Goal: Task Accomplishment & Management: Manage account settings

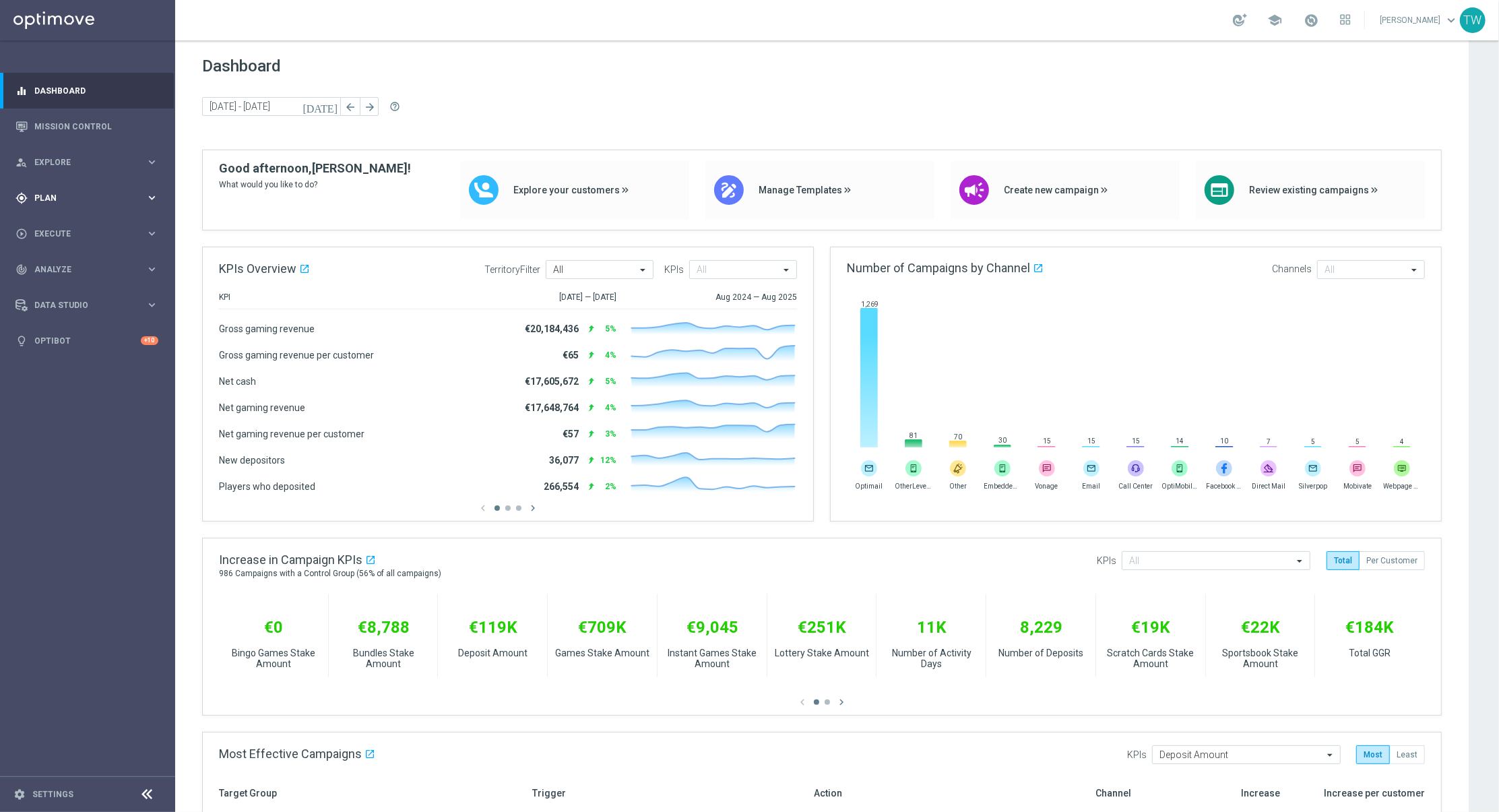
click at [111, 194] on span "Plan" at bounding box center [89, 198] width 111 height 8
click at [104, 263] on span "Templates" at bounding box center [83, 266] width 96 height 8
click at [60, 286] on link "Optimail" at bounding box center [91, 285] width 99 height 11
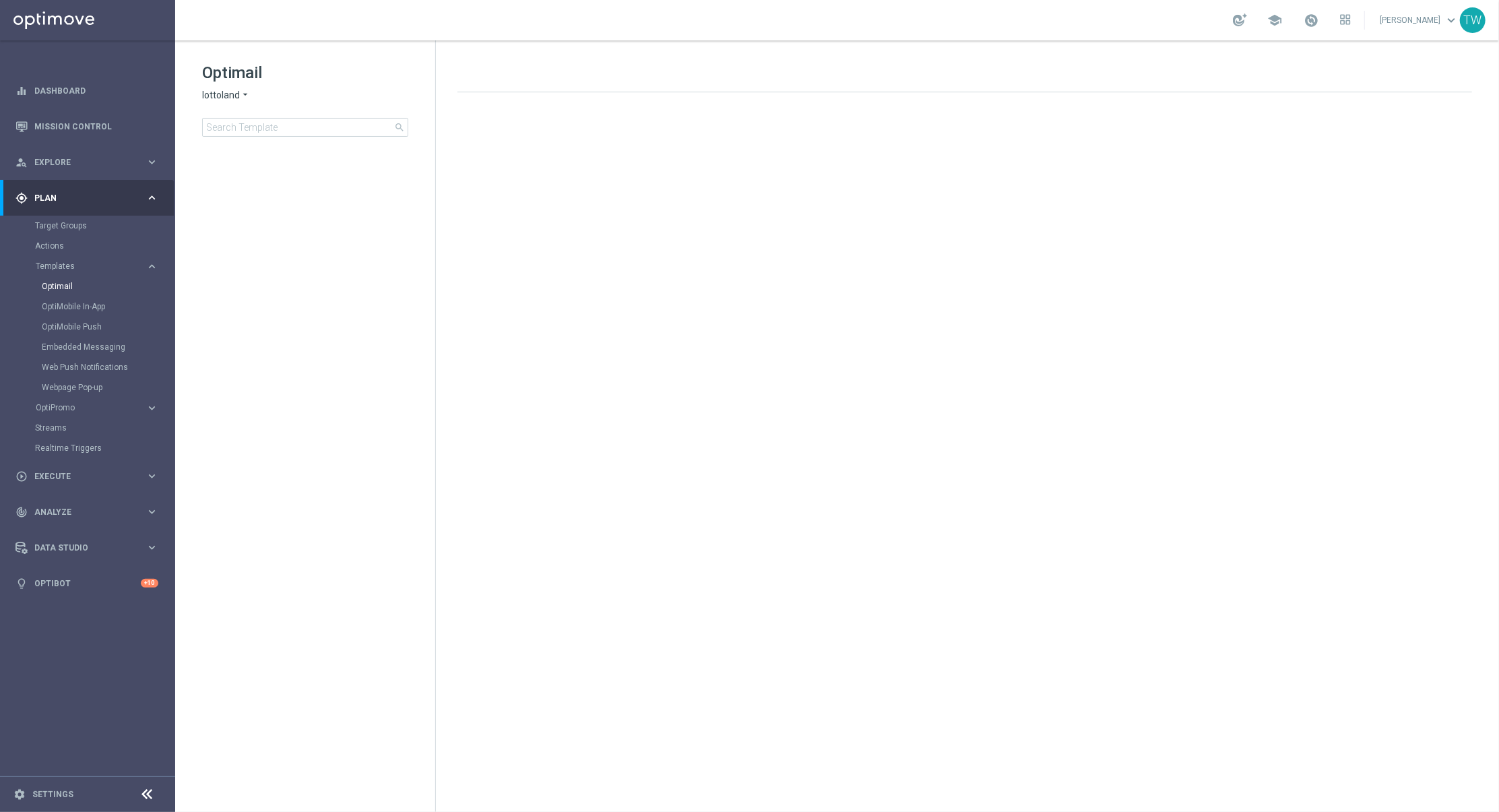
click at [235, 89] on span "lottoland" at bounding box center [221, 95] width 38 height 13
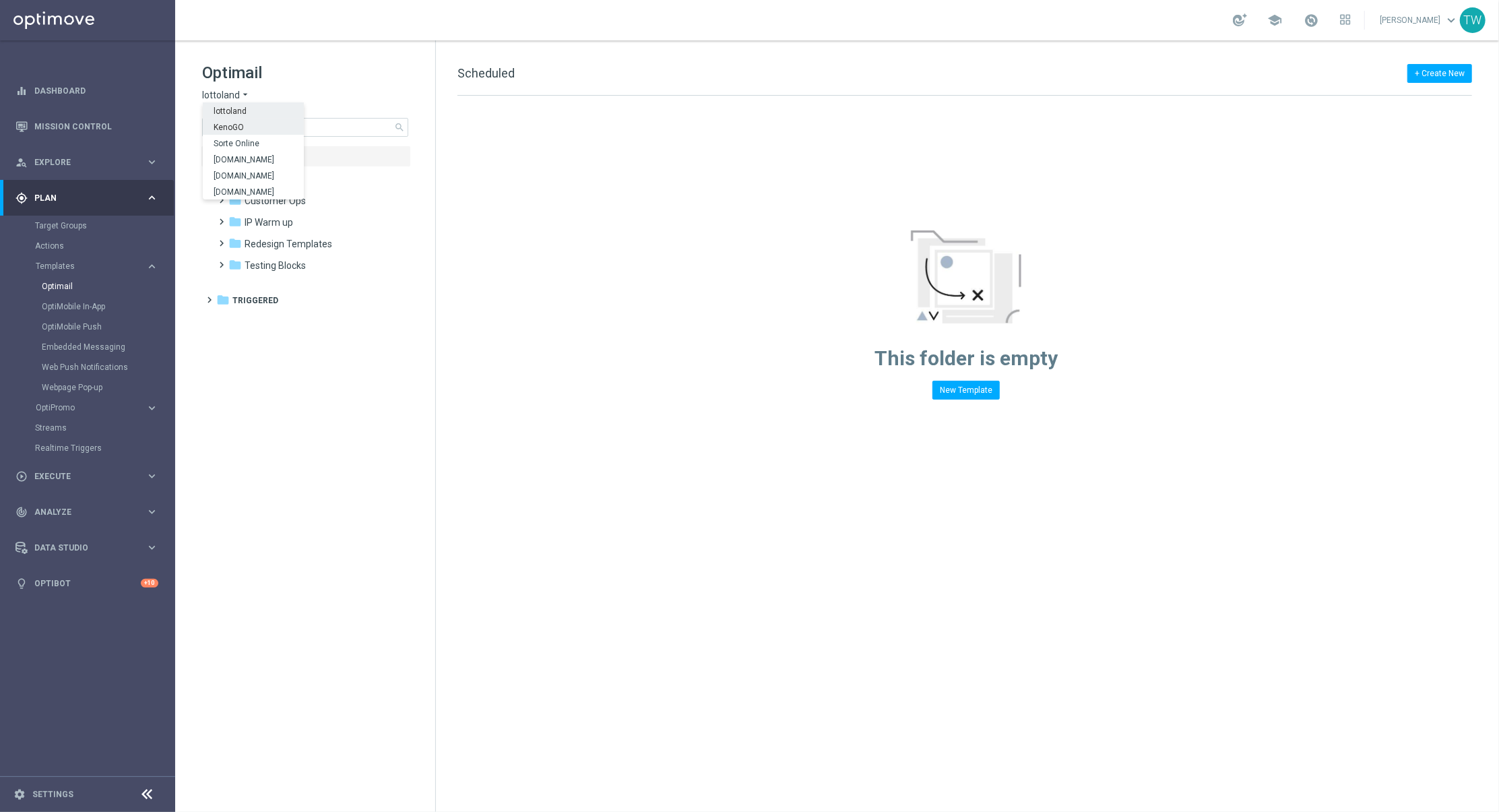
click at [248, 127] on div "KenoGO" at bounding box center [253, 127] width 101 height 16
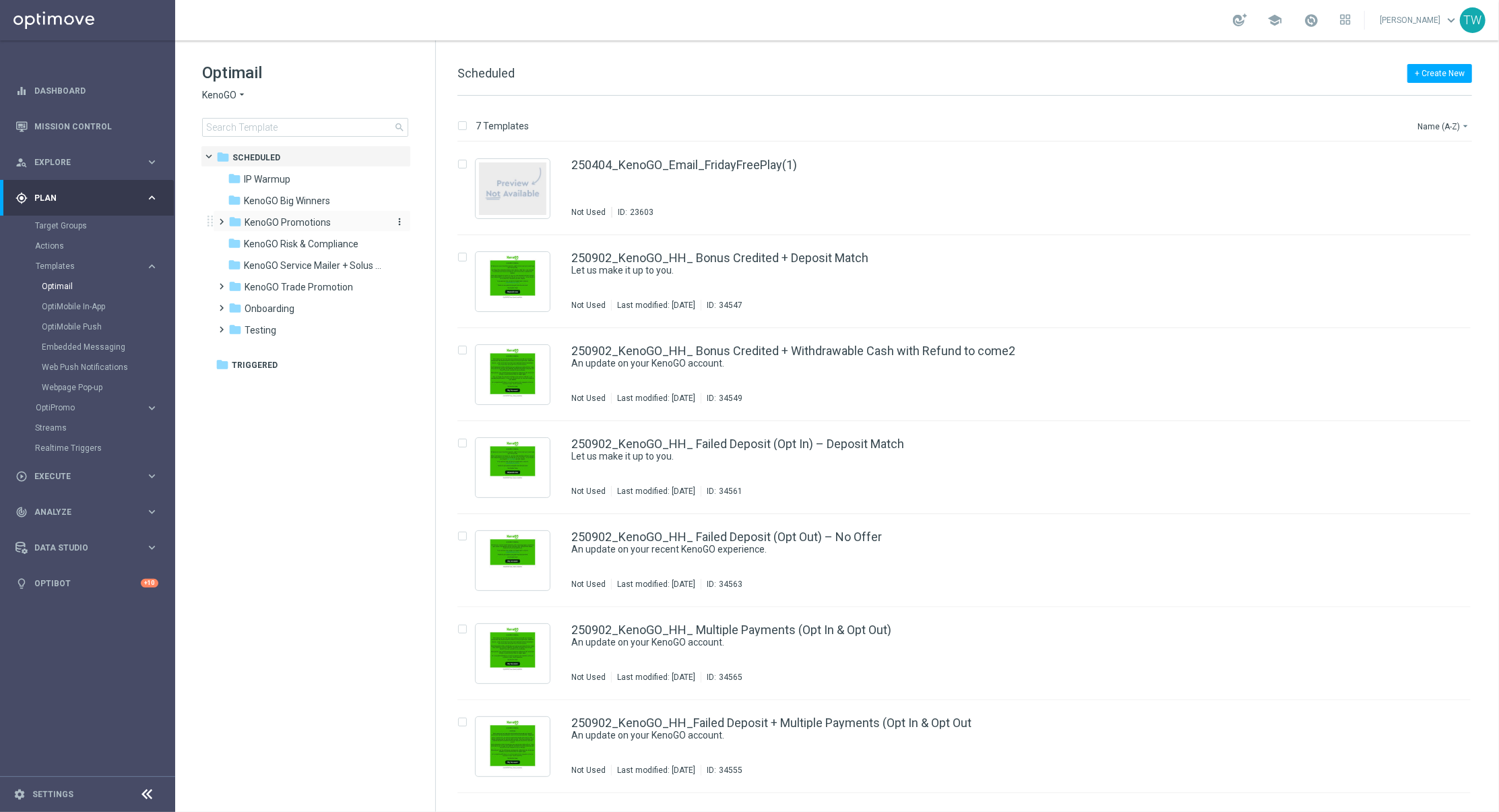
click at [337, 223] on div "folder KenoGO Promotions" at bounding box center [306, 222] width 155 height 15
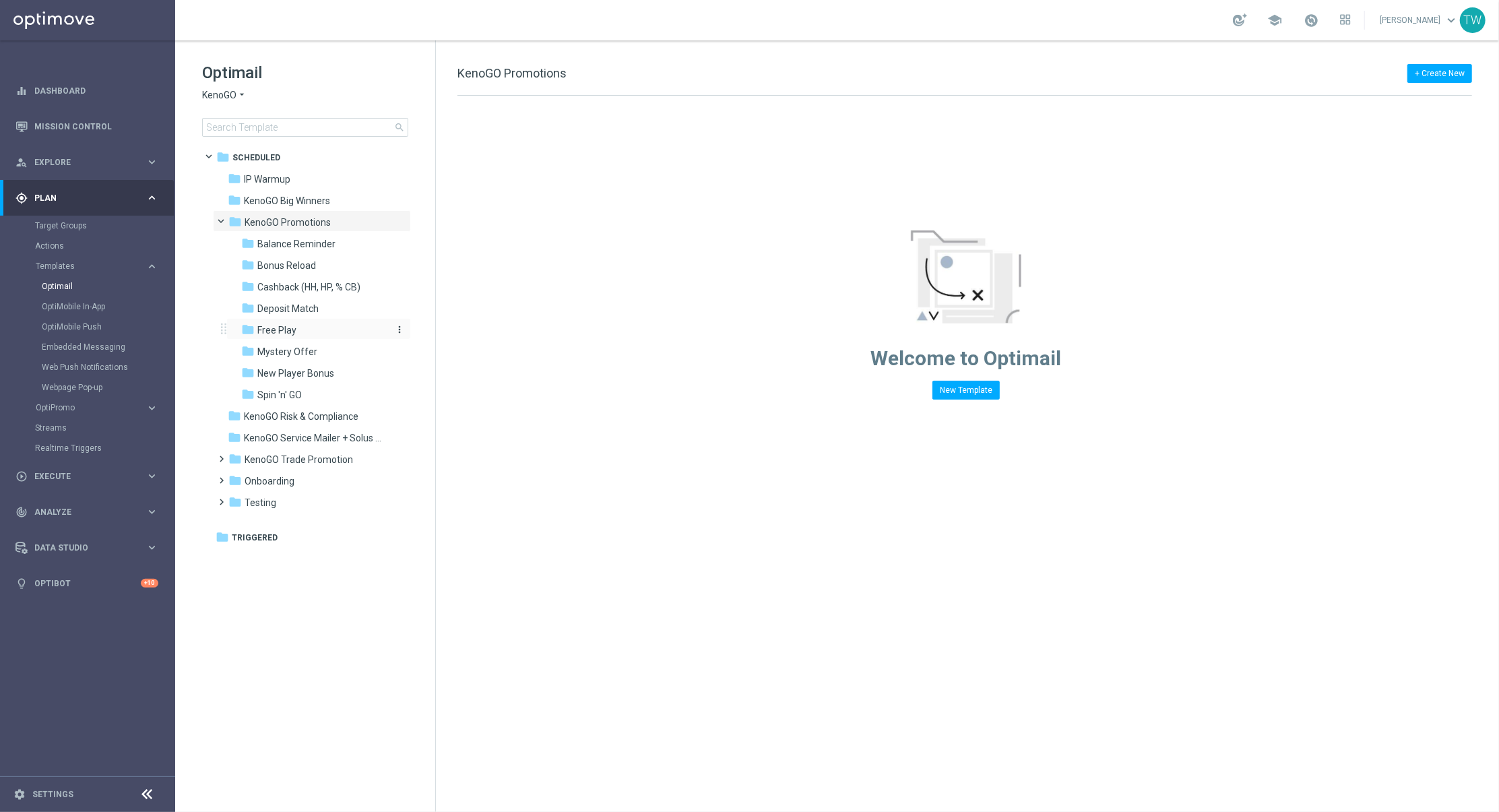
click at [334, 324] on div "folder Free Play" at bounding box center [312, 330] width 143 height 15
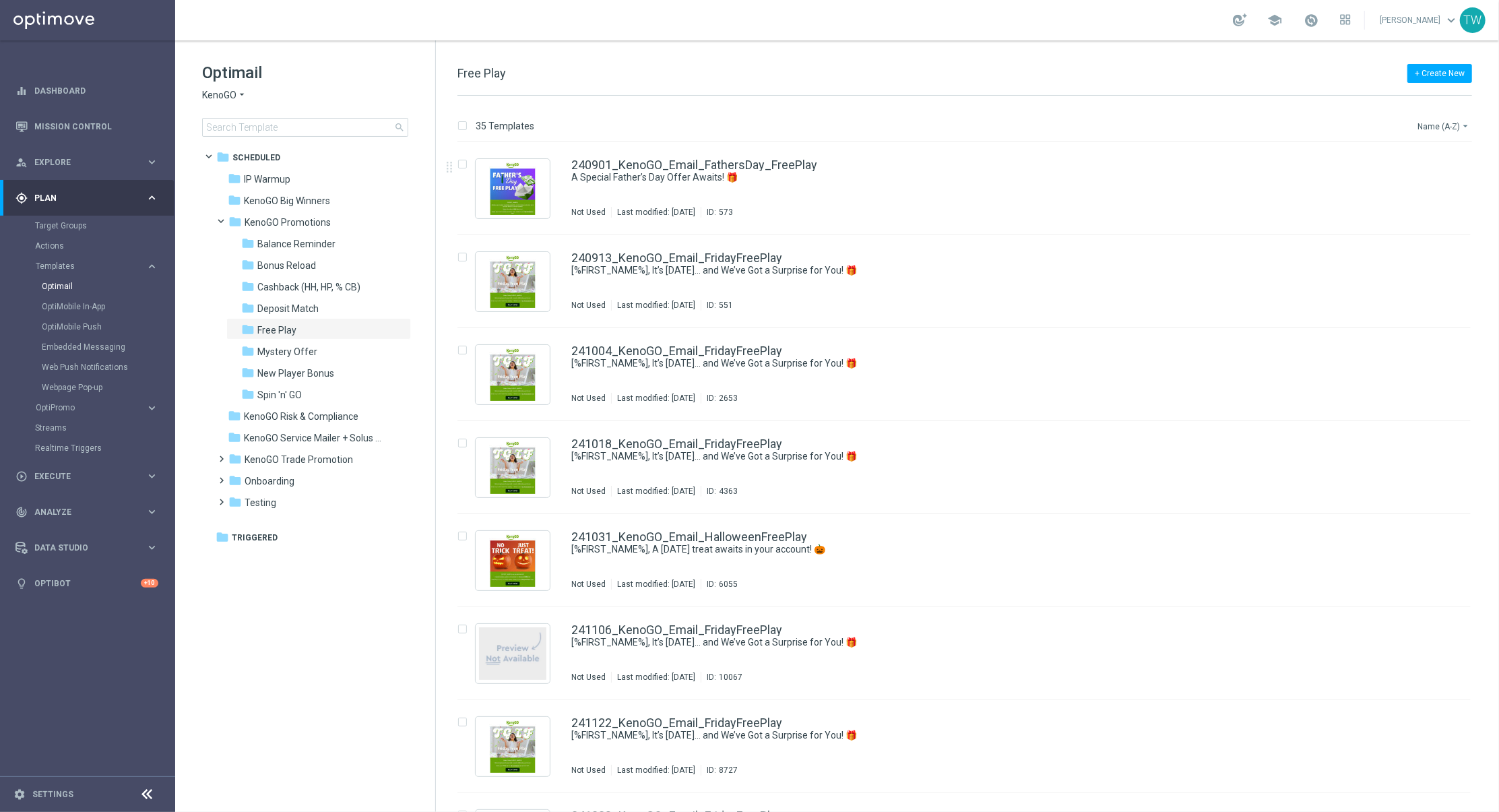
click at [1248, 127] on button "Name (A-Z) arrow_drop_down" at bounding box center [1444, 126] width 56 height 16
click at [1248, 184] on span "Date Modified (Newest)" at bounding box center [1421, 187] width 91 height 10
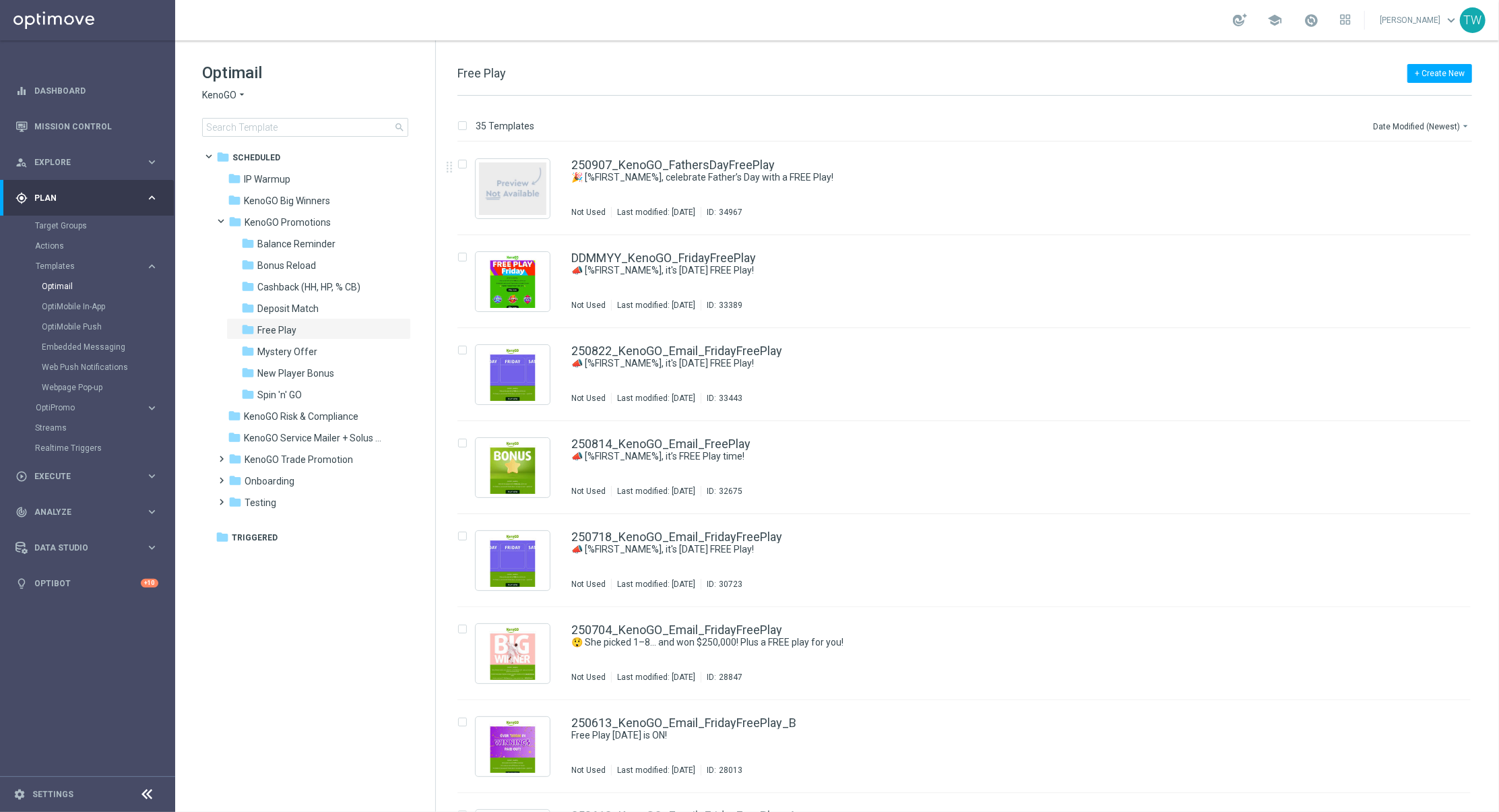
click at [717, 137] on div "35 Templates Date Modified (Newest) arrow_drop_down" at bounding box center [965, 129] width 1014 height 24
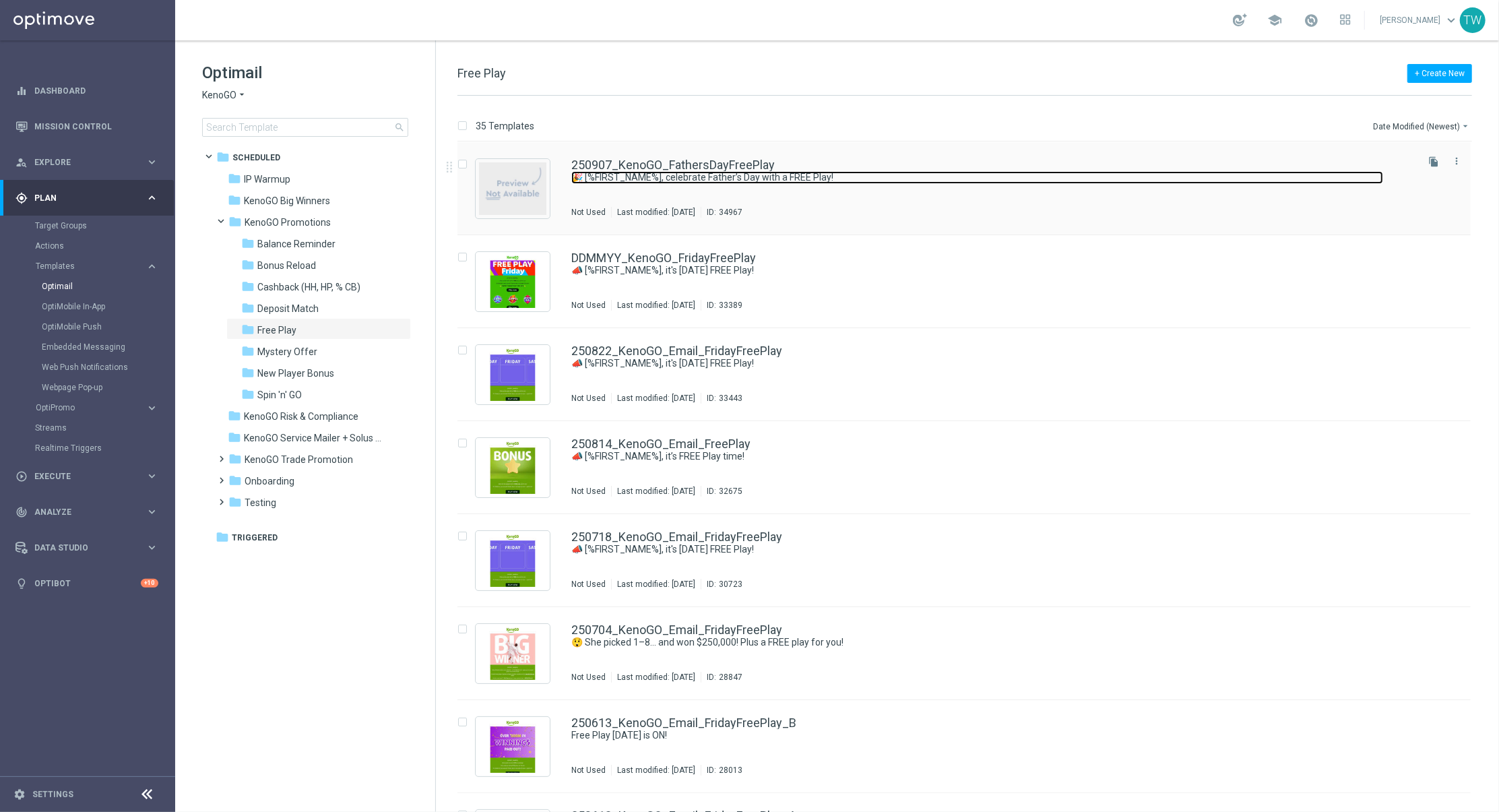
click at [715, 176] on link "🎉 [%FIRST_NAME%], celebrate Father’s Day with a FREE Play!" at bounding box center [977, 178] width 812 height 13
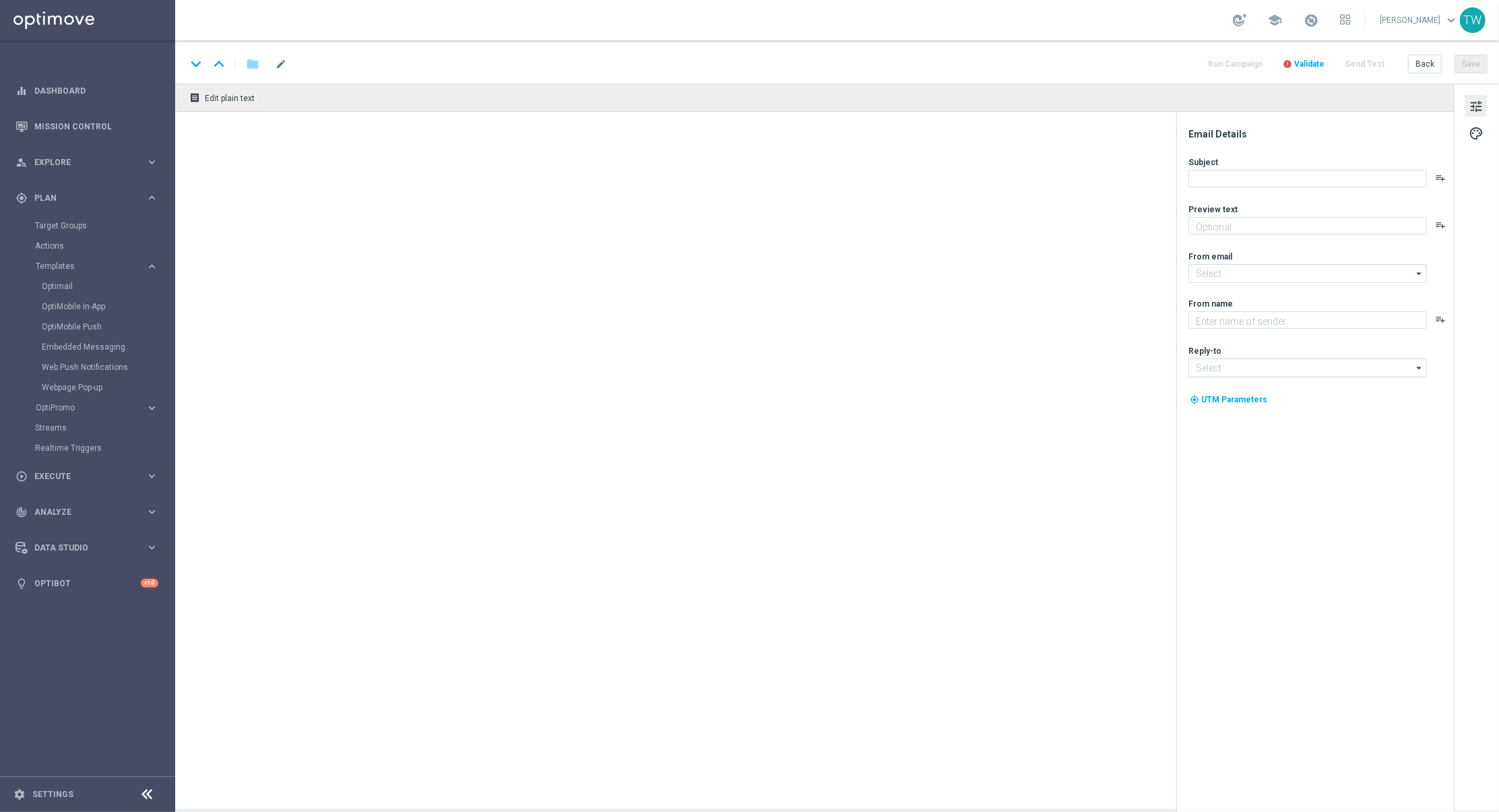
type textarea "A little Sunday fun, on us!"
type input "[EMAIL_ADDRESS][DOMAIN_NAME]"
type textarea "KenoGO"
type input "[EMAIL_ADDRESS][DOMAIN_NAME]"
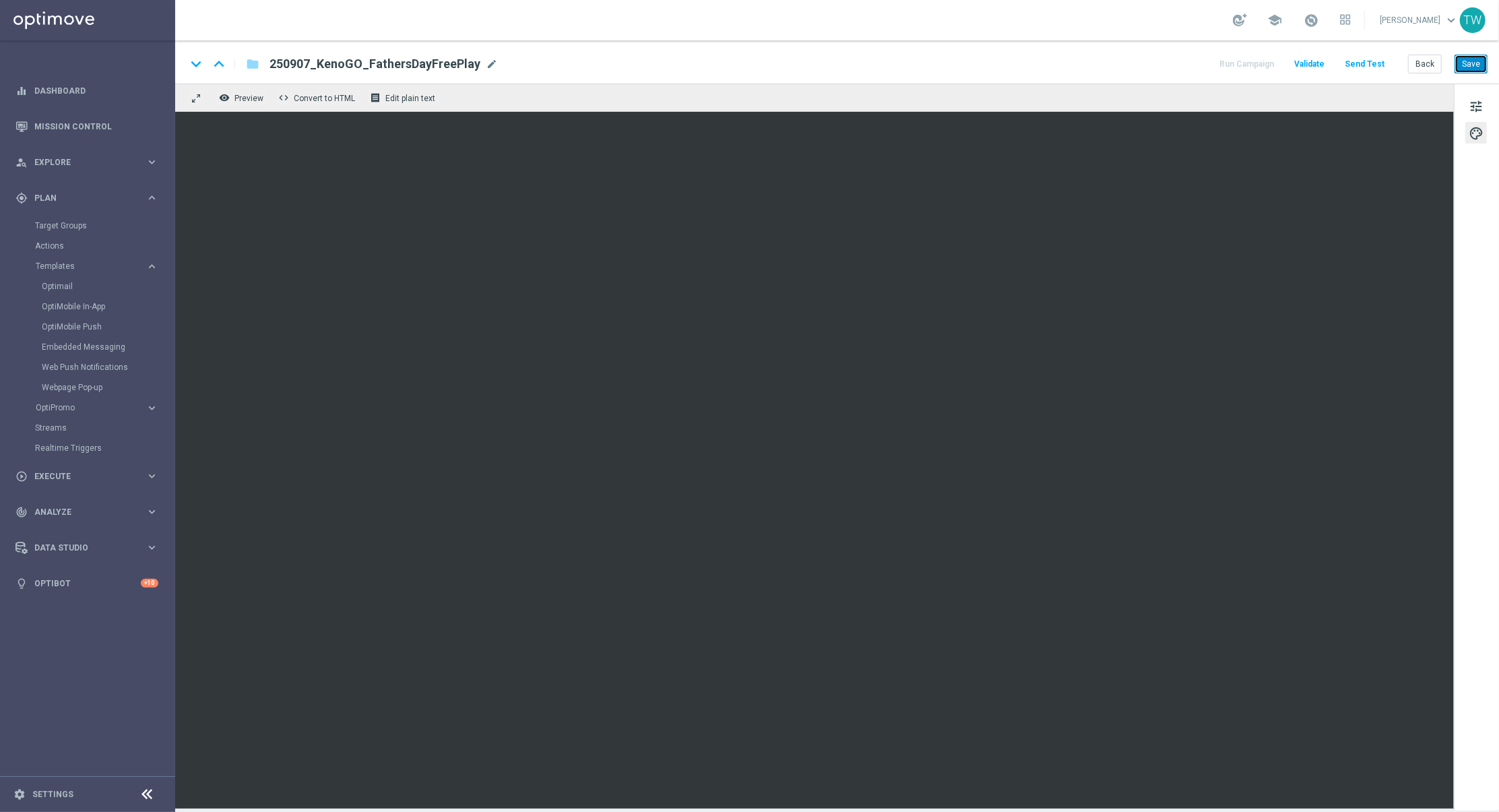
click at [1248, 58] on button "Save" at bounding box center [1471, 63] width 33 height 19
click at [1248, 70] on button "Save" at bounding box center [1471, 63] width 33 height 19
click at [1248, 67] on button "Save" at bounding box center [1471, 63] width 33 height 19
click at [1248, 64] on button "Back" at bounding box center [1425, 63] width 34 height 19
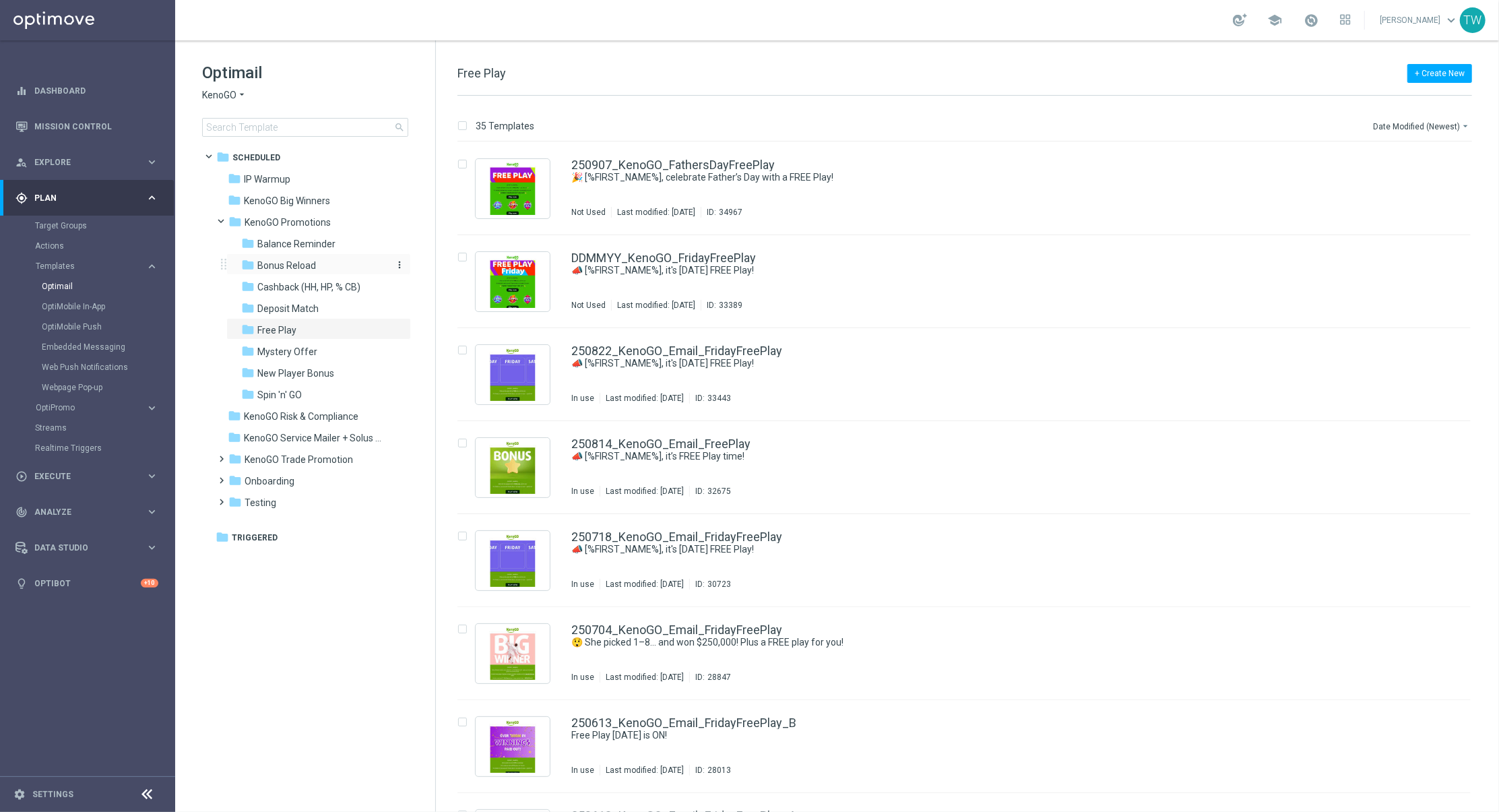
click at [324, 268] on div "folder Bonus Reload" at bounding box center [312, 265] width 143 height 15
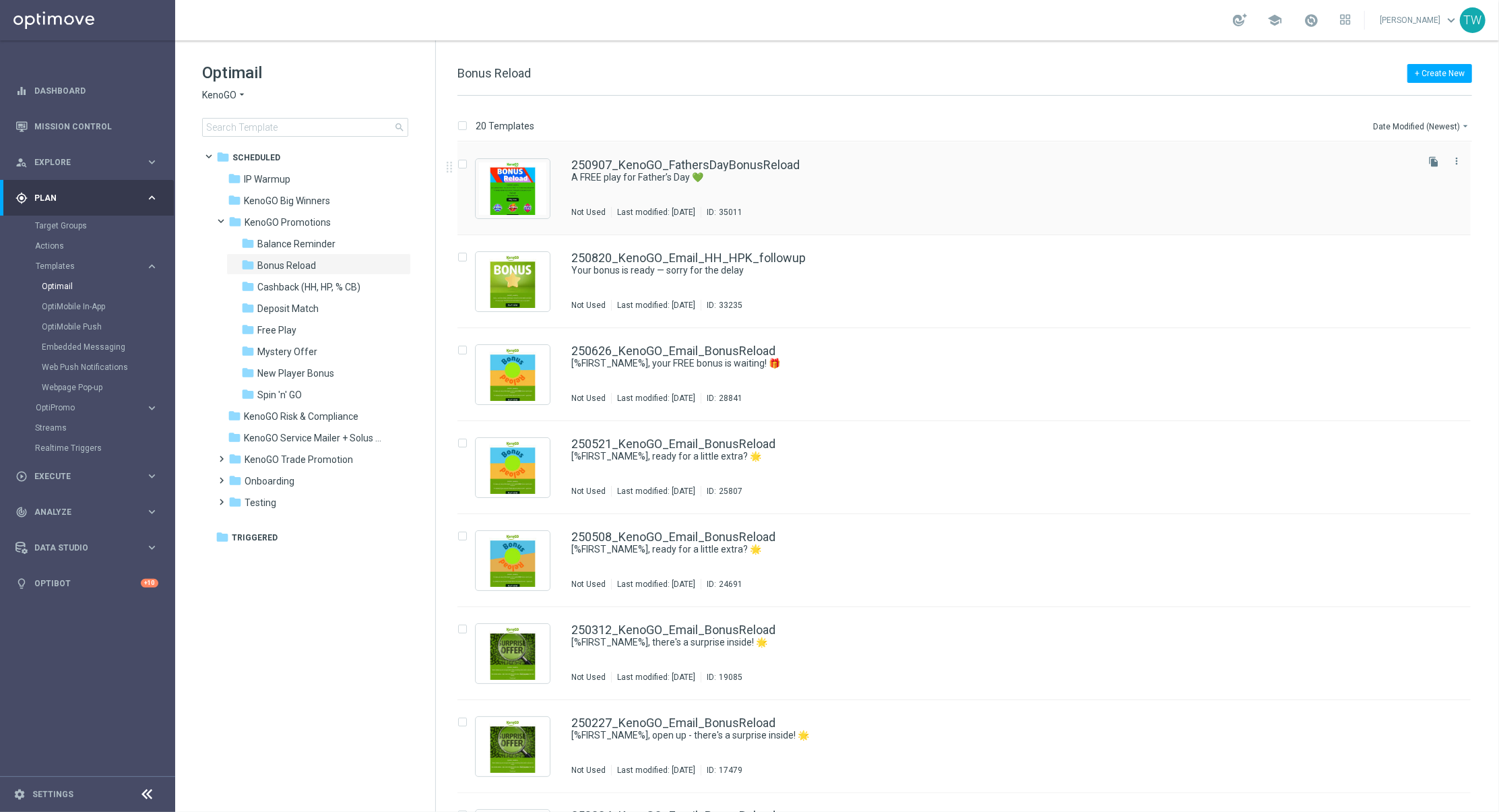
click at [915, 168] on div "250907_KenoGO_FathersDayBonusReload" at bounding box center [993, 165] width 843 height 12
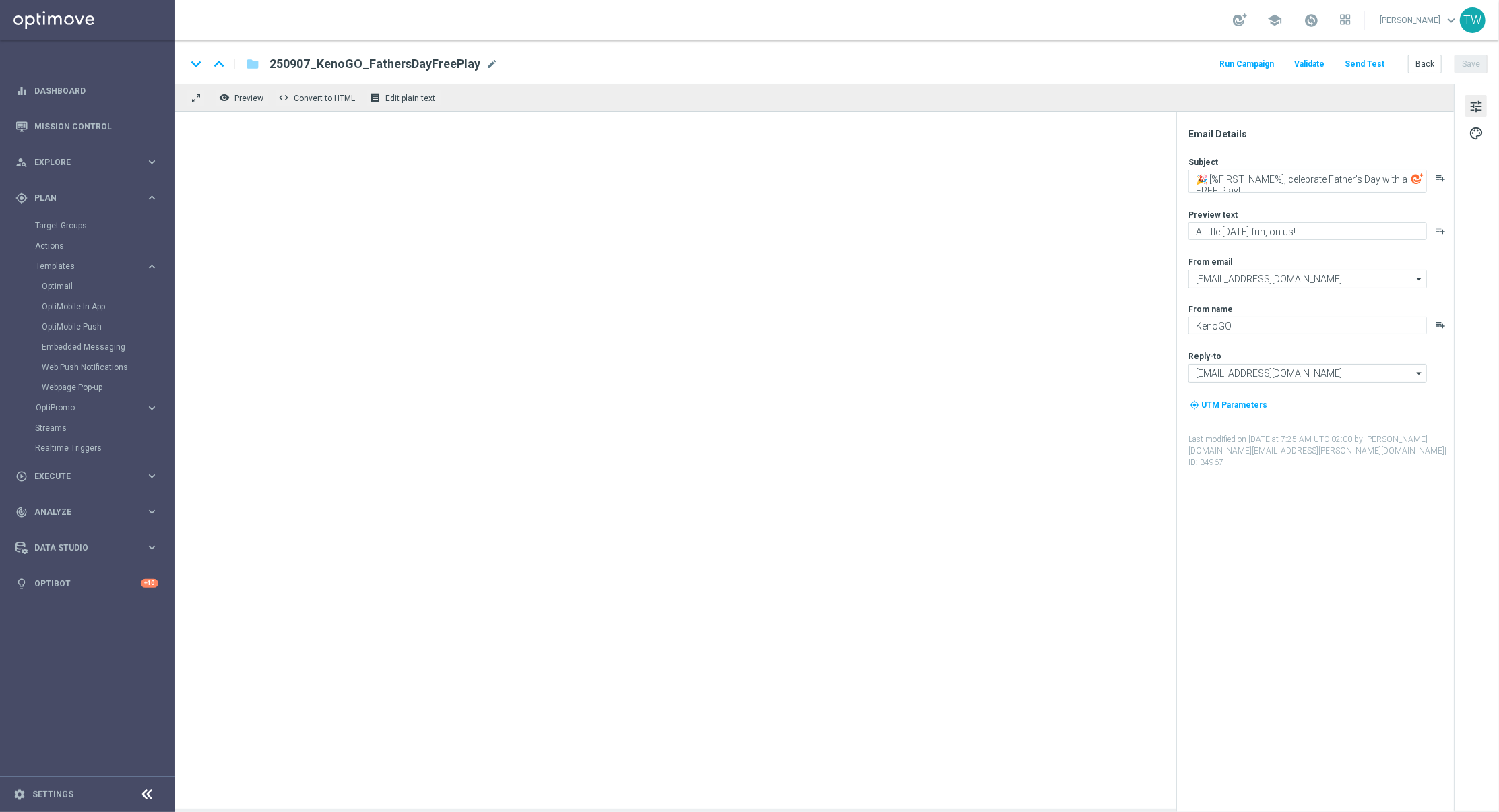
type textarea "A FREE play for Father’s Day 💚"
type textarea "Don't miss out - it’s on the house!"
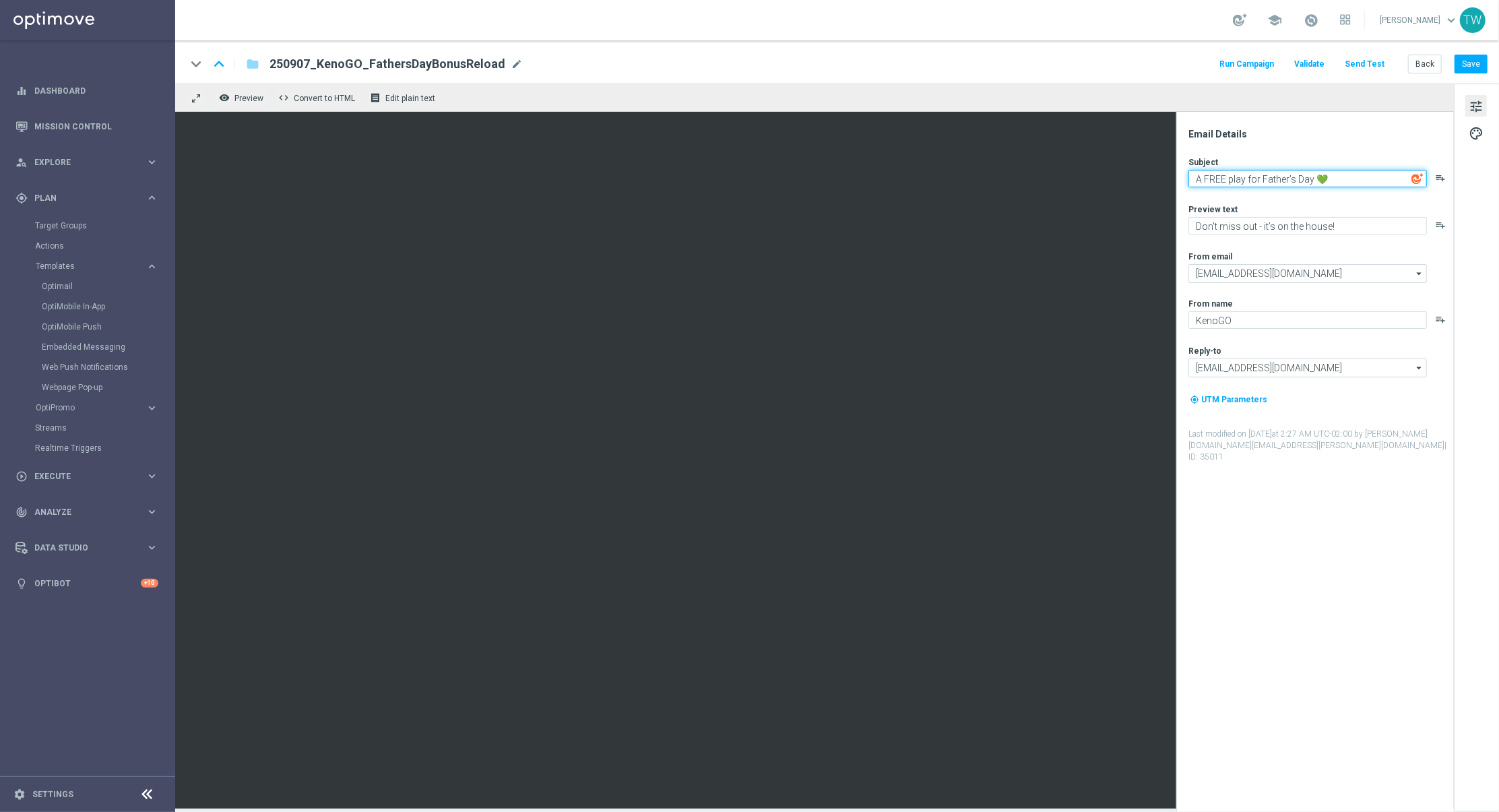
click at [1224, 180] on textarea "A FREE play for Father’s Day 💚" at bounding box center [1307, 179] width 239 height 18
type textarea "FREE BONUS for Father’s Day 💚"
click at [1248, 61] on button "Save" at bounding box center [1471, 63] width 33 height 19
click at [1248, 66] on button "Send Test" at bounding box center [1365, 64] width 44 height 18
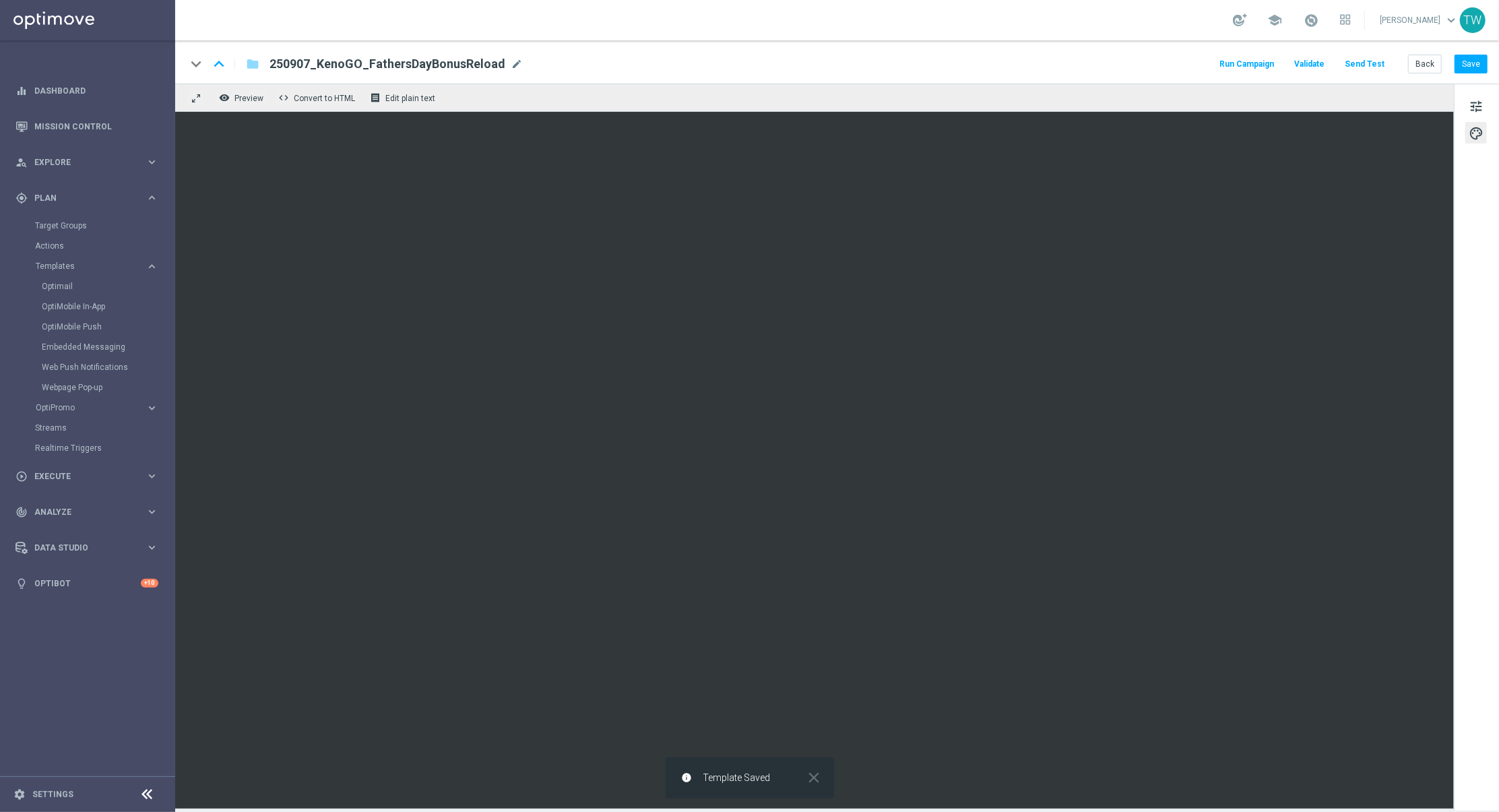
click at [1248, 61] on button "Send Test" at bounding box center [1365, 64] width 44 height 18
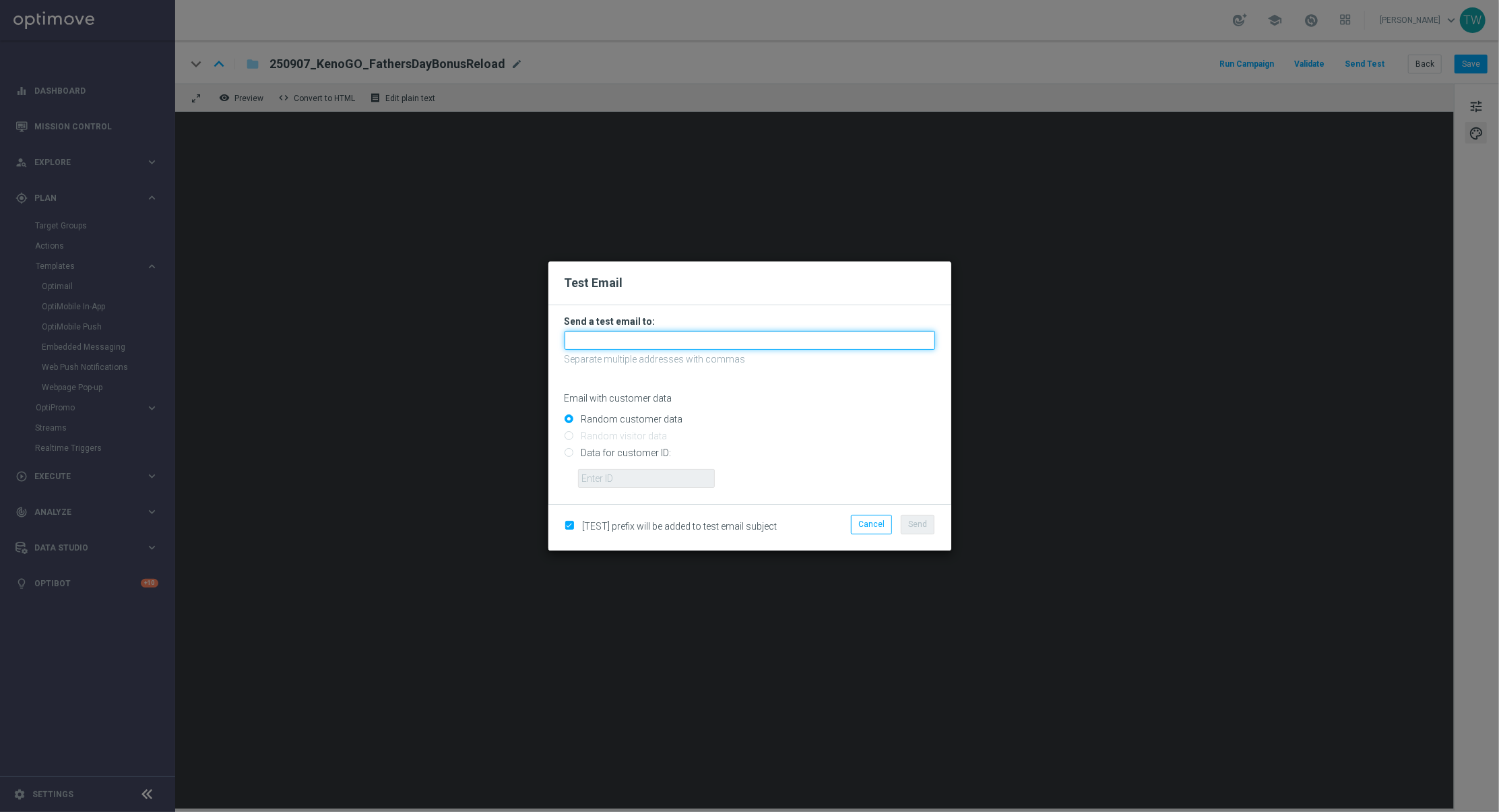
click at [731, 345] on input "text" at bounding box center [750, 340] width 371 height 19
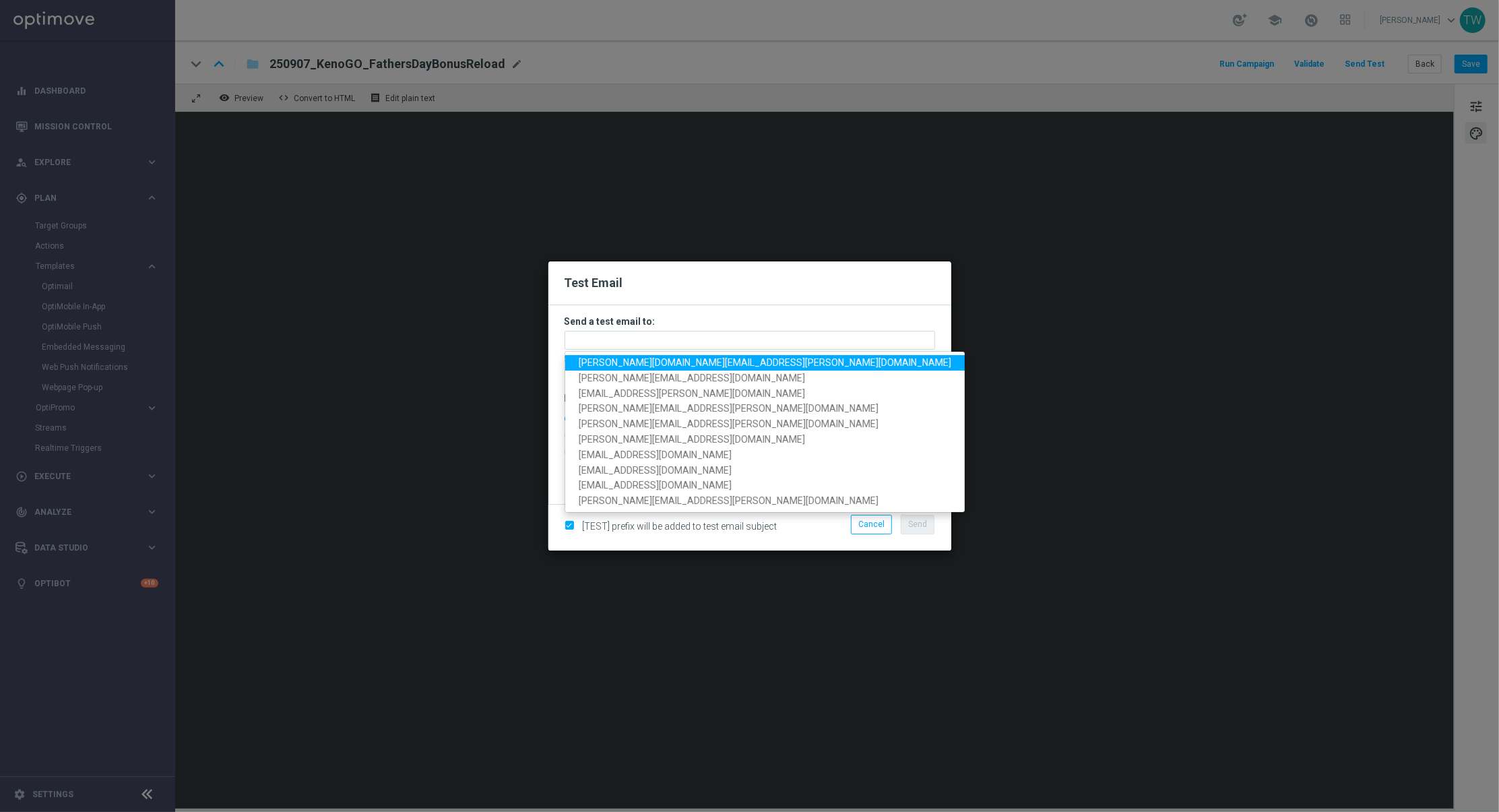
click at [680, 359] on span "[PERSON_NAME][DOMAIN_NAME][EMAIL_ADDRESS][PERSON_NAME][DOMAIN_NAME]" at bounding box center [764, 362] width 373 height 11
type input "[PERSON_NAME][DOMAIN_NAME][EMAIL_ADDRESS][PERSON_NAME][DOMAIN_NAME]"
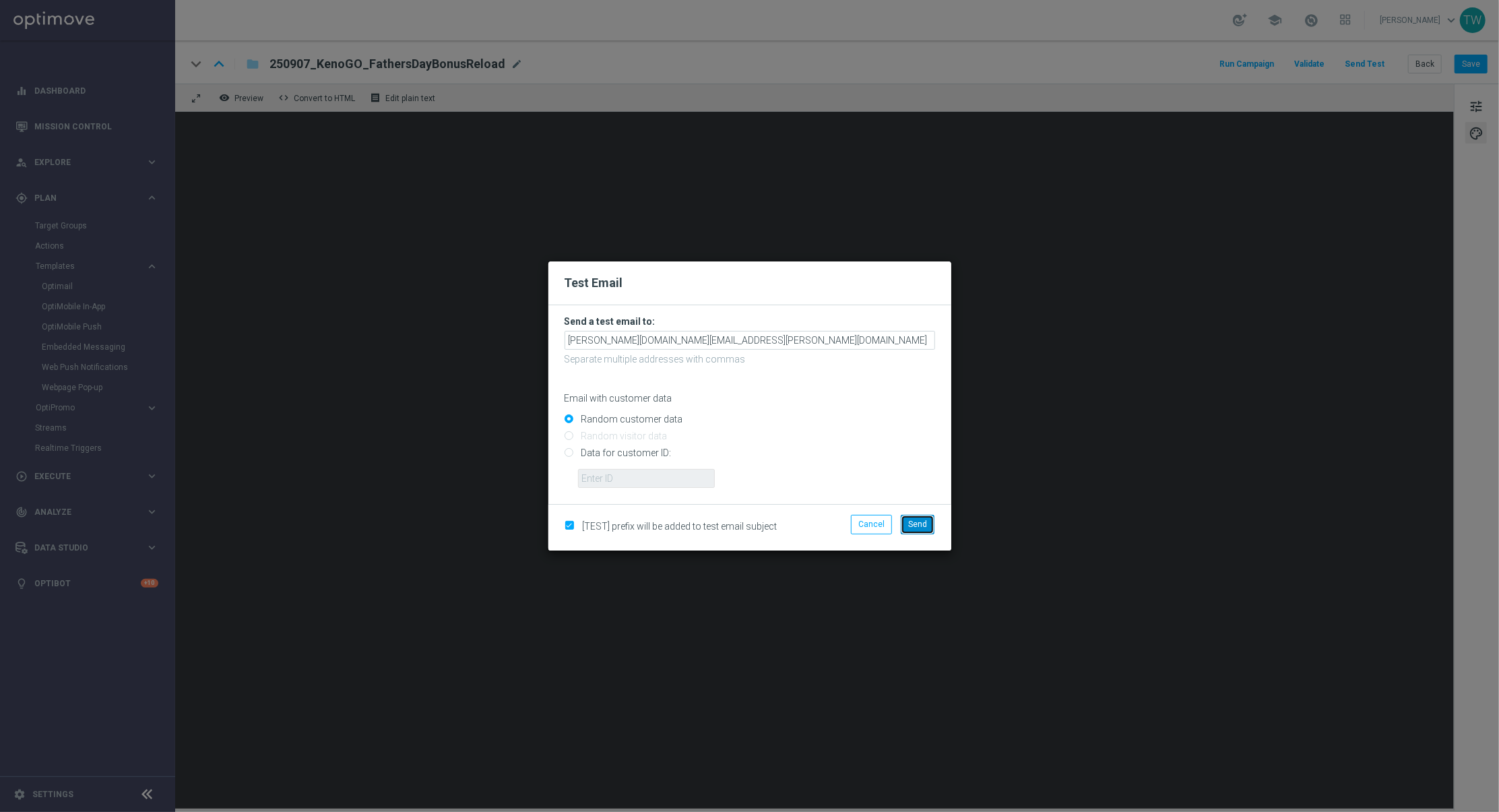
click at [925, 518] on button "Send" at bounding box center [918, 523] width 34 height 19
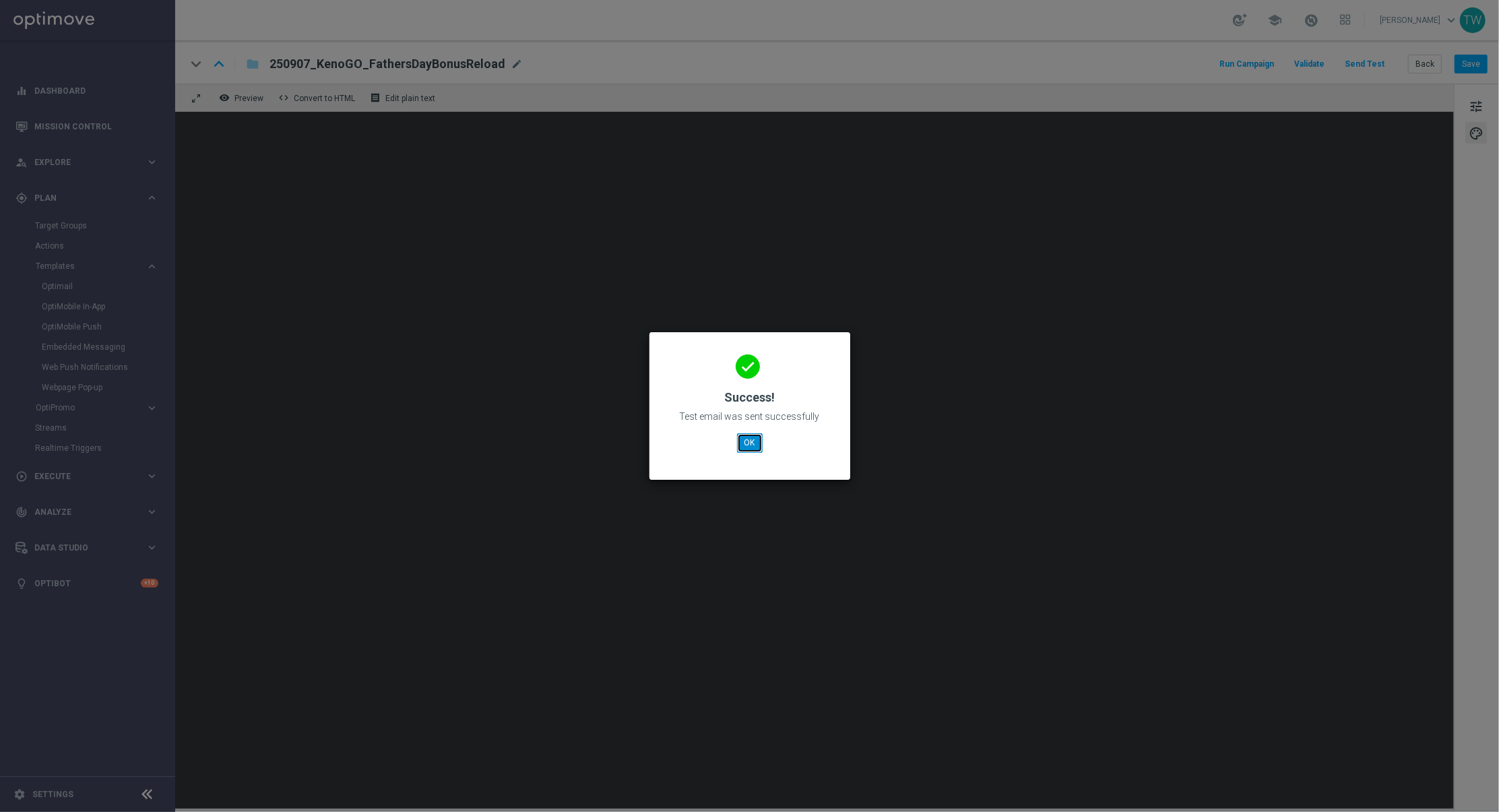
click at [753, 444] on button "OK" at bounding box center [750, 442] width 26 height 19
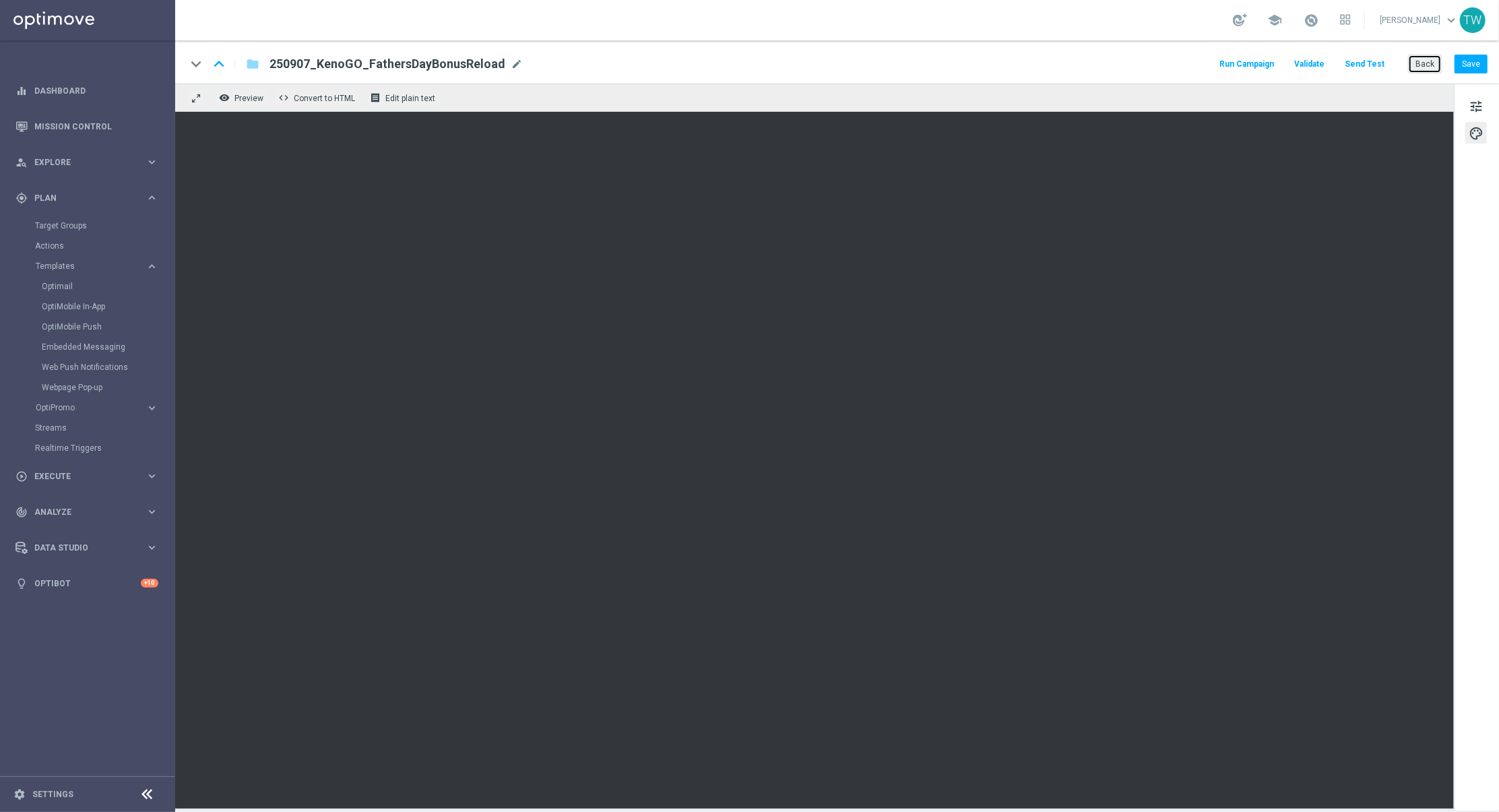
click at [1248, 66] on button "Back" at bounding box center [1425, 63] width 34 height 19
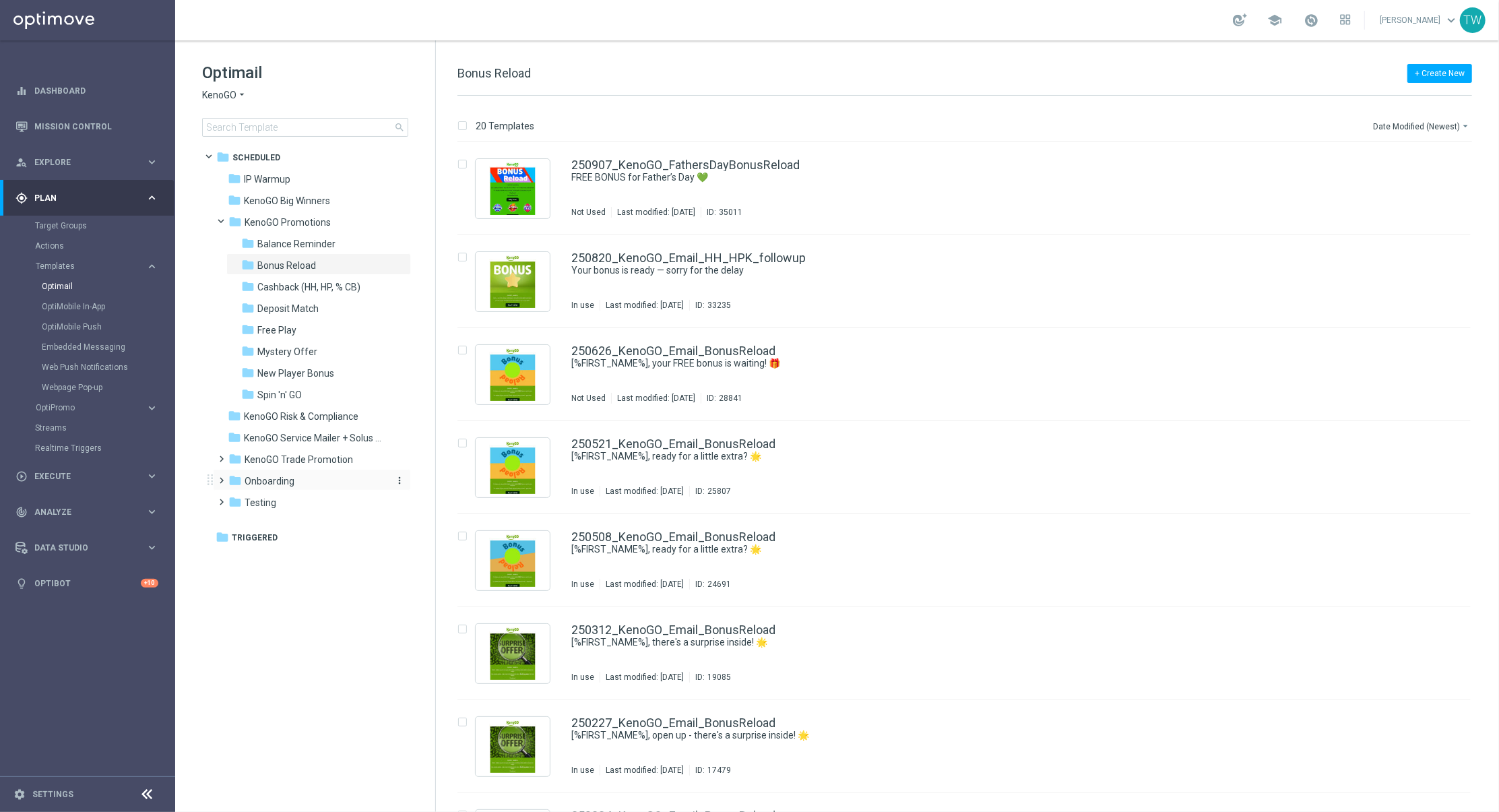
click at [315, 480] on div "folder Onboarding" at bounding box center [306, 480] width 155 height 15
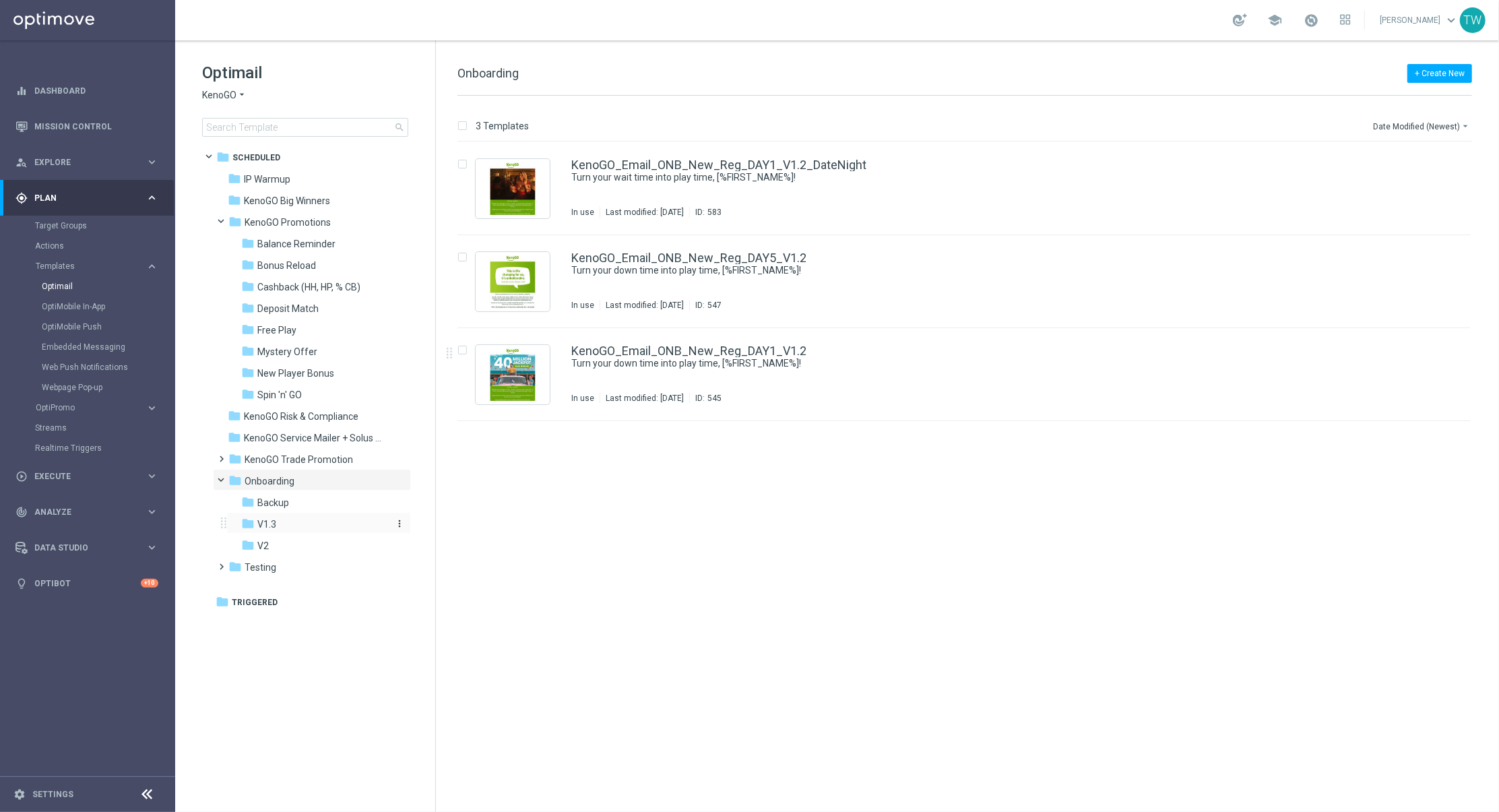
click at [312, 526] on div "folder V1.3" at bounding box center [312, 524] width 143 height 15
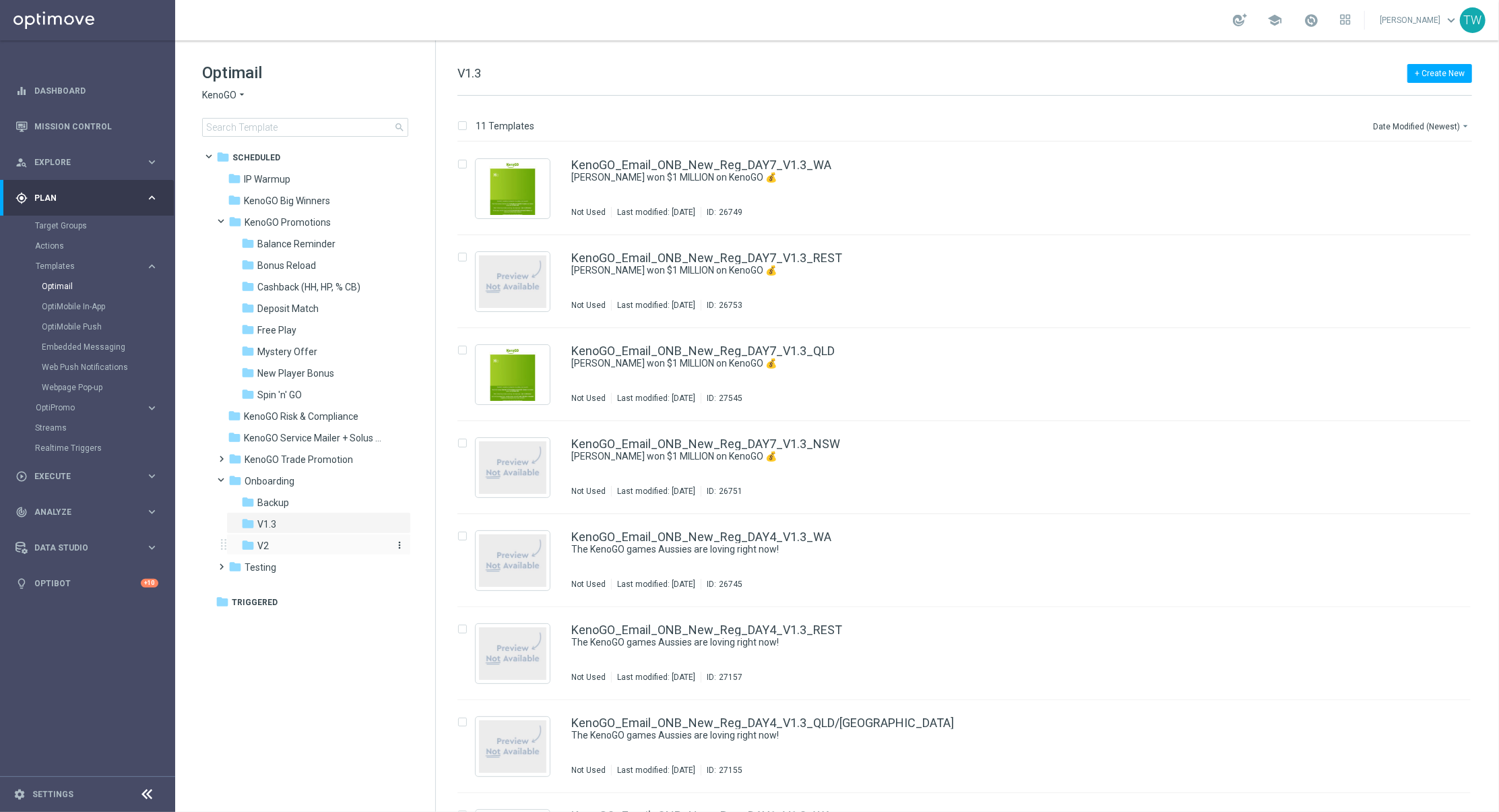
click at [313, 542] on div "folder V2" at bounding box center [312, 545] width 143 height 15
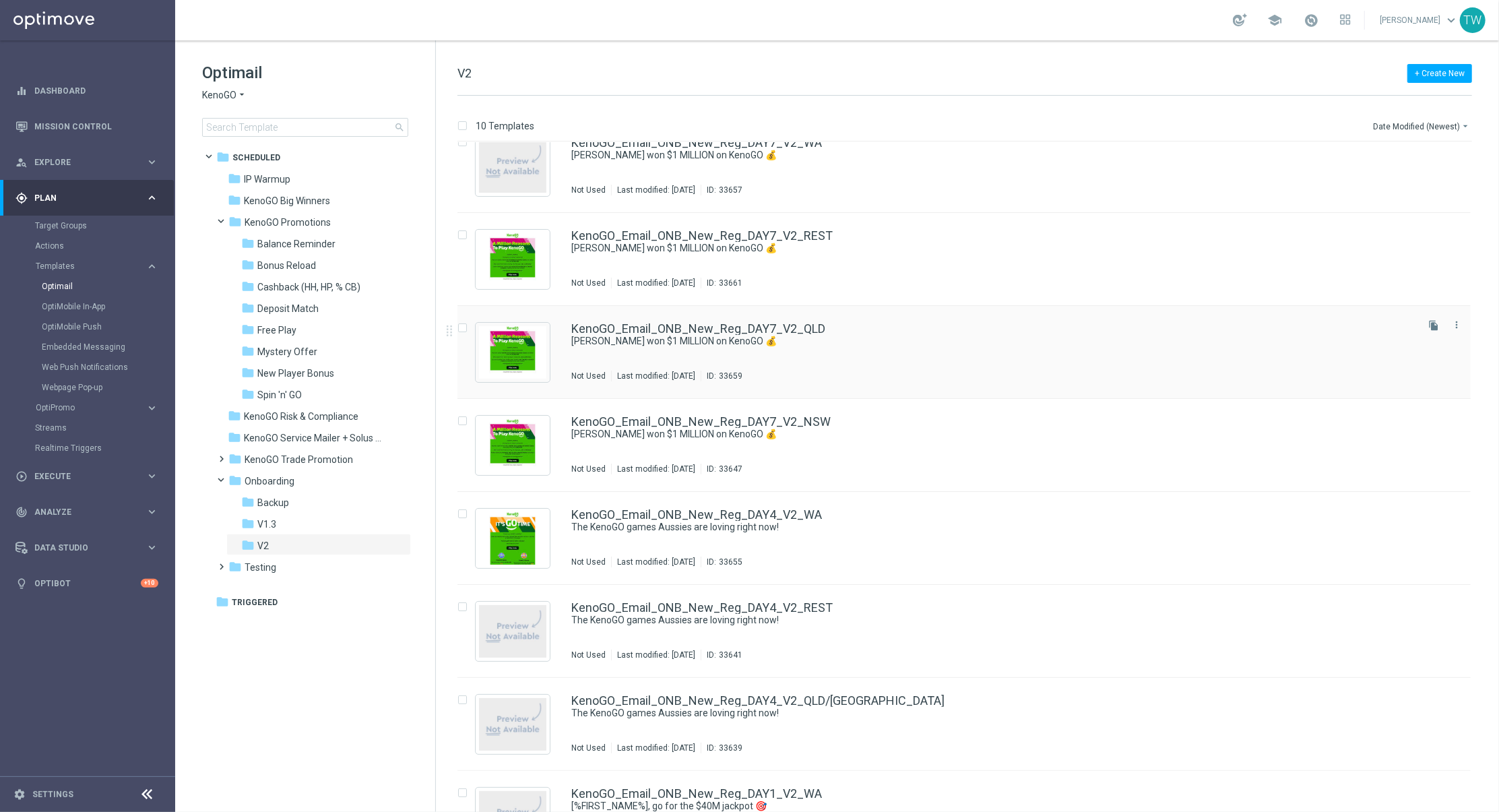
scroll to position [171, 0]
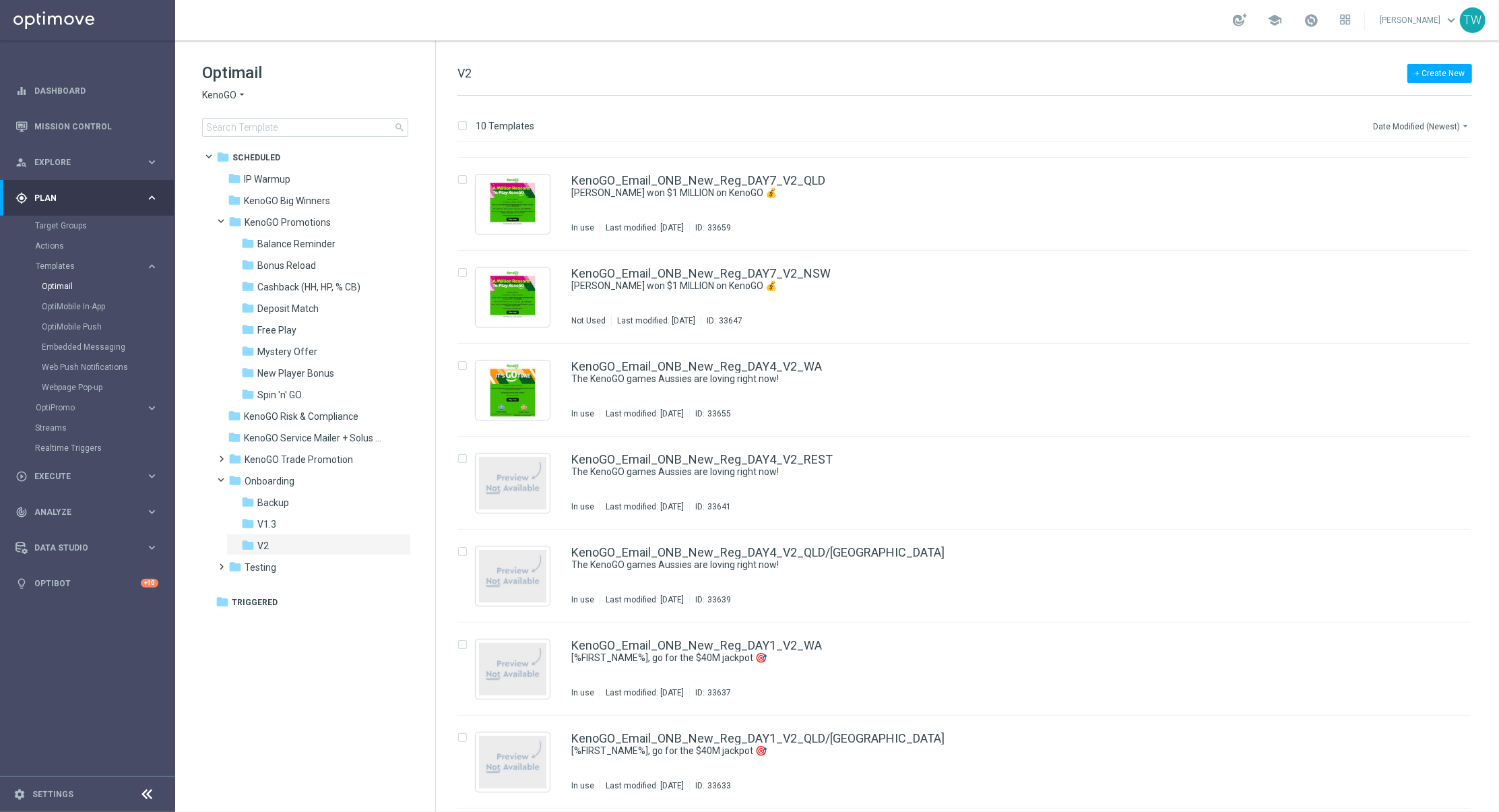
click at [1248, 123] on button "Date Modified (Newest) arrow_drop_down" at bounding box center [1422, 126] width 100 height 16
click at [1248, 91] on div "+ Create New V2" at bounding box center [965, 80] width 1014 height 30
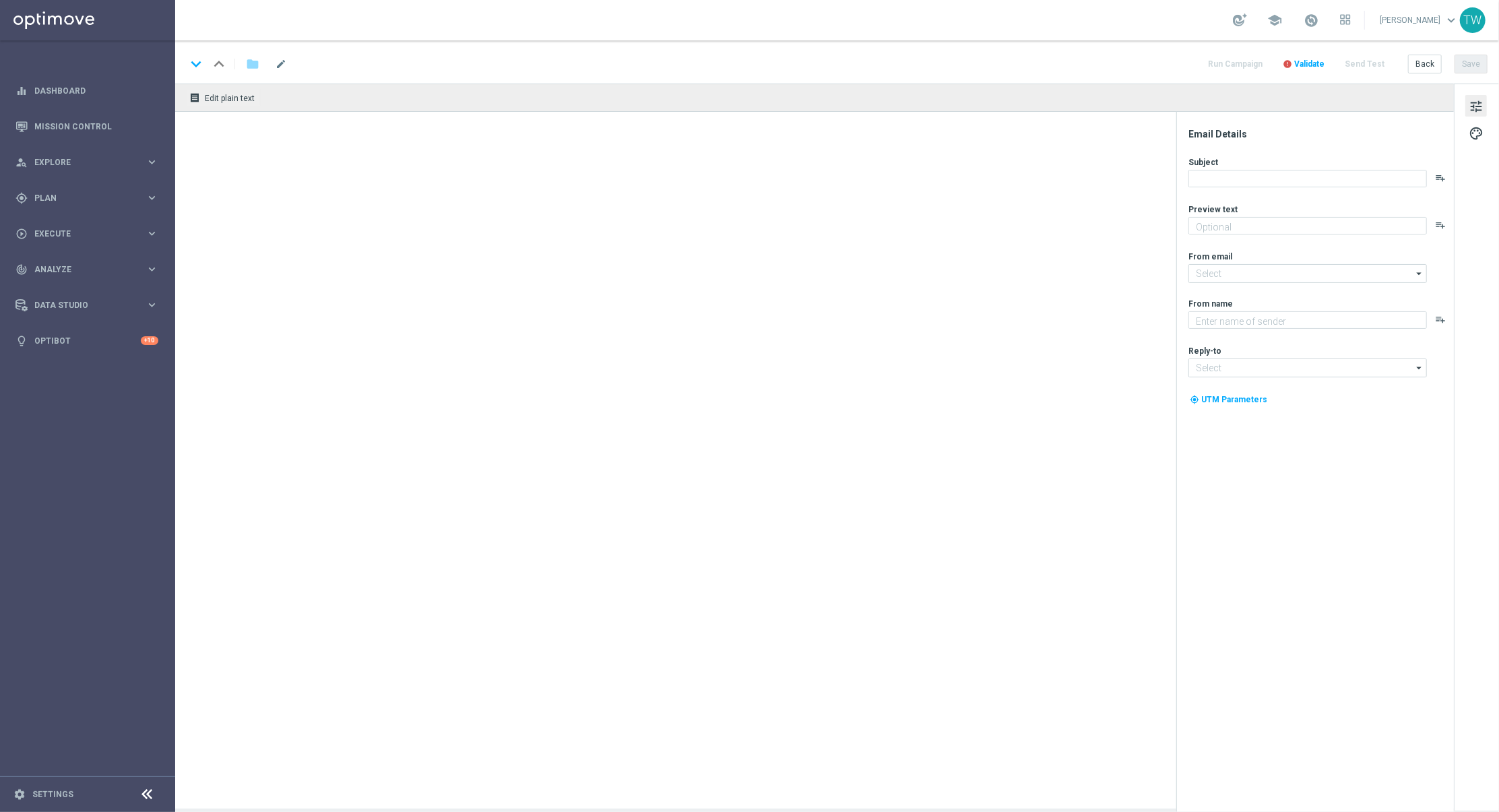
type textarea "Draws every 3 minutes – win big!"
type input "[EMAIL_ADDRESS][DOMAIN_NAME]"
type textarea "KenoGO"
type input "[EMAIL_ADDRESS][DOMAIN_NAME]"
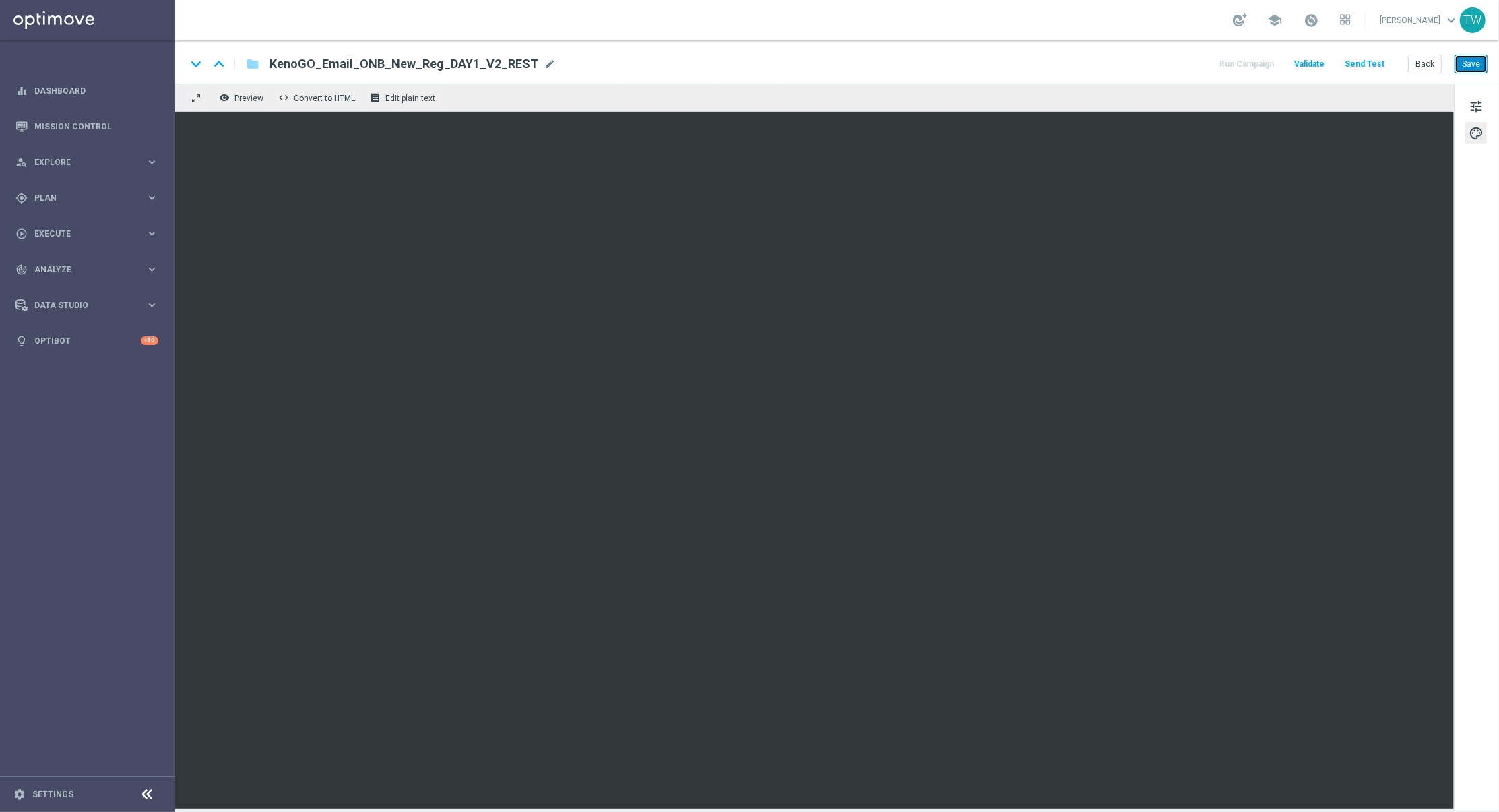
click at [1476, 68] on button "Save" at bounding box center [1471, 63] width 33 height 19
click at [1479, 61] on button "Save" at bounding box center [1471, 63] width 33 height 19
click at [1469, 67] on button "Save" at bounding box center [1471, 63] width 33 height 19
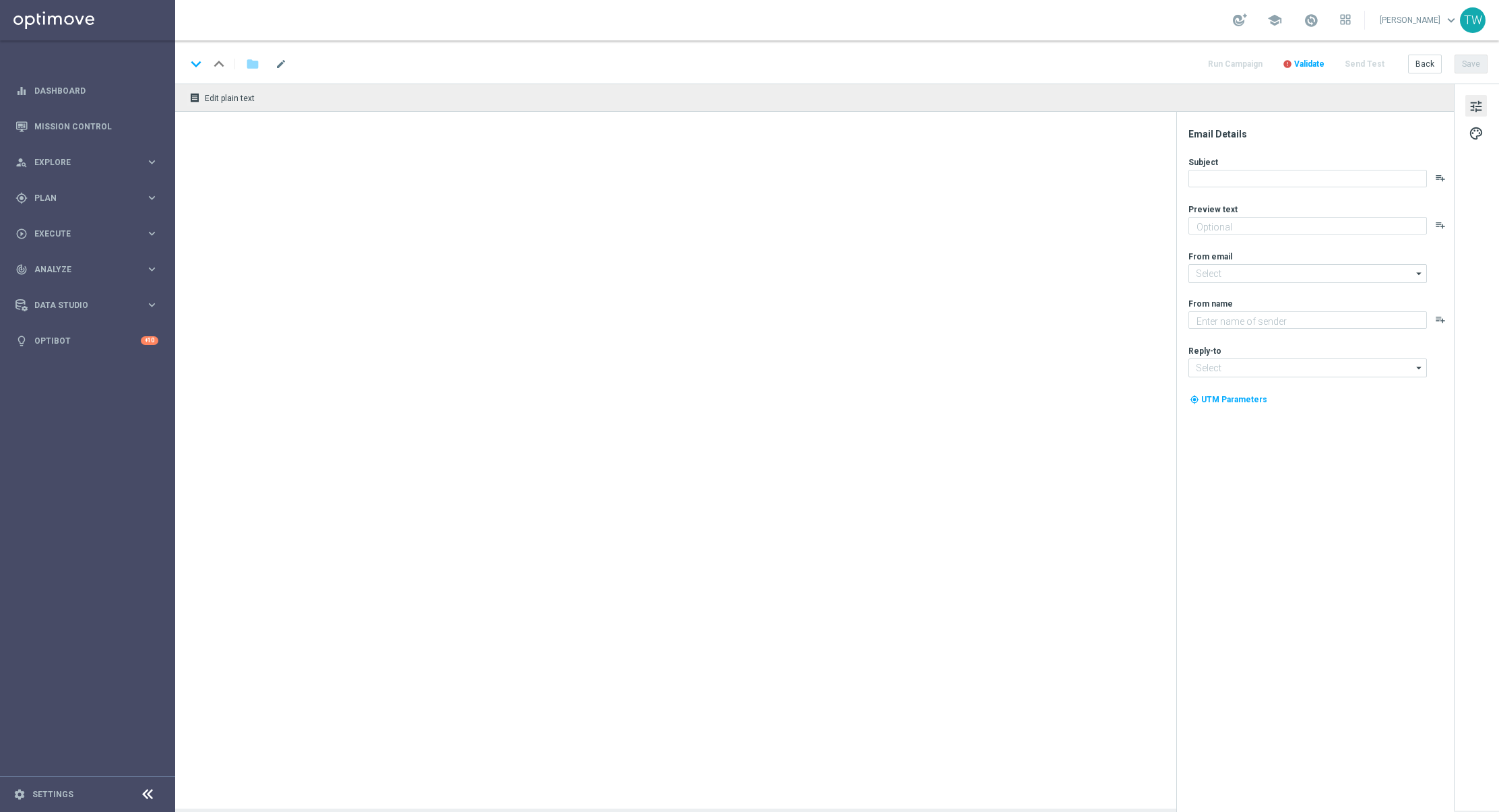
type textarea "Draws every 3 minutes – win big!"
type input "[EMAIL_ADDRESS][DOMAIN_NAME]"
type textarea "KenoGO"
type input "[EMAIL_ADDRESS][DOMAIN_NAME]"
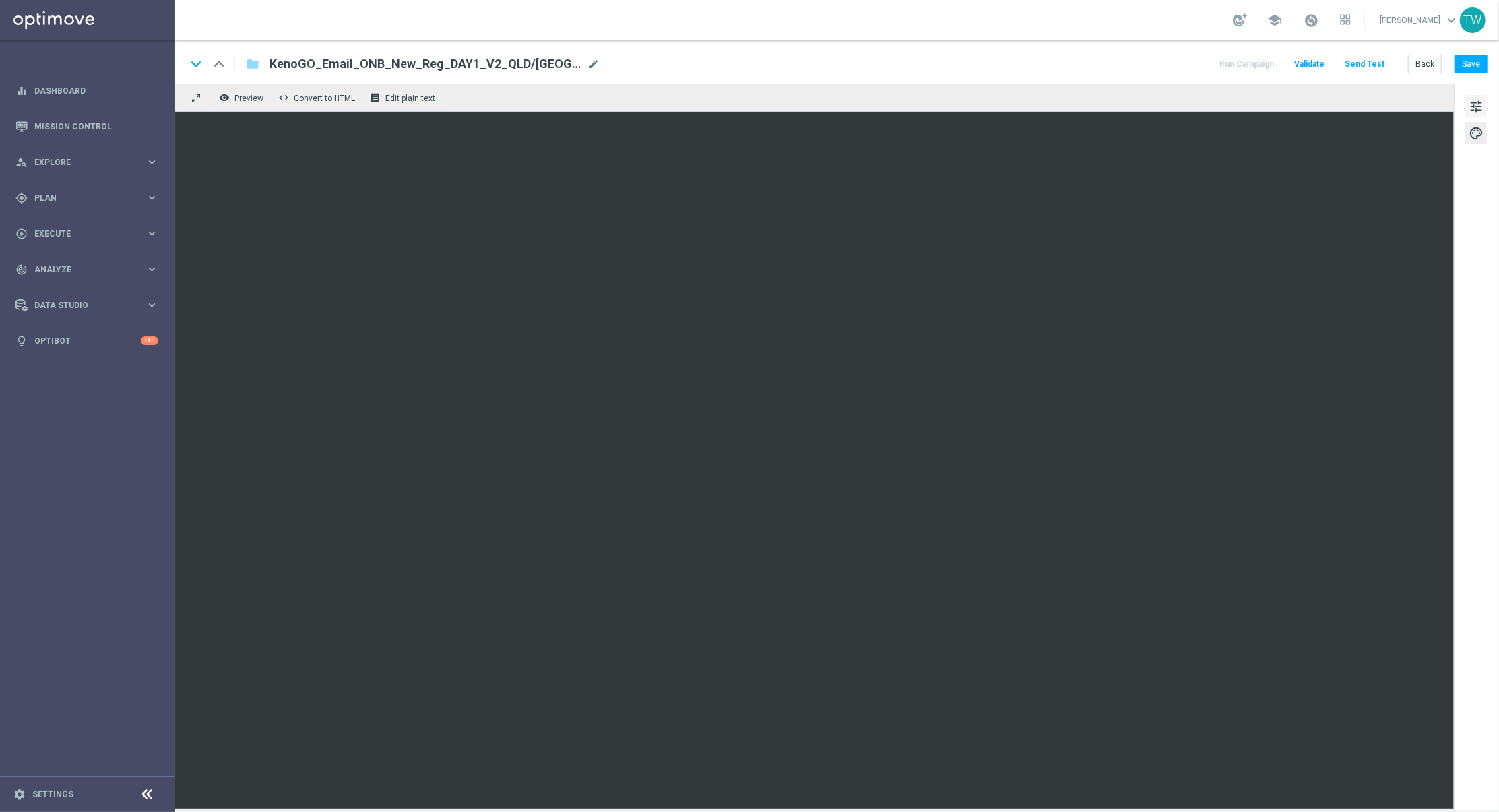
click at [1473, 106] on span "tune" at bounding box center [1476, 107] width 15 height 18
click at [1473, 67] on button "Save" at bounding box center [1471, 63] width 33 height 19
click at [1471, 61] on button "Save" at bounding box center [1471, 63] width 33 height 19
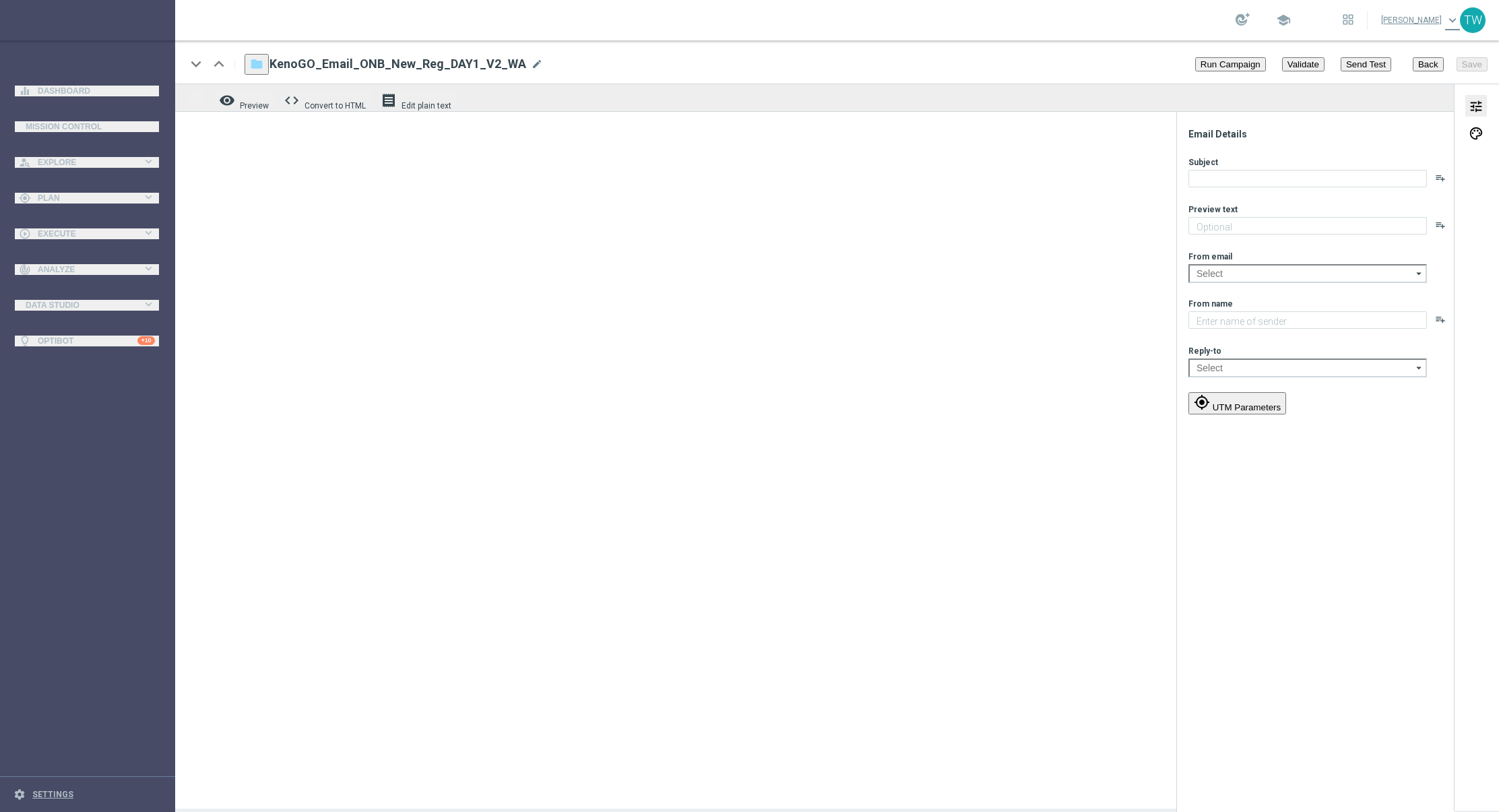
type textarea "Draws every 3 minutes – win big!"
type input "[EMAIL_ADDRESS][DOMAIN_NAME]"
type textarea "KenoGO"
type input "[EMAIL_ADDRESS][DOMAIN_NAME]"
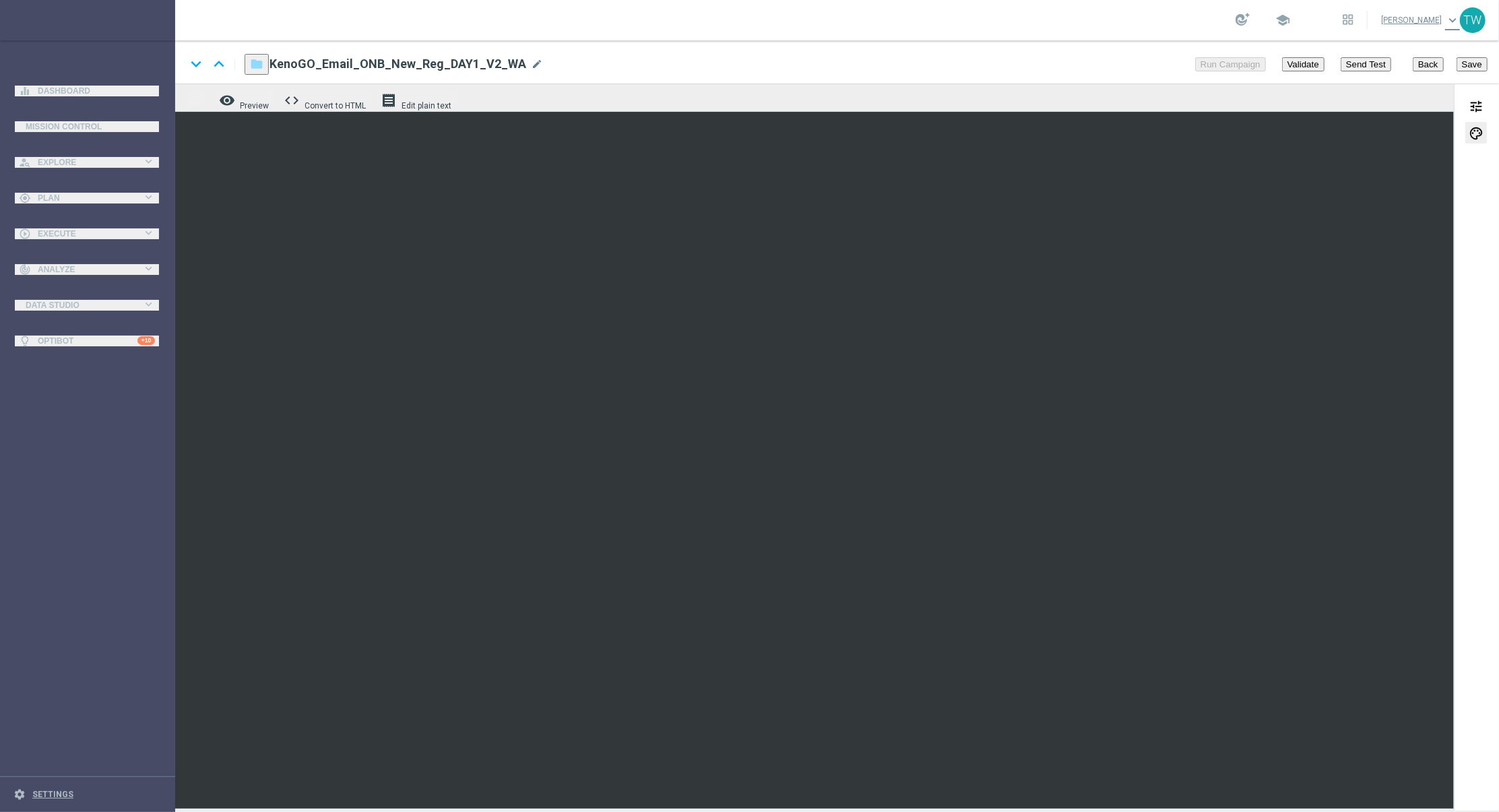
click at [1467, 59] on button "Save" at bounding box center [1472, 64] width 31 height 14
click at [1476, 71] on button "Save" at bounding box center [1472, 64] width 31 height 14
click at [1473, 66] on button "Save" at bounding box center [1472, 64] width 31 height 14
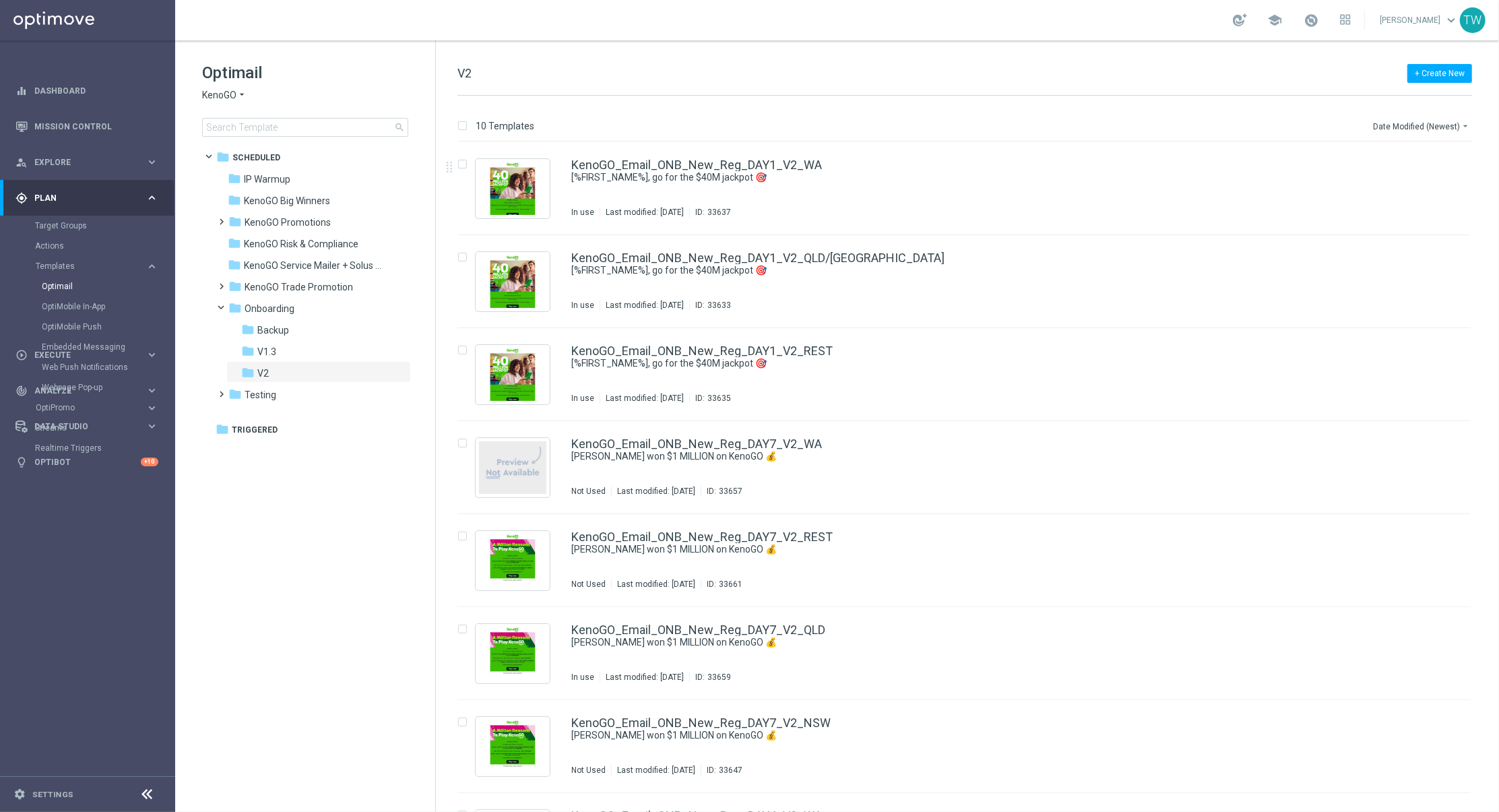
click at [247, 89] on icon "arrow_drop_down" at bounding box center [241, 95] width 11 height 13
click at [232, 95] on span "KenoGO" at bounding box center [219, 95] width 34 height 13
drag, startPoint x: 346, startPoint y: 72, endPoint x: 336, endPoint y: 118, distance: 47.1
click at [345, 73] on h1 "Optimail" at bounding box center [305, 73] width 206 height 22
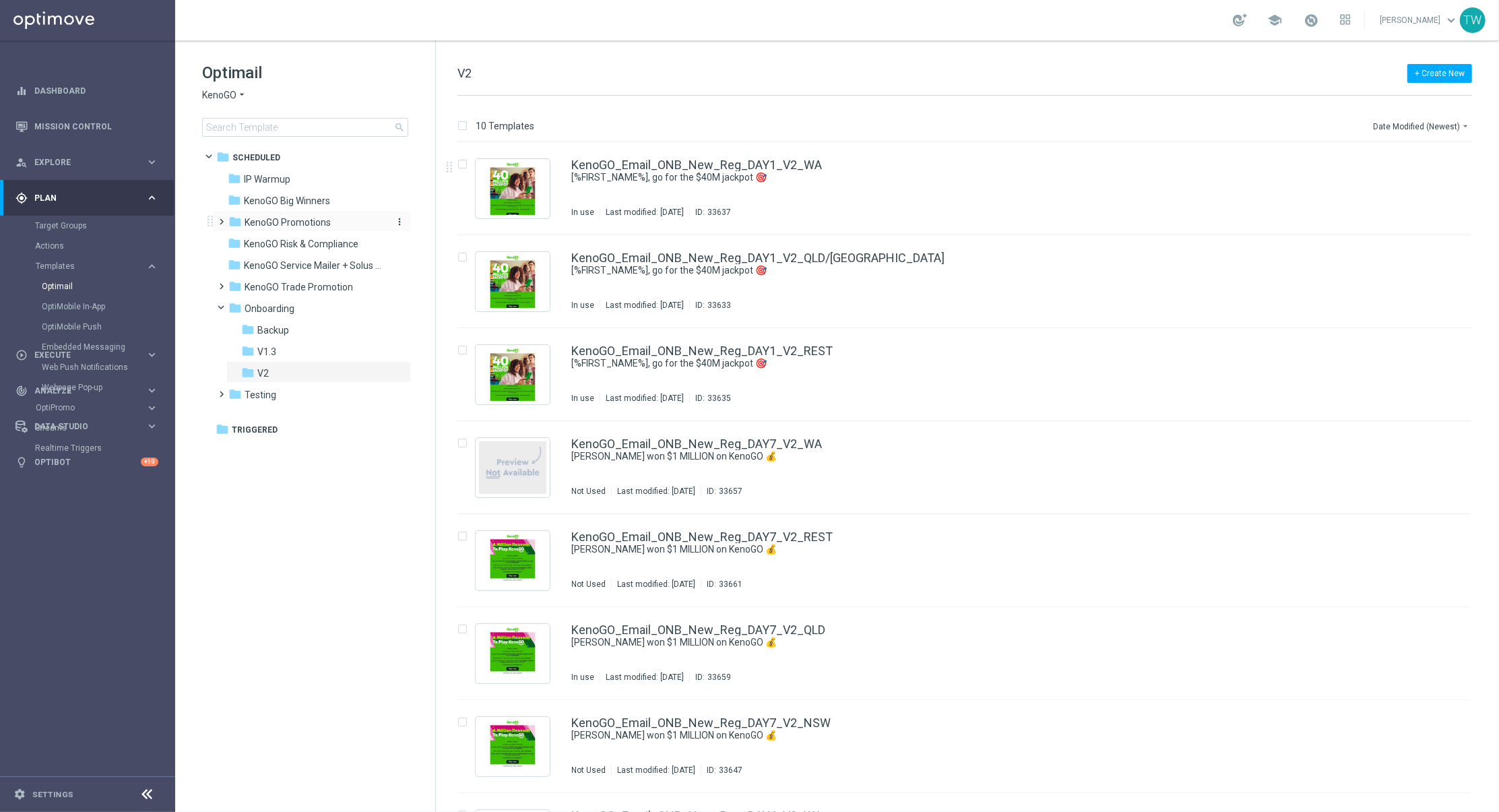
click at [297, 226] on span "KenoGO Promotions" at bounding box center [287, 222] width 87 height 12
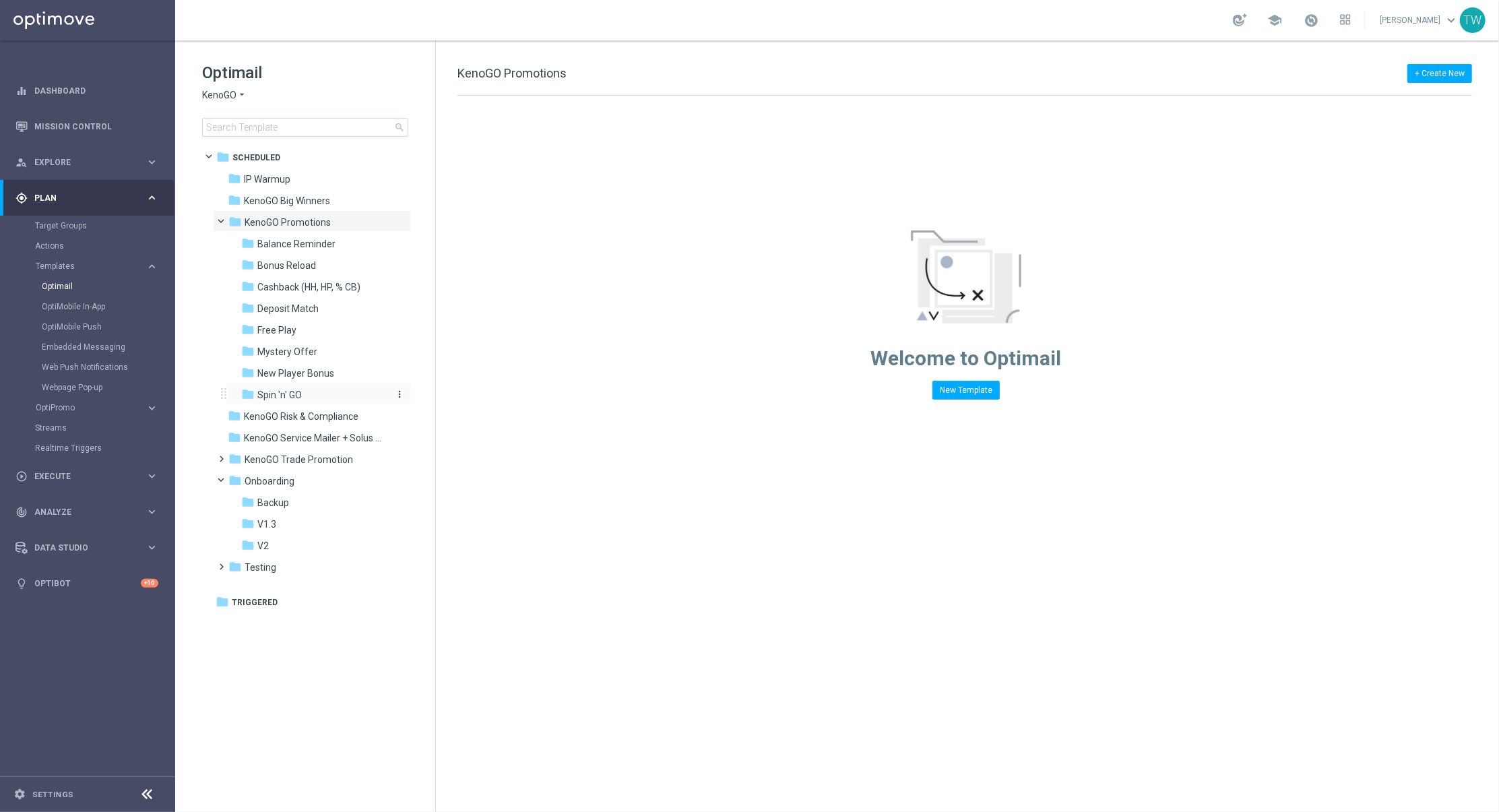
click at [294, 393] on span "Spin 'n' GO" at bounding box center [279, 395] width 44 height 12
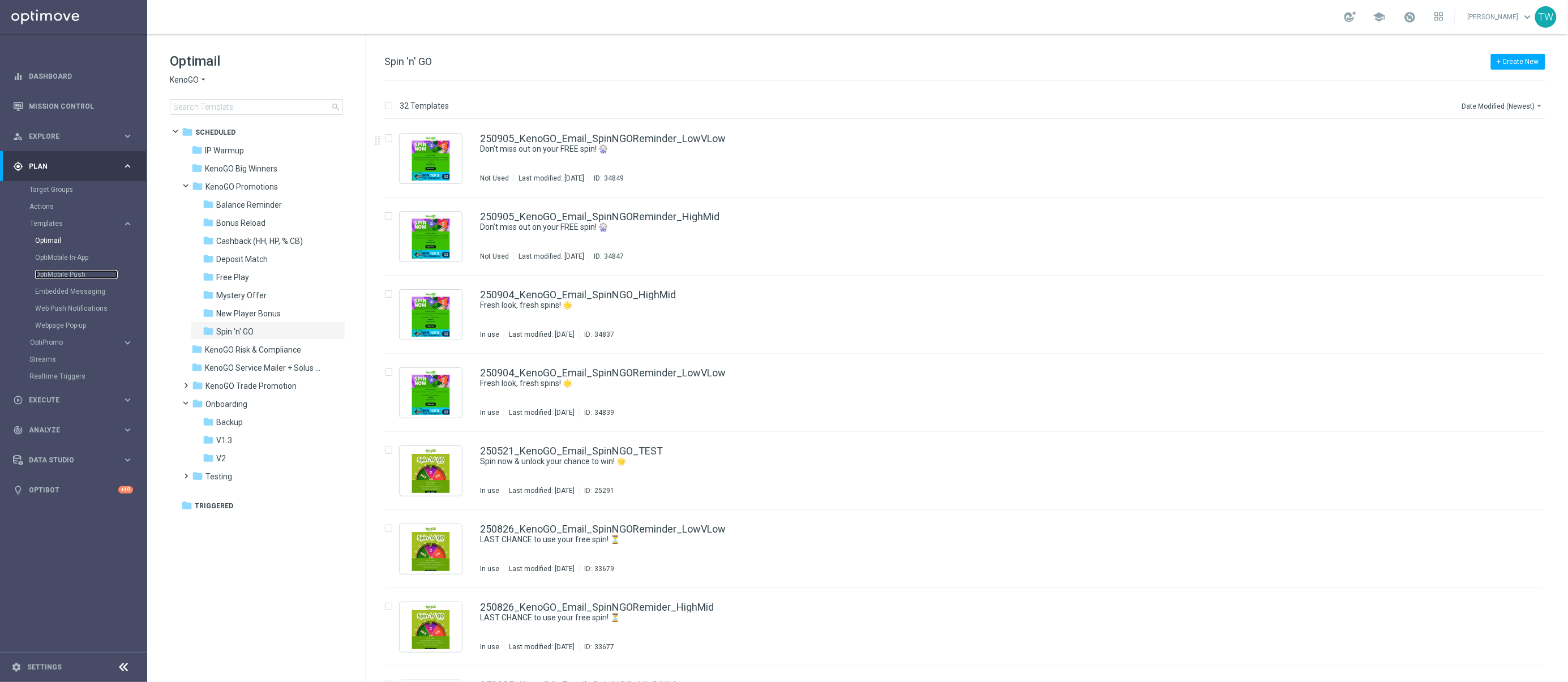
drag, startPoint x: 69, startPoint y: 277, endPoint x: 181, endPoint y: 256, distance: 114.0
click at [69, 276] on link "OptiMobile Push" at bounding box center [77, 274] width 83 height 9
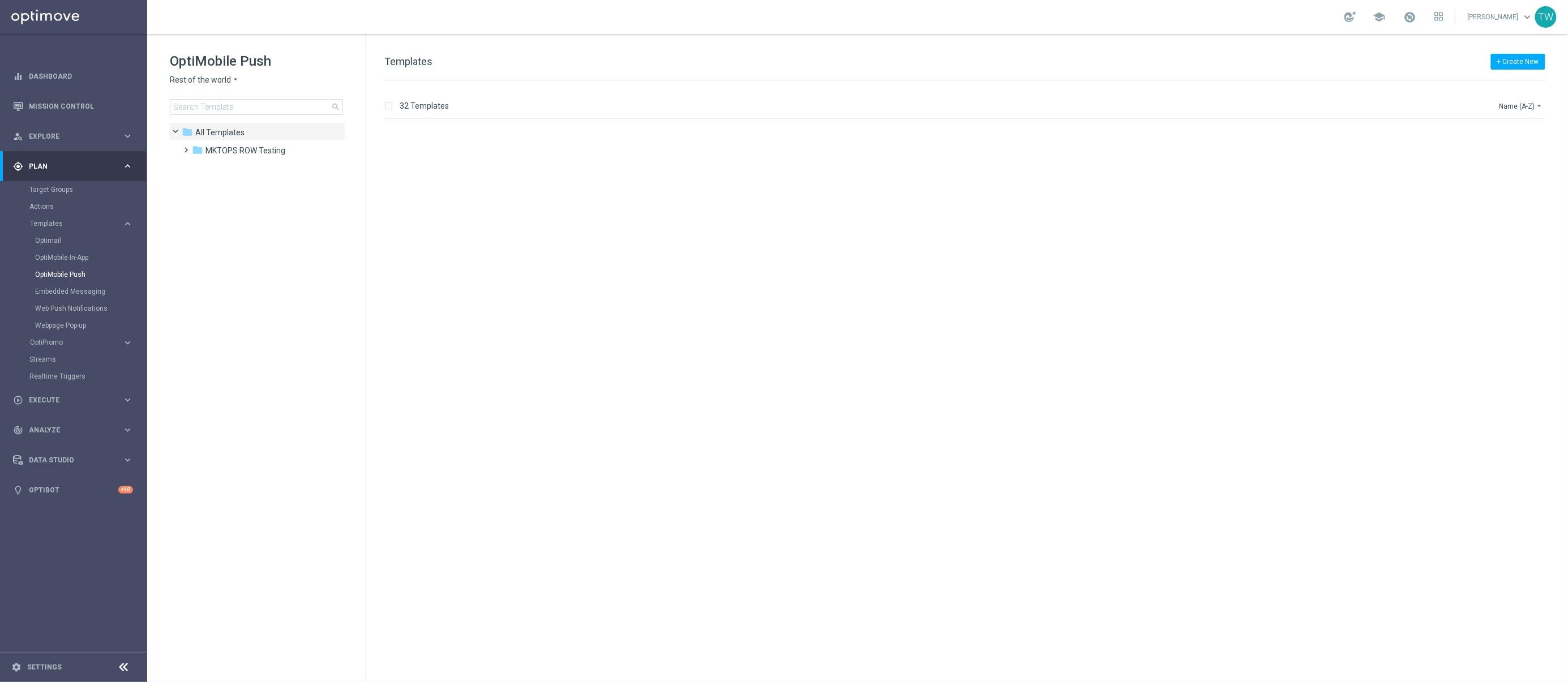
click at [180, 82] on span "Rest of the world" at bounding box center [201, 80] width 61 height 11
click at [56, 240] on link "Optimail" at bounding box center [77, 240] width 83 height 9
click at [200, 85] on span "lottoland" at bounding box center [186, 80] width 32 height 11
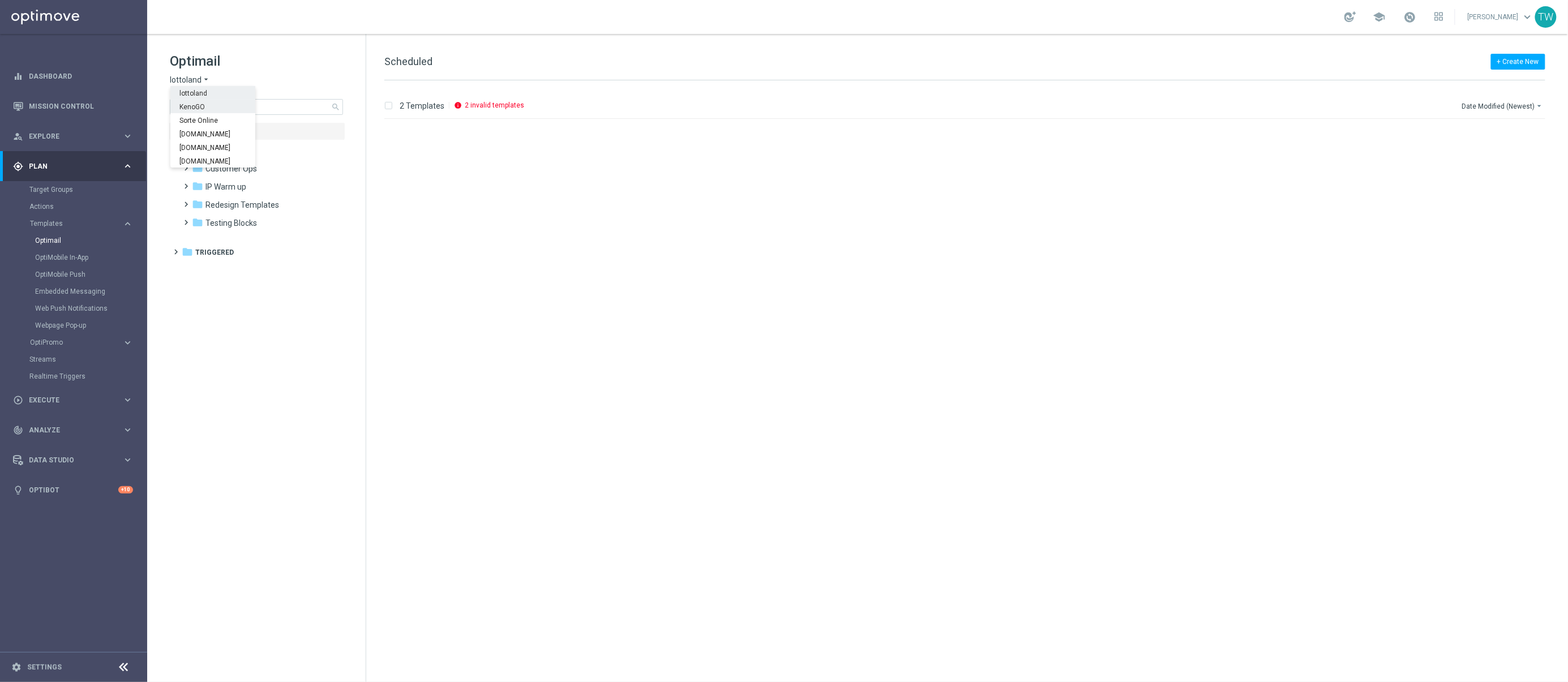
click at [205, 105] on div "KenoGO" at bounding box center [213, 107] width 85 height 14
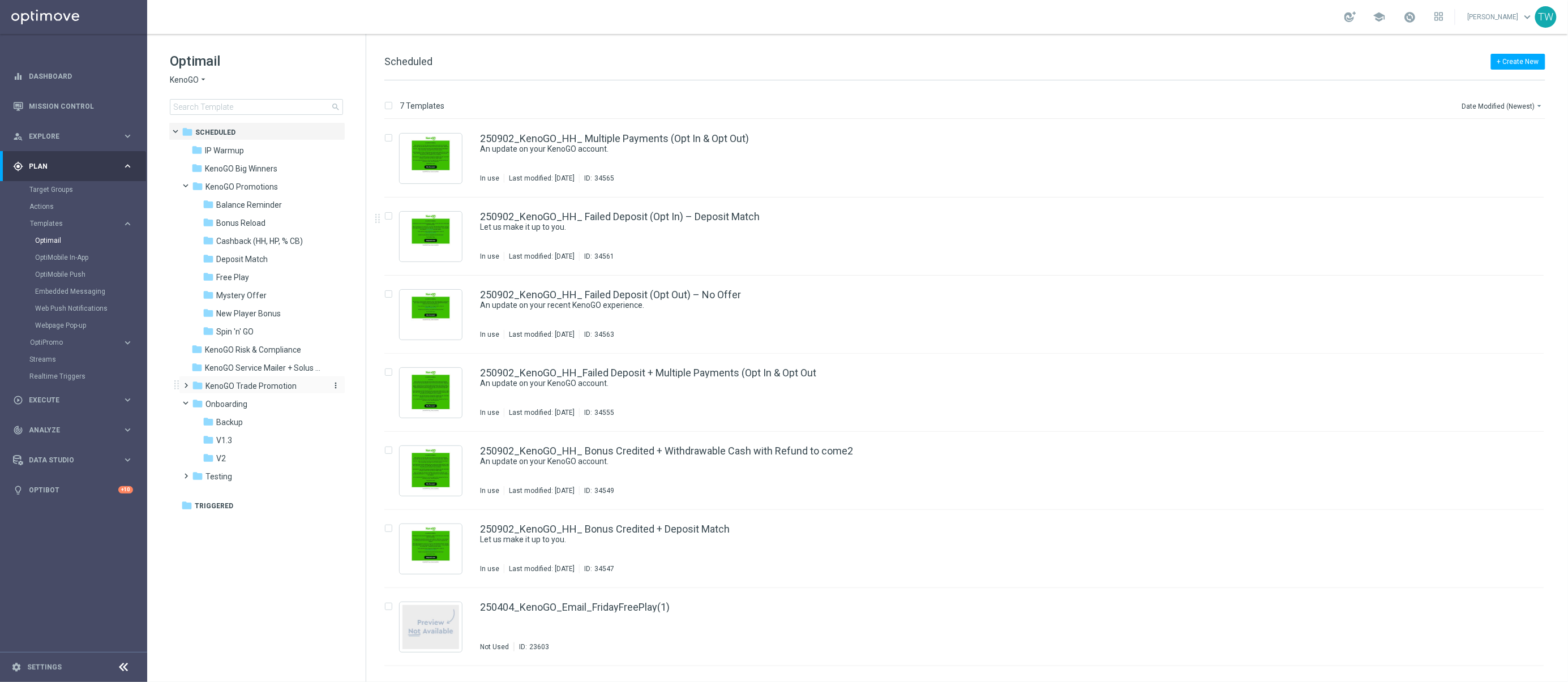
click at [268, 388] on span "KenoGO Trade Promotion" at bounding box center [251, 386] width 91 height 10
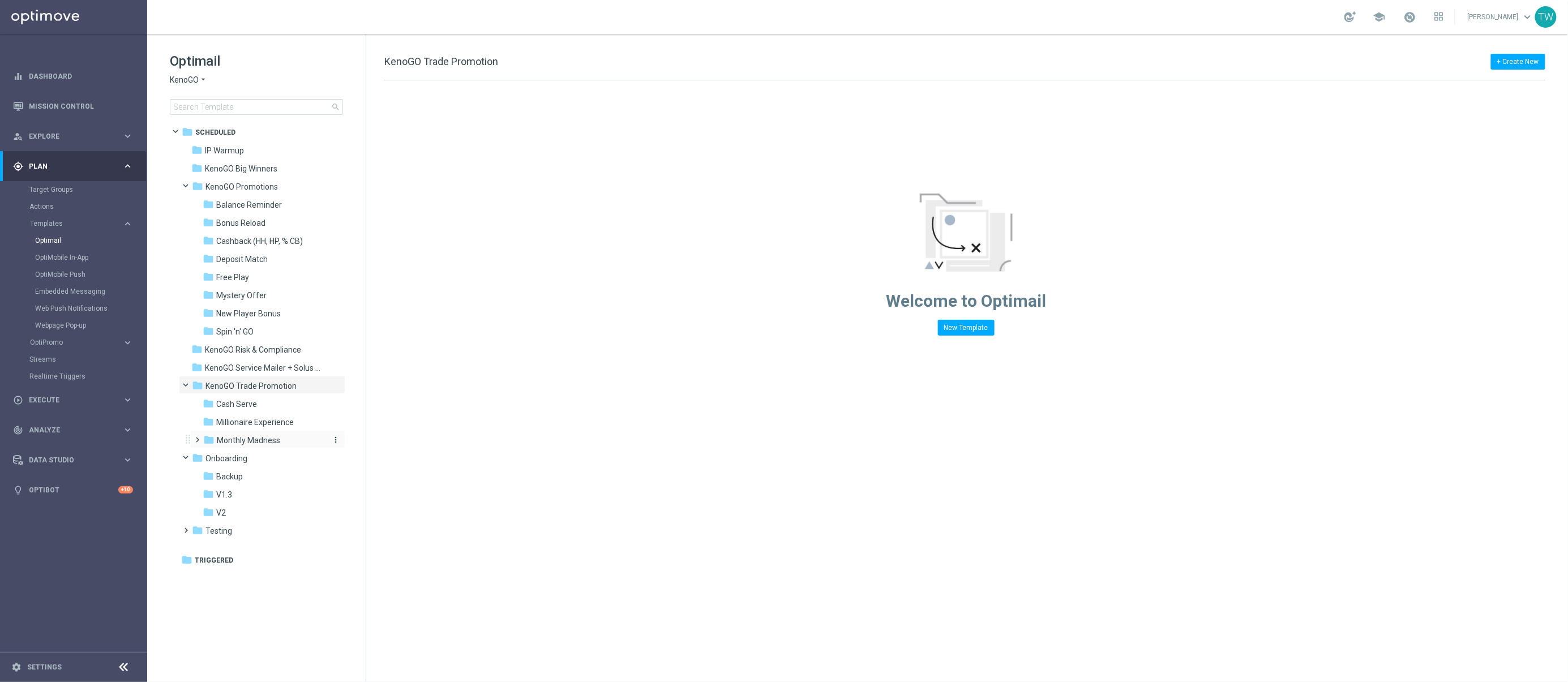
click at [273, 437] on span "Monthly Madness" at bounding box center [248, 439] width 63 height 10
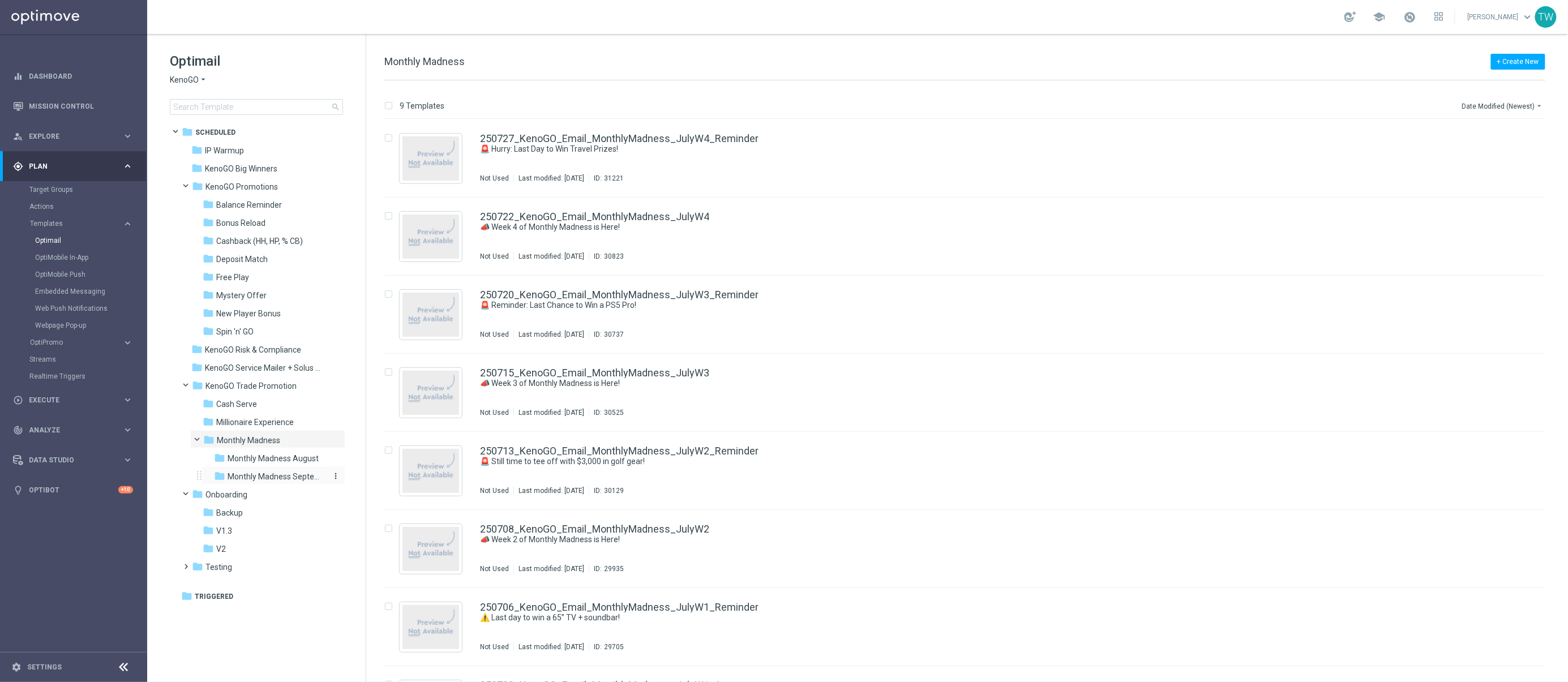
click at [286, 471] on span "Monthly Madness September" at bounding box center [277, 476] width 98 height 10
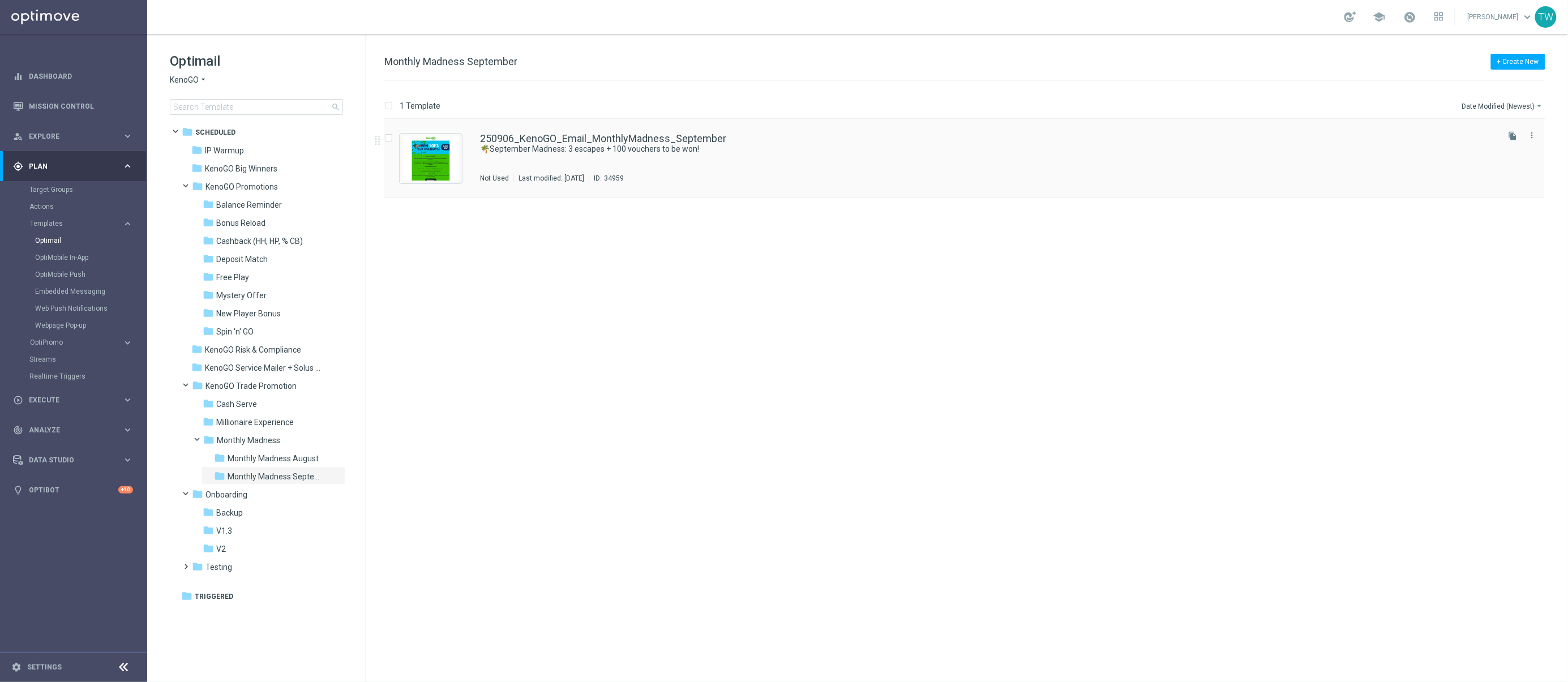
click at [733, 141] on div "250906_KenoGO_Email_MonthlyMadness_September" at bounding box center [988, 139] width 1017 height 10
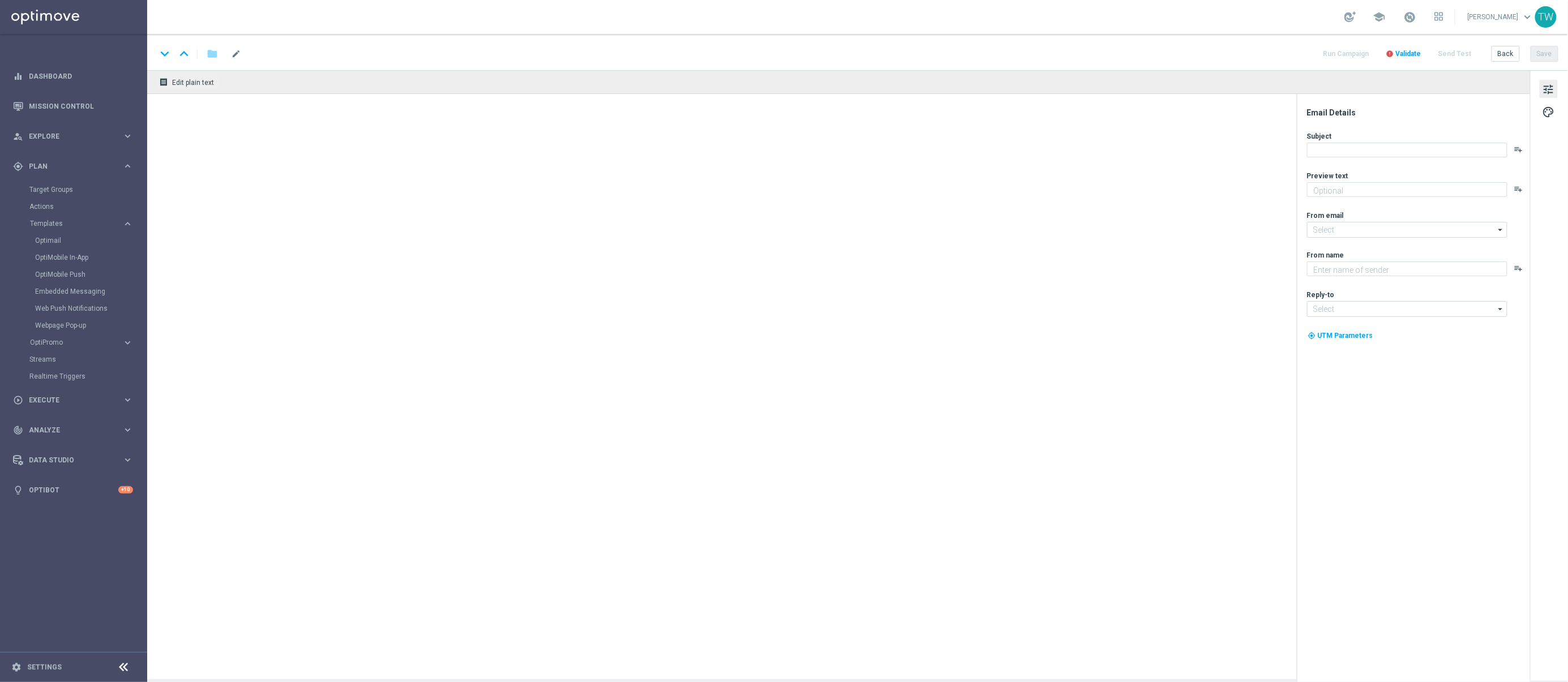
type textarea "Enter now for your chance to drive away in style!"
type textarea "KenoGO"
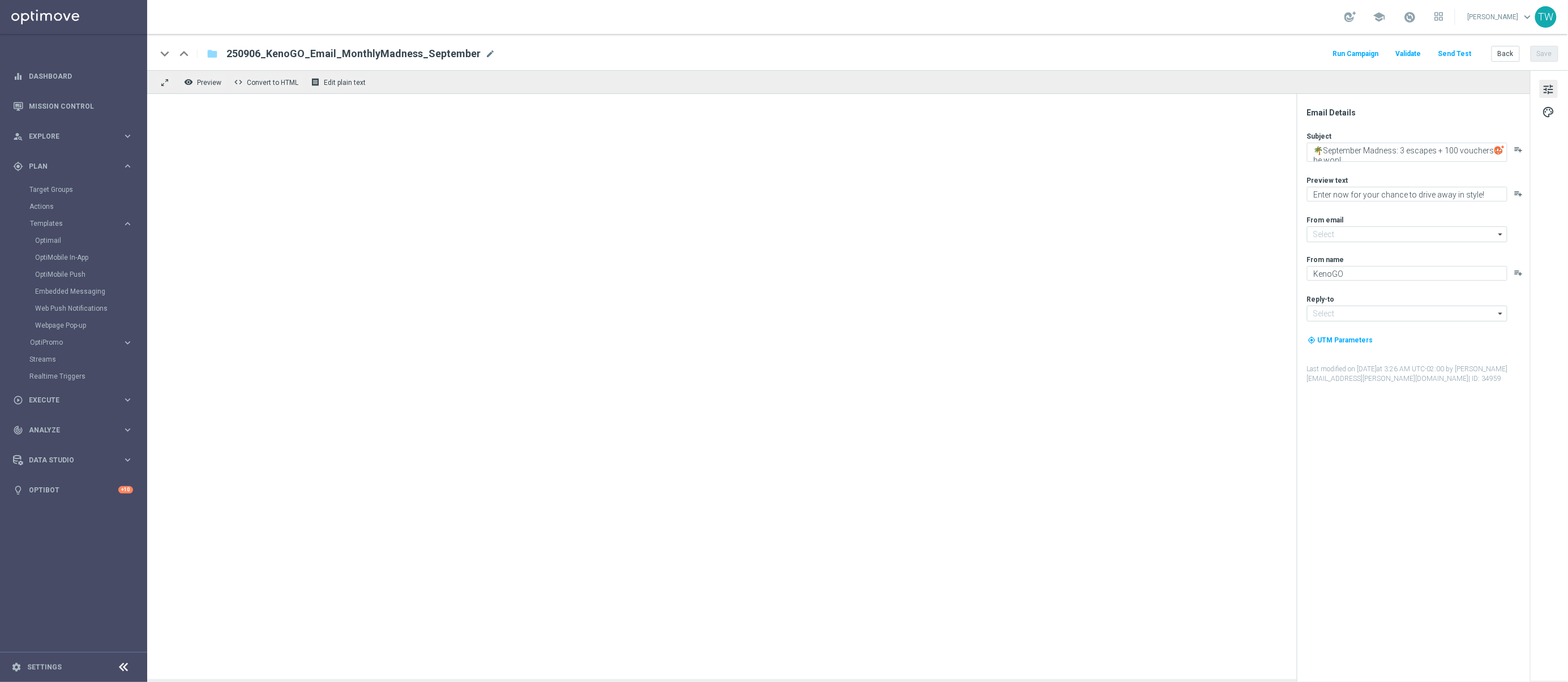
type input "mail@crm.kenogo.com.au"
type input "support@kenogo.com.au"
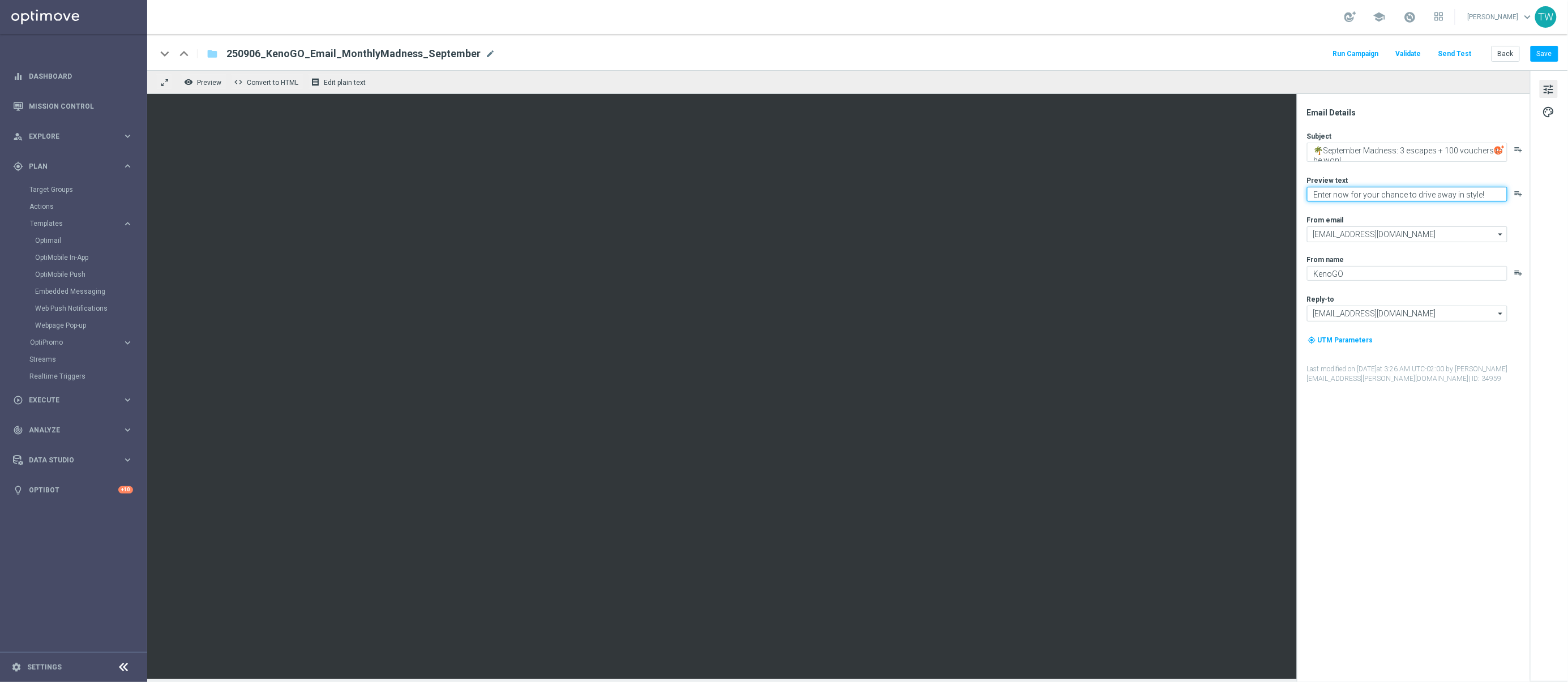
drag, startPoint x: 1418, startPoint y: 194, endPoint x: 1435, endPoint y: 193, distance: 17.0
click at [1259, 193] on textarea "Enter now for your chance to drive away in style!" at bounding box center [1407, 194] width 201 height 15
type textarea "Enter now for your chance to getaway in style!"
click at [1259, 52] on button "Save" at bounding box center [1544, 53] width 28 height 16
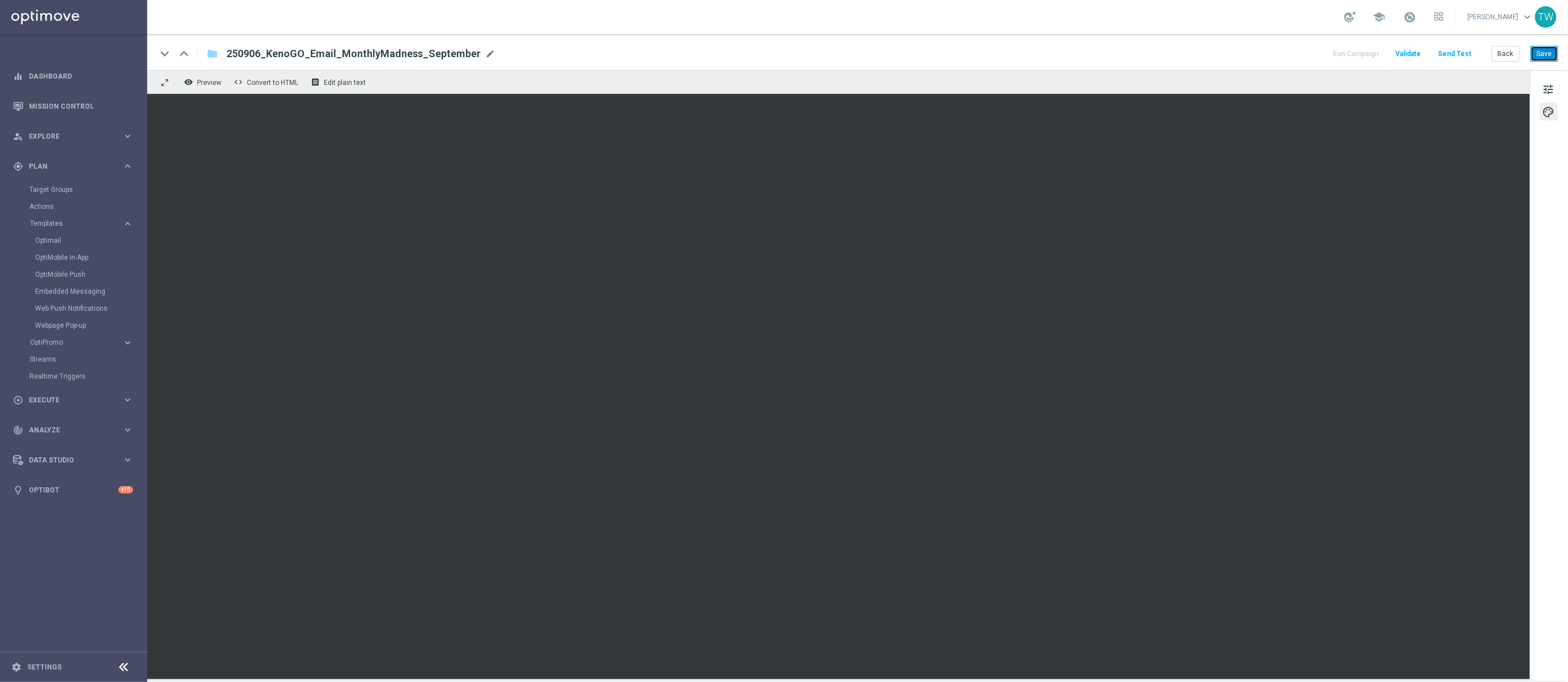
drag, startPoint x: 1543, startPoint y: 54, endPoint x: 1505, endPoint y: 69, distance: 40.9
click at [1259, 54] on button "Save" at bounding box center [1544, 53] width 28 height 16
click at [1259, 51] on button "Save" at bounding box center [1544, 53] width 28 height 16
click at [1259, 52] on button "Send Test" at bounding box center [1443, 54] width 37 height 15
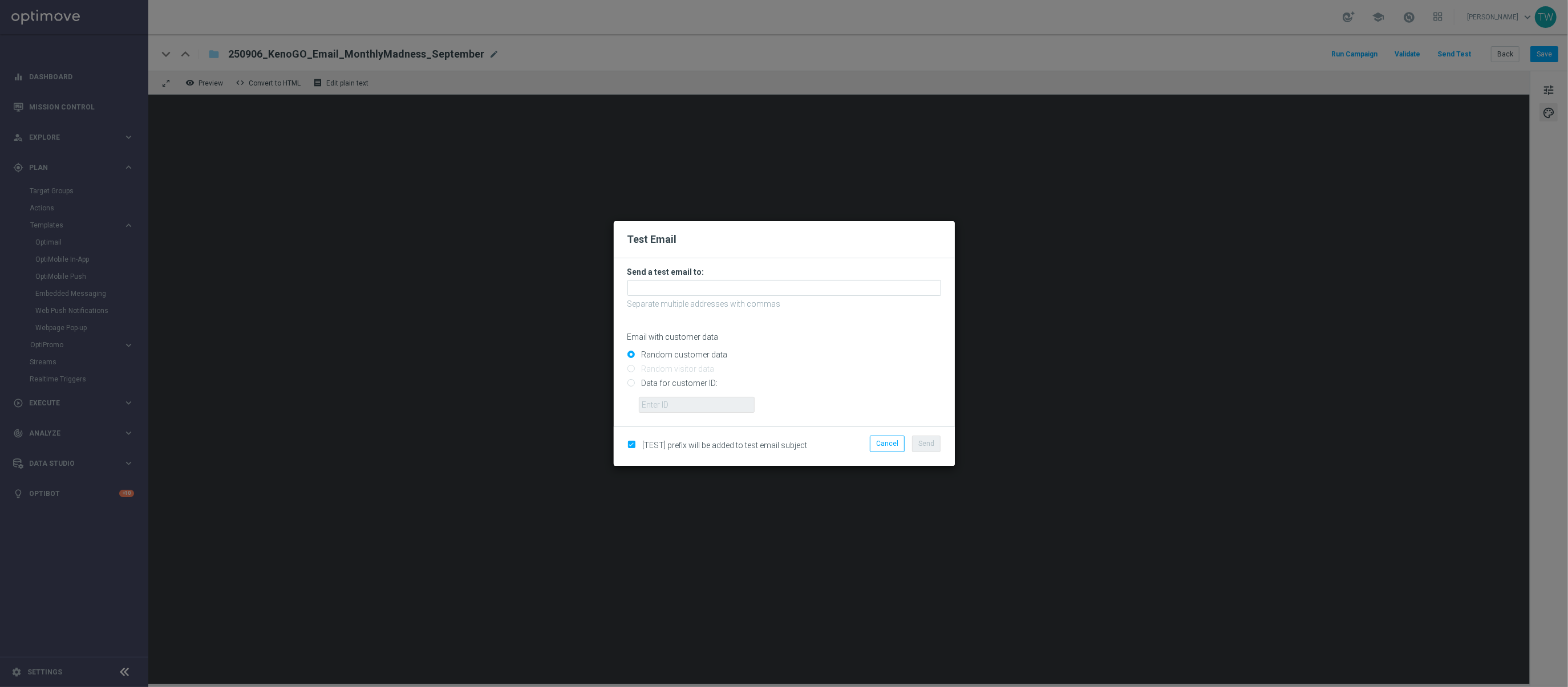
click at [792, 279] on form "Send a test email to: Separate multiple addresses with commas Email with custom…" at bounding box center [784, 339] width 314 height 146
click at [781, 285] on input "text" at bounding box center [784, 287] width 314 height 16
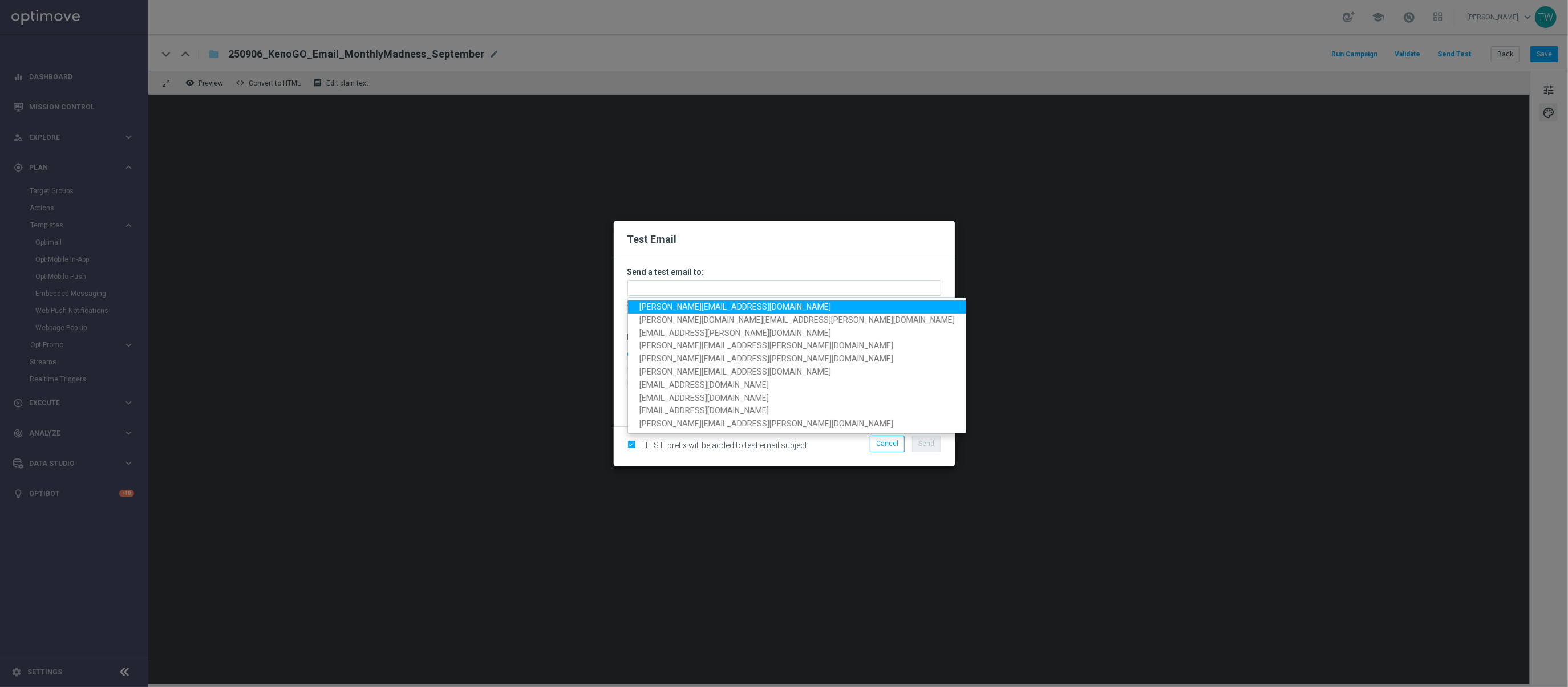
drag, startPoint x: 688, startPoint y: 306, endPoint x: 718, endPoint y: 302, distance: 30.3
click at [688, 306] on span "adam.pustetto@lottoland.com" at bounding box center [735, 306] width 192 height 9
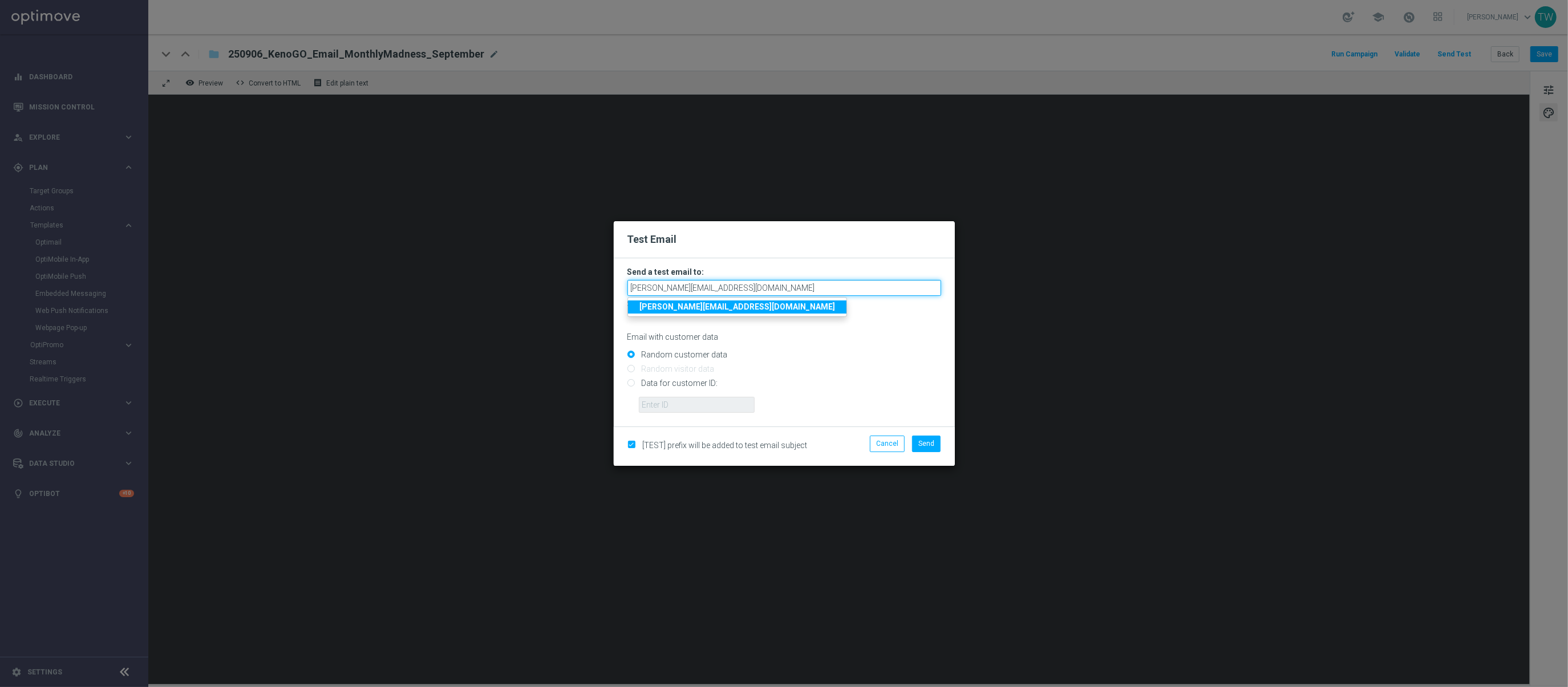
click at [818, 291] on input "adam.pustetto@lottoland.com" at bounding box center [784, 287] width 314 height 16
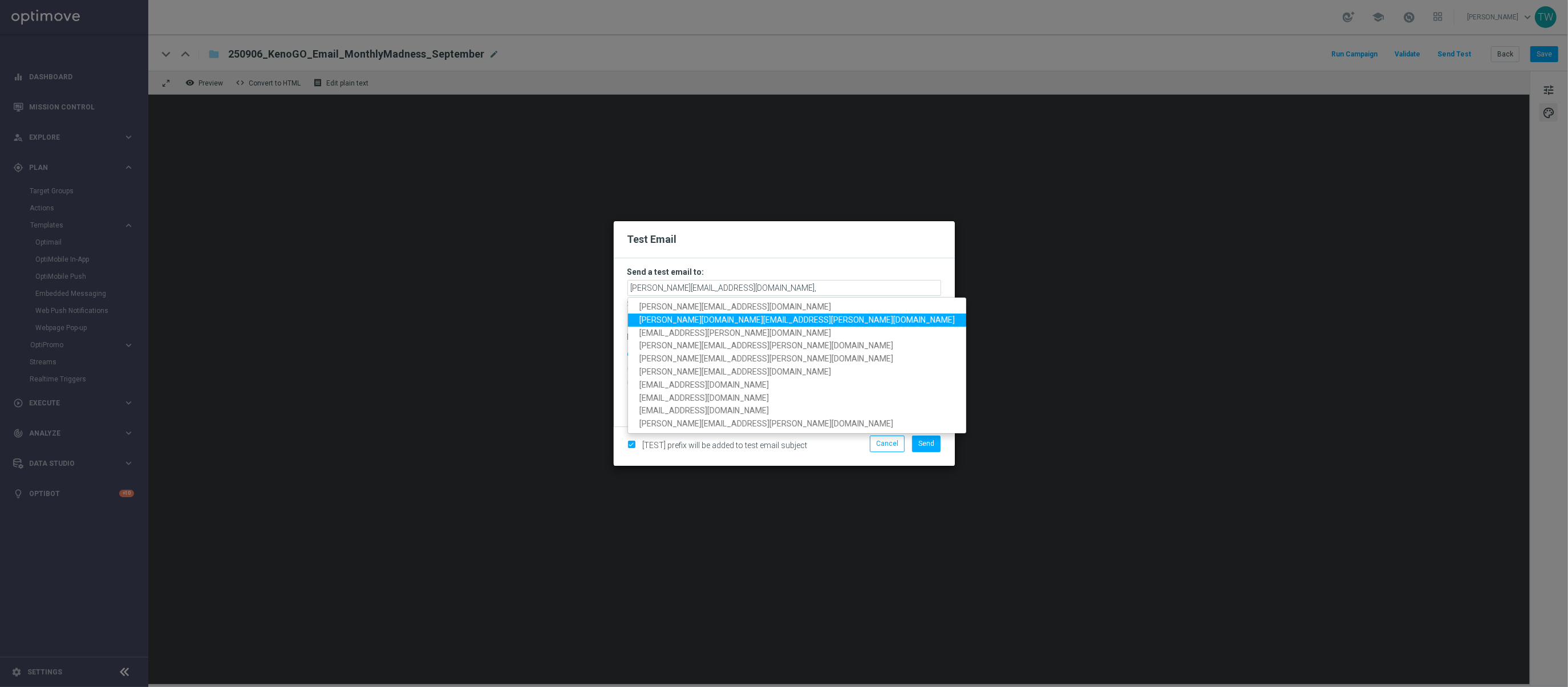
drag, startPoint x: 681, startPoint y: 320, endPoint x: 790, endPoint y: 290, distance: 113.1
click at [683, 320] on span "tina.wang@lottoland.com" at bounding box center [797, 320] width 316 height 9
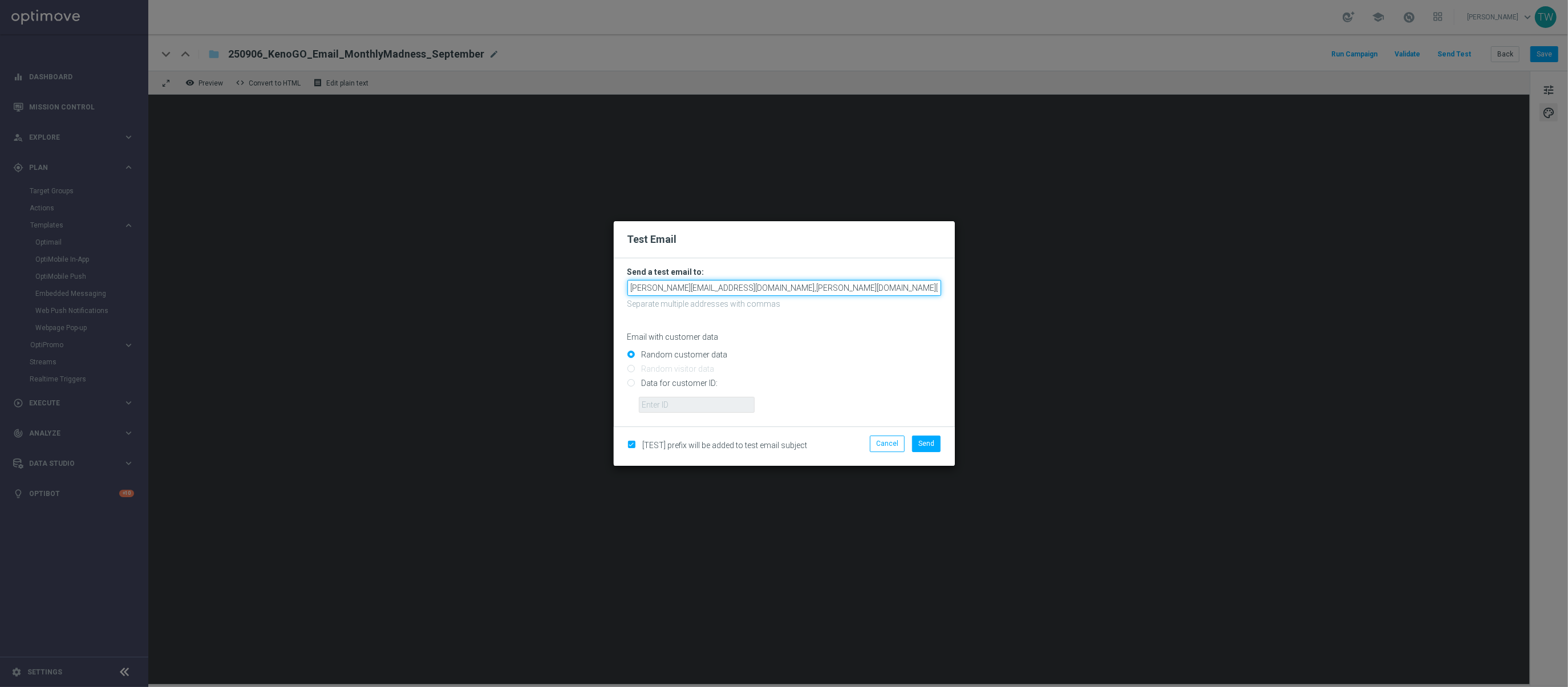
click at [875, 286] on input "adam.pustetto@lottoland.com,tina.wang@lottoland.com" at bounding box center [784, 287] width 314 height 16
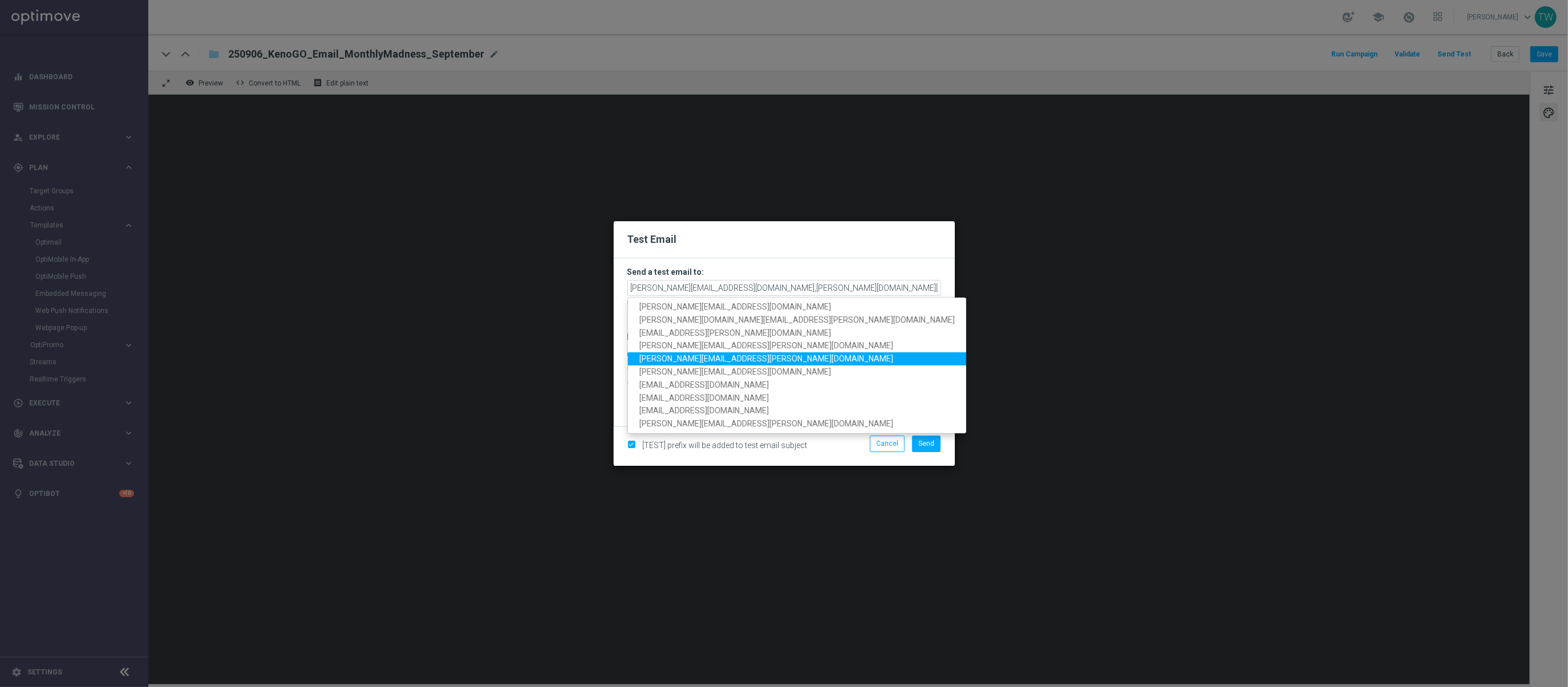
click at [722, 353] on link "maria.lopez@lottoland.com" at bounding box center [797, 359] width 338 height 13
type input "adam.pustetto@lottoland.com,tina.wang@lottoland.com,maria.lopez@lottoland.com"
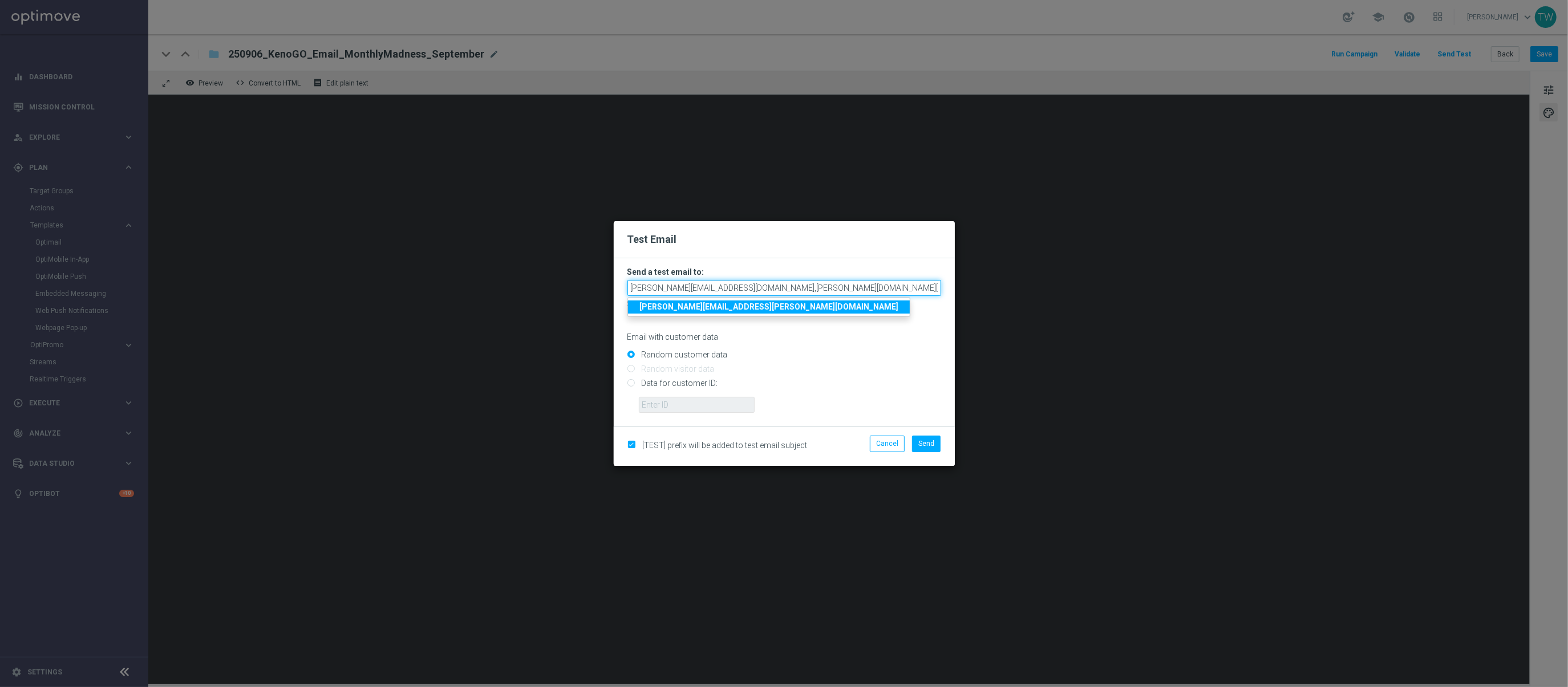
click at [911, 293] on input "adam.pustetto@lottoland.com,tina.wang@lottoland.com,maria.lopez@lottoland.com" at bounding box center [784, 287] width 314 height 16
click at [926, 445] on span "Send" at bounding box center [926, 443] width 16 height 8
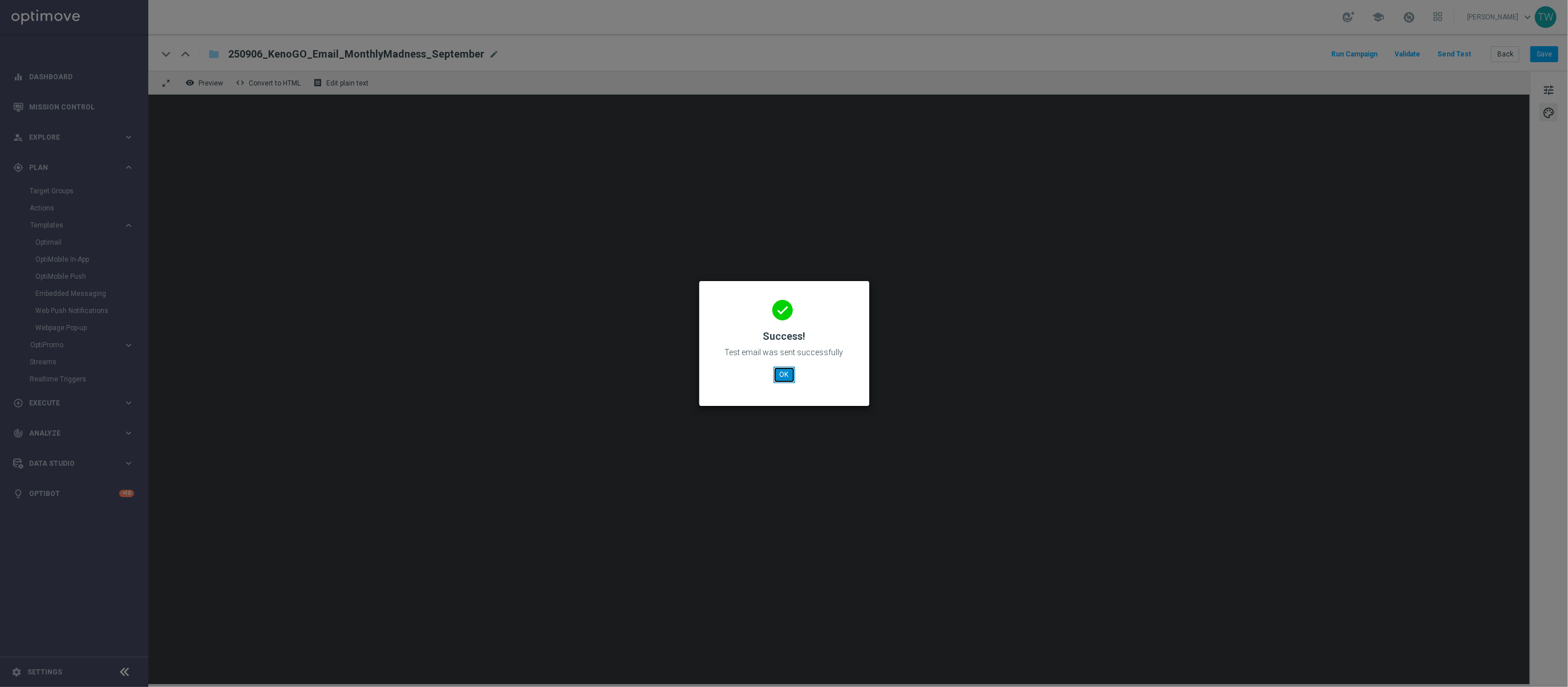
click at [789, 373] on button "OK" at bounding box center [784, 374] width 22 height 16
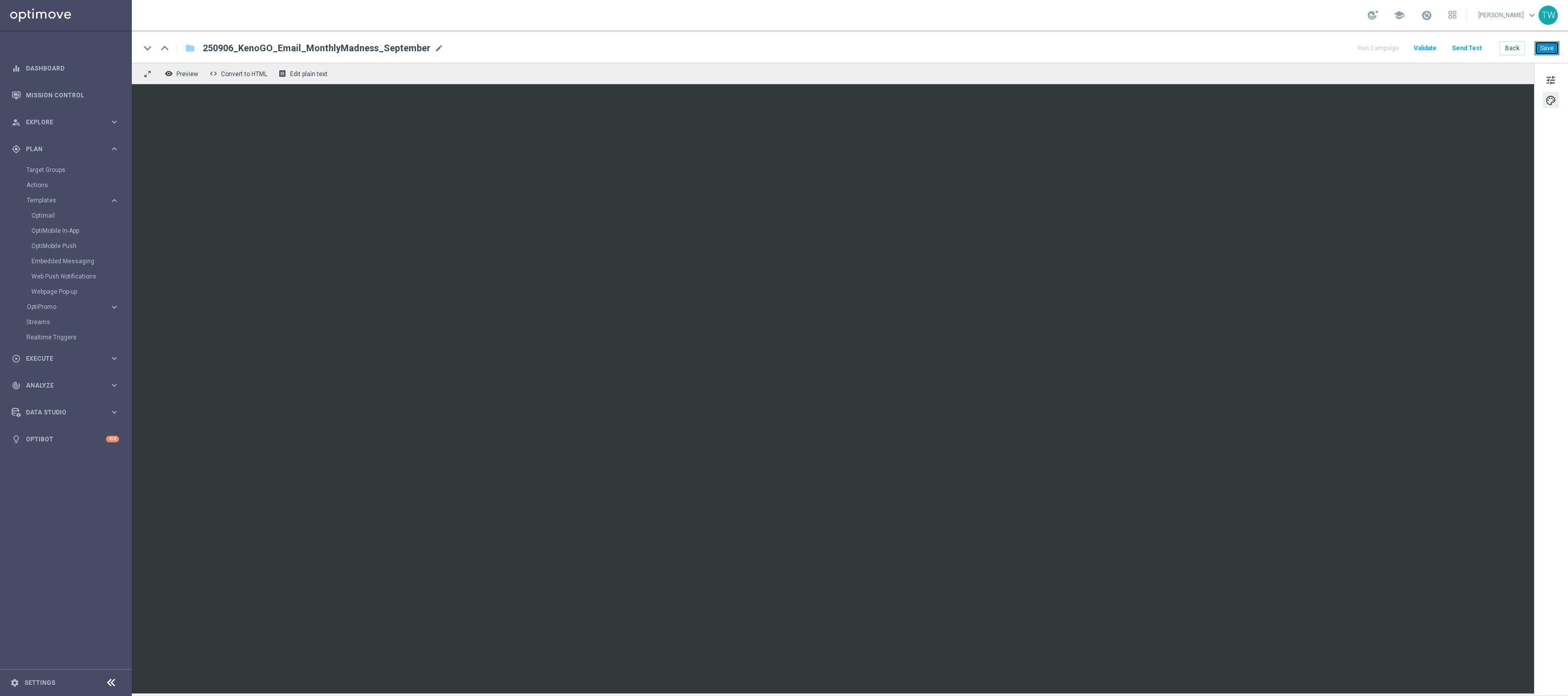
click at [1127, 43] on button "Save" at bounding box center [1547, 47] width 25 height 14
click at [1127, 74] on span "tune" at bounding box center [1551, 80] width 11 height 13
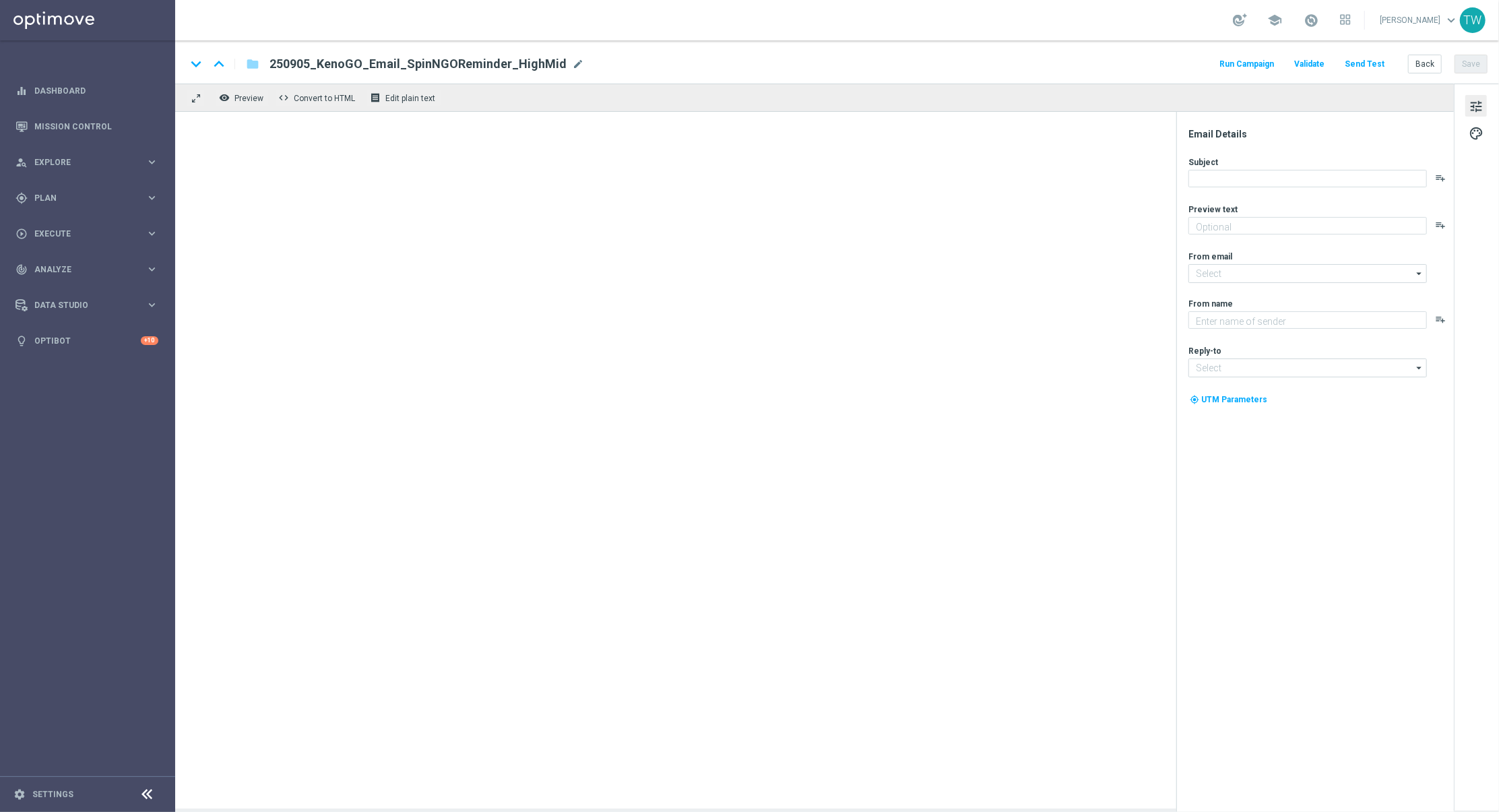
type textarea "See what bonus could be yours!"
type textarea "KenoGO"
type input "[EMAIL_ADDRESS][DOMAIN_NAME]"
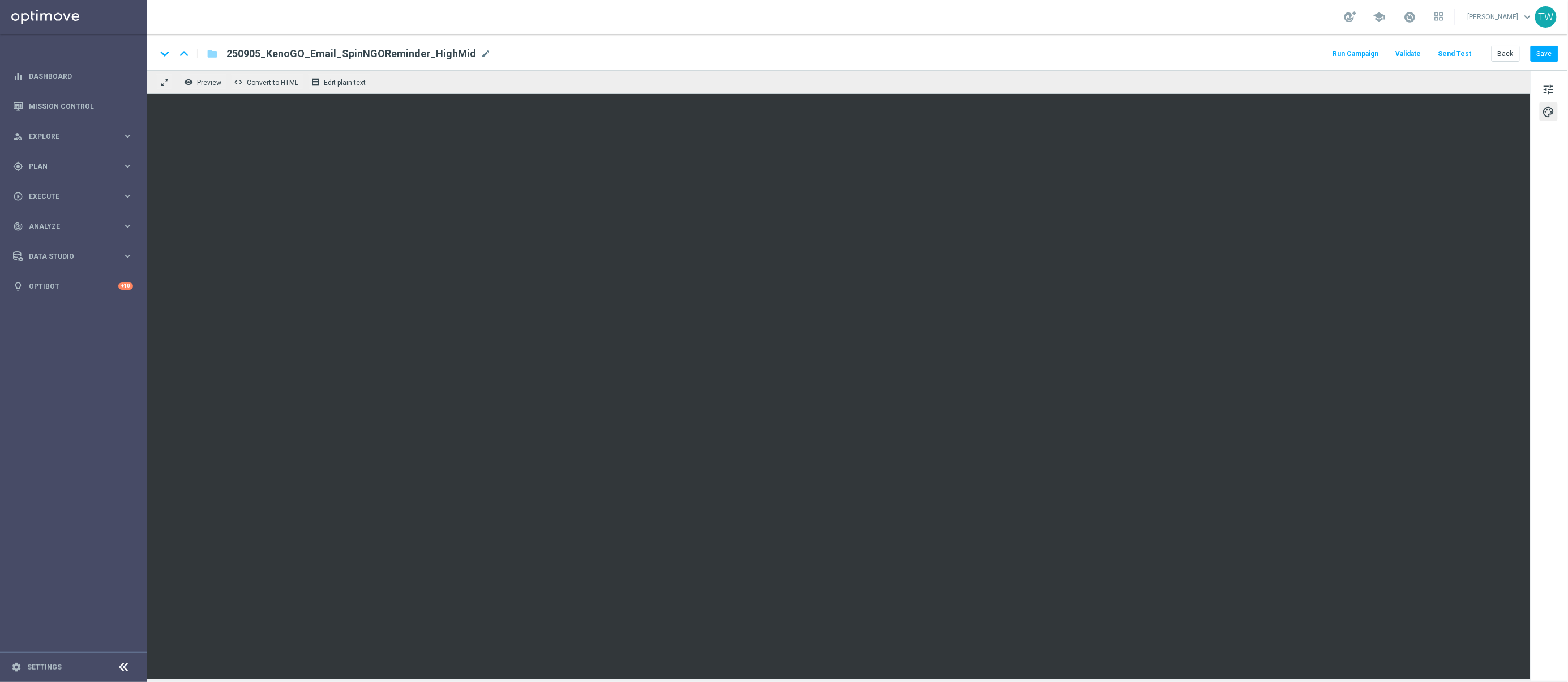
click at [1025, 75] on div "remove_red_eye Preview code Convert to HTML receipt Edit plain text" at bounding box center [839, 82] width 1383 height 24
click at [1259, 56] on button "Send Test" at bounding box center [1443, 54] width 37 height 15
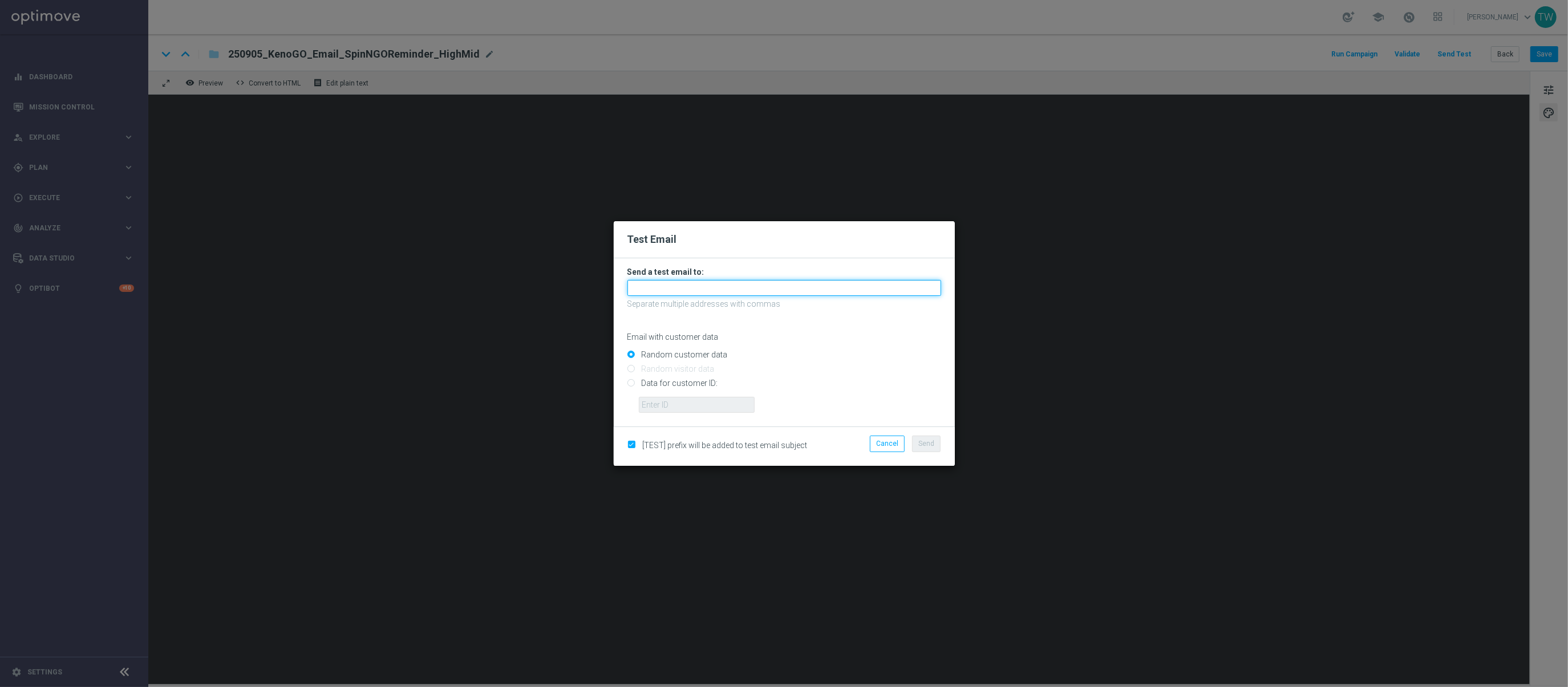
click at [779, 295] on input "text" at bounding box center [784, 287] width 314 height 16
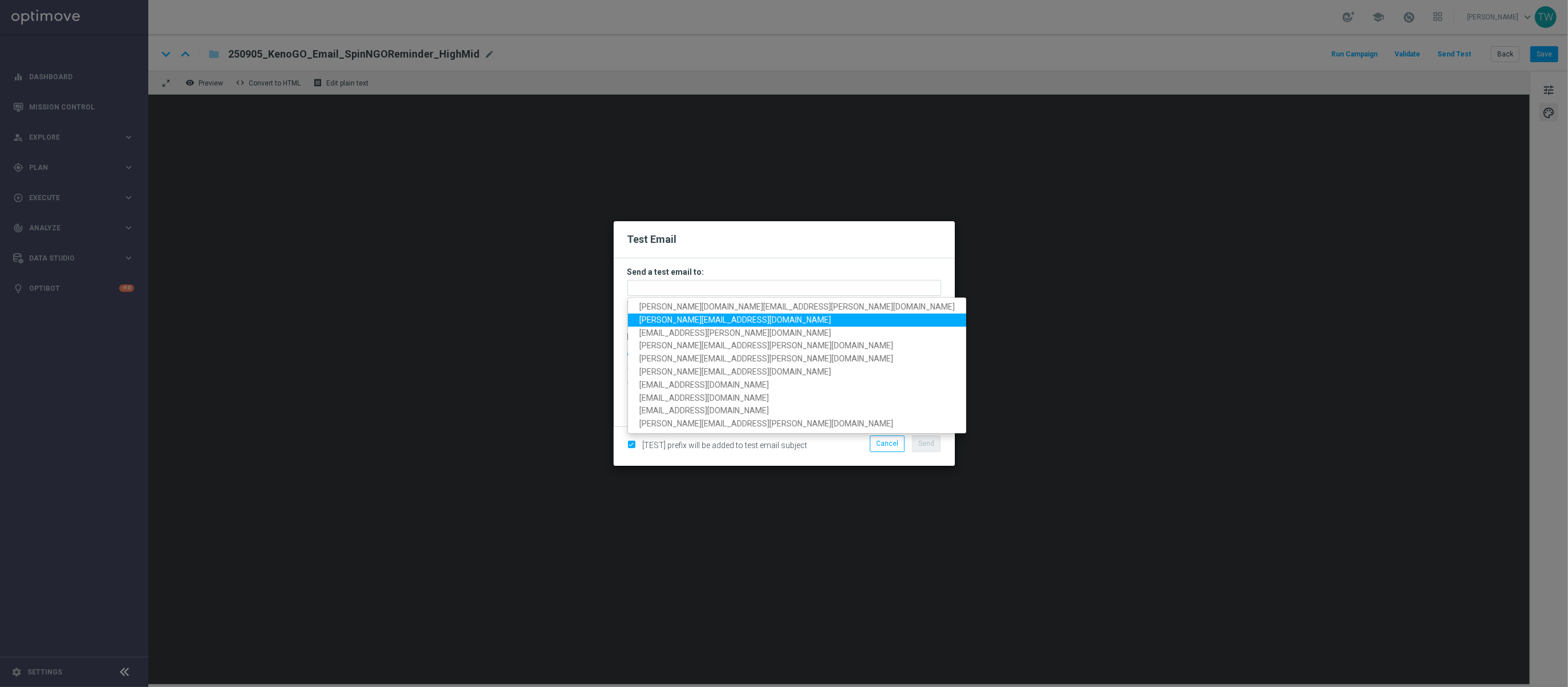
click at [698, 321] on span "[PERSON_NAME][EMAIL_ADDRESS][DOMAIN_NAME]" at bounding box center [735, 320] width 192 height 9
type input "[PERSON_NAME][EMAIL_ADDRESS][DOMAIN_NAME]"
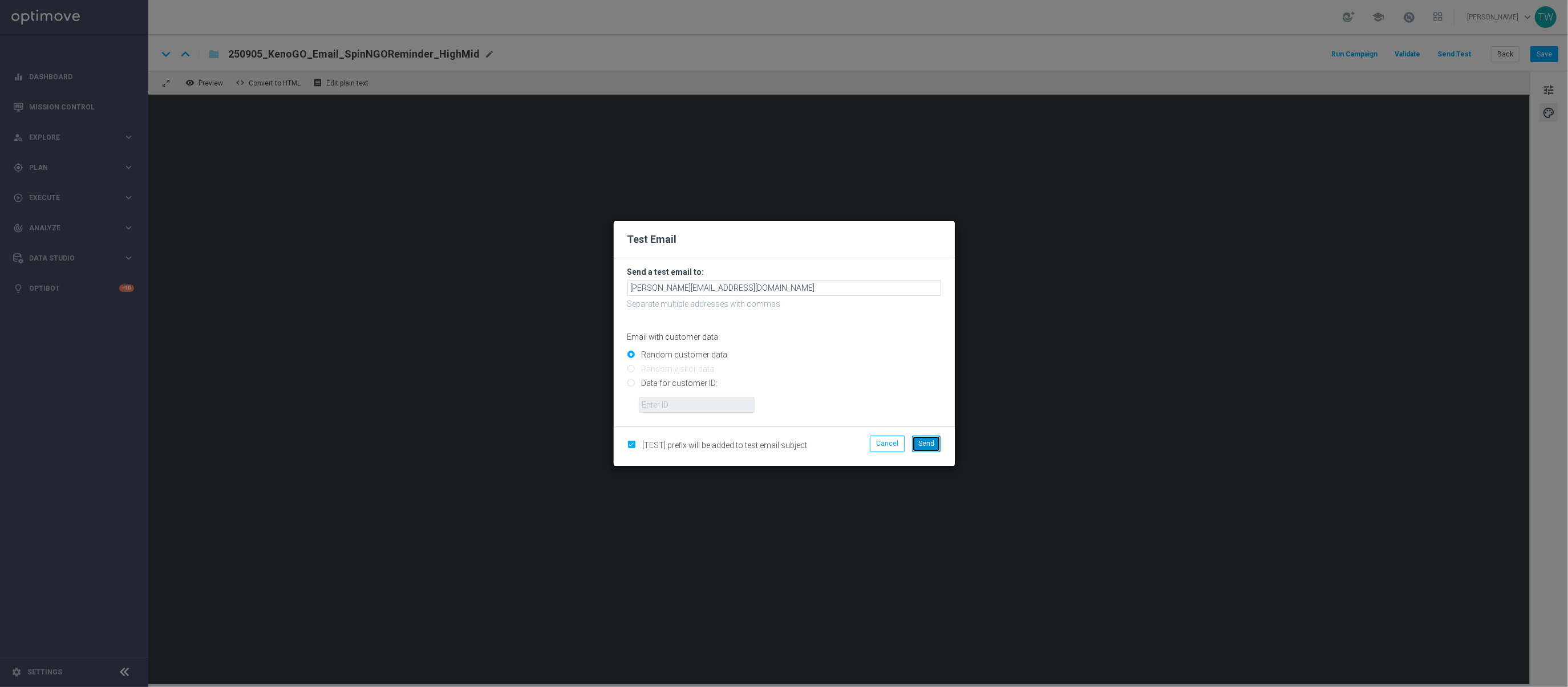
click at [930, 441] on span "Send" at bounding box center [926, 443] width 16 height 8
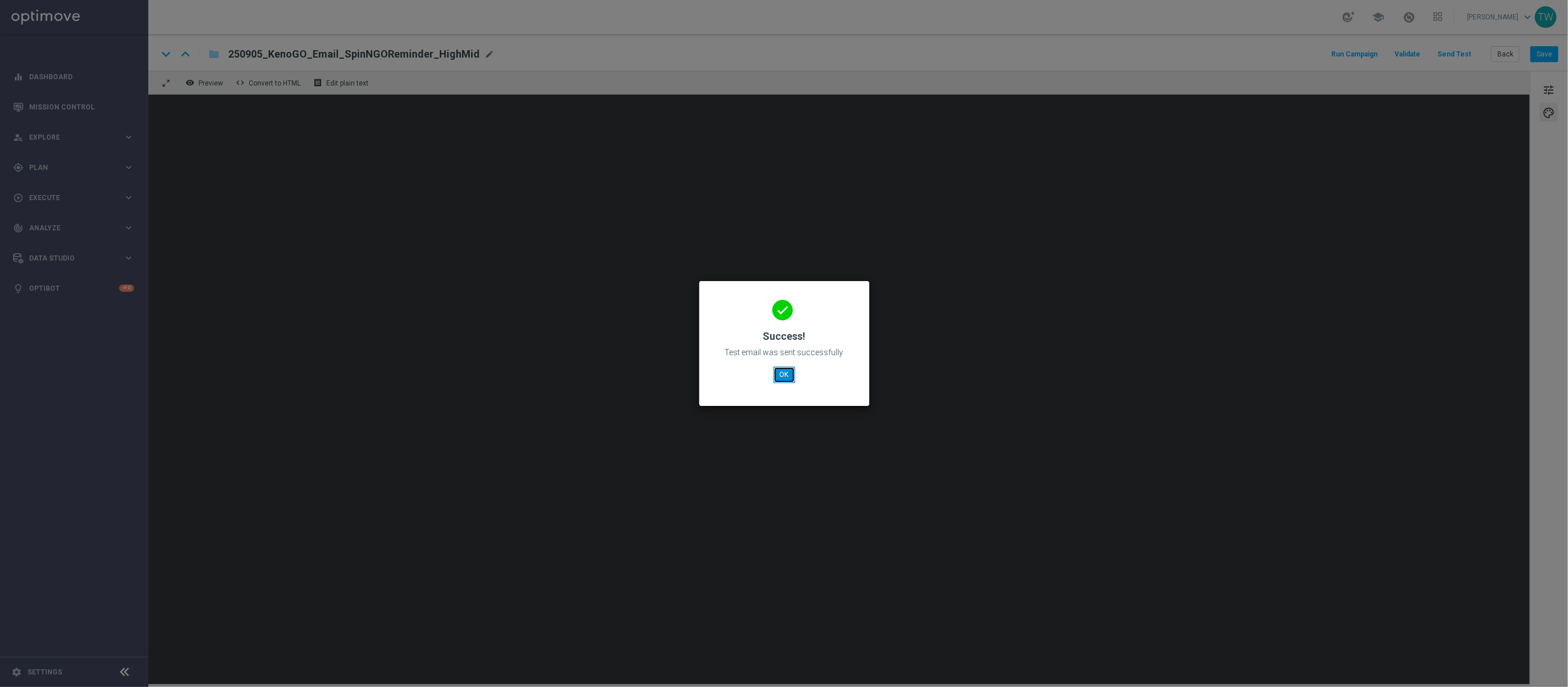
click at [789, 377] on button "OK" at bounding box center [784, 374] width 22 height 16
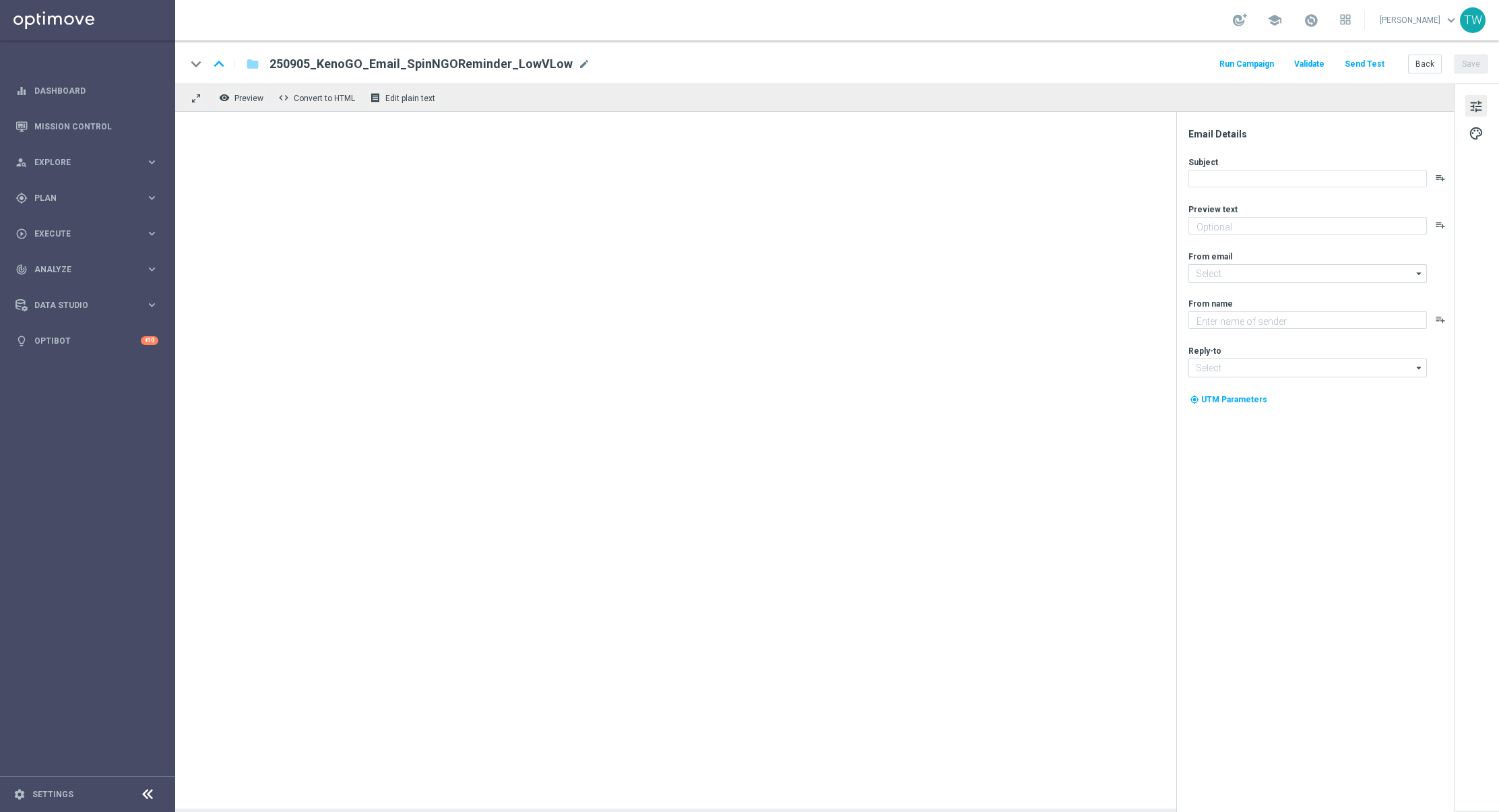
type textarea "See what bonus could be yours!"
type input "[EMAIL_ADDRESS][DOMAIN_NAME]"
type textarea "KenoGO"
type input "[EMAIL_ADDRESS][DOMAIN_NAME]"
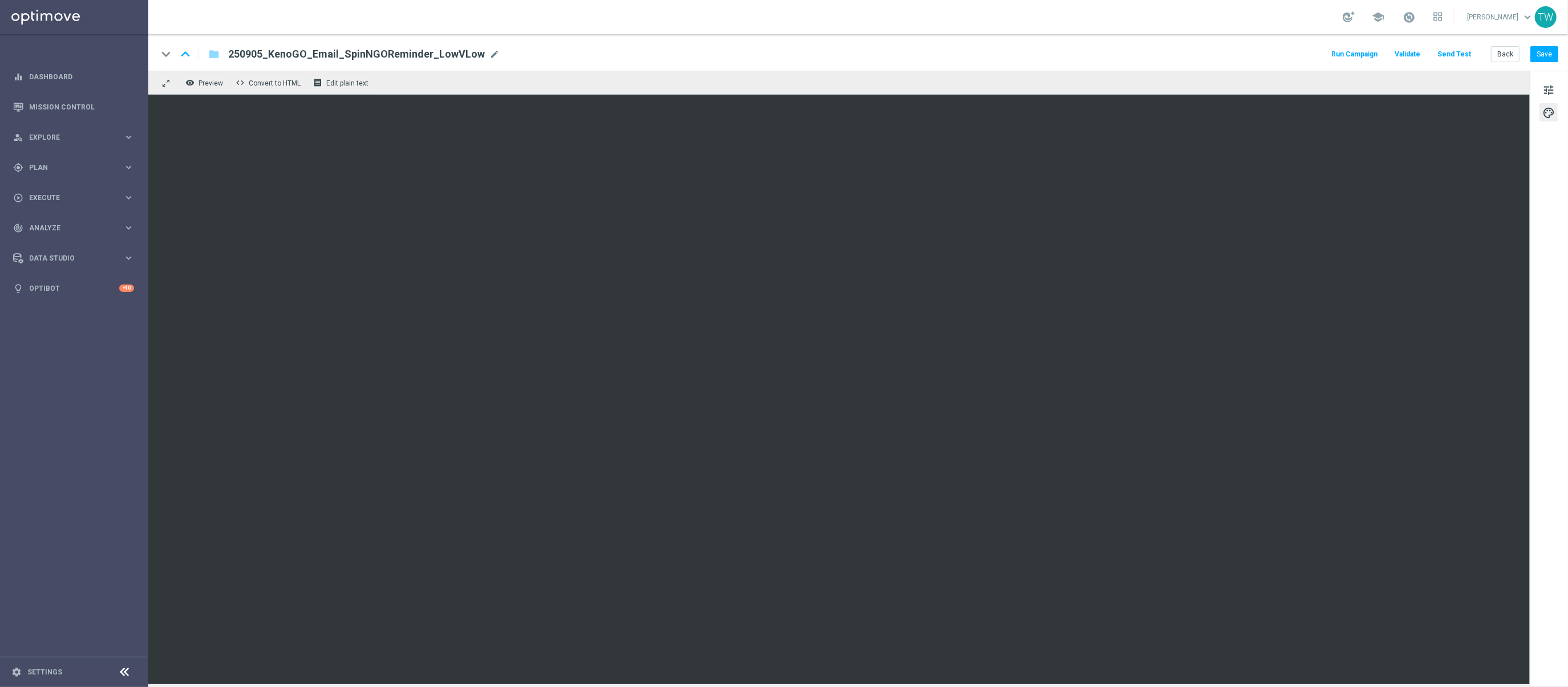
click at [1268, 56] on button "Send Test" at bounding box center [1454, 54] width 37 height 15
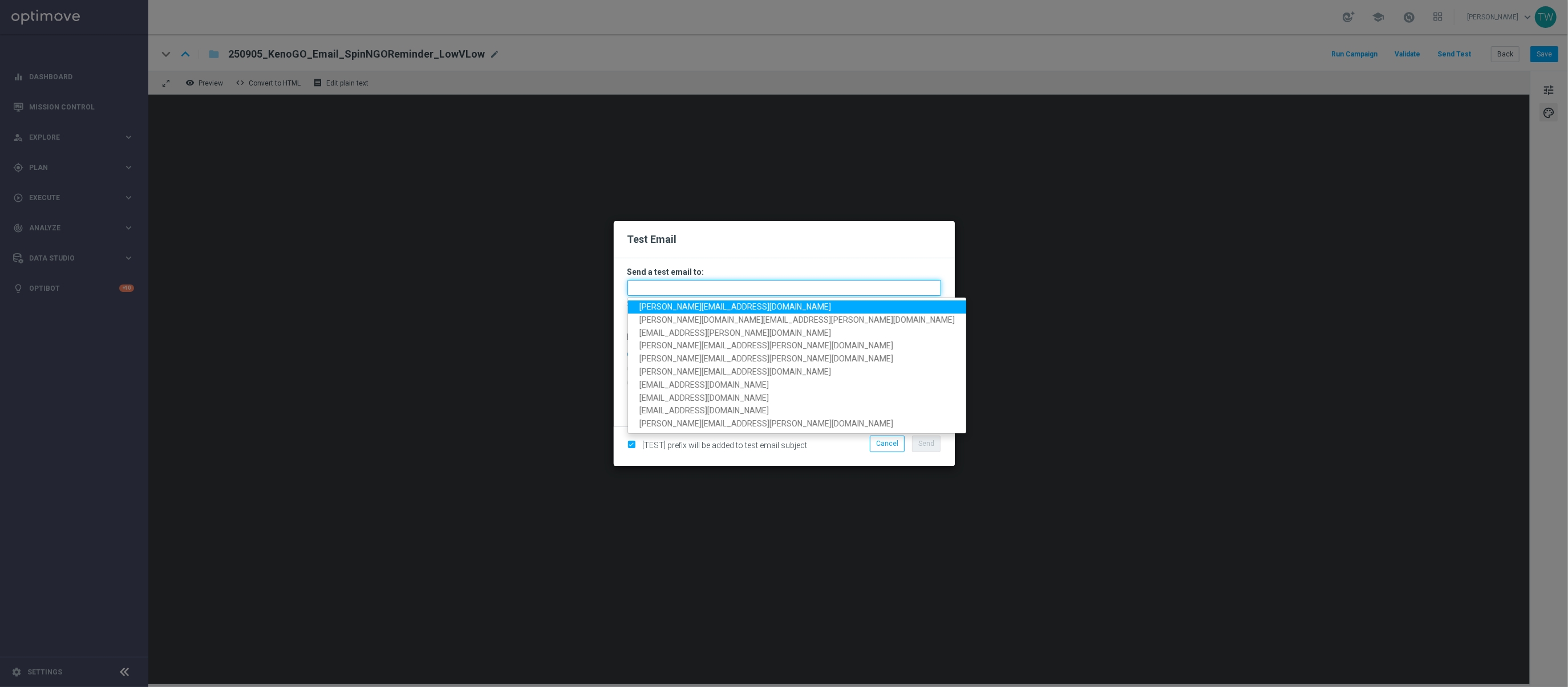
click at [759, 283] on input "text" at bounding box center [784, 287] width 314 height 16
click at [737, 308] on span "[PERSON_NAME][EMAIL_ADDRESS][DOMAIN_NAME]" at bounding box center [735, 306] width 192 height 9
type input "[PERSON_NAME][EMAIL_ADDRESS][DOMAIN_NAME]"
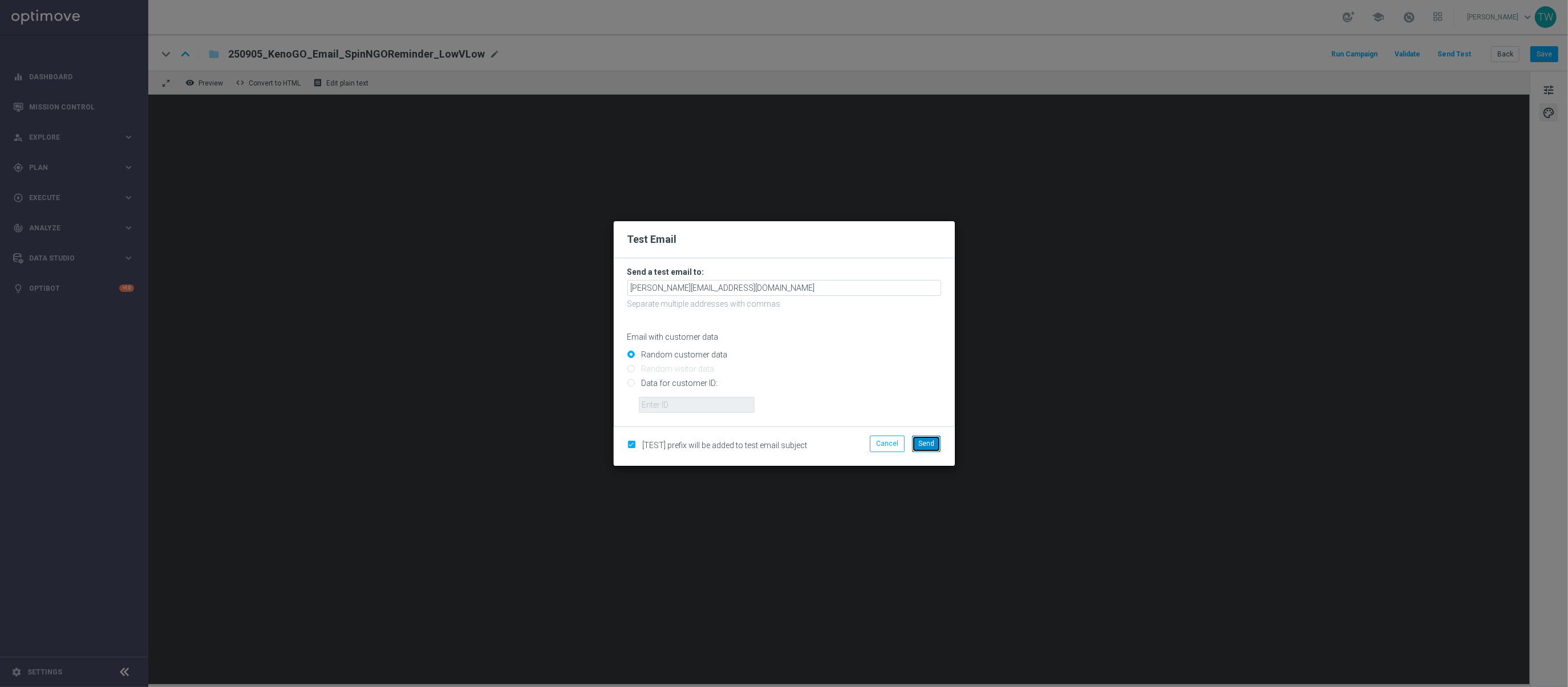
click at [933, 444] on span "Send" at bounding box center [926, 443] width 16 height 8
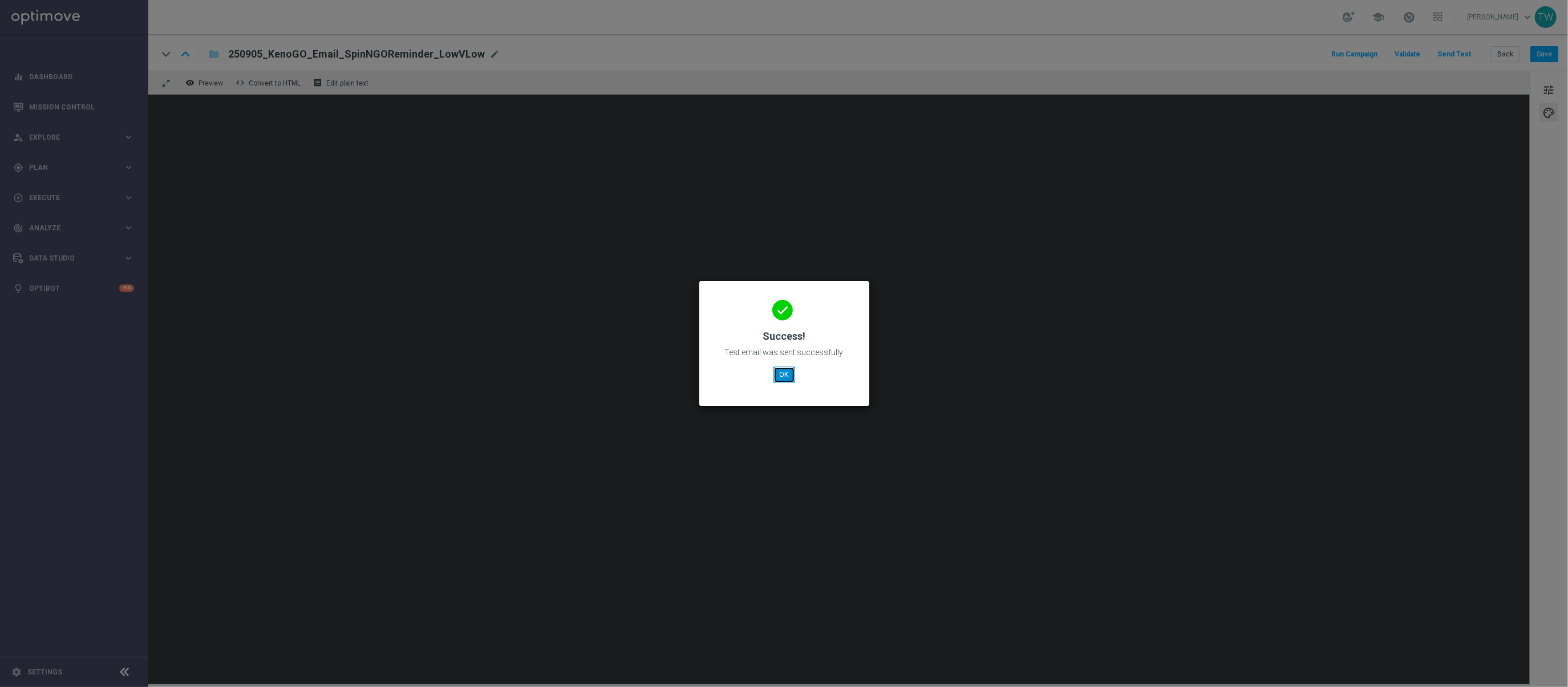
click at [786, 369] on button "OK" at bounding box center [784, 374] width 22 height 16
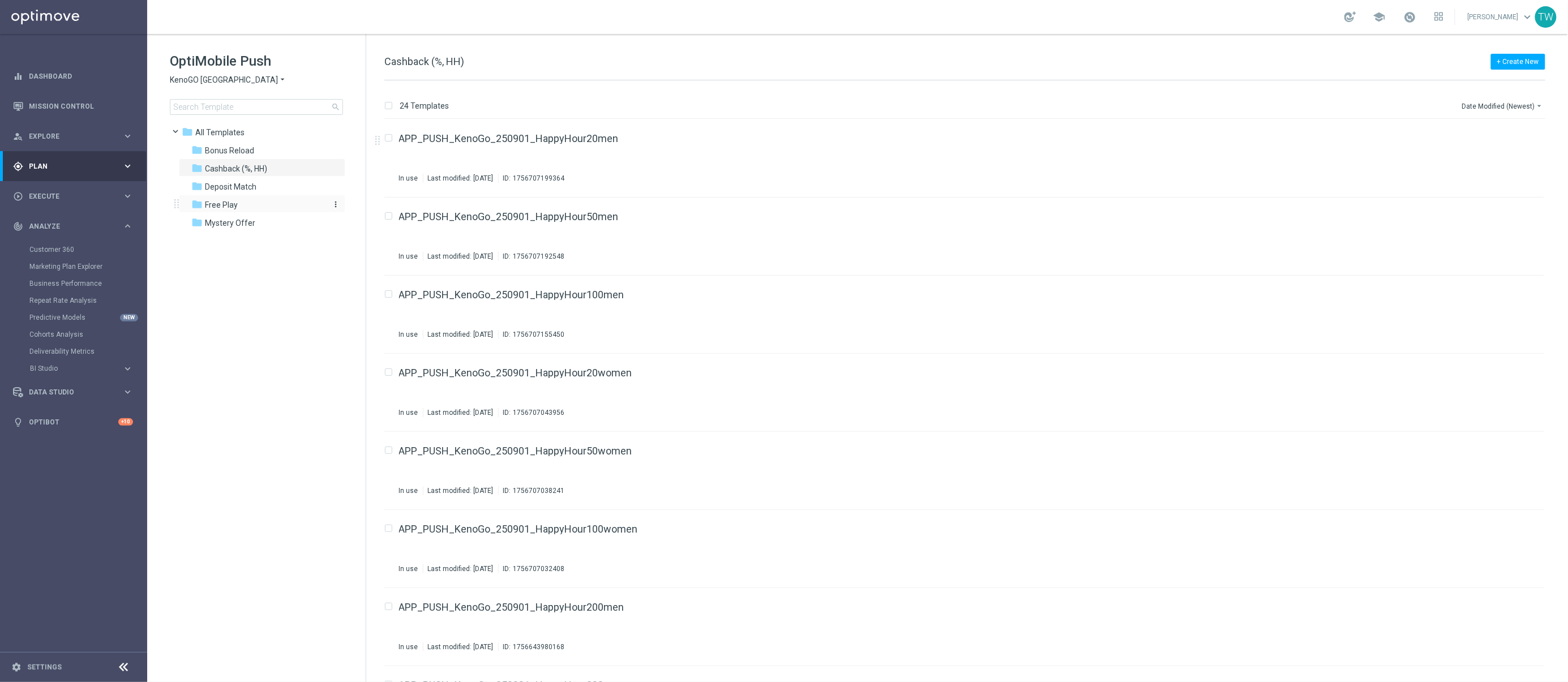
click at [249, 209] on div "folder Free Play" at bounding box center [257, 204] width 130 height 13
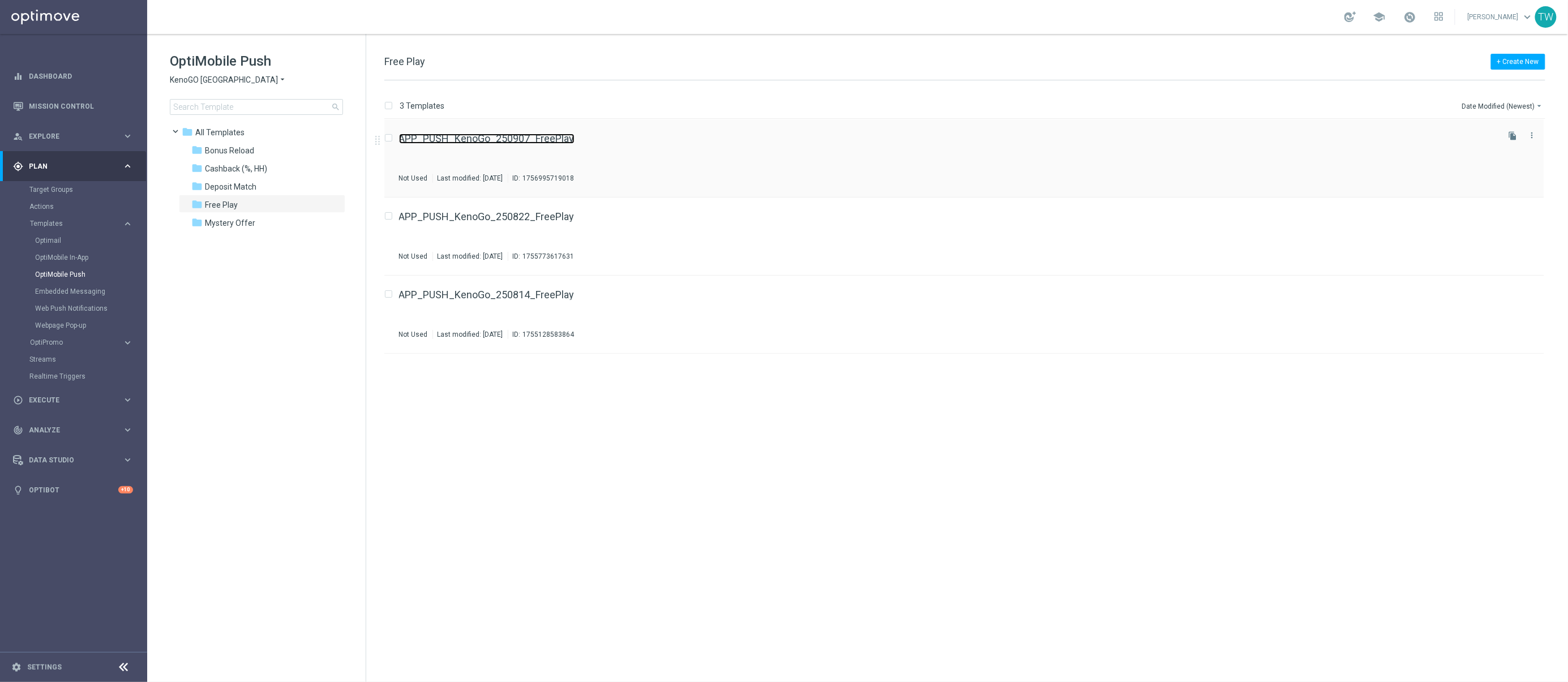
click at [539, 143] on link "APP_PUSH_KenoGo_250907_FreePlay" at bounding box center [487, 139] width 175 height 10
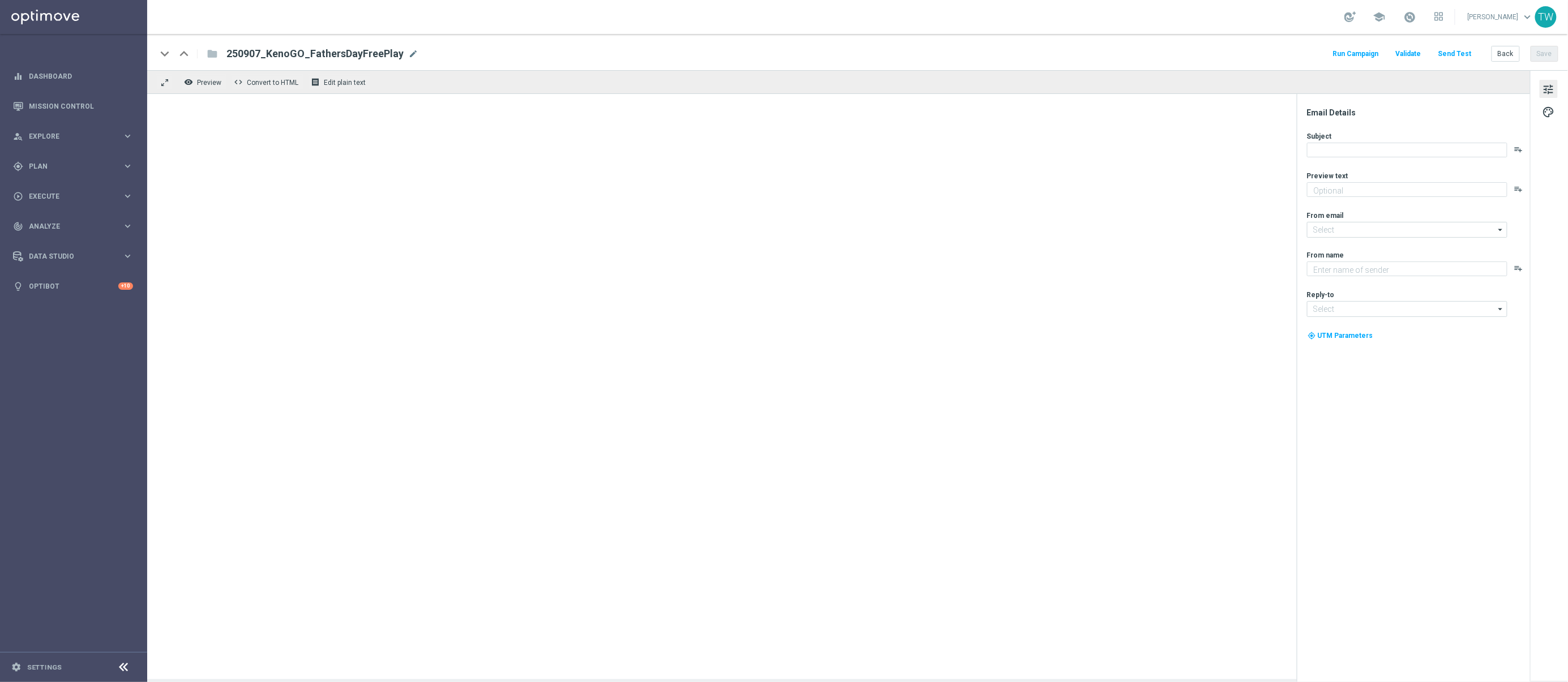
type textarea "A little [DATE] fun, on us!"
type textarea "KenoGO"
type input "[EMAIL_ADDRESS][DOMAIN_NAME]"
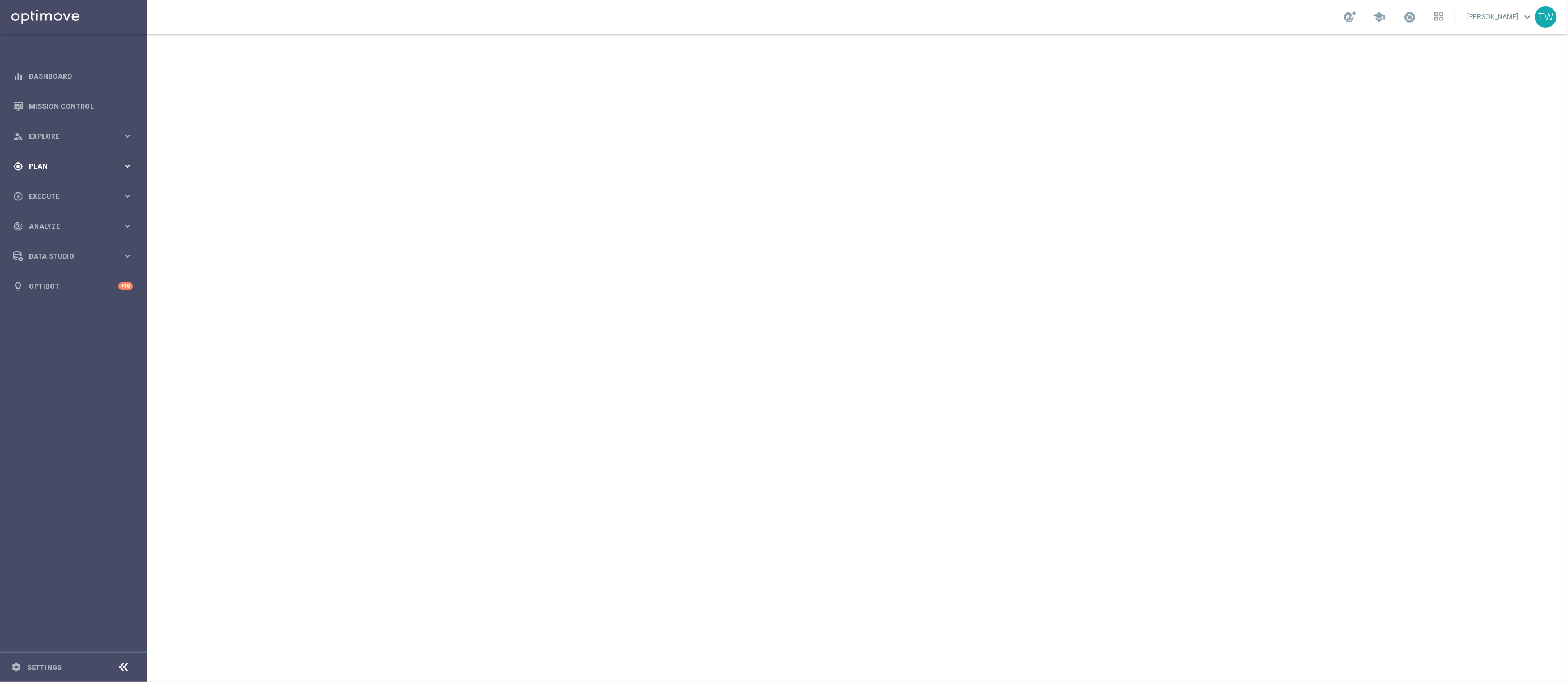
click at [86, 164] on span "Plan" at bounding box center [75, 166] width 93 height 7
click at [60, 223] on span "Templates" at bounding box center [70, 223] width 81 height 7
click at [58, 242] on link "Optimail" at bounding box center [77, 240] width 83 height 9
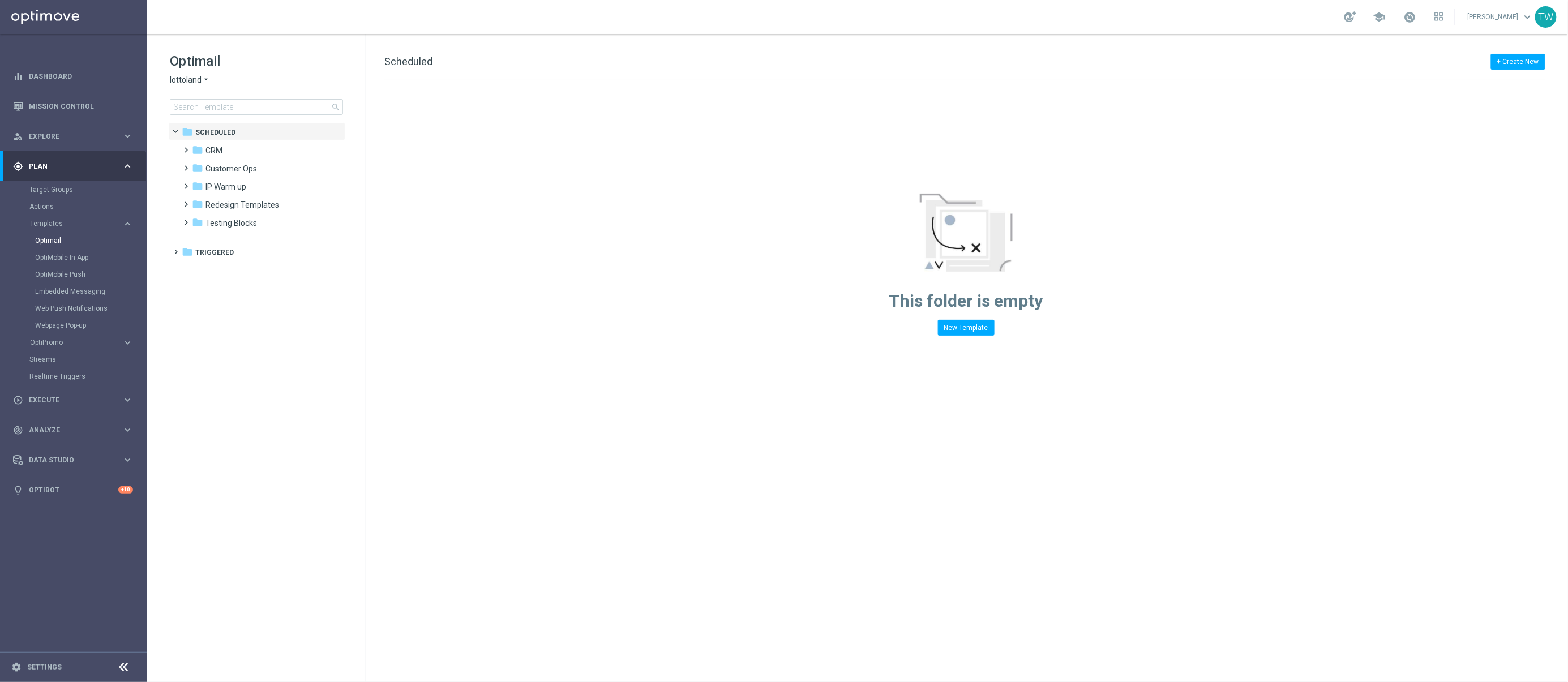
click at [196, 71] on div "Optimail lottoland arrow_drop_down × lottoland search" at bounding box center [268, 84] width 196 height 62
click at [192, 78] on span "lottoland" at bounding box center [186, 80] width 32 height 11
click at [218, 107] on div "KenoGO" at bounding box center [213, 107] width 85 height 14
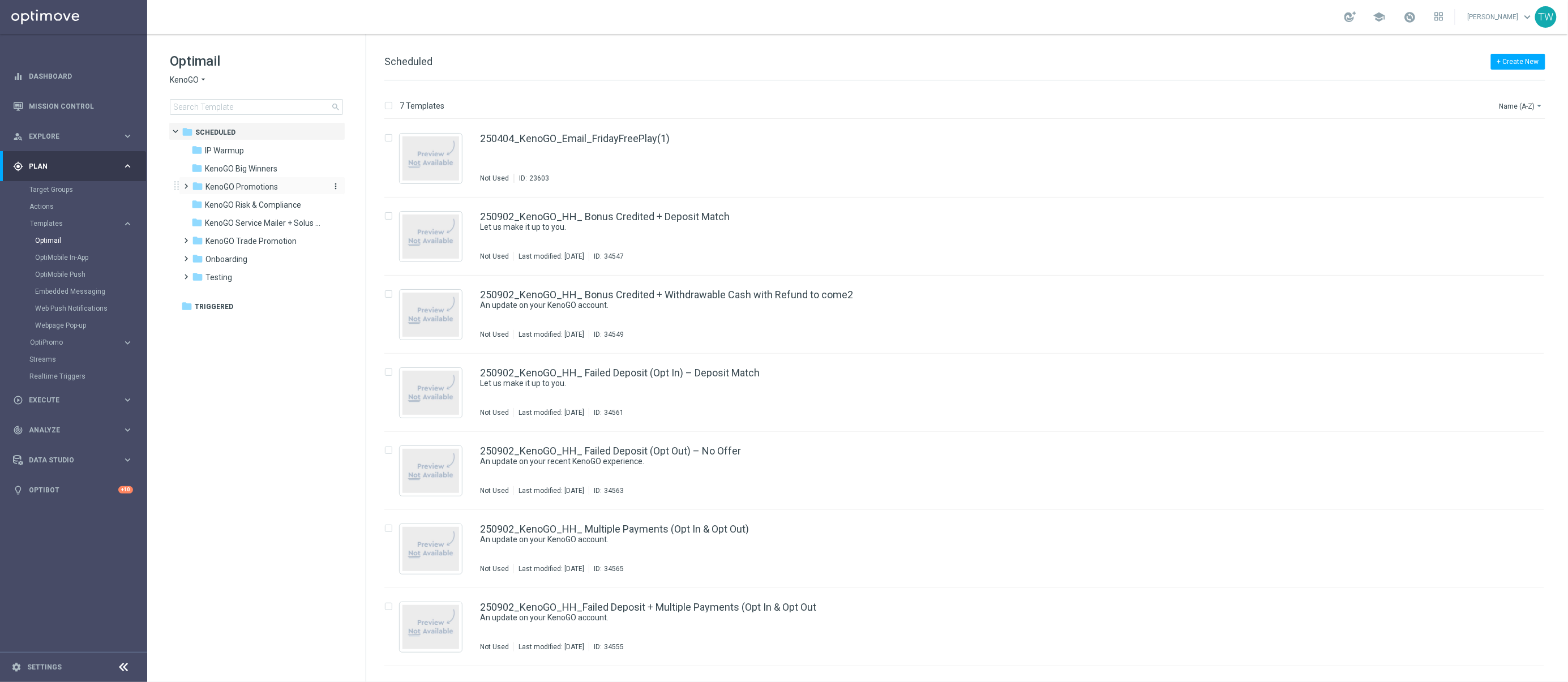
click at [272, 183] on span "KenoGO Promotions" at bounding box center [241, 186] width 73 height 10
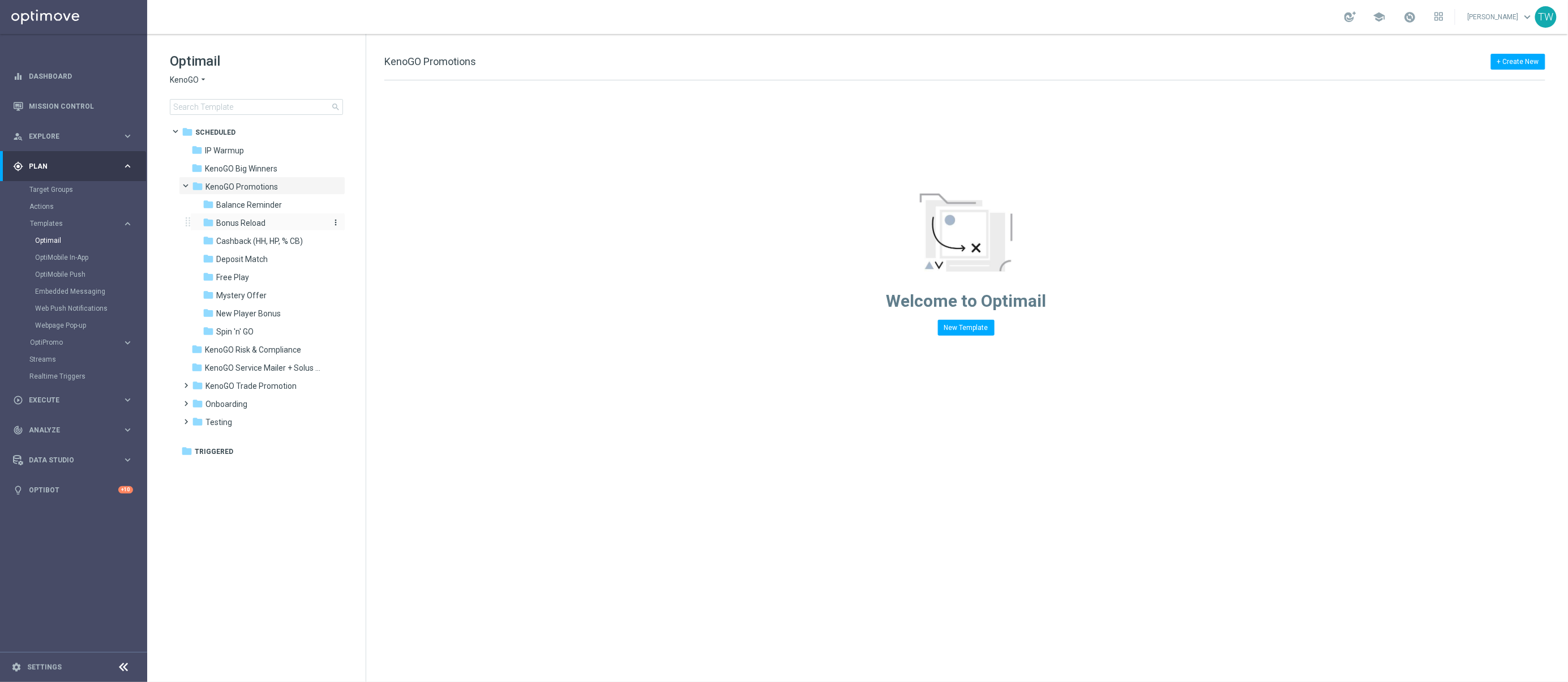
click at [267, 226] on div "folder Bonus Reload" at bounding box center [262, 223] width 120 height 13
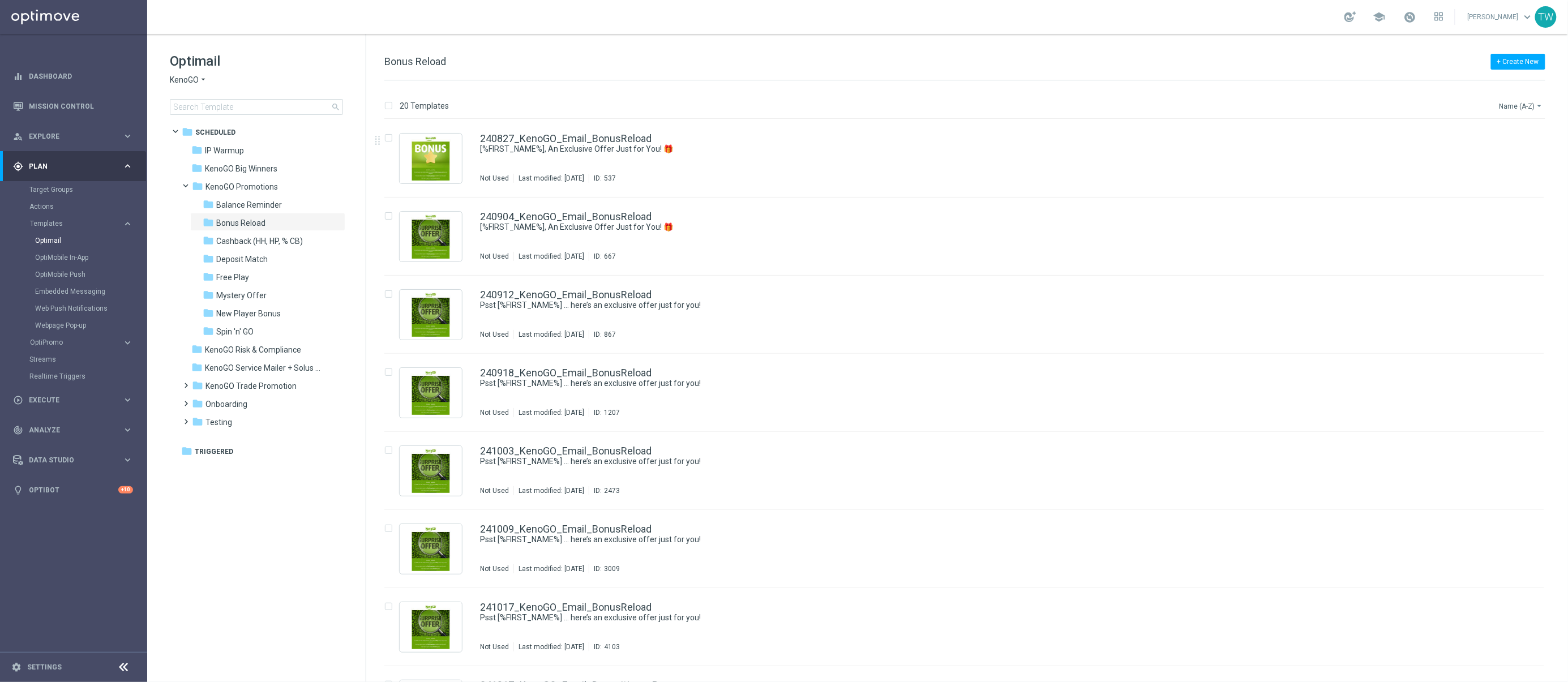
drag, startPoint x: 1499, startPoint y: 97, endPoint x: 1507, endPoint y: 108, distance: 13.6
click at [1502, 100] on div "Name (A-Z) arrow_drop_down" at bounding box center [1522, 104] width 47 height 17
click at [1507, 108] on button "Name (A-Z) arrow_drop_down" at bounding box center [1522, 106] width 47 height 14
click at [1505, 155] on span "Date Modified (Newest)" at bounding box center [1503, 157] width 76 height 8
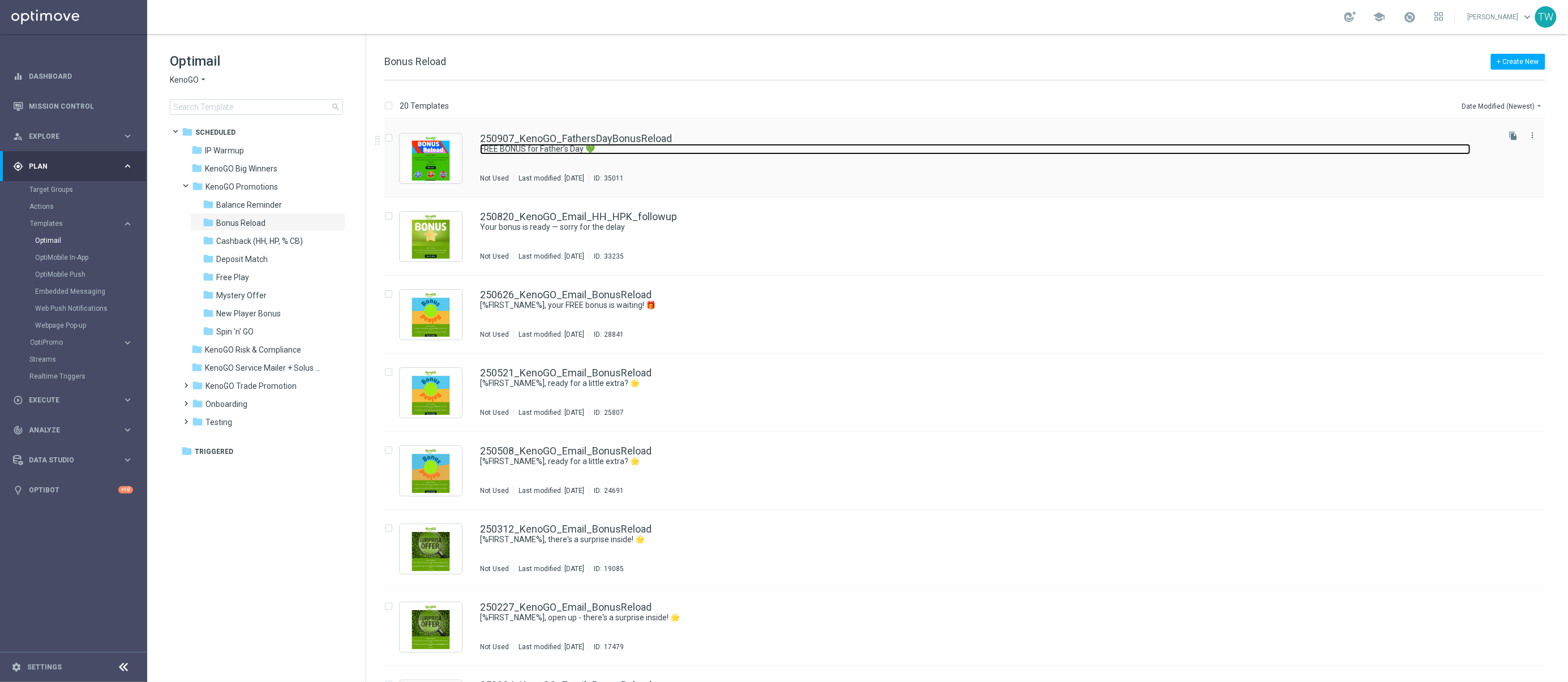
click at [638, 151] on link "FREE BONUS for Father’s Day 💚" at bounding box center [975, 149] width 990 height 11
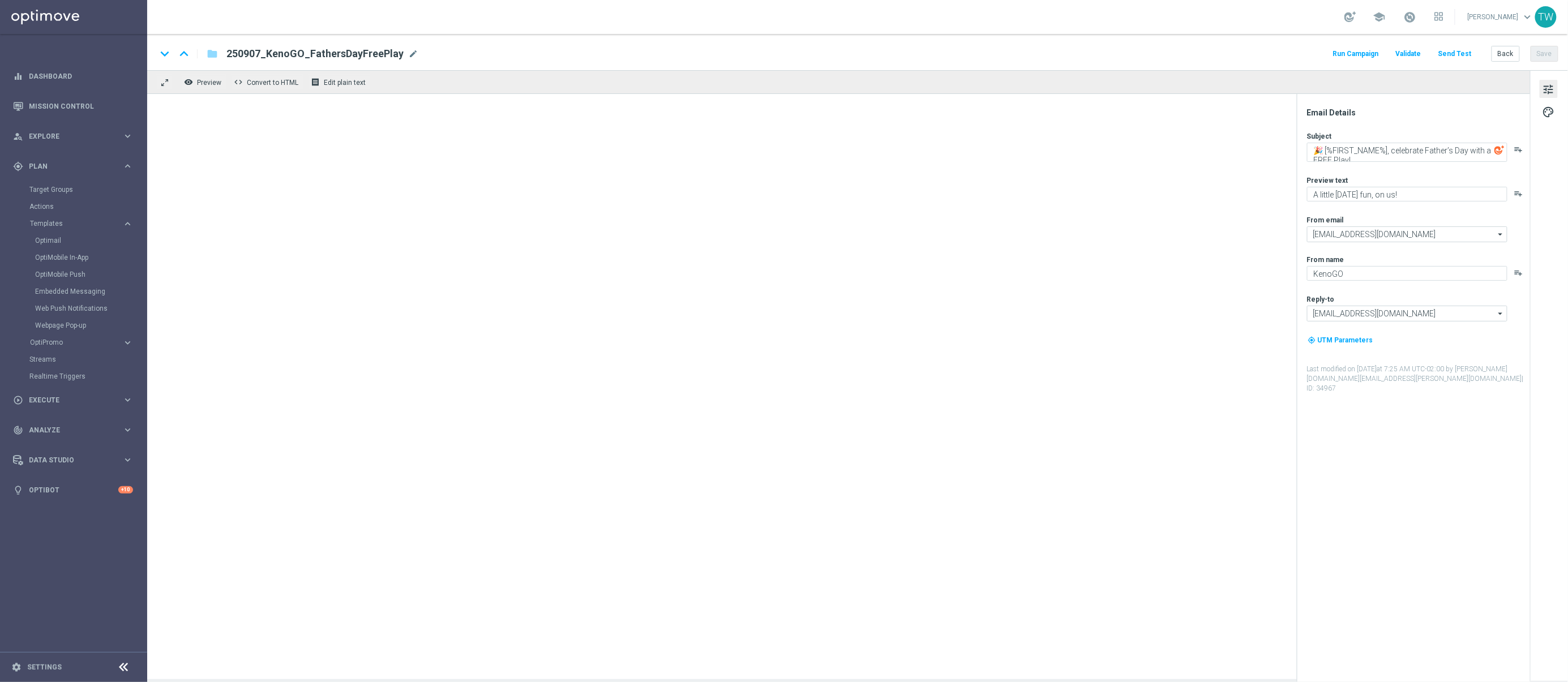
type textarea "FREE BONUS for Father’s Day 💚"
type textarea "Don't miss out - it’s on the house!"
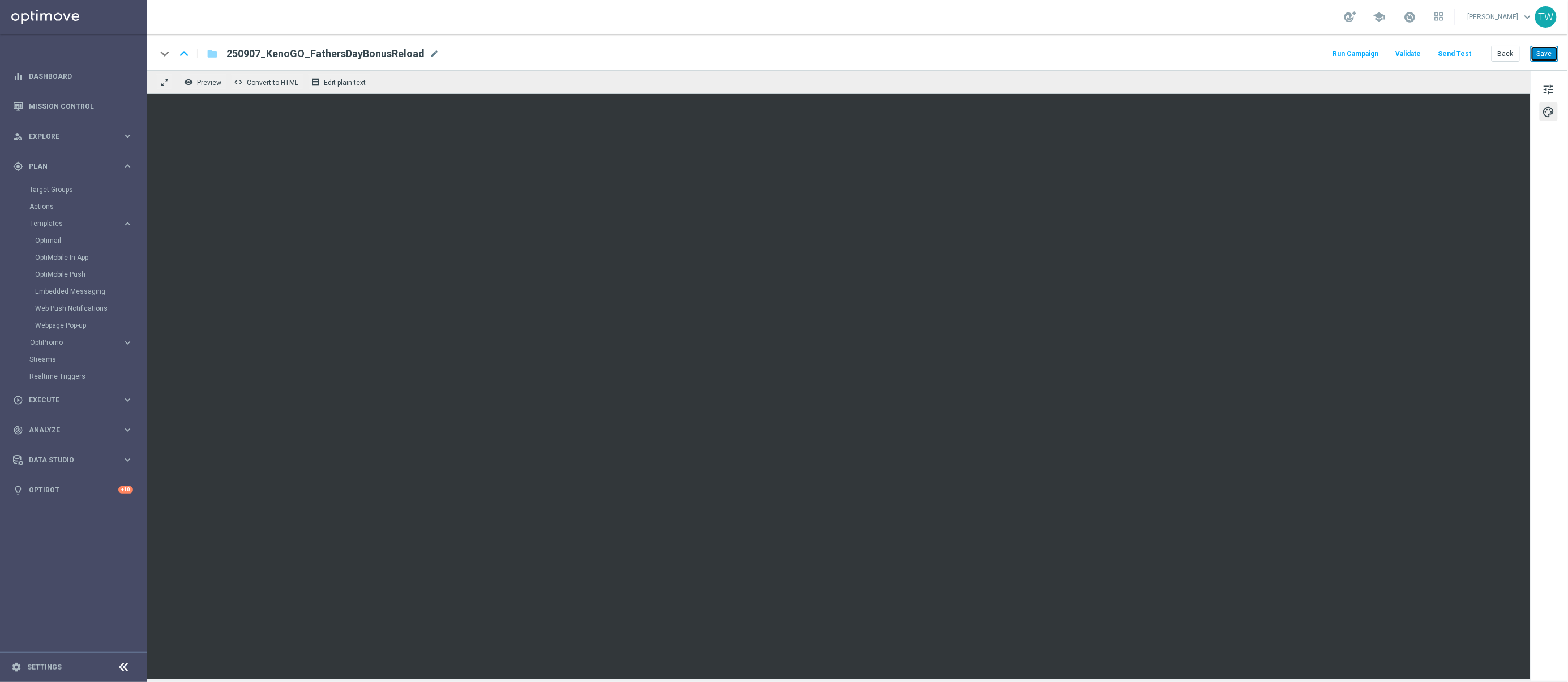
click at [1541, 57] on button "Save" at bounding box center [1544, 53] width 28 height 16
click at [1451, 53] on button "Send Test" at bounding box center [1443, 54] width 37 height 15
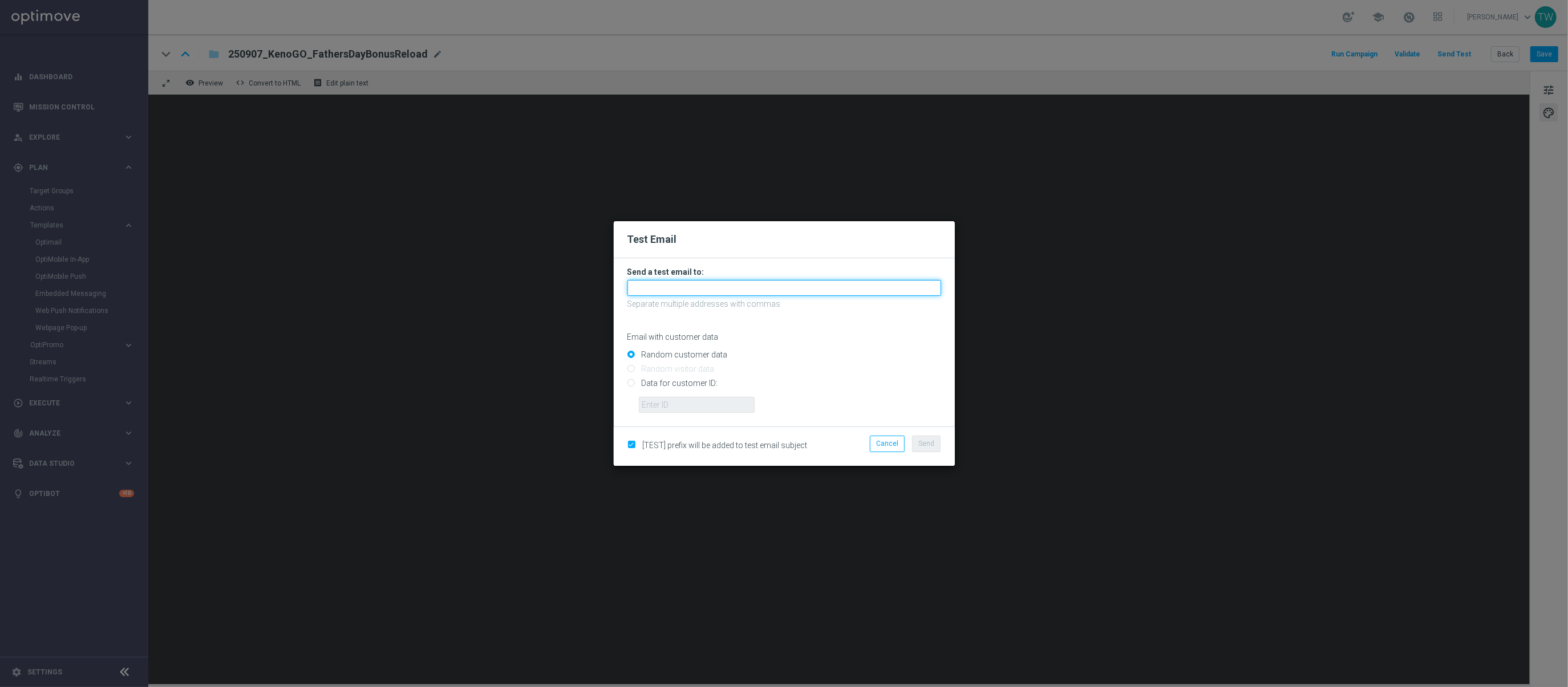
click at [756, 293] on input "text" at bounding box center [784, 287] width 314 height 16
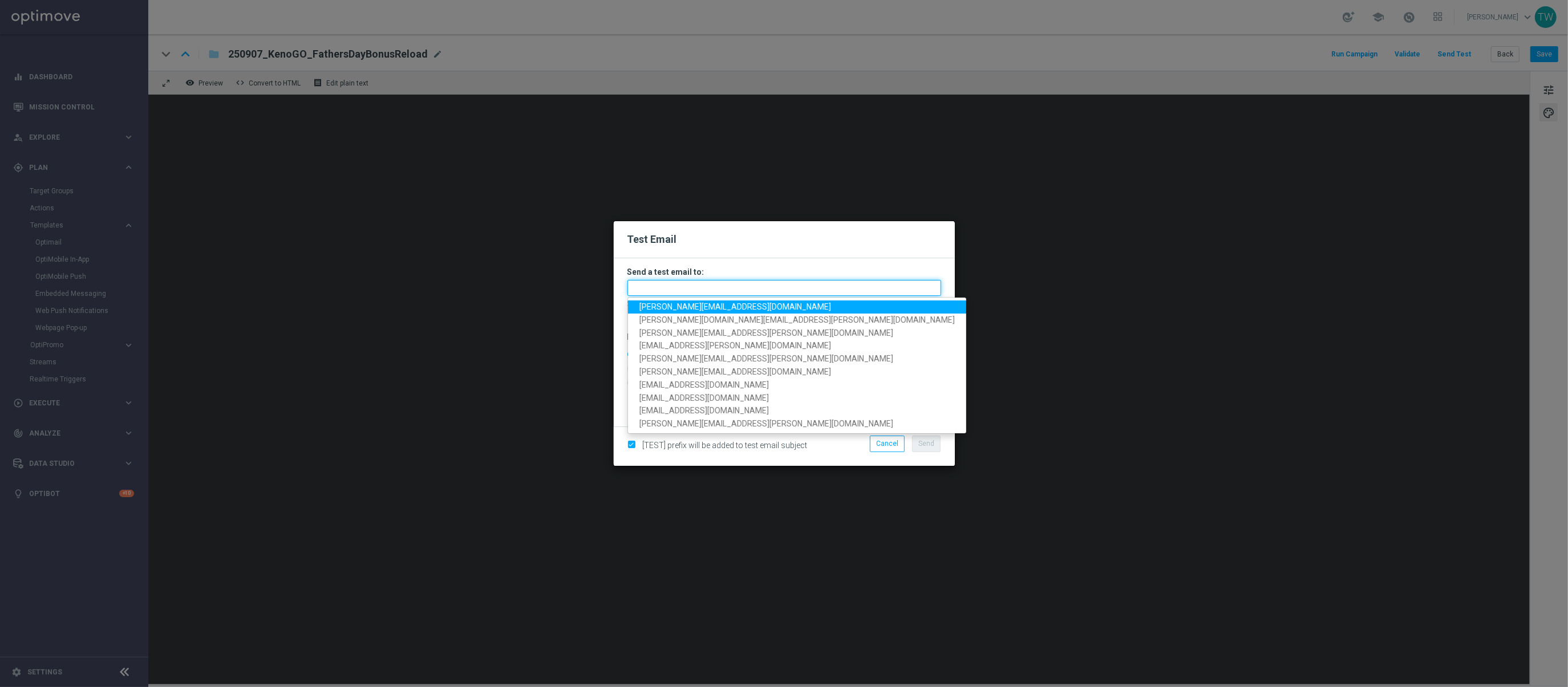
paste input "adam.pustetto@lottoland.com,tina.wang@lottoland.com,maria.lopez@lottoland.com"
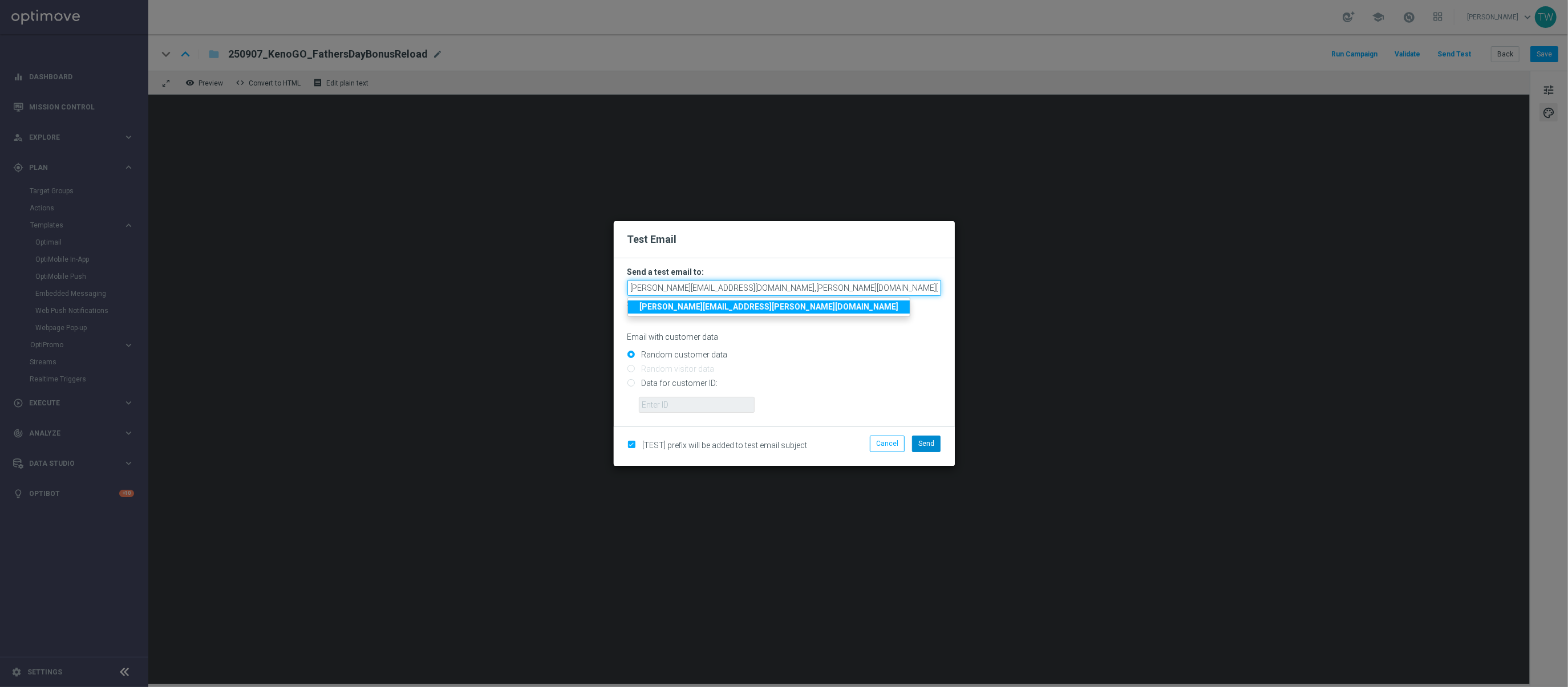
type input "adam.pustetto@lottoland.com,tina.wang@lottoland.com,maria.lopez@lottoland.com"
click at [931, 441] on span "Send" at bounding box center [926, 443] width 16 height 8
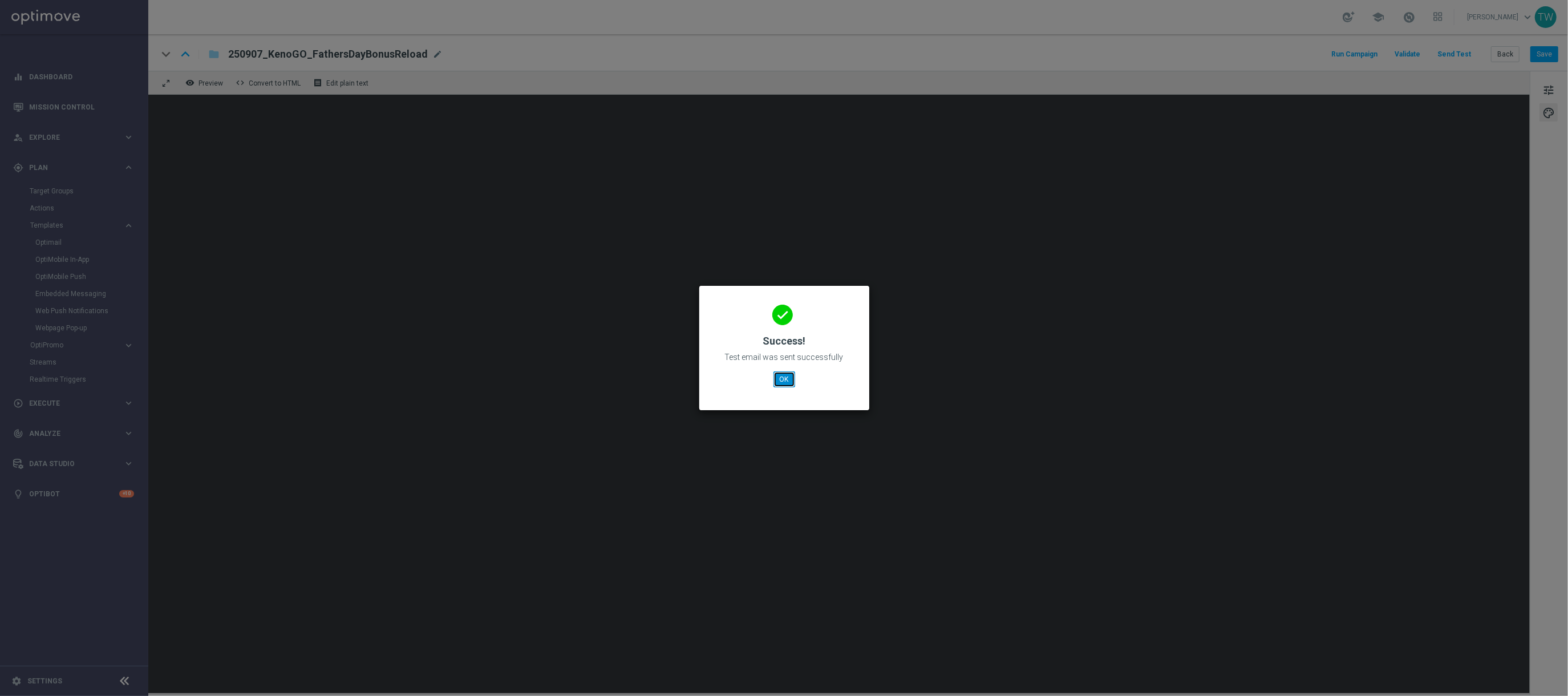
click at [789, 379] on button "OK" at bounding box center [784, 379] width 22 height 16
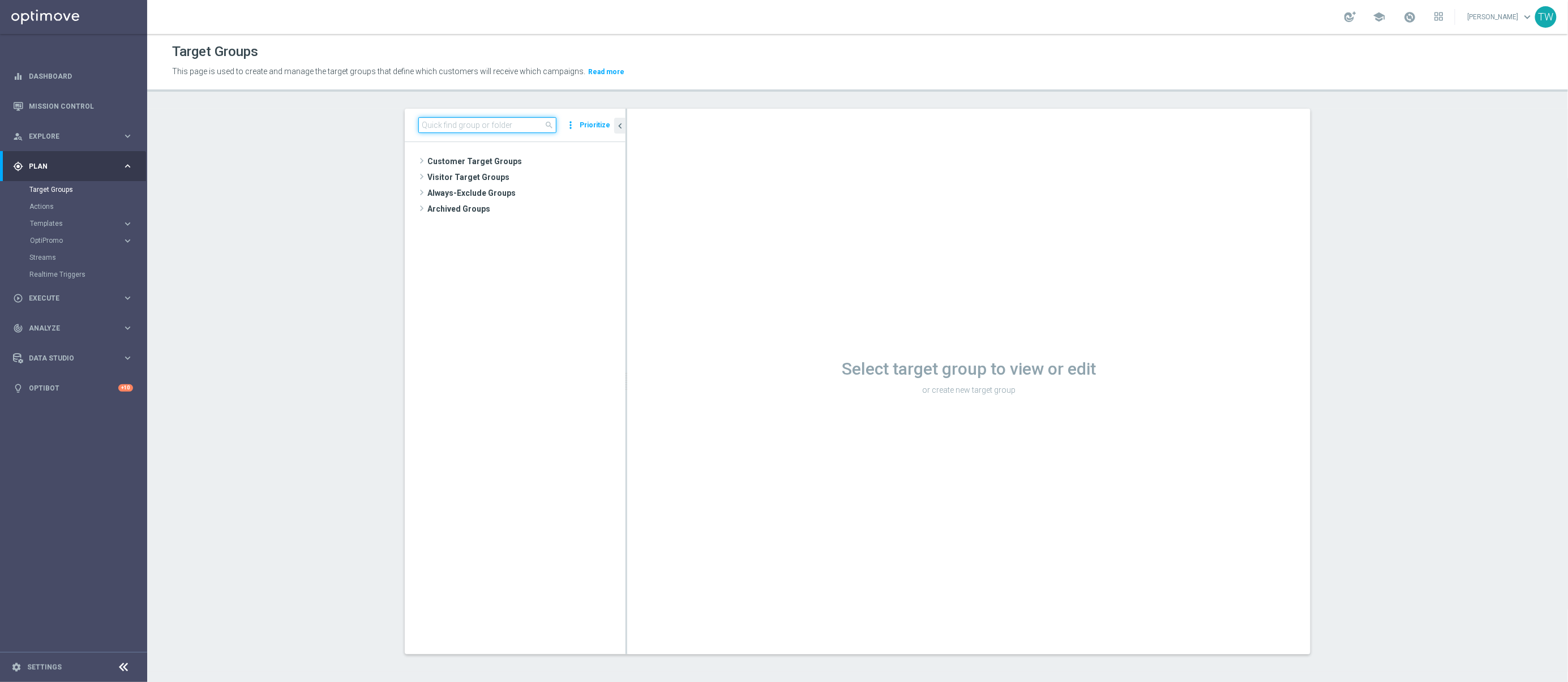
click at [506, 124] on input at bounding box center [487, 124] width 138 height 16
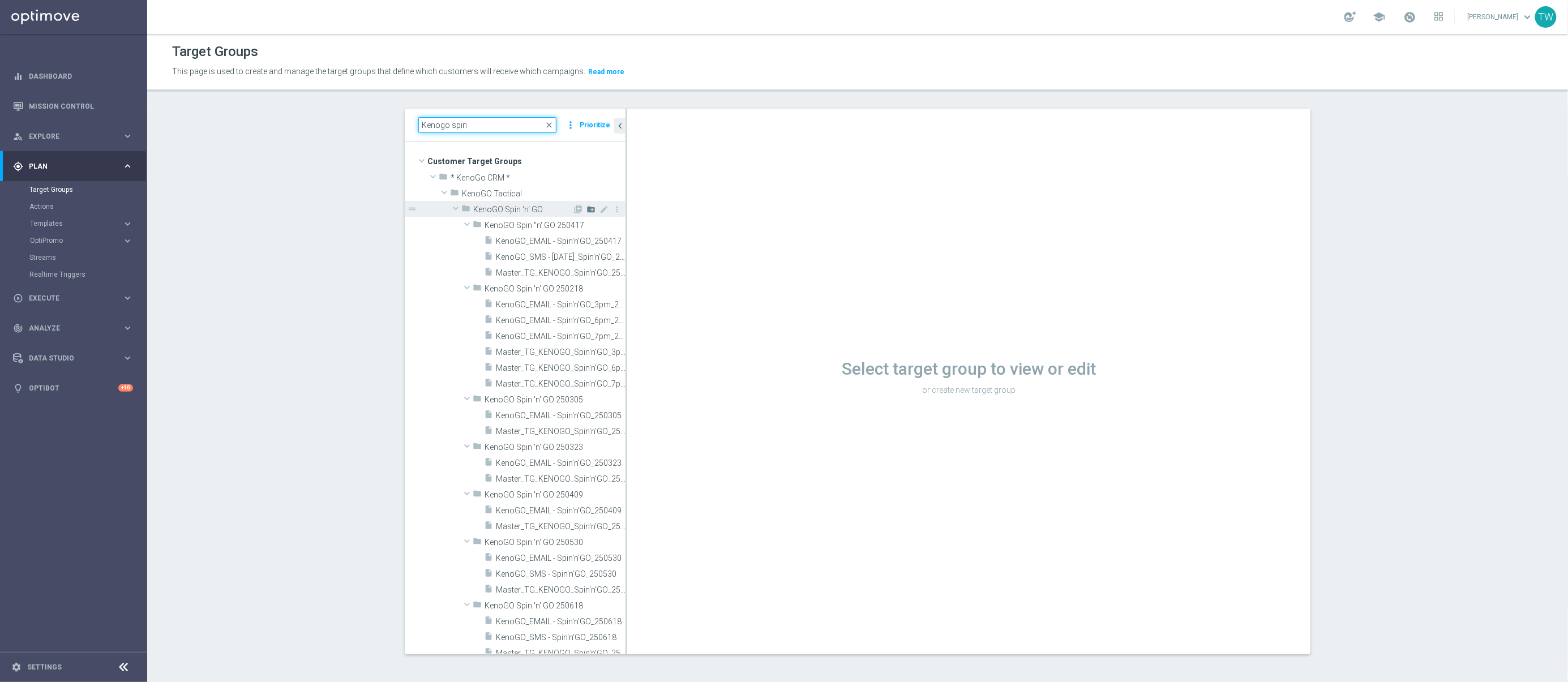
type input "Kenogo spin"
click at [591, 208] on icon "create_new_folder" at bounding box center [591, 209] width 9 height 9
click at [513, 221] on input "text" at bounding box center [541, 224] width 114 height 12
type input "KenoGO Spin 'n' GO 250905"
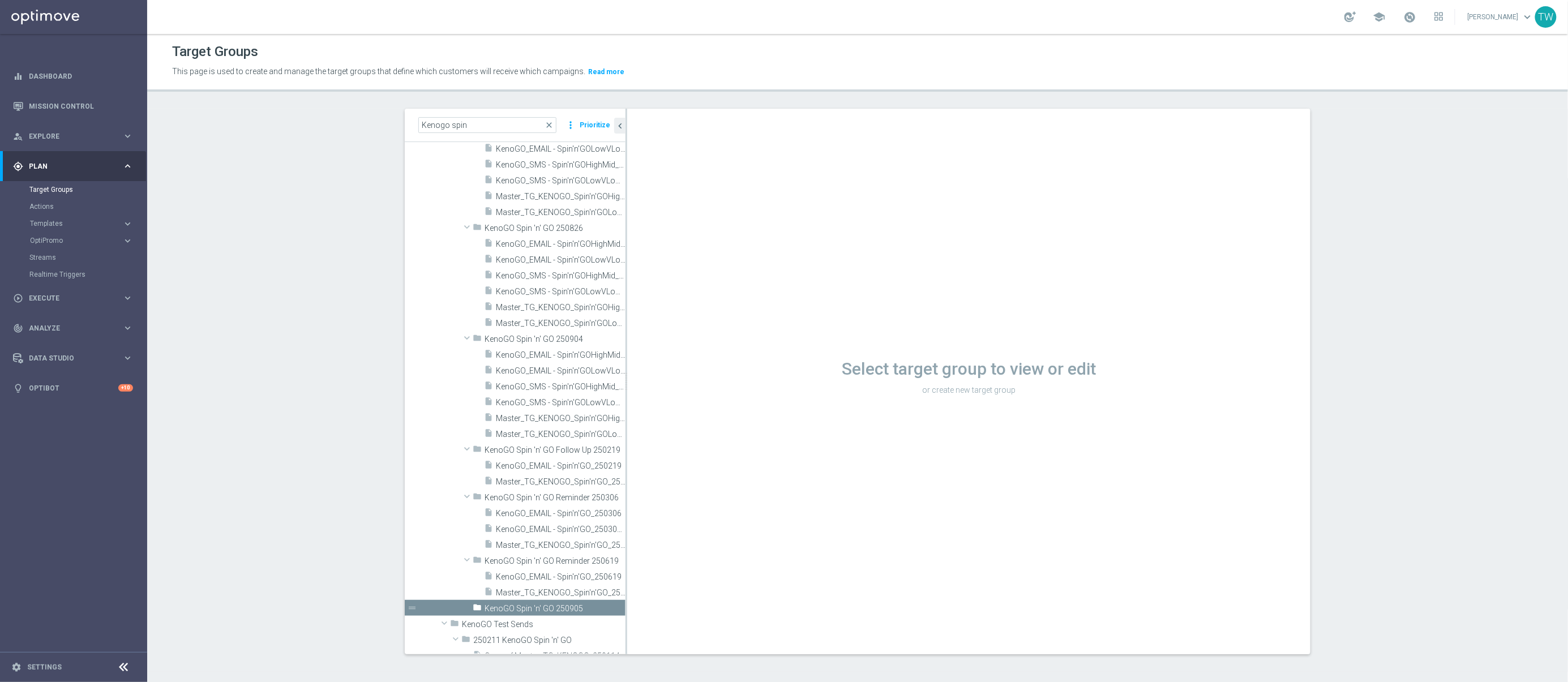
scroll to position [992, 0]
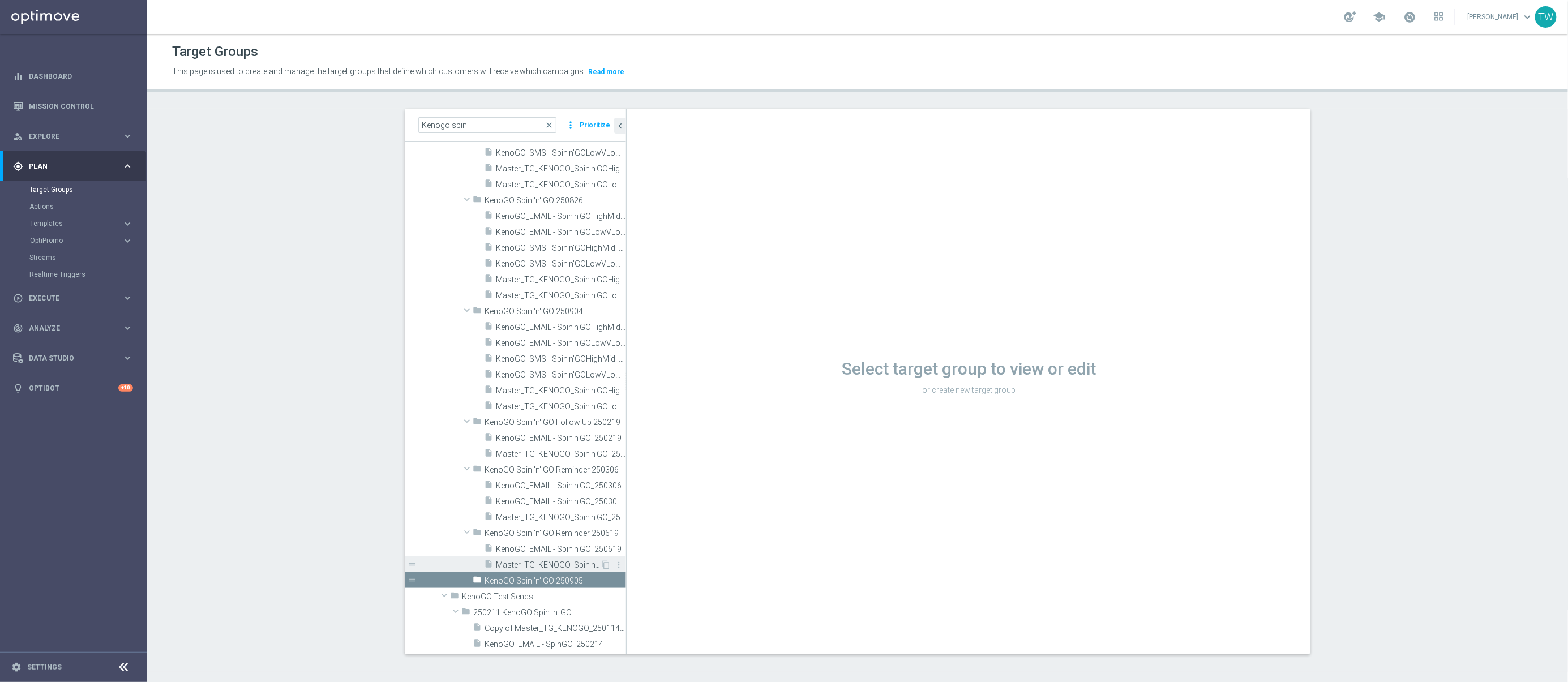
click at [566, 564] on span "Master_TG_KENOGO_Spin'n'GO_250619" at bounding box center [548, 565] width 104 height 10
click at [587, 409] on span "Master_TG_KENOGO_Spin'n'GOLowVLow_250904" at bounding box center [548, 406] width 104 height 10
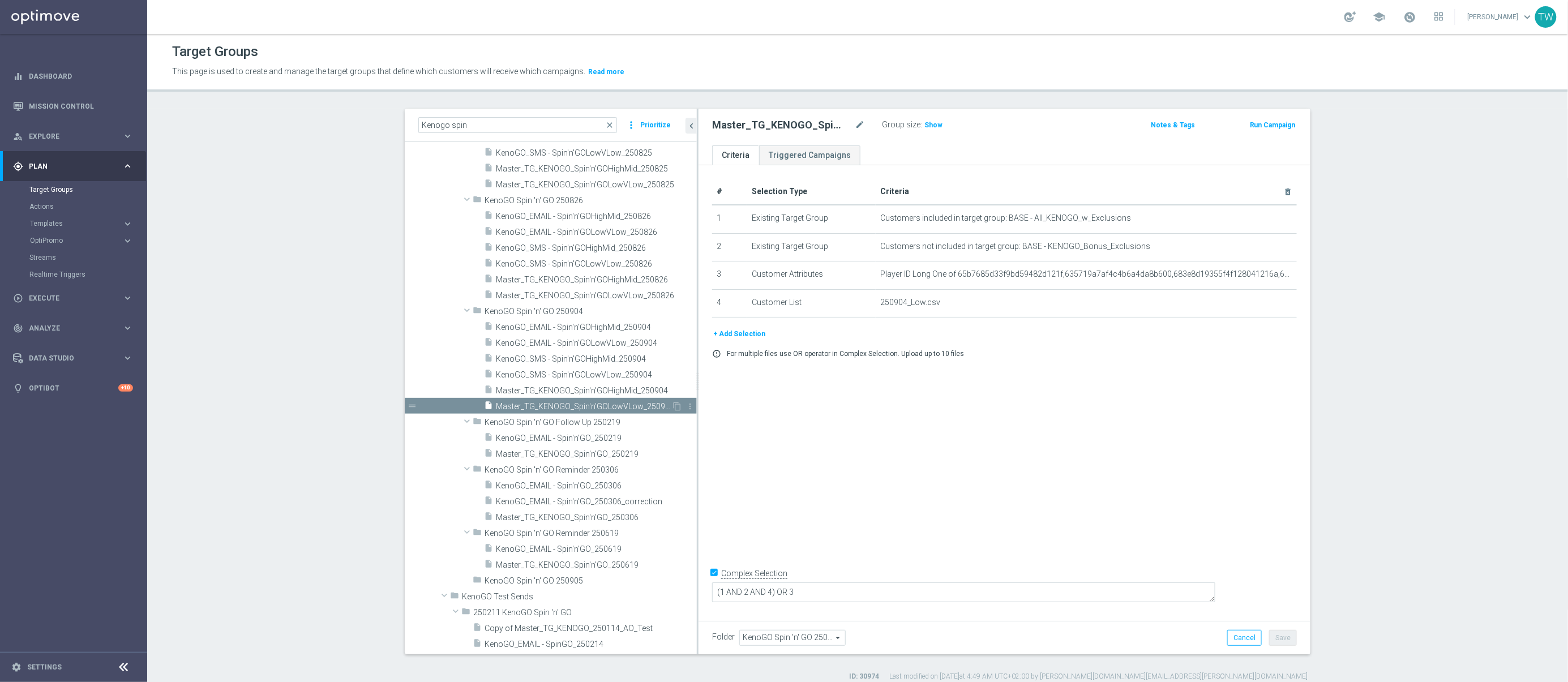
drag, startPoint x: 625, startPoint y: 409, endPoint x: 692, endPoint y: 409, distance: 67.0
click at [692, 409] on as-split "Kenogo spin close more_vert Prioritize Customer Target Groups library_add creat…" at bounding box center [857, 381] width 906 height 545
click at [672, 406] on icon "content_copy" at bounding box center [672, 406] width 9 height 9
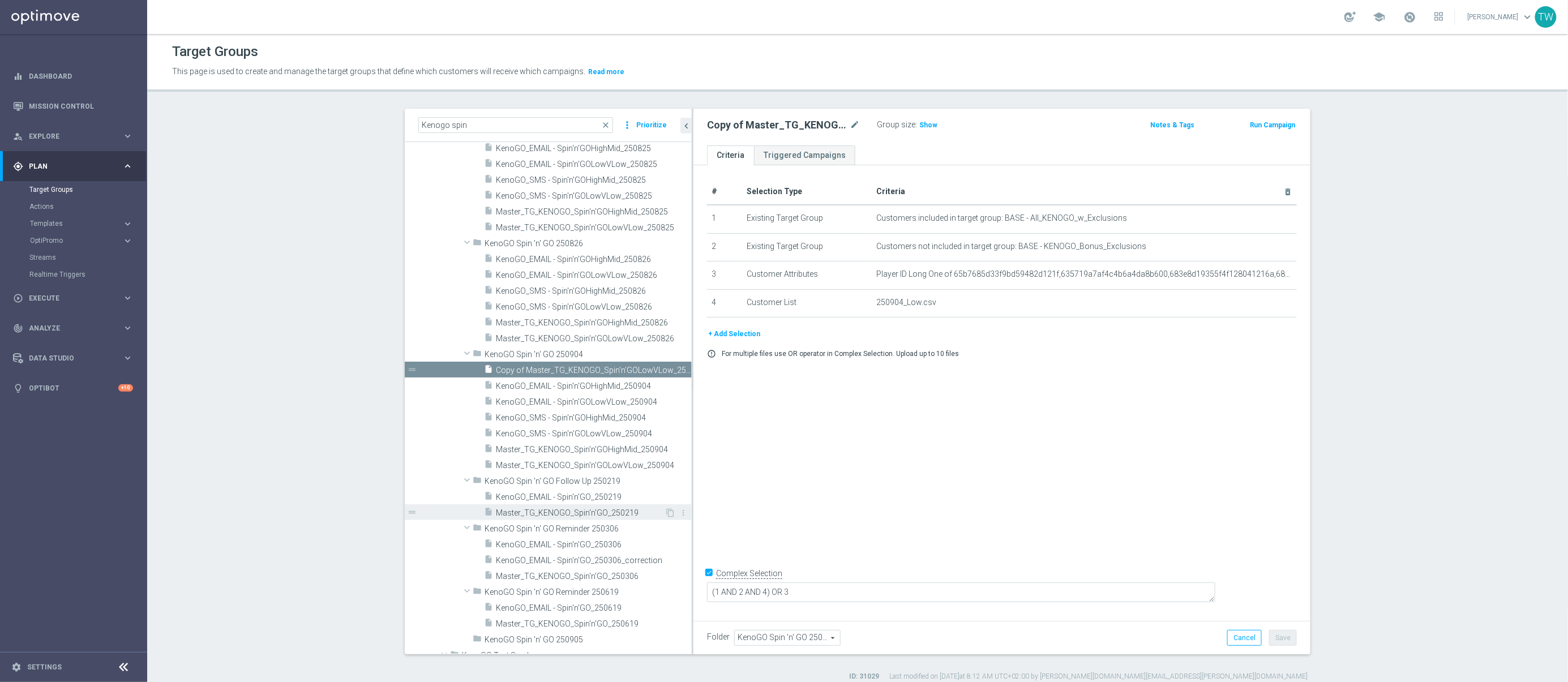
scroll to position [980, 0]
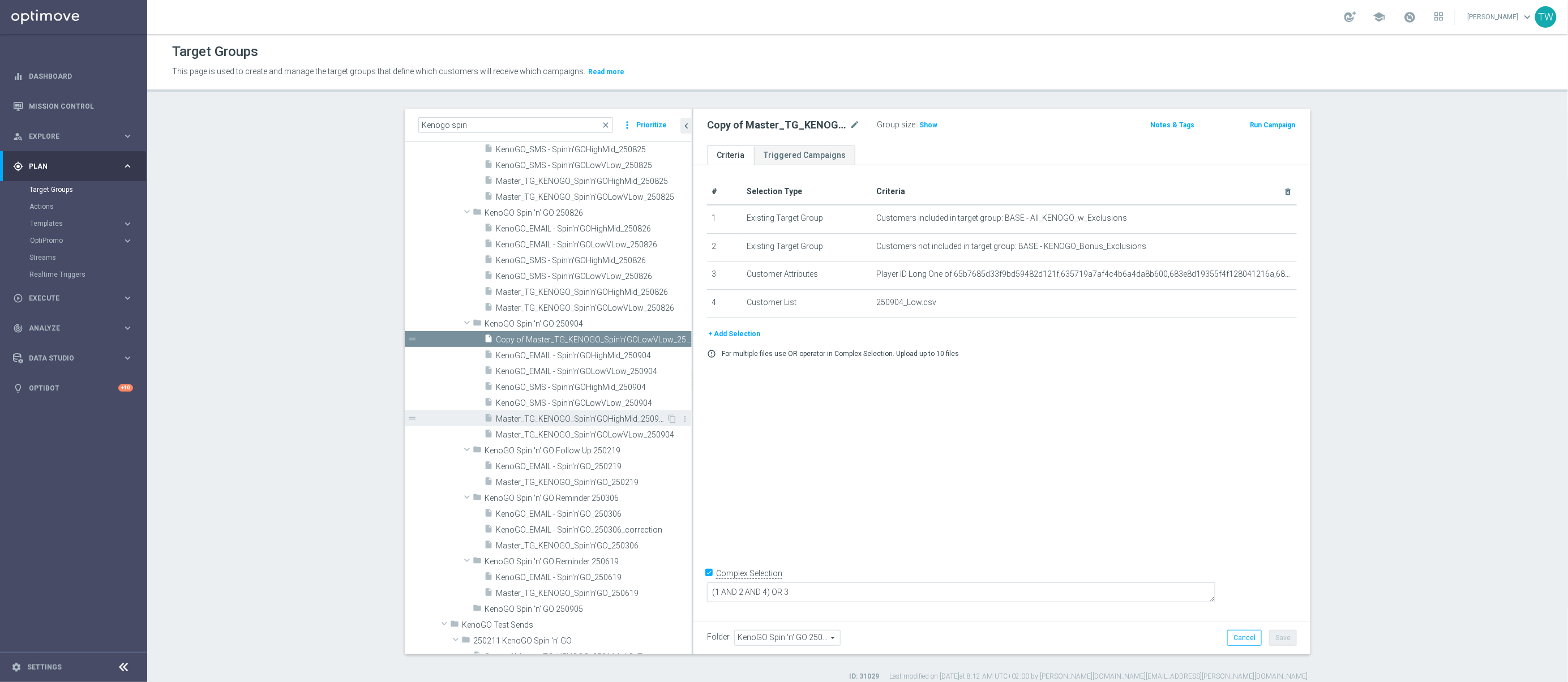
click at [643, 418] on span "Master_TG_KENOGO_Spin'n'GOHighMid_250904" at bounding box center [581, 419] width 171 height 10
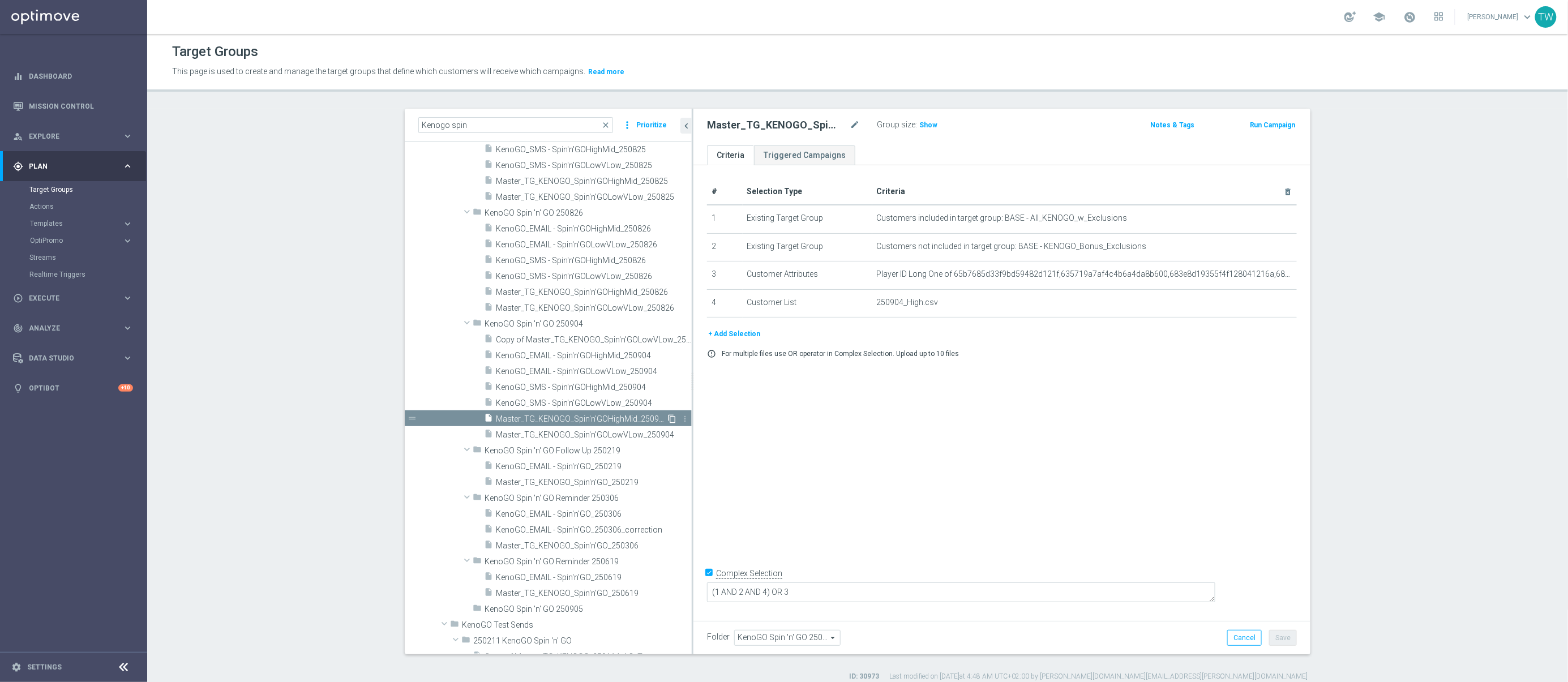
click at [669, 418] on icon "content_copy" at bounding box center [672, 418] width 9 height 9
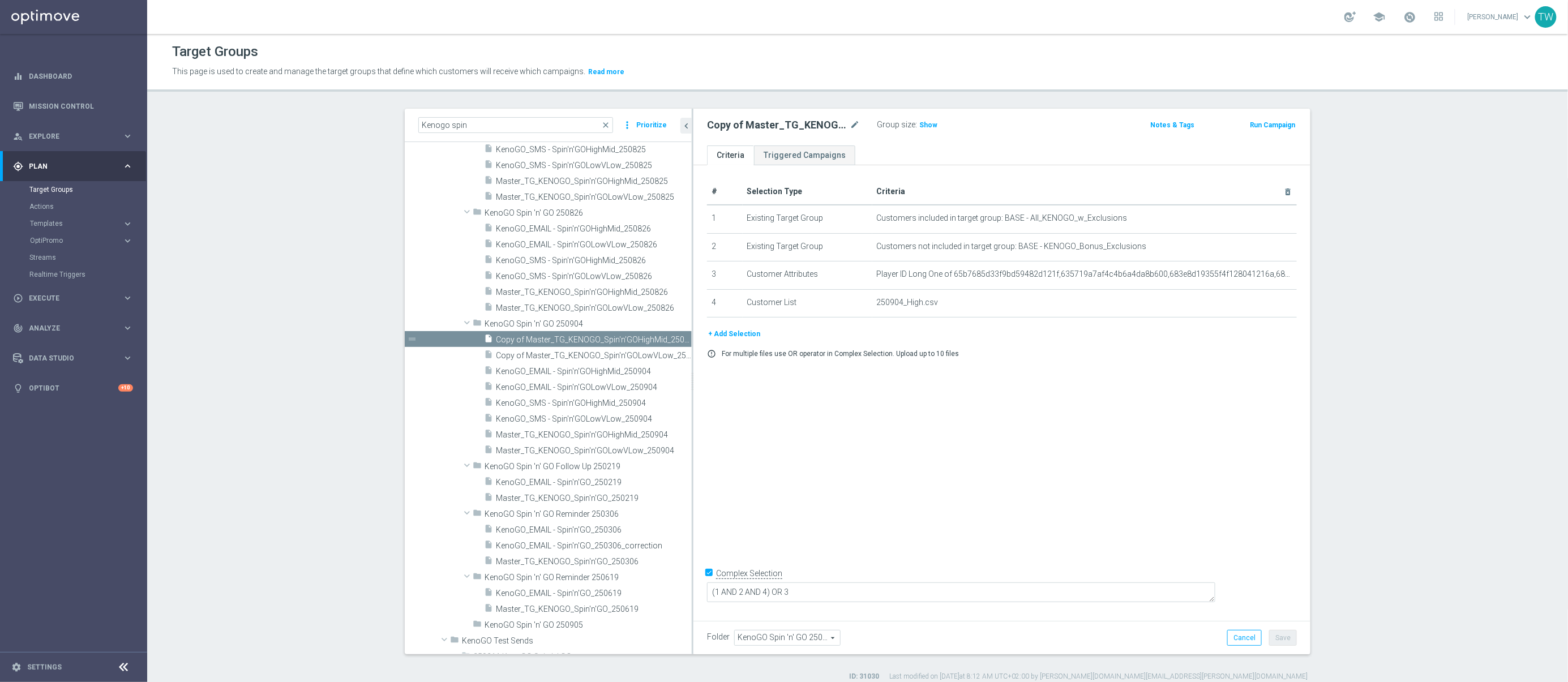
scroll to position [862, 0]
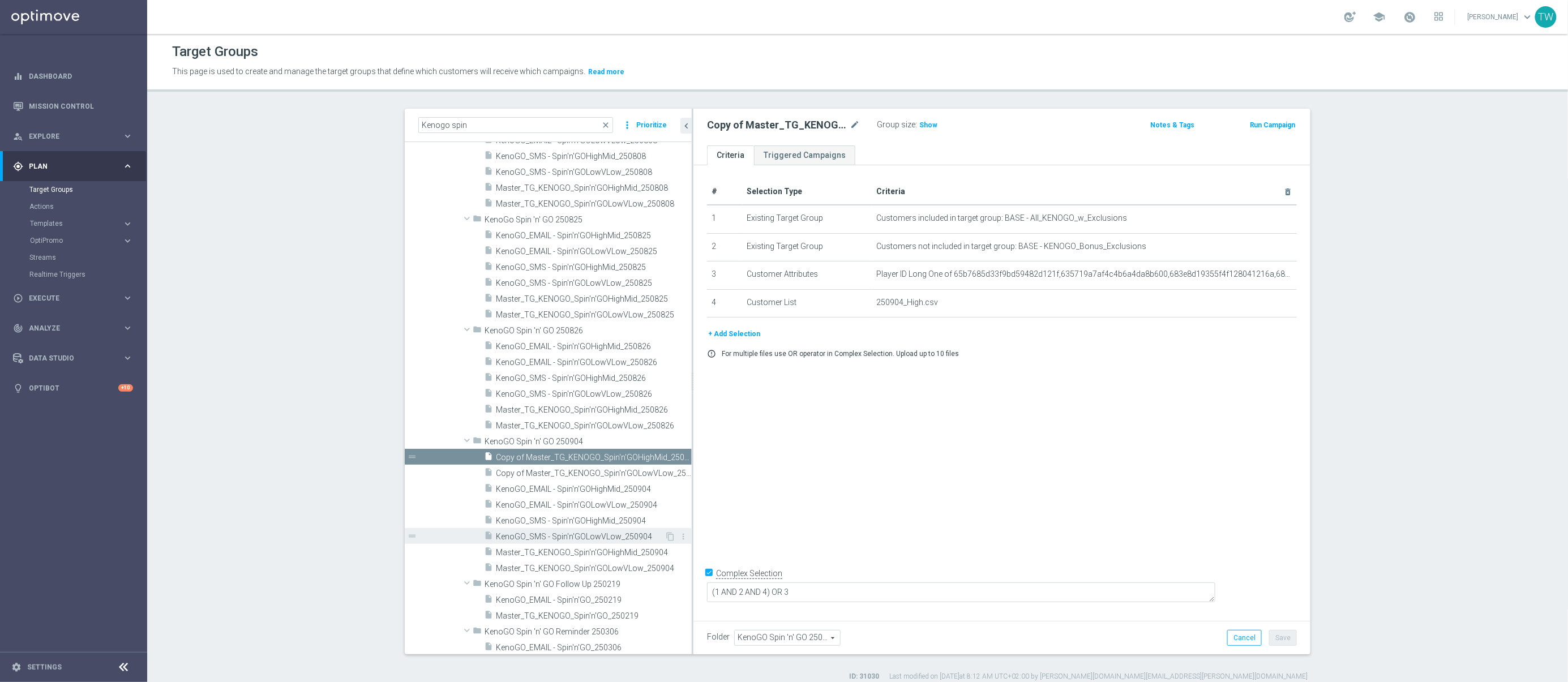
click at [613, 535] on span "KenoGO_SMS - Spin'n'GOLowVLow_250904" at bounding box center [580, 537] width 169 height 10
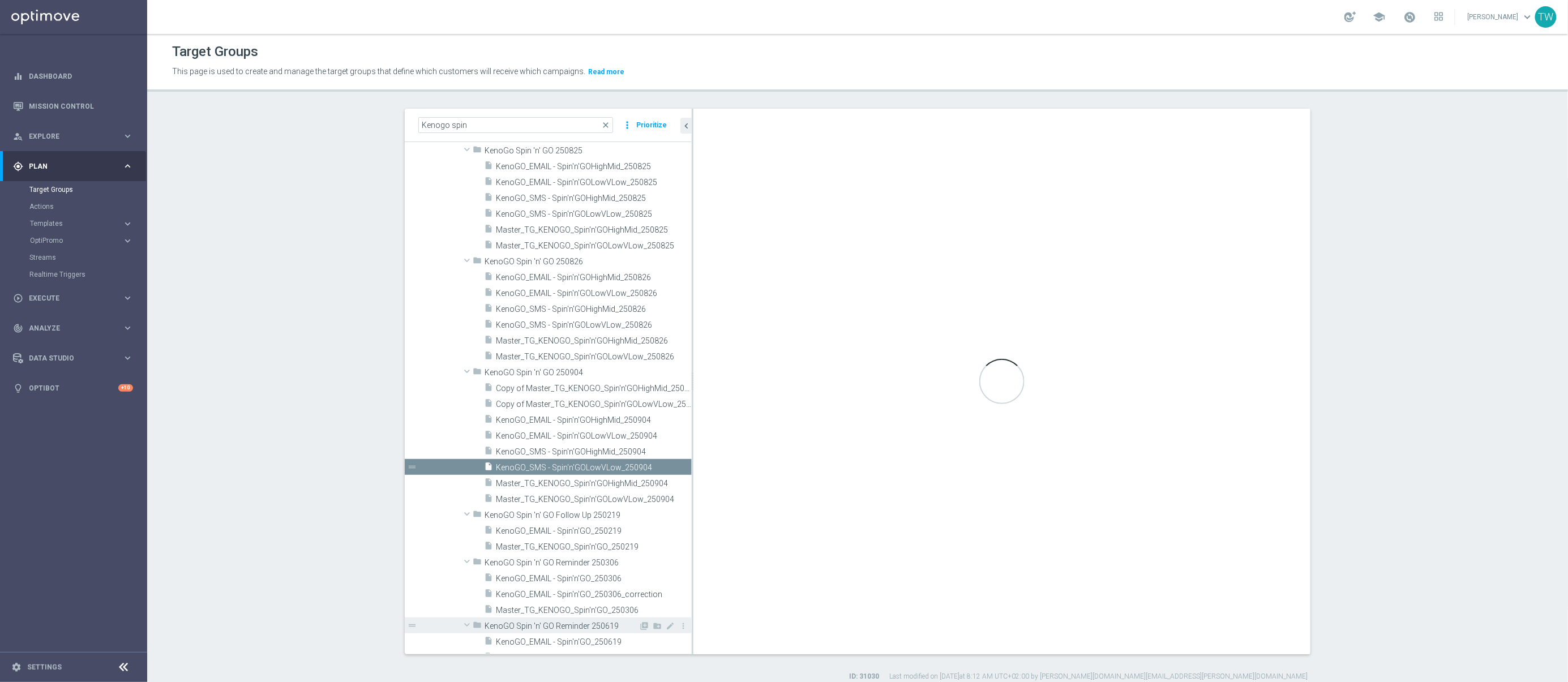
checkbox input "false"
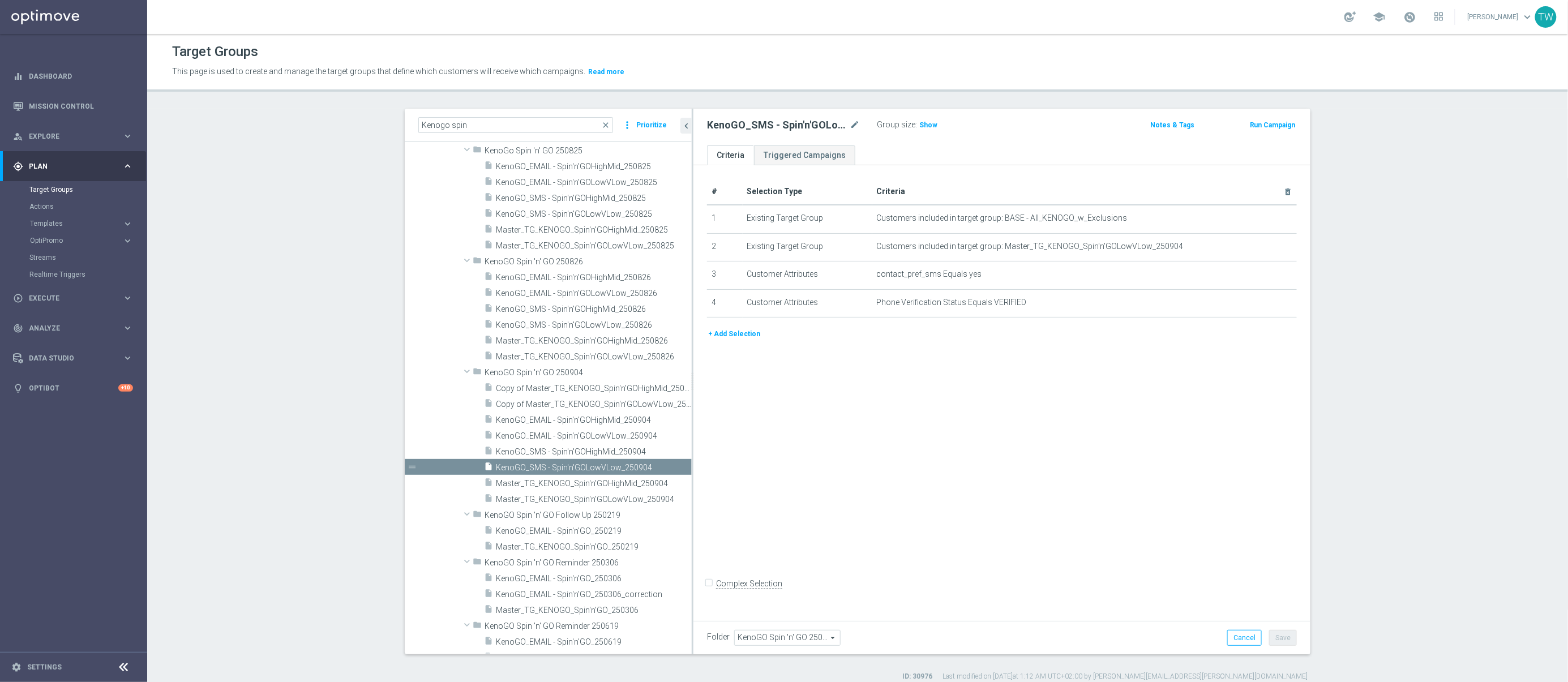
scroll to position [1024, 0]
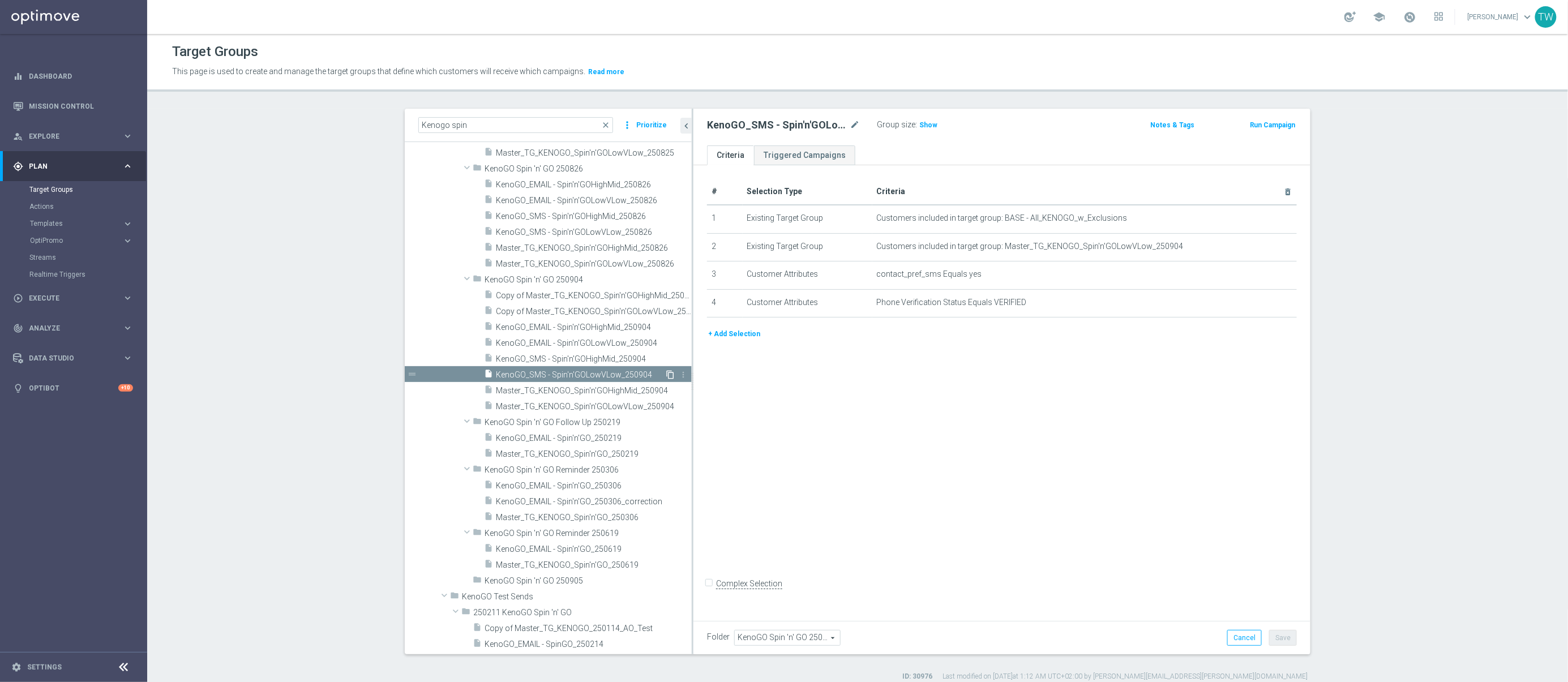
click at [669, 374] on icon "content_copy" at bounding box center [669, 374] width 9 height 9
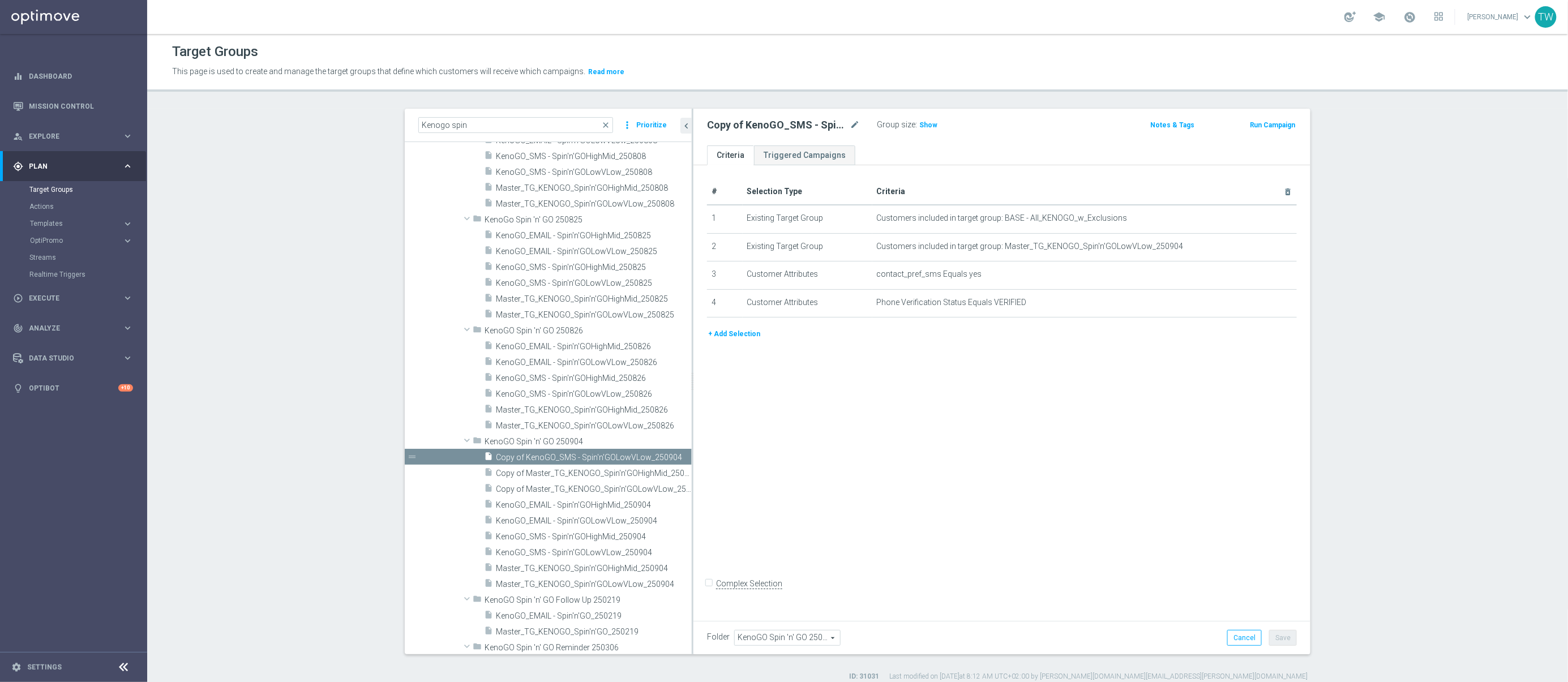
scroll to position [10, 0]
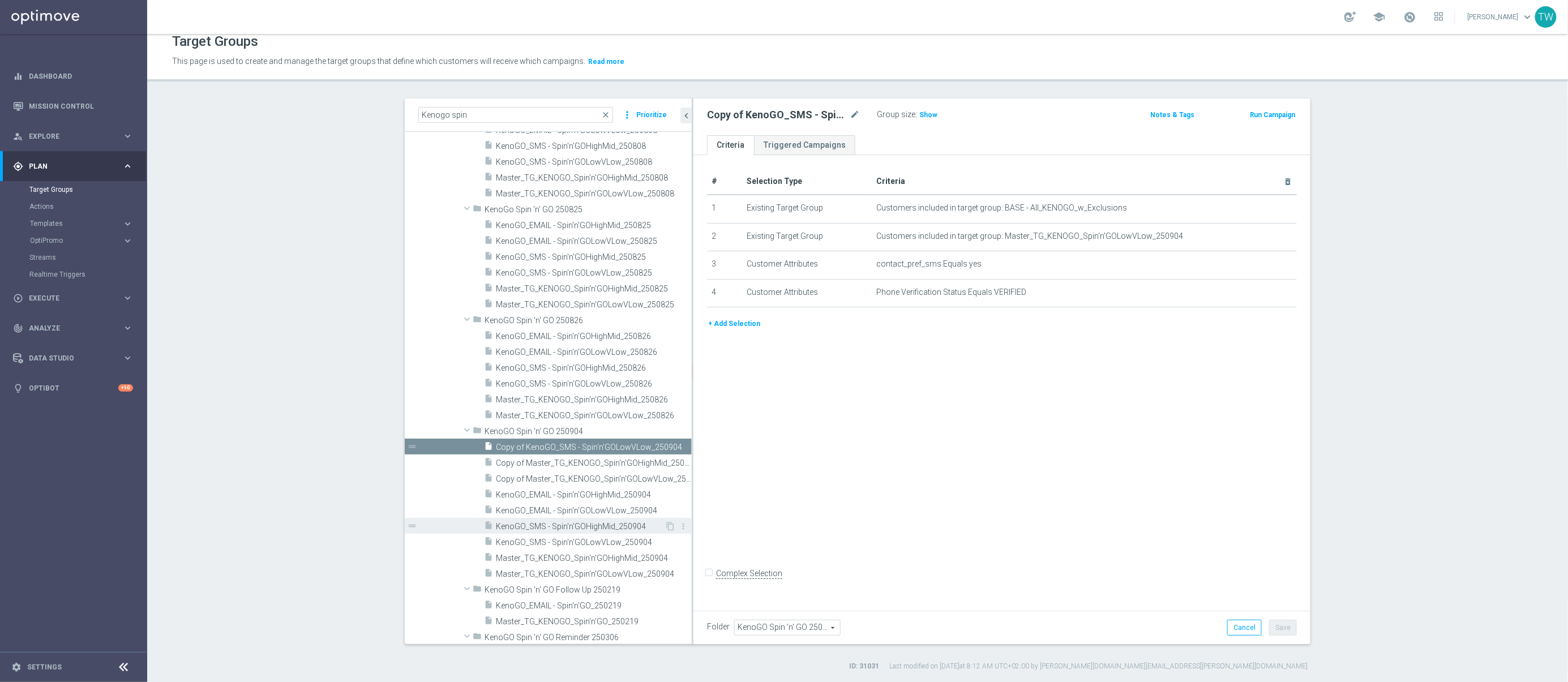
click at [637, 526] on span "KenoGO_SMS - Spin'n'GOHighMid_250904" at bounding box center [580, 526] width 169 height 10
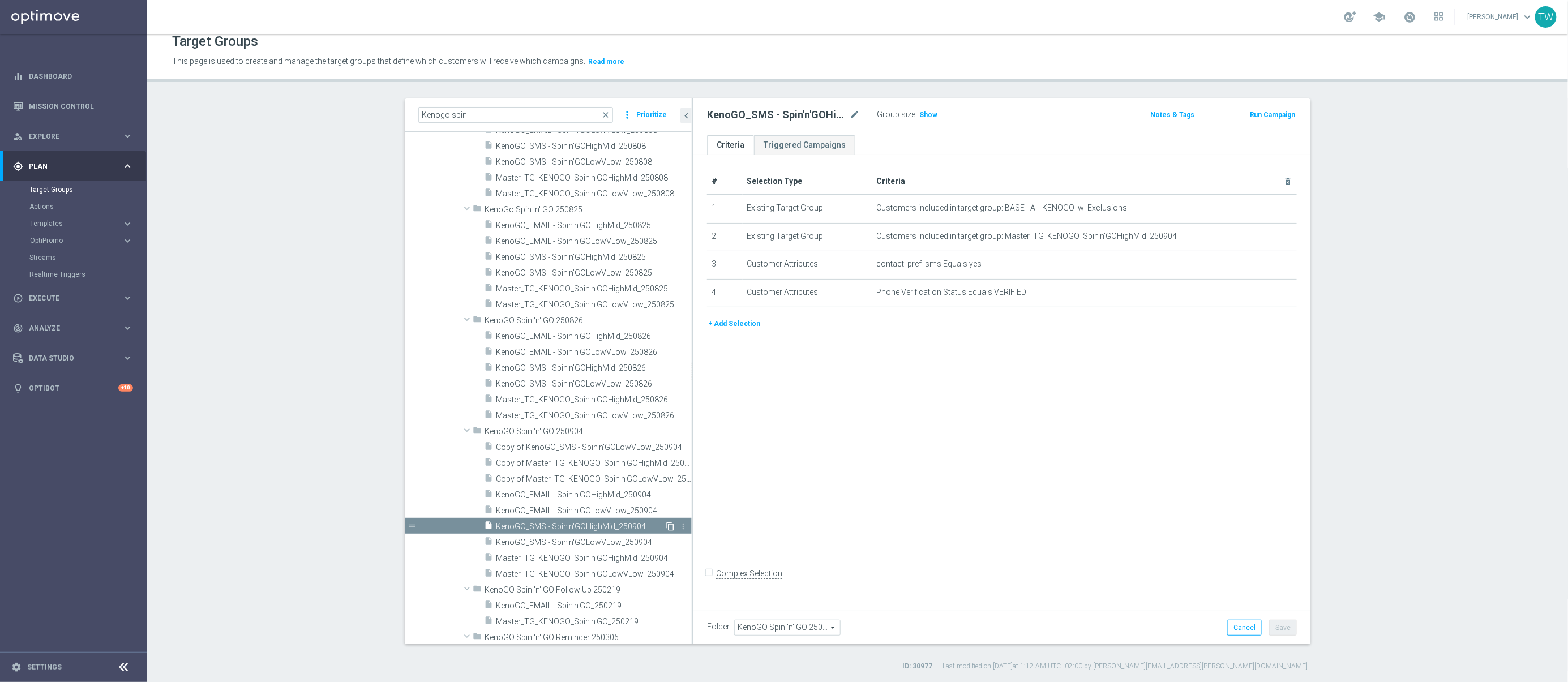
click at [669, 525] on icon "content_copy" at bounding box center [669, 526] width 9 height 9
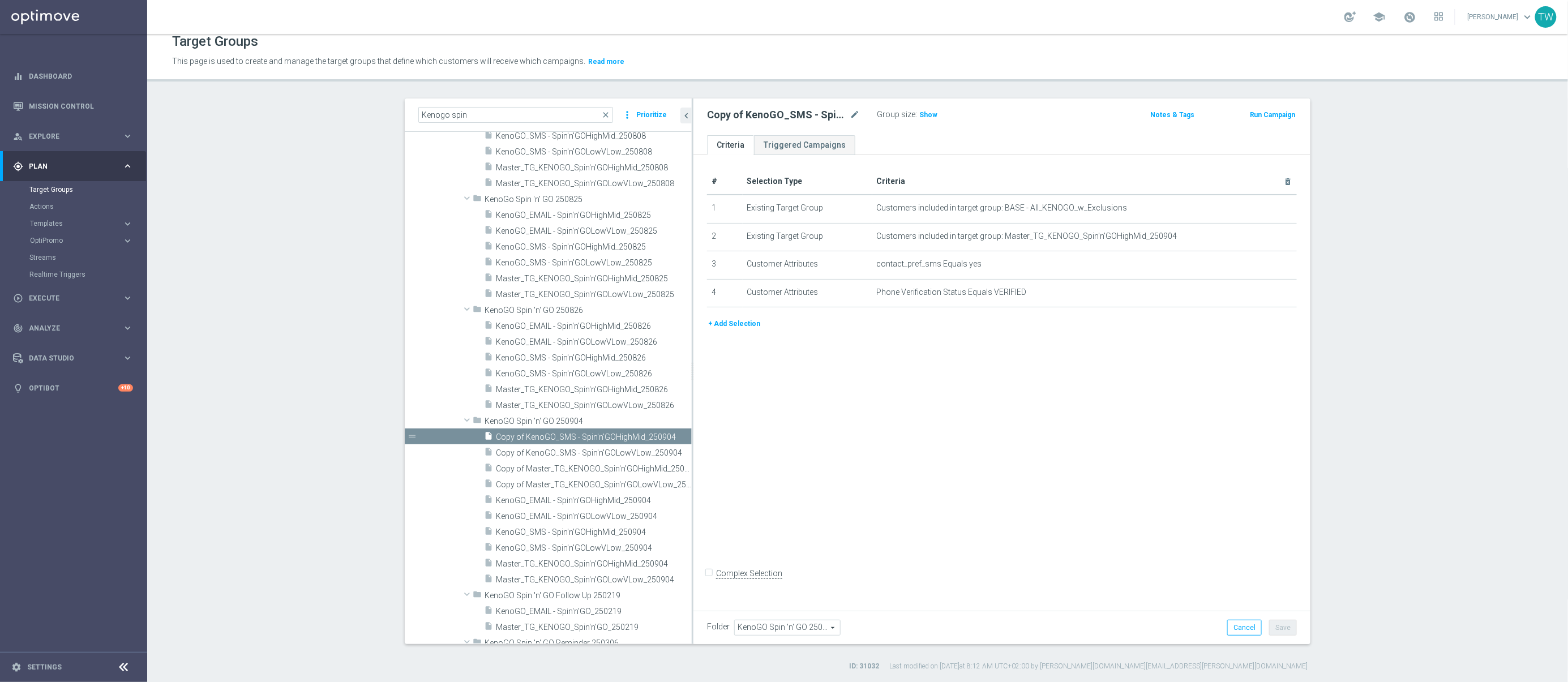
scroll to position [1046, 0]
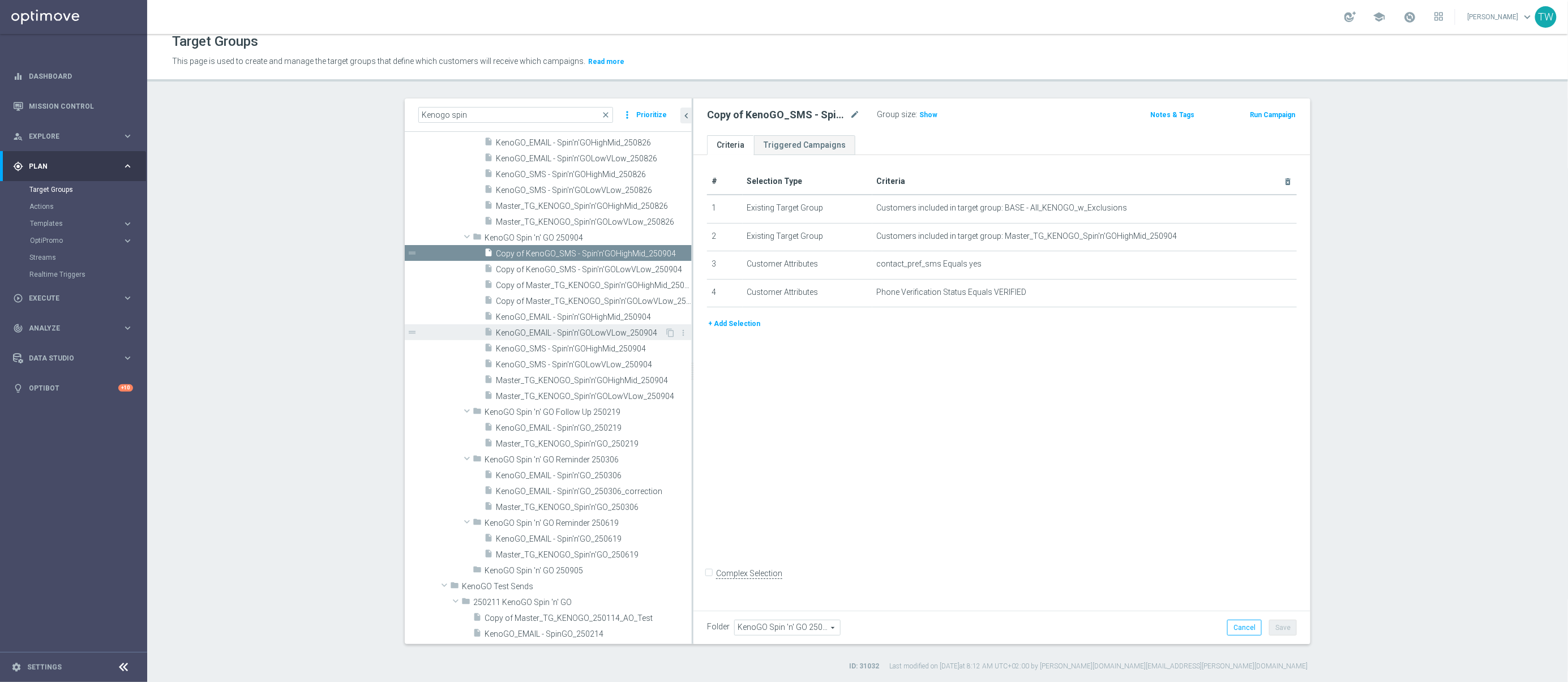
click at [640, 333] on span "KenoGO_EMAIL - Spin'n'GOLowVLow_250904" at bounding box center [580, 333] width 169 height 10
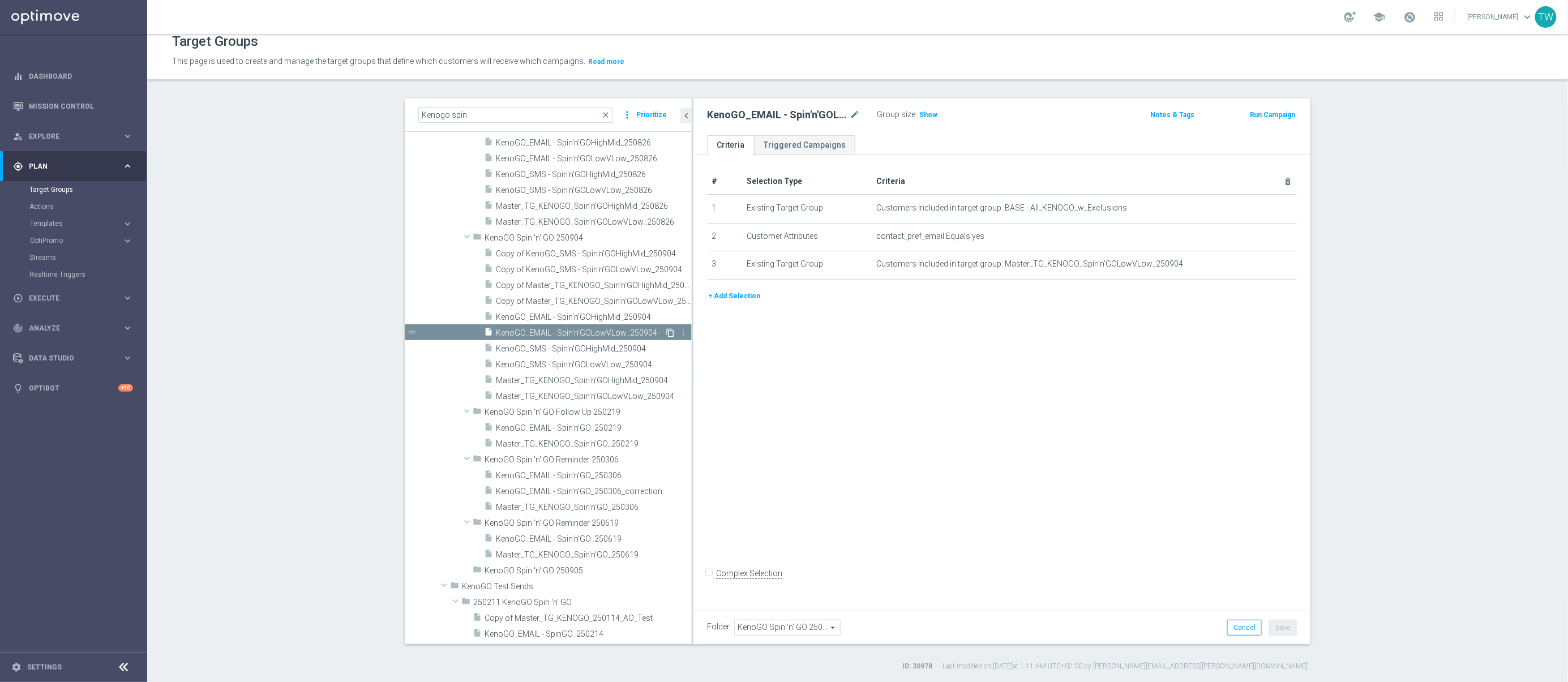
click at [669, 330] on icon "content_copy" at bounding box center [669, 332] width 9 height 9
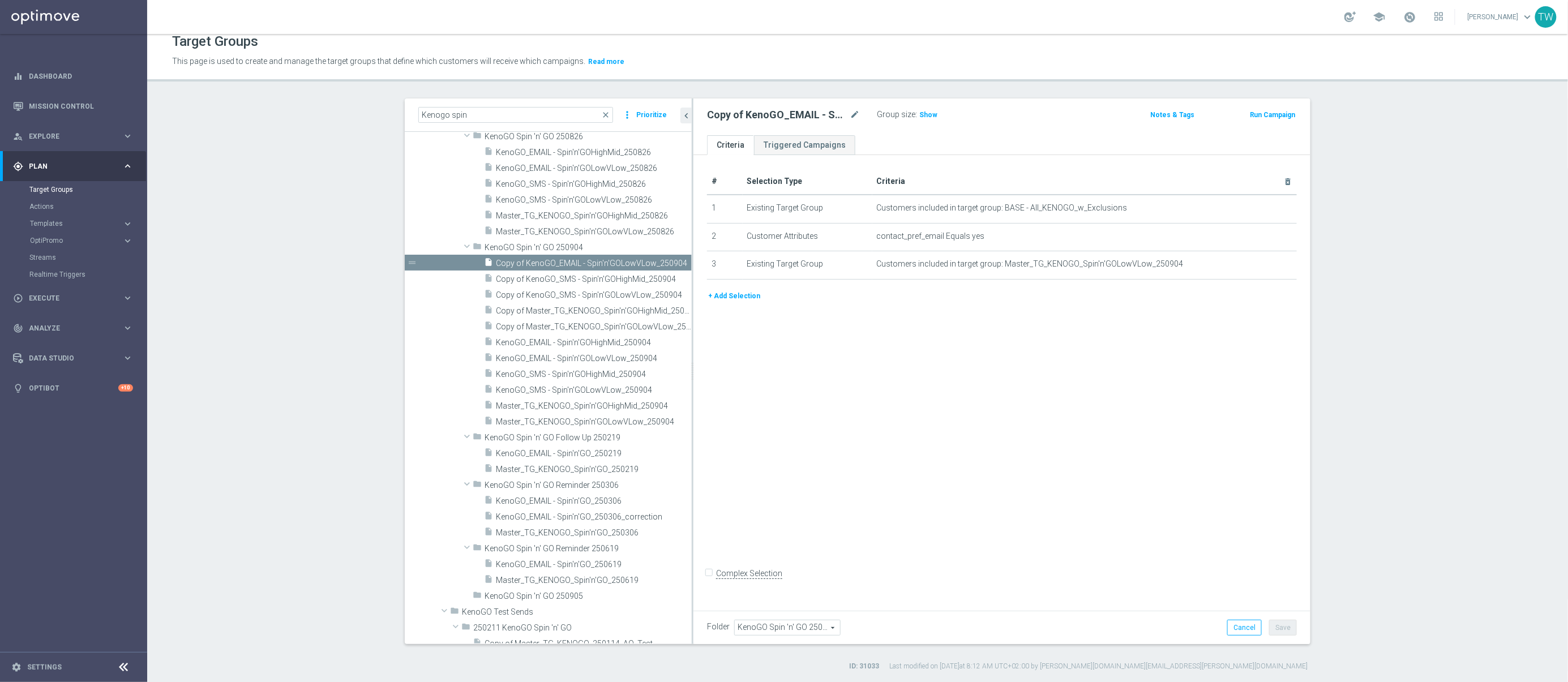
scroll to position [862, 0]
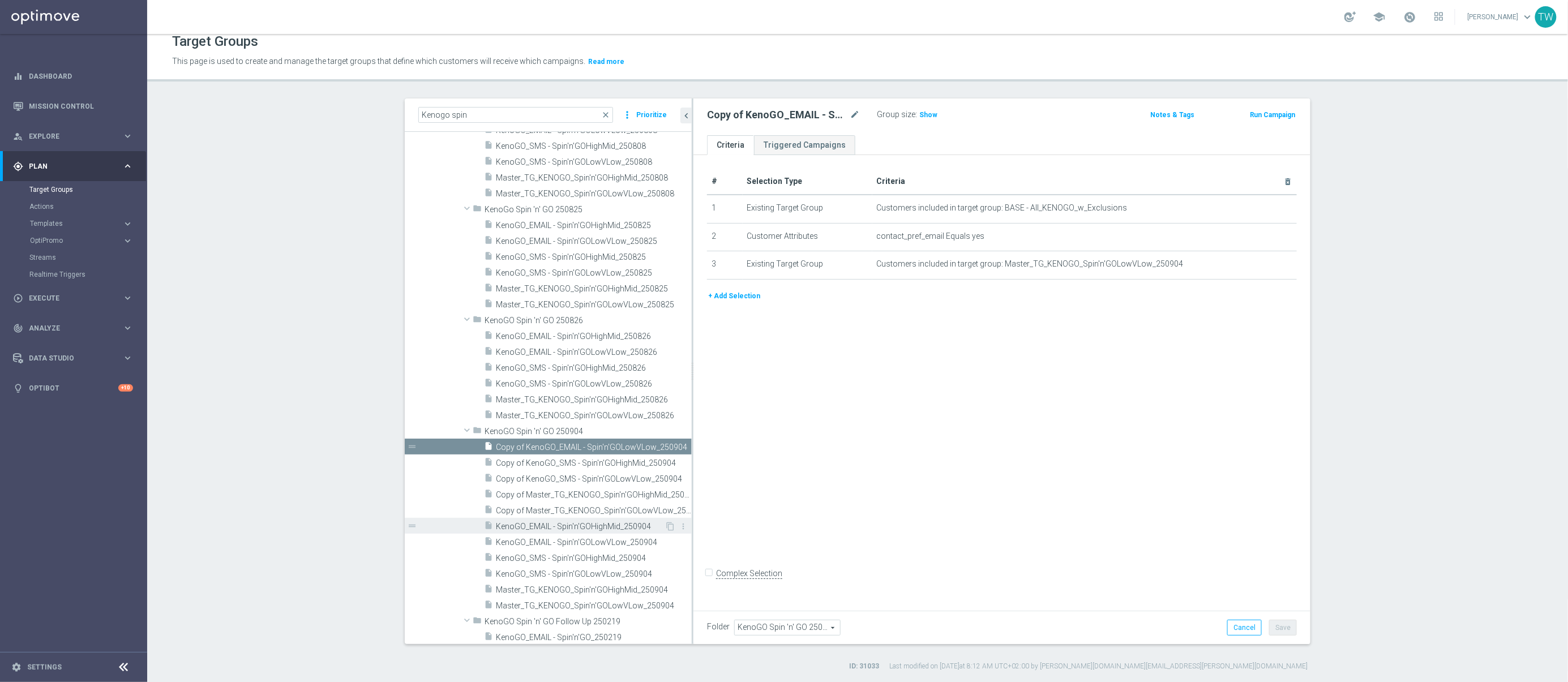
click at [622, 523] on span "KenoGO_EMAIL - Spin'n'GOHighMid_250904" at bounding box center [580, 526] width 169 height 10
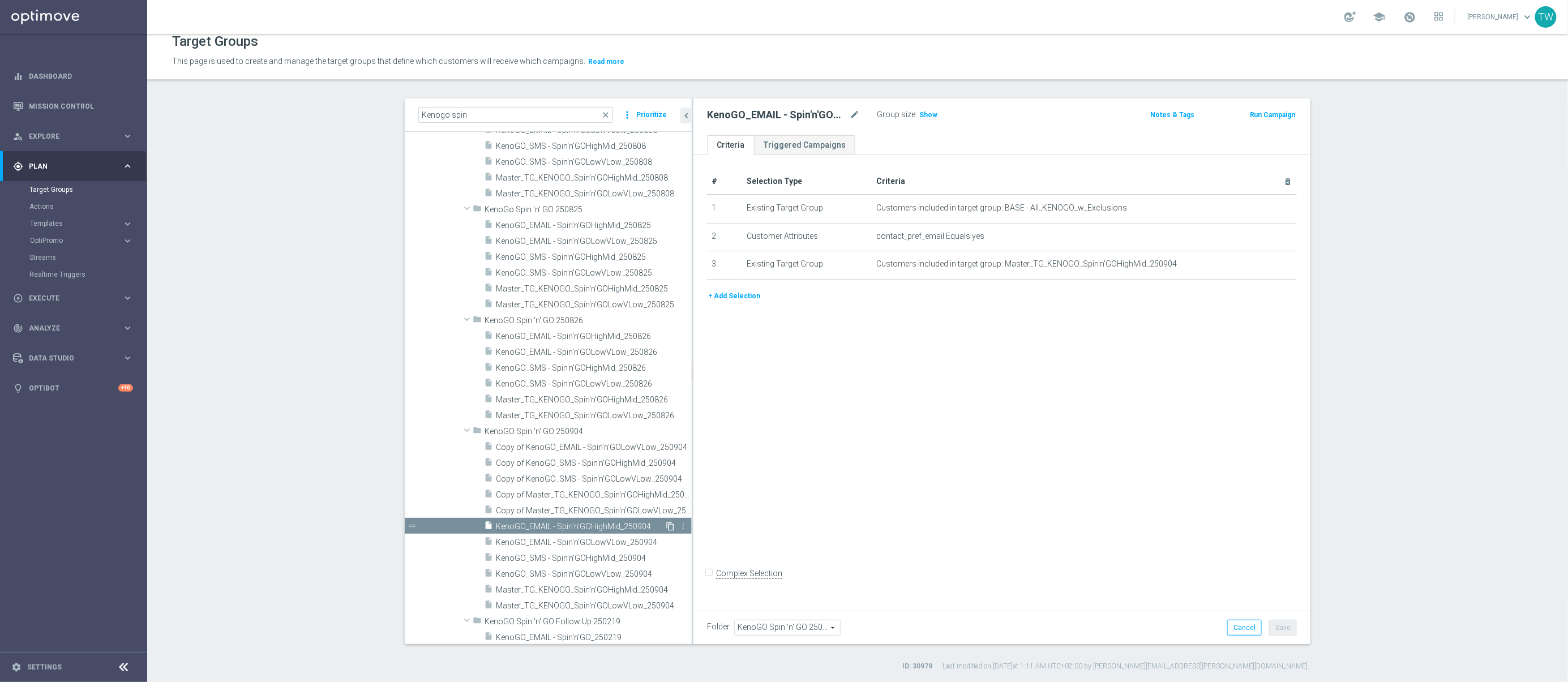
click at [671, 526] on icon "content_copy" at bounding box center [669, 526] width 9 height 9
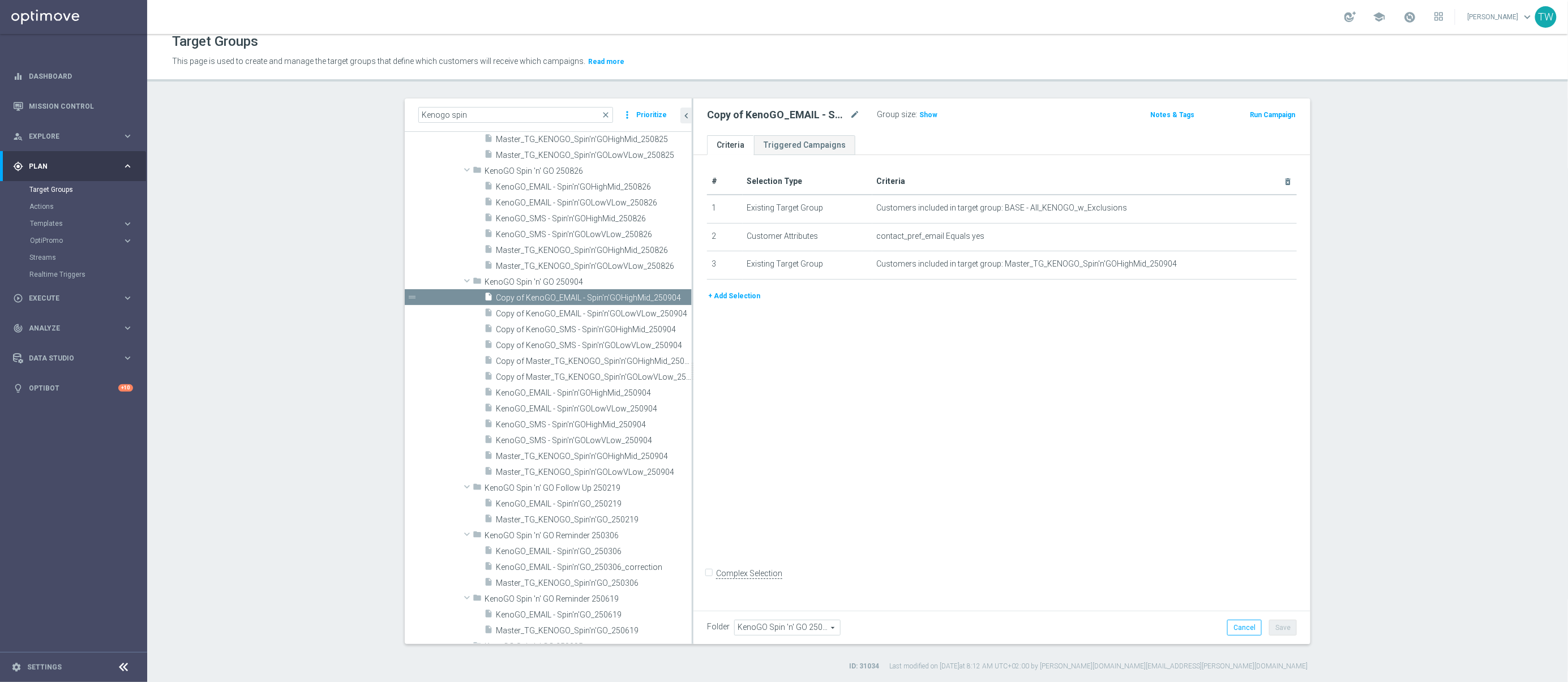
scroll to position [1078, 0]
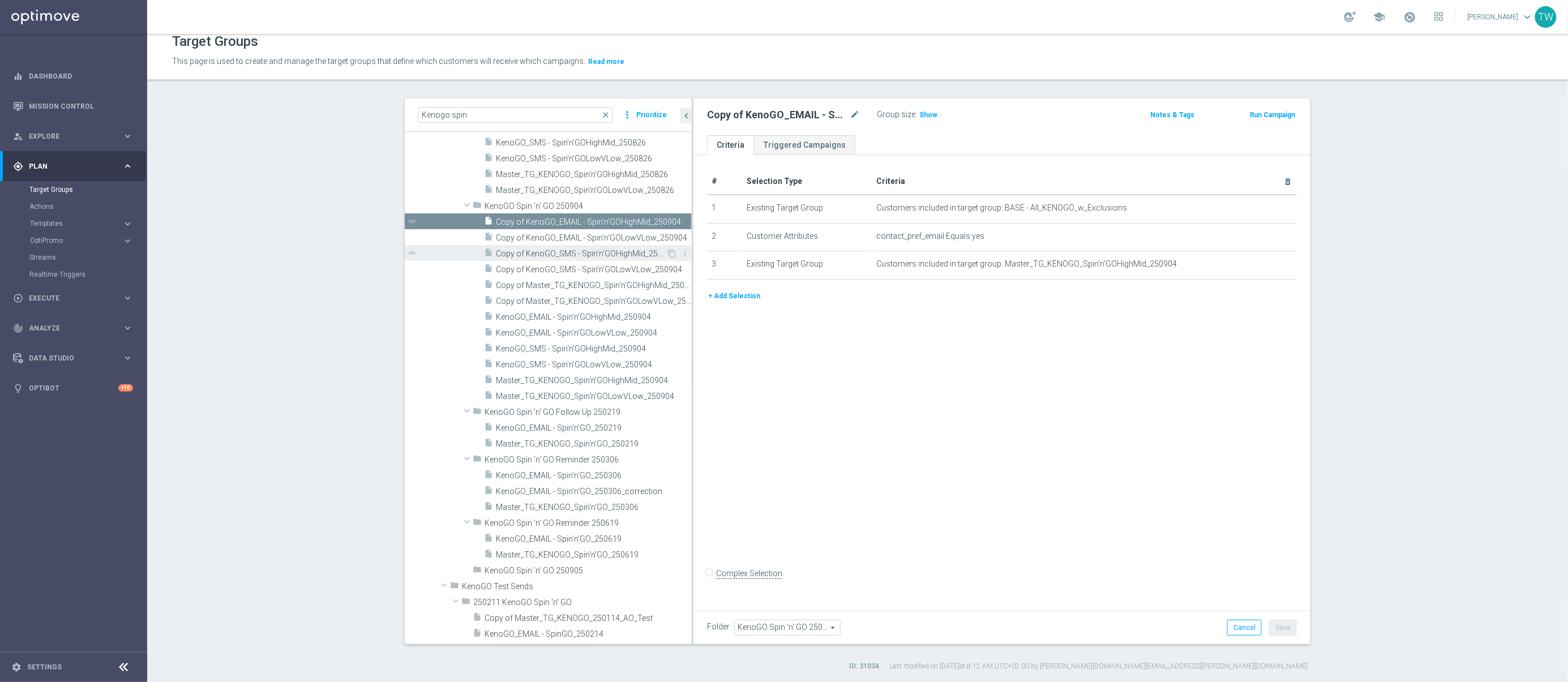
drag, startPoint x: 601, startPoint y: 236, endPoint x: 591, endPoint y: 255, distance: 21.5
click at [601, 236] on span "Copy of KenoGO_EMAIL - Spin'n'GOLowVLow_250904" at bounding box center [594, 238] width 196 height 10
drag, startPoint x: 591, startPoint y: 255, endPoint x: 580, endPoint y: 268, distance: 17.0
click at [591, 256] on span "Copy of KenoGO_SMS - Spin'n'GOHighMid_250904" at bounding box center [594, 253] width 196 height 10
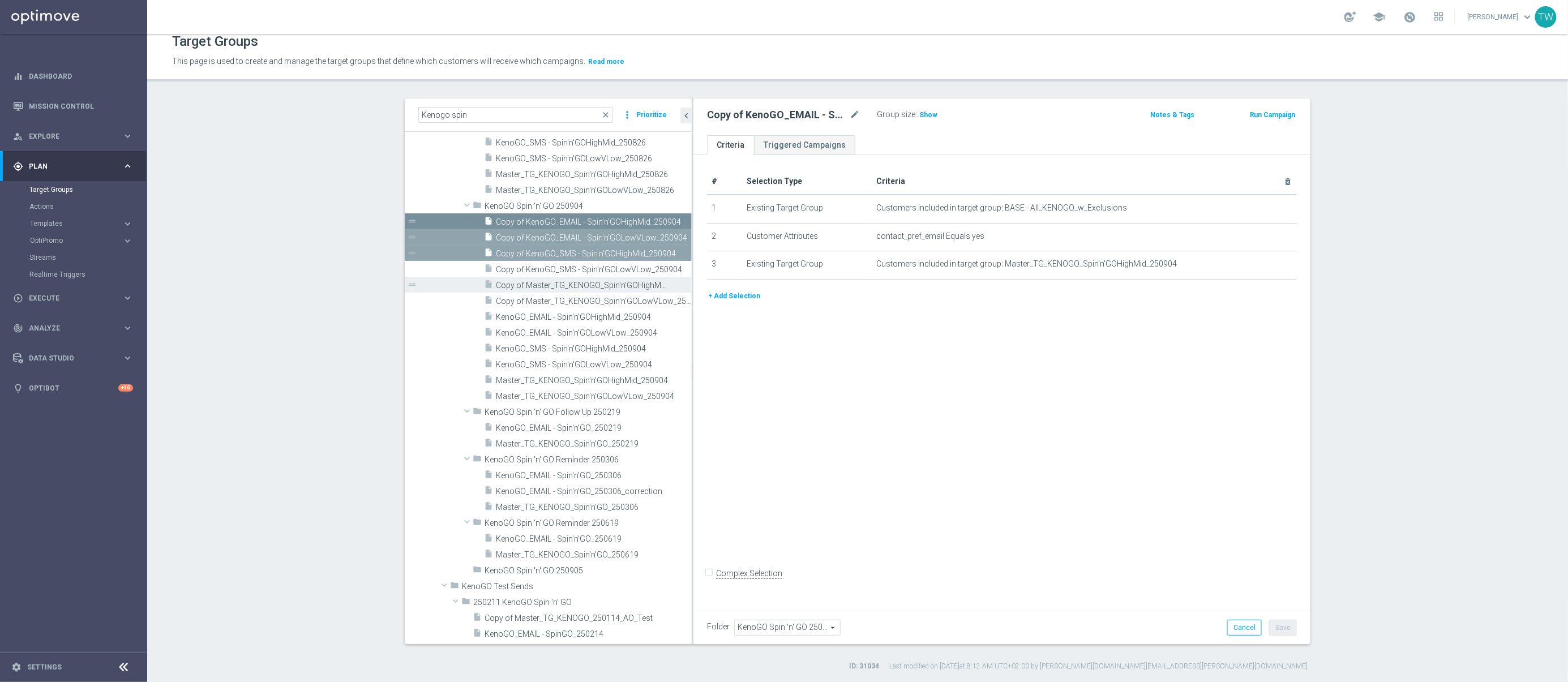
drag, startPoint x: 570, startPoint y: 270, endPoint x: 551, endPoint y: 284, distance: 23.6
click at [570, 270] on span "Copy of KenoGO_SMS - Spin'n'GOLowVLow_250904" at bounding box center [594, 270] width 196 height 10
click at [534, 298] on span "Copy of Master_TG_KENOGO_Spin'n'GOLowVLow_250904" at bounding box center [581, 301] width 171 height 10
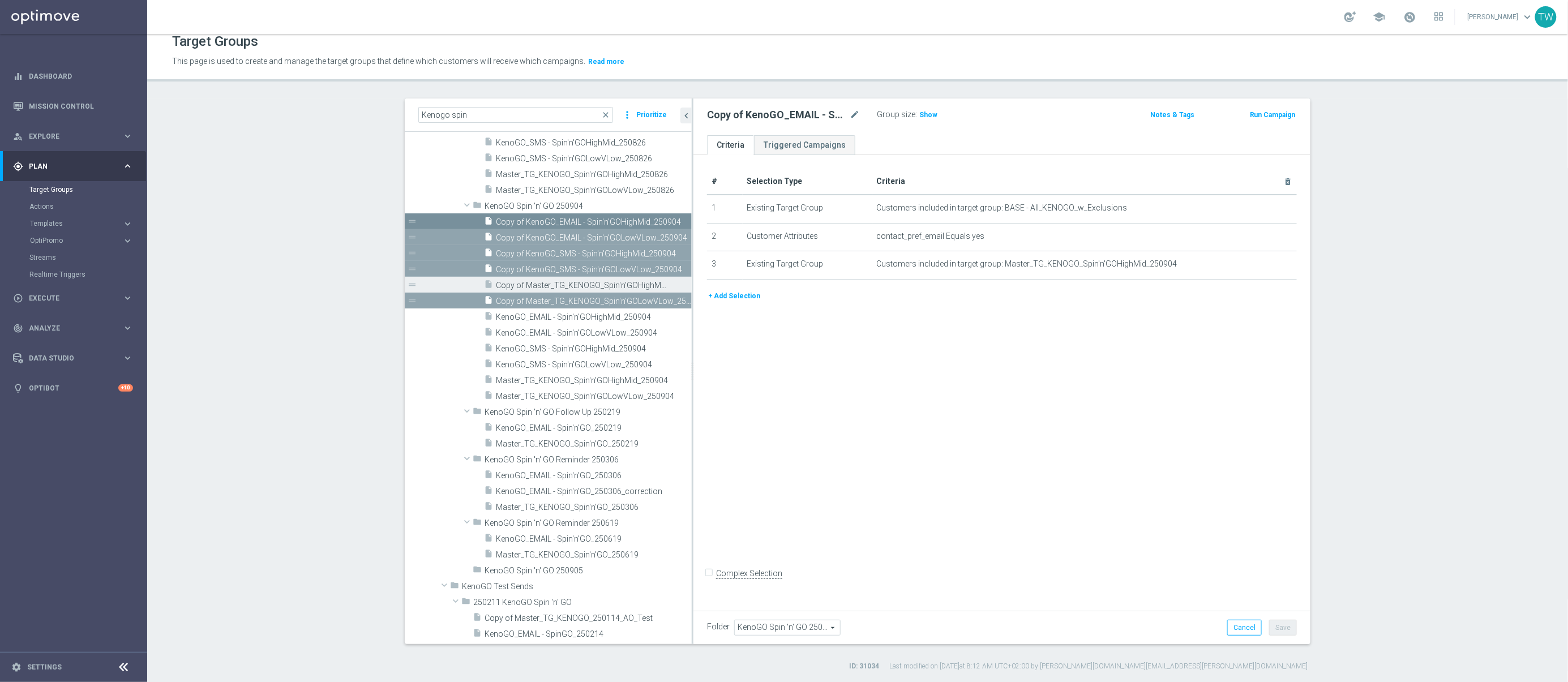
drag, startPoint x: 519, startPoint y: 300, endPoint x: 517, endPoint y: 287, distance: 13.2
click at [519, 299] on span "Copy of Master_TG_KENOGO_Spin'n'GOLowVLow_250904" at bounding box center [594, 301] width 196 height 10
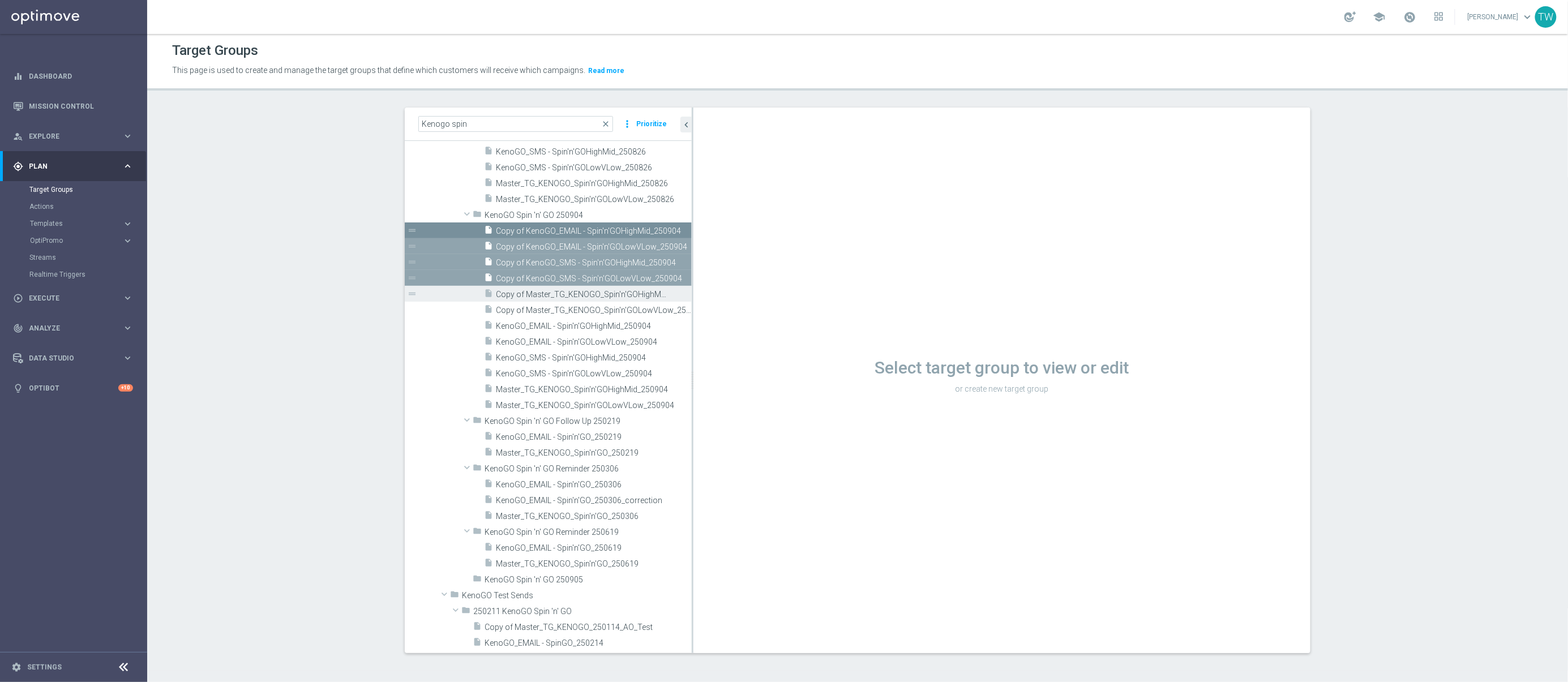
scroll to position [1, 0]
click at [517, 286] on div "insert_drive_file Copy of Master_TG_KENOGO_Spin'n'GOHighMid_250904" at bounding box center [575, 293] width 182 height 16
click at [517, 310] on span "Copy of Master_TG_KENOGO_Spin'n'GOLowVLow_250904" at bounding box center [581, 310] width 171 height 10
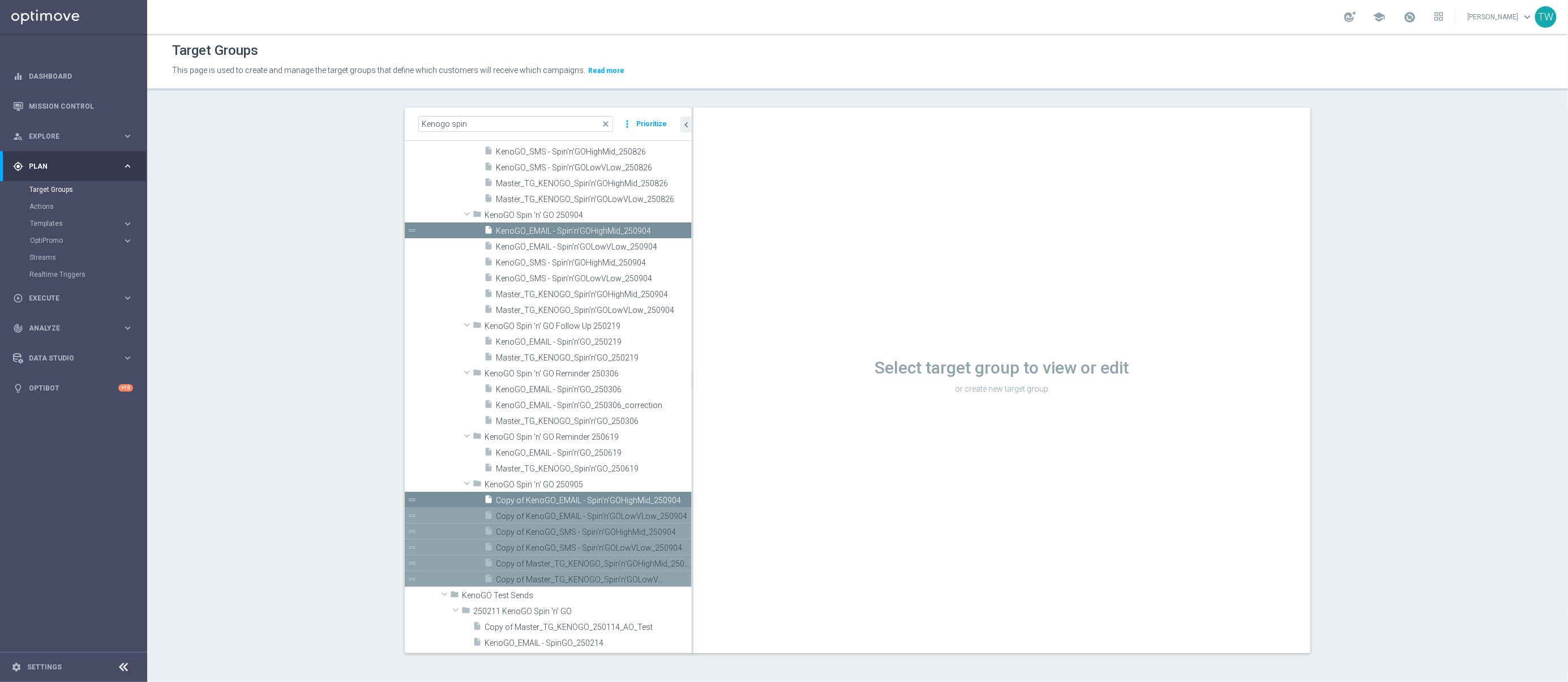
scroll to position [1078, 0]
click at [601, 575] on span "Copy of Master_TG_KENOGO_Spin'n'GOLowVLow_250904" at bounding box center [581, 579] width 171 height 10
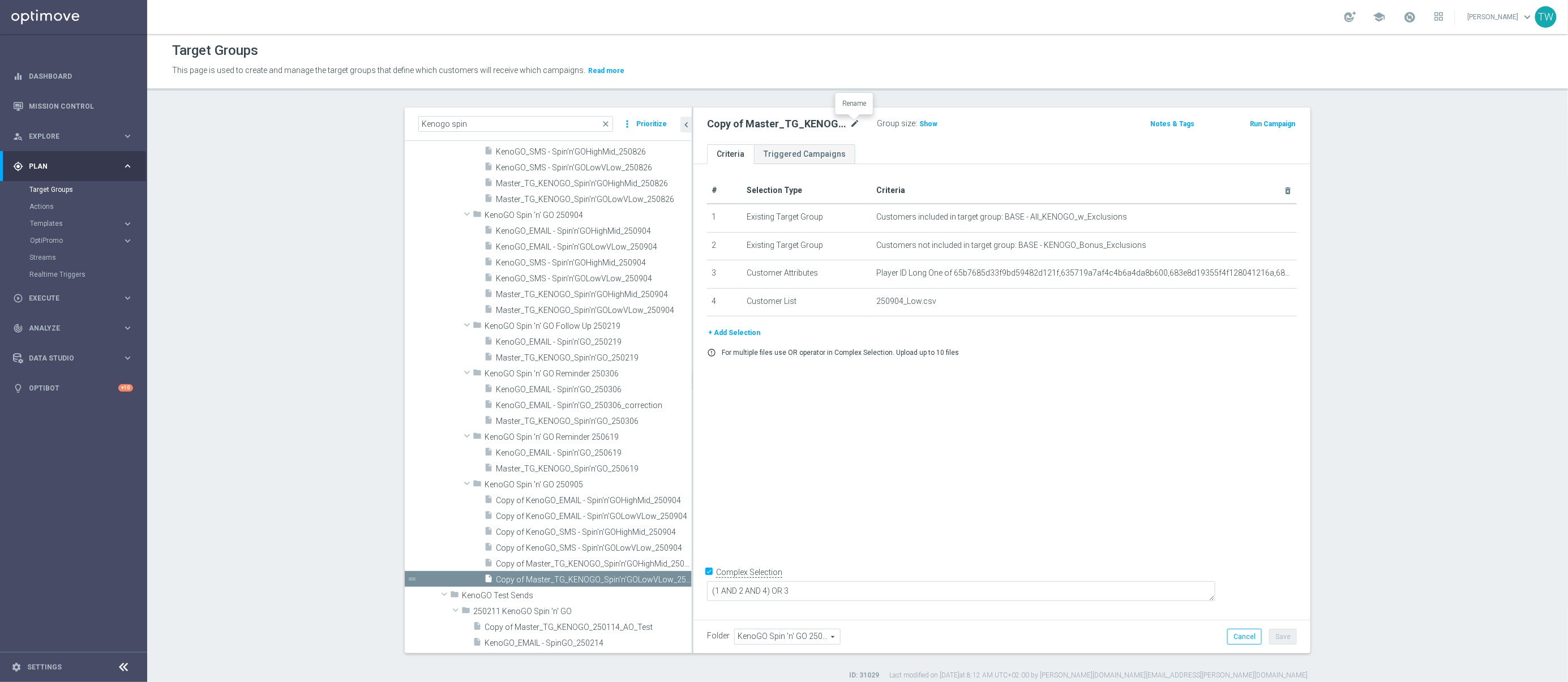
click at [853, 127] on icon "mode_edit" at bounding box center [854, 124] width 10 height 14
type input "Master_TG_KENOGO_Spin'n'GOLowVLow_250905"
click at [1285, 634] on button "Save" at bounding box center [1283, 636] width 28 height 16
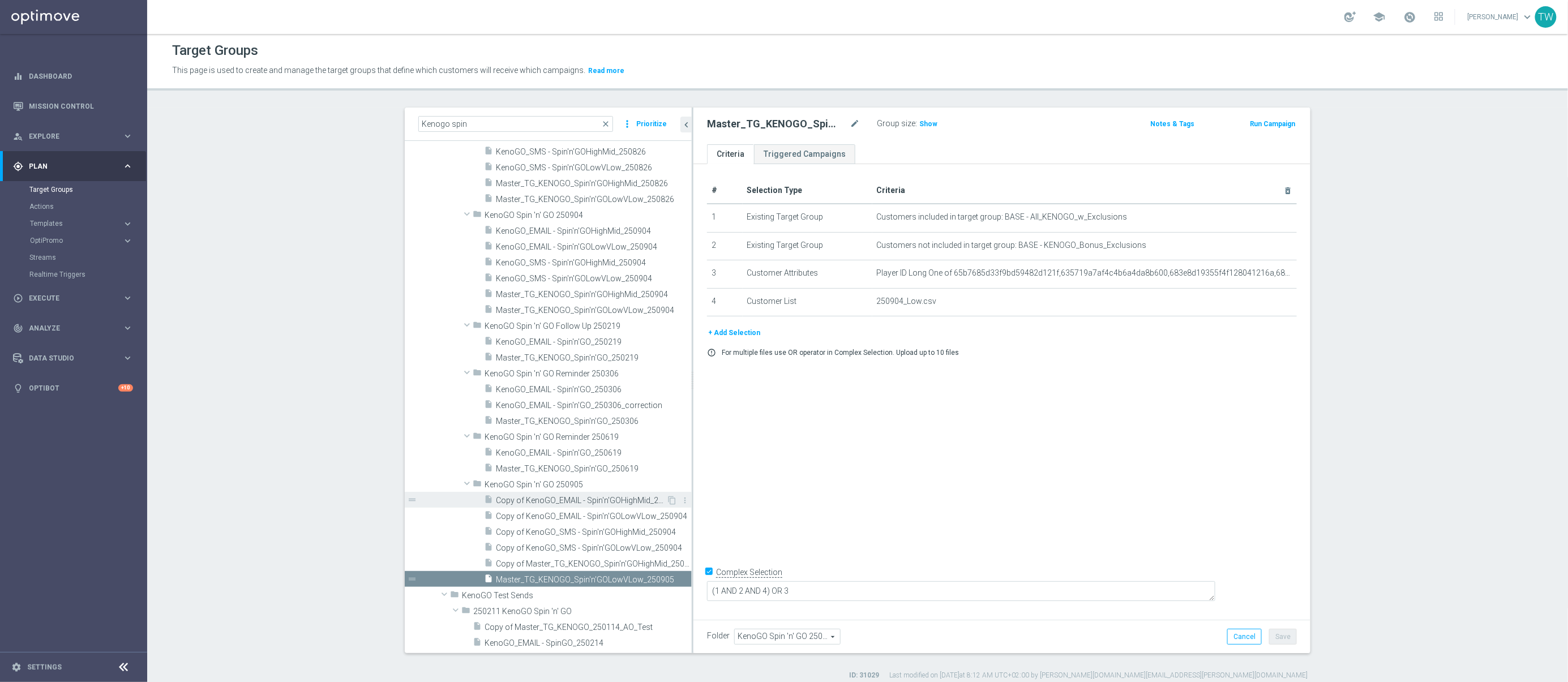
scroll to position [1015, 0]
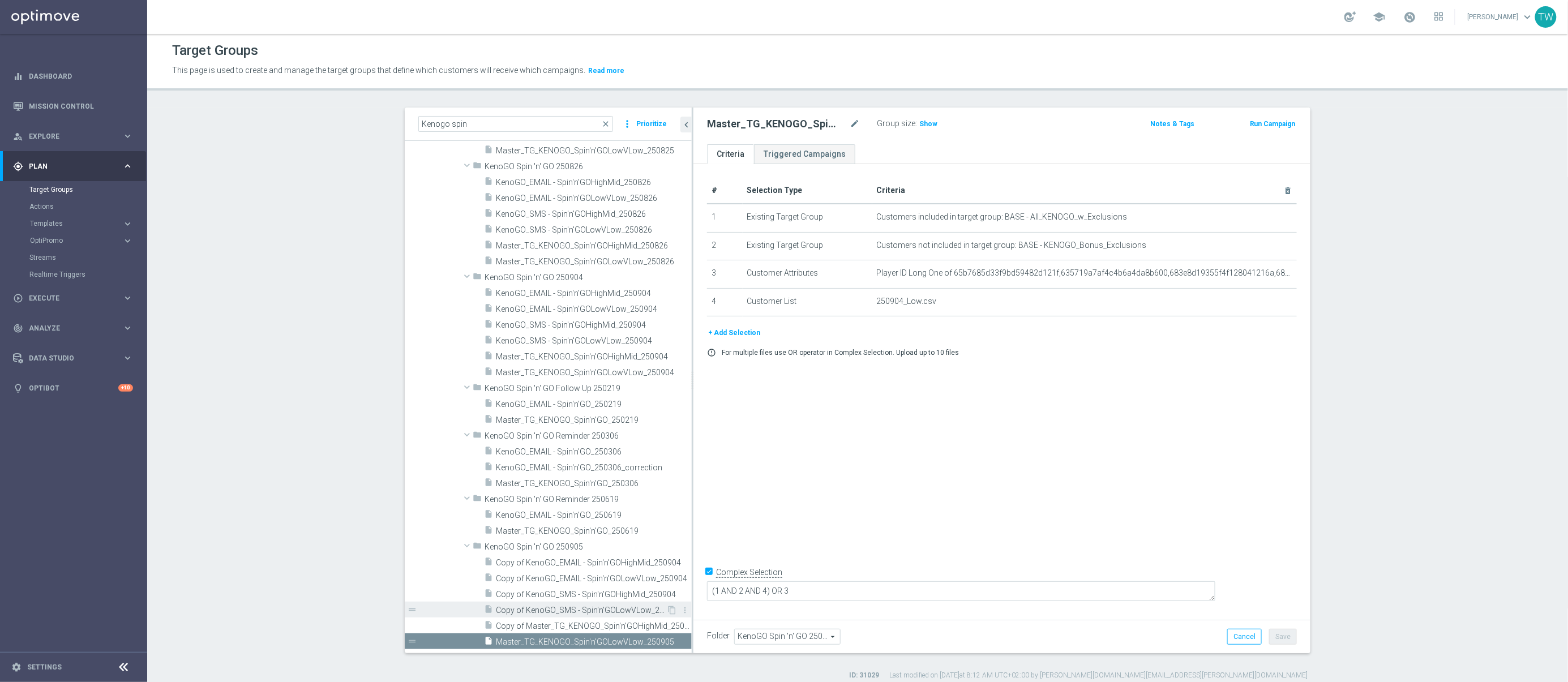
click at [576, 613] on span "Copy of KenoGO_SMS - Spin'n'GOLowVLow_250904" at bounding box center [581, 610] width 171 height 10
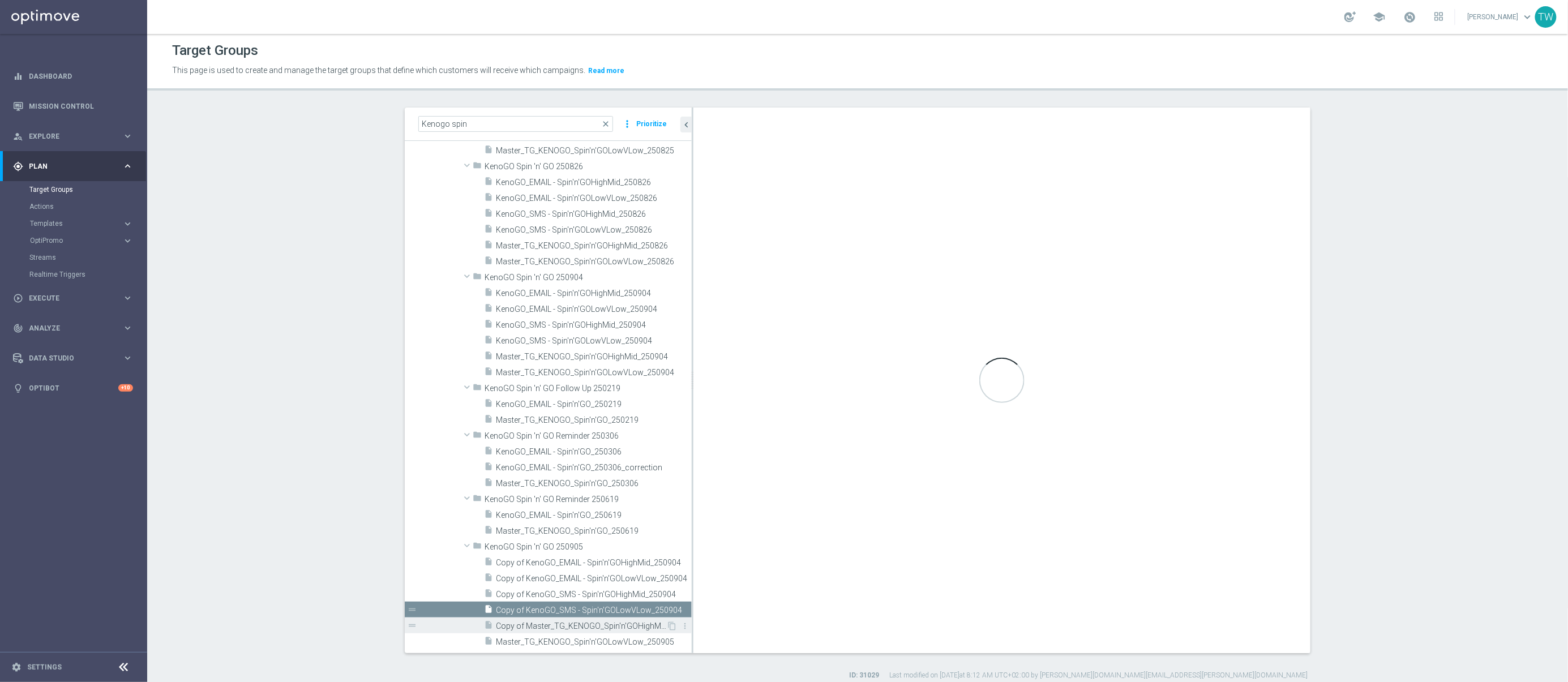
click at [574, 626] on span "Copy of Master_TG_KENOGO_Spin'n'GOHighMid_250904" at bounding box center [581, 626] width 171 height 10
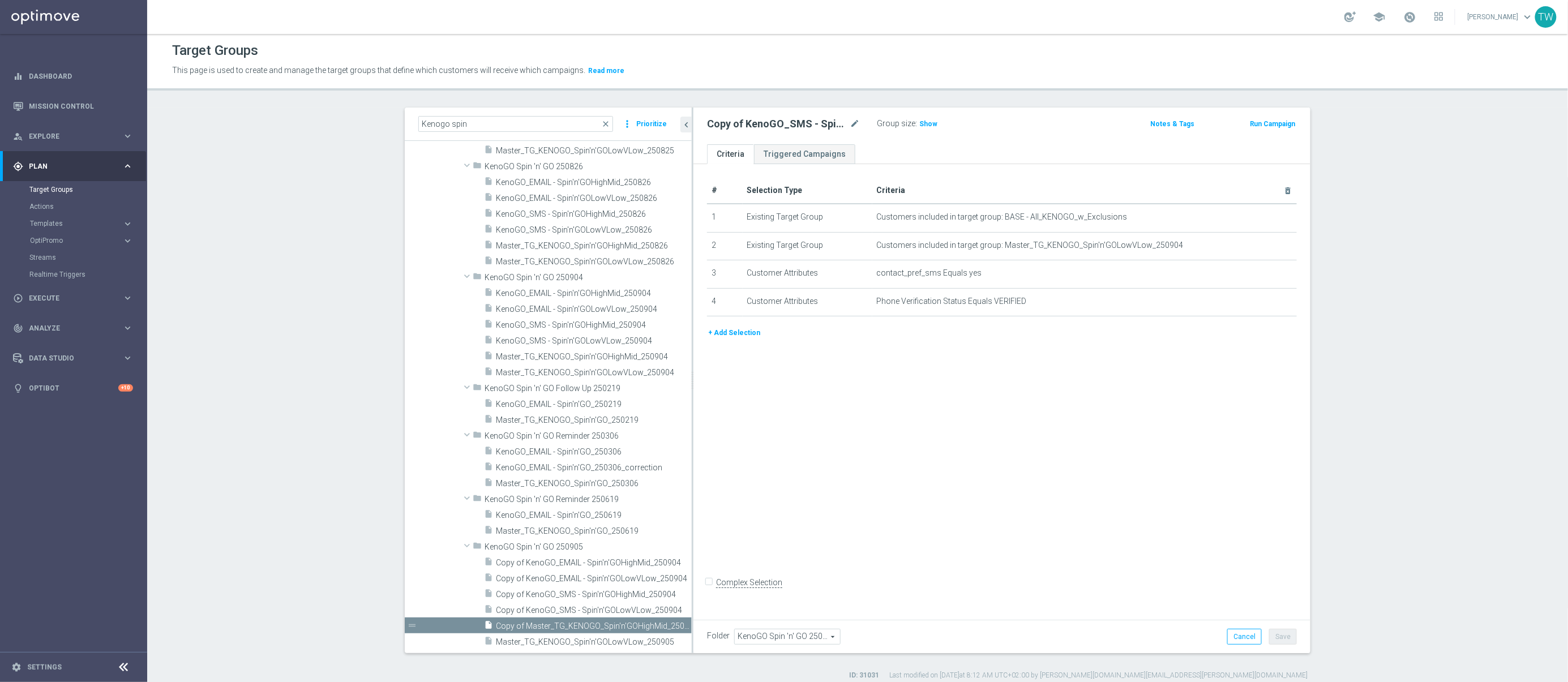
checkbox input "true"
click at [854, 126] on icon "mode_edit" at bounding box center [854, 124] width 10 height 14
type input "Master_TG_KENOGO_Spin'n'GOHighMid_250905"
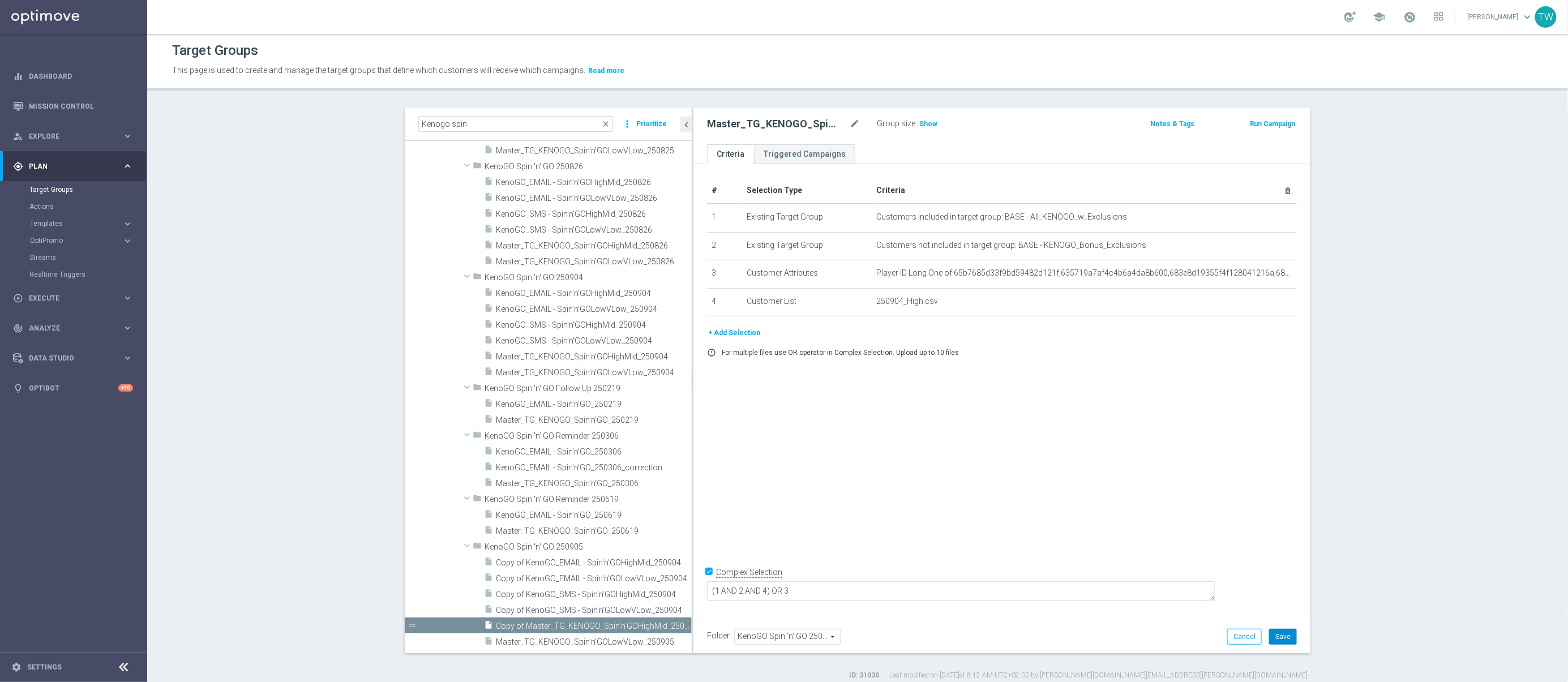
click at [1276, 632] on button "Save" at bounding box center [1283, 636] width 28 height 16
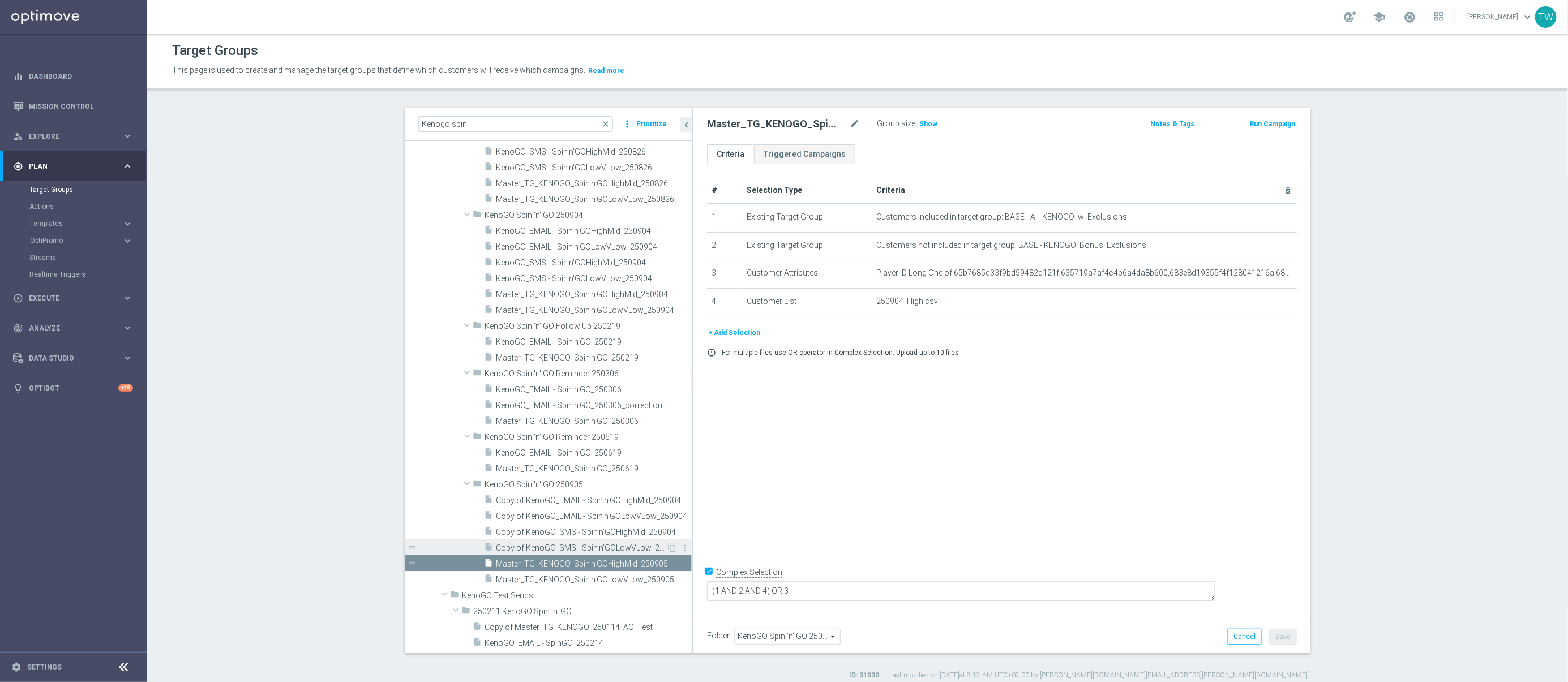
click at [612, 544] on span "Copy of KenoGO_SMS - Spin'n'GOLowVLow_250904" at bounding box center [581, 548] width 171 height 10
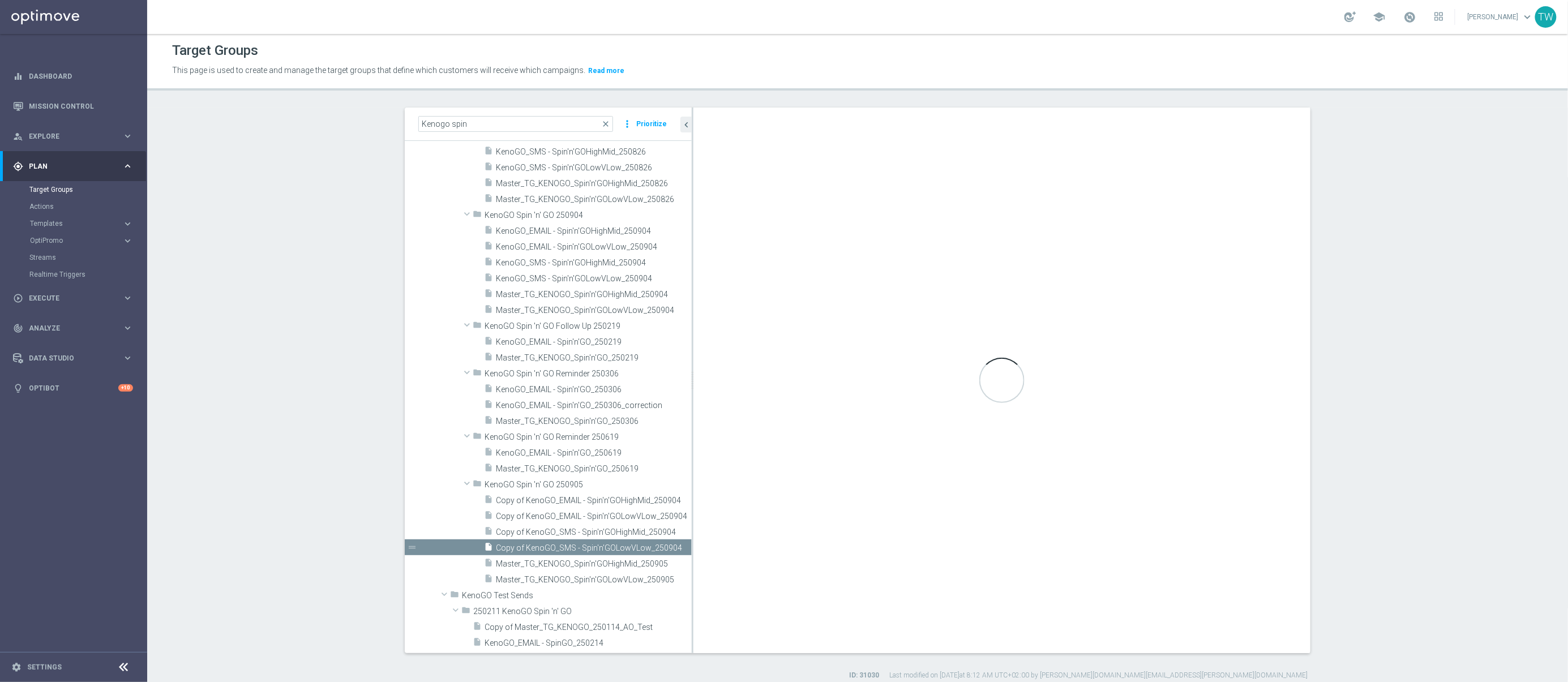
checkbox input "false"
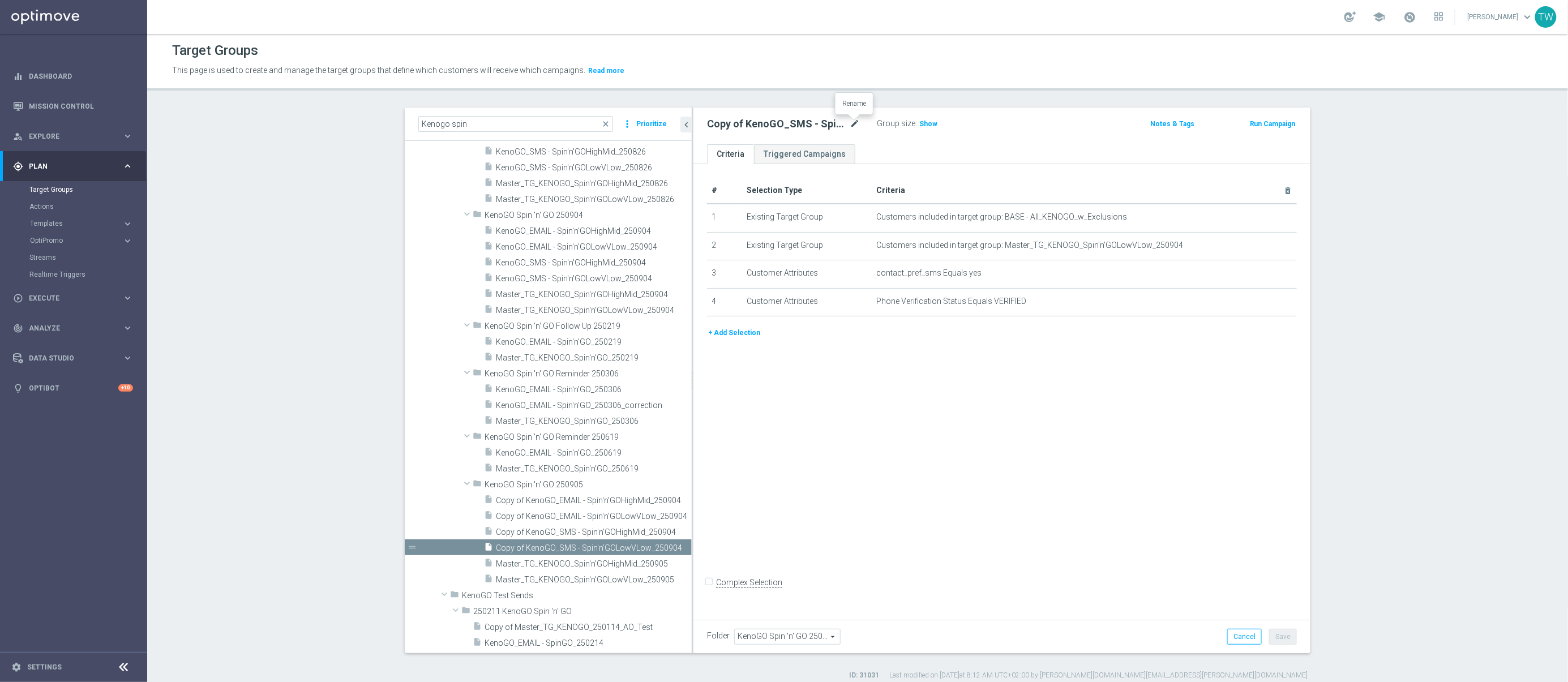
click at [852, 119] on icon "mode_edit" at bounding box center [854, 124] width 10 height 14
click at [733, 127] on input "Copy of KenoGO_SMS - Spin'n'GOLowVLow_250904" at bounding box center [783, 124] width 153 height 16
click at [723, 126] on input "Copy of KenoGO_SMS - Spin'n'GOLowVLow_250904" at bounding box center [783, 124] width 153 height 16
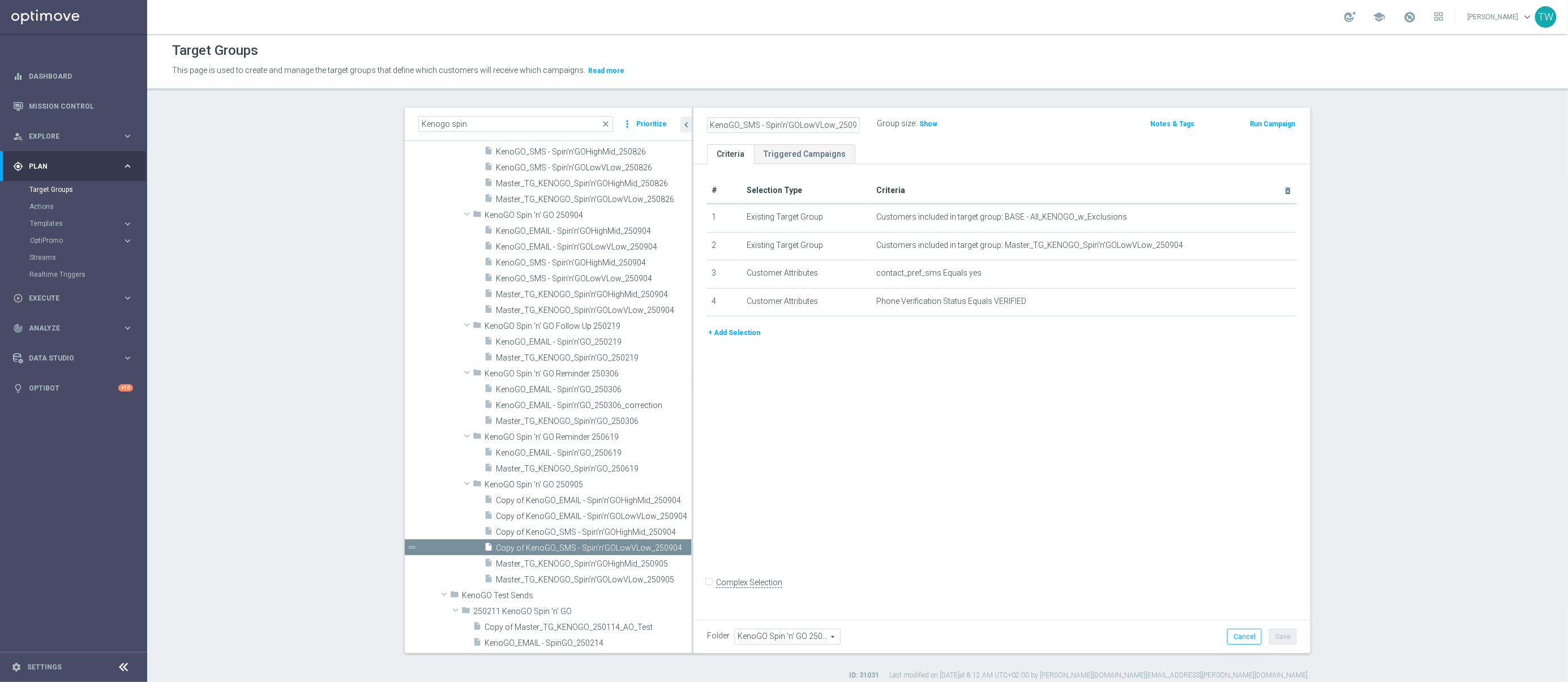
type input "KenoGO_SMS - Spin'n'GOLowVLow_250905"
click at [1264, 245] on icon "mode_edit" at bounding box center [1263, 245] width 9 height 9
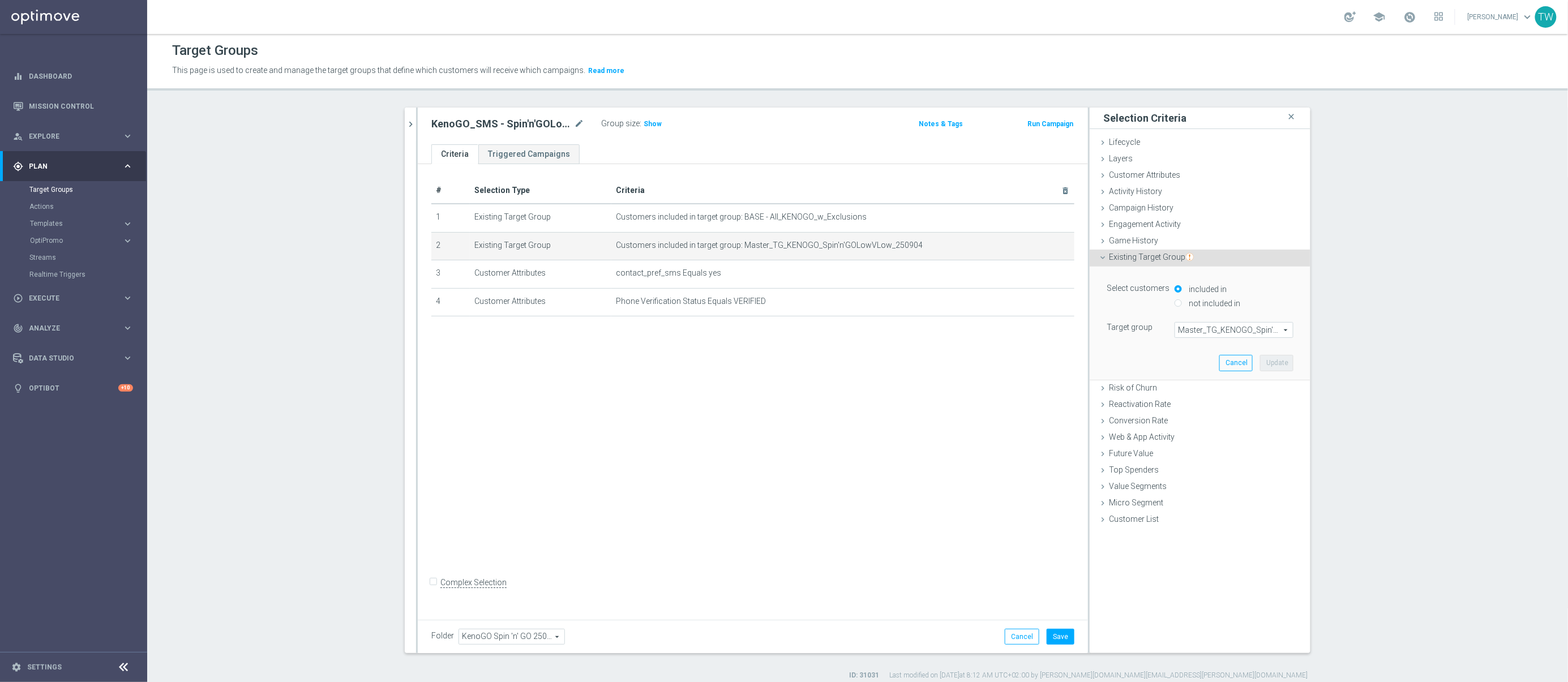
click at [1233, 326] on span "Master_TG_KENOGO_Spin'n'GOLowVLow_250904" at bounding box center [1234, 330] width 118 height 15
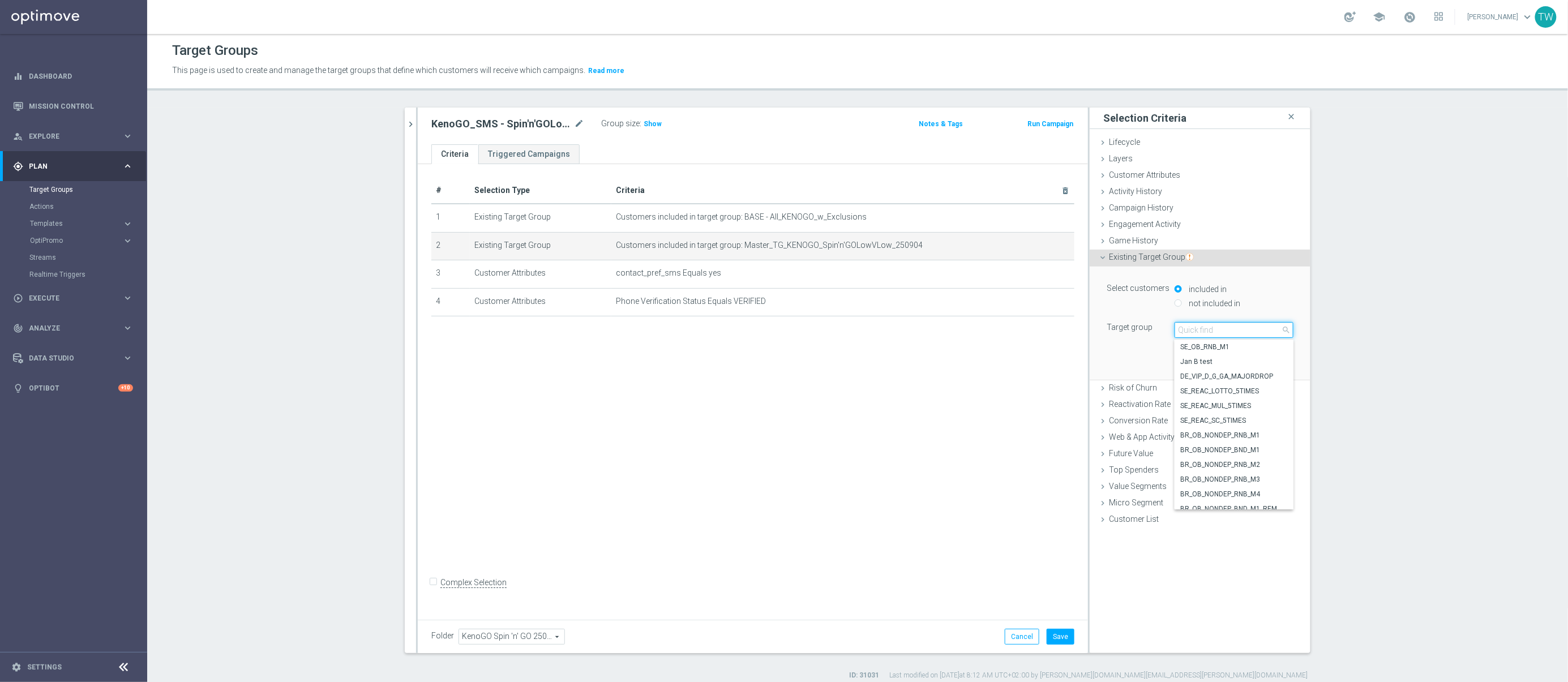
click at [1232, 326] on input "search" at bounding box center [1234, 329] width 119 height 16
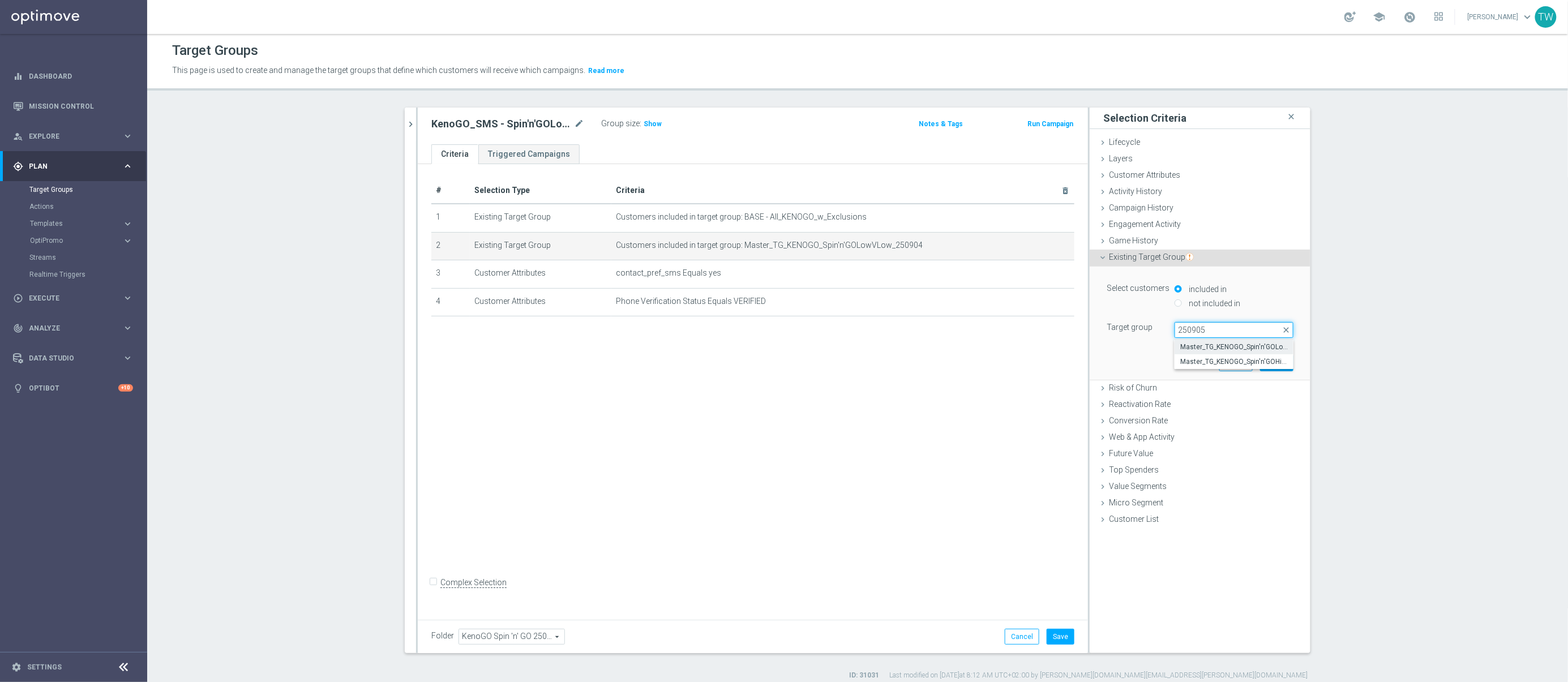
type input "250905"
click at [1227, 348] on span "Master_TG_KENOGO_Spin'n'GOLowVLow_250905" at bounding box center [1234, 346] width 107 height 9
type input "Master_TG_KENOGO_Spin'n'GOLowVLow_250905"
click at [1276, 368] on button "Update" at bounding box center [1276, 362] width 33 height 16
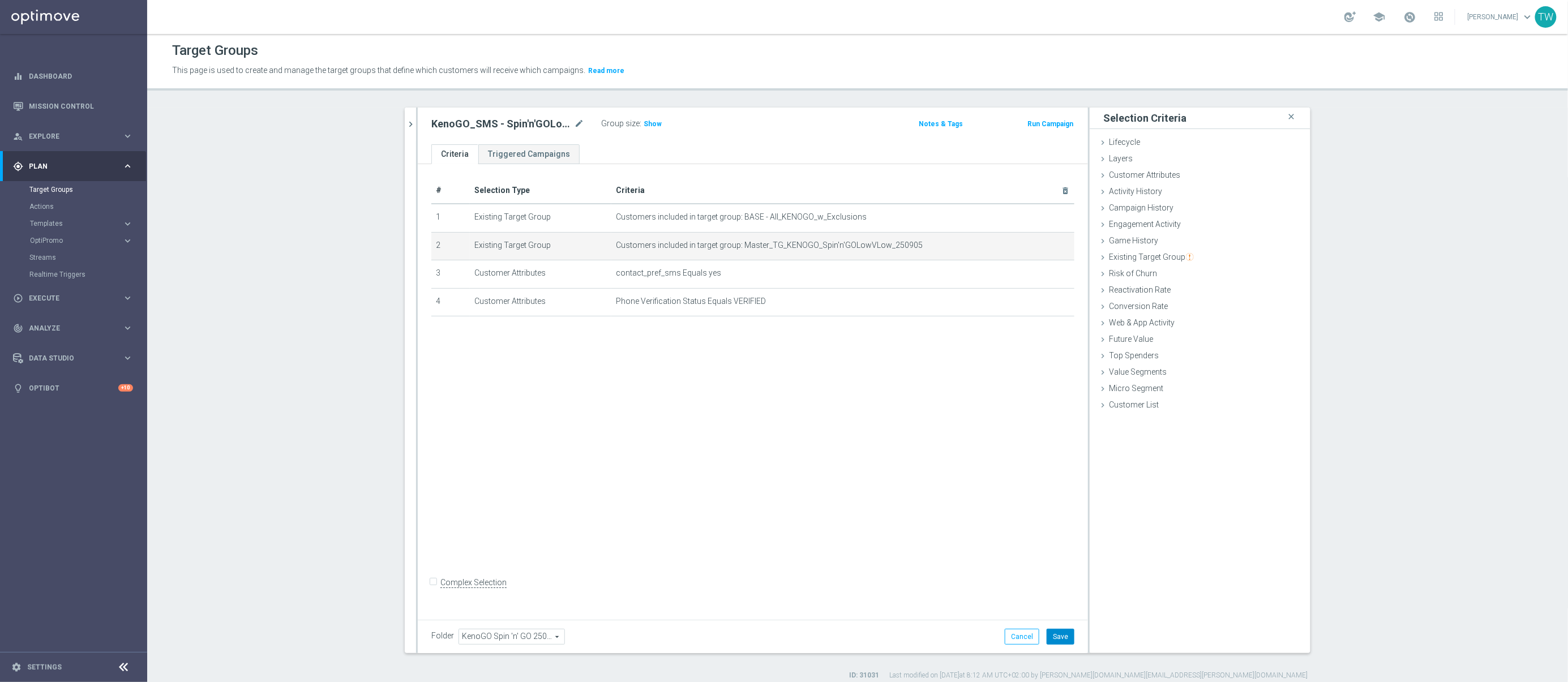
click at [1051, 638] on button "Save" at bounding box center [1060, 636] width 28 height 16
click at [412, 126] on icon "chevron_right" at bounding box center [411, 124] width 11 height 11
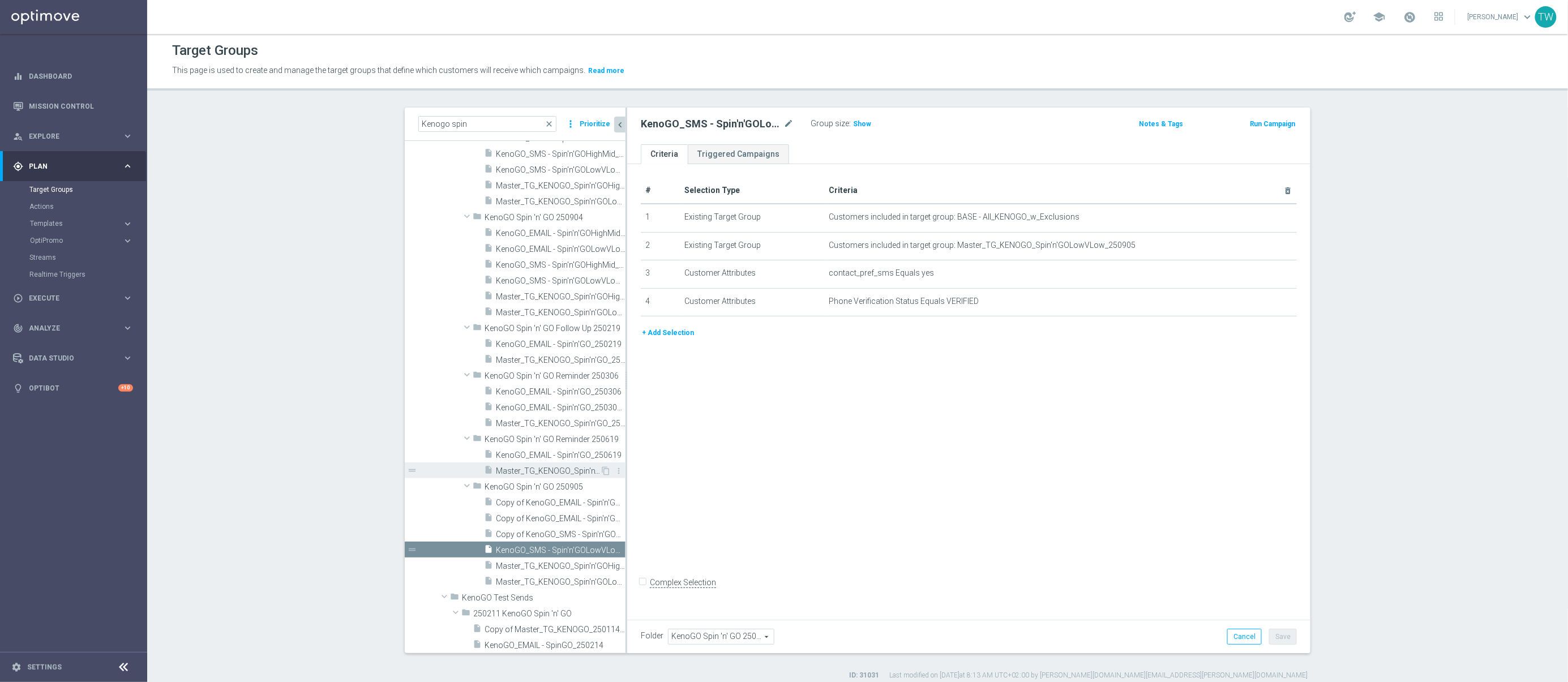
scroll to position [1015, 0]
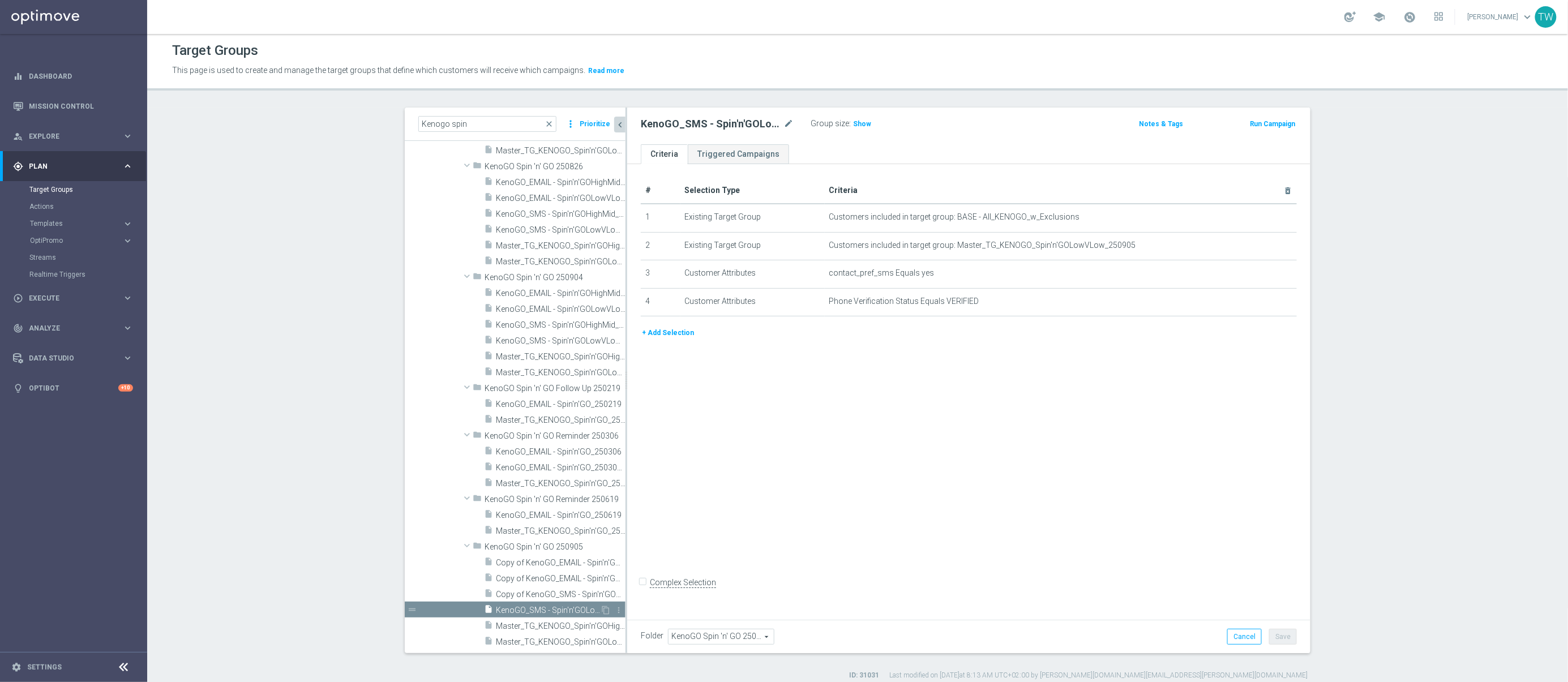
click at [539, 601] on div "insert_drive_file KenoGO_SMS - Spin'n'GOLowVLow_250905" at bounding box center [542, 609] width 116 height 16
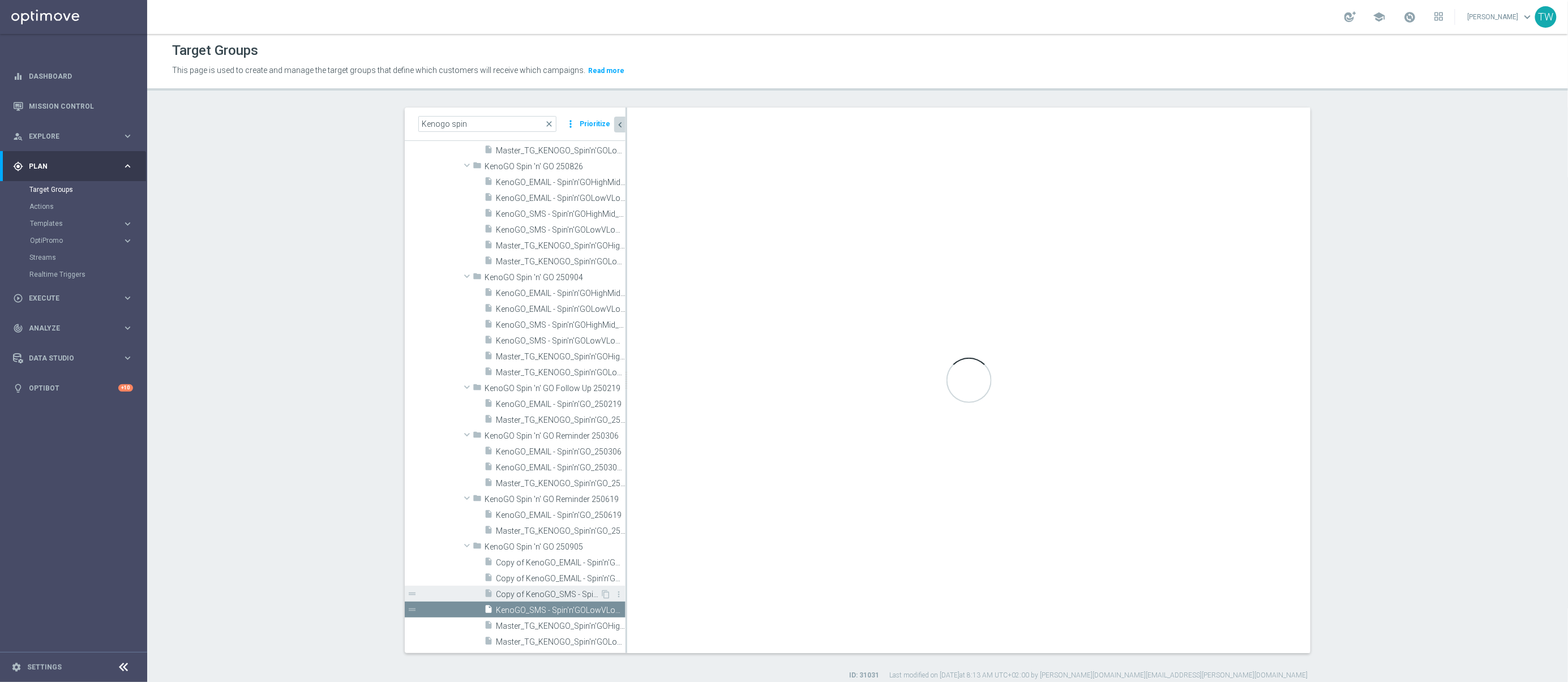
click at [538, 593] on span "Copy of KenoGO_SMS - Spin'n'GOHighMid_250904" at bounding box center [548, 594] width 104 height 10
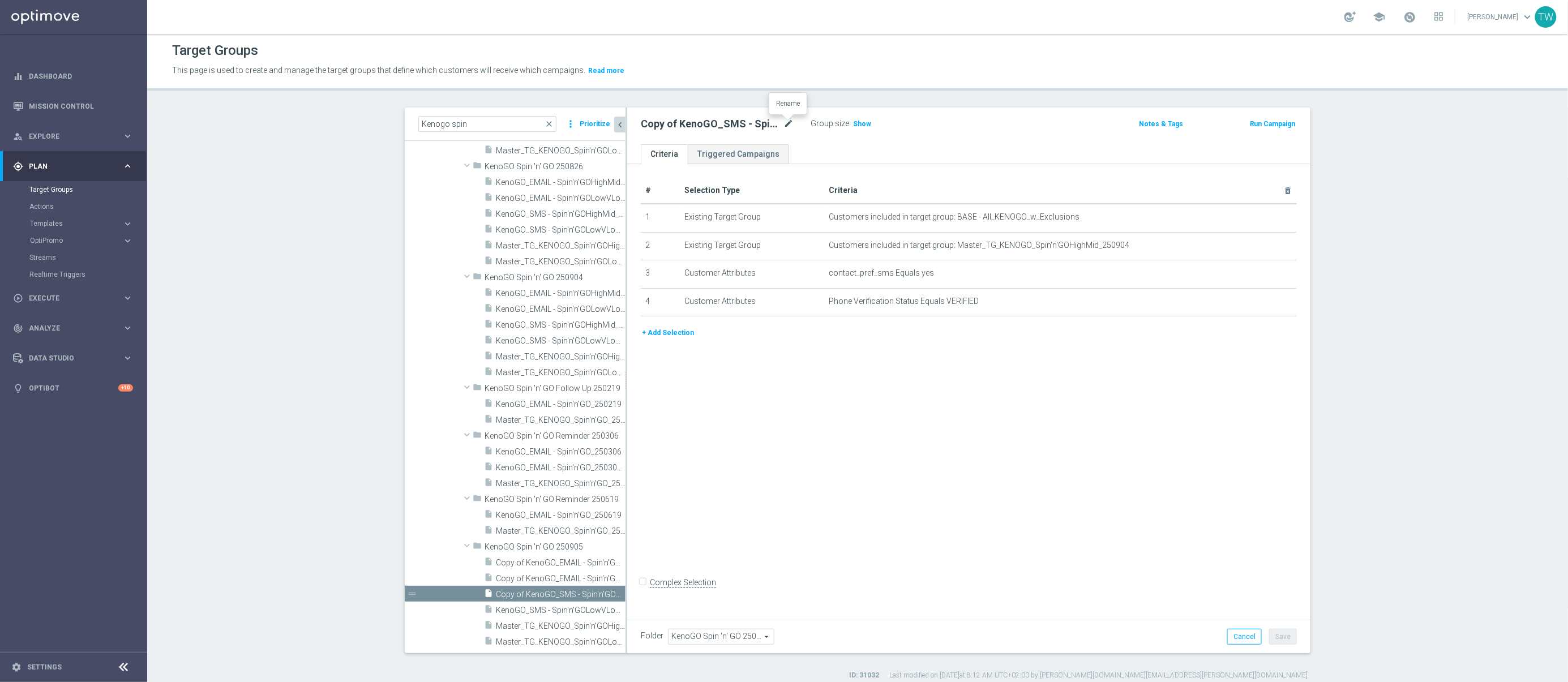
click at [790, 122] on icon "mode_edit" at bounding box center [788, 124] width 10 height 14
type input "KenoGO_SMS - Spin'n'GOHighMid_250905"
click at [1262, 243] on icon "mode_edit" at bounding box center [1259, 245] width 9 height 9
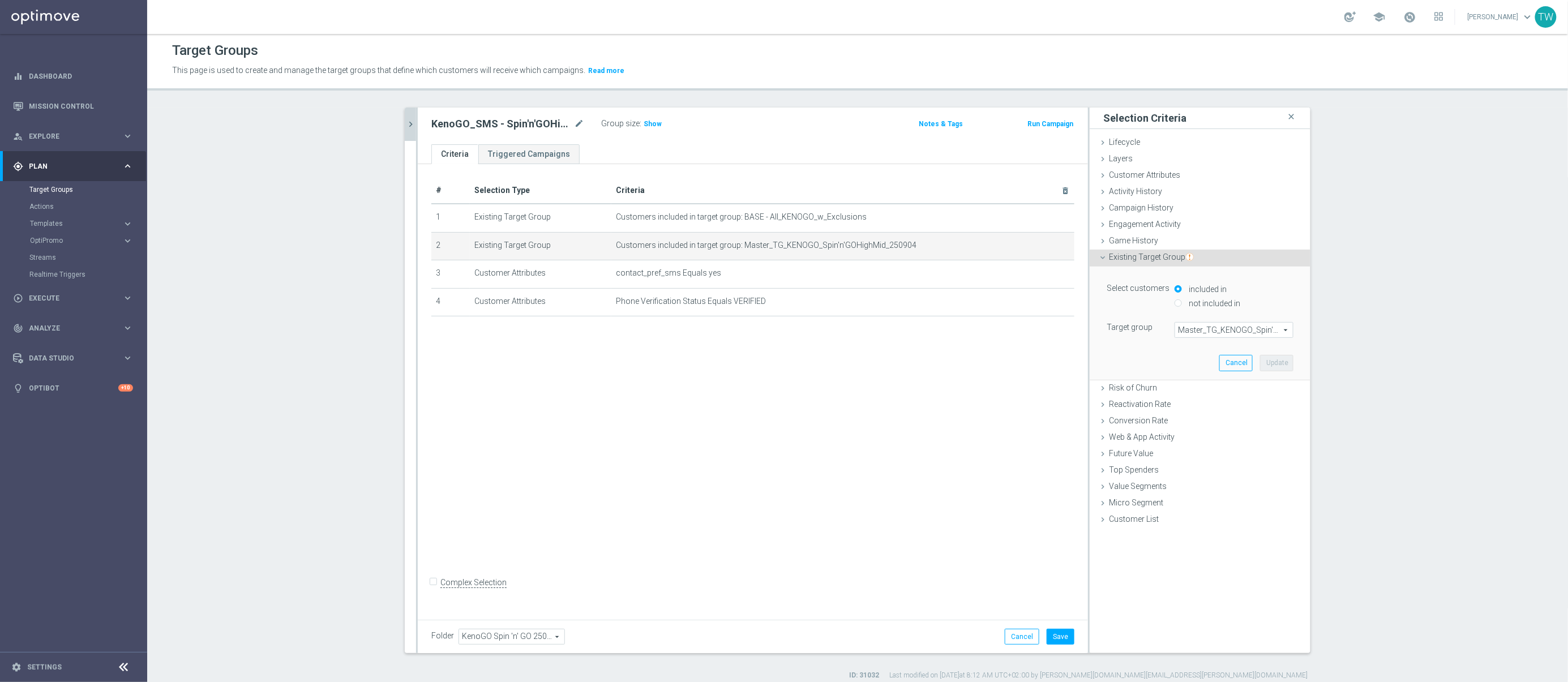
click at [1223, 331] on span "Master_TG_KENOGO_Spin'n'GOHighMid_250904" at bounding box center [1234, 330] width 118 height 15
click at [0, 0] on input "search" at bounding box center [0, 0] width 0 height 0
type input "250905"
click at [1252, 365] on span "Master_TG_KENOGO_Spin'n'GOHighMid_250905" at bounding box center [1234, 361] width 107 height 9
type input "Master_TG_KENOGO_Spin'n'GOHighMid_250905"
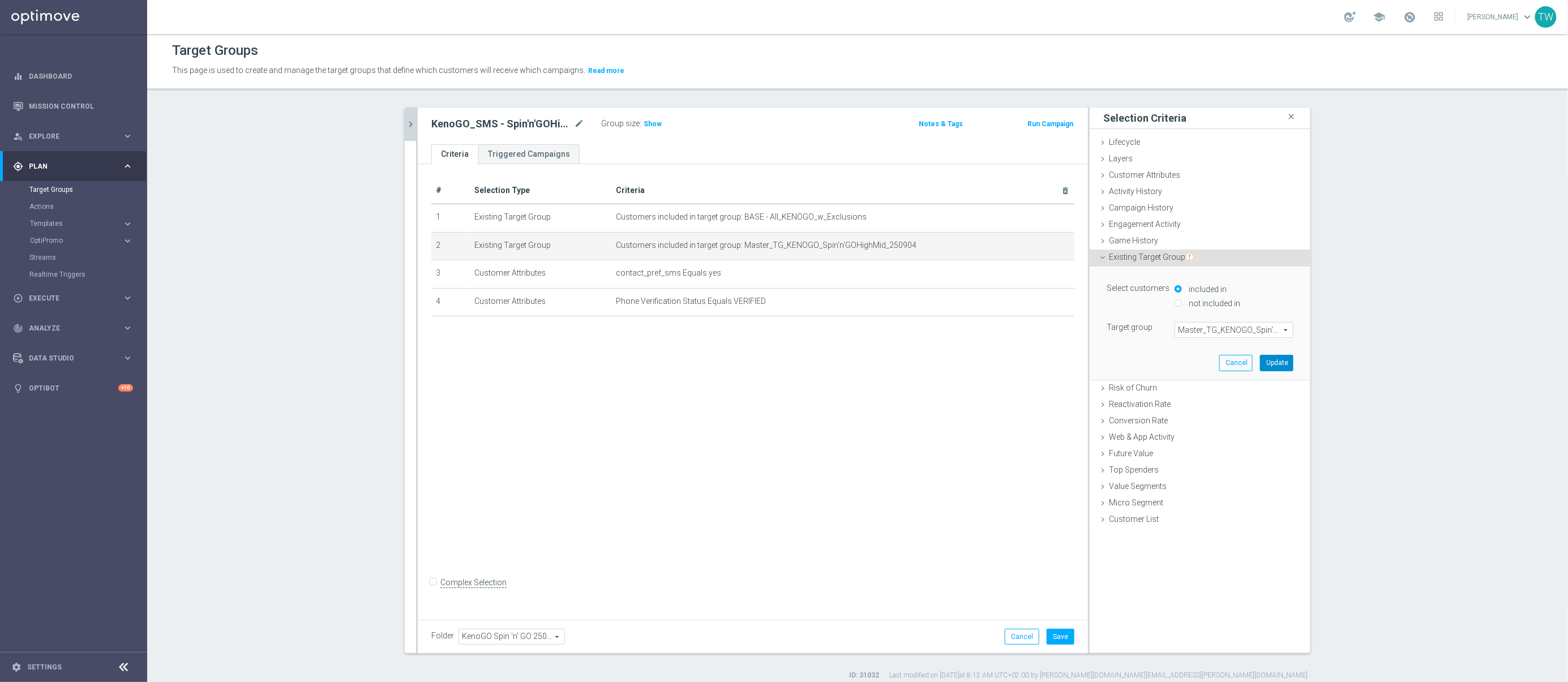
click at [1272, 365] on button "Update" at bounding box center [1276, 362] width 33 height 16
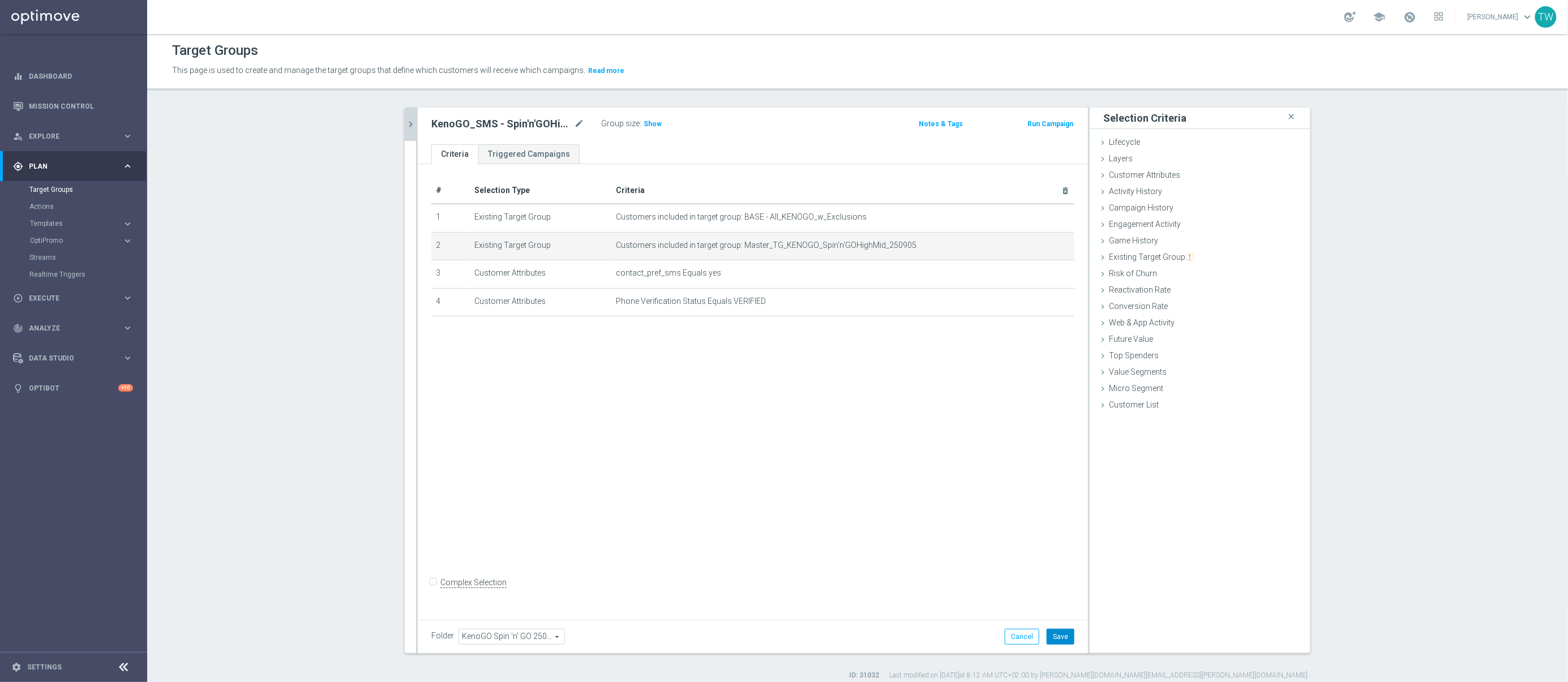
click at [1071, 639] on button "Save" at bounding box center [1060, 636] width 28 height 16
click at [411, 119] on icon "chevron_right" at bounding box center [411, 124] width 11 height 11
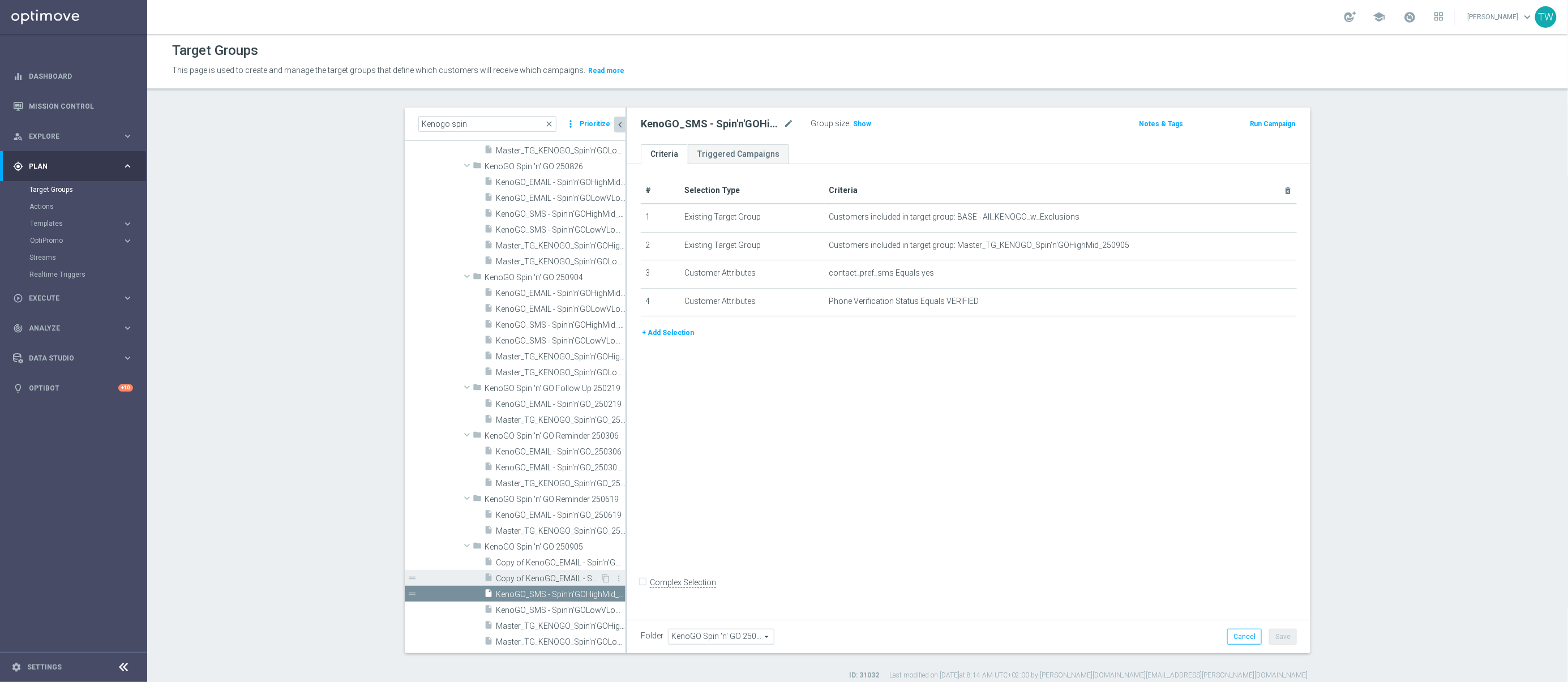
scroll to position [1015, 0]
click at [566, 577] on span "Copy of KenoGO_EMAIL - Spin'n'GOLowVLow_250904" at bounding box center [548, 579] width 104 height 10
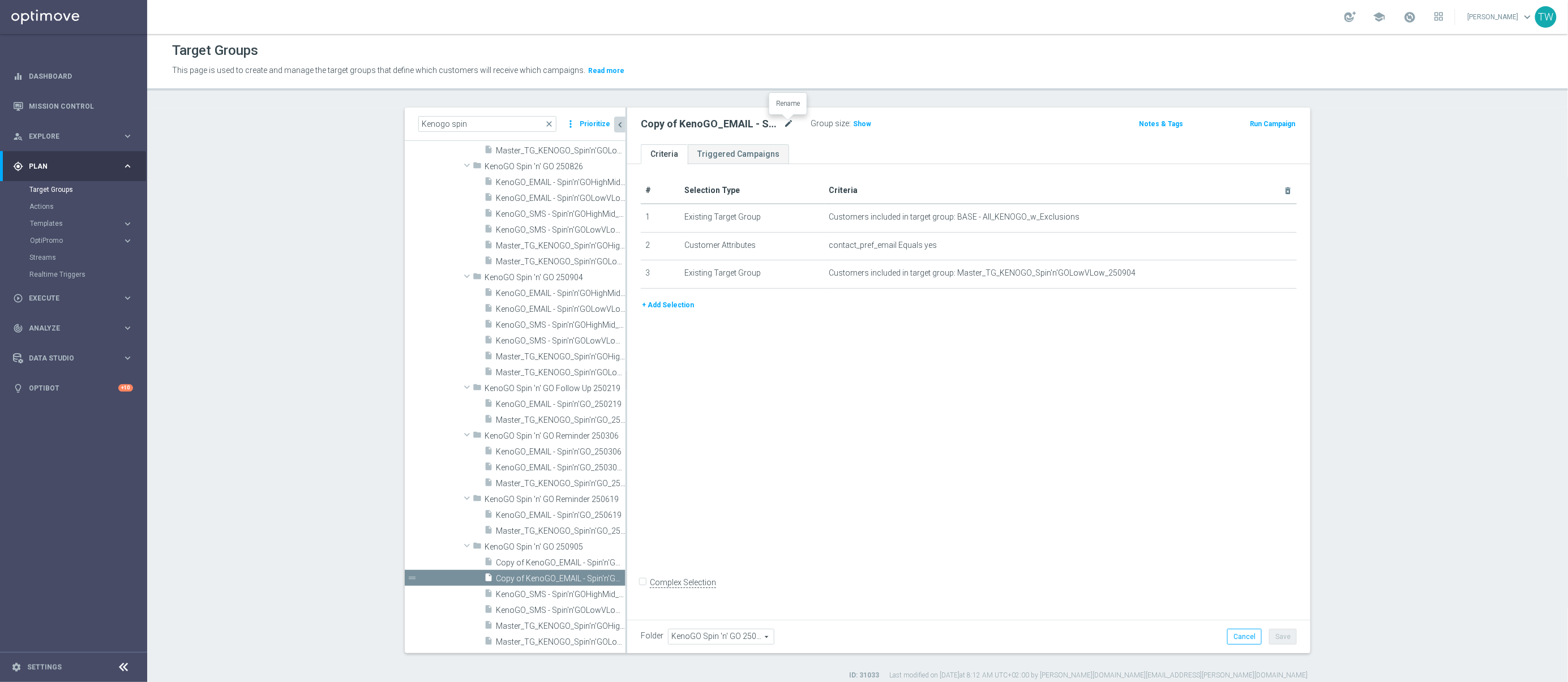
click at [785, 122] on icon "mode_edit" at bounding box center [788, 124] width 10 height 14
type input "KenoGO_EMAIL - Spin'n'GOLowVLow_250905"
click at [1259, 277] on icon "mode_edit" at bounding box center [1259, 273] width 9 height 9
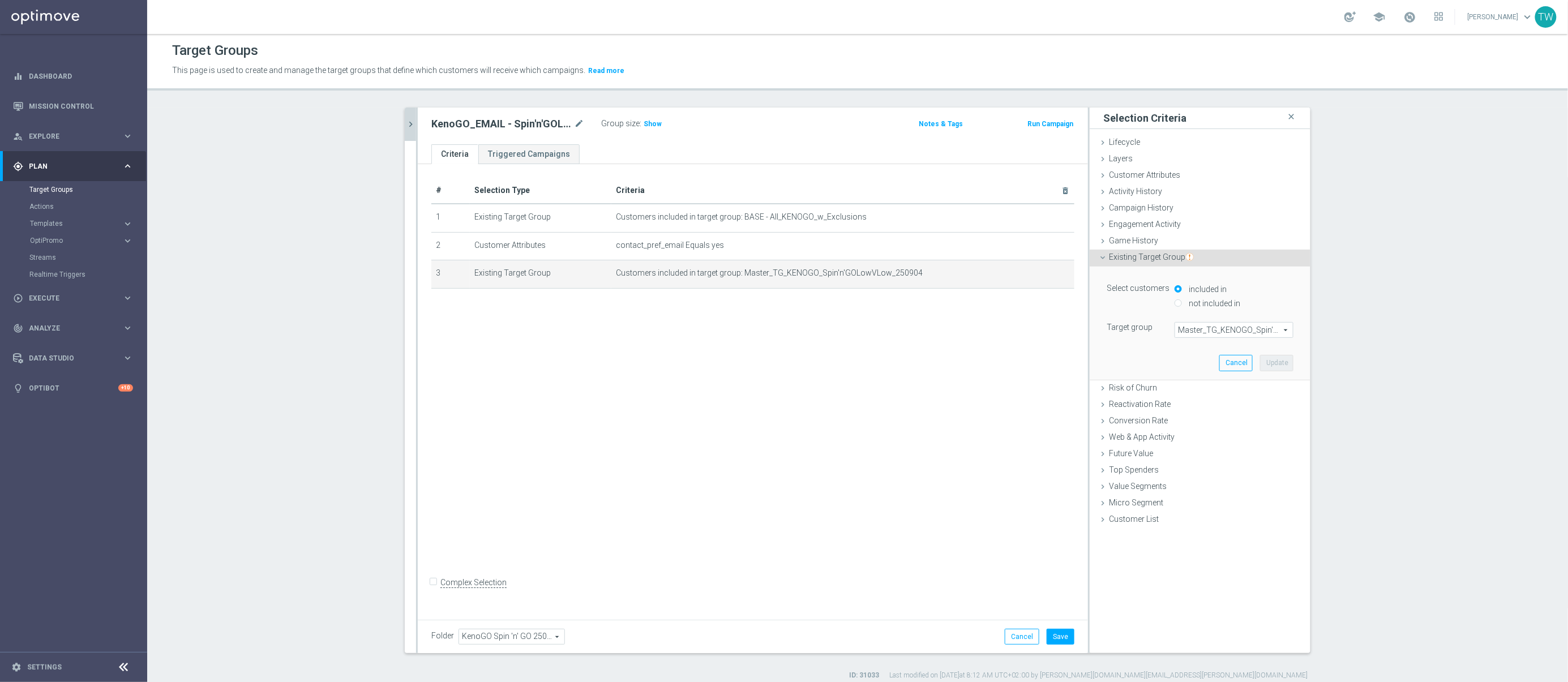
click at [1268, 330] on span "Master_TG_KENOGO_Spin'n'GOLowVLow_250904" at bounding box center [1234, 330] width 118 height 15
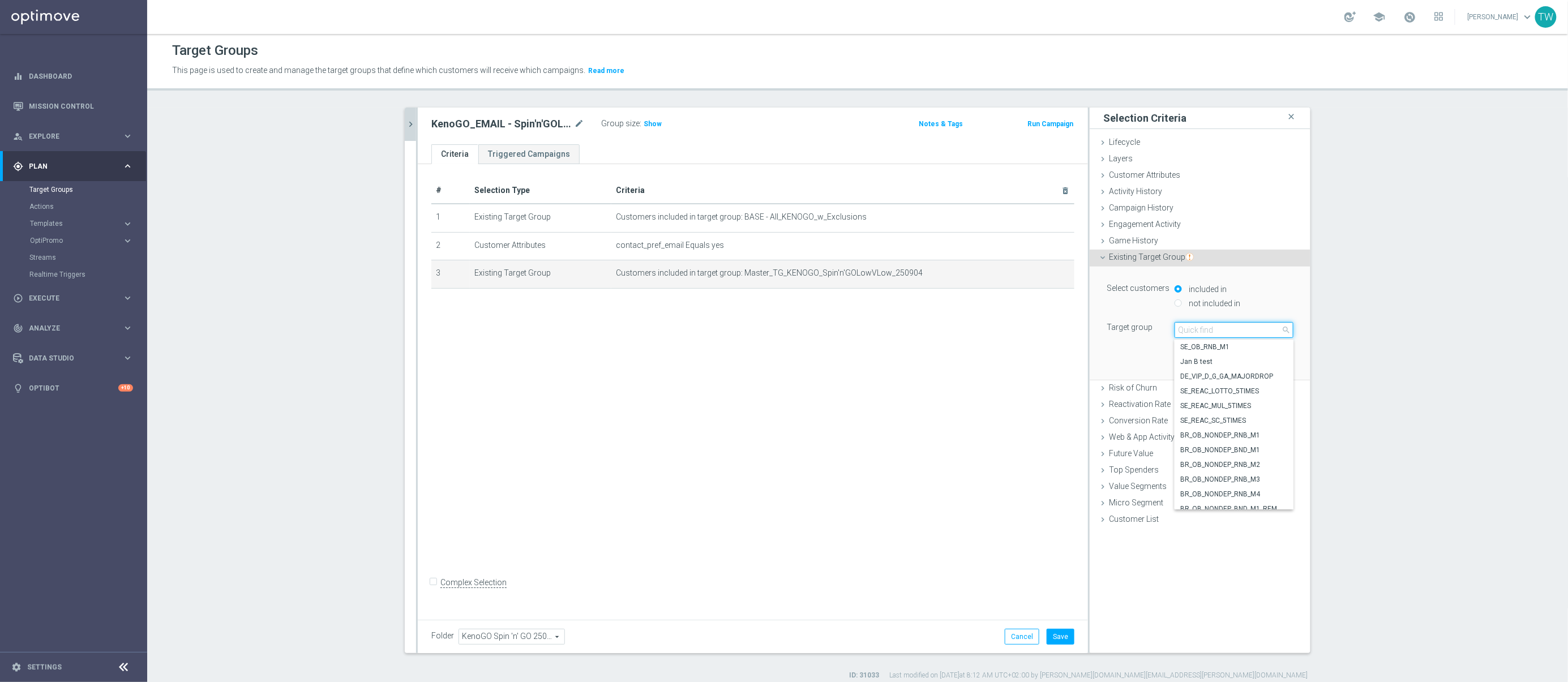
click at [1268, 330] on input "search" at bounding box center [1234, 329] width 119 height 16
type input "250905"
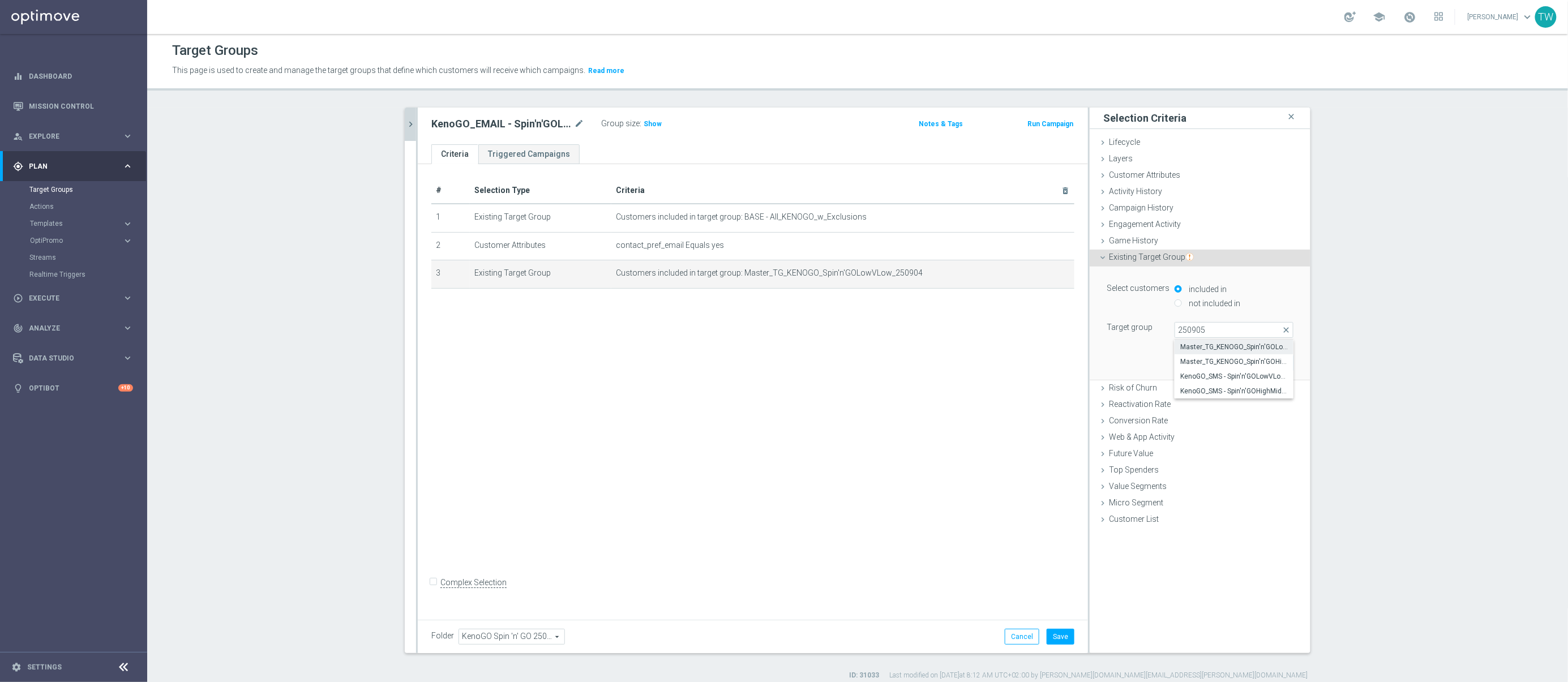
click at [1264, 346] on span "Master_TG_KENOGO_Spin'n'GOLowVLow_250905" at bounding box center [1234, 346] width 107 height 9
type input "Master_TG_KENOGO_Spin'n'GOLowVLow_250905"
click at [1276, 363] on button "Update" at bounding box center [1276, 362] width 33 height 16
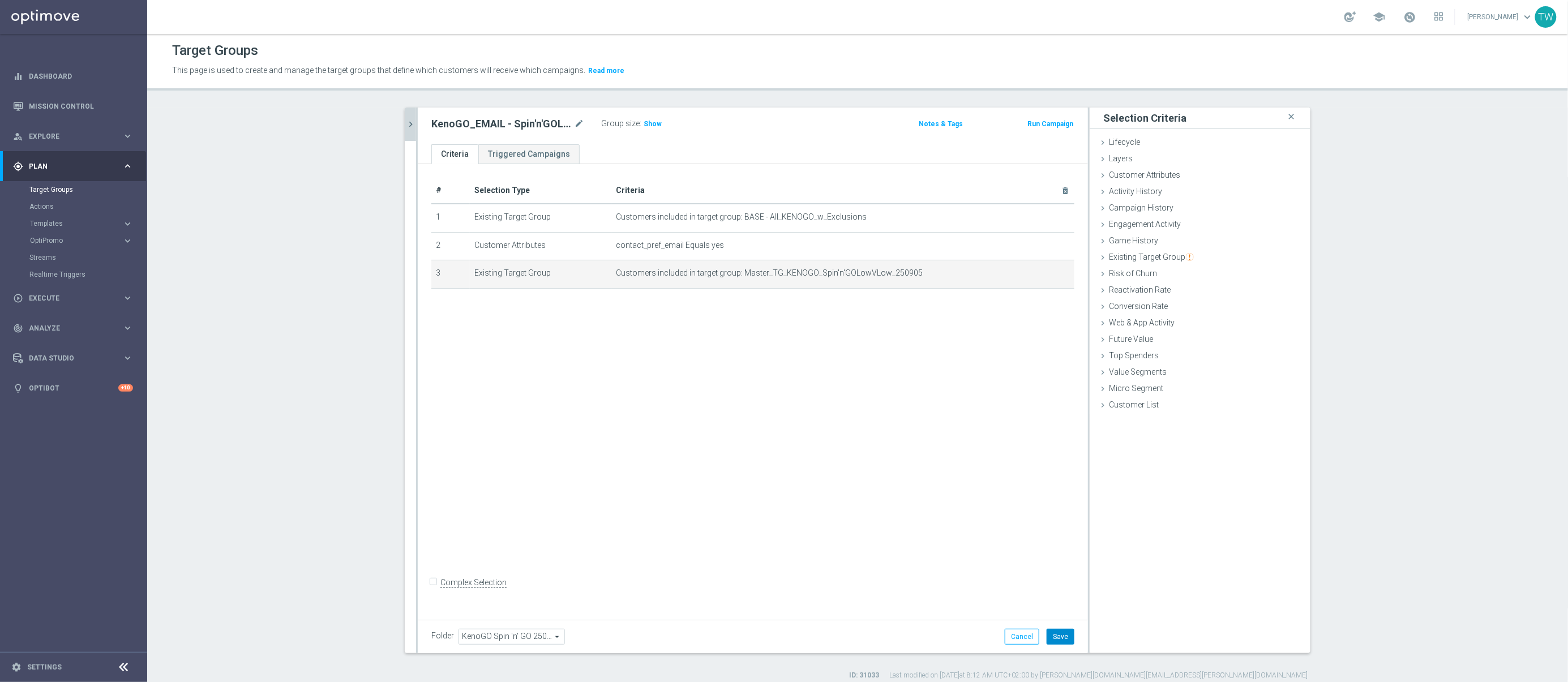
click at [1062, 631] on button "Save" at bounding box center [1060, 636] width 28 height 16
click at [407, 130] on button "chevron_right" at bounding box center [410, 124] width 12 height 33
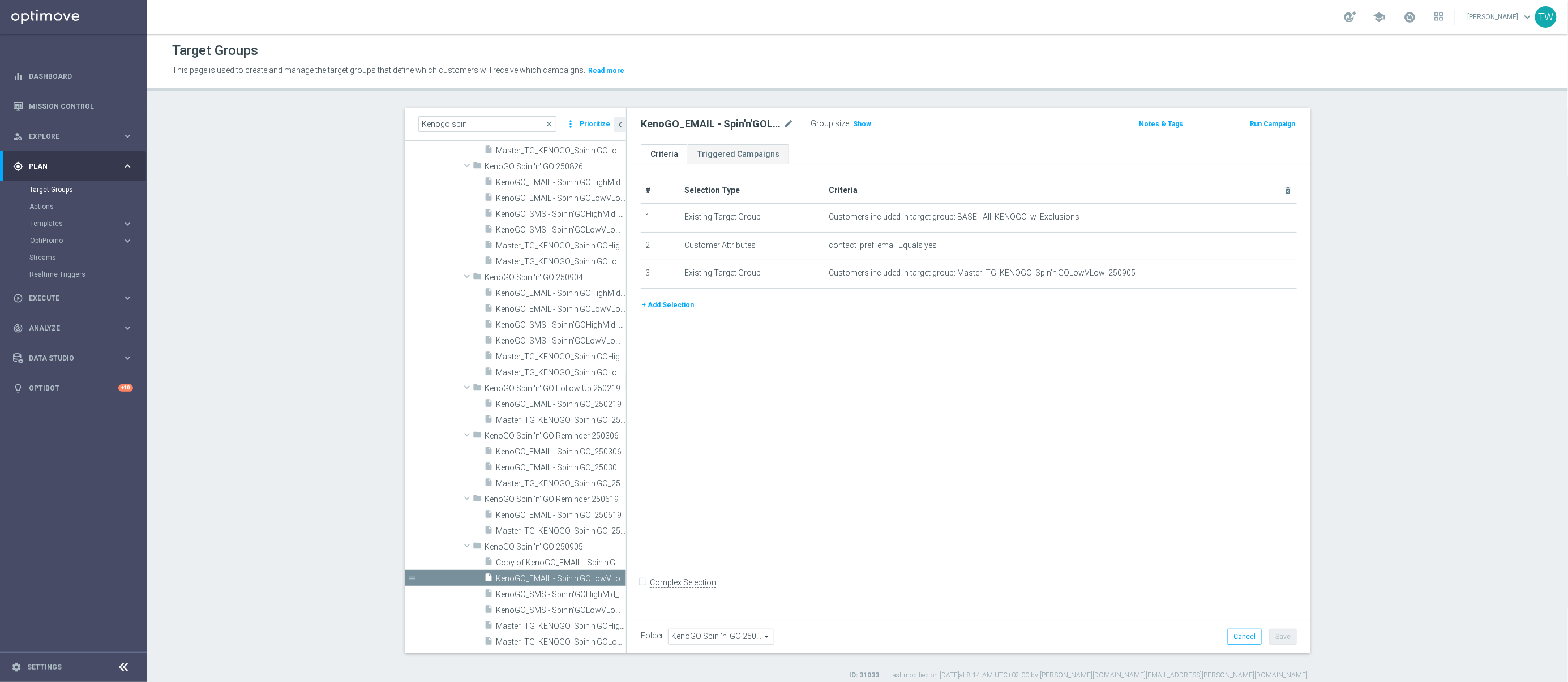
scroll to position [1015, 0]
click at [569, 558] on span "Copy of KenoGO_EMAIL - Spin'n'GOHighMid_250904" at bounding box center [561, 562] width 130 height 10
click at [790, 124] on icon "mode_edit" at bounding box center [788, 124] width 10 height 14
type input "KenoGO_EMAIL - Spin'n'GOHighMid_250905"
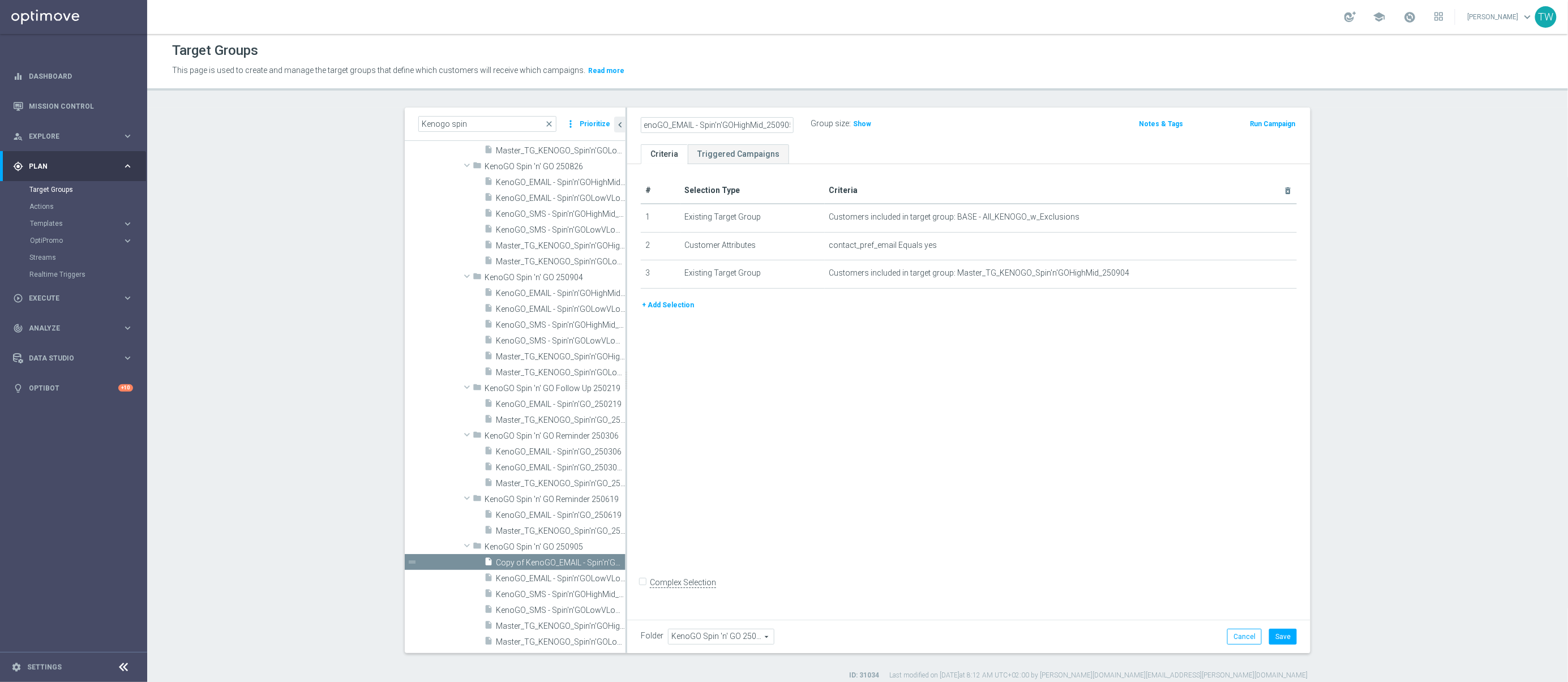
scroll to position [0, 0]
drag, startPoint x: 1256, startPoint y: 272, endPoint x: 1255, endPoint y: 298, distance: 26.0
click at [0, 0] on icon "mode_edit" at bounding box center [0, 0] width 0 height 0
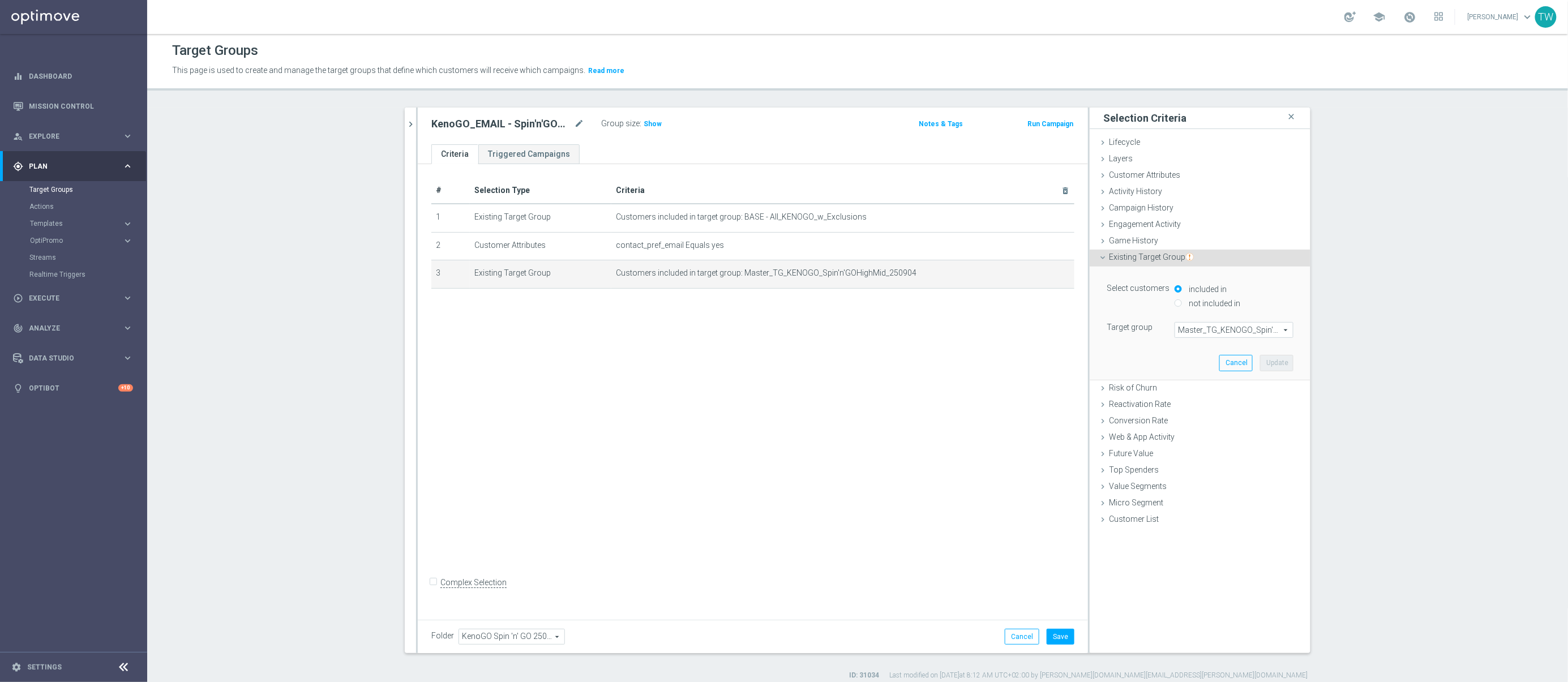
click at [1241, 325] on span "Master_TG_KENOGO_Spin'n'GOHighMid_250904" at bounding box center [1234, 330] width 118 height 15
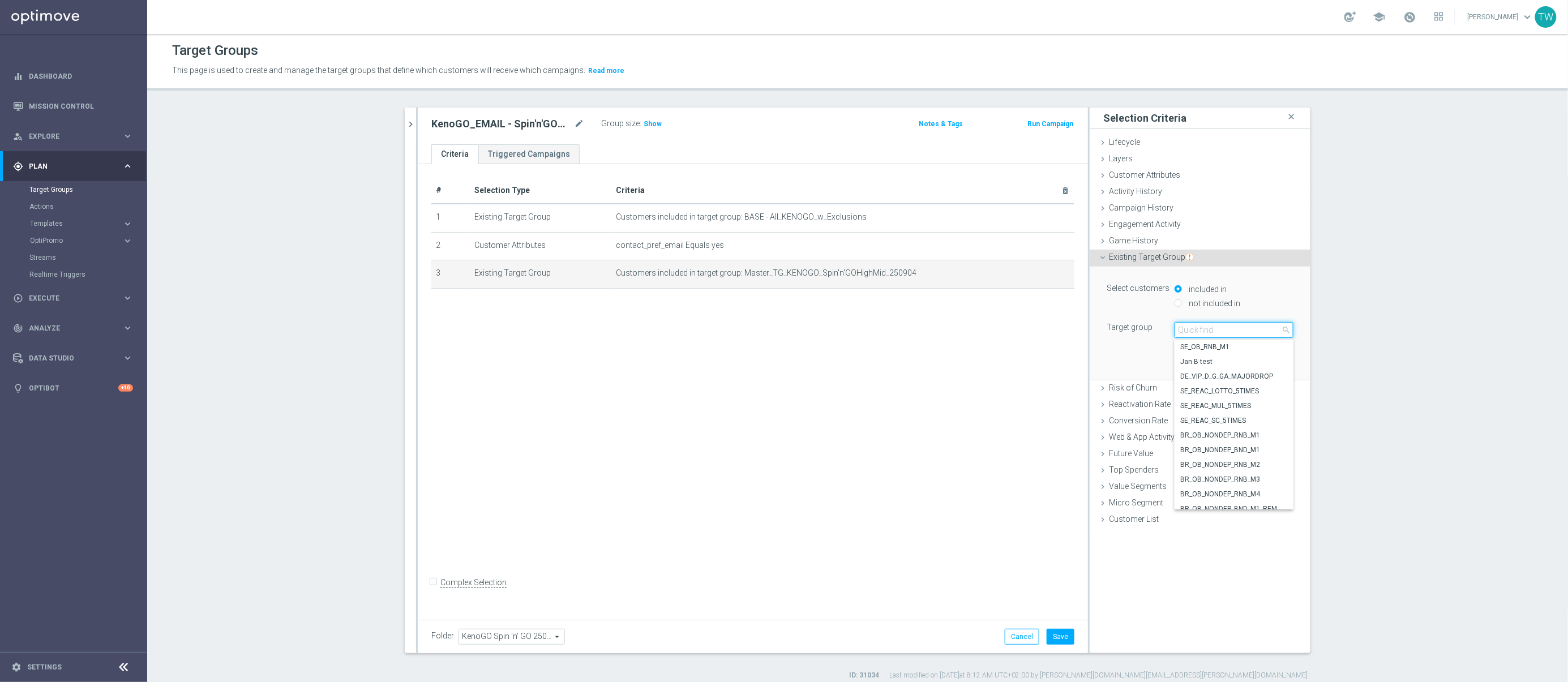
click at [1241, 325] on input "search" at bounding box center [1234, 329] width 119 height 16
type input "250905"
click at [1242, 365] on span "Master_TG_KENOGO_Spin'n'GOHighMid_250905" at bounding box center [1234, 361] width 107 height 9
type input "Master_TG_KENOGO_Spin'n'GOHighMid_250905"
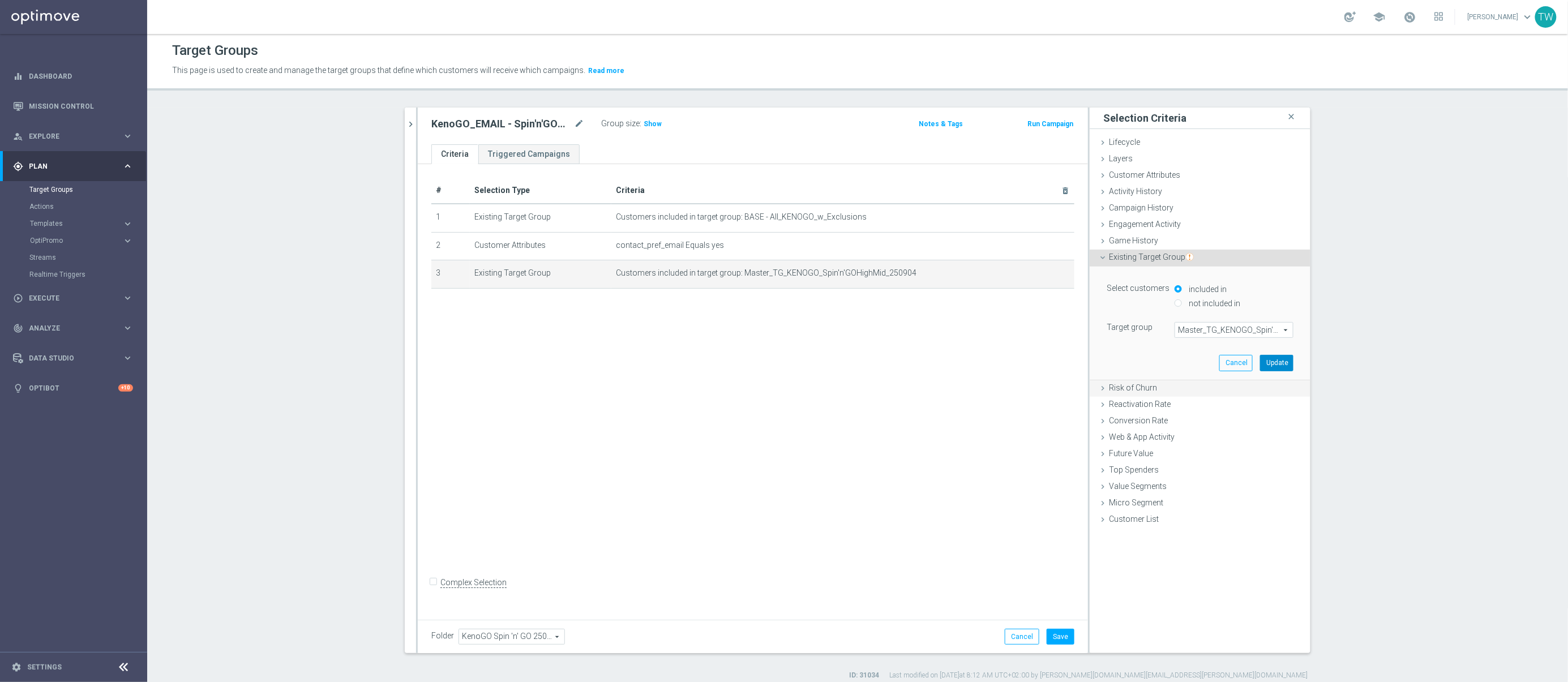
drag, startPoint x: 1276, startPoint y: 365, endPoint x: 1261, endPoint y: 376, distance: 18.6
click at [1276, 365] on button "Update" at bounding box center [1276, 362] width 33 height 16
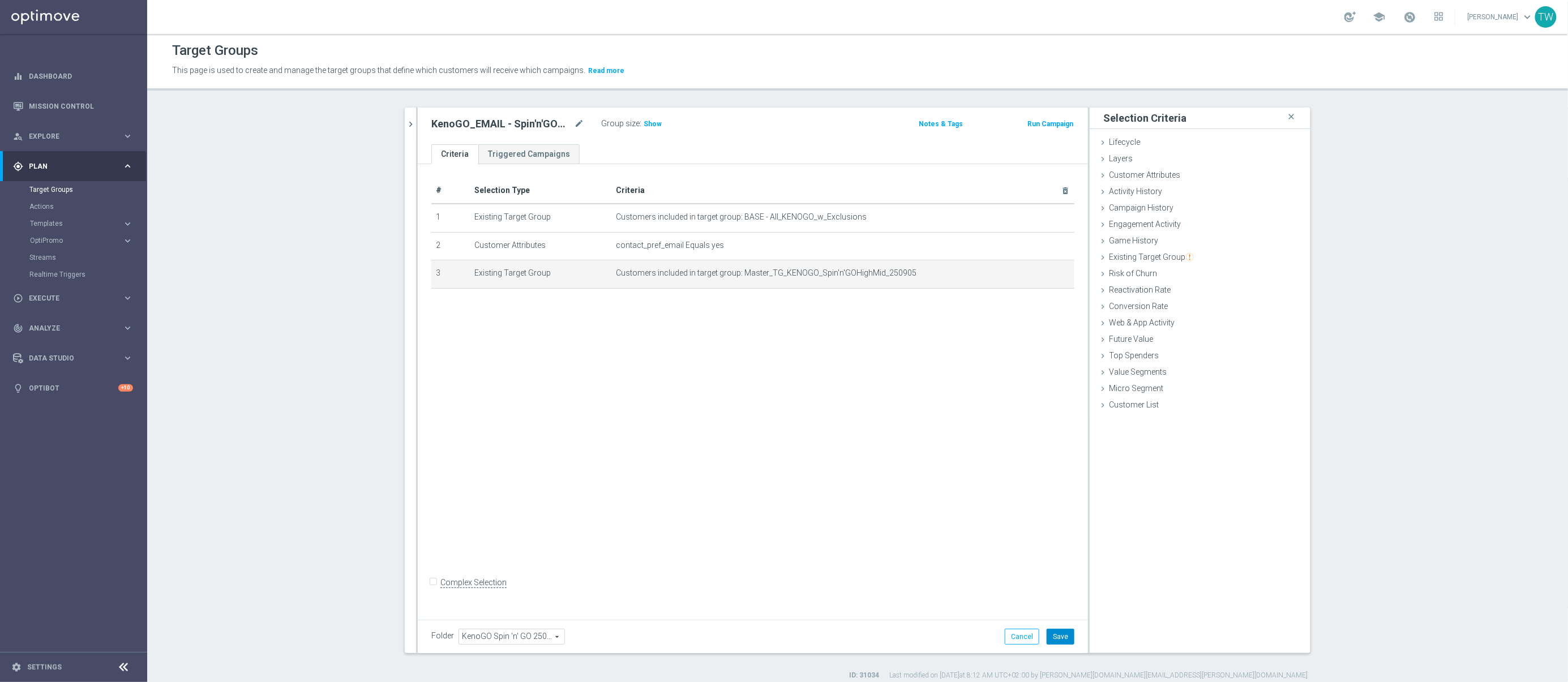
click at [1061, 639] on button "Save" at bounding box center [1060, 636] width 28 height 16
click at [412, 117] on button "chevron_right" at bounding box center [410, 124] width 12 height 33
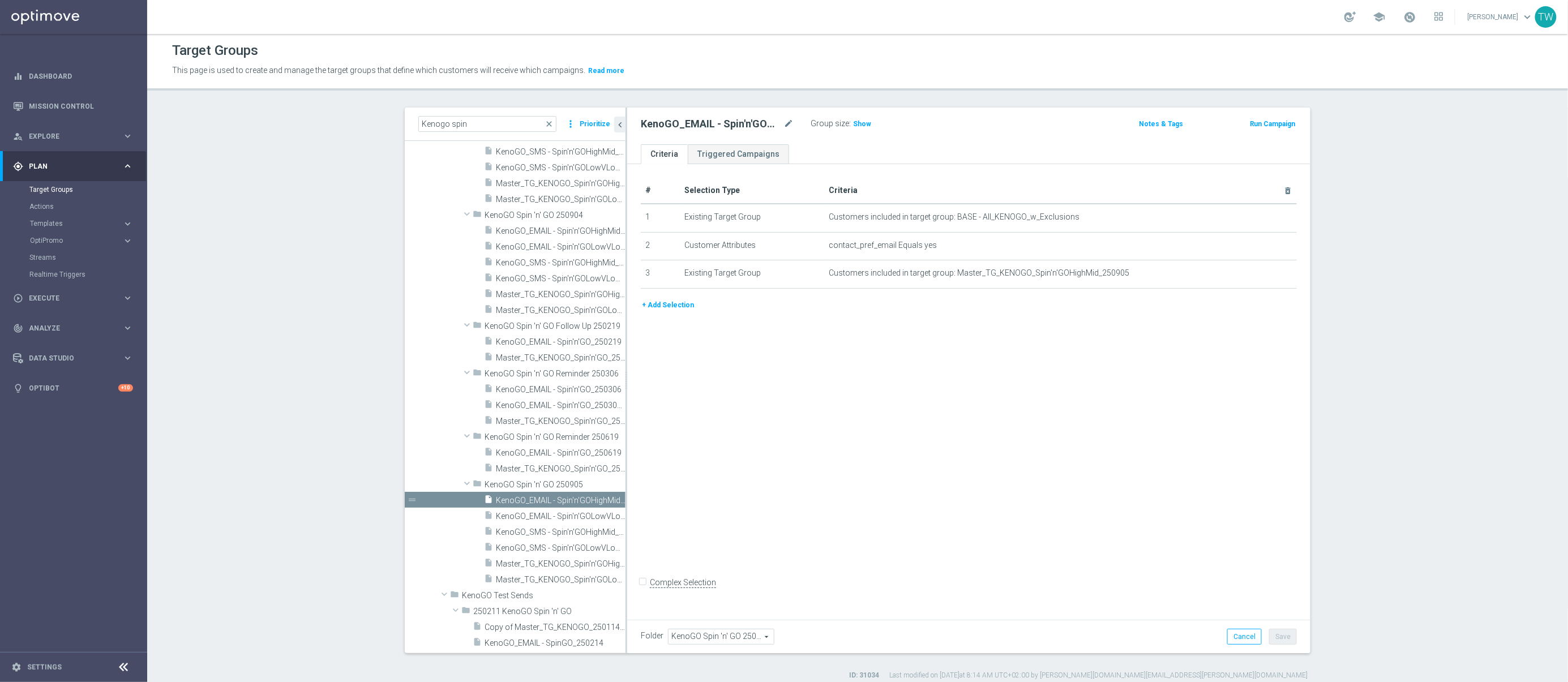
scroll to position [1015, 0]
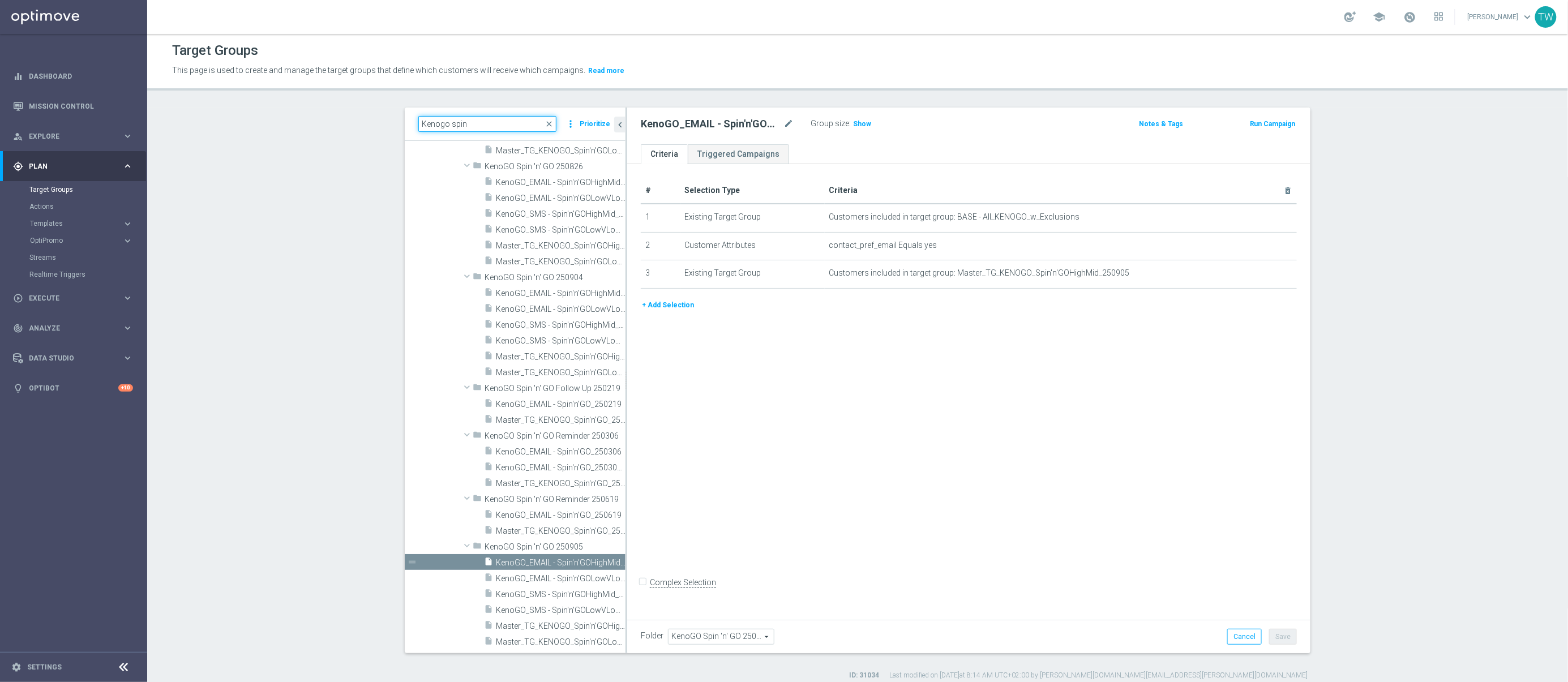
drag, startPoint x: 519, startPoint y: 123, endPoint x: 255, endPoint y: 104, distance: 264.7
click at [255, 104] on div "Target Groups This page is used to create and manage the target groups that def…" at bounding box center [858, 358] width 1421 height 648
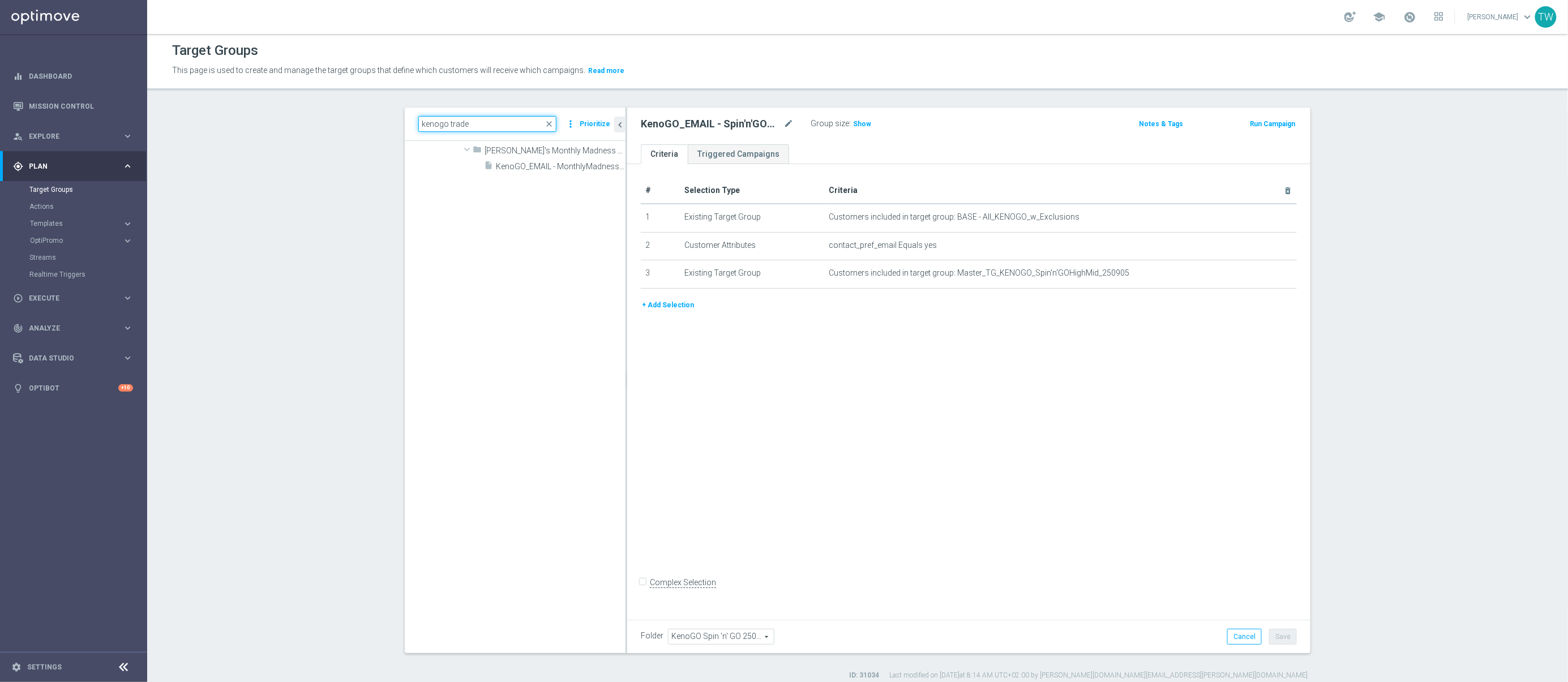
type input "kenogo trade"
type input "KenoGO Monthly Madness September 250906"
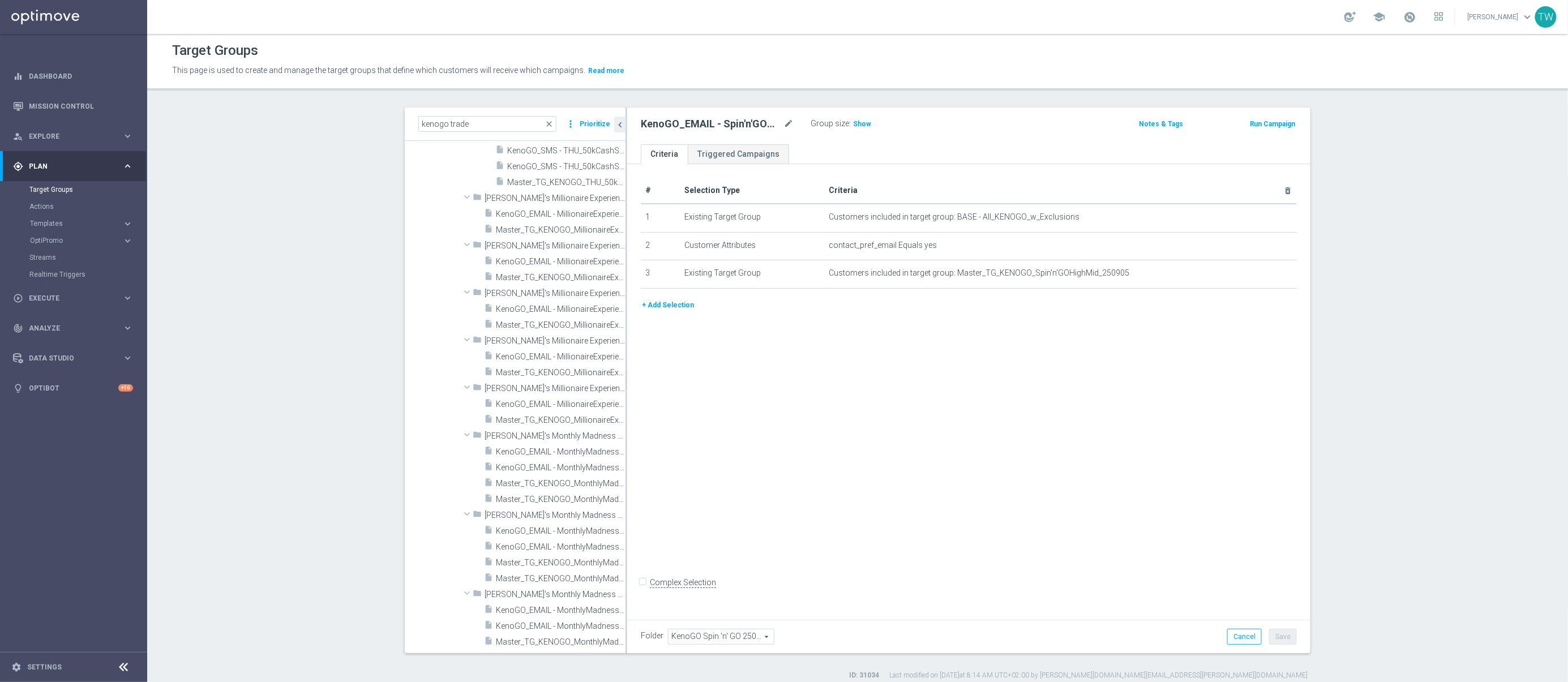
scroll to position [363, 0]
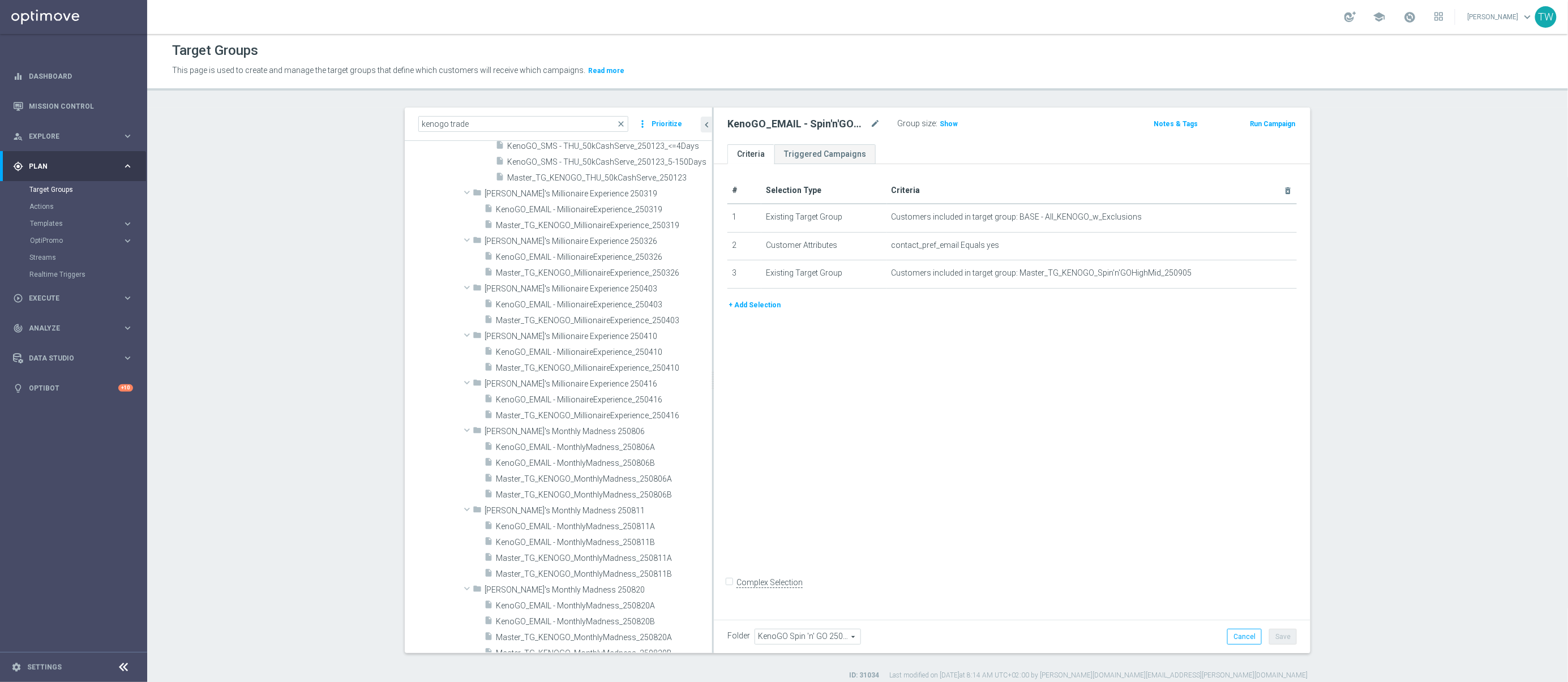
drag, startPoint x: 626, startPoint y: 440, endPoint x: 720, endPoint y: 438, distance: 94.0
click at [720, 442] on as-split "kenogo trade close more_vert Prioritize Customer Target Groups library_add crea…" at bounding box center [857, 380] width 906 height 545
click at [642, 431] on div "insert_drive_file Master_TG_KENOGO_MonthlyMadness_250906" at bounding box center [585, 438] width 202 height 16
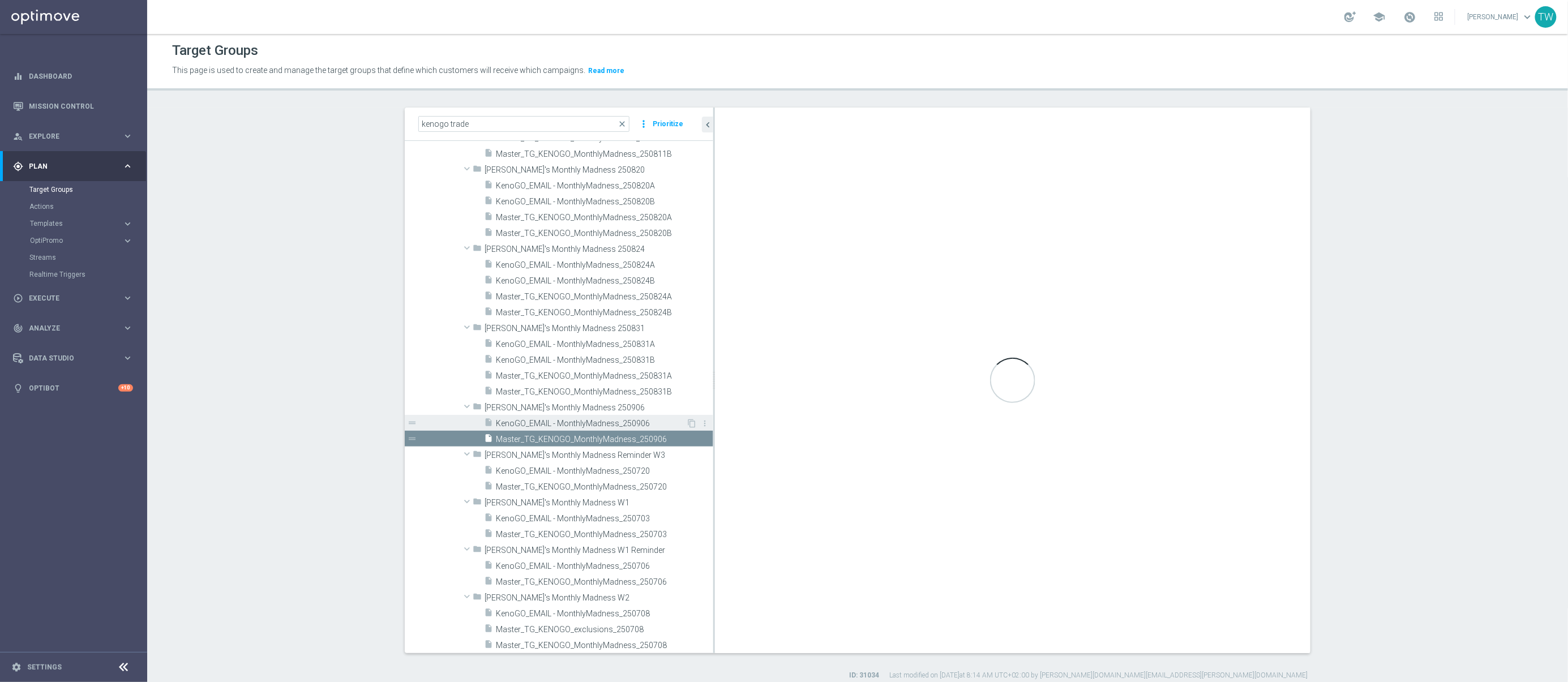
checkbox input "true"
type input "[PERSON_NAME]'s Monthly Madness 250906"
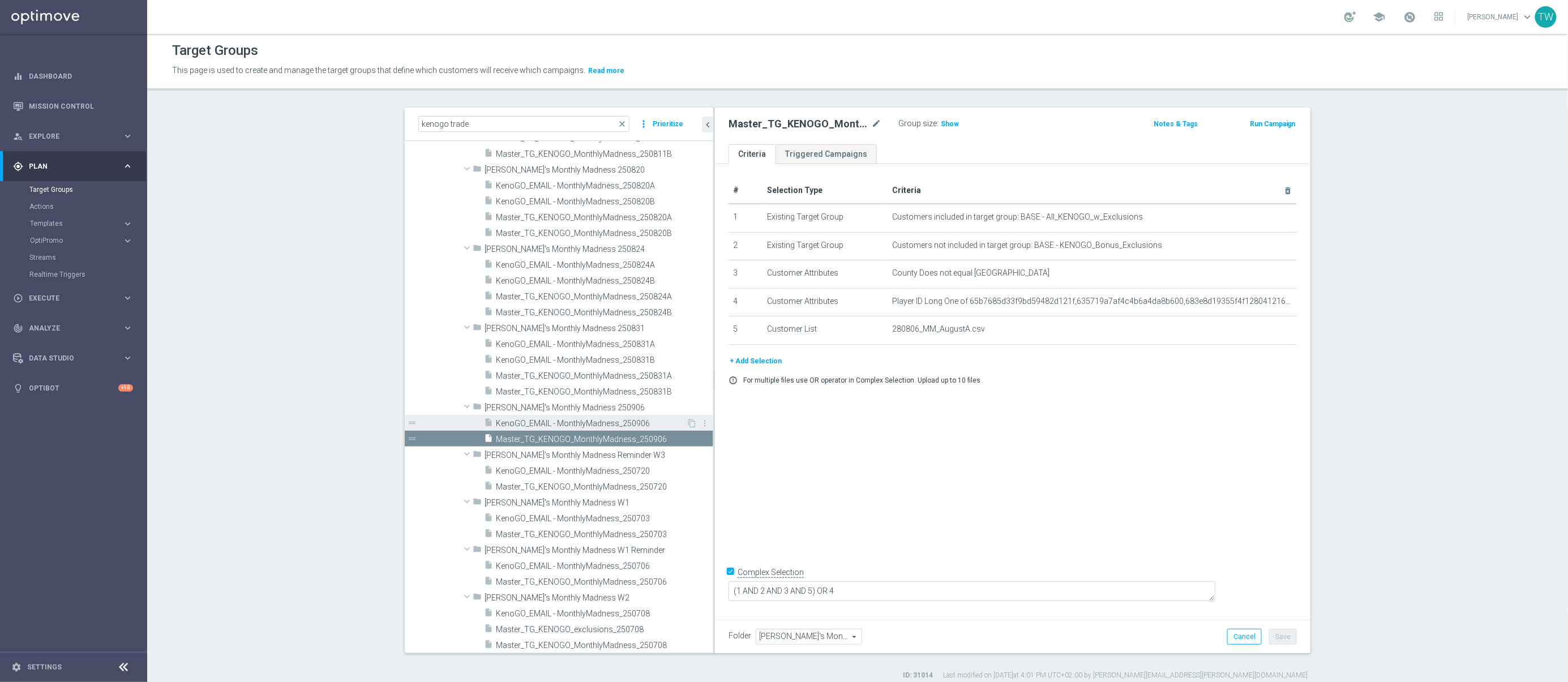
click at [639, 421] on span "KenoGO_EMAIL - MonthlyMadness_250906" at bounding box center [591, 423] width 190 height 10
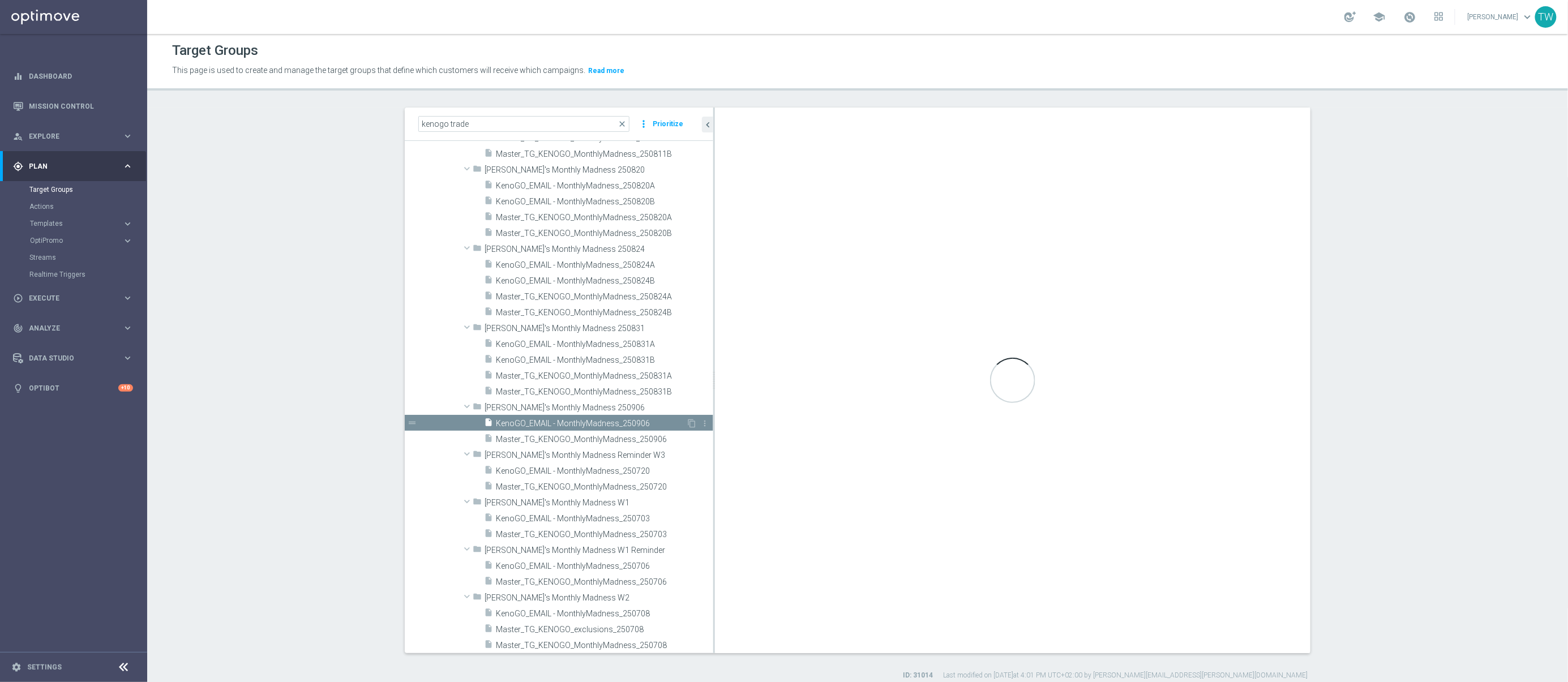
checkbox input "false"
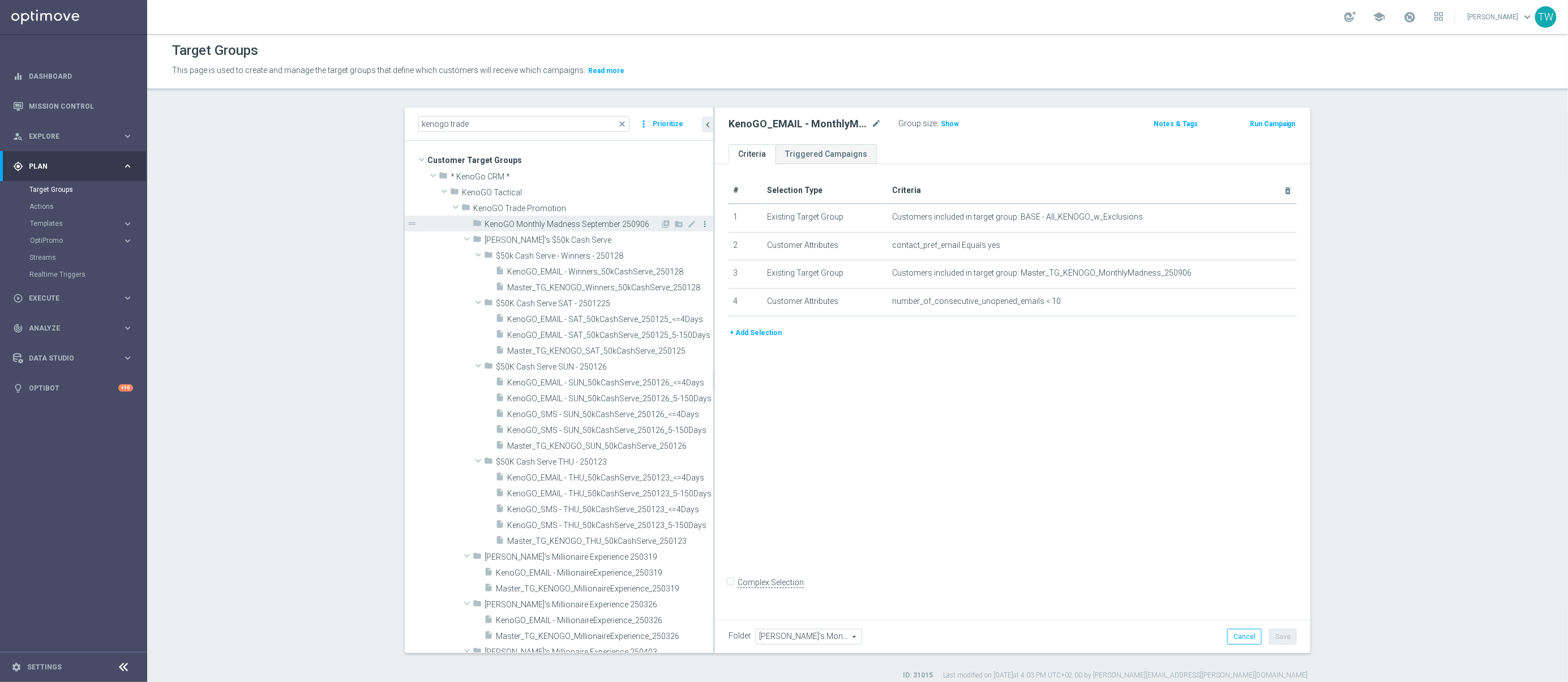
click at [705, 223] on icon "more_vert" at bounding box center [704, 223] width 9 height 9
click at [720, 255] on li "delete Delete" at bounding box center [734, 255] width 56 height 18
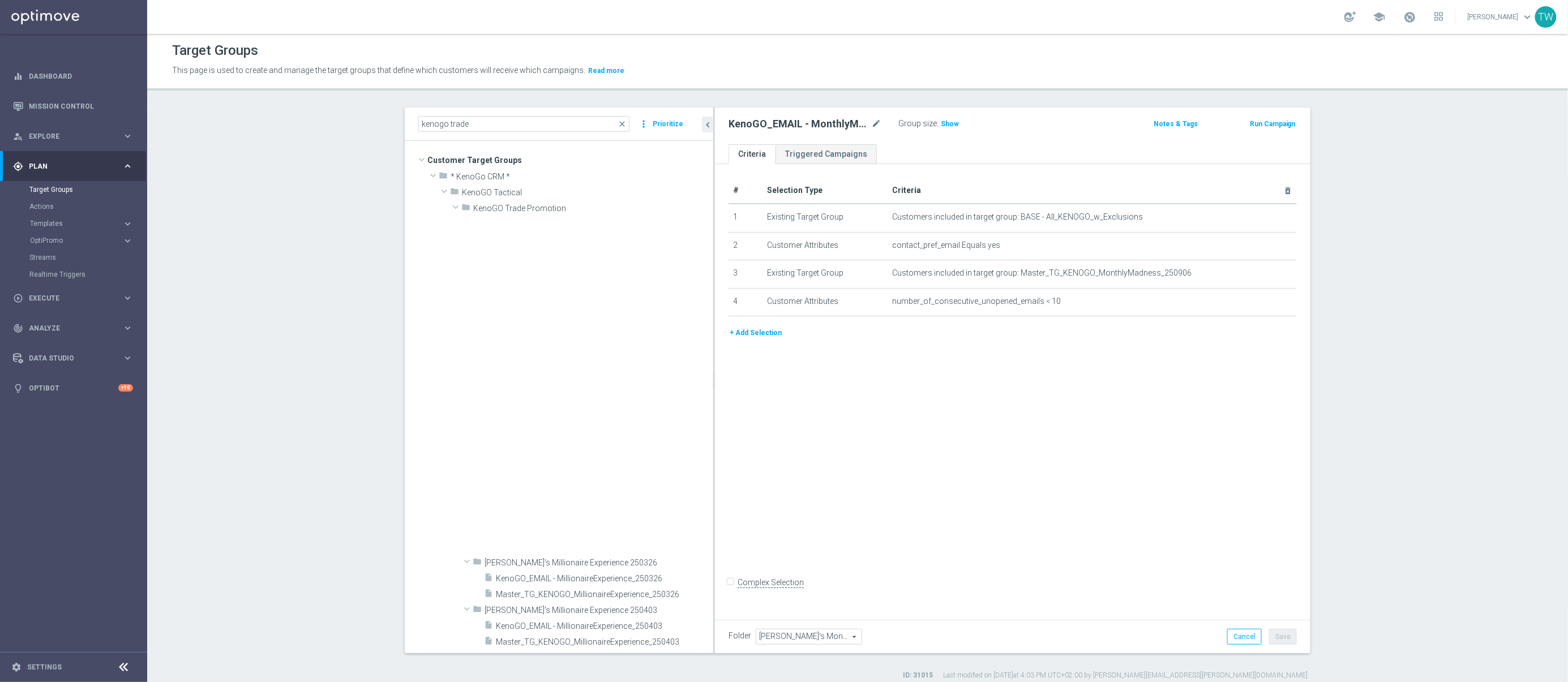
scroll to position [700, 0]
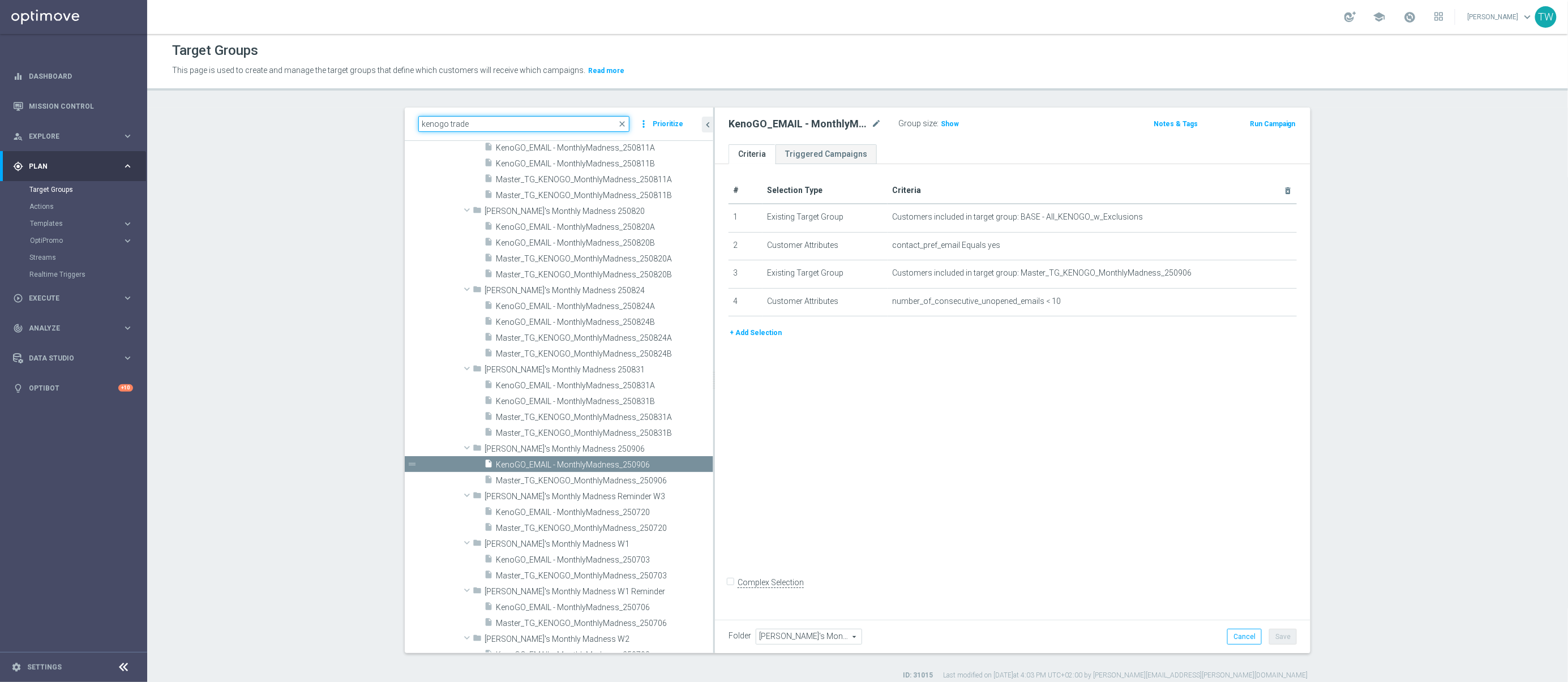
drag, startPoint x: 557, startPoint y: 128, endPoint x: 350, endPoint y: 112, distance: 207.6
click at [350, 112] on section "kenogo trade close more_vert Prioritize Customer Target Groups library_add crea…" at bounding box center [858, 393] width 1421 height 573
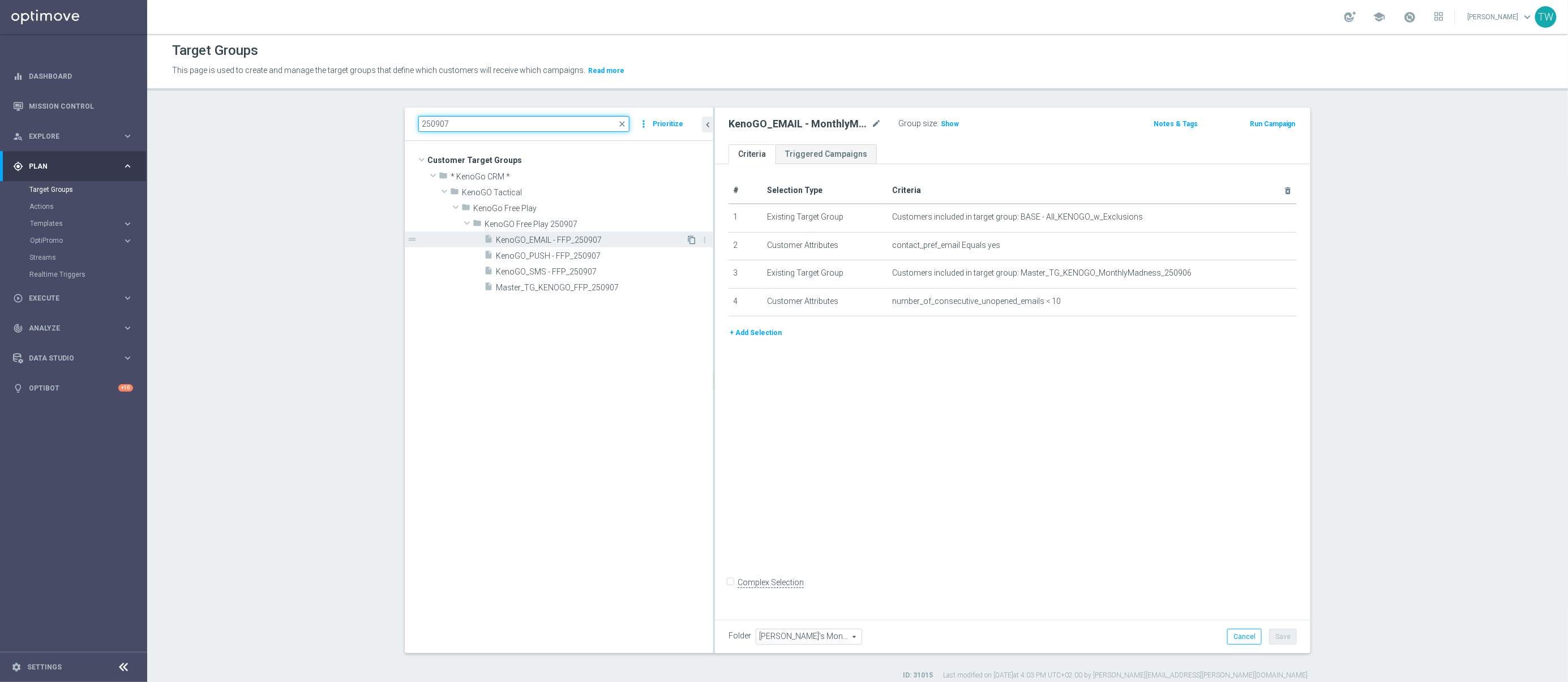
scroll to position [10, 0]
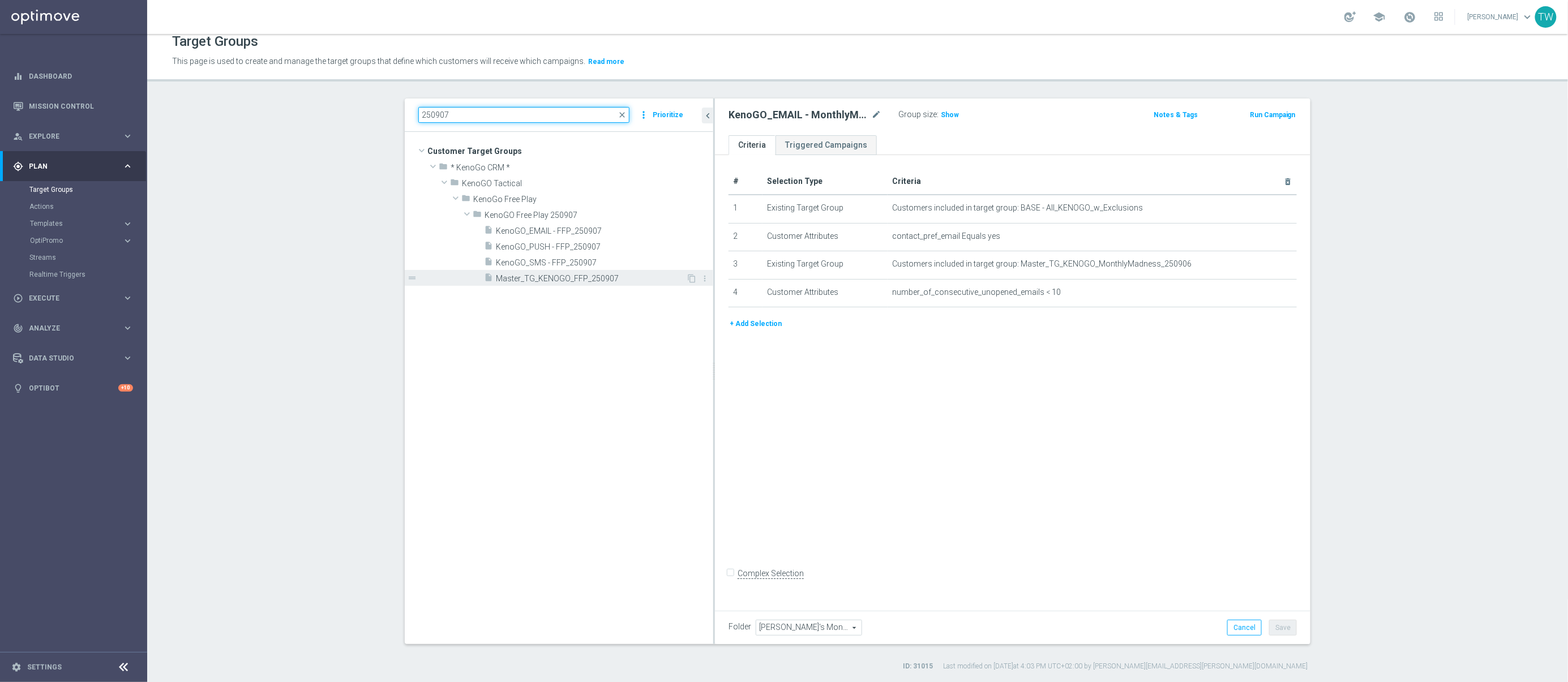
type input "250907"
click at [653, 281] on span "Master_TG_KENOGO_FFP_250907" at bounding box center [591, 279] width 190 height 10
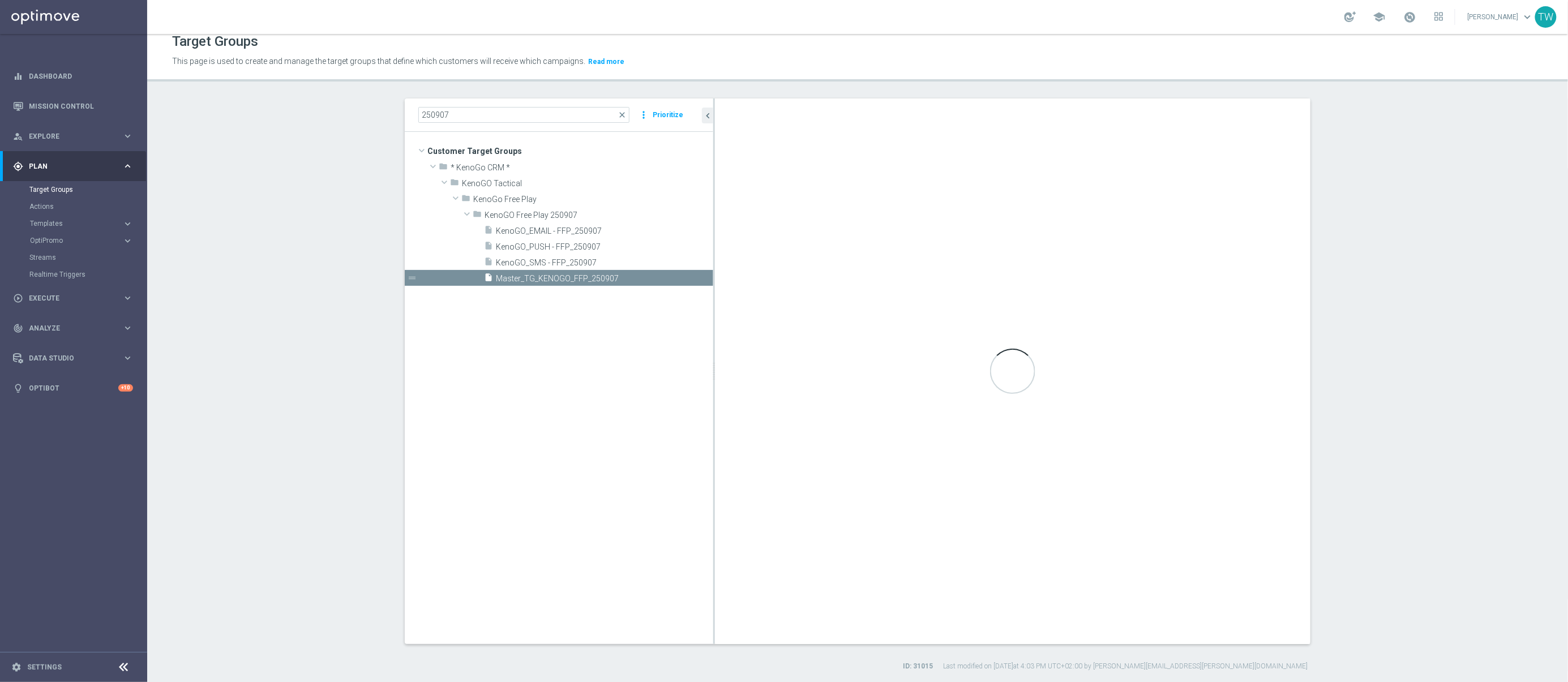
checkbox input "true"
type input "KenoGO Free Play 250907"
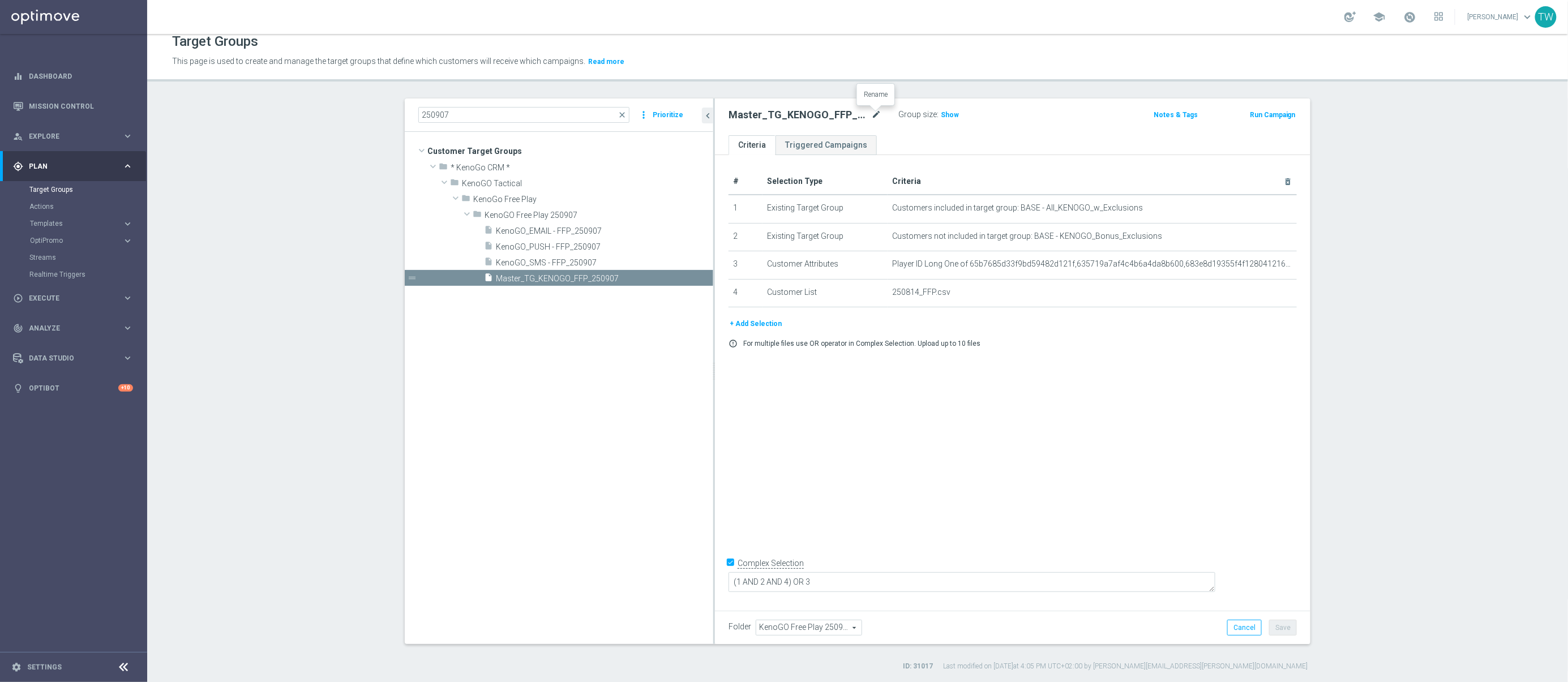
click at [876, 112] on icon "mode_edit" at bounding box center [876, 115] width 10 height 14
drag, startPoint x: 815, startPoint y: 114, endPoint x: 807, endPoint y: 124, distance: 12.8
click at [815, 115] on input "Master_TG_KENOGO_FFP_250907" at bounding box center [805, 115] width 153 height 16
click at [812, 117] on input "Master_TG_KENOGO_FFP_250907" at bounding box center [805, 115] width 153 height 16
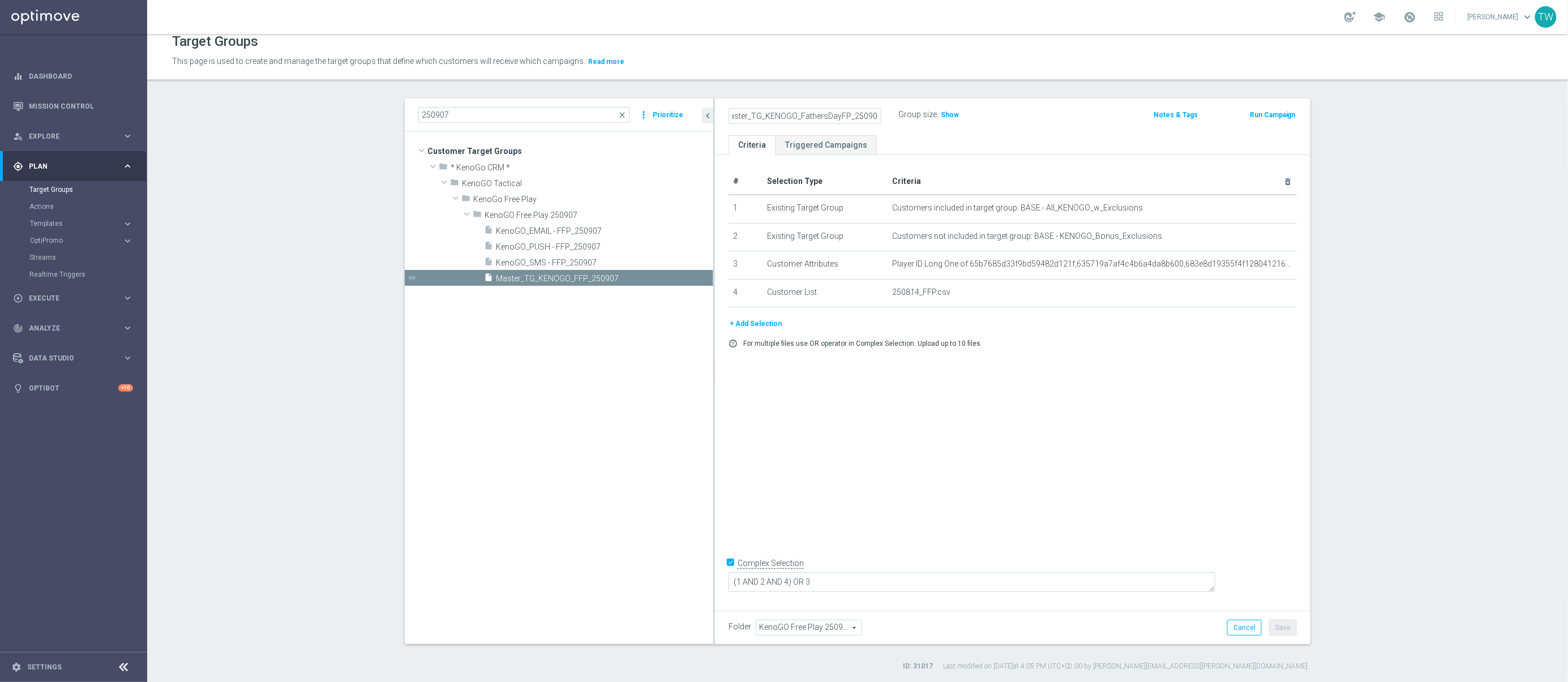
type input "Master_TG_KENOGO_FathersDayFP_250907"
click at [1230, 472] on div "# Selection Type Criteria delete_forever 1 Existing Target Group Customers incl…" at bounding box center [1013, 380] width 595 height 451
click at [1278, 626] on button "Save" at bounding box center [1283, 627] width 28 height 16
click at [618, 261] on span "KenoGO_SMS - FFP_250907" at bounding box center [591, 263] width 190 height 10
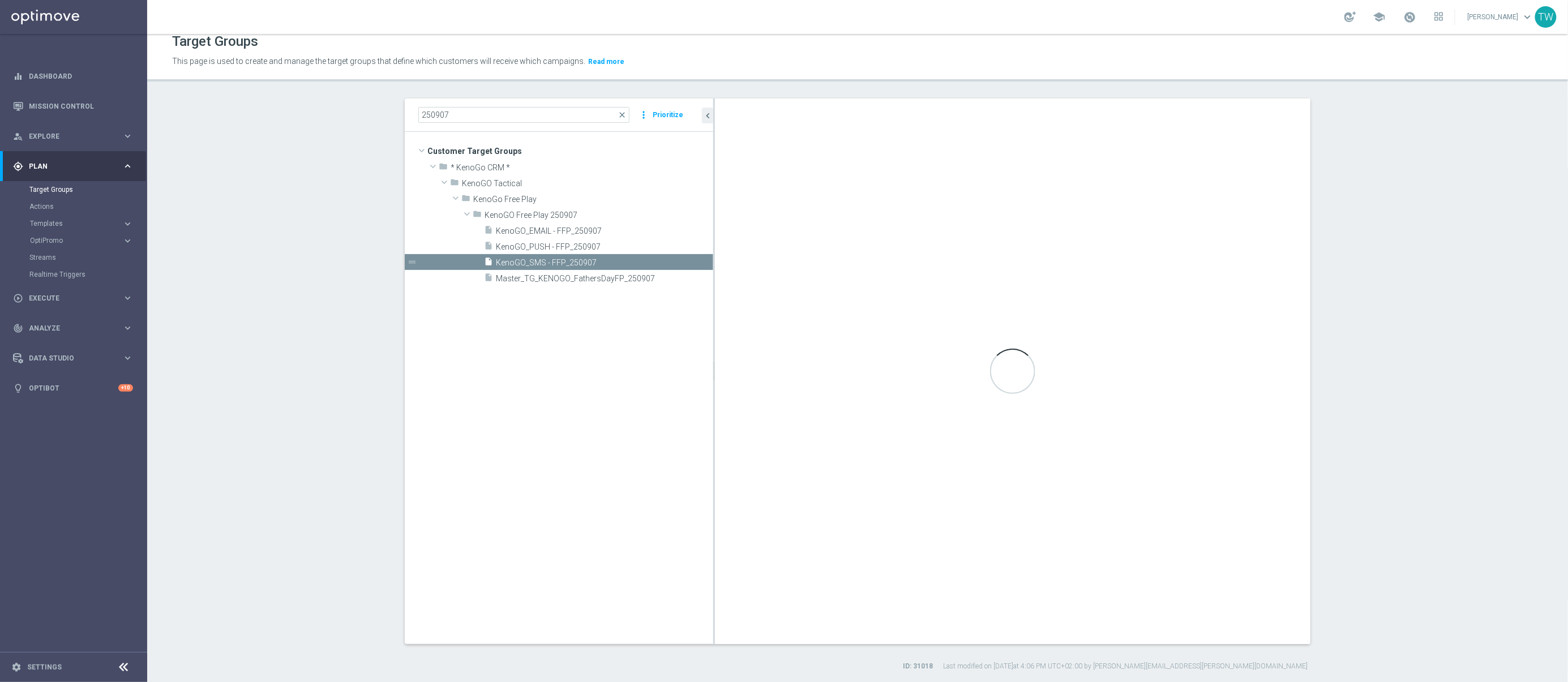
checkbox input "false"
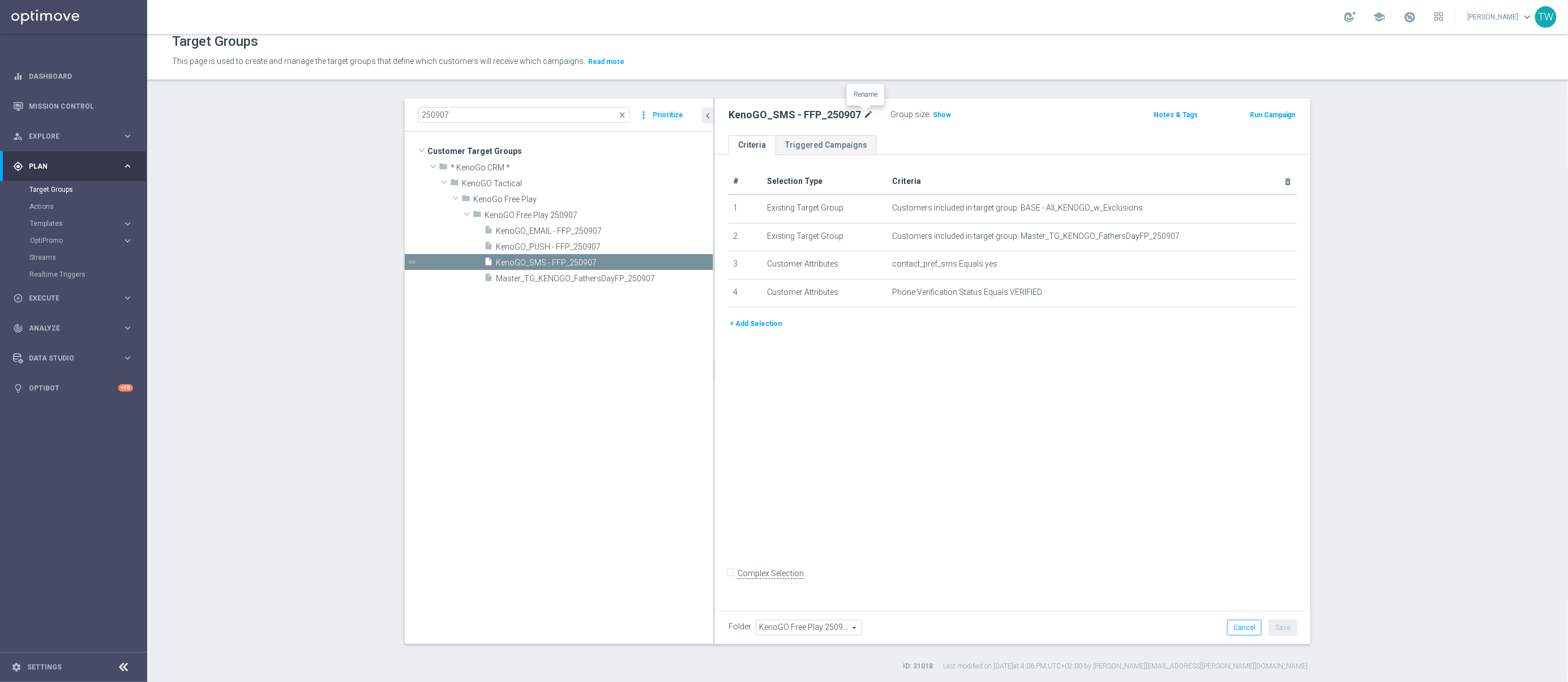
click at [865, 113] on icon "mode_edit" at bounding box center [868, 115] width 10 height 14
click at [792, 115] on input "KenoGO_SMS - FFP_250907" at bounding box center [805, 115] width 153 height 16
drag, startPoint x: 786, startPoint y: 113, endPoint x: 807, endPoint y: 127, distance: 25.2
click at [786, 113] on input "KenoGO_SMS - FathersDayFP_250907" at bounding box center [805, 115] width 153 height 16
drag, startPoint x: 835, startPoint y: 113, endPoint x: 837, endPoint y: 124, distance: 11.2
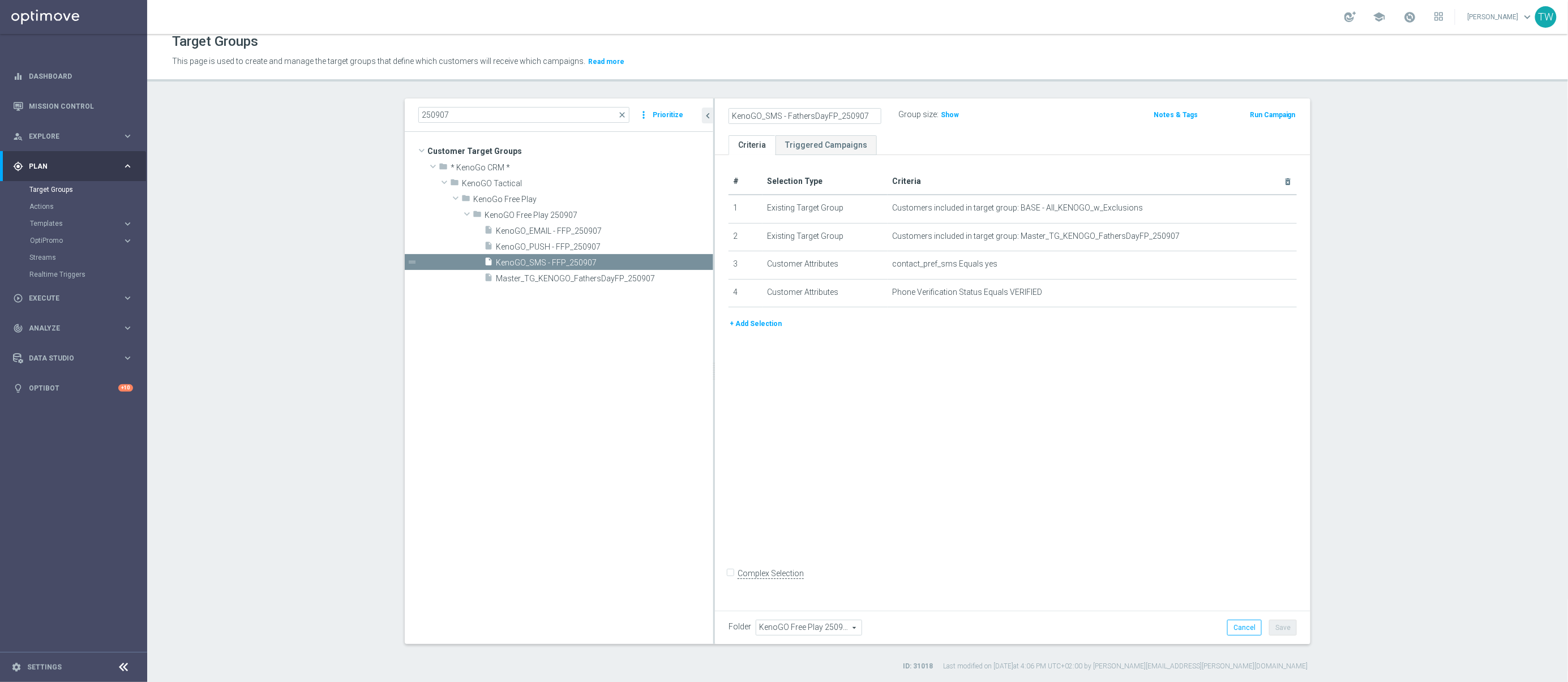
click at [835, 114] on input "KenoGO_SMS - FathersDayFP_250907" at bounding box center [805, 115] width 153 height 16
type input "KenoGO_SMS - FathersDayFP_250907"
drag, startPoint x: 1270, startPoint y: 521, endPoint x: 1276, endPoint y: 547, distance: 26.7
click at [1272, 528] on div "# Selection Type Criteria delete_forever 1 Existing Target Group Customers incl…" at bounding box center [1013, 380] width 595 height 451
click at [1287, 627] on button "Save" at bounding box center [1283, 627] width 28 height 16
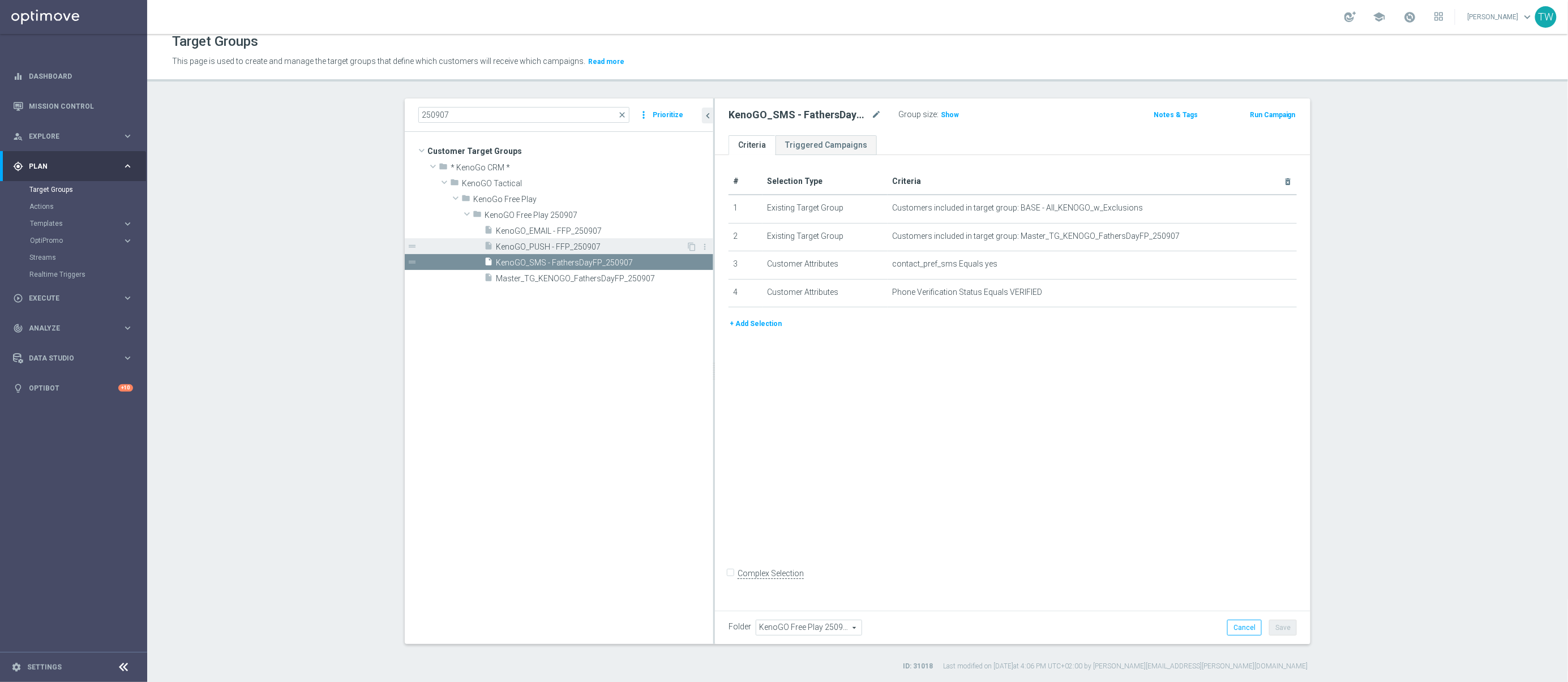
click at [594, 242] on span "KenoGO_PUSH - FFP_250907" at bounding box center [591, 247] width 190 height 10
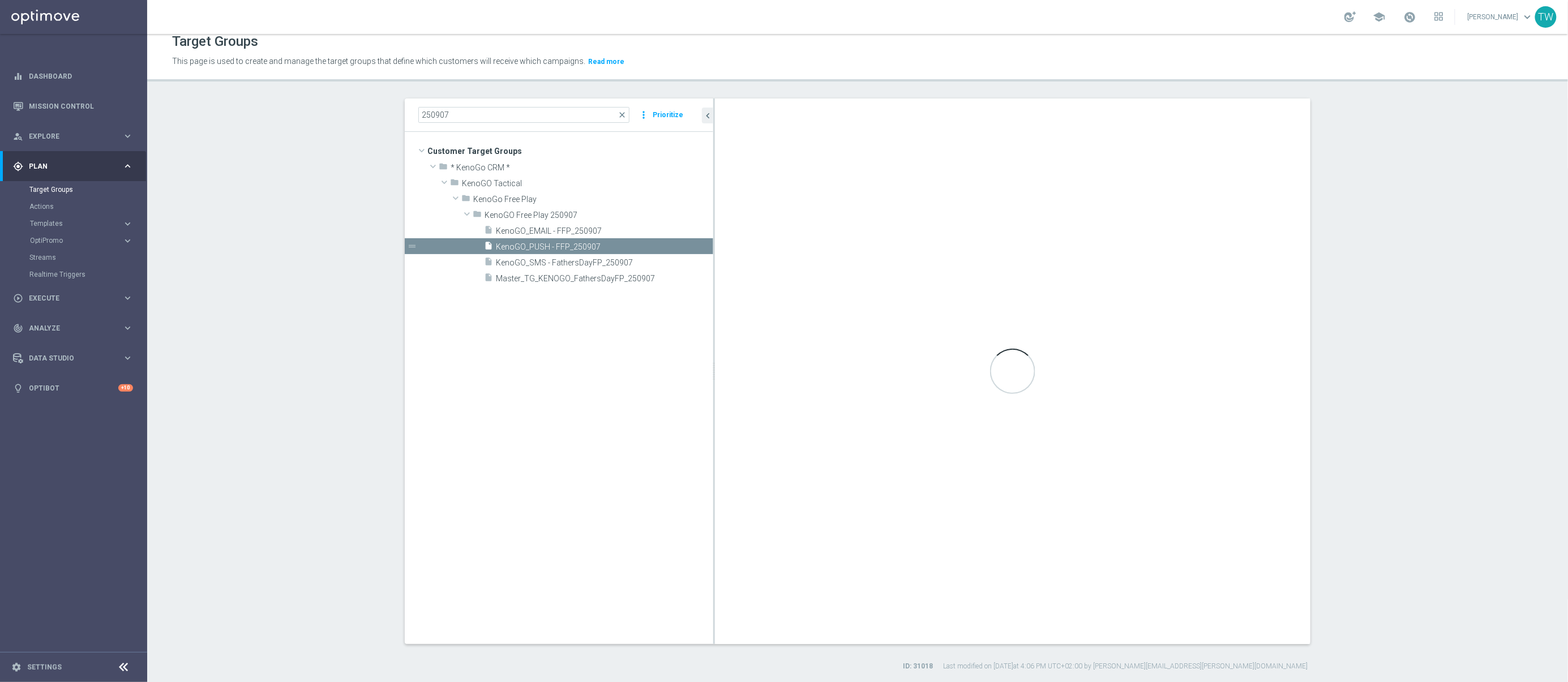
checkbox input "true"
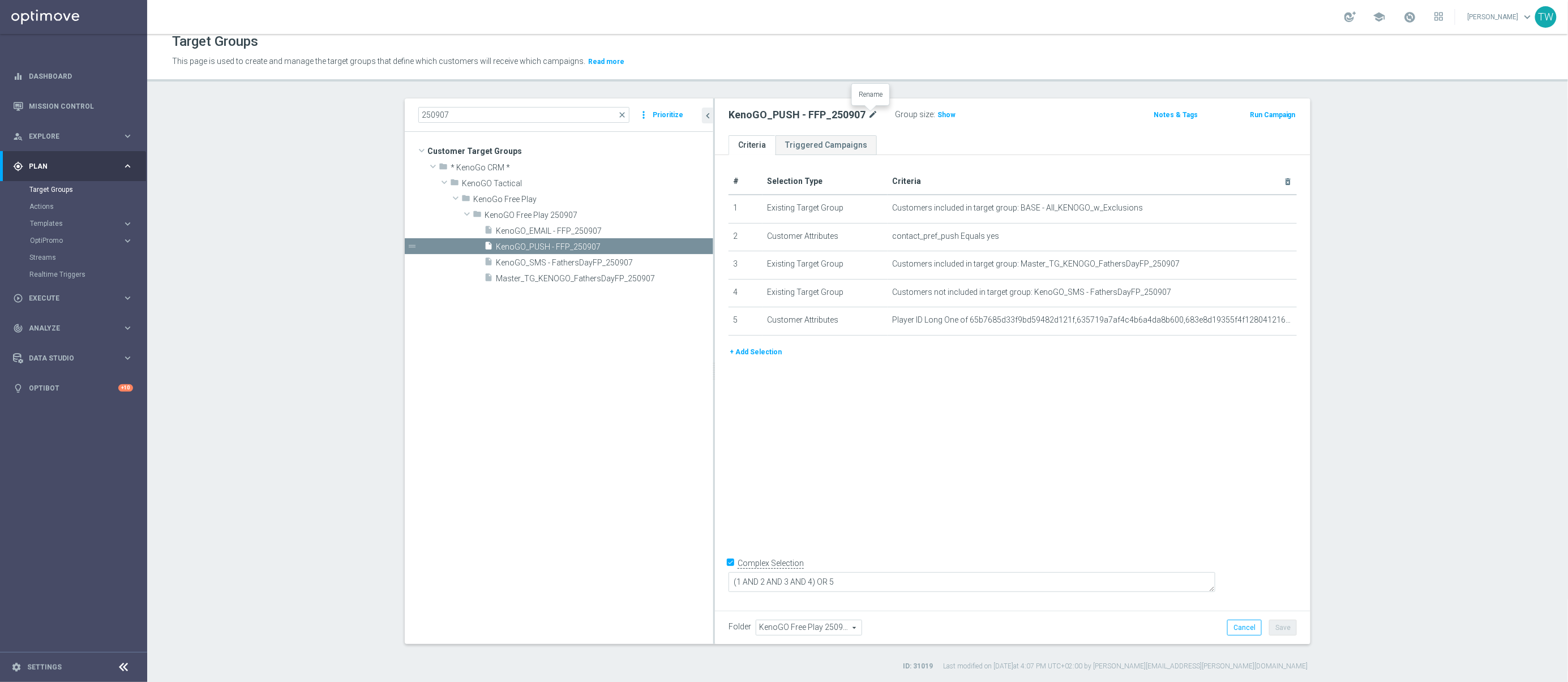
click at [873, 113] on icon "mode_edit" at bounding box center [873, 115] width 10 height 14
click at [795, 114] on input "KenoGO_PUSH - FFP_250907" at bounding box center [805, 115] width 153 height 16
click at [793, 115] on input "KenoGO_PUSH - FFP_250907" at bounding box center [805, 115] width 153 height 16
drag, startPoint x: 792, startPoint y: 115, endPoint x: 803, endPoint y: 115, distance: 11.0
click at [803, 115] on input "KenoGO_PUSH - FFP_250907" at bounding box center [805, 115] width 153 height 16
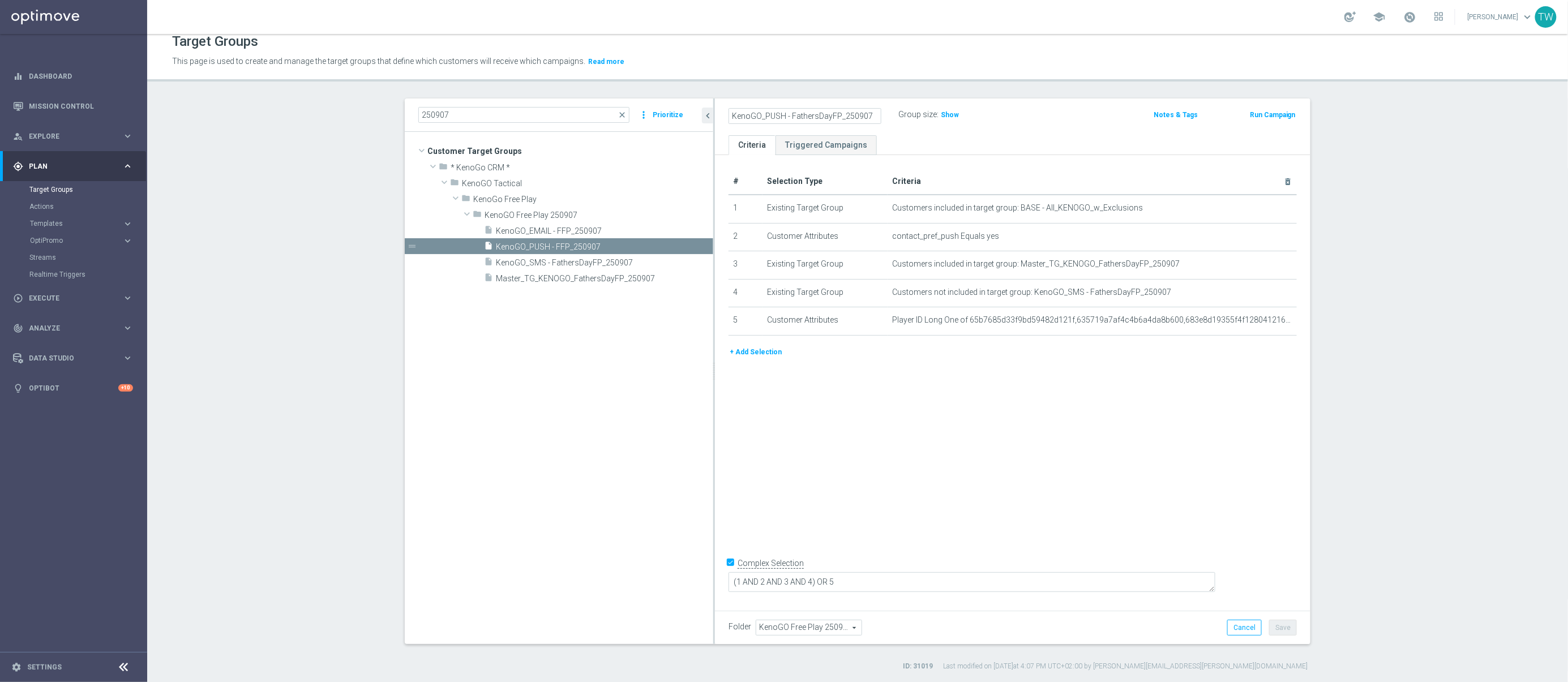
type input "KenoGO_PUSH - FathersDayFP_250907"
click at [1285, 631] on button "Save" at bounding box center [1283, 627] width 28 height 16
click at [623, 226] on span "KenoGO_EMAIL - FFP_250907" at bounding box center [591, 231] width 190 height 10
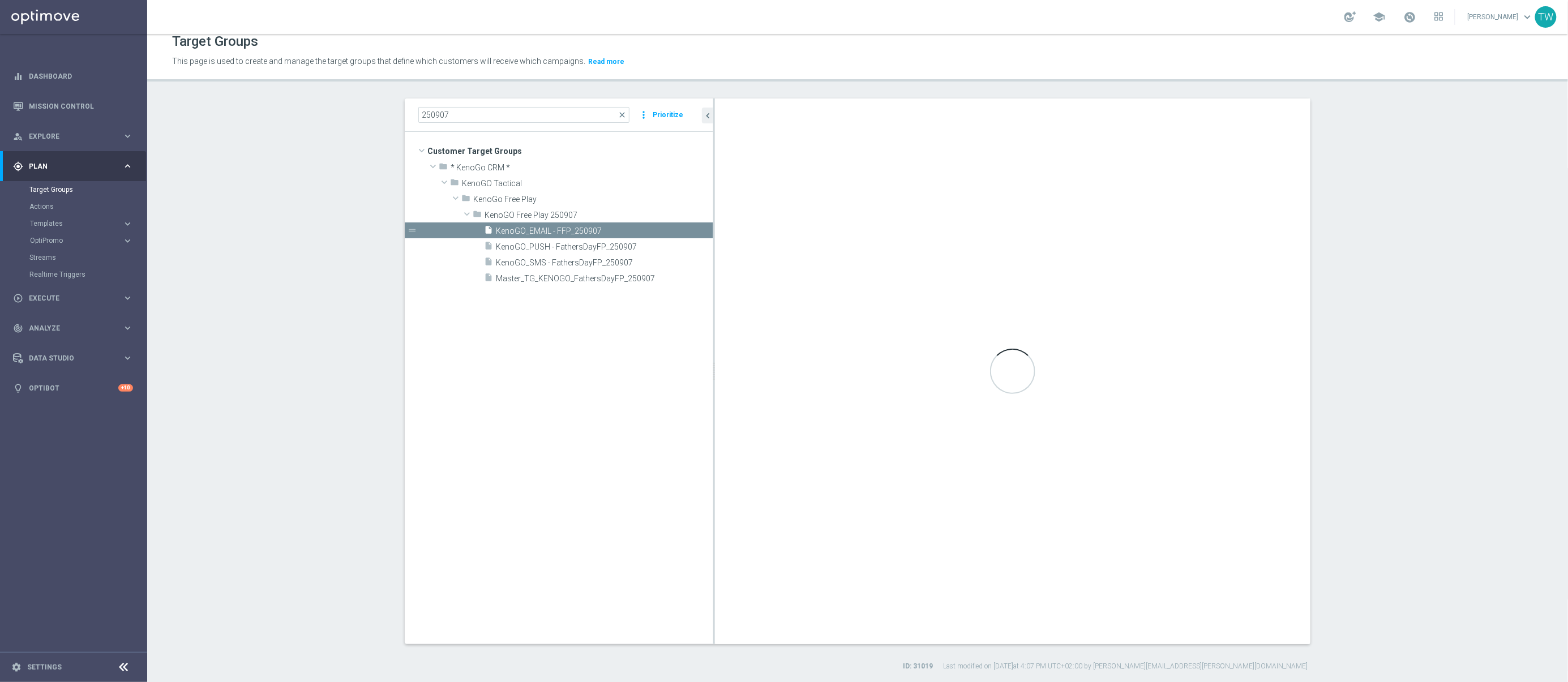
checkbox input "false"
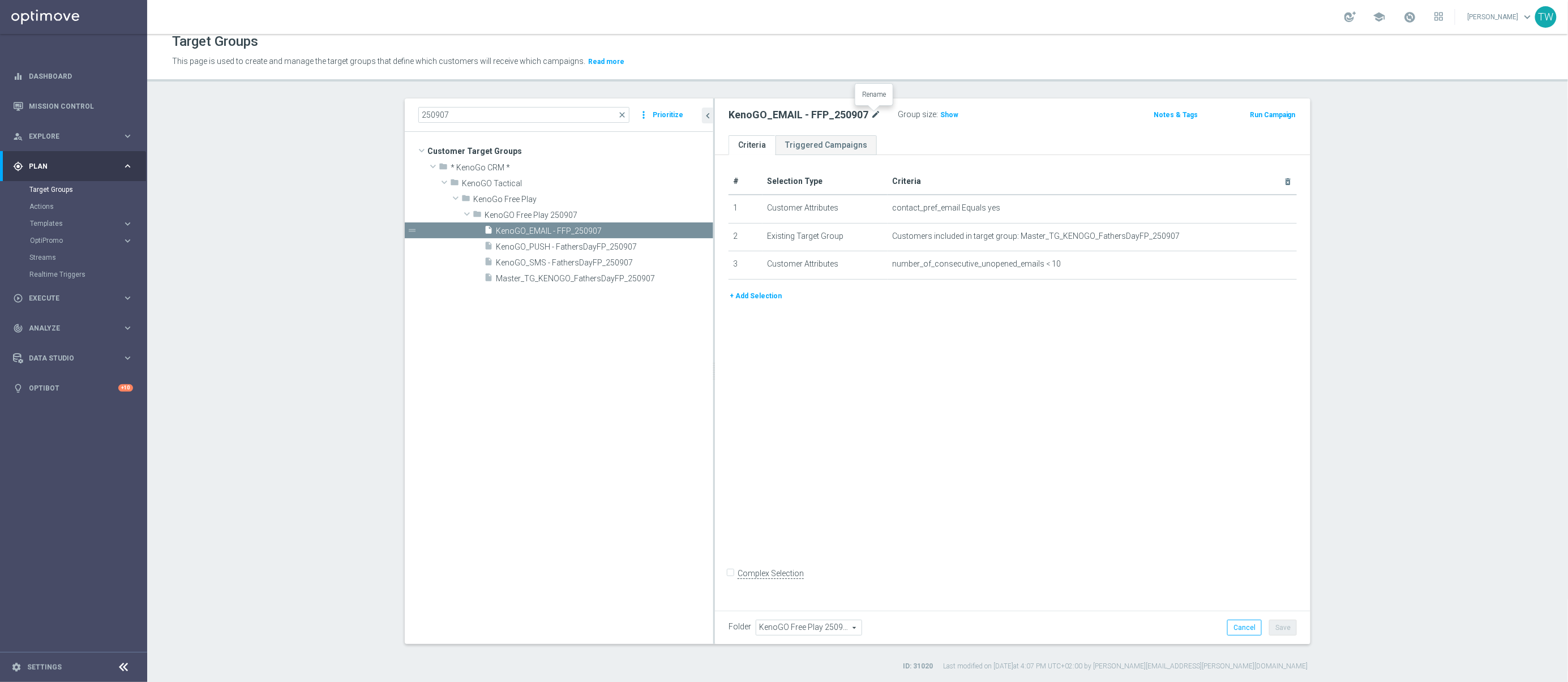
click at [871, 113] on icon "mode_edit" at bounding box center [875, 115] width 10 height 14
click at [793, 117] on input "KenoGO_EMAIL - FFP_250907" at bounding box center [805, 115] width 153 height 16
drag, startPoint x: 806, startPoint y: 113, endPoint x: 811, endPoint y: 124, distance: 12.1
click at [806, 113] on input "KenoGO_EMAIL - FFP_250907" at bounding box center [805, 115] width 153 height 16
type input "KenoGO_EMAIL - FathersDayFP_250907"
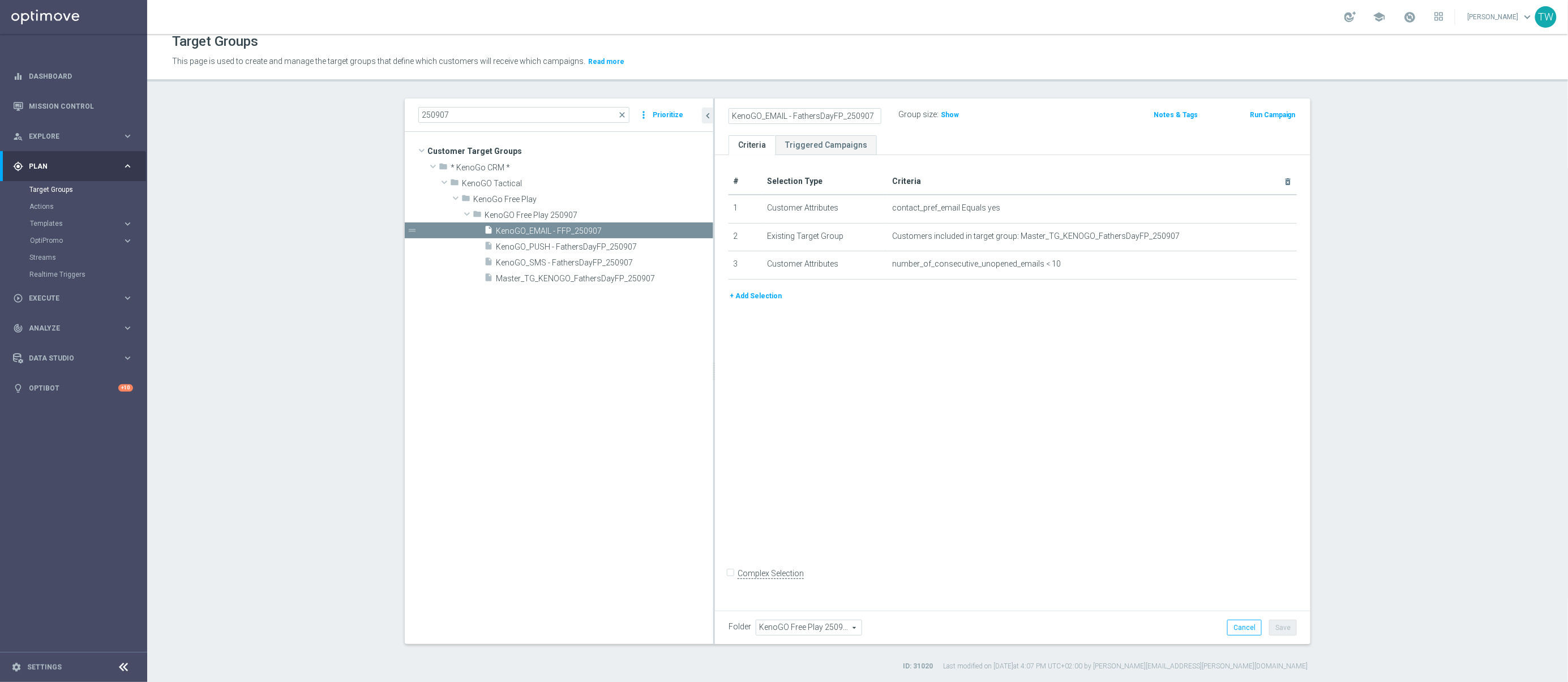
click at [1300, 584] on div "# Selection Type Criteria delete_forever 1 Customer Attributes contact_pref_ema…" at bounding box center [1013, 380] width 595 height 451
click at [1294, 628] on button "Save" at bounding box center [1283, 627] width 28 height 16
click at [481, 112] on input "250907" at bounding box center [523, 114] width 211 height 16
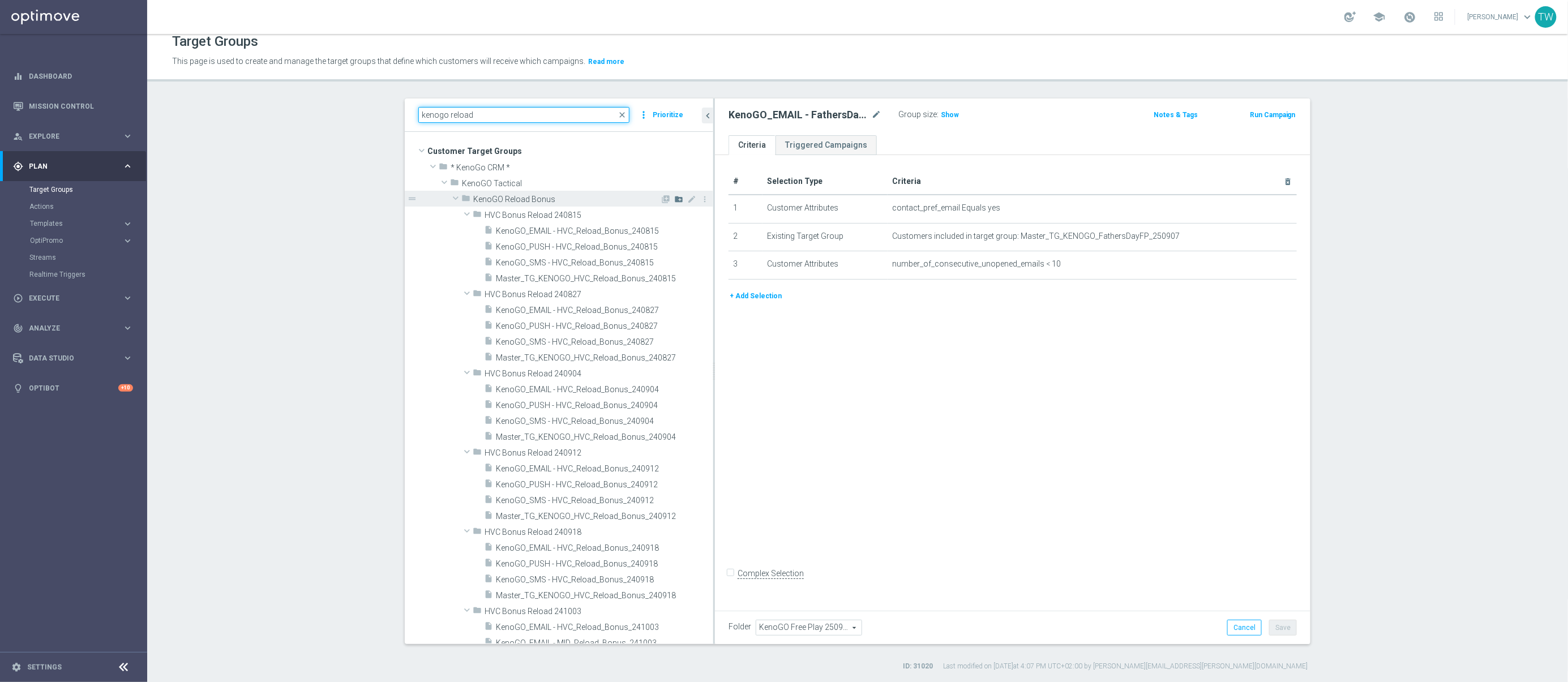
type input "kenogo reload"
click at [677, 198] on icon "create_new_folder" at bounding box center [678, 198] width 9 height 9
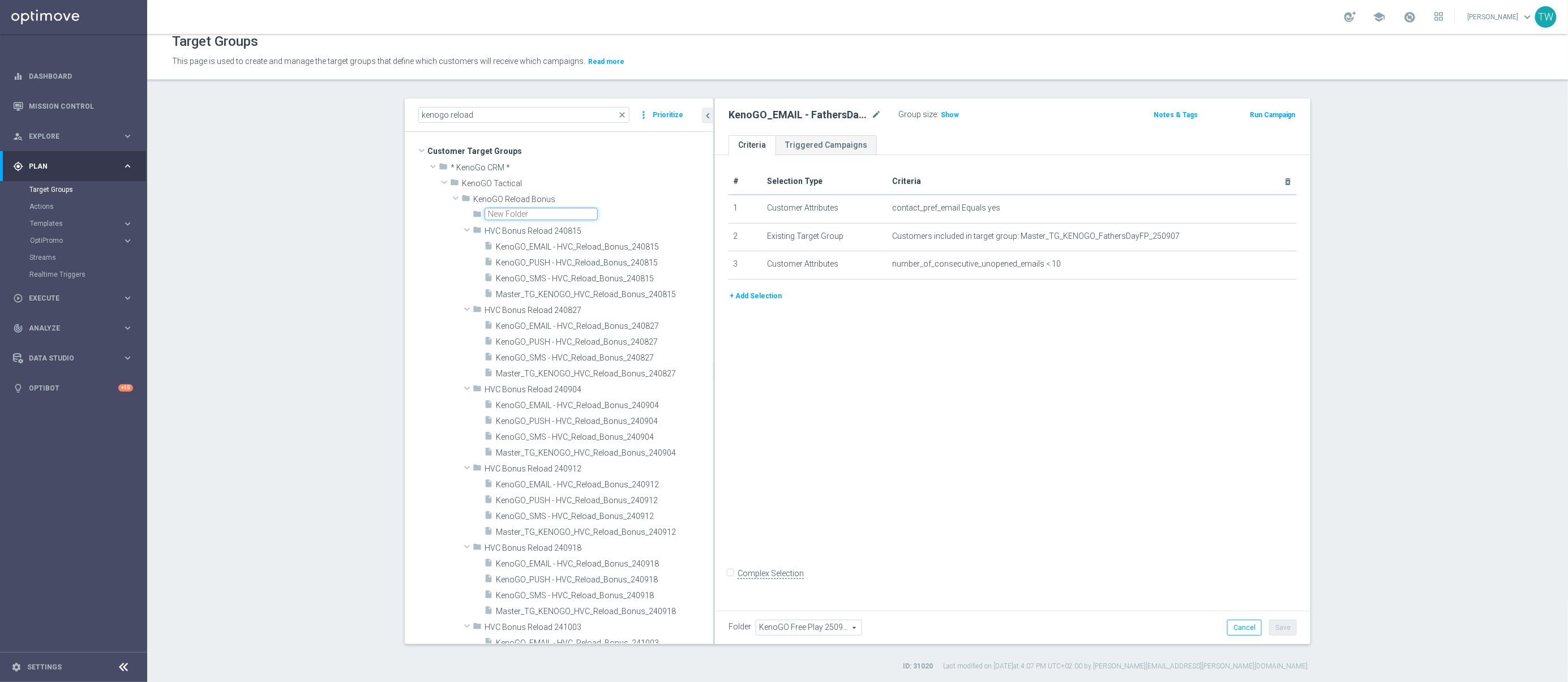
click at [568, 214] on input "text" at bounding box center [541, 214] width 114 height 12
type input "KenoGO Bonus Reload 250907"
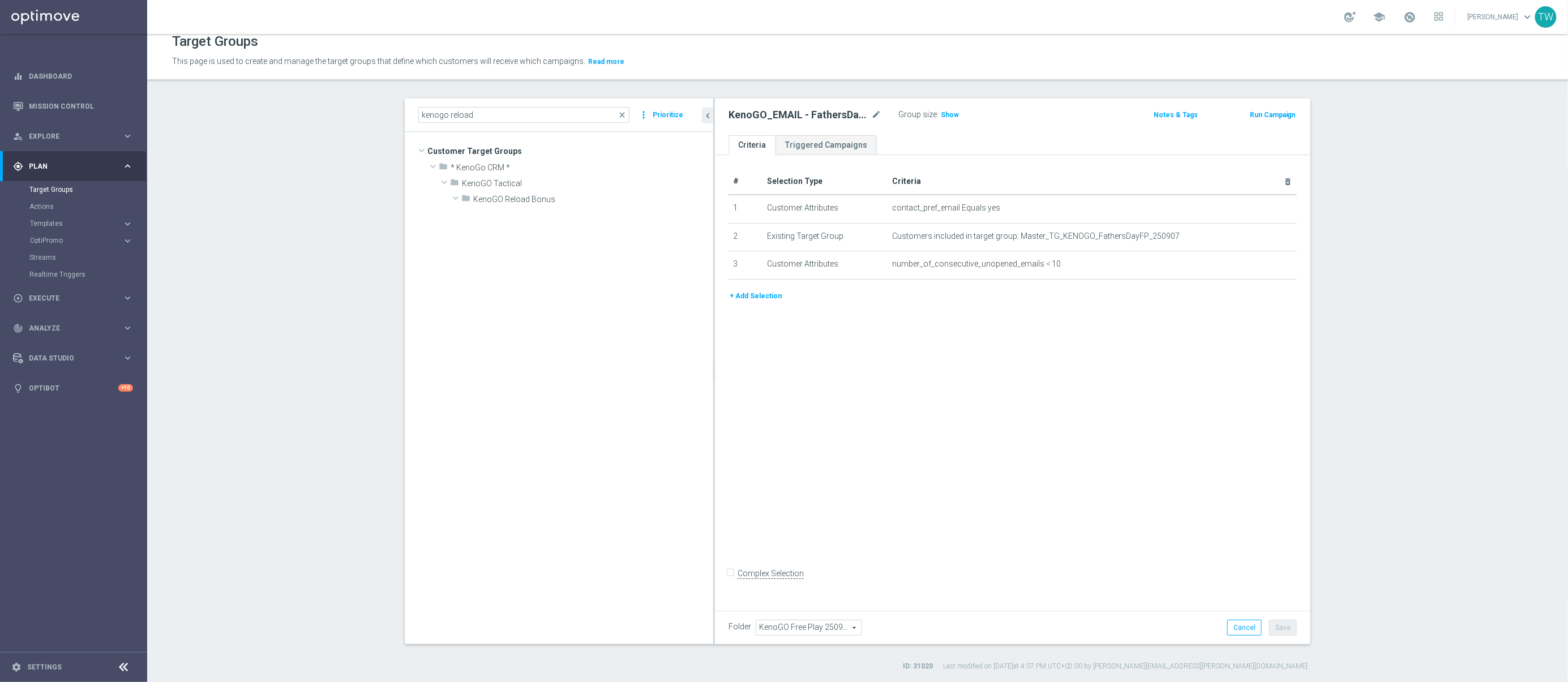
scroll to position [1259, 0]
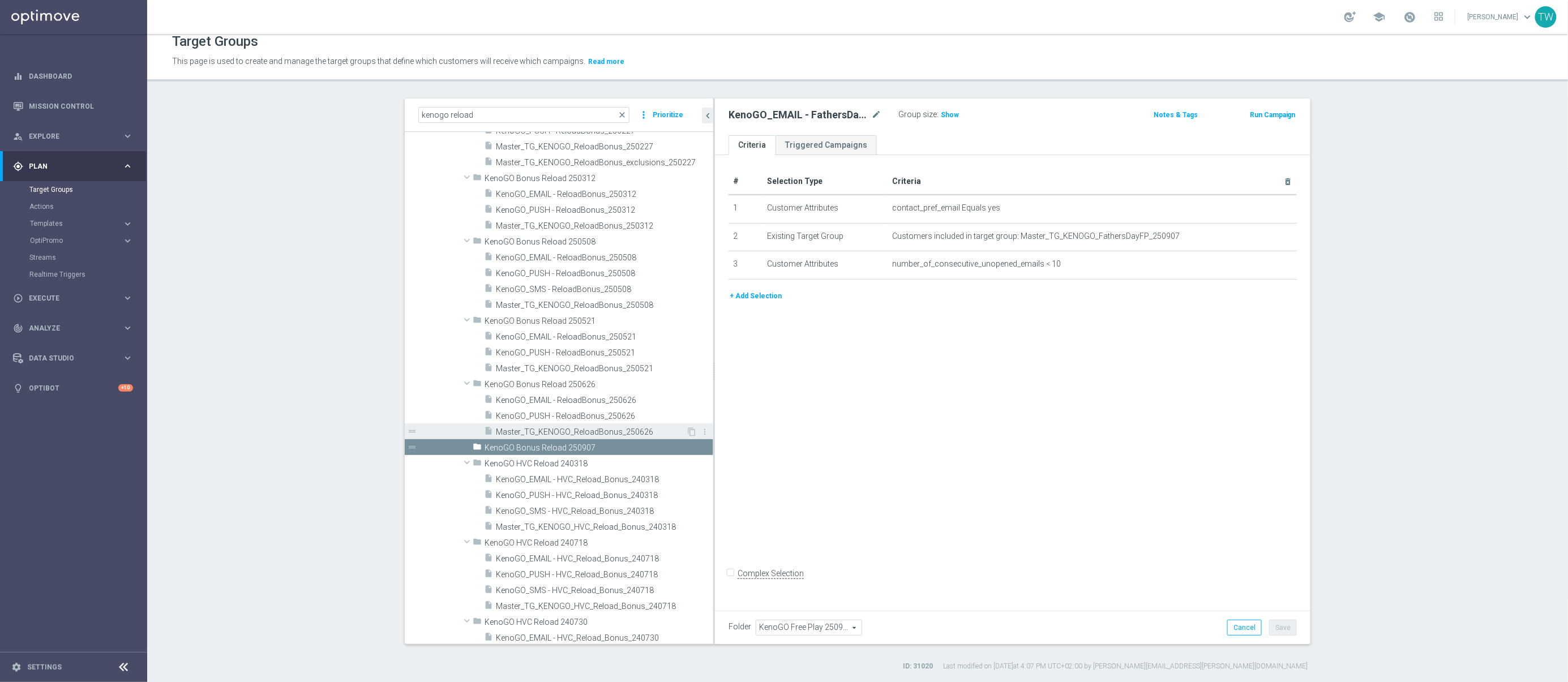
click at [635, 429] on span "Master_TG_KENOGO_ReloadBonus_250626" at bounding box center [591, 432] width 190 height 10
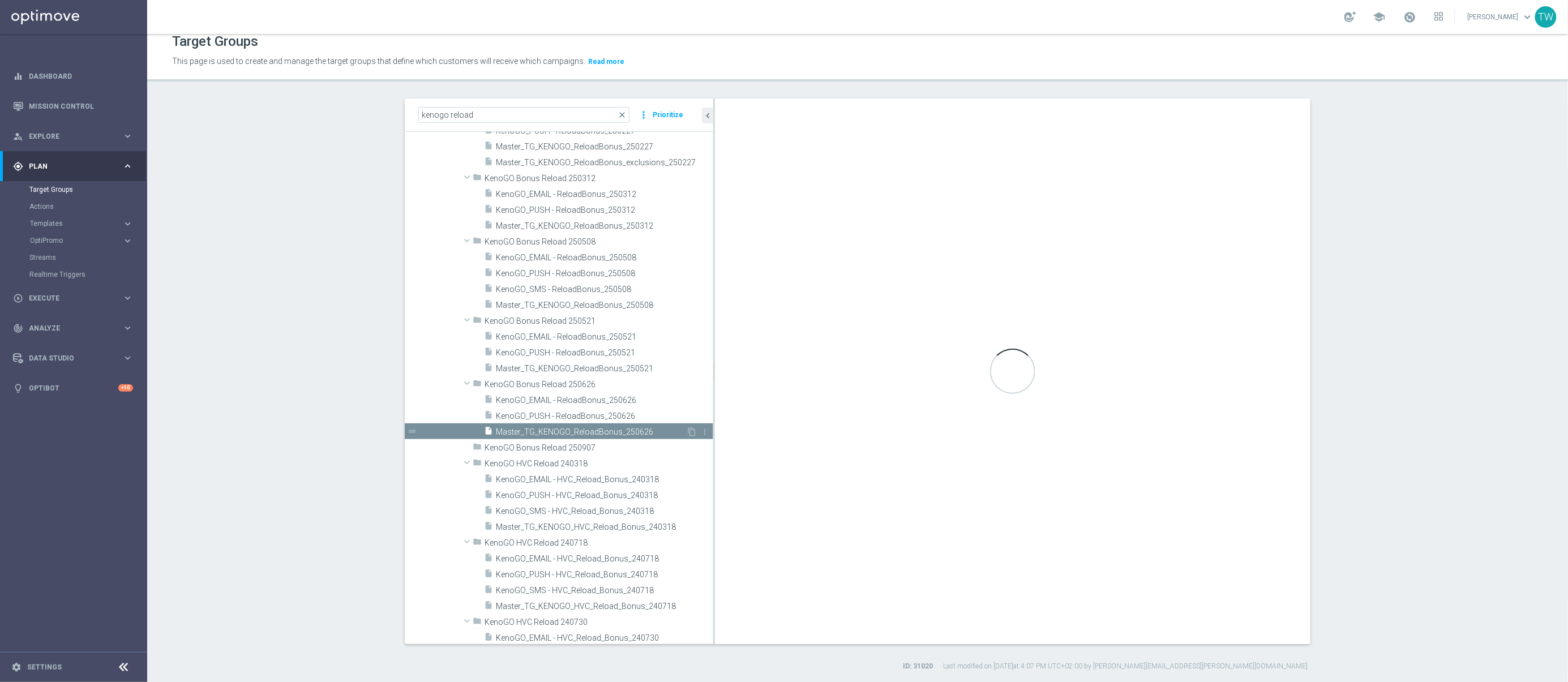
checkbox input "true"
type input "KenoGO Bonus Reload 250626"
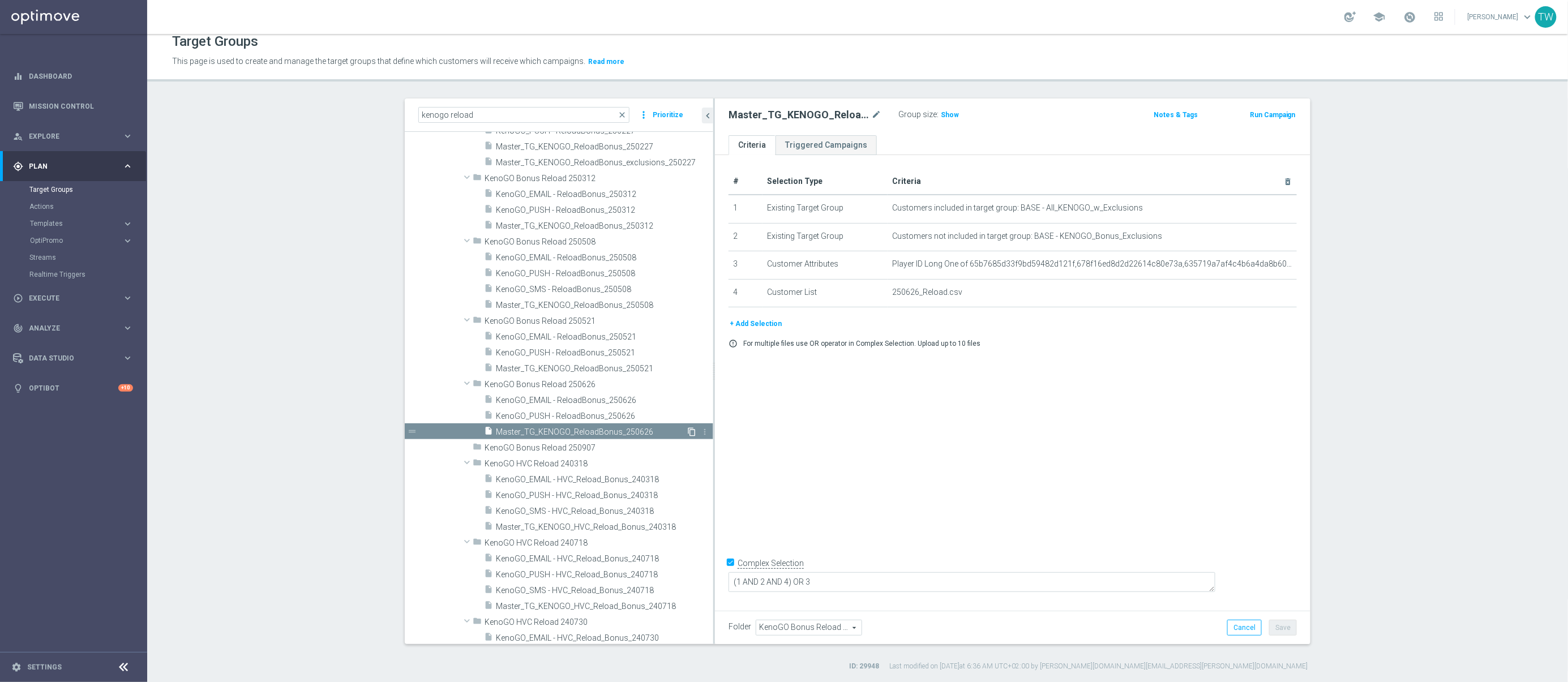
click at [693, 431] on icon "content_copy" at bounding box center [691, 431] width 9 height 9
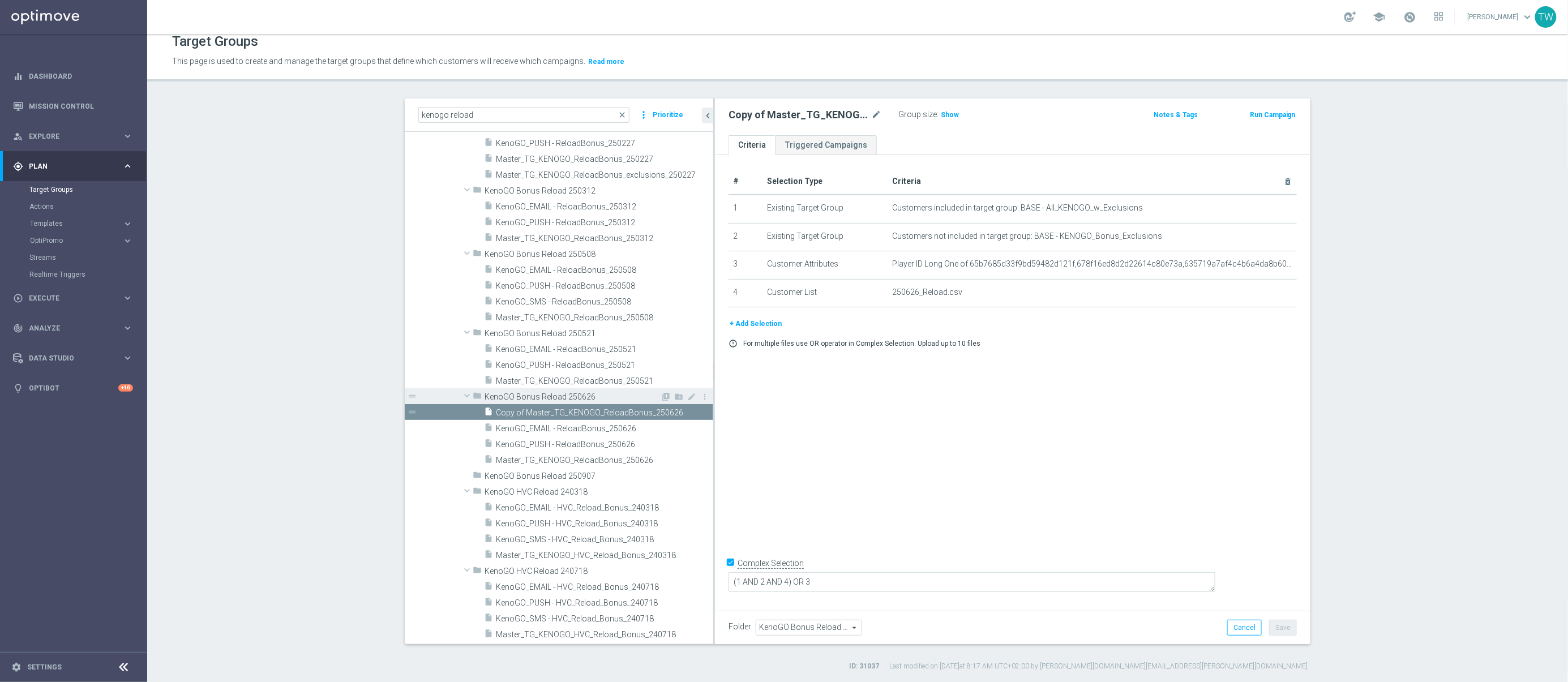
scroll to position [1215, 0]
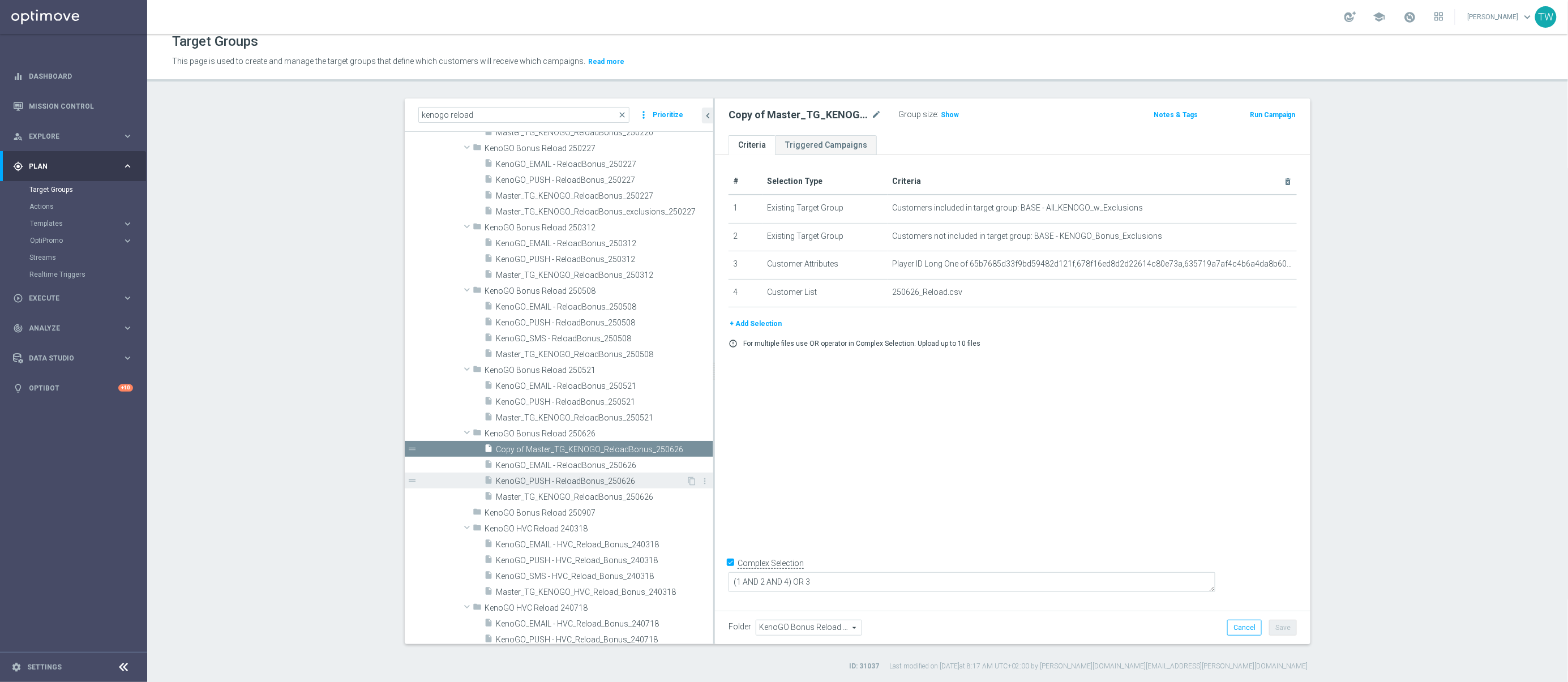
click at [608, 476] on span "KenoGO_PUSH - ReloadBonus_250626" at bounding box center [591, 481] width 190 height 10
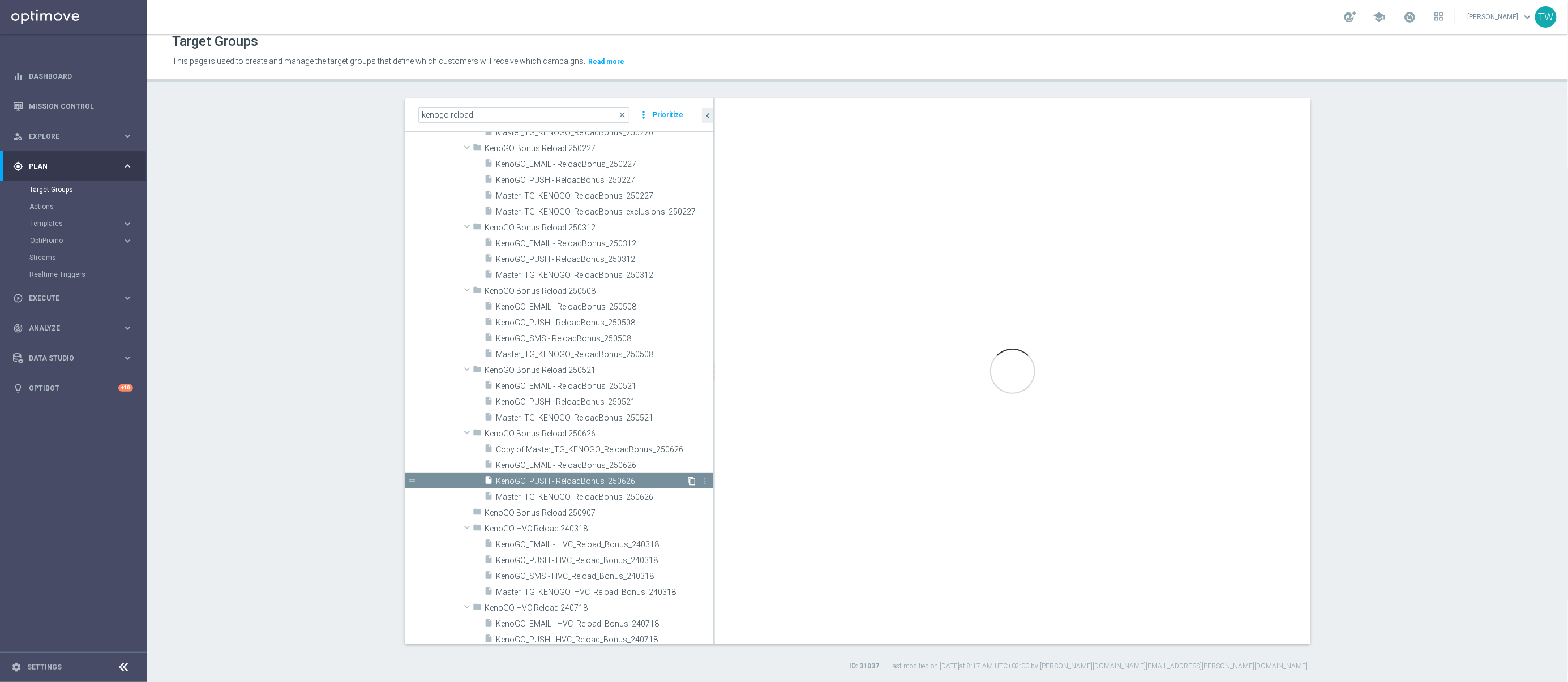
type textarea "(1 AND 2 AND 3) OR 4"
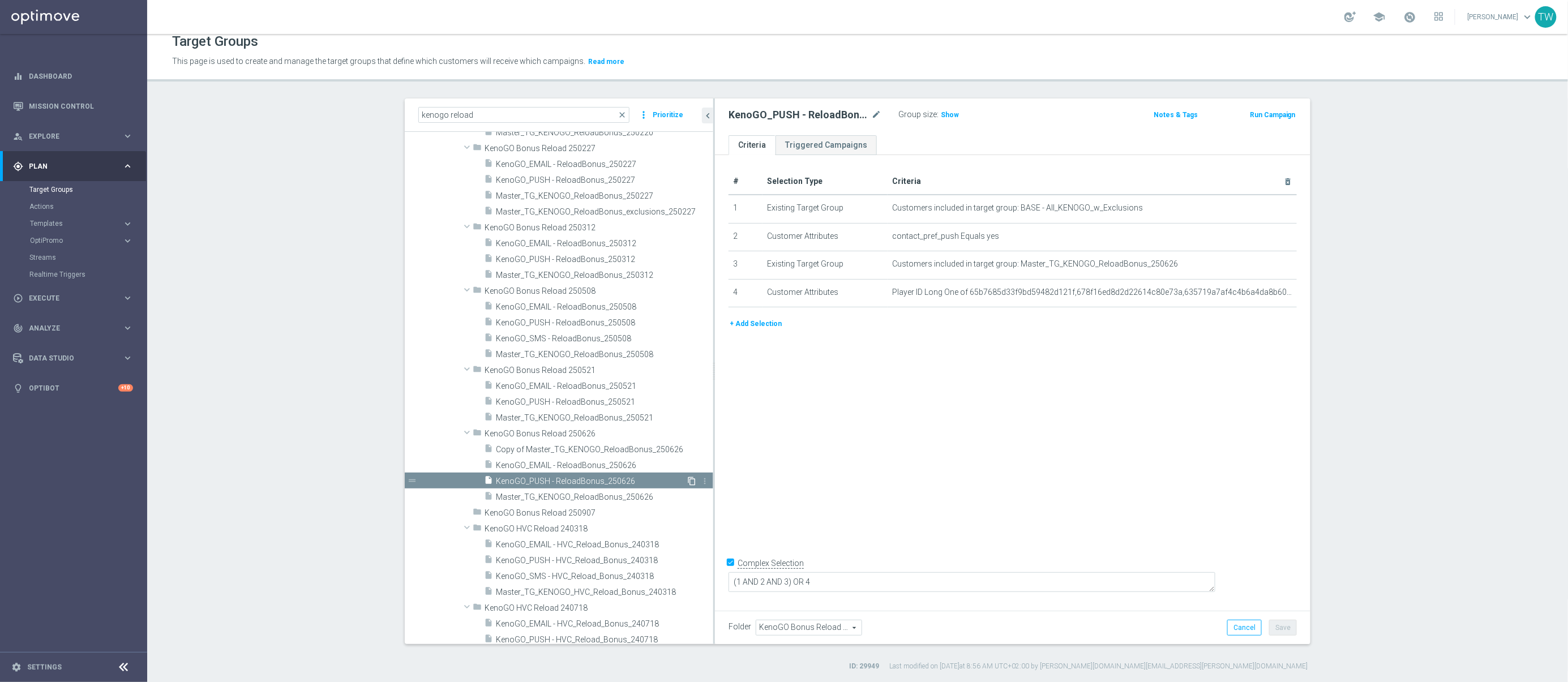
click at [694, 480] on icon "content_copy" at bounding box center [691, 480] width 9 height 9
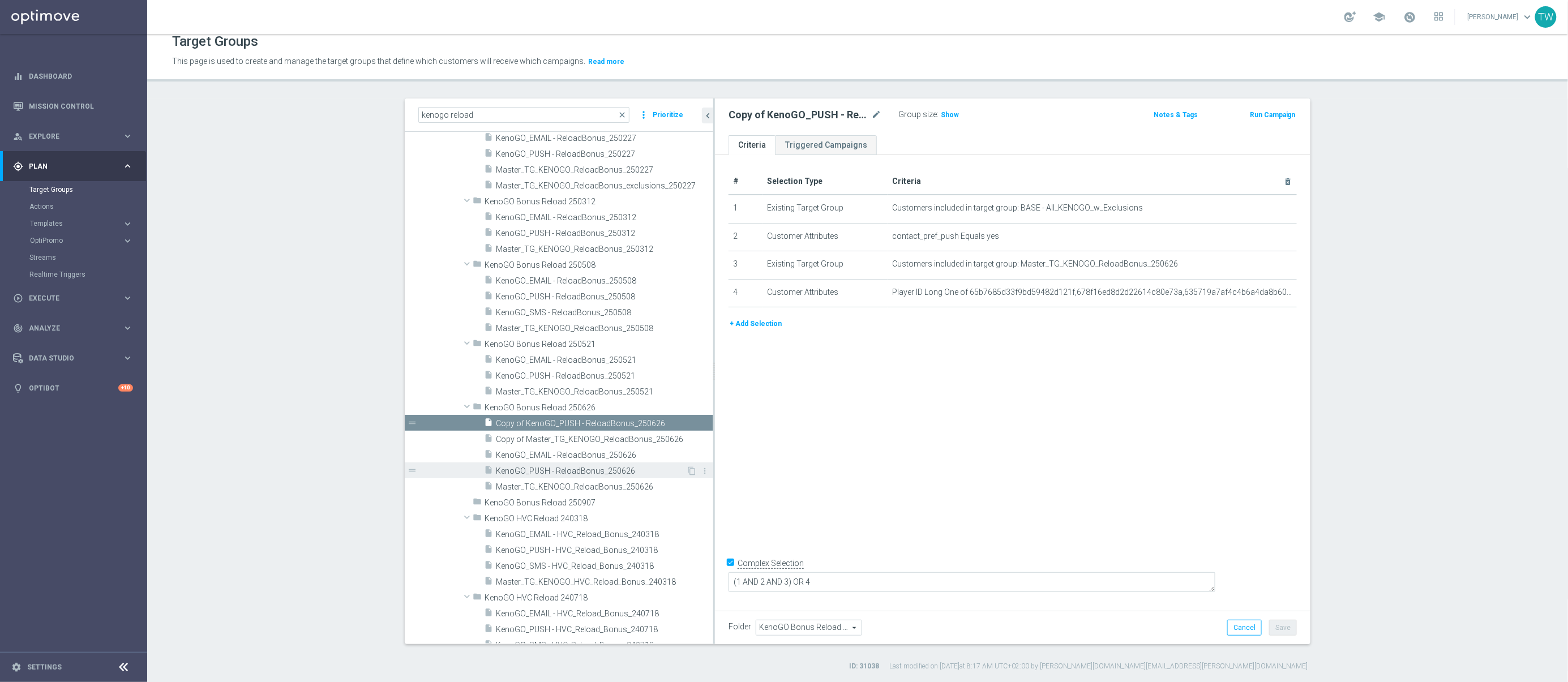
scroll to position [1236, 0]
click at [626, 454] on span "KenoGO_EMAIL - ReloadBonus_250626" at bounding box center [591, 454] width 190 height 10
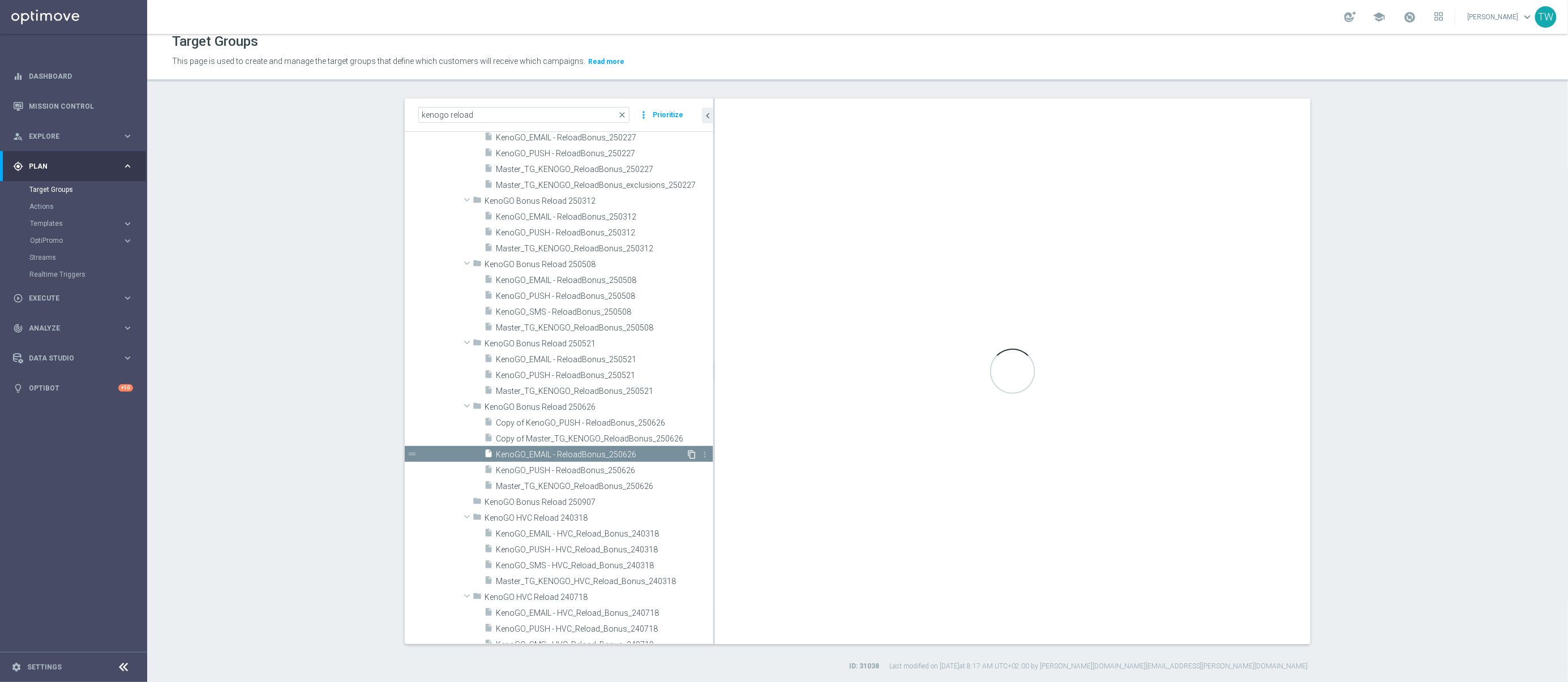
checkbox input "false"
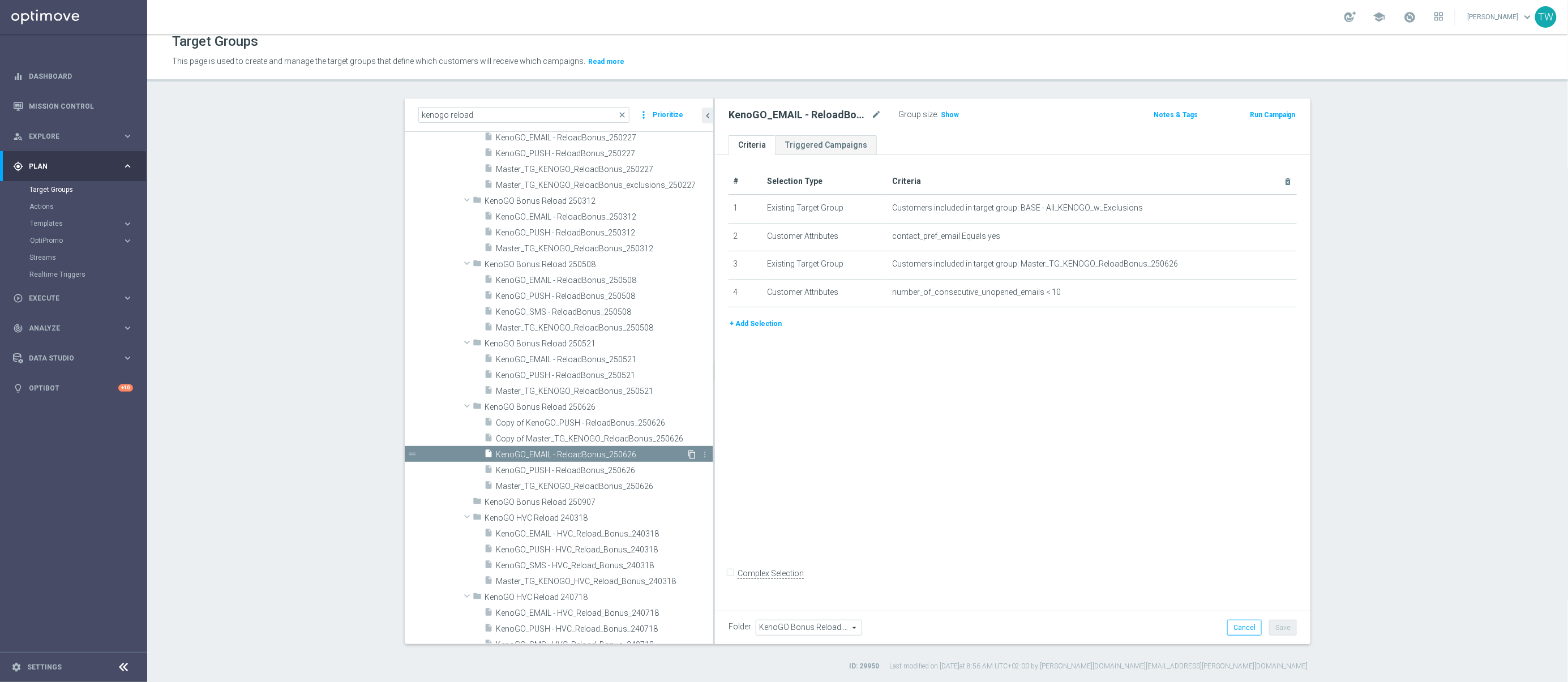
click at [693, 450] on icon "content_copy" at bounding box center [691, 454] width 9 height 9
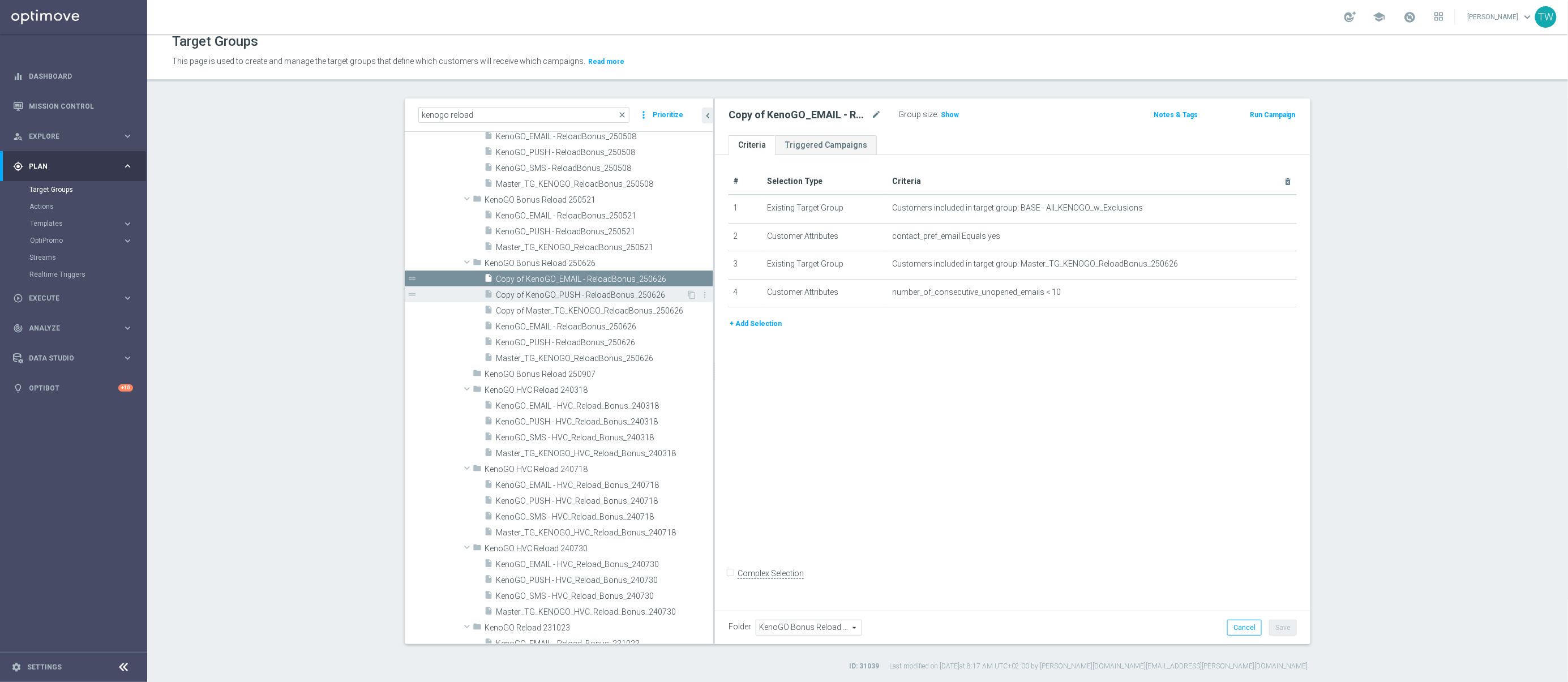
scroll to position [1386, 0]
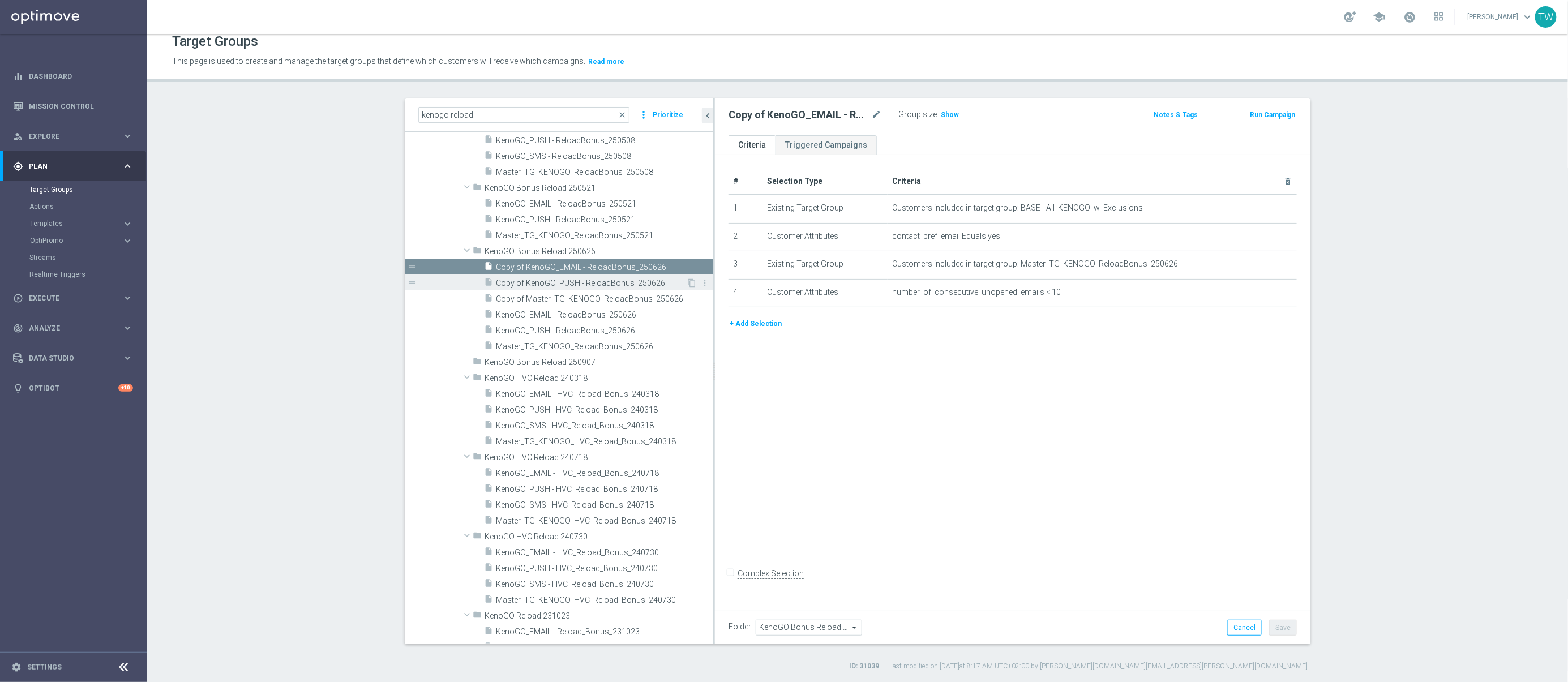
click at [540, 285] on span "Copy of KenoGO_PUSH - ReloadBonus_250626" at bounding box center [591, 283] width 190 height 10
click at [536, 298] on span "Copy of Master_TG_KENOGO_ReloadBonus_250626" at bounding box center [592, 299] width 192 height 10
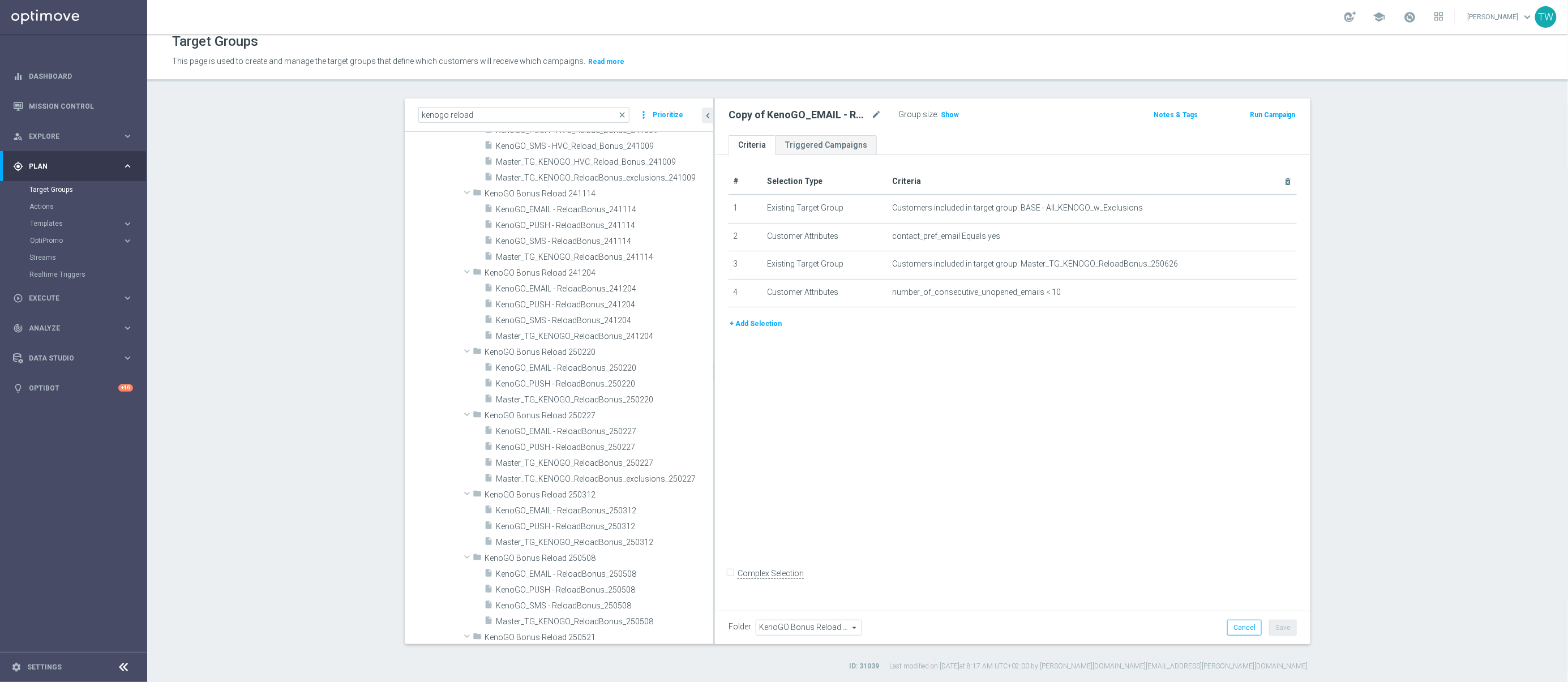
scroll to position [0, 0]
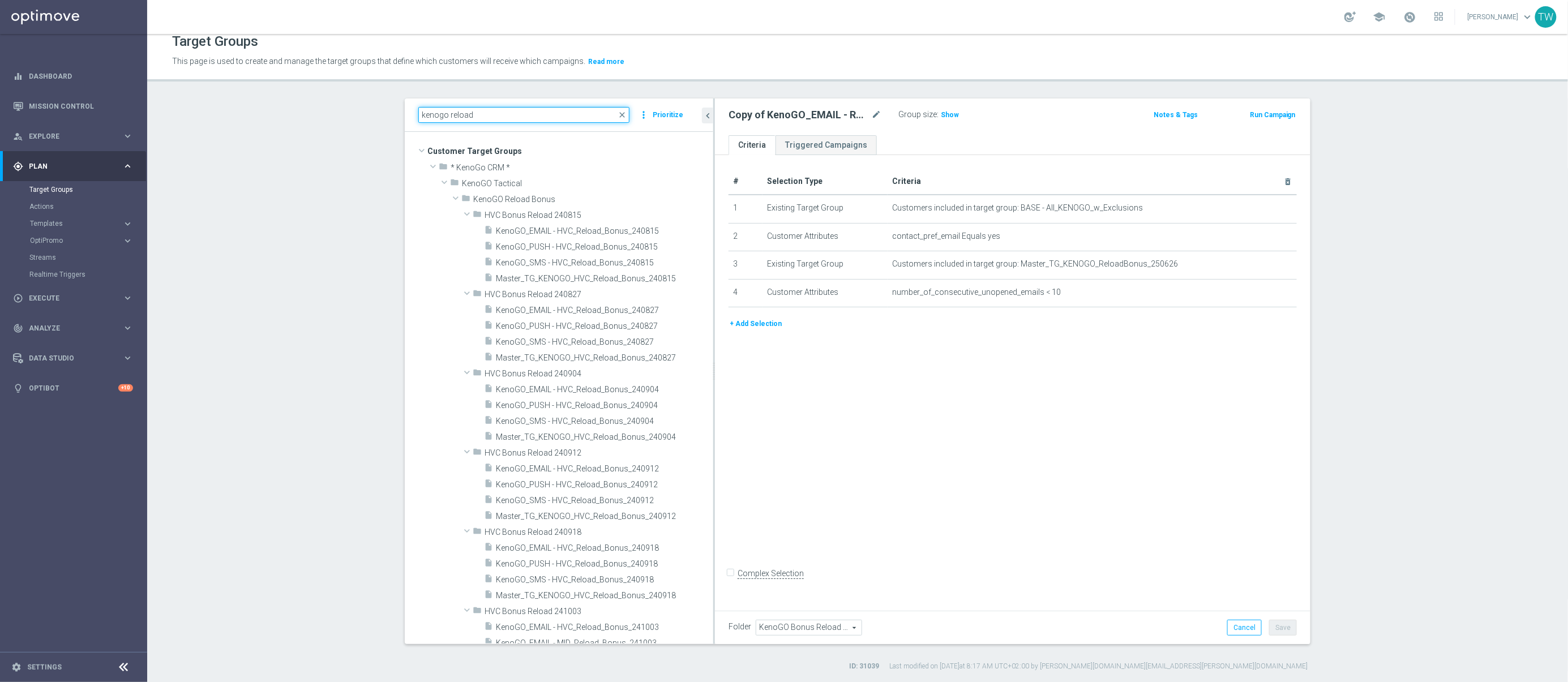
drag, startPoint x: 510, startPoint y: 117, endPoint x: 220, endPoint y: 103, distance: 290.3
click at [226, 103] on section "kenogo reload close more_vert Prioritize Customer Target Groups" at bounding box center [858, 384] width 1421 height 573
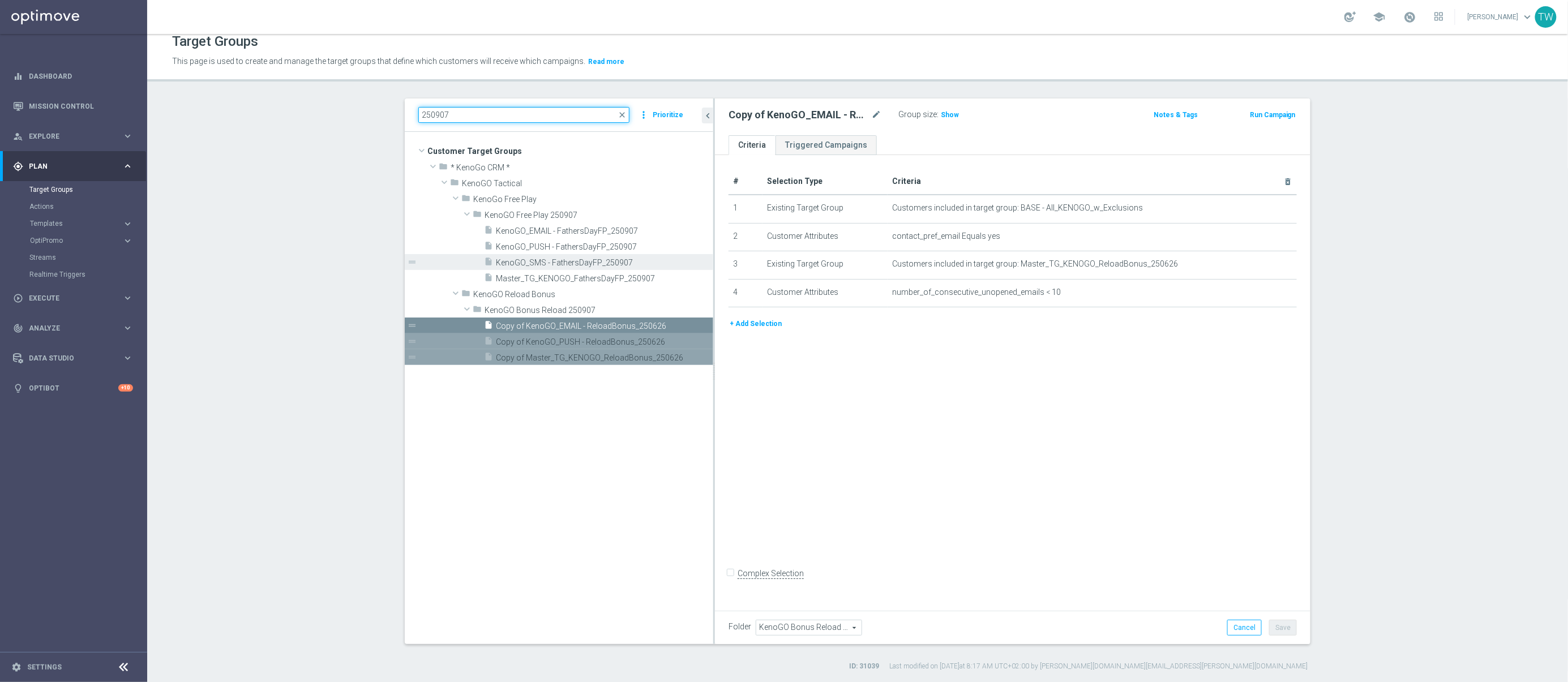
type input "250907"
click at [580, 265] on span "KenoGO_SMS - FathersDayFP_250907" at bounding box center [592, 263] width 192 height 10
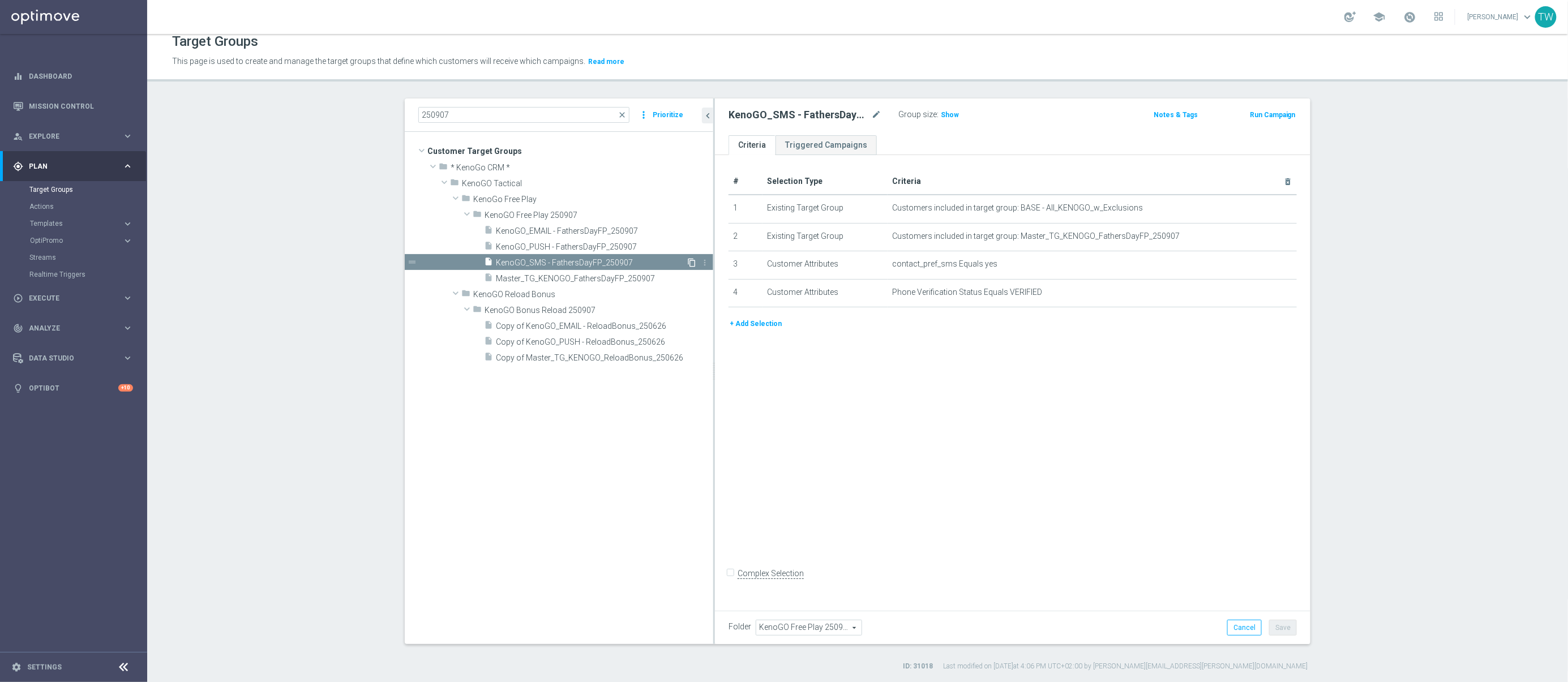
click at [693, 261] on icon "content_copy" at bounding box center [691, 262] width 9 height 9
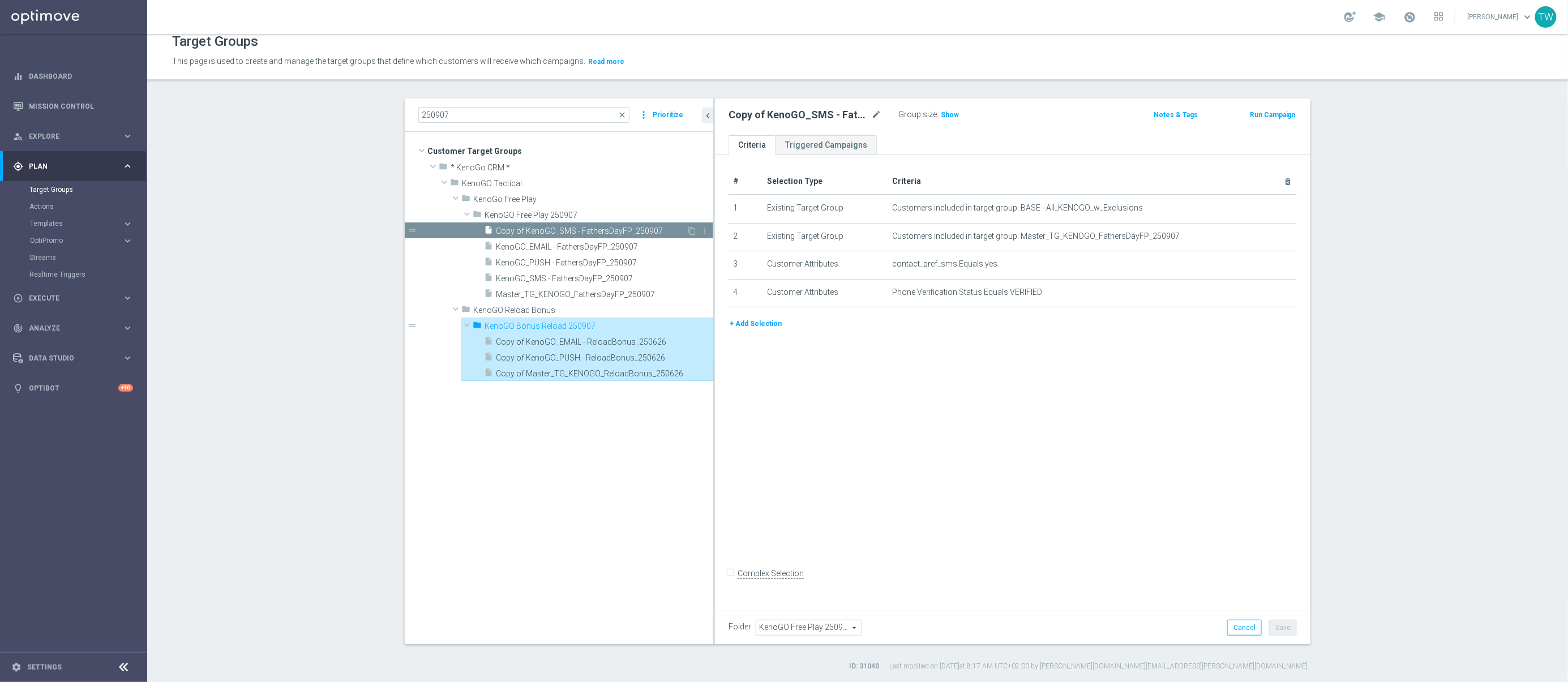
type input "KenoGO Bonus Reload 250907"
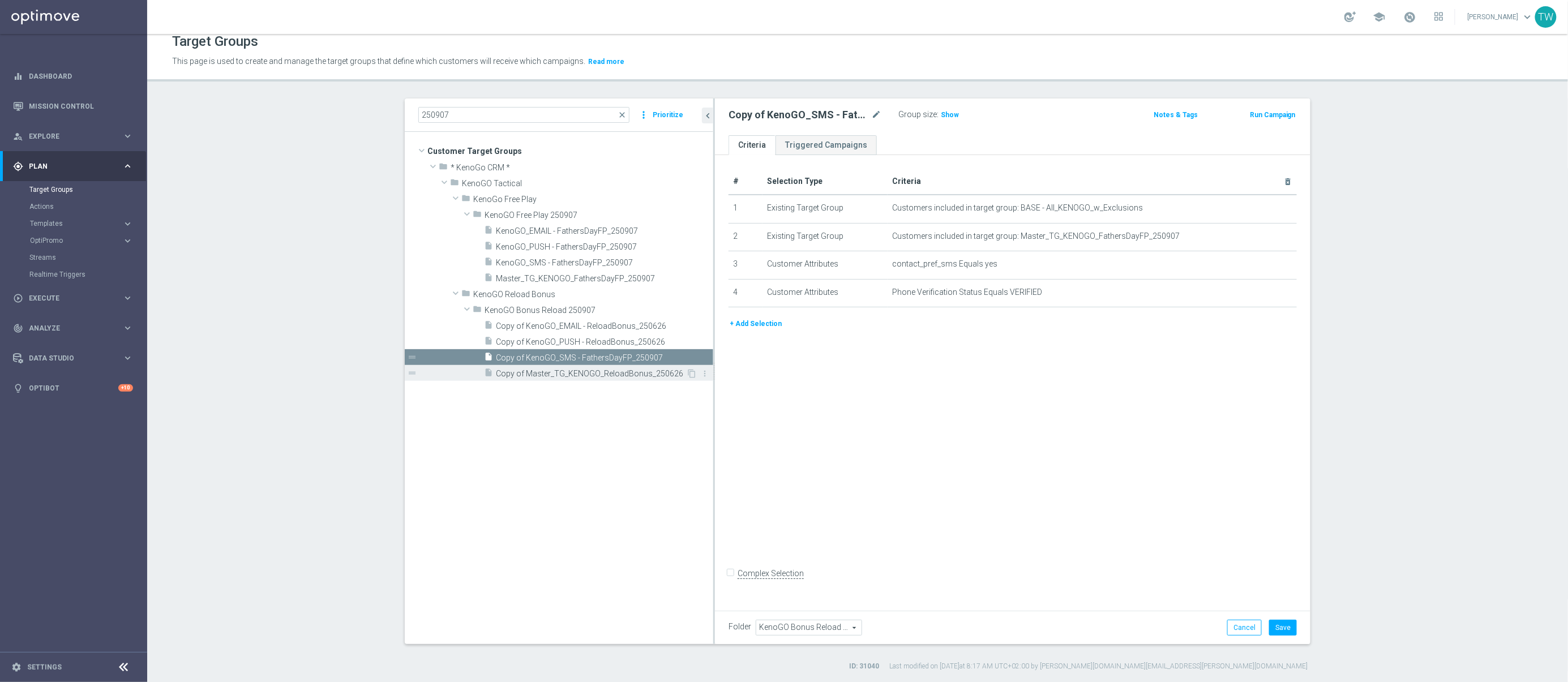
click at [616, 374] on span "Copy of Master_TG_KENOGO_ReloadBonus_250626" at bounding box center [591, 374] width 190 height 10
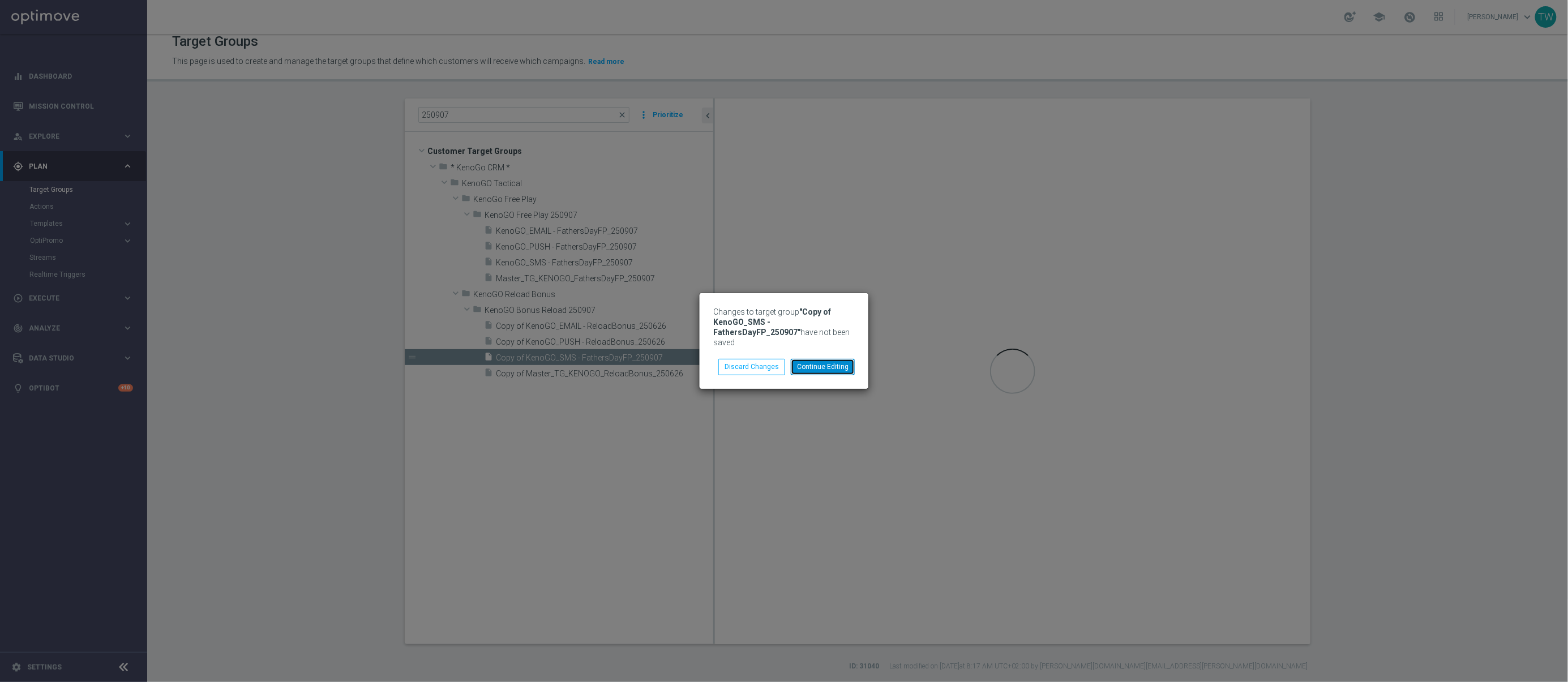
click at [807, 365] on button "Continue Editing" at bounding box center [822, 366] width 64 height 16
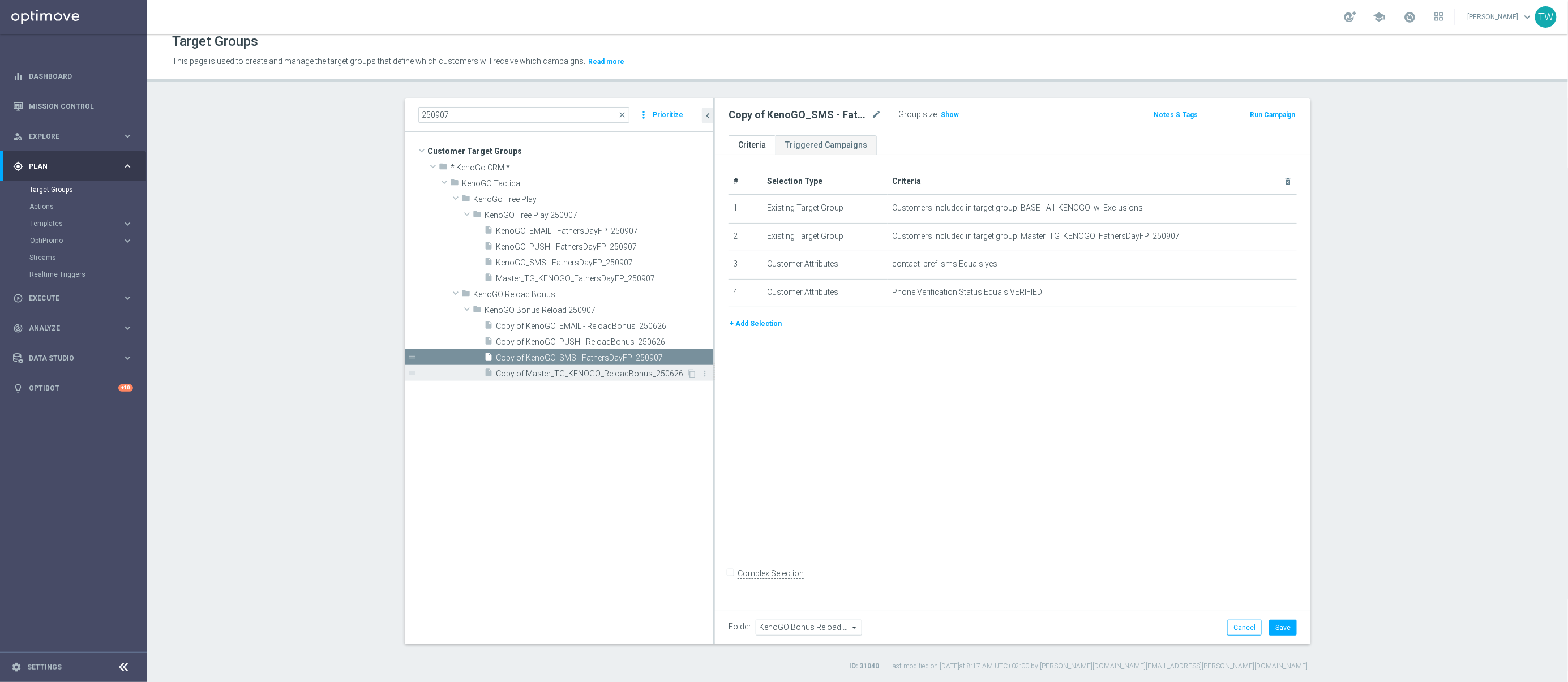
click at [608, 376] on span "Copy of Master_TG_KENOGO_ReloadBonus_250626" at bounding box center [591, 374] width 190 height 10
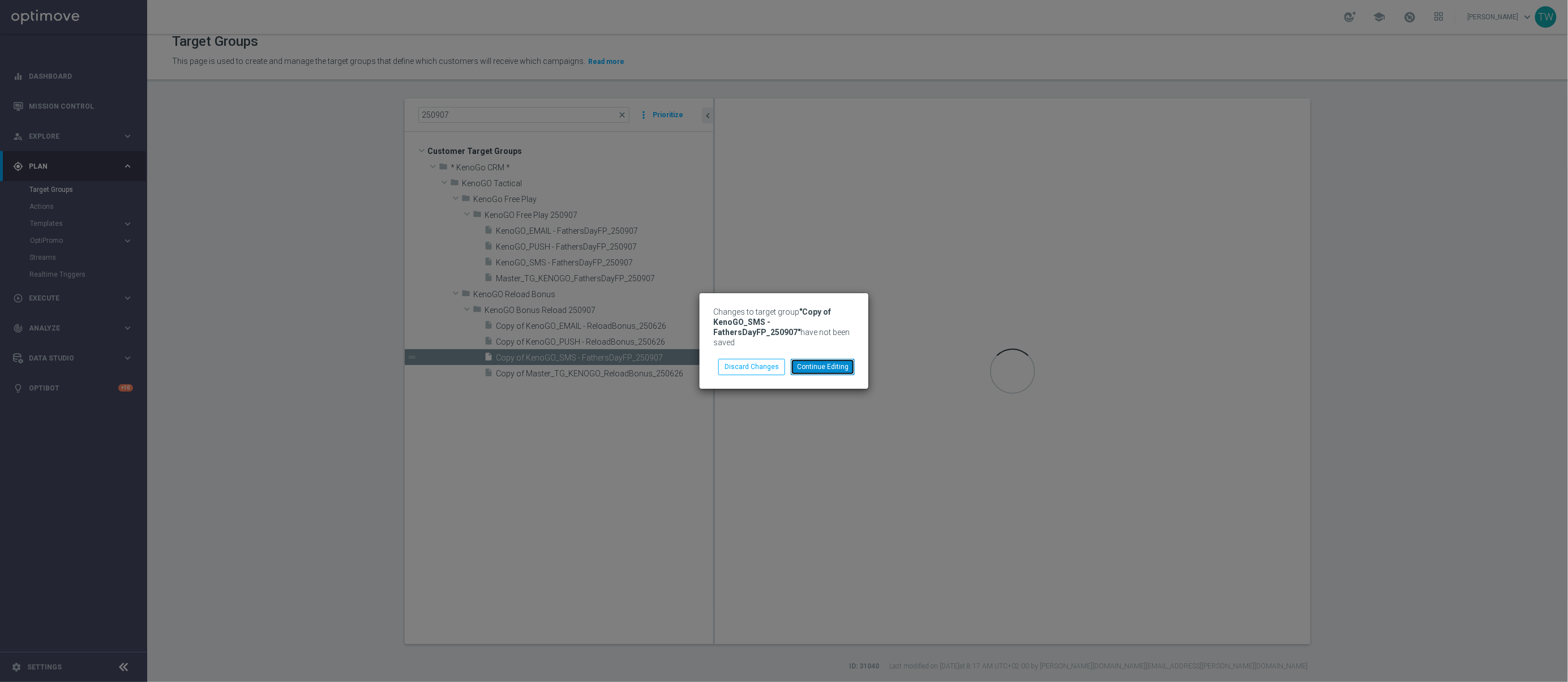
click at [841, 364] on button "Continue Editing" at bounding box center [822, 366] width 64 height 16
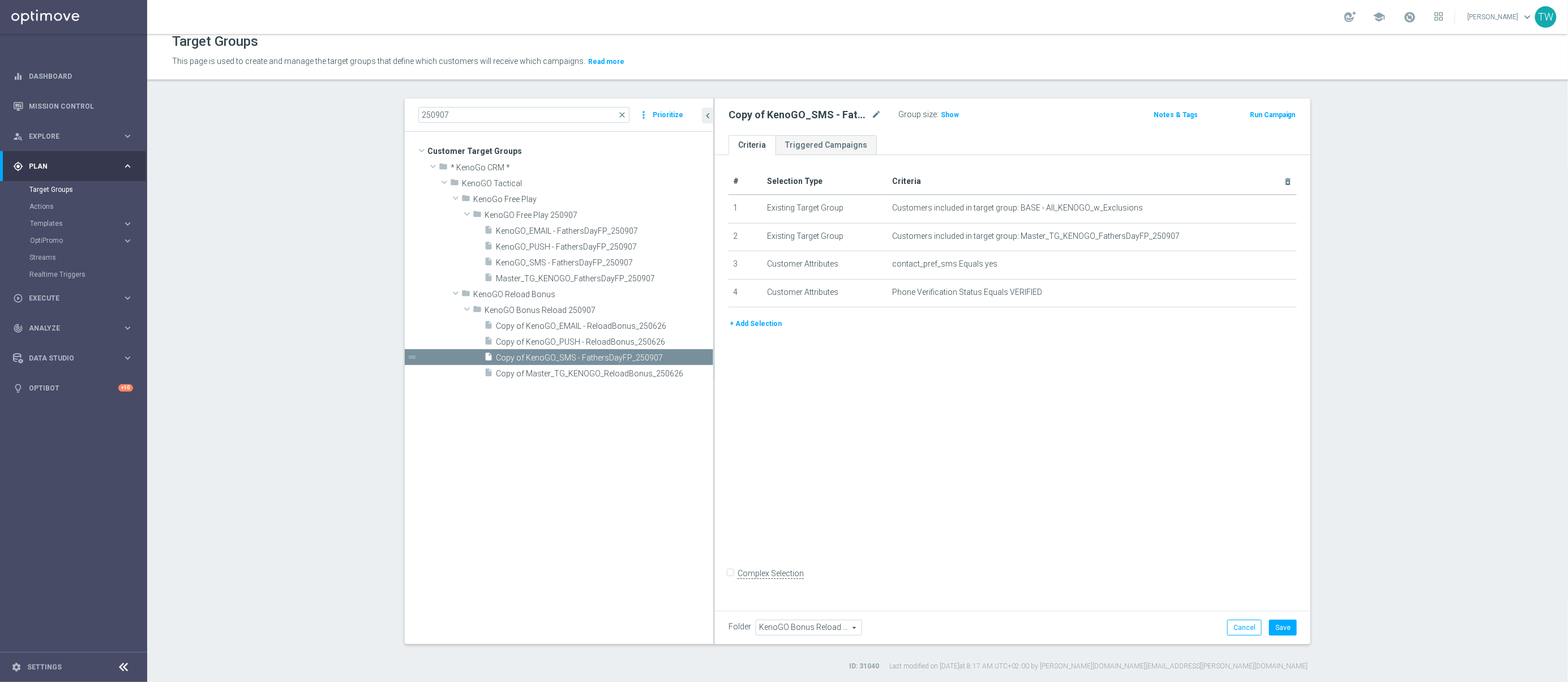
click at [975, 390] on div "# Selection Type Criteria delete_forever 1 Existing Target Group Customers incl…" at bounding box center [1013, 380] width 595 height 451
click at [879, 113] on icon "mode_edit" at bounding box center [876, 115] width 10 height 14
type input "KenoGO_SMS - FathersDayBonusReload_250907"
click at [1285, 628] on button "Save" at bounding box center [1283, 627] width 28 height 16
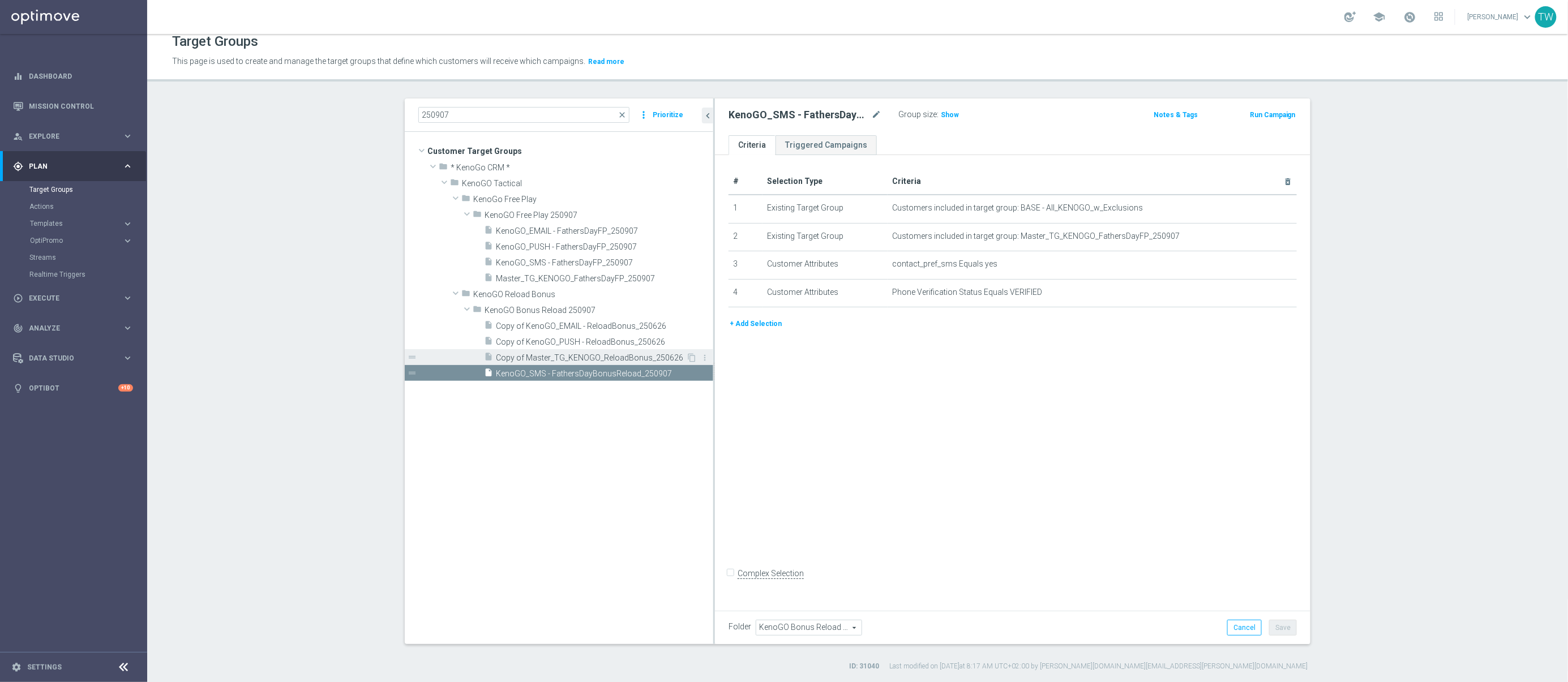
click at [648, 355] on span "Copy of Master_TG_KENOGO_ReloadBonus_250626" at bounding box center [591, 358] width 190 height 10
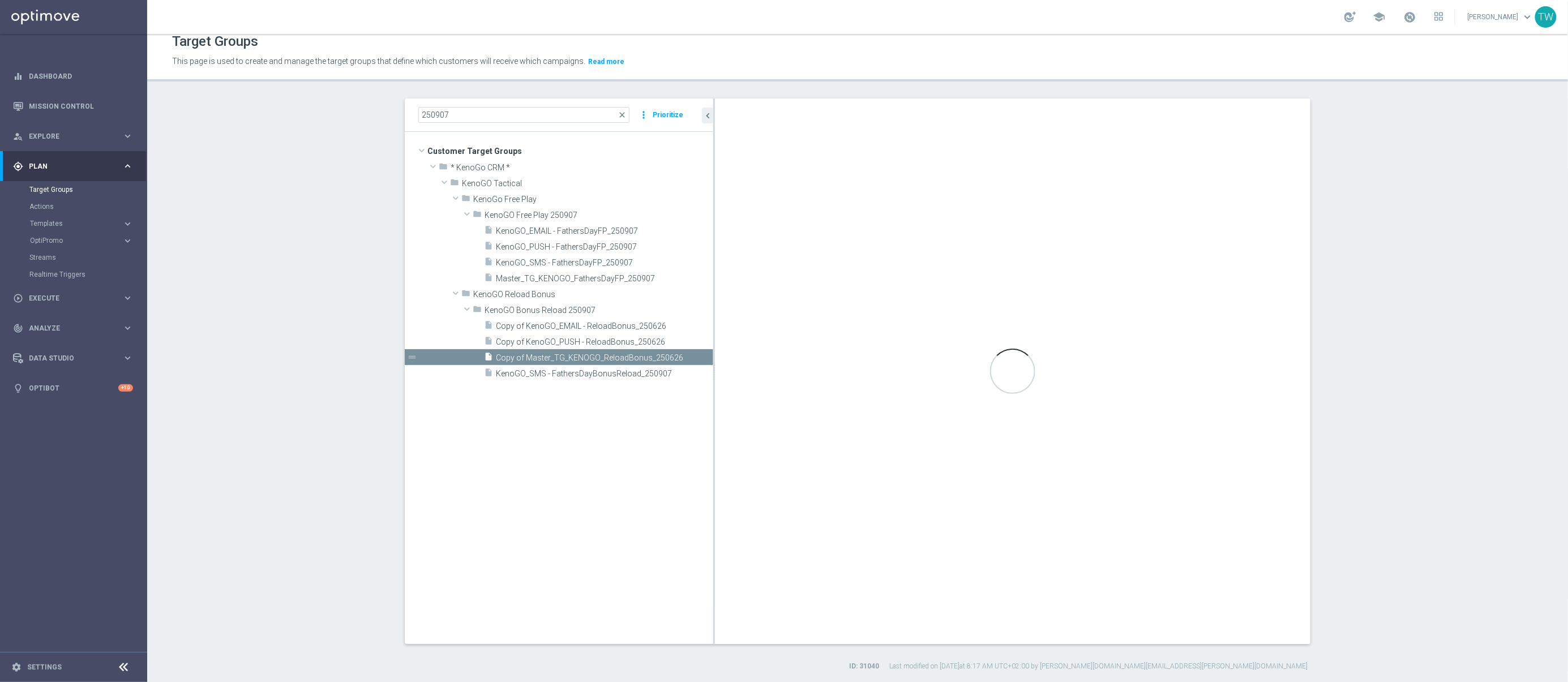
checkbox input "true"
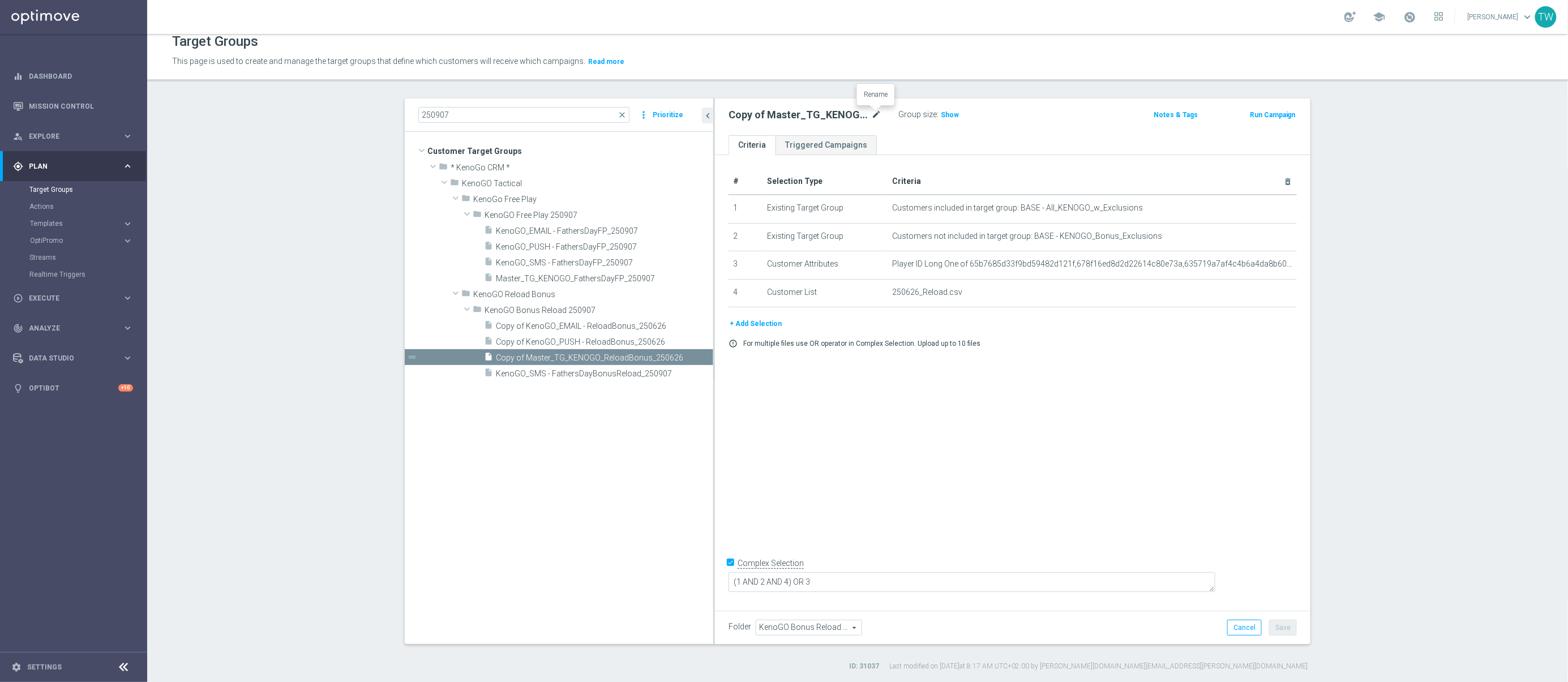
click at [877, 113] on icon "mode_edit" at bounding box center [876, 115] width 10 height 14
click at [803, 111] on input "=Master_TG_KENOGO_ReloadBonus_250907" at bounding box center [805, 115] width 153 height 16
type input "=Master_TG_KENOGO_FathersDayReloadBonus_250907"
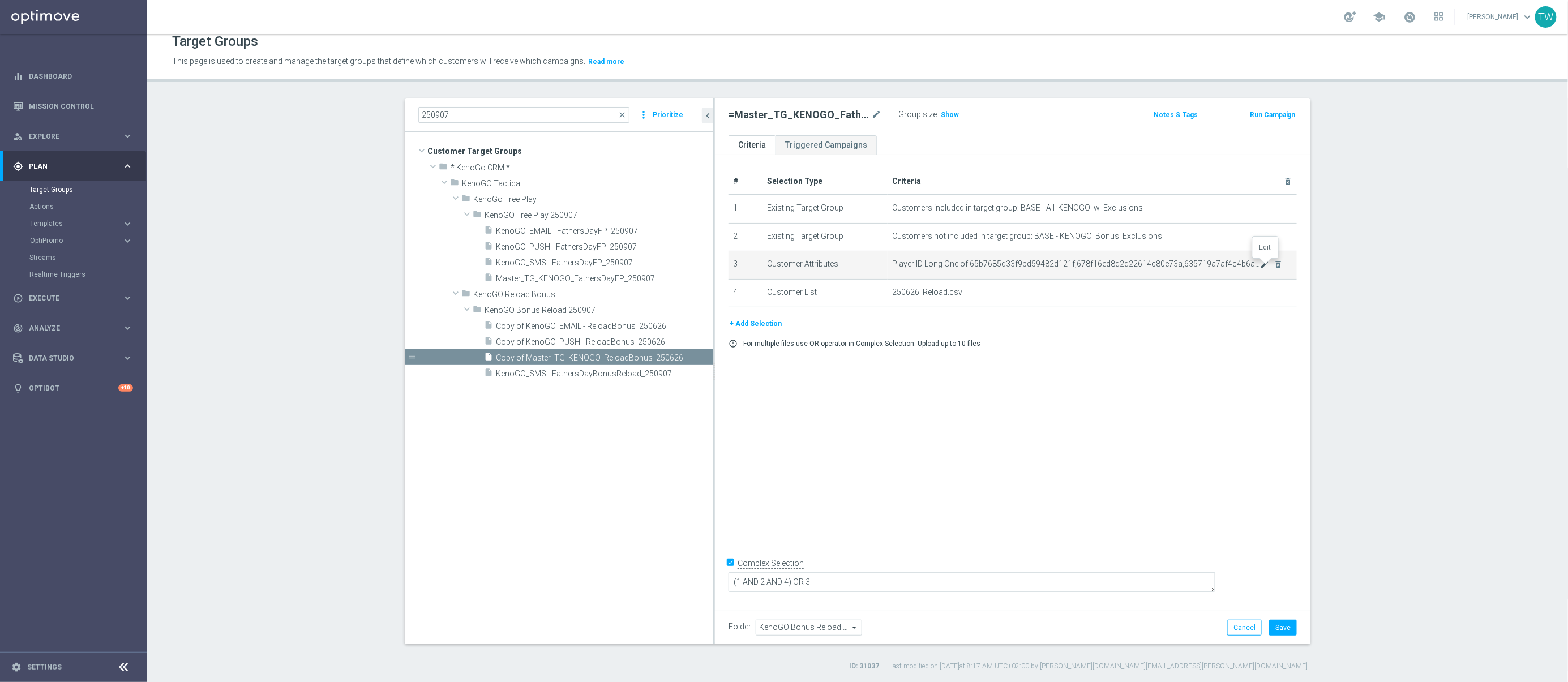
click at [1263, 266] on icon "mode_edit" at bounding box center [1264, 264] width 9 height 9
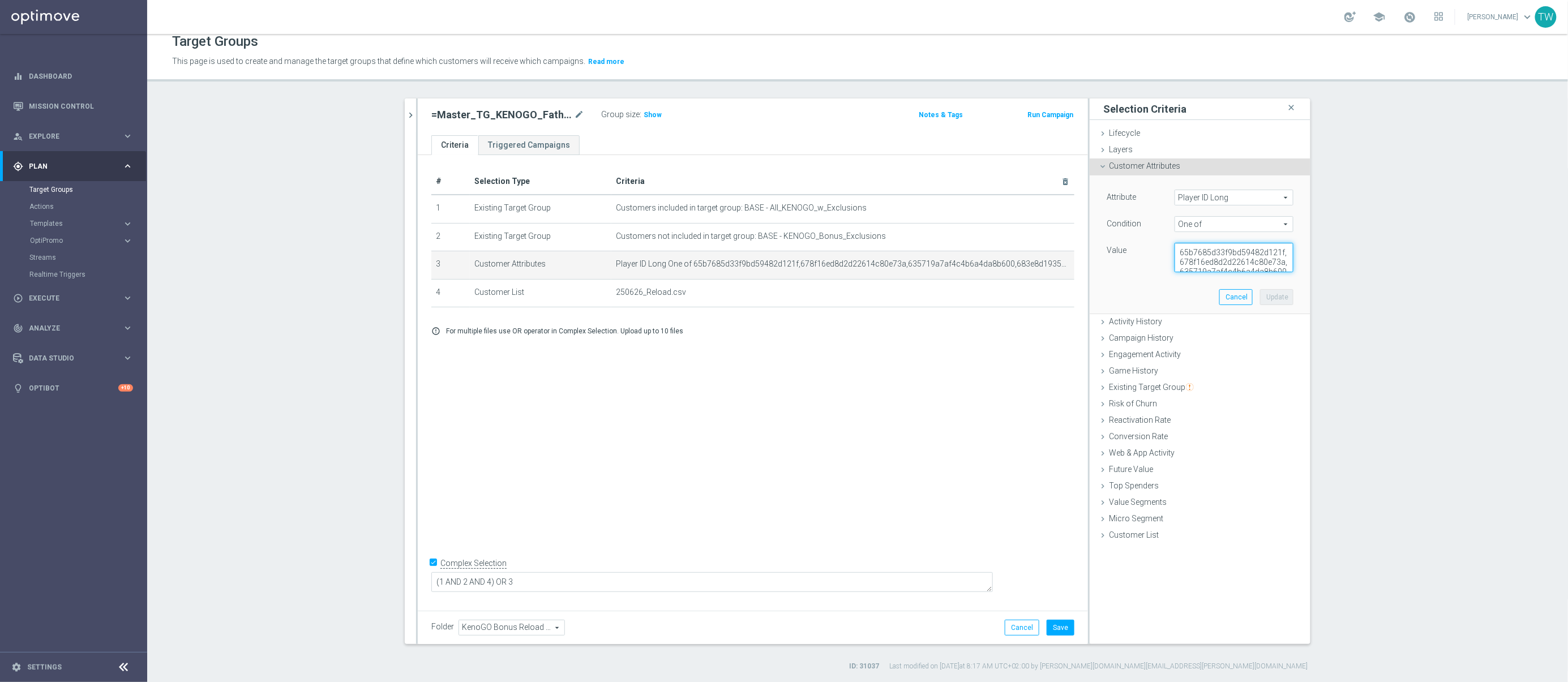
click at [1229, 257] on textarea "65b7685d33f9bd59482d121f,678f16ed8d2d22614c80e73a,635719a7af4c4b6a4da8b600,683e…" at bounding box center [1234, 257] width 119 height 29
paste textarea "35719a7af4c4b6a4da8b600,683e8d19355f4f128041216a,686b3e0963aa445cefed5b3b,67db8…"
type textarea "65b7685d33f9bd59482d121f,635719a7af4c4b6a4da8b600,683e8d19355f4f128041216a,686b…"
click at [1275, 303] on button "Update" at bounding box center [1276, 297] width 33 height 16
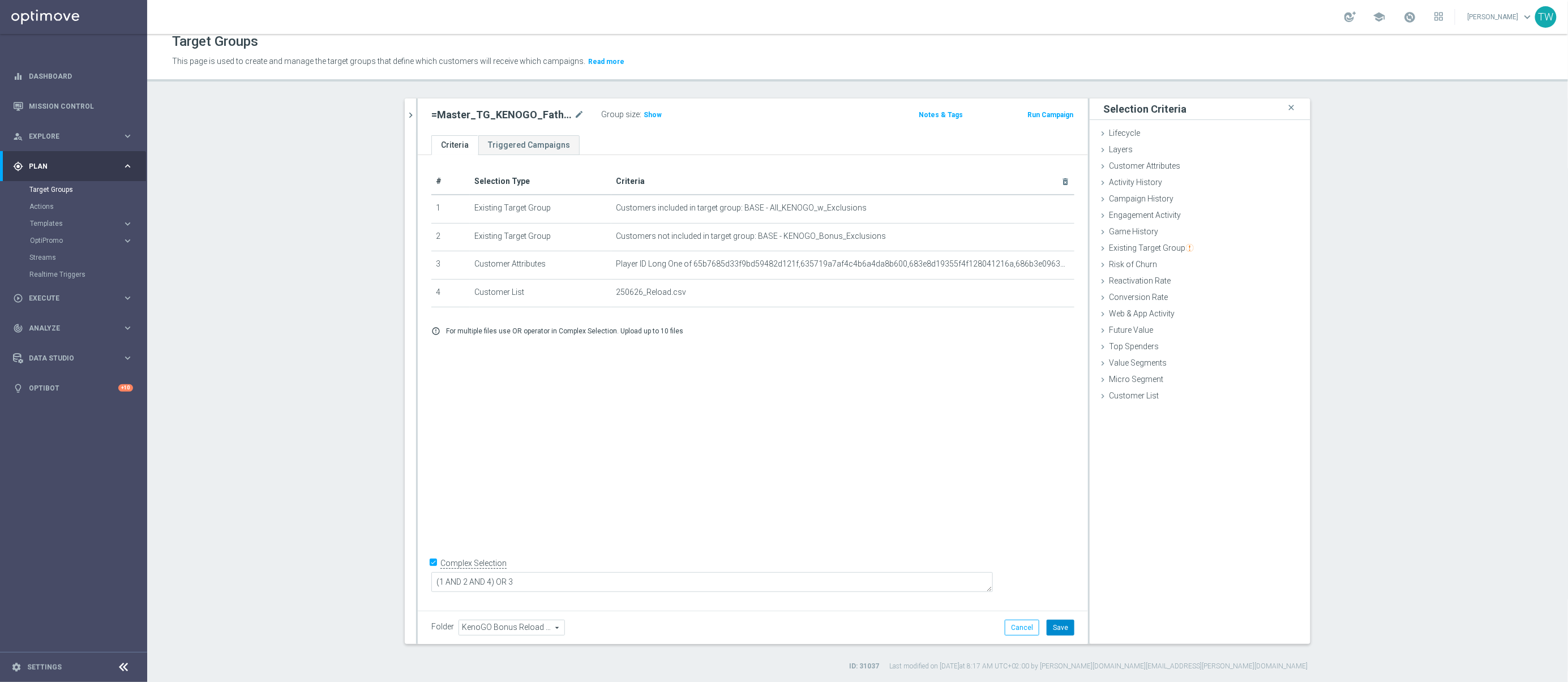
click at [1058, 628] on button "Save" at bounding box center [1060, 627] width 28 height 16
click at [411, 113] on icon "chevron_right" at bounding box center [411, 115] width 11 height 11
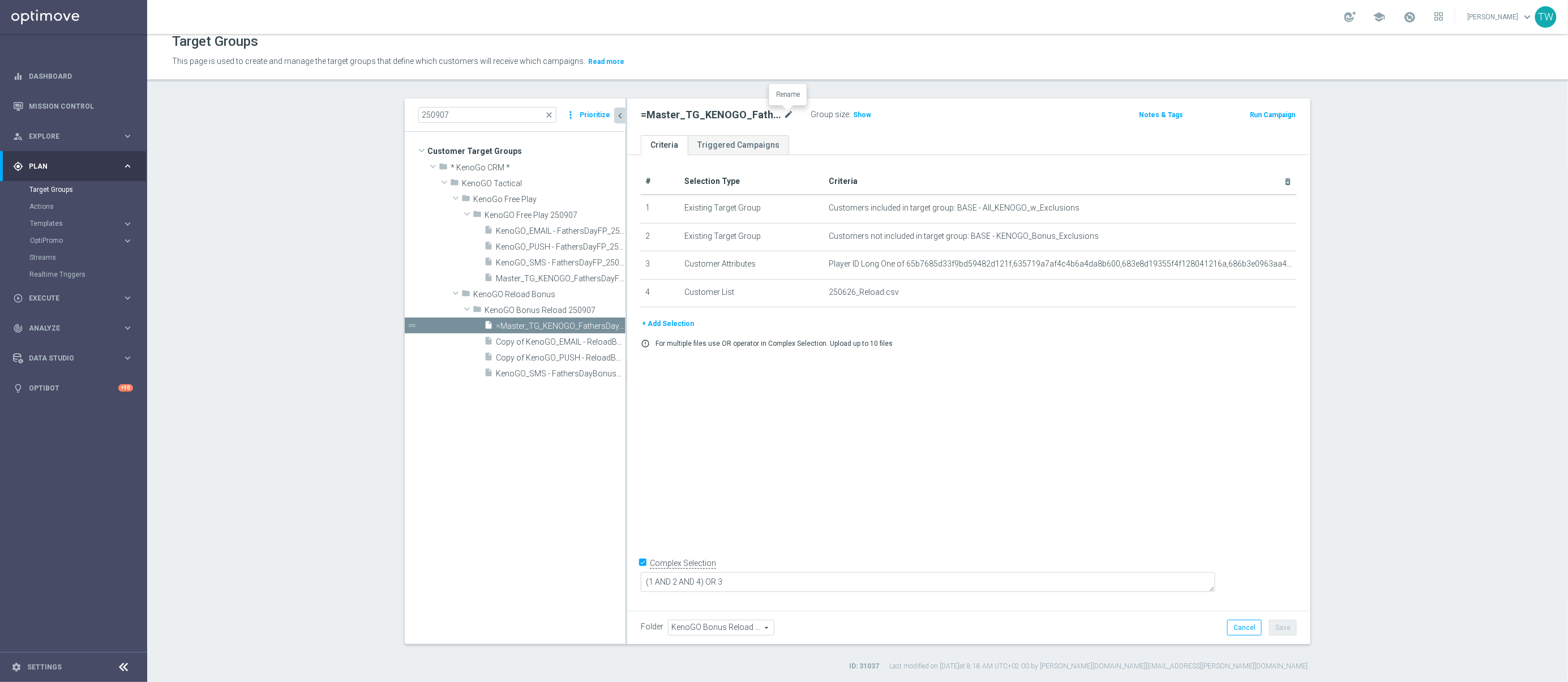
click at [786, 113] on icon "mode_edit" at bounding box center [788, 115] width 10 height 14
type input "Master_TG_KENOGO_FathersDayReloadBonus_250907"
click at [1285, 623] on button "Save" at bounding box center [1283, 627] width 28 height 16
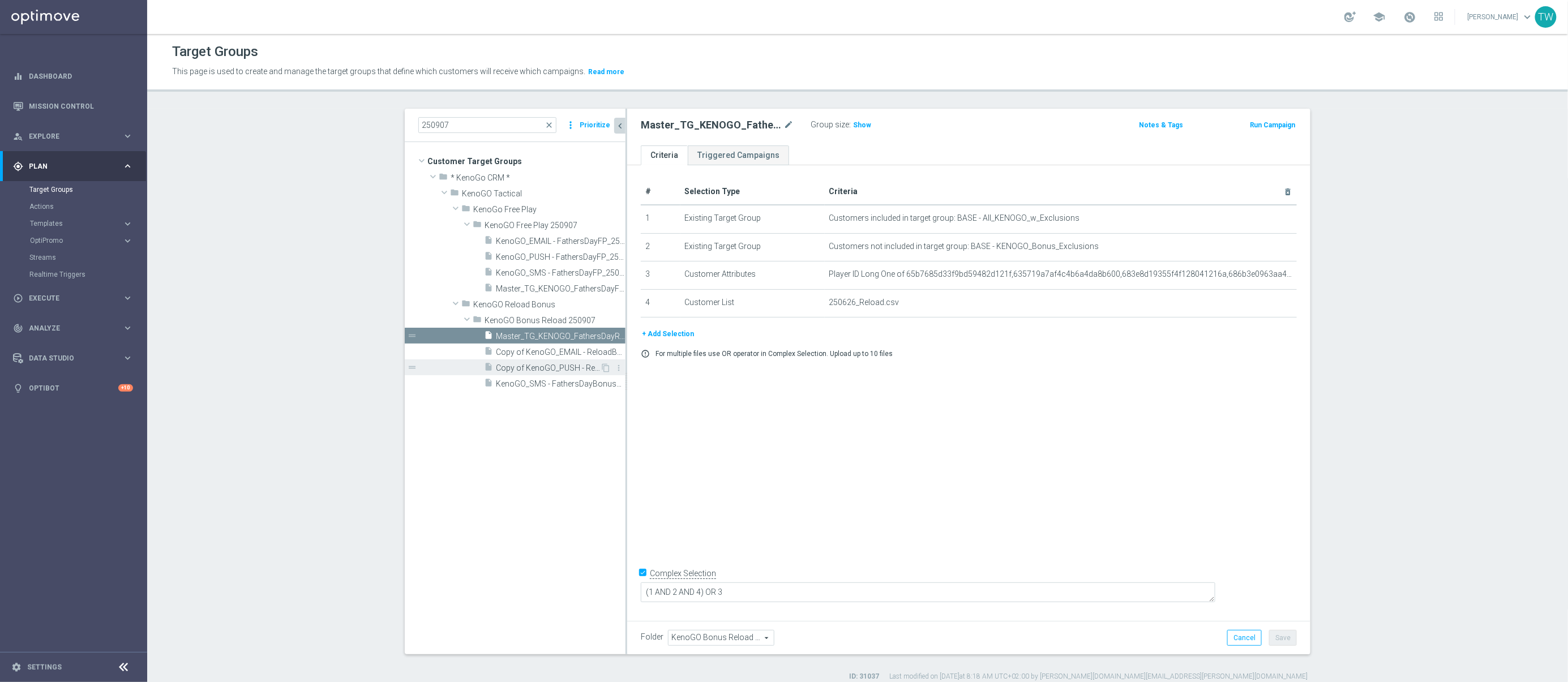
drag, startPoint x: 551, startPoint y: 369, endPoint x: 543, endPoint y: 367, distance: 8.2
click at [551, 369] on span "Copy of KenoGO_PUSH - ReloadBonus_250626" at bounding box center [548, 368] width 104 height 10
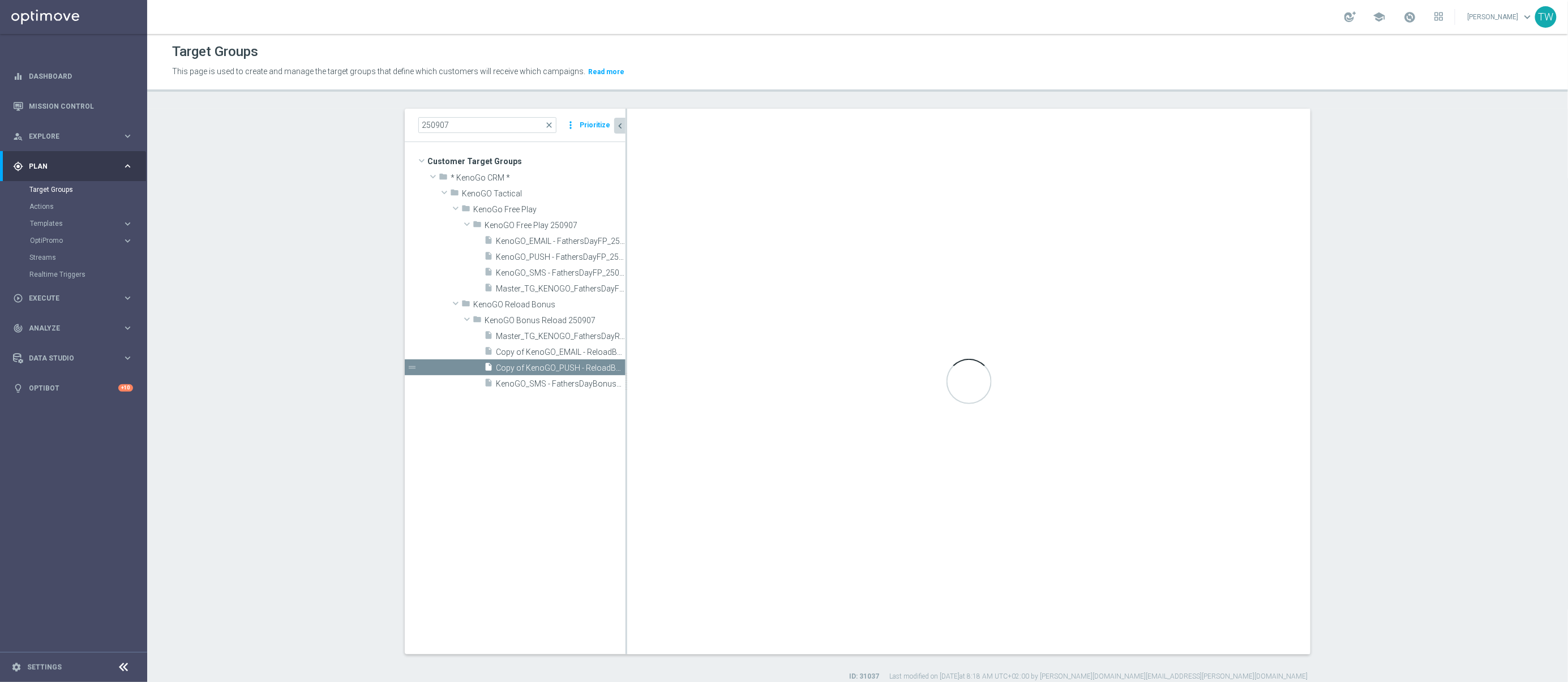
type textarea "(1 AND 2 AND 3) OR 4"
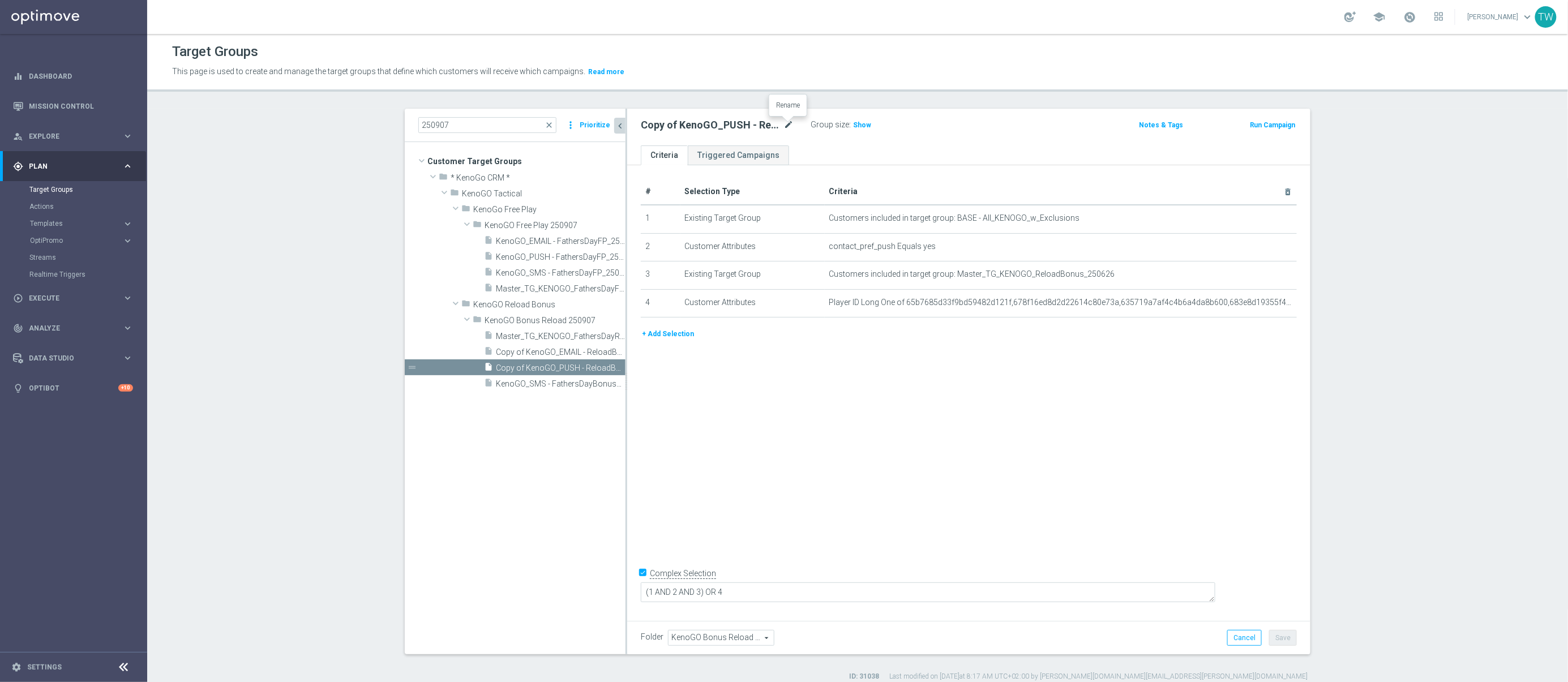
click at [790, 126] on icon "mode_edit" at bounding box center [788, 125] width 10 height 14
drag, startPoint x: 703, startPoint y: 124, endPoint x: 787, endPoint y: 191, distance: 107.4
click at [703, 124] on input "KenoGO_PUSH - ReloadBonus_250626" at bounding box center [717, 126] width 153 height 16
type input "KenoGO_PUSH - FathersDayReloadBonus_250907"
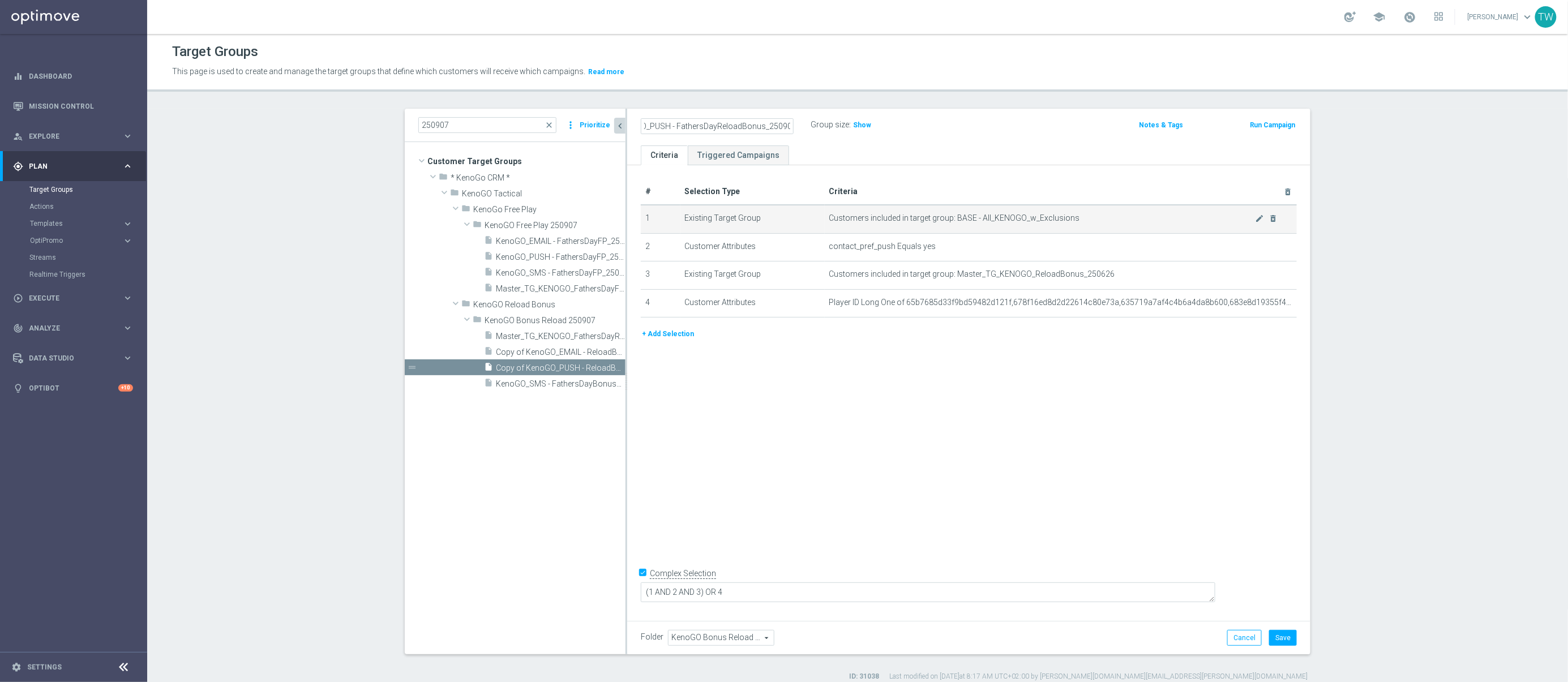
scroll to position [0, 0]
click at [625, 452] on tree-viewport "Customer Target Groups library_add create_new_folder folder" at bounding box center [515, 397] width 221 height 511
click at [1258, 276] on icon "mode_edit" at bounding box center [1259, 274] width 9 height 9
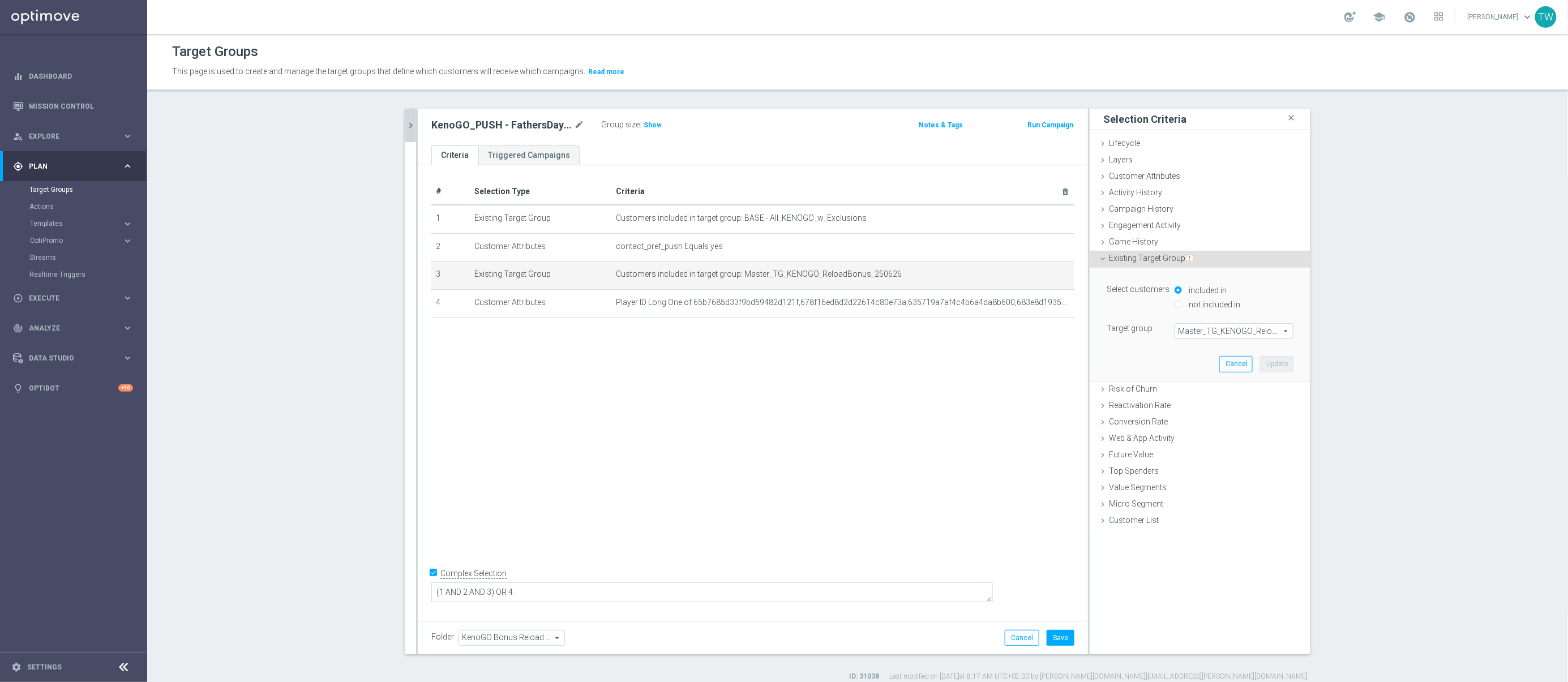
click at [1244, 337] on span "Master_TG_KENOGO_ReloadBonus_250626" at bounding box center [1234, 331] width 118 height 15
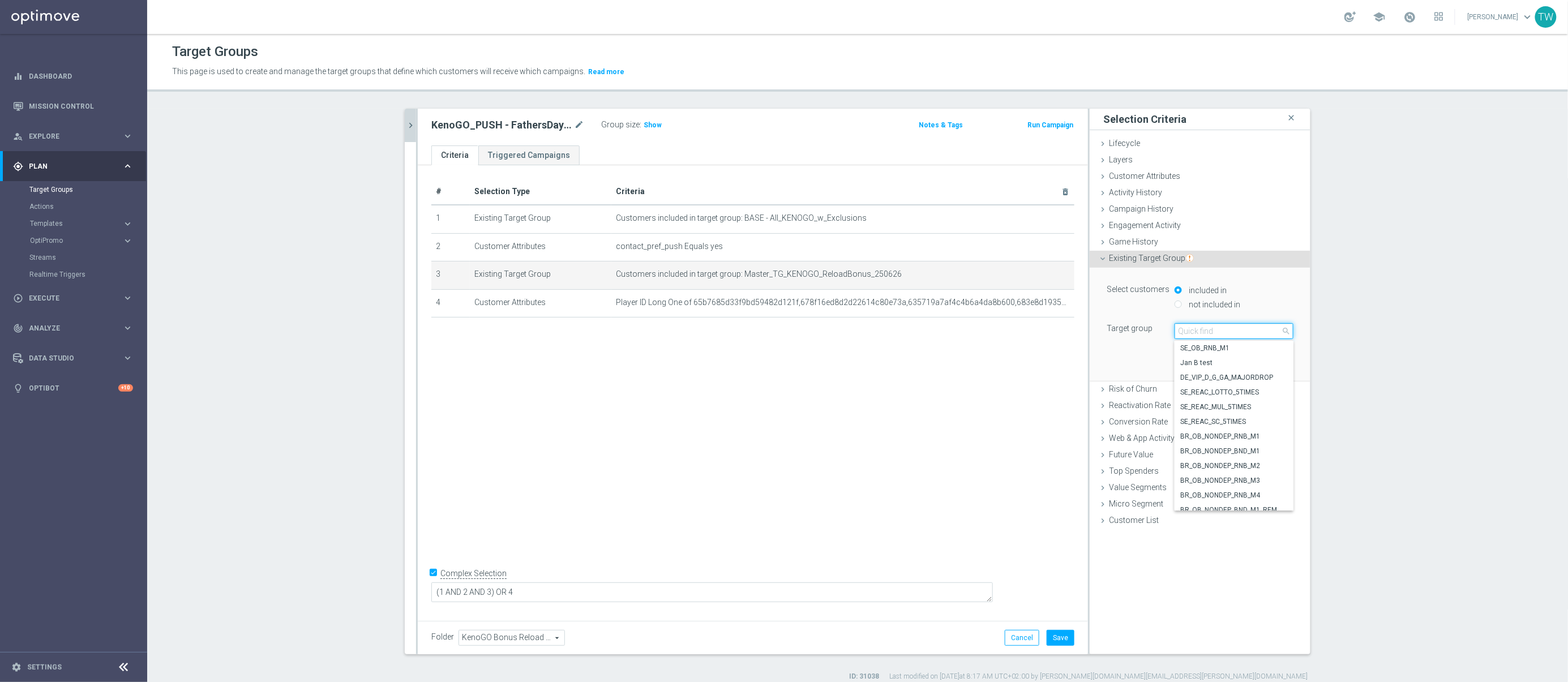
click at [1244, 337] on input "search" at bounding box center [1234, 331] width 119 height 16
type input "250907"
click at [1257, 408] on span "Master_TG_KENOGO_FathersDayReloadBonus_250907" at bounding box center [1234, 406] width 107 height 9
type input "Master_TG_KENOGO_FathersDayReloadBonus_250907"
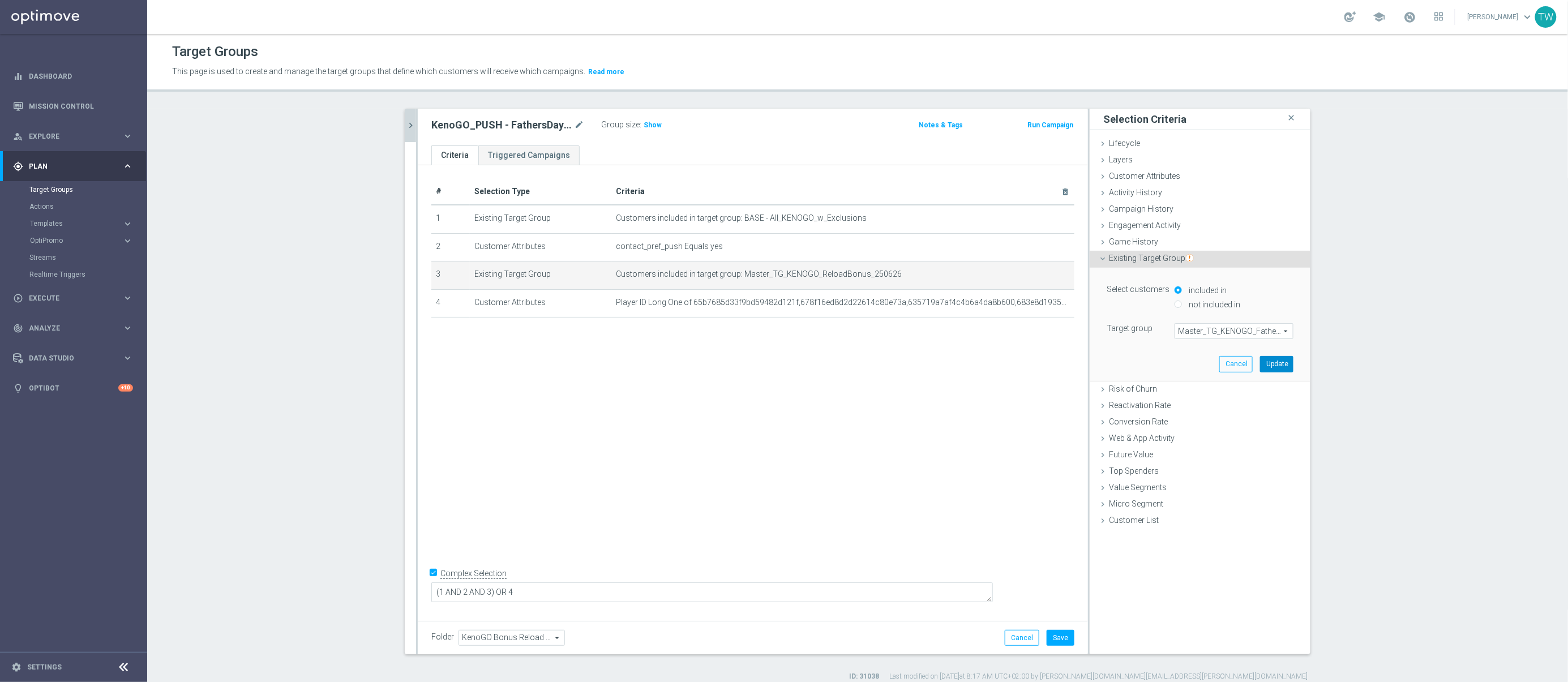
click at [1281, 367] on button "Update" at bounding box center [1276, 363] width 33 height 16
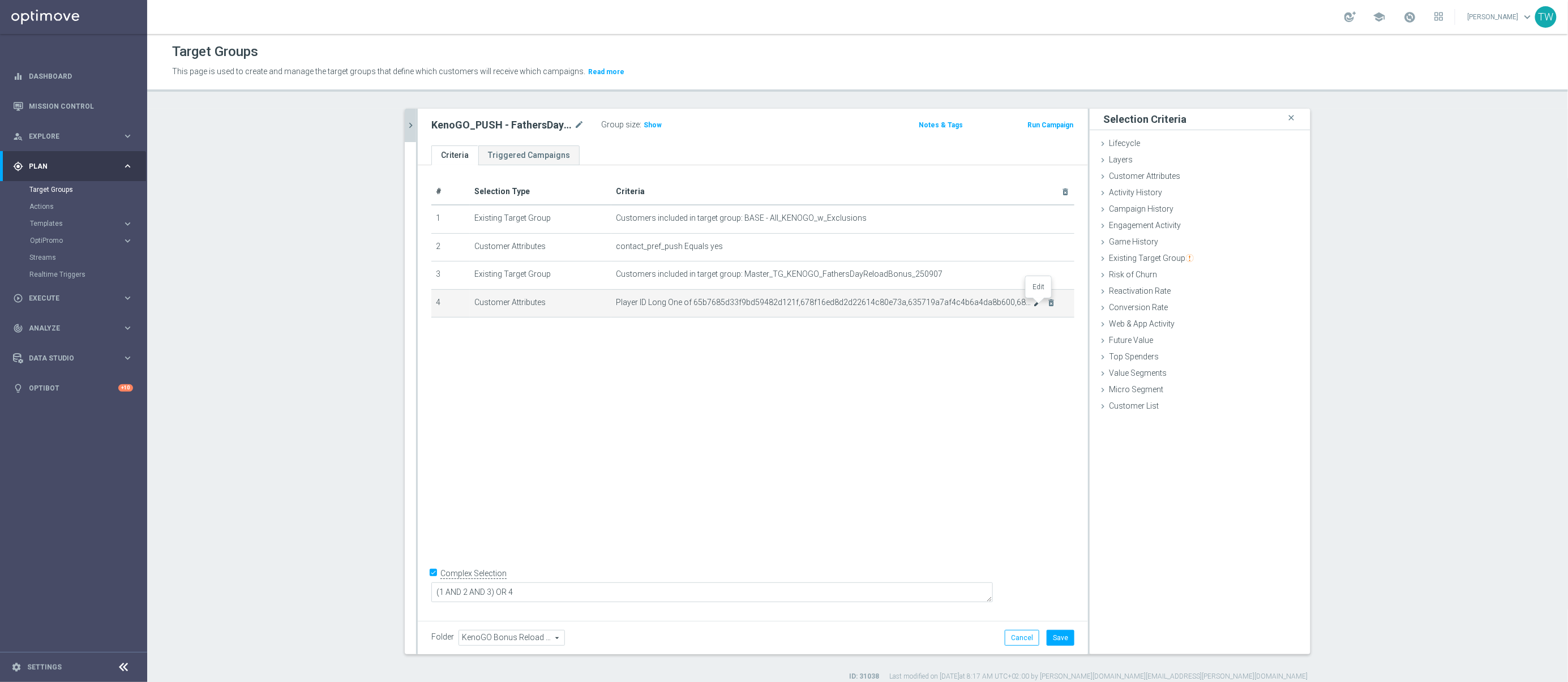
click at [1041, 304] on icon "mode_edit" at bounding box center [1038, 302] width 9 height 9
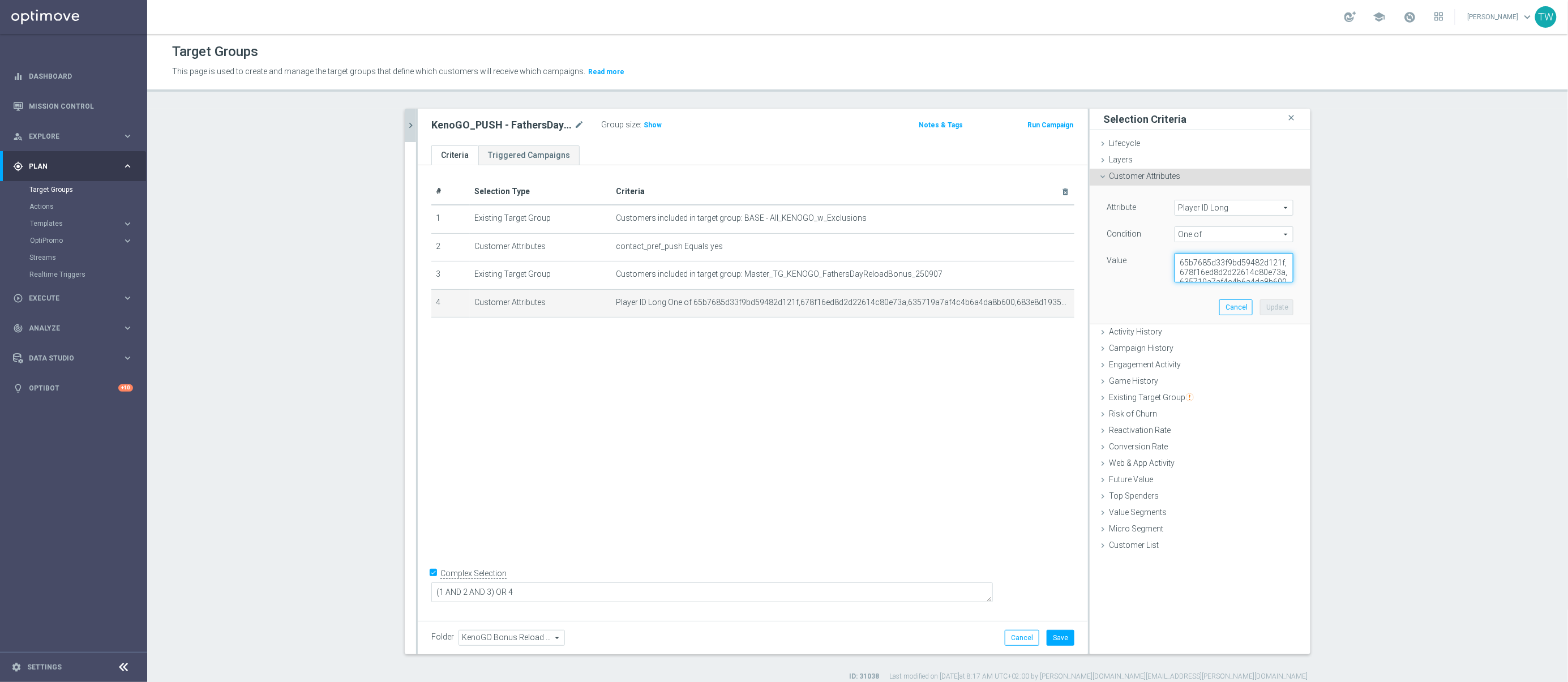
click at [1221, 276] on textarea "65b7685d33f9bd59482d121f,678f16ed8d2d22614c80e73a,635719a7af4c4b6a4da8b600,683e…" at bounding box center [1234, 267] width 119 height 29
paste textarea "35719a7af4c4b6a4da8b600,683e8d19355f4f128041216a,686b3e0963aa445cefed5b3b,67db8…"
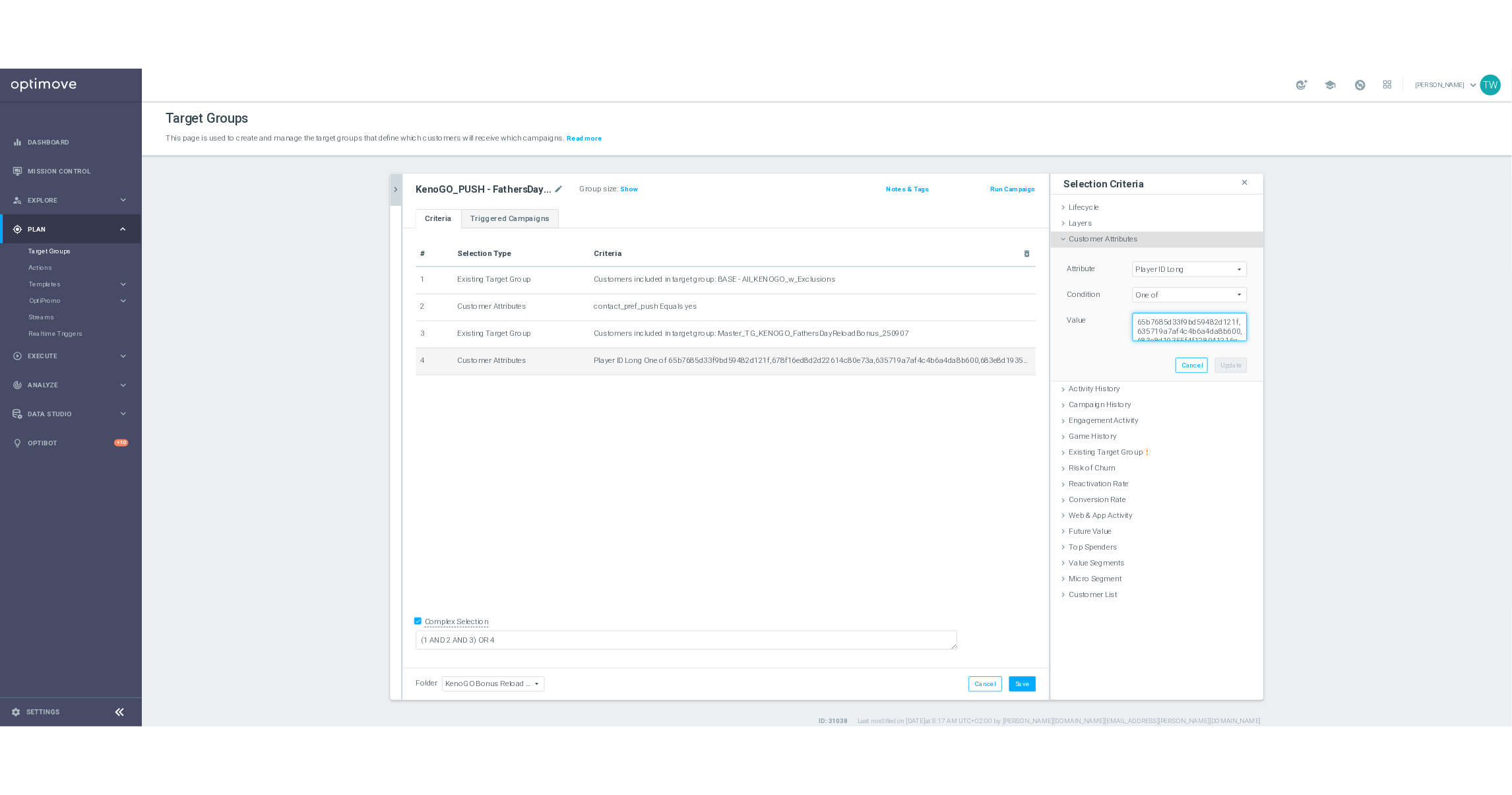
scroll to position [40, 0]
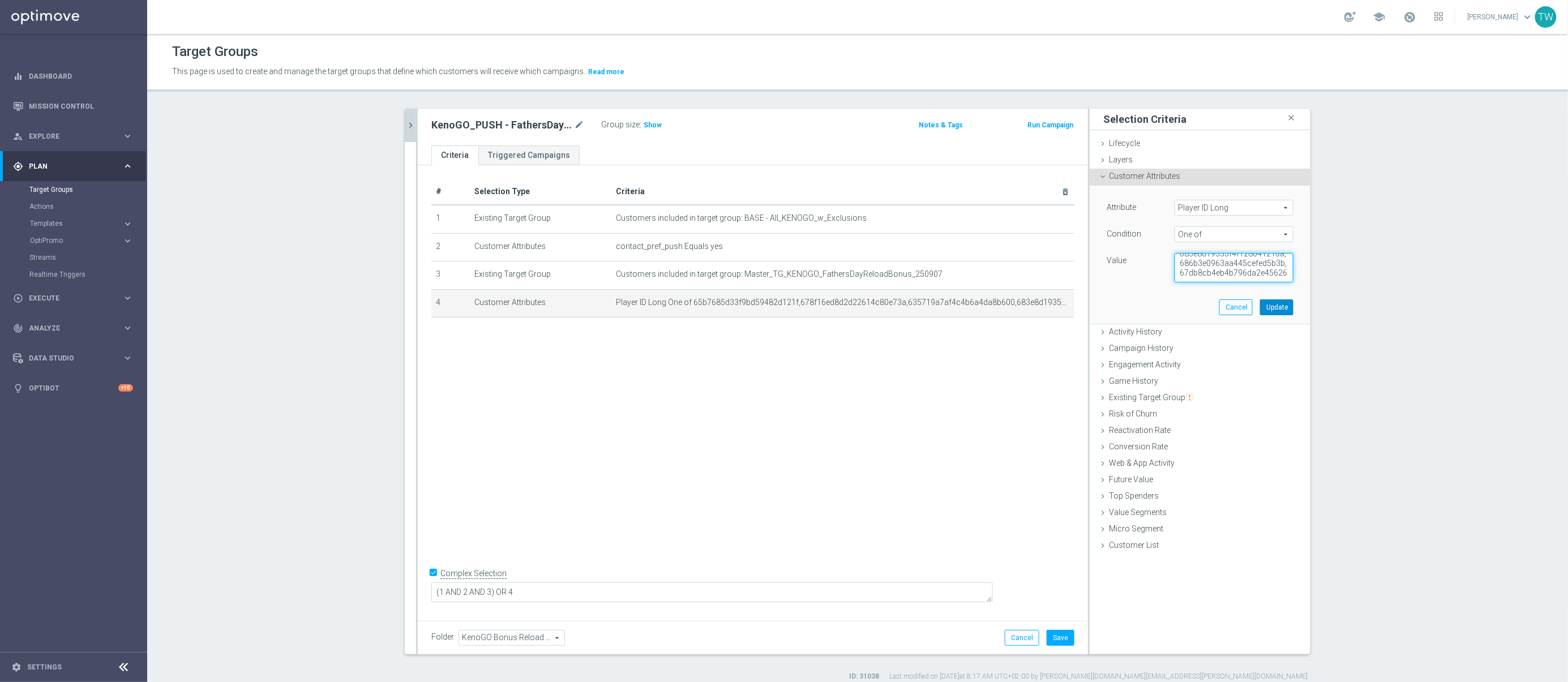
type textarea "65b7685d33f9bd59482d121f,635719a7af4c4b6a4da8b600,683e8d19355f4f128041216a,686b…"
click at [1283, 309] on button "Update" at bounding box center [1276, 307] width 33 height 16
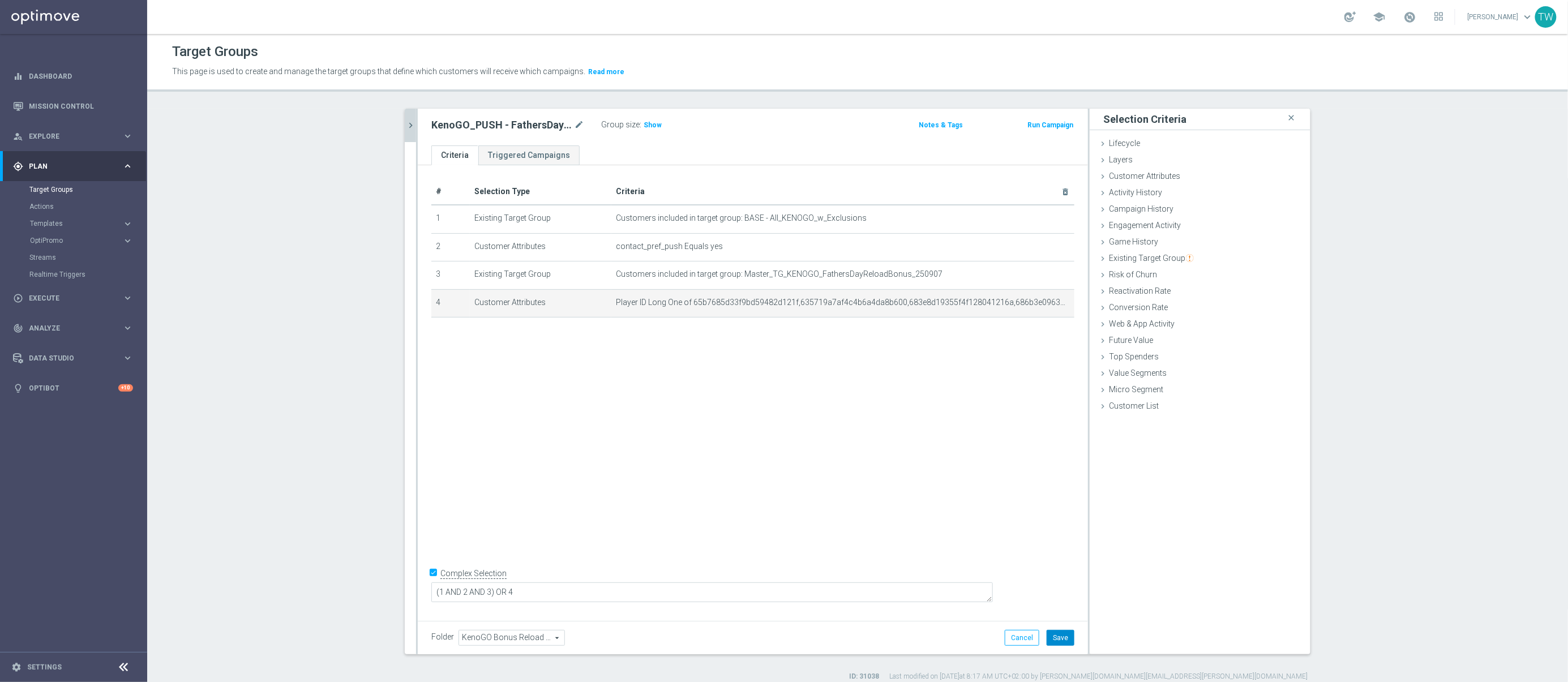
click at [1062, 634] on button "Save" at bounding box center [1060, 637] width 28 height 16
click at [415, 124] on icon "chevron_right" at bounding box center [411, 126] width 11 height 11
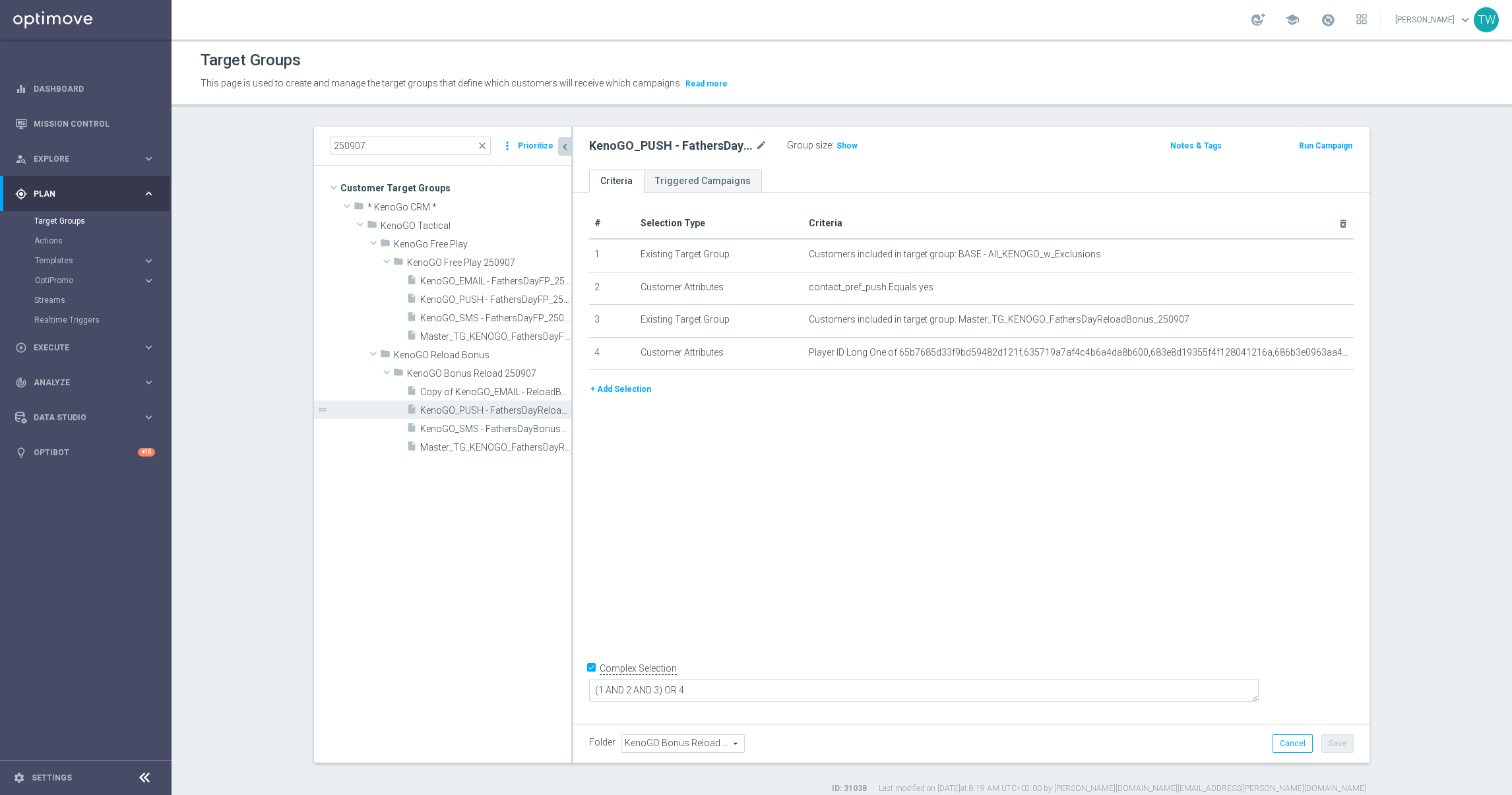
click at [612, 393] on button "+ Add Selection" at bounding box center [621, 389] width 63 height 14
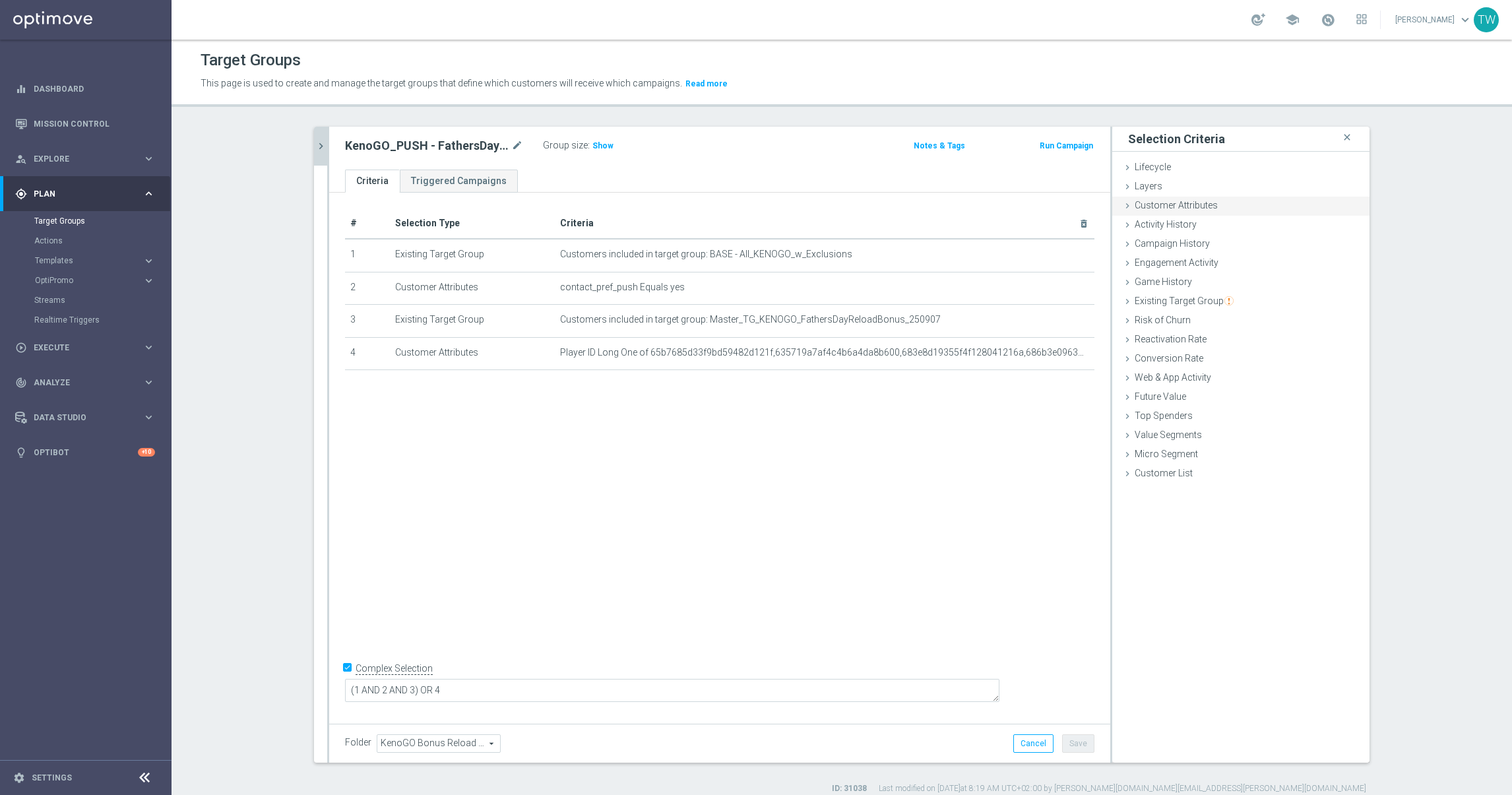
click at [1202, 204] on span "Customer Attributes" at bounding box center [1175, 204] width 83 height 10
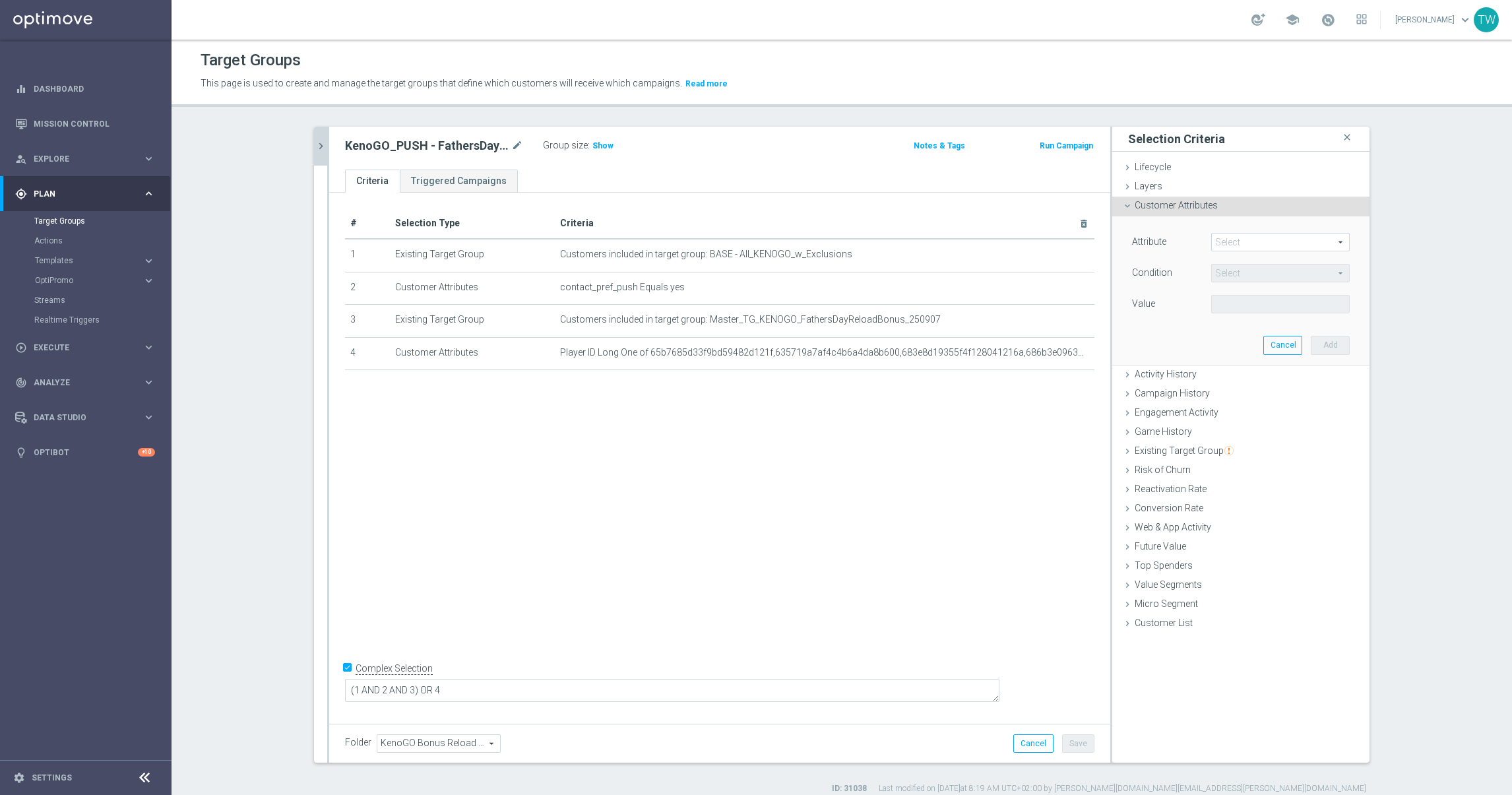
click at [1248, 245] on span at bounding box center [1280, 242] width 137 height 17
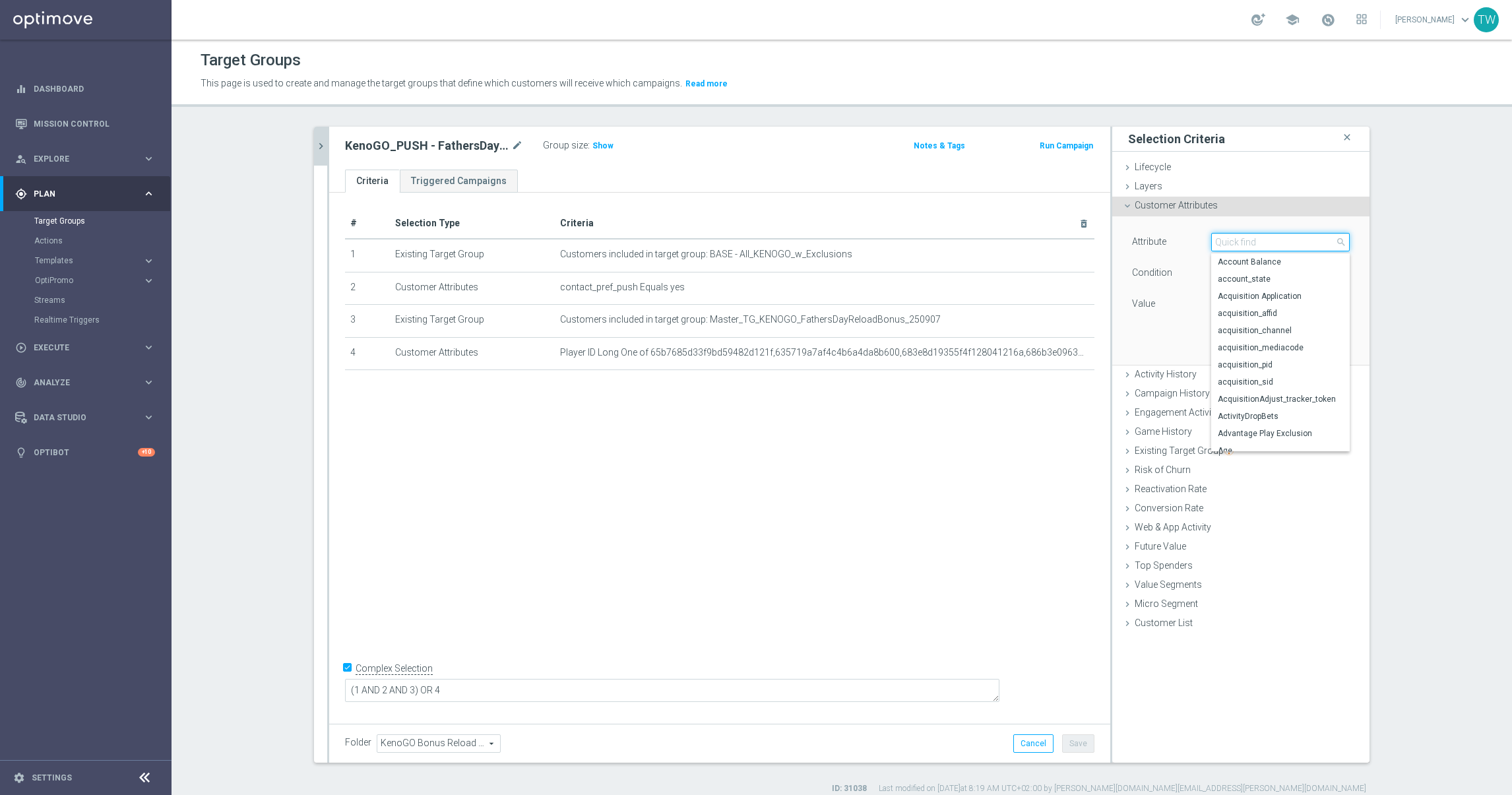
click at [1248, 245] on input "search" at bounding box center [1280, 242] width 139 height 18
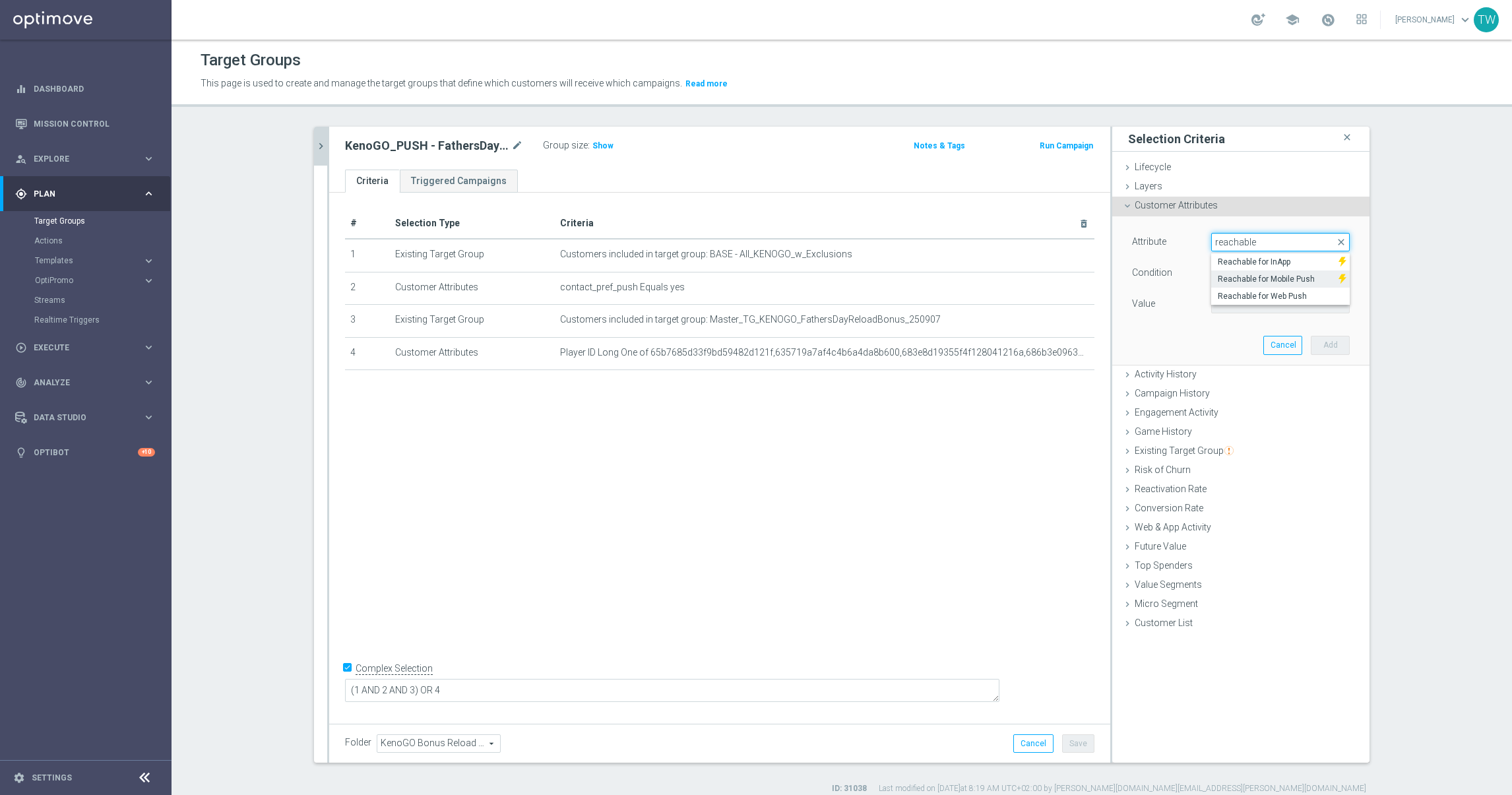
type input "reachable"
click at [1237, 277] on span "Reachable for Mobile Push" at bounding box center [1274, 279] width 114 height 10
type input "Reachable for Mobile Push"
type input "Equals"
click at [1251, 306] on span at bounding box center [1280, 304] width 137 height 17
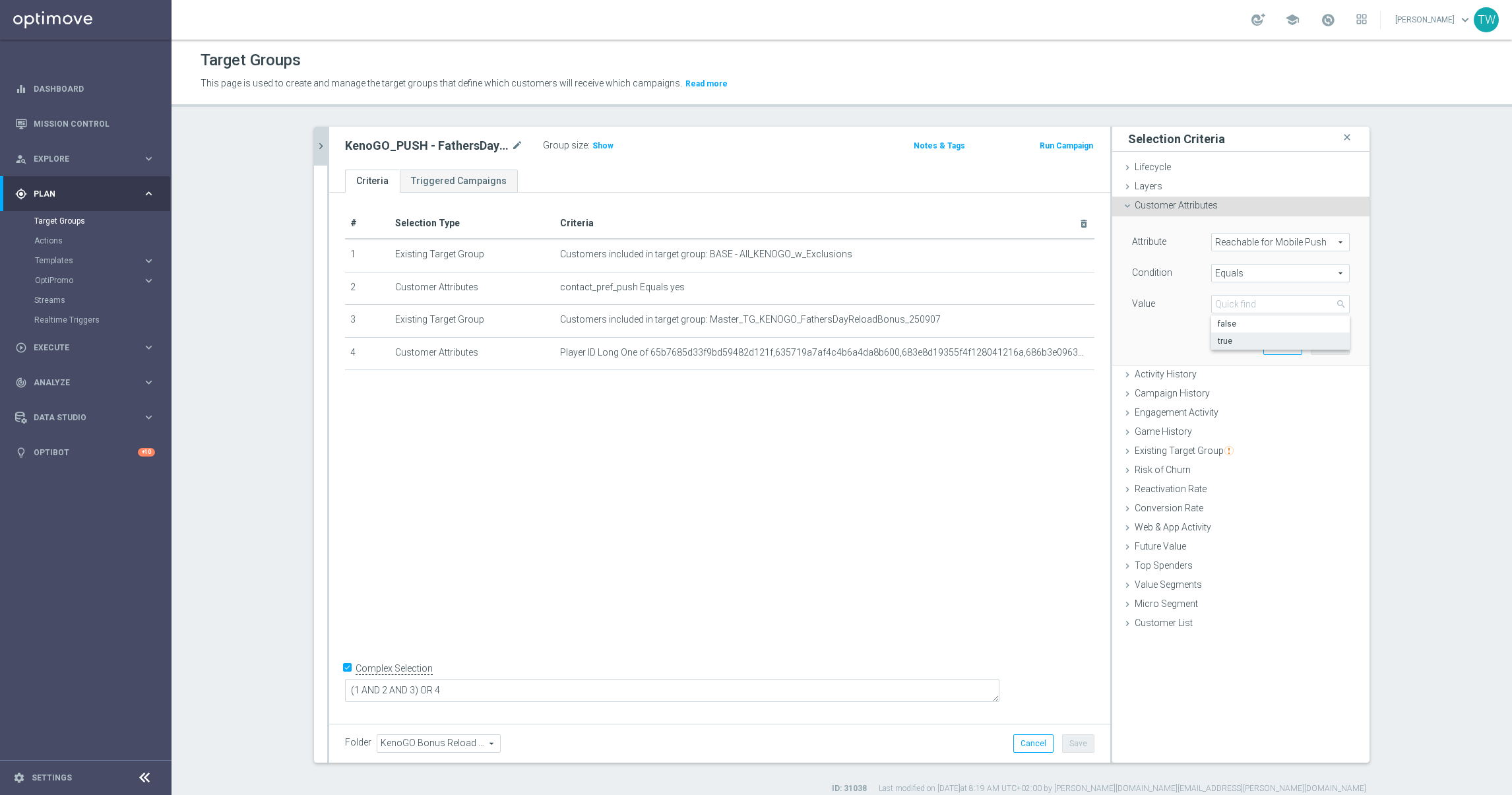
click at [1249, 340] on span "true" at bounding box center [1280, 340] width 125 height 10
type input "true"
click at [1324, 351] on button "Add" at bounding box center [1330, 344] width 39 height 18
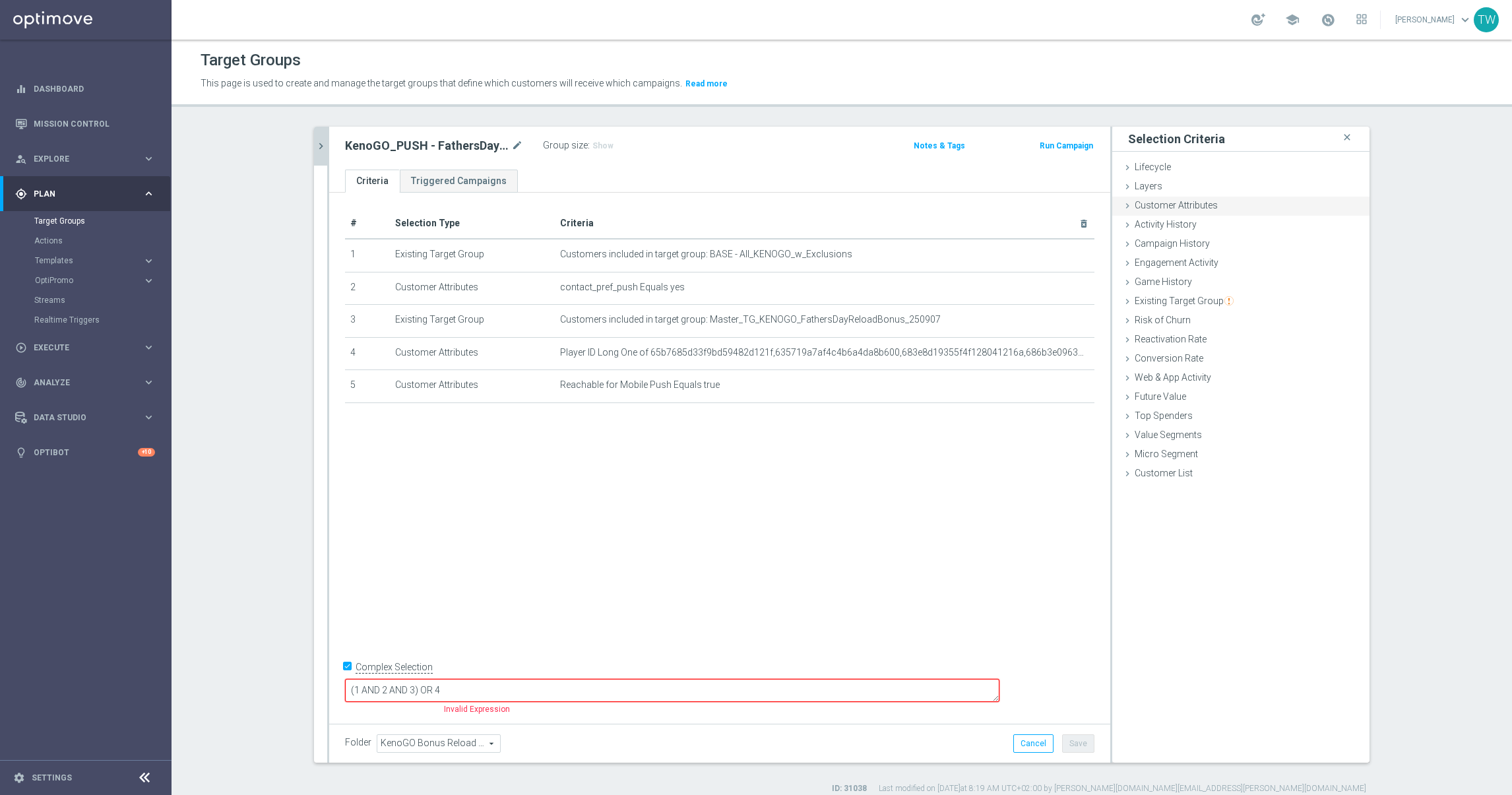
click at [1217, 207] on div "Customer Attributes done selection saved" at bounding box center [1240, 206] width 257 height 20
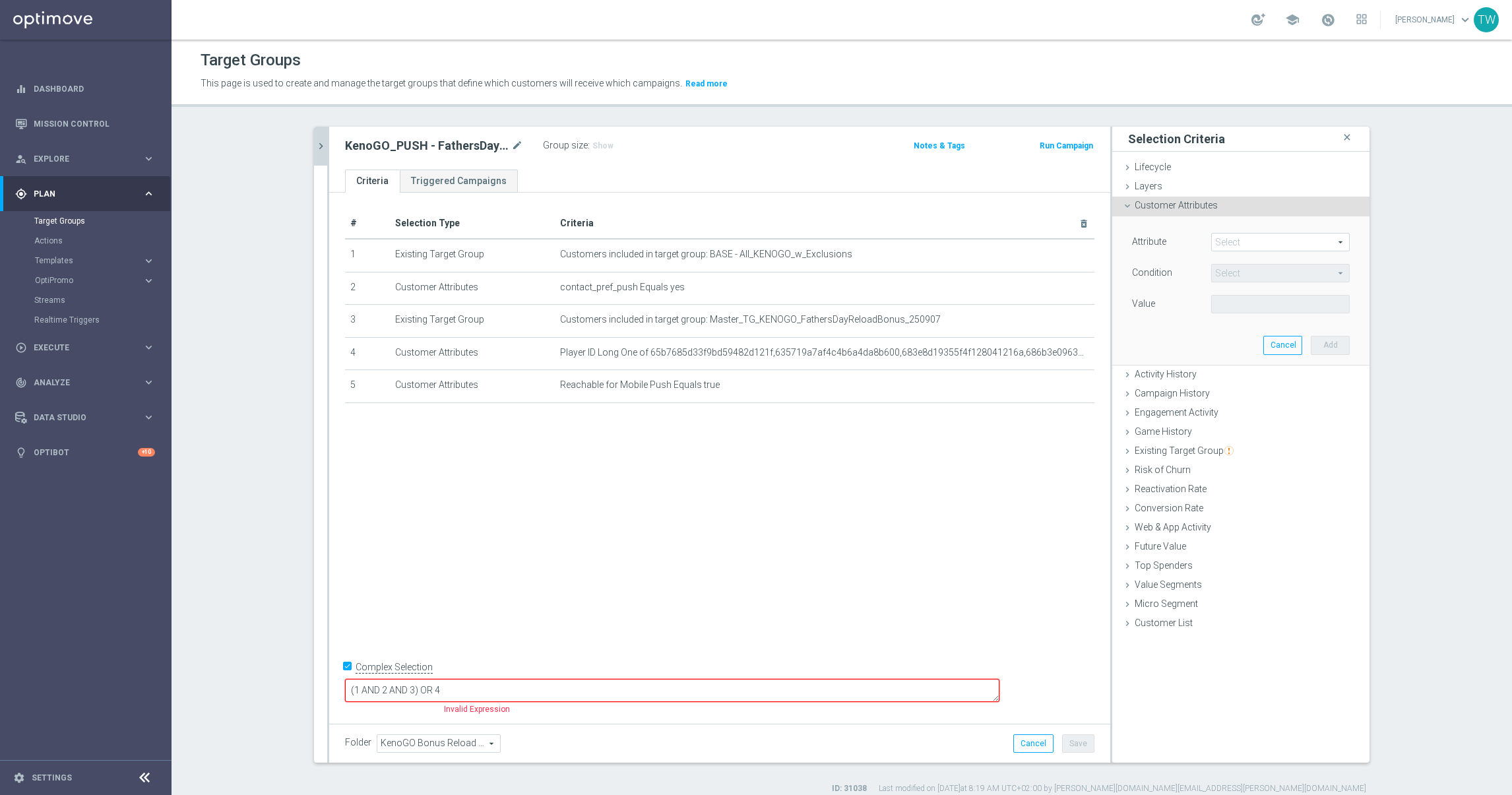
click at [1237, 241] on span at bounding box center [1280, 242] width 137 height 17
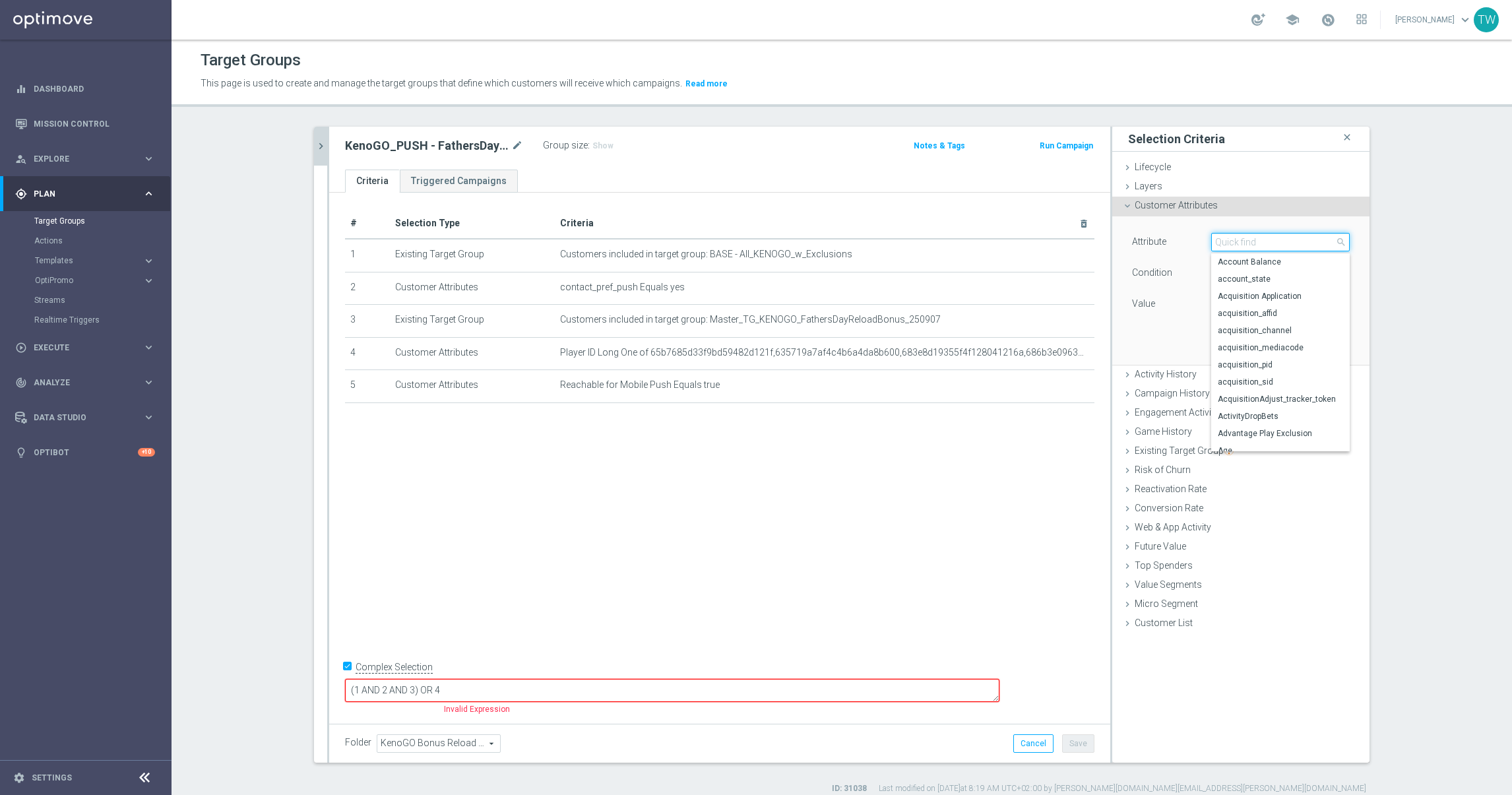
click at [1237, 241] on input "search" at bounding box center [1280, 242] width 139 height 18
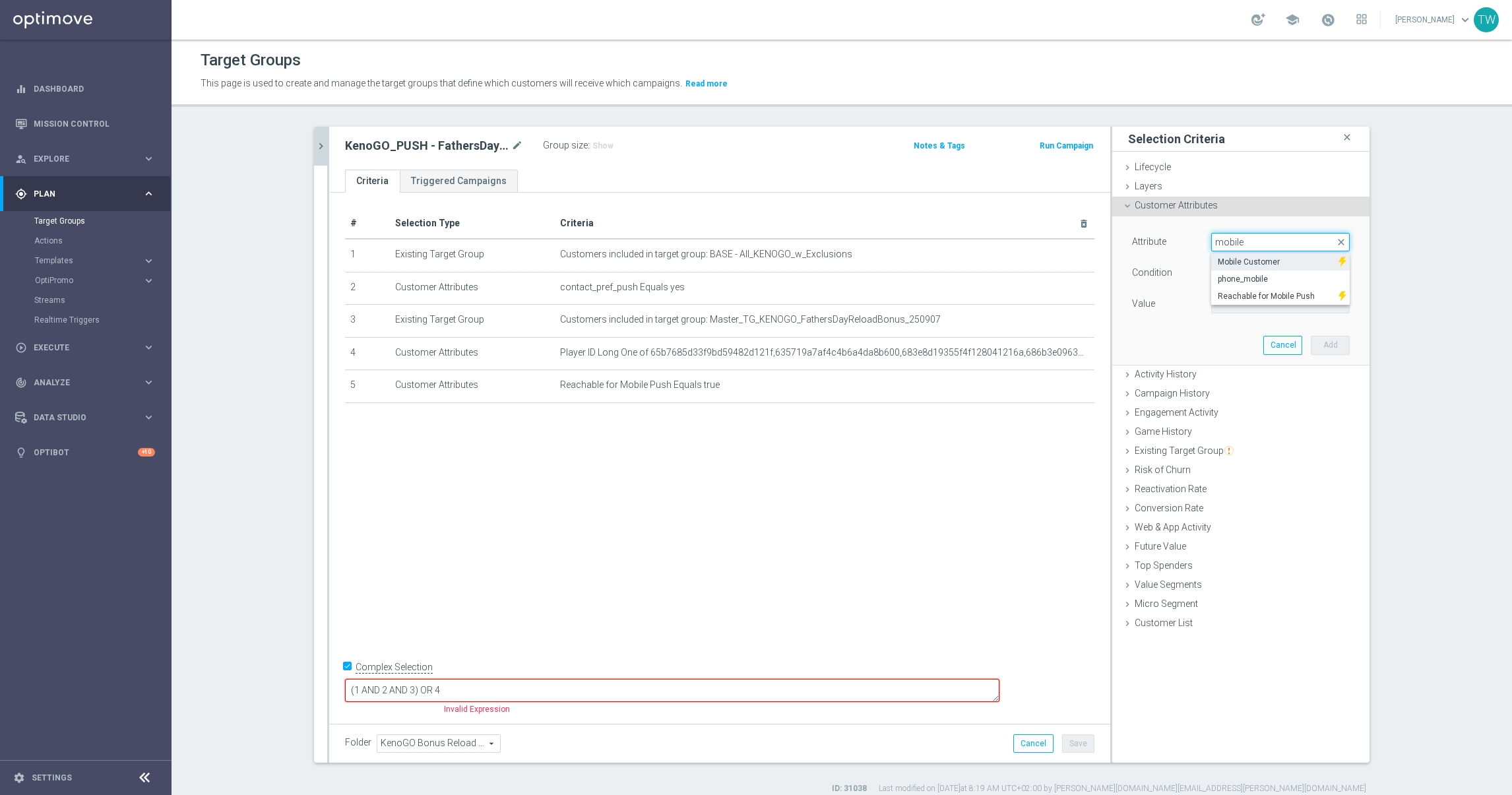
type input "mobile"
click at [1267, 266] on span "Mobile Customer" at bounding box center [1274, 261] width 114 height 10
type input "Mobile Customer"
type input "Equals"
click at [1267, 302] on span at bounding box center [1280, 304] width 137 height 17
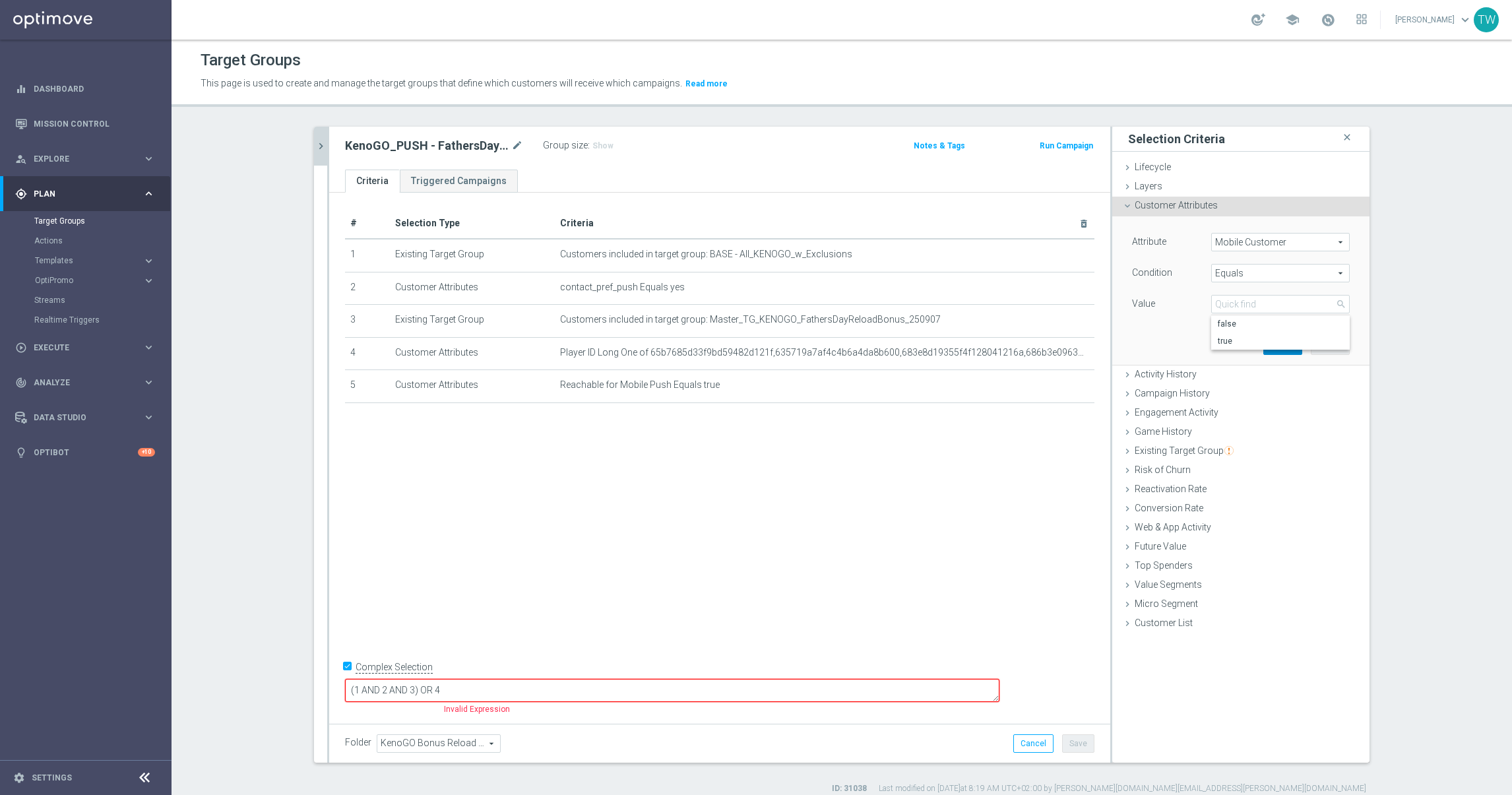
drag, startPoint x: 1261, startPoint y: 337, endPoint x: 1301, endPoint y: 347, distance: 41.2
click at [1261, 337] on span "true" at bounding box center [1280, 340] width 125 height 10
type input "true"
click at [1316, 351] on button "Add" at bounding box center [1330, 344] width 39 height 18
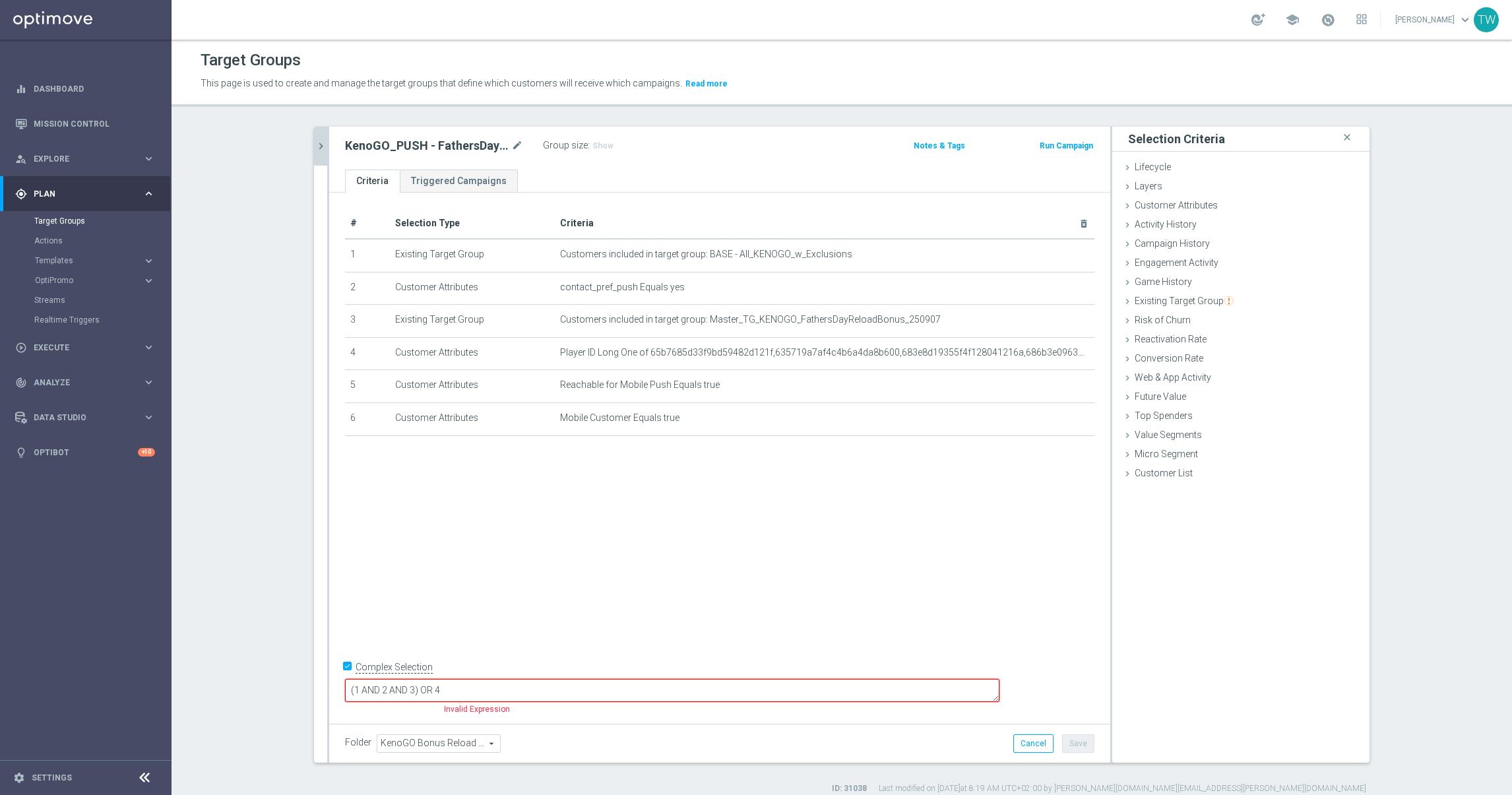
click at [511, 690] on textarea "(1 AND 2 AND 3) OR 4" at bounding box center [672, 690] width 654 height 23
type textarea "(1 AND 2 AND 3 AND 5 AND 6) OR 4"
click at [1090, 740] on button "Save" at bounding box center [1078, 743] width 32 height 18
click at [323, 150] on icon "chevron_right" at bounding box center [321, 146] width 13 height 13
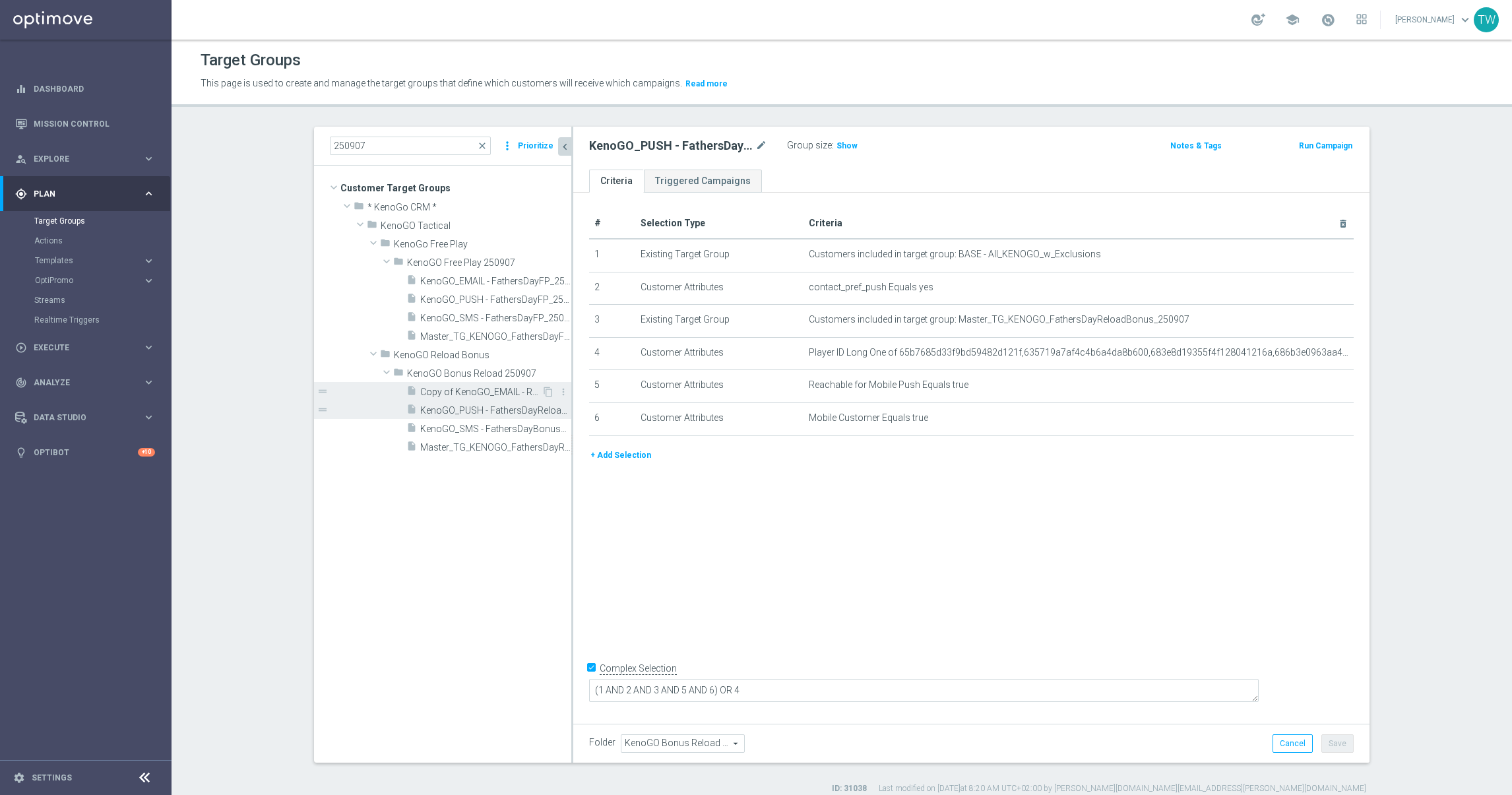
click at [495, 394] on span "Copy of KenoGO_EMAIL - ReloadBonus_250626" at bounding box center [481, 392] width 121 height 11
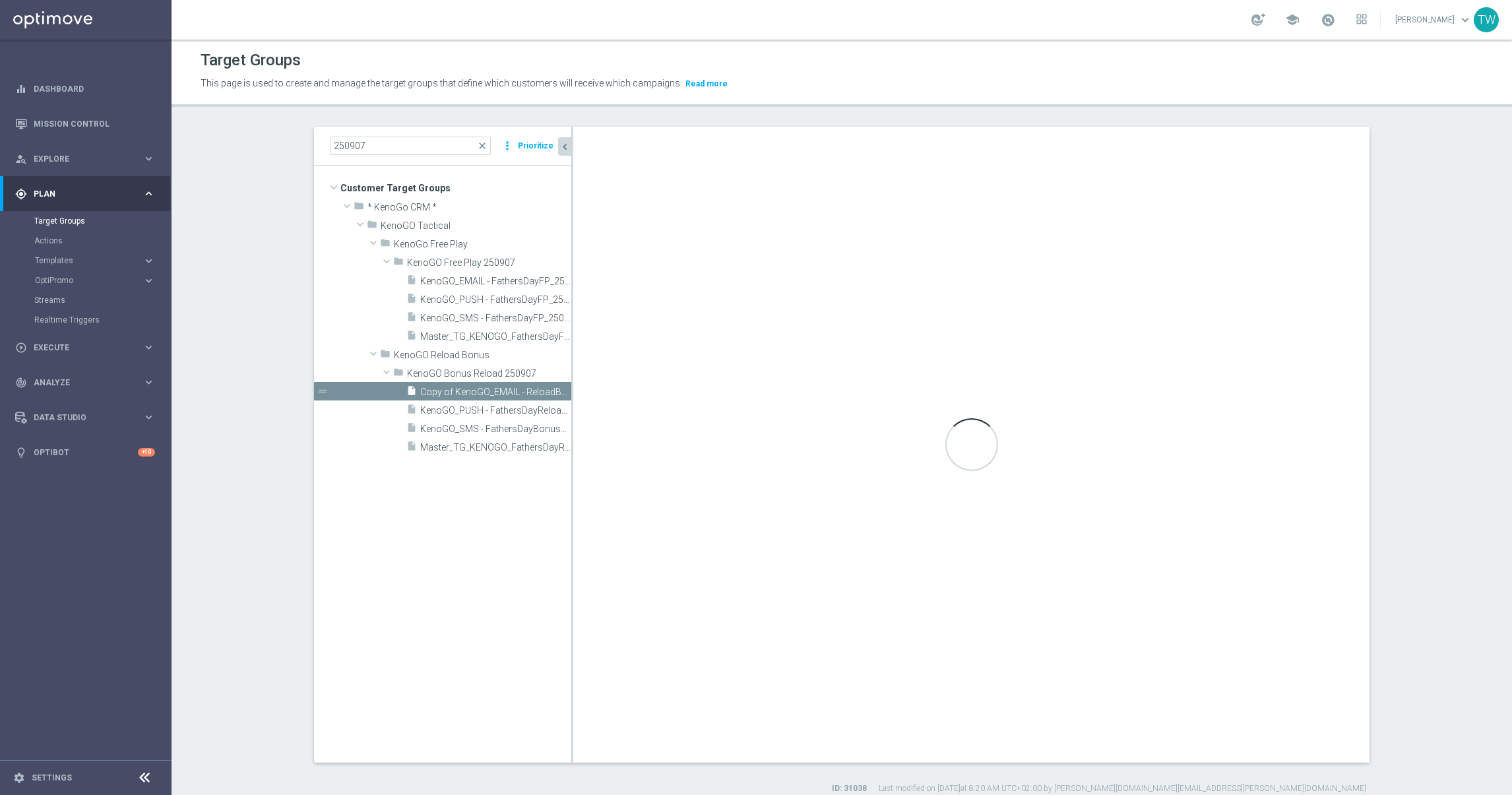
checkbox input "false"
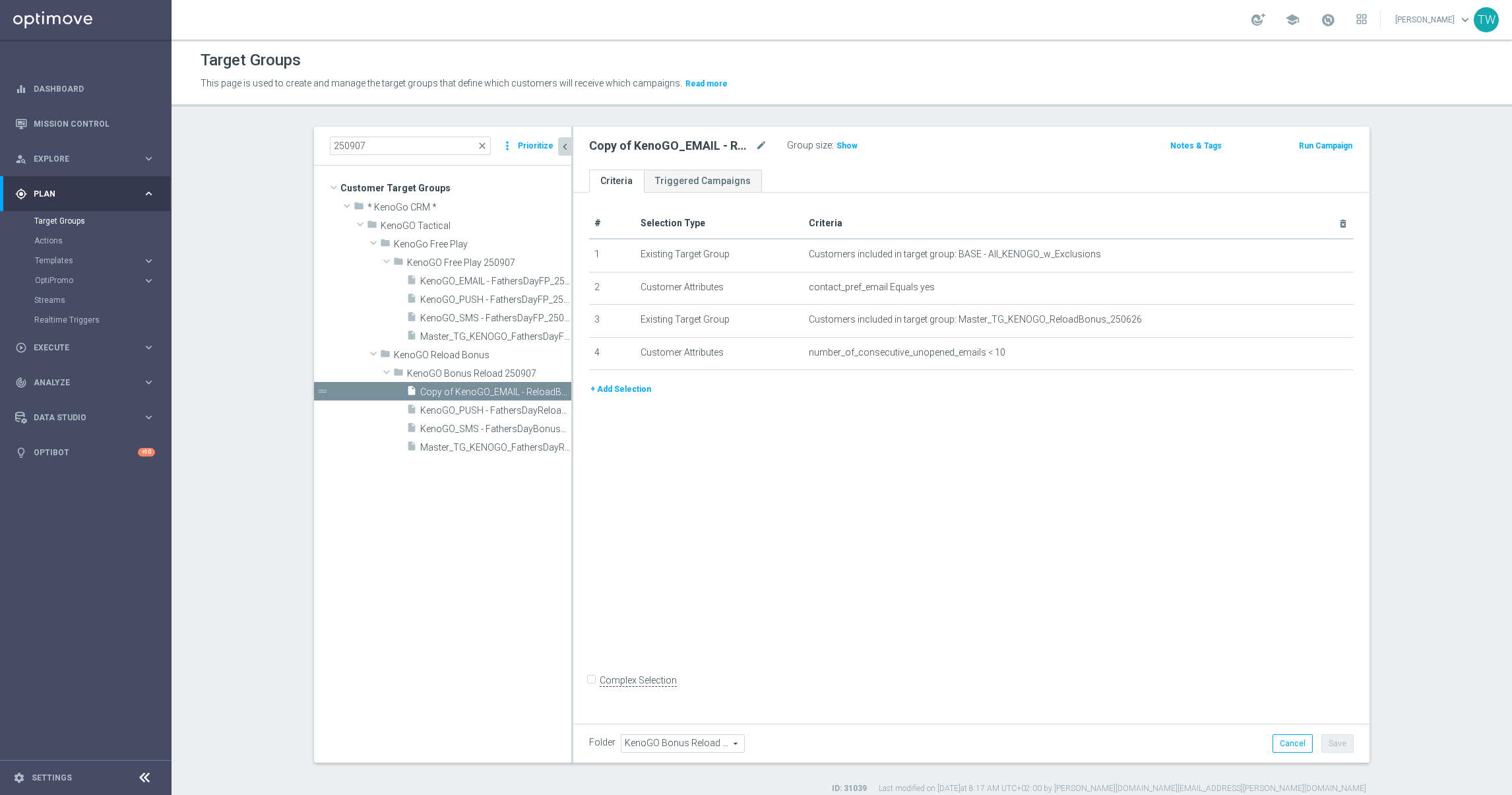
click at [767, 142] on div "Copy of KenoGO_EMAIL - ReloadBonus_250626 mode_edit" at bounding box center [688, 145] width 198 height 18
click at [760, 146] on icon "mode_edit" at bounding box center [761, 146] width 12 height 16
drag, startPoint x: 665, startPoint y: 146, endPoint x: 767, endPoint y: 211, distance: 121.0
click at [665, 146] on input "KenoGO_EMAIL - ReloadBonus_250907" at bounding box center [678, 146] width 178 height 18
type input "KenoGO_EMAIL - FathersDayReloadBonus_250907"
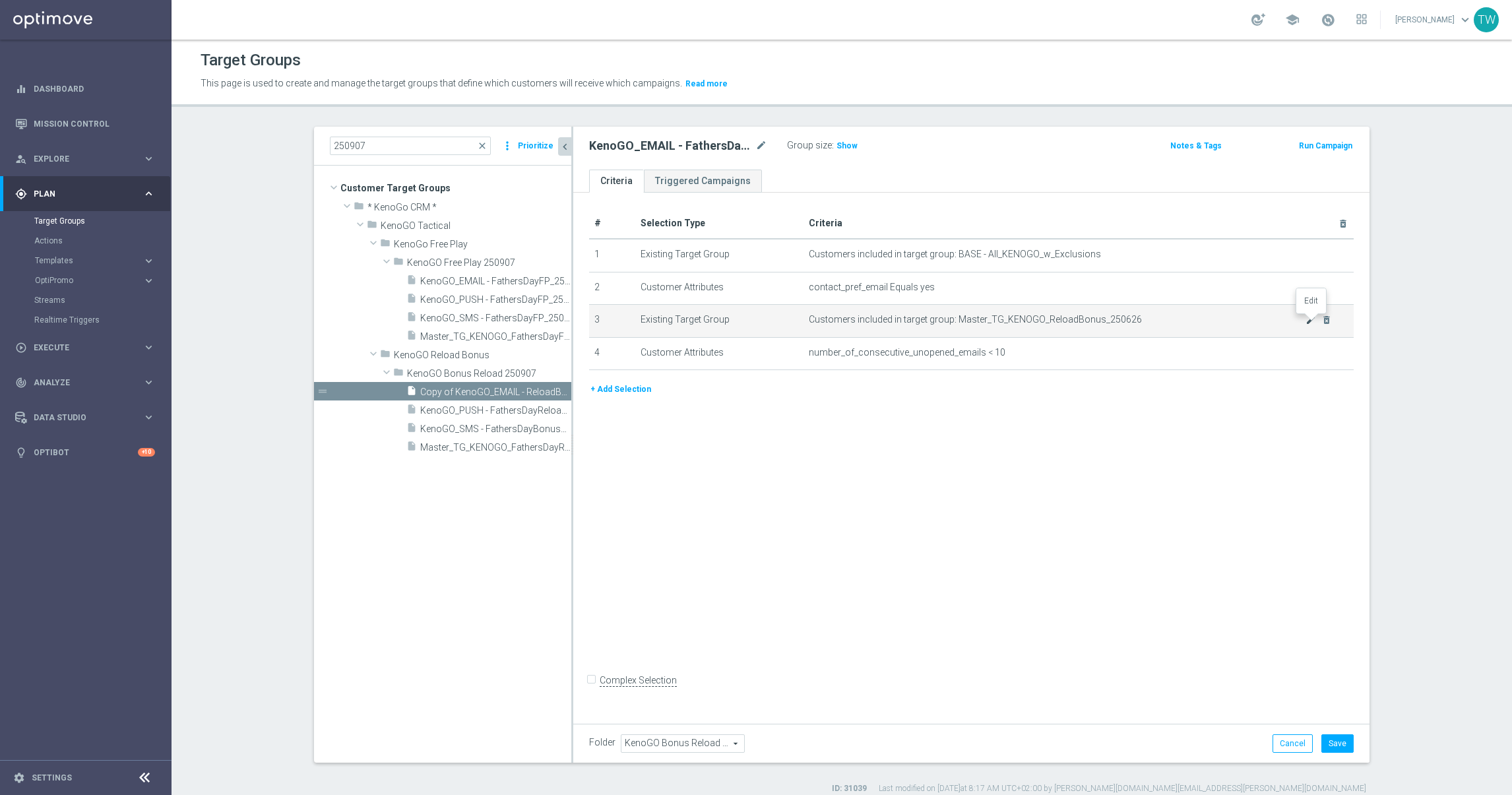
click at [1311, 324] on icon "mode_edit" at bounding box center [1310, 319] width 10 height 10
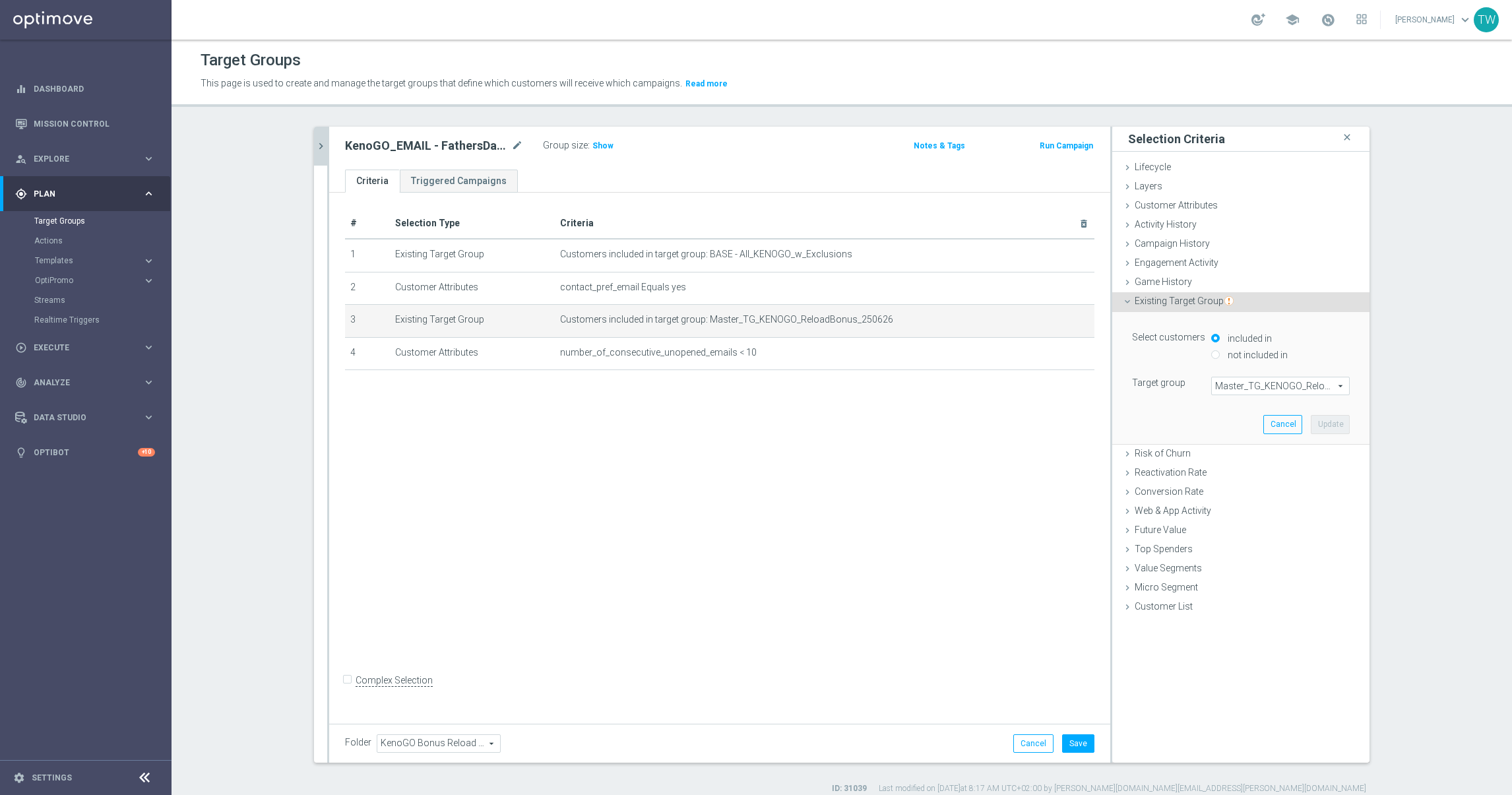
click at [1312, 389] on span "Master_TG_KENOGO_ReloadBonus_250626" at bounding box center [1280, 386] width 137 height 17
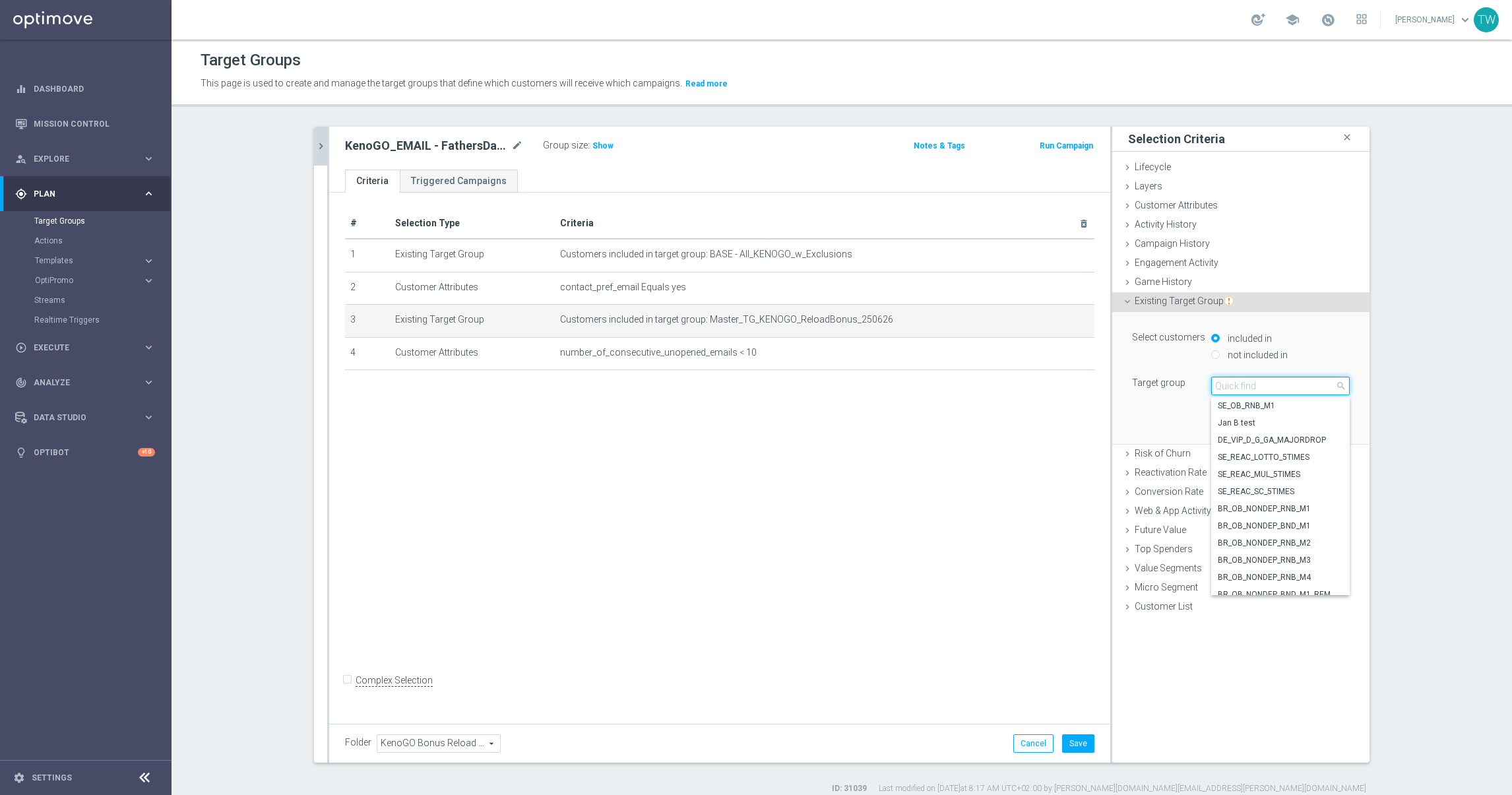
click at [1312, 389] on input "search" at bounding box center [1280, 386] width 139 height 18
type input "250907"
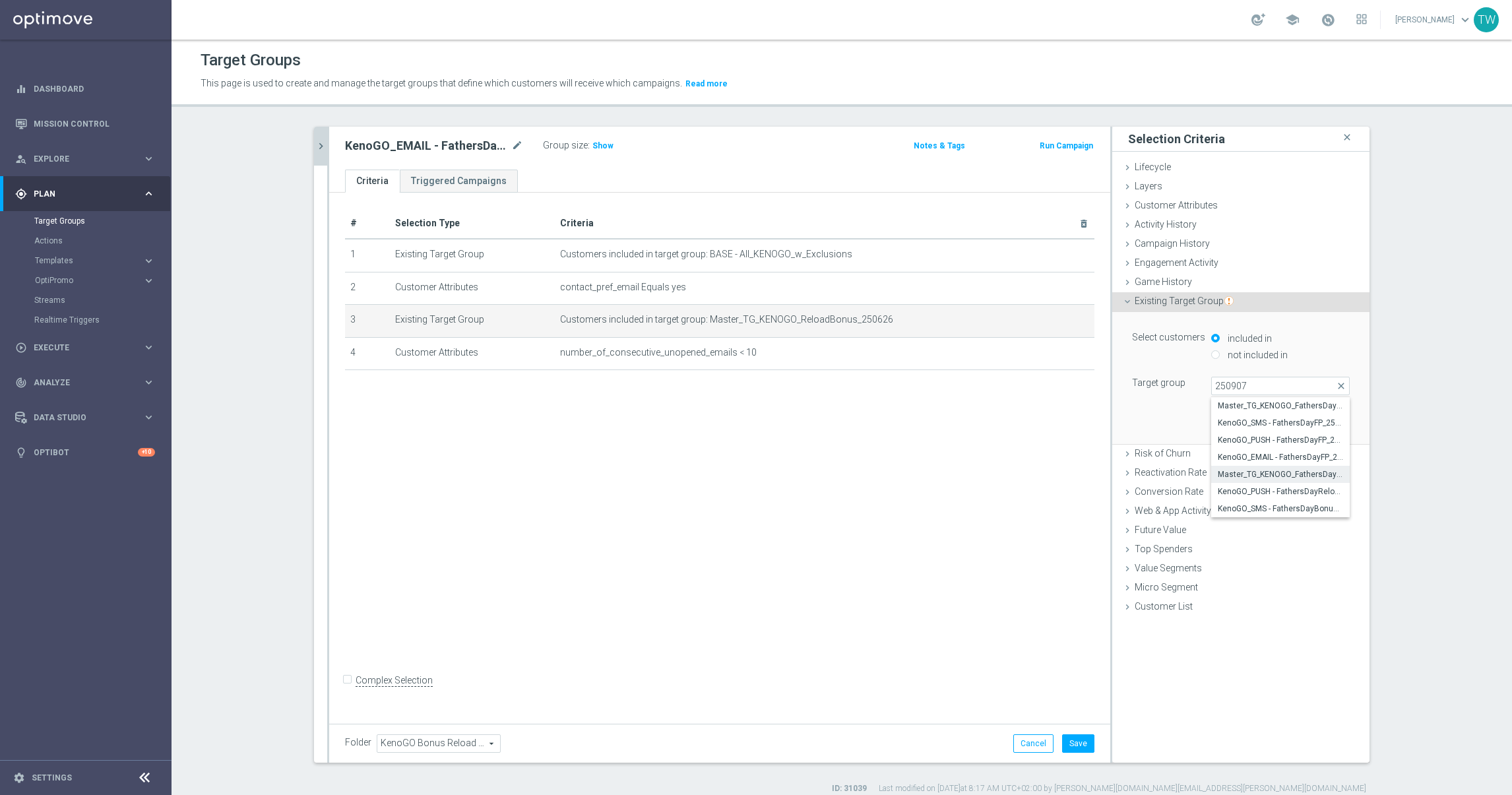
click at [1315, 477] on span "Master_TG_KENOGO_FathersDayReloadBonus_250907" at bounding box center [1280, 474] width 125 height 10
type input "Master_TG_KENOGO_FathersDayReloadBonus_250907"
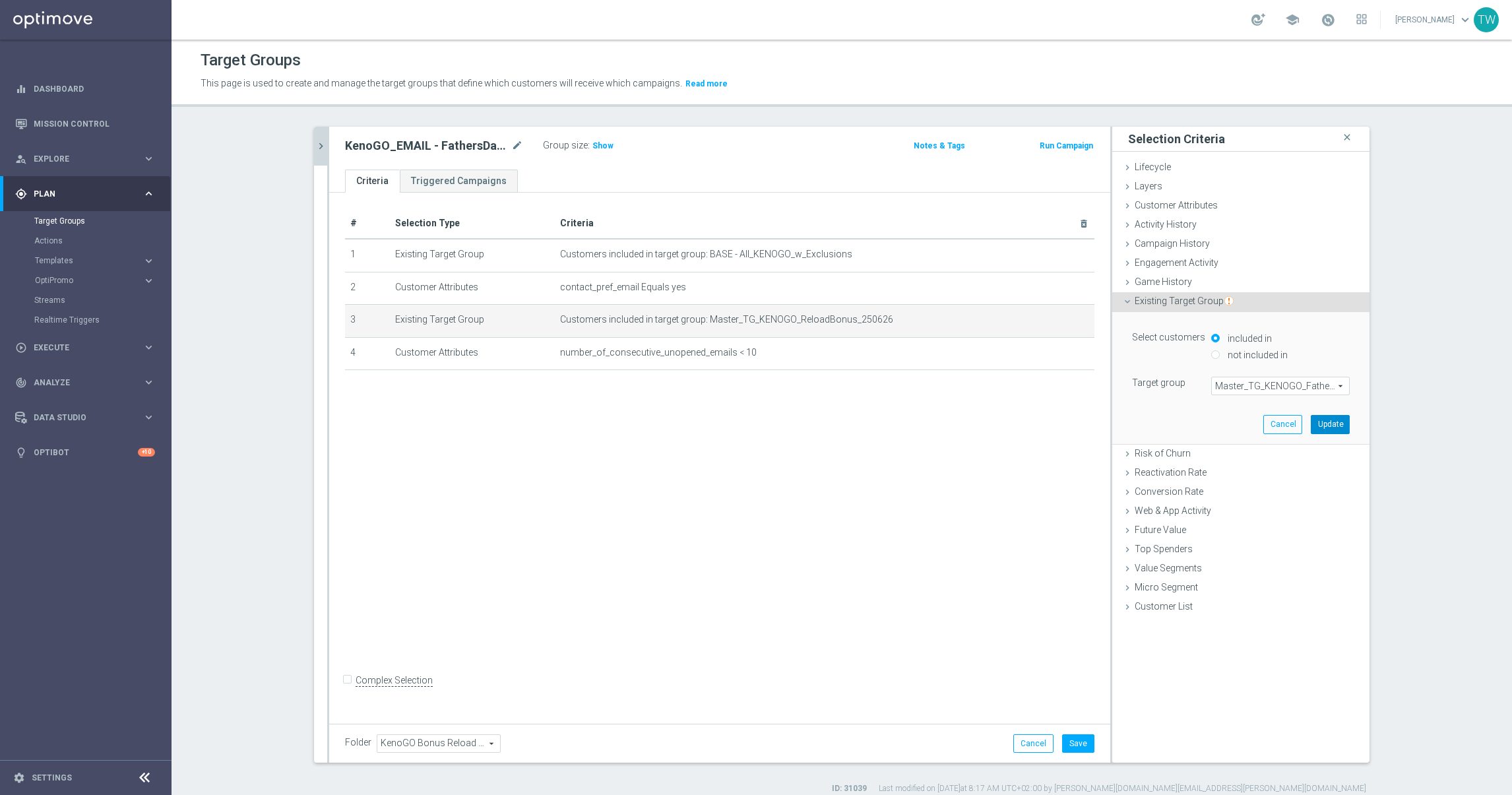
click at [1333, 423] on button "Update" at bounding box center [1330, 424] width 39 height 18
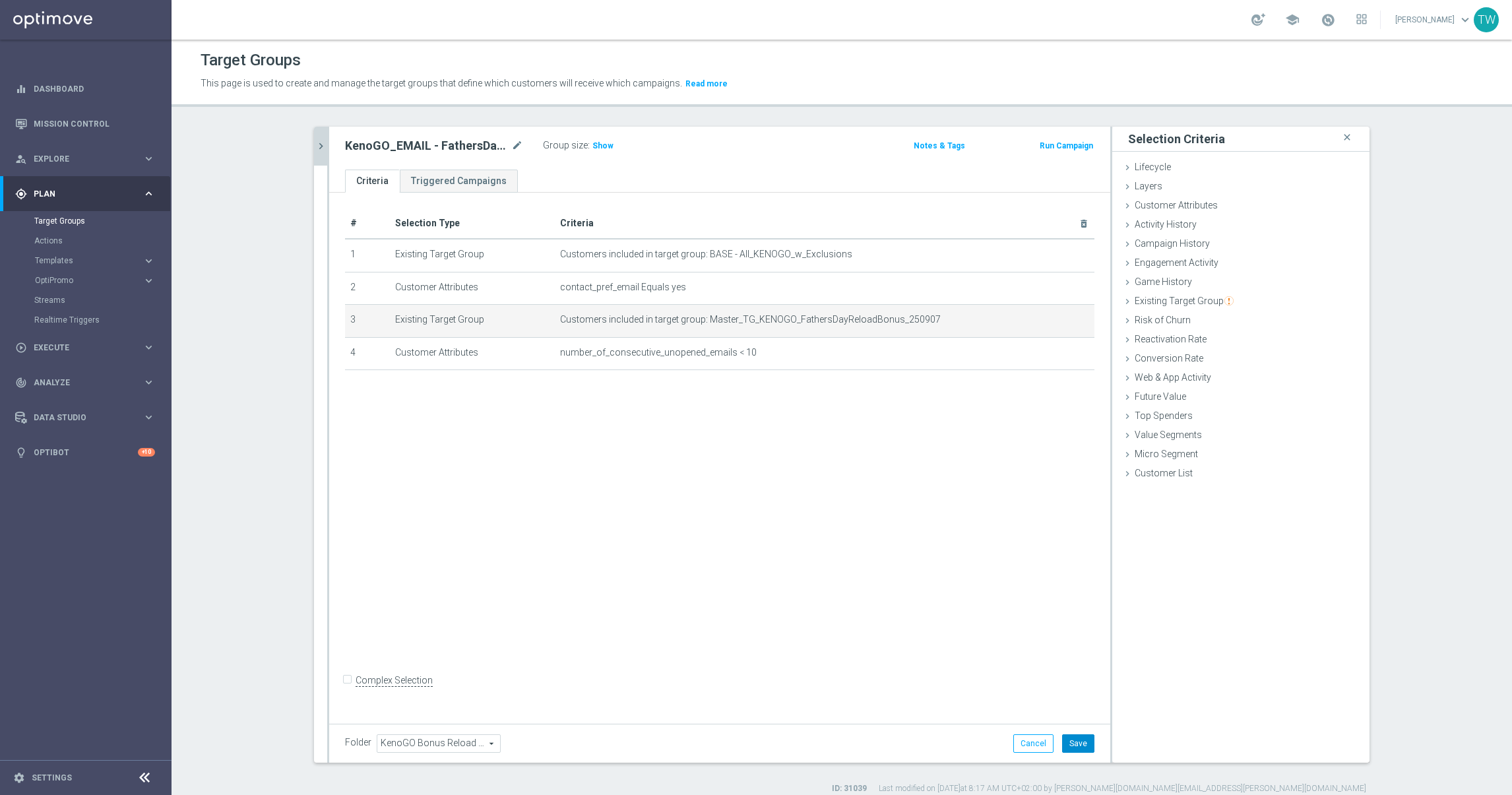
click at [1091, 736] on button "Save" at bounding box center [1078, 743] width 32 height 18
click at [319, 144] on icon "chevron_right" at bounding box center [321, 146] width 13 height 13
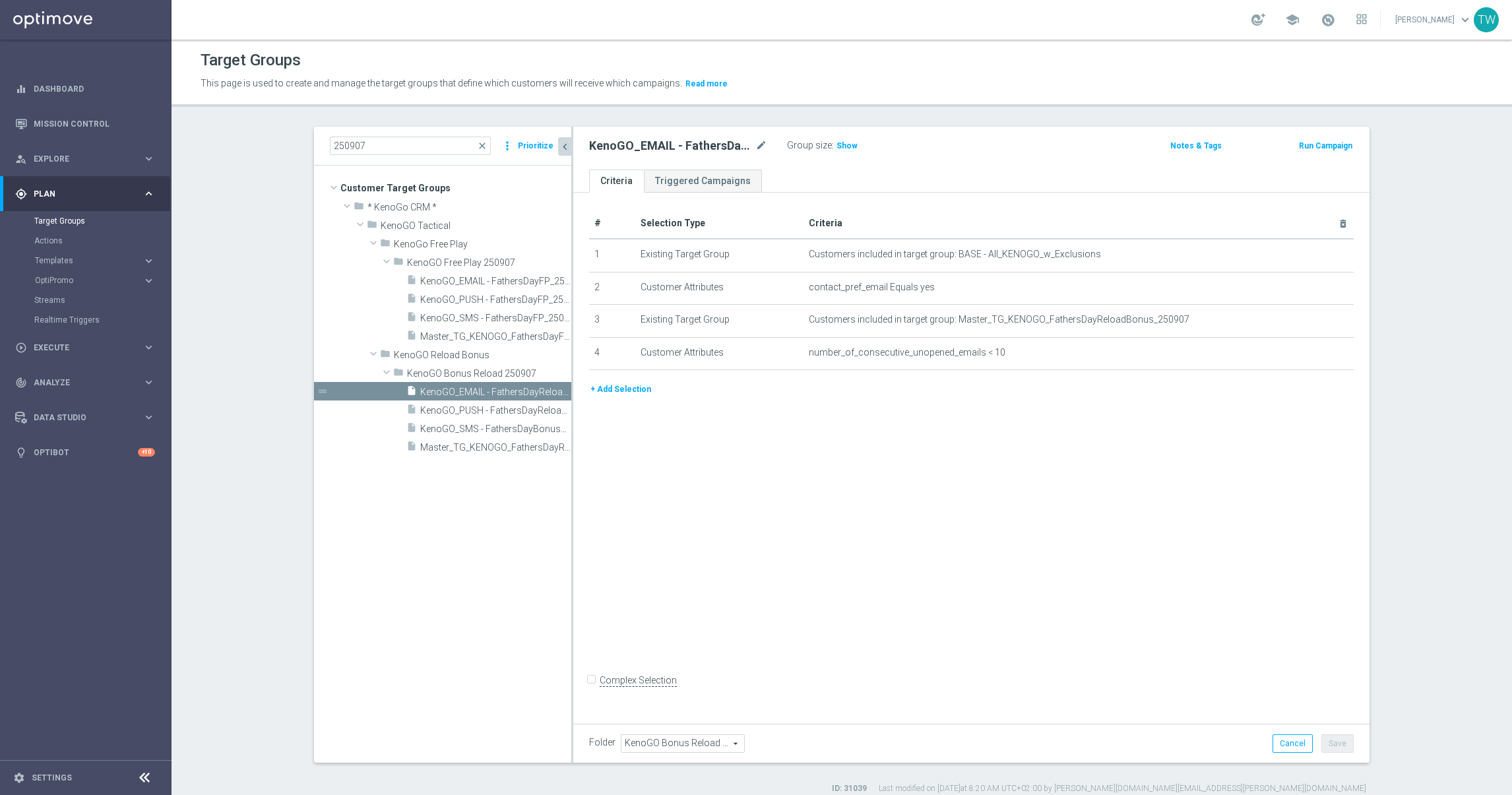
click at [573, 479] on div "# Selection Type Criteria delete_forever 1 Existing Target Group Customers incl…" at bounding box center [971, 455] width 796 height 526
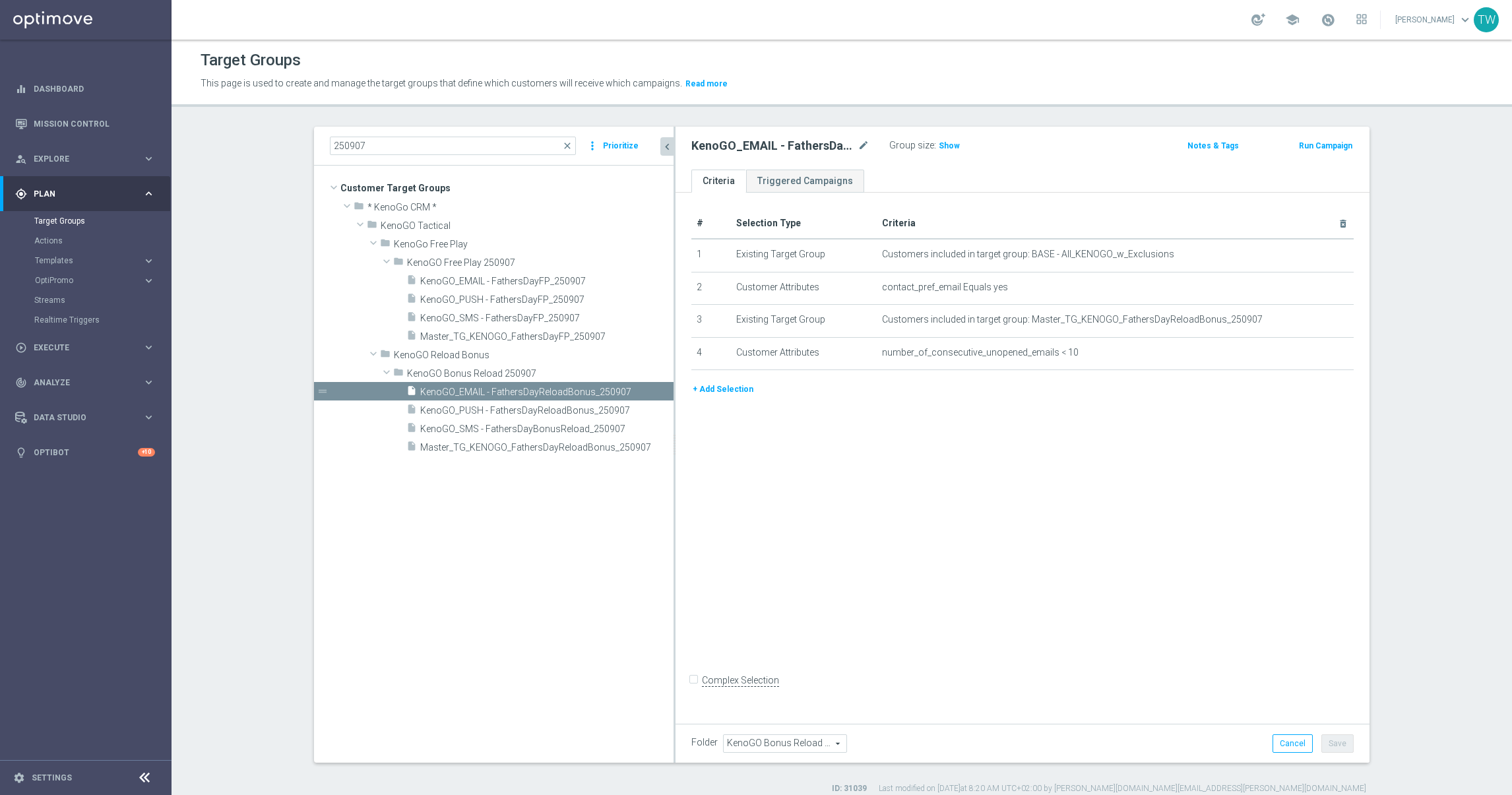
drag, startPoint x: 571, startPoint y: 479, endPoint x: 736, endPoint y: 477, distance: 165.0
click at [736, 477] on as-split "250907 close more_vert Prioritize Customer Target Groups library_add create_new…" at bounding box center [841, 444] width 1056 height 636
click at [530, 451] on span "Master_TG_KENOGO_FathersDayReloadBonus_250907" at bounding box center [532, 447] width 223 height 11
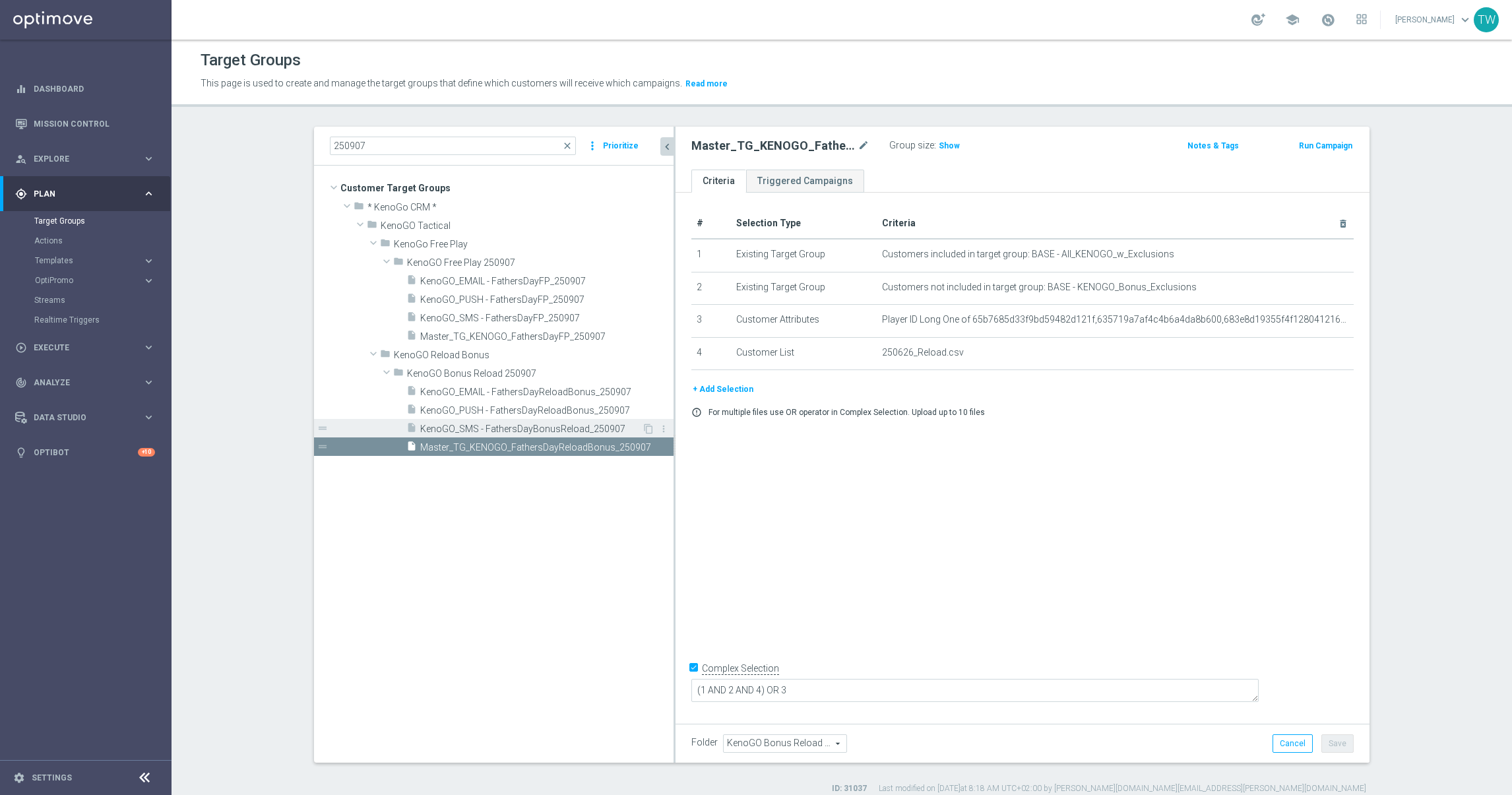
click at [511, 423] on div "insert_drive_file KenoGO_SMS - FathersDayBonusReload_250907" at bounding box center [524, 428] width 235 height 18
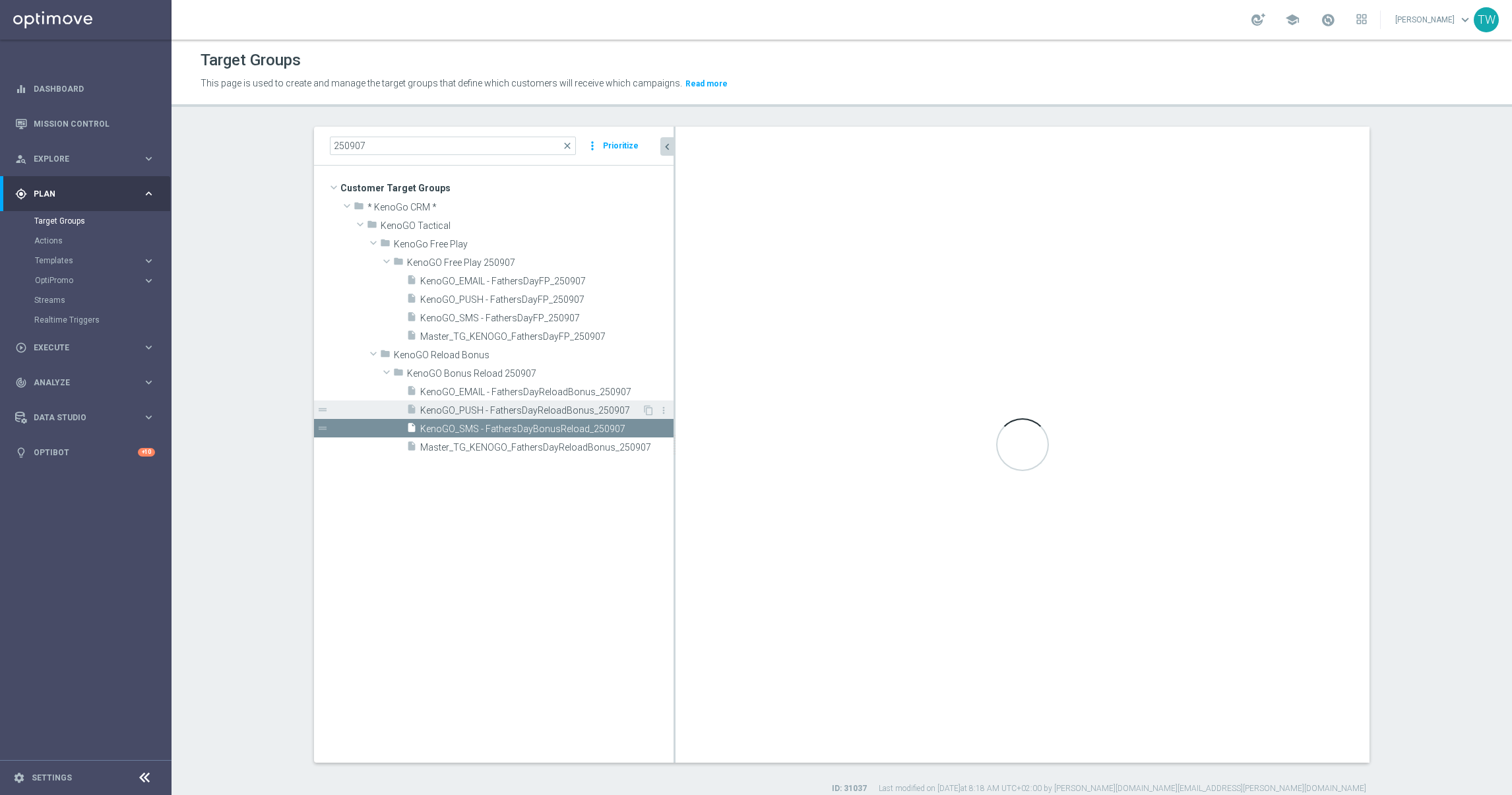
checkbox input "false"
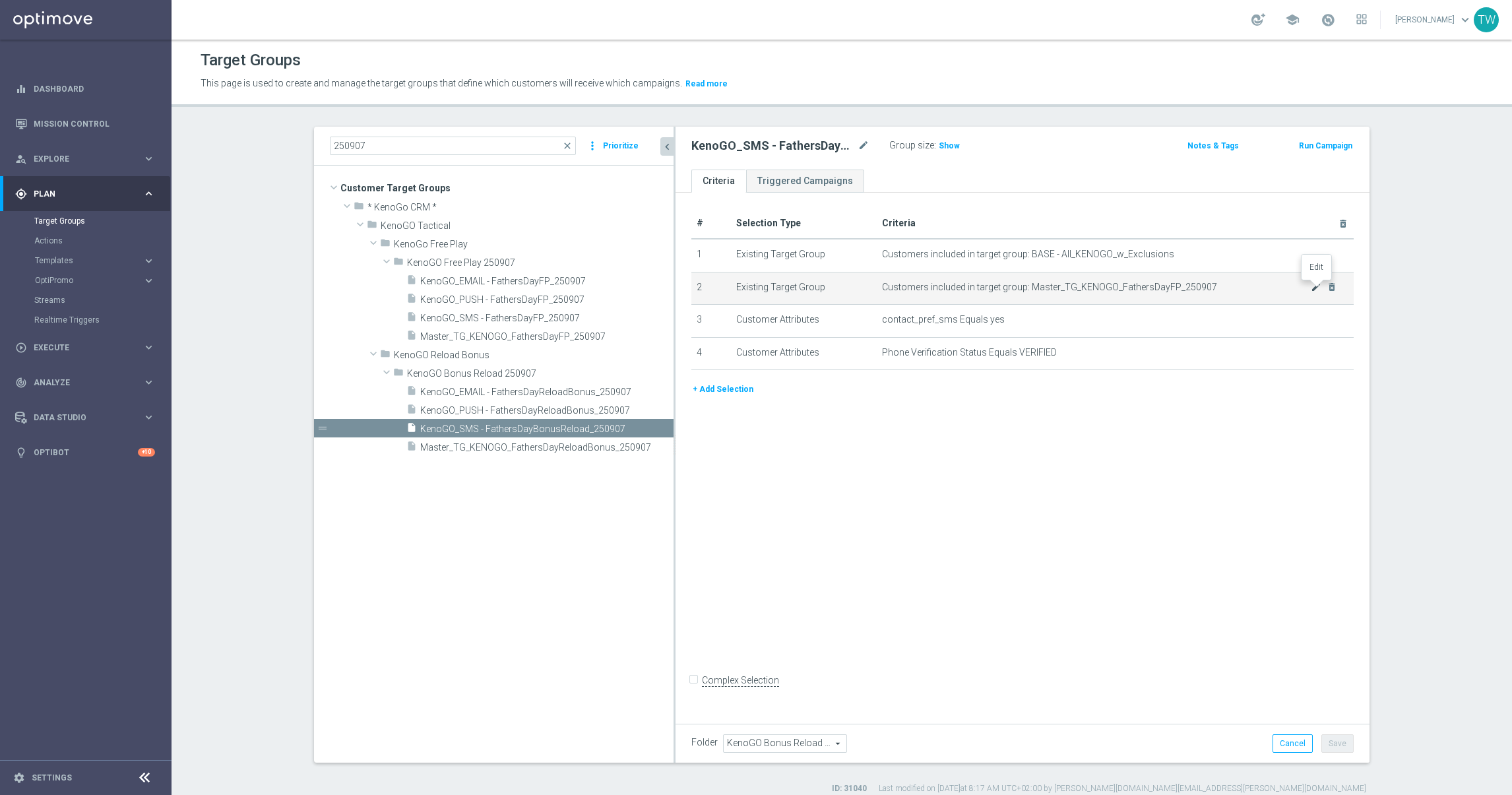
click at [1316, 287] on icon "mode_edit" at bounding box center [1316, 287] width 10 height 10
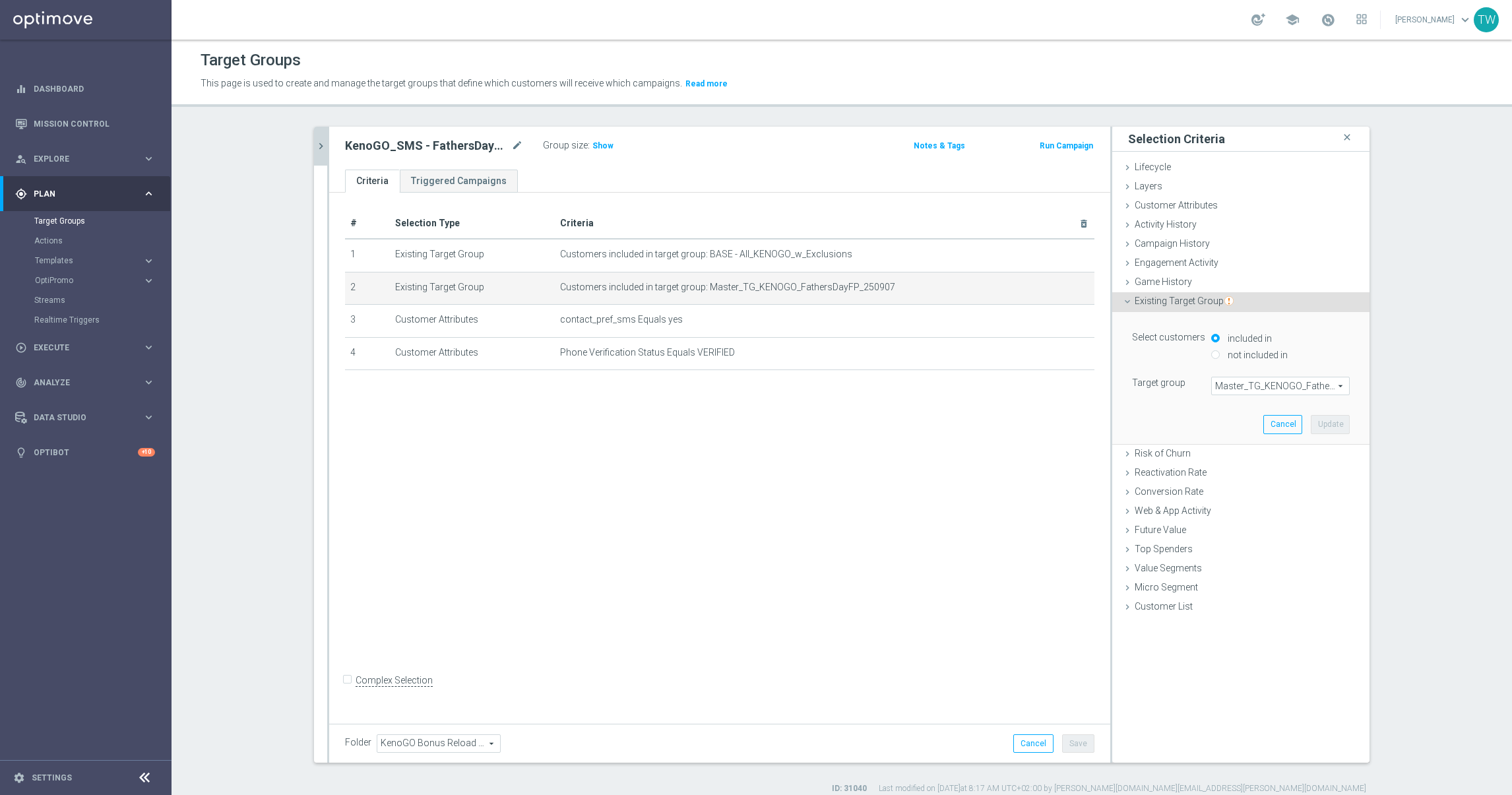
click at [1282, 389] on span "Master_TG_KENOGO_FathersDayFP_250907" at bounding box center [1280, 386] width 137 height 17
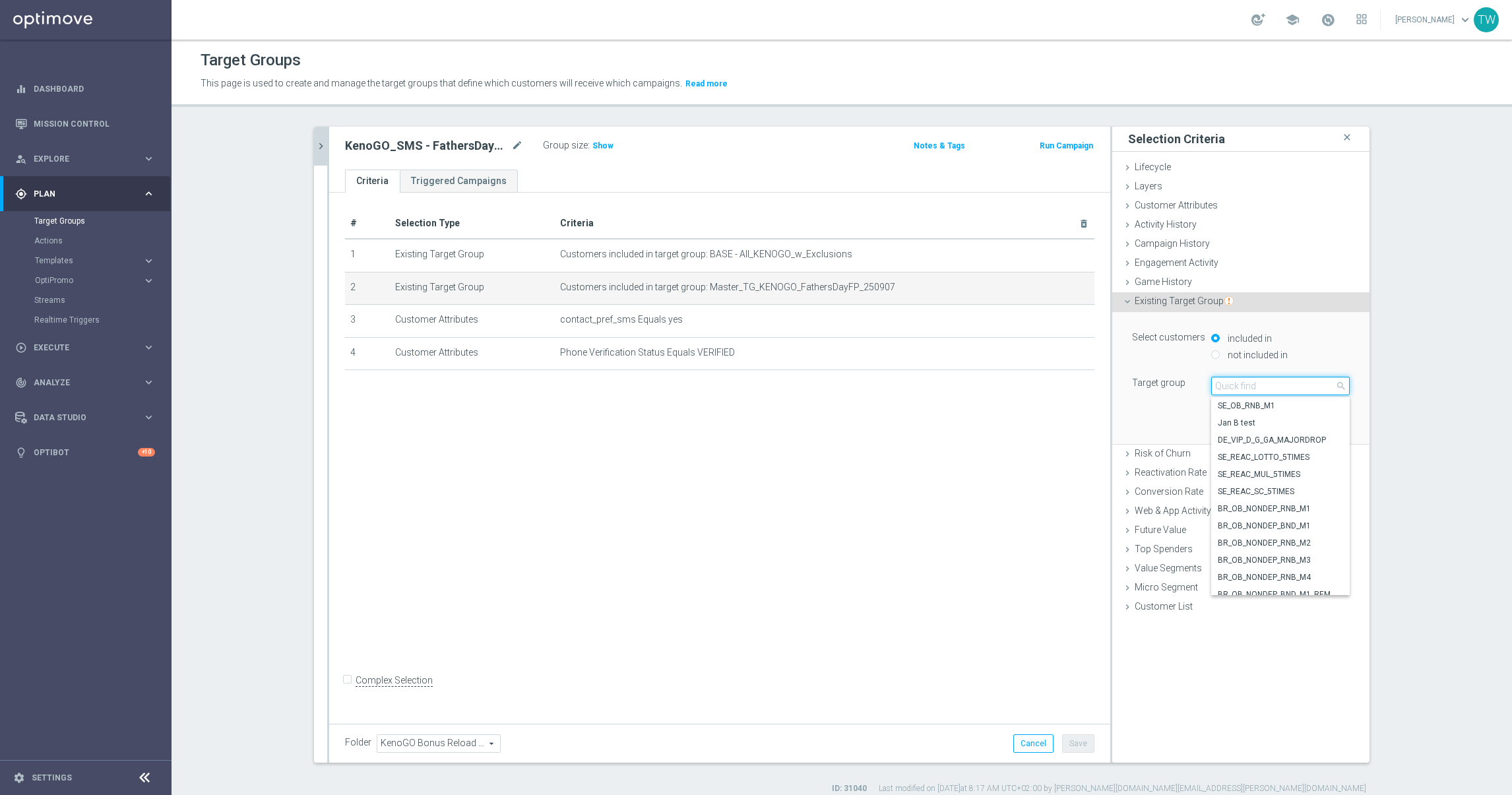
click at [1282, 389] on input "search" at bounding box center [1280, 386] width 139 height 18
type input "250907"
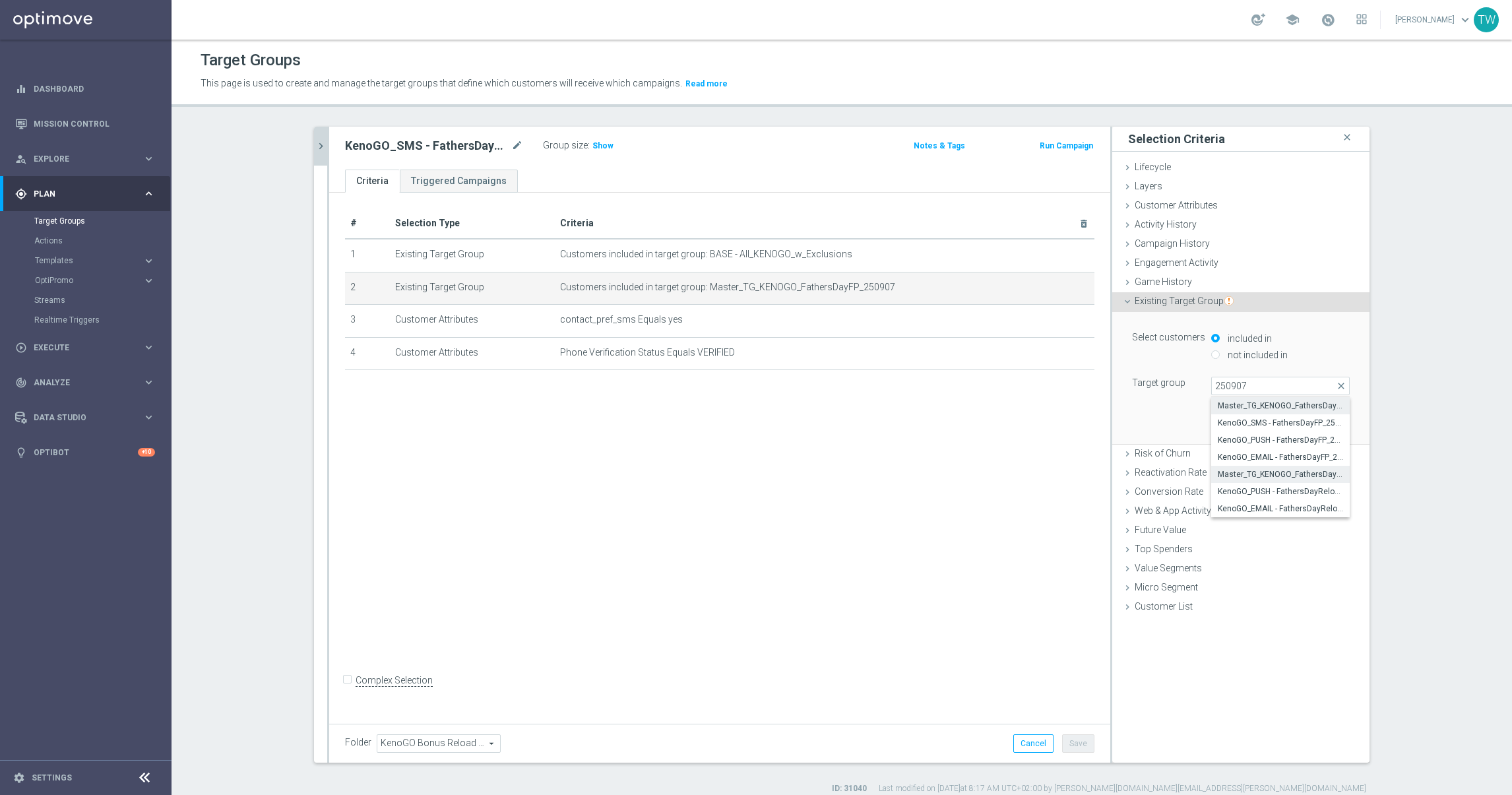
click at [1308, 479] on span "Master_TG_KENOGO_FathersDayReloadBonus_250907" at bounding box center [1280, 474] width 125 height 10
type input "Master_TG_KENOGO_FathersDayReloadBonus_250907"
click at [1326, 426] on button "Update" at bounding box center [1330, 424] width 39 height 18
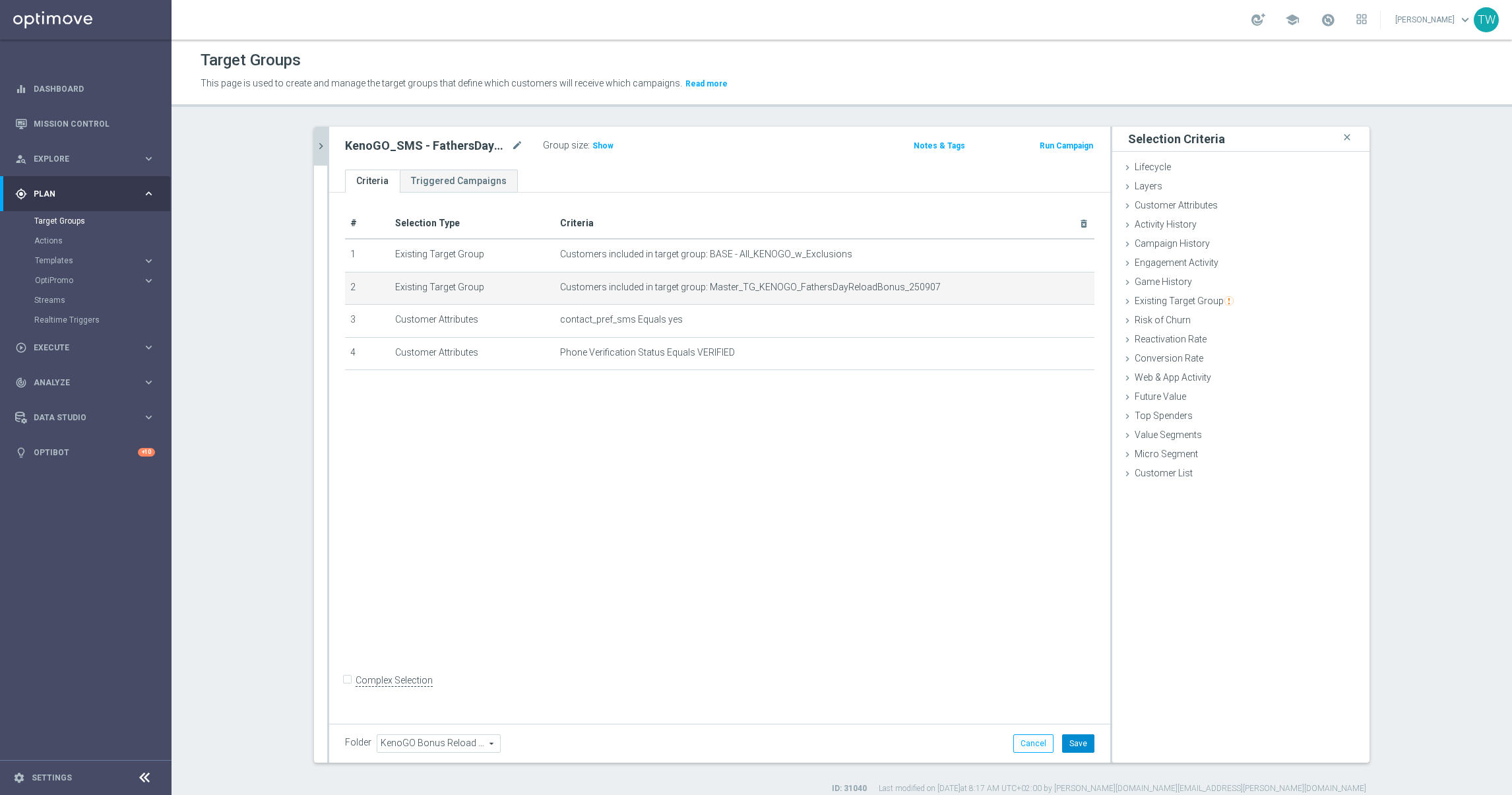
click at [1086, 740] on button "Save" at bounding box center [1078, 743] width 32 height 18
click at [318, 145] on icon "chevron_right" at bounding box center [321, 146] width 13 height 13
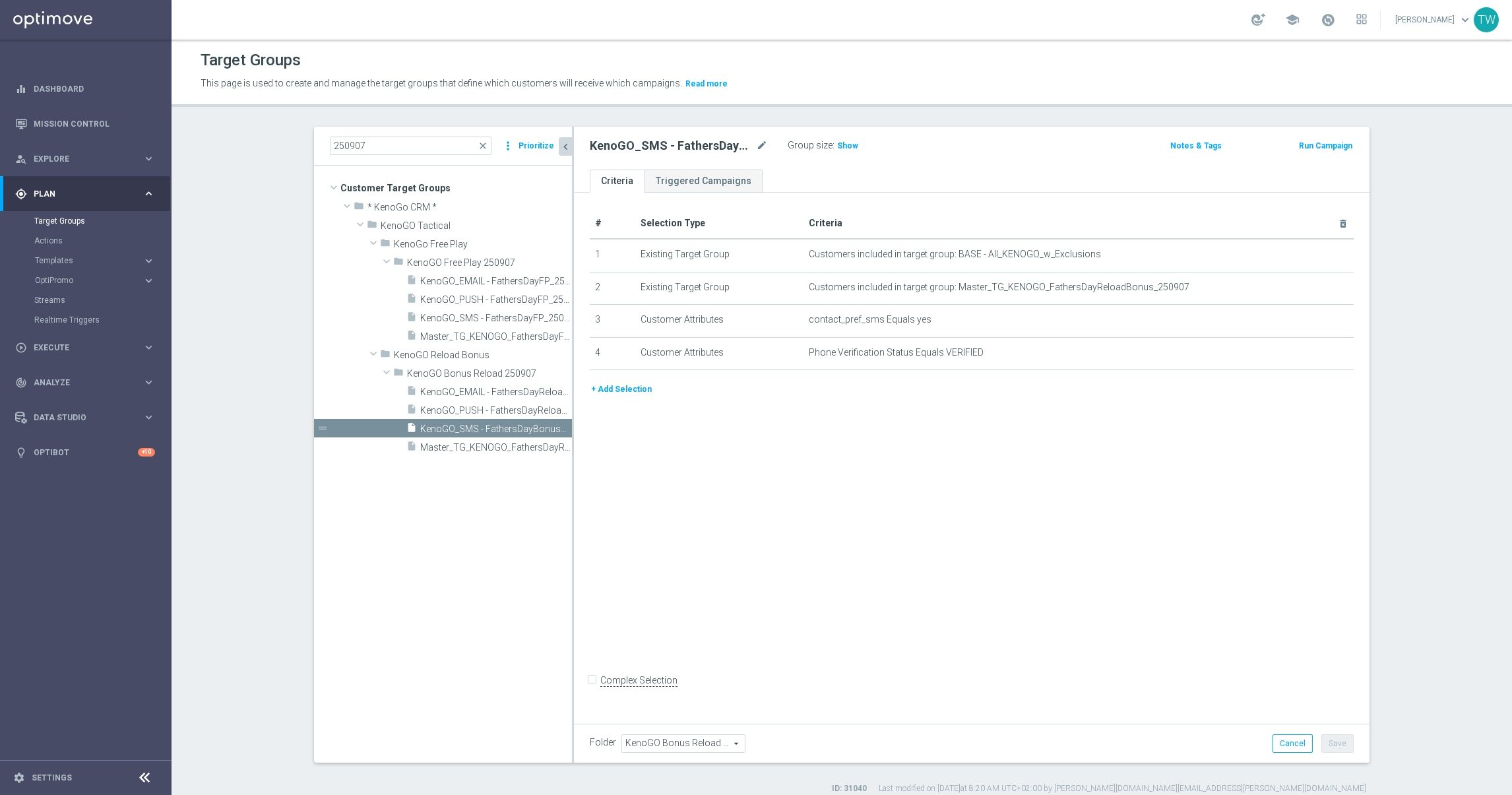
drag, startPoint x: 571, startPoint y: 459, endPoint x: 724, endPoint y: 463, distance: 153.1
click at [729, 468] on as-split "250907 close more_vert Prioritize Customer Target Groups library_add create_new…" at bounding box center [841, 444] width 1056 height 636
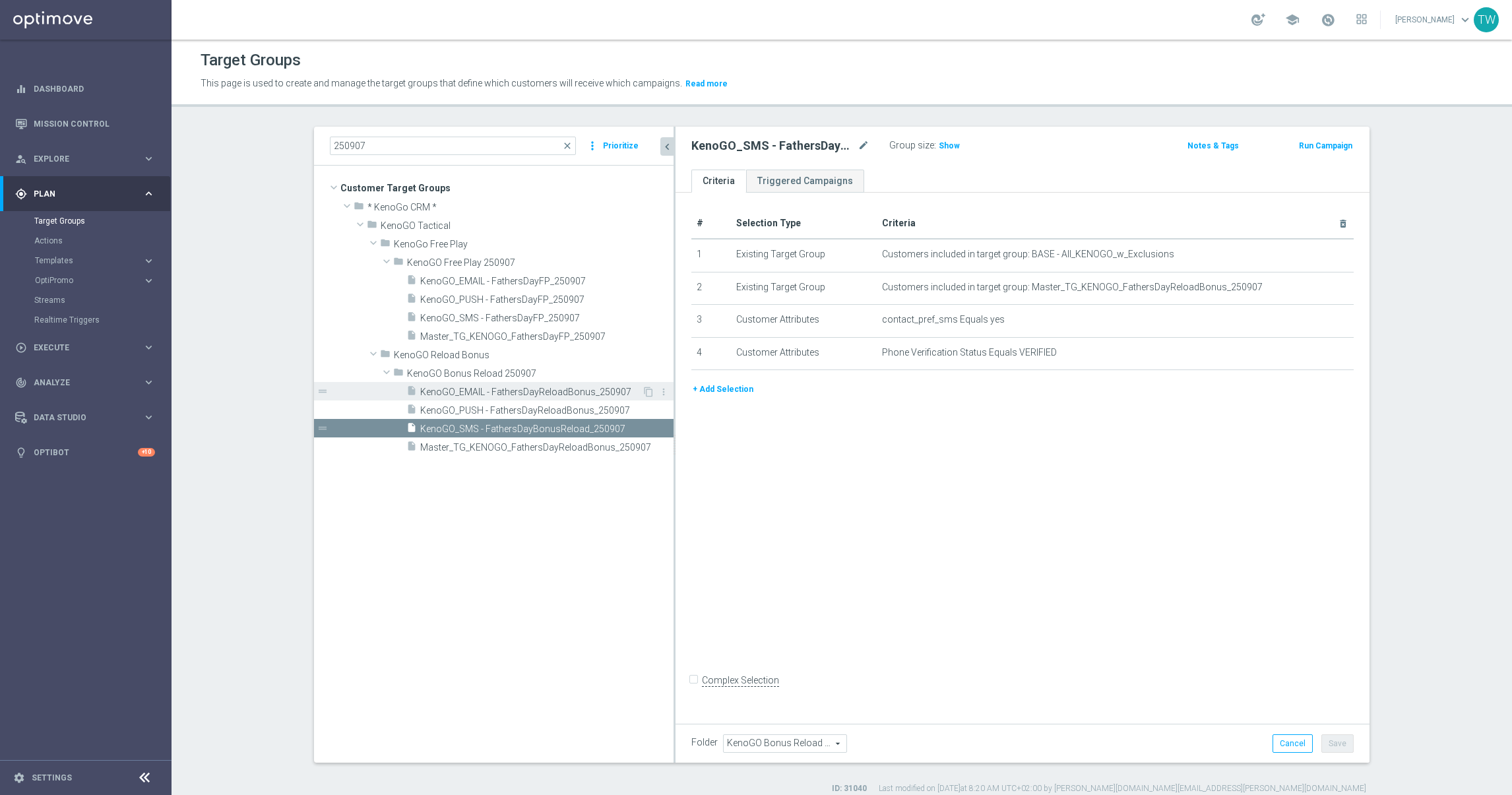
click at [543, 389] on span "KenoGO_EMAIL - FathersDayReloadBonus_250907" at bounding box center [531, 392] width 222 height 11
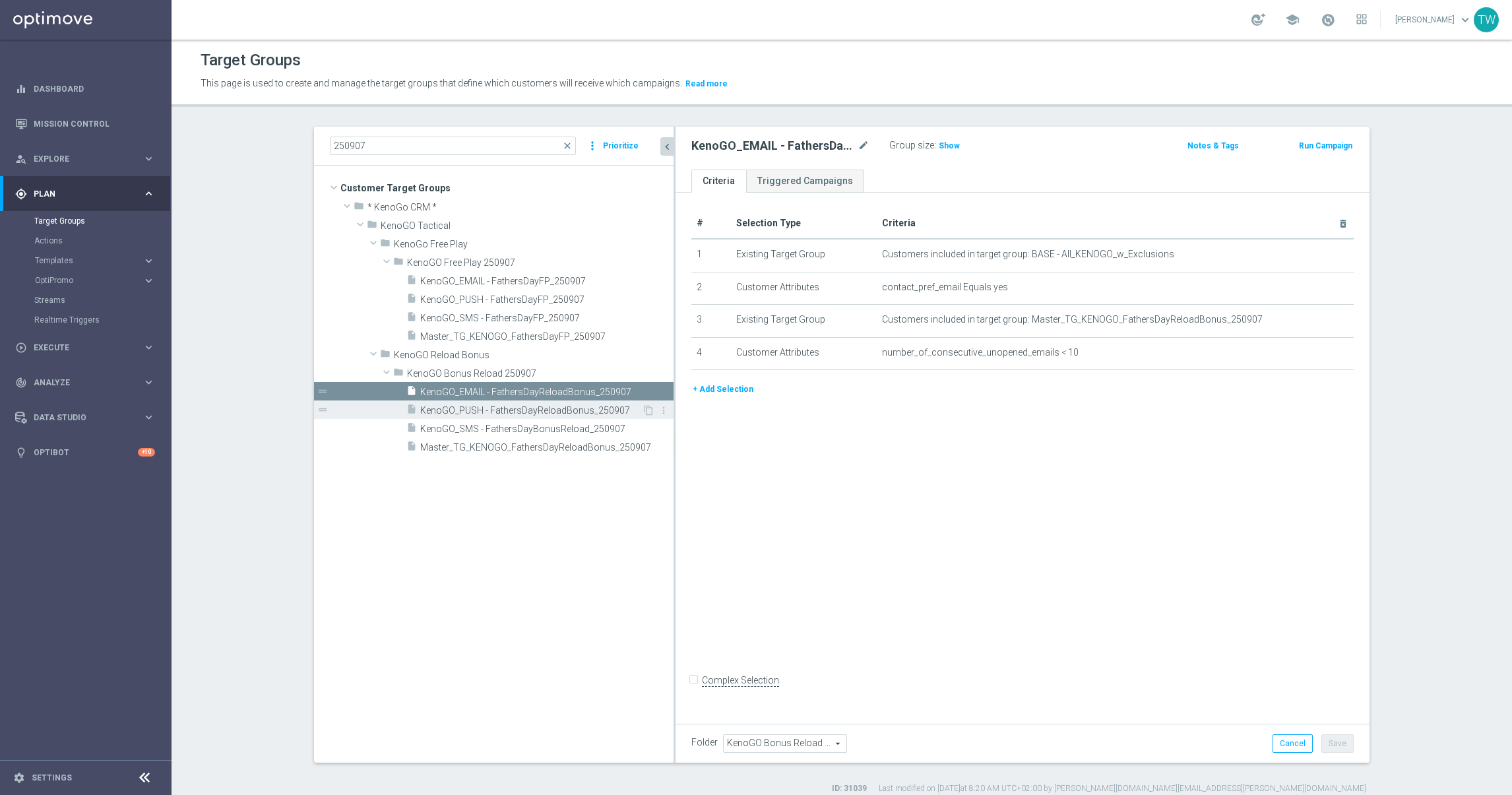
click at [536, 409] on span "KenoGO_PUSH - FathersDayReloadBonus_250907" at bounding box center [531, 410] width 222 height 11
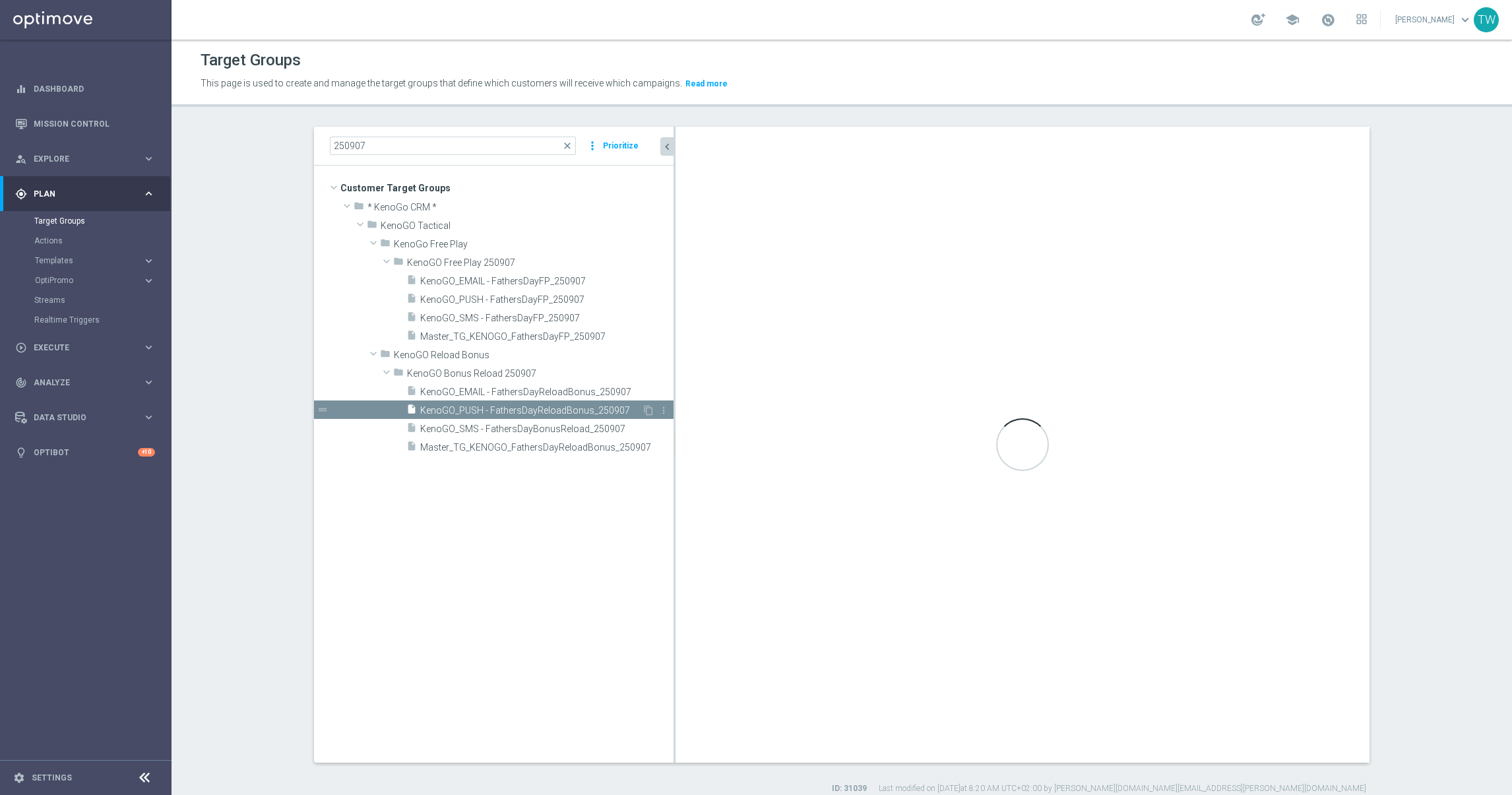
checkbox input "true"
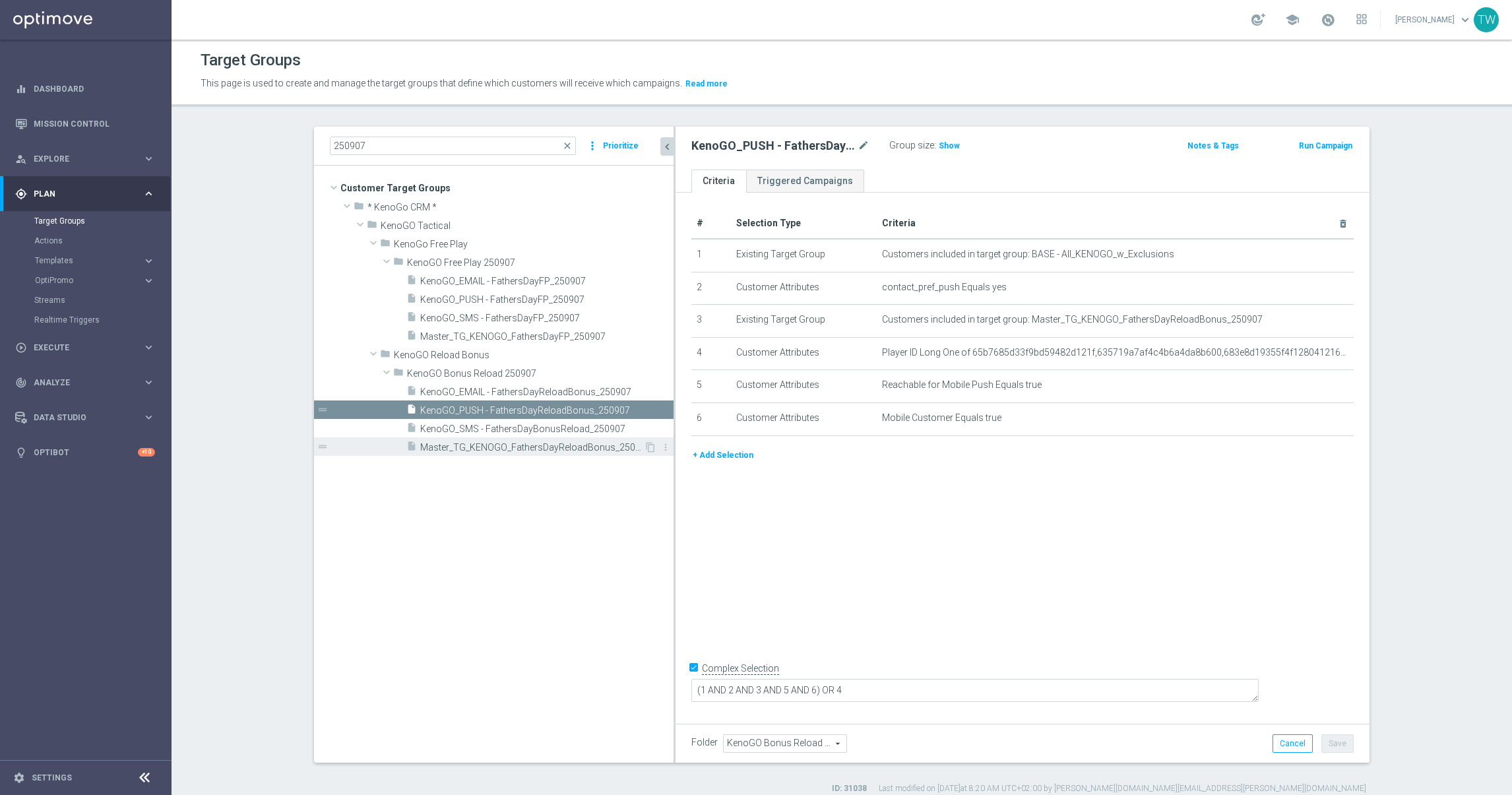
click at [533, 448] on span "Master_TG_KENOGO_FathersDayReloadBonus_250907" at bounding box center [532, 447] width 223 height 11
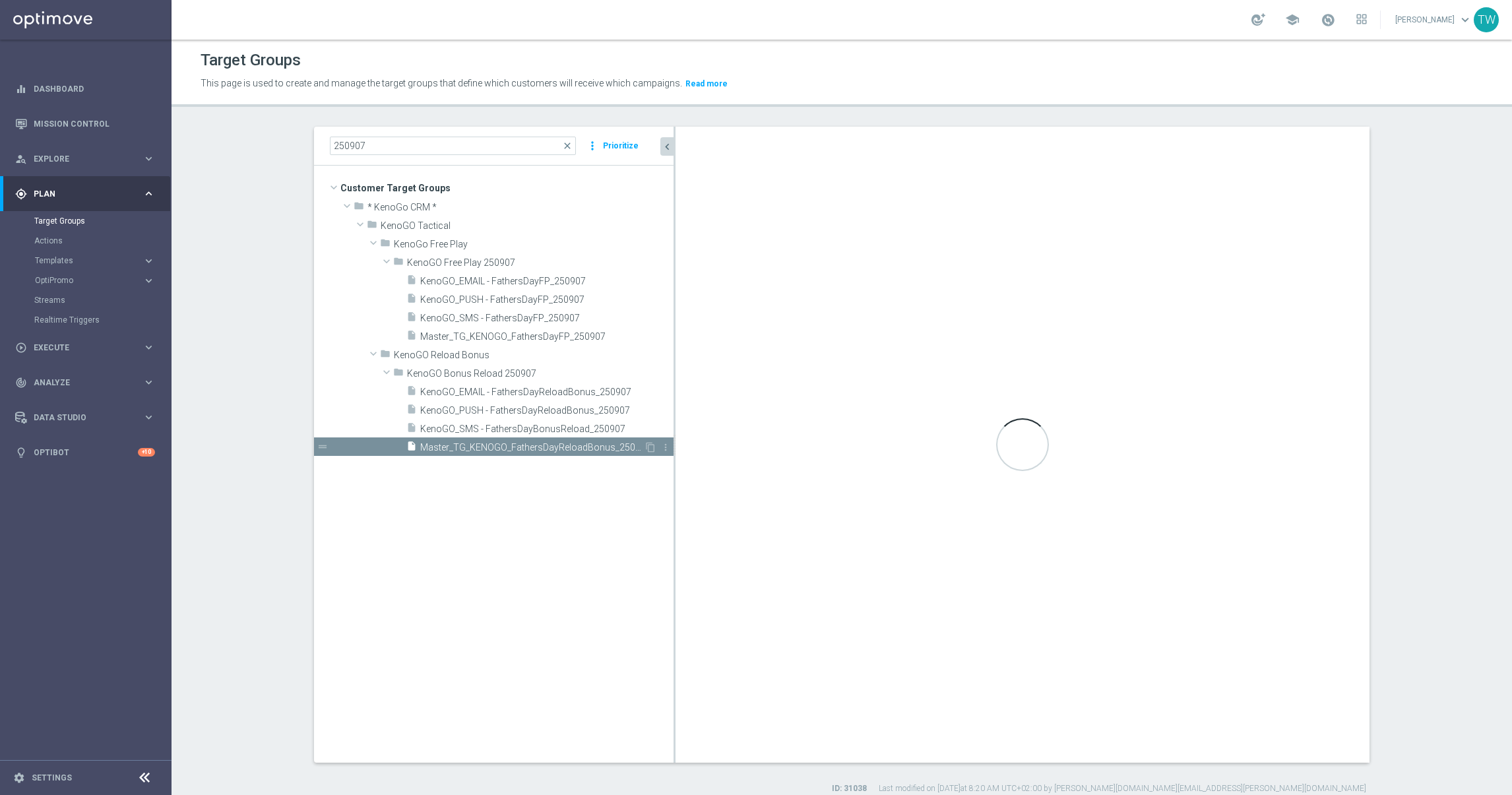
type textarea "(1 AND 2 AND 4) OR 3"
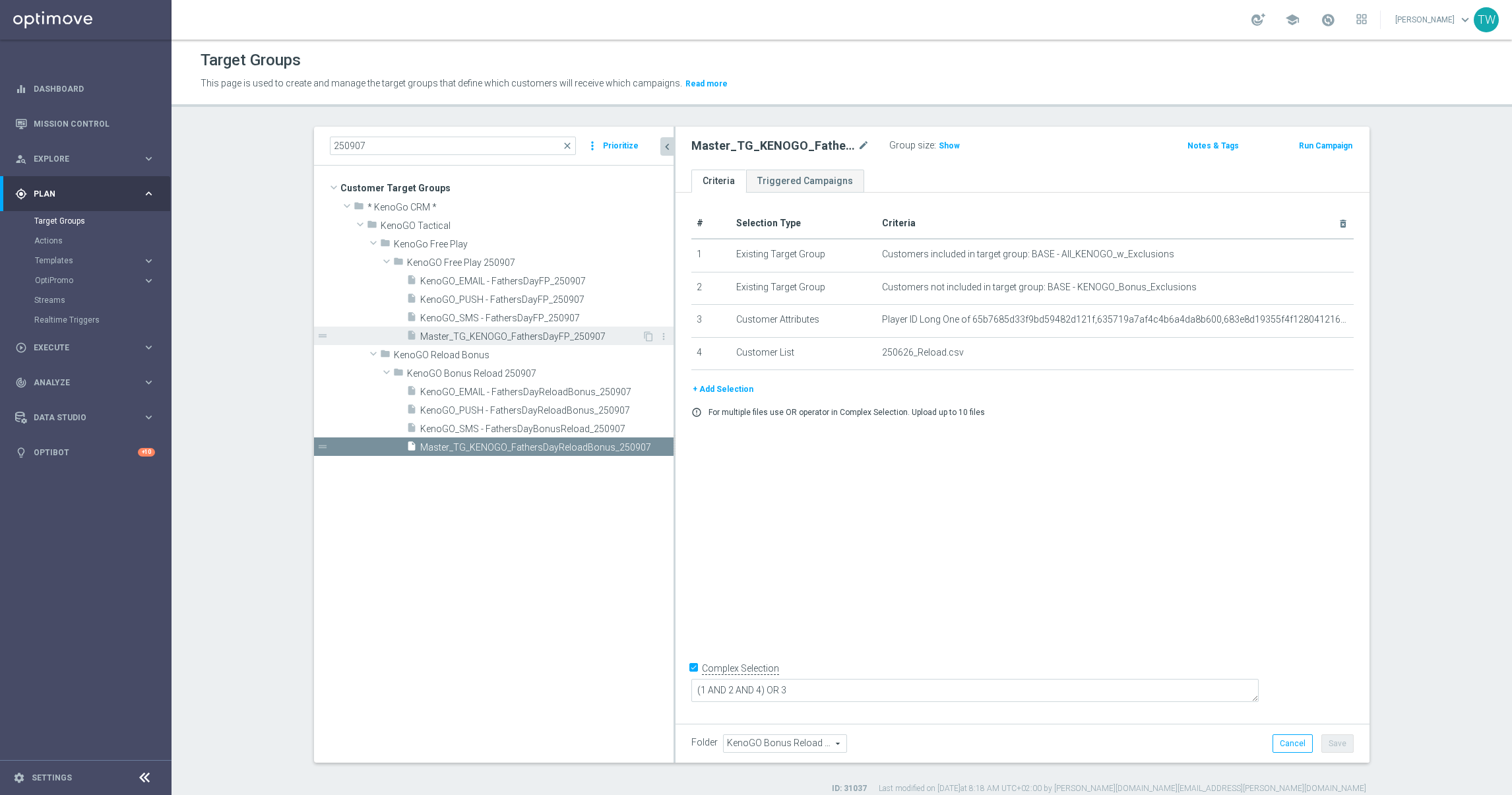
click at [515, 340] on span "Master_TG_KENOGO_FathersDayFP_250907" at bounding box center [531, 337] width 222 height 11
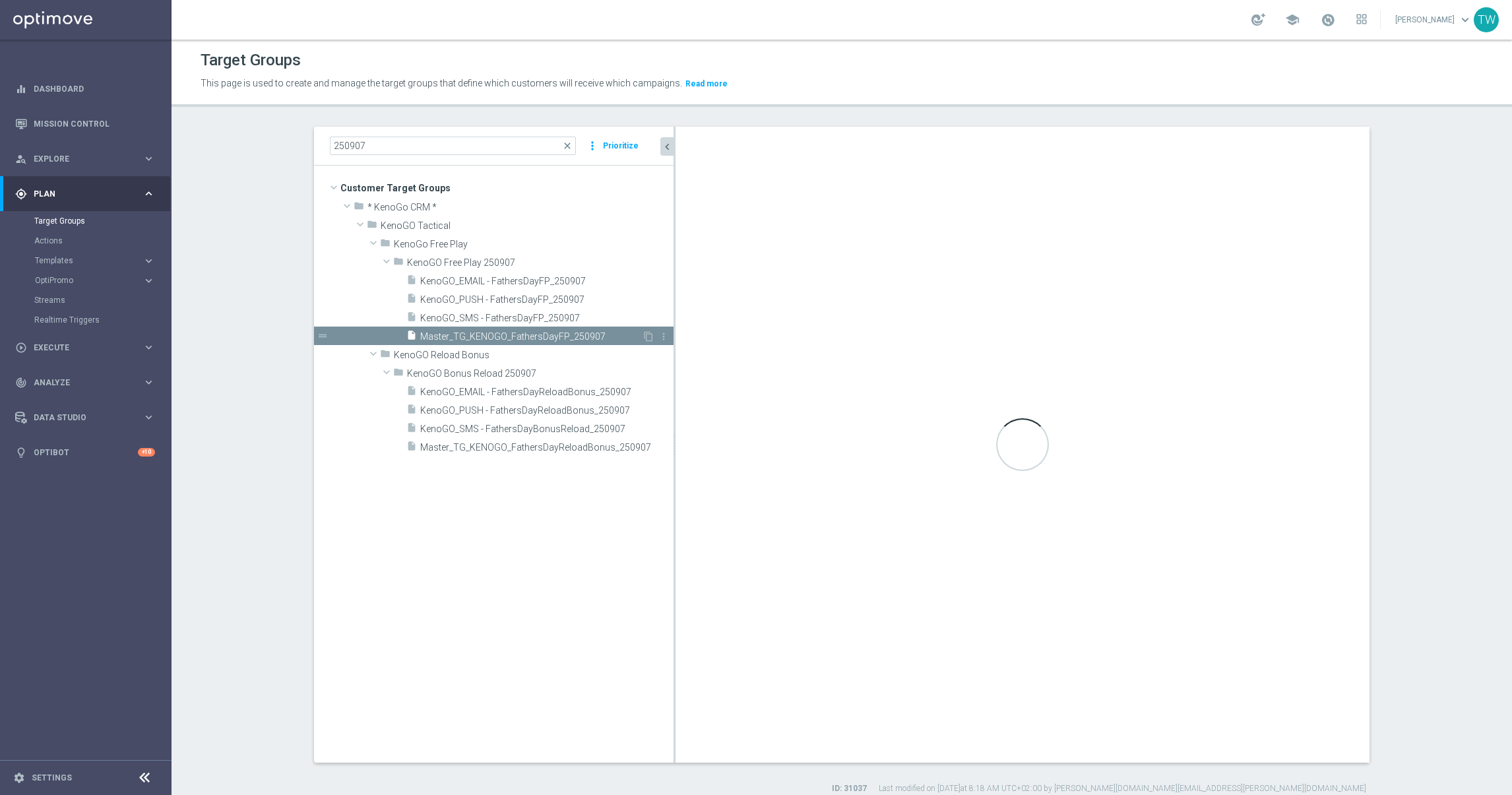
type input "KenoGO Free Play 250907"
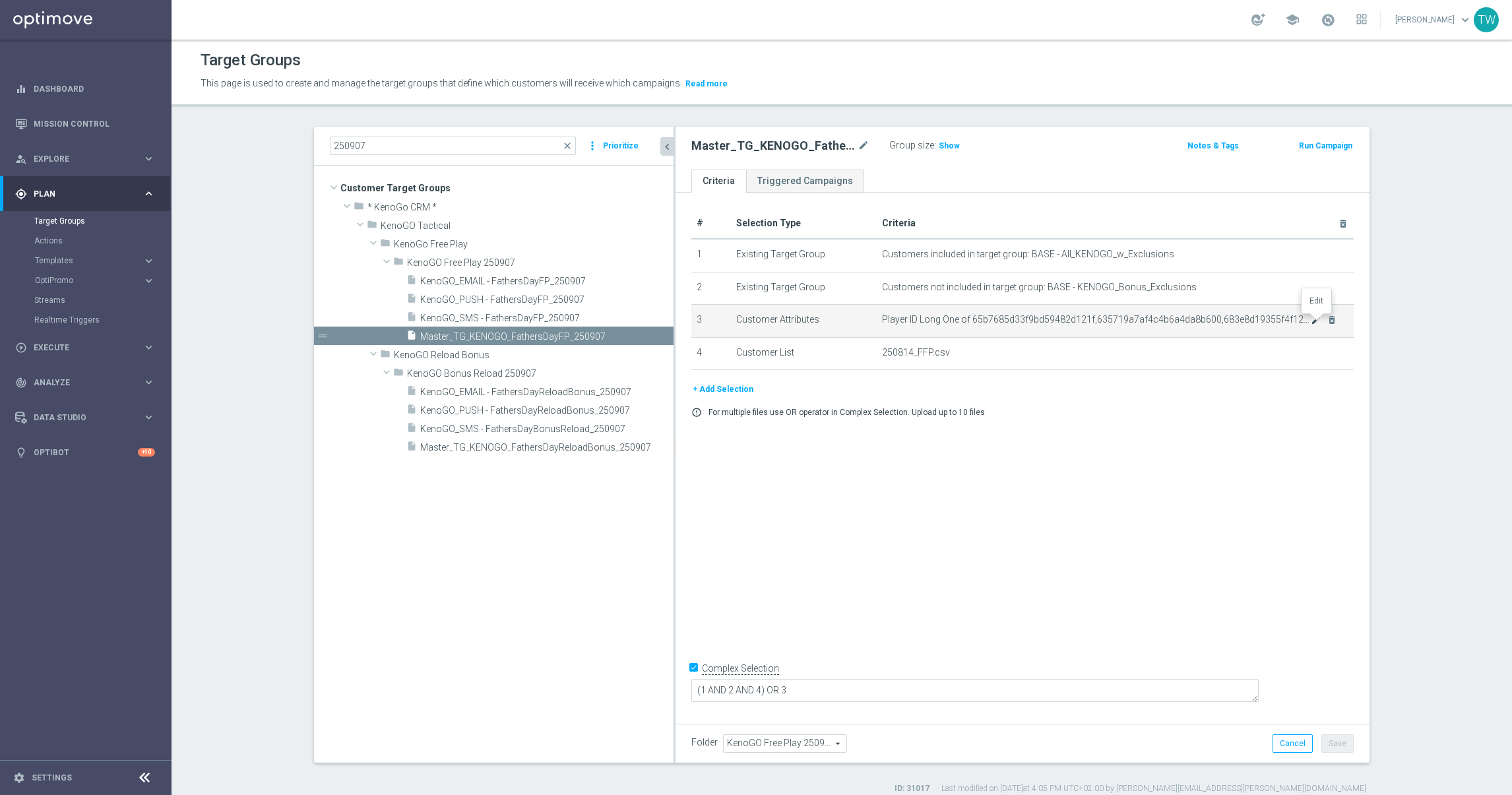
click at [1316, 318] on icon "mode_edit" at bounding box center [1316, 319] width 10 height 10
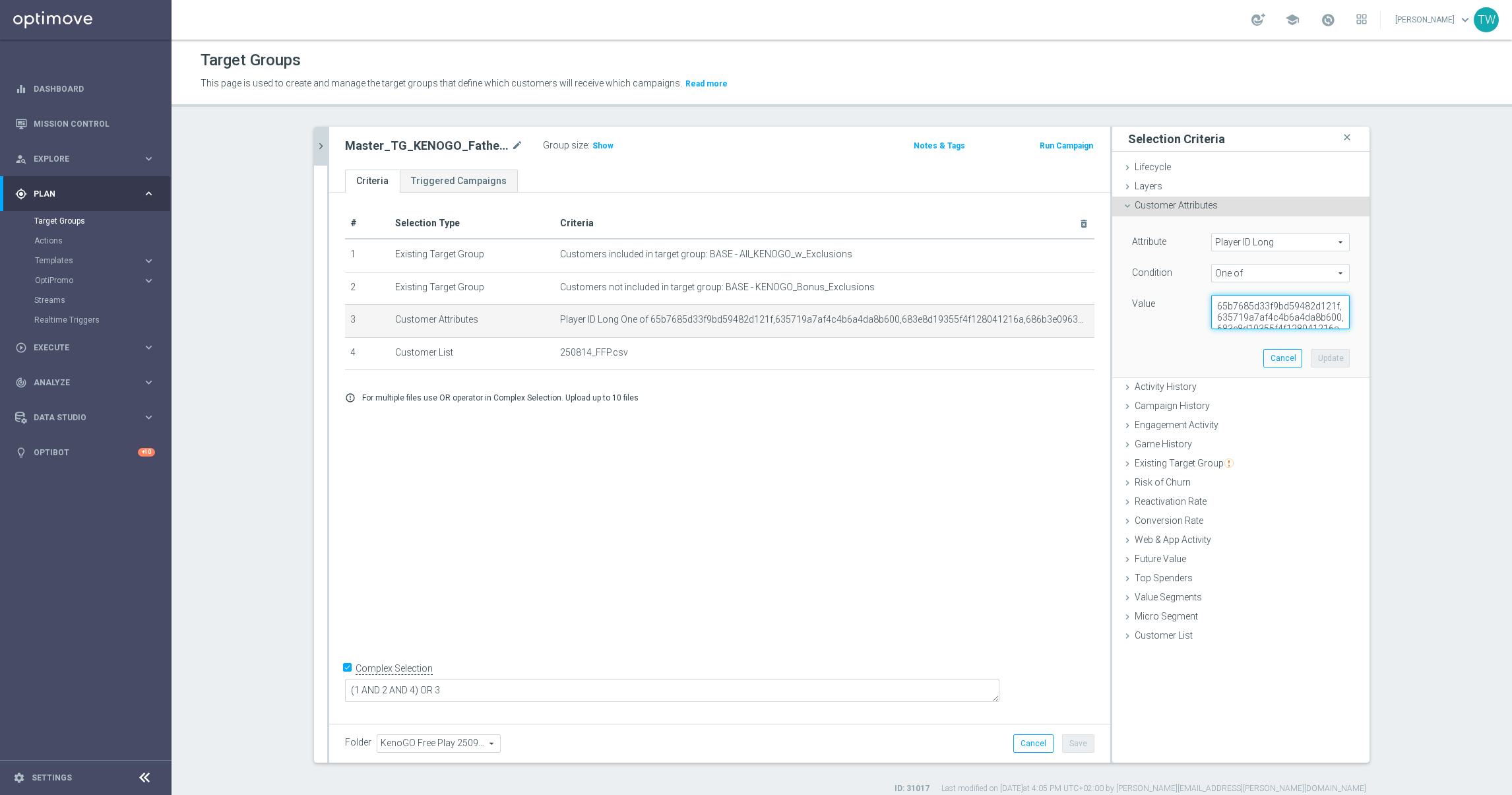
click at [1294, 321] on textarea "65b7685d33f9bd59482d121f,635719a7af4c4b6a4da8b600,683e8d19355f4f128041216a,686b…" at bounding box center [1280, 311] width 139 height 34
paste textarea
type textarea "65b7685d33f9bd59482d121f,635719a7af4c4b6a4da8b600,683e8d19355f4f128041216a,686b…"
click at [1316, 341] on div "Attribute Player ID Long Player ID Long arrow_drop_down search Condition One of…" at bounding box center [1241, 296] width 238 height 161
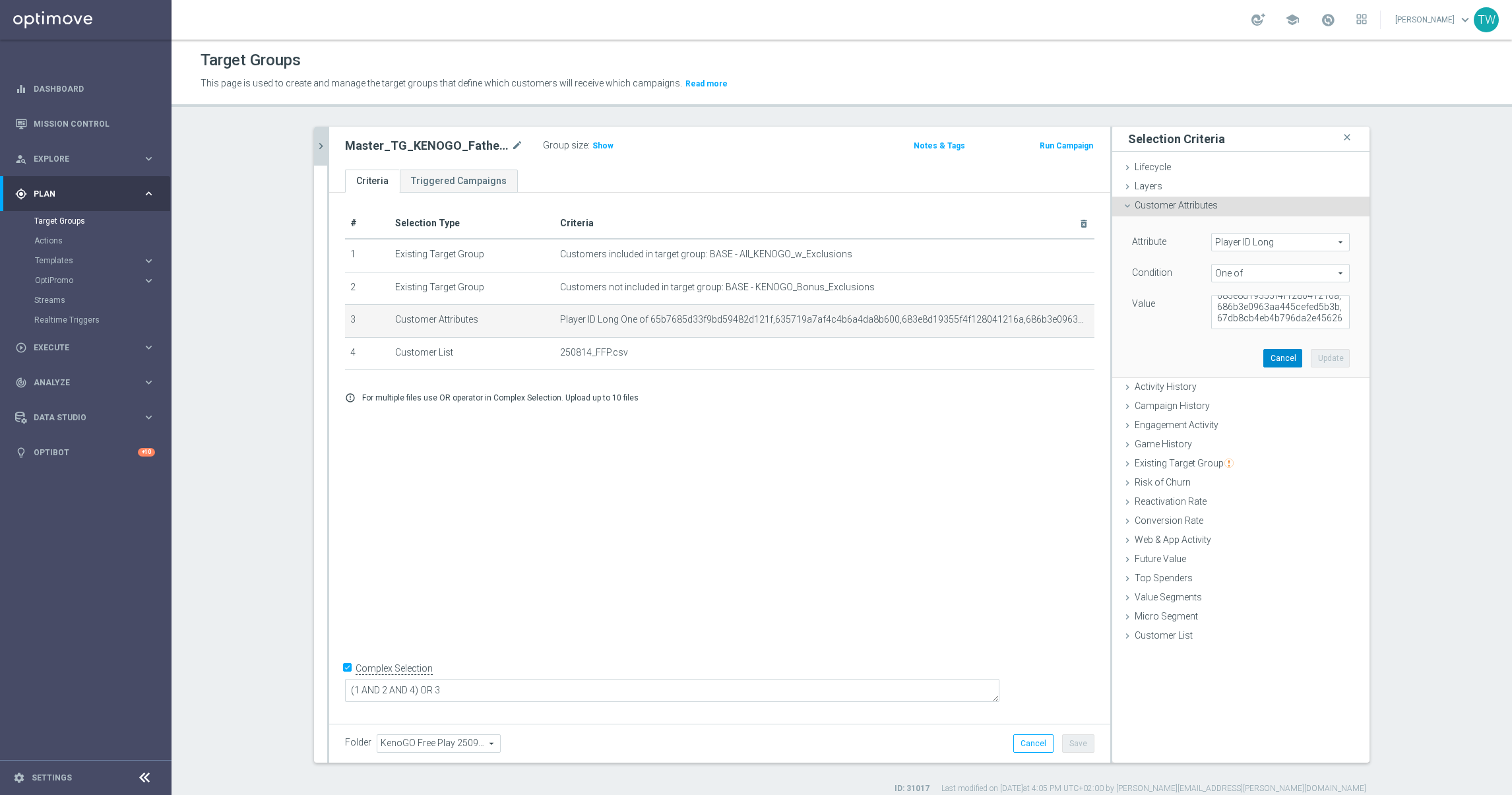
click at [1280, 356] on button "Cancel" at bounding box center [1282, 358] width 39 height 18
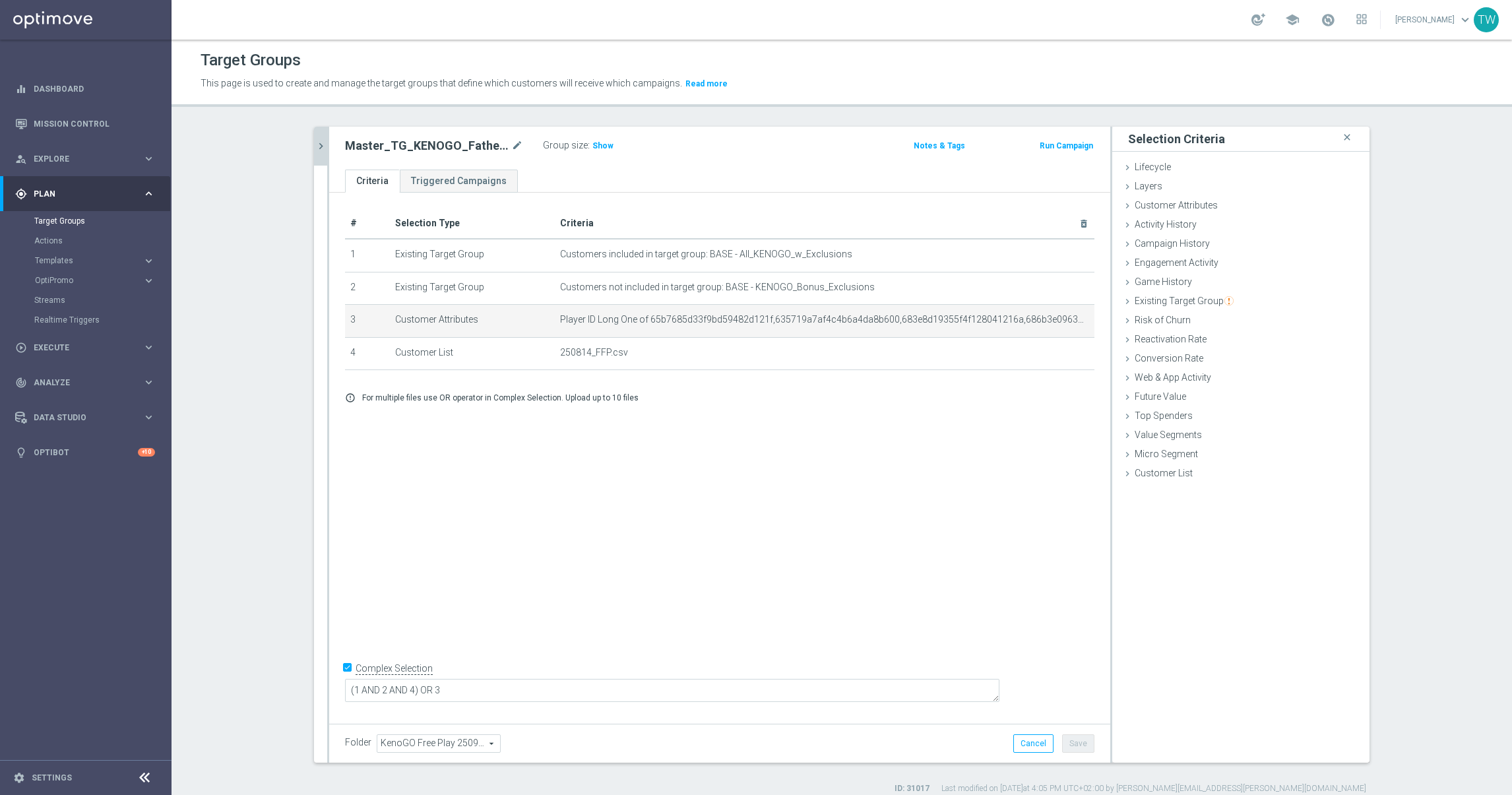
click at [329, 143] on div "Master_TG_KENOGO_FathersDayFP_250907 mode_edit Group size : Show Notes & Tags R…" at bounding box center [720, 148] width 781 height 43
click at [322, 145] on icon "chevron_right" at bounding box center [321, 146] width 13 height 13
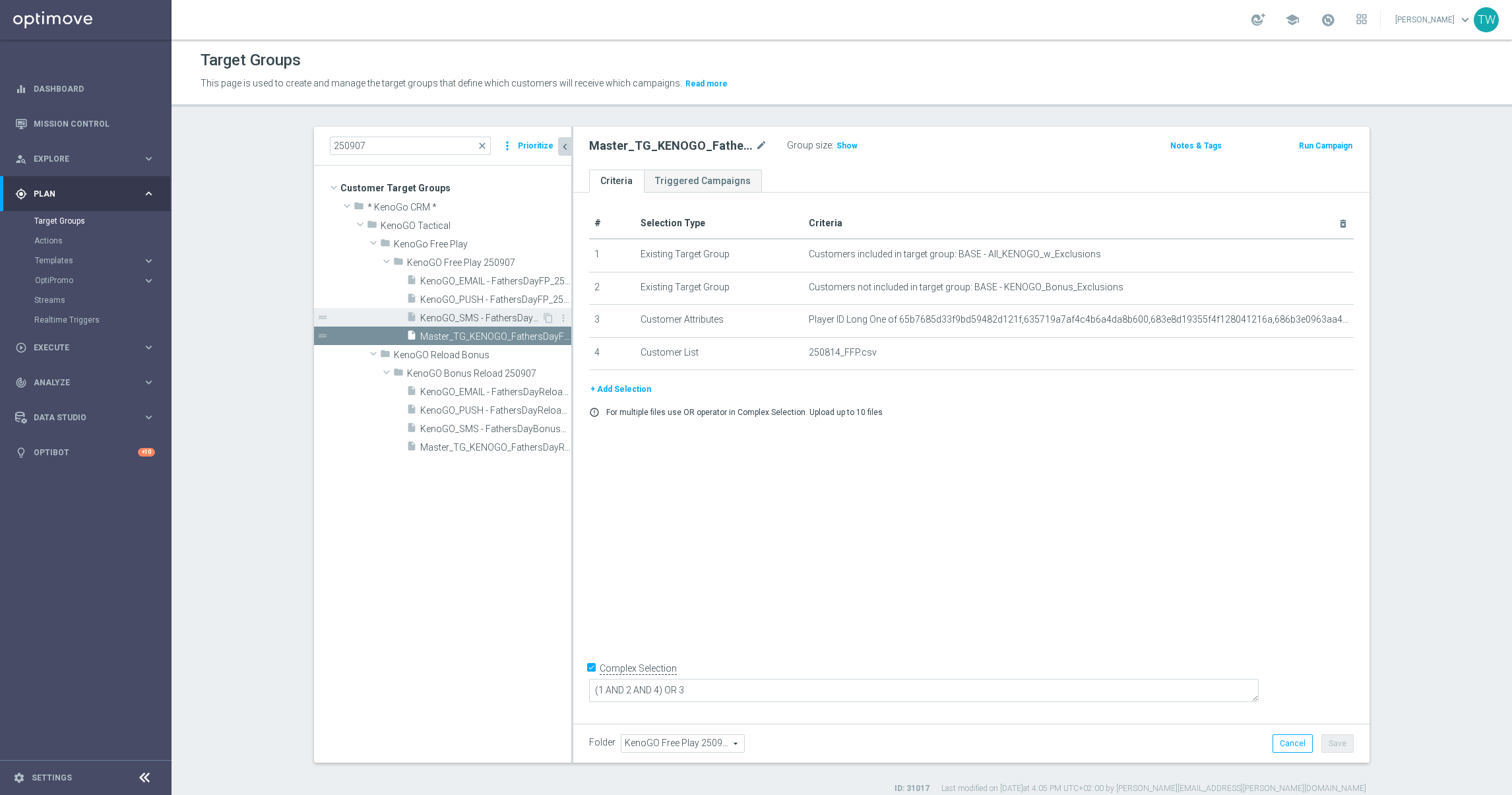
click at [506, 316] on span "KenoGO_SMS - FathersDayFP_250907" at bounding box center [481, 318] width 121 height 11
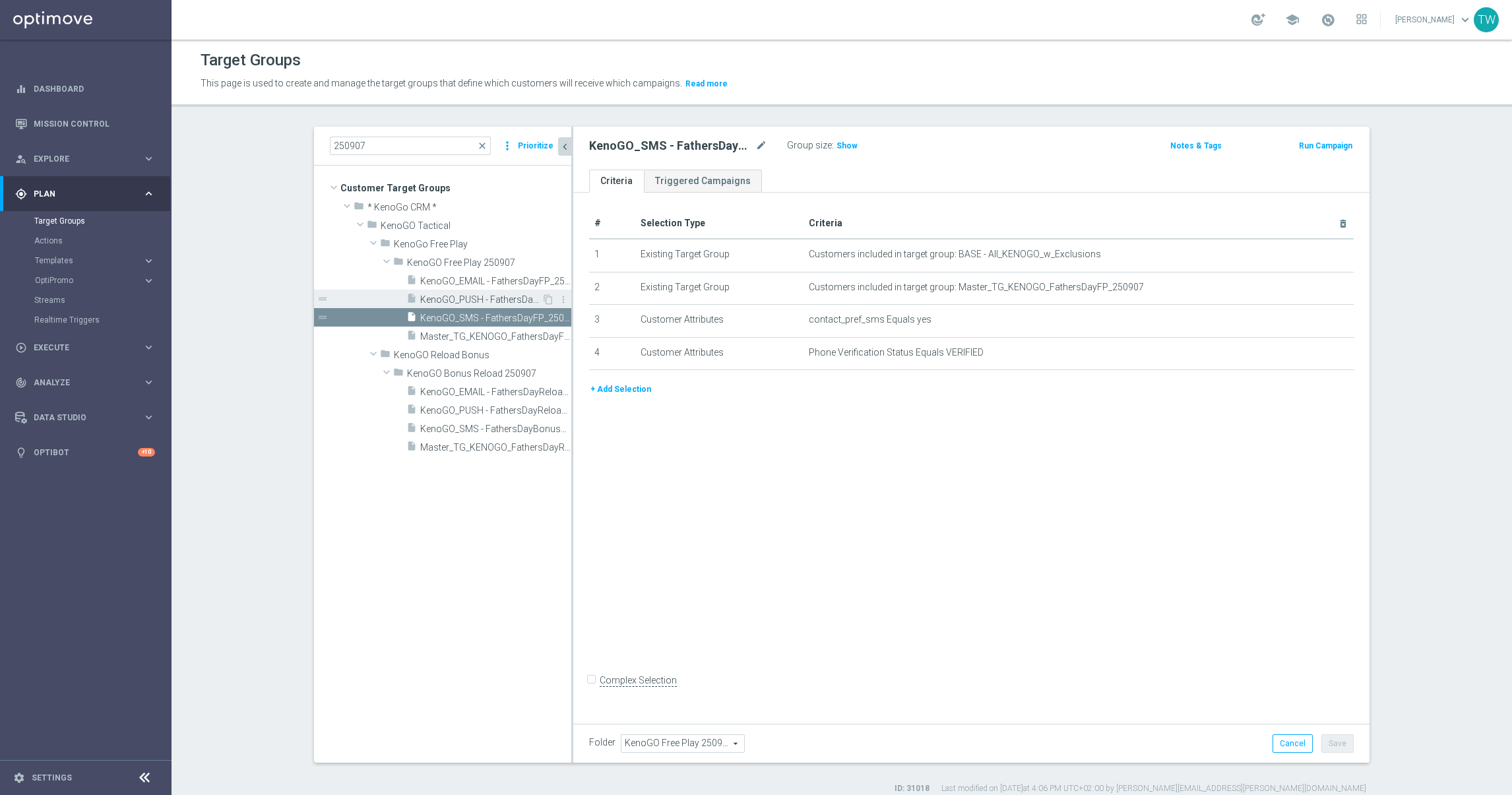
click at [463, 297] on span "KenoGO_PUSH - FathersDayFP_250907" at bounding box center [481, 299] width 121 height 11
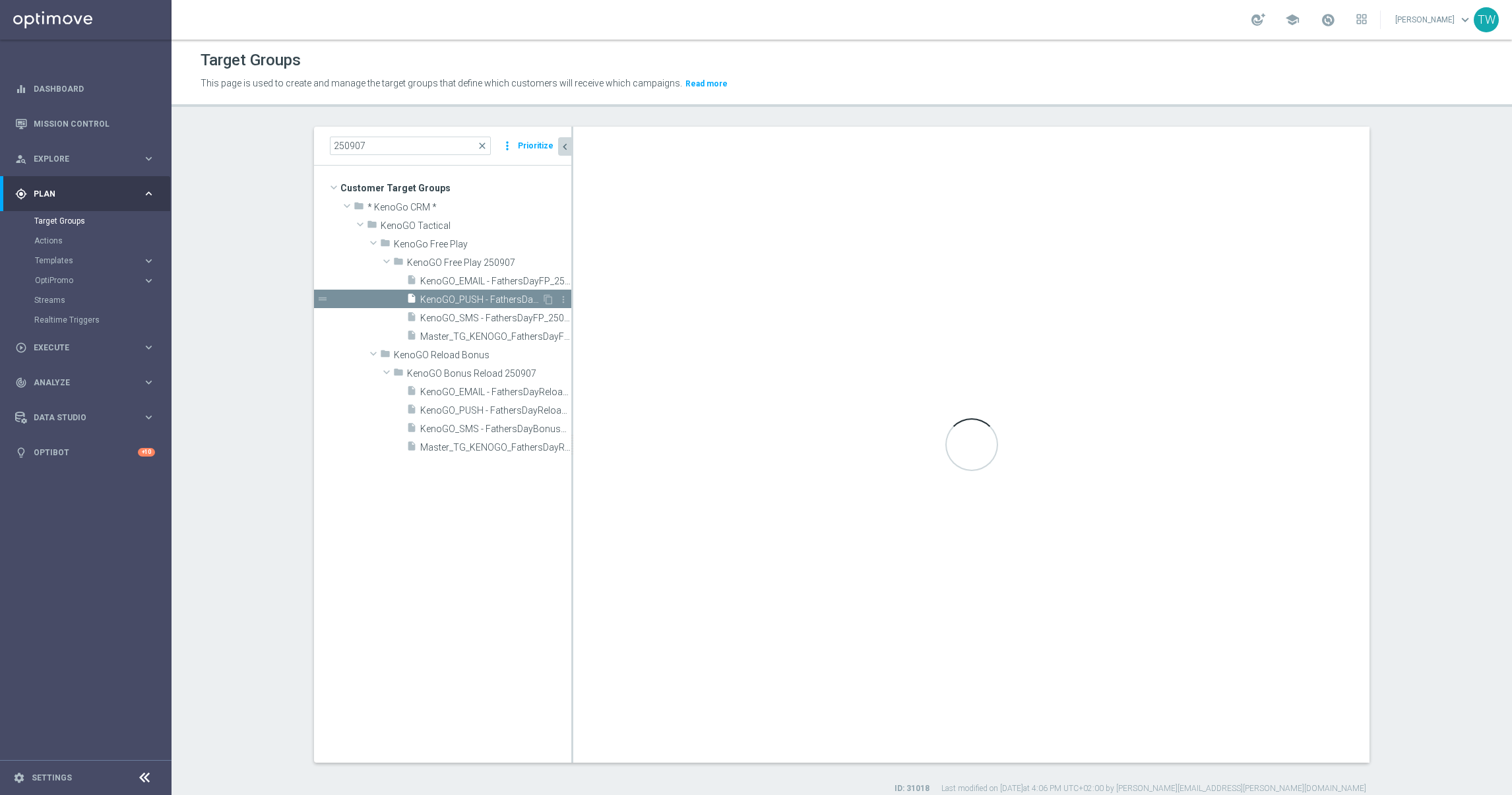
checkbox input "true"
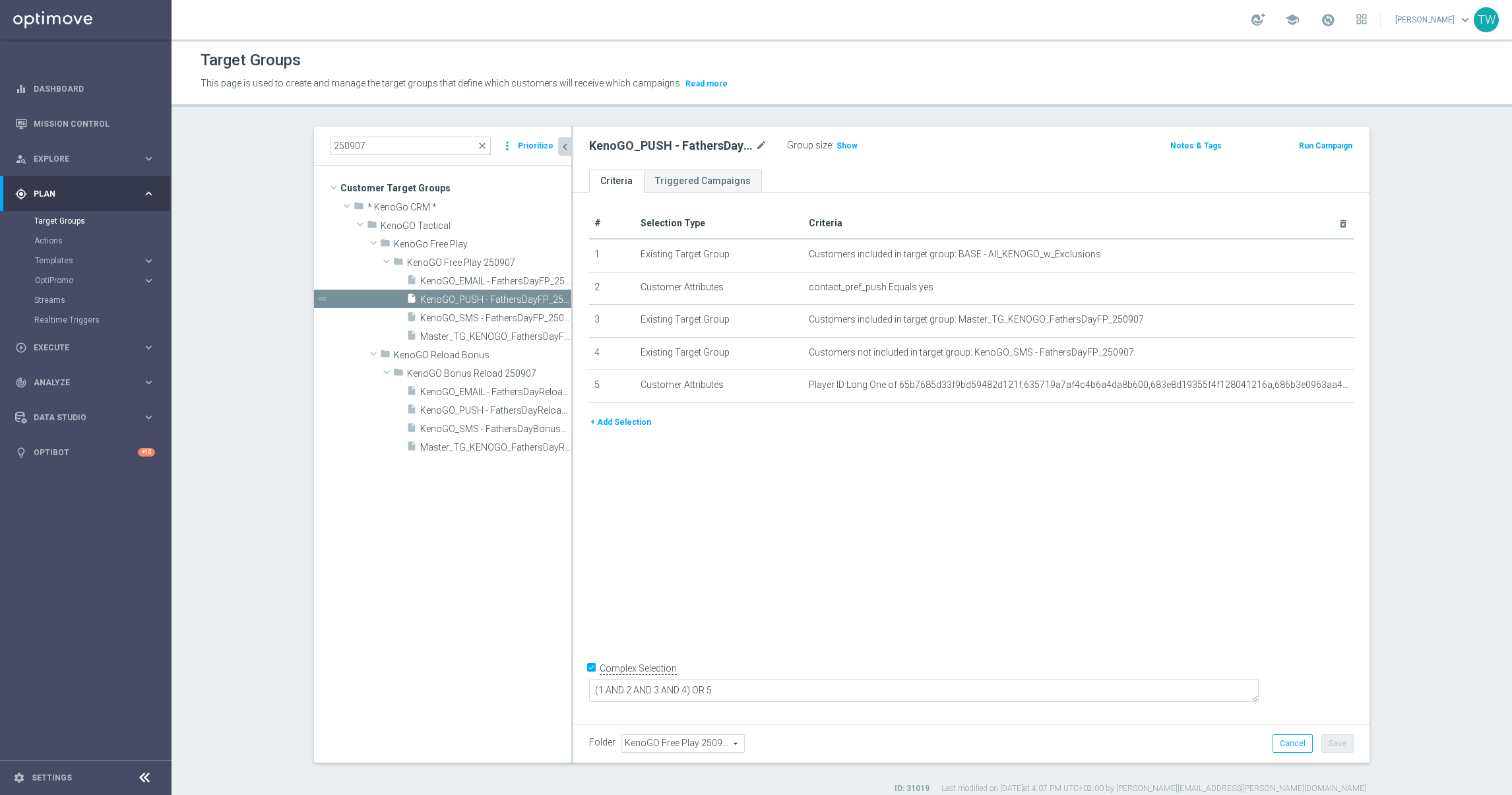
click at [641, 429] on button "+ Add Selection" at bounding box center [621, 422] width 63 height 14
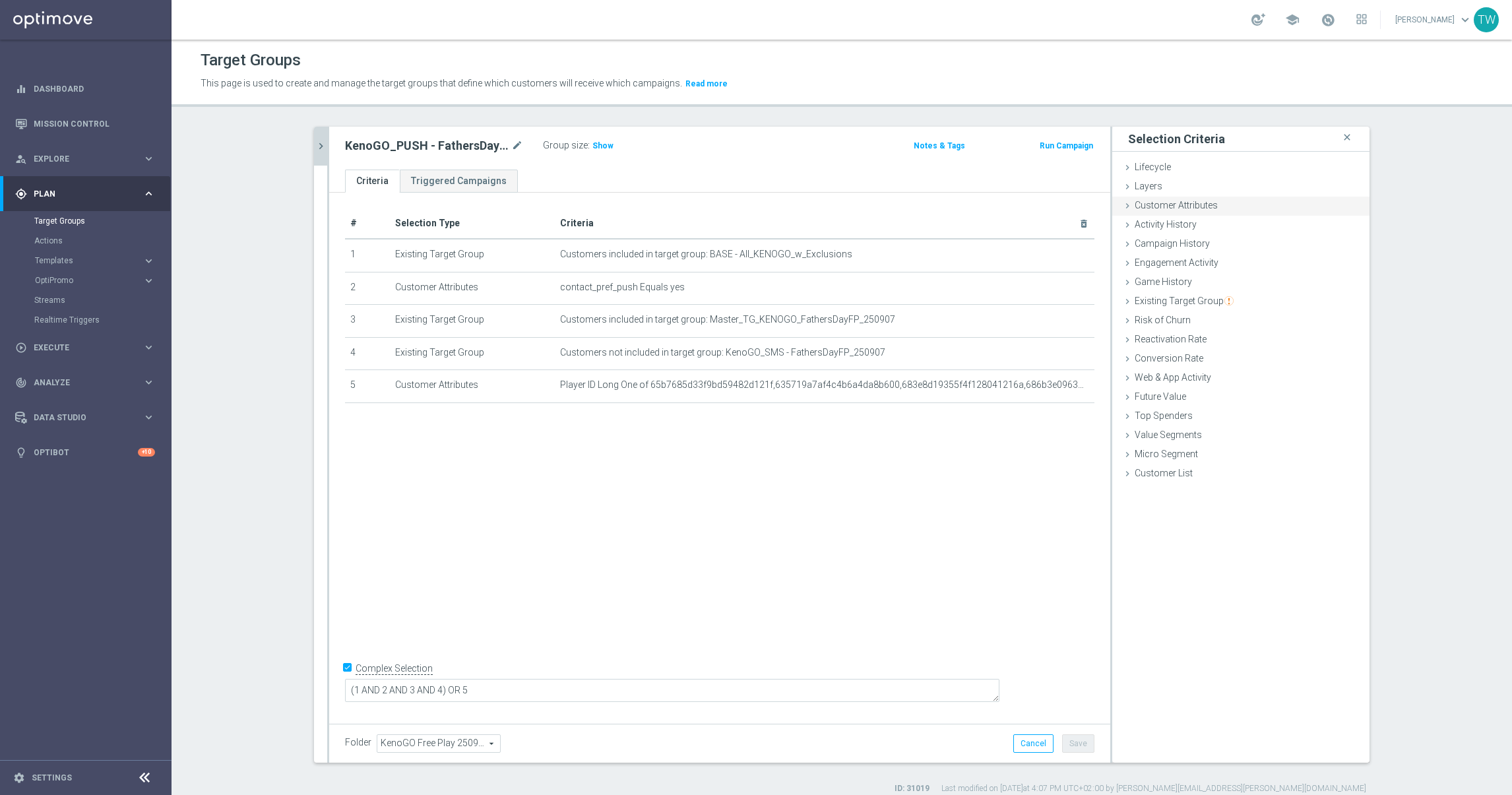
click at [1239, 204] on div "Customer Attributes done selection saved" at bounding box center [1240, 206] width 257 height 20
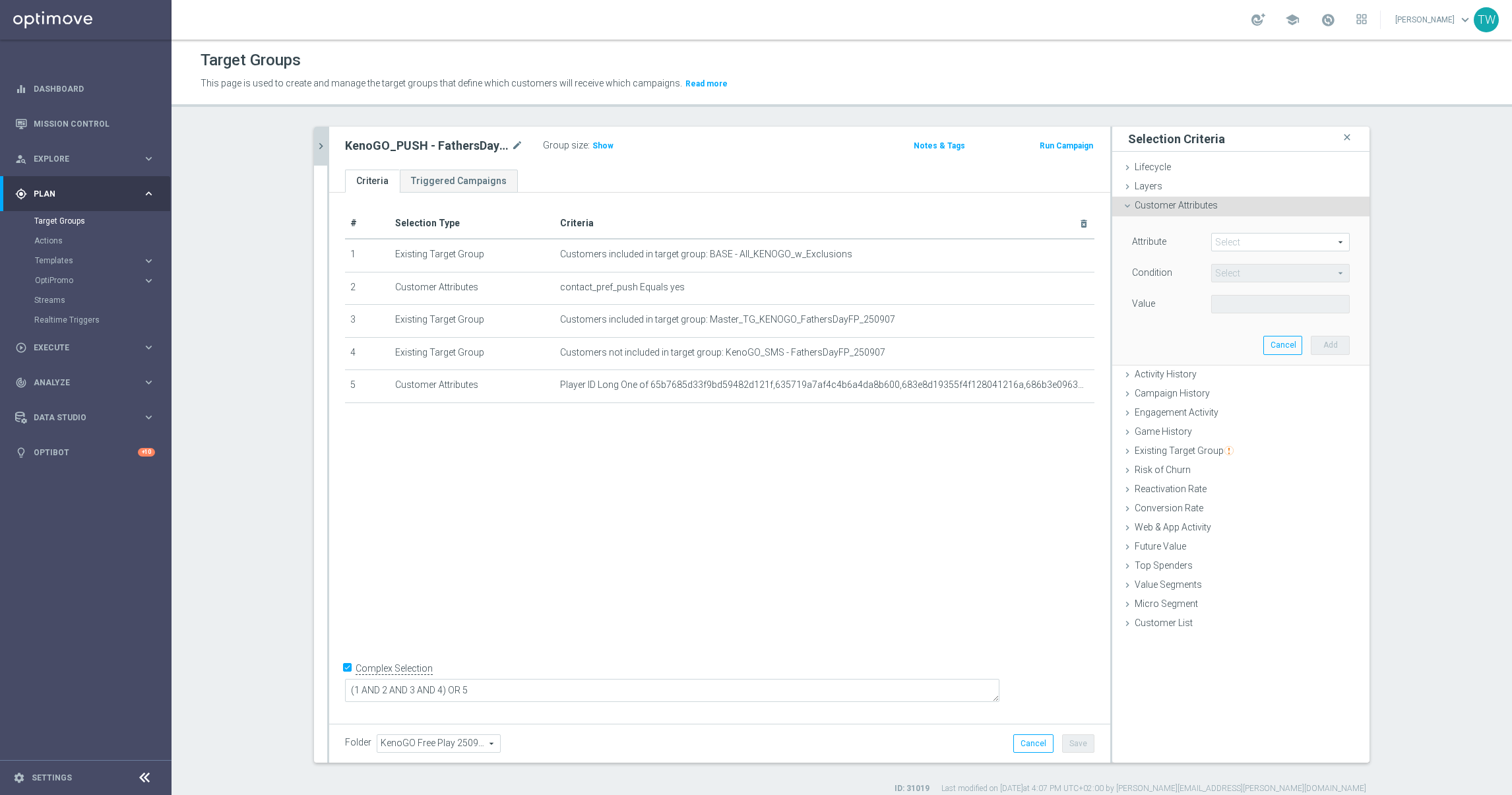
click at [1241, 242] on span at bounding box center [1280, 242] width 137 height 17
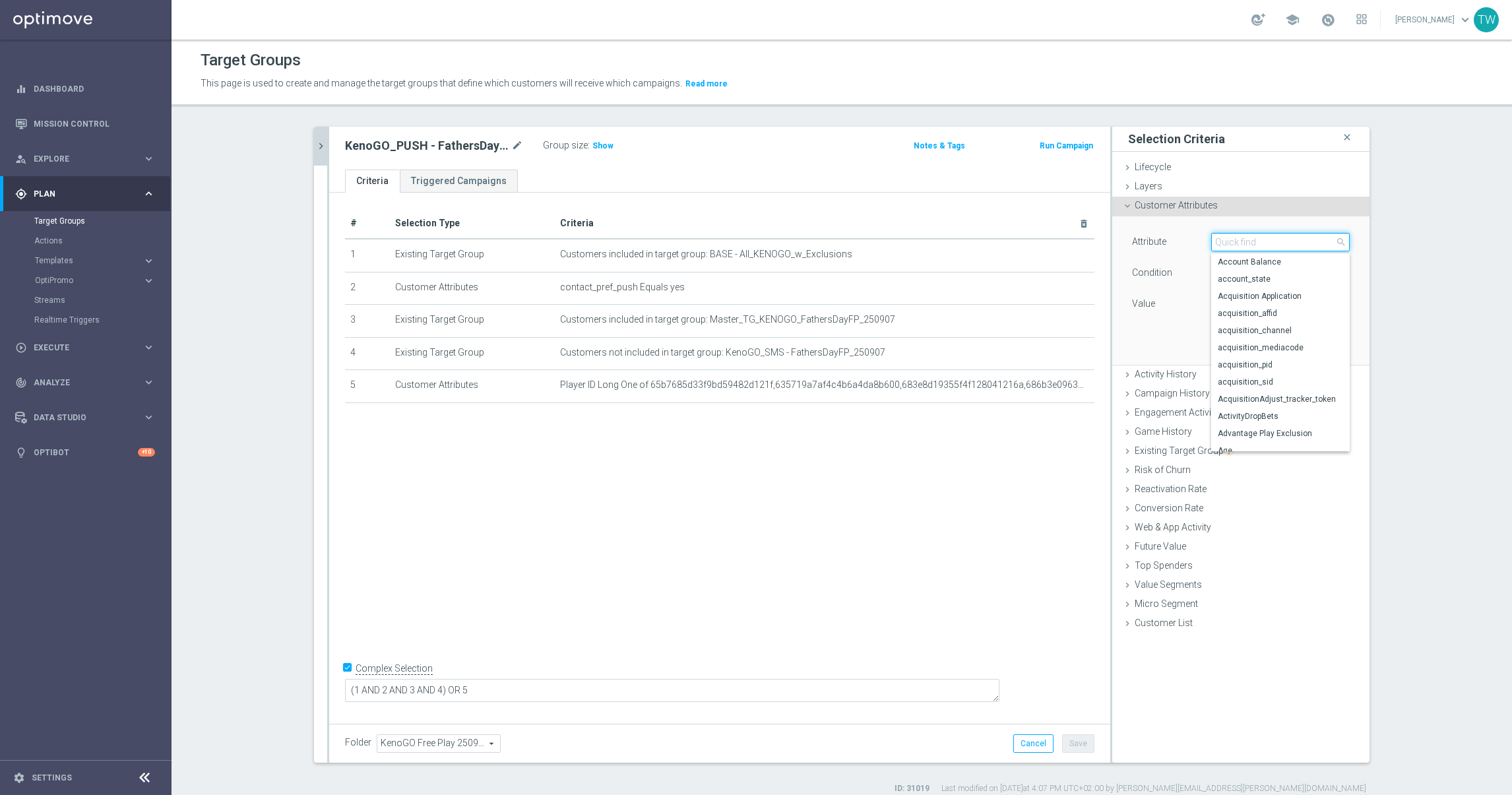
click at [1241, 242] on input "search" at bounding box center [1280, 242] width 139 height 18
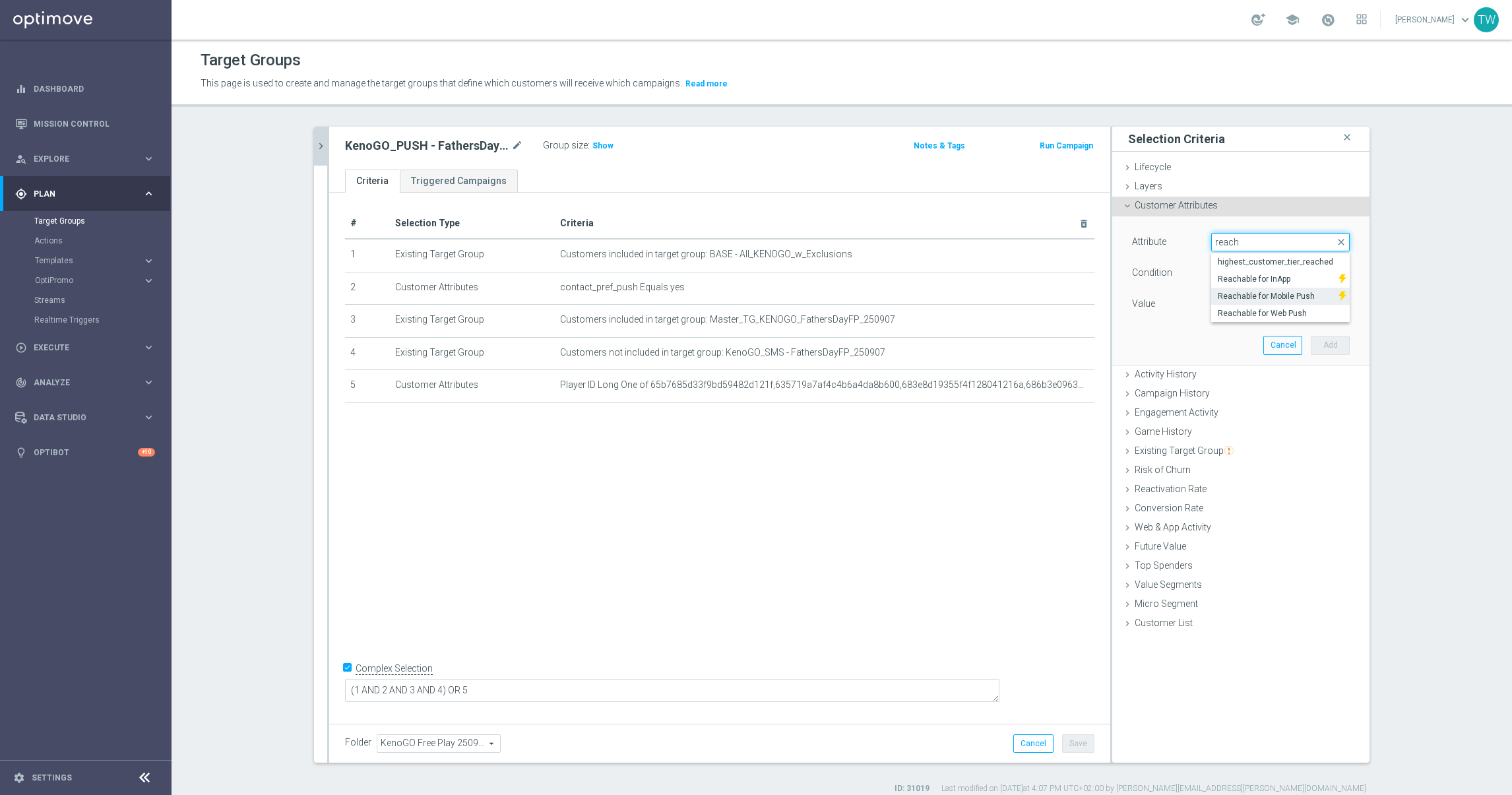
type input "reach"
click at [1308, 297] on span "Reachable for Mobile Push" at bounding box center [1274, 295] width 114 height 10
type input "Reachable for Mobile Push"
type input "Equals"
click at [1275, 306] on span at bounding box center [1280, 304] width 137 height 17
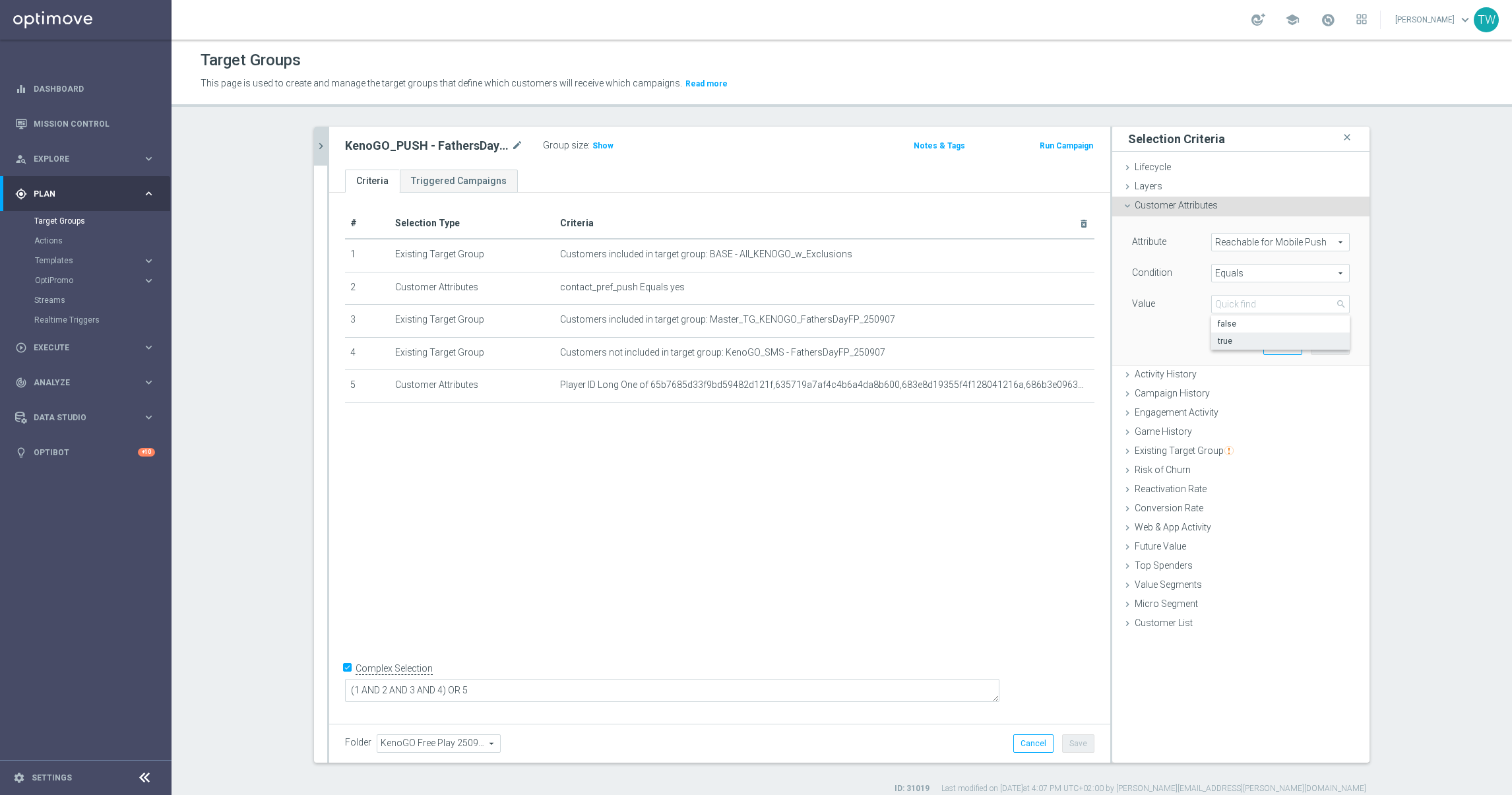
click at [1278, 344] on span "true" at bounding box center [1280, 340] width 125 height 10
type input "true"
click at [1324, 349] on button "Add" at bounding box center [1330, 344] width 39 height 18
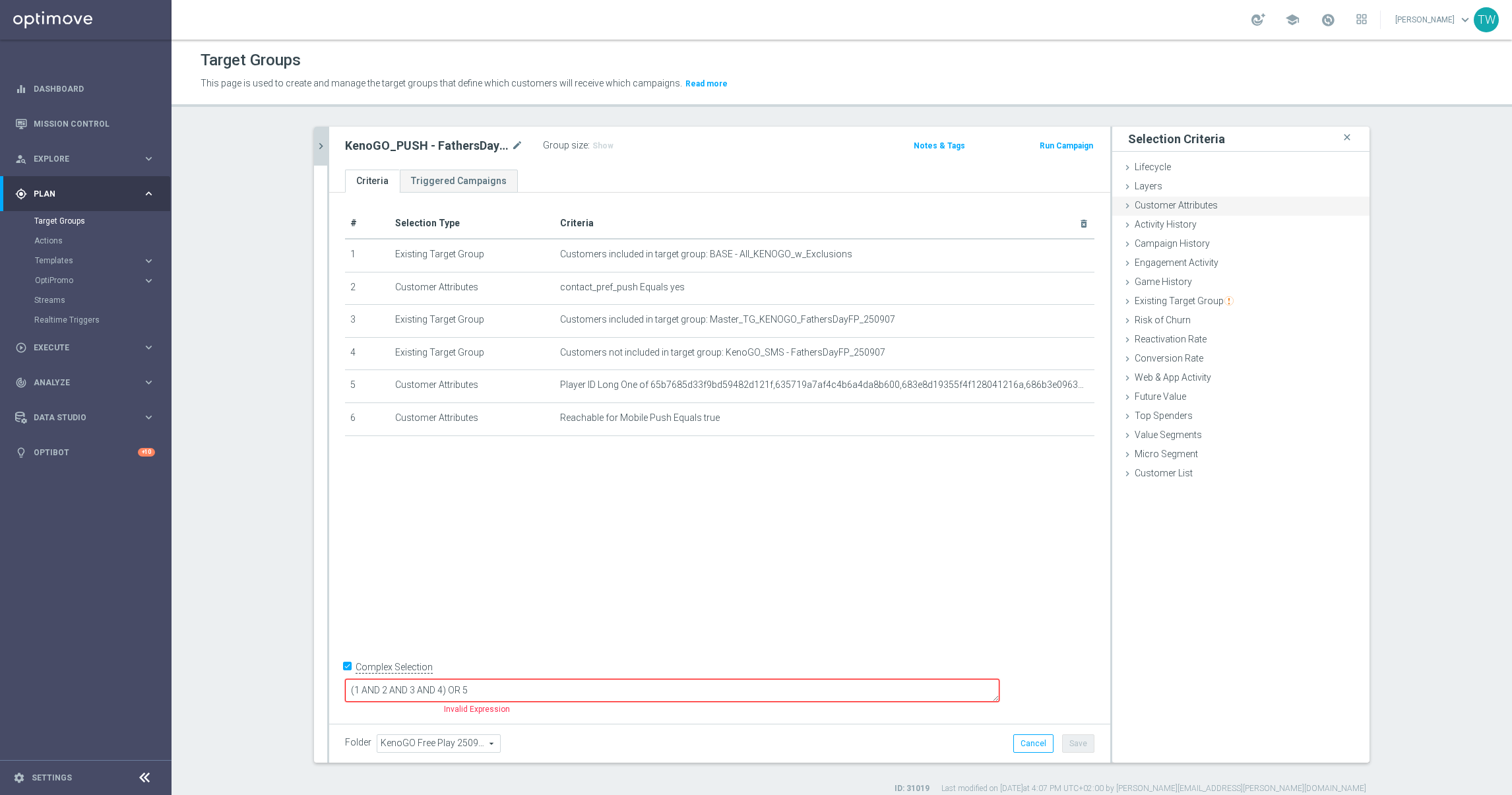
click at [1225, 204] on div "Customer Attributes done selection saved" at bounding box center [1240, 206] width 257 height 20
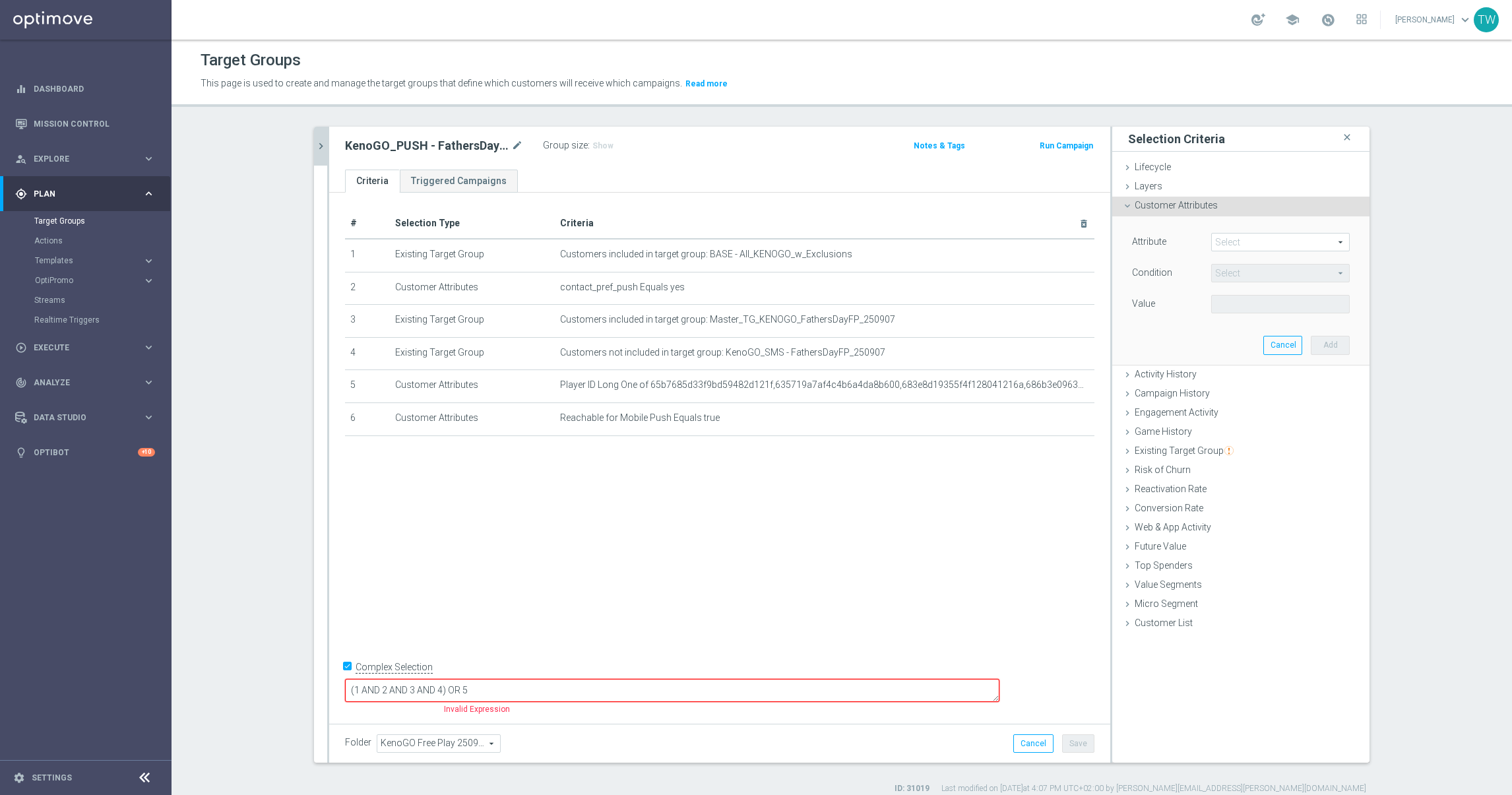
click at [1244, 238] on span at bounding box center [1280, 242] width 137 height 17
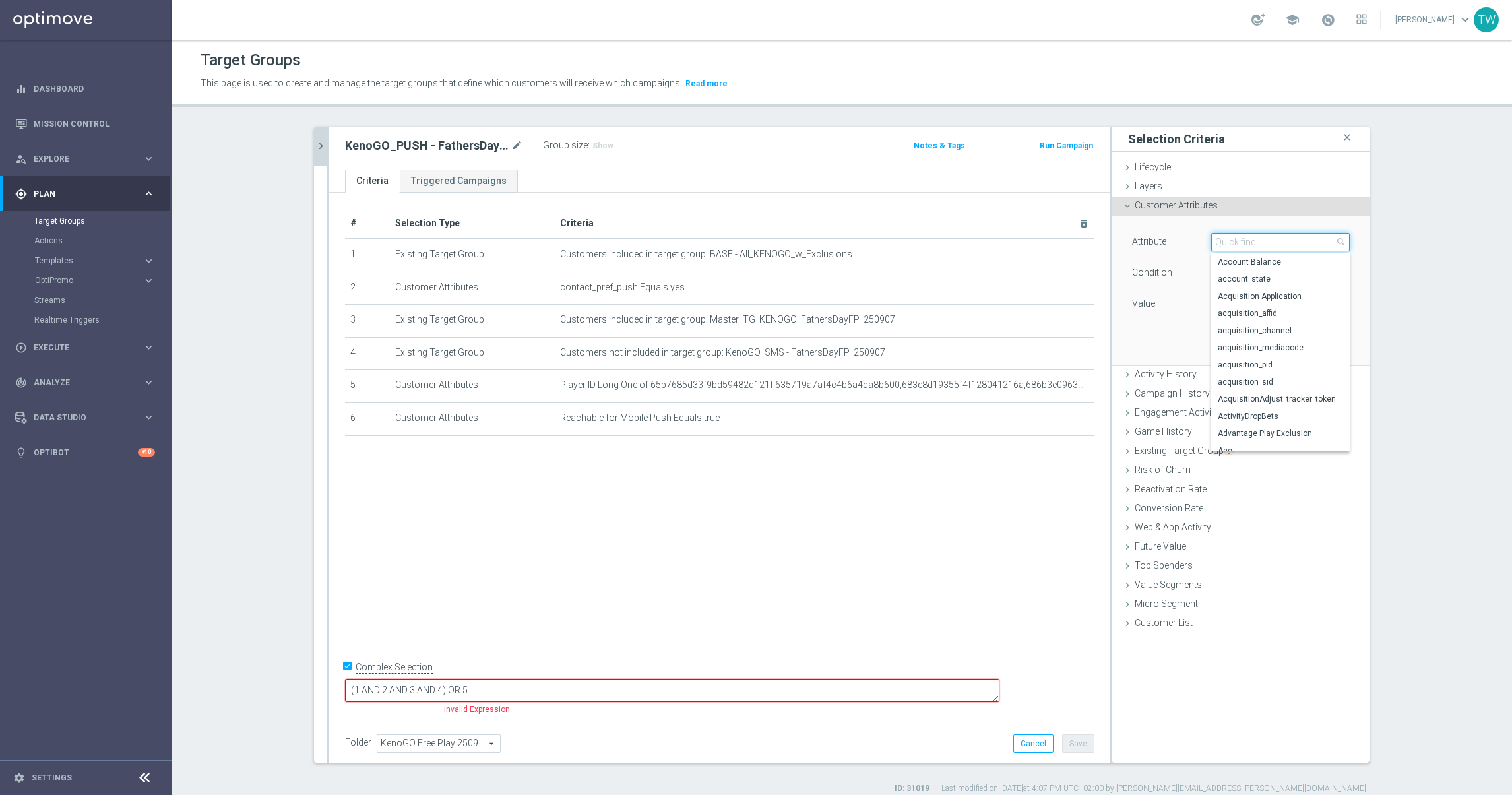
click at [1244, 239] on input "search" at bounding box center [1280, 242] width 139 height 18
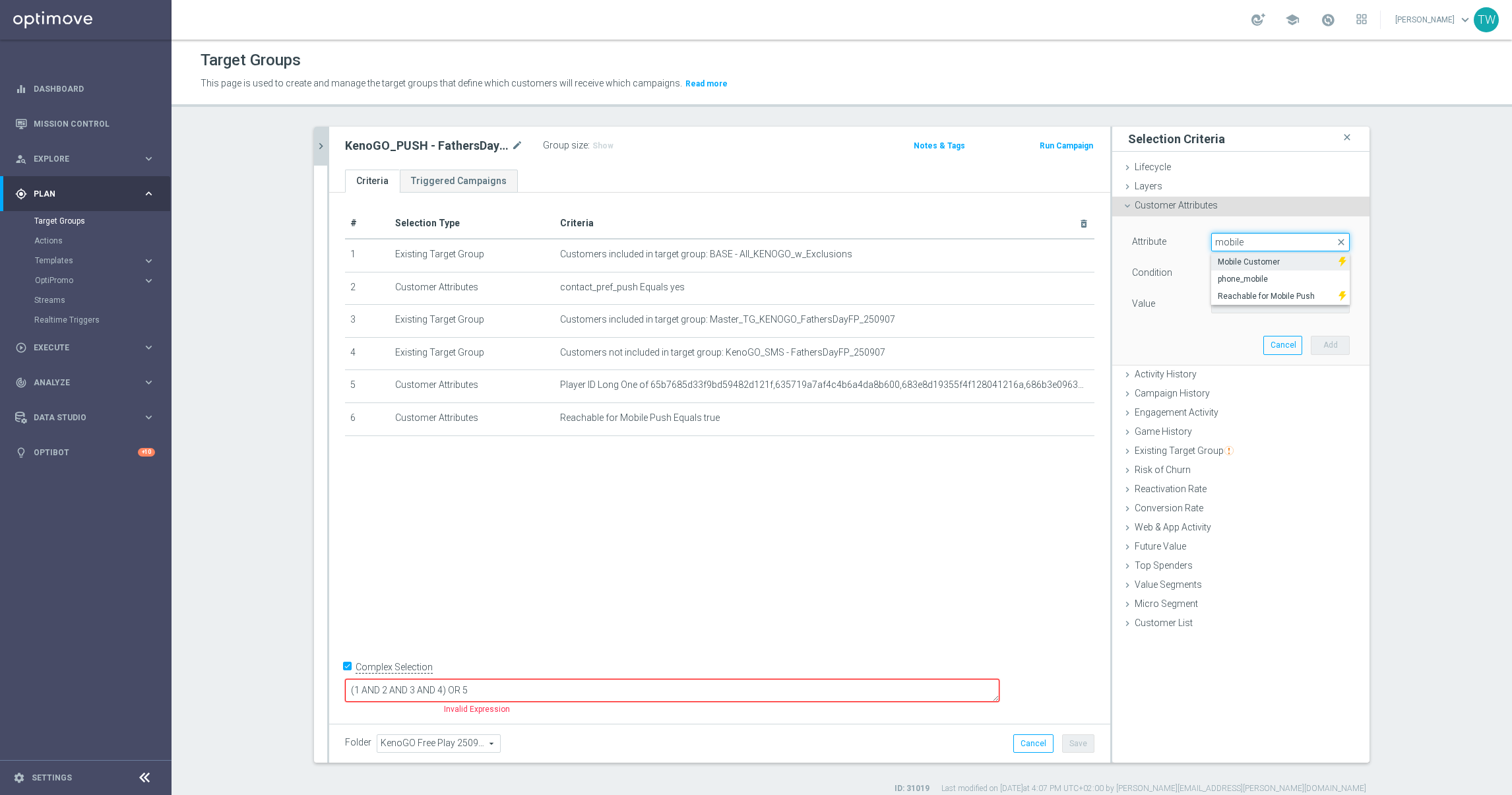
type input "mobile"
click at [1244, 261] on span "Mobile Customer" at bounding box center [1274, 261] width 114 height 10
type input "Mobile Customer"
type input "Equals"
click at [1235, 310] on span at bounding box center [1280, 304] width 137 height 17
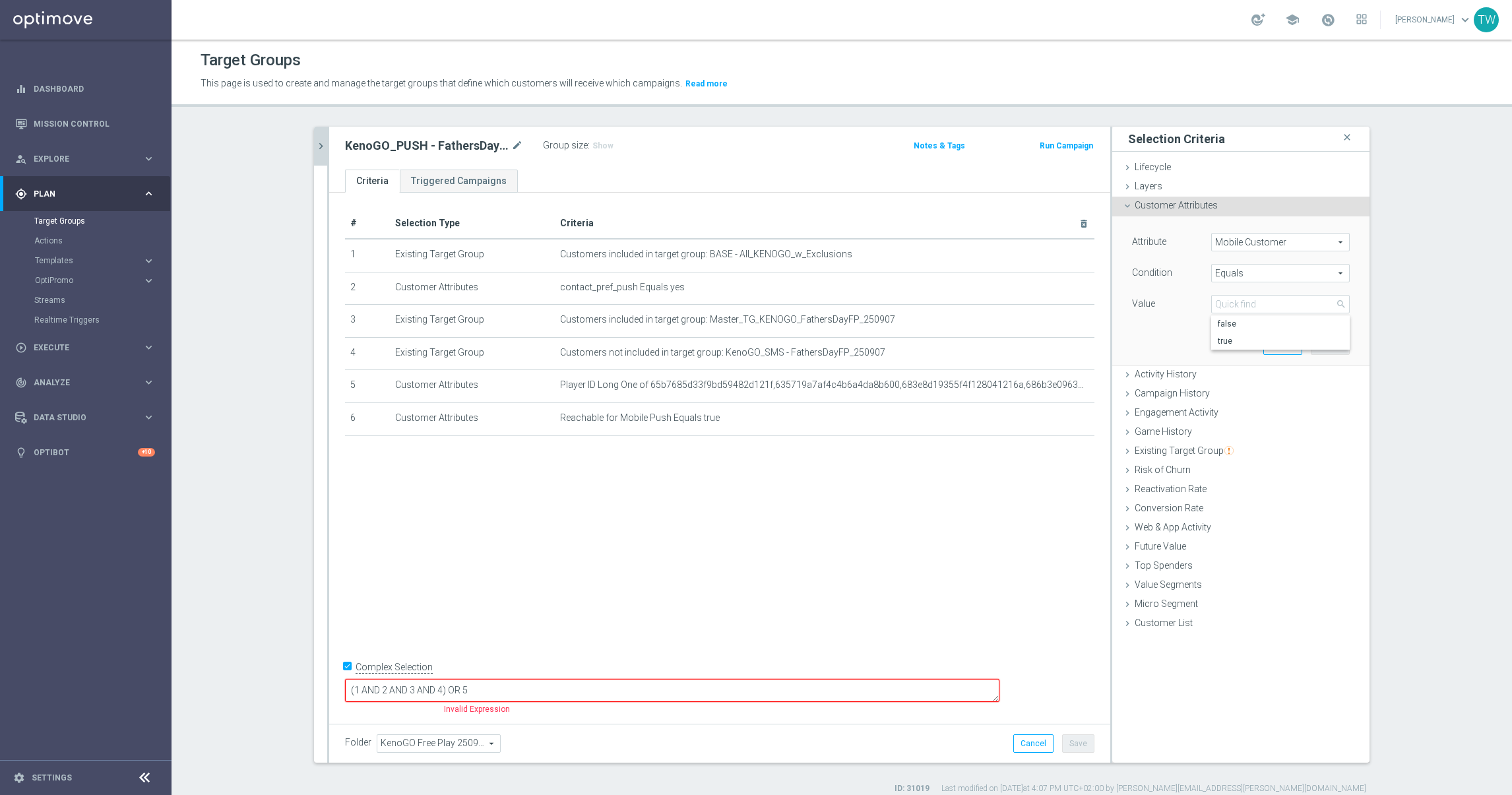
click at [1240, 343] on span "true" at bounding box center [1280, 340] width 125 height 10
type input "true"
click at [1330, 352] on button "Add" at bounding box center [1330, 344] width 39 height 18
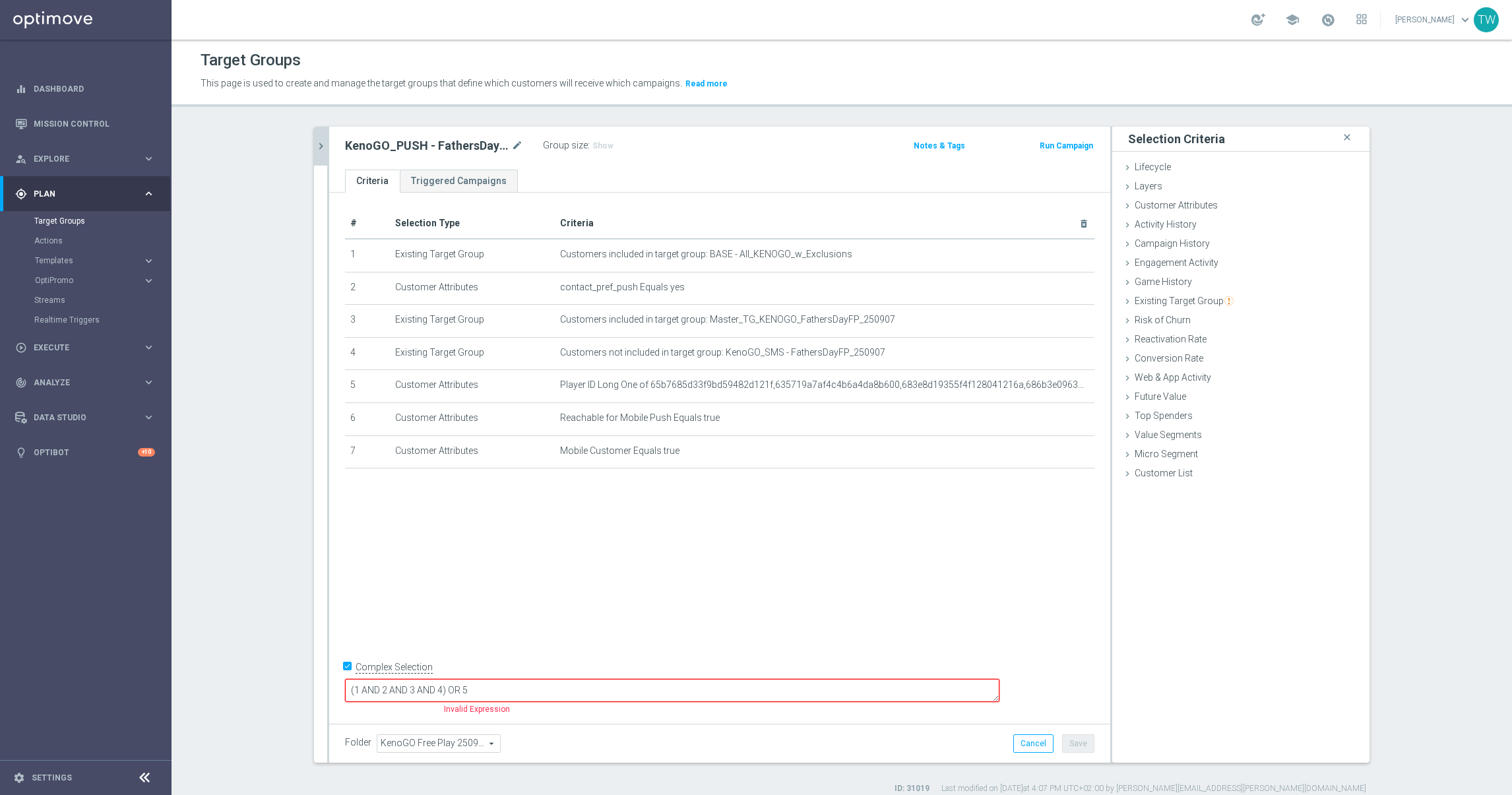
drag, startPoint x: 535, startPoint y: 691, endPoint x: 591, endPoint y: 730, distance: 68.2
click at [538, 692] on textarea "(1 AND 2 AND 3 AND 4) OR 5" at bounding box center [672, 690] width 654 height 23
click at [823, 627] on div "# Selection Type Criteria delete_forever 1 Existing Target Group Customers incl…" at bounding box center [720, 455] width 781 height 526
click at [586, 688] on textarea "(1 AND 2 AND 3 AND 4 AND 6 AND7) OR 5" at bounding box center [672, 690] width 654 height 23
type textarea "(1 AND 2 AND 3 AND 4 AND 6 AND 7) OR 5"
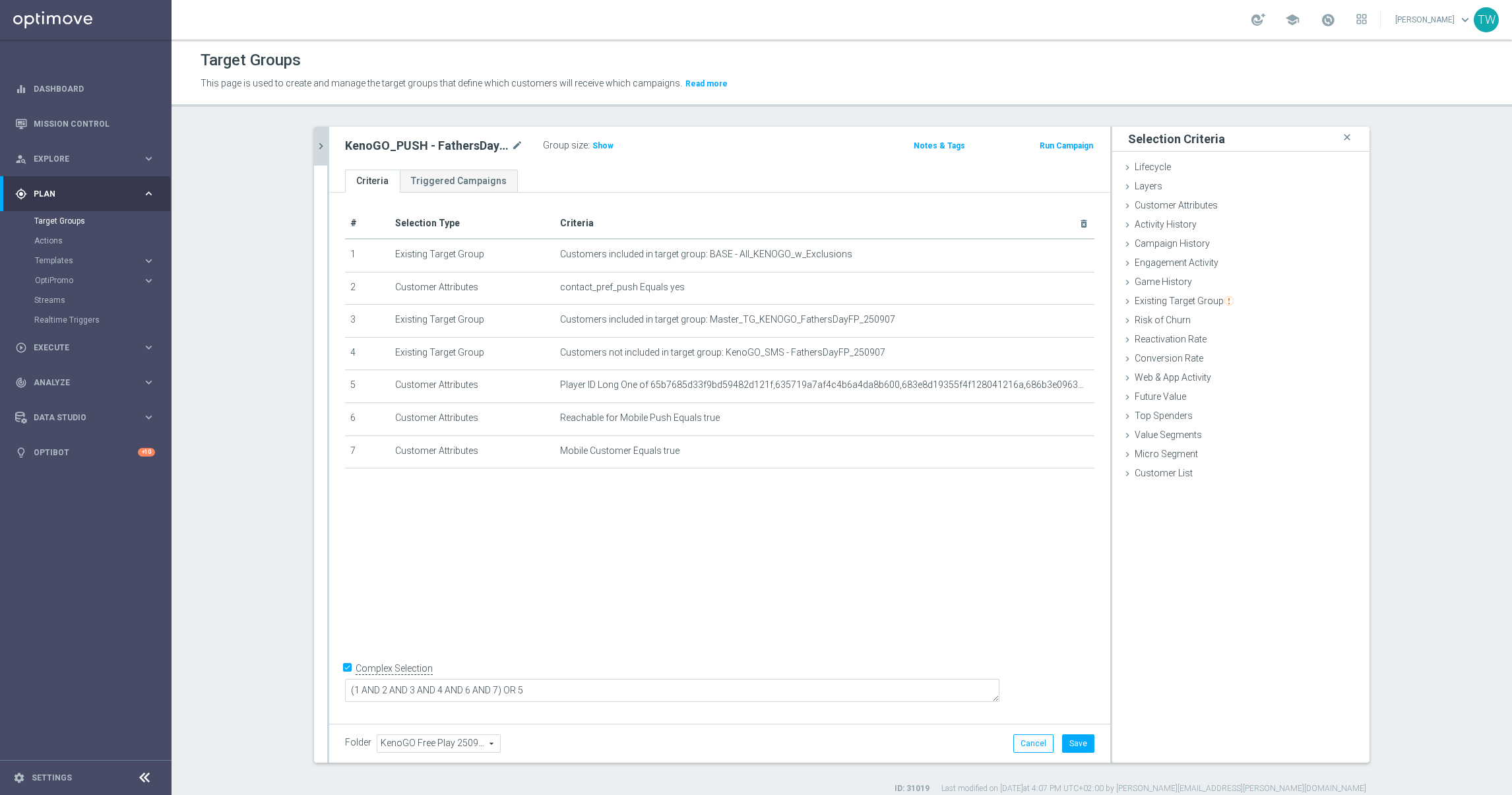
drag, startPoint x: 935, startPoint y: 637, endPoint x: 1072, endPoint y: 715, distance: 157.6
click at [936, 637] on div "# Selection Type Criteria delete_forever 1 Existing Target Group Customers incl…" at bounding box center [720, 455] width 781 height 526
click at [1080, 734] on button "Save" at bounding box center [1078, 743] width 32 height 18
click at [316, 149] on icon "chevron_right" at bounding box center [321, 146] width 13 height 13
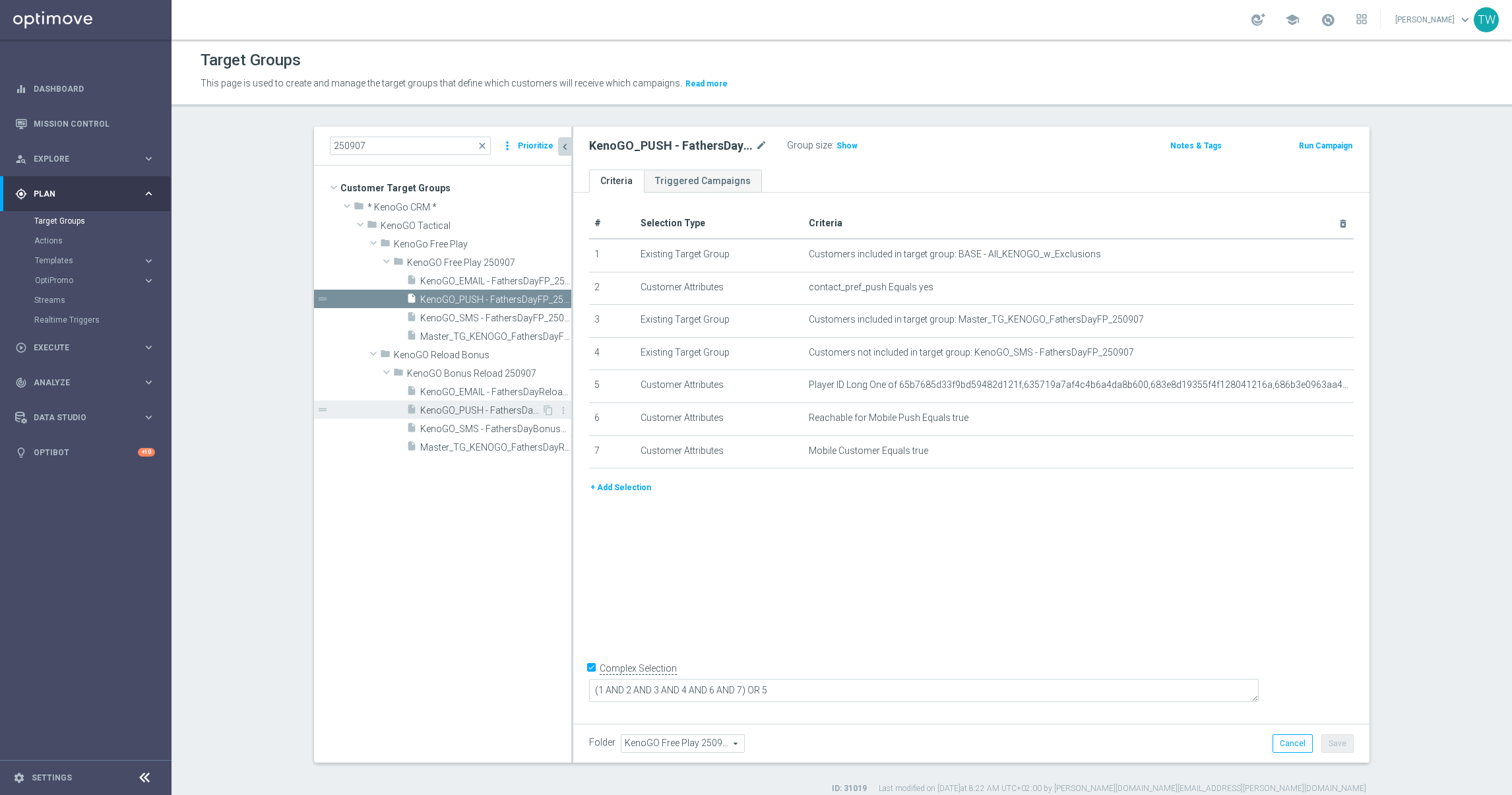
click at [482, 409] on span "KenoGO_PUSH - FathersDayReloadBonus_250907" at bounding box center [481, 410] width 121 height 11
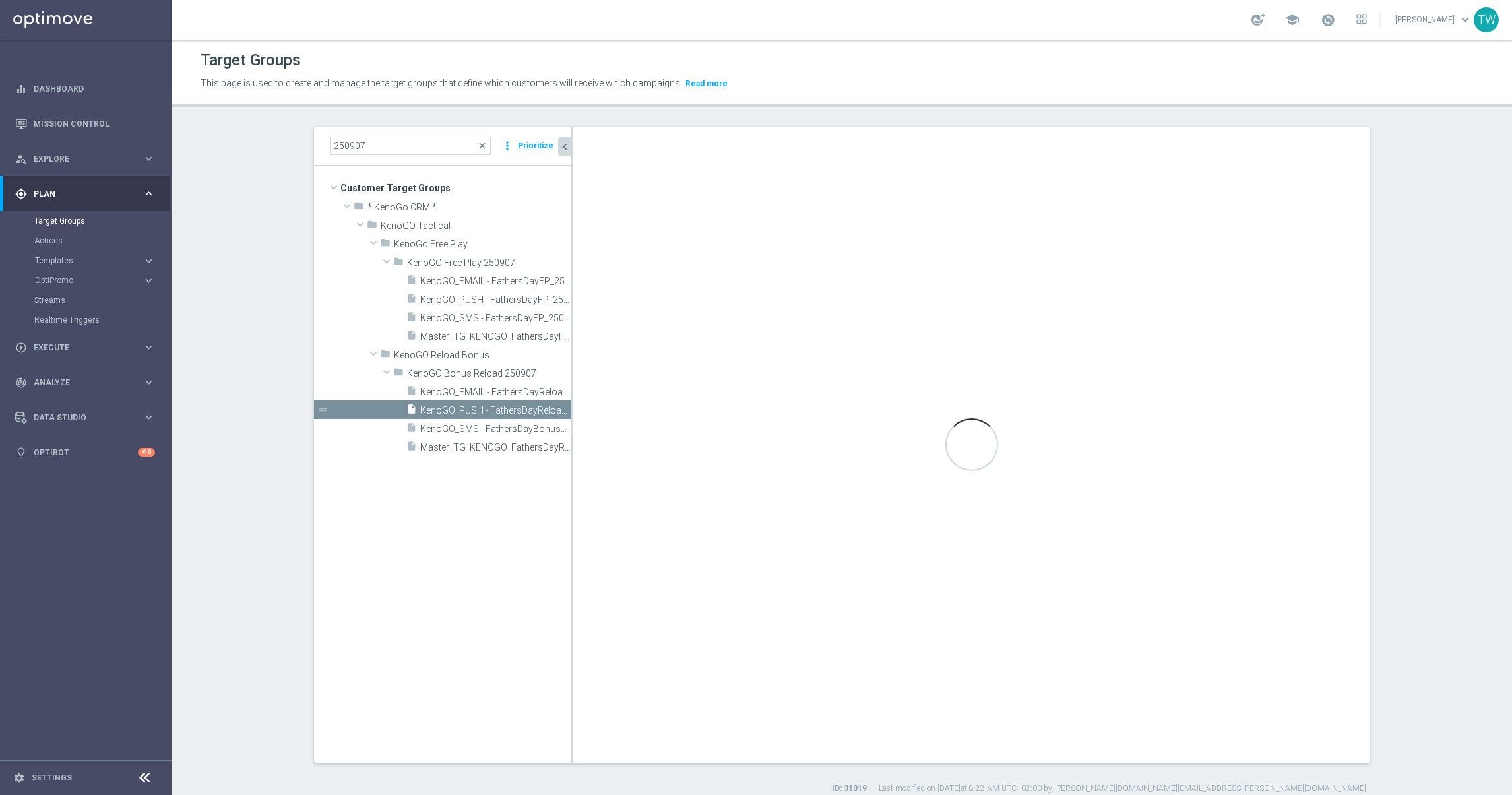
type input "KenoGO Bonus Reload 250907"
type textarea "(1 AND 2 AND 3 AND 5 AND 6) OR 4"
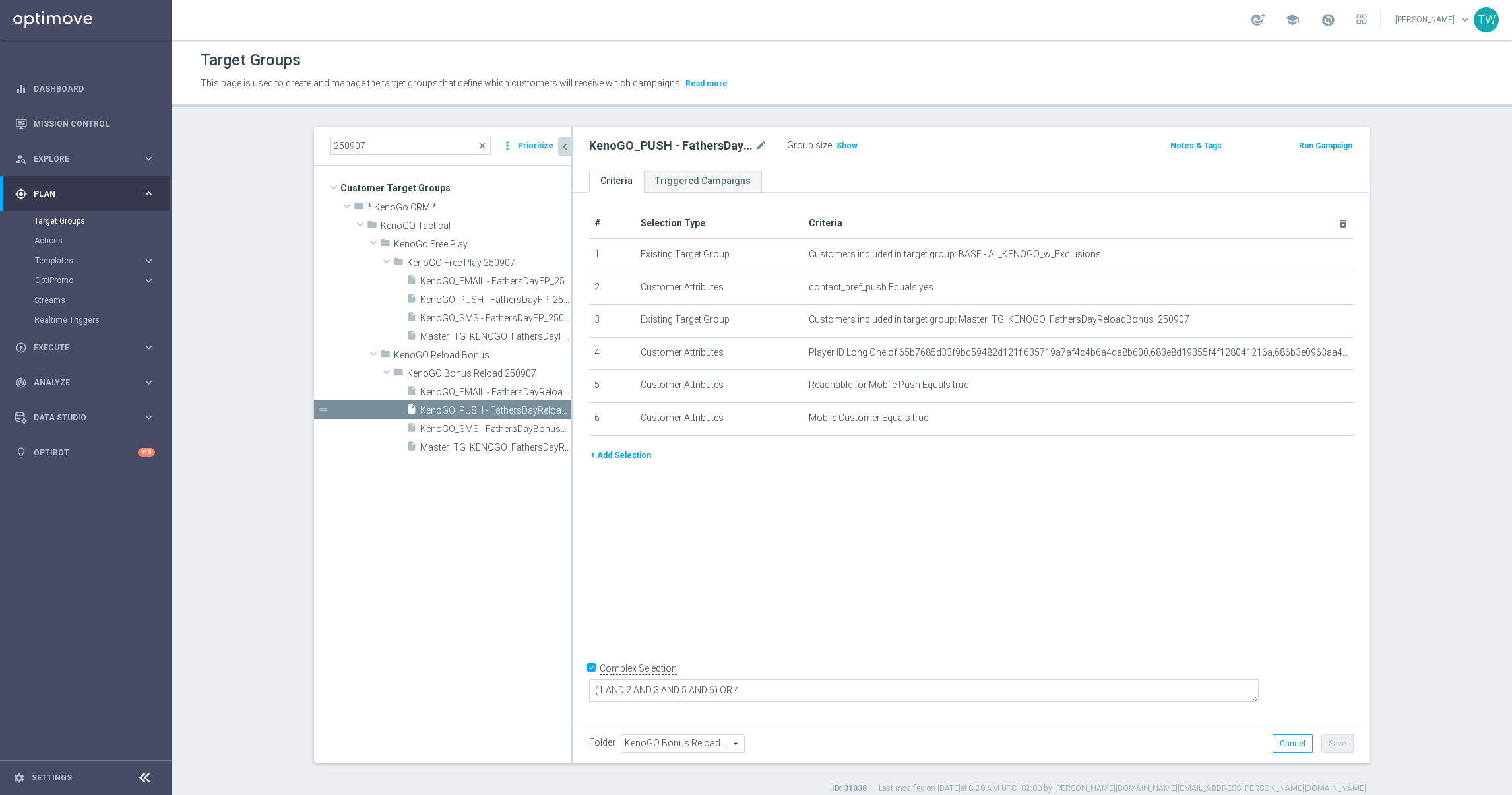
click at [618, 461] on button "+ Add Selection" at bounding box center [621, 455] width 63 height 14
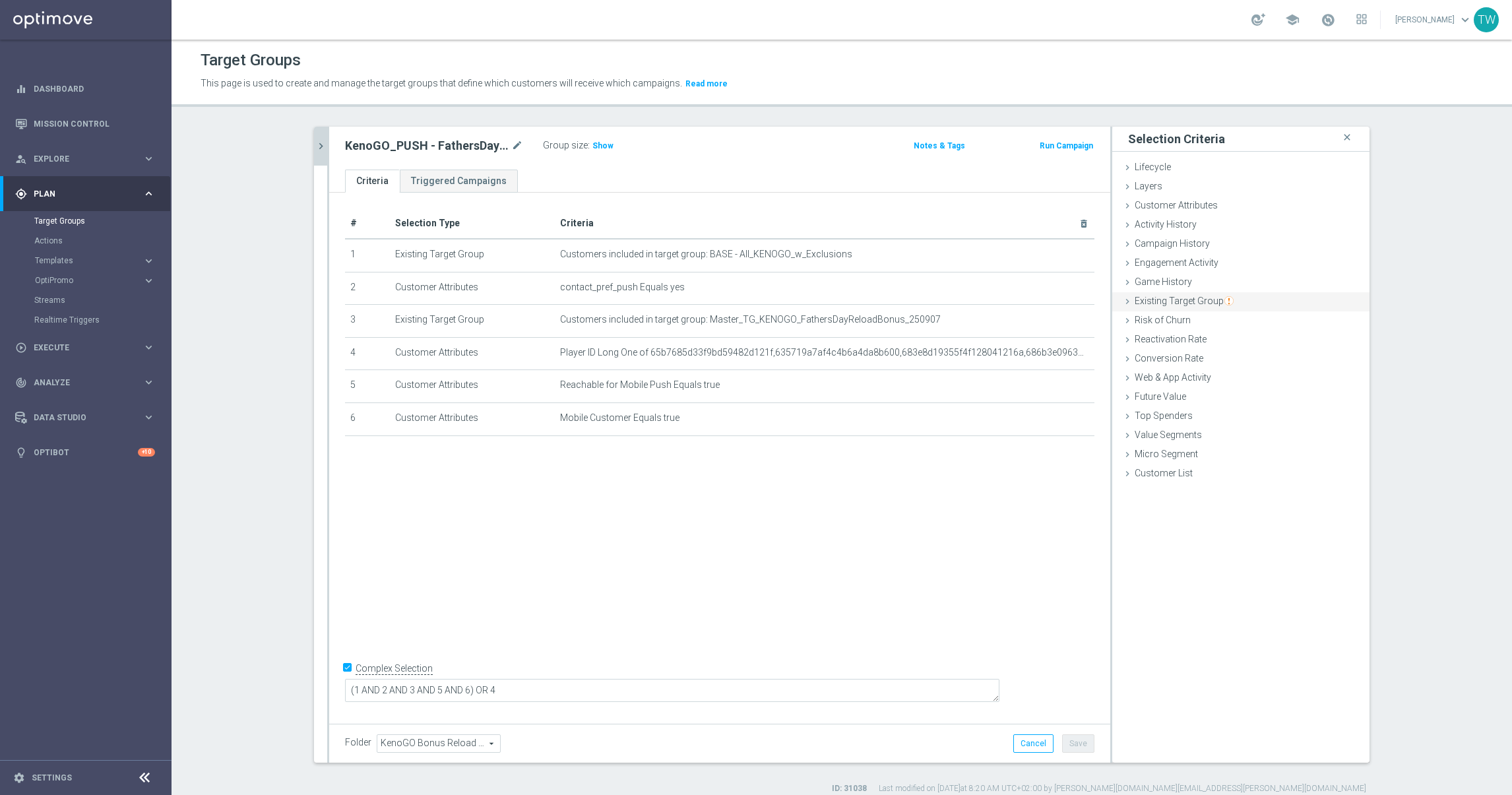
click at [1186, 299] on span "Existing Target Group" at bounding box center [1183, 300] width 99 height 10
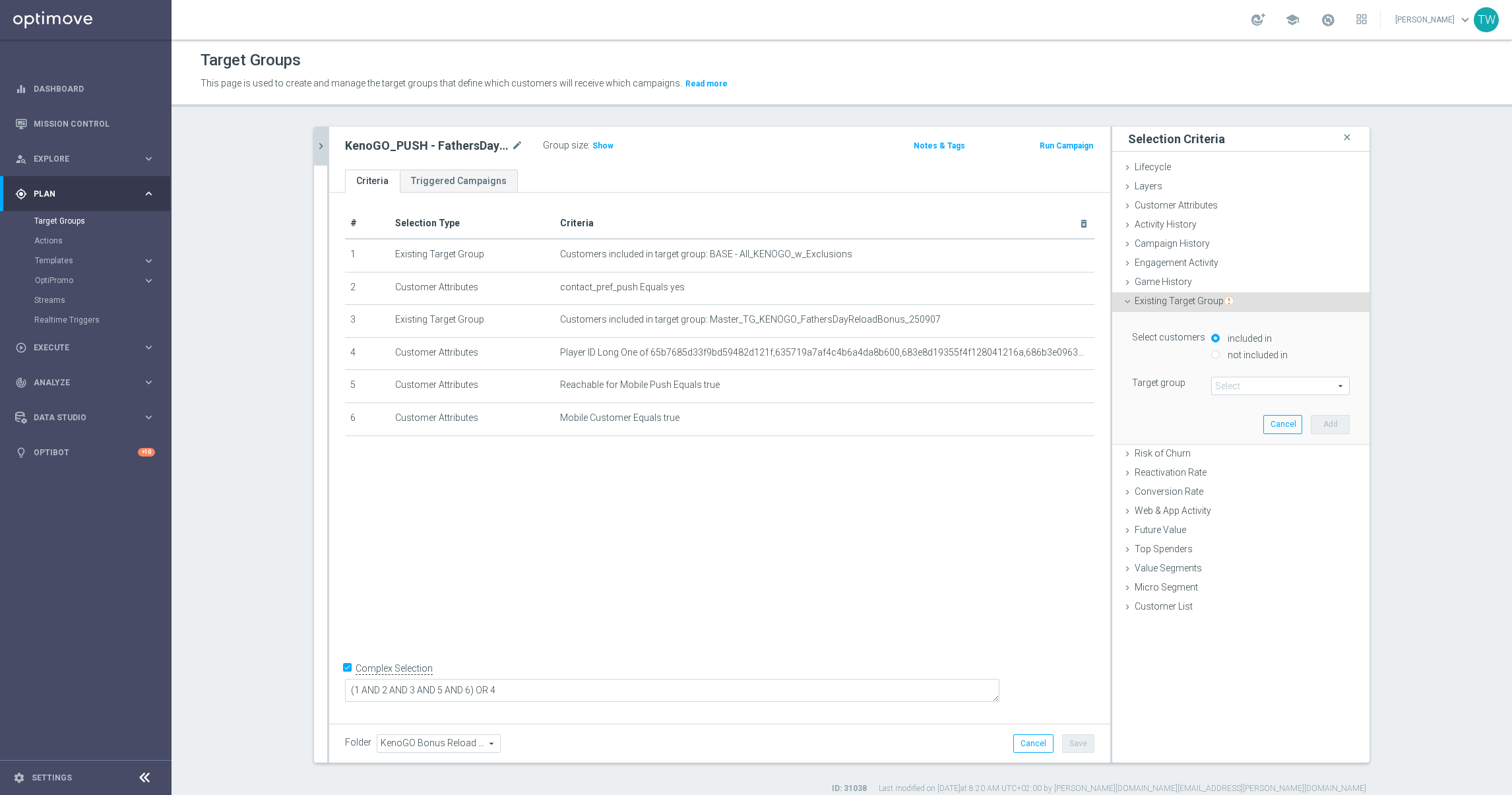
click at [1249, 357] on label "not included in" at bounding box center [1256, 355] width 63 height 12
click at [1220, 357] on input "not included in" at bounding box center [1215, 354] width 9 height 9
radio input "true"
click at [1242, 391] on span at bounding box center [1280, 386] width 137 height 17
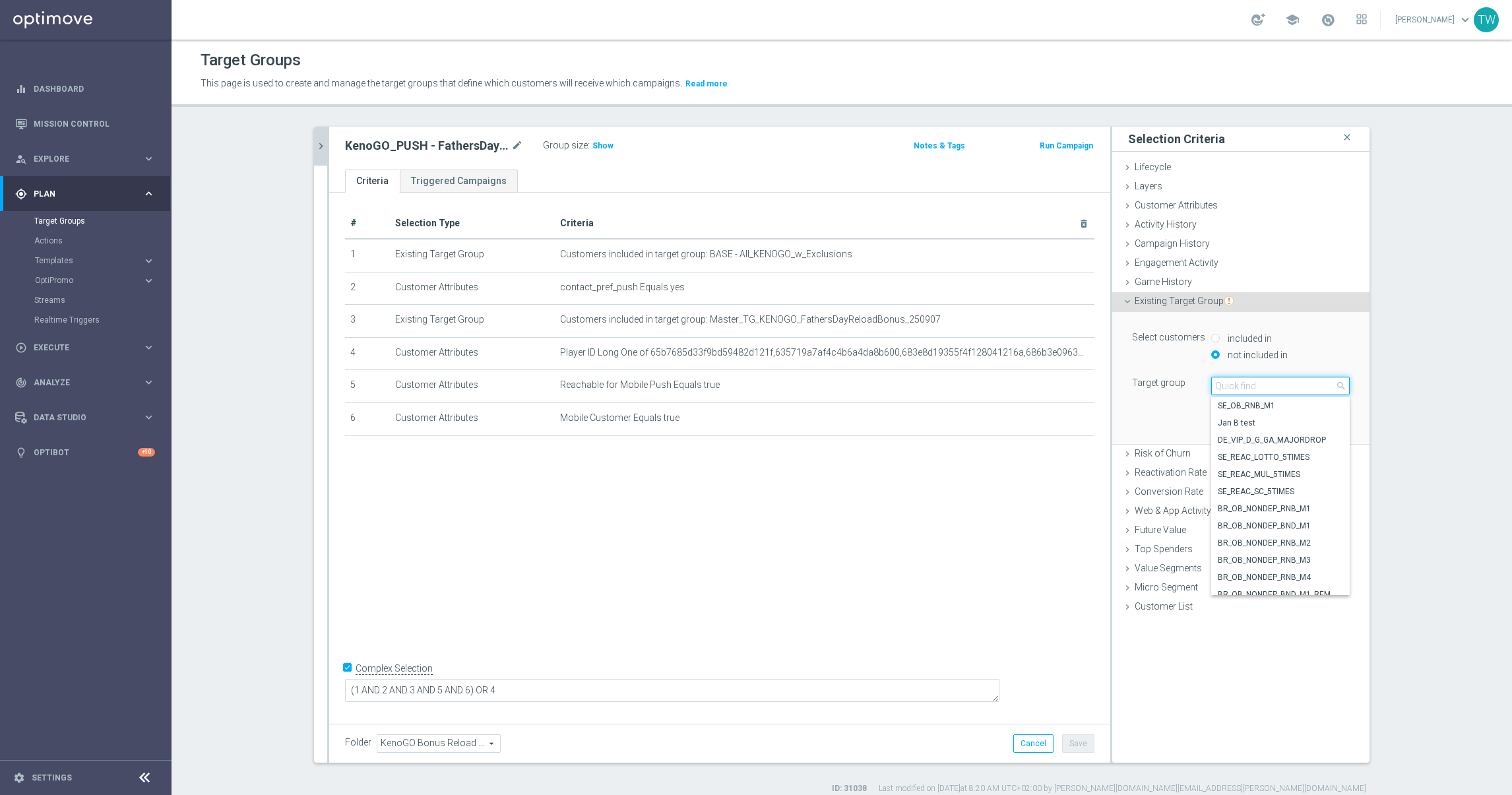
click at [1243, 386] on input "search" at bounding box center [1280, 386] width 139 height 18
type input "250907"
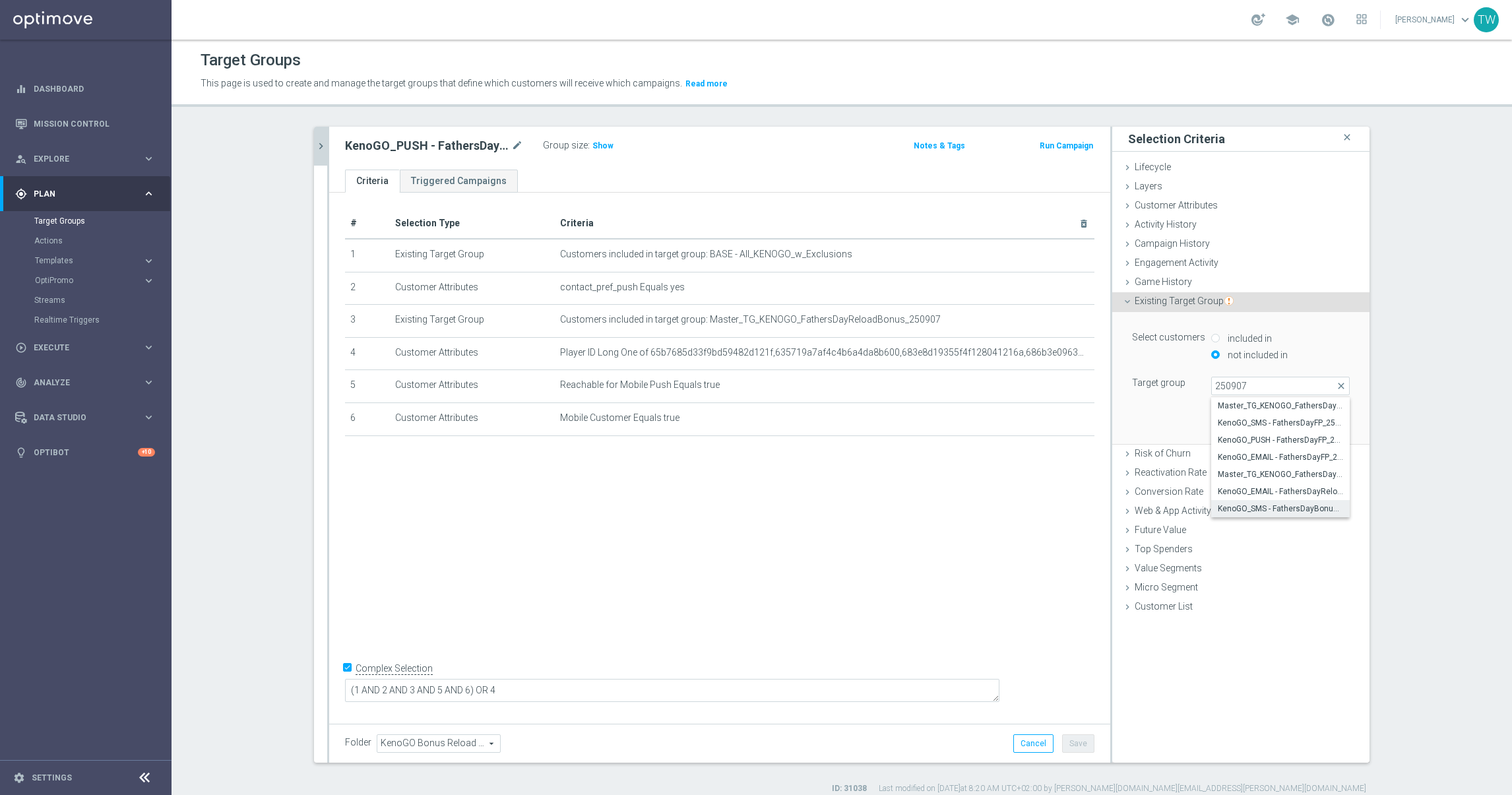
click at [1313, 512] on span "KenoGO_SMS - FathersDayBonusReload_250907" at bounding box center [1280, 508] width 125 height 10
type input "KenoGO_SMS - FathersDayBonusReload_250907"
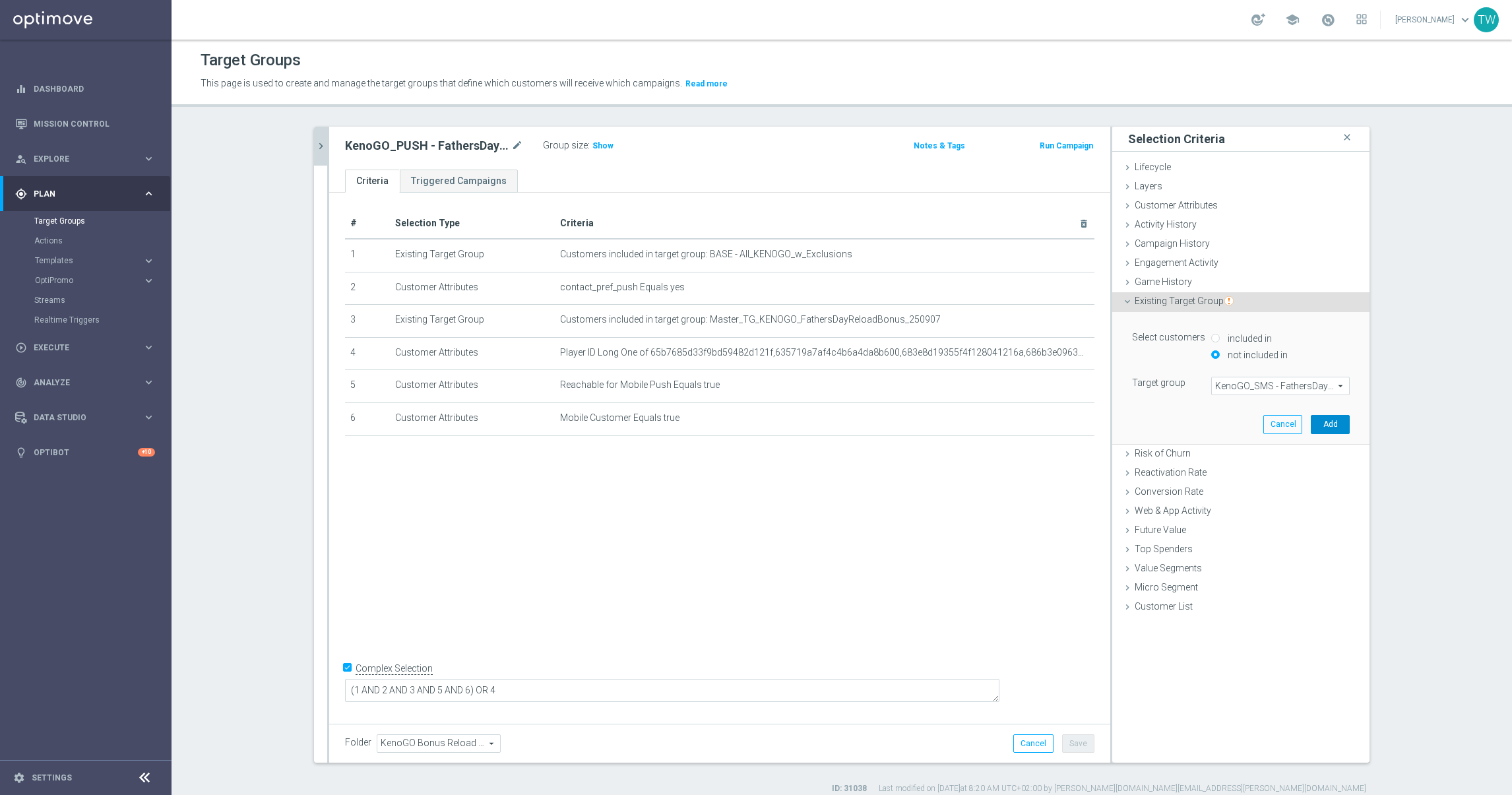
click at [1334, 424] on button "Add" at bounding box center [1330, 424] width 39 height 18
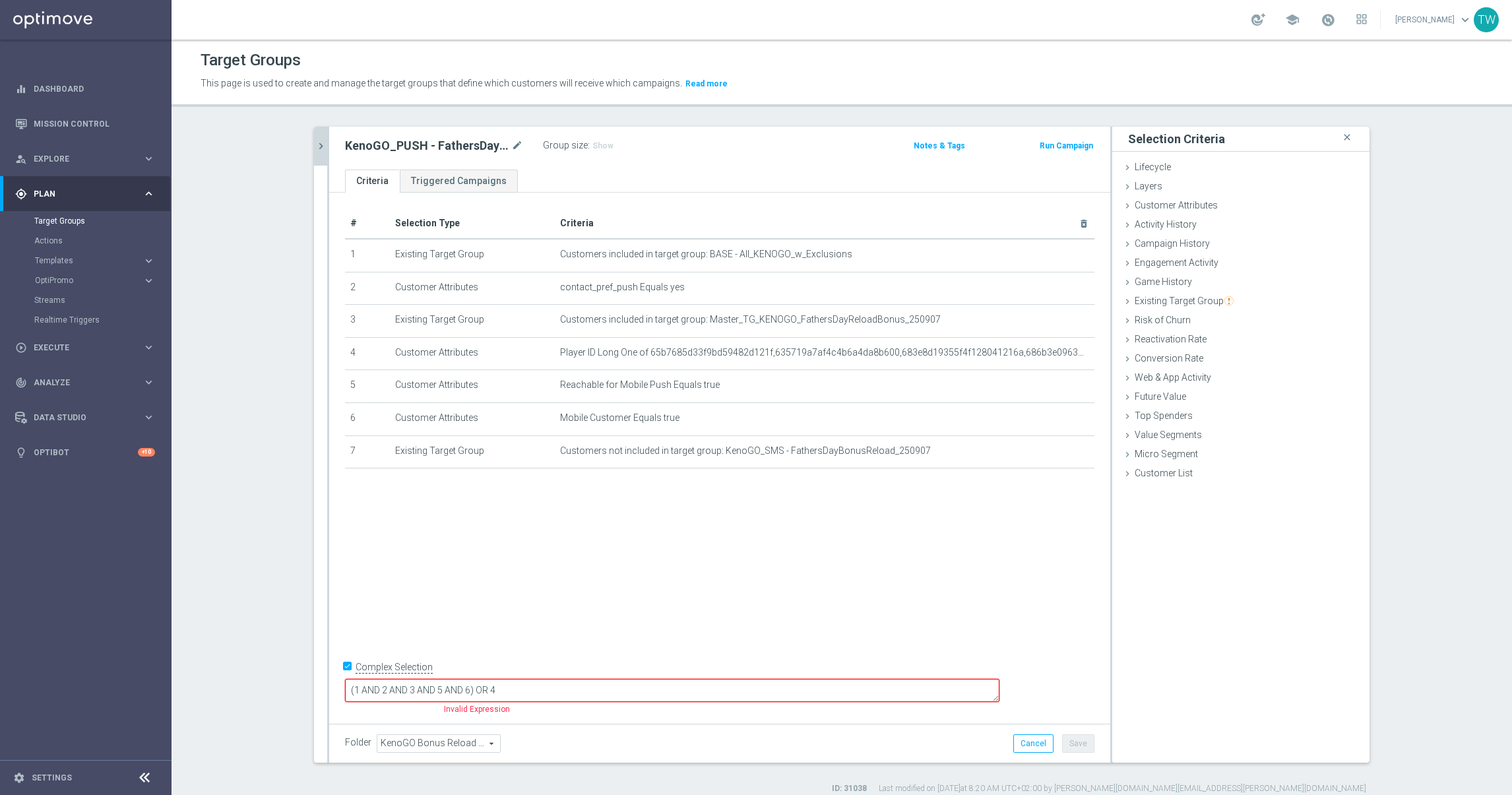
click at [563, 686] on textarea "(1 AND 2 AND 3 AND 5 AND 6) OR 4" at bounding box center [672, 690] width 654 height 23
drag, startPoint x: 779, startPoint y: 614, endPoint x: 787, endPoint y: 614, distance: 8.0
click at [779, 614] on div "# Selection Type Criteria delete_forever 1 Existing Target Group Customers incl…" at bounding box center [720, 455] width 781 height 526
click at [1089, 746] on button "Save" at bounding box center [1078, 743] width 32 height 18
click at [319, 140] on icon "chevron_right" at bounding box center [321, 146] width 13 height 13
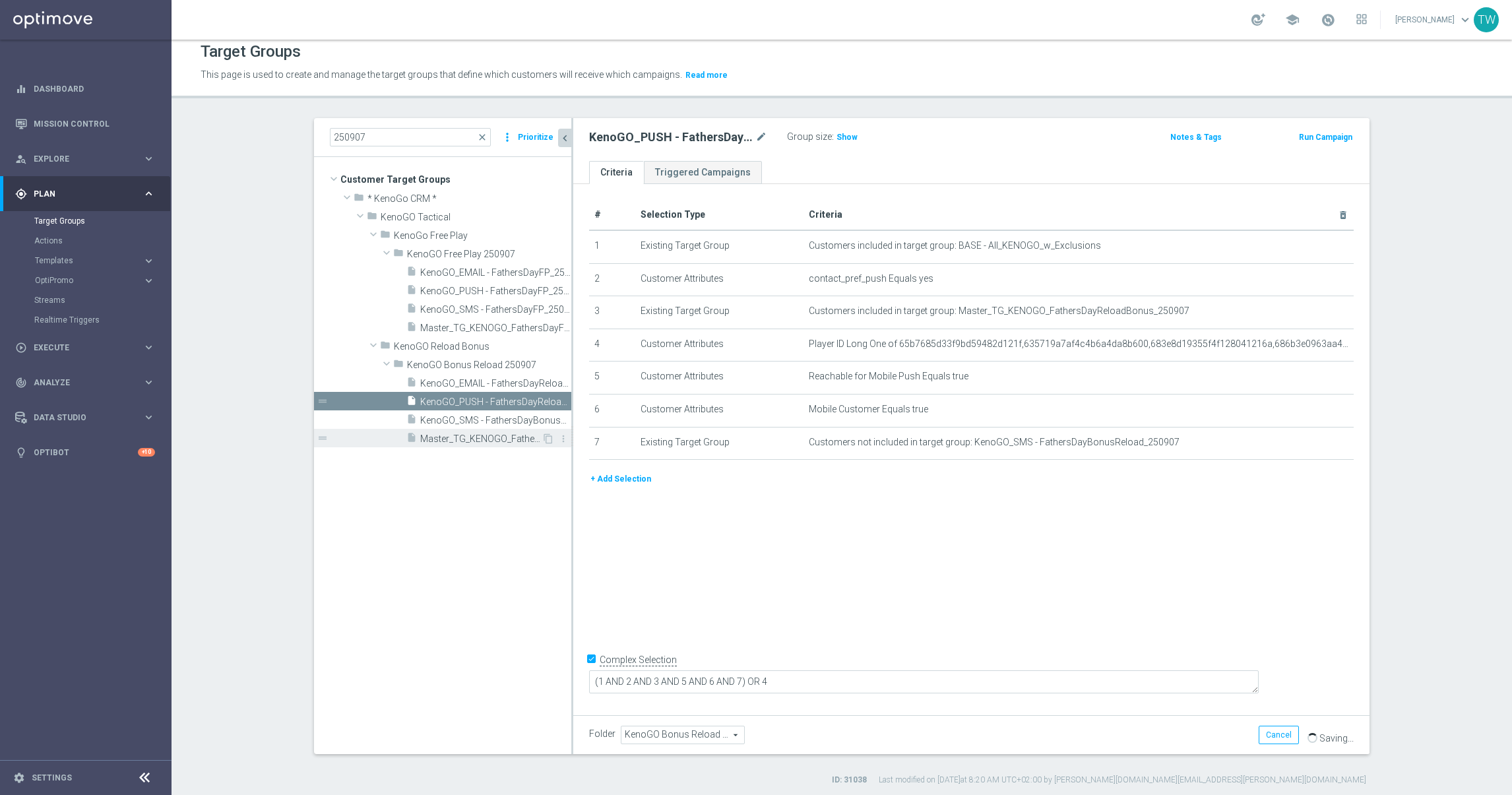
scroll to position [8, 0]
click at [485, 442] on span "Master_TG_KENOGO_FathersDayReloadBonus_250907" at bounding box center [481, 439] width 121 height 11
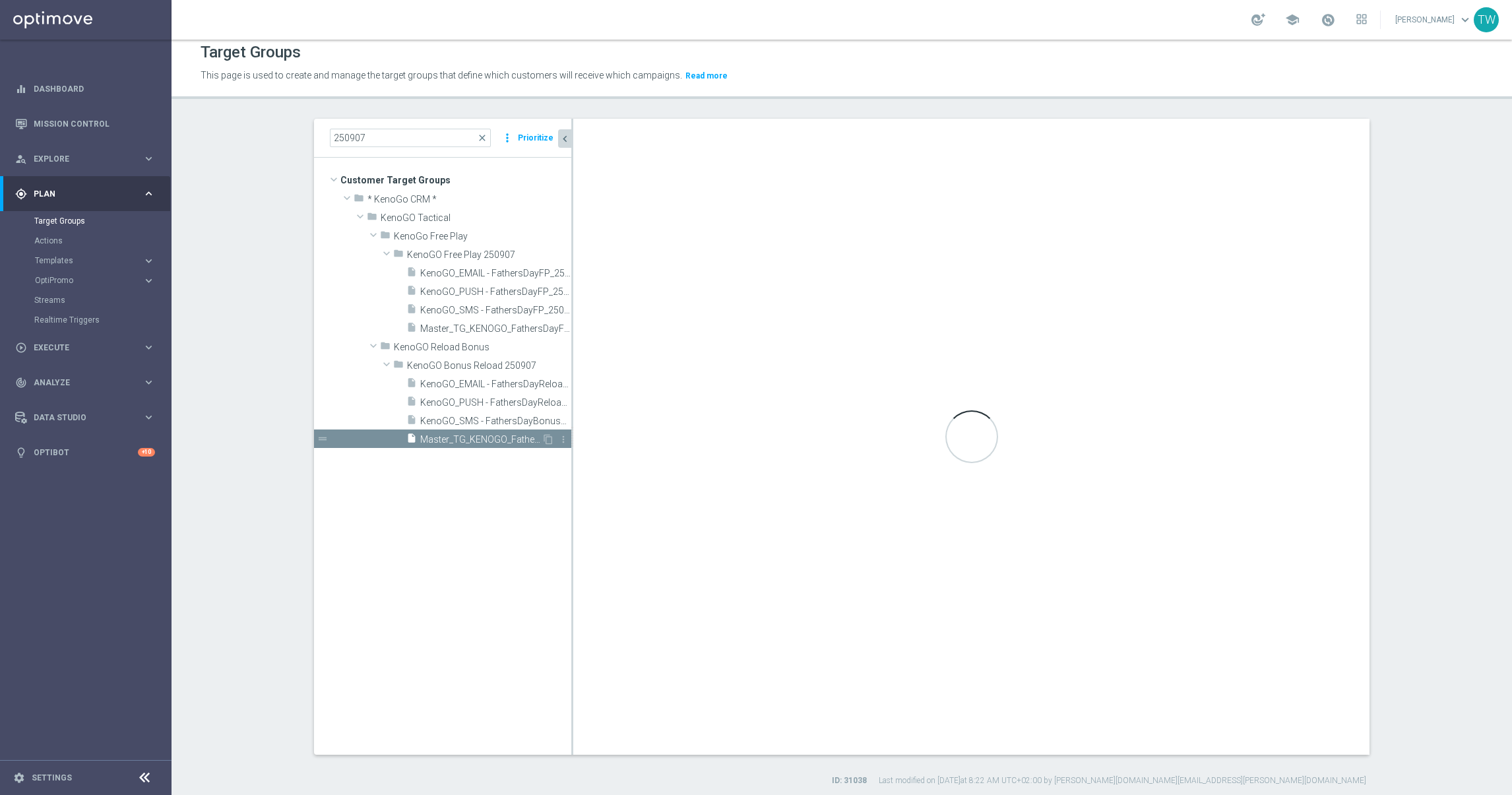
type textarea "(1 AND 2 AND 4) OR 3"
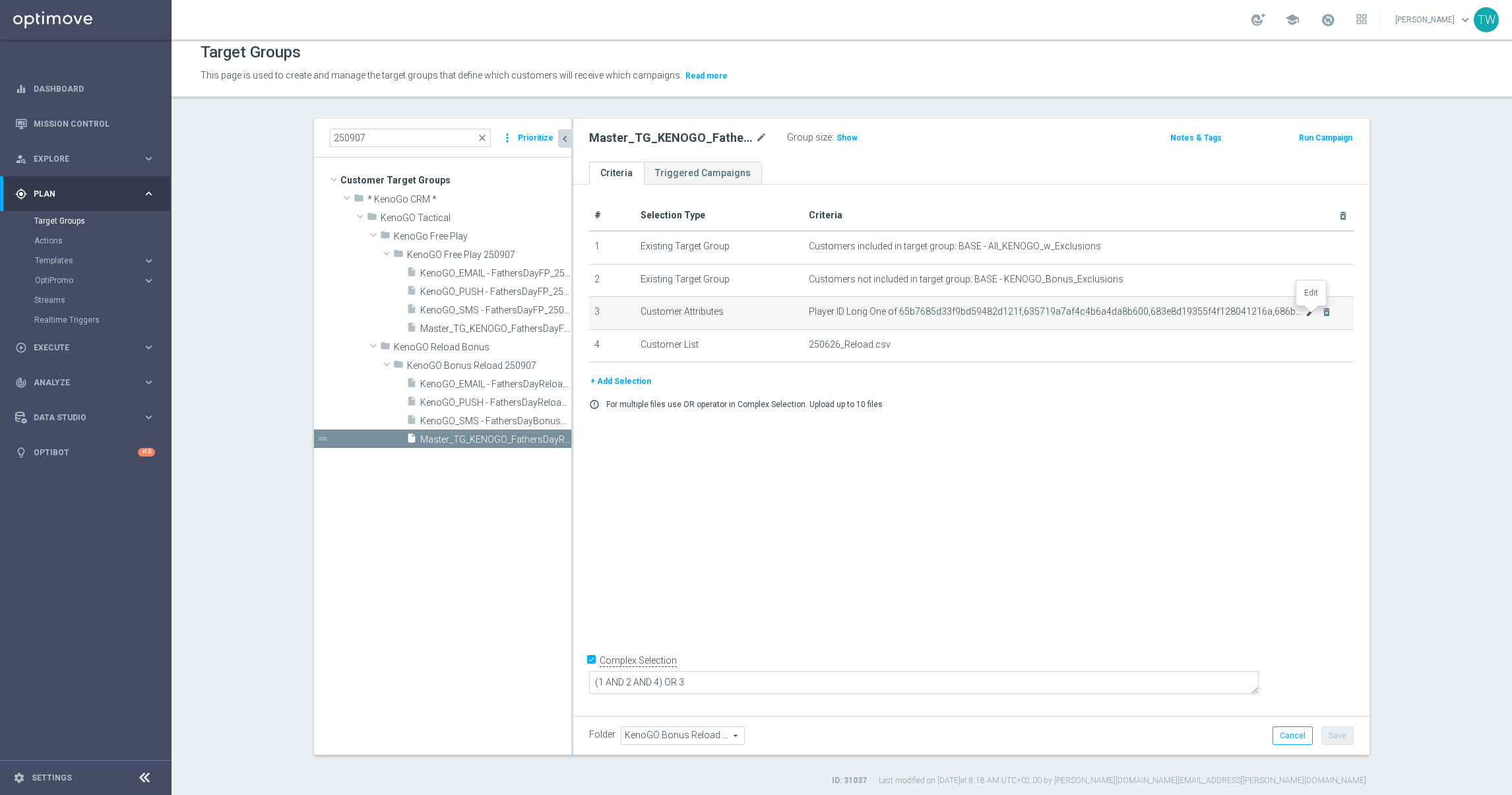
click at [1312, 312] on icon "mode_edit" at bounding box center [1310, 311] width 10 height 10
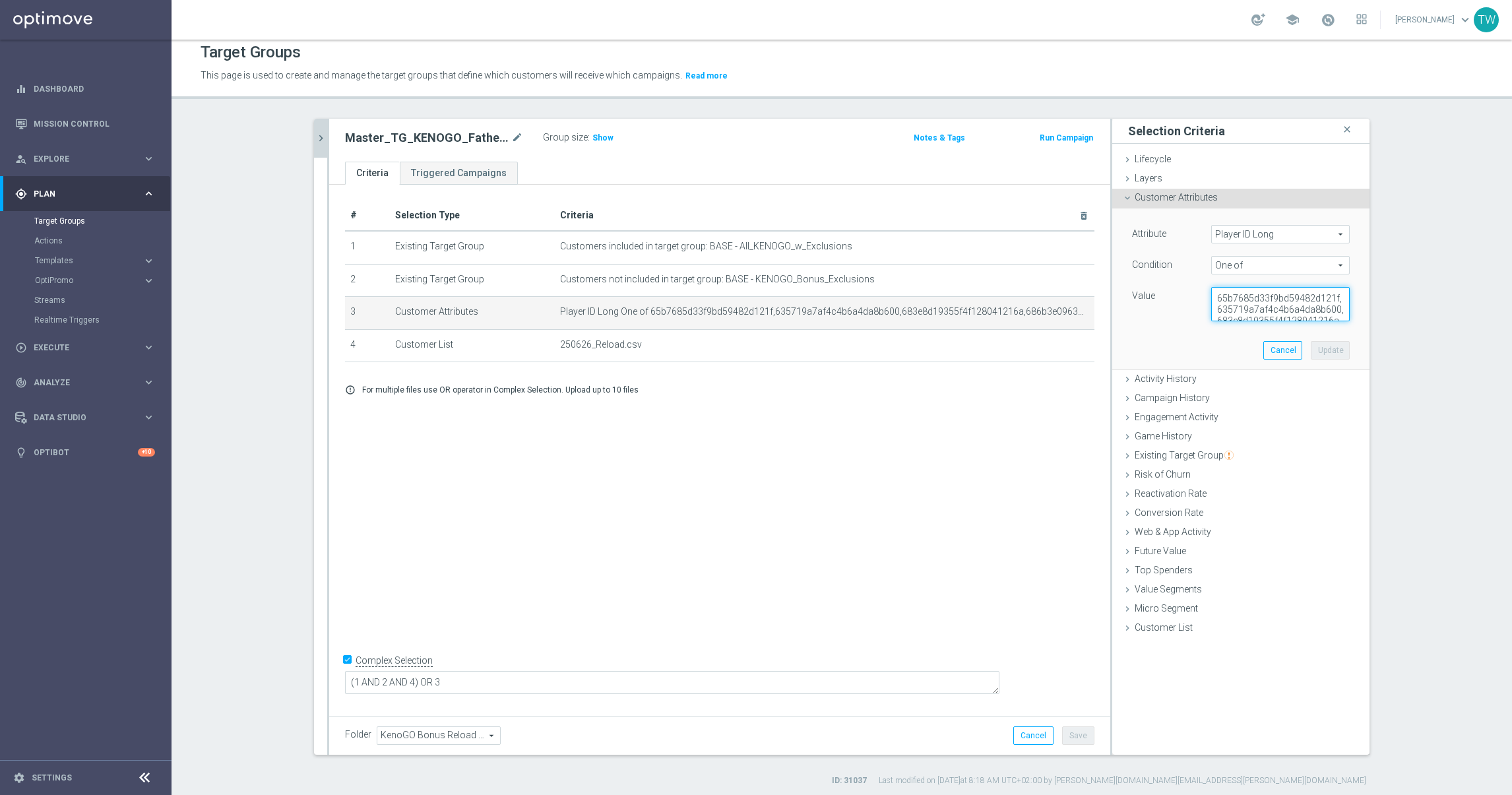
click at [1271, 302] on textarea "65b7685d33f9bd59482d121f,635719a7af4c4b6a4da8b600,683e8d19355f4f128041216a,686b…" at bounding box center [1280, 303] width 139 height 34
paste textarea
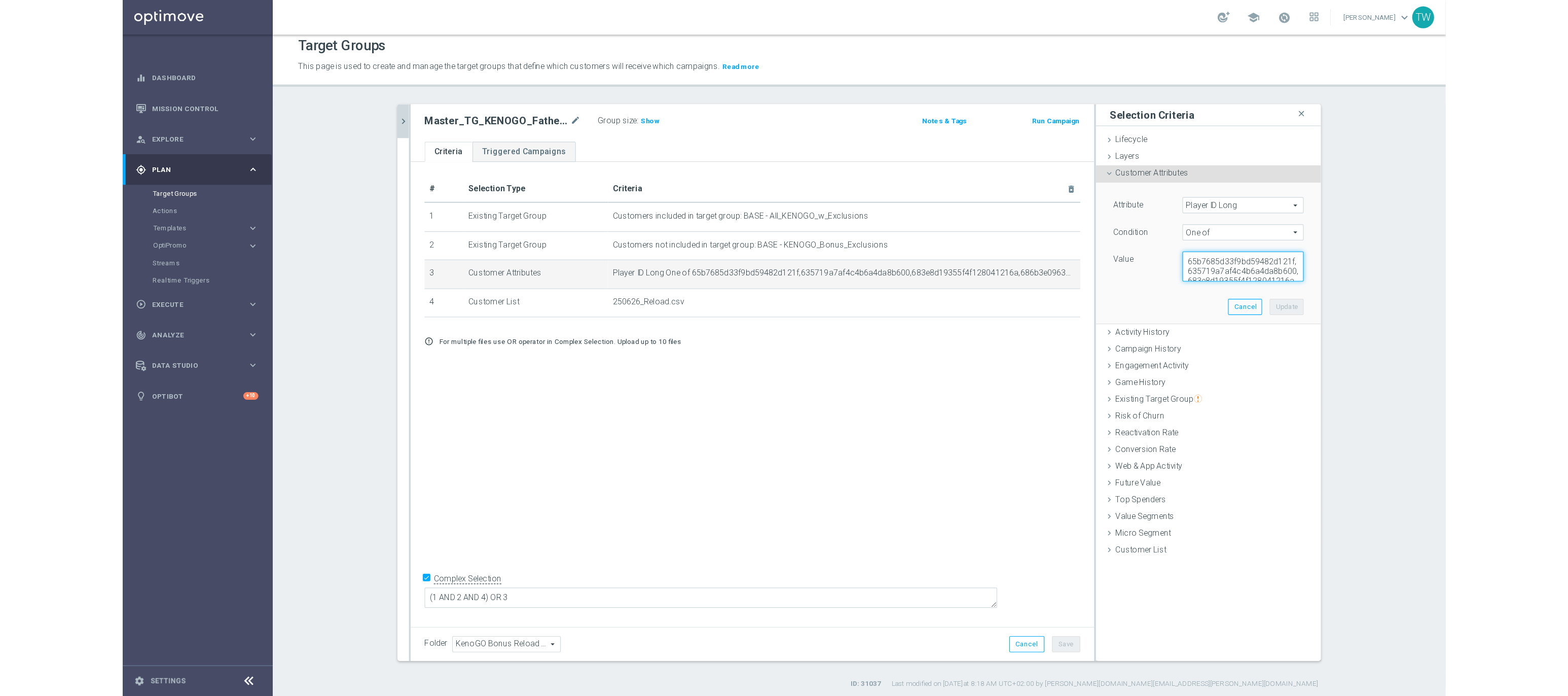
scroll to position [30, 0]
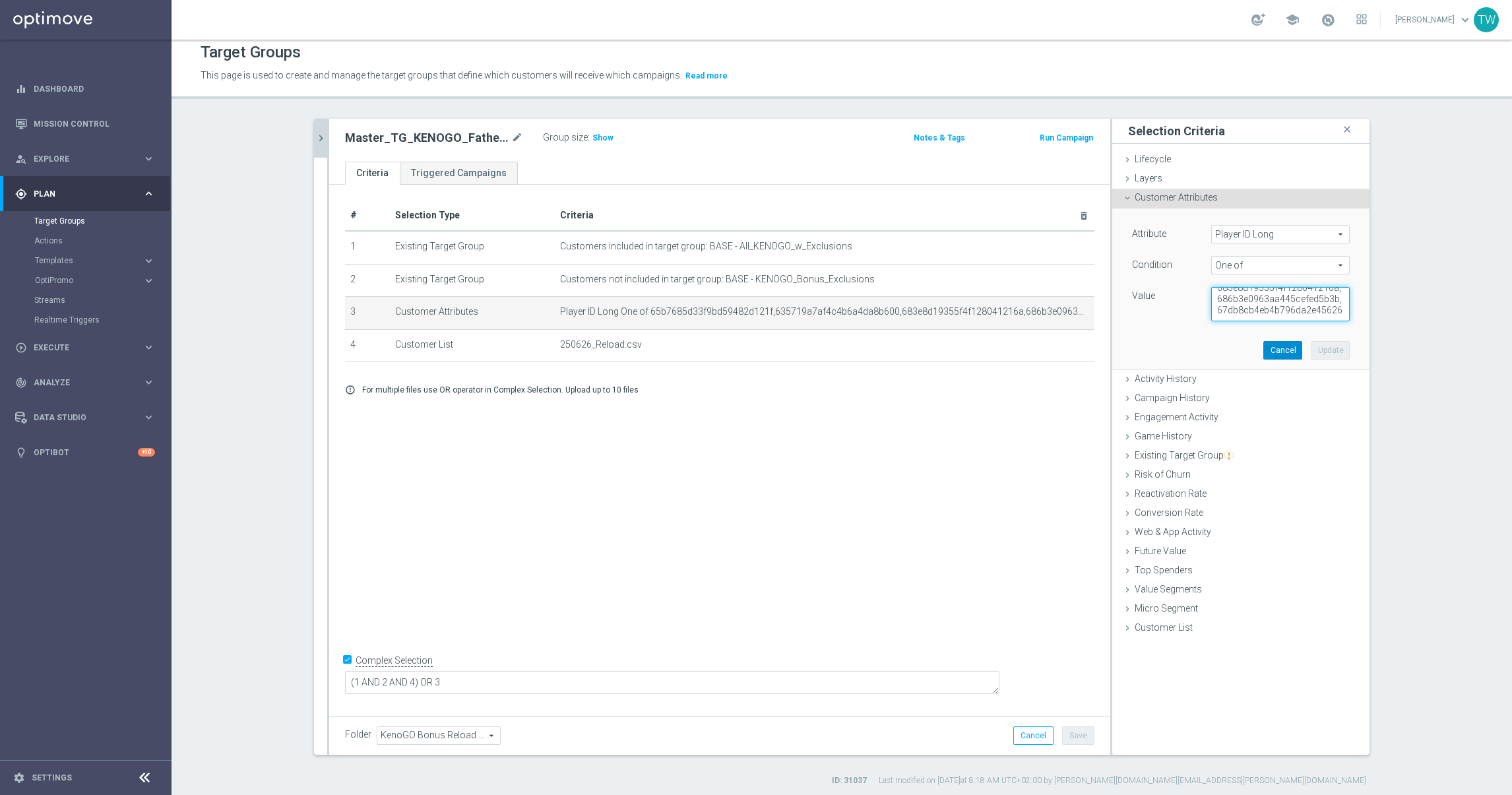
type textarea "65b7685d33f9bd59482d121f,635719a7af4c4b6a4da8b600,683e8d19355f4f128041216a,686b…"
click at [1280, 353] on button "Cancel" at bounding box center [1282, 350] width 39 height 18
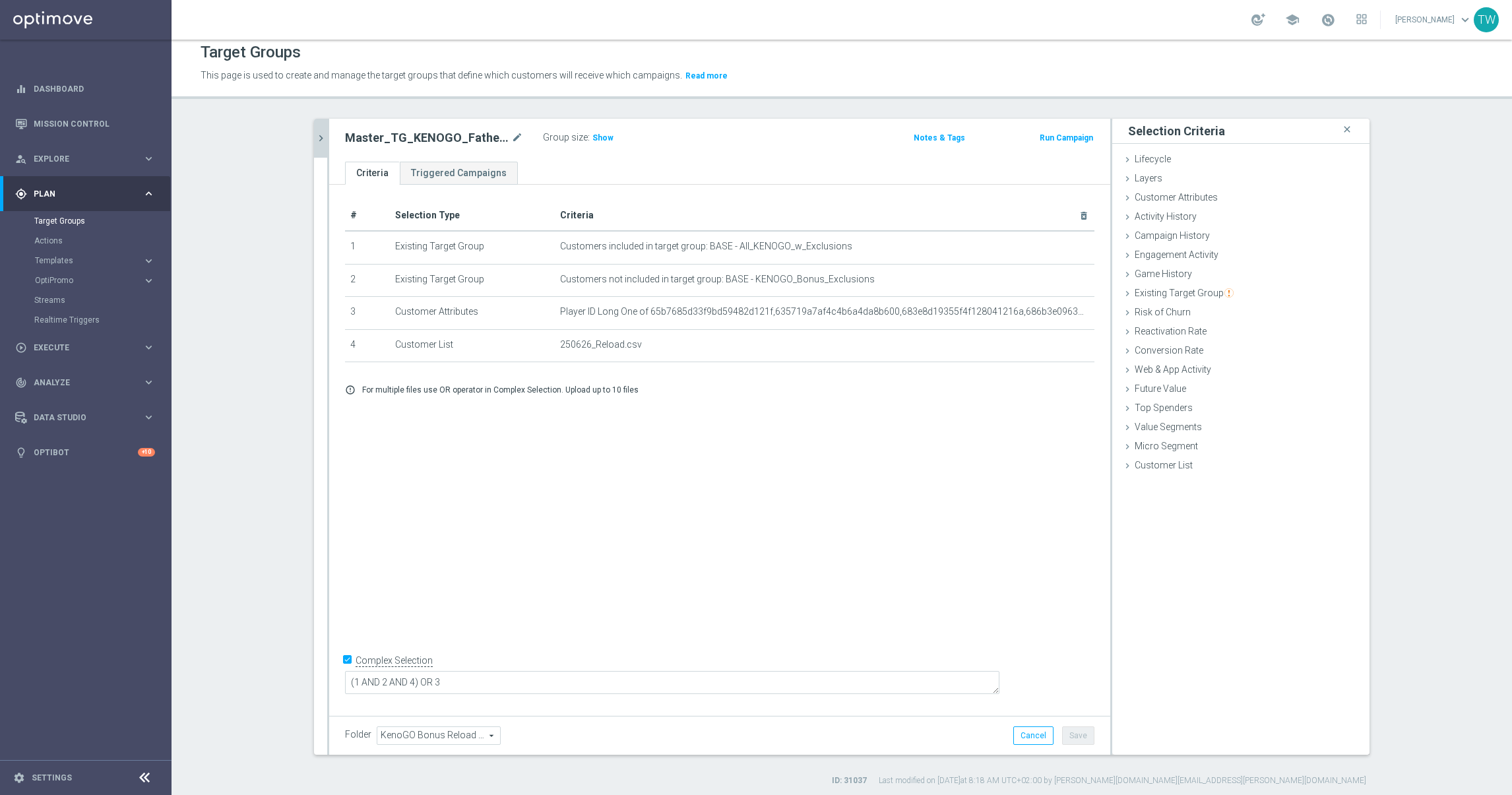
click at [326, 138] on icon "chevron_right" at bounding box center [321, 139] width 13 height 13
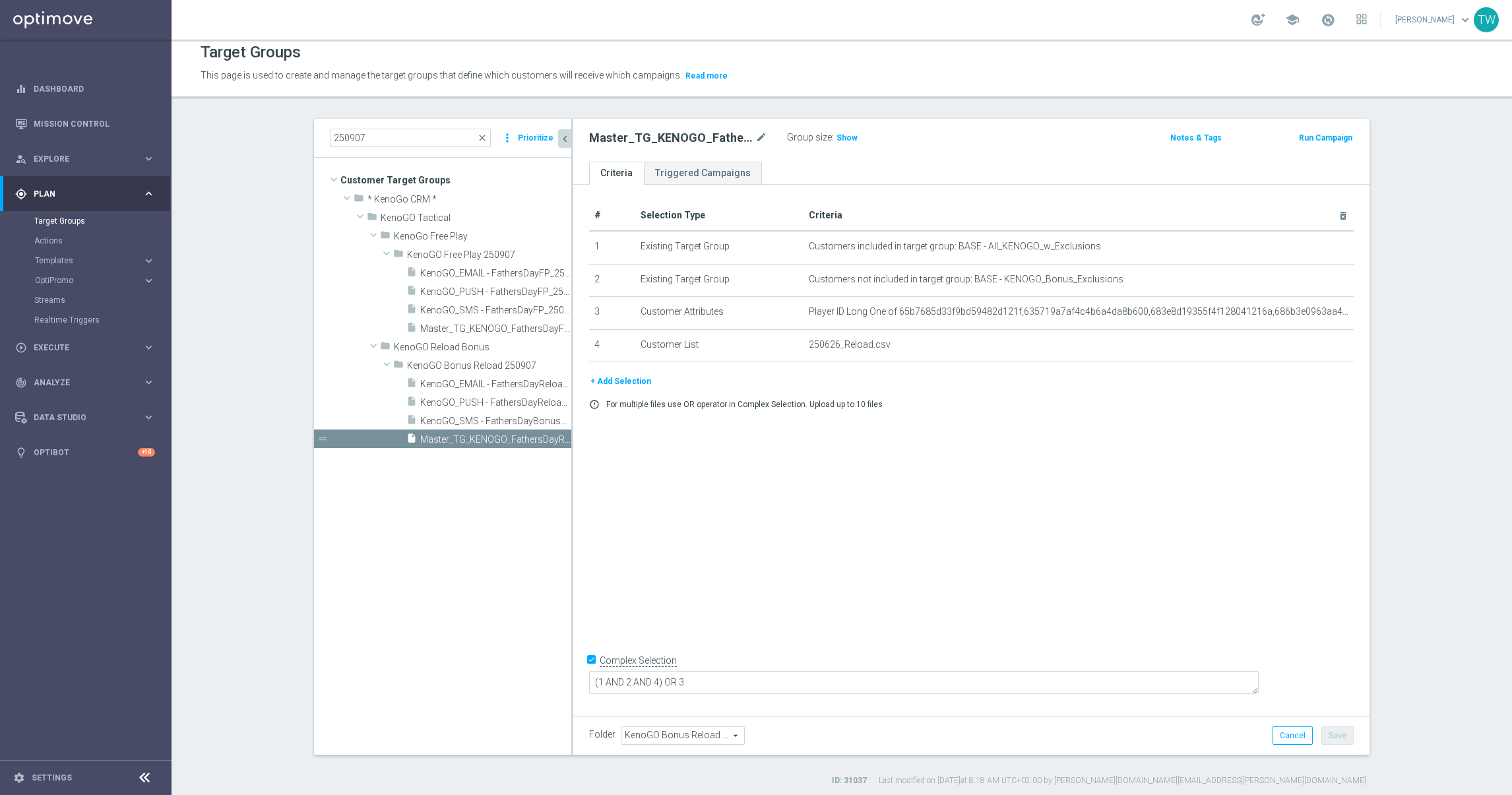
drag, startPoint x: 574, startPoint y: 373, endPoint x: 677, endPoint y: 373, distance: 103.0
click at [677, 373] on div "# Selection Type Criteria delete_forever 1 Existing Target Group Customers incl…" at bounding box center [971, 447] width 796 height 526
click at [549, 364] on icon "mode_edit" at bounding box center [547, 365] width 10 height 10
click at [448, 362] on input "KenoGO Bonus Reload 250907" at bounding box center [473, 364] width 132 height 14
type input "KenoGO Father's Day Bonus Reload 250907"
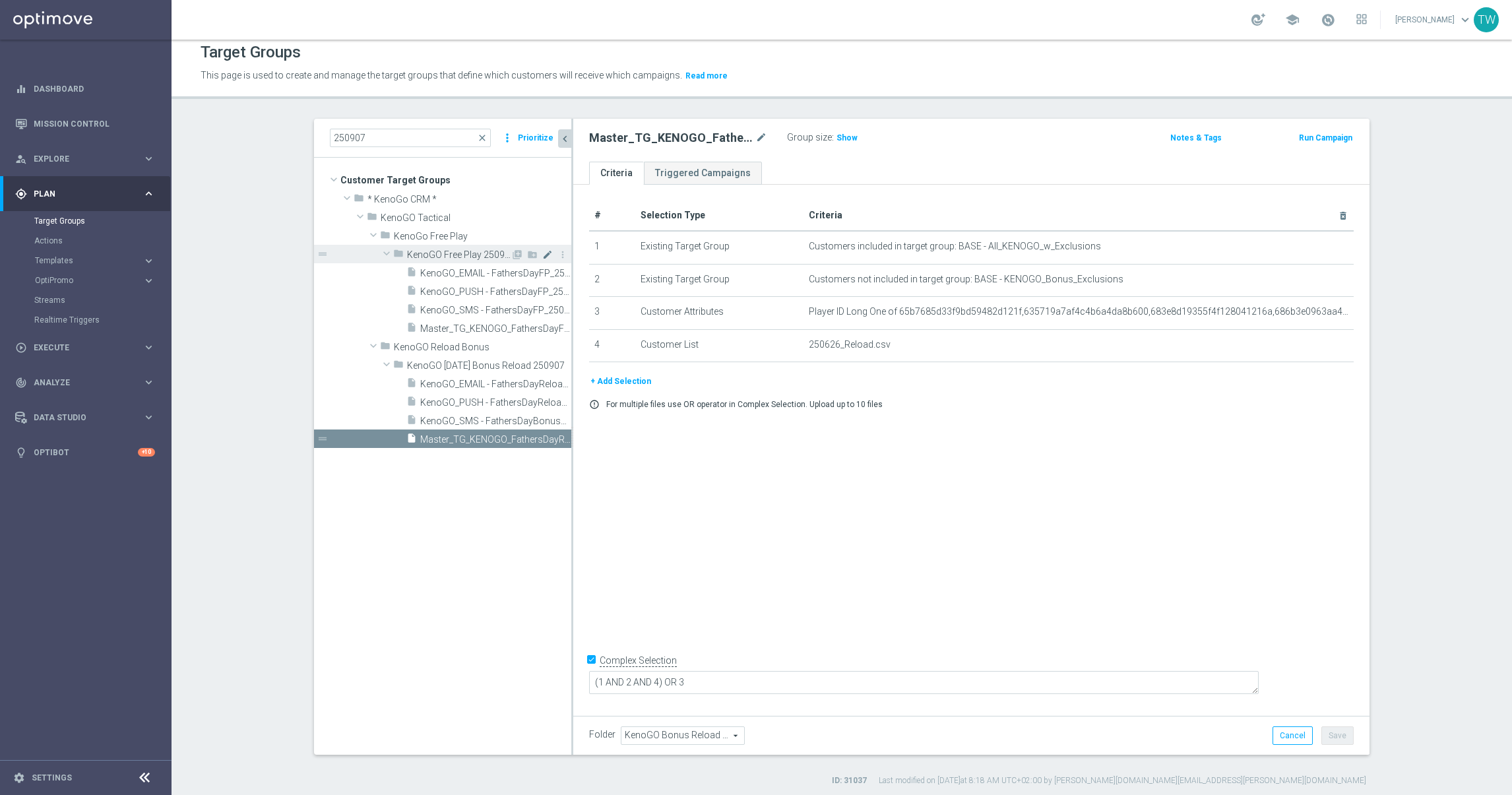
click at [550, 253] on icon "mode_edit" at bounding box center [547, 254] width 10 height 10
click at [448, 252] on input "KenoGO Free Play 250907" at bounding box center [473, 253] width 132 height 14
type input "KenoGO Father's Day Free Play 250907"
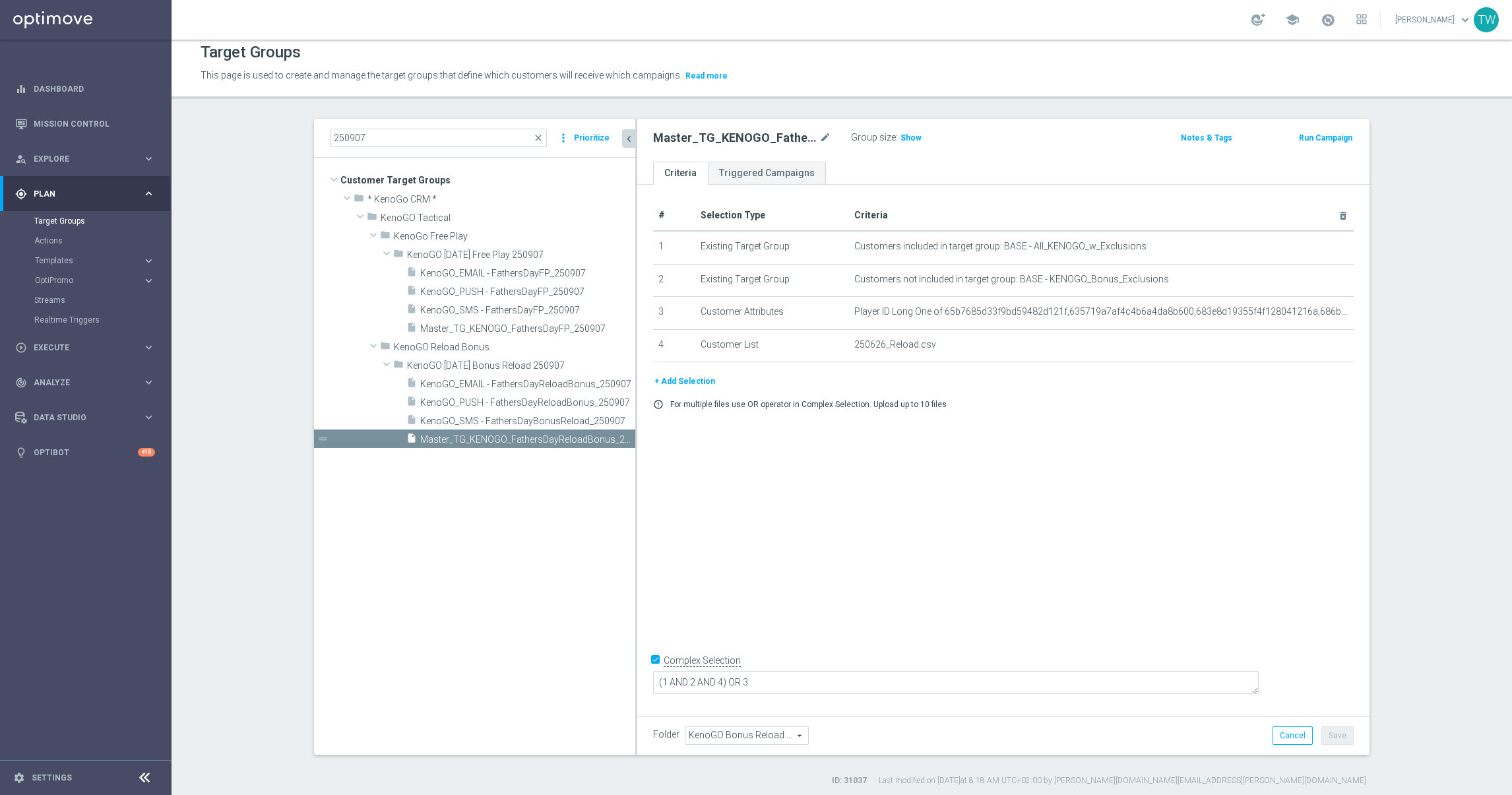
drag, startPoint x: 571, startPoint y: 524, endPoint x: 635, endPoint y: 530, distance: 64.3
click at [635, 530] on div at bounding box center [636, 436] width 2 height 636
drag, startPoint x: 1333, startPoint y: 546, endPoint x: 1352, endPoint y: 550, distance: 19.4
click at [1336, 546] on div "# Selection Type Criteria delete_forever 1 Existing Target Group Customers incl…" at bounding box center [1004, 447] width 732 height 526
click at [451, 136] on input "250907" at bounding box center [438, 137] width 217 height 18
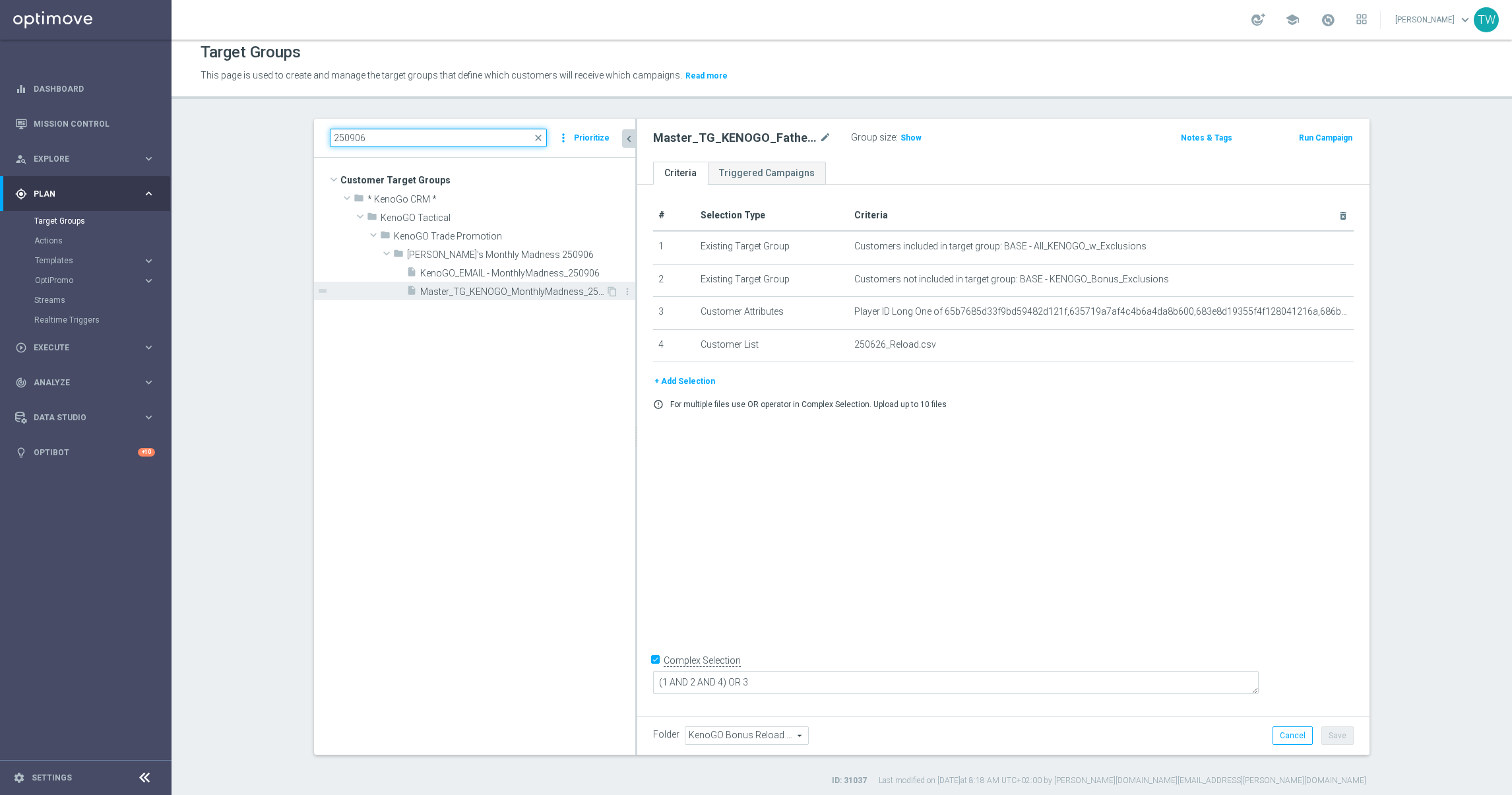
type input "250906"
click at [519, 289] on span "Master_TG_KENOGO_MonthlyMadness_250906" at bounding box center [513, 291] width 185 height 11
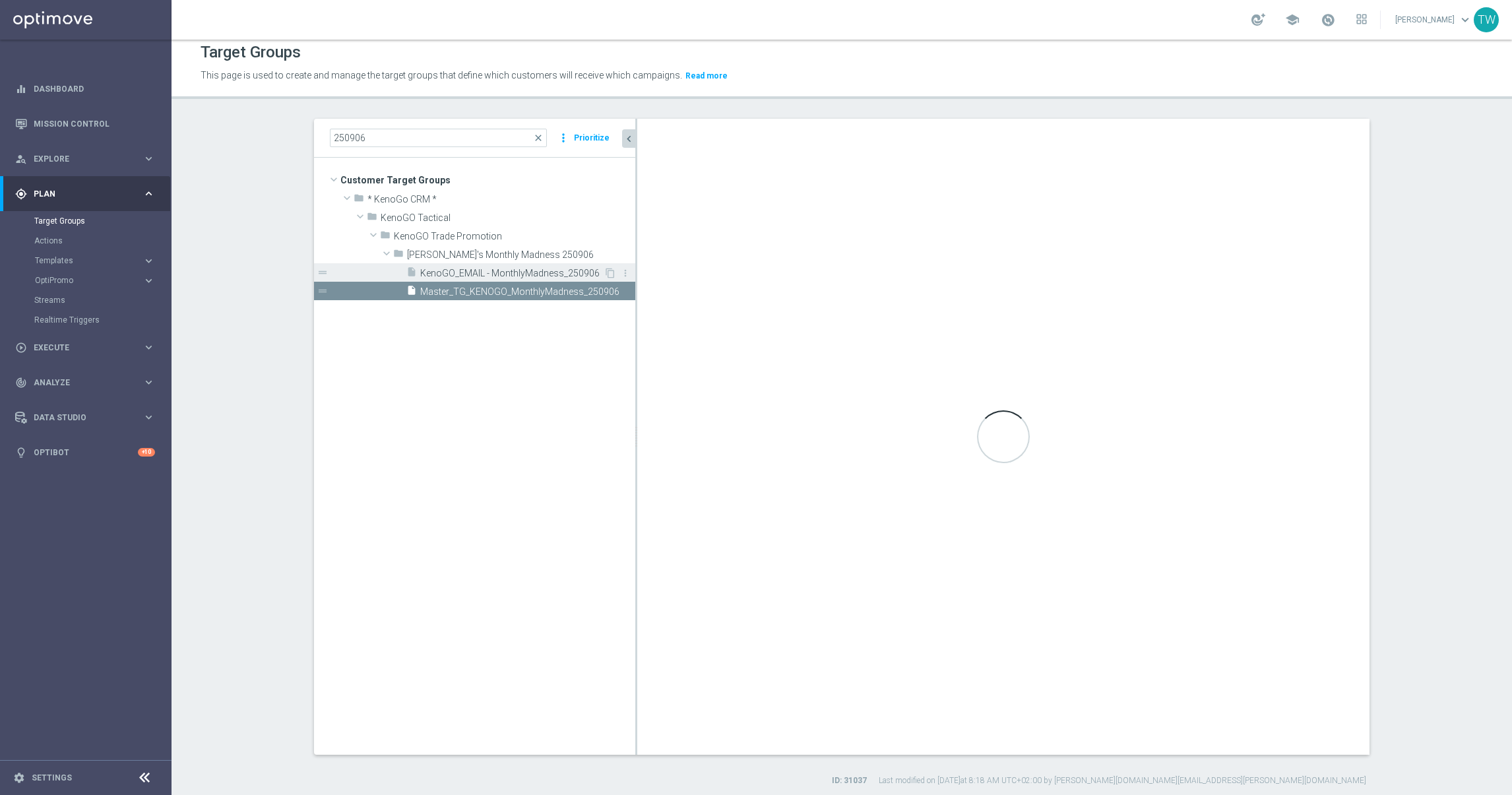
type input "[PERSON_NAME]'s Monthly Madness 250906"
type textarea "(1 AND 2 AND 3 AND 5) OR 4"
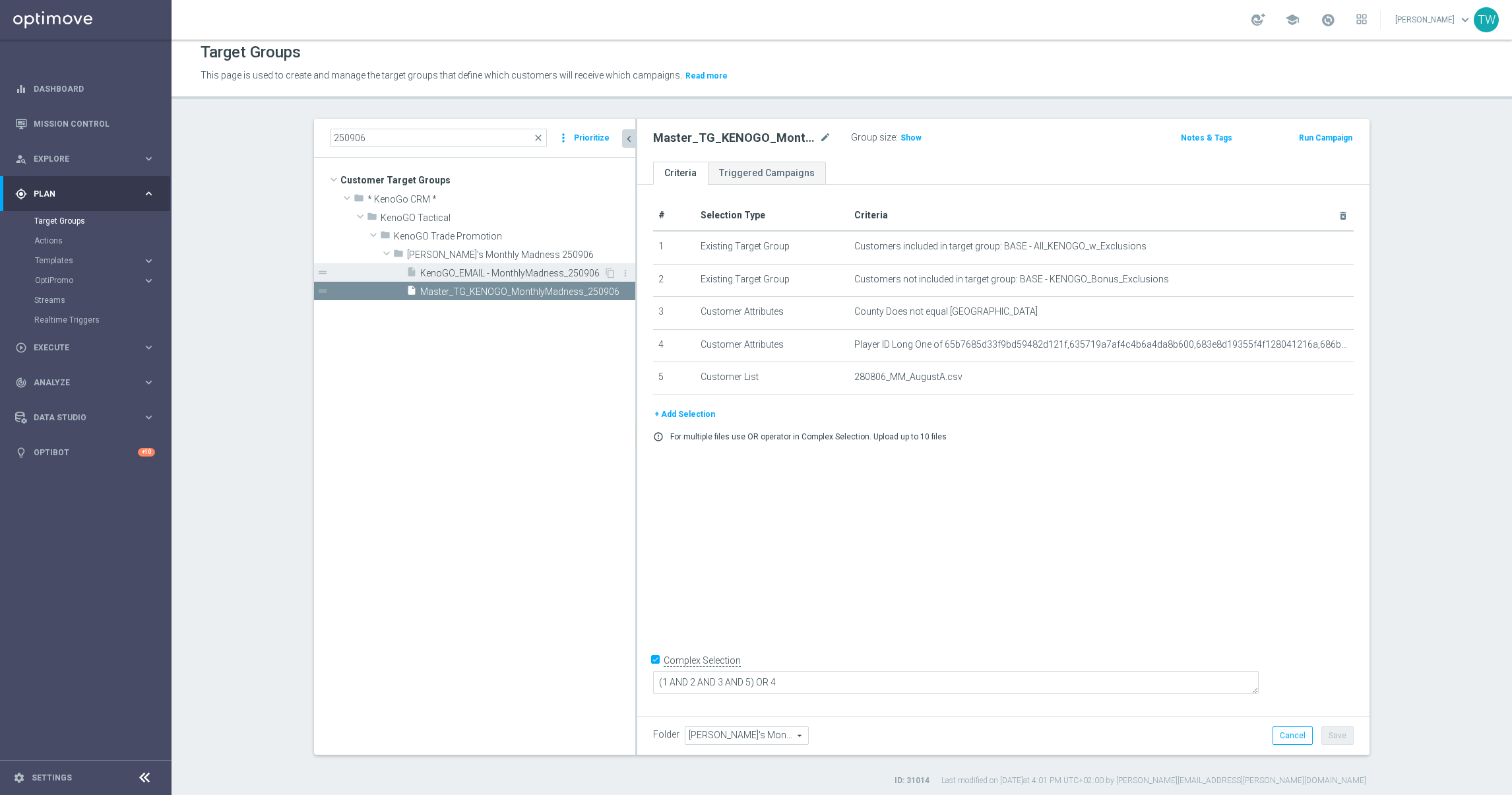
click at [515, 271] on span "KenoGO_EMAIL - MonthlyMadness_250906" at bounding box center [512, 273] width 184 height 11
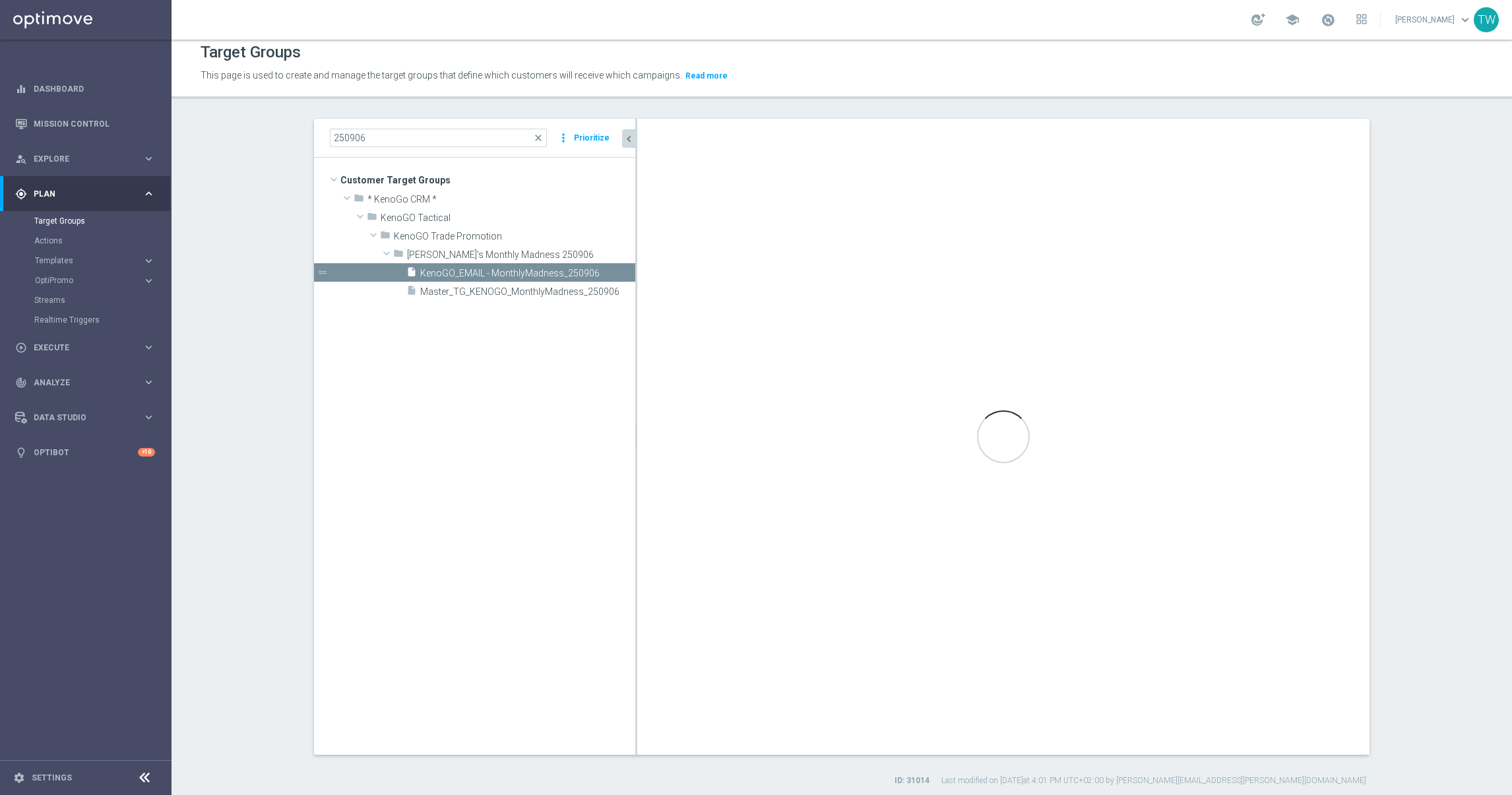
checkbox input "false"
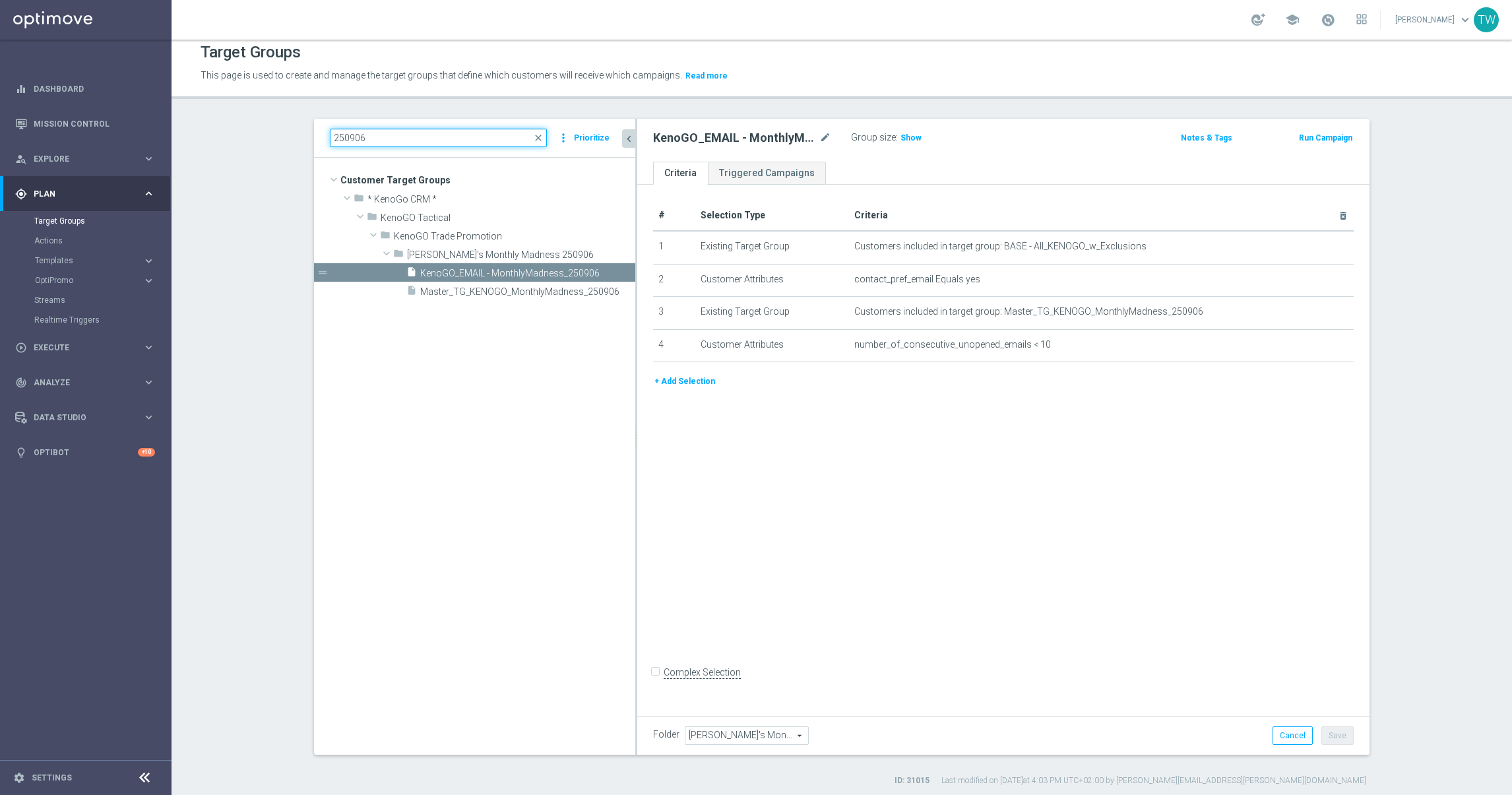
click at [475, 136] on input "250906" at bounding box center [438, 137] width 217 height 18
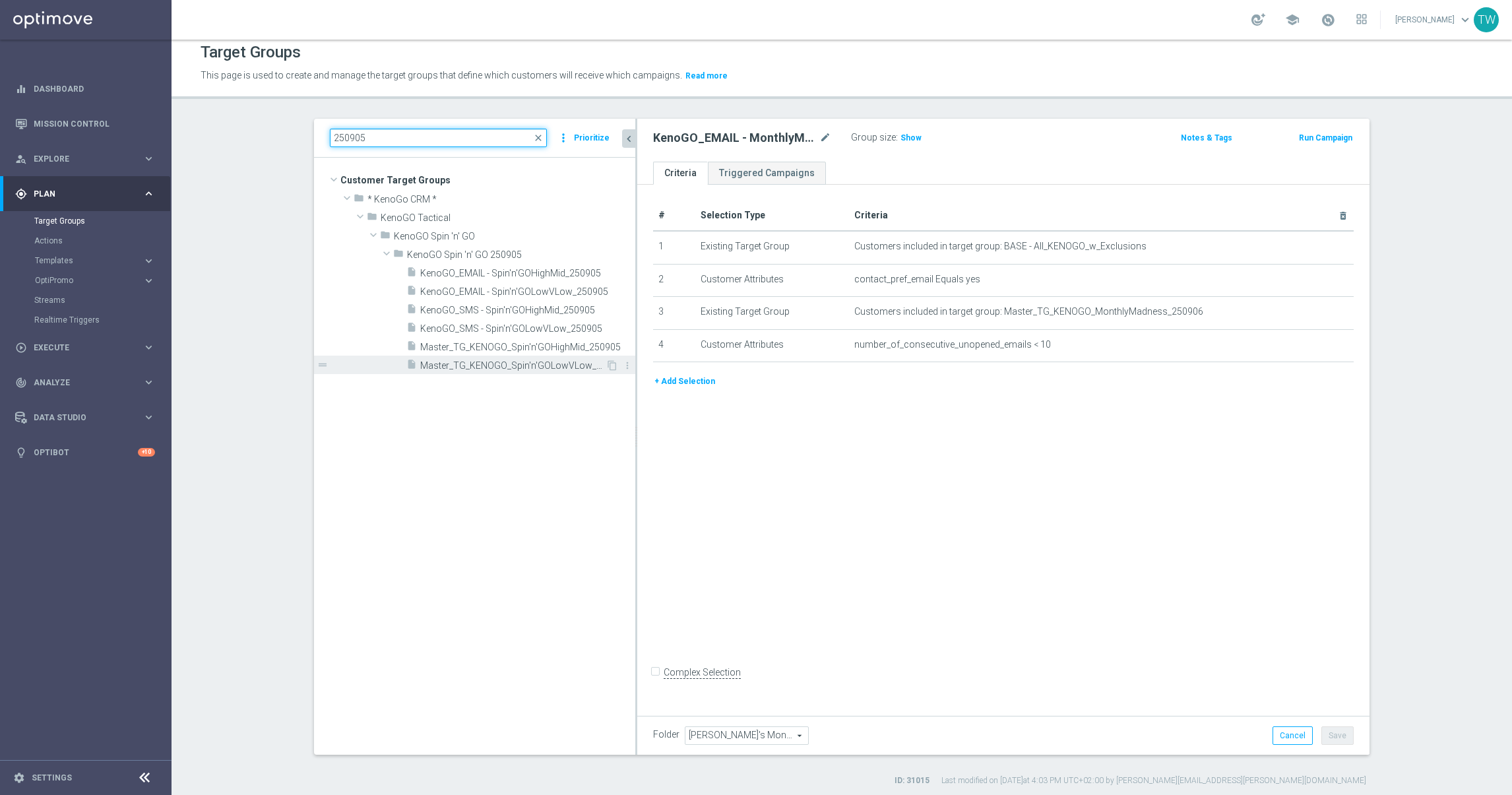
type input "250905"
click at [501, 361] on span "Master_TG_KENOGO_Spin'n'GOLowVLow_250905" at bounding box center [513, 366] width 185 height 11
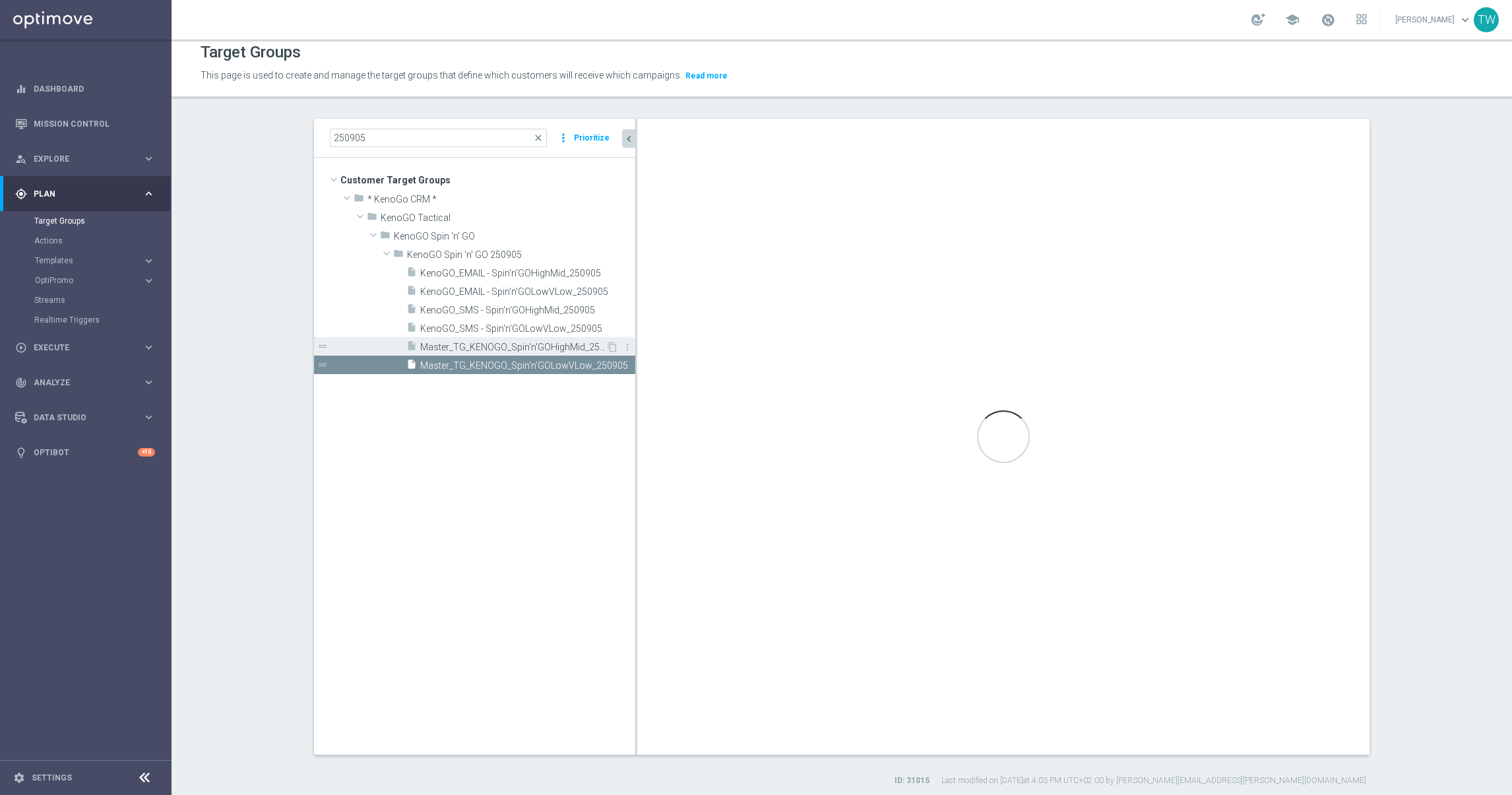
checkbox input "true"
type input "KenoGO Spin 'n' GO 250905"
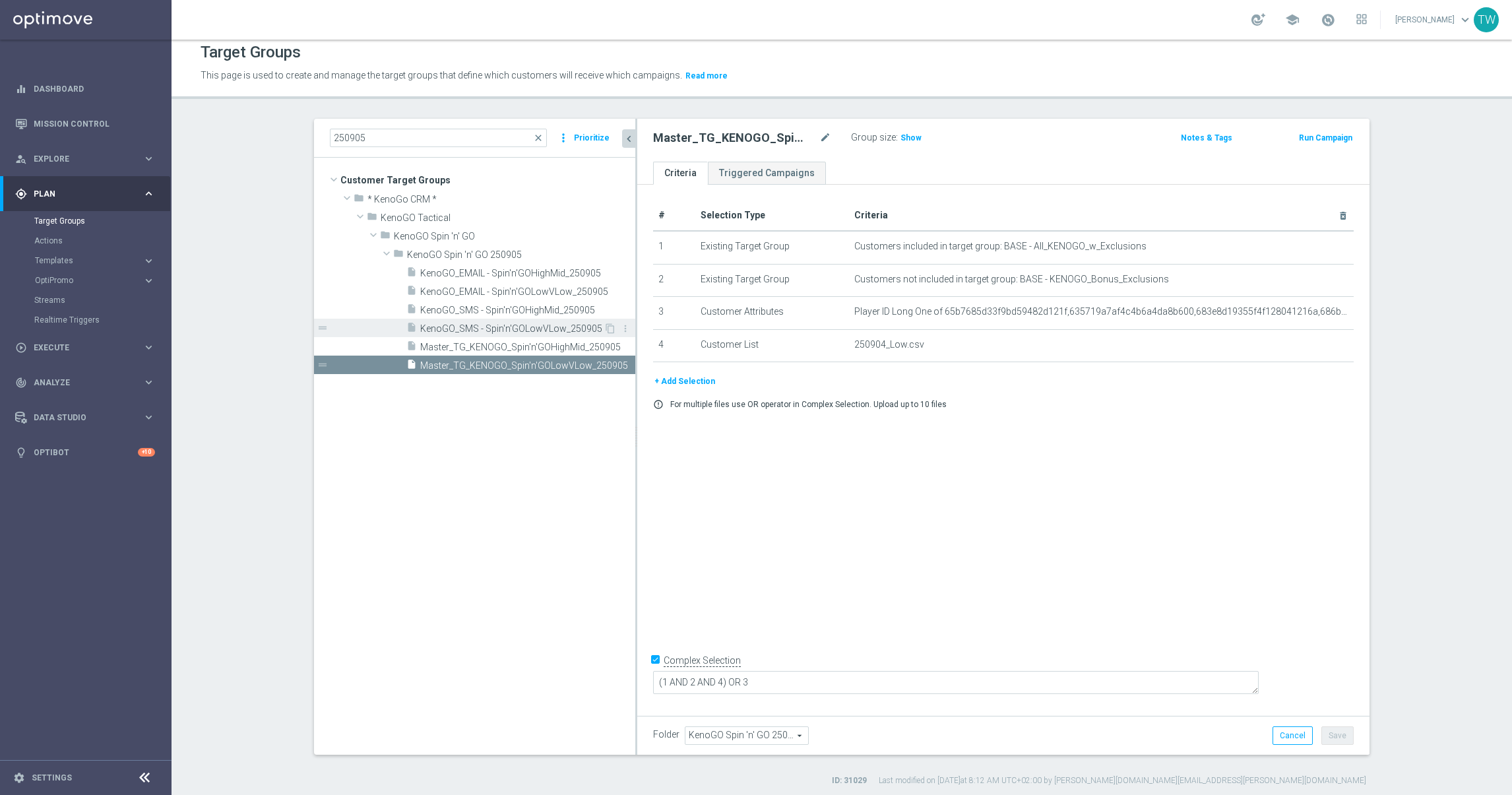
click at [481, 330] on span "KenoGO_SMS - Spin'n'GOLowVLow_250905" at bounding box center [512, 329] width 184 height 11
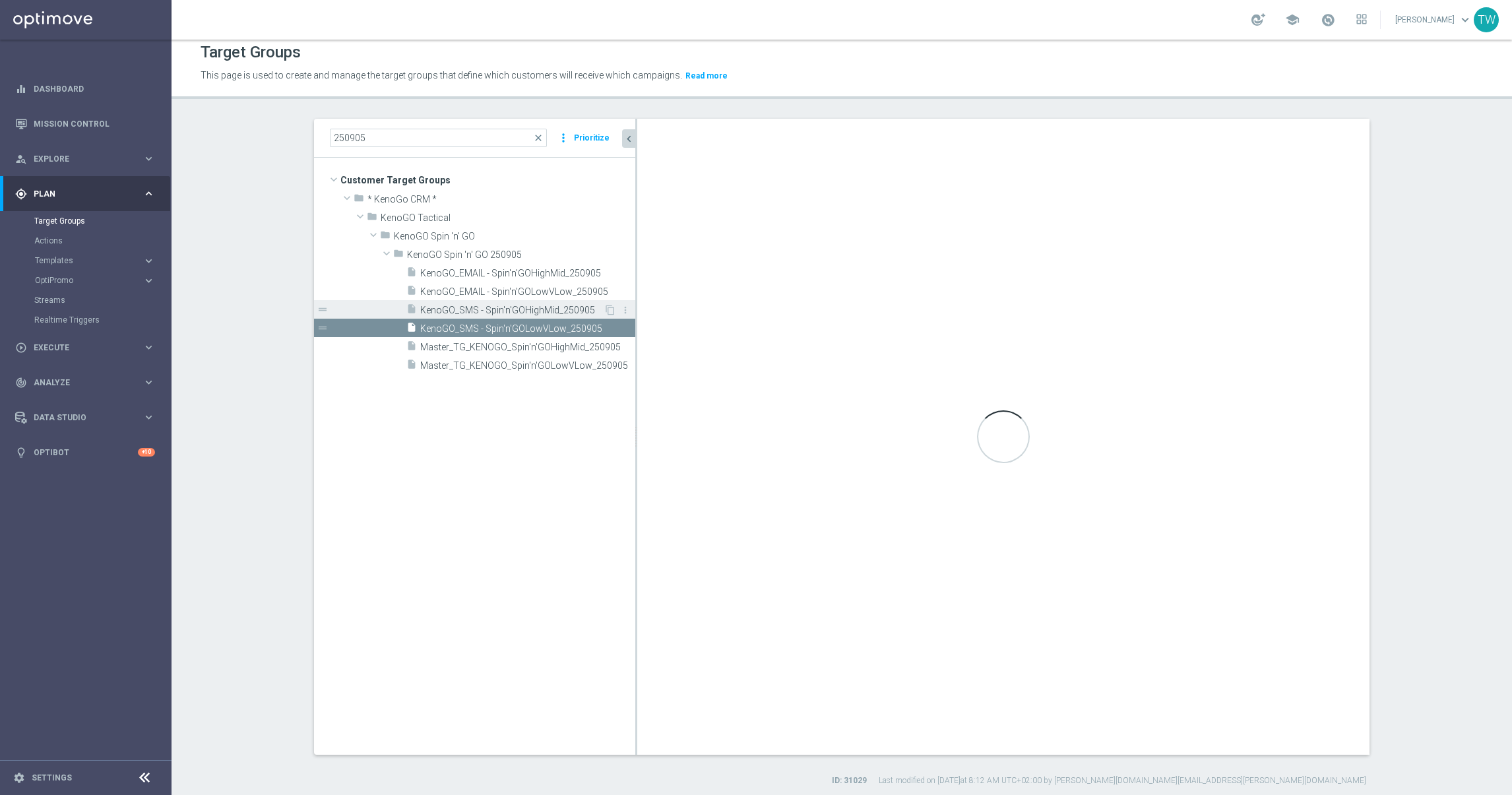
checkbox input "false"
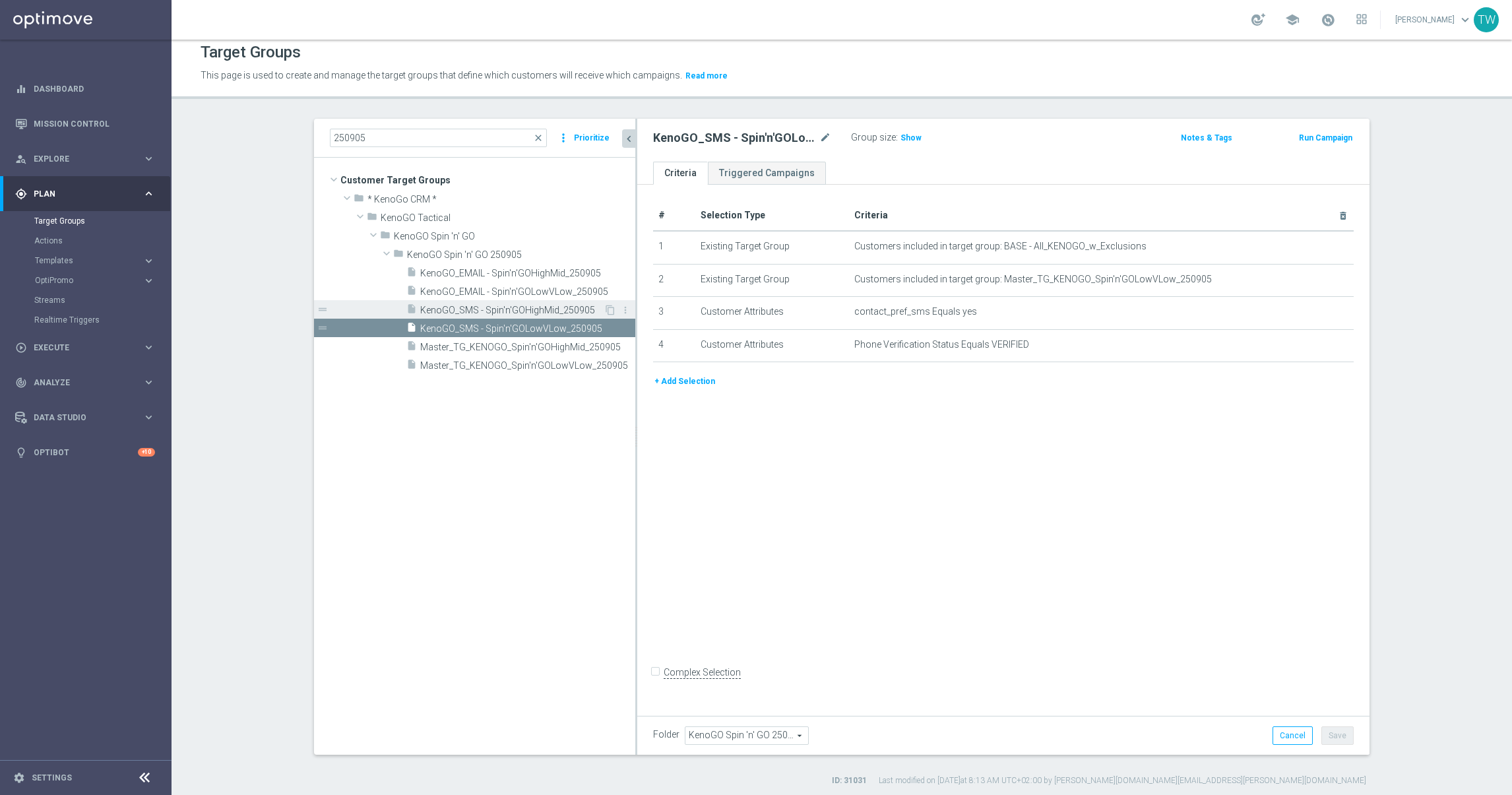
click at [493, 305] on span "KenoGO_SMS - Spin'n'GOHighMid_250905" at bounding box center [512, 310] width 184 height 11
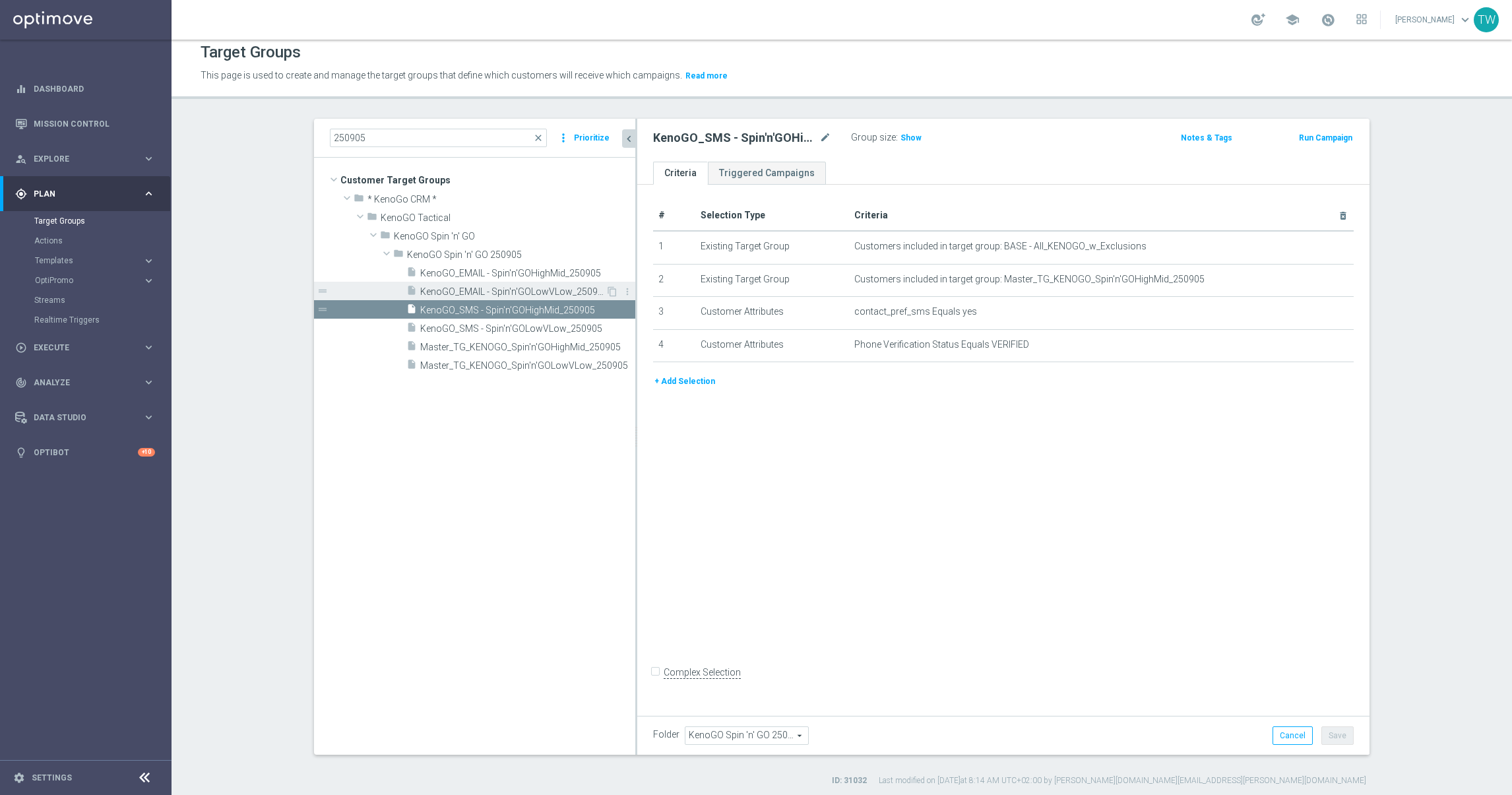
click at [491, 285] on div "insert_drive_file KenoGO_EMAIL - Spin'n'GOLowVLow_250905" at bounding box center [506, 291] width 200 height 18
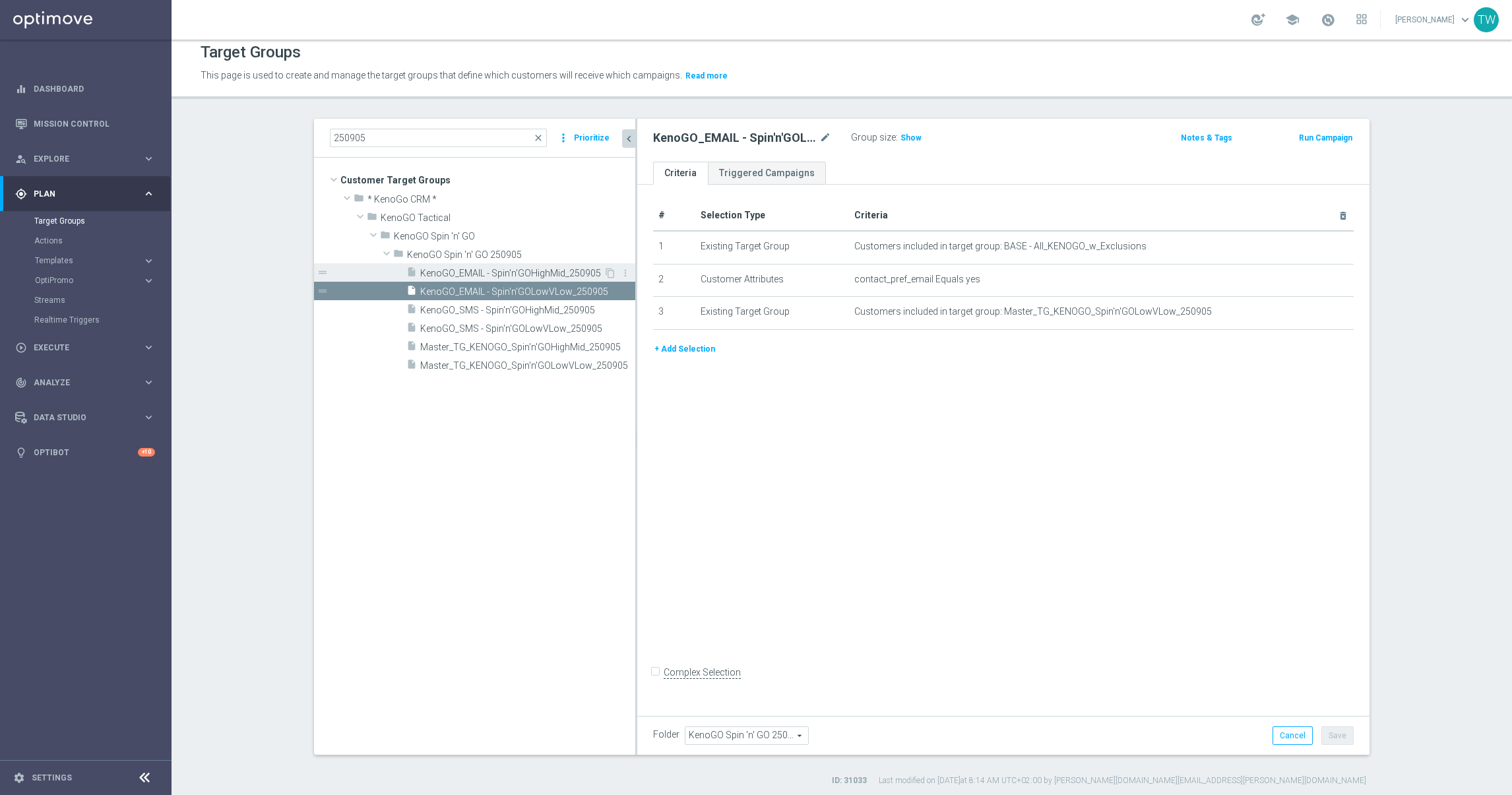
click at [497, 270] on span "KenoGO_EMAIL - Spin'n'GOHighMid_250905" at bounding box center [512, 273] width 184 height 11
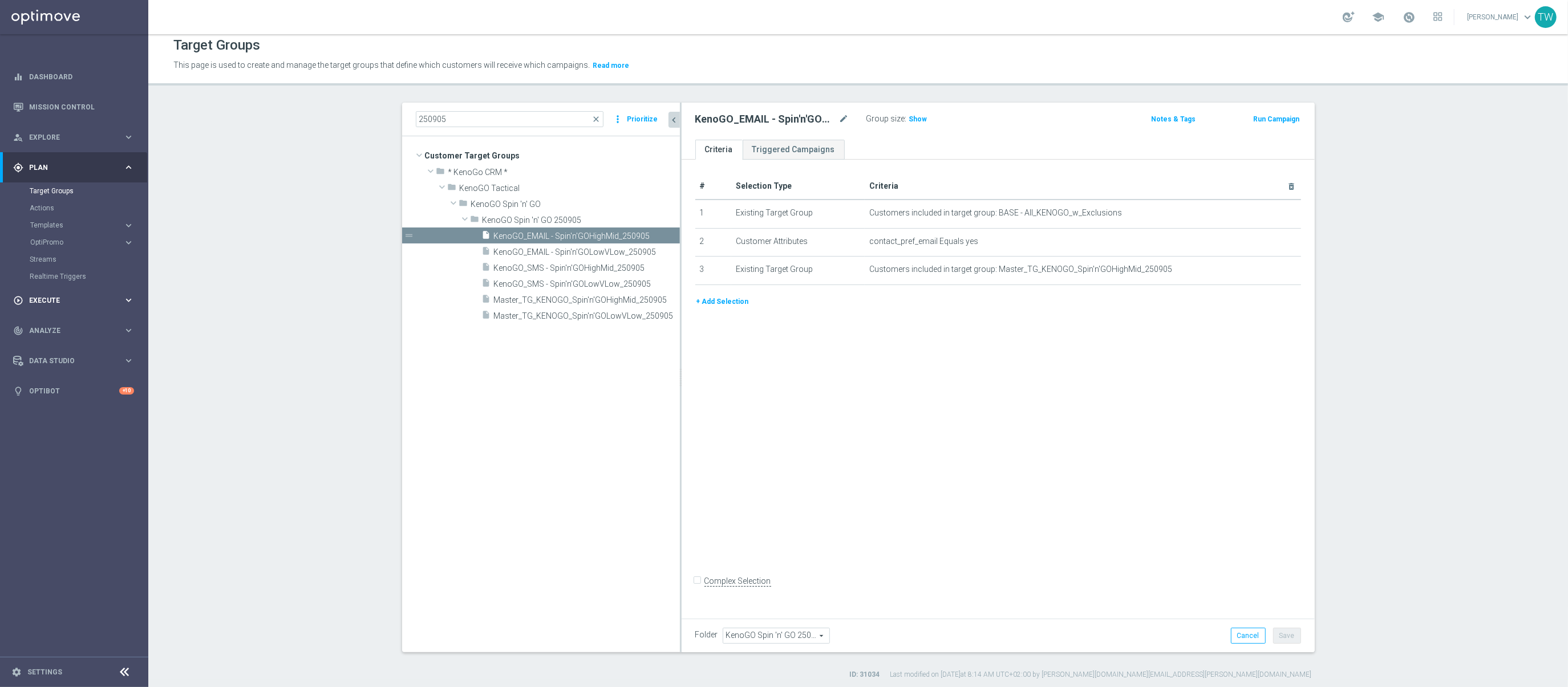
click at [72, 305] on div "play_circle_outline Execute keyboard_arrow_right" at bounding box center [73, 300] width 147 height 30
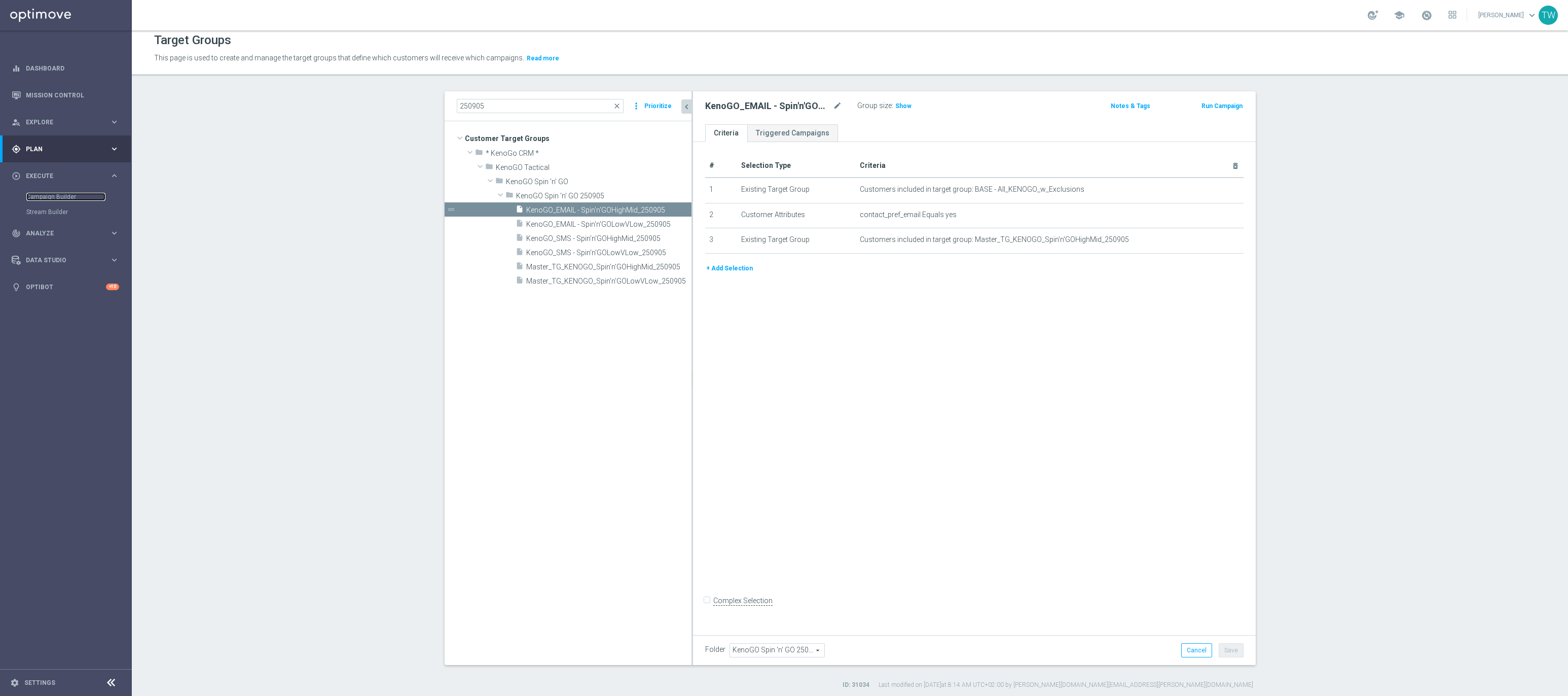
scroll to position [6, 0]
click at [550, 108] on input "250905" at bounding box center [540, 105] width 167 height 14
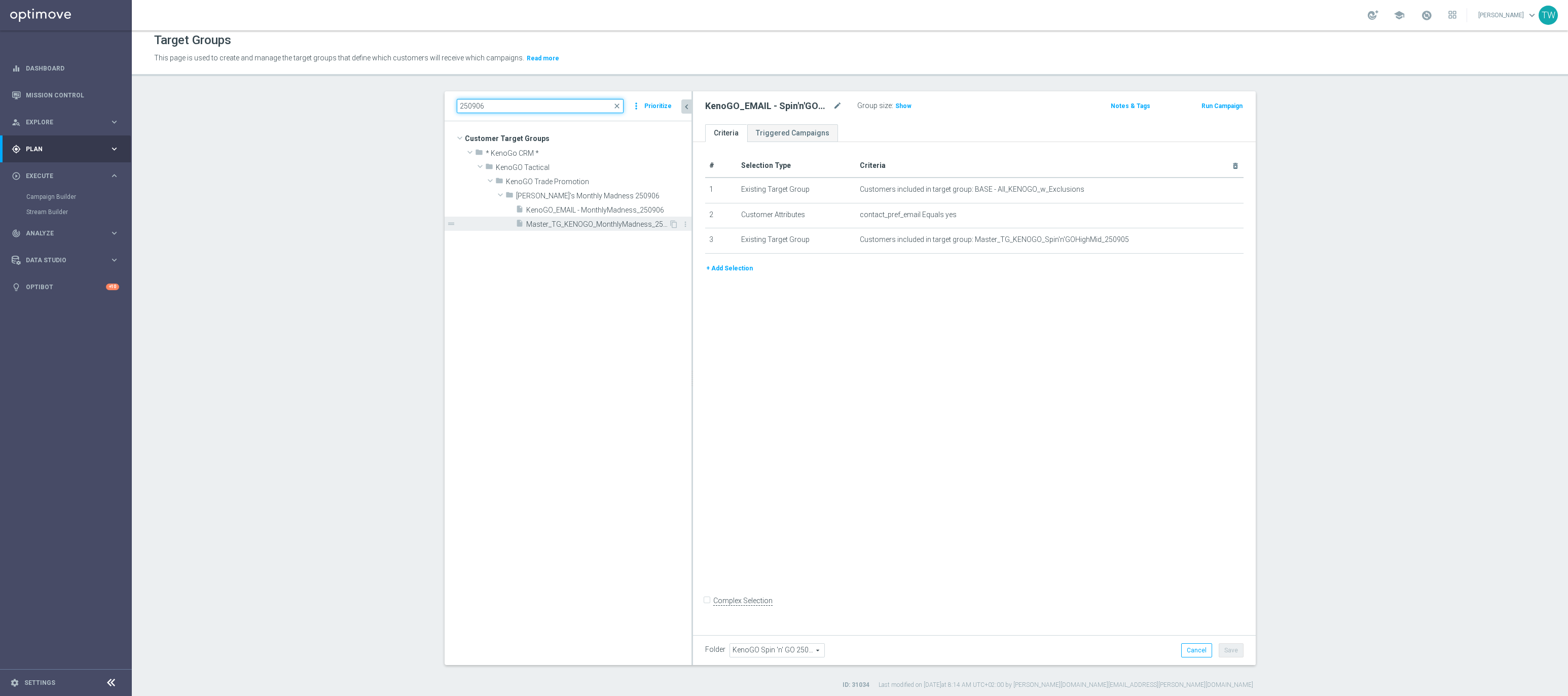
type input "250906"
click at [600, 230] on div "insert_drive_file Master_TG_KENOGO_MonthlyMadness_250906" at bounding box center [592, 223] width 153 height 14
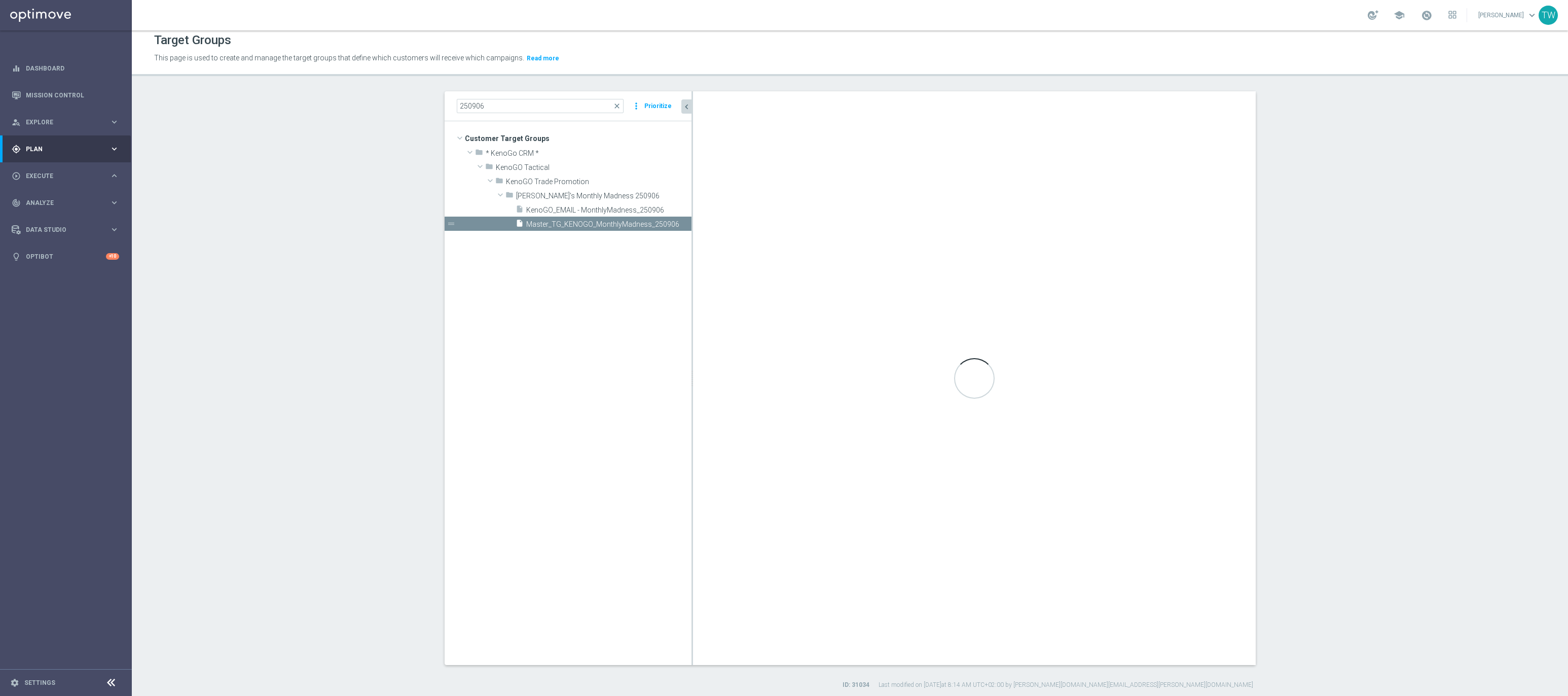
checkbox input "true"
type input "[PERSON_NAME]'s Monthly Madness 250906"
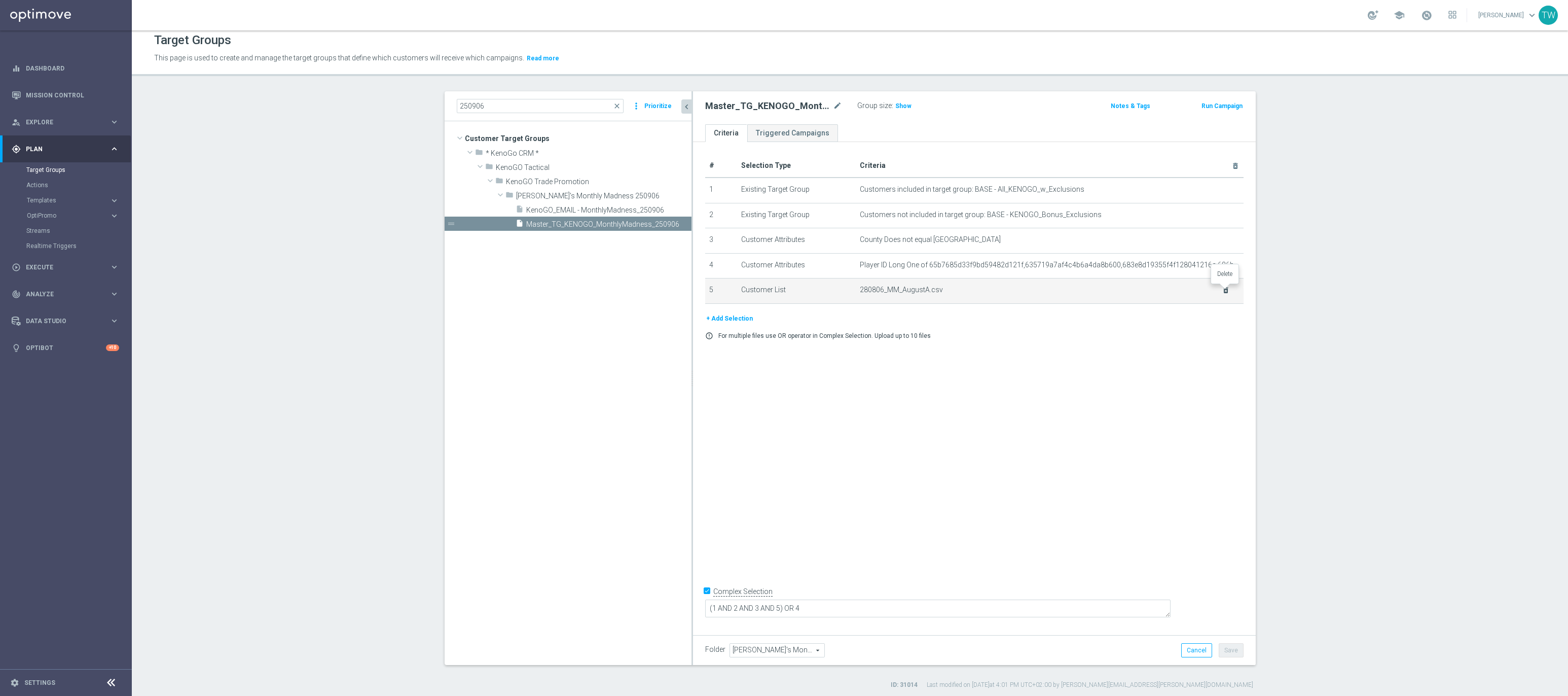
click at [1224, 289] on icon "delete_forever" at bounding box center [1225, 290] width 8 height 8
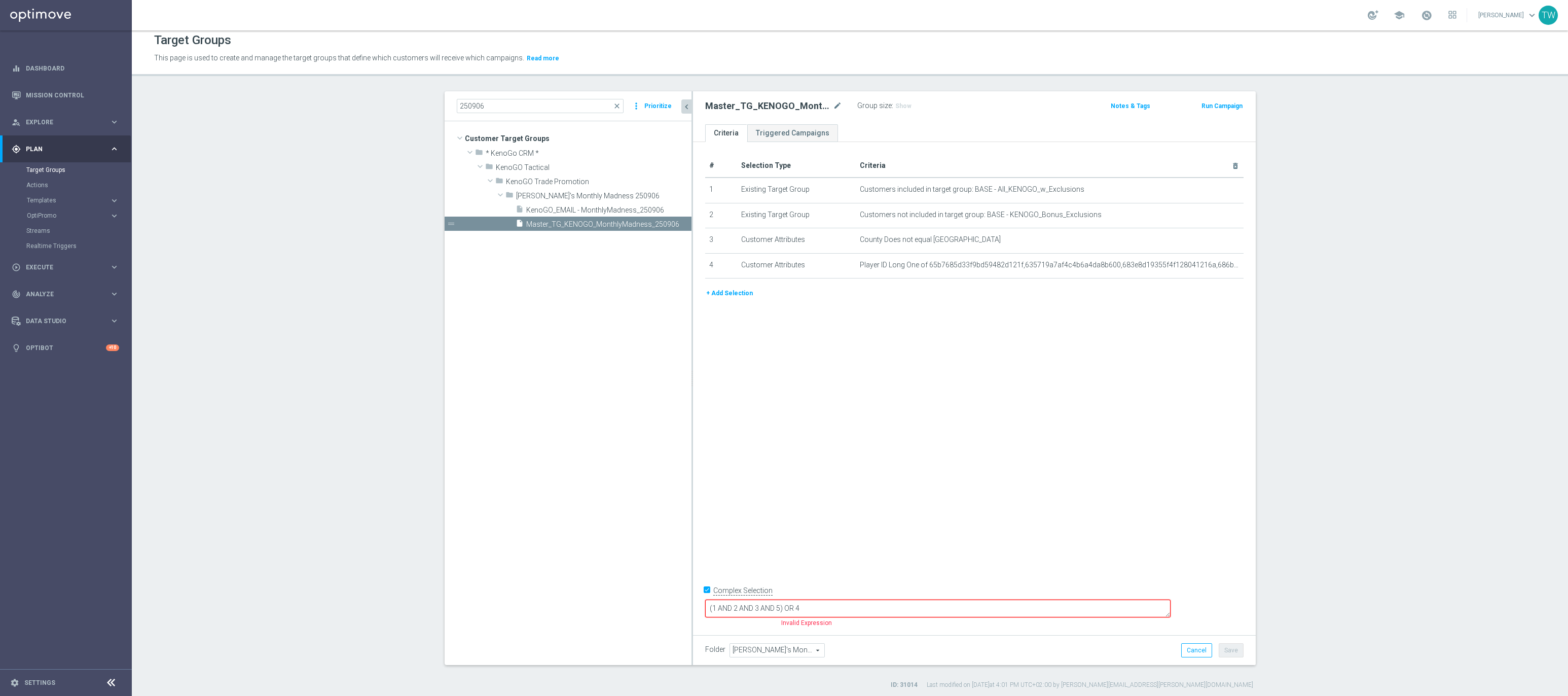
click at [748, 291] on button "+ Add Selection" at bounding box center [729, 293] width 49 height 11
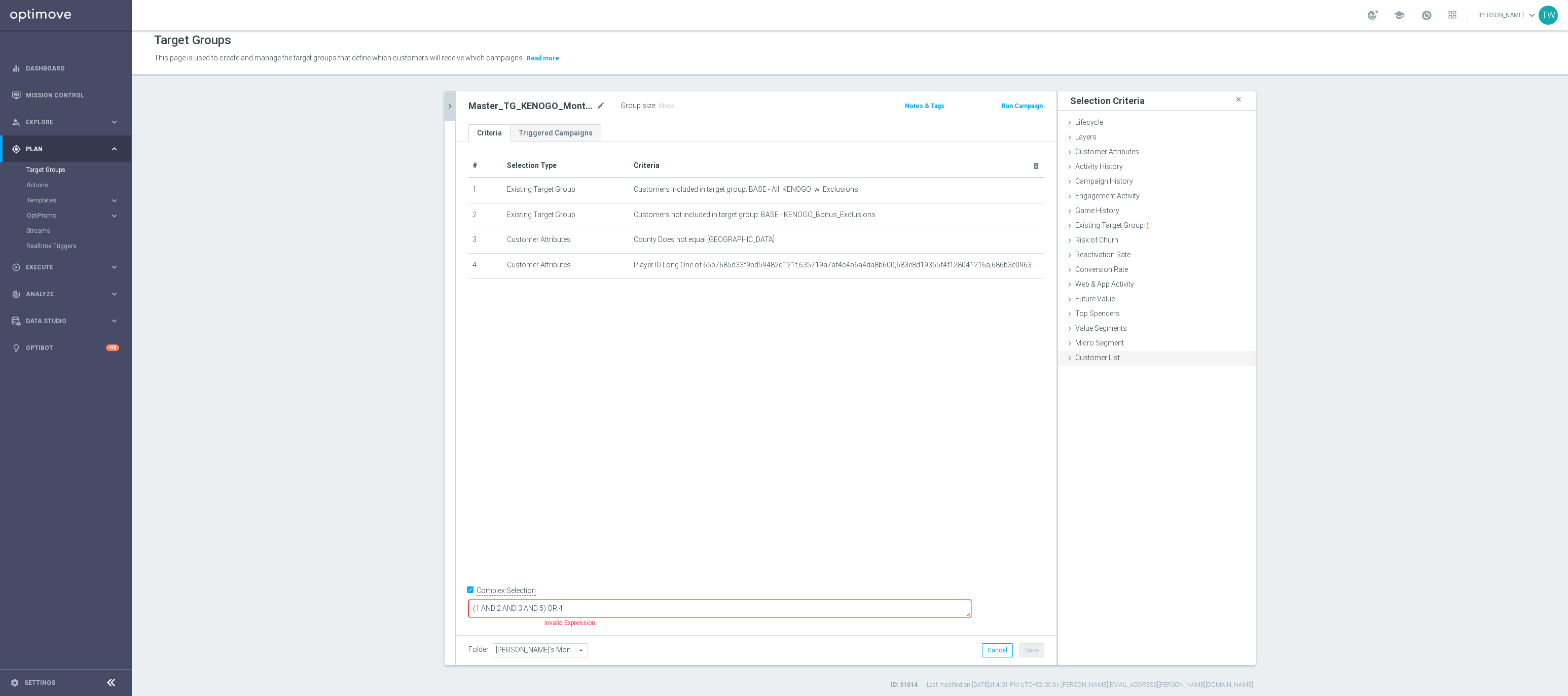
click at [1089, 359] on span "Customer List" at bounding box center [1097, 357] width 44 height 8
drag, startPoint x: 1095, startPoint y: 450, endPoint x: 1097, endPoint y: 440, distance: 10.2
click at [1095, 450] on div "Import CSV File" at bounding box center [1157, 441] width 183 height 16
click at [1097, 440] on label "Import CSV File" at bounding box center [1099, 441] width 51 height 13
click at [0, 0] on input "Import CSV File" at bounding box center [0, 0] width 0 height 0
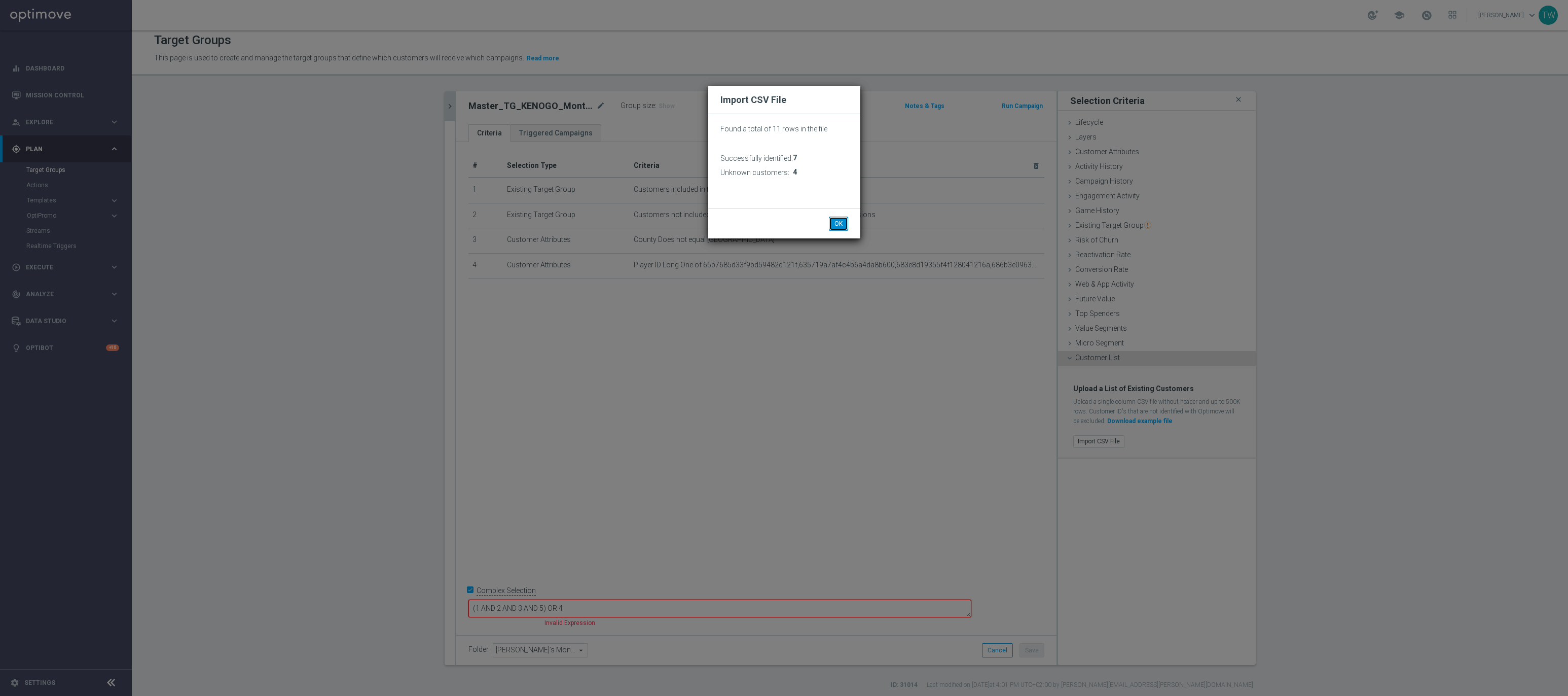
click at [838, 221] on button "OK" at bounding box center [839, 223] width 19 height 14
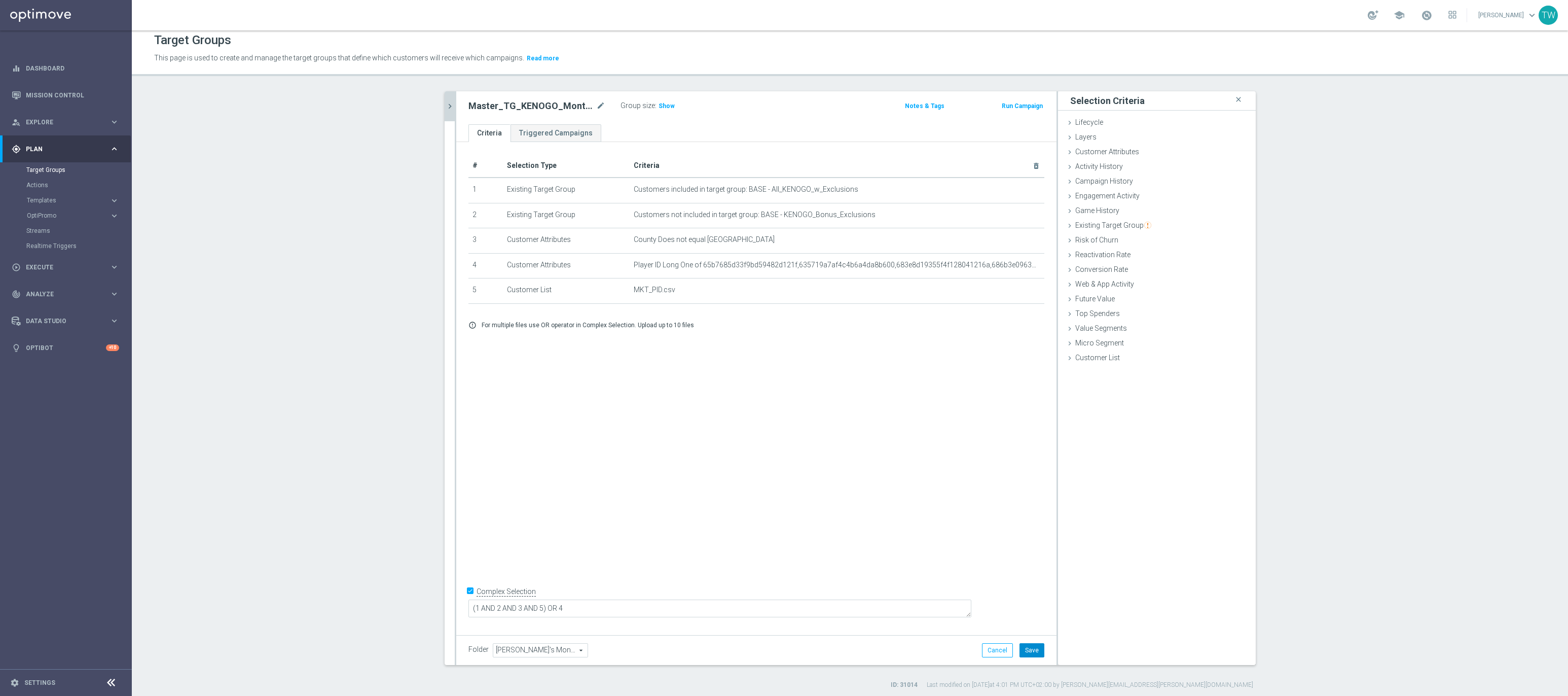
click at [1039, 611] on button "Save" at bounding box center [1032, 650] width 25 height 14
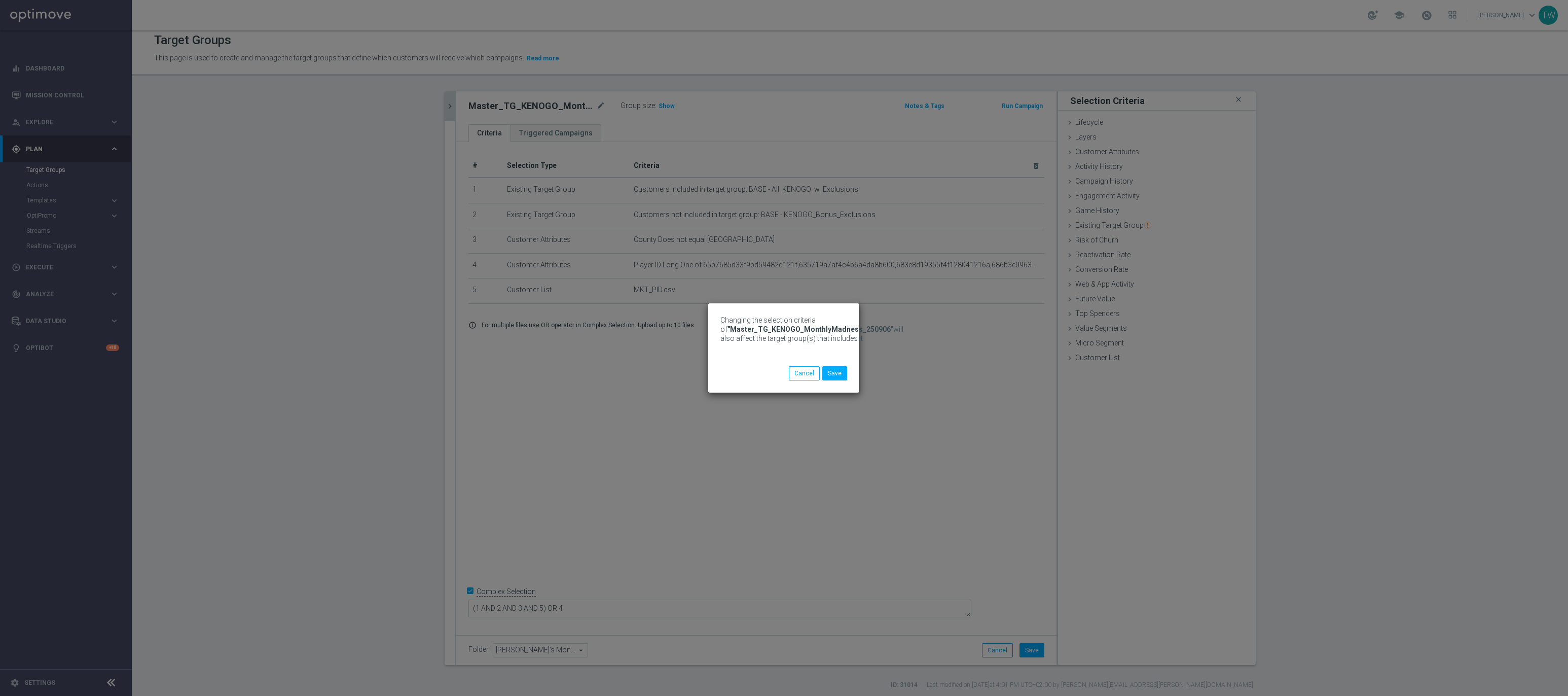
click at [444, 102] on div "Changing the selection criteria of "Master_TG_KENOGO_MonthlyMadness_250906" wil…" at bounding box center [784, 348] width 1568 height 696
click at [824, 371] on button "Save" at bounding box center [835, 373] width 25 height 14
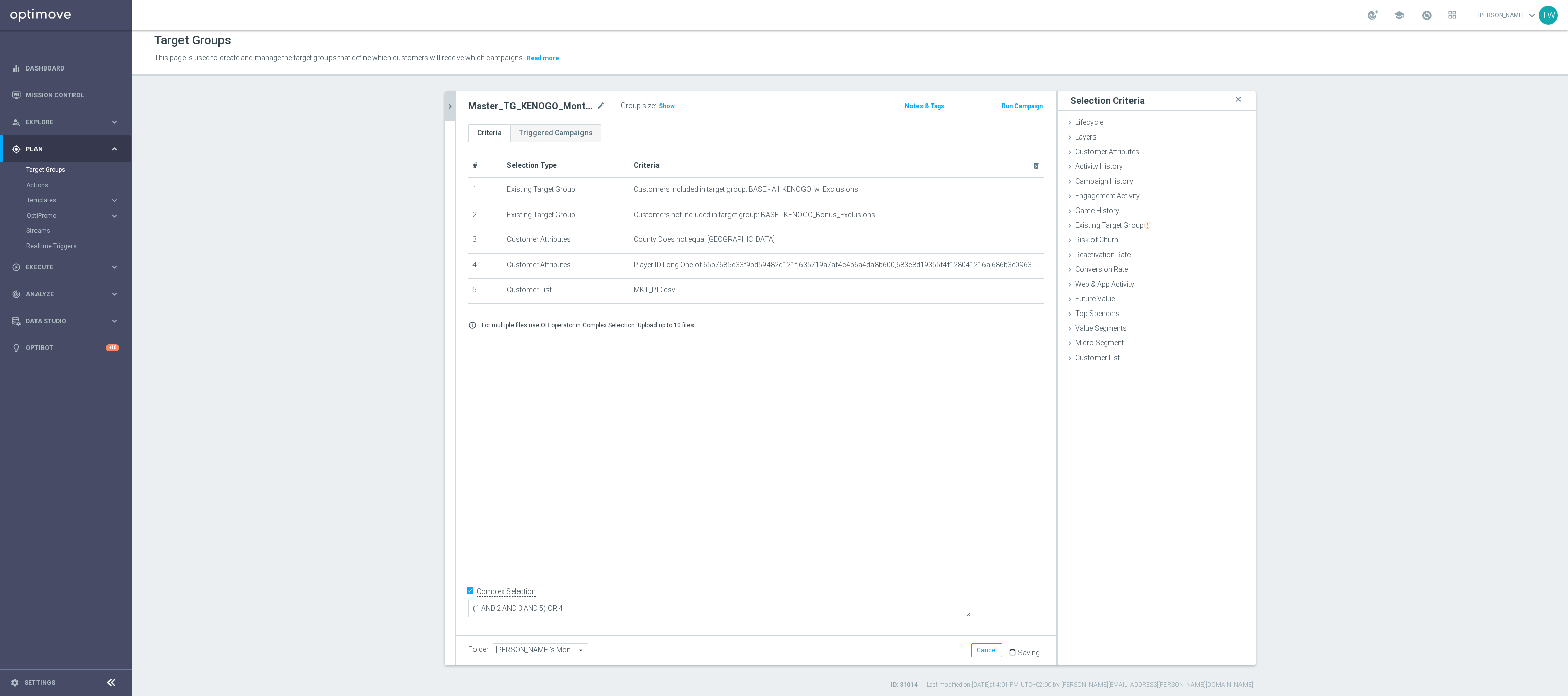
click at [447, 102] on icon "chevron_right" at bounding box center [450, 107] width 10 height 10
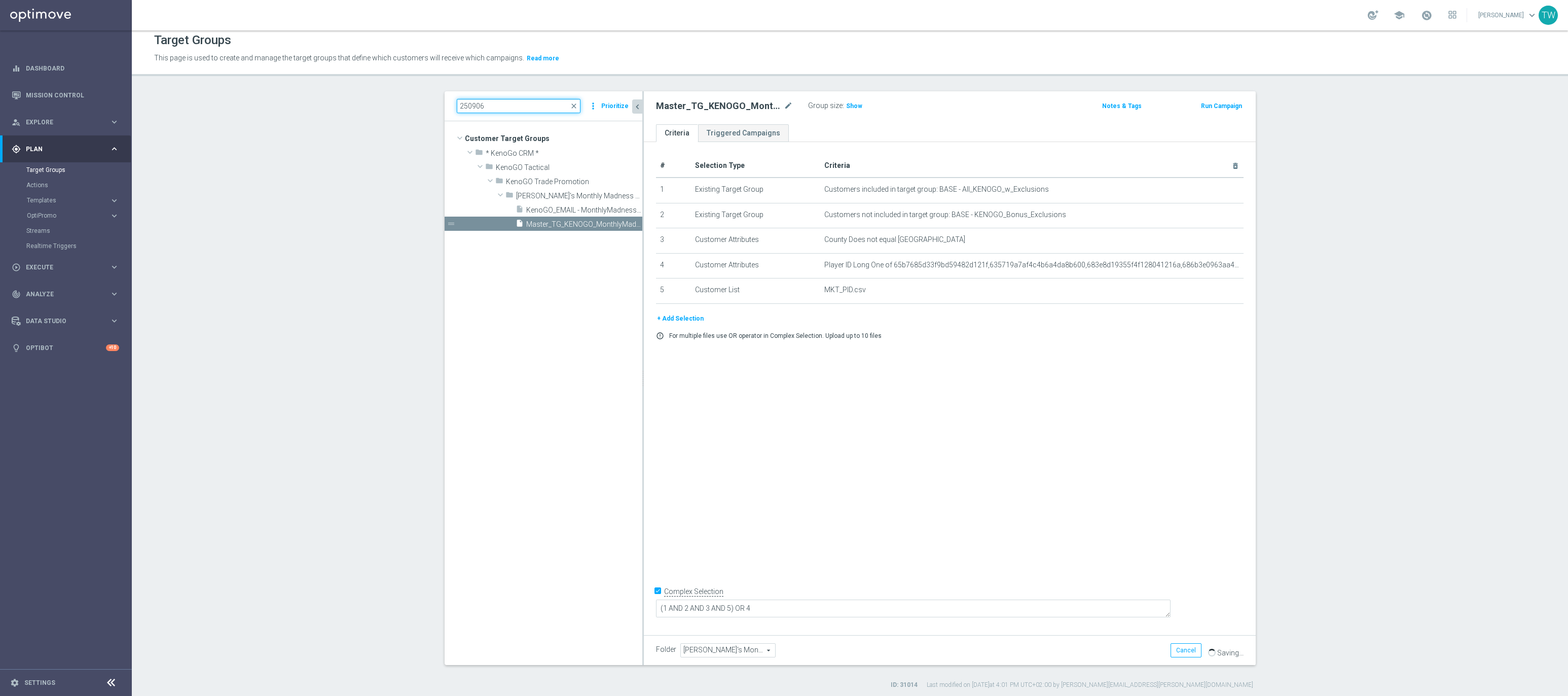
click at [530, 105] on input "250906" at bounding box center [518, 105] width 124 height 14
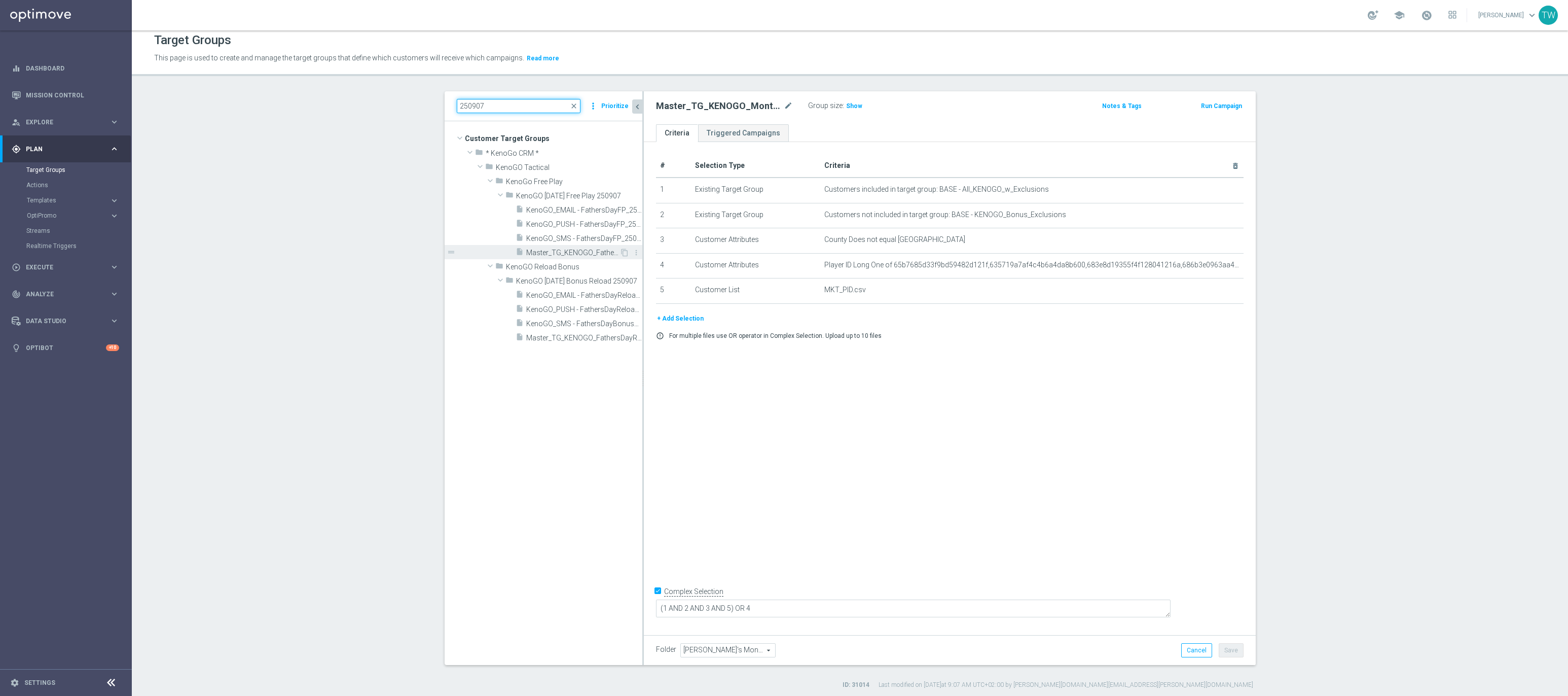
type input "250907"
click at [592, 255] on span "Master_TG_KENOGO_FathersDayFP_250907" at bounding box center [572, 253] width 93 height 9
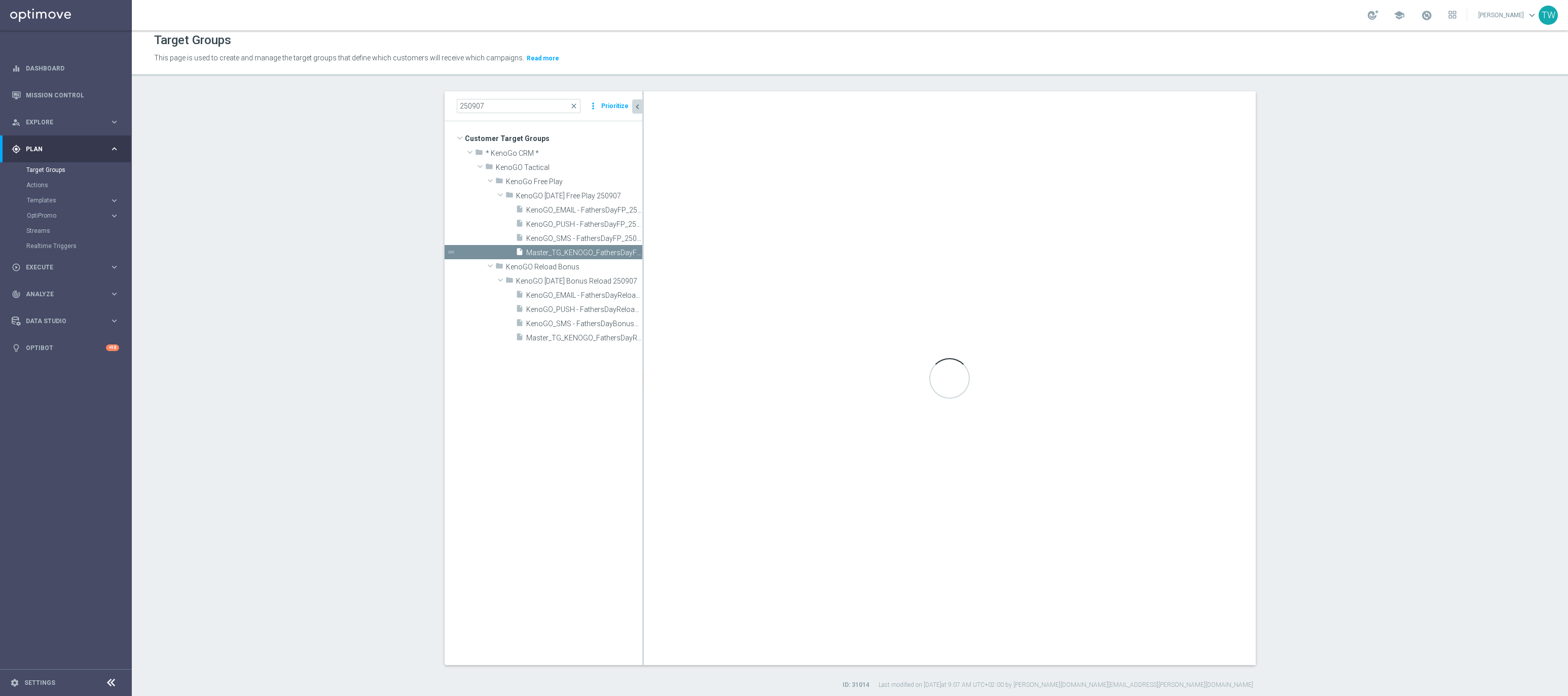
type input "KenoGO Father's Day Free Play 250907"
type textarea "(1 AND 2 AND 4) OR 3"
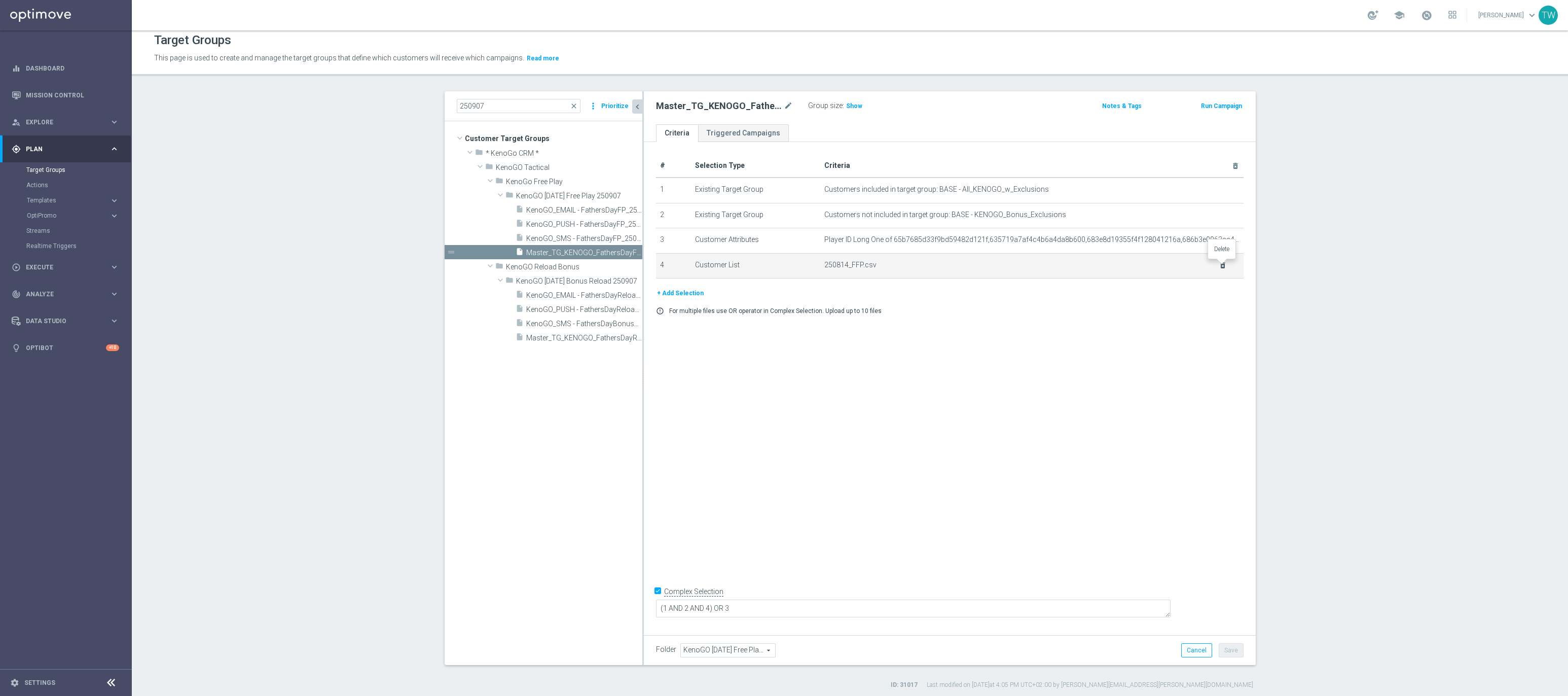
click at [1220, 264] on icon "delete_forever" at bounding box center [1222, 265] width 8 height 8
click at [692, 264] on button "+ Add Selection" at bounding box center [681, 268] width 49 height 11
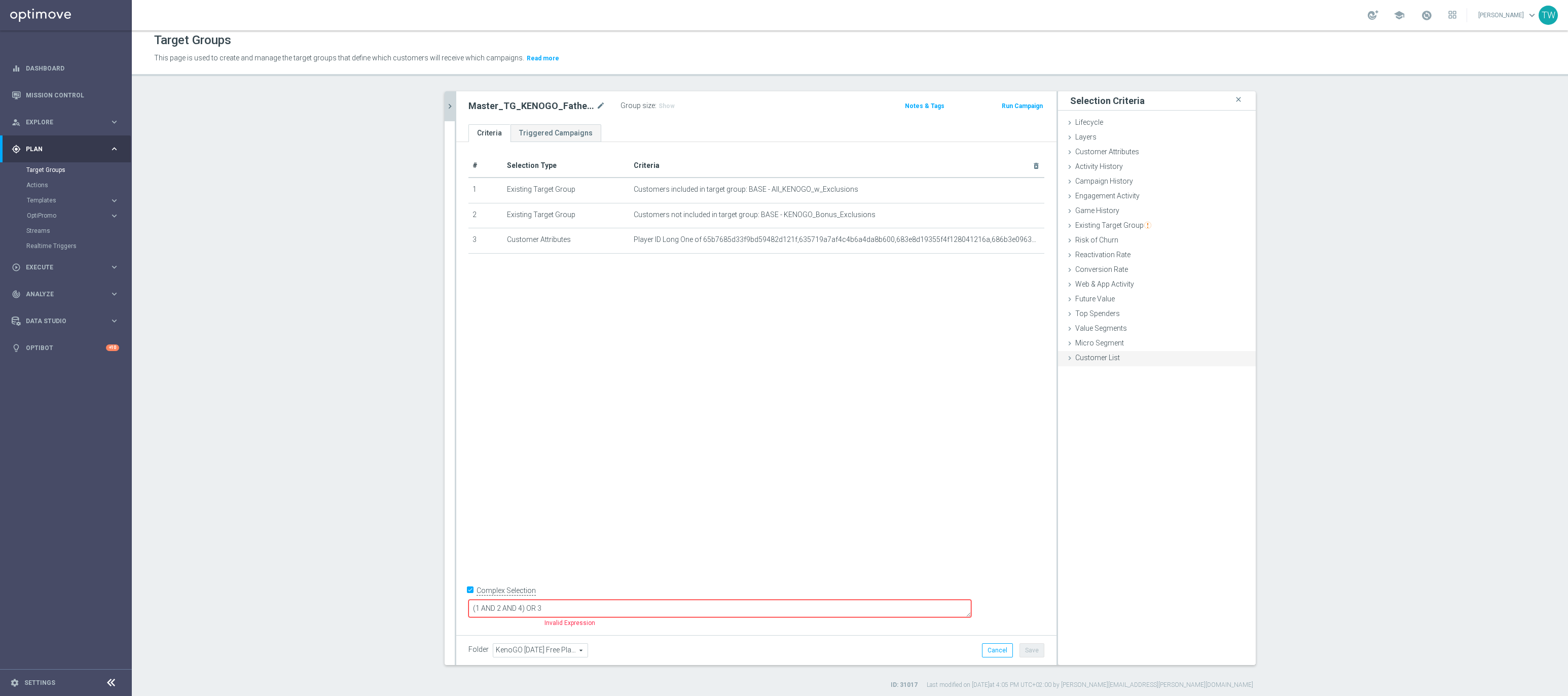
click at [1088, 358] on span "Customer List" at bounding box center [1097, 357] width 44 height 8
click at [1101, 435] on label "Import CSV File" at bounding box center [1099, 441] width 51 height 13
click at [0, 0] on input "Import CSV File" at bounding box center [0, 0] width 0 height 0
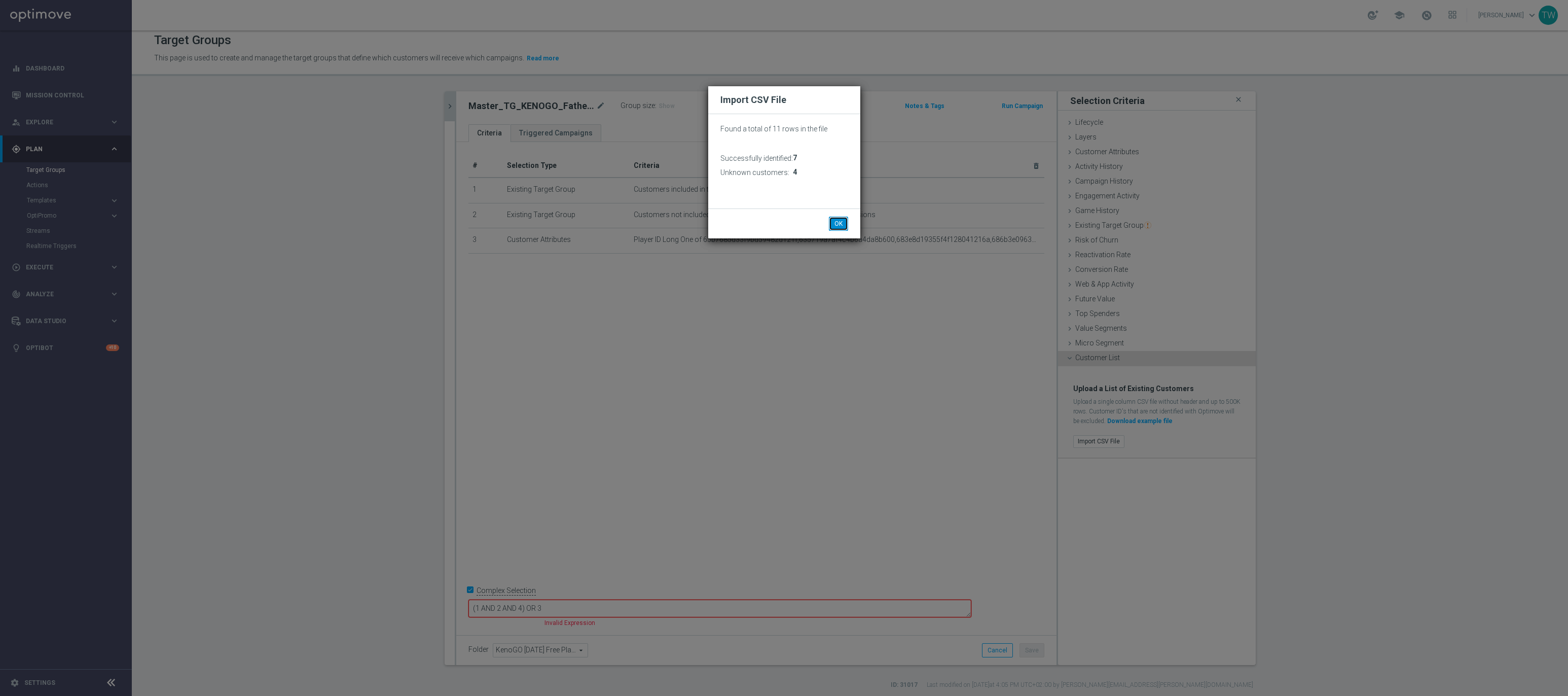
click at [839, 224] on button "OK" at bounding box center [839, 223] width 19 height 14
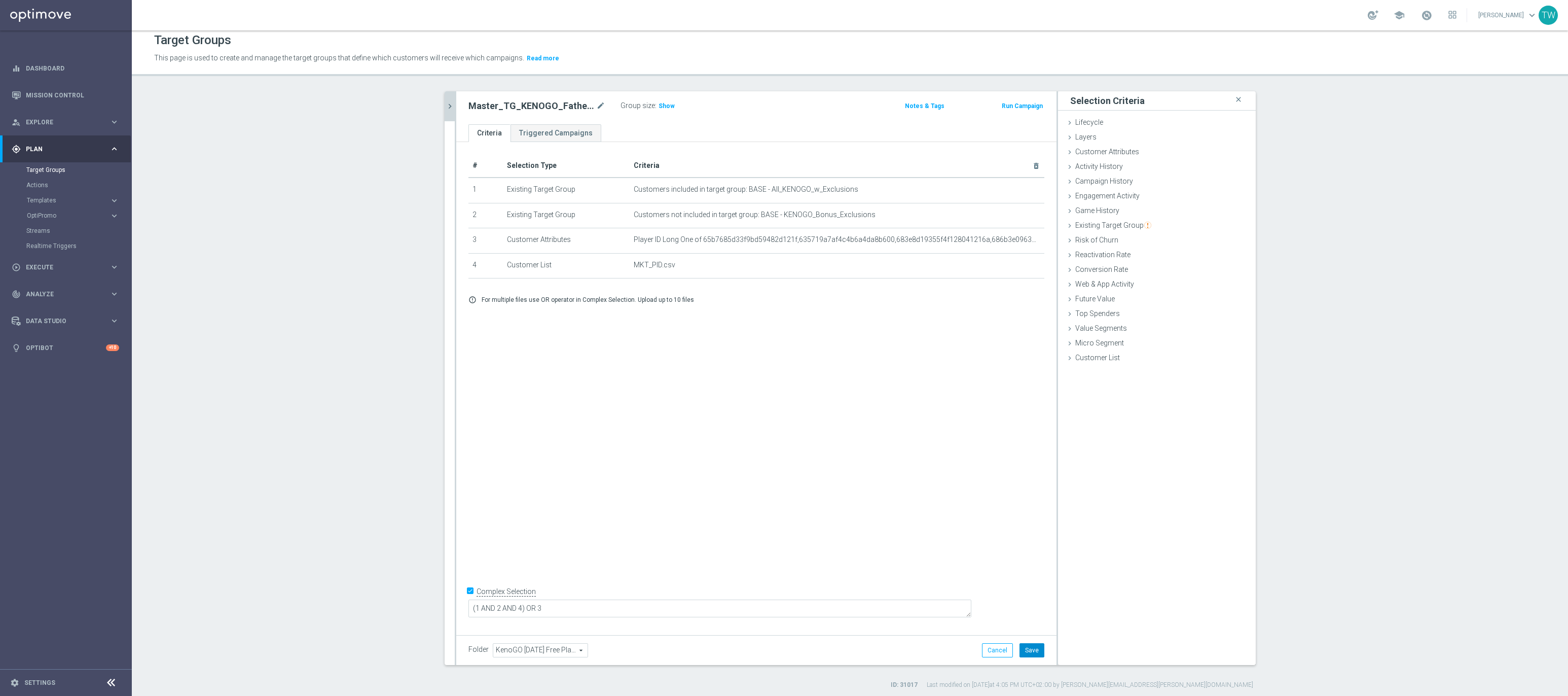
click at [1034, 611] on button "Save" at bounding box center [1032, 650] width 25 height 14
click at [445, 106] on icon "chevron_right" at bounding box center [450, 107] width 10 height 10
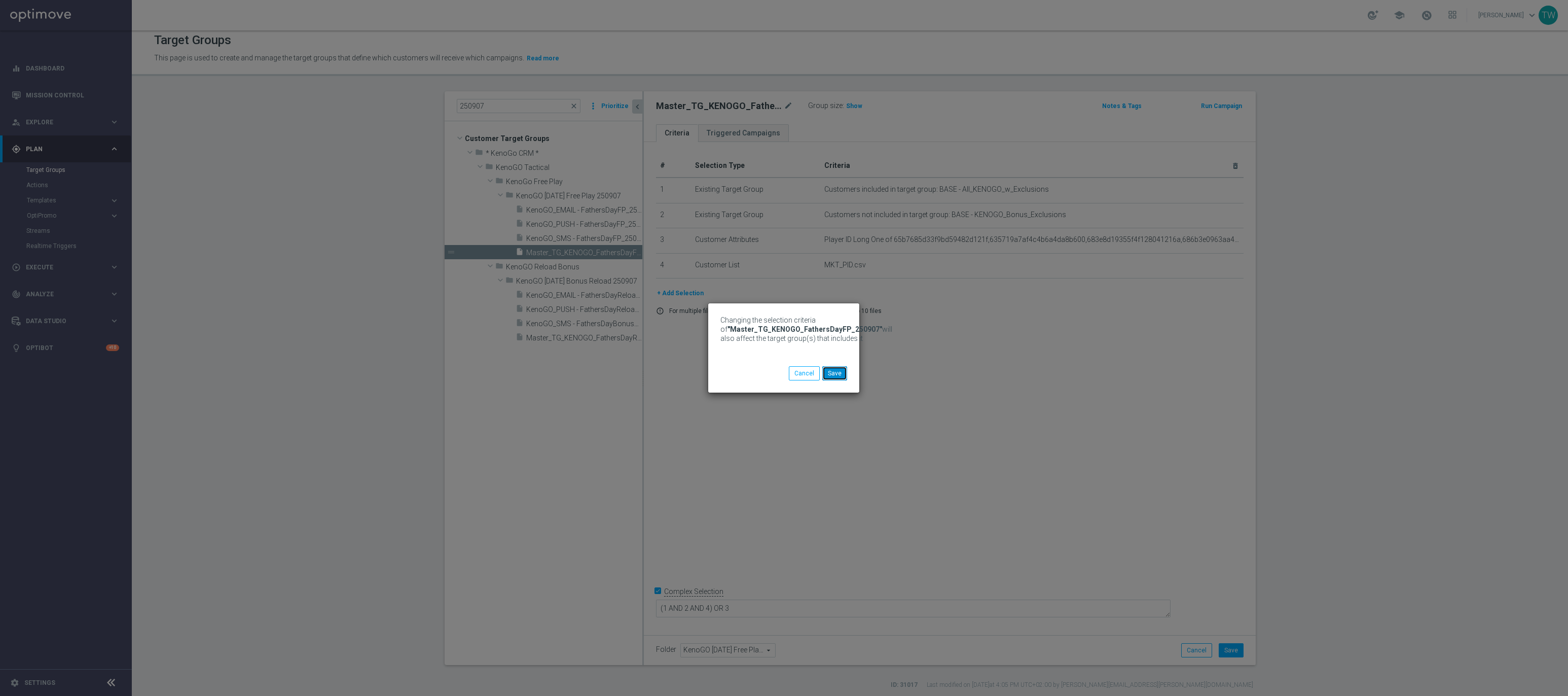
drag, startPoint x: 837, startPoint y: 367, endPoint x: 829, endPoint y: 365, distance: 8.2
click at [837, 367] on button "Save" at bounding box center [835, 373] width 25 height 14
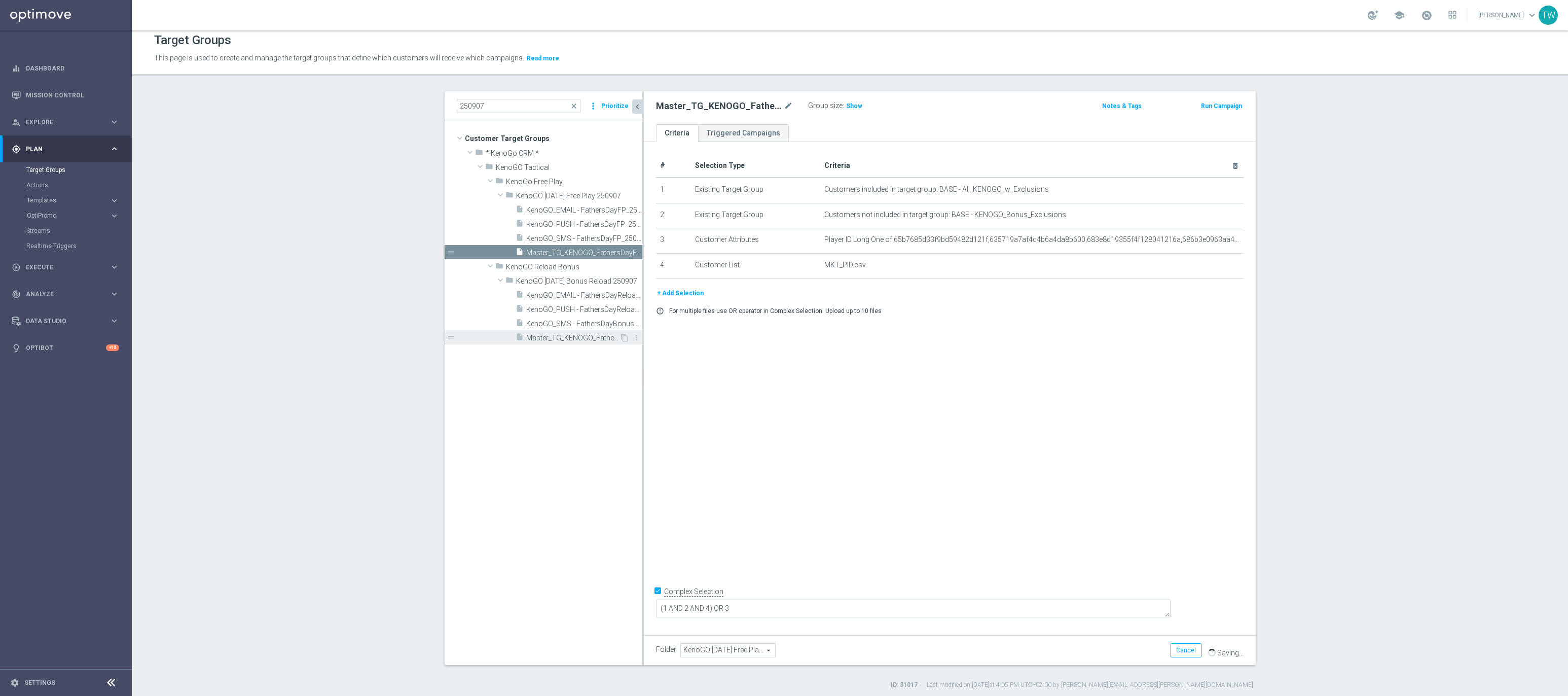
click at [608, 339] on span "Master_TG_KENOGO_FathersDayReloadBonus_250907" at bounding box center [572, 338] width 93 height 9
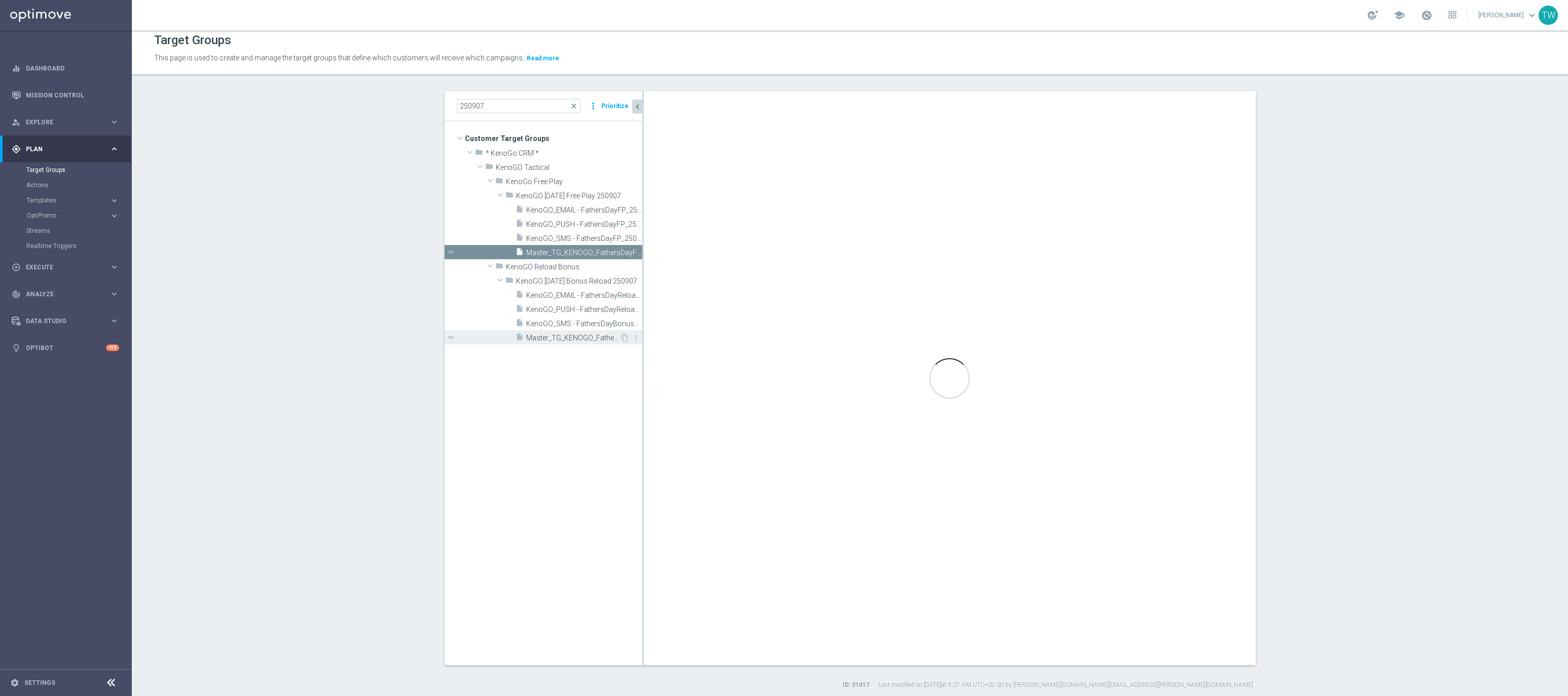
click at [559, 337] on span "Master_TG_KENOGO_FathersDayReloadBonus_250907" at bounding box center [572, 338] width 93 height 9
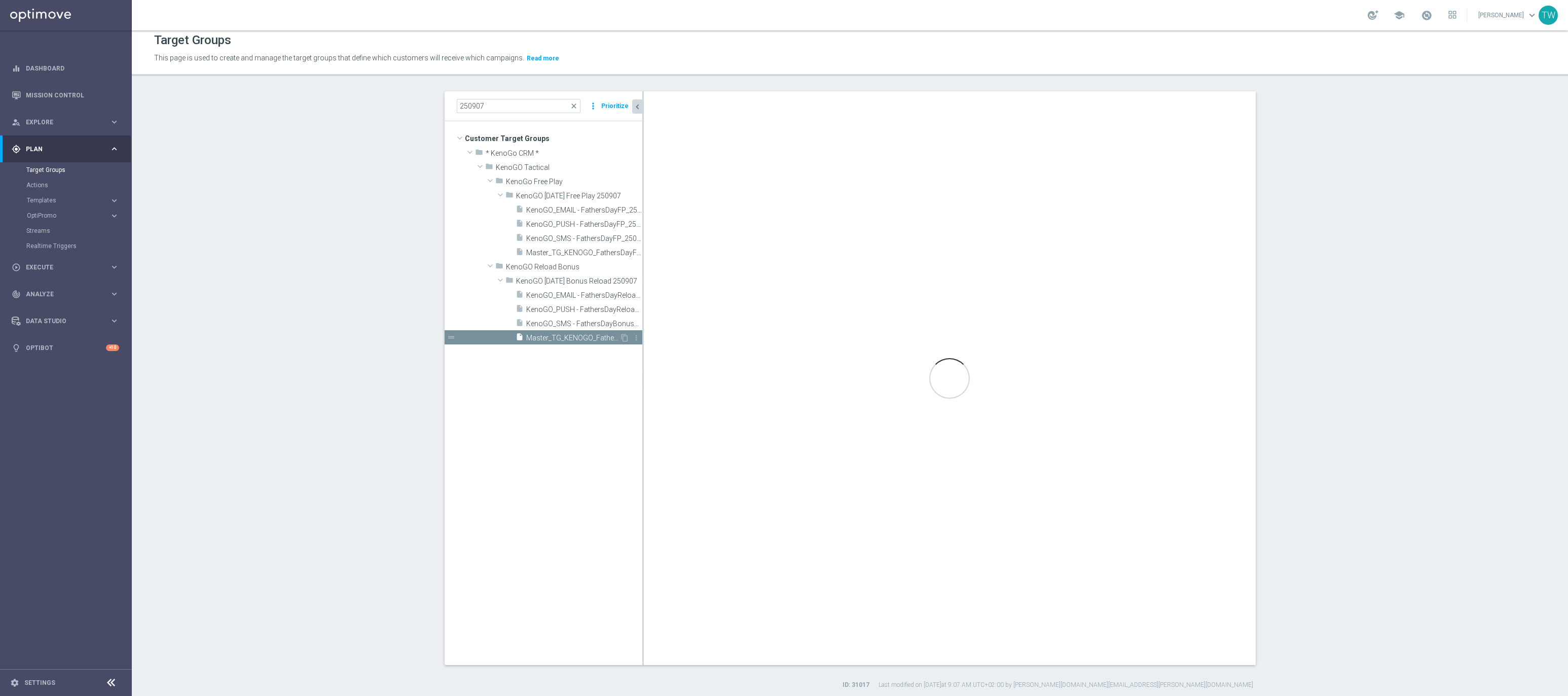
type input "KenoGO Father's Day Bonus Reload 250907"
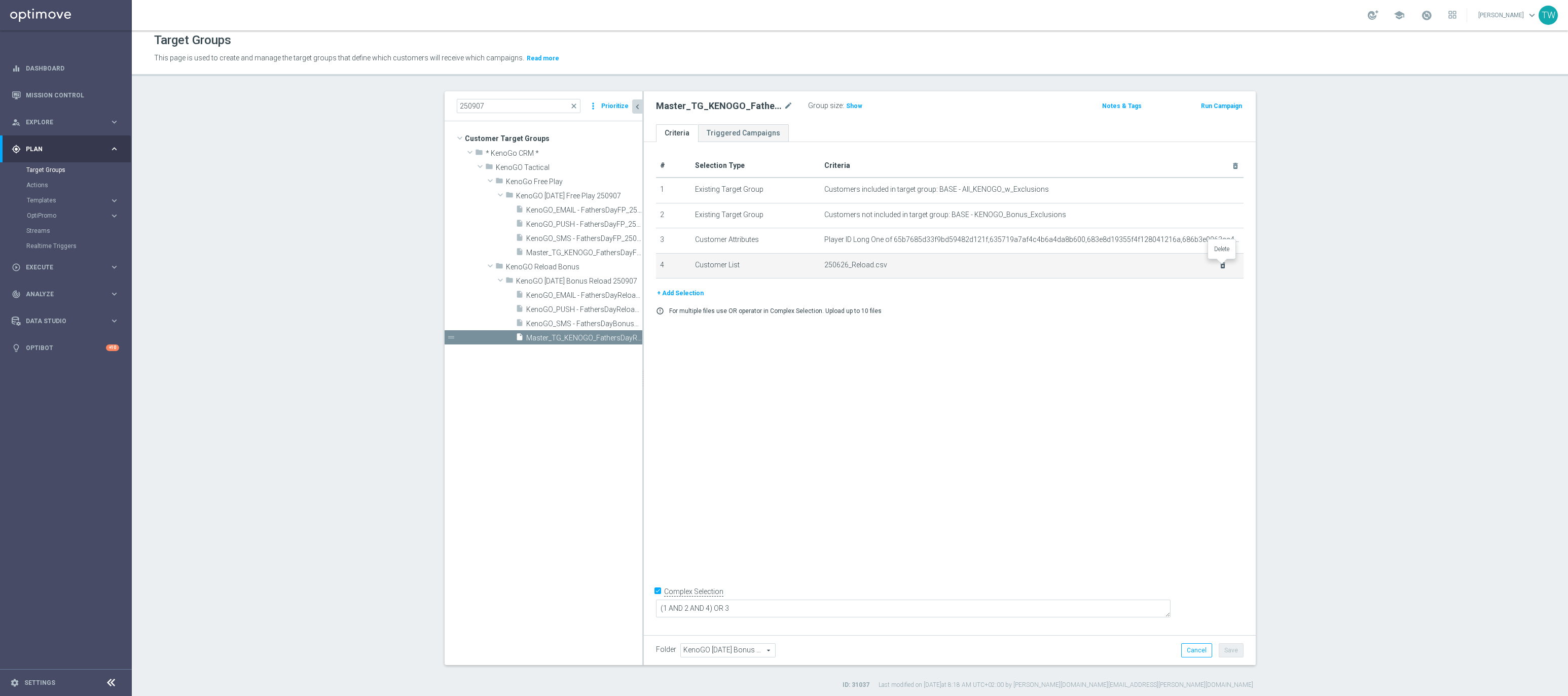
click at [1225, 263] on icon "delete_forever" at bounding box center [1222, 265] width 8 height 8
click at [663, 272] on button "+ Add Selection" at bounding box center [681, 268] width 49 height 11
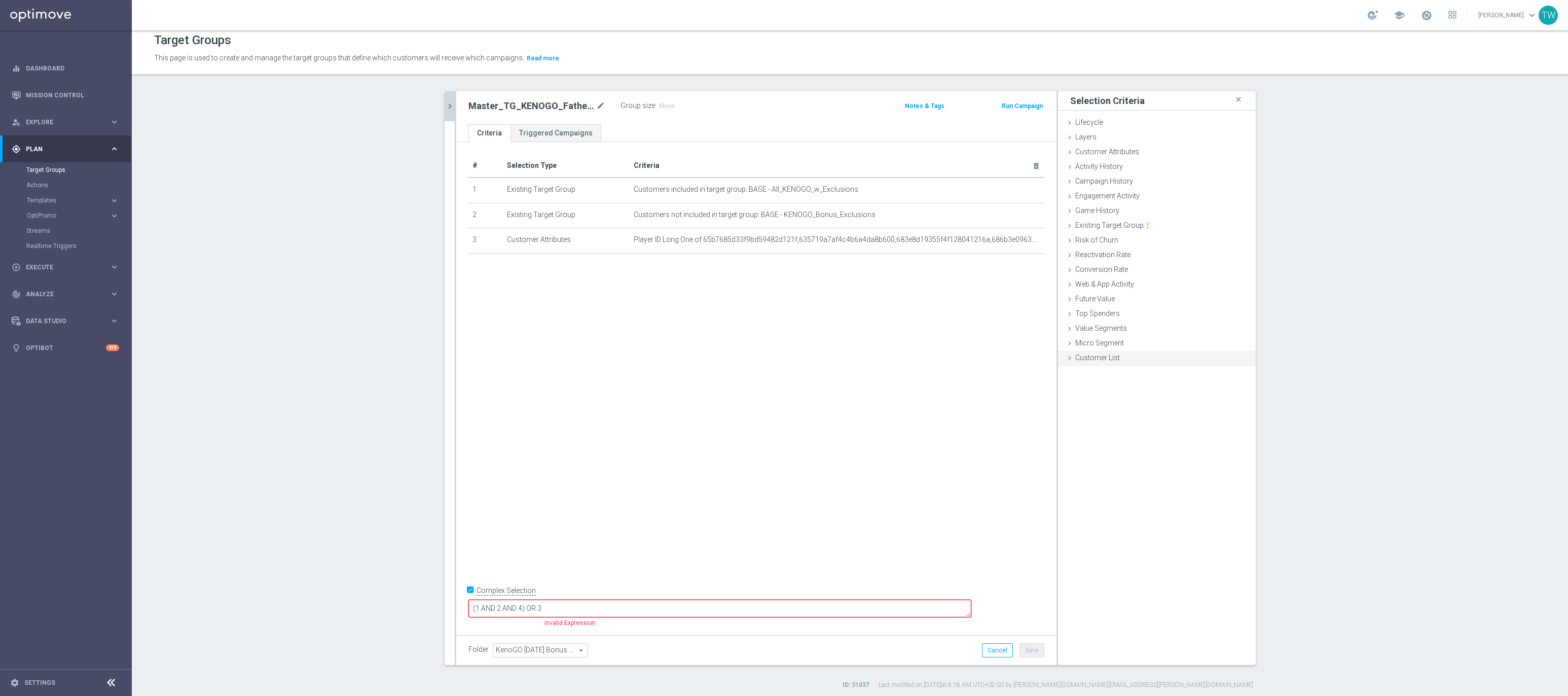
click at [1103, 359] on span "Customer List" at bounding box center [1097, 357] width 44 height 8
click at [1102, 445] on label "Import CSV File" at bounding box center [1099, 441] width 51 height 13
click at [0, 0] on input "Import CSV File" at bounding box center [0, 0] width 0 height 0
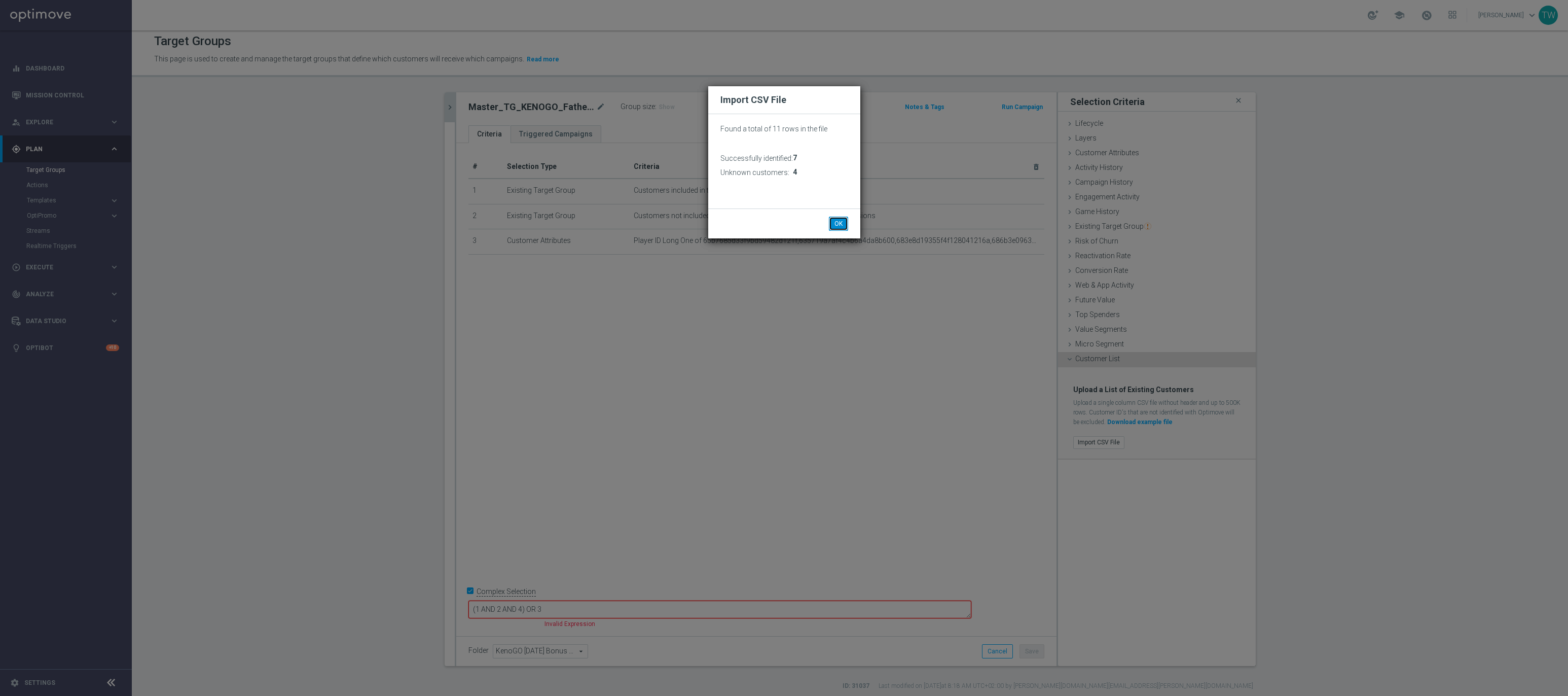
click at [840, 220] on button "OK" at bounding box center [839, 223] width 19 height 14
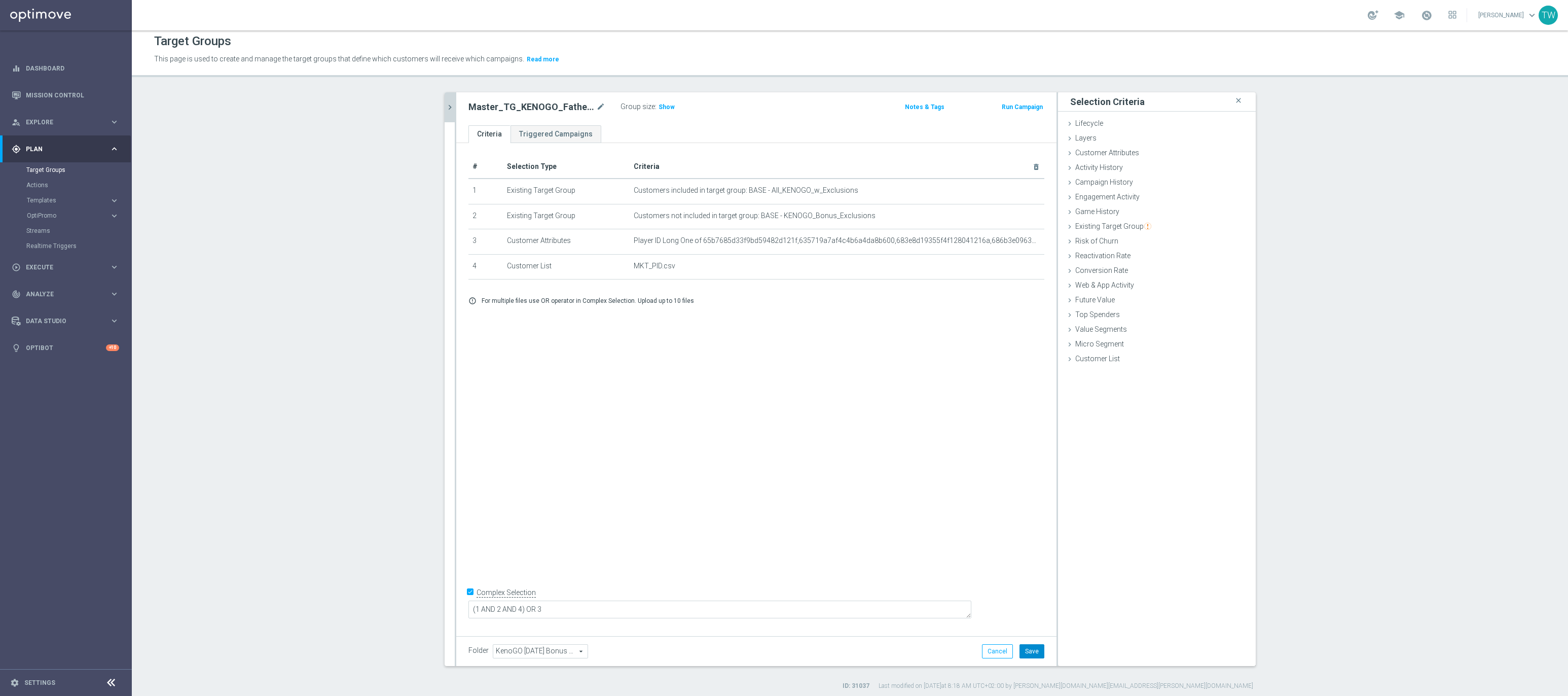
click at [1039, 611] on button "Save" at bounding box center [1032, 651] width 25 height 14
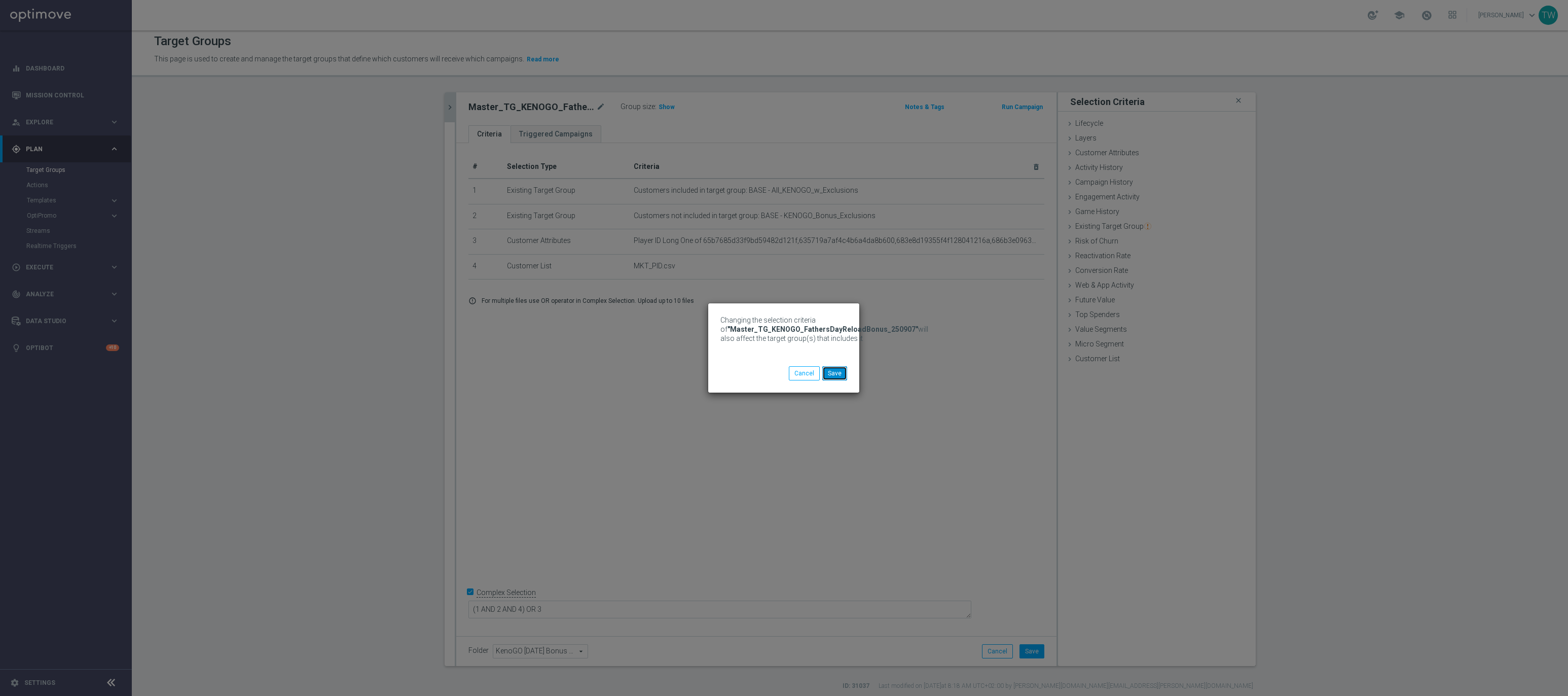
drag, startPoint x: 827, startPoint y: 369, endPoint x: 821, endPoint y: 368, distance: 6.1
click at [827, 368] on button "Save" at bounding box center [835, 373] width 25 height 14
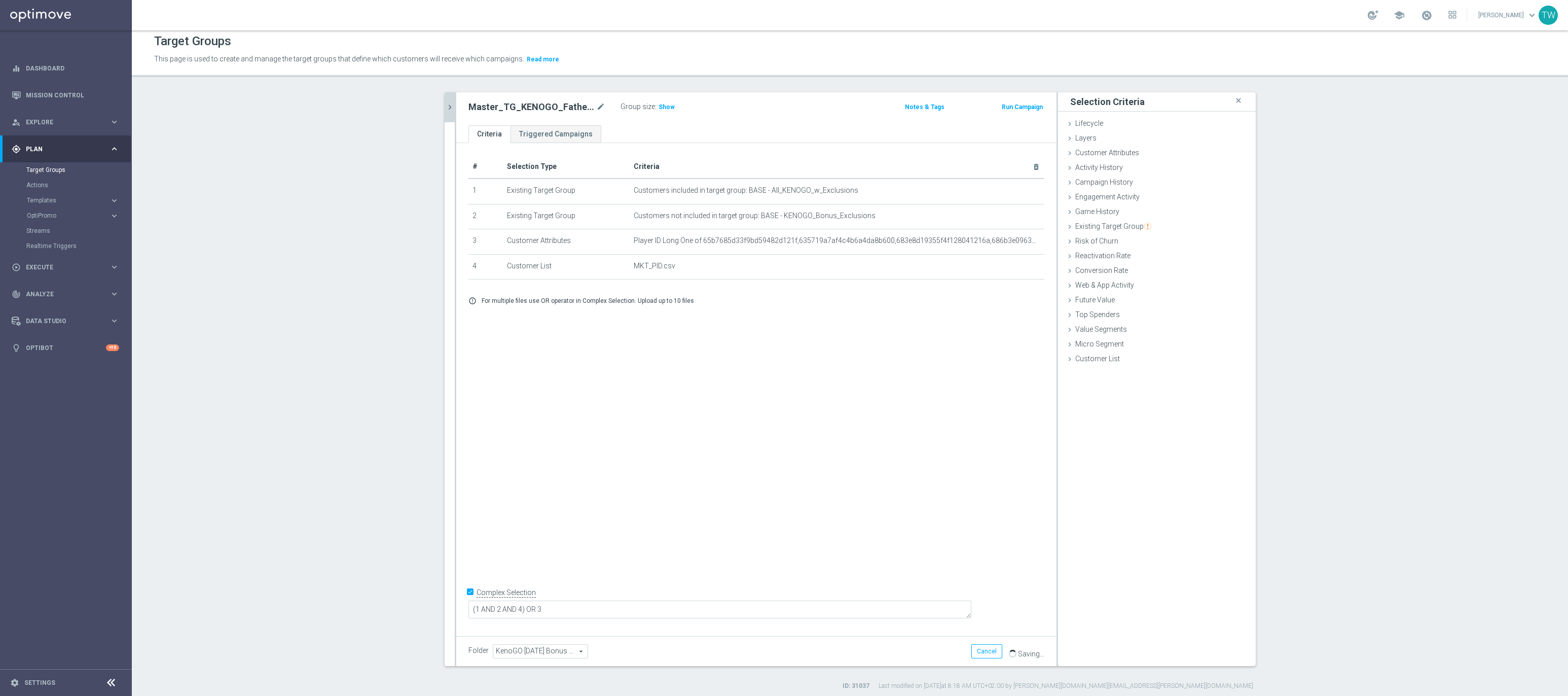
click at [446, 102] on icon "chevron_right" at bounding box center [450, 107] width 10 height 10
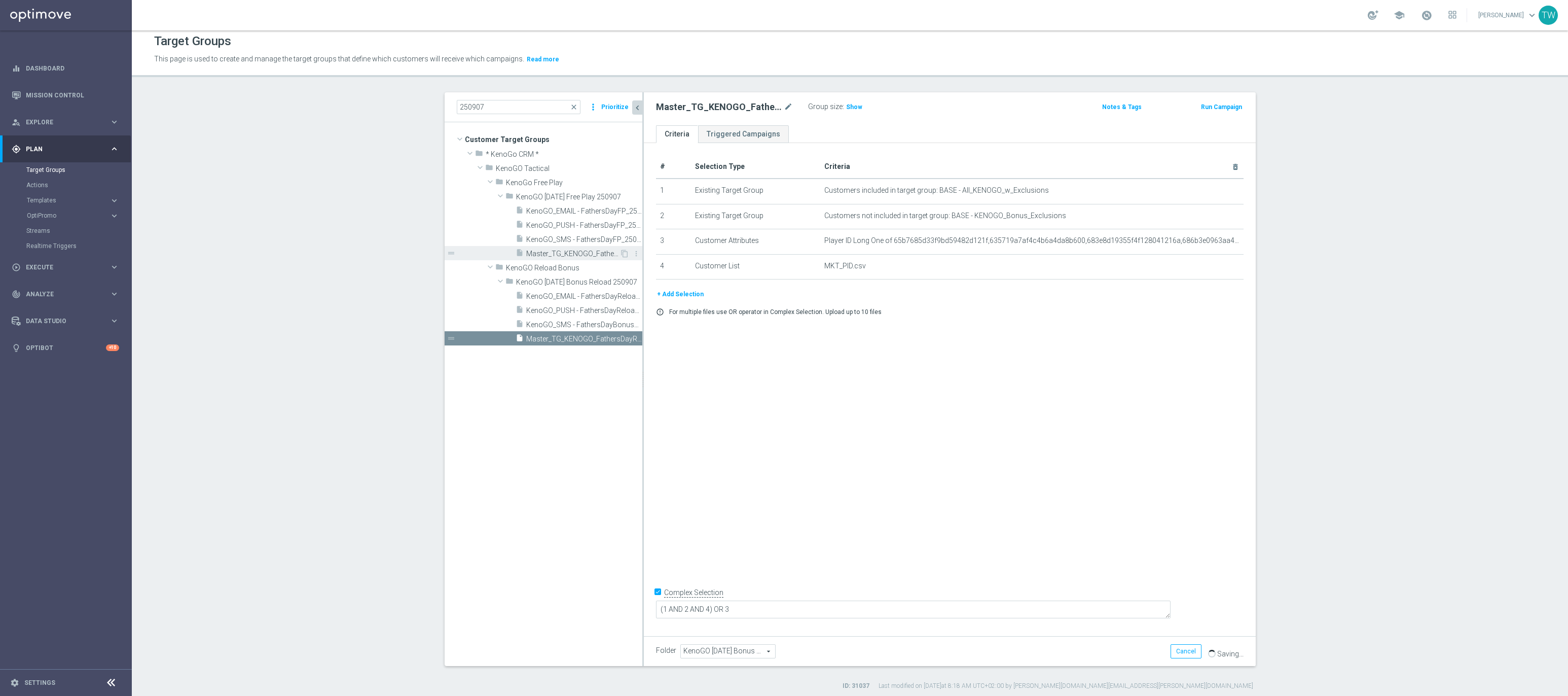
click at [578, 251] on span "Master_TG_KENOGO_FathersDayFP_250907" at bounding box center [572, 254] width 93 height 9
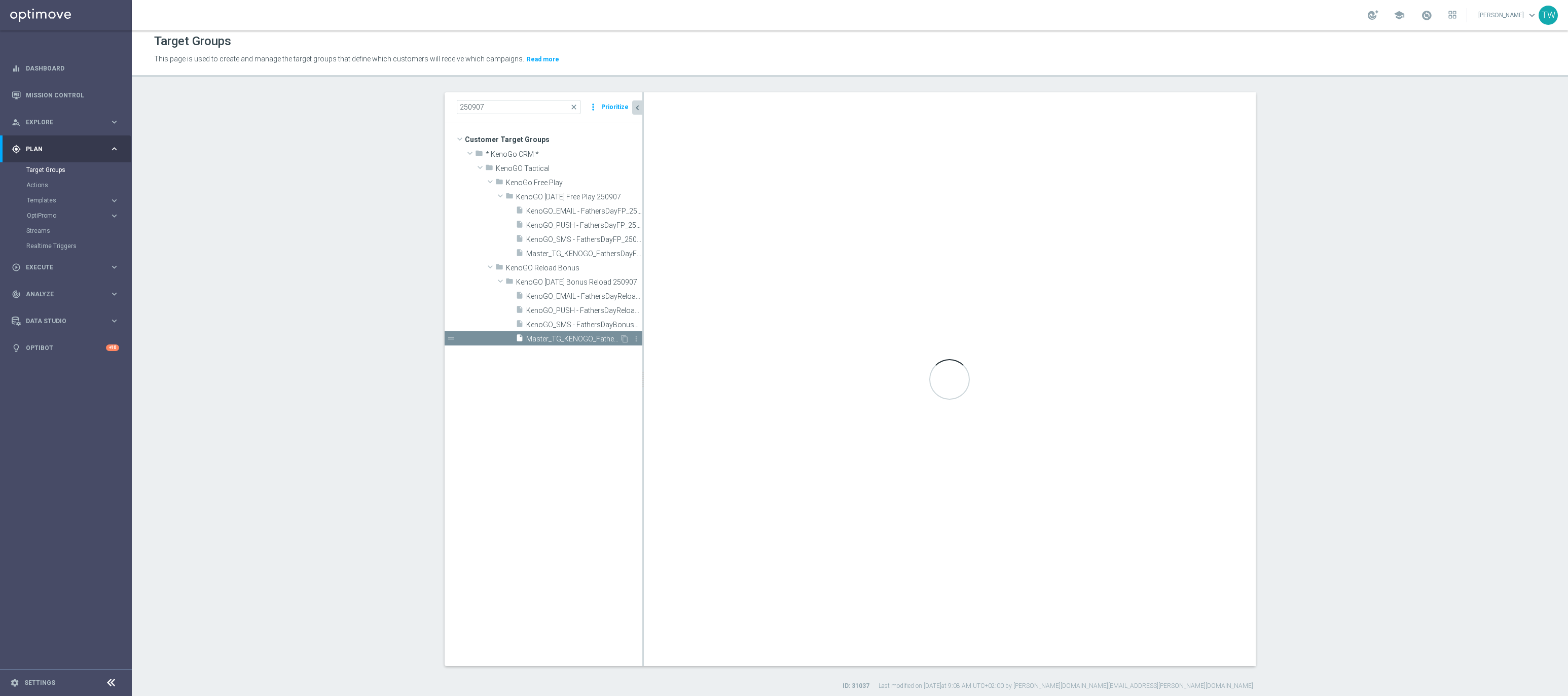
click at [555, 340] on span "Master_TG_KENOGO_FathersDayReloadBonus_250907" at bounding box center [572, 339] width 93 height 9
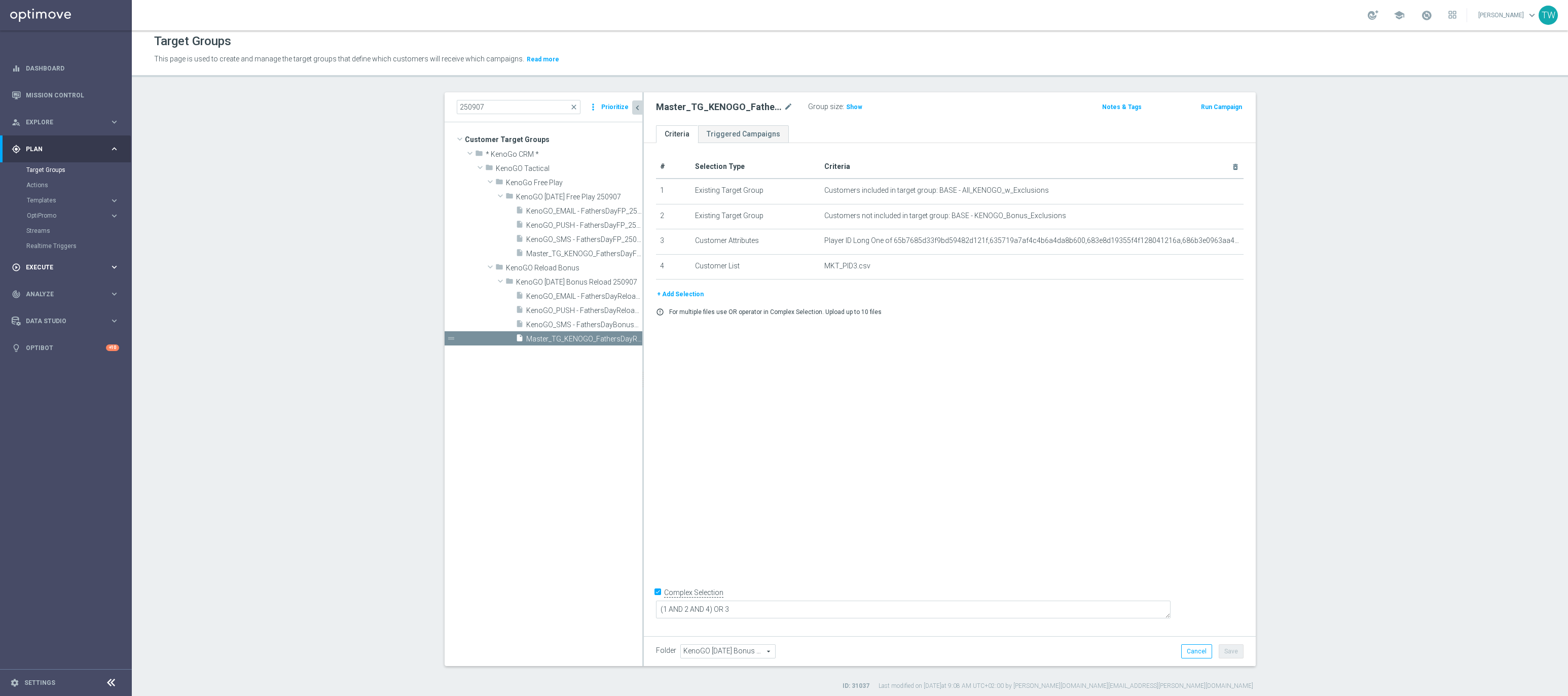
click at [68, 264] on span "Execute" at bounding box center [67, 267] width 83 height 6
click at [57, 194] on link "Campaign Builder" at bounding box center [66, 196] width 79 height 8
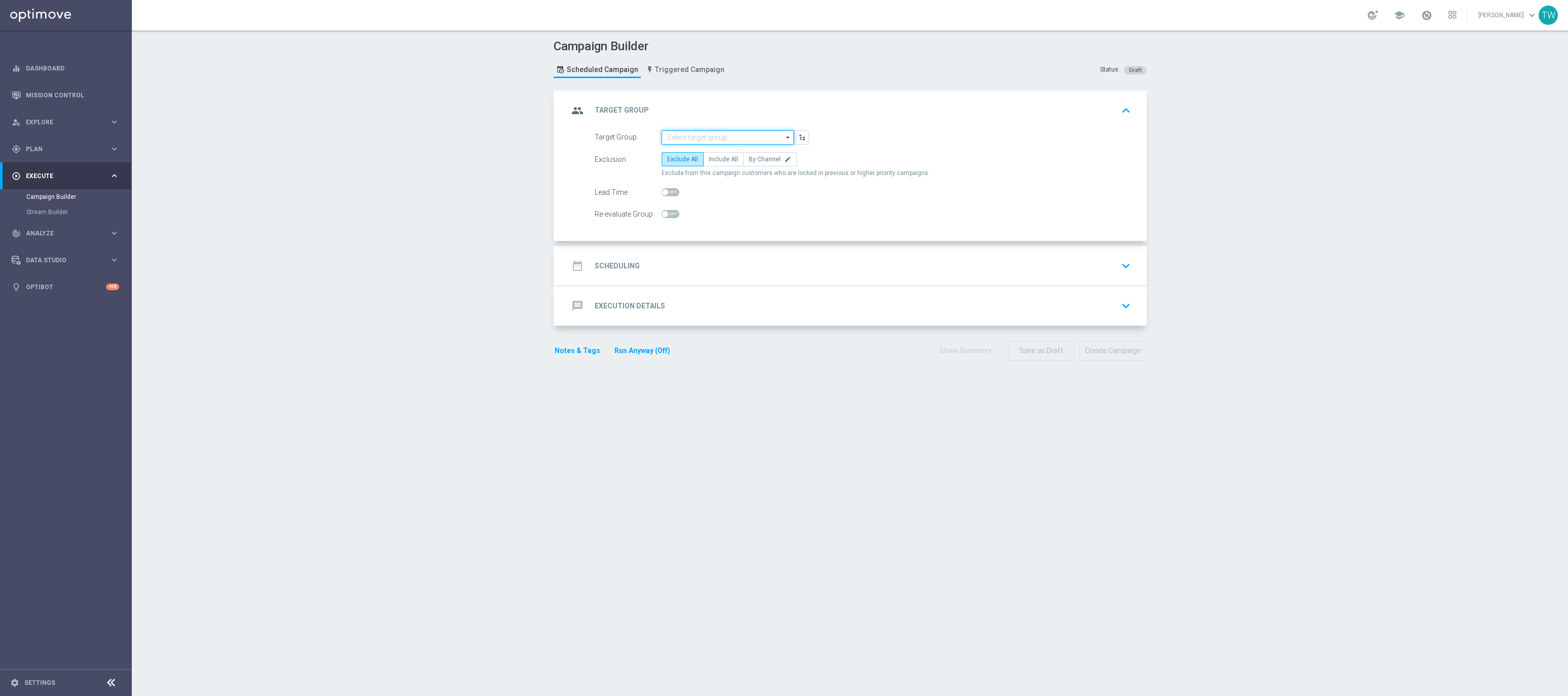
click at [725, 141] on input at bounding box center [727, 137] width 132 height 14
click at [720, 181] on div "KenoGO_EMAIL - MonthlyMadness_250906" at bounding box center [728, 176] width 133 height 14
type input "KenoGO_EMAIL - MonthlyMadness_250906"
click at [716, 160] on span "Include All" at bounding box center [723, 160] width 29 height 7
click at [715, 160] on input "Include All" at bounding box center [712, 161] width 7 height 7
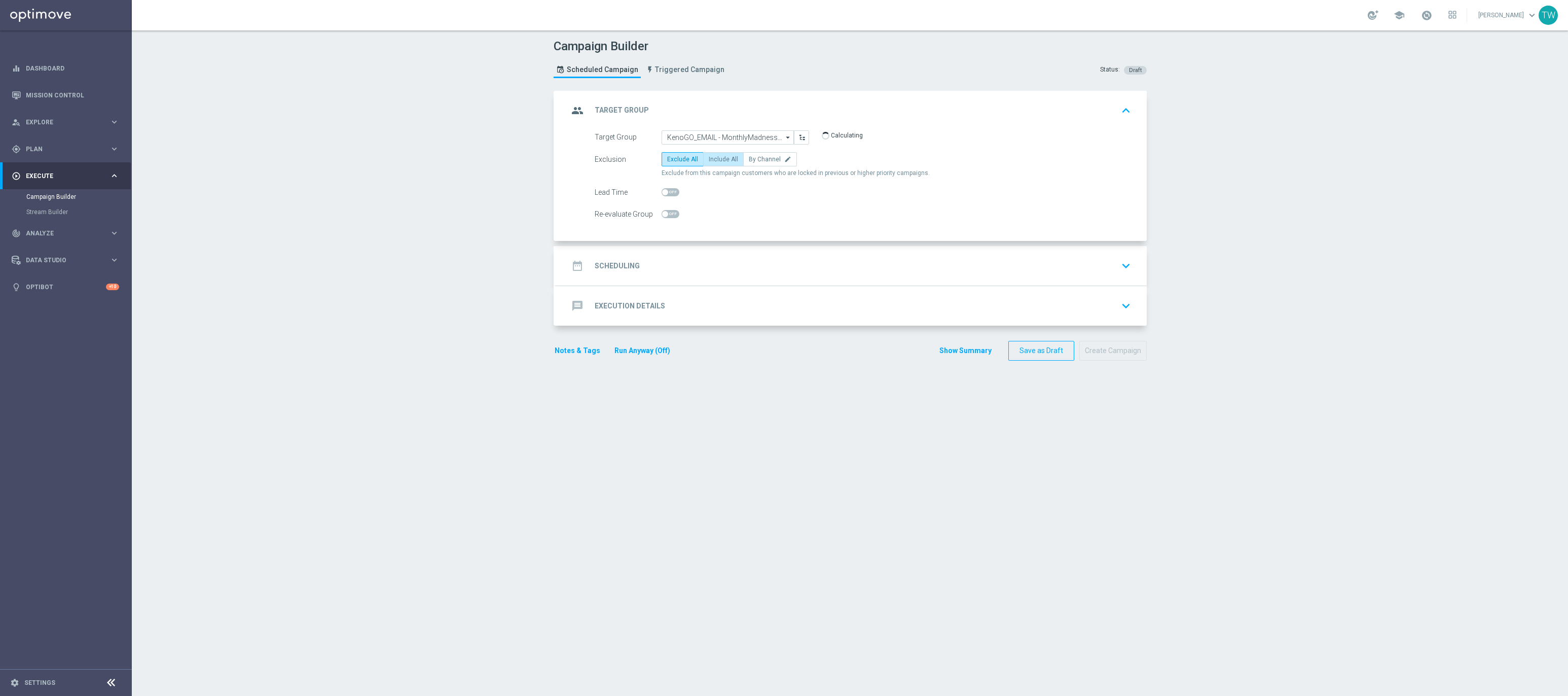
radio input "true"
click at [733, 263] on div "date_range Scheduling keyboard_arrow_down" at bounding box center [852, 266] width 566 height 19
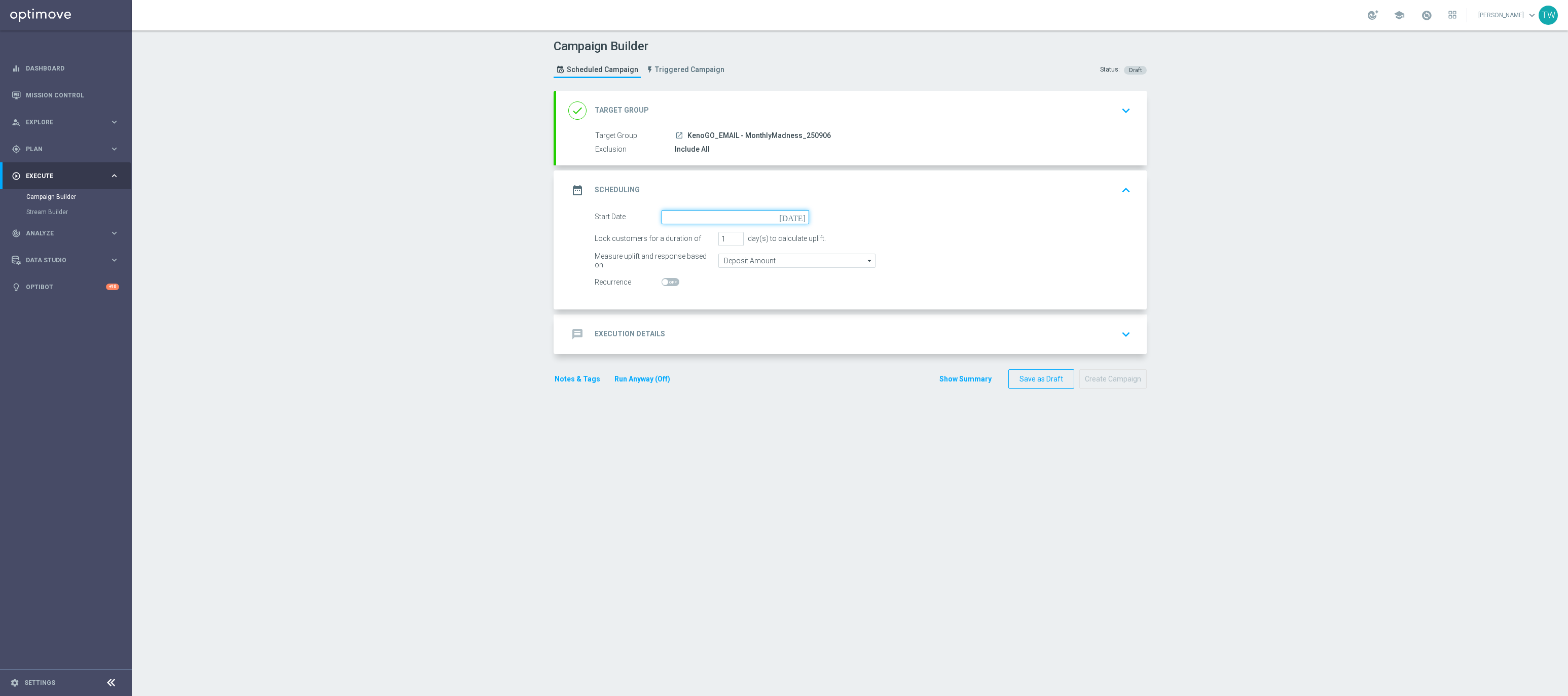
click at [732, 220] on input at bounding box center [735, 217] width 147 height 14
click at [779, 278] on span "6" at bounding box center [777, 273] width 16 height 16
type input "06 Sep 2025"
type input "2"
click at [734, 238] on input "2" at bounding box center [731, 239] width 26 height 14
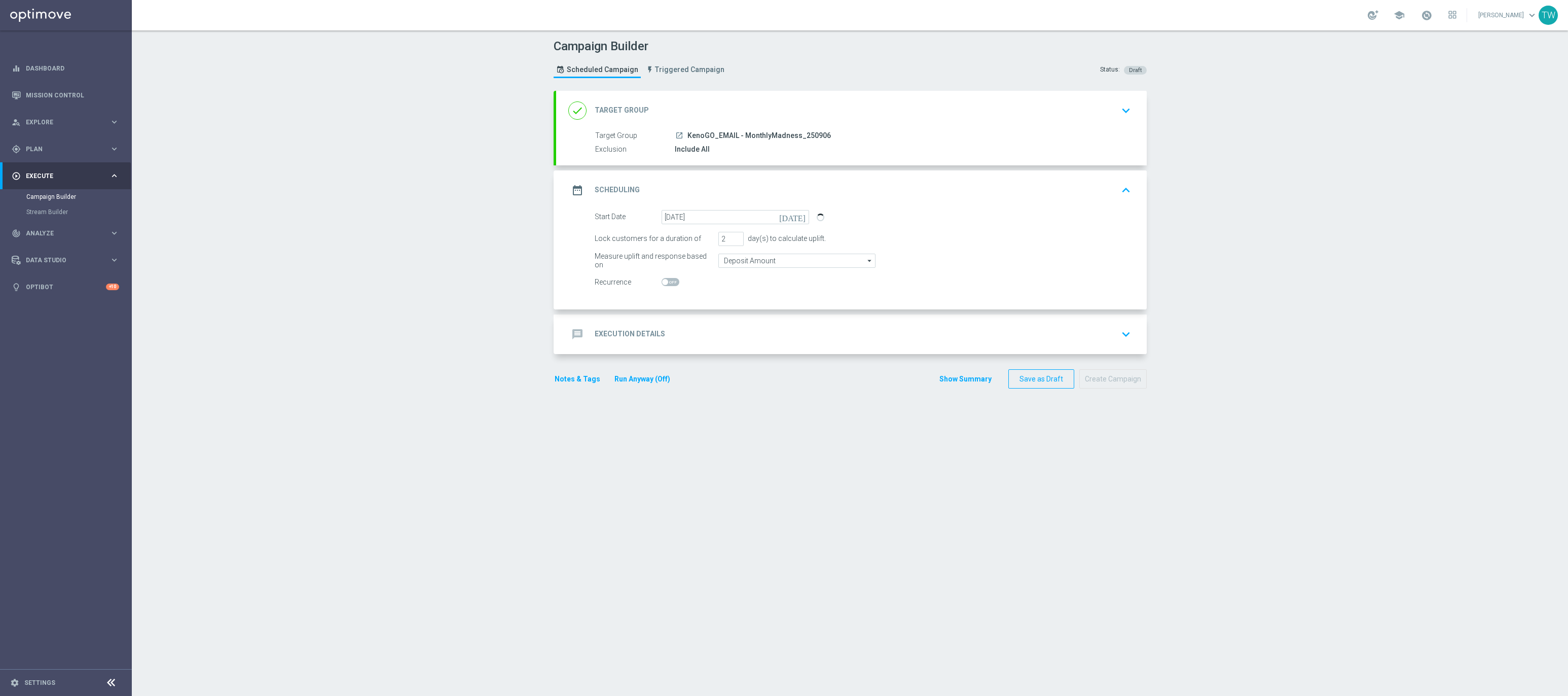
click at [757, 337] on div "message Execution Details keyboard_arrow_down" at bounding box center [852, 334] width 566 height 19
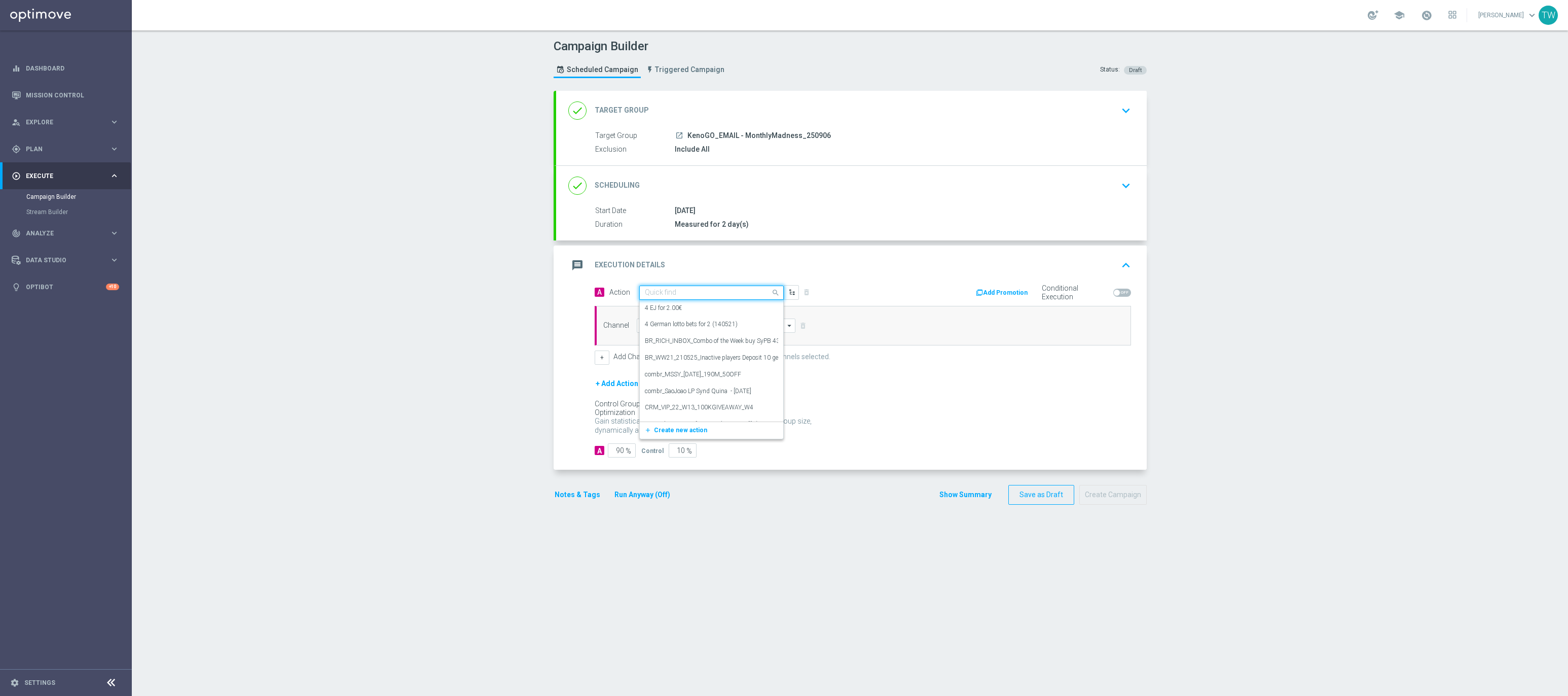
click at [714, 287] on div "Quick find" at bounding box center [711, 292] width 144 height 14
type input "kenogo trade"
click at [713, 310] on div "KenoGO Trade Promotion edit" at bounding box center [711, 310] width 133 height 16
click at [702, 329] on input at bounding box center [716, 325] width 159 height 14
click at [718, 367] on div "Optimail" at bounding box center [712, 371] width 150 height 15
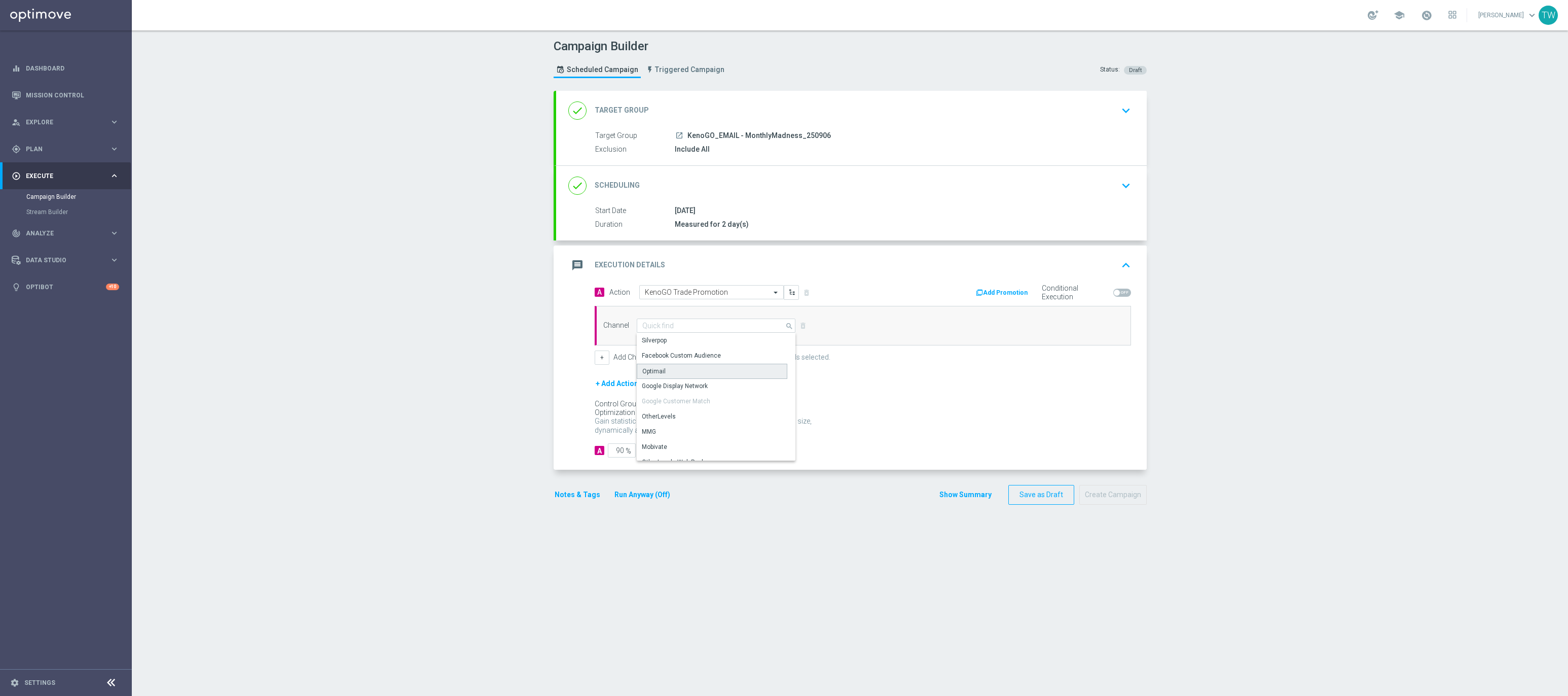
type input "Optimail"
drag, startPoint x: 670, startPoint y: 454, endPoint x: 705, endPoint y: 454, distance: 35.0
click at [705, 454] on div "A 90 % Control 10 %" at bounding box center [863, 450] width 536 height 14
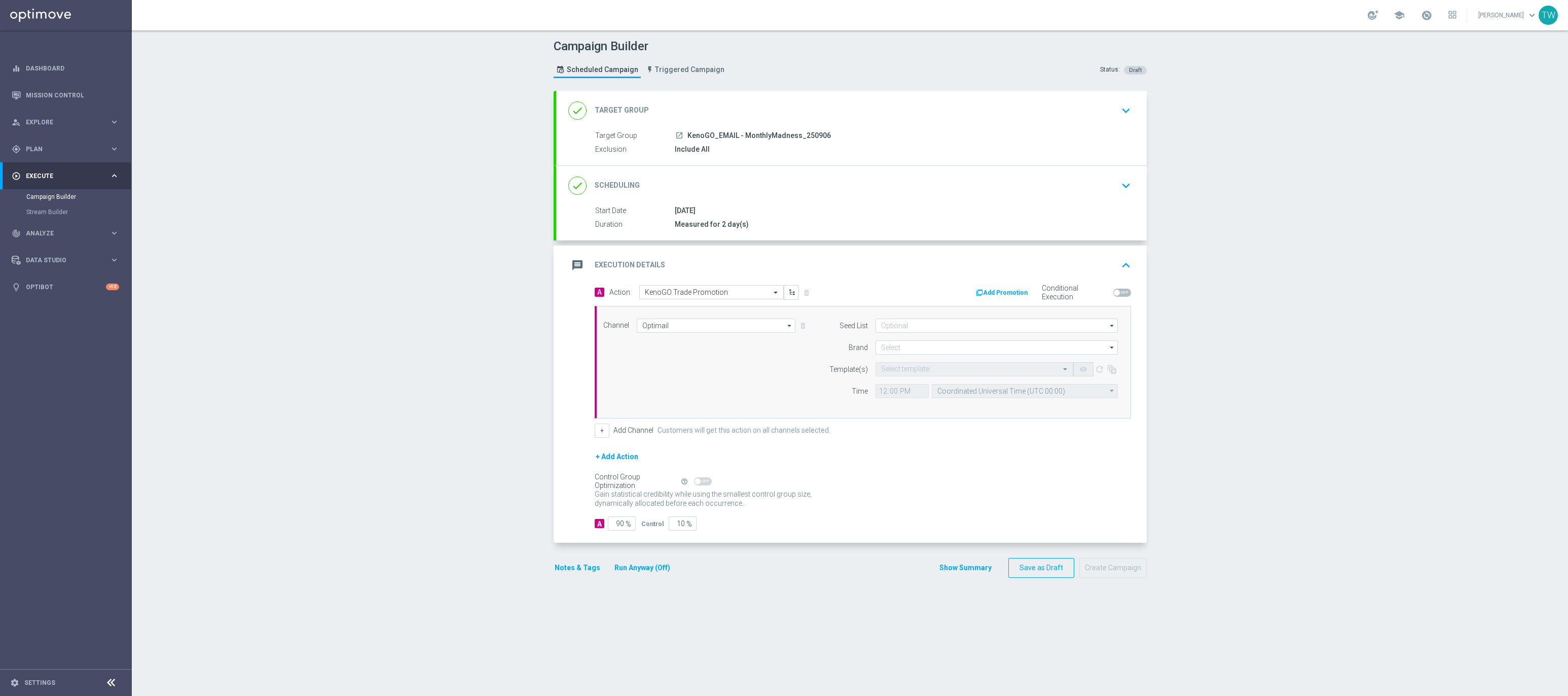
click at [662, 574] on button "Run Anyway (Off)" at bounding box center [642, 568] width 58 height 13
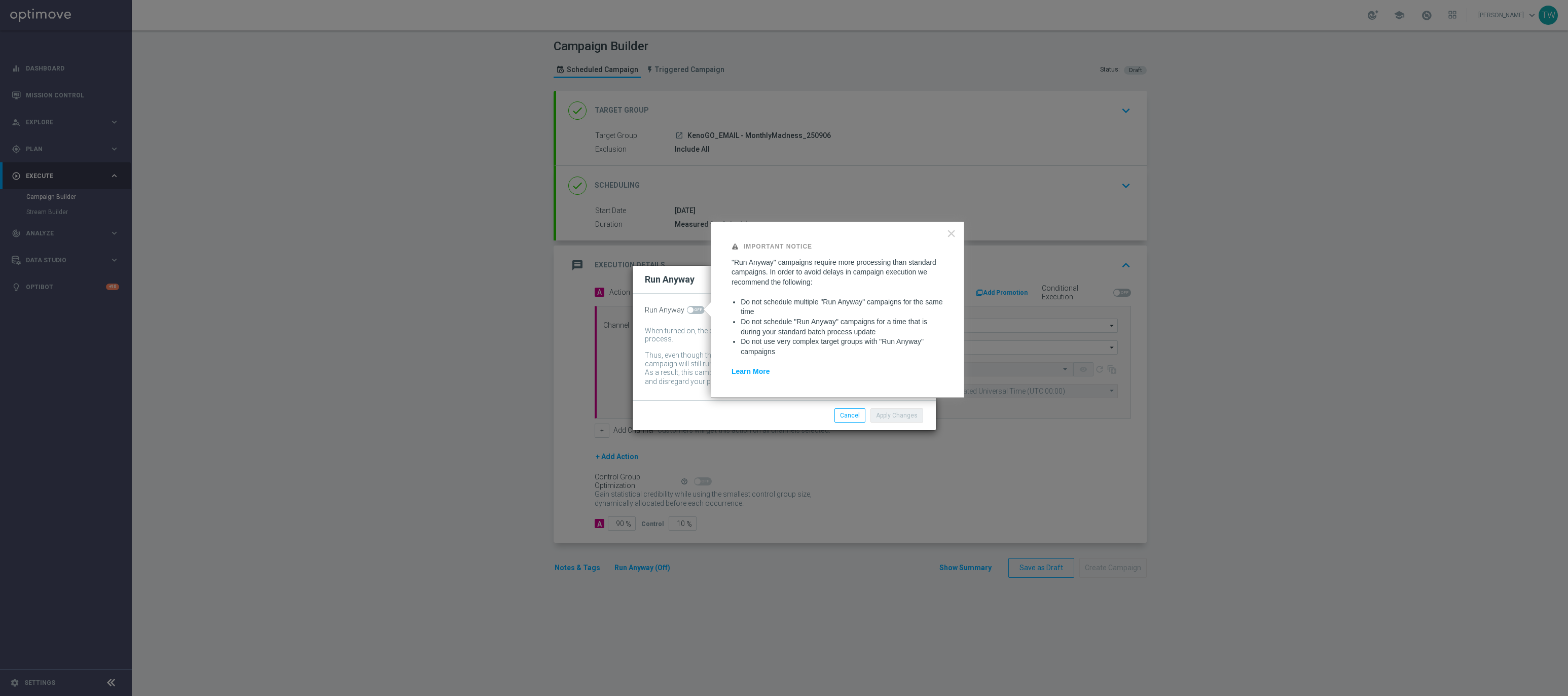
click at [699, 308] on span at bounding box center [696, 309] width 18 height 8
click at [699, 308] on input "checkbox" at bounding box center [696, 309] width 18 height 8
checkbox input "true"
click at [911, 417] on button "Apply Changes" at bounding box center [897, 415] width 53 height 14
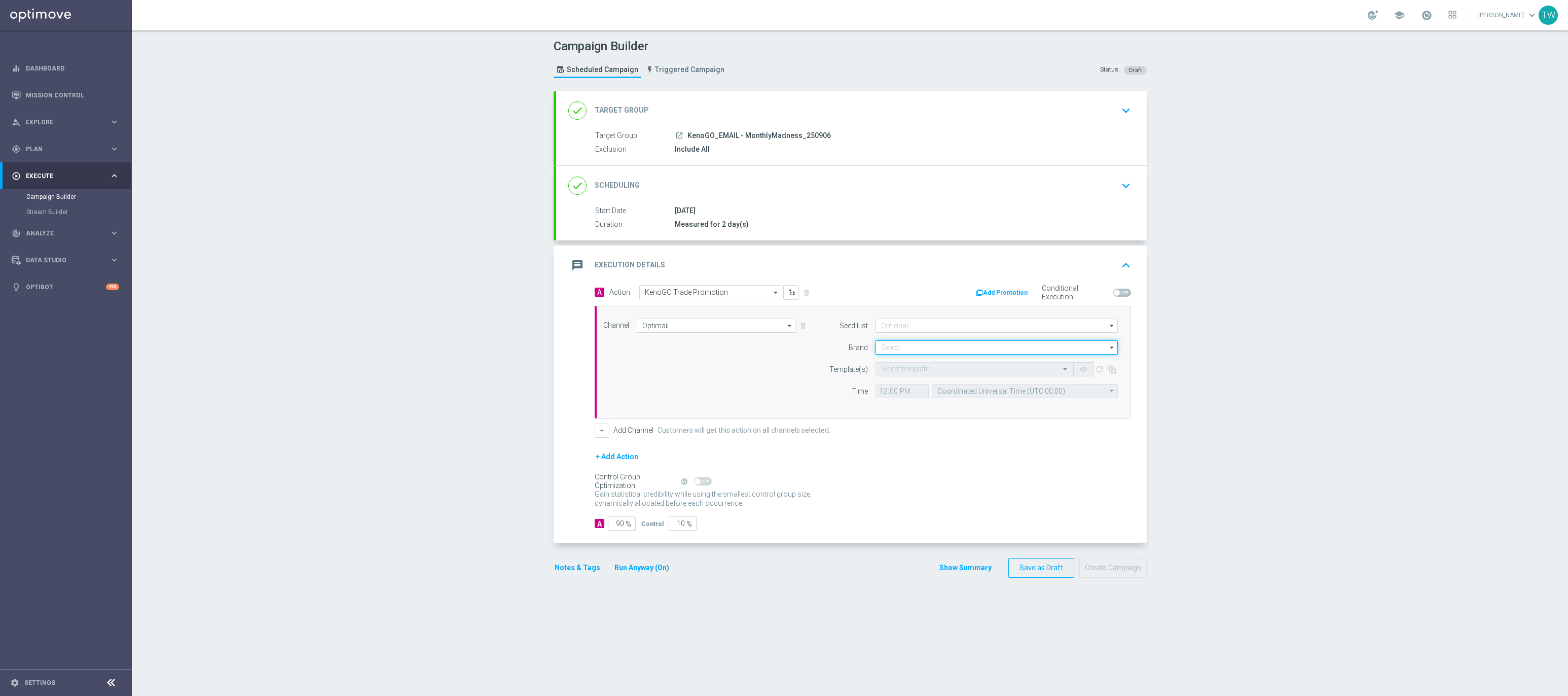
click at [996, 351] on input at bounding box center [996, 347] width 242 height 14
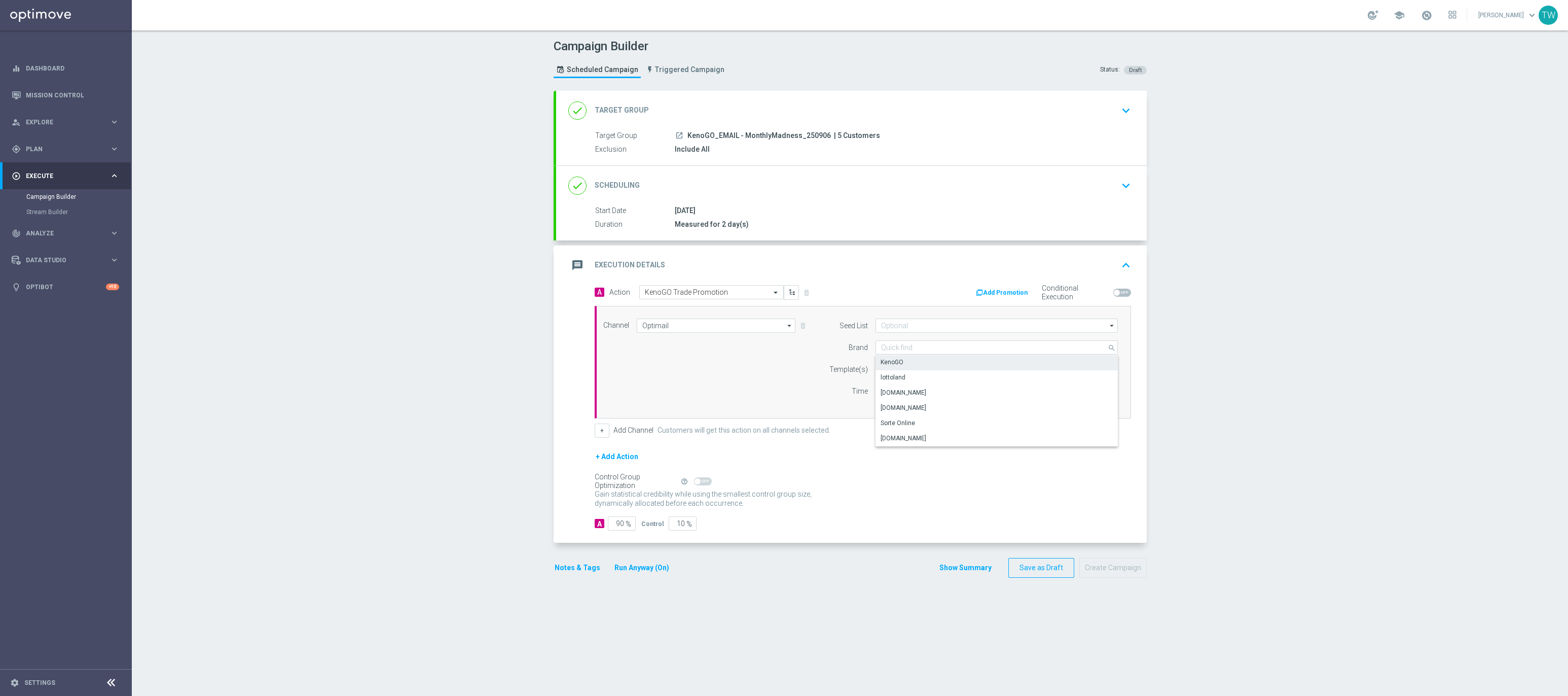
click at [980, 365] on div "KenoGO" at bounding box center [996, 362] width 243 height 14
type input "KenoGO"
click at [947, 365] on div "Quick find" at bounding box center [968, 369] width 184 height 9
click at [944, 384] on label "250906_KenoGO_Email_MonthlyMadness_September" at bounding box center [953, 385] width 144 height 9
type input "250906"
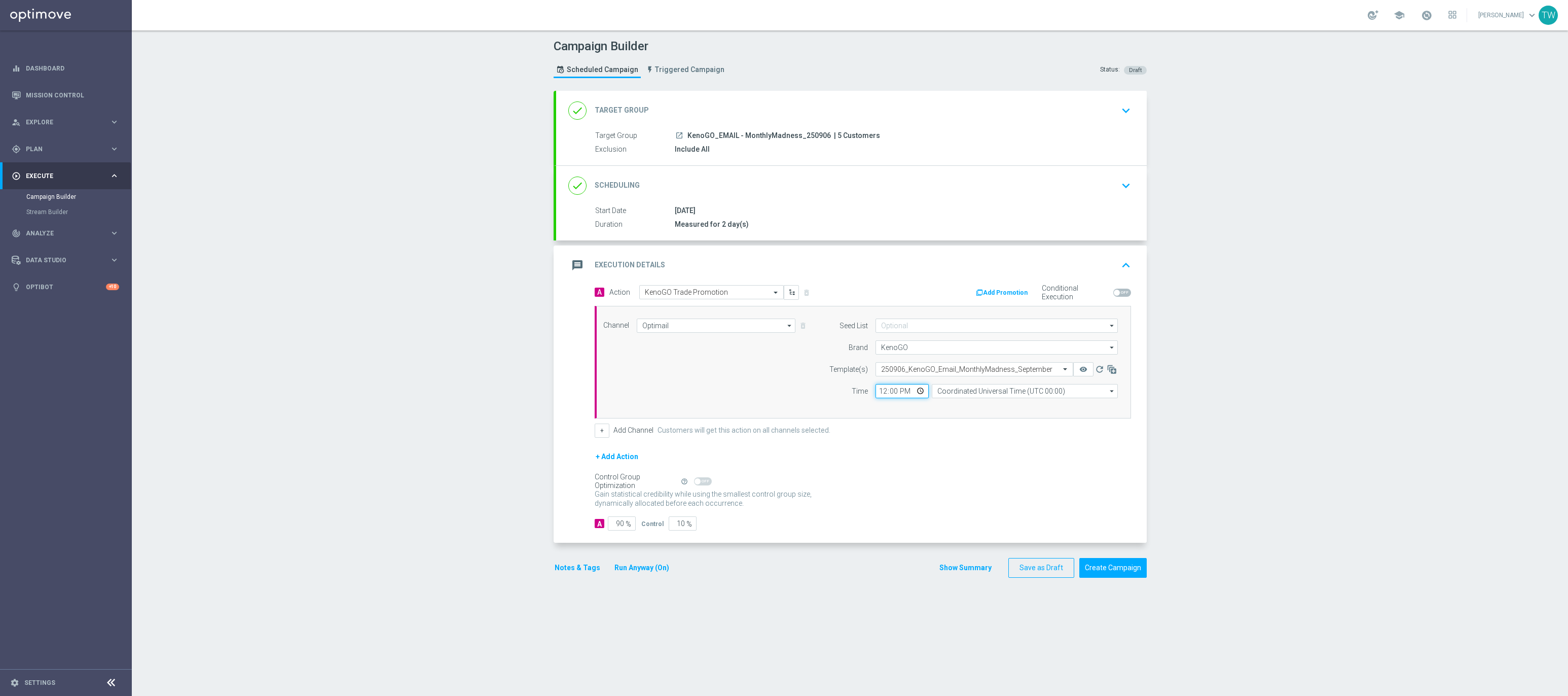
click at [884, 395] on input "12:00" at bounding box center [901, 390] width 53 height 14
type input "13:00"
click at [985, 393] on input "Coordinated Universal Time (UTC 00:00)" at bounding box center [1025, 390] width 186 height 14
click at [981, 407] on div "Eastern Australia Time (Sydney) (UTC +10:00)" at bounding box center [1020, 406] width 166 height 9
type input "Eastern Australia Time (Sydney) (UTC +10:00)"
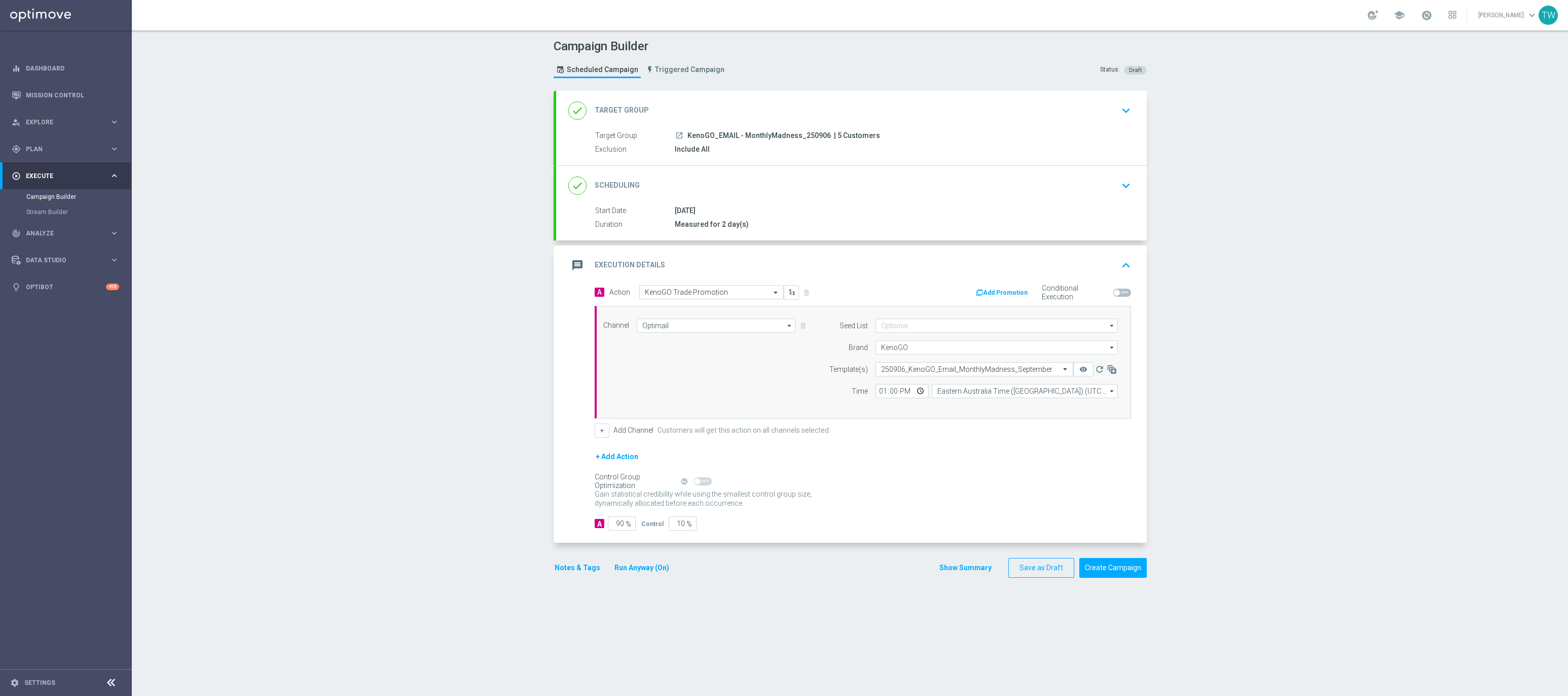
click at [968, 446] on form "A Action Select action KenoGO Trade Promotion delete_forever Add Promotion Cond…" at bounding box center [863, 408] width 536 height 246
click at [1079, 370] on icon "remove_red_eye" at bounding box center [1083, 369] width 8 height 8
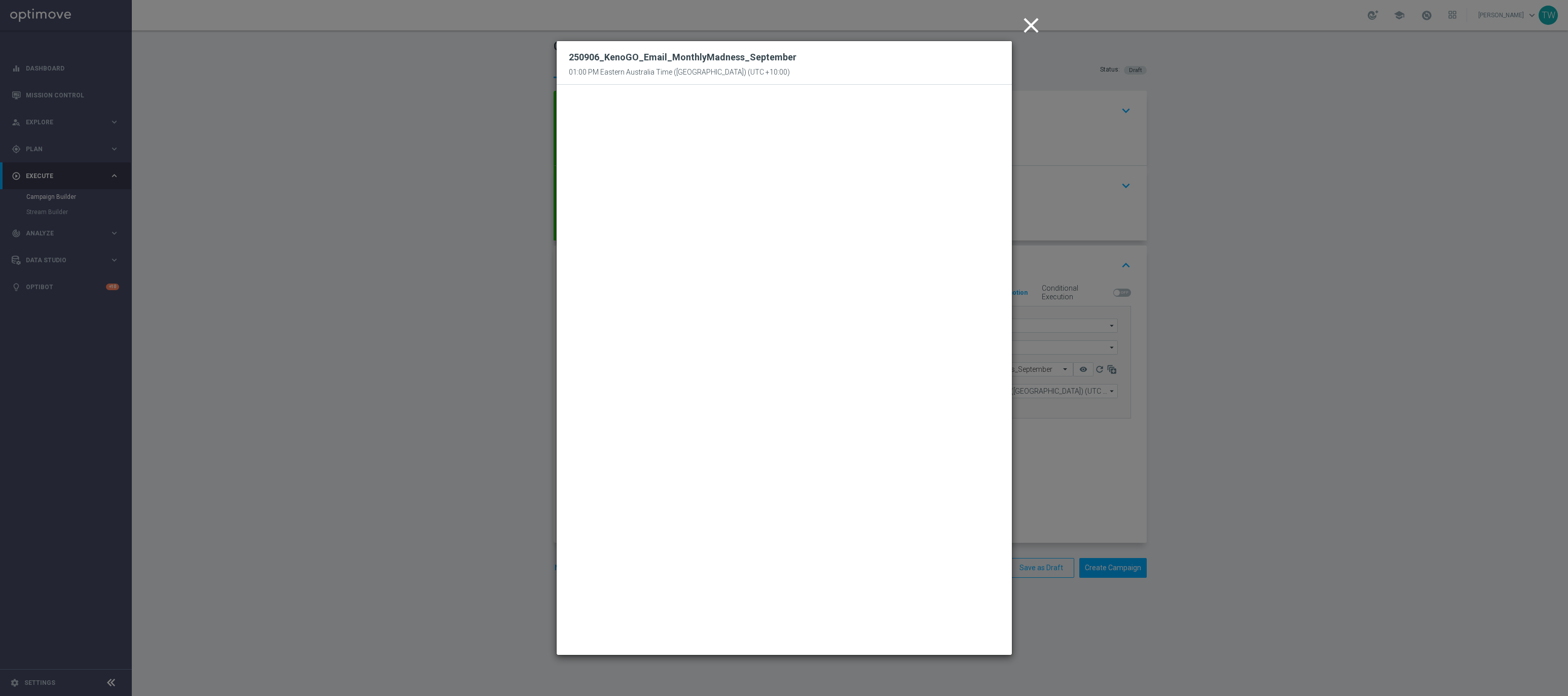
click at [1112, 486] on modal-container "close 250906_KenoGO_Email_MonthlyMadness_September 01:00 PM Eastern Australia T…" at bounding box center [784, 348] width 1568 height 696
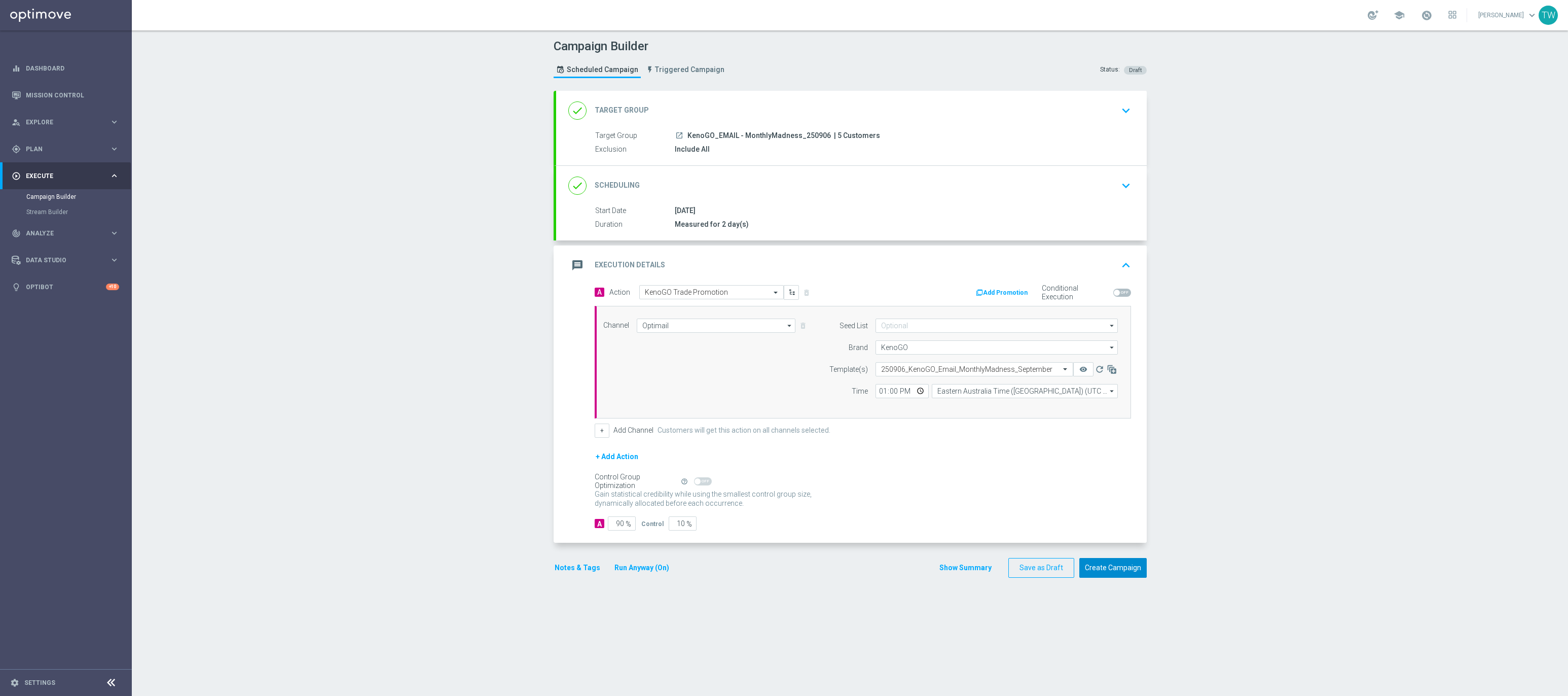
click at [1136, 572] on button "Create Campaign" at bounding box center [1113, 568] width 68 height 19
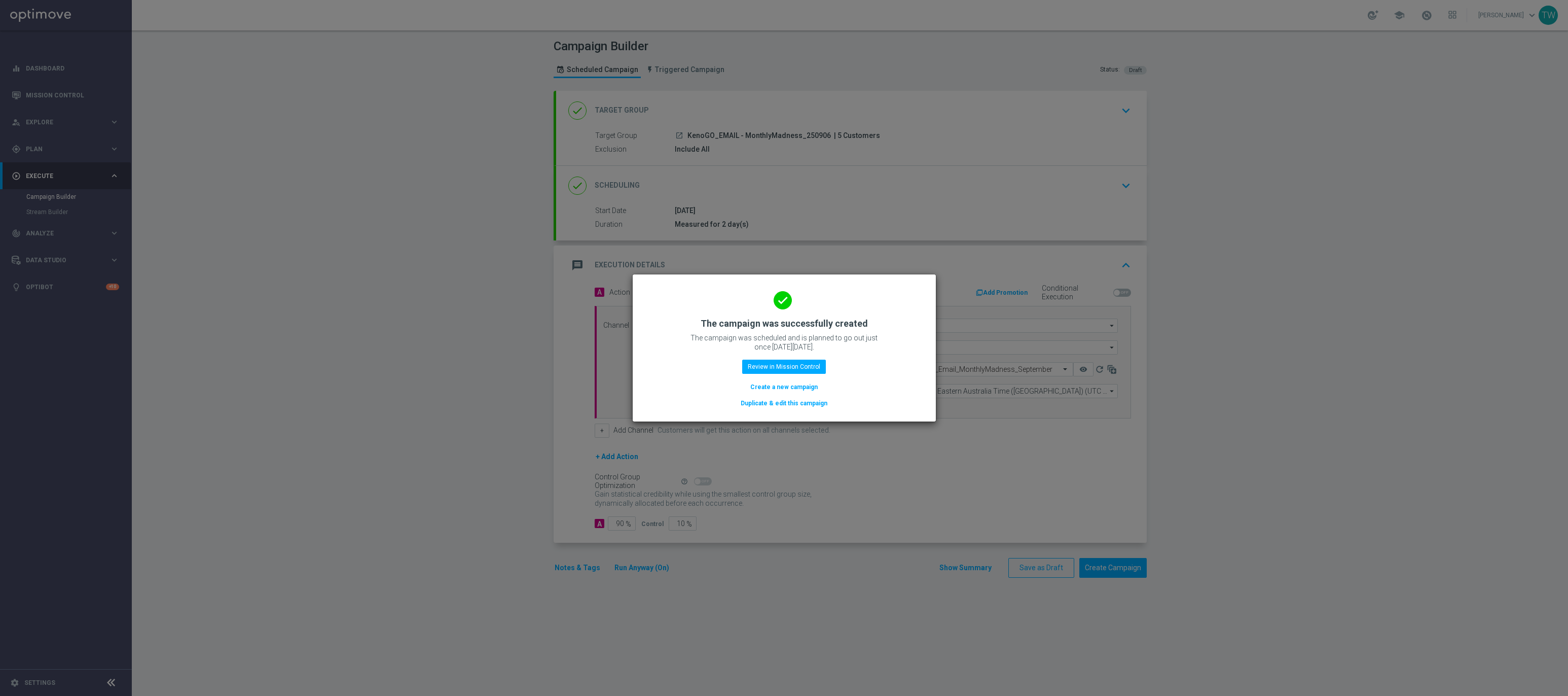
click at [769, 402] on button "Duplicate & edit this campaign" at bounding box center [784, 403] width 89 height 11
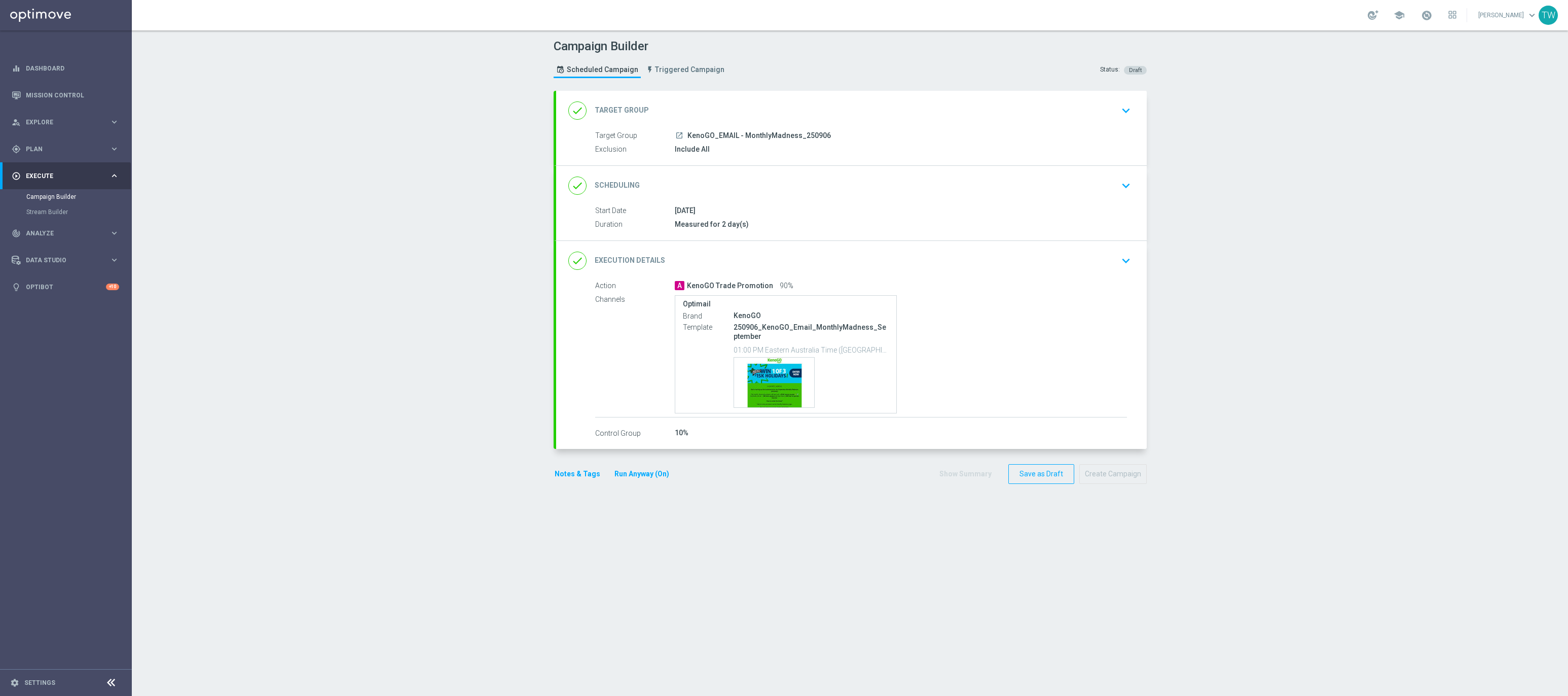
click at [821, 109] on div "done Target Group keyboard_arrow_down" at bounding box center [852, 111] width 566 height 19
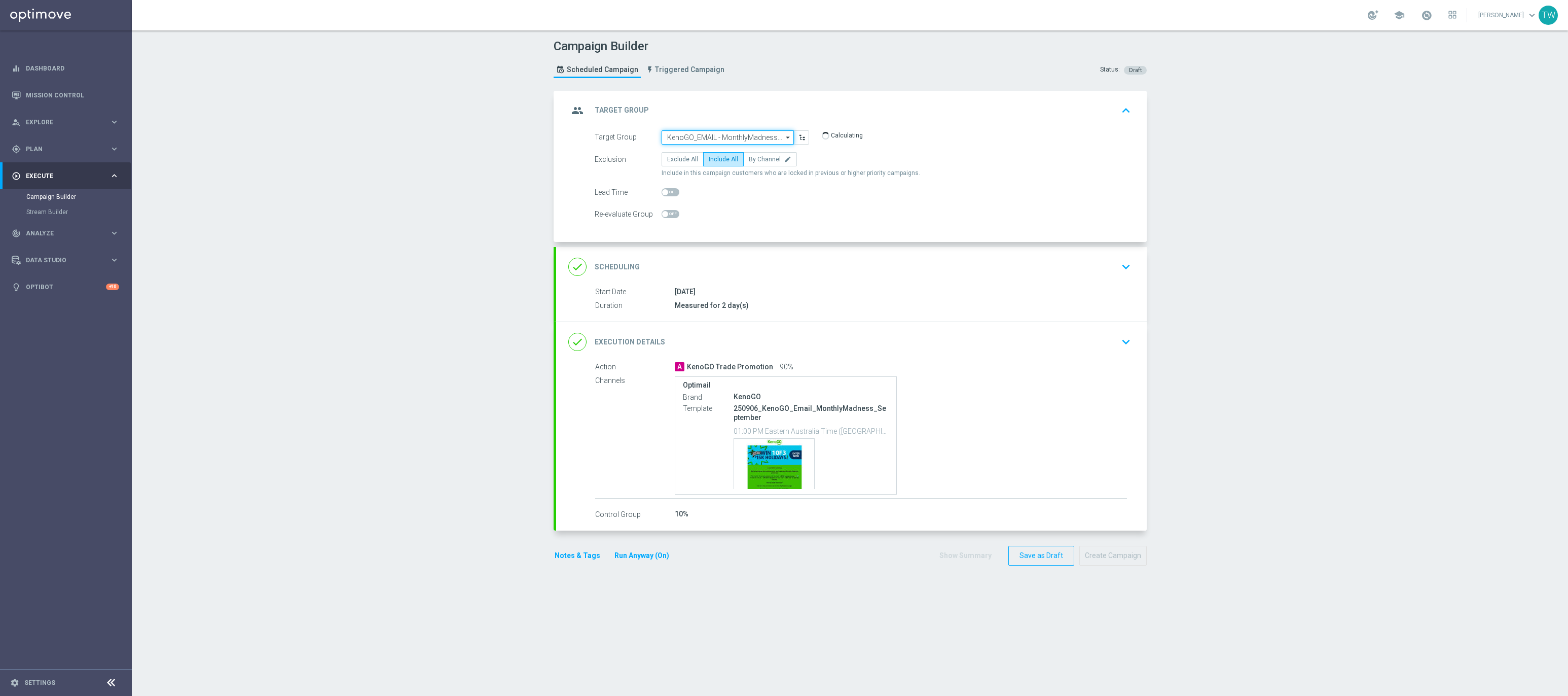
click at [744, 143] on input "KenoGO_EMAIL - MonthlyMadness_250906" at bounding box center [727, 137] width 132 height 14
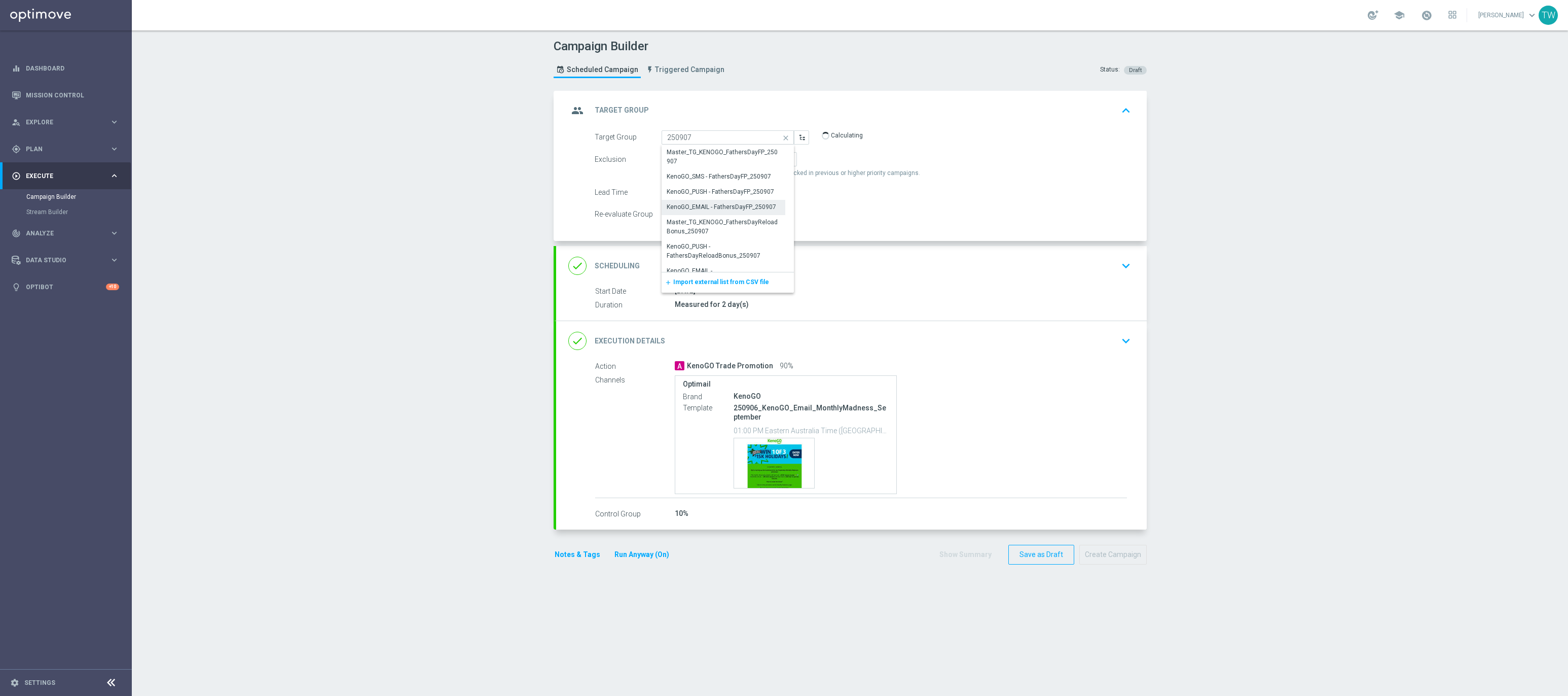
click at [718, 208] on div "KenoGO_EMAIL - FathersDayFP_250907" at bounding box center [721, 206] width 110 height 9
type input "KenoGO_EMAIL - FathersDayFP_250907"
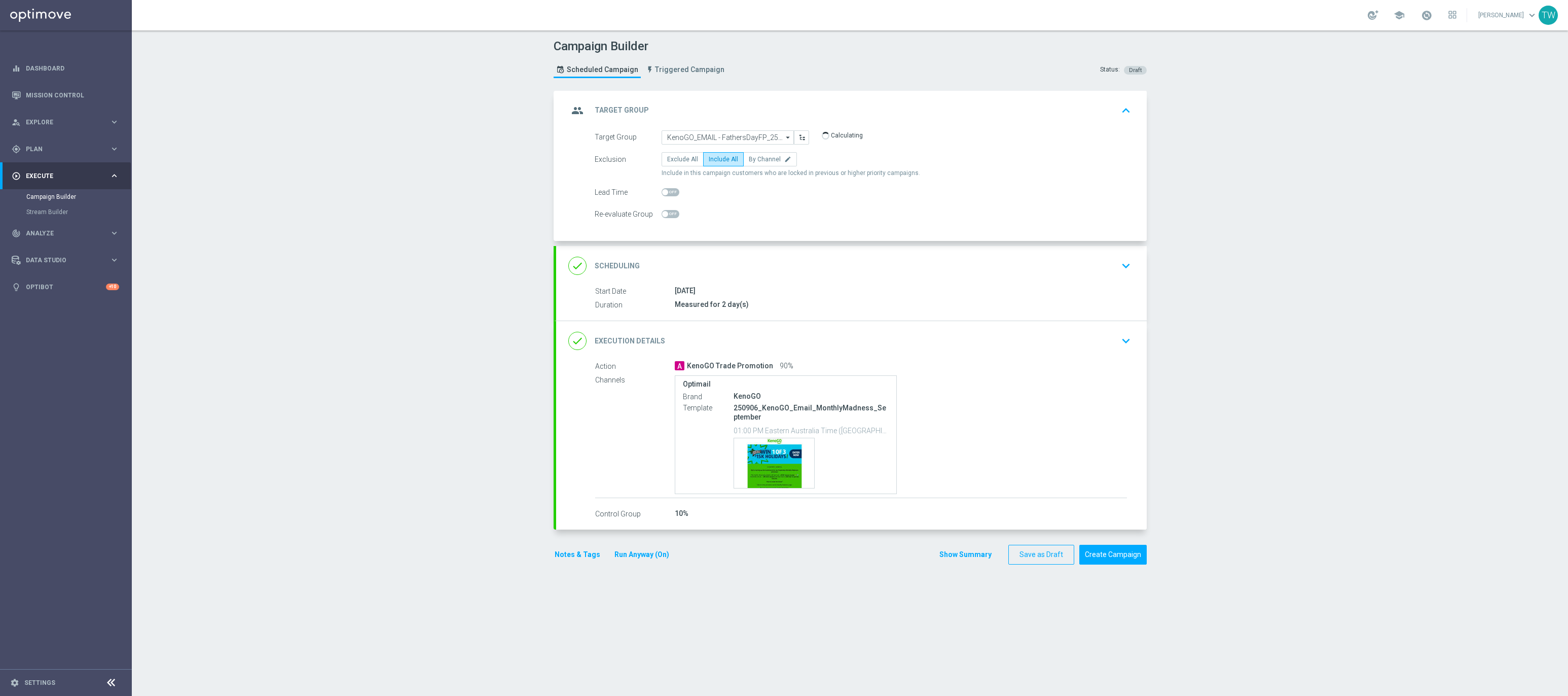
drag, startPoint x: 775, startPoint y: 346, endPoint x: 774, endPoint y: 336, distance: 10.0
click at [775, 345] on div "done Execution Details keyboard_arrow_down" at bounding box center [852, 341] width 566 height 19
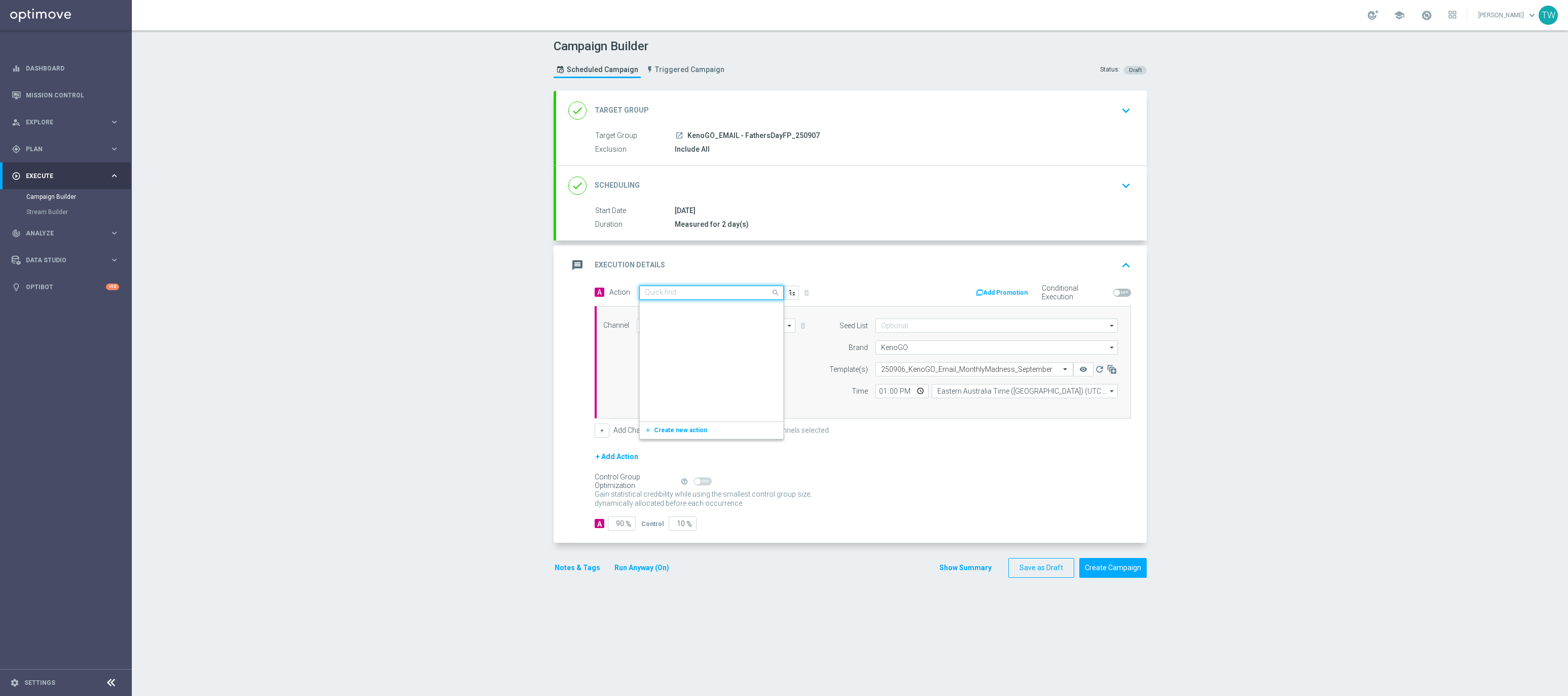
click at [702, 297] on input "text" at bounding box center [701, 293] width 113 height 9
type input "kenogo fr"
click at [696, 312] on div "KenoGo Free Play edit" at bounding box center [711, 310] width 133 height 16
click at [926, 348] on input "KenoGO" at bounding box center [996, 347] width 242 height 14
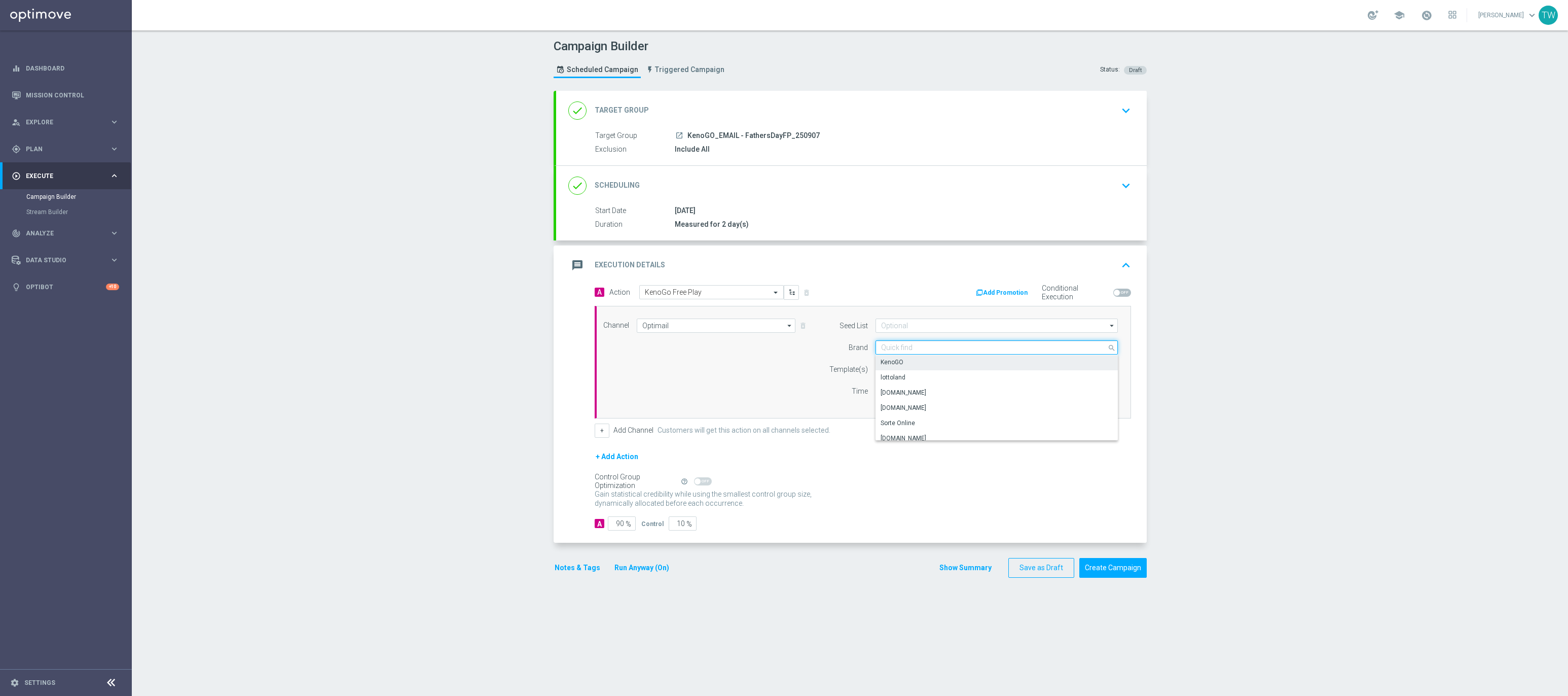
type input "KenoGO"
click at [942, 371] on input "text" at bounding box center [964, 370] width 166 height 9
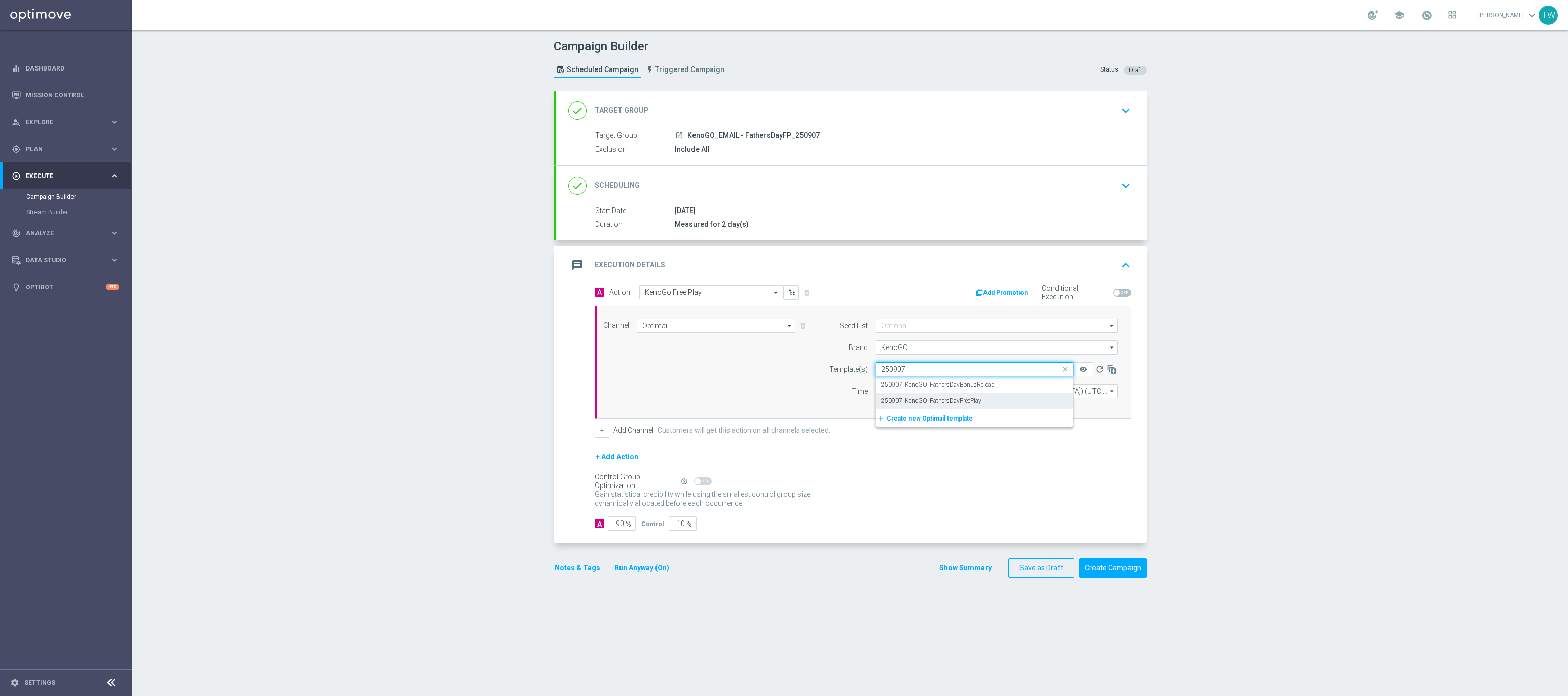
drag, startPoint x: 1004, startPoint y: 408, endPoint x: 973, endPoint y: 406, distance: 31.1
click at [1004, 408] on div "250907_KenoGO_FathersDayFreePlay" at bounding box center [974, 401] width 186 height 16
type input "250907"
click at [883, 392] on input "13:00" at bounding box center [901, 390] width 53 height 14
type input "12:00"
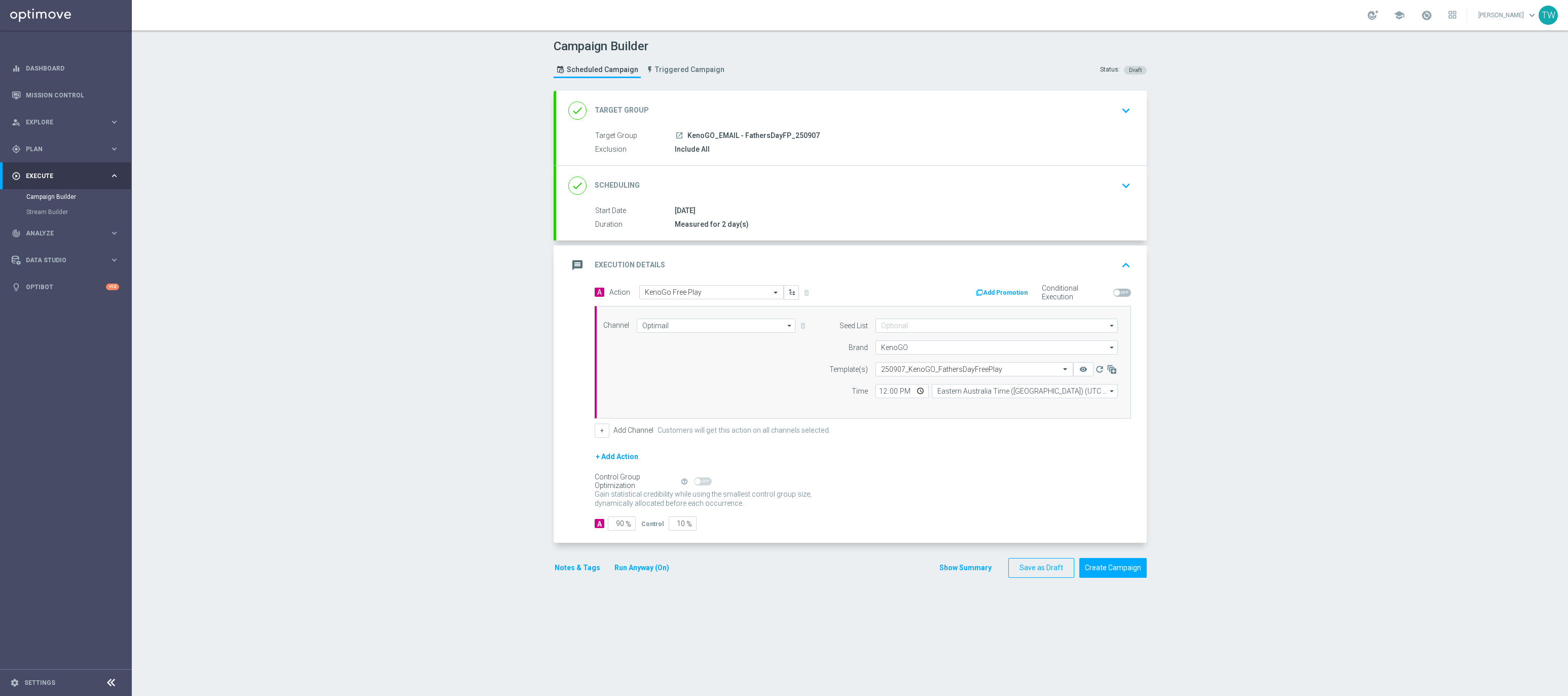
click at [993, 400] on div "Seed List arrow_drop_down Show Selected 0 of 2 (All)" at bounding box center [971, 362] width 309 height 87
click at [995, 395] on input "Eastern Australia Time (Sydney) (UTC +10:00)" at bounding box center [1025, 390] width 186 height 14
click at [996, 408] on div "Eastern Australia Time (Sydney) (UTC +10:00)" at bounding box center [1020, 406] width 166 height 9
type input "Eastern Australia Time (Sydney) (UTC +10:00)"
drag, startPoint x: 672, startPoint y: 526, endPoint x: 719, endPoint y: 528, distance: 47.0
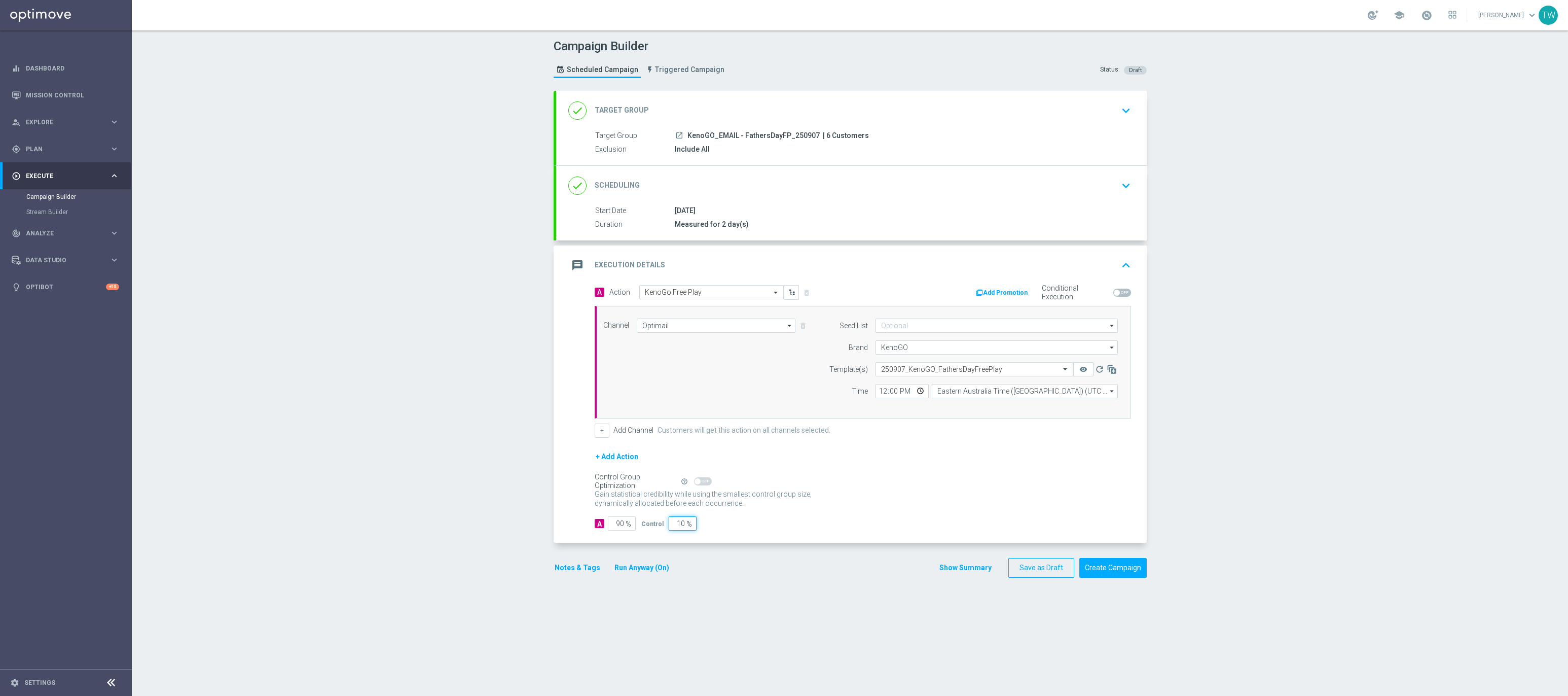
click at [719, 528] on div "A 90 % Control 10 %" at bounding box center [863, 523] width 536 height 14
type input "5"
type input "95"
type input "5"
click at [1111, 571] on button "Create Campaign" at bounding box center [1113, 568] width 68 height 19
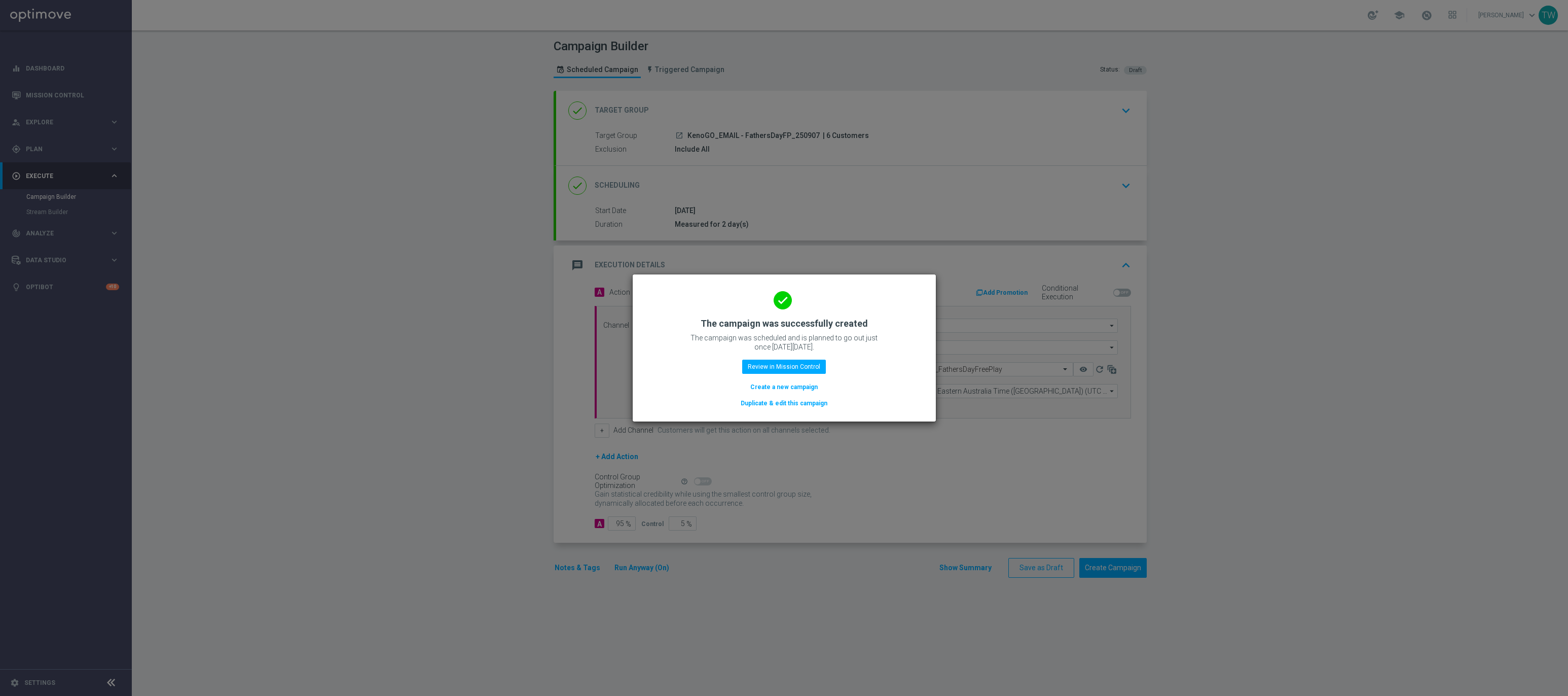
click at [770, 405] on button "Duplicate & edit this campaign" at bounding box center [784, 403] width 89 height 11
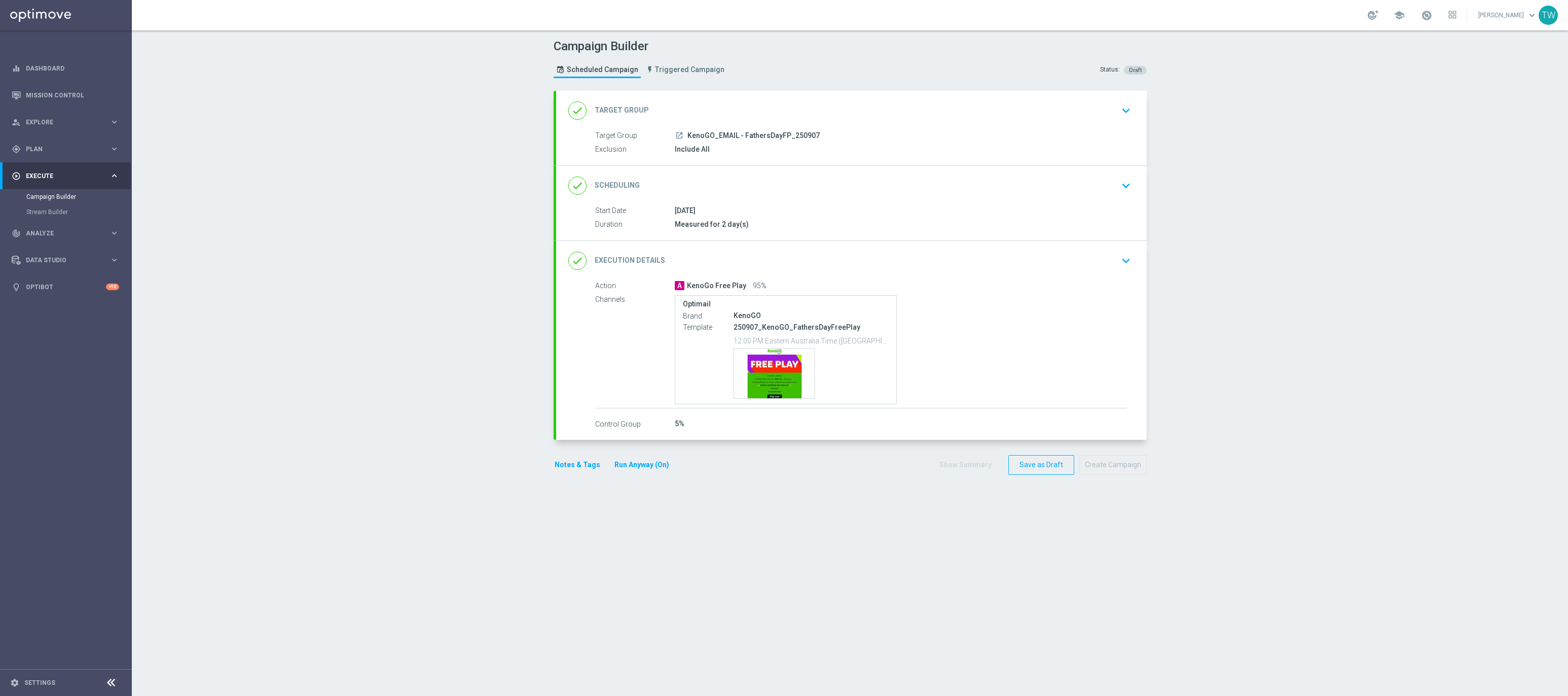
click at [794, 122] on div "done Target Group keyboard_arrow_down" at bounding box center [852, 110] width 590 height 40
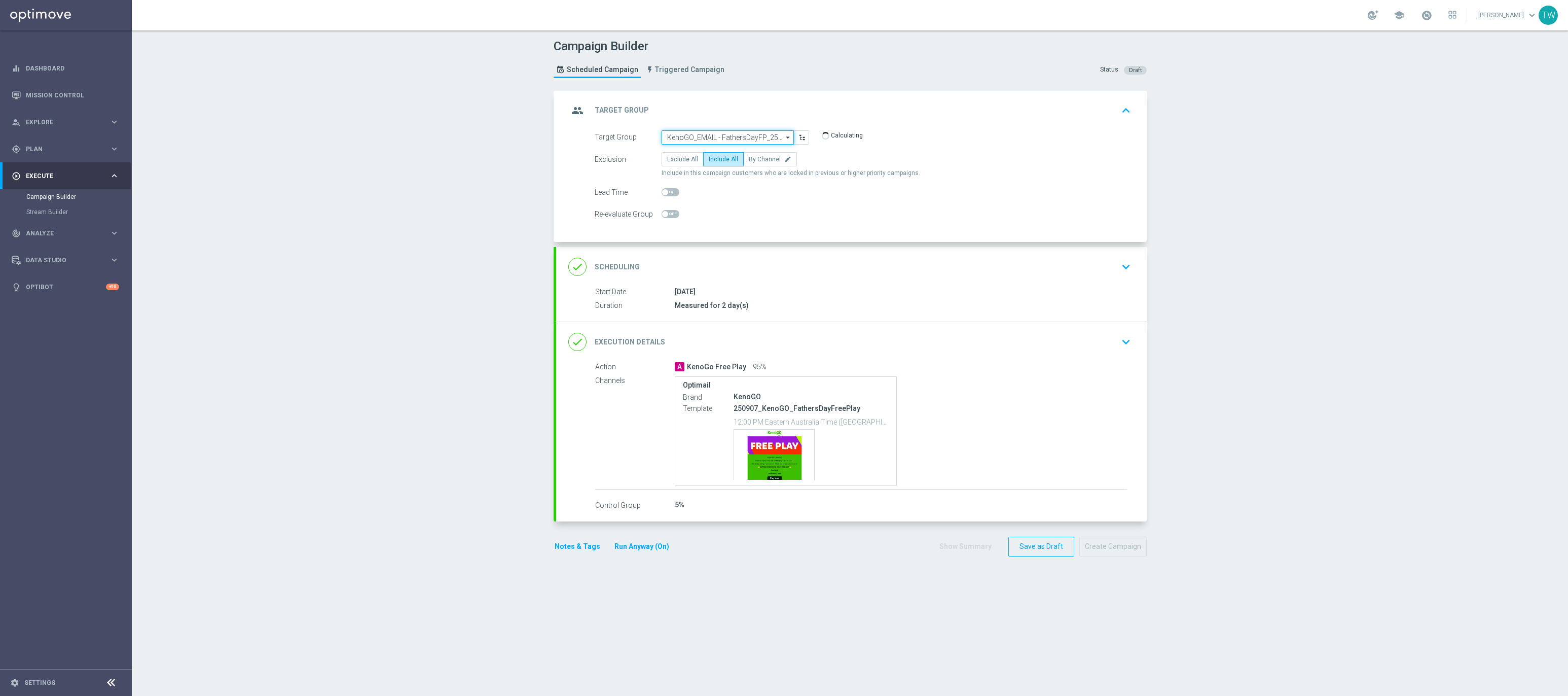
click at [744, 136] on input "KenoGO_EMAIL - FathersDayFP_250907" at bounding box center [727, 137] width 132 height 14
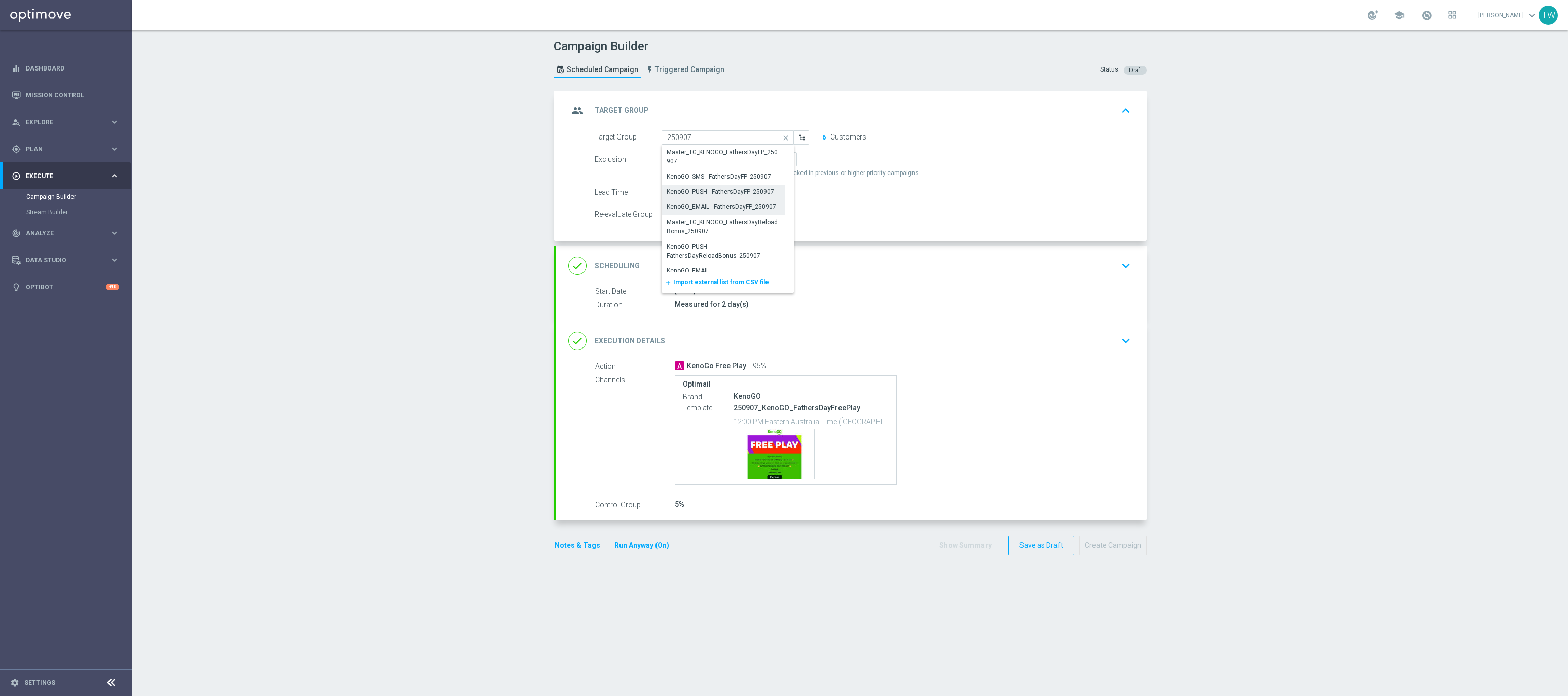
click at [747, 190] on div "KenoGO_PUSH - FathersDayFP_250907" at bounding box center [720, 191] width 108 height 9
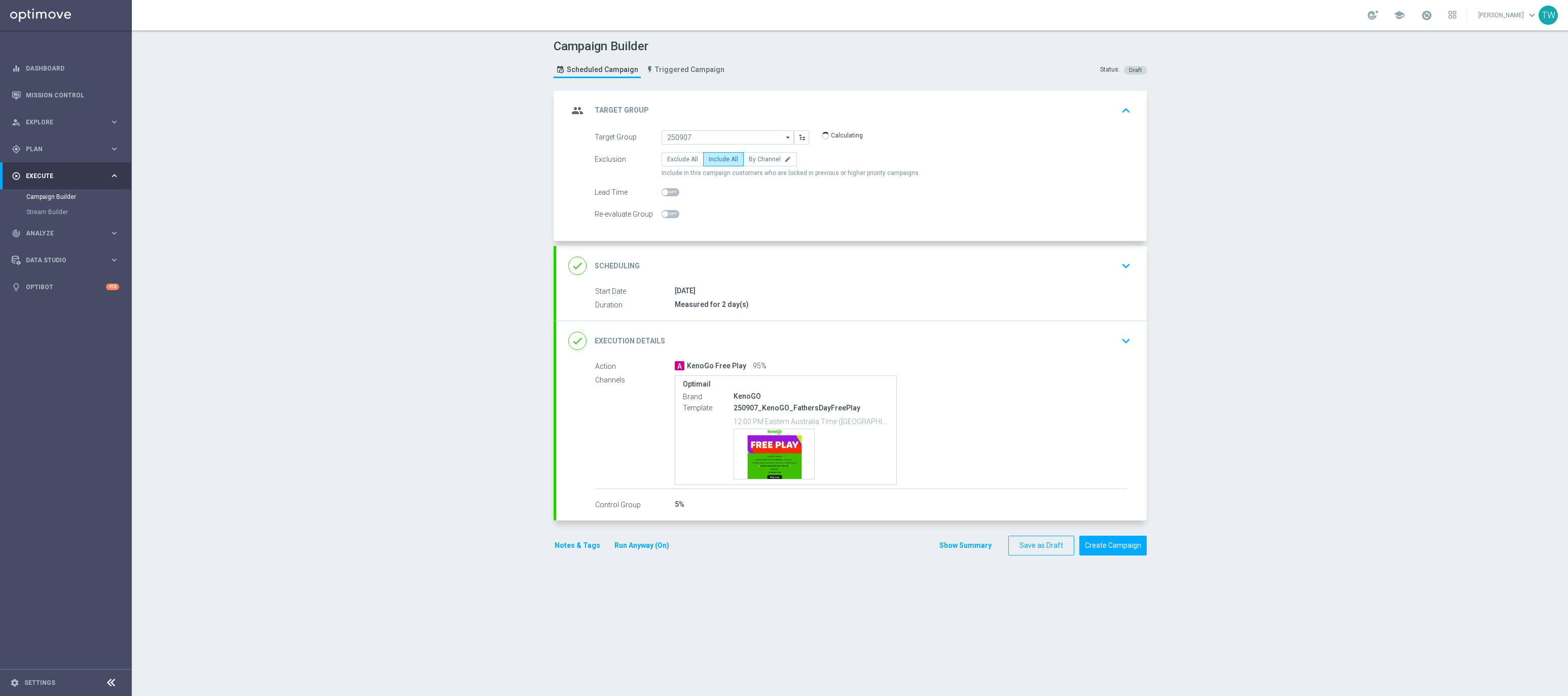
type input "KenoGO_PUSH - FathersDayFP_250907"
click at [783, 335] on div "done Execution Details keyboard_arrow_down" at bounding box center [852, 341] width 566 height 19
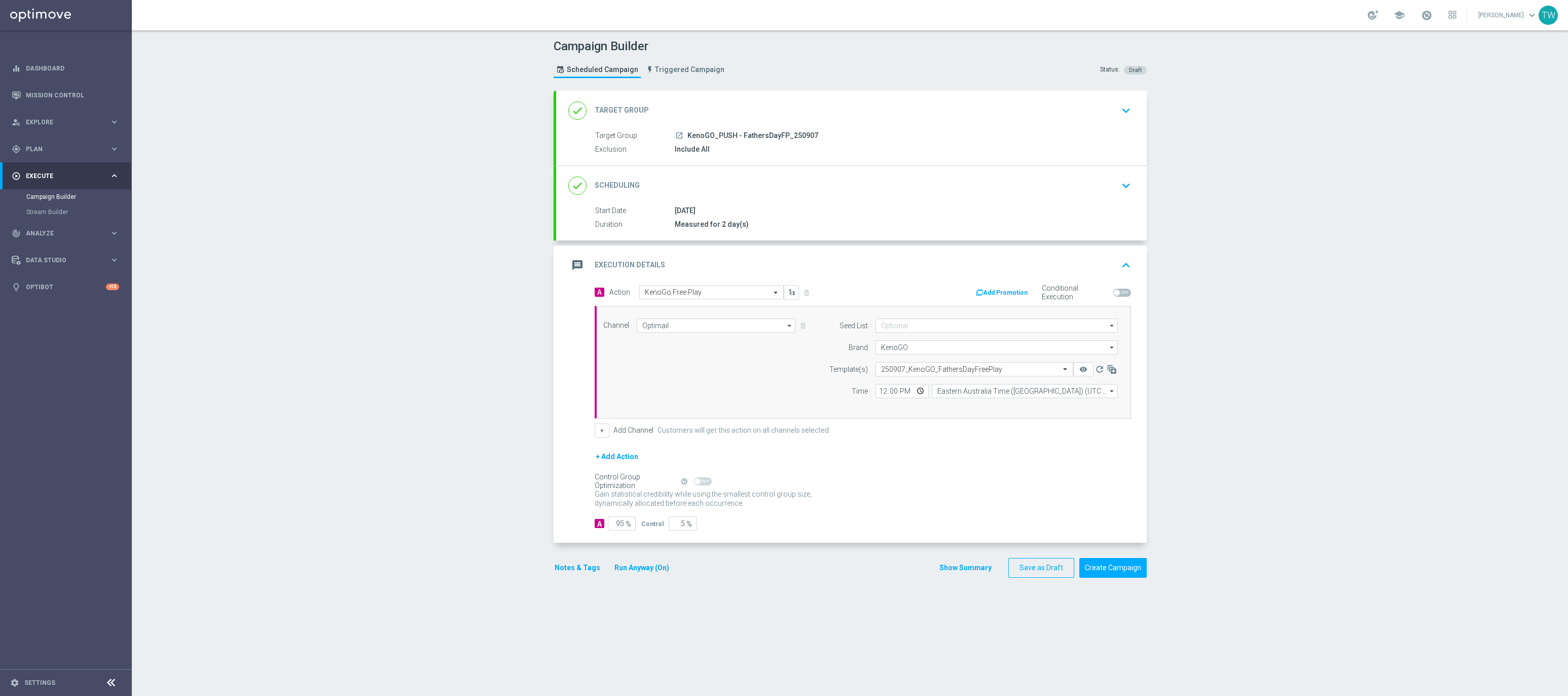
click at [738, 200] on div "done Scheduling keyboard_arrow_down" at bounding box center [852, 185] width 590 height 40
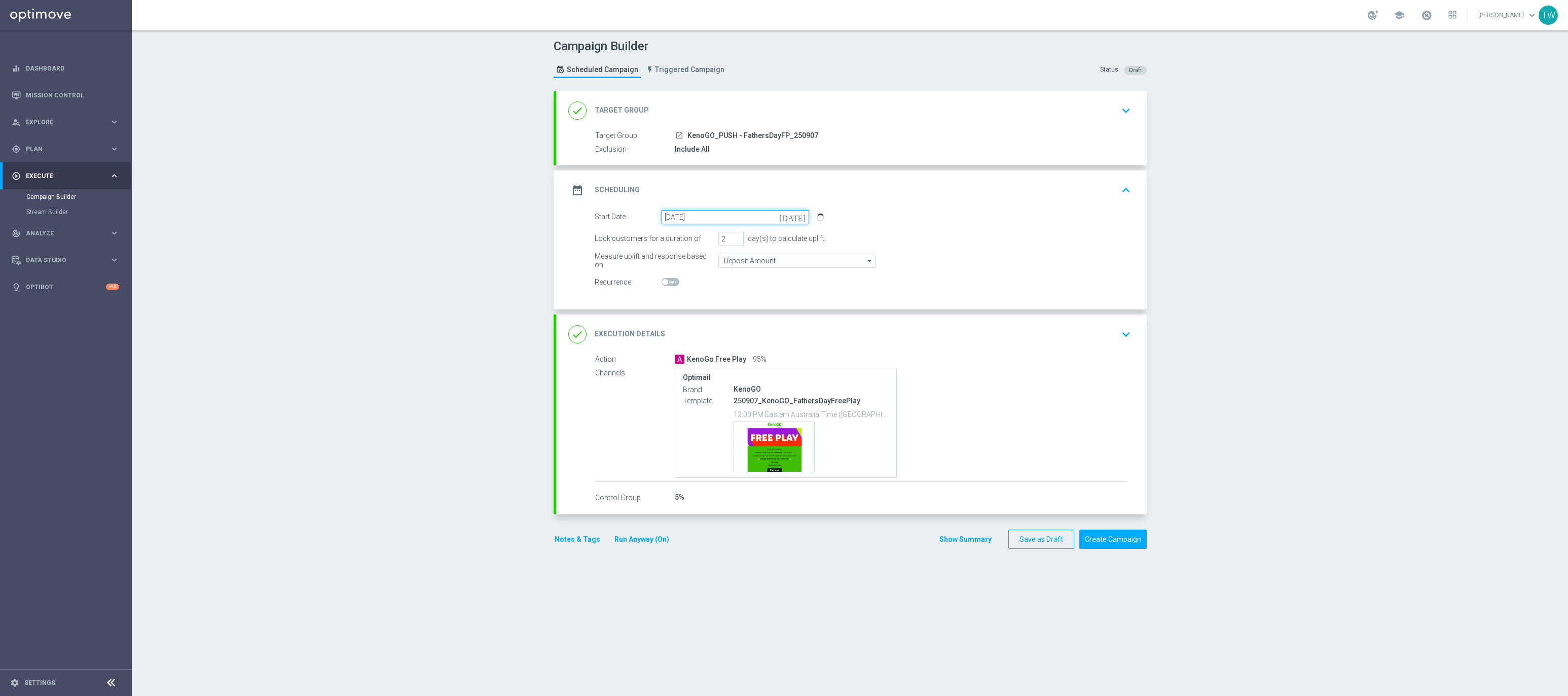
click at [709, 219] on input "06 Sep 2025" at bounding box center [735, 217] width 147 height 14
click at [791, 278] on span "7" at bounding box center [795, 273] width 16 height 16
type input "07 Sep 2025"
click at [887, 332] on div "done Execution Details keyboard_arrow_down" at bounding box center [852, 334] width 566 height 19
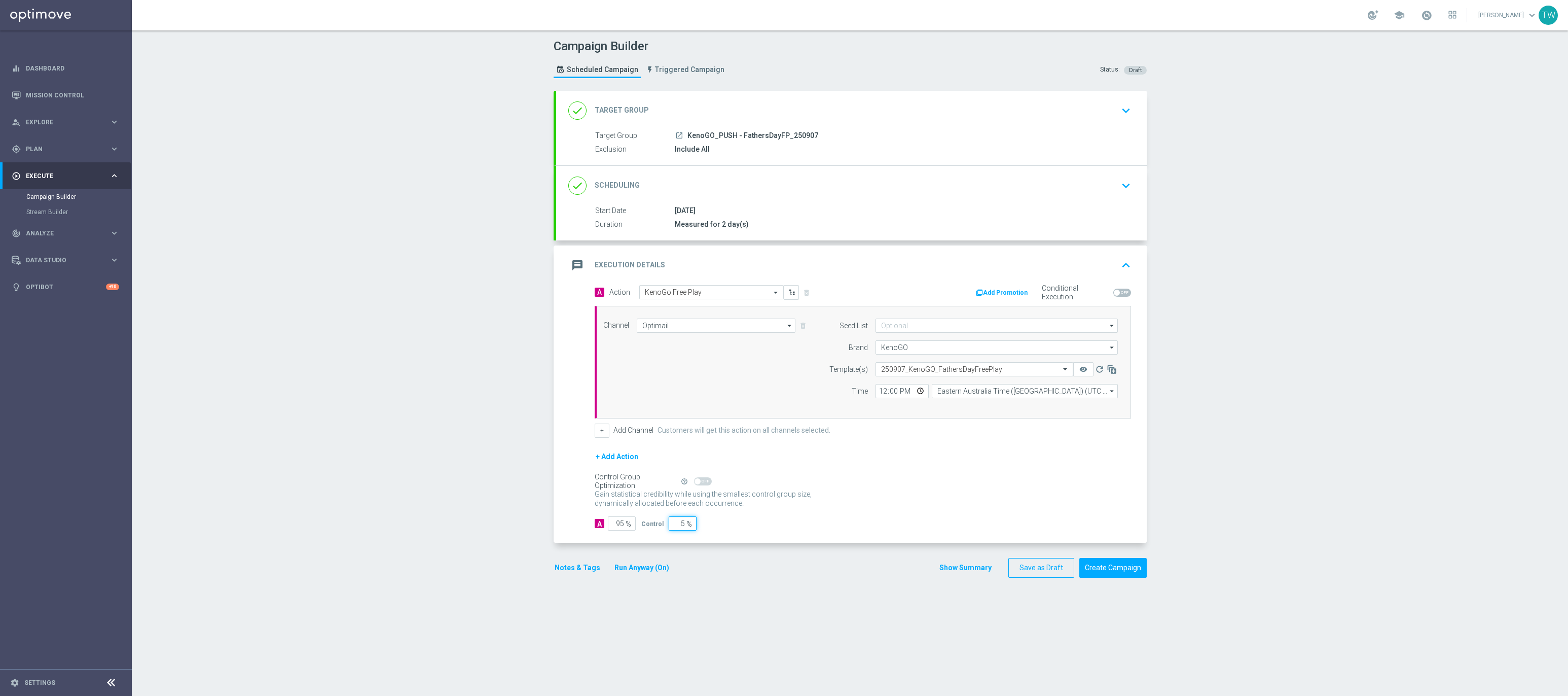
click at [706, 529] on div "A 95 % Control 5 %" at bounding box center [863, 523] width 536 height 14
type input "0"
type input "100"
type input "0"
click at [724, 325] on input "Optimail" at bounding box center [716, 325] width 159 height 14
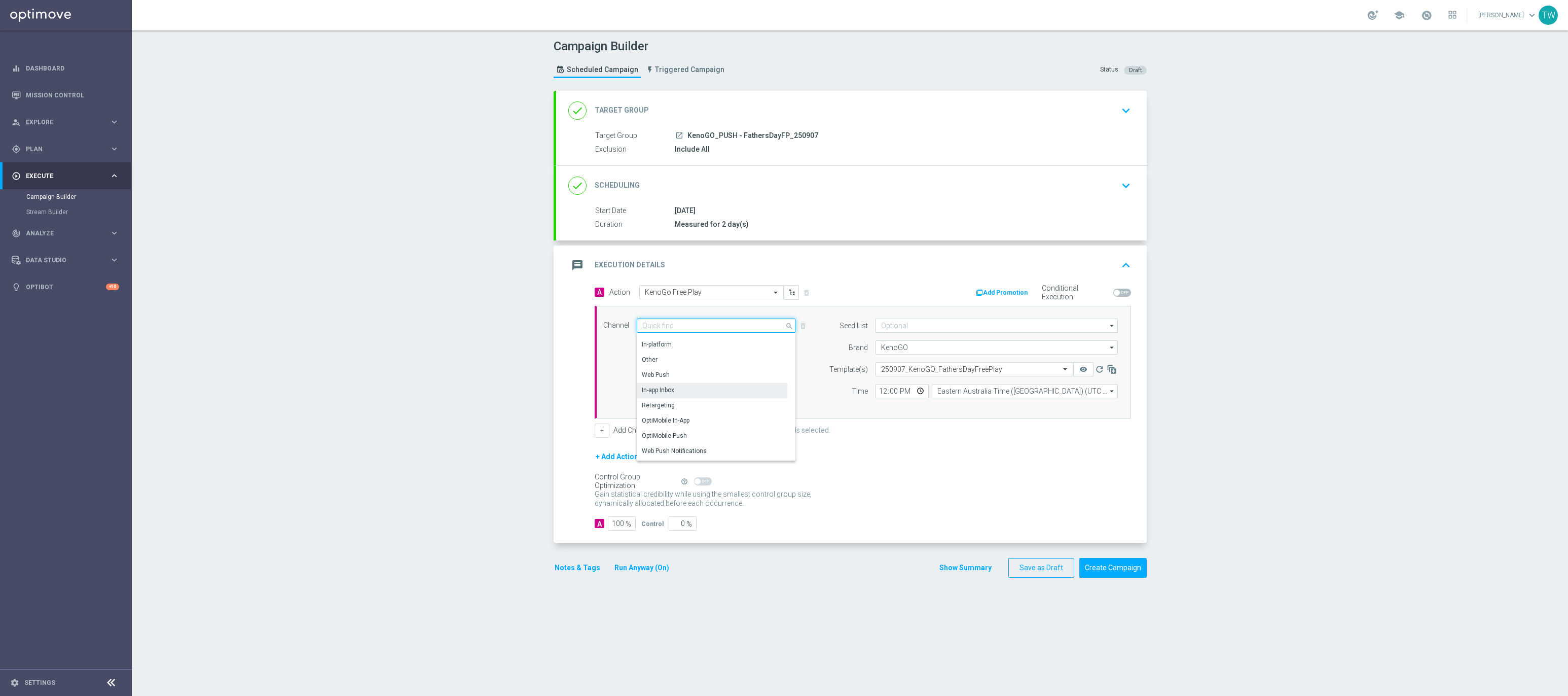
scroll to position [268, 0]
click at [719, 407] on div "OptiMobile Push" at bounding box center [712, 407] width 150 height 14
type input "OptiMobile Push"
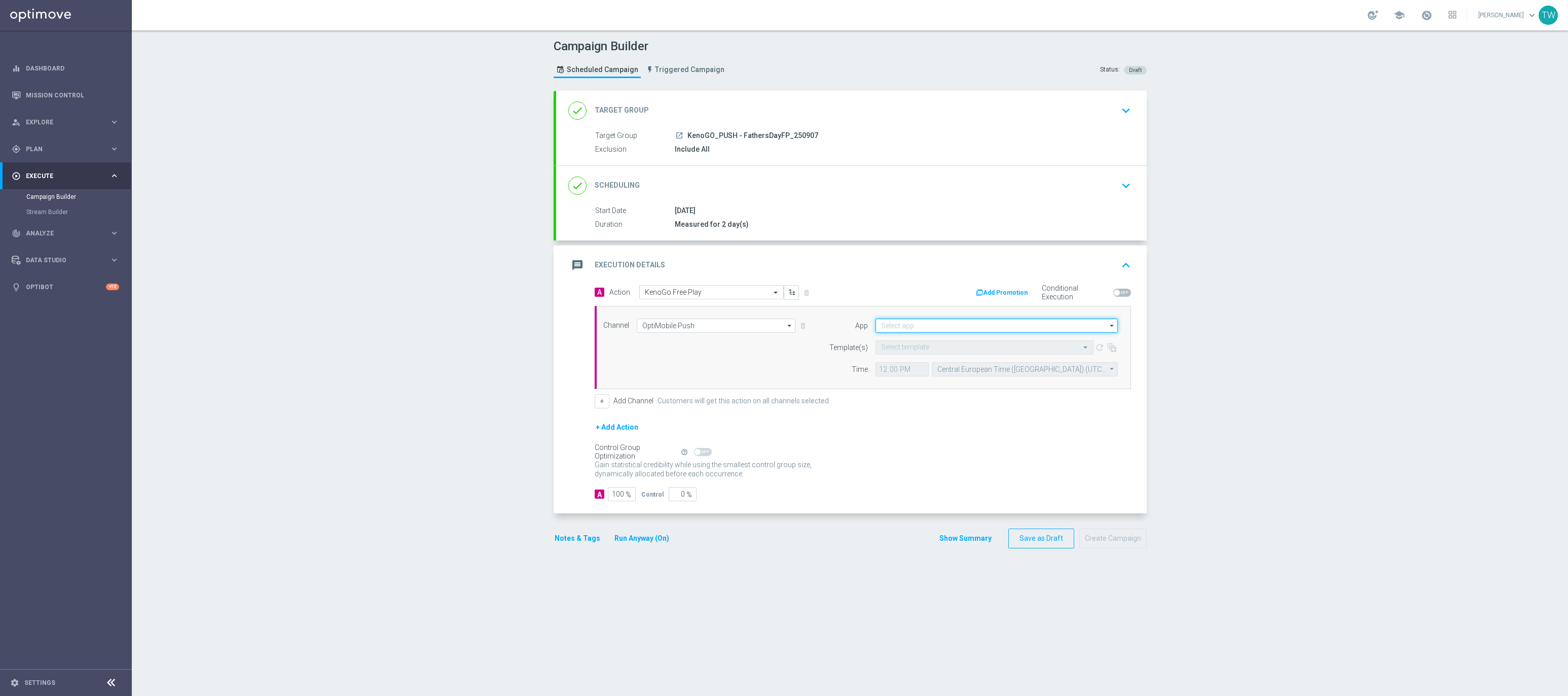
click at [937, 331] on input at bounding box center [996, 325] width 242 height 14
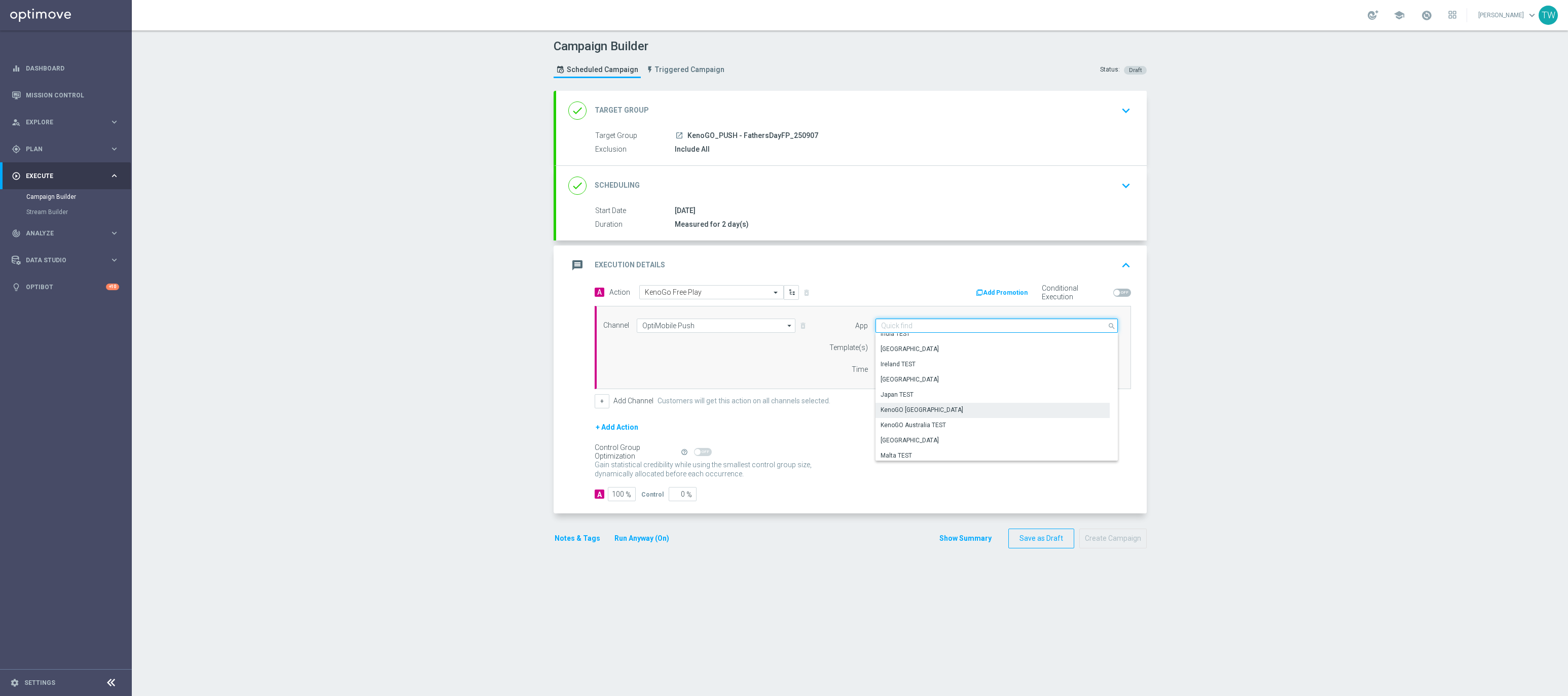
scroll to position [199, 0]
click at [948, 416] on div "KenoGO Australia" at bounding box center [992, 416] width 234 height 15
type input "KenoGO Australia"
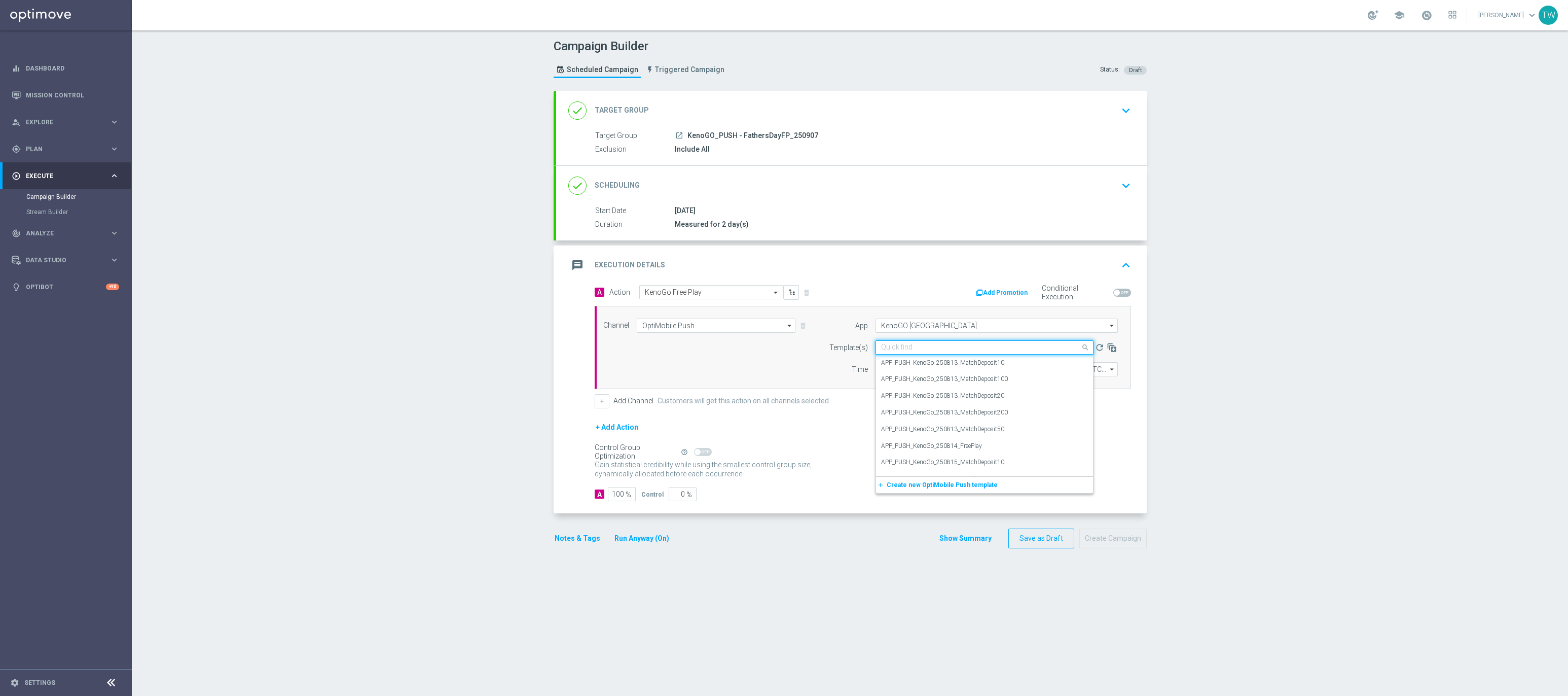
click at [893, 344] on div "Quick find" at bounding box center [984, 347] width 218 height 14
drag, startPoint x: 1005, startPoint y: 381, endPoint x: 979, endPoint y: 382, distance: 26.0
click at [1004, 381] on label "APP_PUSH_KenoGo_250907_FathersDayFreePlay" at bounding box center [946, 379] width 131 height 9
type input "250907"
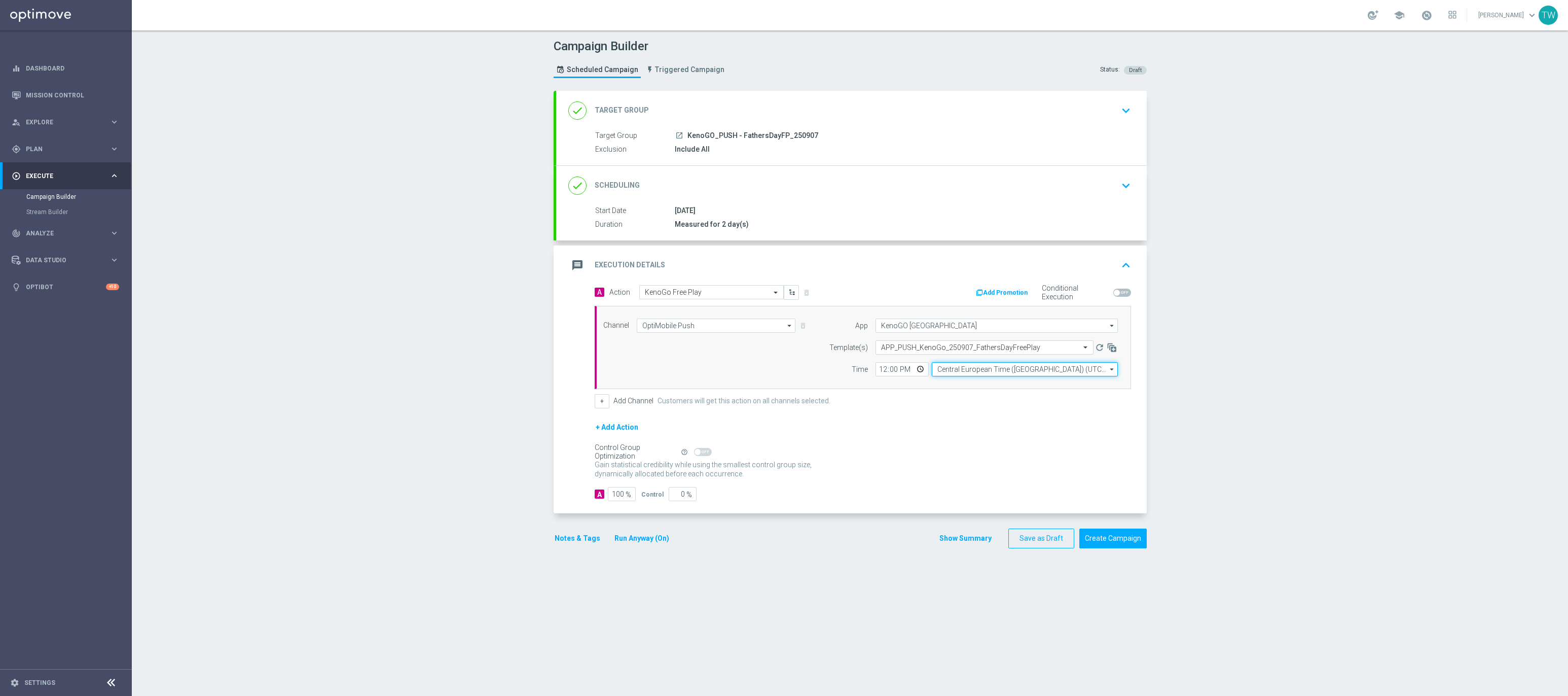
click at [987, 366] on input "Central European Time (Budapest) (UTC +02:00)" at bounding box center [1025, 369] width 186 height 14
click at [991, 386] on div "Eastern Australia Time (Sydney) (UTC +10:00)" at bounding box center [1020, 384] width 166 height 9
type input "Eastern Australia Time (Sydney) (UTC +10:00)"
click at [991, 441] on div "+ Add Action" at bounding box center [863, 434] width 536 height 26
click at [1101, 547] on button "Create Campaign" at bounding box center [1113, 538] width 68 height 19
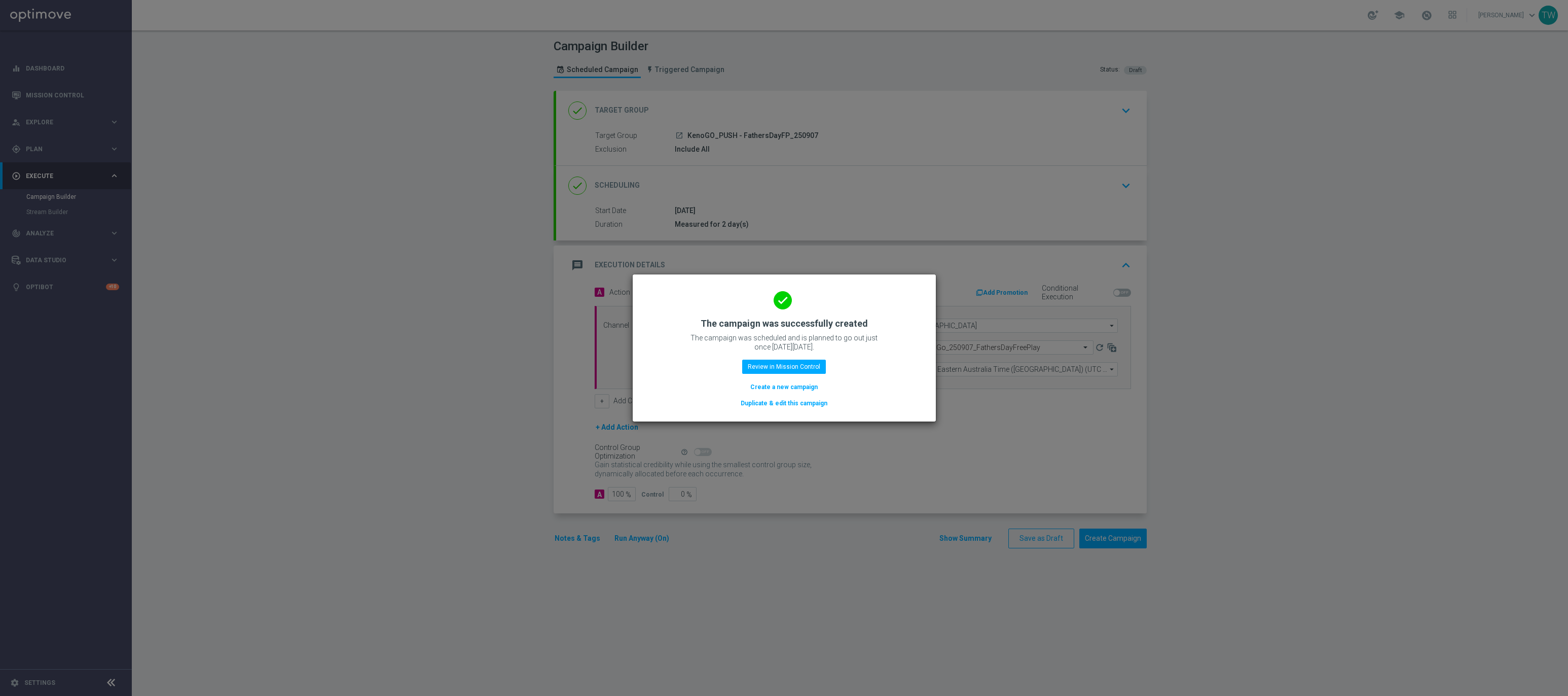
click at [769, 400] on button "Duplicate & edit this campaign" at bounding box center [784, 403] width 89 height 11
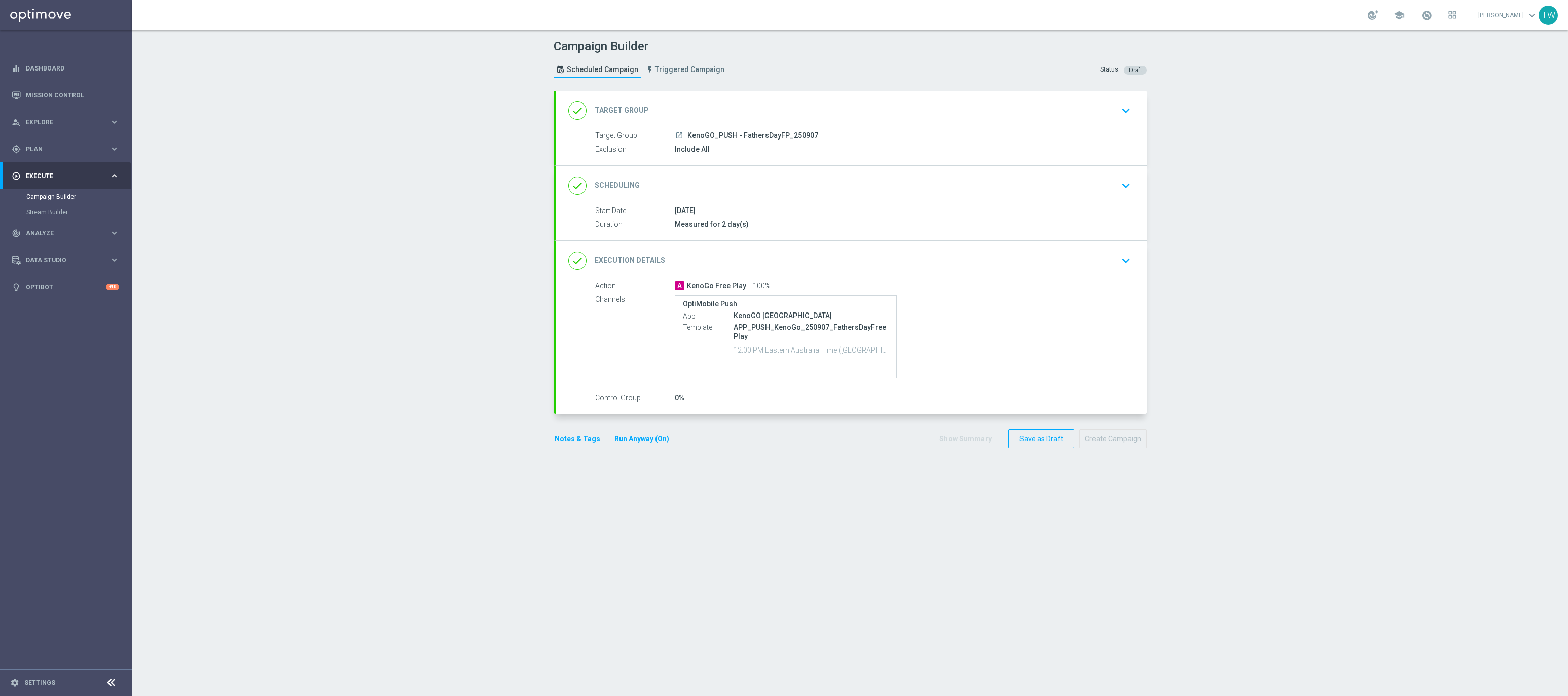
drag, startPoint x: 869, startPoint y: 113, endPoint x: 763, endPoint y: 131, distance: 107.5
click at [864, 114] on div "done Target Group keyboard_arrow_down" at bounding box center [852, 111] width 566 height 19
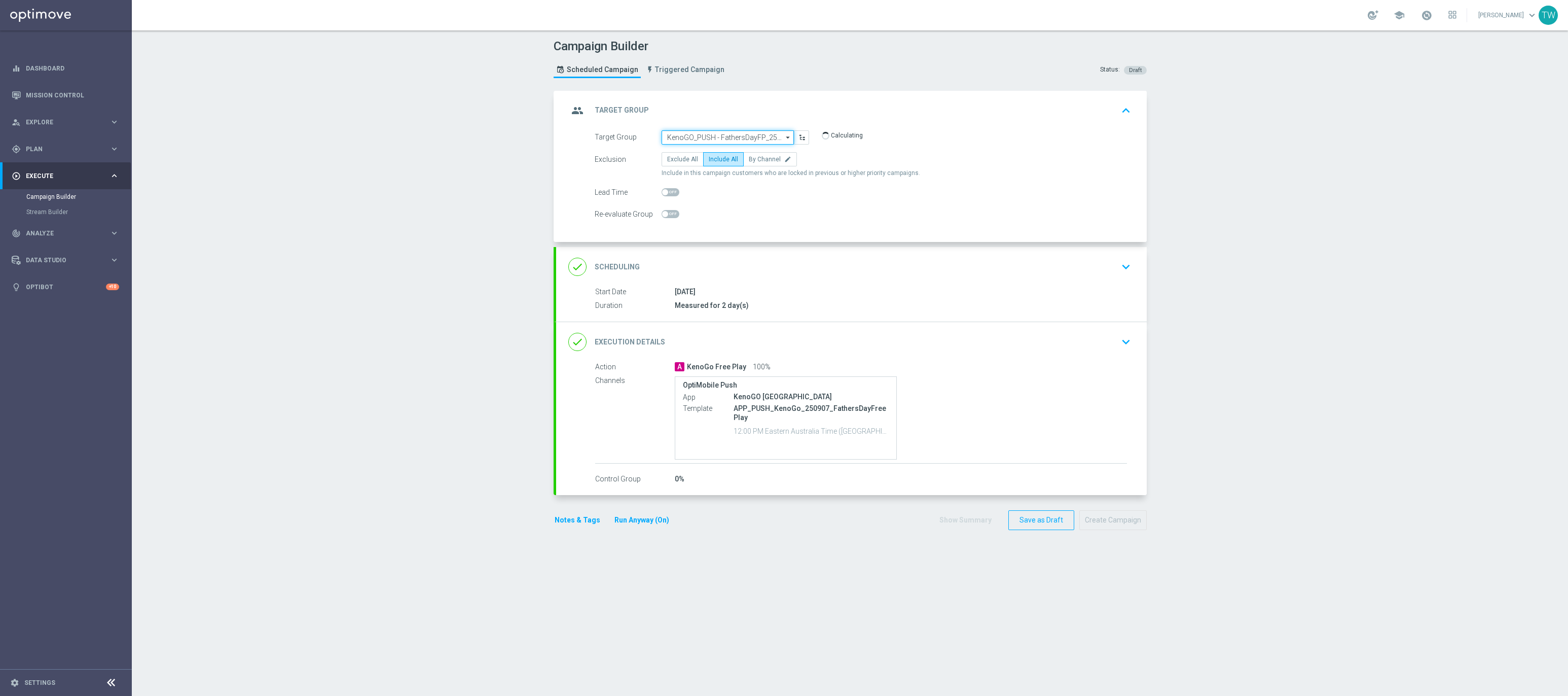
click at [714, 136] on input "KenoGO_PUSH - FathersDayFP_250907" at bounding box center [727, 137] width 132 height 14
click at [746, 177] on div "KenoGO_SMS - FathersDayFP_250907" at bounding box center [719, 176] width 105 height 9
type input "KenoGO_SMS - FathersDayFP_250907"
click at [832, 339] on div "done Execution Details keyboard_arrow_down" at bounding box center [852, 341] width 566 height 19
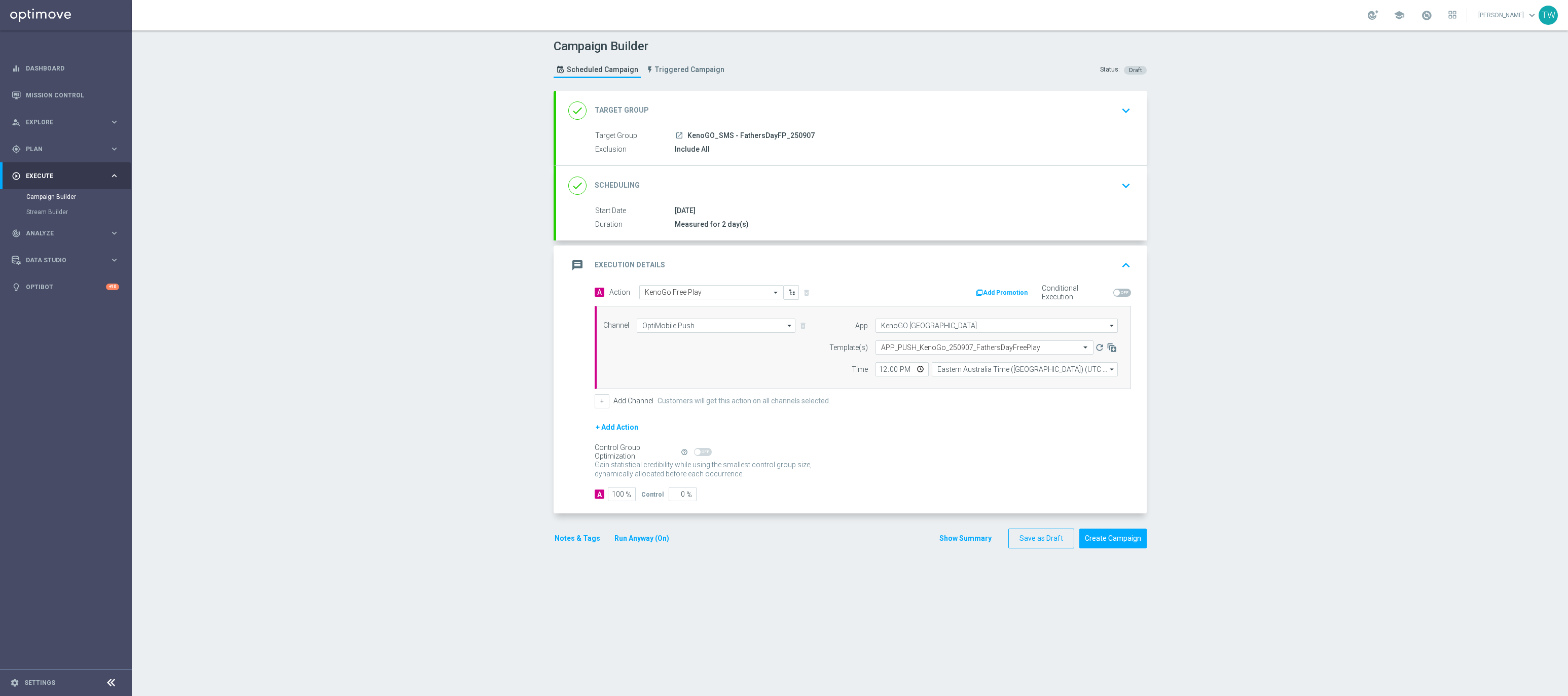
drag, startPoint x: 639, startPoint y: 317, endPoint x: 646, endPoint y: 320, distance: 7.6
click at [642, 318] on div "Channel OptiMobile Push OptiMobile Push arrow_drop_down Show Selected 1 of 26 S…" at bounding box center [863, 347] width 536 height 83
click at [666, 327] on input "OptiMobile Push" at bounding box center [716, 325] width 159 height 14
click at [723, 411] on div "Email" at bounding box center [712, 404] width 150 height 15
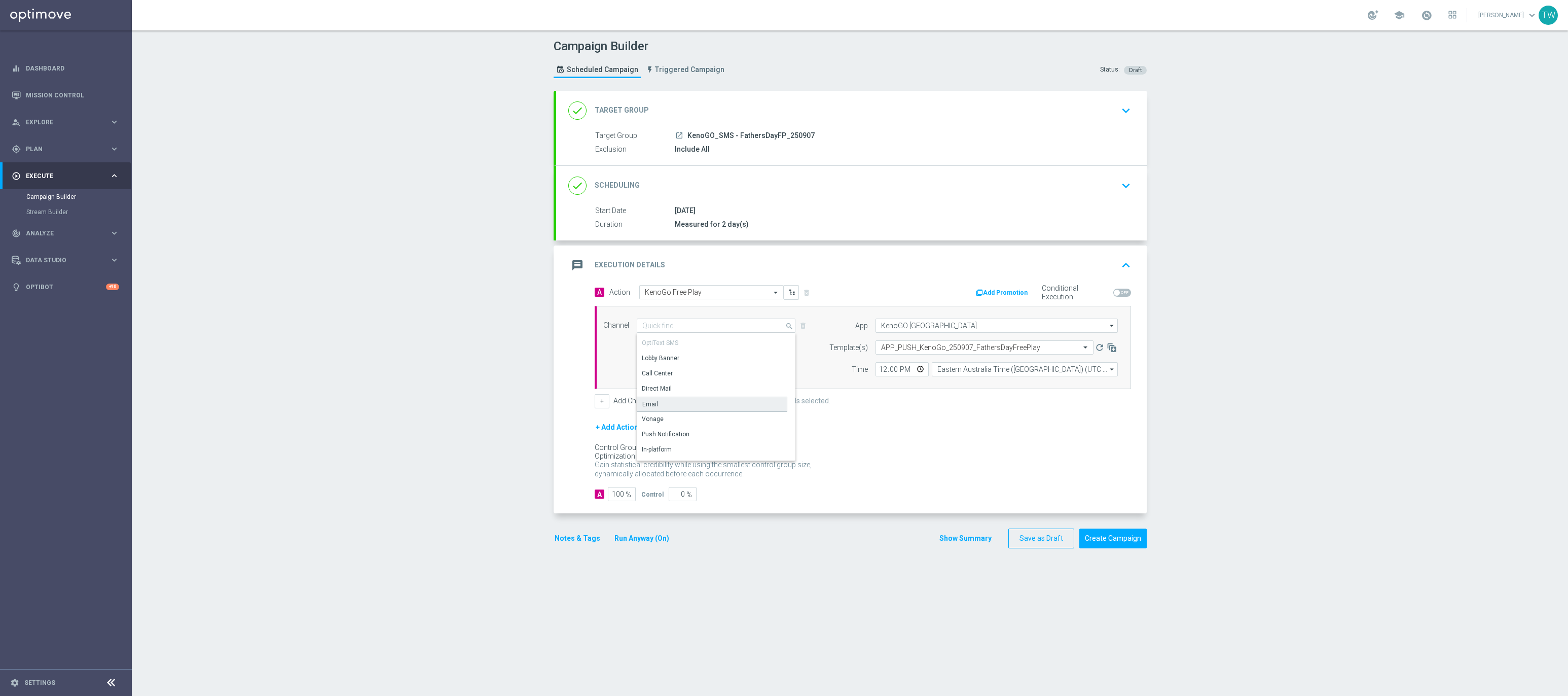
type input "Email"
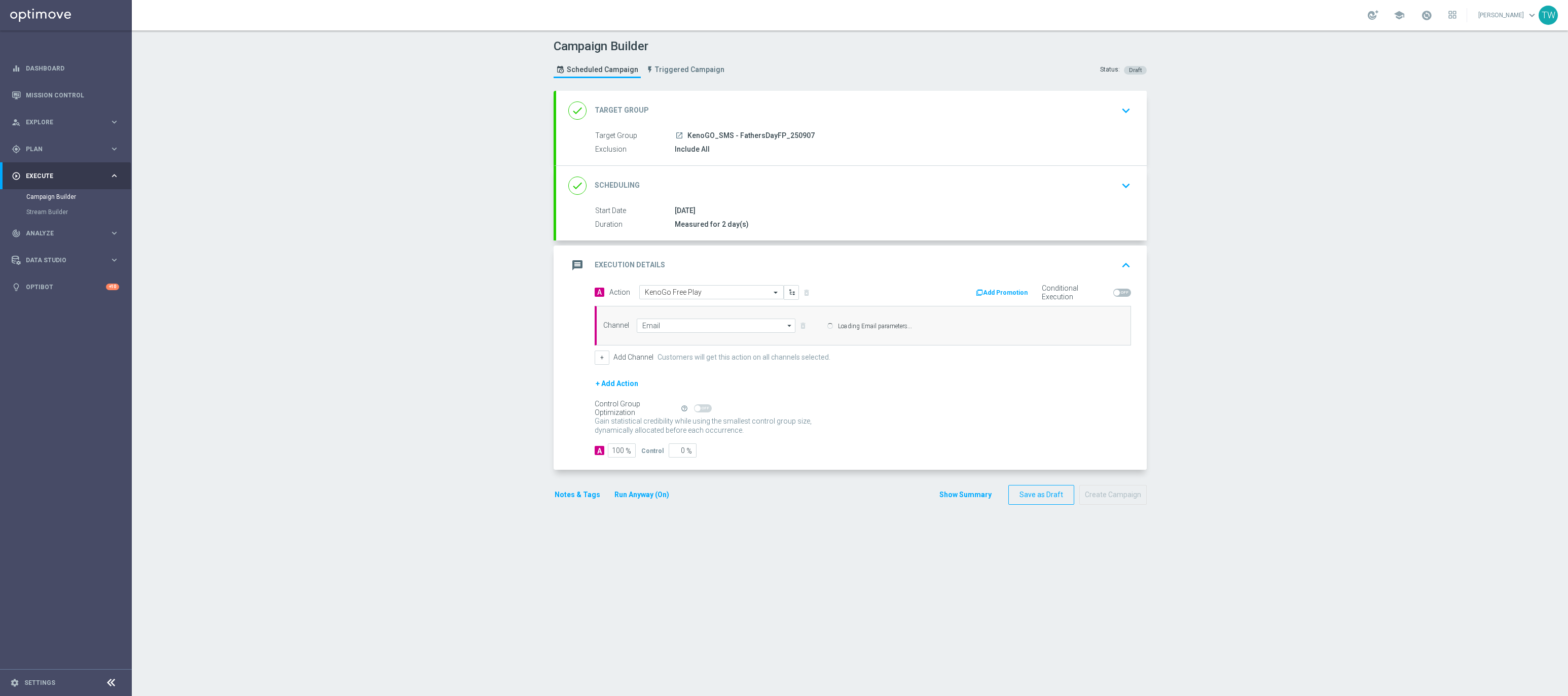
click at [723, 411] on div "Control Group Optimization Self Optimizing Campaign help_outline" at bounding box center [863, 408] width 536 height 11
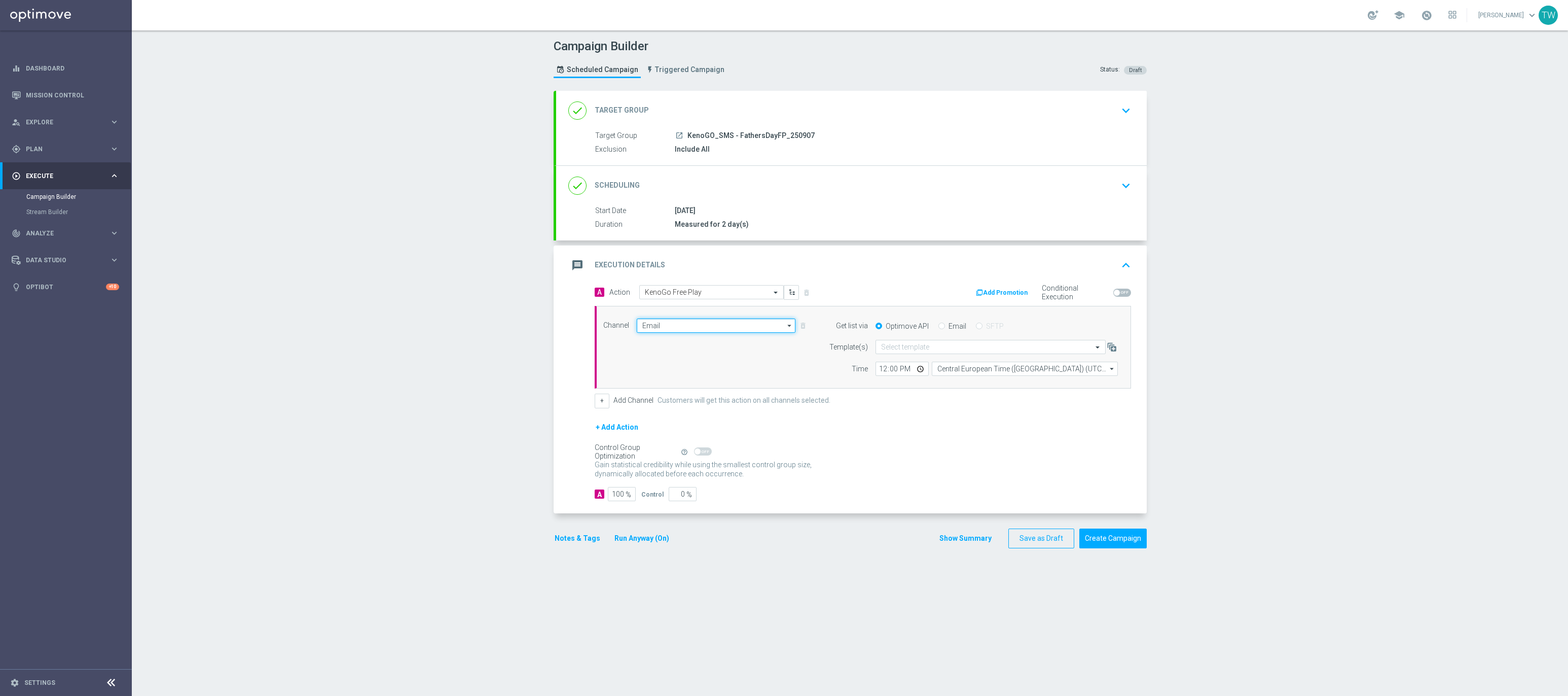
click at [718, 327] on input "Email" at bounding box center [716, 325] width 159 height 14
click at [714, 396] on div "Vonage" at bounding box center [712, 395] width 150 height 14
type input "Vonage"
click at [920, 350] on input "text" at bounding box center [980, 347] width 198 height 9
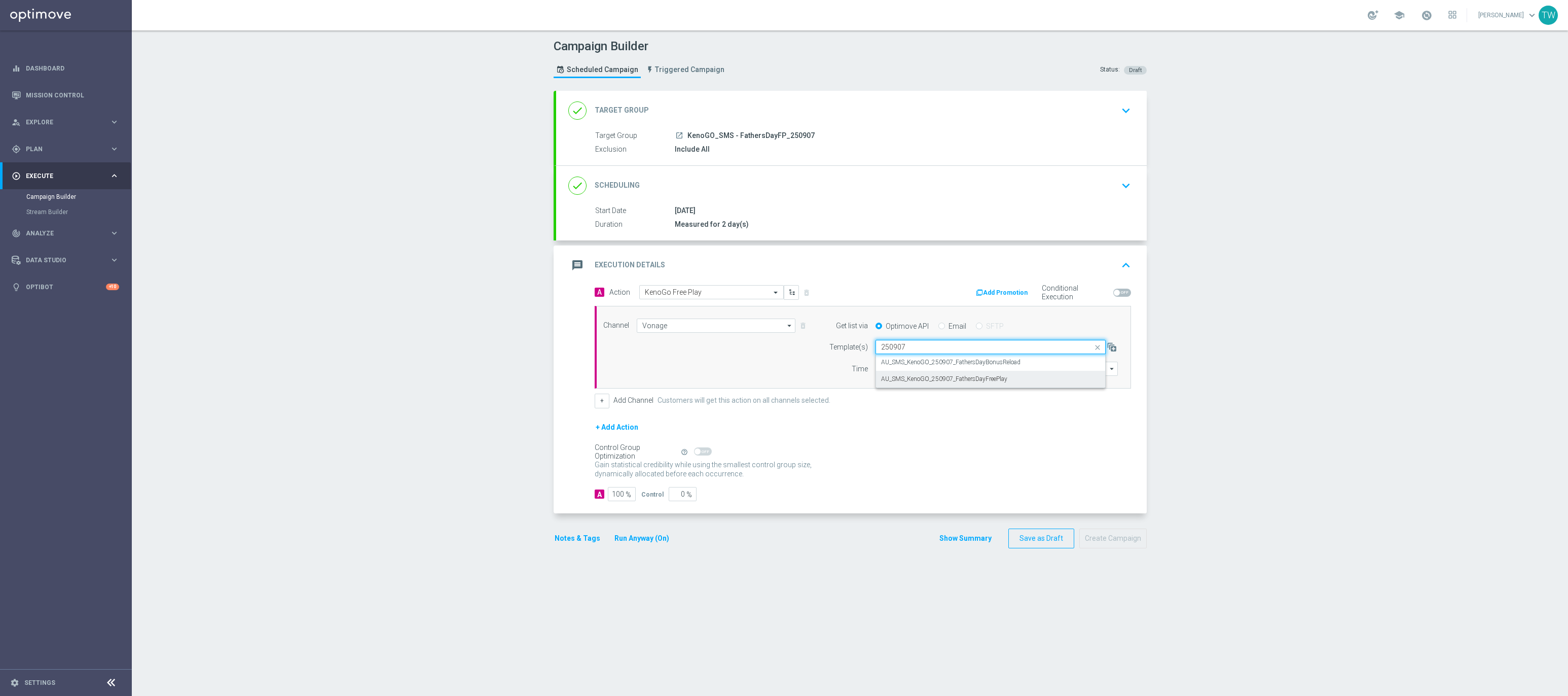
click at [1025, 382] on div "AU_SMS_KenoGO_250907_FathersDayFreePlay" at bounding box center [990, 379] width 219 height 16
type input "250907"
click at [1027, 376] on input "Central European Time (Budapest) (UTC +02:00)" at bounding box center [1025, 368] width 186 height 14
click at [1021, 385] on div "Eastern Australia Time (Sydney) (UTC +10:00)" at bounding box center [1020, 383] width 166 height 9
type input "Eastern Australia Time (Sydney) (UTC +10:00)"
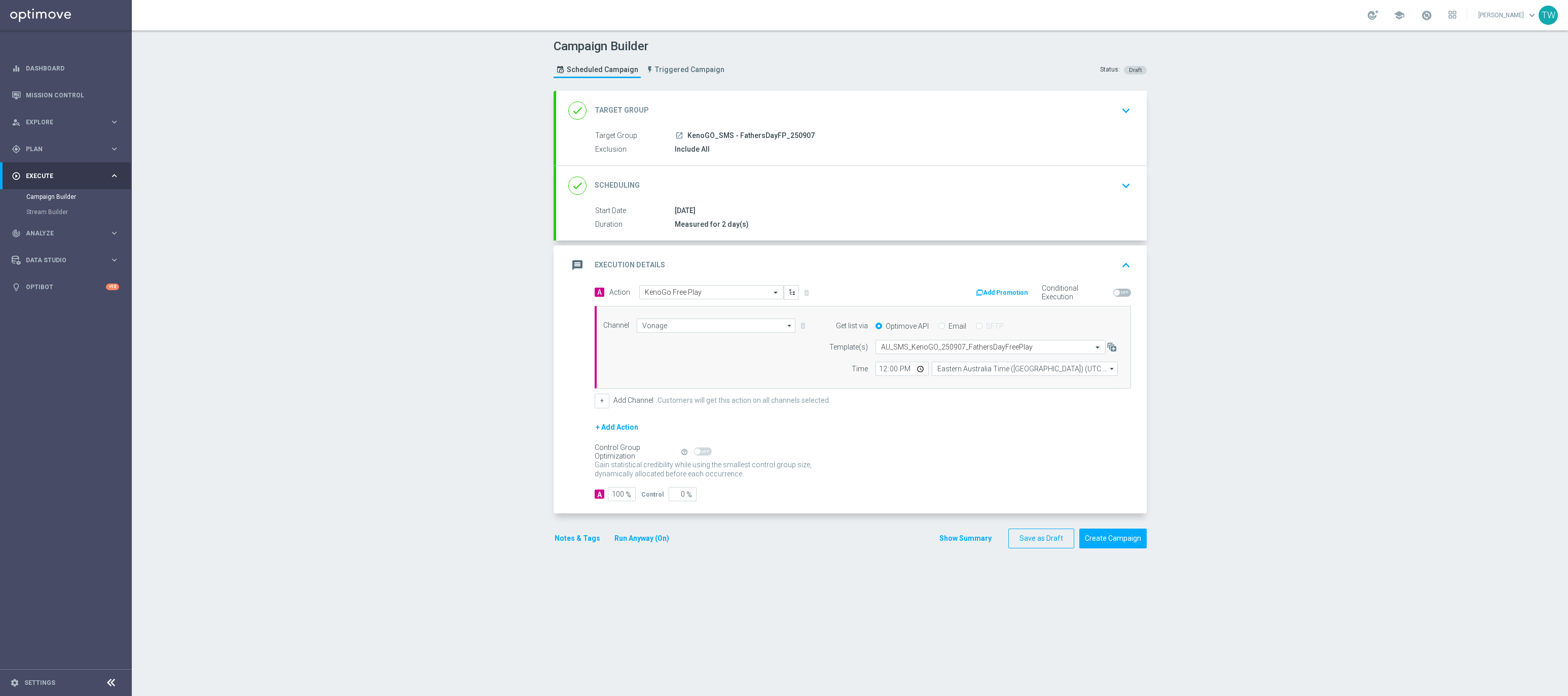
click at [954, 427] on div "+ Add Action" at bounding box center [863, 434] width 536 height 26
click at [1118, 545] on button "Create Campaign" at bounding box center [1113, 538] width 68 height 19
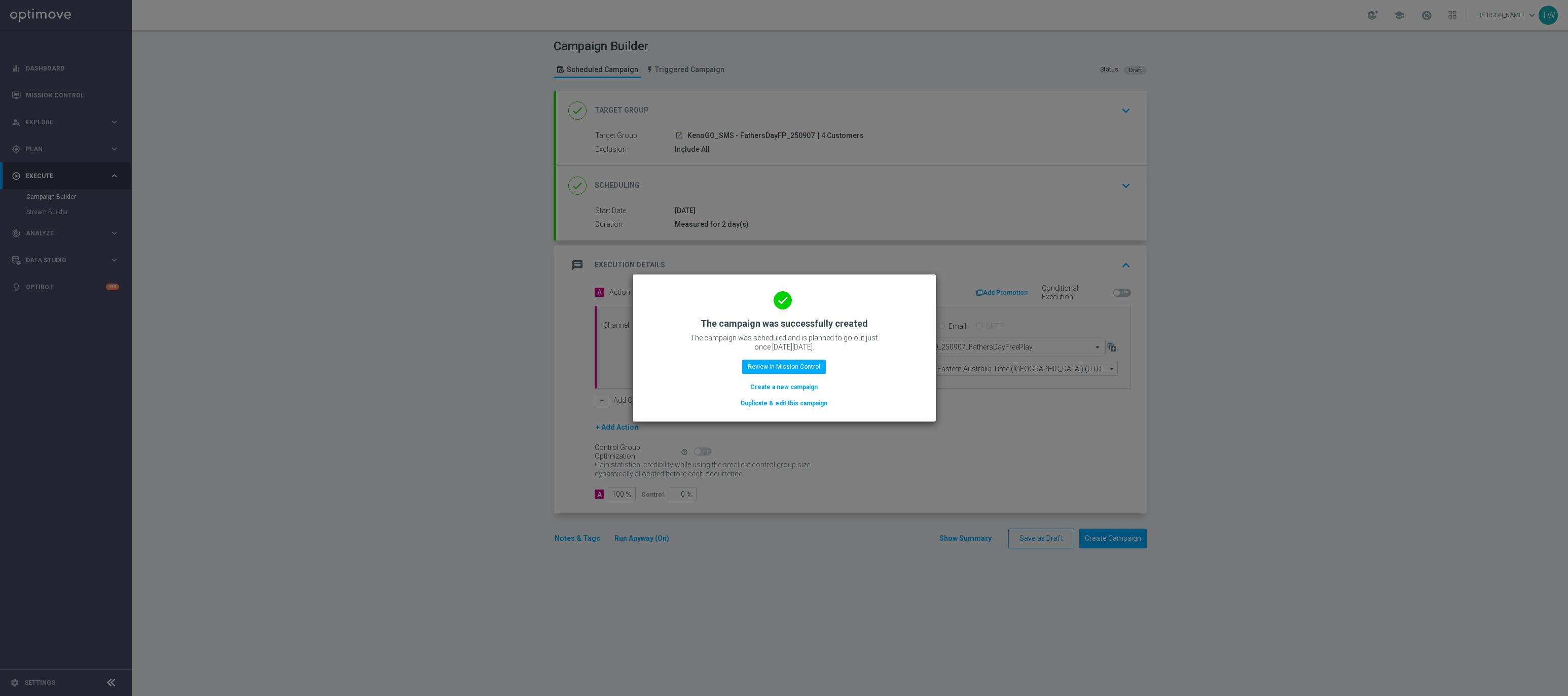
click at [806, 402] on button "Duplicate & edit this campaign" at bounding box center [784, 403] width 89 height 11
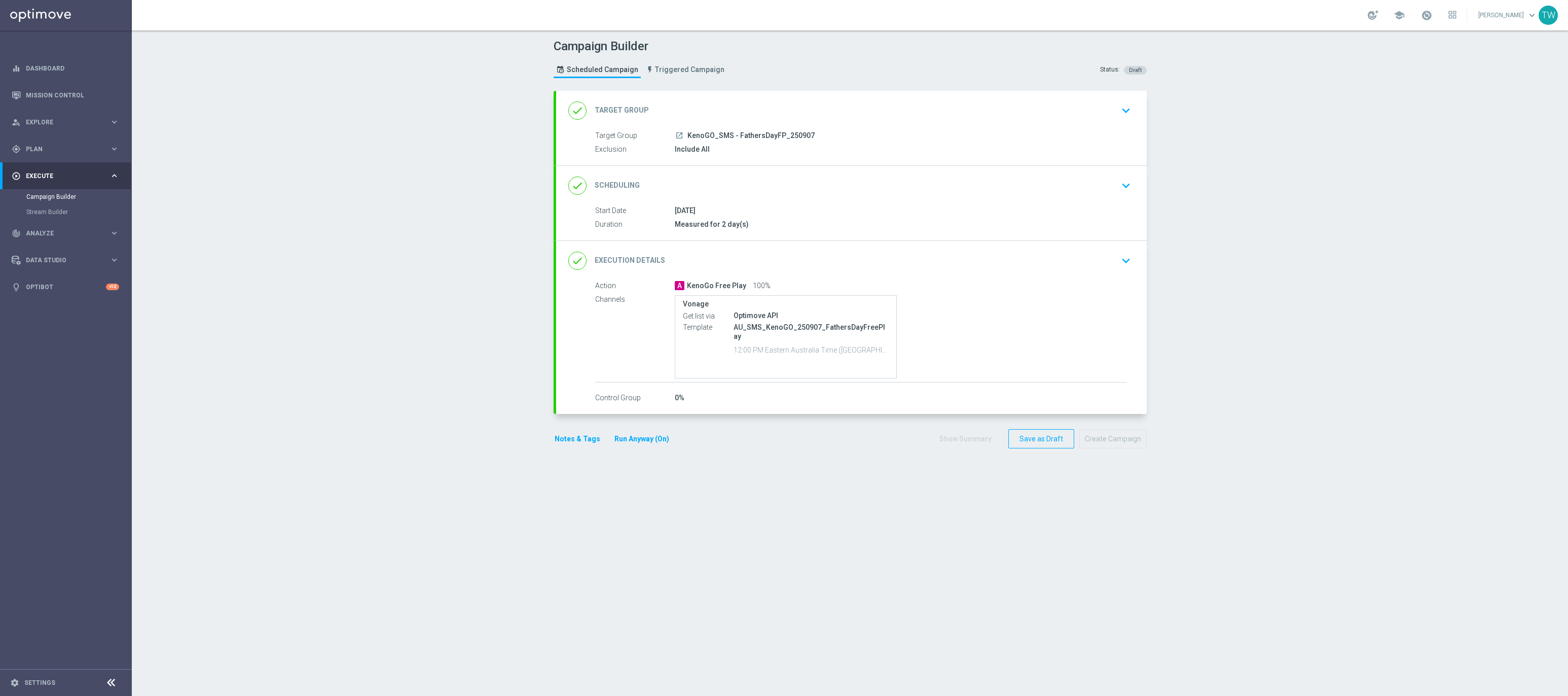
drag, startPoint x: 860, startPoint y: 104, endPoint x: 752, endPoint y: 122, distance: 109.5
click at [857, 105] on div "done Target Group keyboard_arrow_down" at bounding box center [852, 111] width 566 height 19
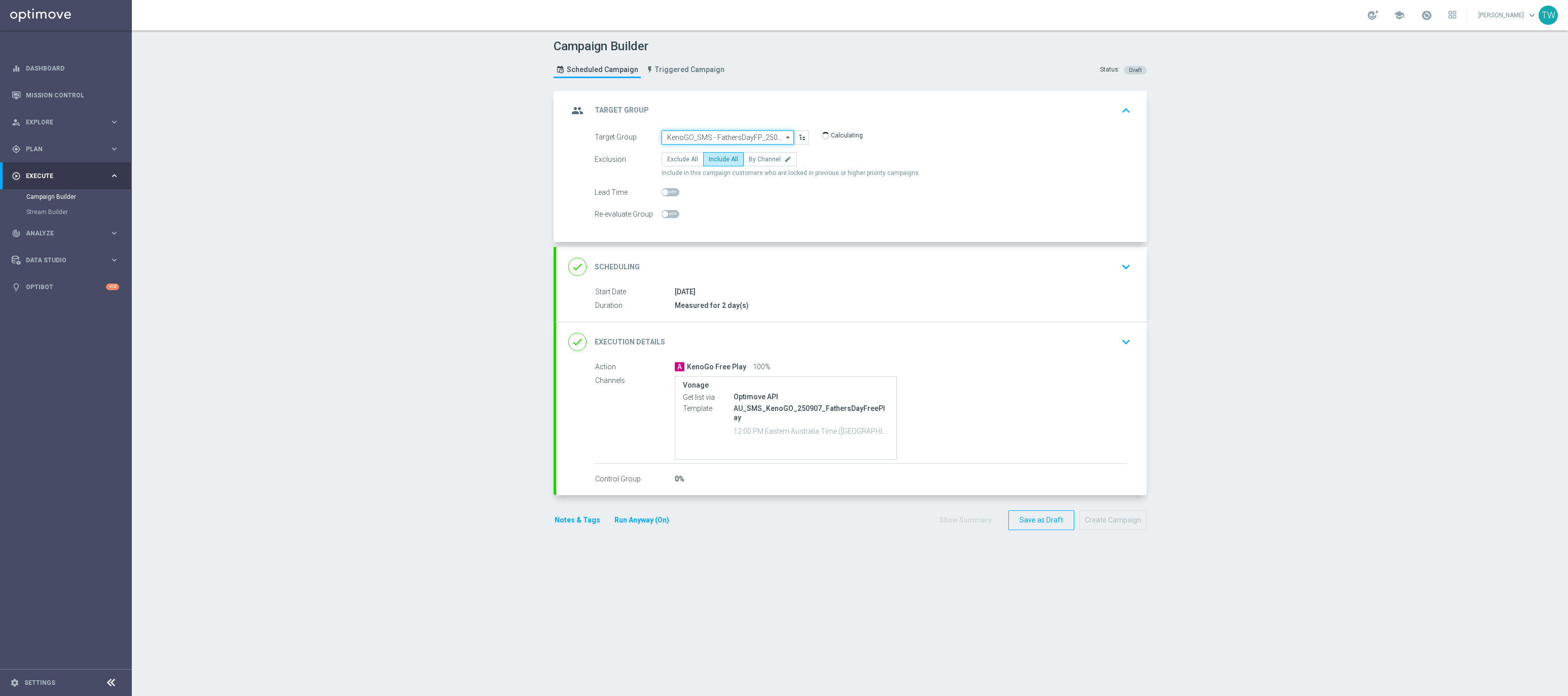
click at [732, 134] on input "KenoGO_SMS - FathersDayFP_250907" at bounding box center [727, 137] width 132 height 14
click at [724, 238] on div "KenoGO_EMAIL - FathersDayReloadBonus_250907" at bounding box center [724, 236] width 113 height 18
type input "KenoGO_EMAIL - FathersDayReloadBonus_250907"
click at [809, 326] on div "done Execution Details keyboard_arrow_down" at bounding box center [852, 340] width 590 height 40
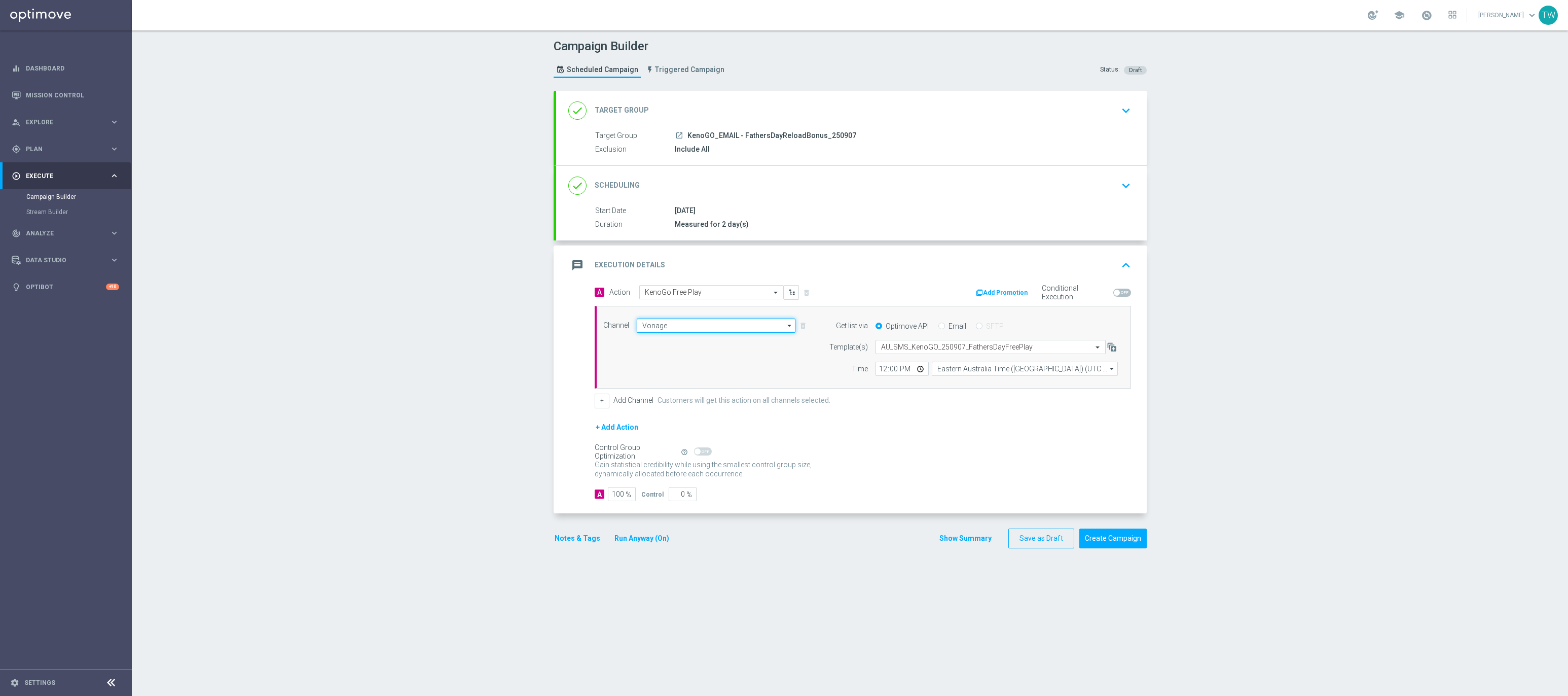
click at [730, 331] on input "Vonage" at bounding box center [716, 325] width 159 height 14
click at [723, 291] on input "text" at bounding box center [701, 292] width 113 height 9
type input "Vonage"
type input "kenogo re"
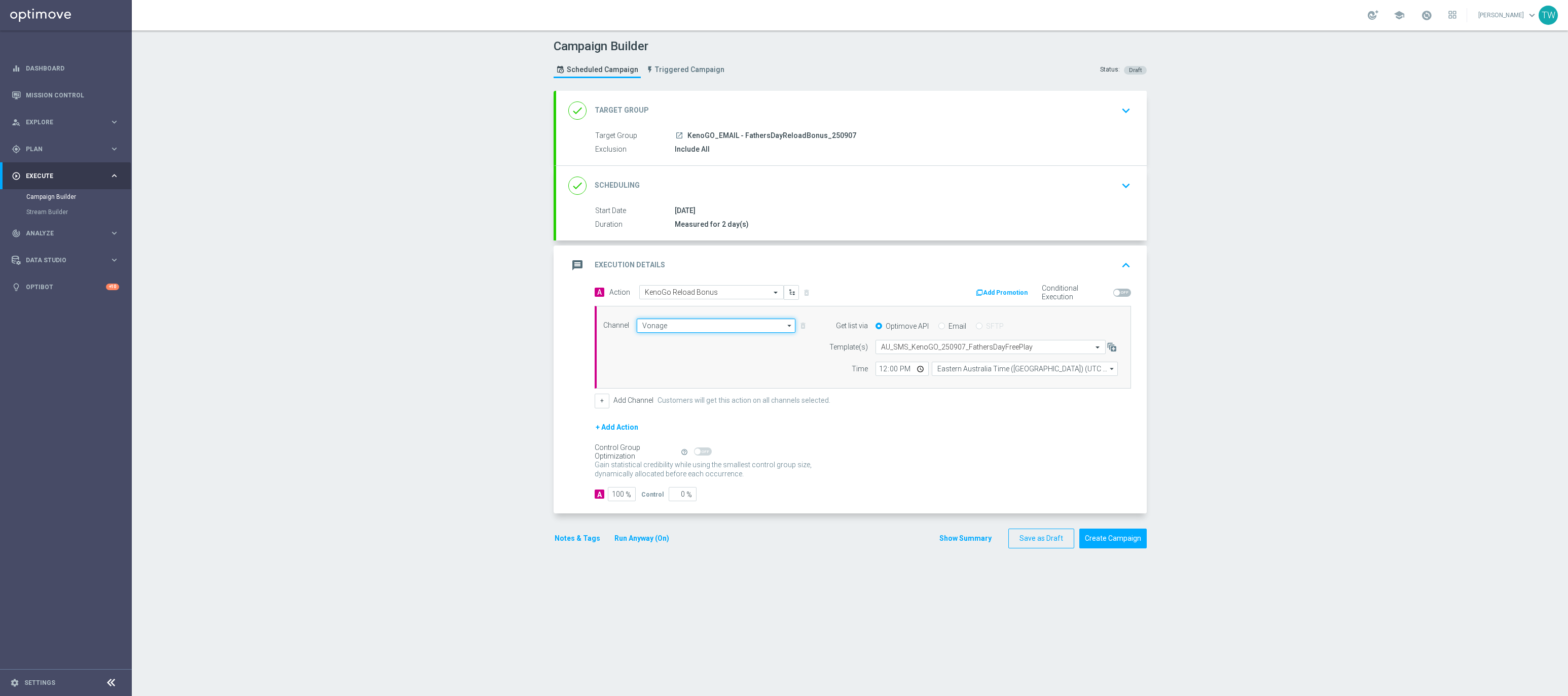
click at [702, 323] on input "Vonage" at bounding box center [716, 325] width 159 height 14
click at [714, 371] on div "Optimail" at bounding box center [712, 371] width 150 height 15
type input "Optimail"
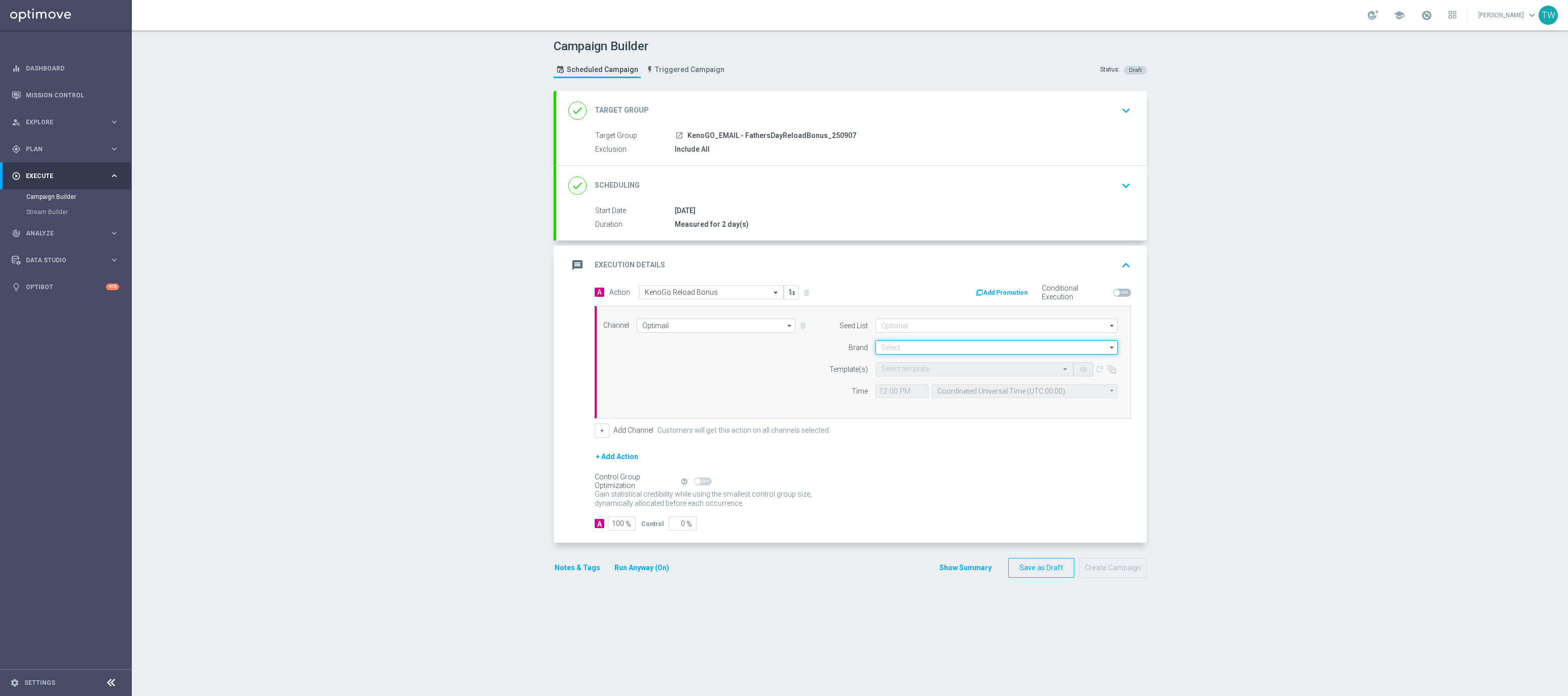
click at [936, 350] on input at bounding box center [996, 347] width 242 height 14
click at [933, 359] on div "KenoGO" at bounding box center [996, 362] width 243 height 15
type input "KenoGO"
click at [924, 370] on input "text" at bounding box center [964, 370] width 166 height 9
click at [995, 387] on div "250907_KenoGO_FathersDayBonusReload" at bounding box center [974, 384] width 186 height 16
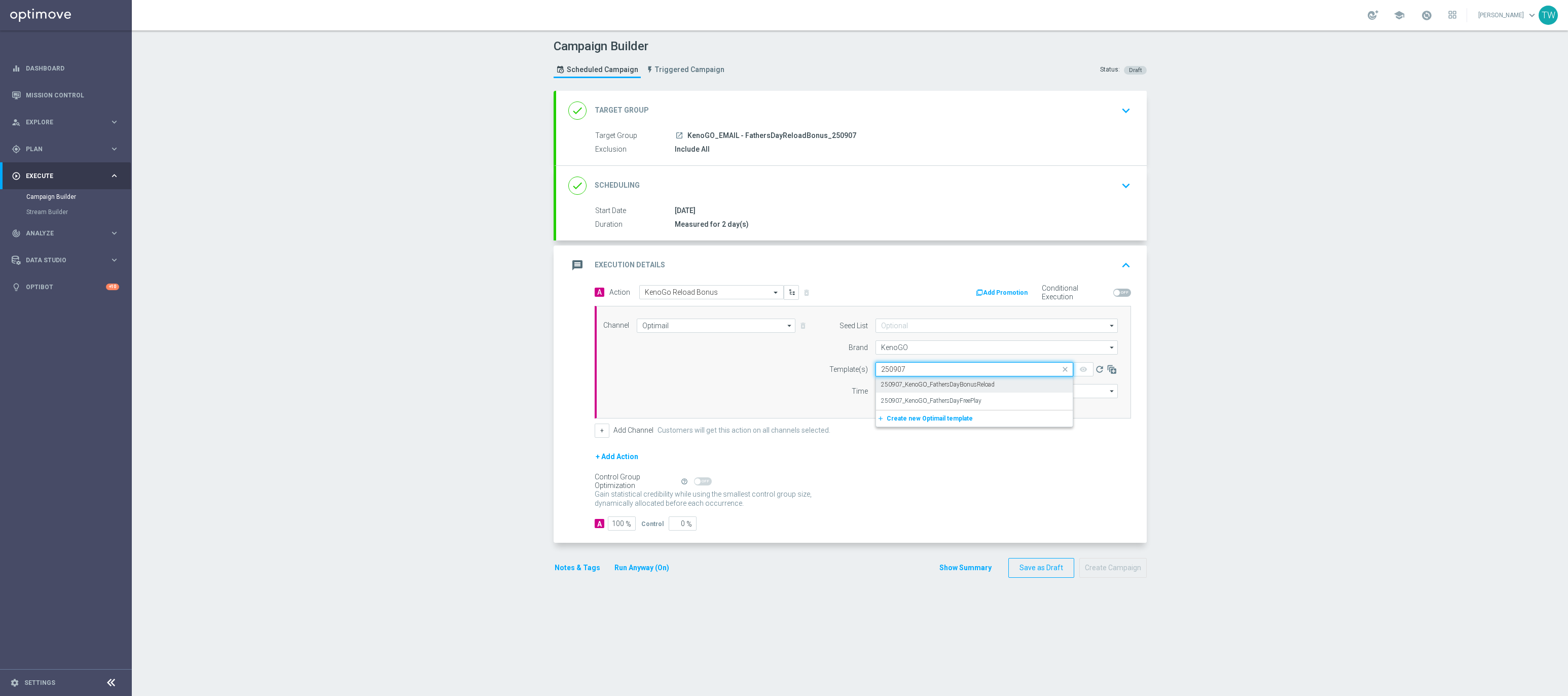
type input "250907"
click at [1002, 396] on input "Coordinated Universal Time (UTC 00:00)" at bounding box center [1025, 390] width 186 height 14
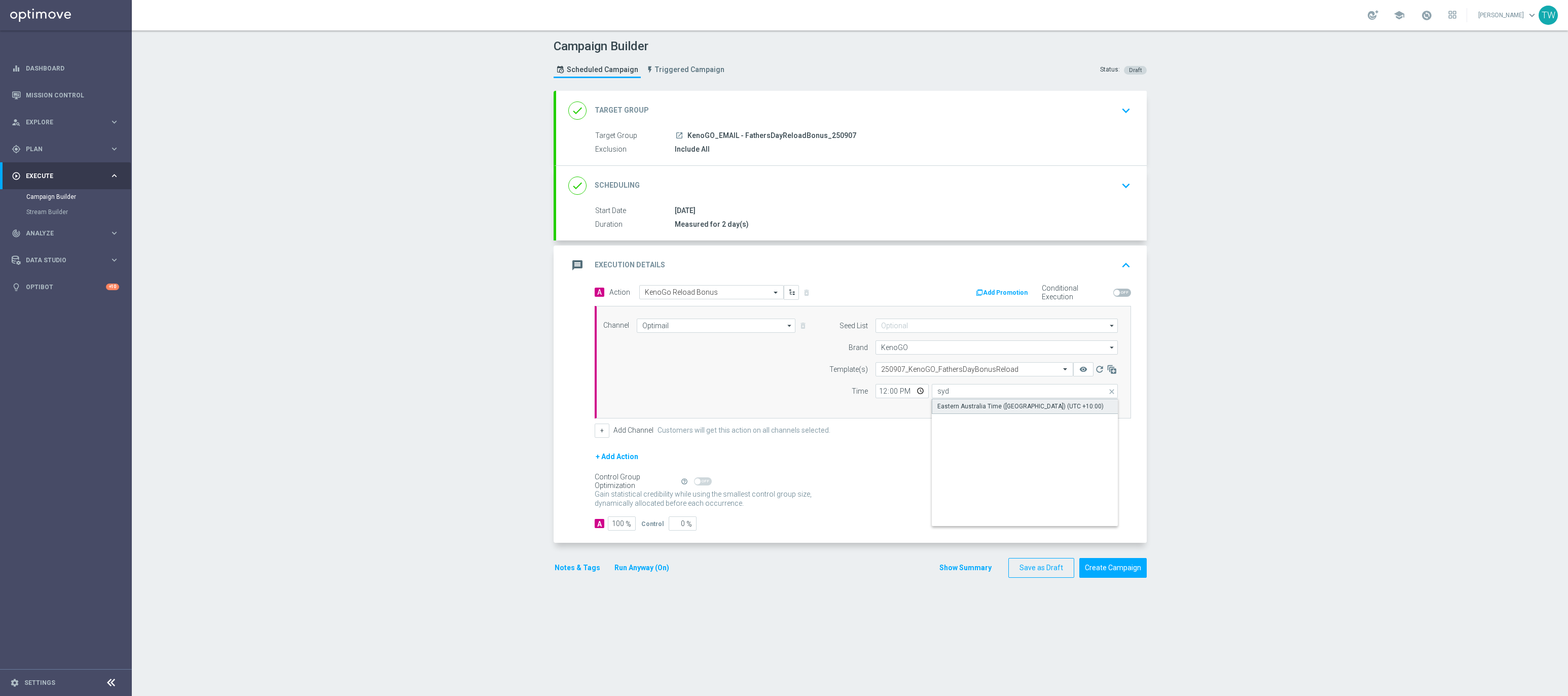
drag, startPoint x: 1001, startPoint y: 406, endPoint x: 749, endPoint y: 522, distance: 277.4
click at [999, 406] on div "Eastern Australia Time (Sydney) (UTC +10:00)" at bounding box center [1020, 406] width 166 height 9
type input "Eastern Australia Time (Sydney) (UTC +10:00)"
drag, startPoint x: 669, startPoint y: 523, endPoint x: 761, endPoint y: 524, distance: 92.0
click at [761, 524] on div "A 100 % Control 0 %" at bounding box center [863, 523] width 536 height 14
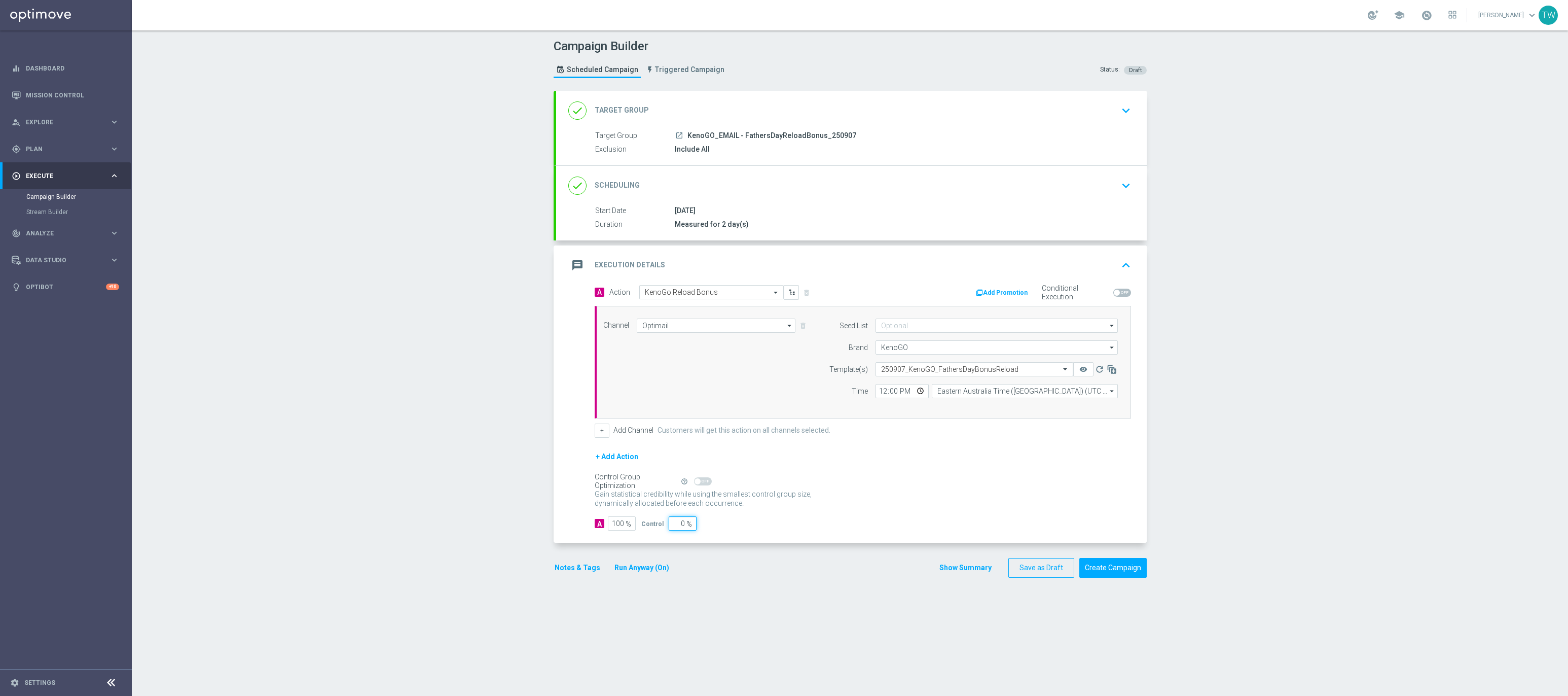
type input "1"
type input "99"
type input "10"
type input "90"
type input "10"
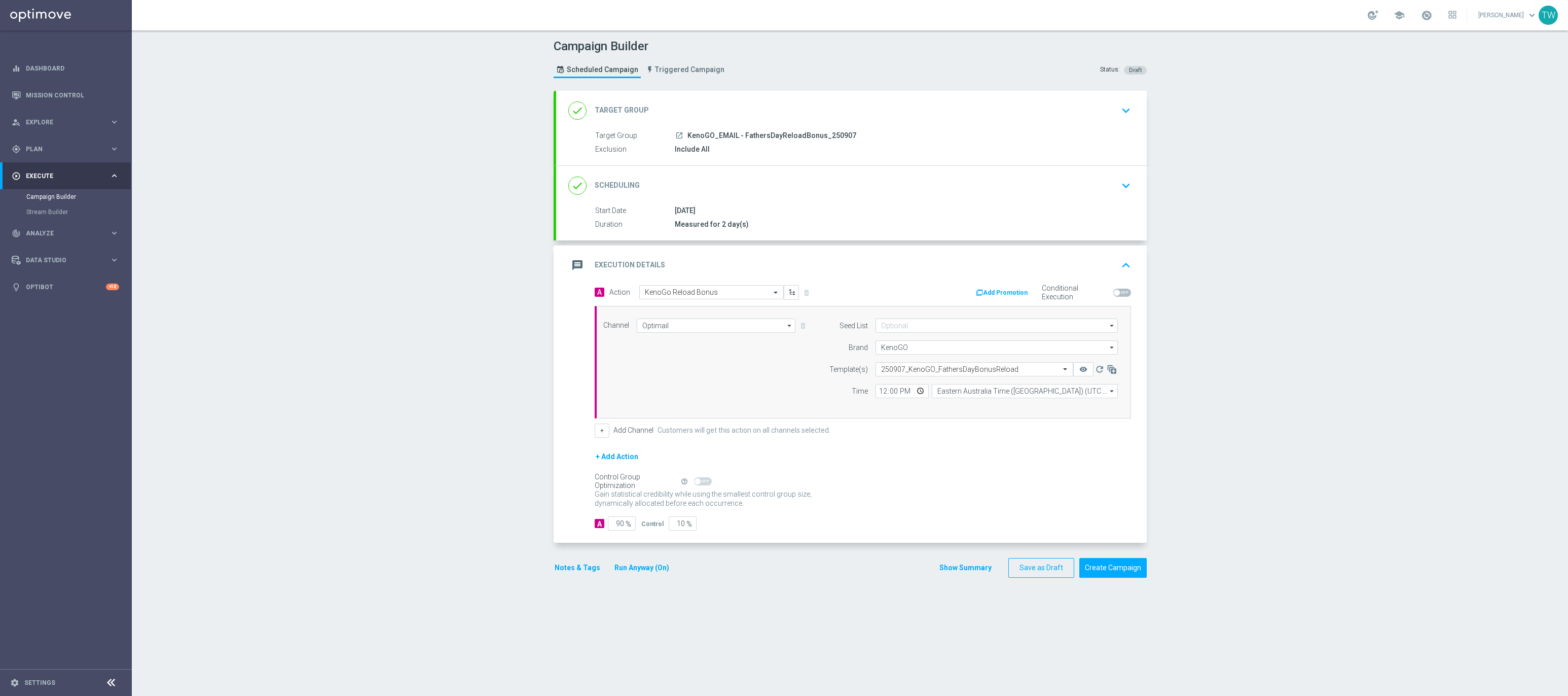
click at [879, 535] on div "A Action Select action KenoGo Reload Bonus delete_forever Add Promotion Conditi…" at bounding box center [852, 414] width 590 height 258
click at [1130, 571] on button "Create Campaign" at bounding box center [1113, 568] width 68 height 19
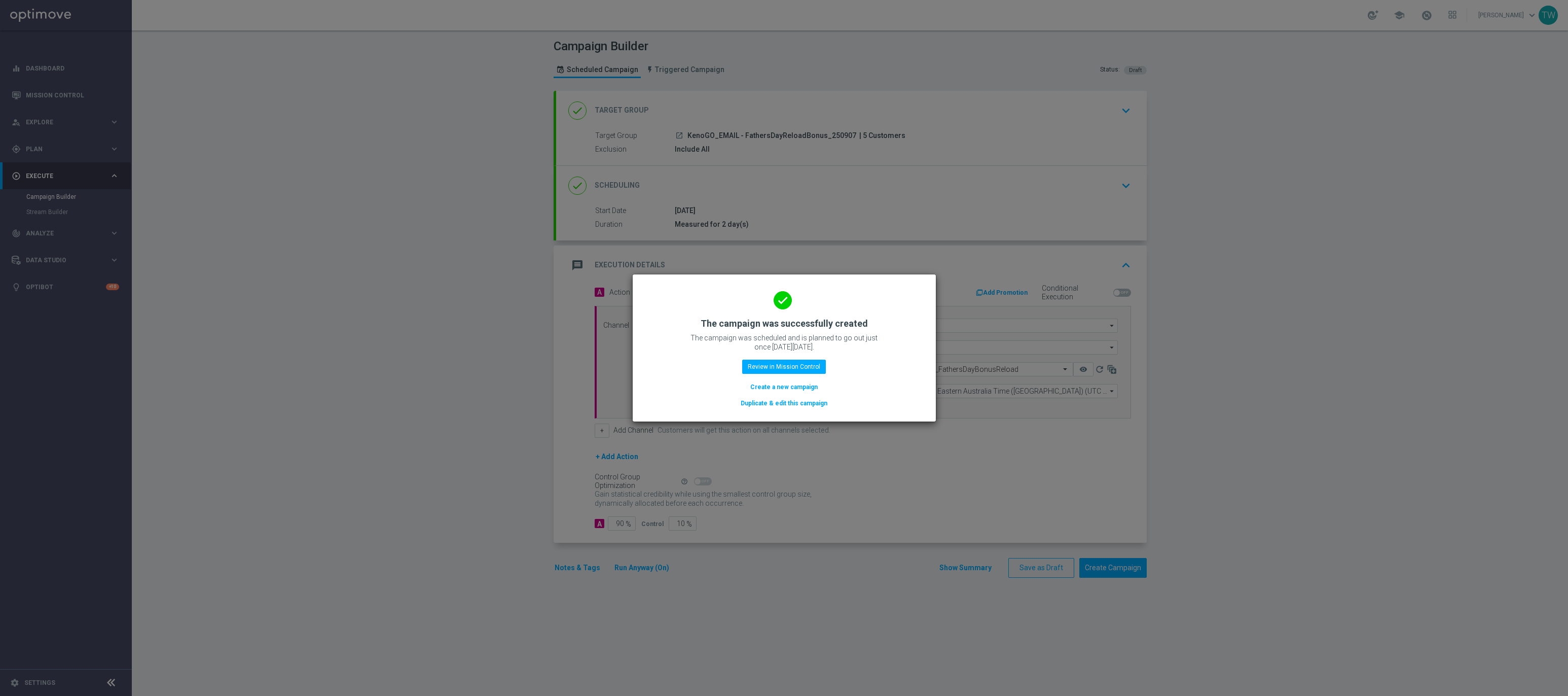
drag, startPoint x: 769, startPoint y: 406, endPoint x: 763, endPoint y: 413, distance: 9.2
click at [768, 409] on button "Duplicate & edit this campaign" at bounding box center [784, 403] width 89 height 11
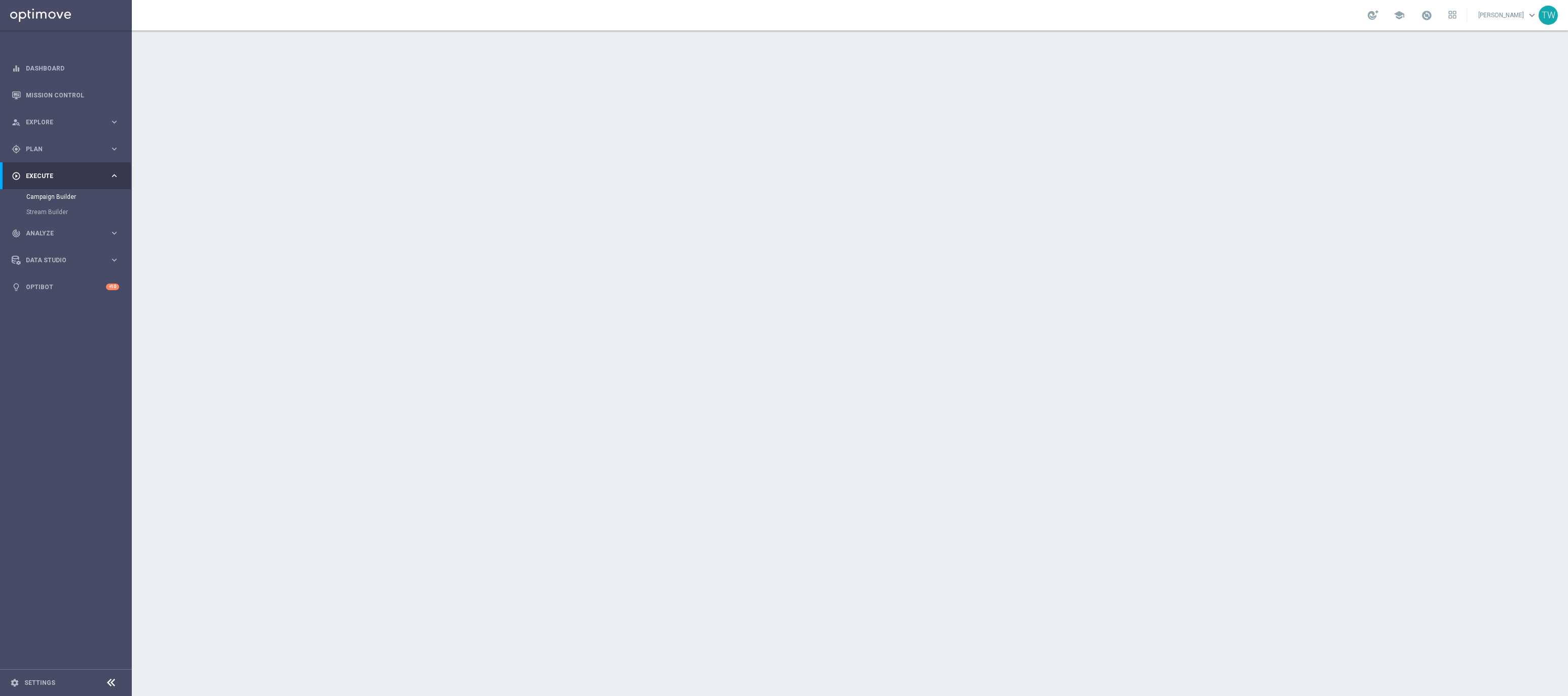
click at [898, 111] on div "done Target Group keyboard_arrow_down" at bounding box center [852, 111] width 566 height 19
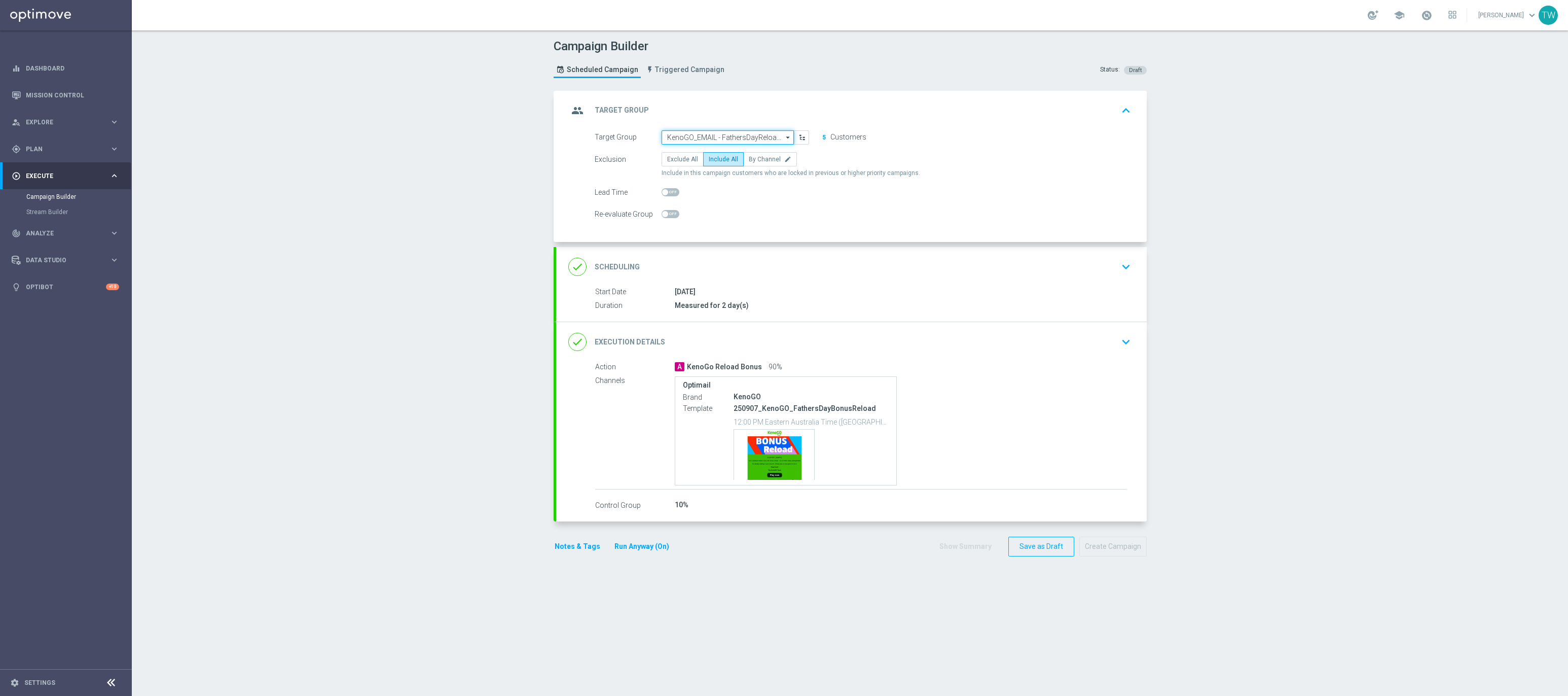
click at [725, 137] on input "KenoGO_EMAIL - FathersDayReloadBonus_250907" at bounding box center [727, 137] width 132 height 14
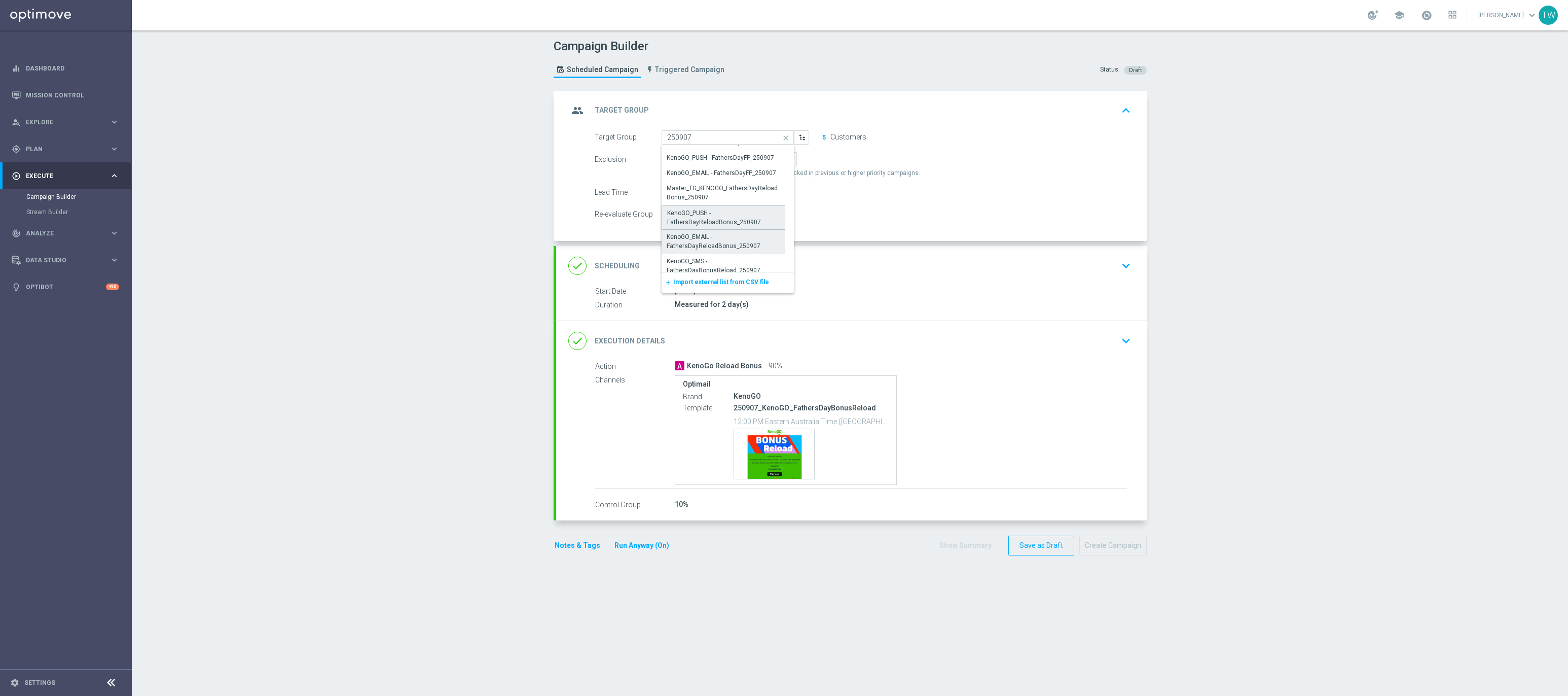
click at [738, 216] on div "KenoGO_PUSH - FathersDayReloadBonus_250907" at bounding box center [724, 217] width 113 height 18
type input "KenoGO_PUSH - FathersDayReloadBonus_250907"
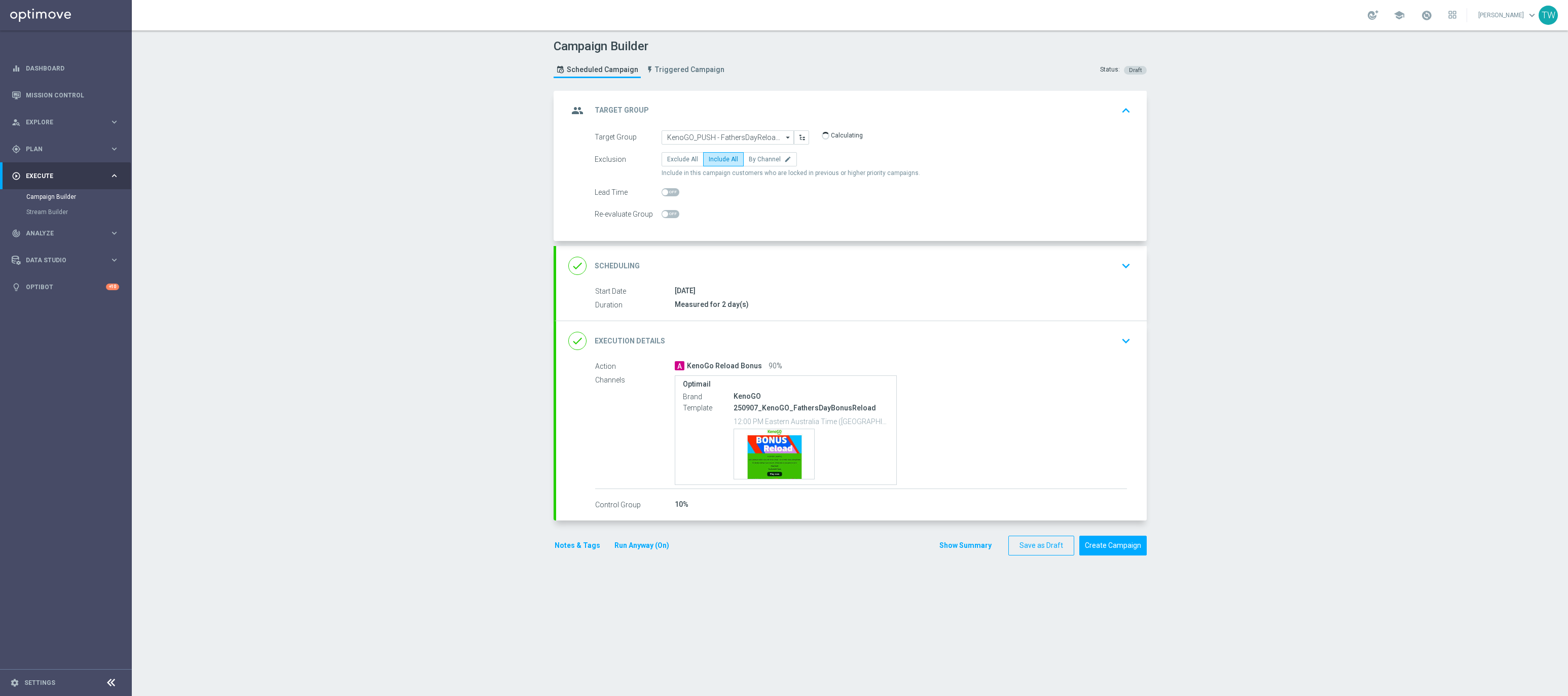
click at [772, 350] on div "done Execution Details keyboard_arrow_down" at bounding box center [852, 341] width 566 height 19
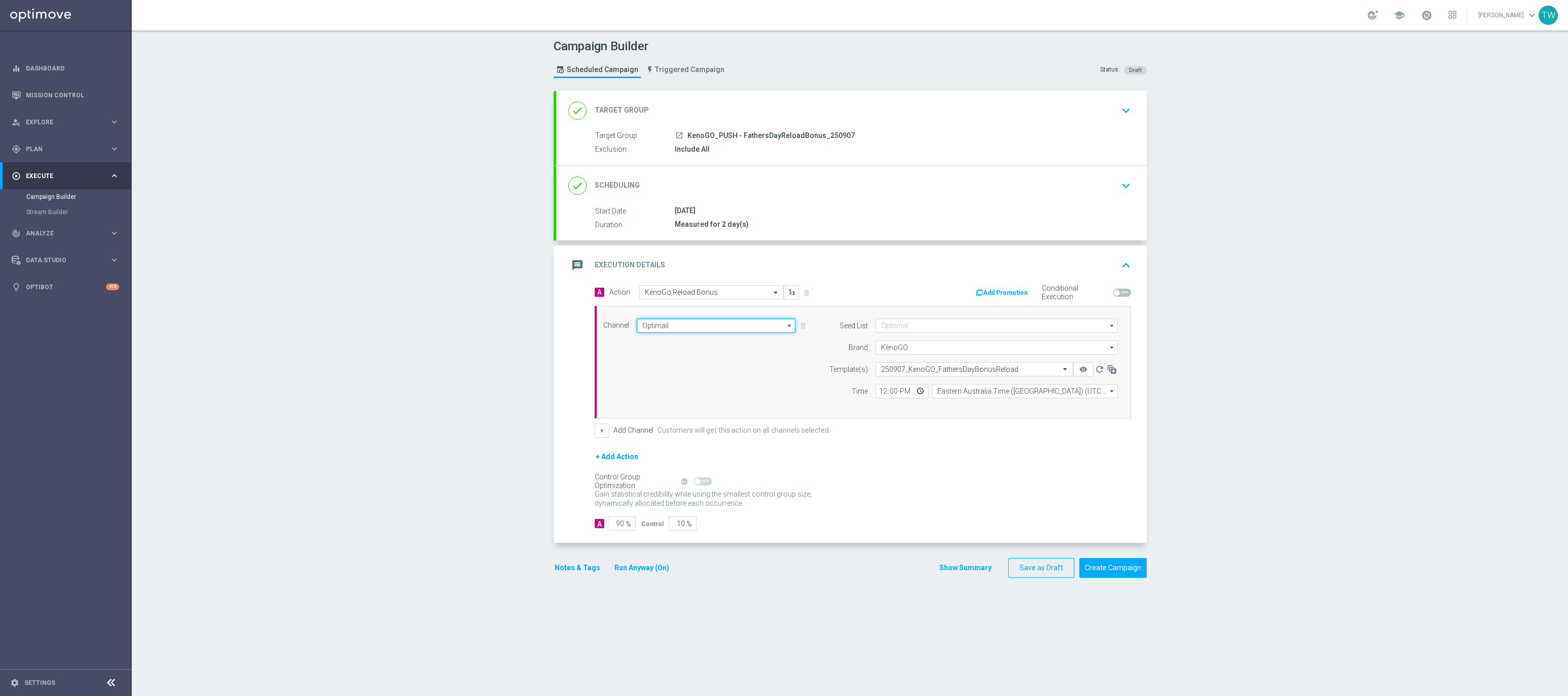
click at [717, 326] on input "Optimail" at bounding box center [716, 325] width 159 height 14
click at [740, 435] on div "OptiMobile Push" at bounding box center [712, 438] width 150 height 15
type input "OptiMobile Push"
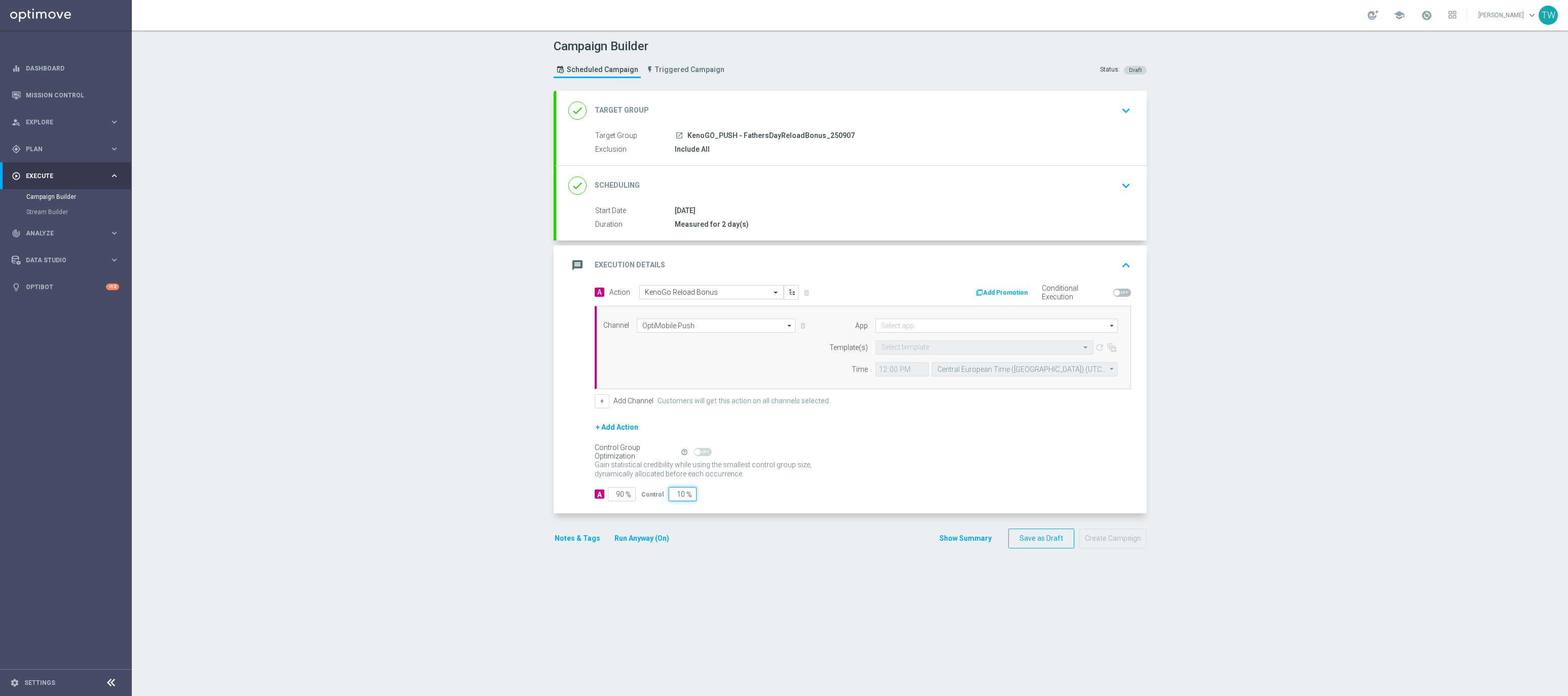
drag, startPoint x: 674, startPoint y: 499, endPoint x: 702, endPoint y: 501, distance: 28.1
click at [702, 501] on div "A 90 % Control 10 %" at bounding box center [863, 494] width 536 height 14
type input "0"
type input "100"
type input "0"
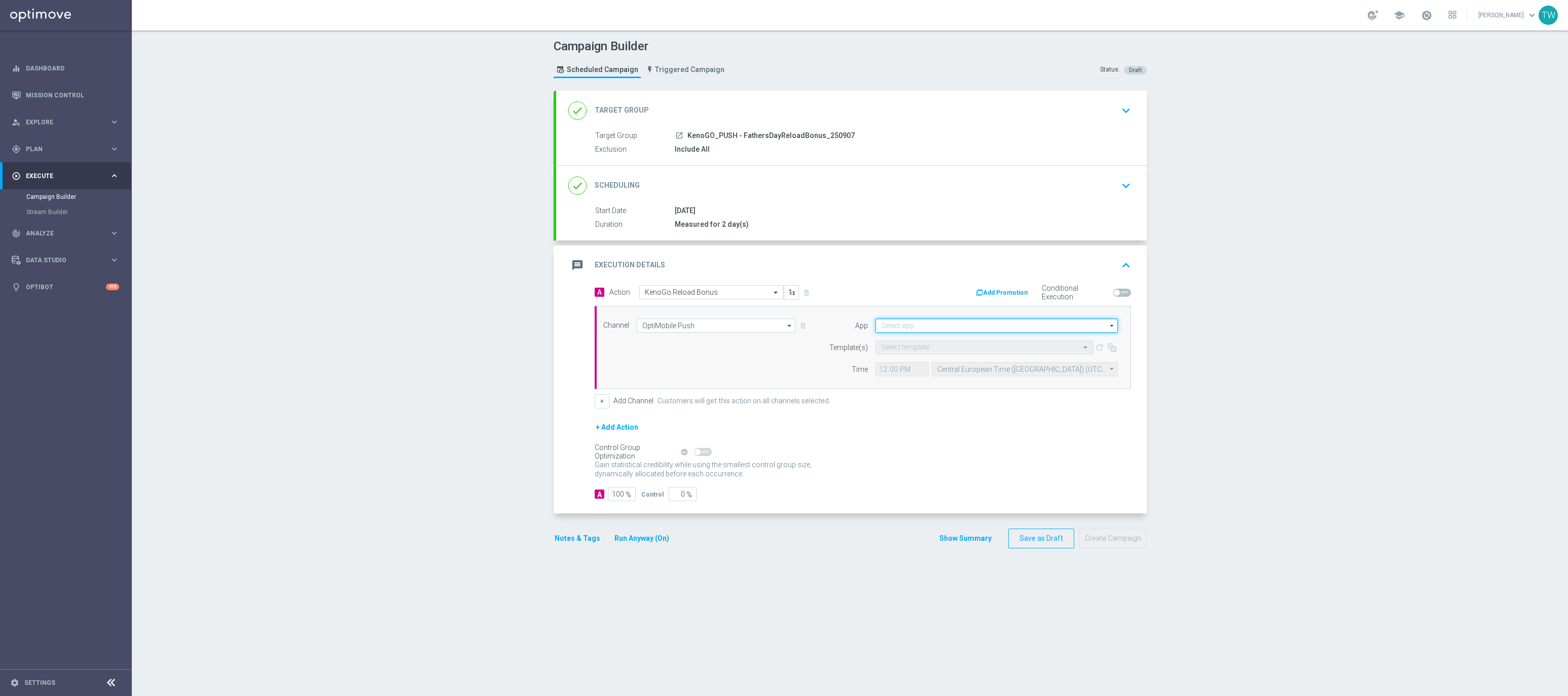
click at [911, 331] on input at bounding box center [996, 325] width 242 height 14
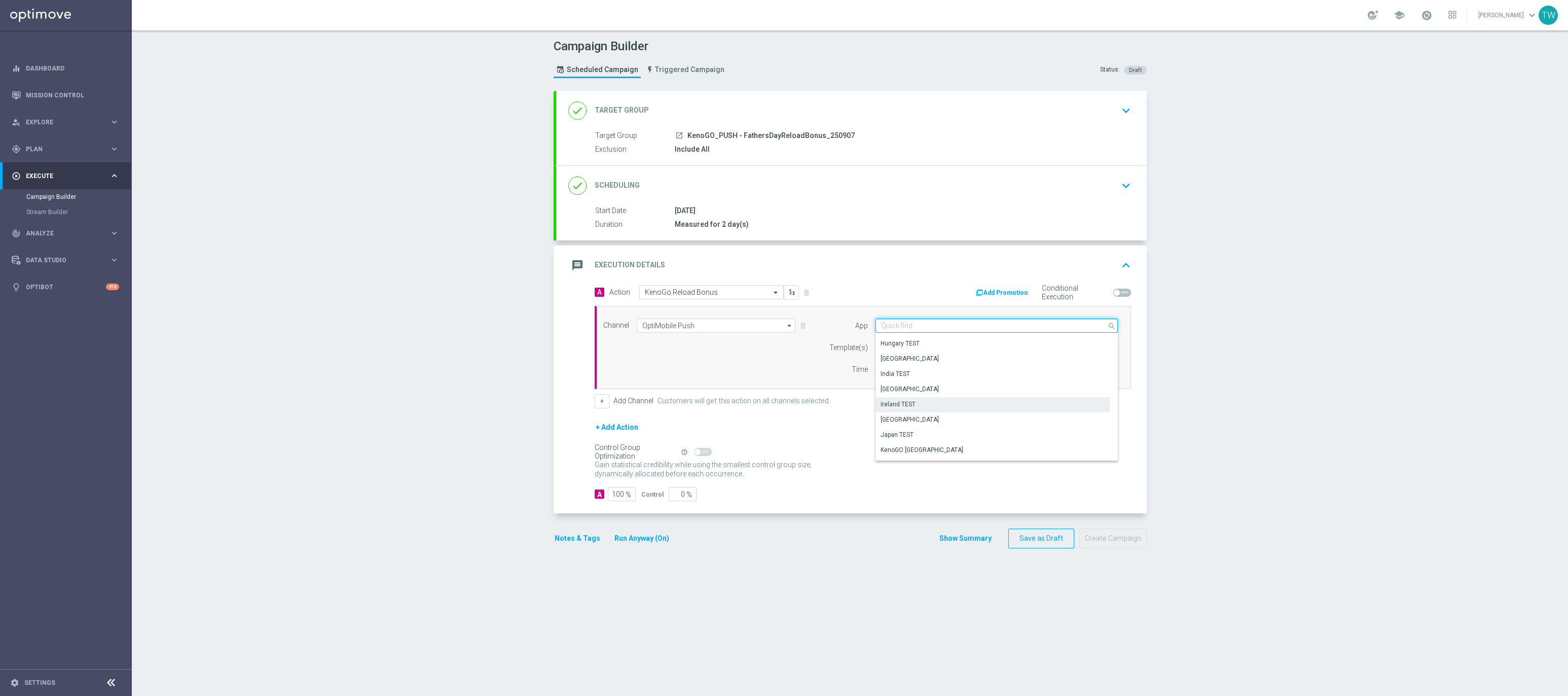
scroll to position [175, 0]
click at [945, 441] on div "KenoGO Australia" at bounding box center [992, 438] width 234 height 14
type input "KenoGO Australia"
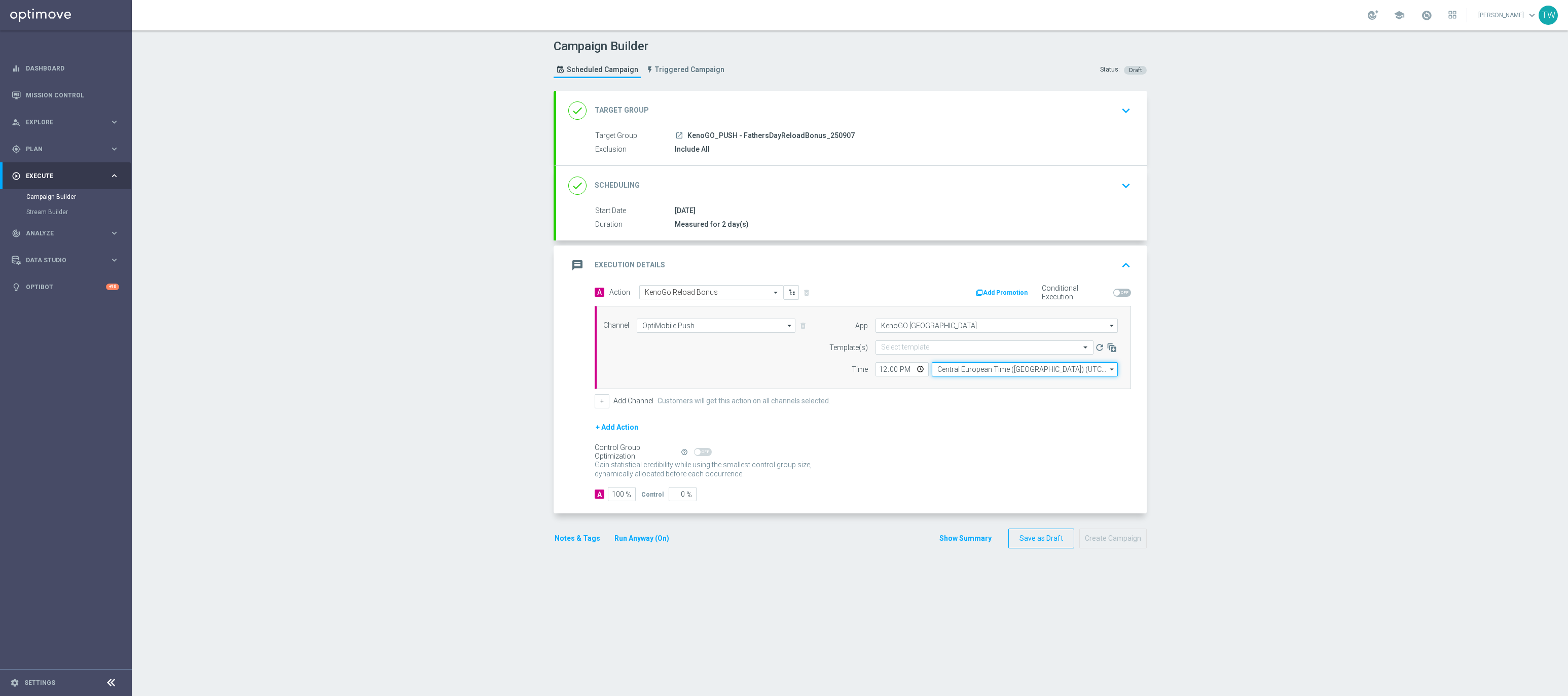
click at [981, 375] on input "Central European Time (Budapest) (UTC +02:00)" at bounding box center [1025, 369] width 186 height 14
drag, startPoint x: 979, startPoint y: 381, endPoint x: 964, endPoint y: 357, distance: 28.3
click at [979, 381] on div "Eastern Australia Time (Sydney) (UTC +10:00)" at bounding box center [1025, 384] width 186 height 15
type input "Eastern Australia Time (Sydney) (UTC +10:00)"
click at [963, 354] on div "Select template" at bounding box center [984, 347] width 218 height 14
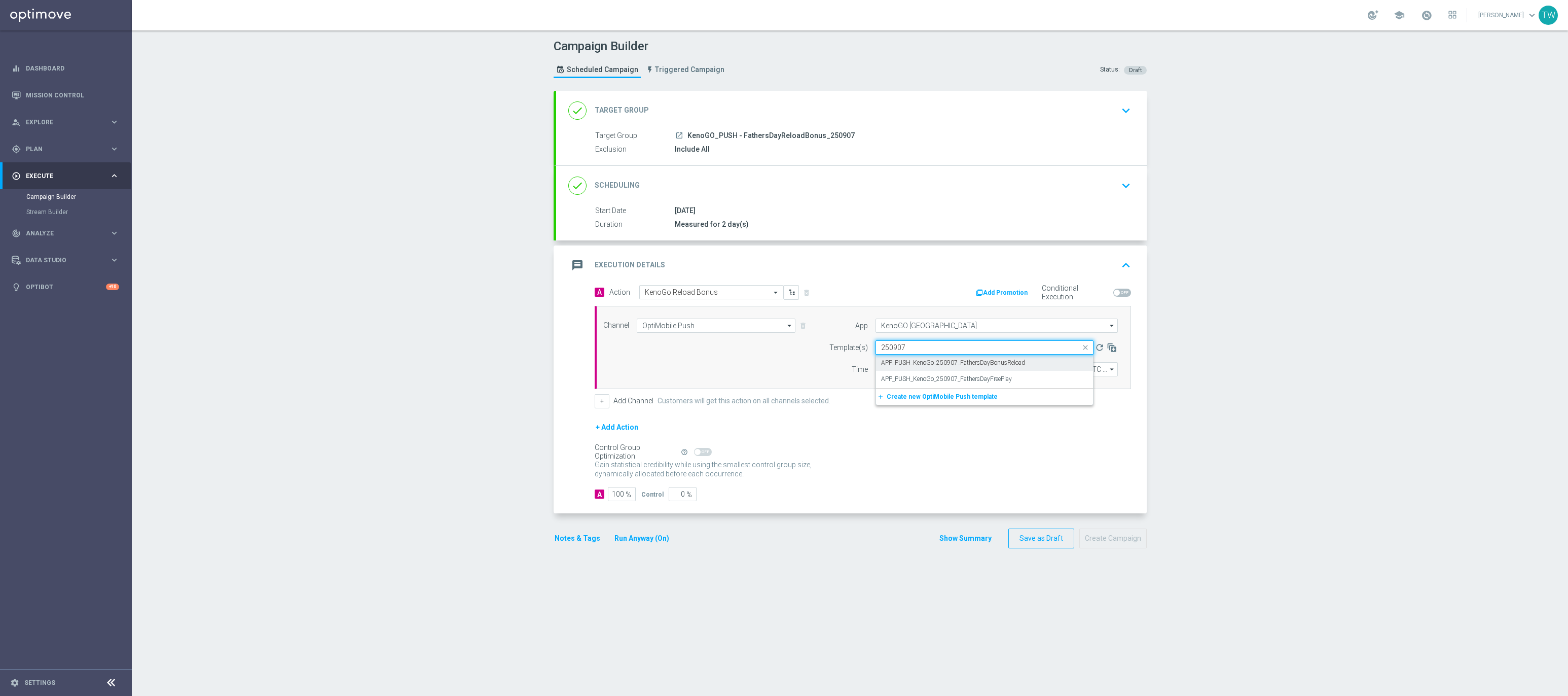
click at [988, 365] on label "APP_PUSH_KenoGo_250907_FathersDayBonusReload" at bounding box center [953, 363] width 144 height 9
type input "250907"
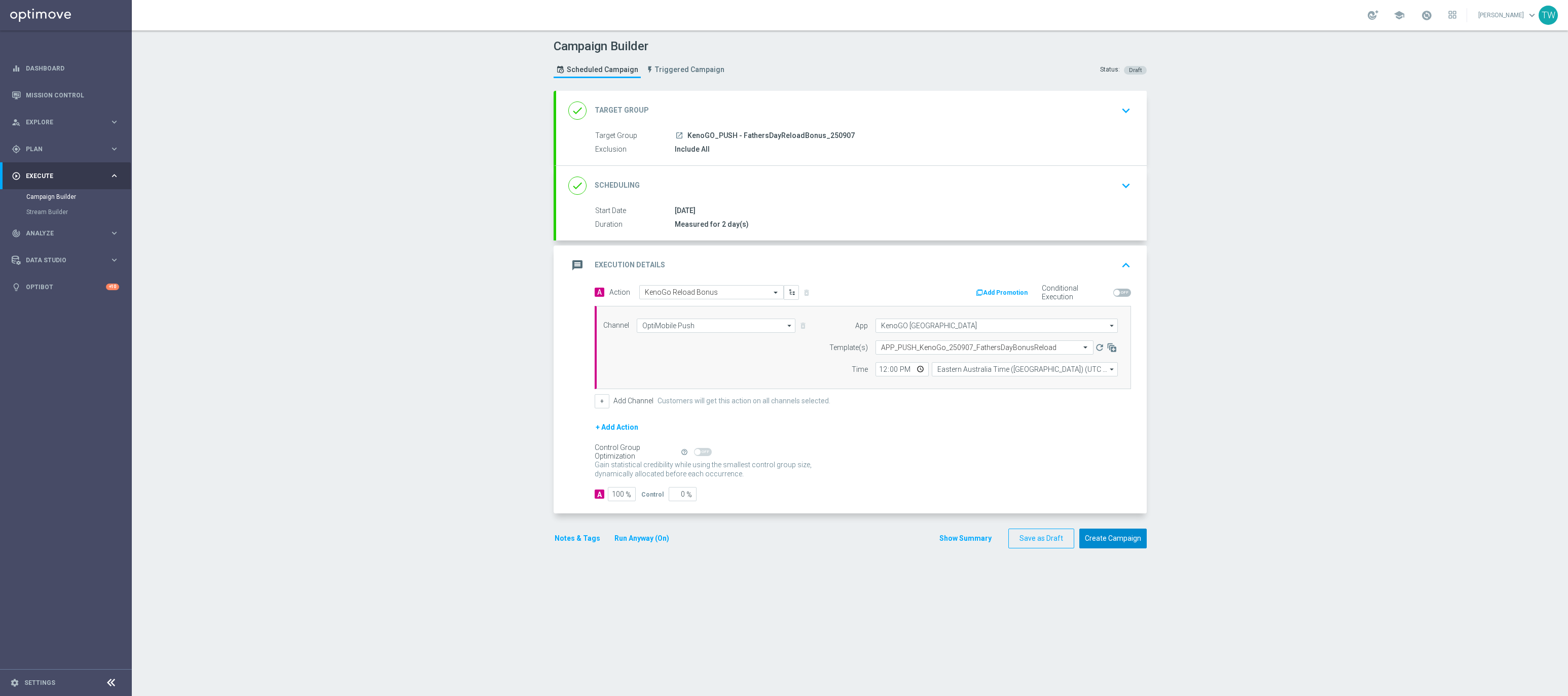
click at [1133, 542] on button "Create Campaign" at bounding box center [1113, 538] width 68 height 19
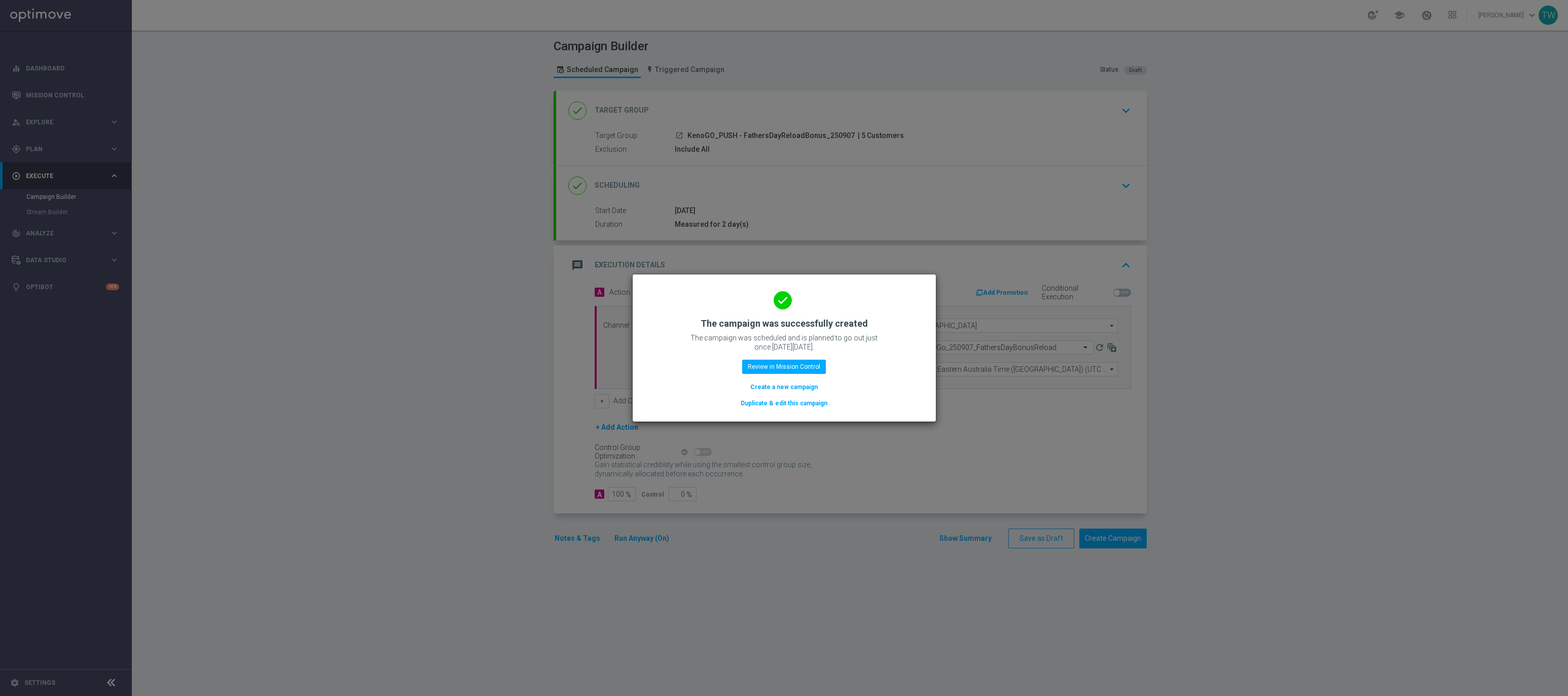
click at [763, 401] on button "Duplicate & edit this campaign" at bounding box center [784, 403] width 89 height 11
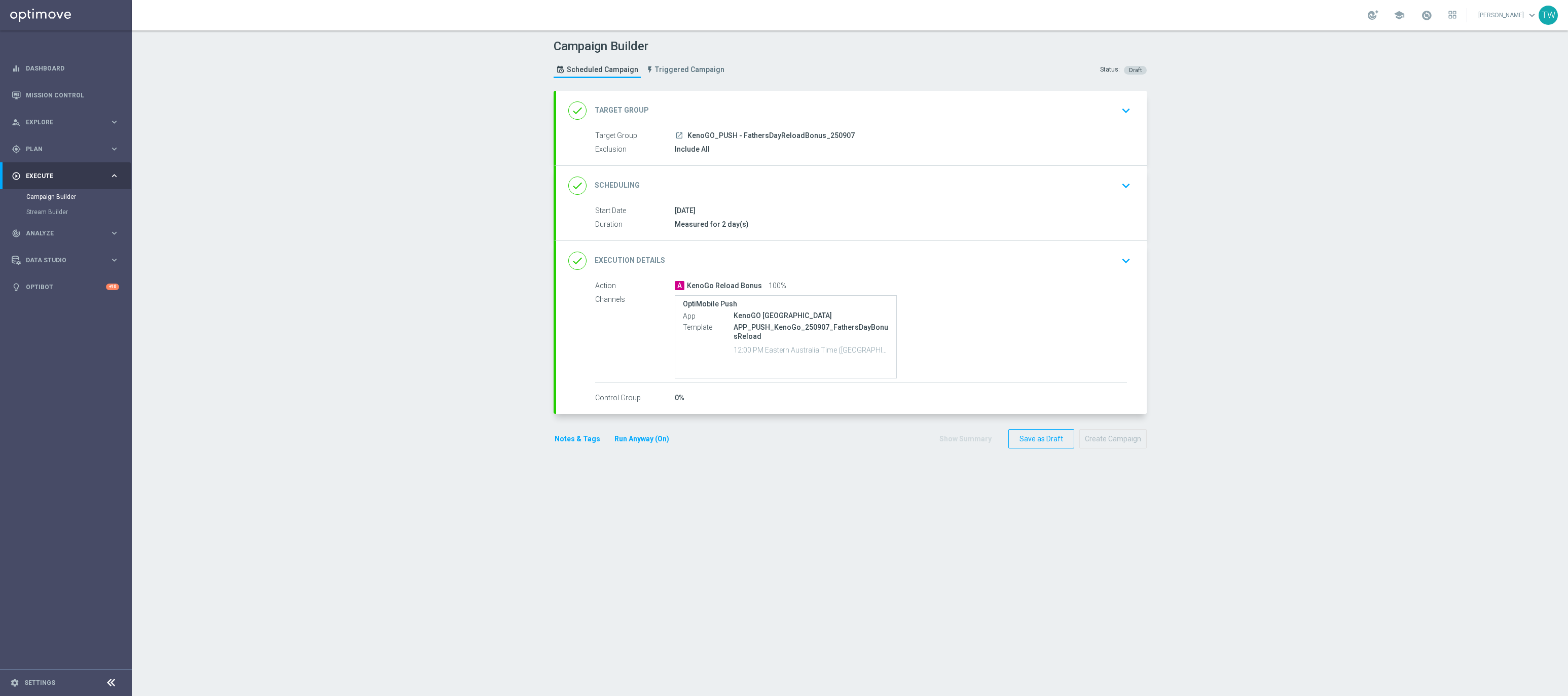
click at [822, 119] on div "done Target Group keyboard_arrow_down" at bounding box center [852, 111] width 566 height 19
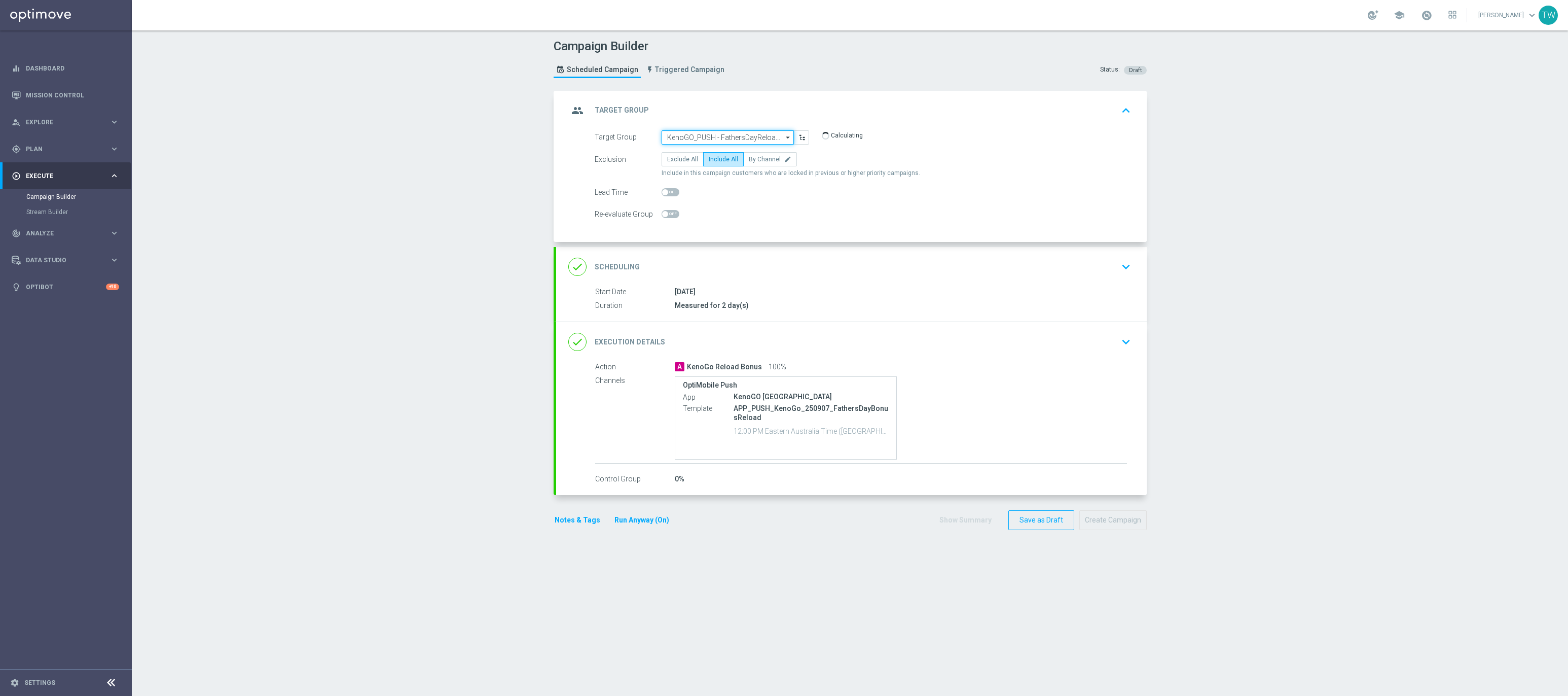
click at [718, 135] on input "KenoGO_PUSH - FathersDayReloadBonus_250907" at bounding box center [727, 137] width 132 height 14
click at [752, 264] on div "KenoGO_SMS - FathersDayBonusReload_250907" at bounding box center [723, 259] width 114 height 18
type input "KenoGO_SMS - FathersDayBonusReload_250907"
click at [812, 342] on div "done Execution Details keyboard_arrow_down" at bounding box center [852, 341] width 566 height 19
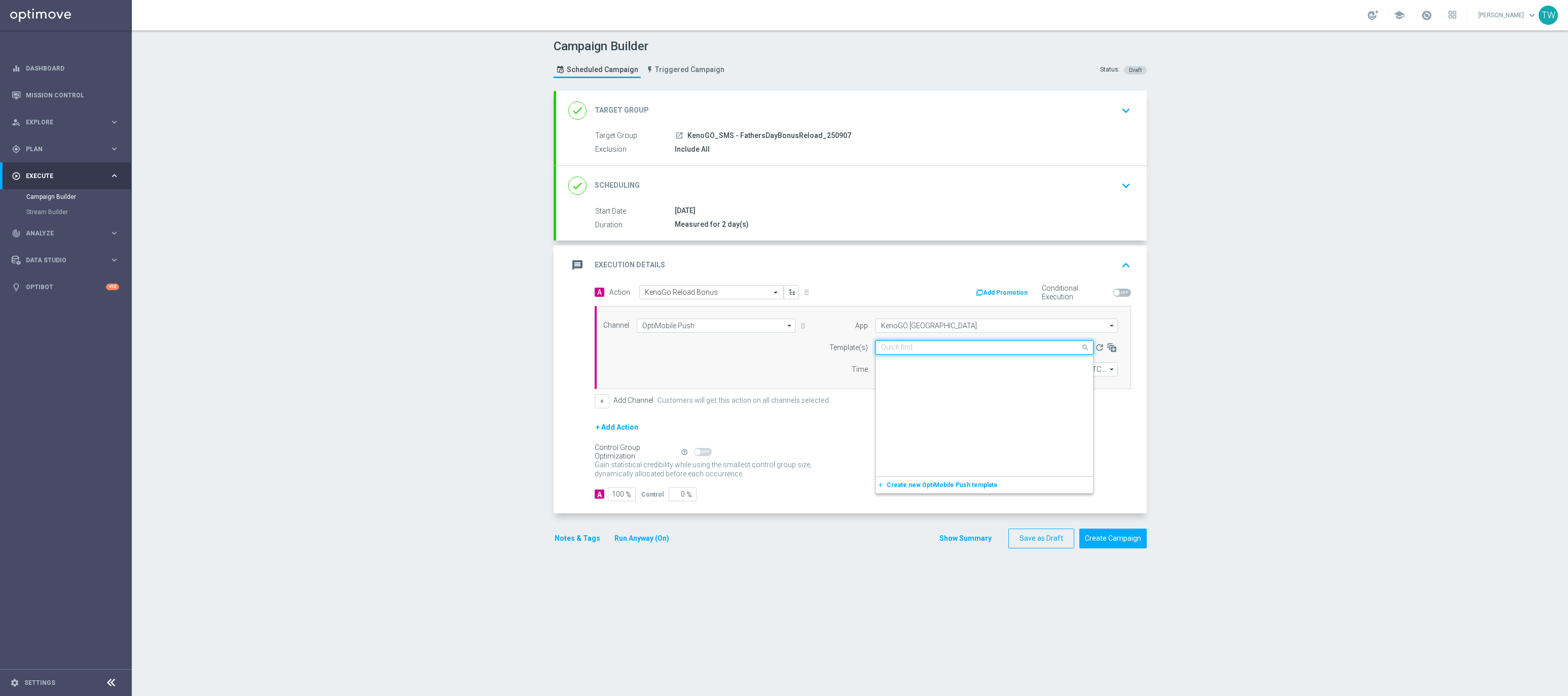
click at [987, 349] on input "text" at bounding box center [974, 348] width 186 height 9
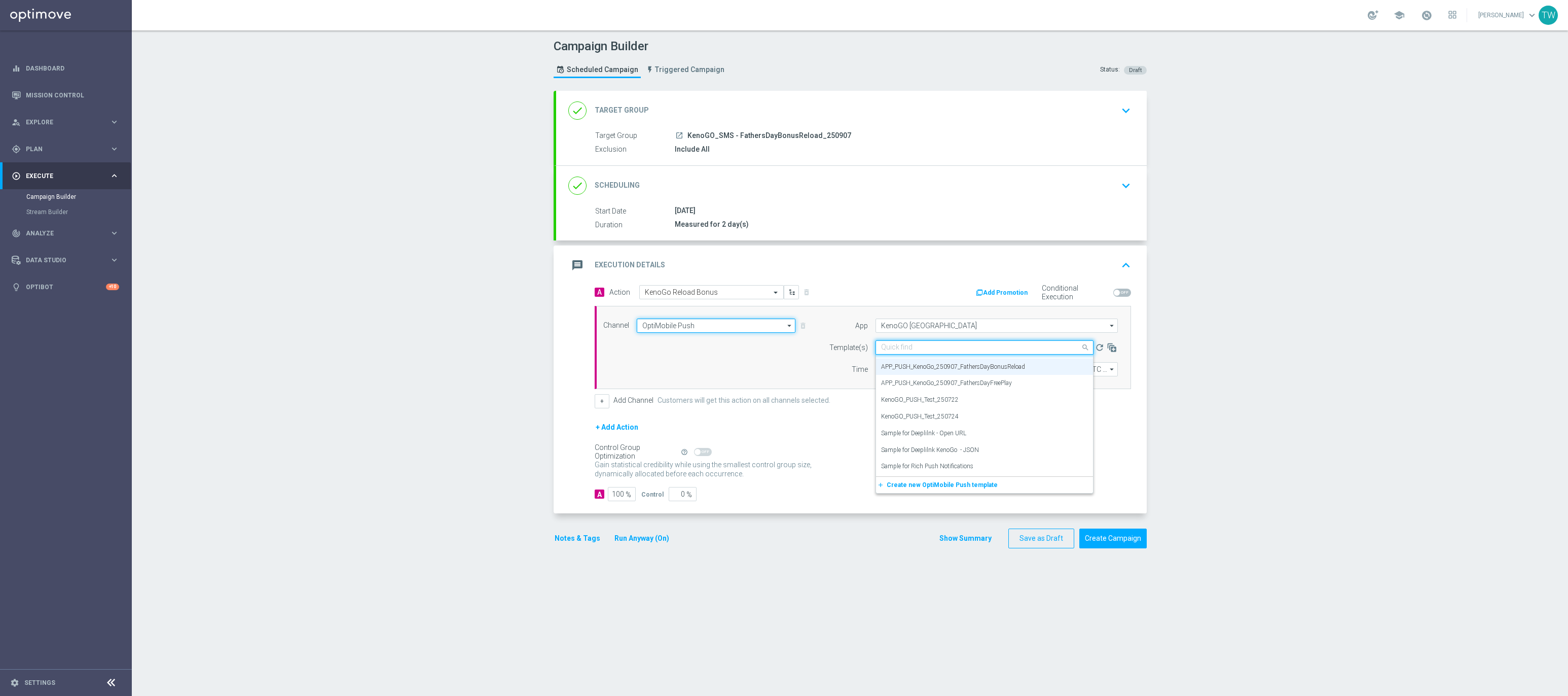
click at [681, 328] on input "OptiMobile Push" at bounding box center [716, 325] width 159 height 14
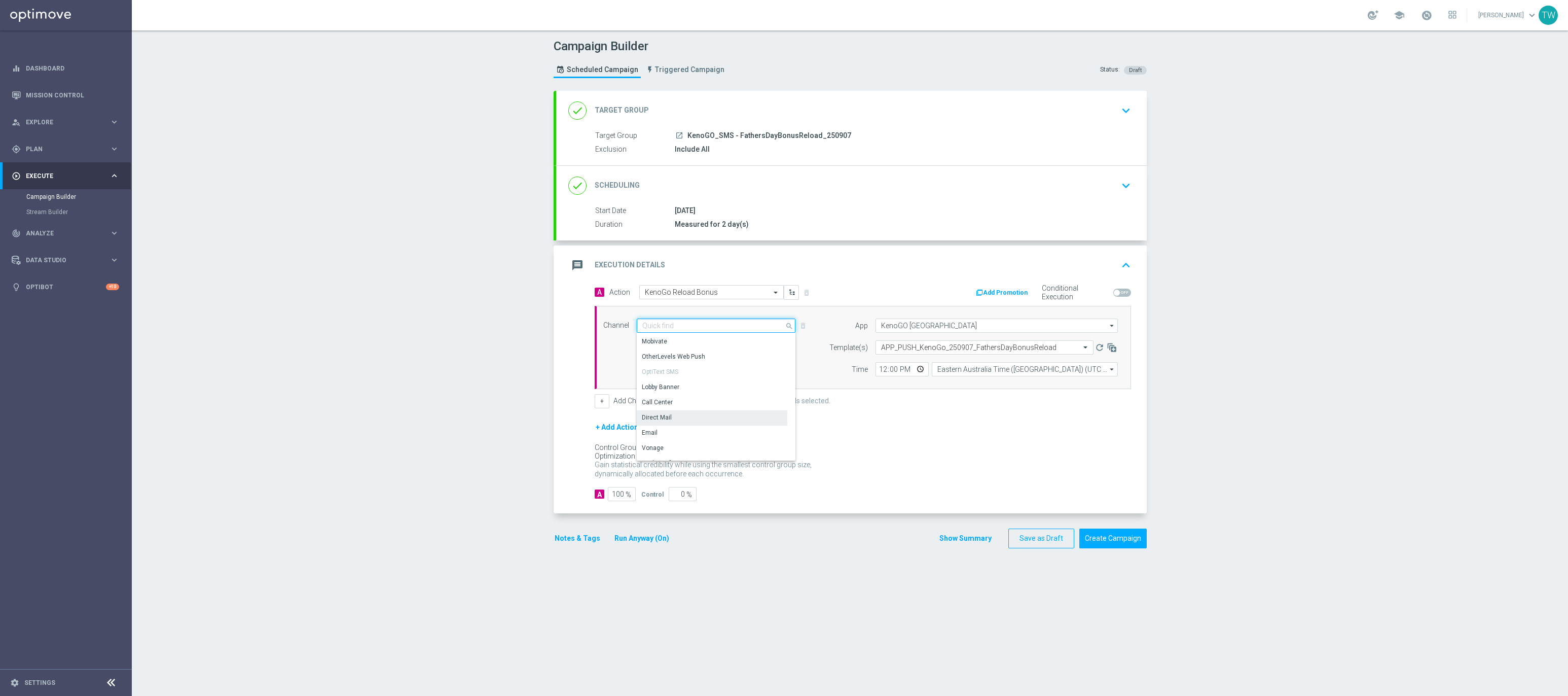
scroll to position [111, 0]
click at [702, 438] on div "Vonage" at bounding box center [712, 442] width 150 height 15
type input "Vonage"
click at [905, 348] on input "text" at bounding box center [980, 347] width 198 height 9
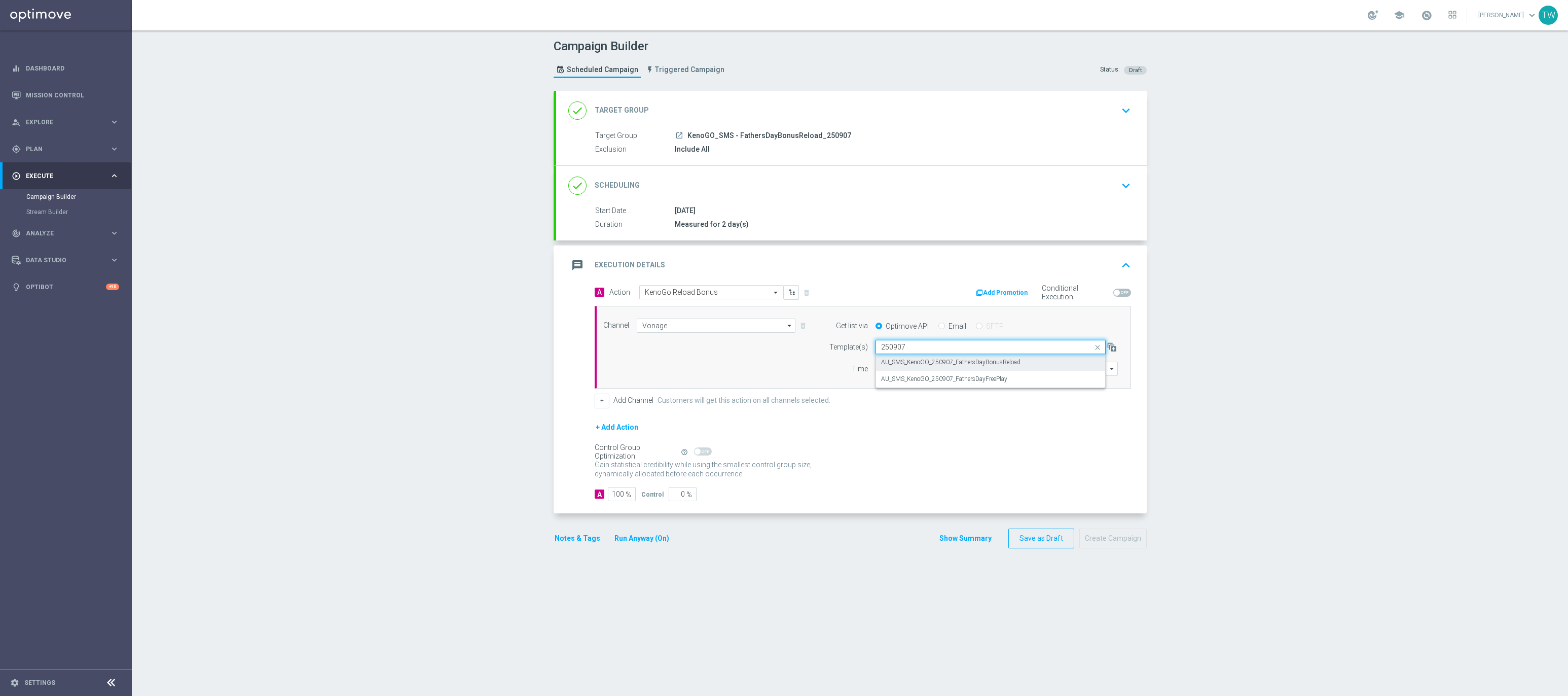
click at [941, 362] on label "AU_SMS_KenoGO_250907_FathersDayBonusReload" at bounding box center [950, 362] width 139 height 9
type input "250907"
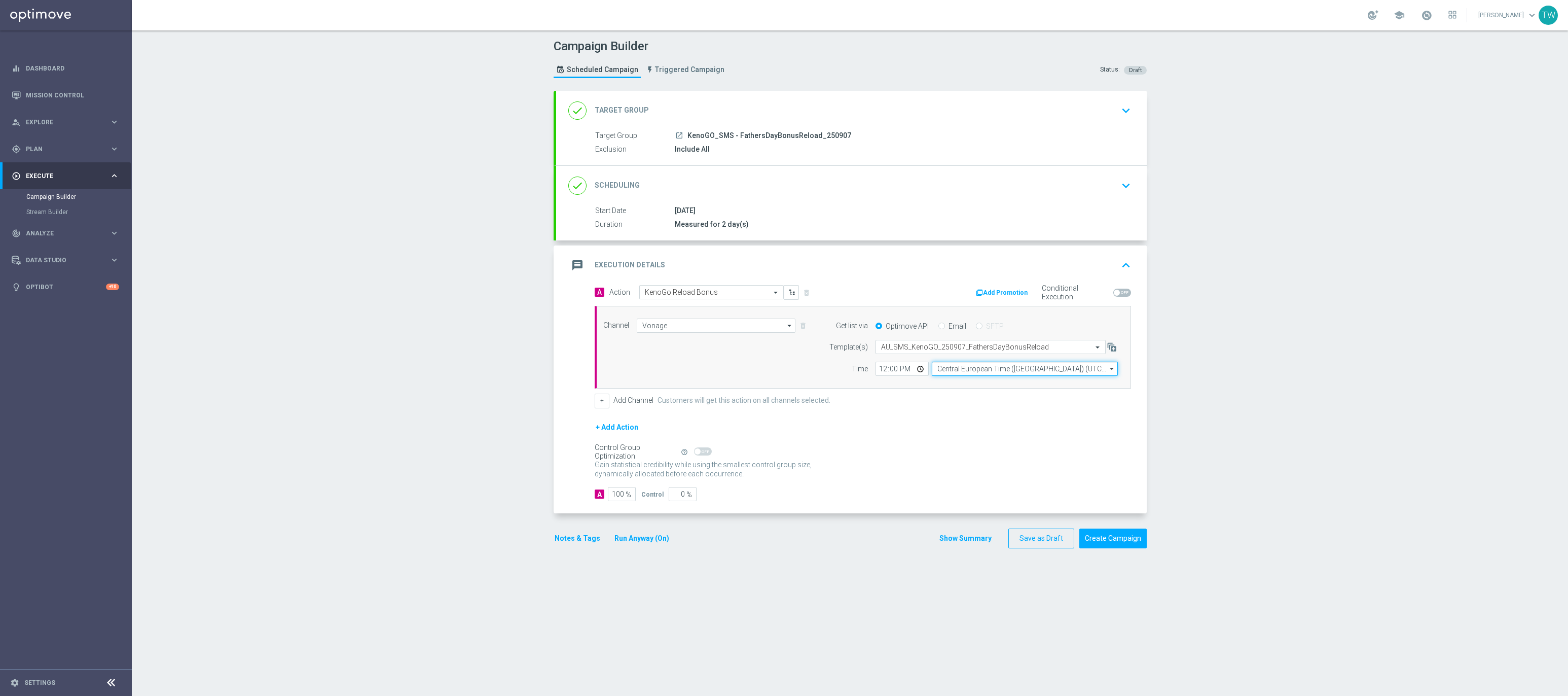
click at [1011, 374] on input "Central European Time (Budapest) (UTC +02:00)" at bounding box center [1025, 368] width 186 height 14
click at [1009, 393] on div "Eastern Australia Time (Sydney) (UTC +10:00)" at bounding box center [1025, 440] width 186 height 127
click at [1010, 390] on div "Eastern Australia Time (Sydney) (UTC +10:00)" at bounding box center [1025, 383] width 186 height 14
type input "Eastern Australia Time (Sydney) (UTC +10:00)"
click at [1115, 533] on button "Create Campaign" at bounding box center [1113, 538] width 68 height 19
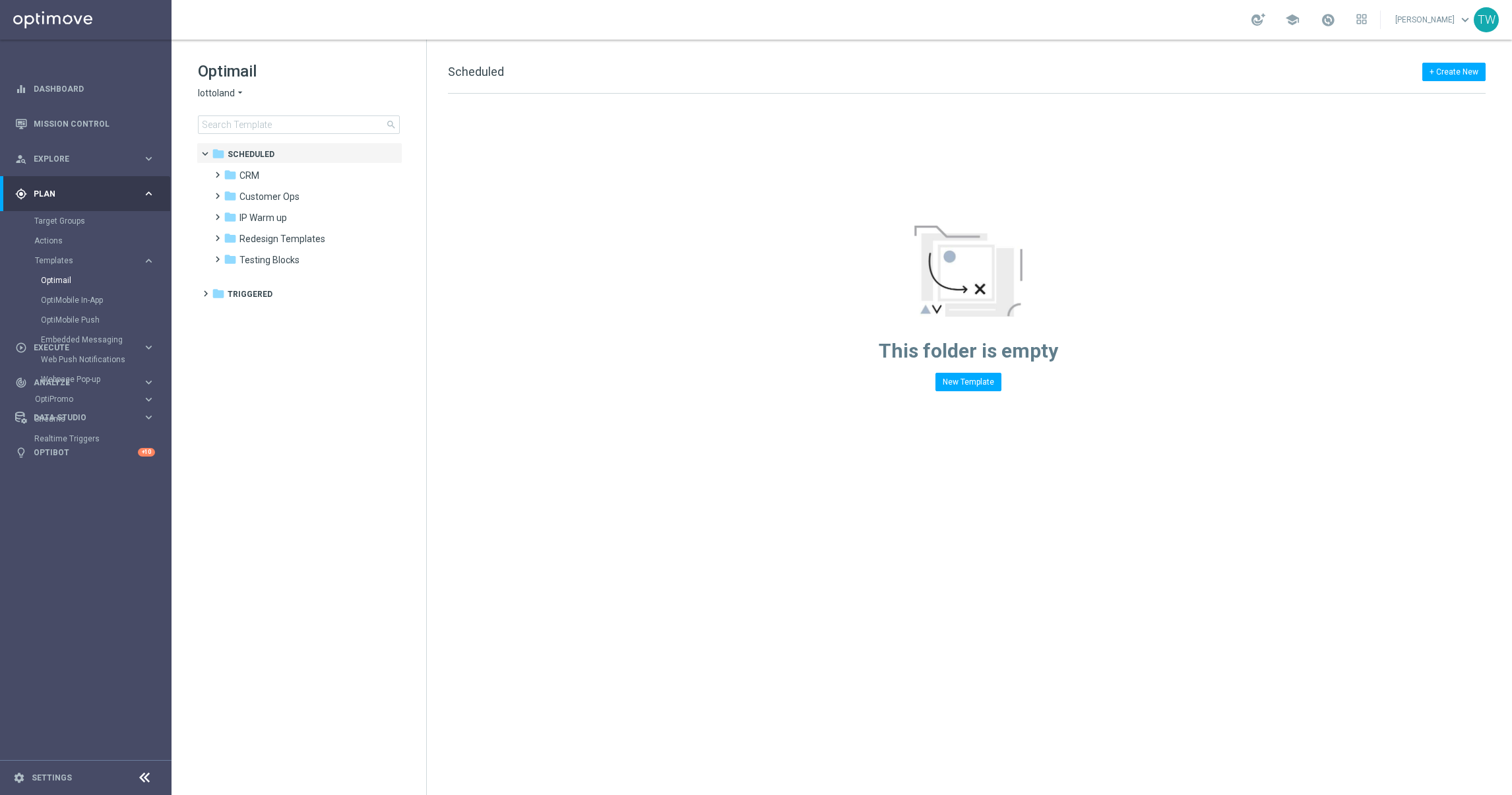
click at [219, 87] on span "lottoland" at bounding box center [216, 93] width 37 height 13
click at [266, 123] on div "KenoGO" at bounding box center [248, 124] width 99 height 16
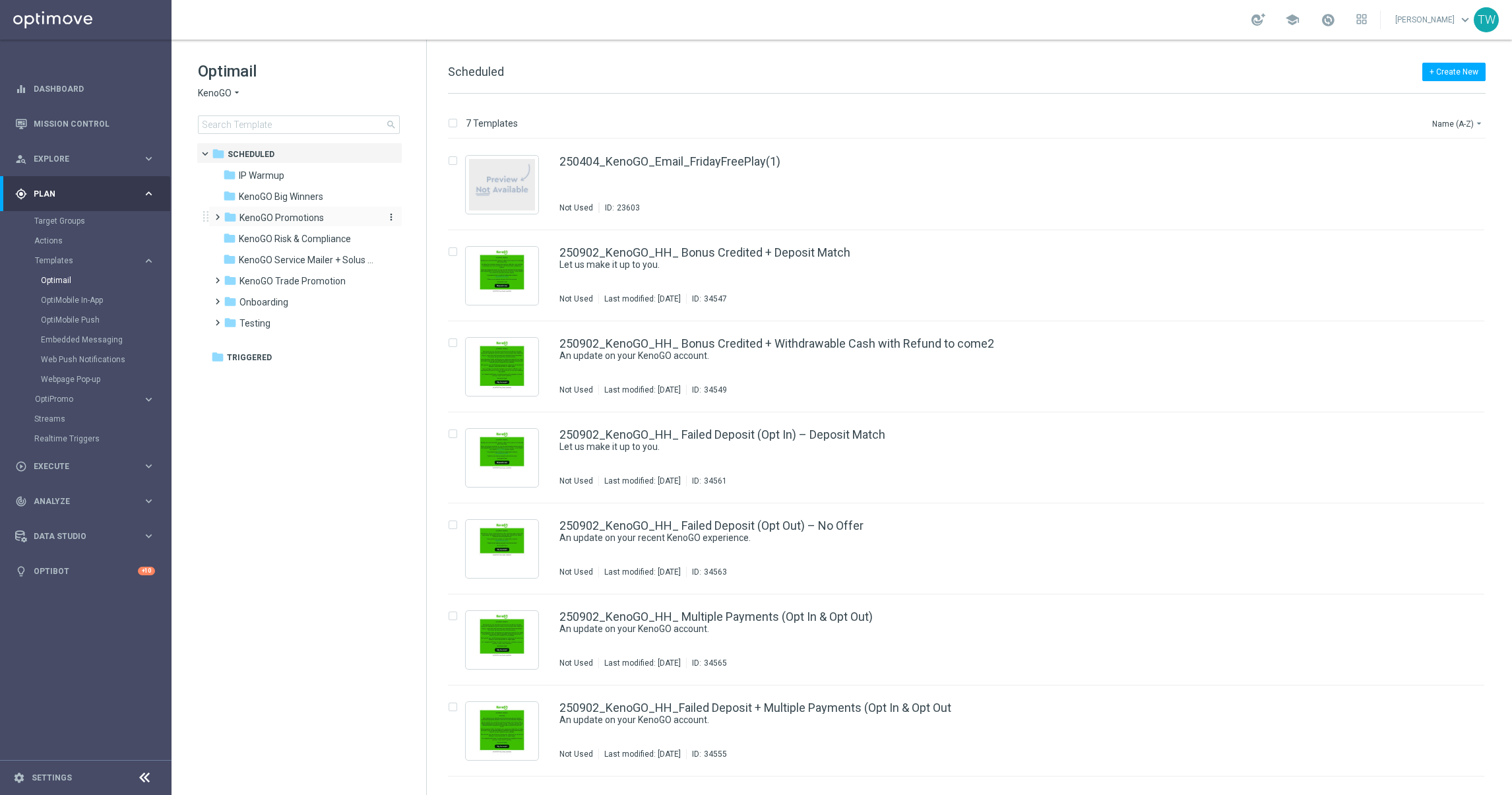
click at [327, 219] on div "folder KenoGO Promotions" at bounding box center [299, 218] width 152 height 15
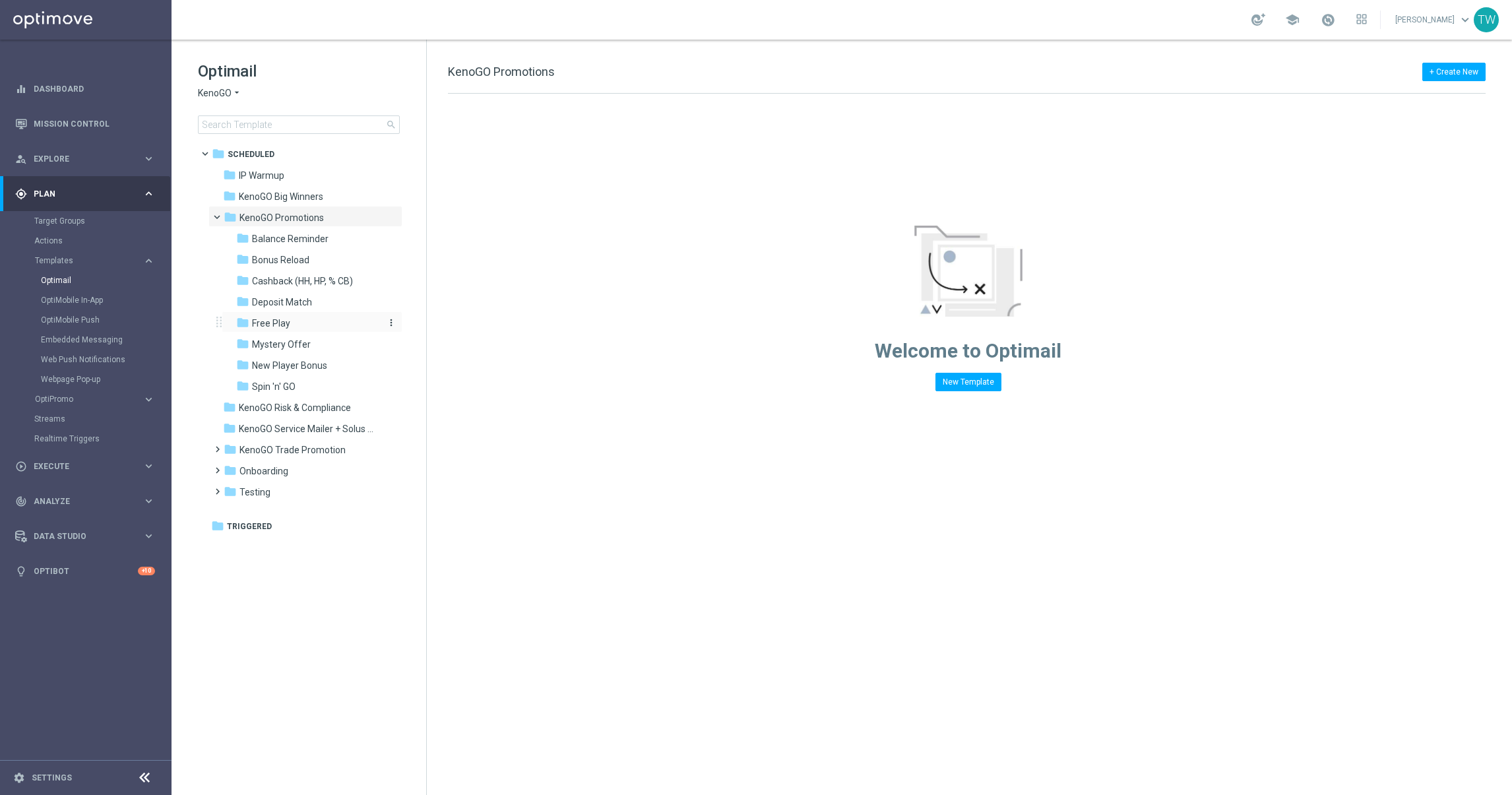
click at [320, 318] on div "folder Free Play" at bounding box center [306, 323] width 140 height 15
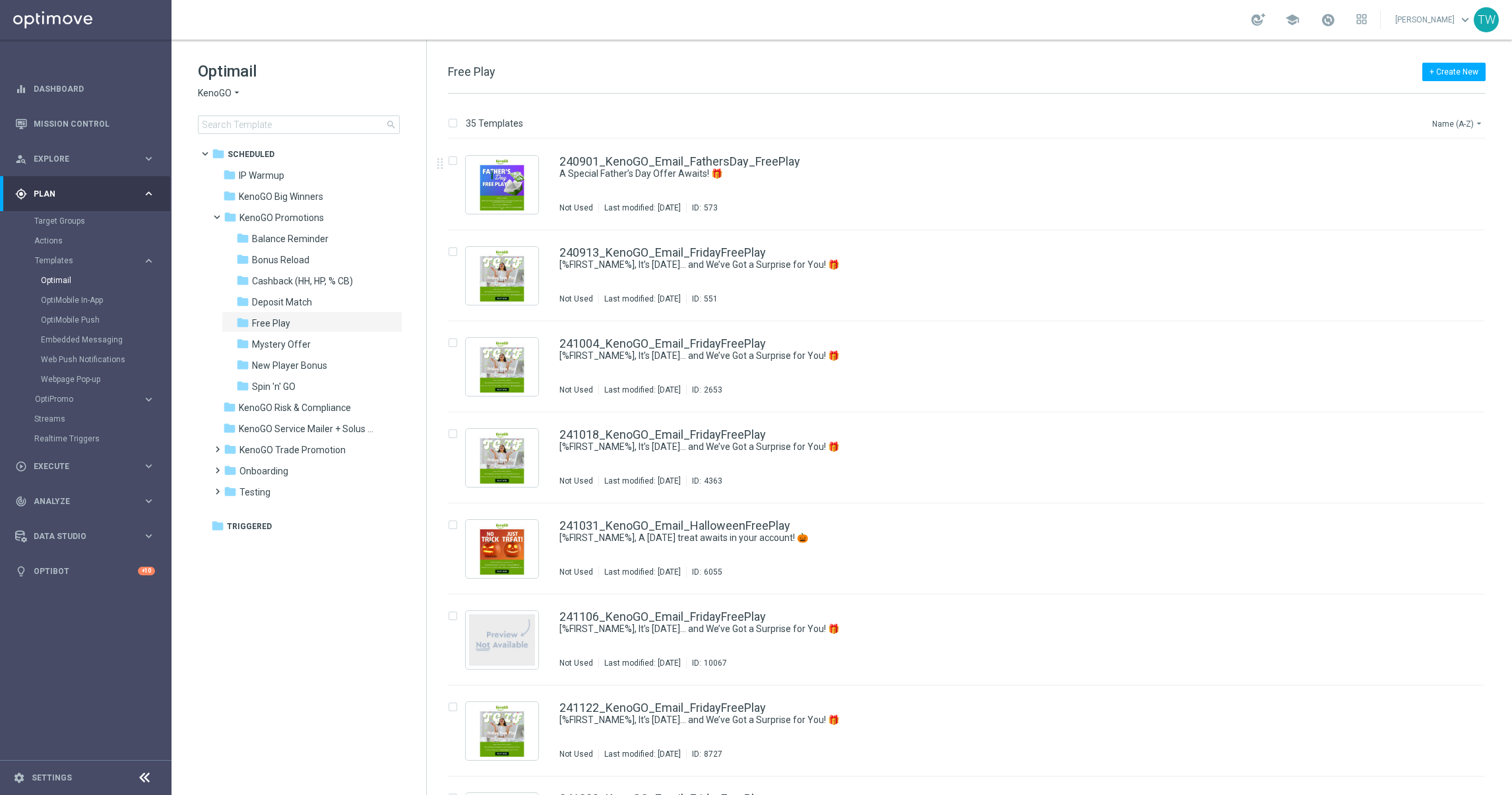
click at [1461, 126] on button "Name (A-Z) arrow_drop_down" at bounding box center [1457, 124] width 55 height 16
click at [1451, 176] on div "Date Modified (Newest)" at bounding box center [1432, 182] width 105 height 18
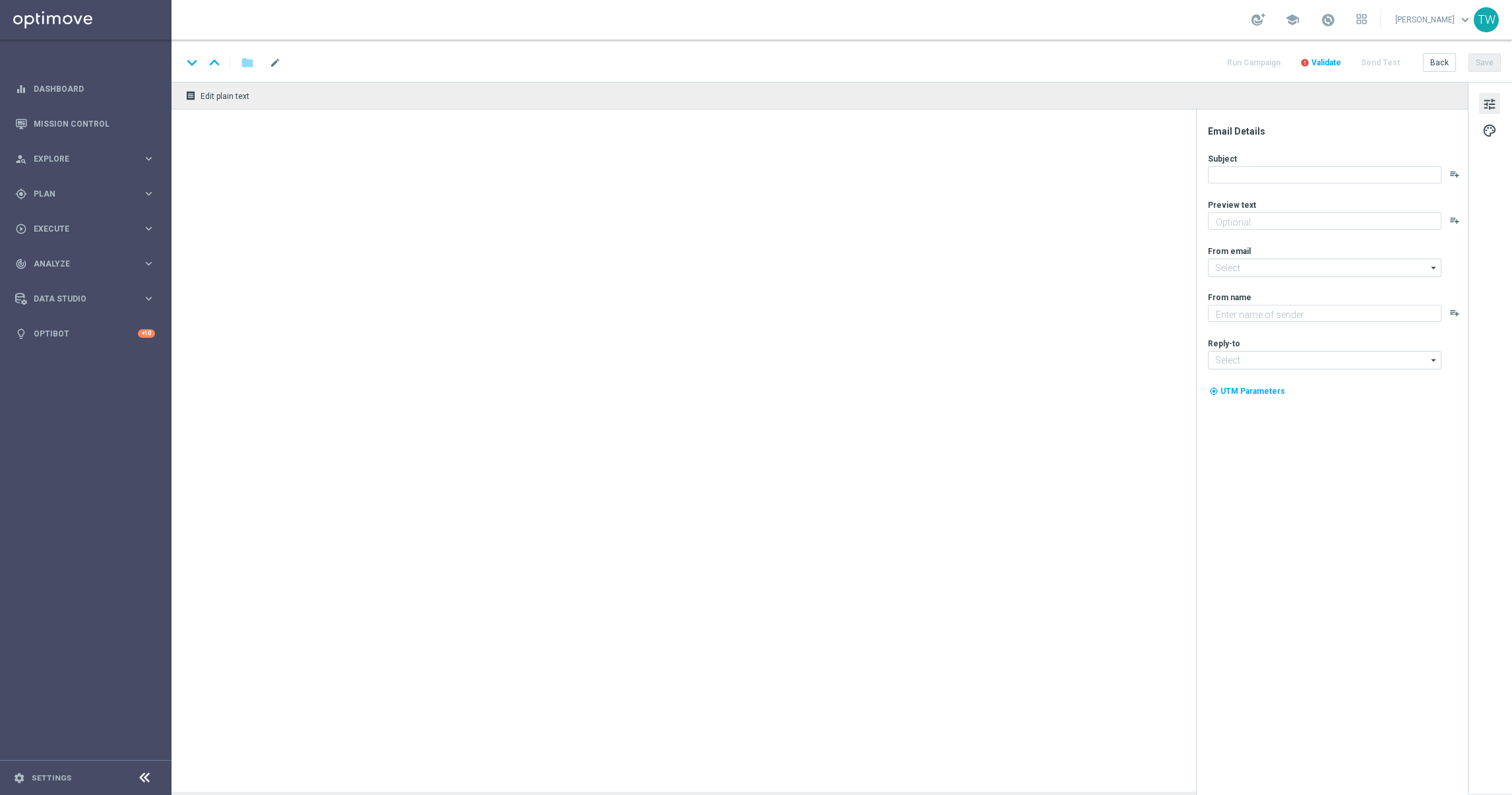
type textarea "A little [DATE] fun, on us!"
type textarea "KenoGO"
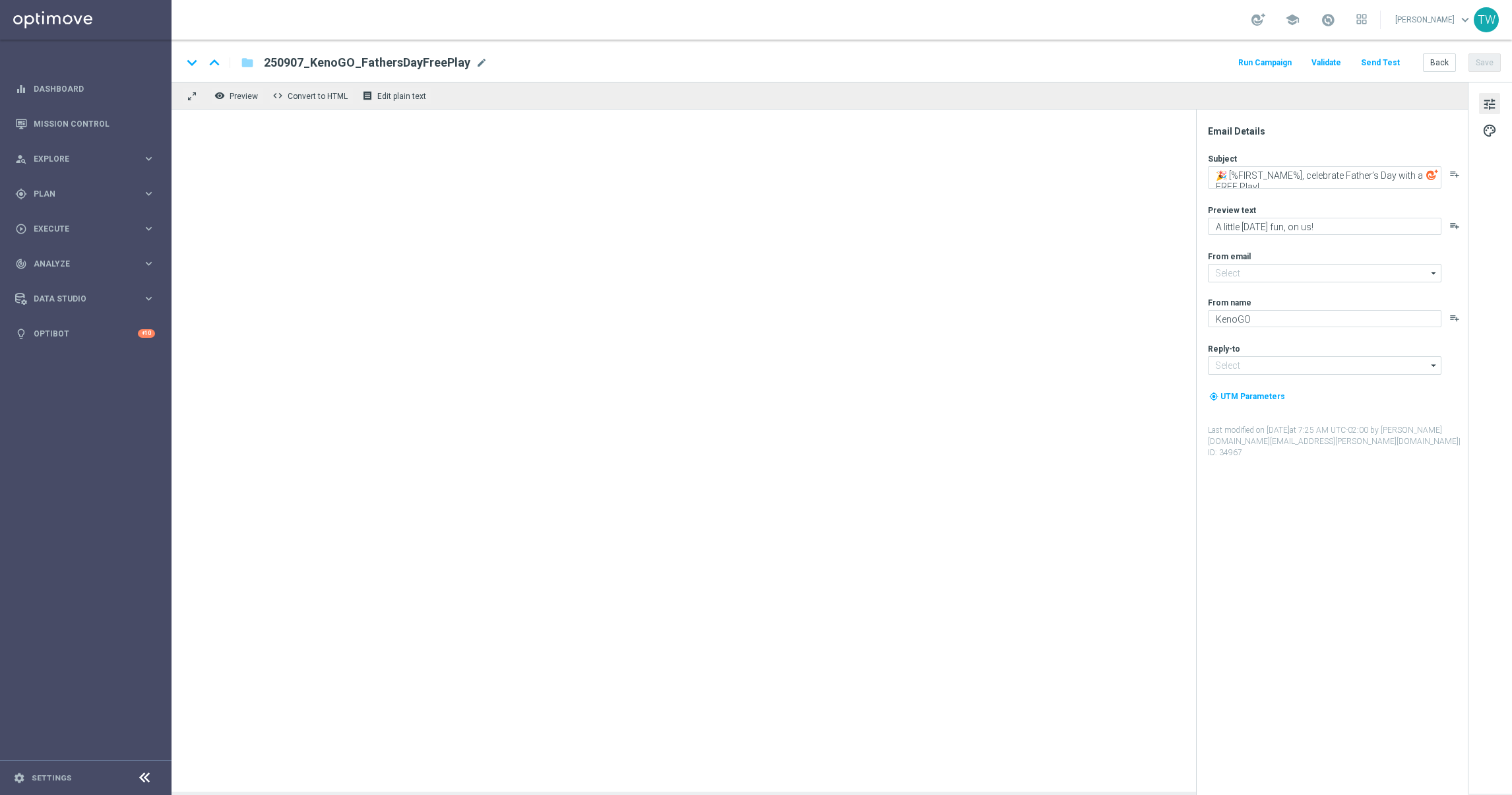
type input "mail@crm.kenogo.com.au"
type input "support@kenogo.com.au"
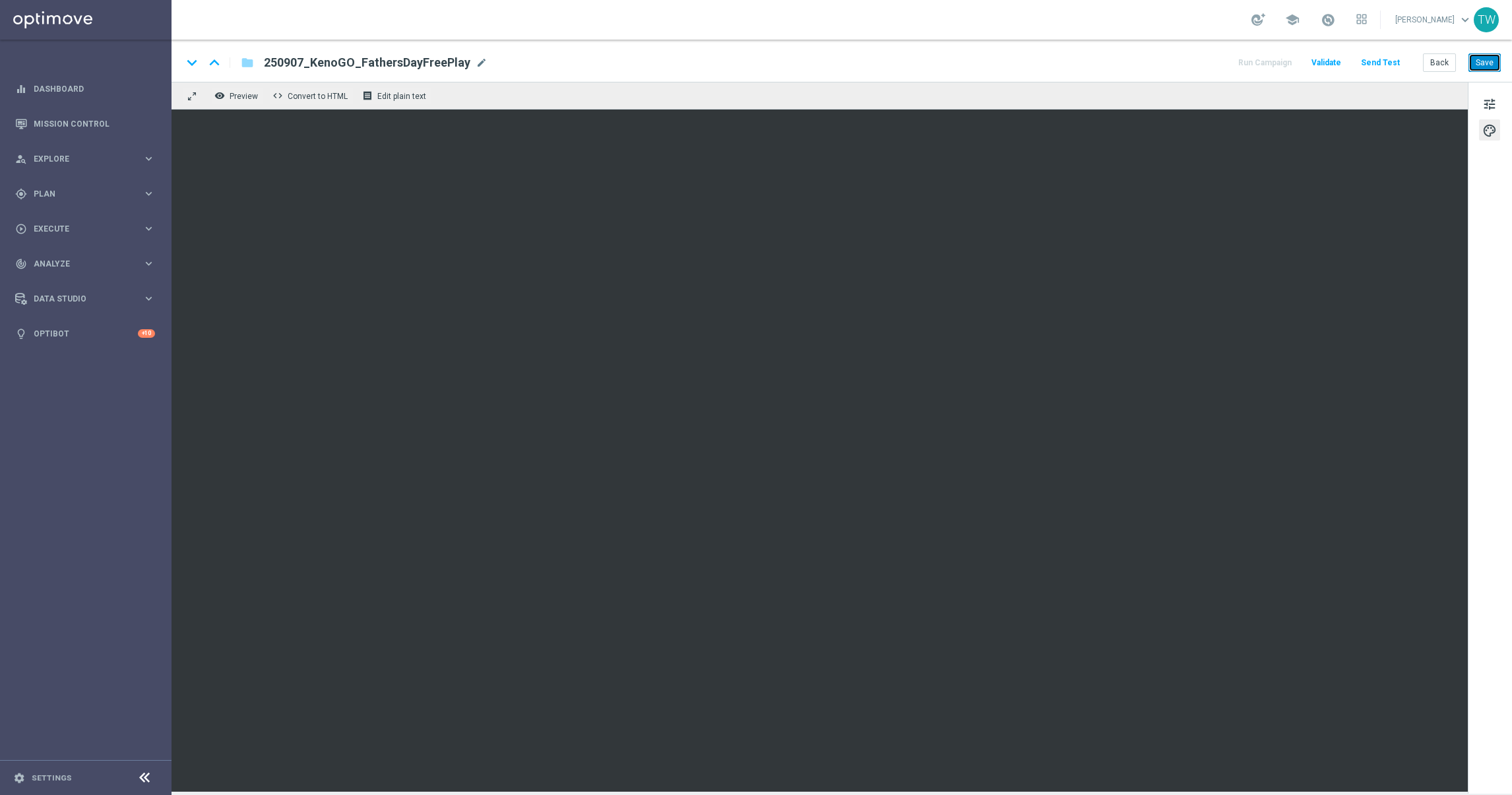
click at [1480, 61] on button "Save" at bounding box center [1484, 62] width 32 height 18
click at [1498, 63] on button "Save" at bounding box center [1484, 62] width 32 height 18
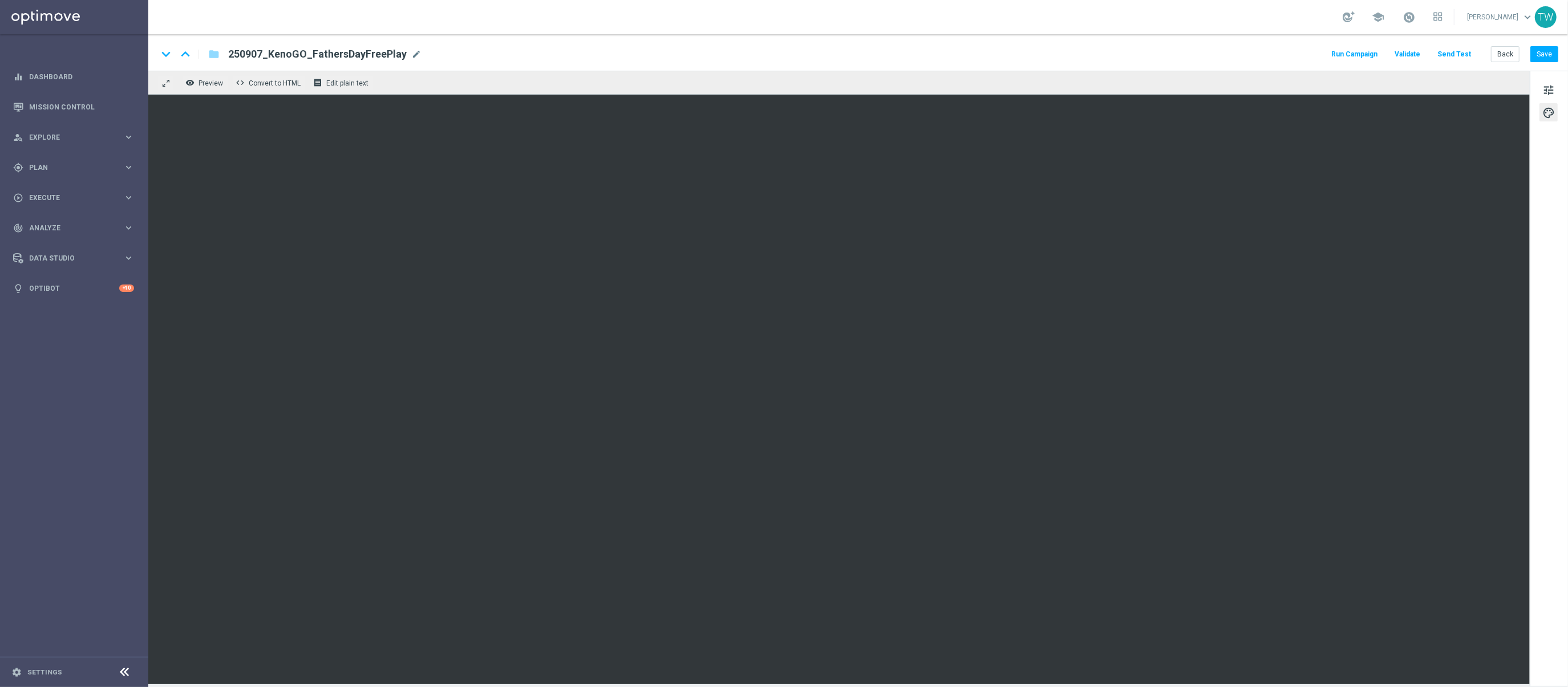
click at [1306, 55] on button "Send Test" at bounding box center [1454, 54] width 37 height 15
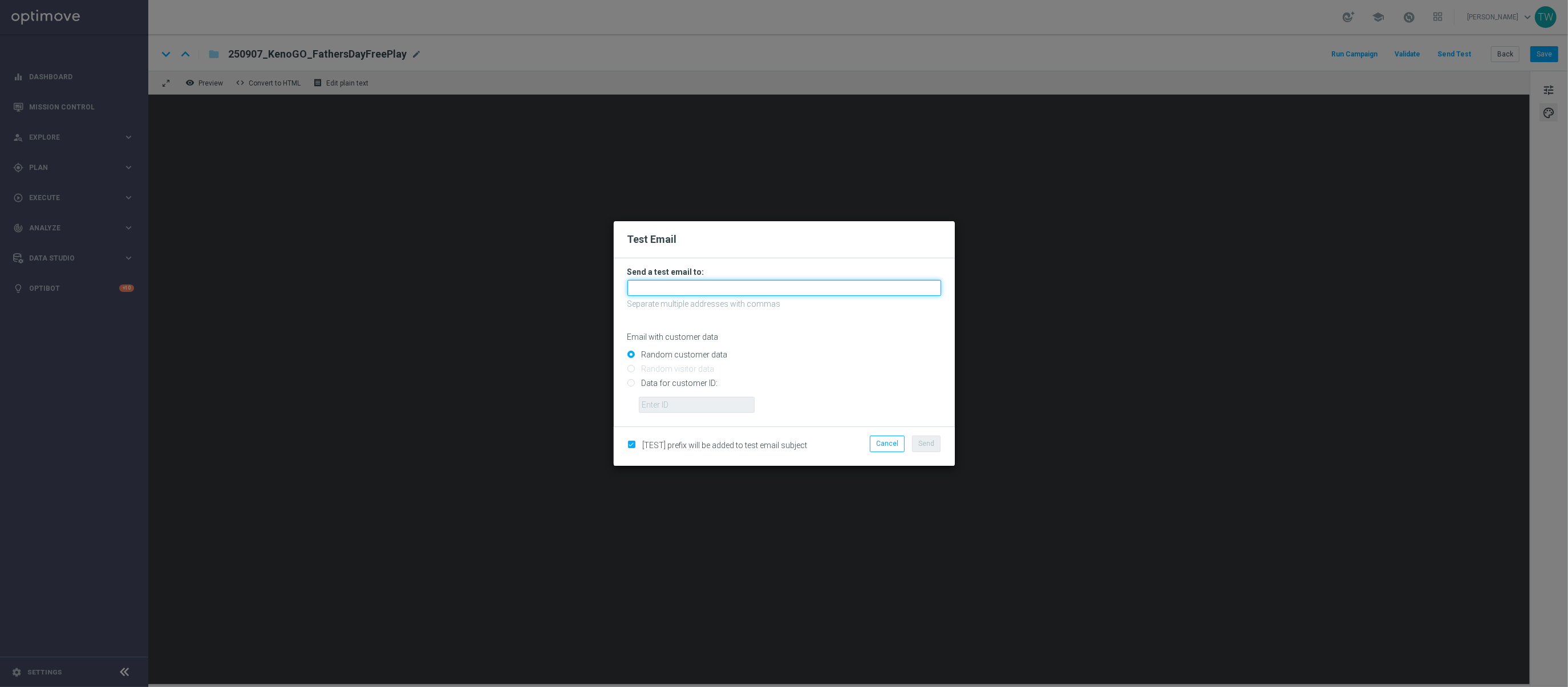
click at [804, 292] on input "text" at bounding box center [784, 287] width 314 height 16
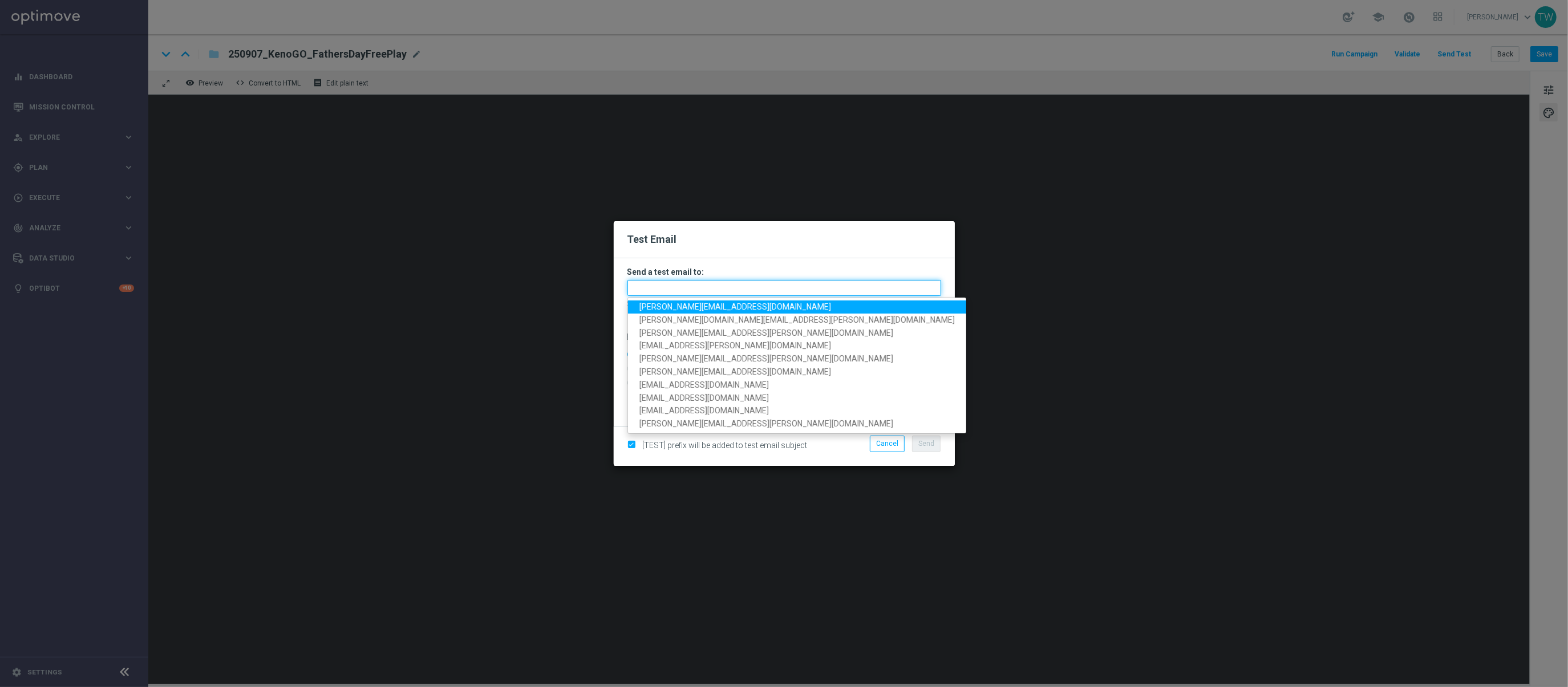
paste input "adam.pustetto@lottoland.com,tina.wang@lottoland.com,maria.lopez@lottoland.com"
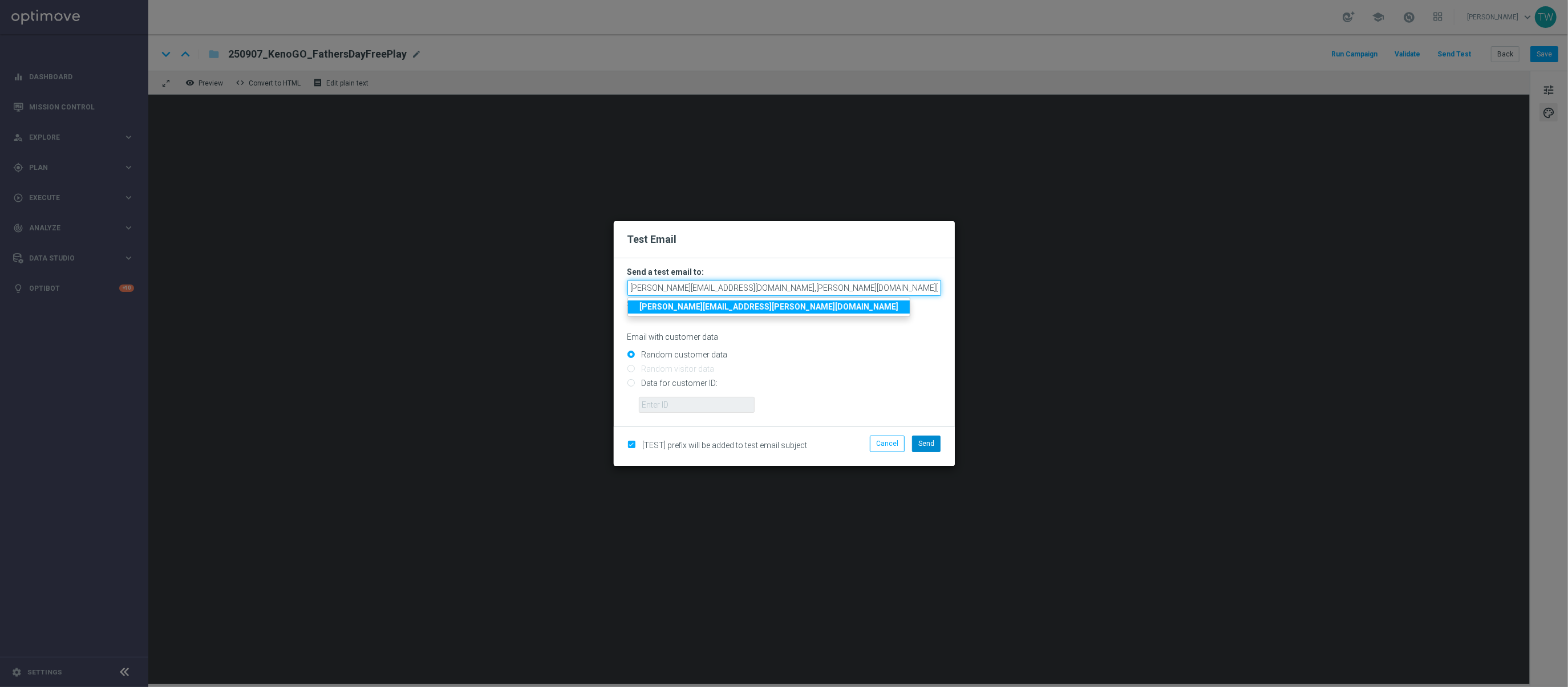
type input "adam.pustetto@lottoland.com,tina.wang@lottoland.com,maria.lopez@lottoland.com"
click at [933, 441] on span "Send" at bounding box center [926, 443] width 16 height 8
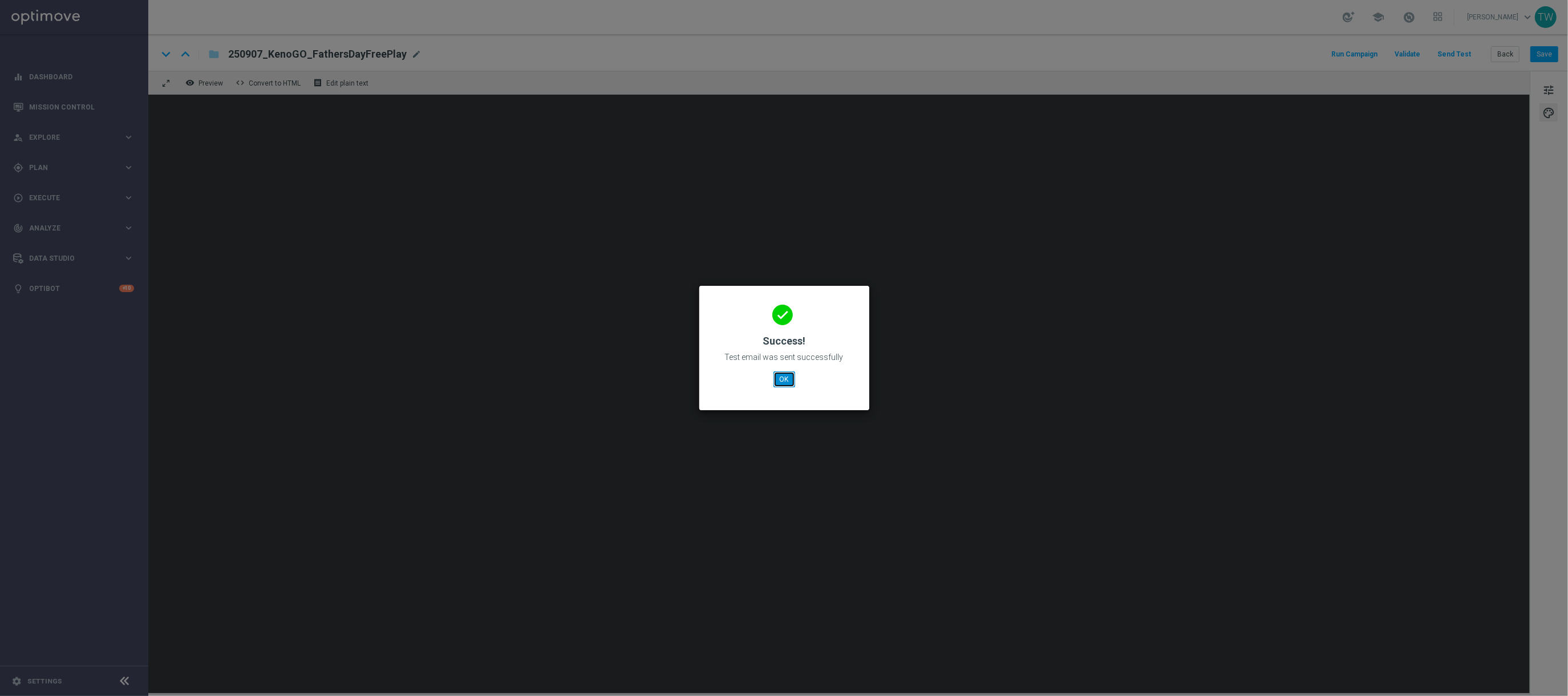
click at [784, 378] on button "OK" at bounding box center [784, 379] width 22 height 16
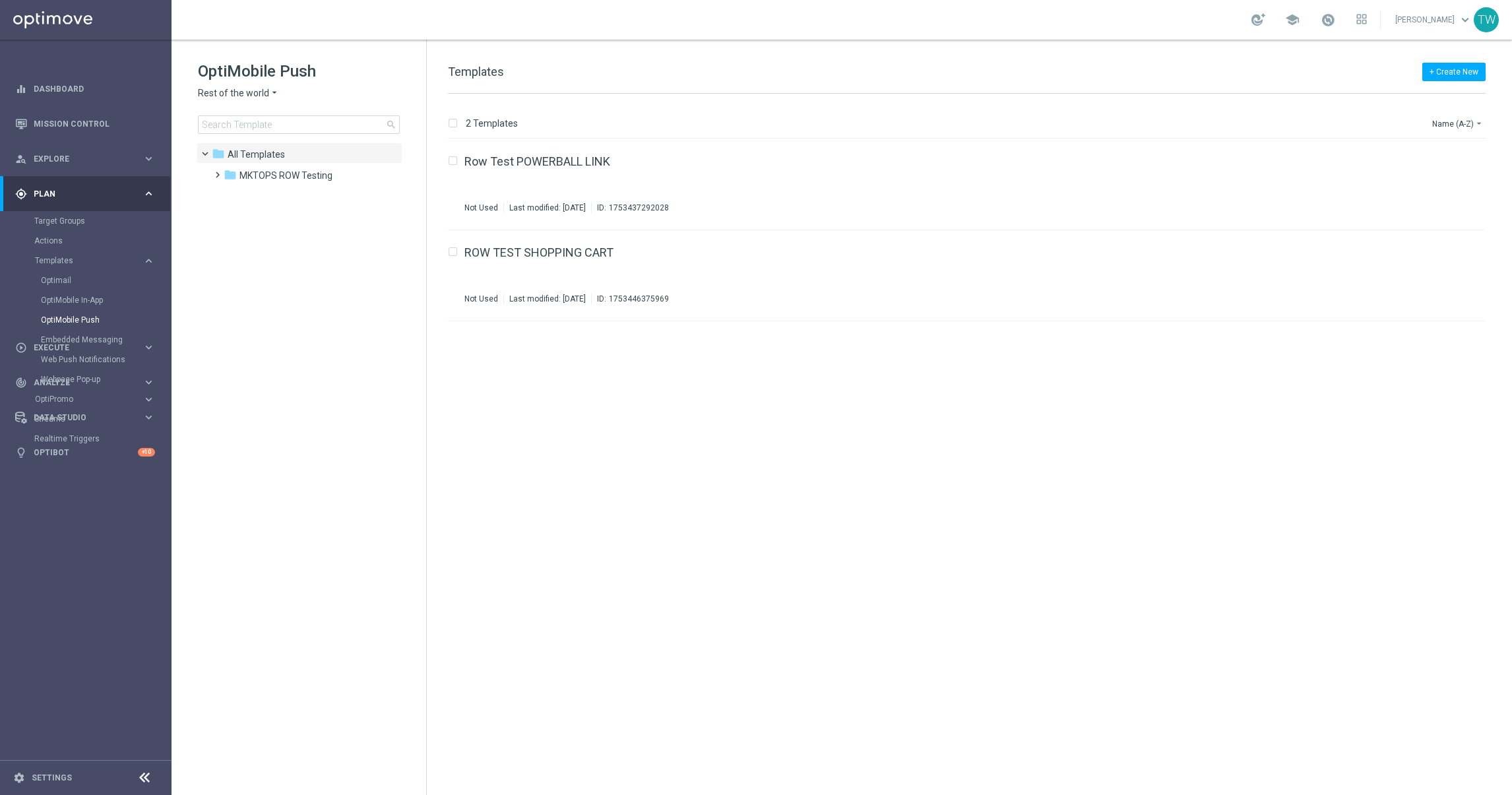
click at [241, 81] on h1 "OptiMobile Push" at bounding box center [299, 71] width 202 height 21
click at [236, 89] on span "Rest of the world" at bounding box center [234, 93] width 71 height 13
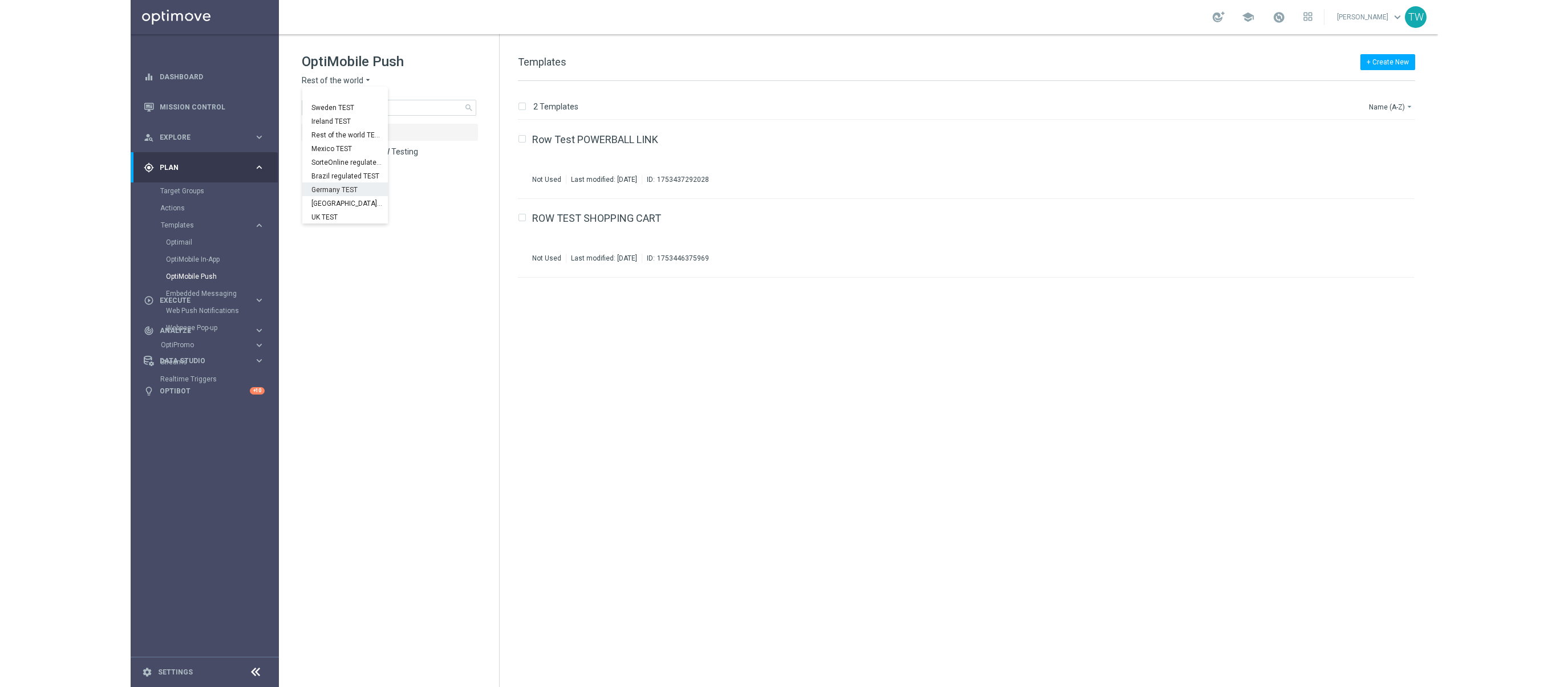
scroll to position [356, 0]
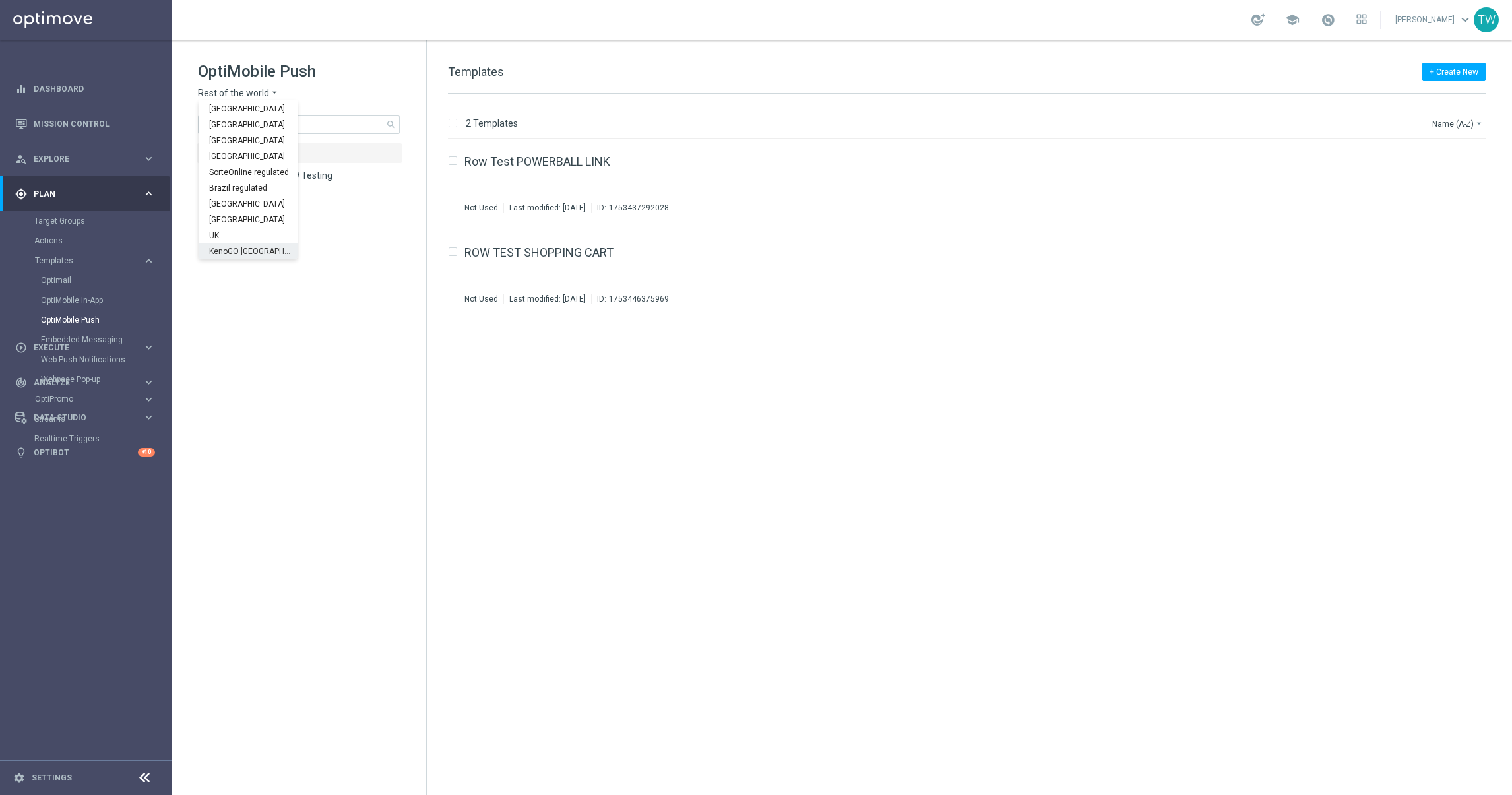
click at [251, 243] on div "KenoGO [GEOGRAPHIC_DATA]" at bounding box center [248, 250] width 99 height 16
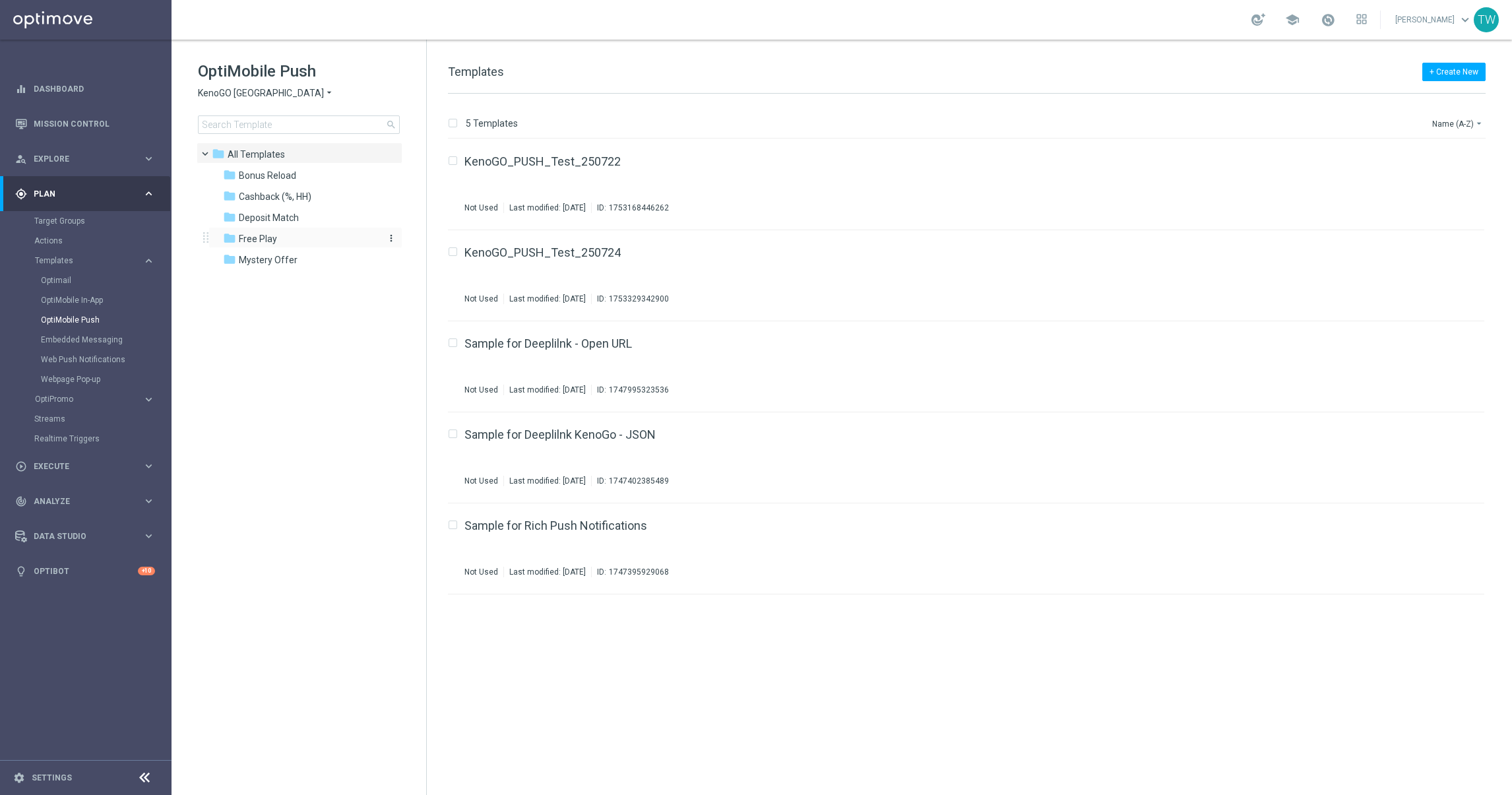
click at [286, 243] on div "folder Free Play" at bounding box center [299, 238] width 152 height 15
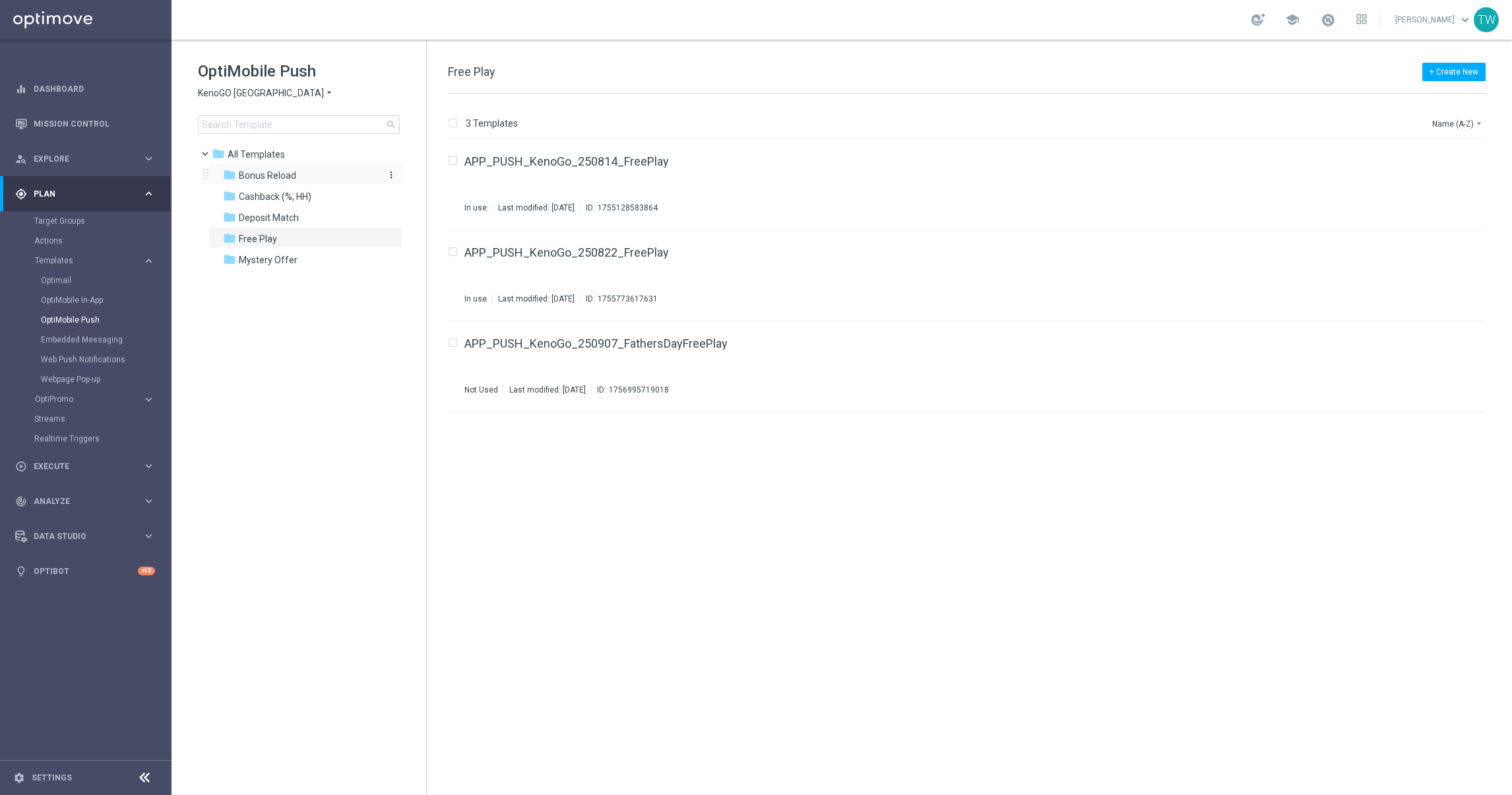
click at [311, 168] on div "folder Bonus Reload" at bounding box center [299, 175] width 152 height 15
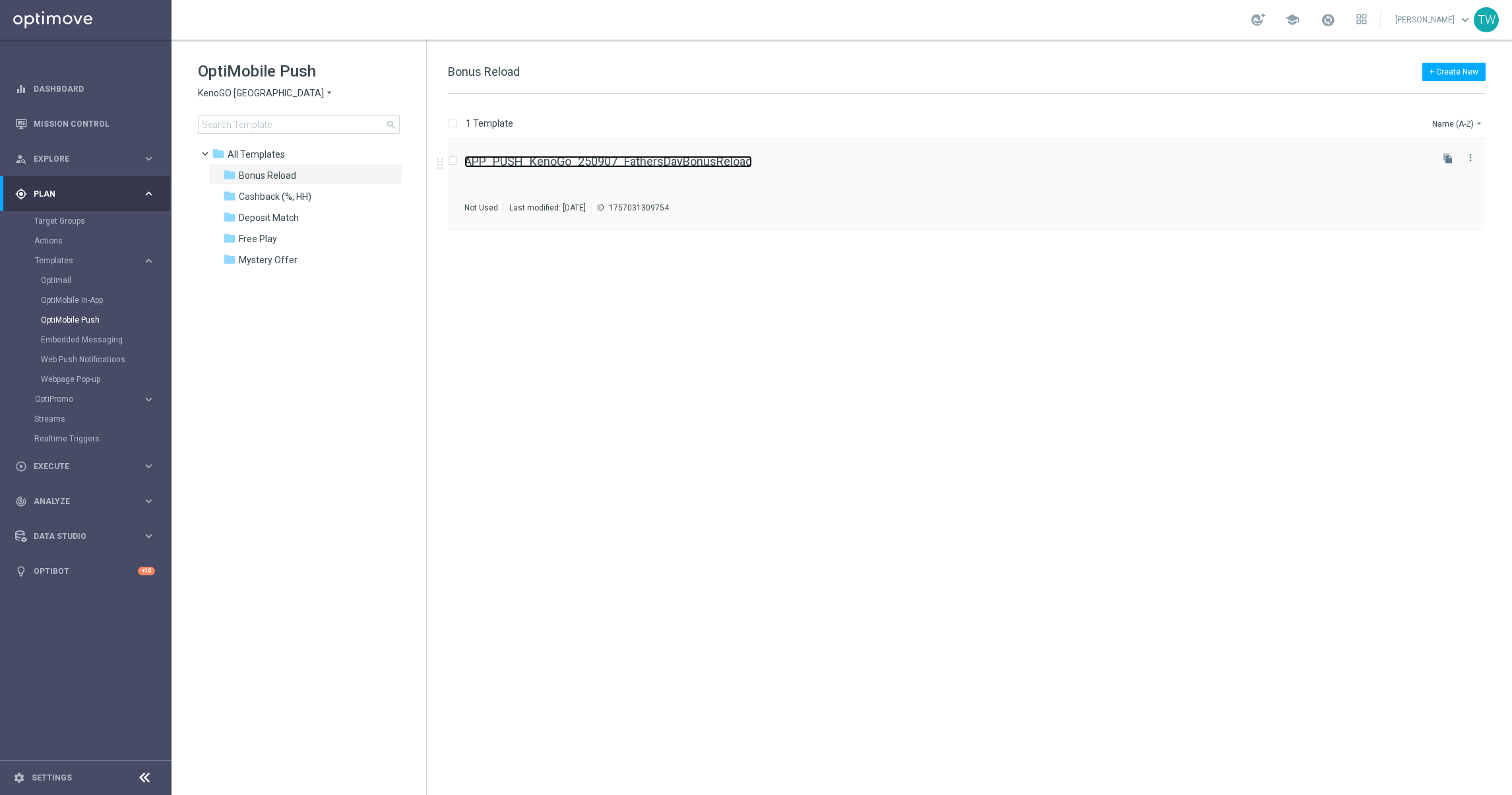
click at [708, 160] on link "APP_PUSH_KenoGo_250907_FathersDayBonusReload" at bounding box center [607, 162] width 288 height 12
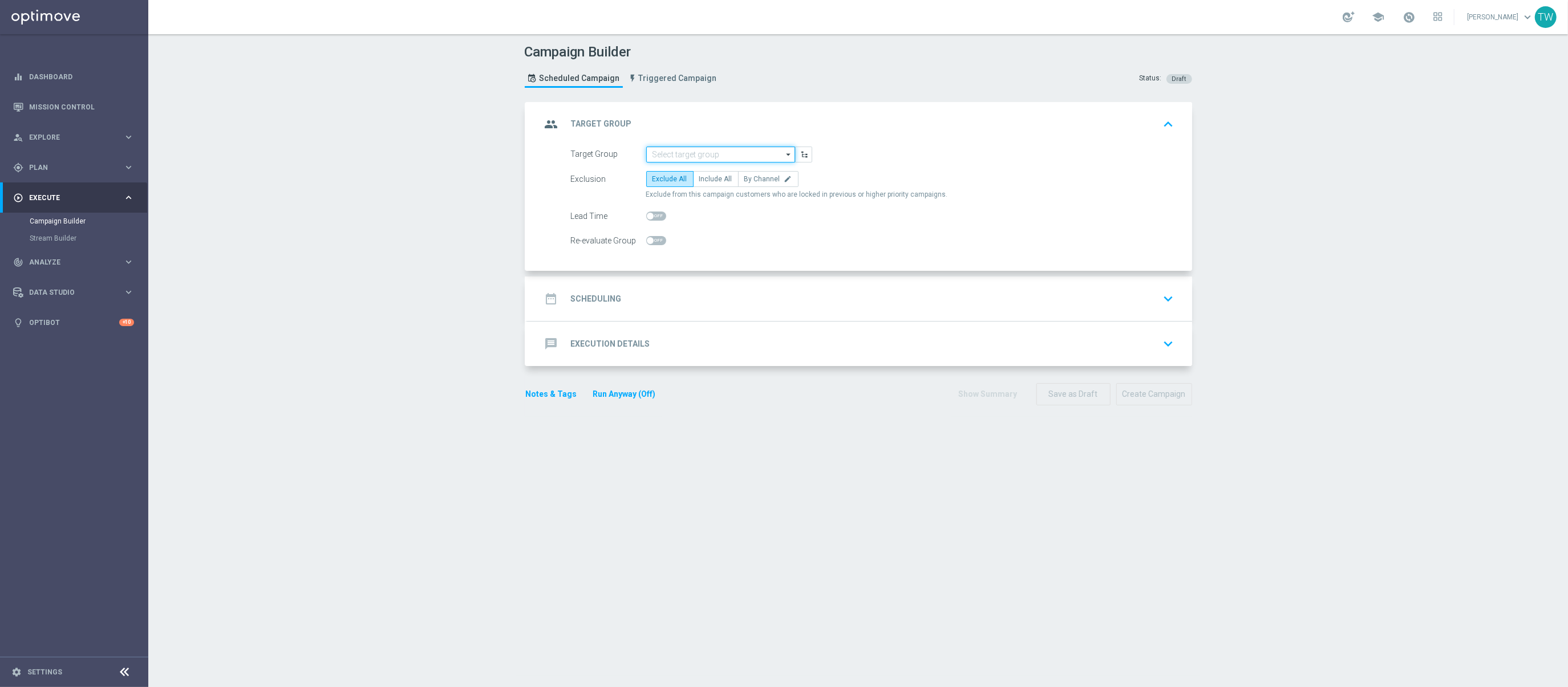
click at [711, 151] on input at bounding box center [720, 154] width 149 height 16
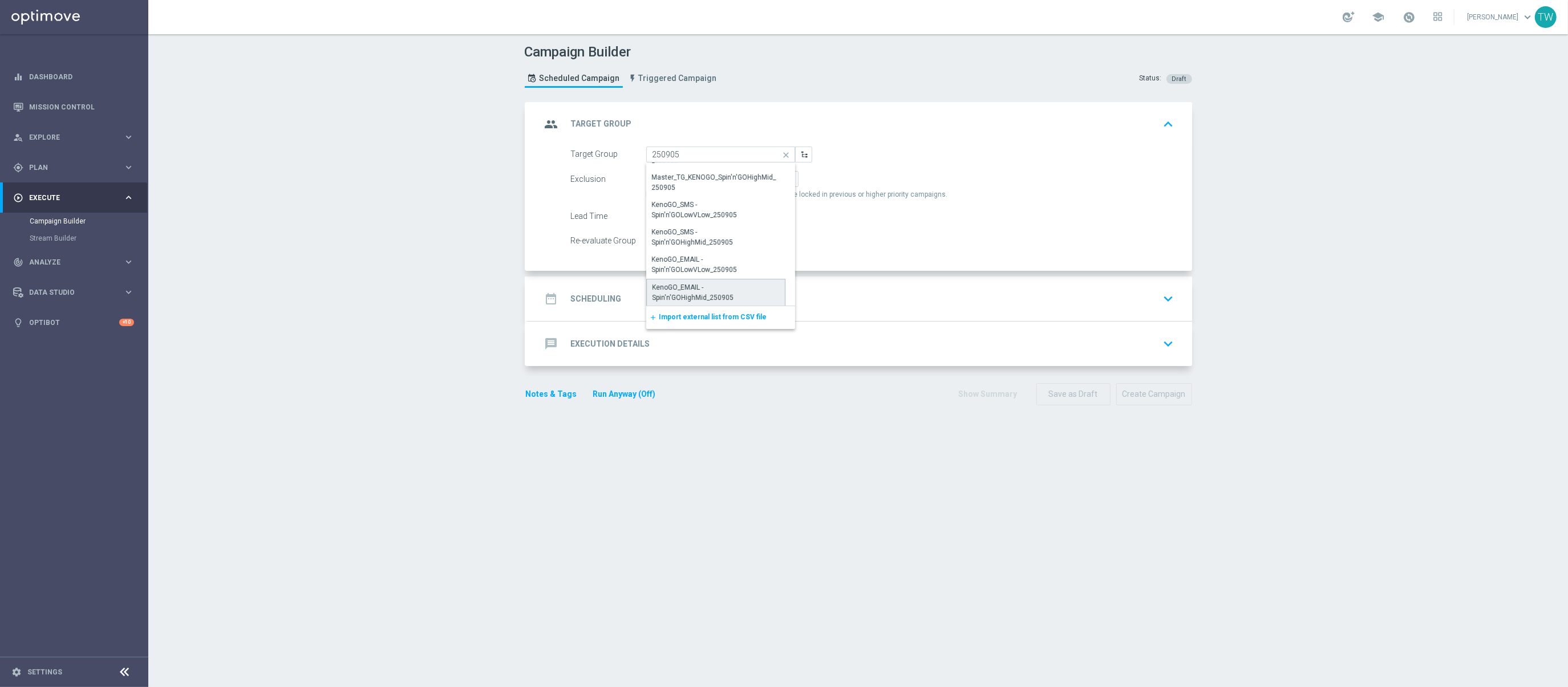
click at [742, 287] on div "KenoGO_EMAIL - Spin'n'GOHighMid_250905" at bounding box center [716, 292] width 127 height 21
type input "KenoGO_EMAIL - Spin'n'GOHighMid_250905"
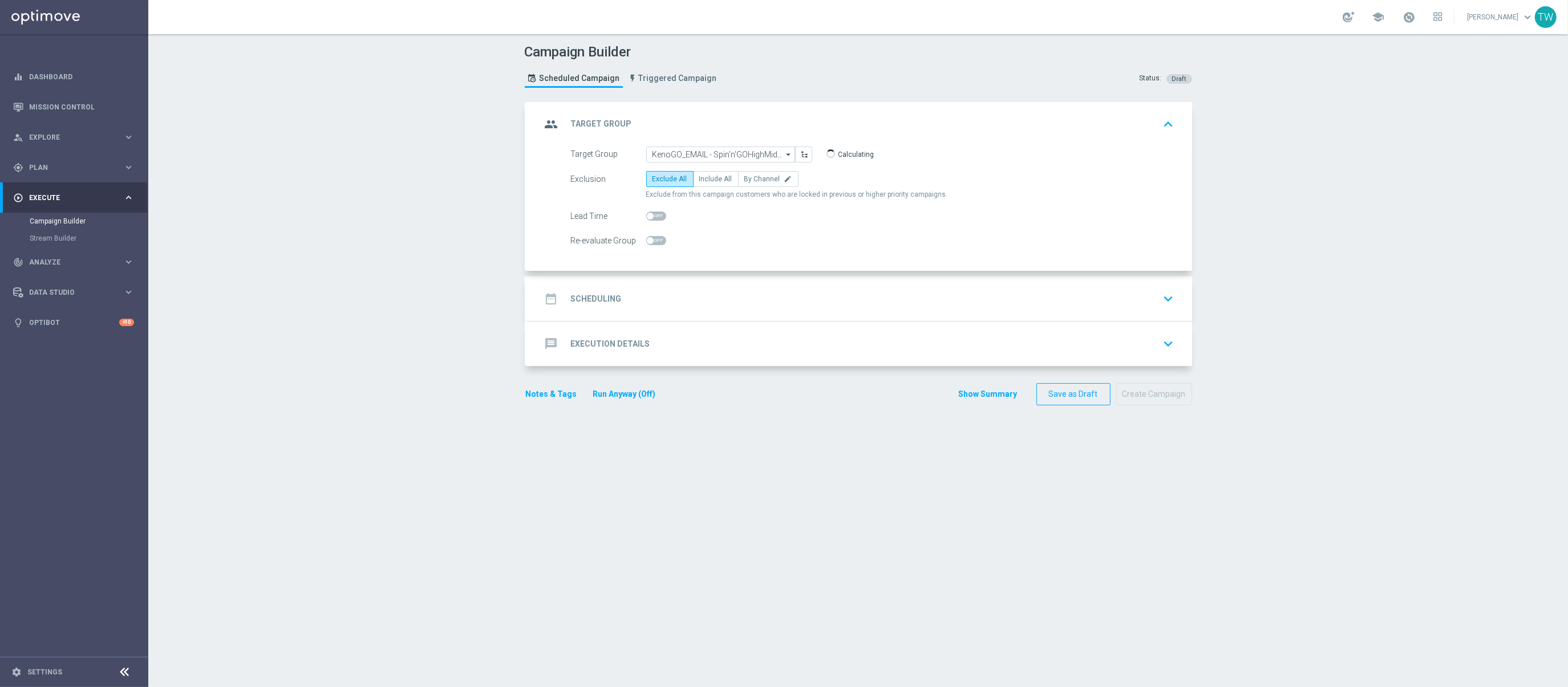
drag, startPoint x: 722, startPoint y: 179, endPoint x: 735, endPoint y: 212, distance: 35.5
click at [722, 179] on span "Include All" at bounding box center [716, 179] width 33 height 8
click at [707, 179] on input "Include All" at bounding box center [703, 181] width 8 height 8
radio input "true"
drag, startPoint x: 789, startPoint y: 312, endPoint x: 781, endPoint y: 304, distance: 11.3
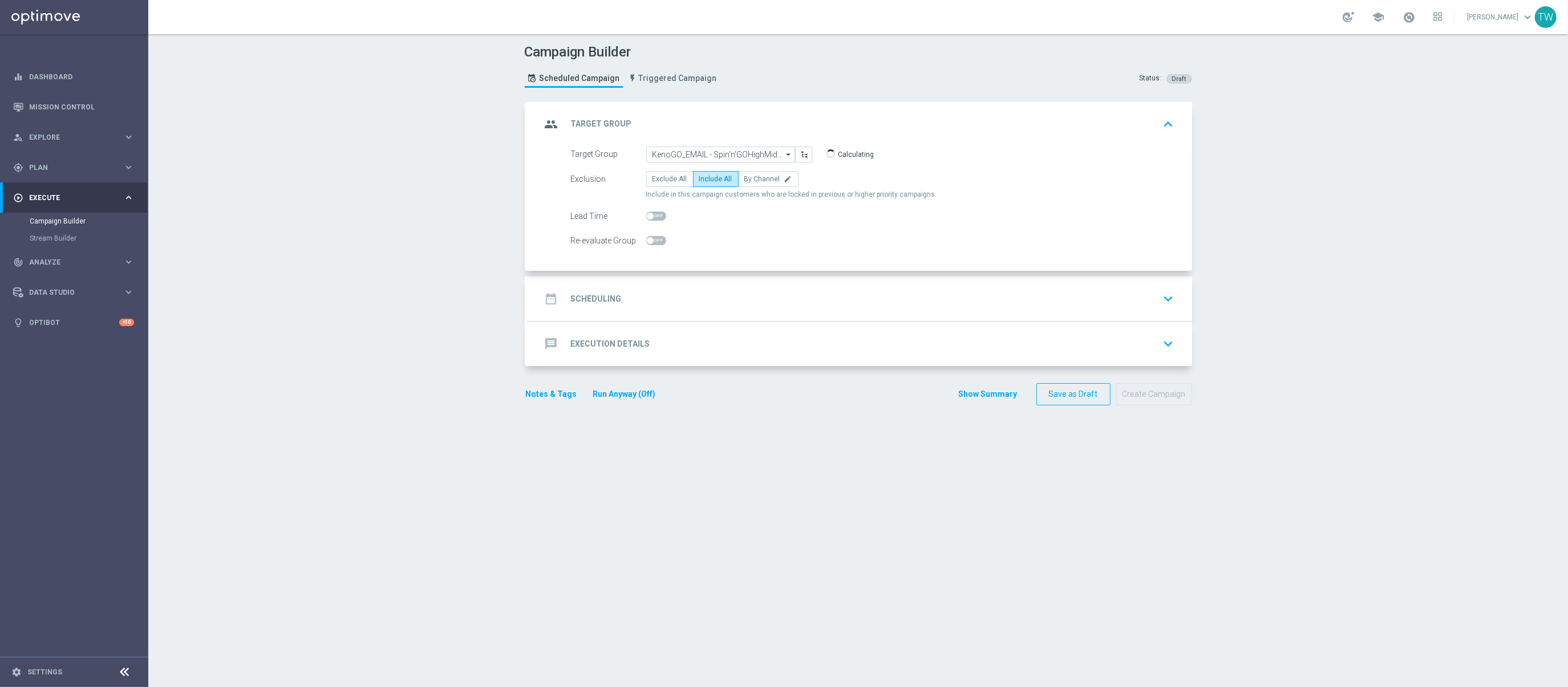
click at [789, 311] on div "date_range Scheduling keyboard_arrow_down" at bounding box center [859, 298] width 664 height 44
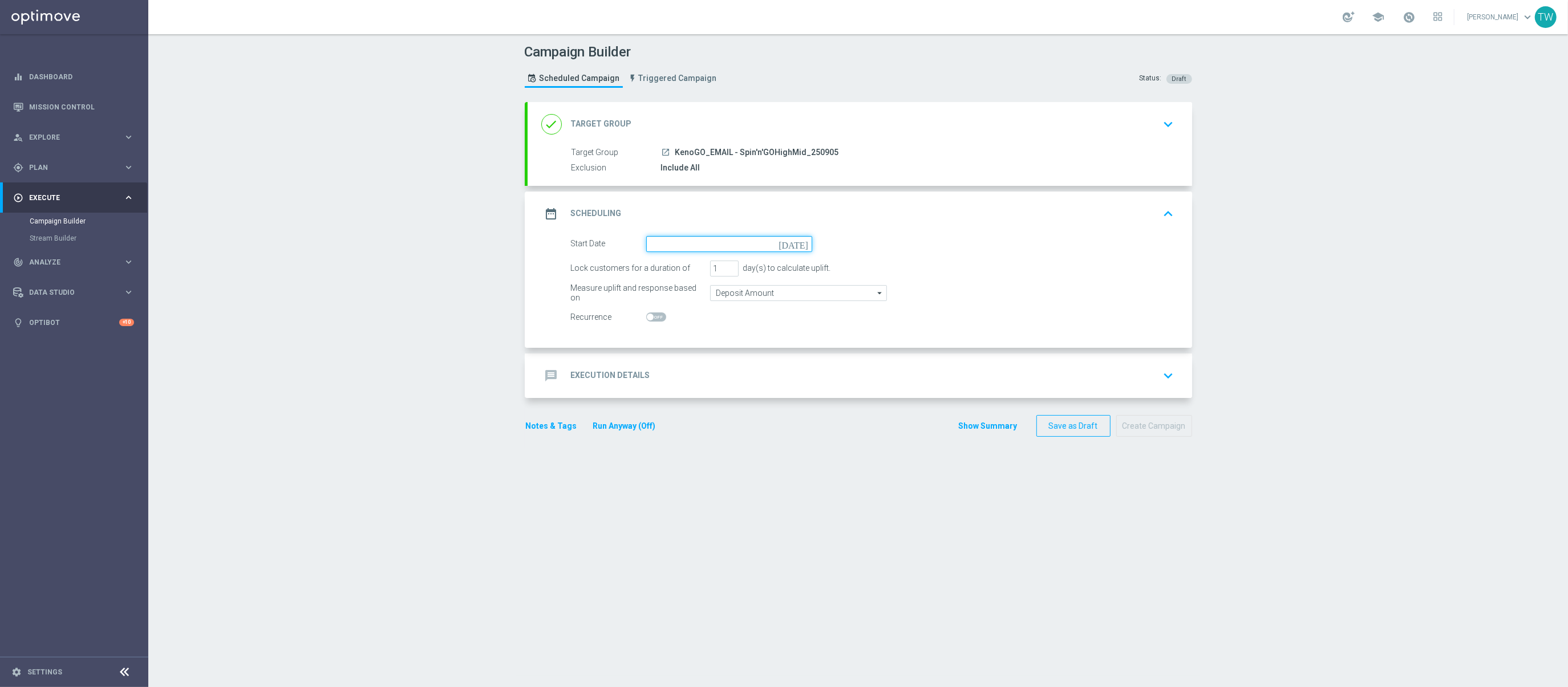
click at [713, 245] on input at bounding box center [729, 244] width 166 height 16
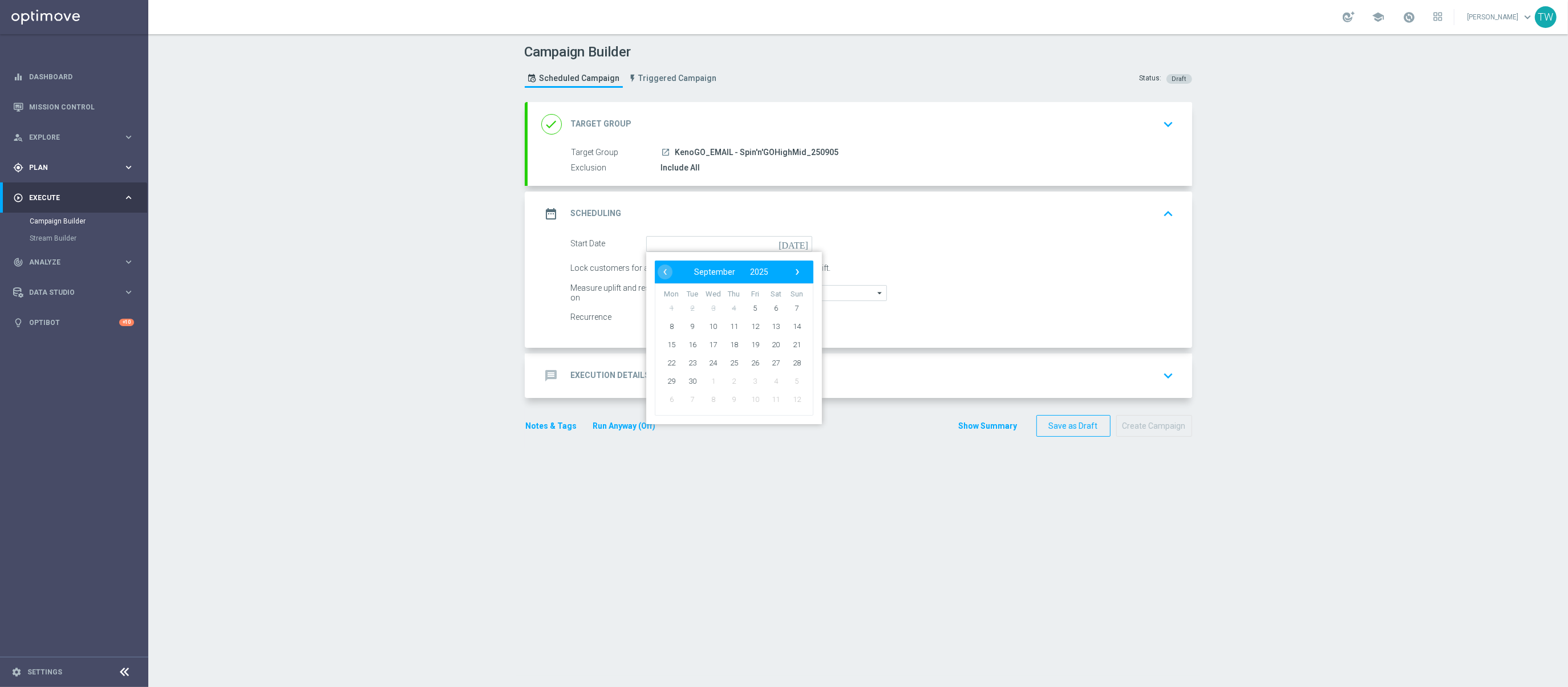
click at [92, 165] on span "Plan" at bounding box center [75, 168] width 94 height 7
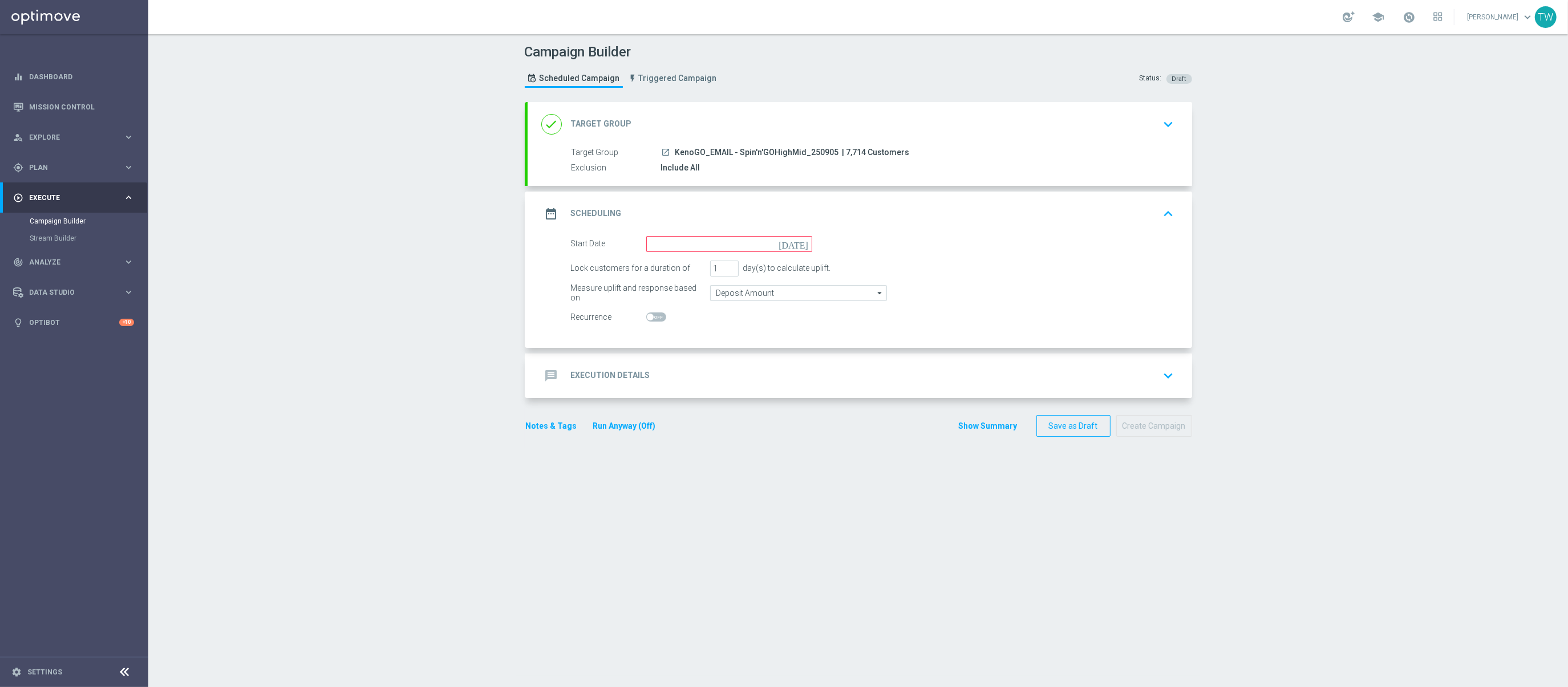
click at [855, 118] on div "done Target Group keyboard_arrow_down" at bounding box center [859, 125] width 637 height 22
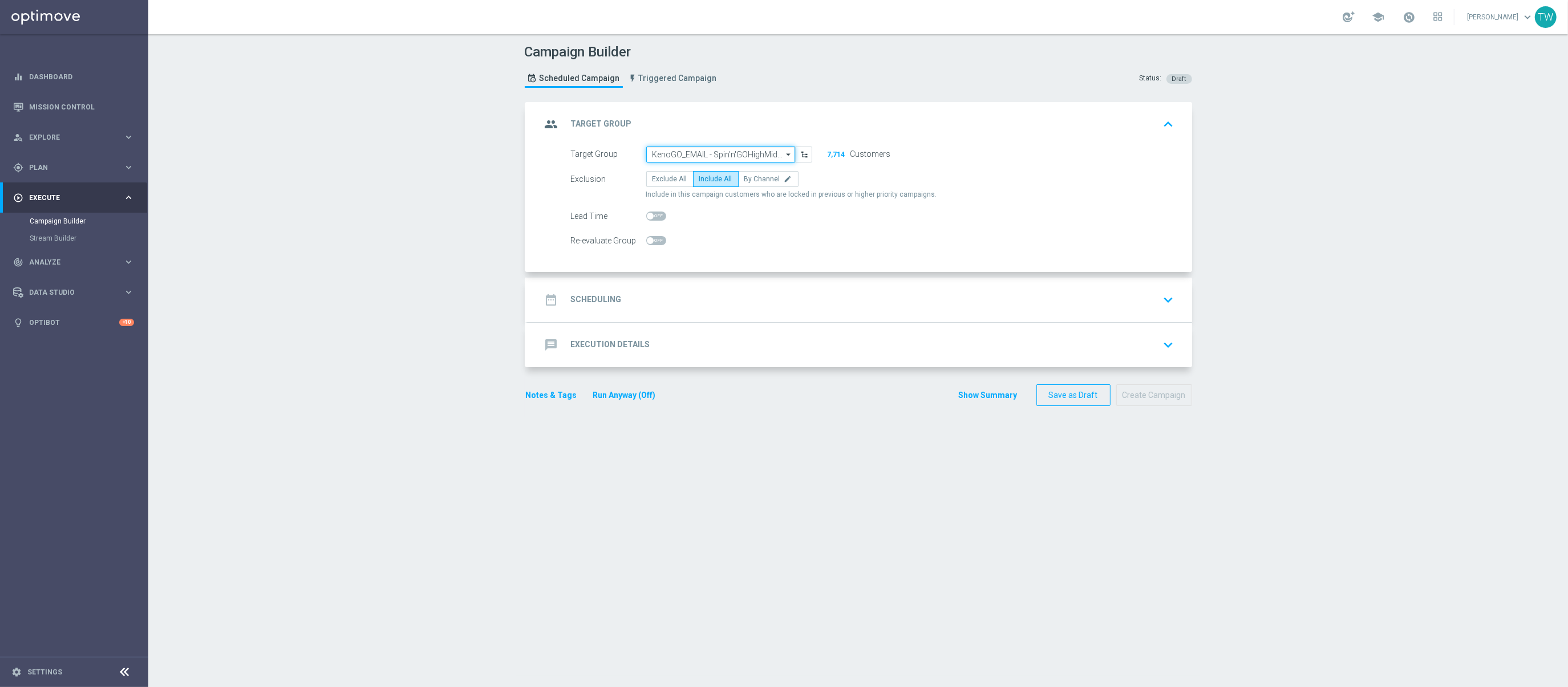
drag, startPoint x: 694, startPoint y: 158, endPoint x: 698, endPoint y: 155, distance: 5.0
click at [696, 156] on input "KenoGO_EMAIL - Spin'n'GOHighMid_250905" at bounding box center [720, 154] width 149 height 16
click at [699, 155] on input at bounding box center [720, 154] width 149 height 16
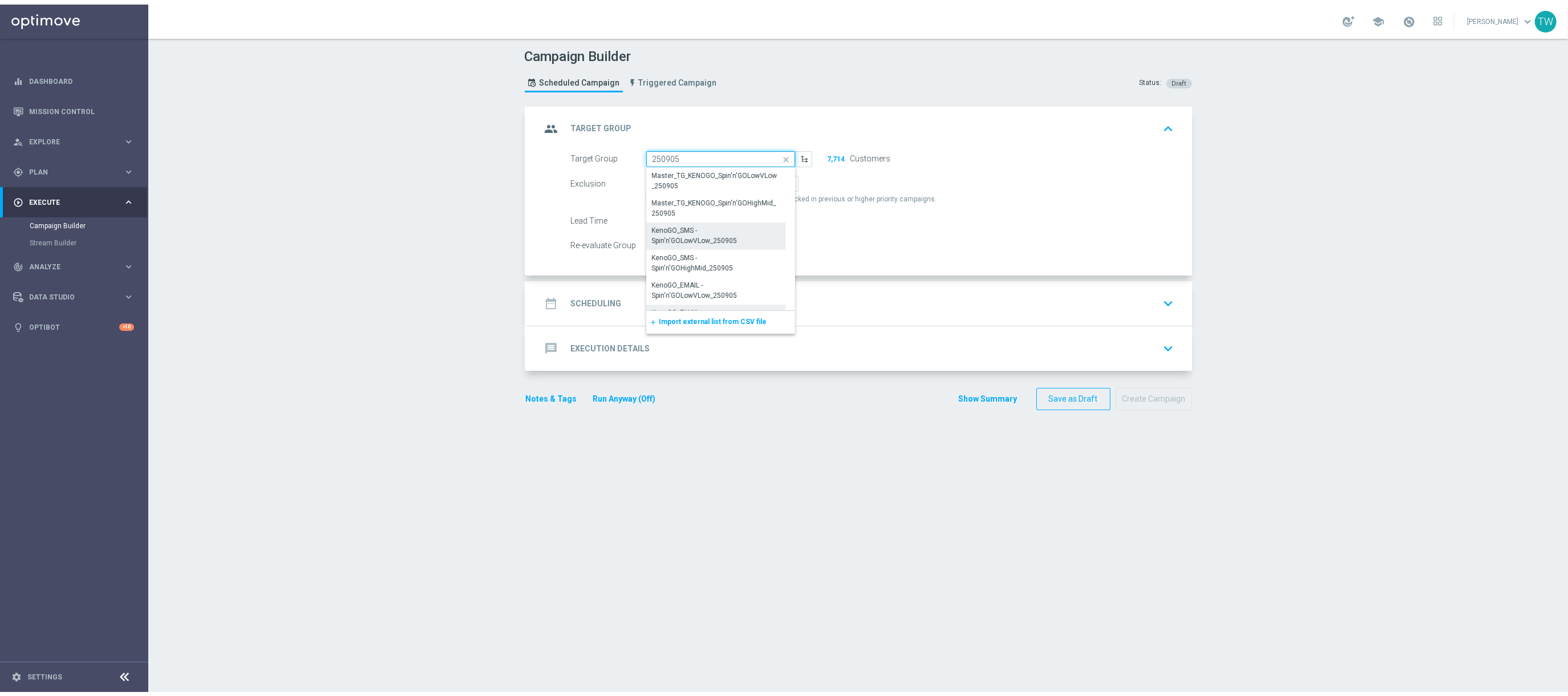
scroll to position [21, 0]
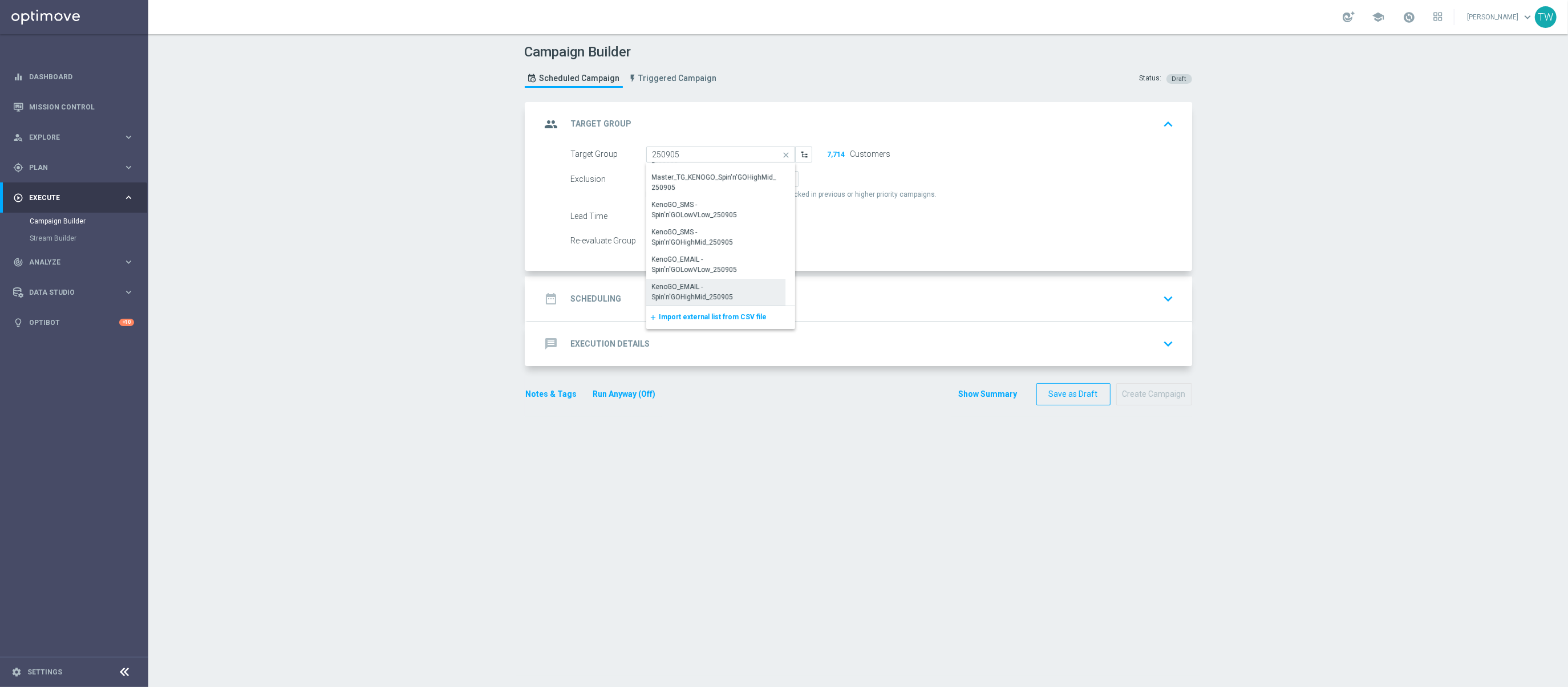
drag, startPoint x: 715, startPoint y: 295, endPoint x: 724, endPoint y: 229, distance: 66.6
click at [715, 295] on div "KenoGO_EMAIL - Spin'n'GOHighMid_250905" at bounding box center [716, 291] width 128 height 21
type input "KenoGO_EMAIL - Spin'n'GOHighMid_250905"
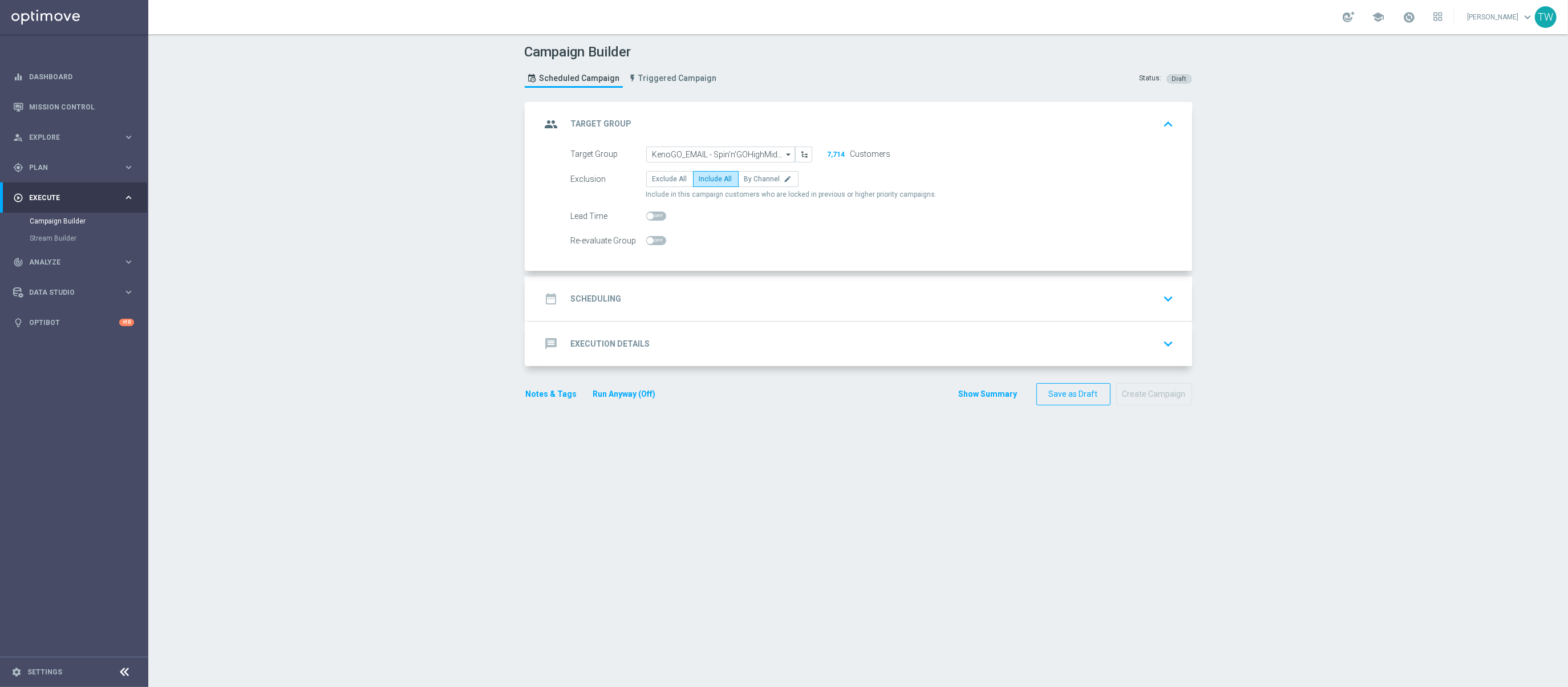
click at [746, 294] on div "date_range Scheduling keyboard_arrow_down" at bounding box center [859, 299] width 637 height 22
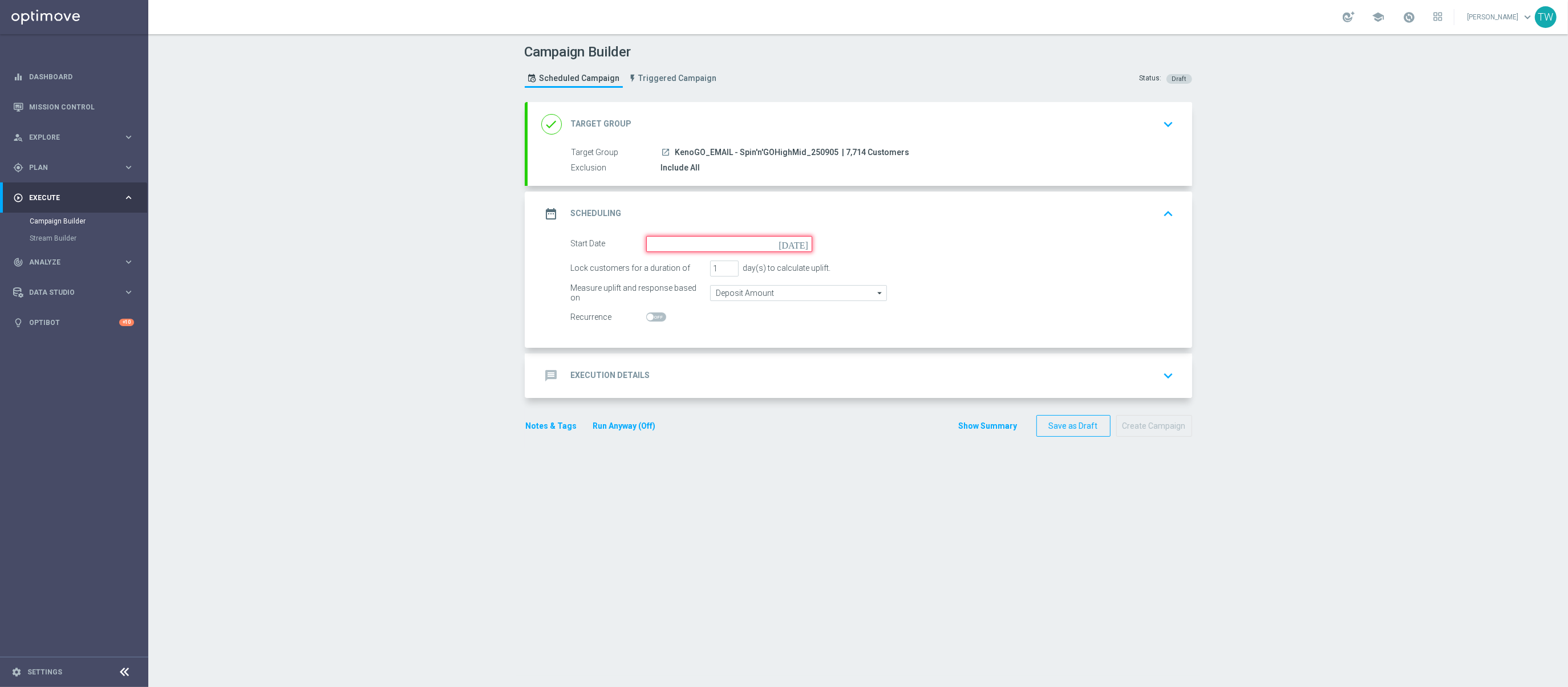
click at [711, 240] on input at bounding box center [729, 244] width 166 height 16
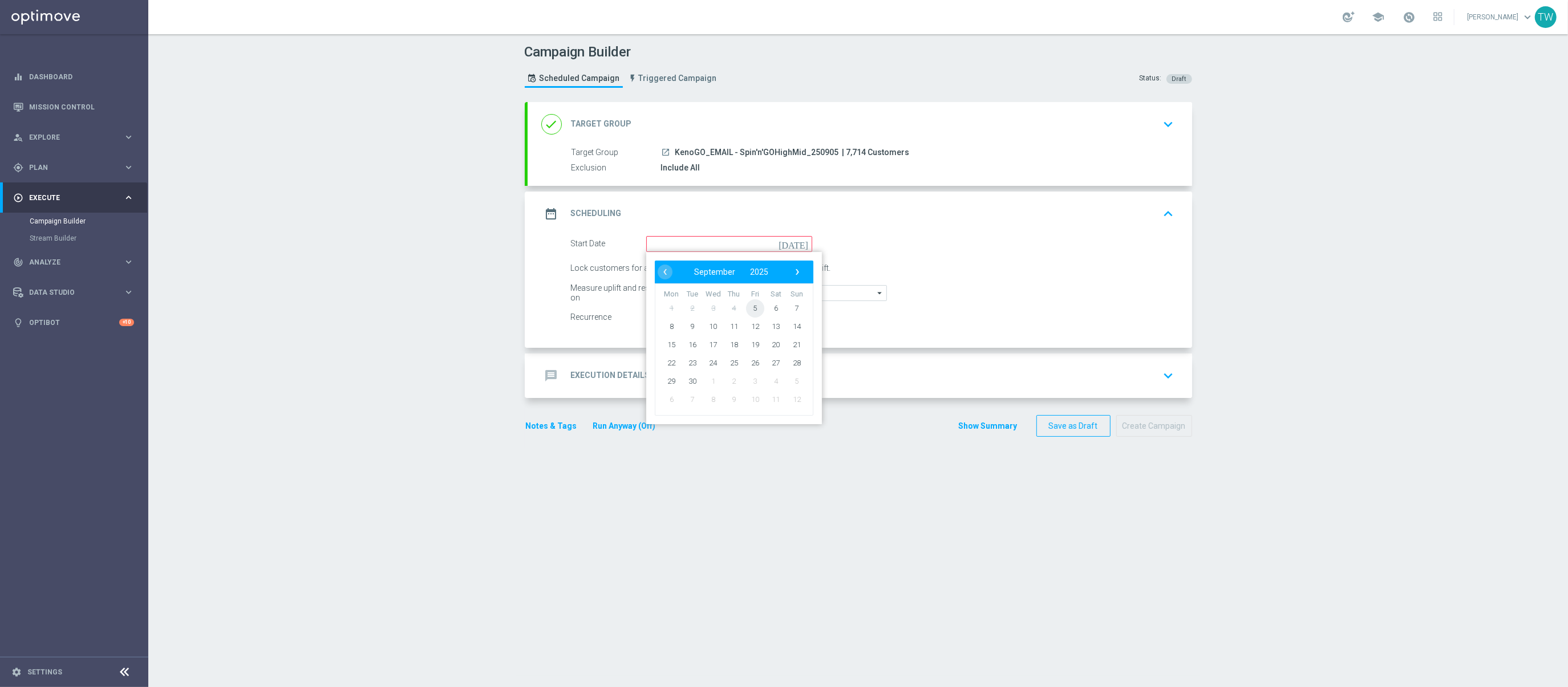
click at [753, 307] on span "5" at bounding box center [755, 307] width 18 height 18
type input "05 Sep 2025"
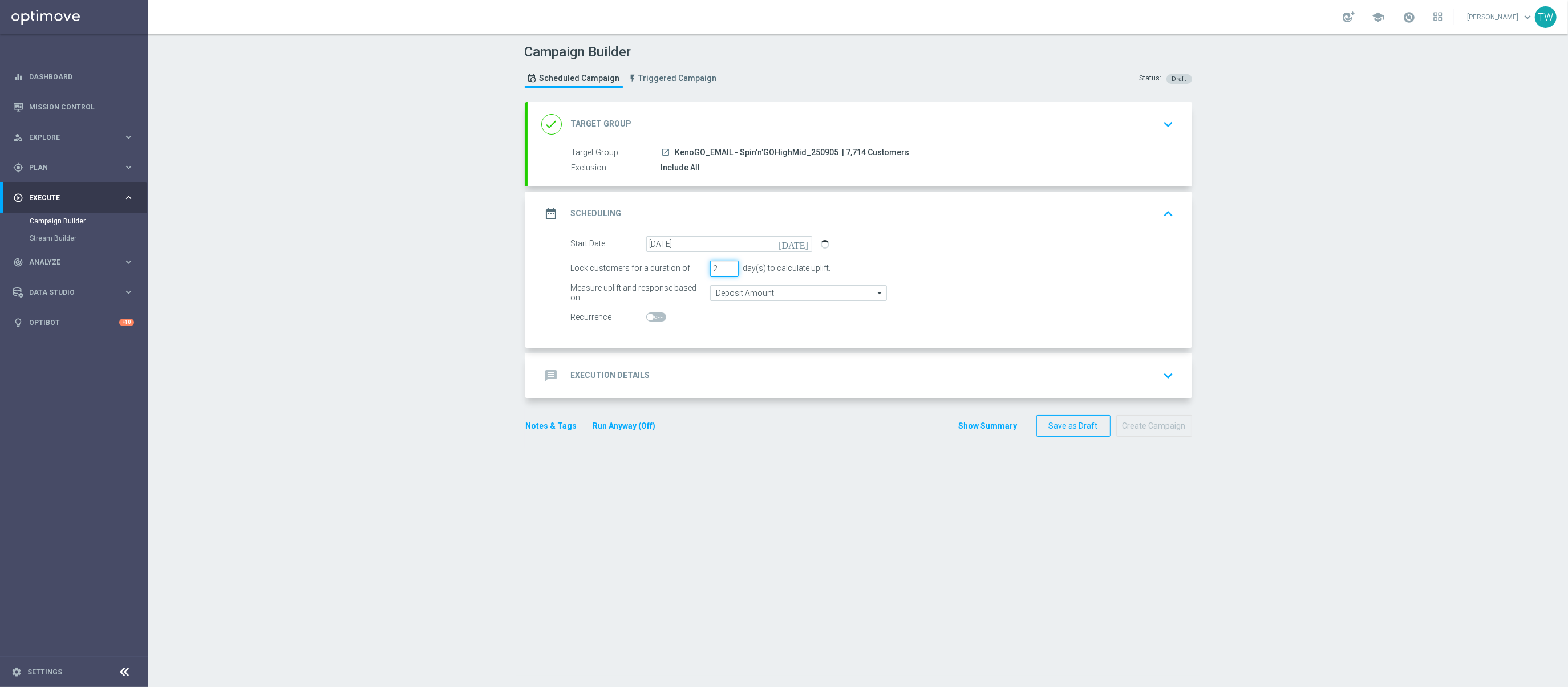
type input "2"
click at [729, 265] on input "2" at bounding box center [724, 268] width 29 height 16
click at [757, 363] on div "message Execution Details keyboard_arrow_down" at bounding box center [859, 375] width 664 height 44
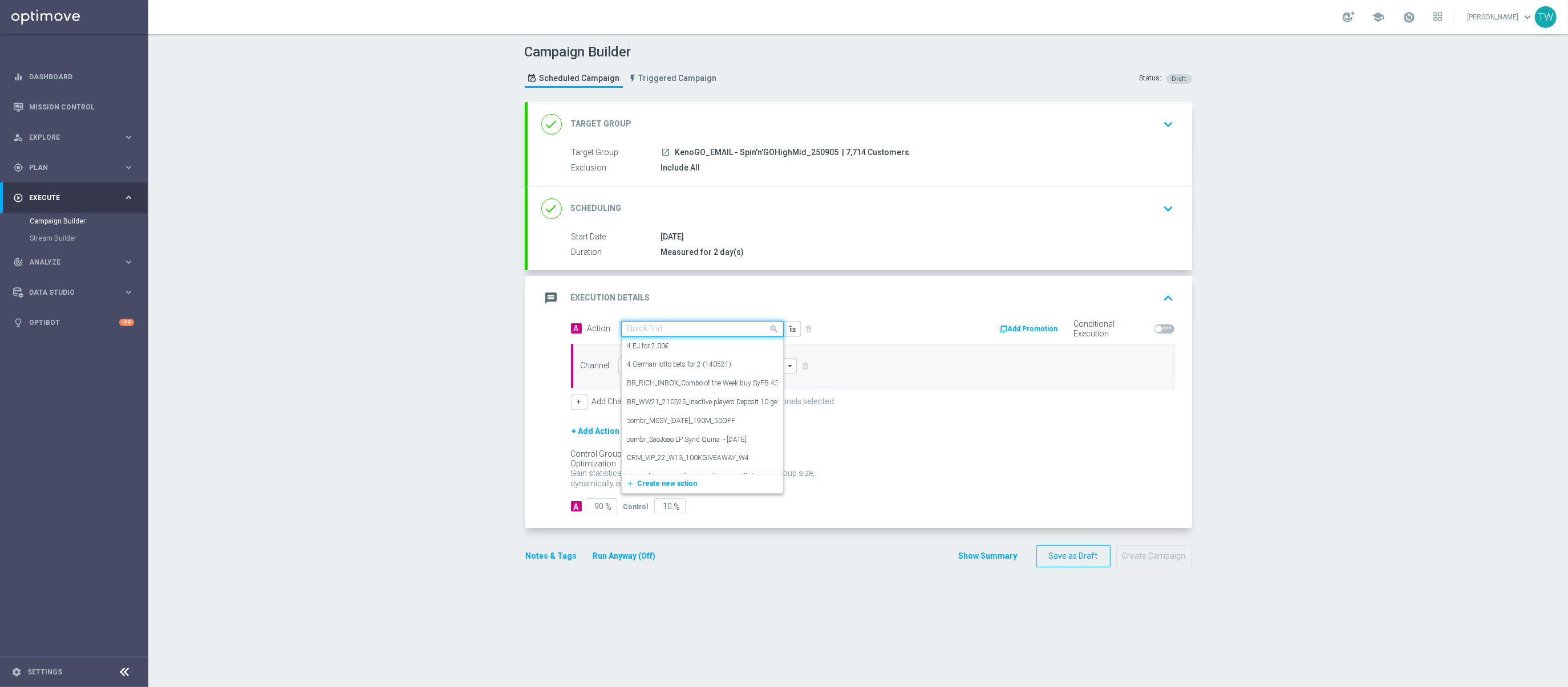
click at [711, 336] on div "Quick find" at bounding box center [702, 328] width 162 height 16
type input "kenogo sp"
click at [696, 347] on div "KenoGO Spin 'n' GO edit" at bounding box center [702, 348] width 150 height 18
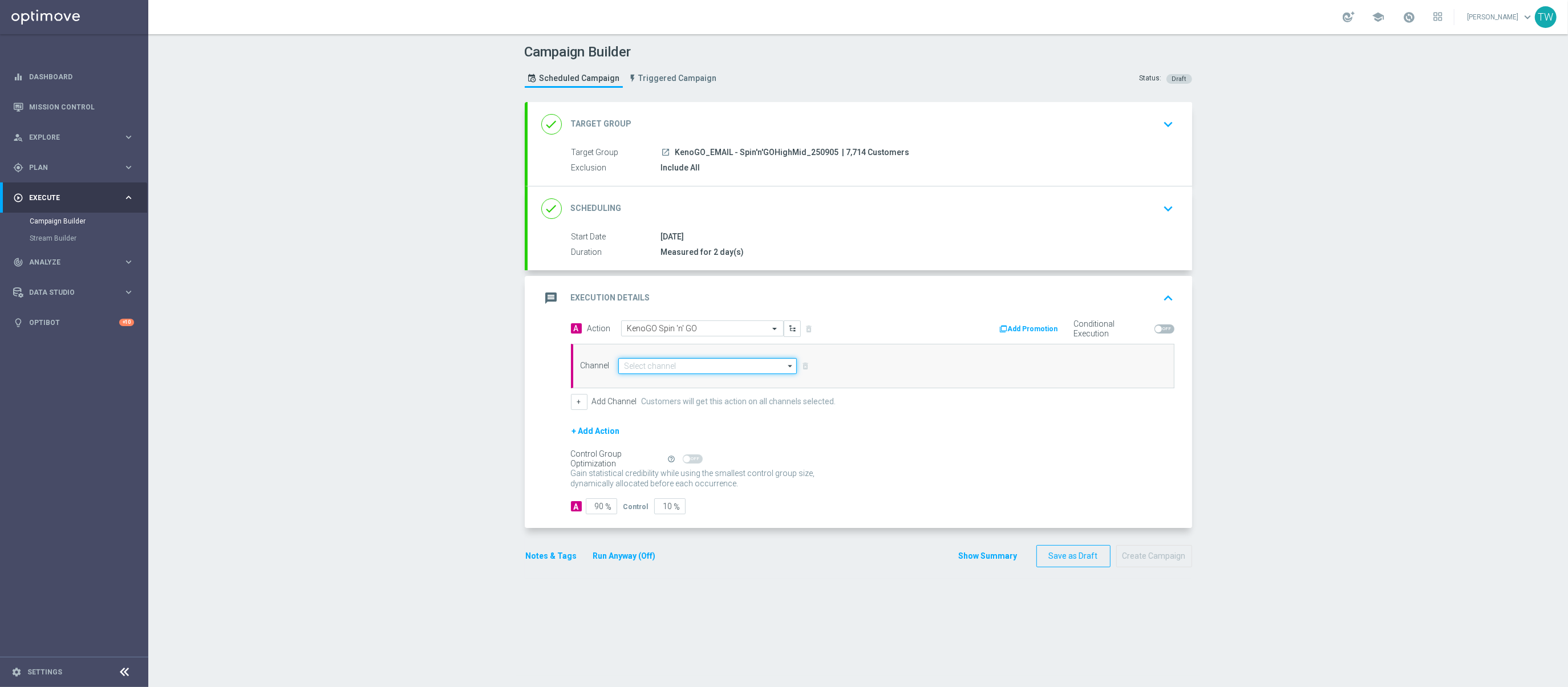
click at [687, 370] on input at bounding box center [708, 365] width 179 height 16
click at [684, 411] on div "Optimail" at bounding box center [703, 416] width 169 height 16
type input "Optimail"
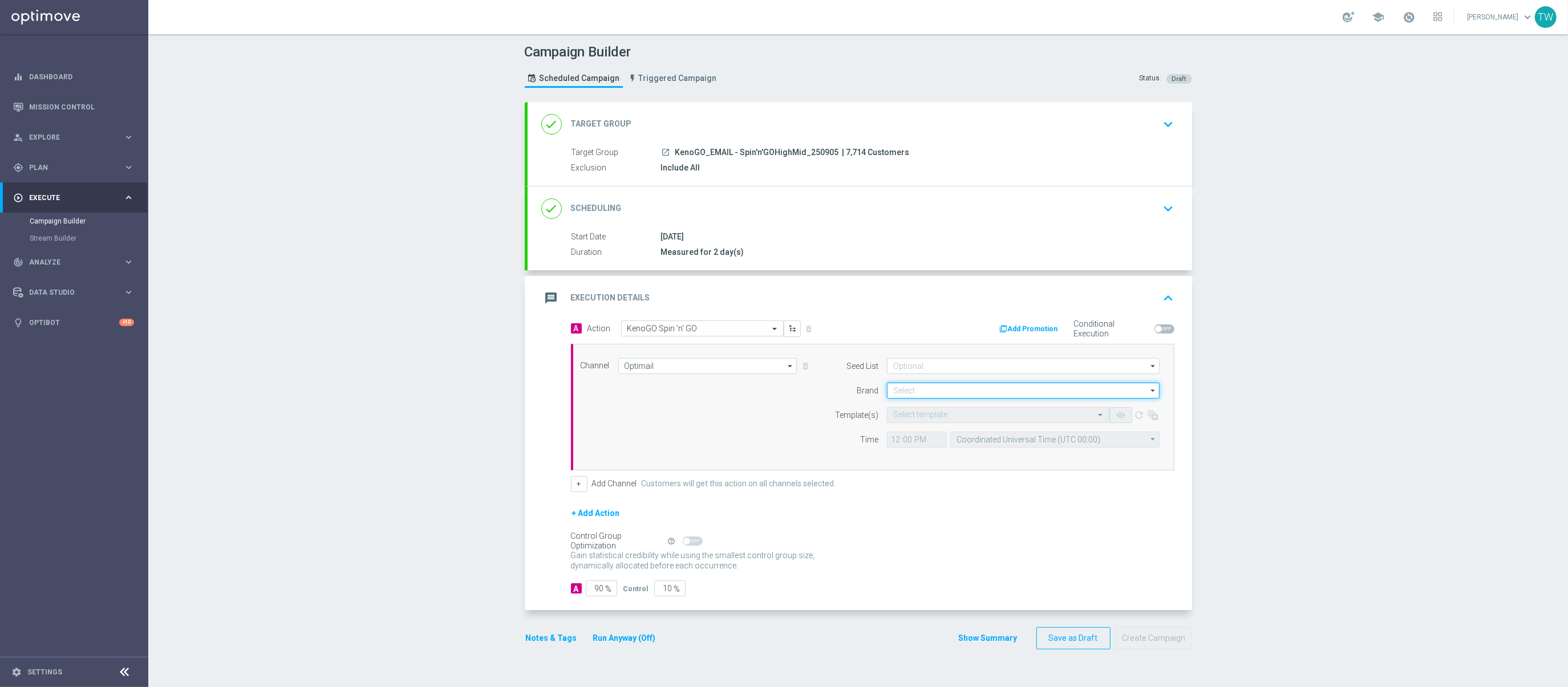
click at [913, 393] on input at bounding box center [1023, 390] width 273 height 16
click at [913, 409] on div "KenoGO" at bounding box center [905, 407] width 25 height 10
type input "KenoGO"
click at [917, 415] on input "text" at bounding box center [986, 415] width 187 height 10
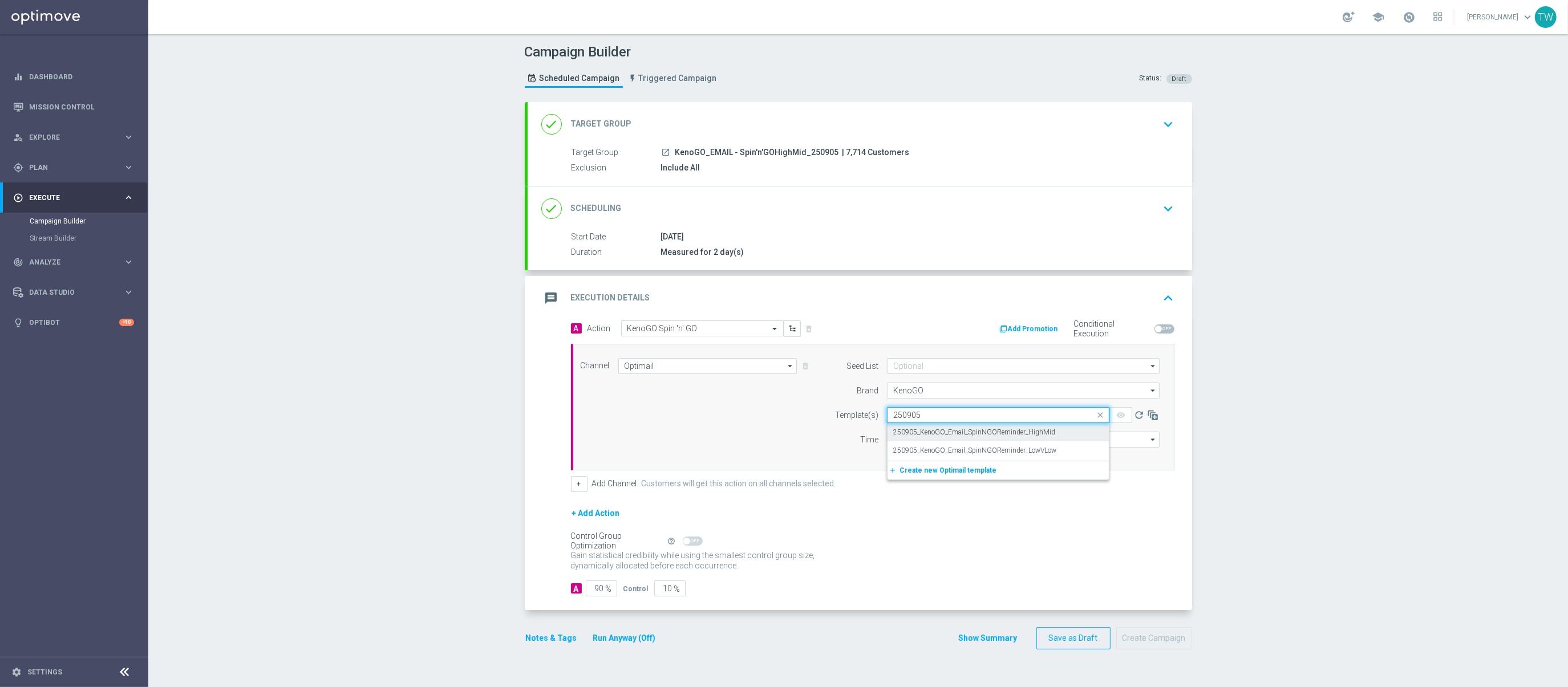
click at [931, 435] on label "250905_KenoGO_Email_SpinNGOReminder_HighMid" at bounding box center [974, 432] width 162 height 10
type input "250905"
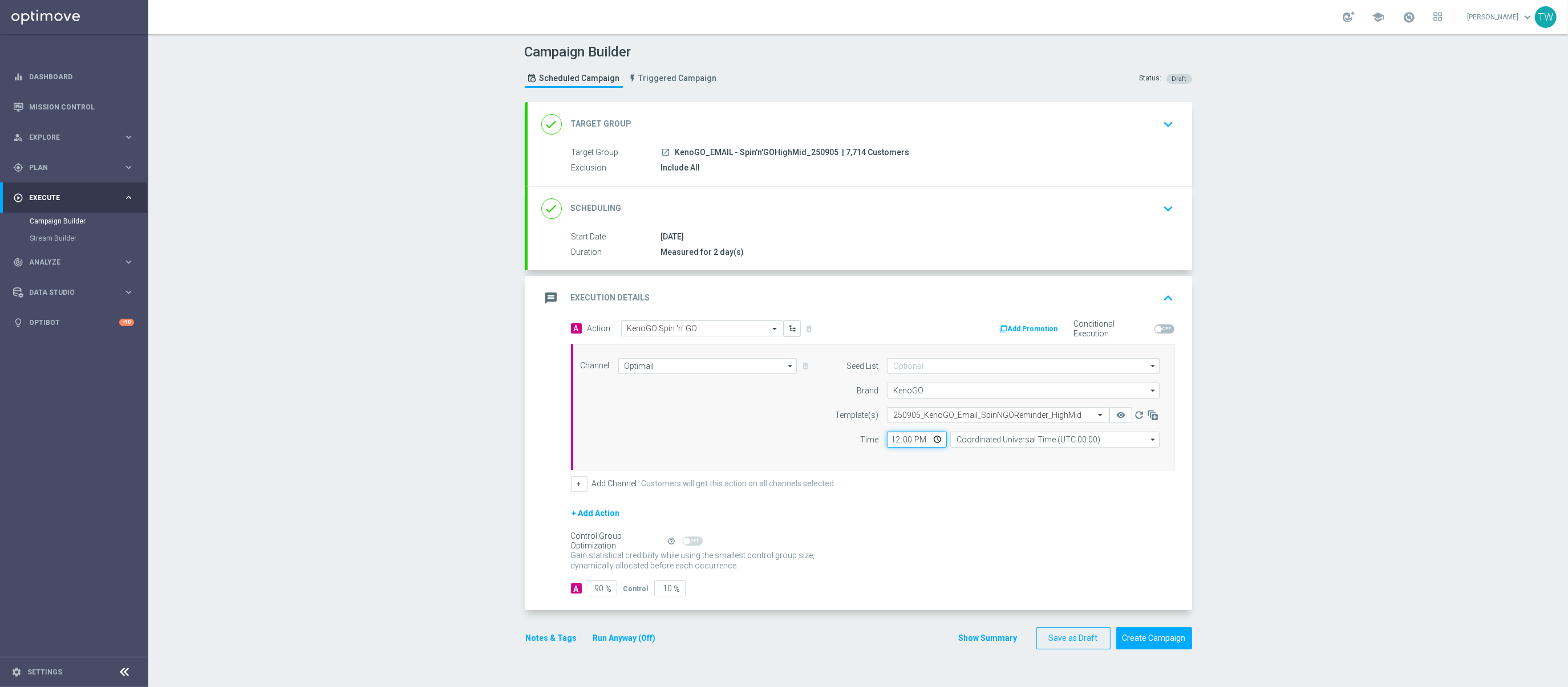
click at [894, 441] on input "12:00" at bounding box center [916, 439] width 60 height 16
type input "17:00"
click at [1017, 435] on input "Coordinated Universal Time (UTC 00:00)" at bounding box center [1055, 439] width 210 height 16
click at [1004, 454] on div "Eastern Australia Time (Sydney) (UTC +10:00)" at bounding box center [1050, 456] width 187 height 10
type input "Eastern Australia Time (Sydney) (UTC +10:00)"
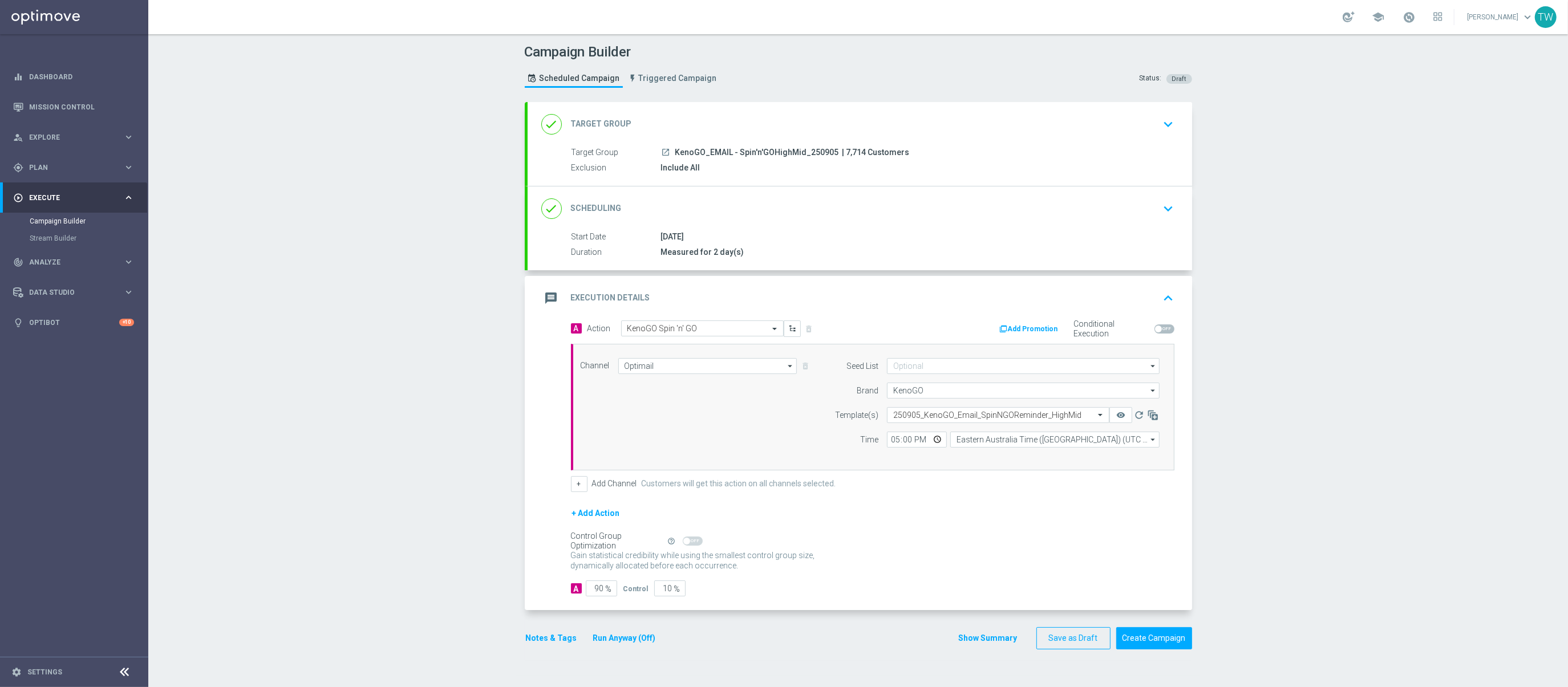
drag, startPoint x: 885, startPoint y: 539, endPoint x: 876, endPoint y: 533, distance: 10.8
click at [884, 539] on div "Control Group Optimization Self Optimizing Campaign help_outline" at bounding box center [872, 541] width 603 height 12
click at [610, 641] on button "Run Anyway (Off)" at bounding box center [624, 638] width 65 height 14
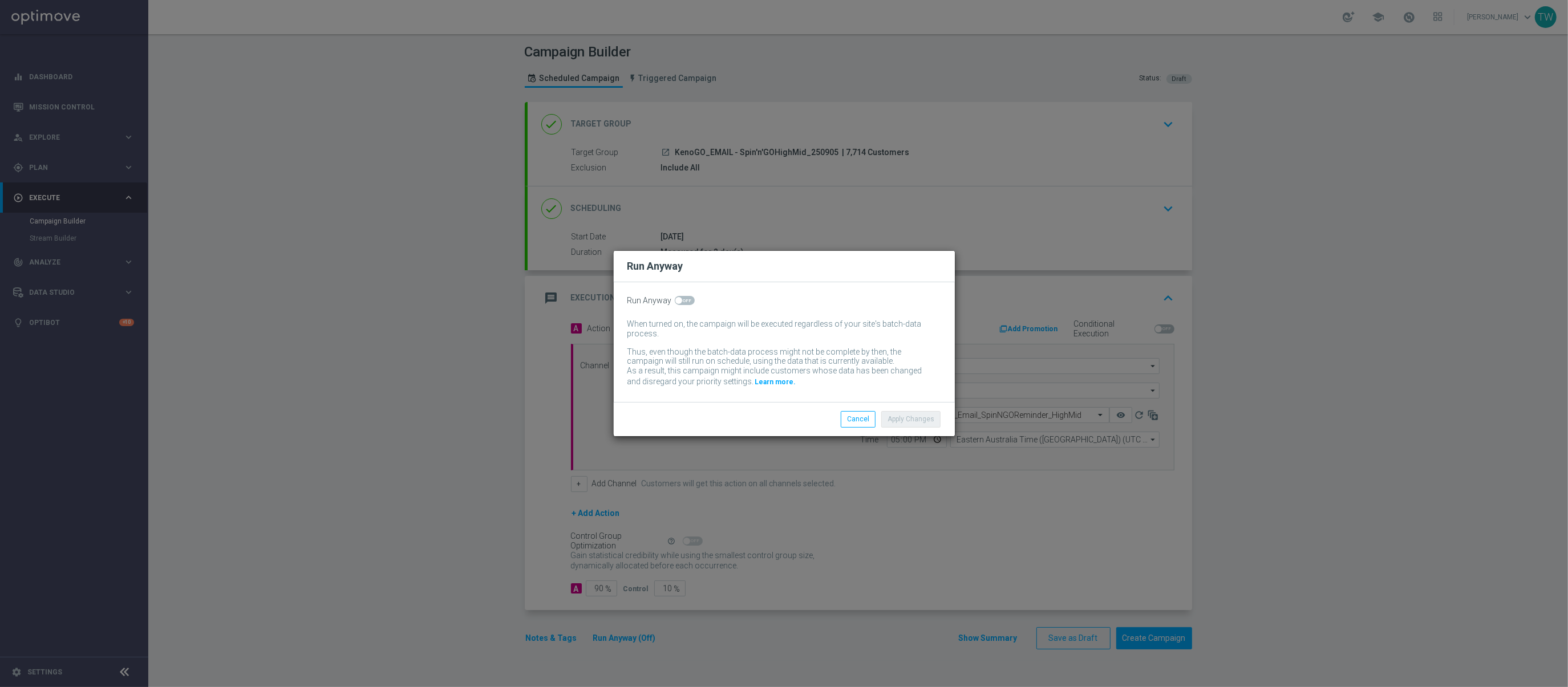
click at [676, 303] on span at bounding box center [684, 300] width 20 height 9
click at [676, 303] on input "checkbox" at bounding box center [684, 300] width 20 height 9
checkbox input "true"
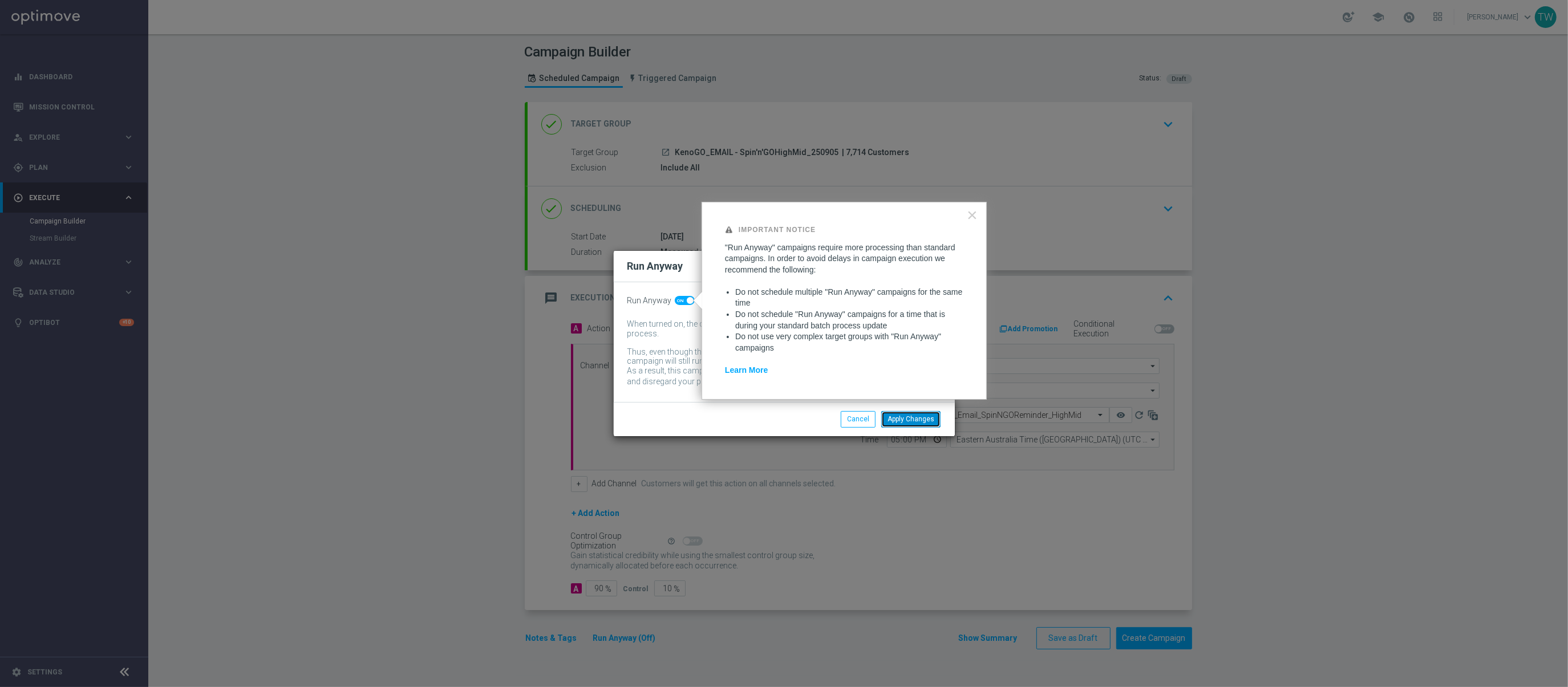
click at [913, 421] on button "Apply Changes" at bounding box center [911, 418] width 60 height 16
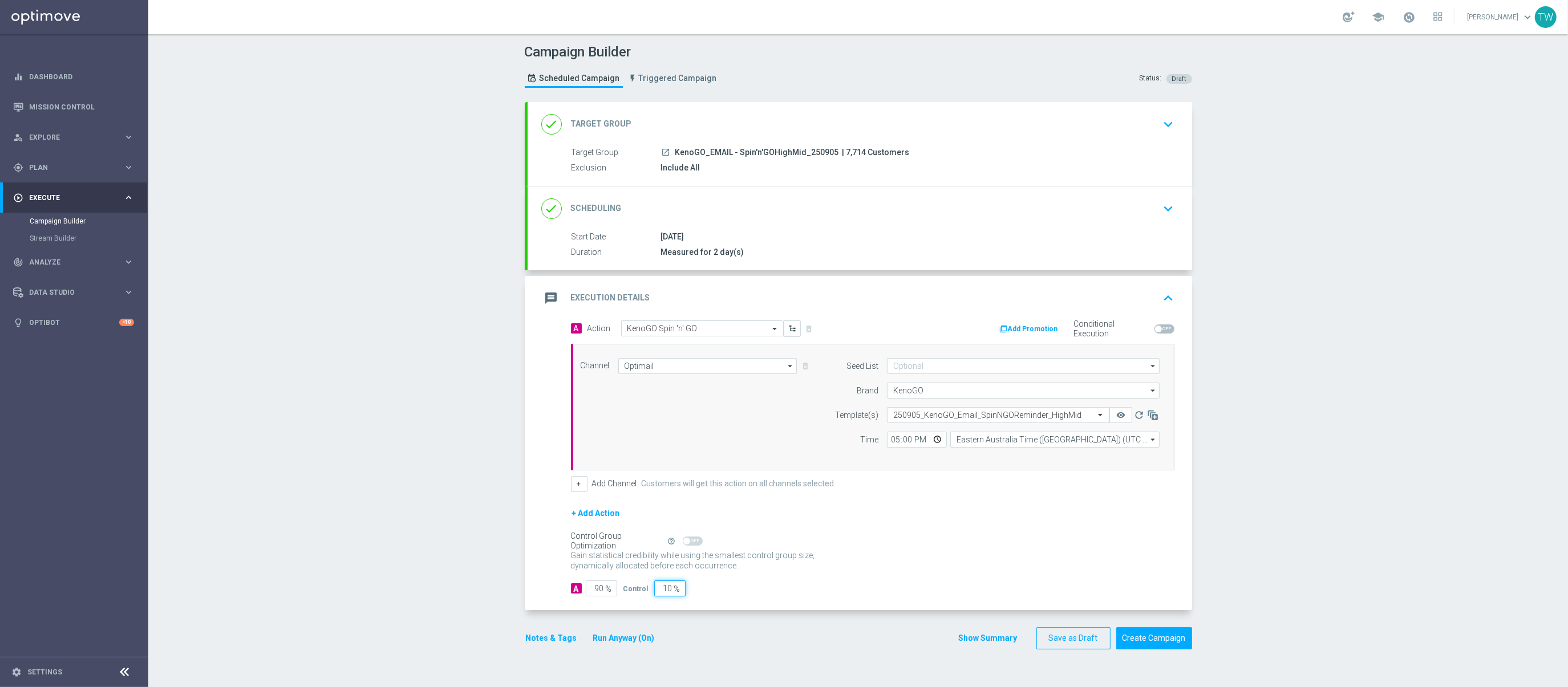
drag, startPoint x: 657, startPoint y: 591, endPoint x: 732, endPoint y: 588, distance: 75.1
click at [726, 588] on div "A 90 % Control 10 %" at bounding box center [872, 588] width 603 height 16
type input "5"
type input "95"
click at [839, 595] on div "A 95 % Control 5 %" at bounding box center [872, 588] width 603 height 16
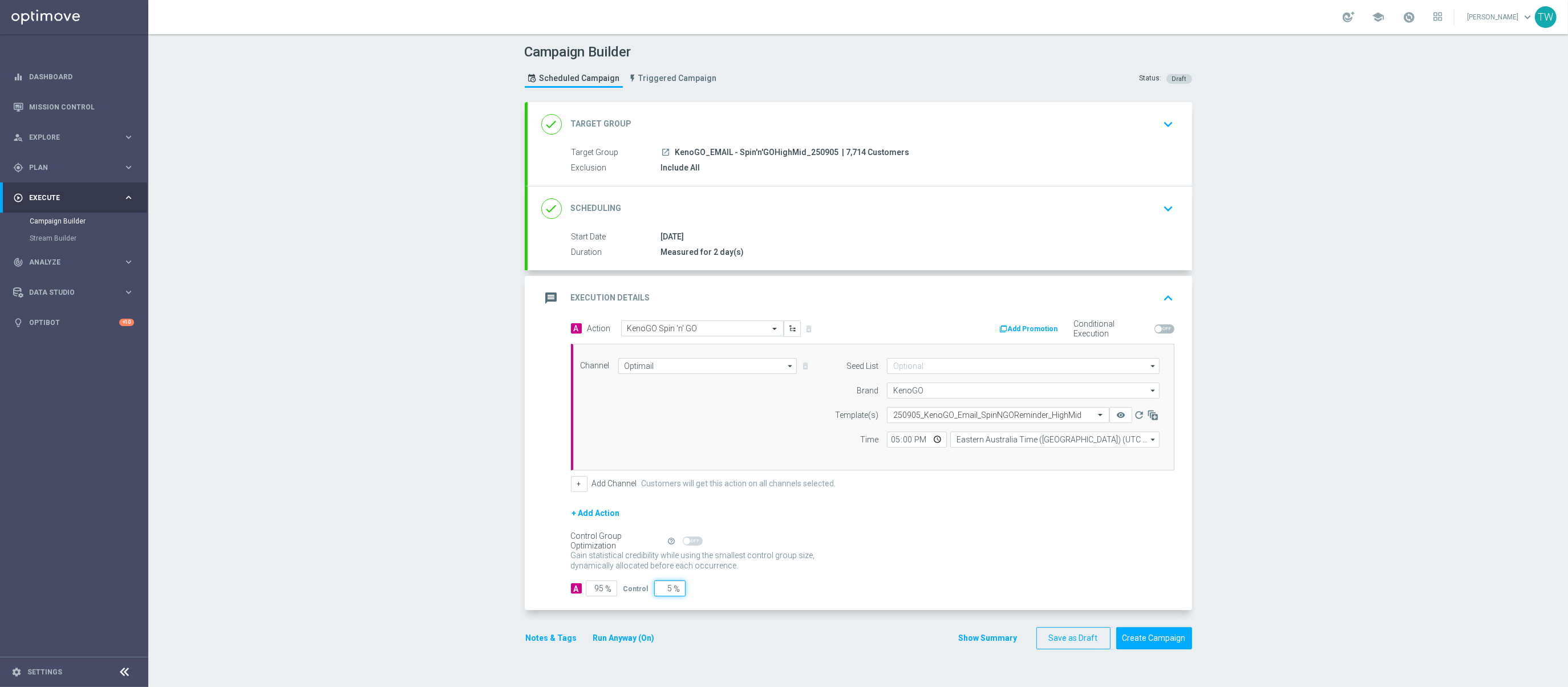
drag, startPoint x: 663, startPoint y: 593, endPoint x: 696, endPoint y: 591, distance: 33.1
click at [695, 591] on div "A 95 % Control 5 %" at bounding box center [872, 588] width 603 height 16
type input "8"
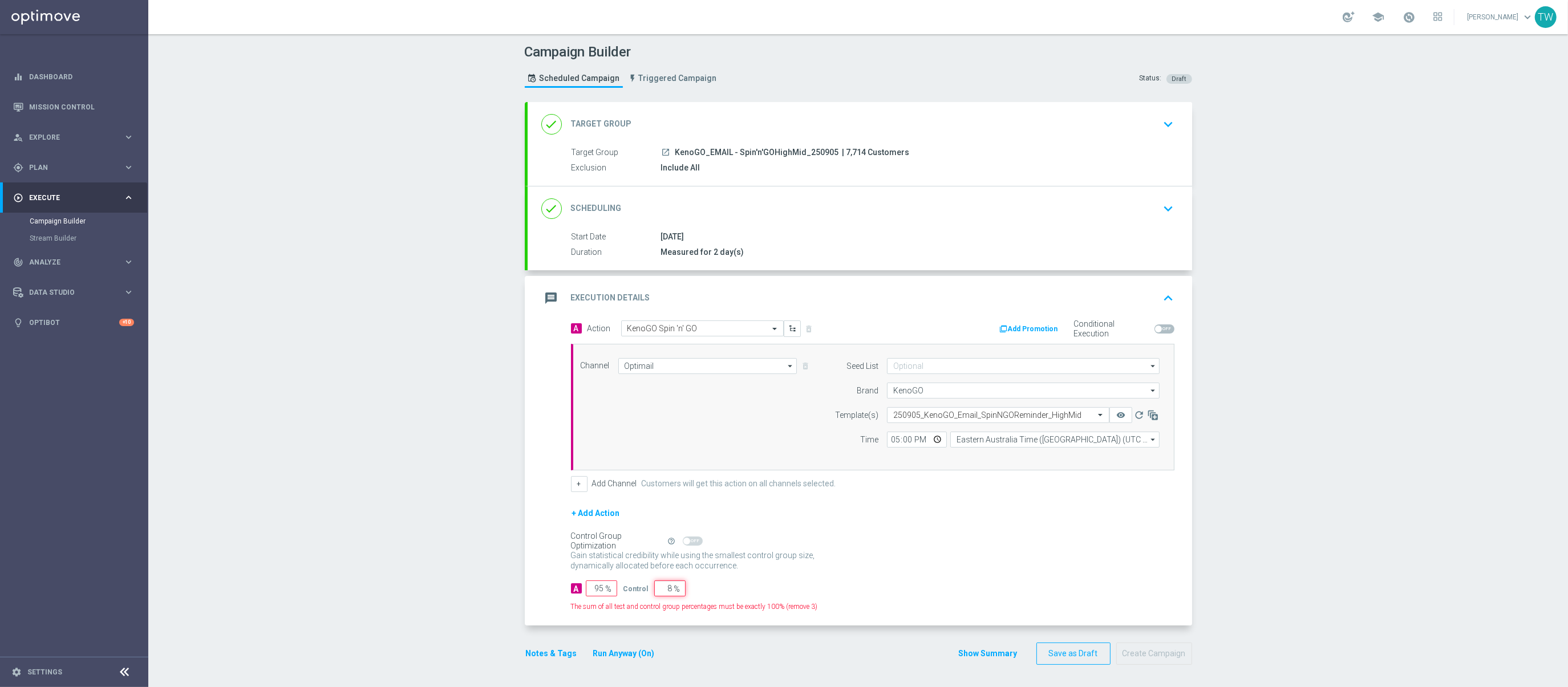
type input "92"
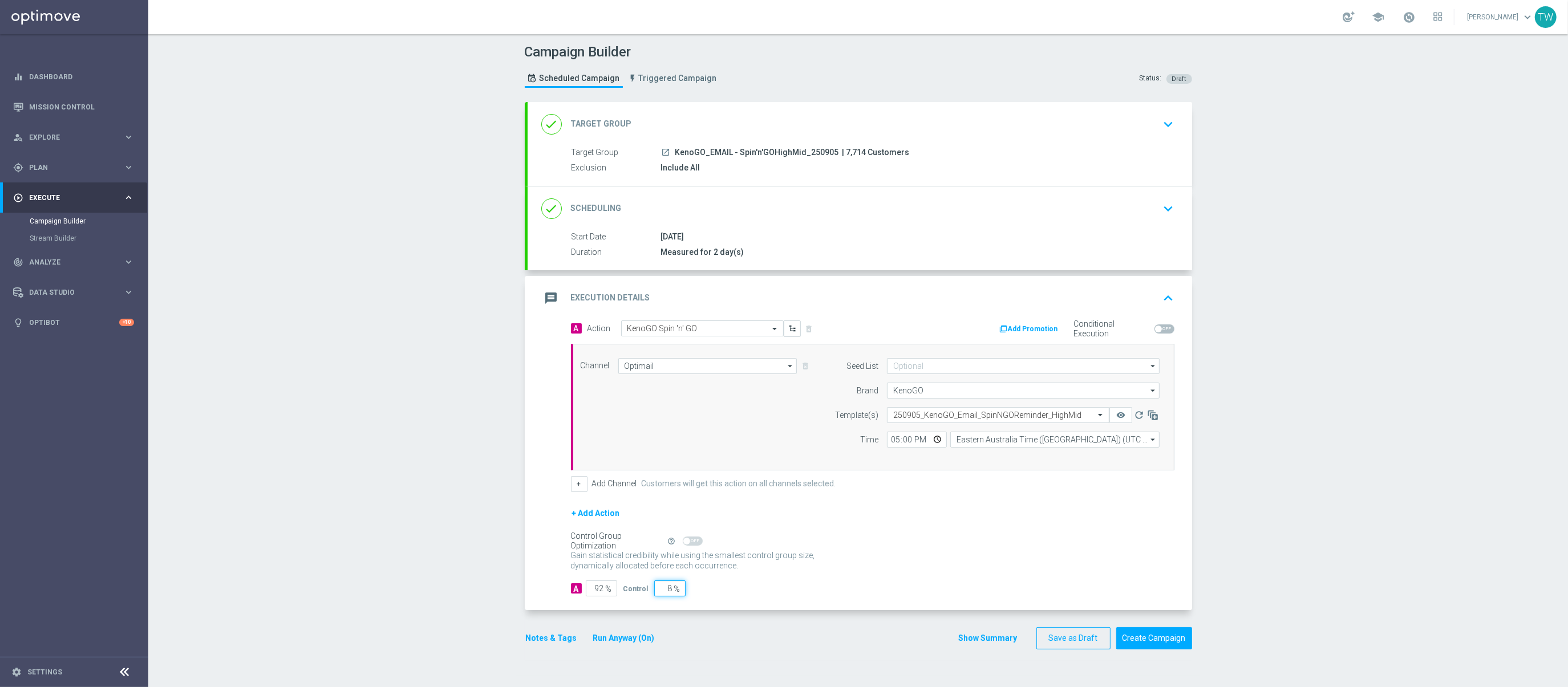
type input "8"
click at [843, 605] on div "A Action Select action KenoGO Spin 'n' GO delete_forever Add Promotion Conditio…" at bounding box center [859, 465] width 664 height 290
click at [1124, 421] on button "remove_red_eye" at bounding box center [1120, 415] width 23 height 16
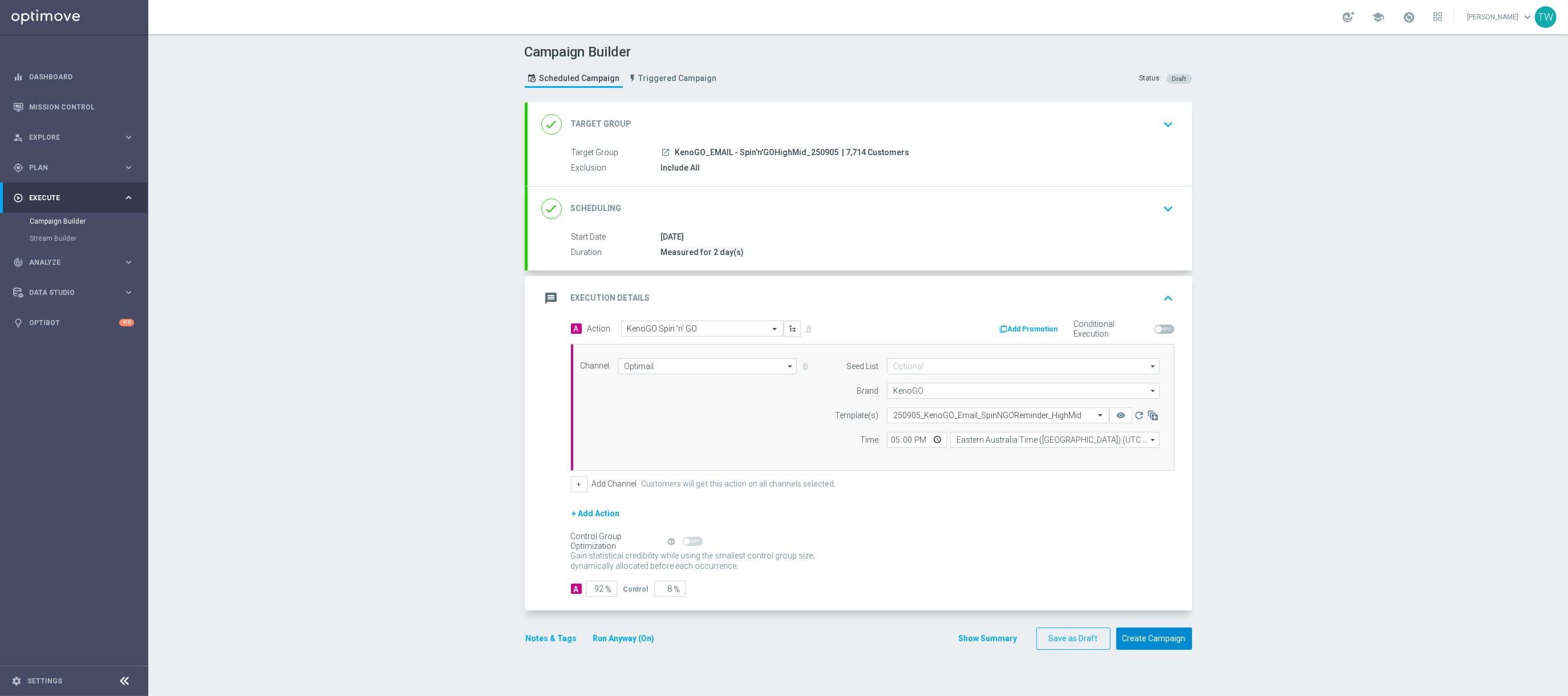
click at [1160, 647] on button "Create Campaign" at bounding box center [1154, 638] width 76 height 22
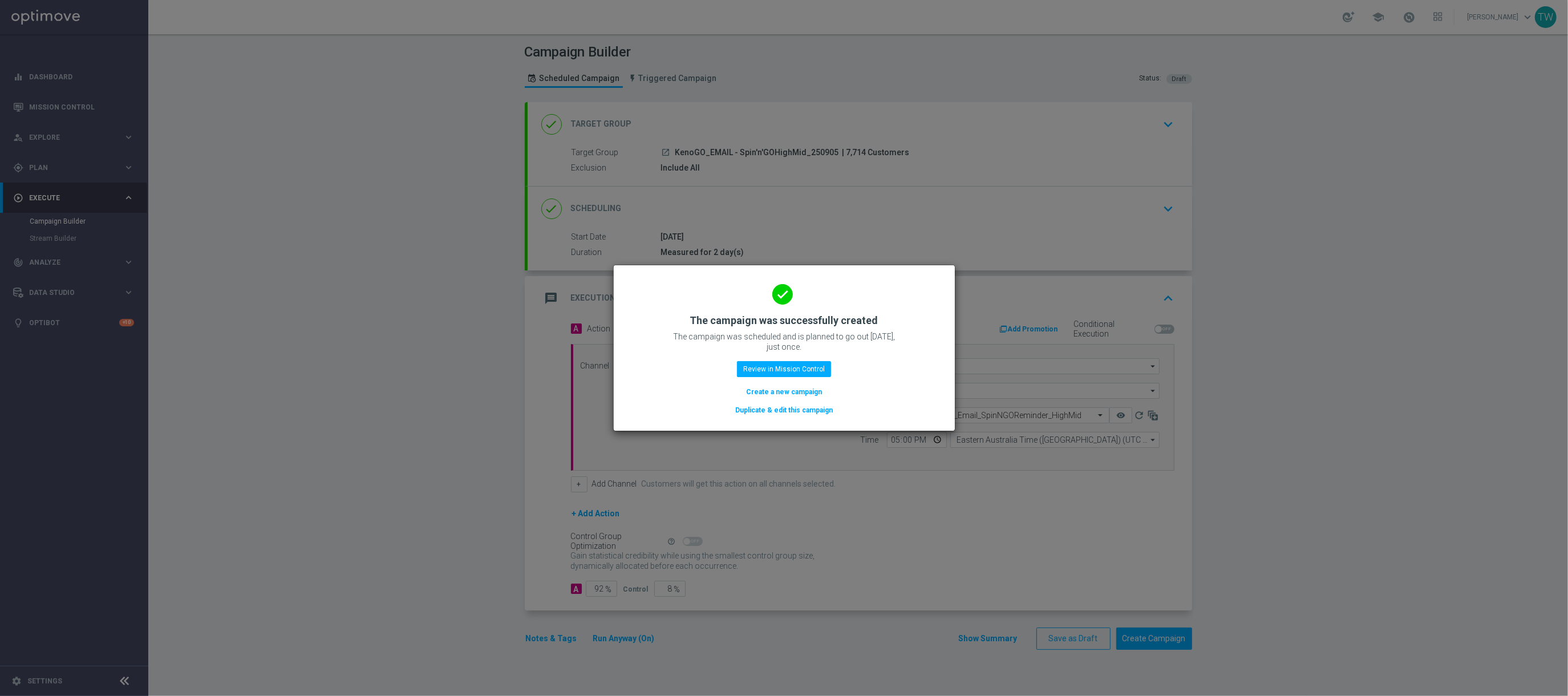
click at [777, 409] on button "Duplicate & edit this campaign" at bounding box center [784, 410] width 100 height 12
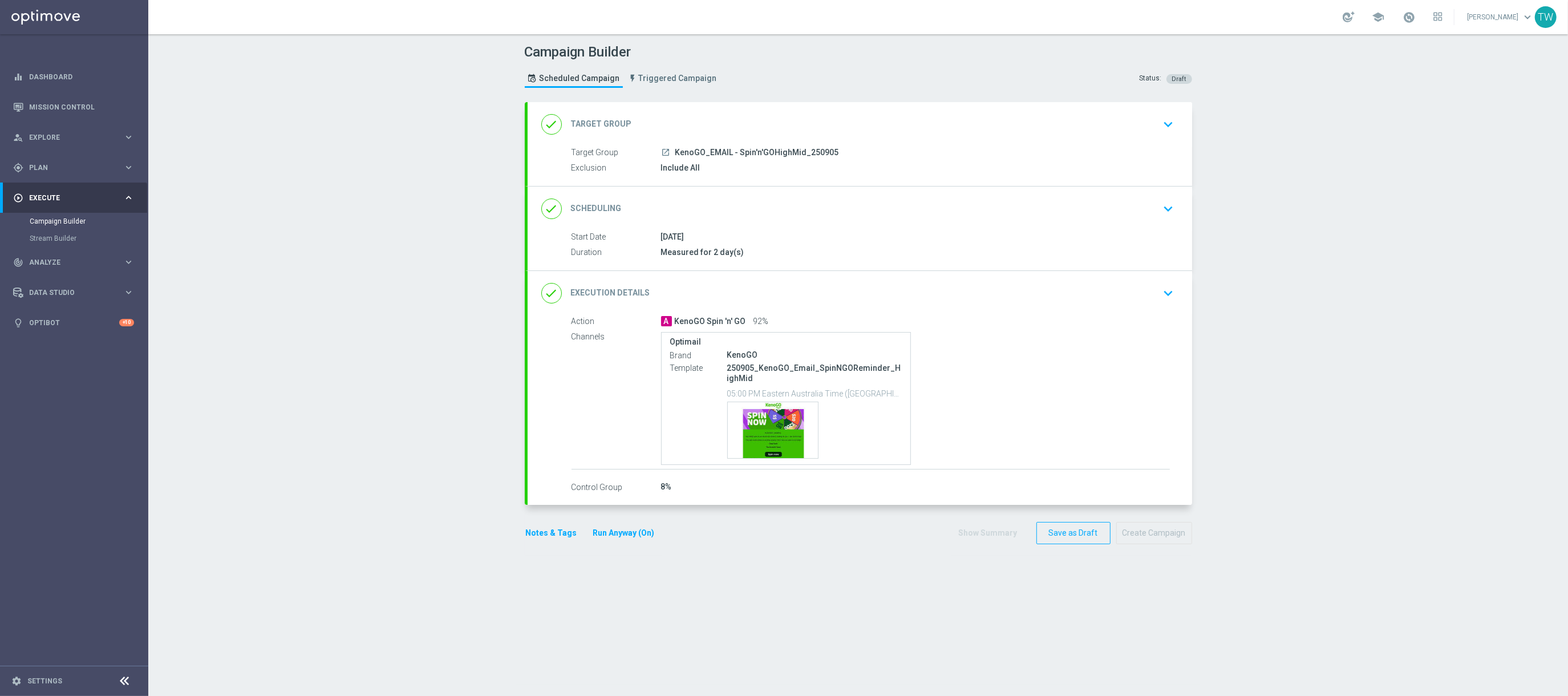
drag, startPoint x: 900, startPoint y: 123, endPoint x: 797, endPoint y: 133, distance: 103.5
click at [899, 123] on div "done Target Group keyboard_arrow_down" at bounding box center [859, 125] width 637 height 22
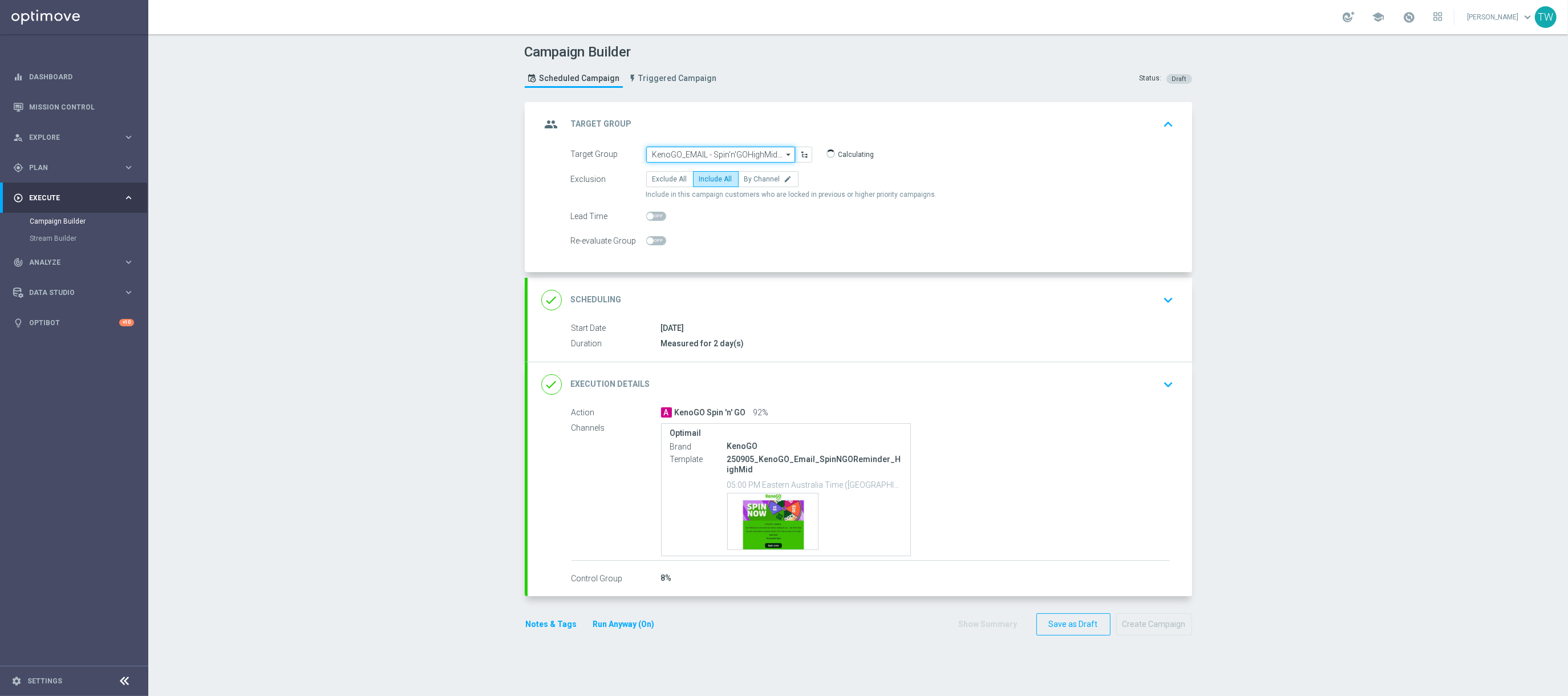
click at [729, 147] on input "KenoGO_EMAIL - Spin'n'GOHighMid_250905" at bounding box center [720, 154] width 149 height 16
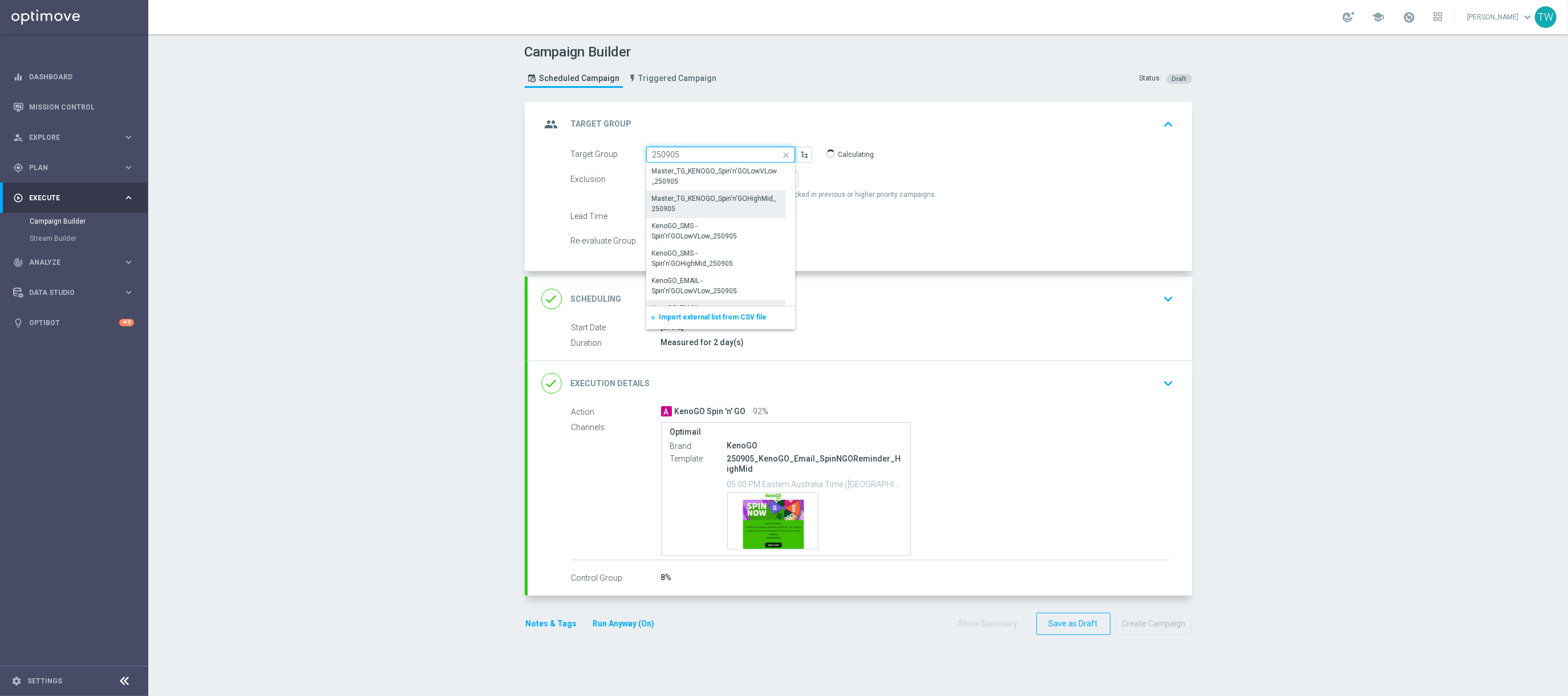
scroll to position [21, 0]
click at [739, 266] on div "KenoGO_EMAIL - Spin'n'GOLowVLow_250905" at bounding box center [716, 264] width 128 height 21
type input "KenoGO_EMAIL - Spin'n'GOLowVLow_250905"
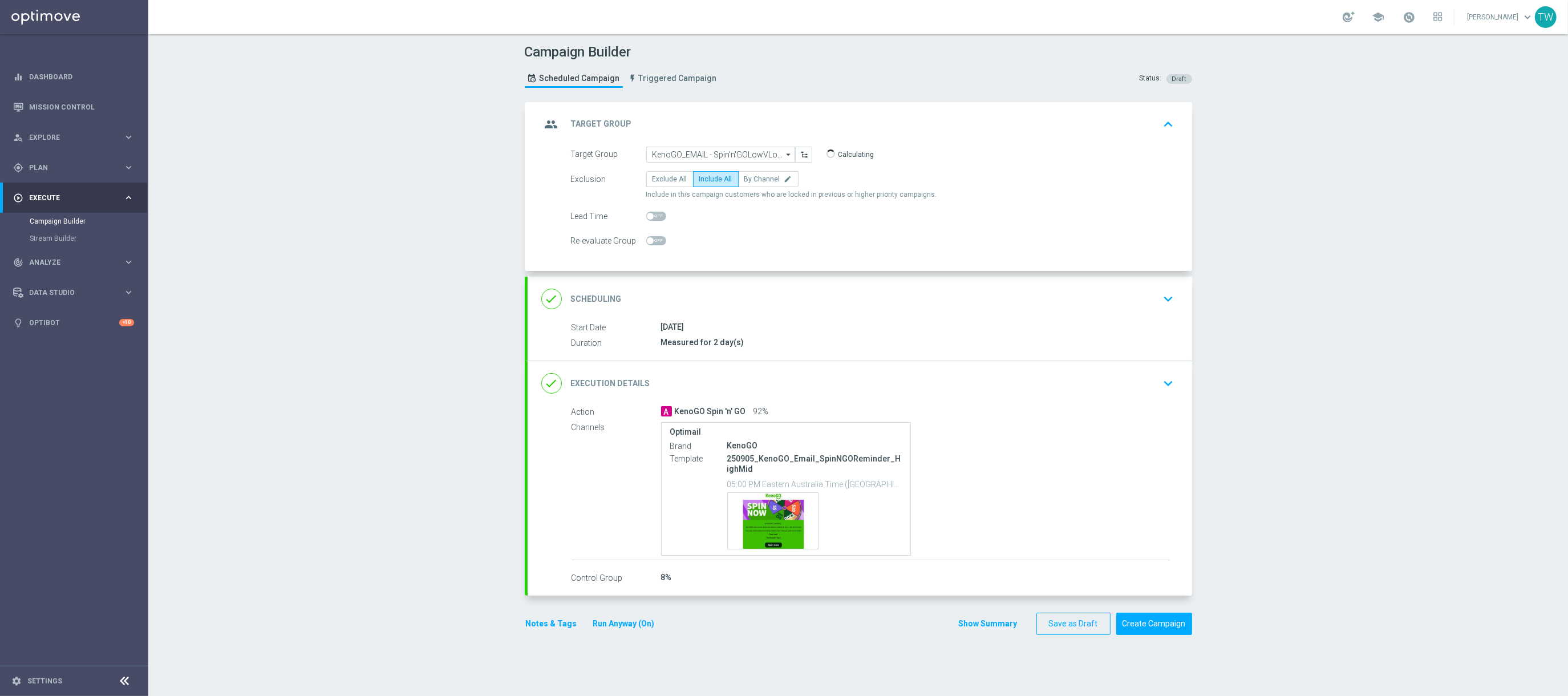
click at [809, 373] on div "done Execution Details keyboard_arrow_down" at bounding box center [859, 384] width 637 height 22
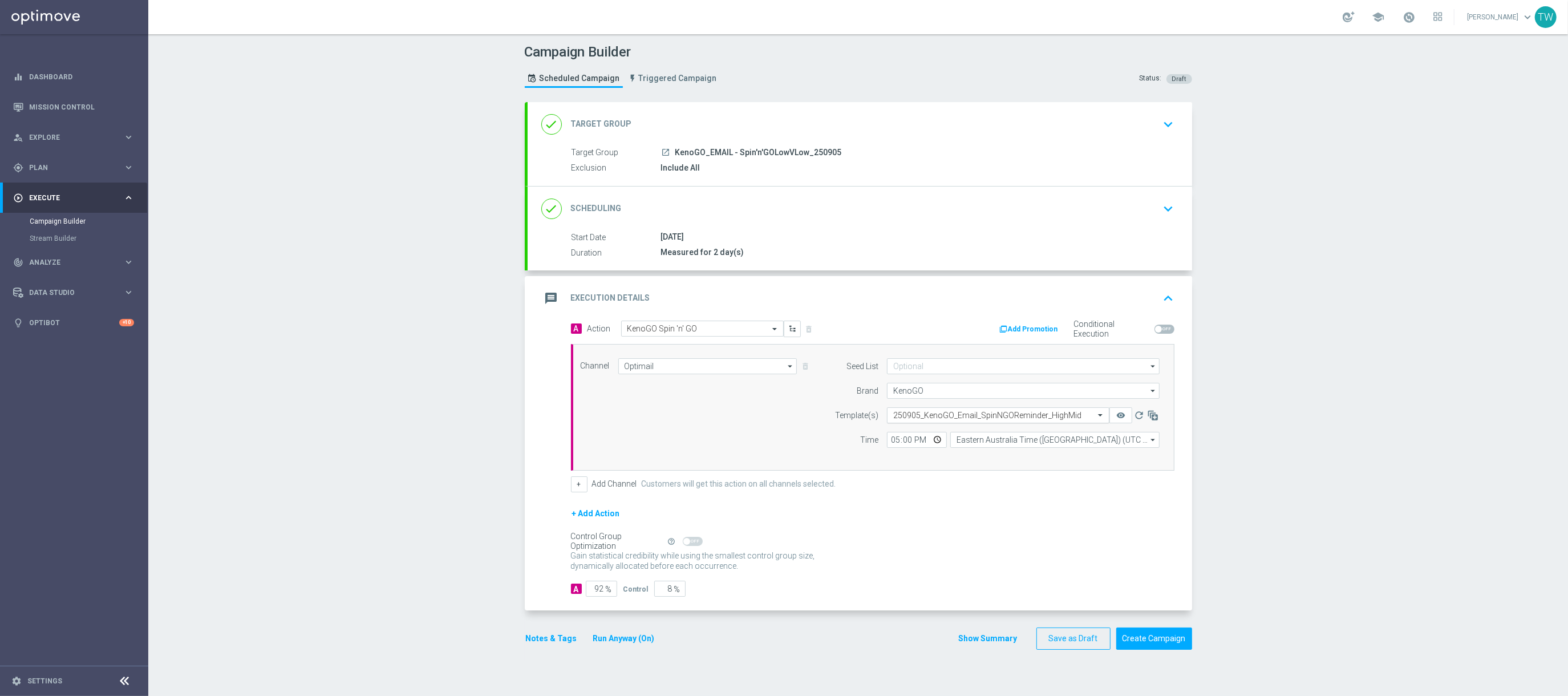
click at [965, 414] on input "text" at bounding box center [986, 416] width 187 height 10
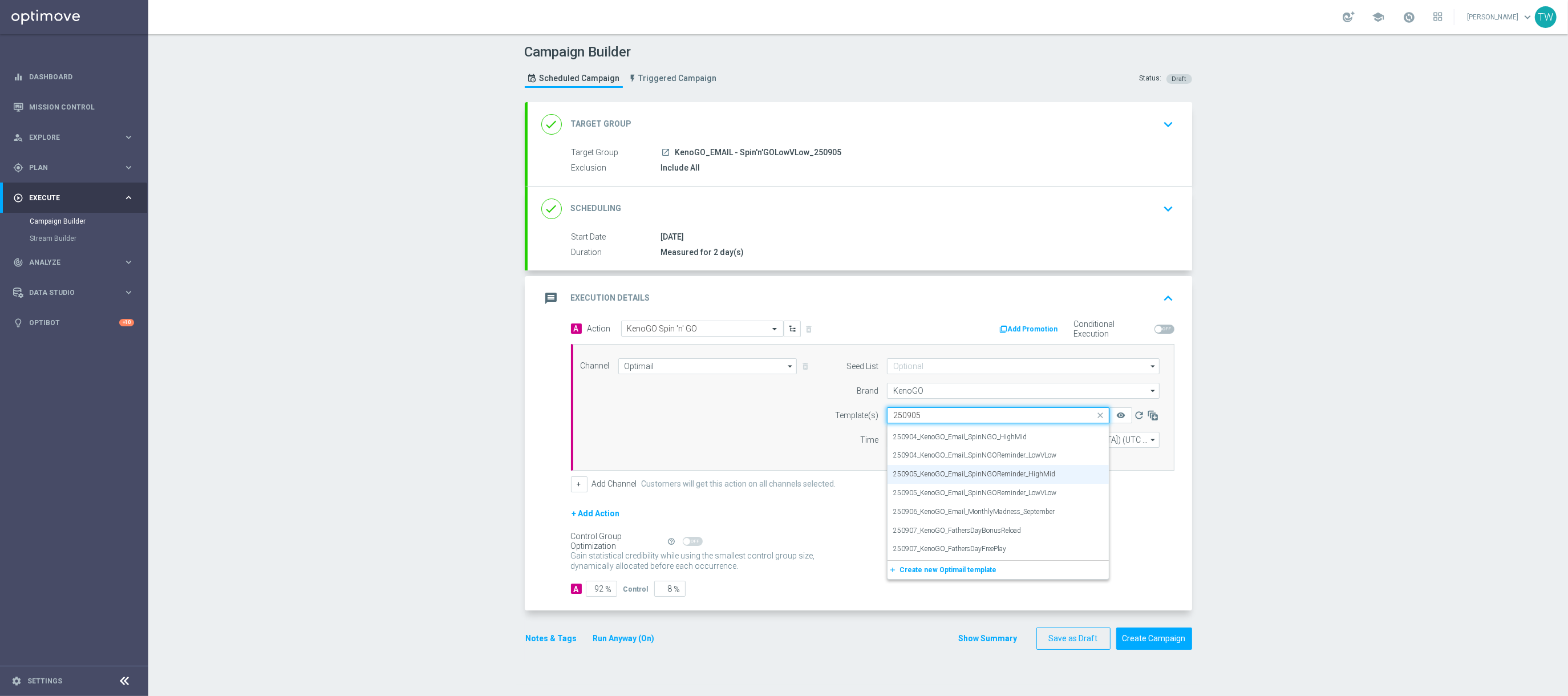
scroll to position [0, 0]
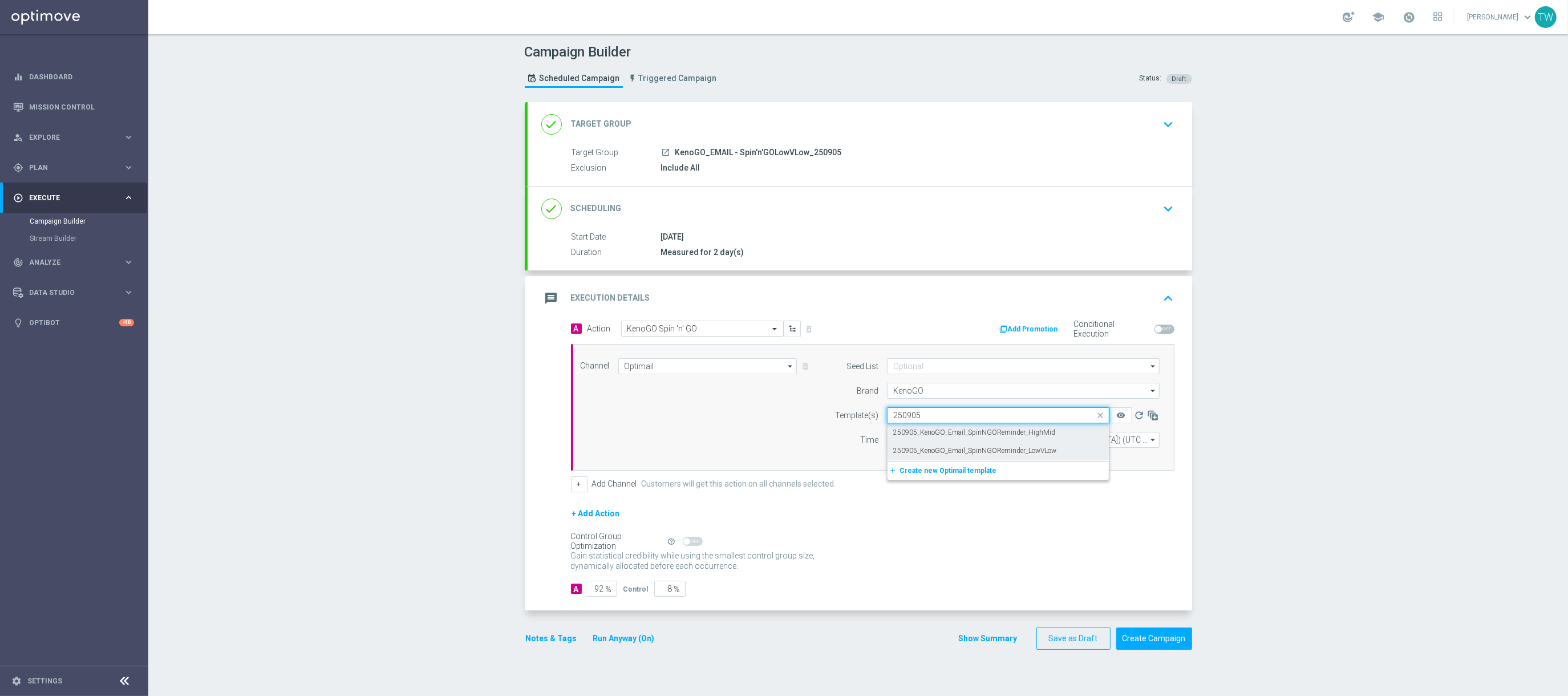
click at [1012, 449] on label "250905_KenoGO_Email_SpinNGOReminder_LowVLow" at bounding box center [974, 451] width 163 height 10
type input "250905"
drag, startPoint x: 663, startPoint y: 594, endPoint x: 696, endPoint y: 592, distance: 33.1
click at [696, 592] on div "A 92 % Control 8 %" at bounding box center [872, 588] width 603 height 16
type input "01"
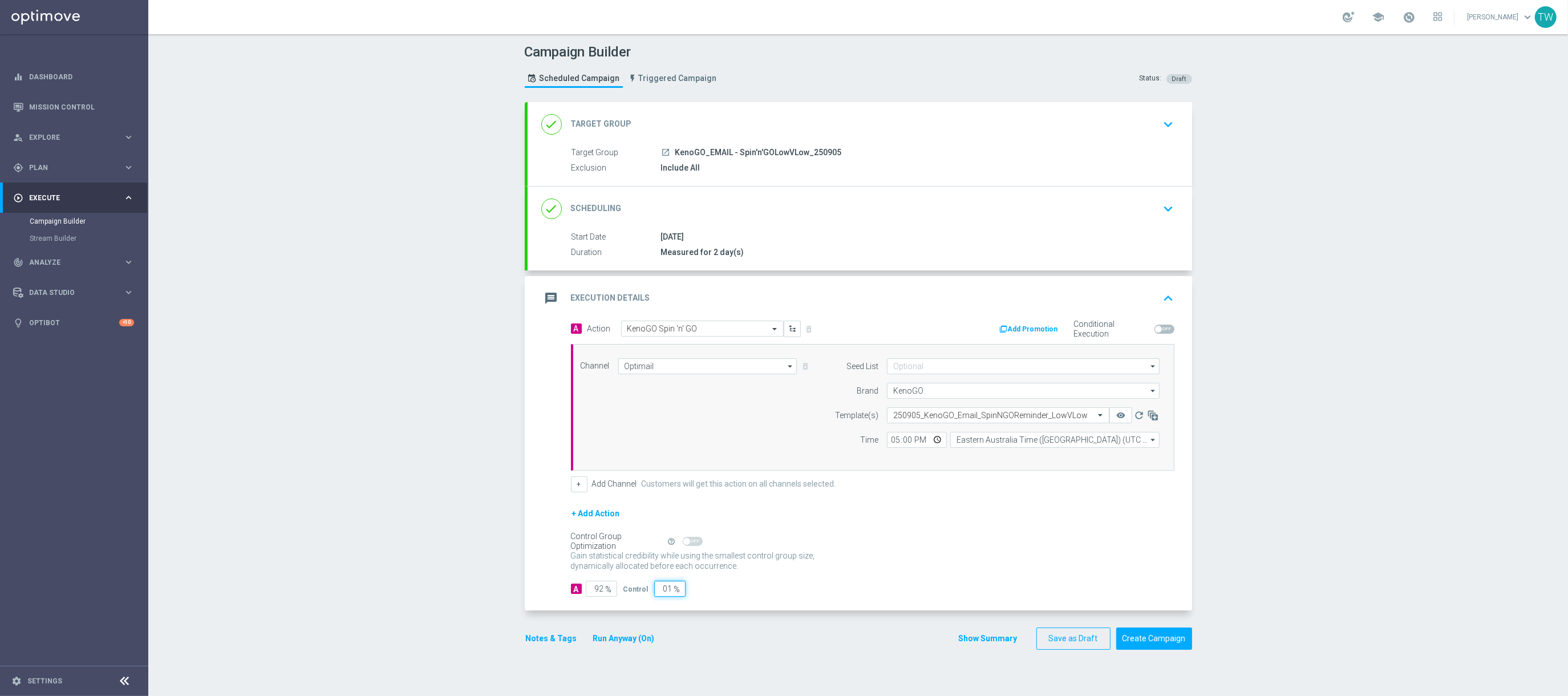
type input "99"
type input "0"
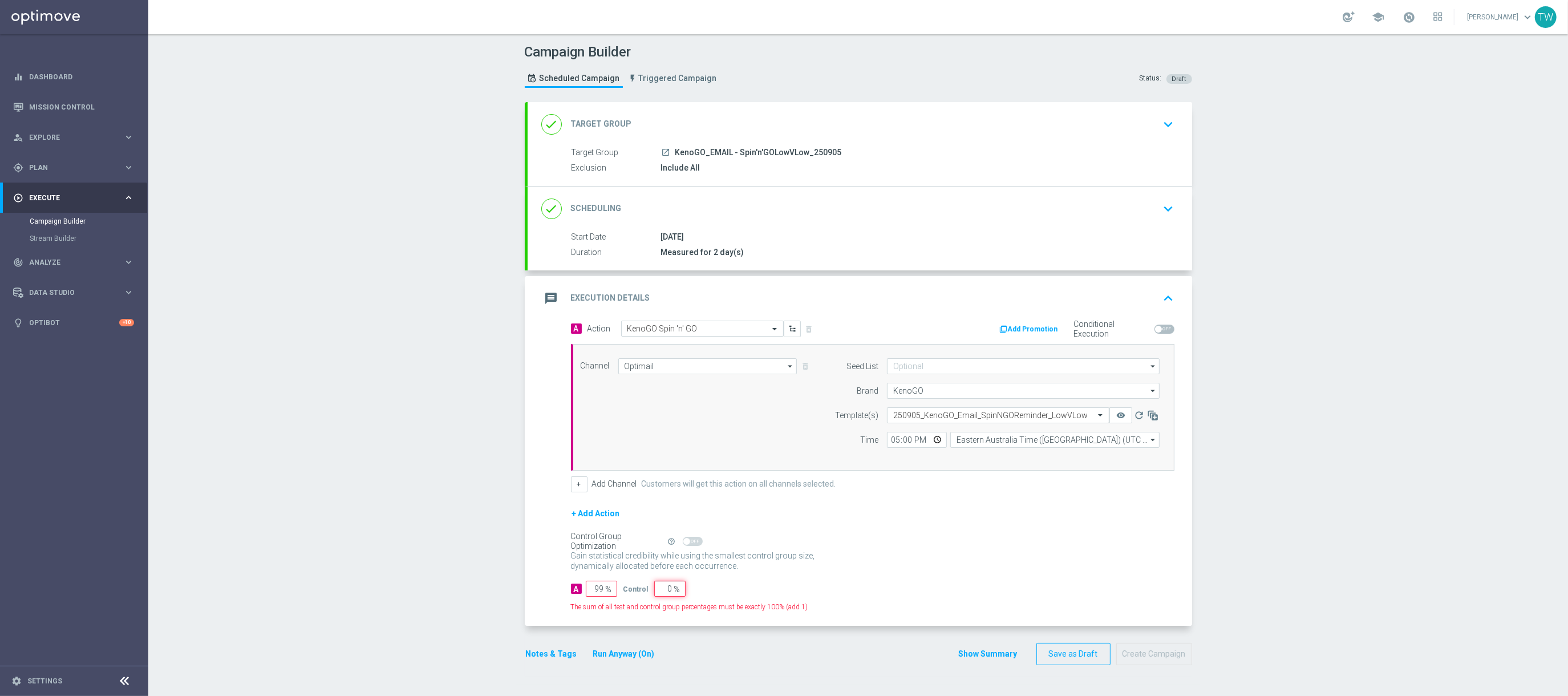
type input "100"
type input "1"
type input "99"
type input "10"
type input "90"
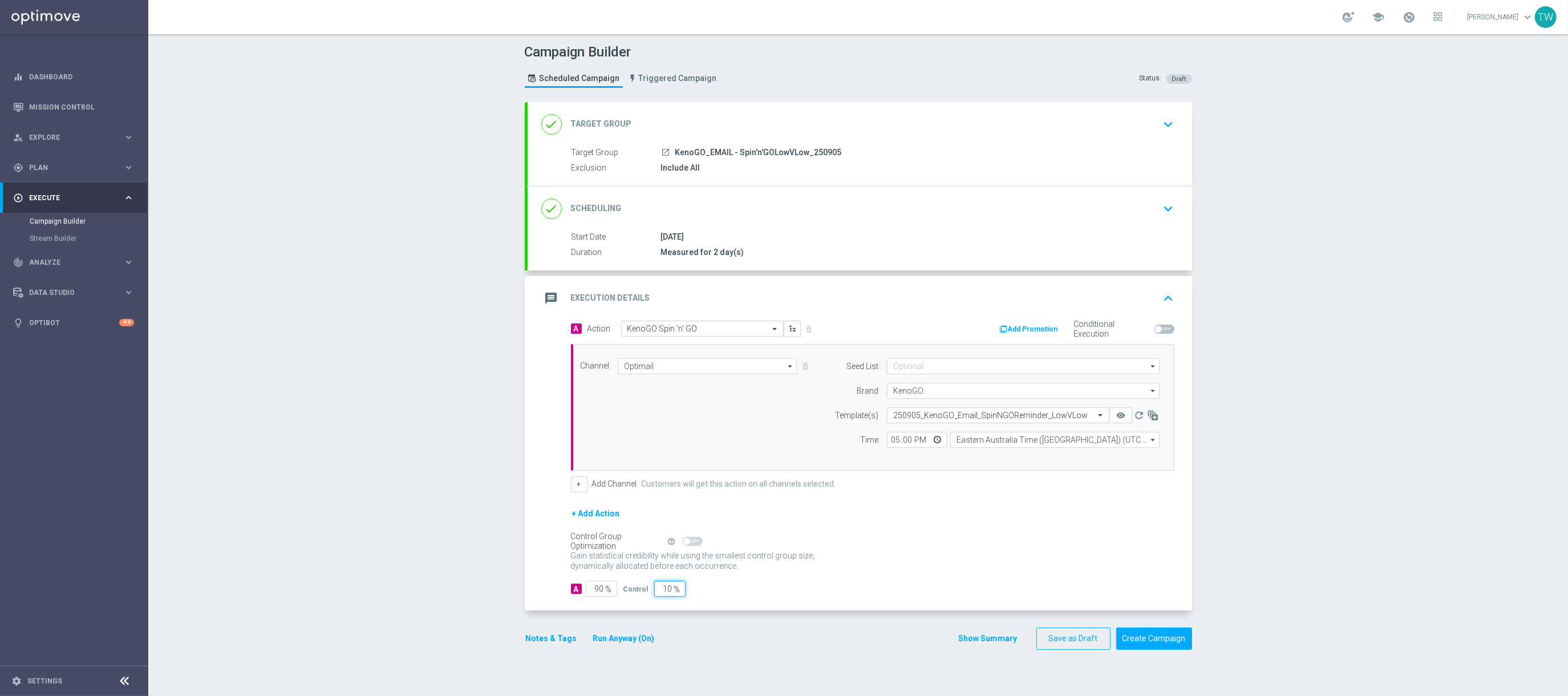
type input "10"
click at [735, 602] on div "A Action Select action KenoGO Spin 'n' GO delete_forever Add Promotion Conditio…" at bounding box center [859, 466] width 664 height 290
click at [1116, 417] on icon "remove_red_eye" at bounding box center [1120, 415] width 9 height 9
click at [1155, 636] on button "Create Campaign" at bounding box center [1154, 638] width 76 height 22
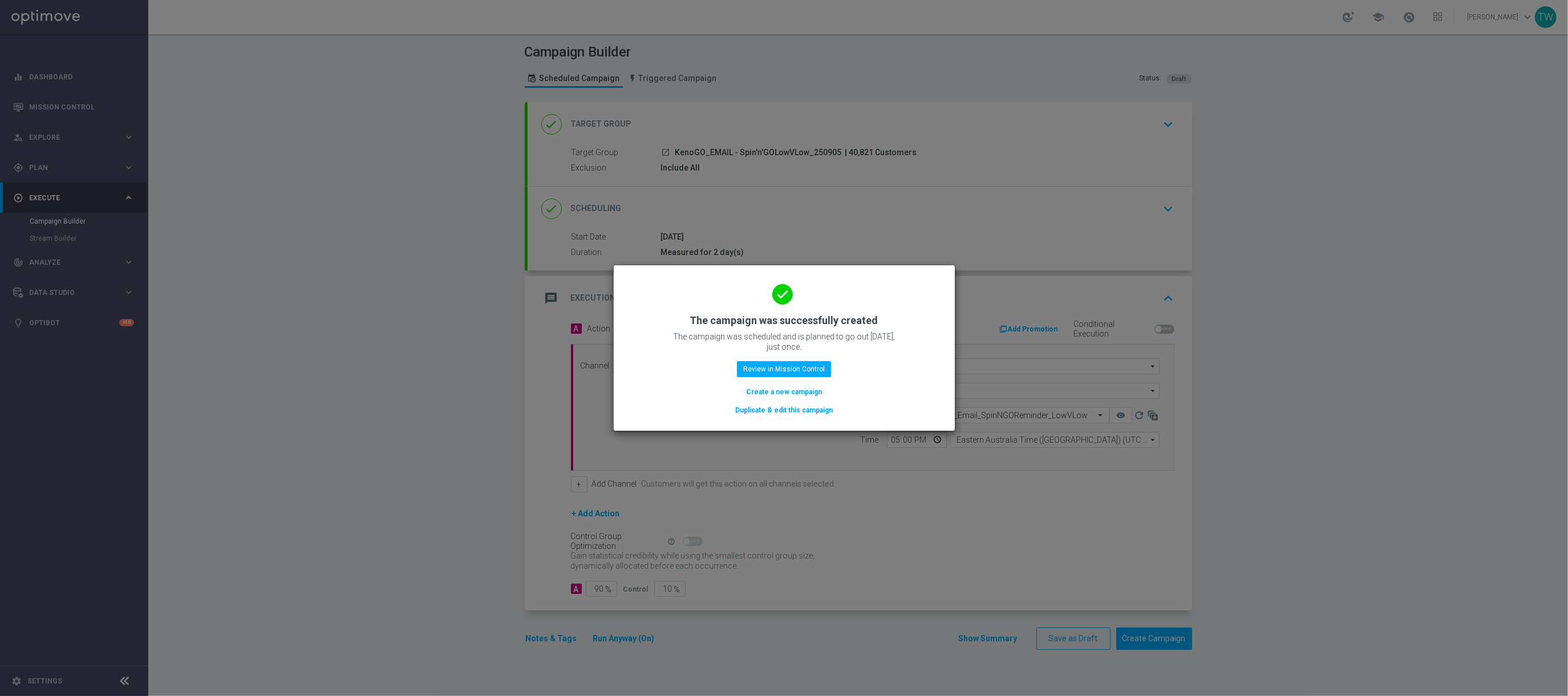
click at [814, 407] on button "Duplicate & edit this campaign" at bounding box center [784, 410] width 100 height 12
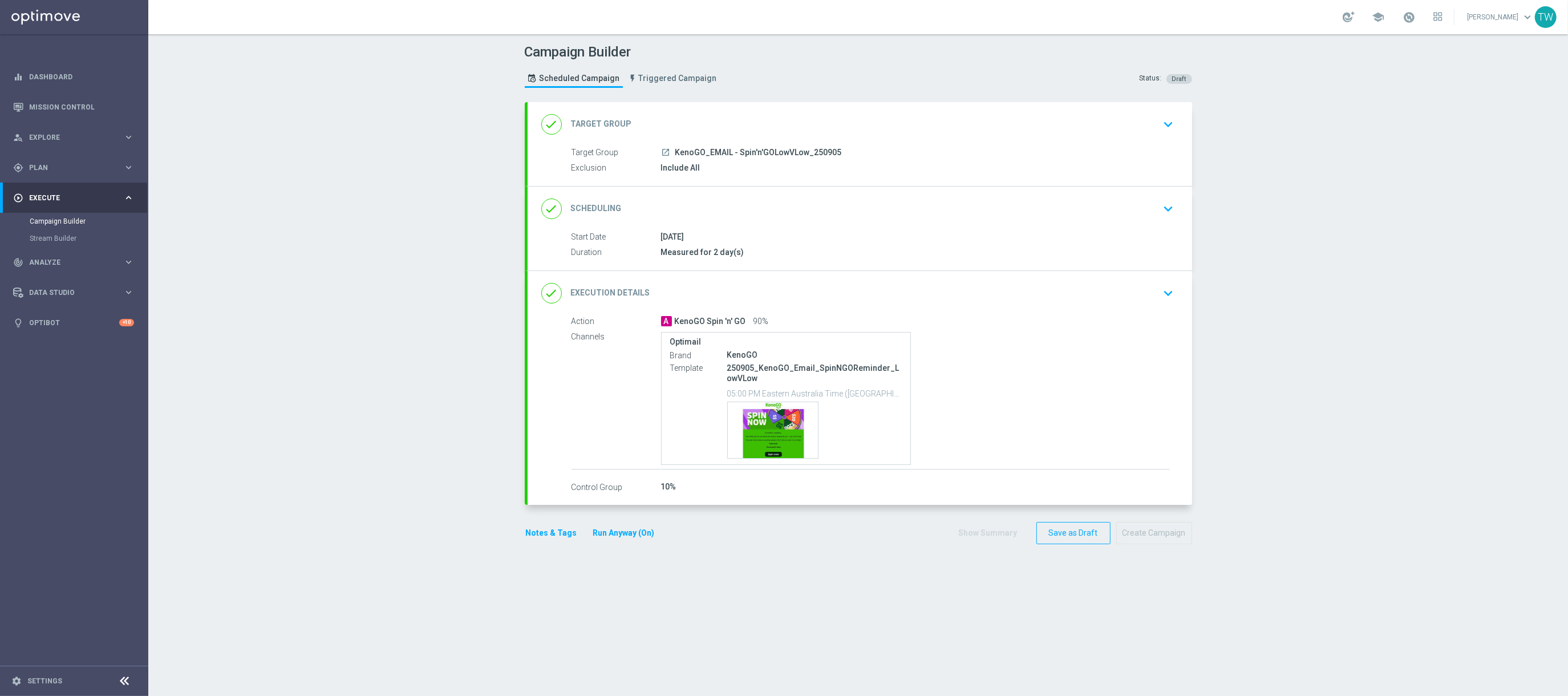
drag, startPoint x: 805, startPoint y: 123, endPoint x: 724, endPoint y: 151, distance: 85.7
click at [805, 123] on div "done Target Group keyboard_arrow_down" at bounding box center [859, 125] width 637 height 22
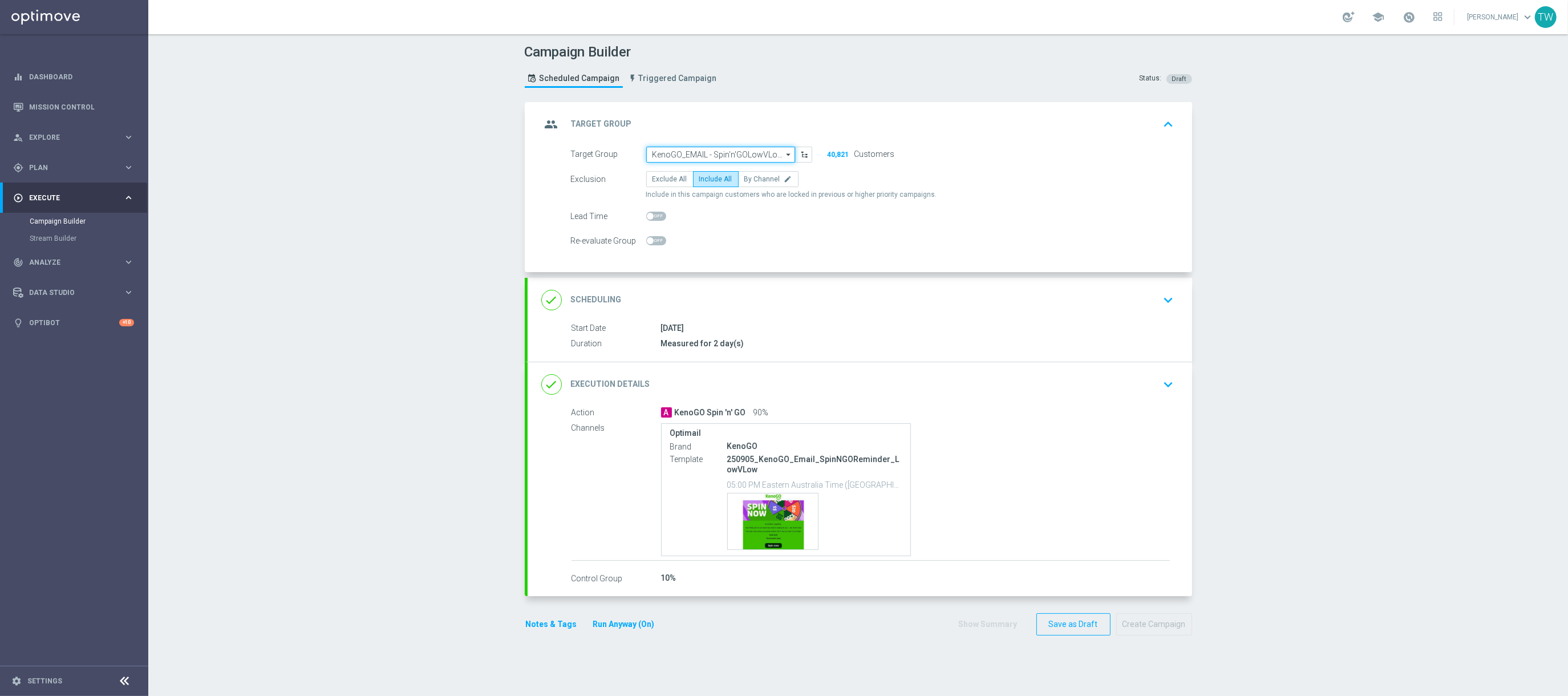
click at [711, 156] on input "KenoGO_EMAIL - Spin'n'GOLowVLow_250905" at bounding box center [720, 154] width 149 height 16
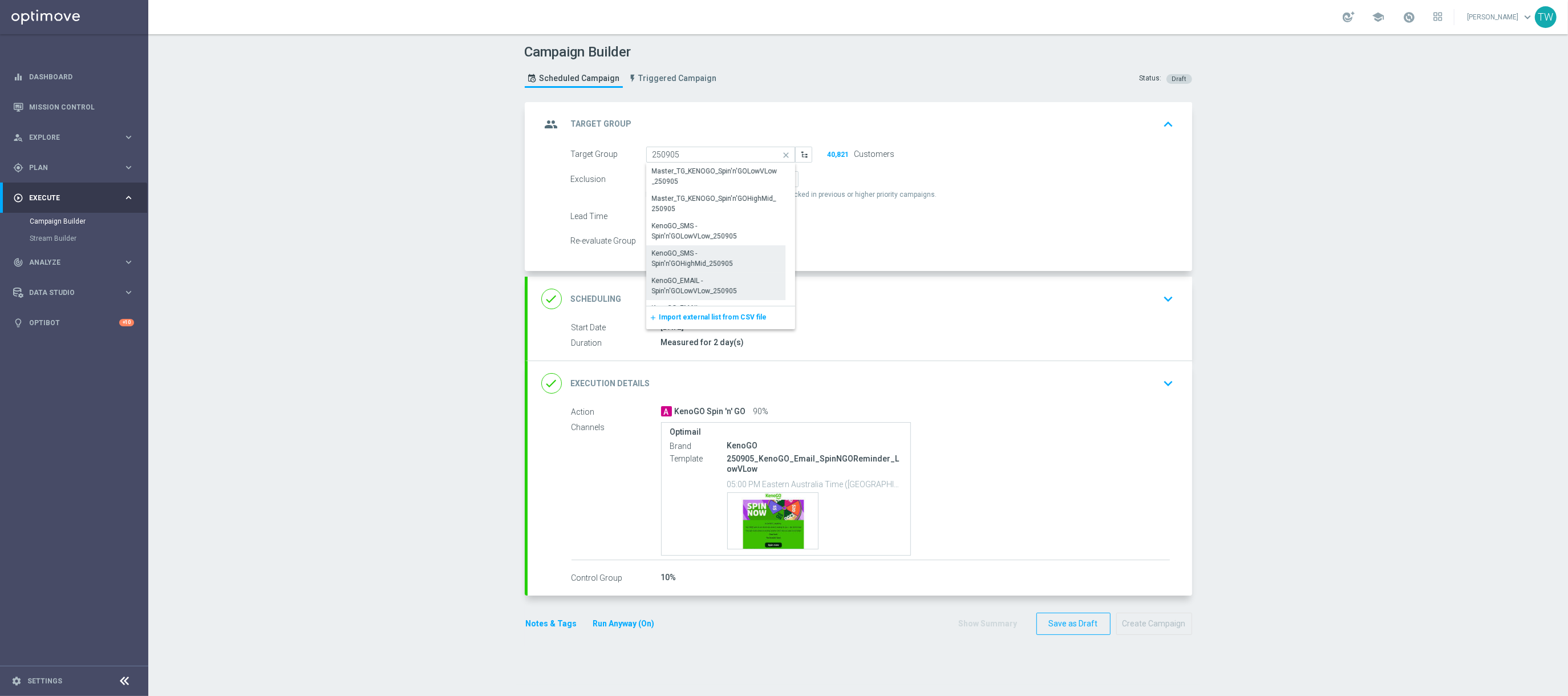
click at [740, 261] on div "KenoGO_SMS - Spin'n'GOHighMid_250905" at bounding box center [716, 259] width 140 height 27
click at [732, 264] on div "KenoGO_SMS - Spin'n'GOHighMid_250905" at bounding box center [716, 259] width 127 height 21
type input "KenoGO_SMS - Spin'n'GOHighMid_250905"
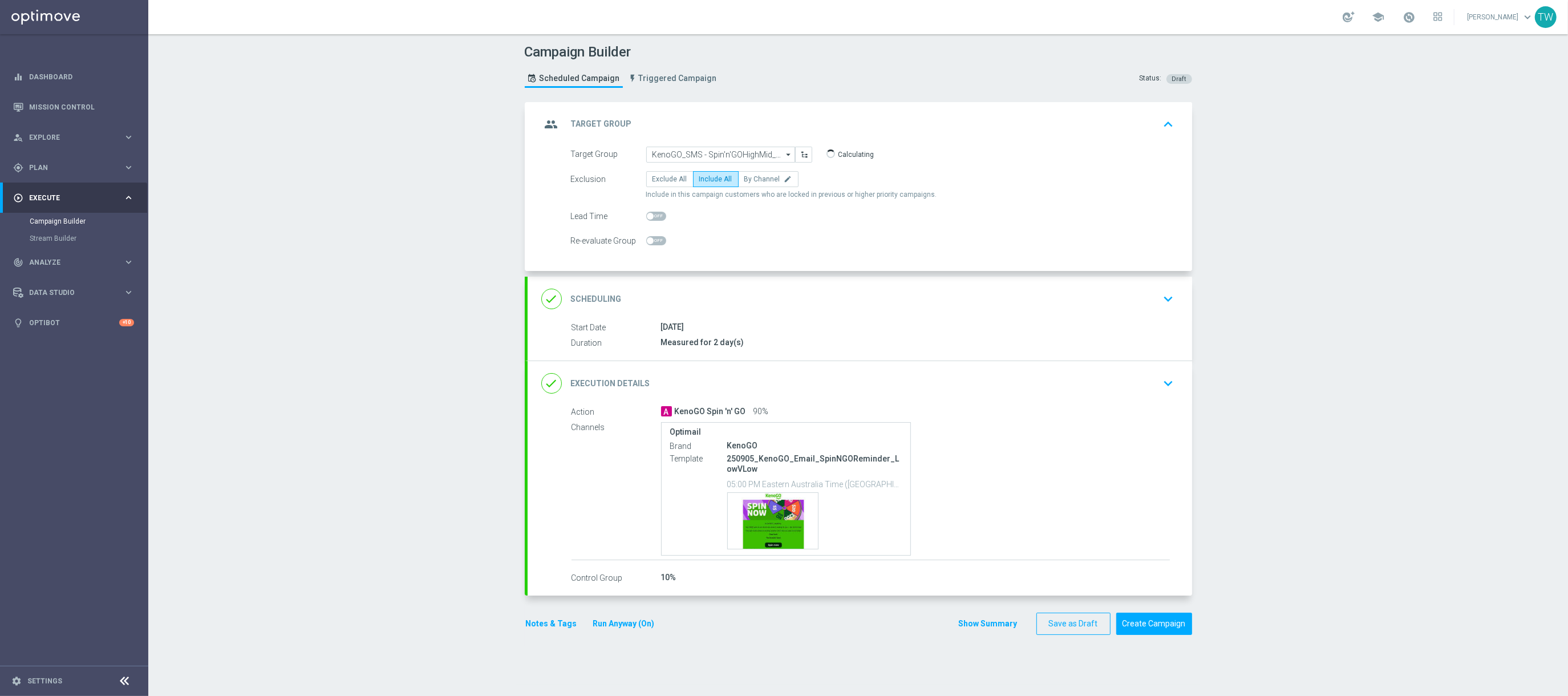
click at [935, 384] on div "done Execution Details keyboard_arrow_down" at bounding box center [859, 384] width 637 height 22
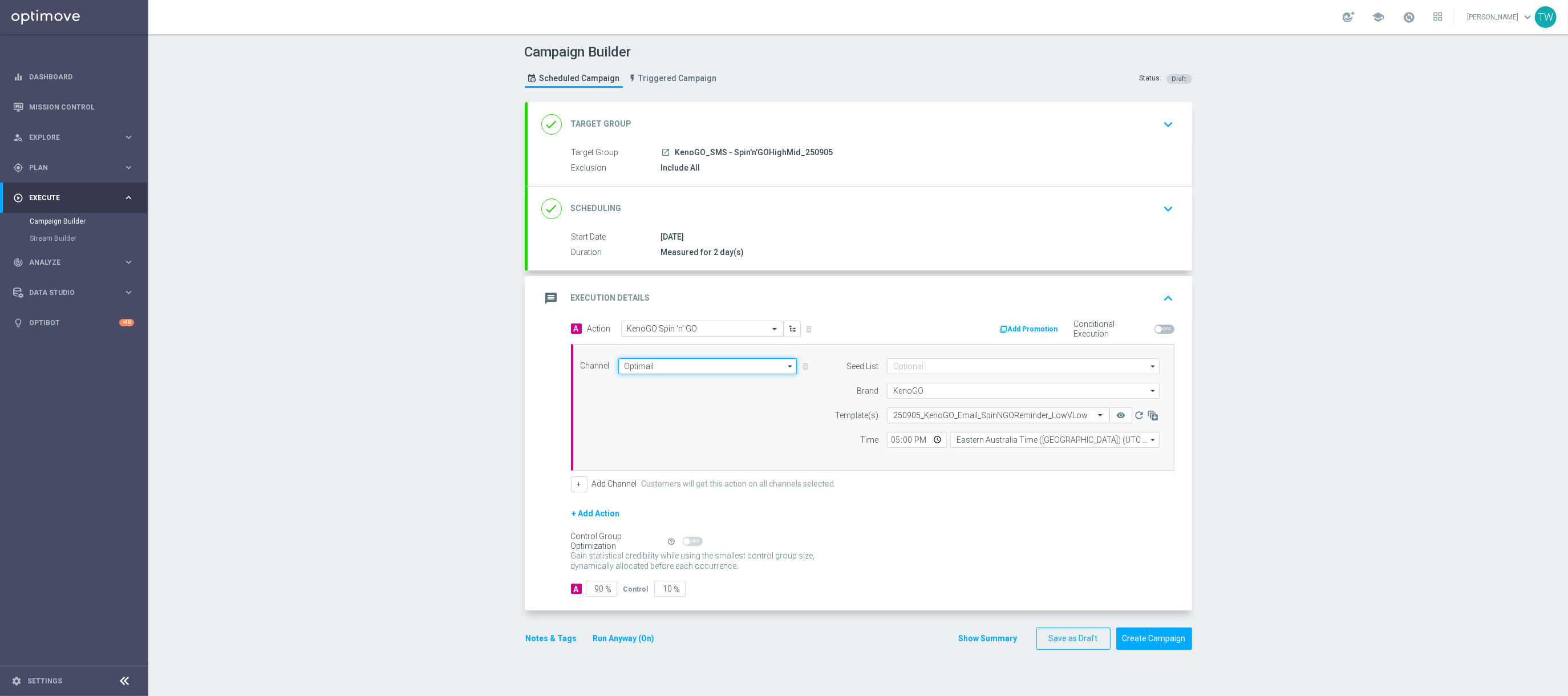
click at [720, 369] on input "Optimail" at bounding box center [708, 366] width 179 height 16
drag, startPoint x: 699, startPoint y: 471, endPoint x: 719, endPoint y: 469, distance: 20.1
click at [699, 471] on div "Vonage" at bounding box center [703, 473] width 169 height 17
type input "Vonage"
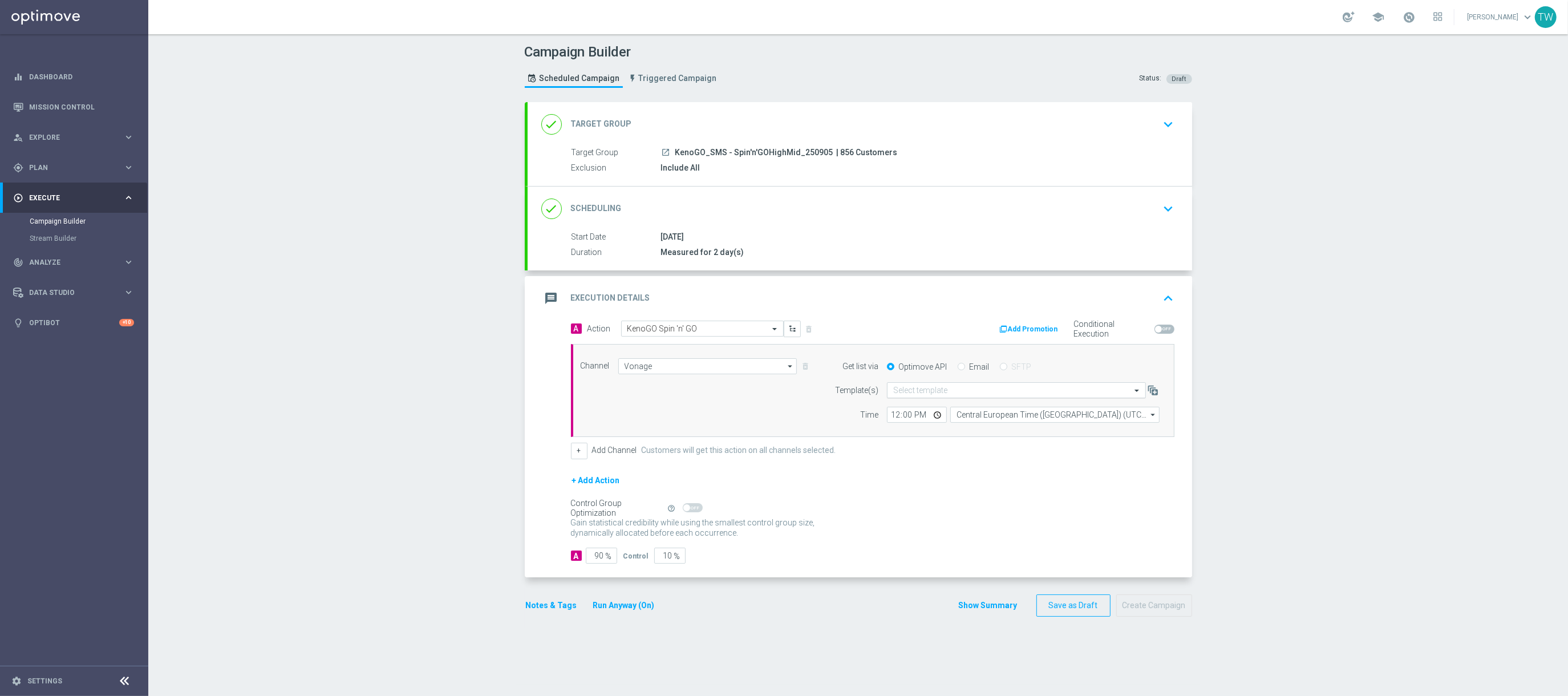
click at [961, 391] on input "text" at bounding box center [1004, 390] width 223 height 10
click at [1048, 409] on div "AU_SMS_KenoGO_250905_Spin'n'GOHighMid" at bounding box center [1016, 407] width 246 height 18
type input "250905"
drag, startPoint x: 658, startPoint y: 561, endPoint x: 720, endPoint y: 557, distance: 62.1
click at [718, 558] on div "A 90 % Control 10 %" at bounding box center [872, 556] width 603 height 16
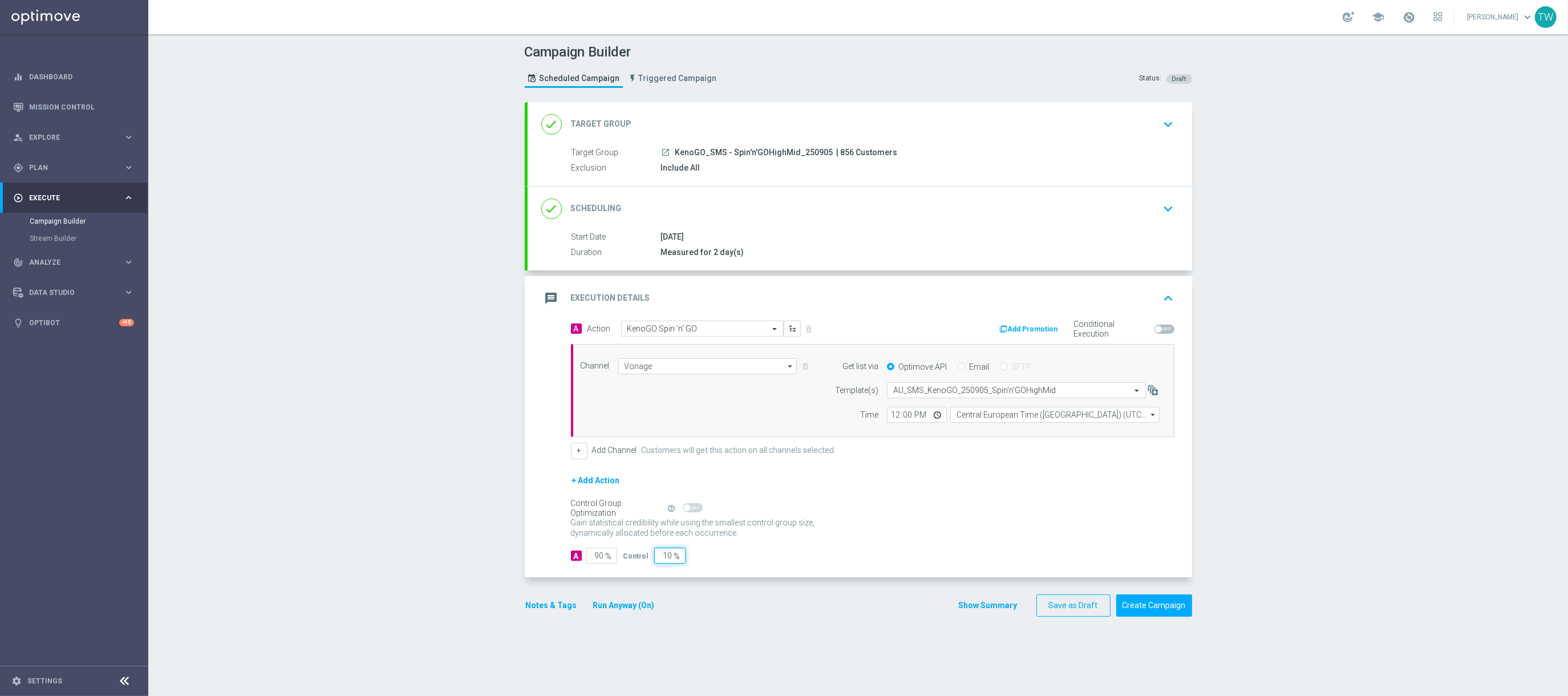
type input "0"
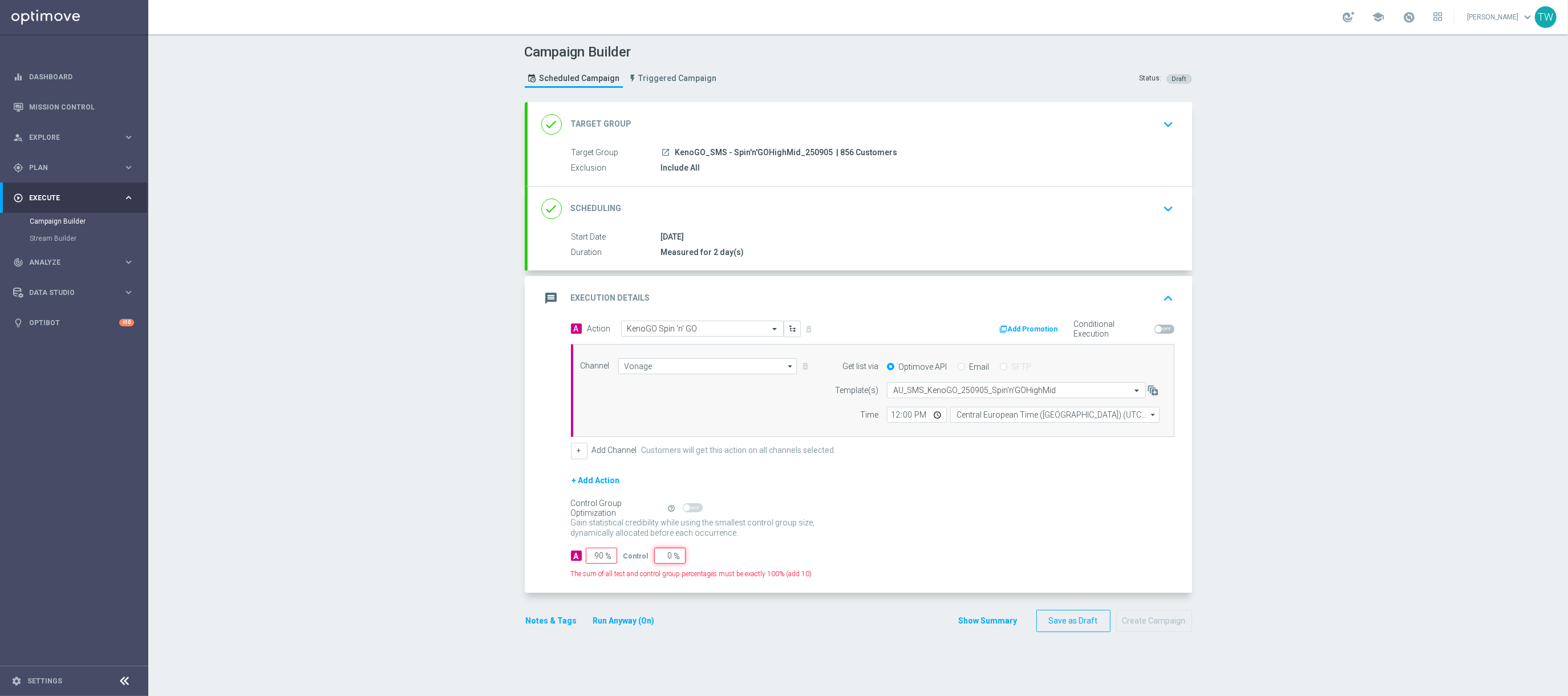
type input "100"
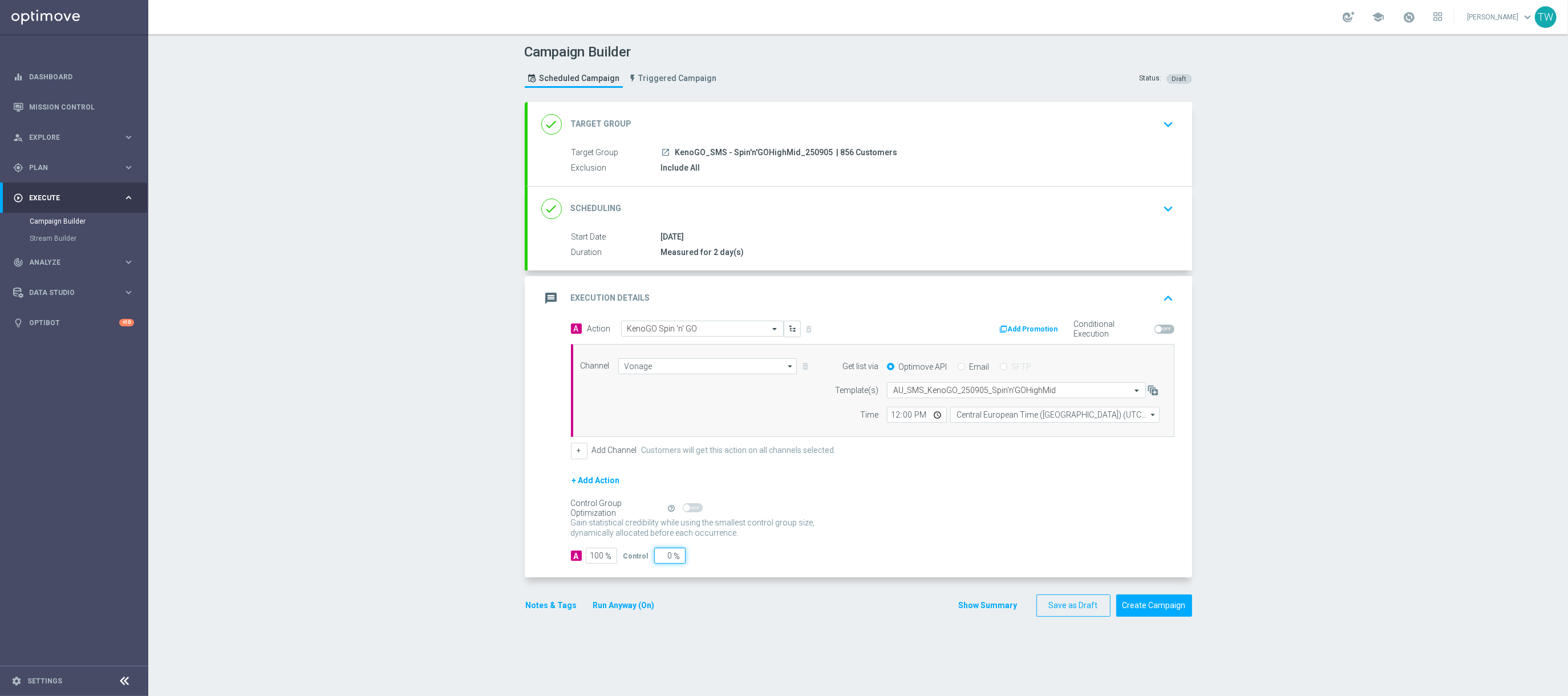
type input "0"
click at [900, 417] on input "12:00" at bounding box center [916, 414] width 60 height 16
type input "17:00"
click at [1011, 414] on input "Central European Time (Budapest) (UTC +02:00)" at bounding box center [1055, 414] width 210 height 16
click at [1006, 427] on div "Eastern Australia Time (Sydney) (UTC +10:00)" at bounding box center [1055, 431] width 210 height 16
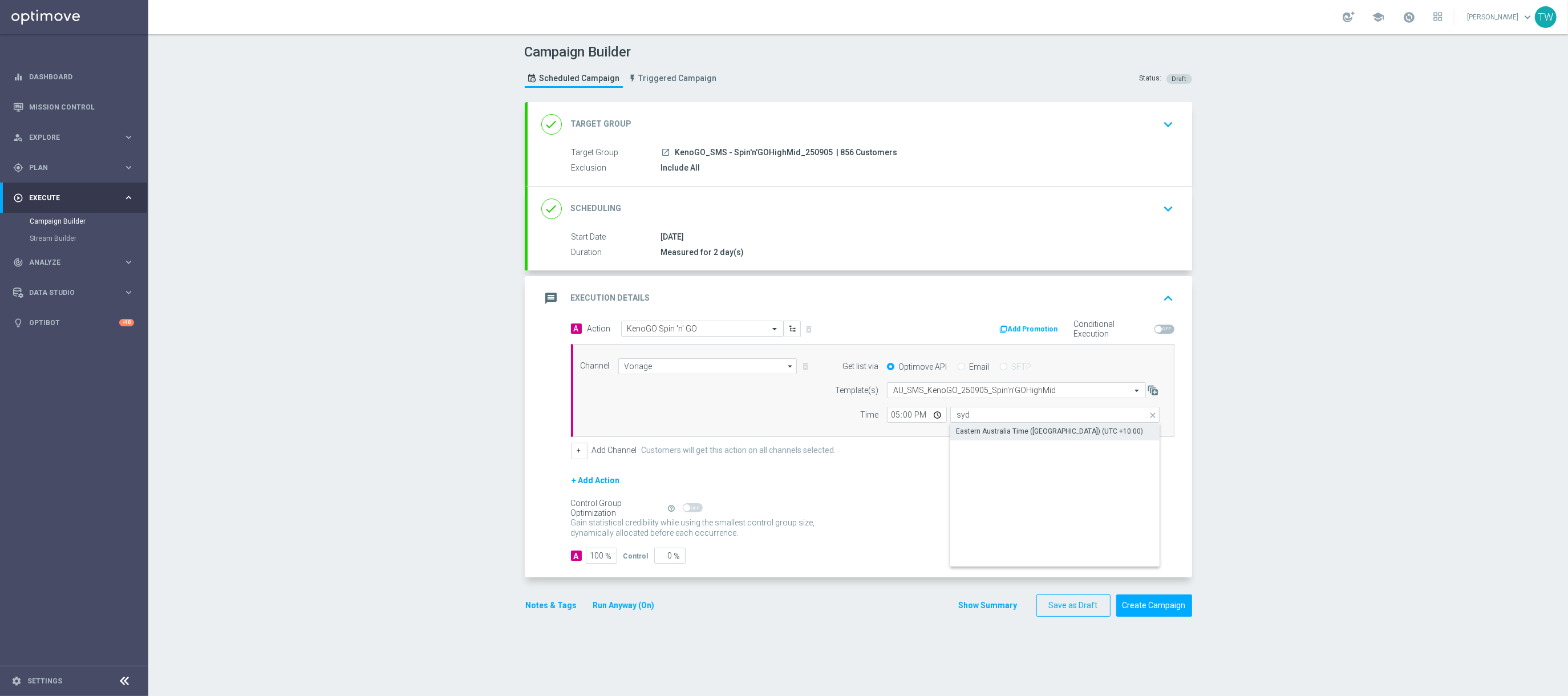
type input "Eastern Australia Time (Sydney) (UTC +10:00)"
click at [1152, 606] on button "Create Campaign" at bounding box center [1154, 606] width 76 height 22
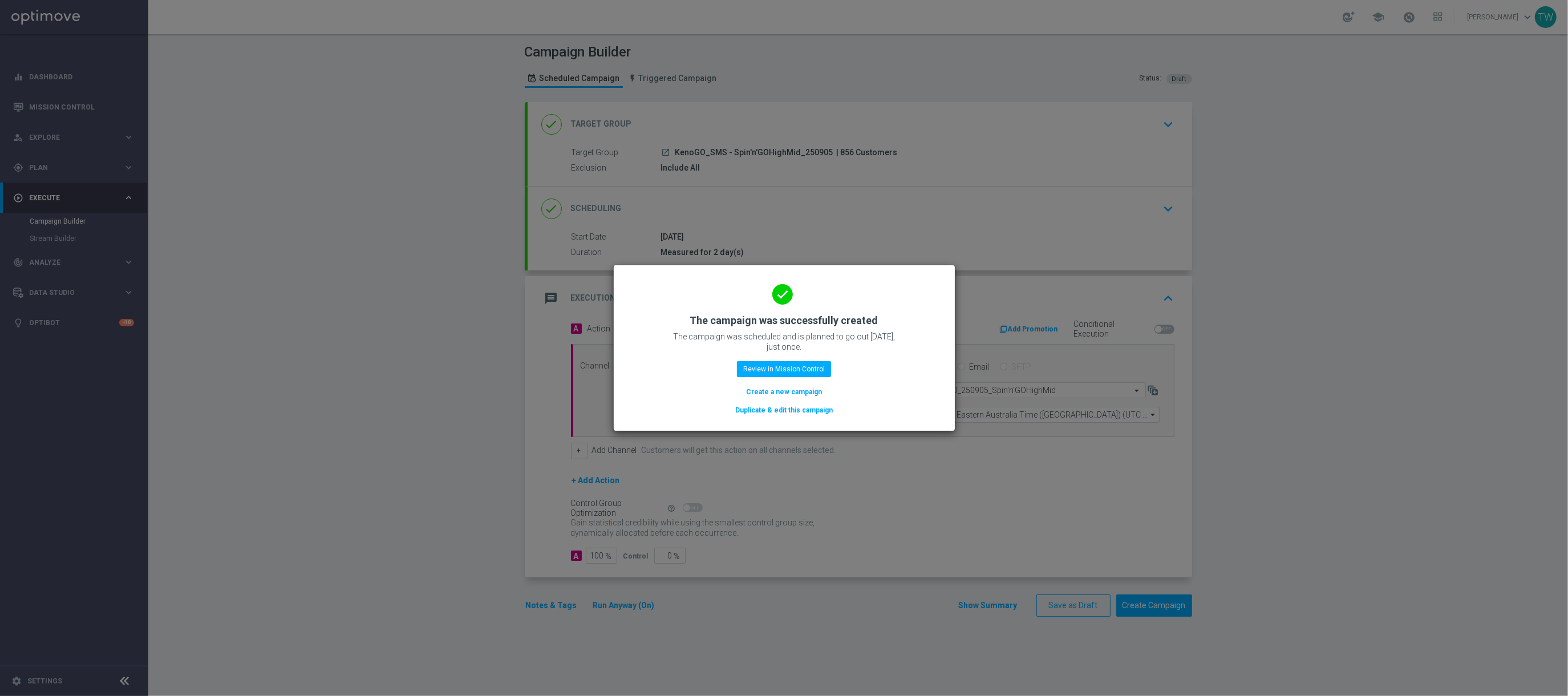
click at [790, 408] on button "Duplicate & edit this campaign" at bounding box center [784, 410] width 100 height 12
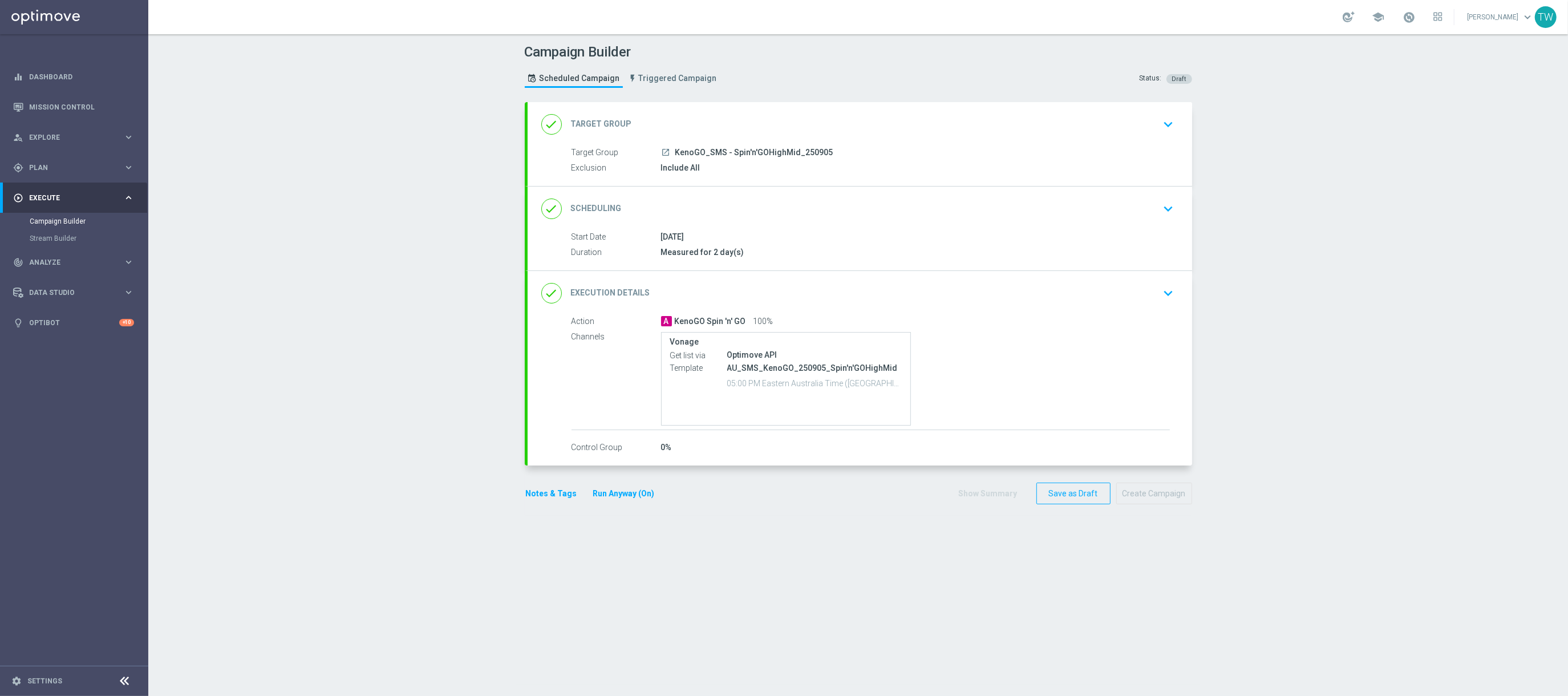
drag, startPoint x: 924, startPoint y: 123, endPoint x: 822, endPoint y: 123, distance: 102.0
click at [924, 123] on div "done Target Group keyboard_arrow_down" at bounding box center [859, 125] width 637 height 22
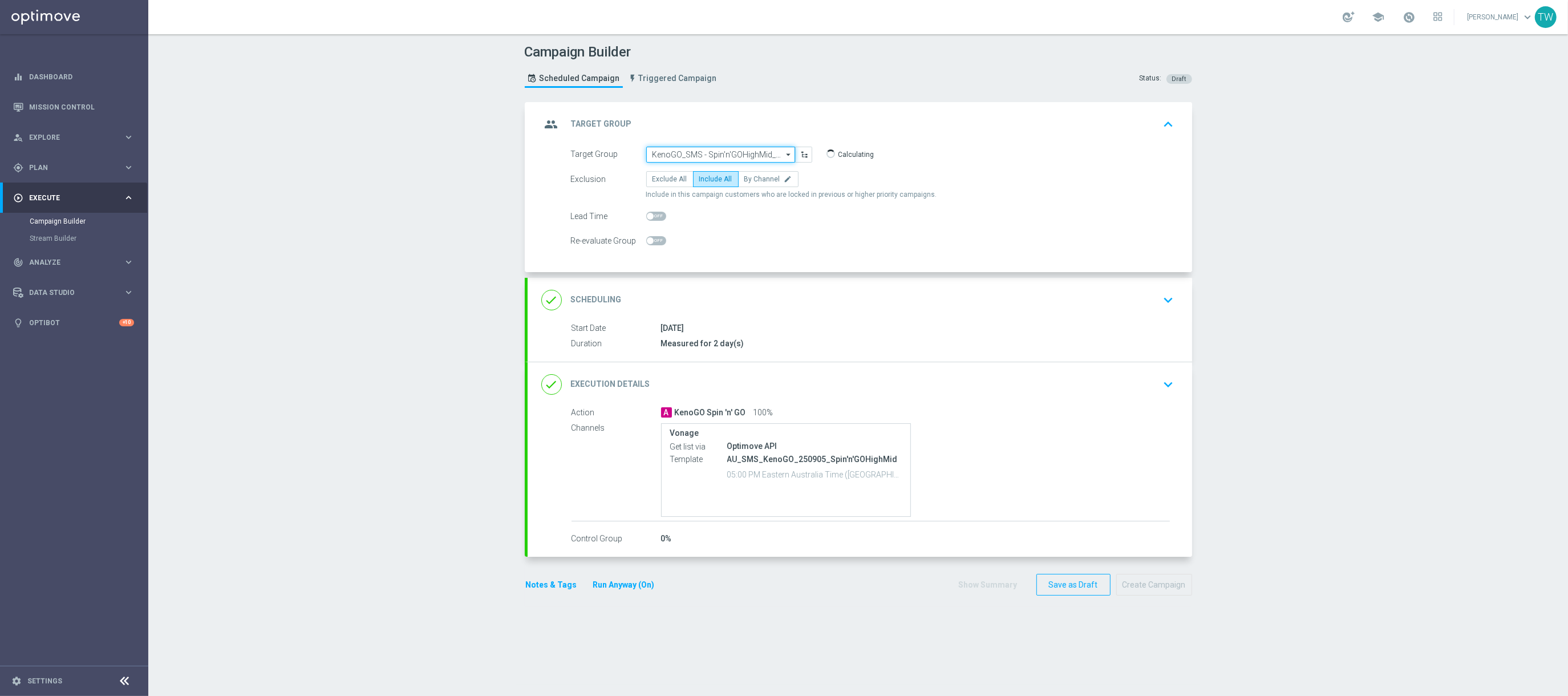
click at [727, 149] on input "KenoGO_SMS - Spin'n'GOHighMid_250905" at bounding box center [720, 154] width 149 height 16
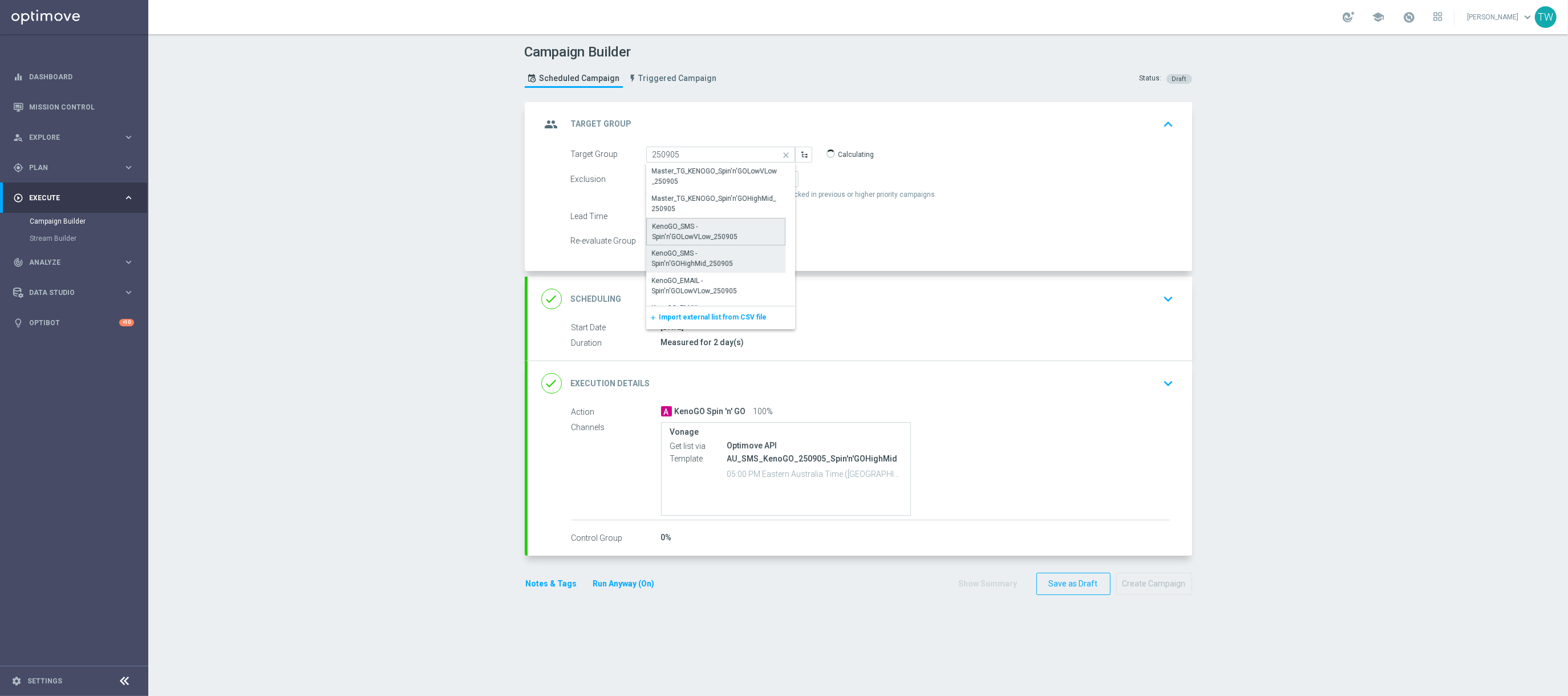
drag, startPoint x: 745, startPoint y: 229, endPoint x: 786, endPoint y: 355, distance: 132.5
click at [744, 229] on div "KenoGO_SMS - Spin'n'GOLowVLow_250905" at bounding box center [716, 232] width 127 height 21
type input "KenoGO_SMS - Spin'n'GOLowVLow_250905"
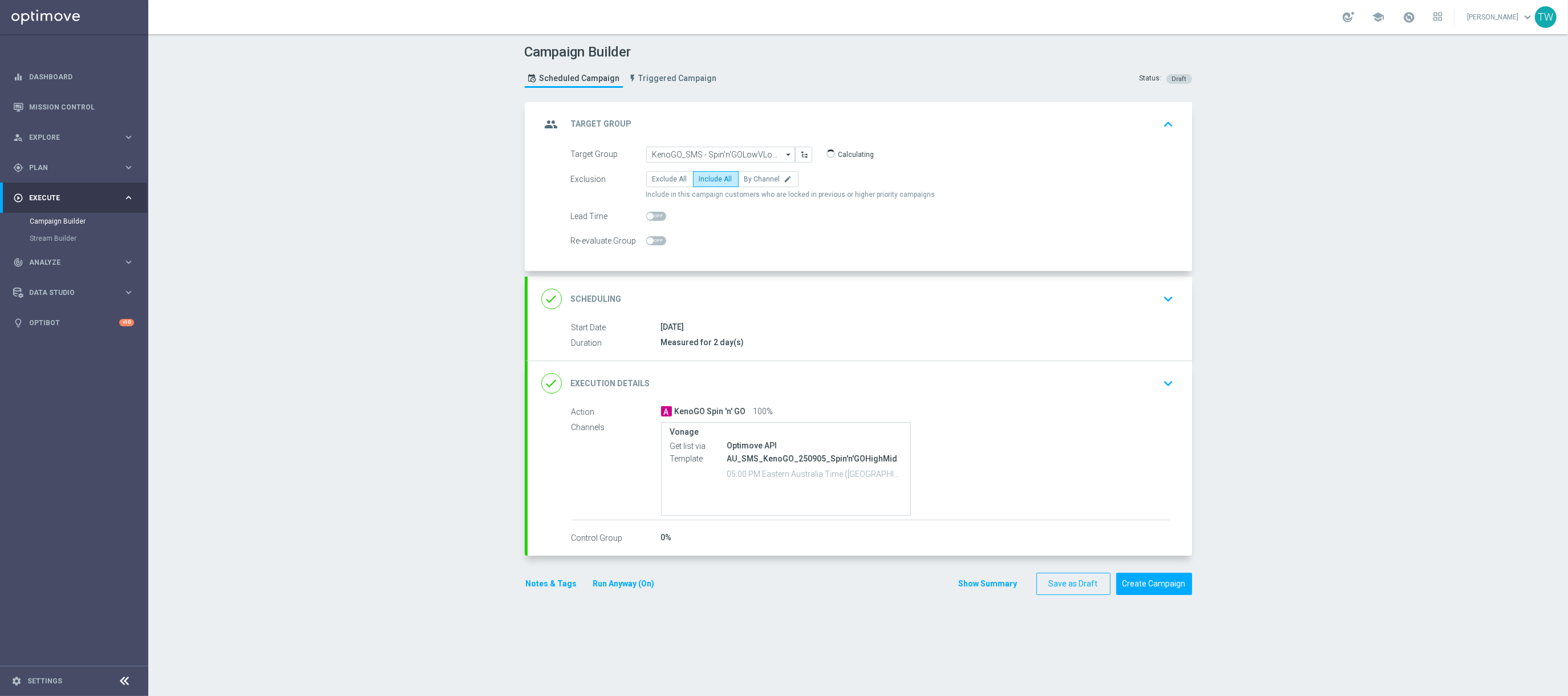
click at [799, 387] on div "done Execution Details keyboard_arrow_down" at bounding box center [859, 384] width 637 height 22
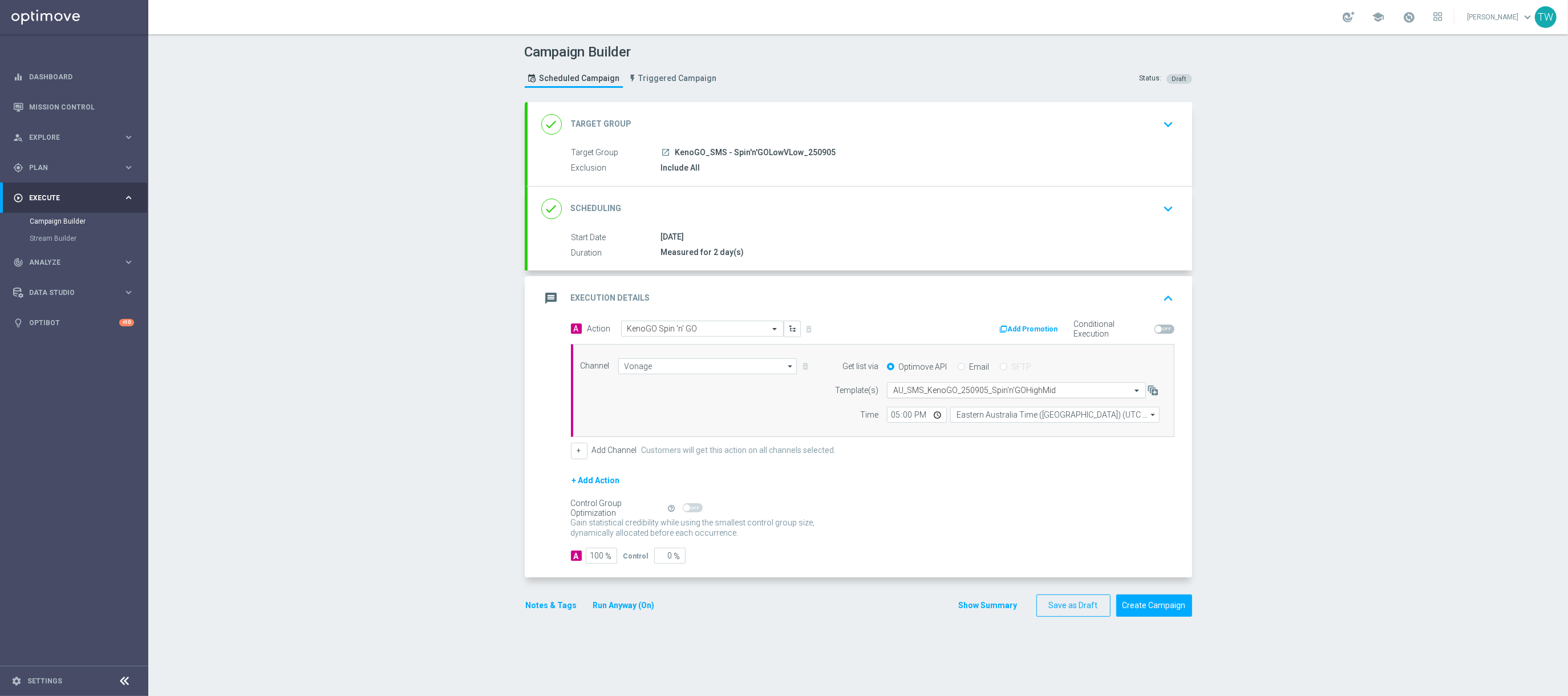
click at [983, 393] on input "text" at bounding box center [1004, 390] width 223 height 10
click at [1048, 426] on div "AU_SMS_KenoGO_250905_Spin'n'GOLowVLow" at bounding box center [1016, 426] width 246 height 18
type input "250905"
click at [1053, 458] on div "+ Add Channel Customers will get this action on all channels selected." at bounding box center [872, 450] width 603 height 16
click at [1152, 607] on button "Create Campaign" at bounding box center [1154, 606] width 76 height 22
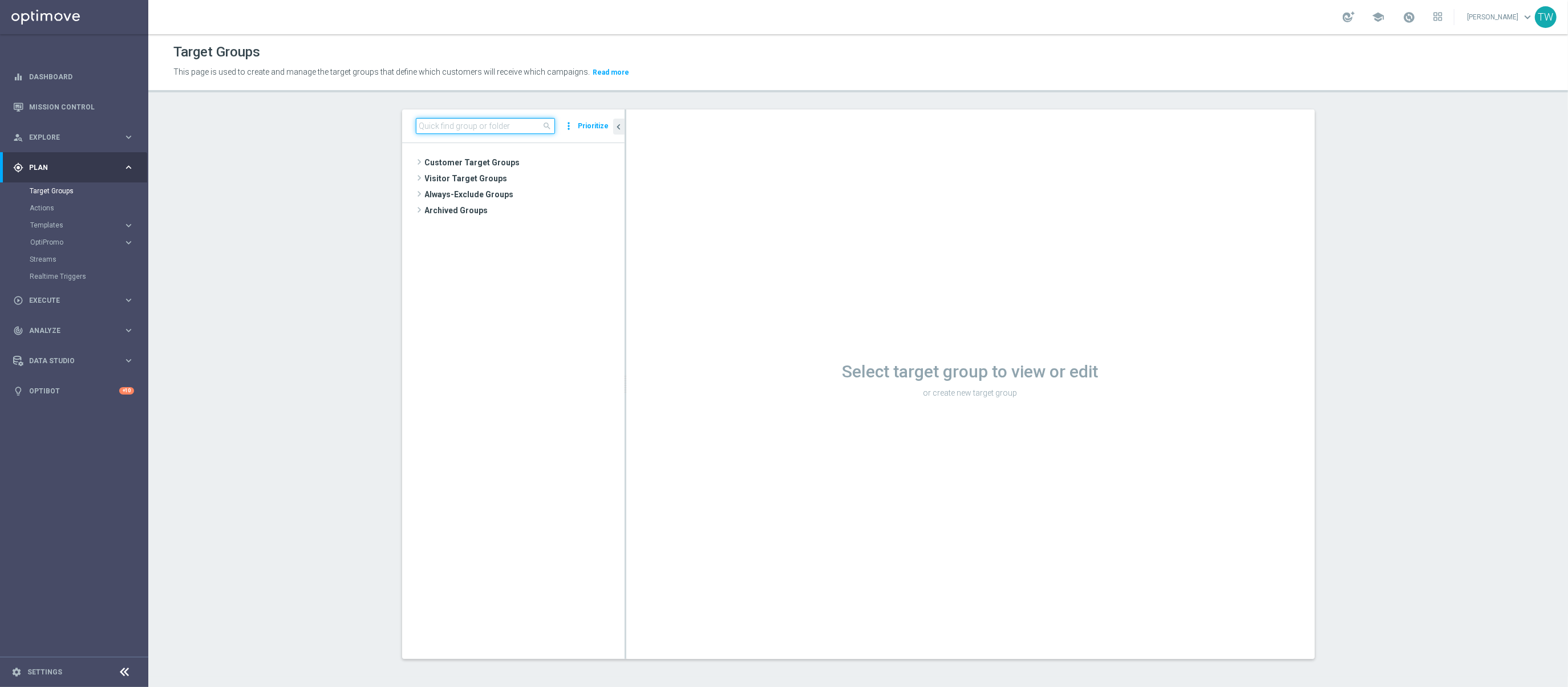
click at [472, 127] on input at bounding box center [485, 125] width 139 height 16
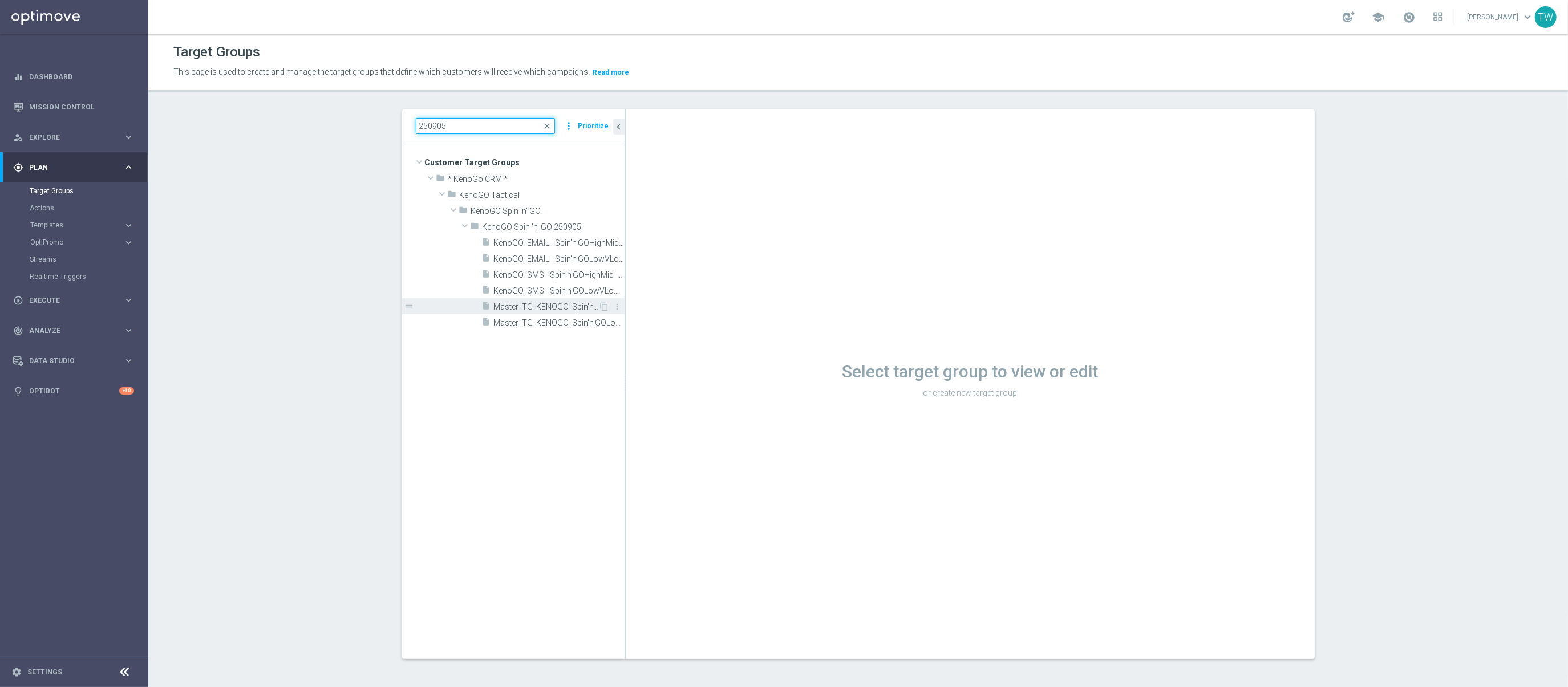
type input "250905"
click at [561, 309] on span "Master_TG_KENOGO_Spin'n'GOHighMid_250905" at bounding box center [546, 307] width 105 height 10
drag, startPoint x: 624, startPoint y: 346, endPoint x: 648, endPoint y: 339, distance: 25.0
click at [671, 346] on as-split "250905 close more_vert Prioritize Customer Target Groups library_add create_new…" at bounding box center [858, 384] width 913 height 549
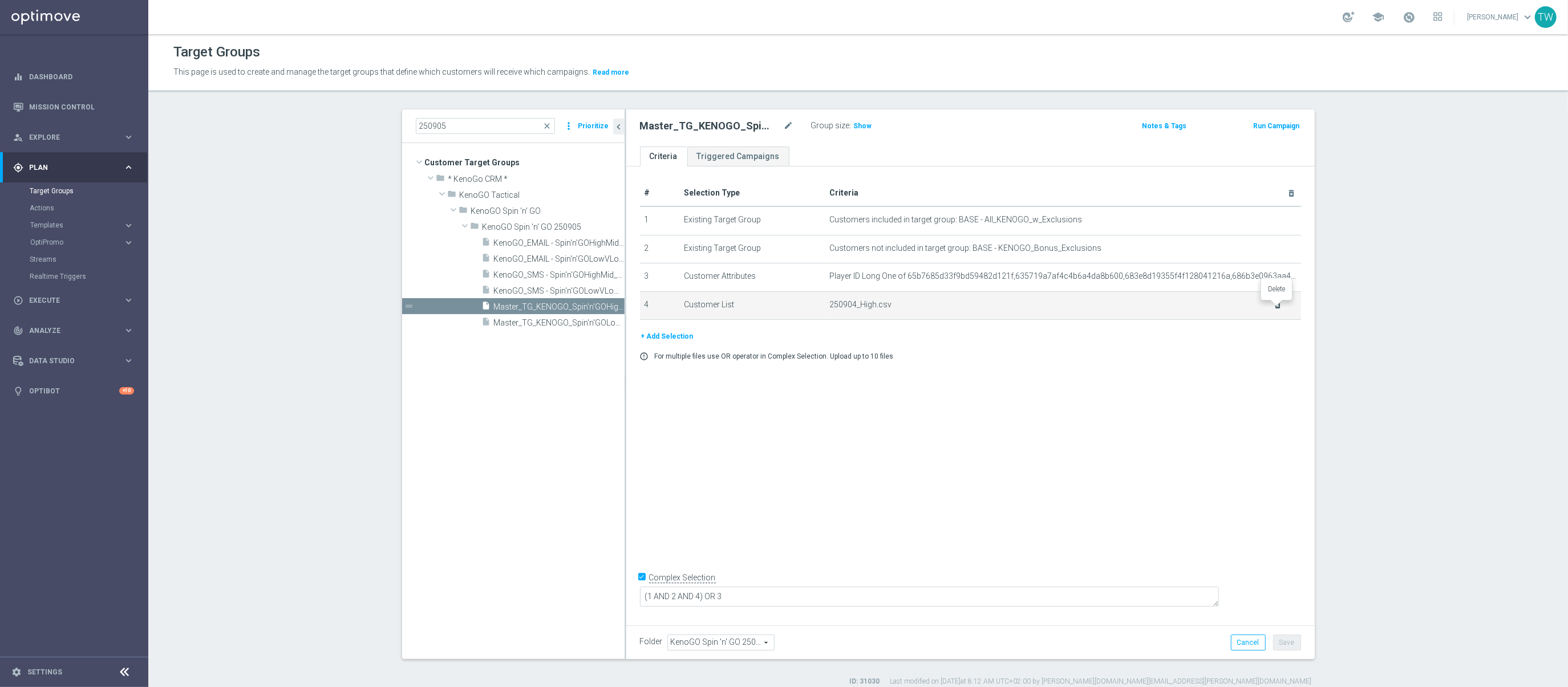
click at [1278, 308] on icon "delete_forever" at bounding box center [1277, 304] width 9 height 9
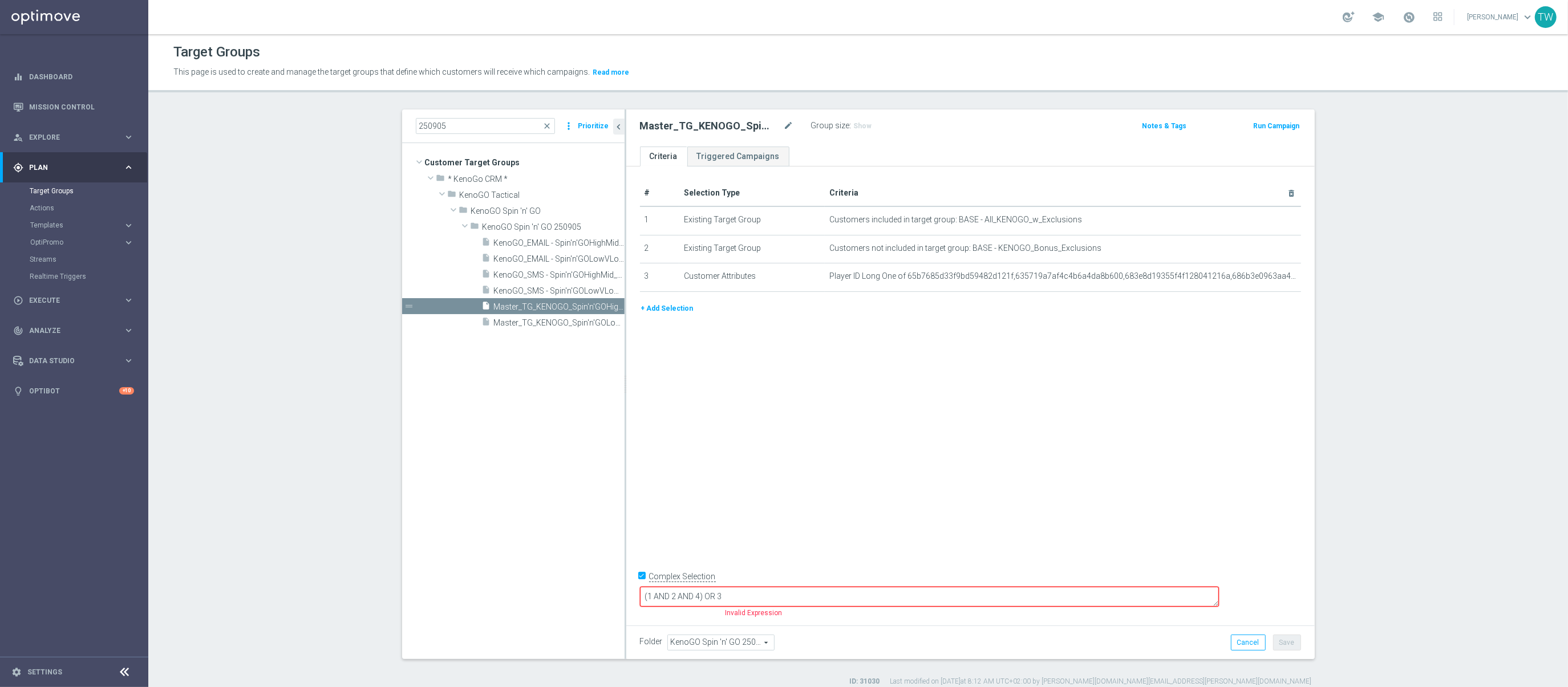
click at [672, 311] on button "+ Add Selection" at bounding box center [667, 308] width 55 height 12
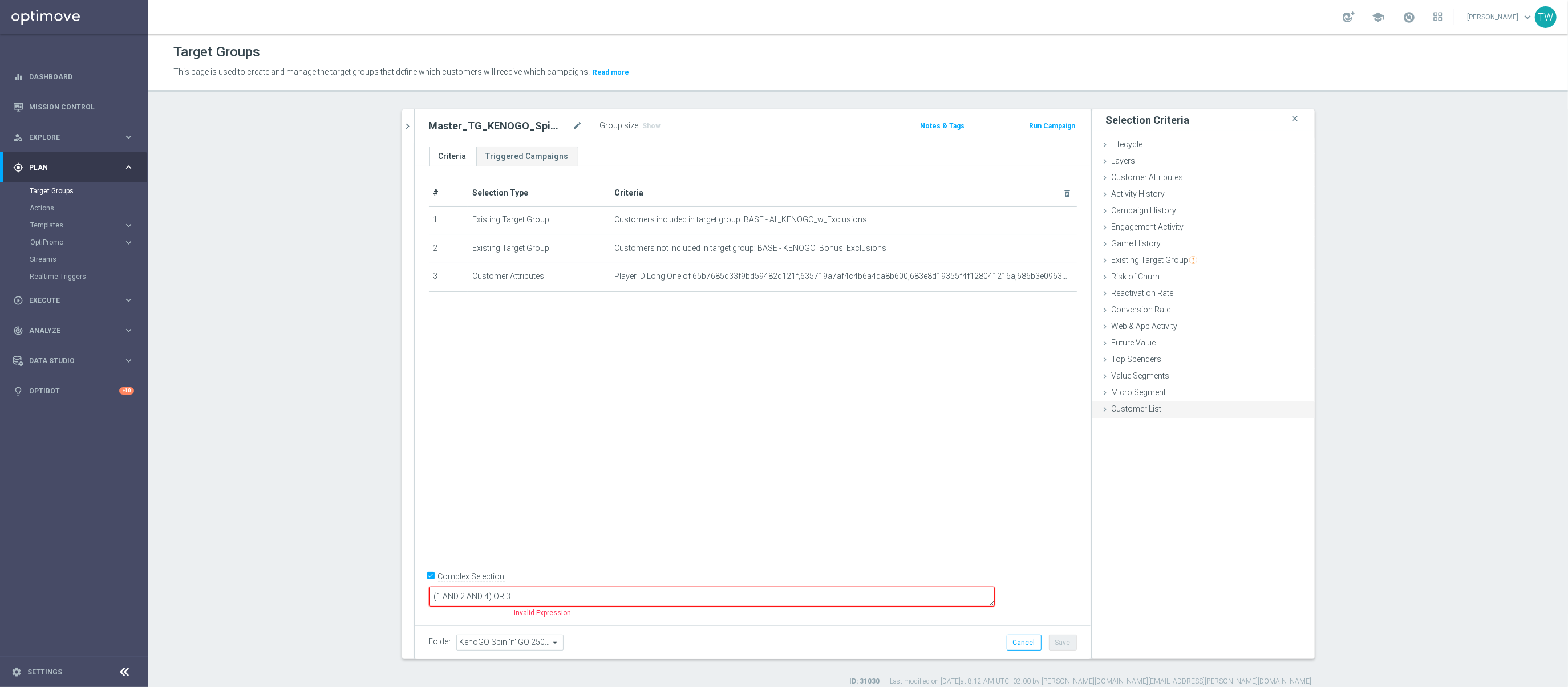
click at [1188, 404] on div "Customer List done" at bounding box center [1203, 409] width 223 height 17
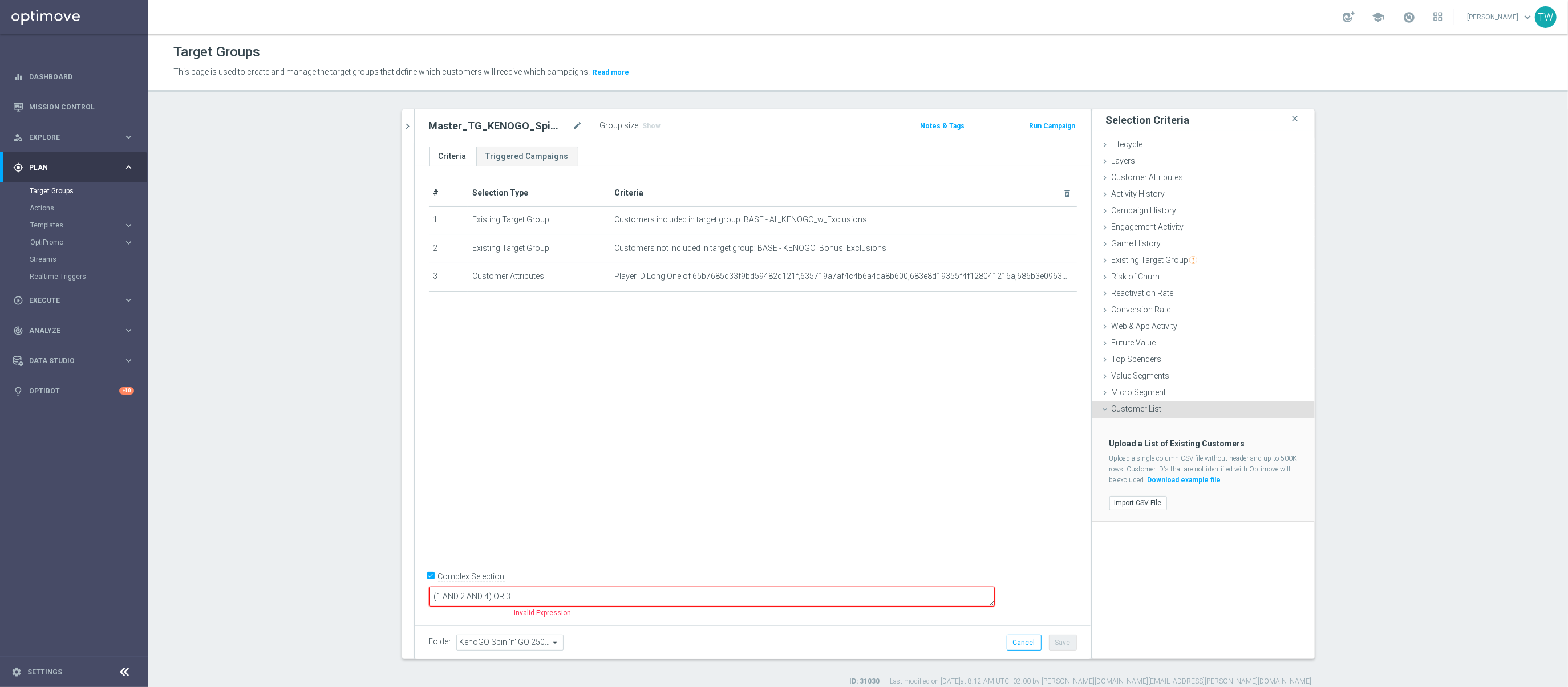
drag, startPoint x: 1148, startPoint y: 503, endPoint x: 1145, endPoint y: 493, distance: 10.4
click at [1148, 502] on label "Import CSV File" at bounding box center [1138, 503] width 58 height 14
click at [0, 0] on input "Import CSV File" at bounding box center [0, 0] width 0 height 0
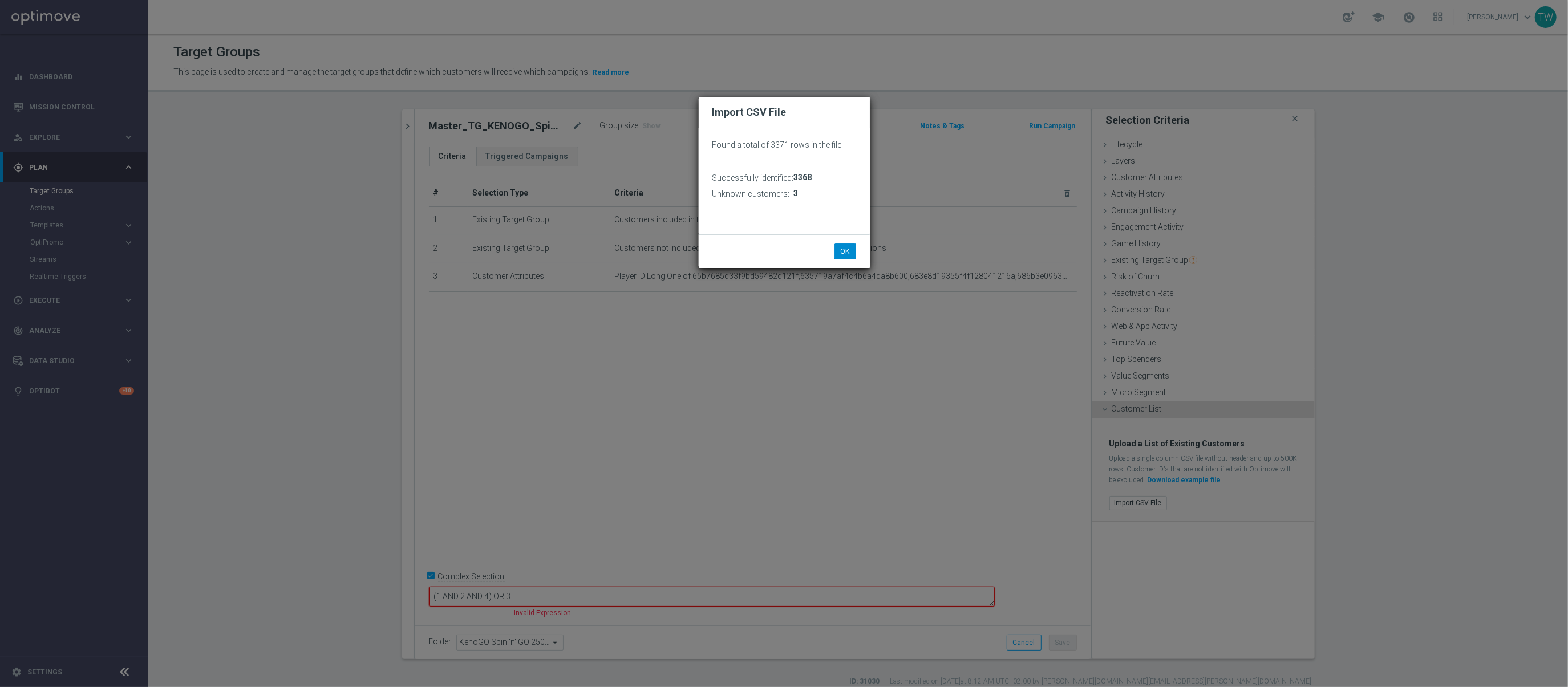
click at [831, 246] on li "OK" at bounding box center [845, 251] width 27 height 16
click at [844, 247] on button "OK" at bounding box center [845, 251] width 22 height 16
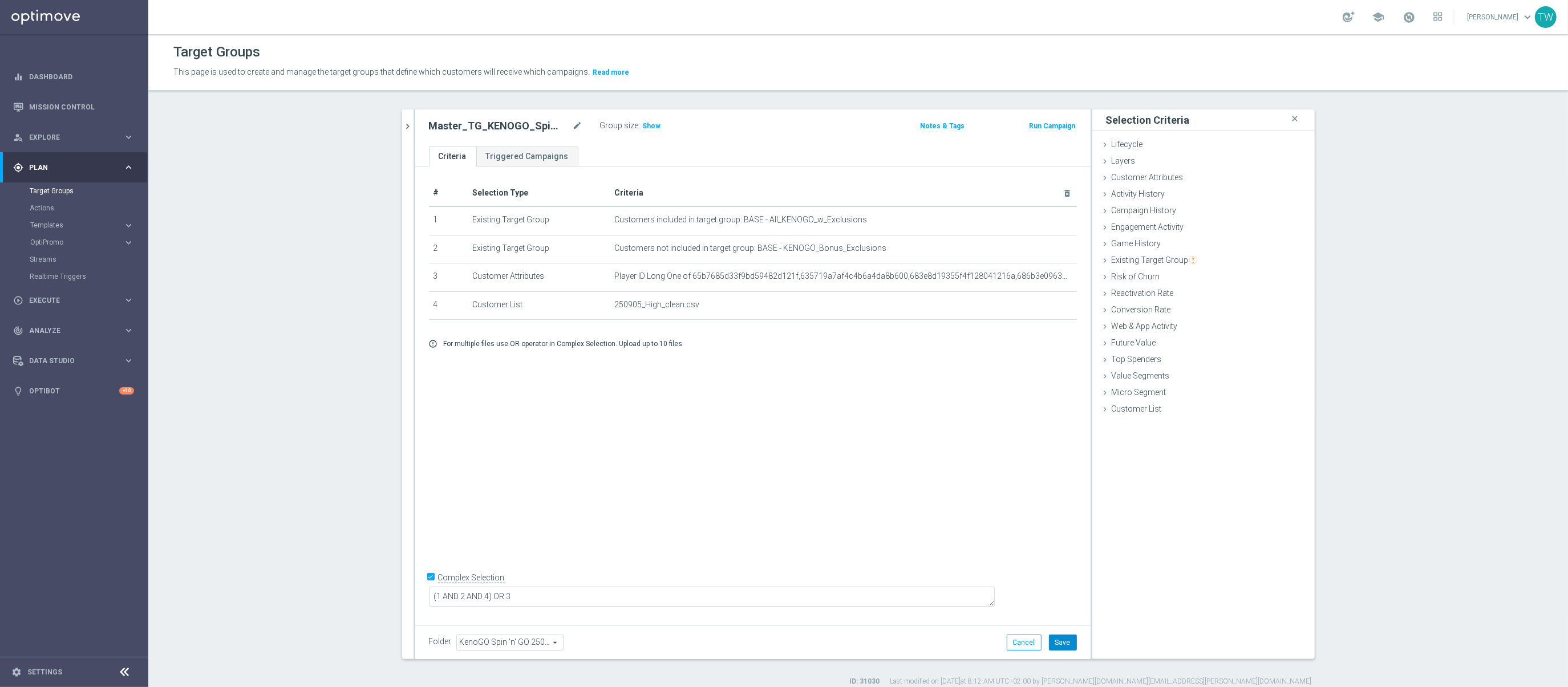
click at [1067, 639] on button "Save" at bounding box center [1063, 642] width 28 height 16
click at [407, 126] on icon "chevron_right" at bounding box center [408, 127] width 11 height 11
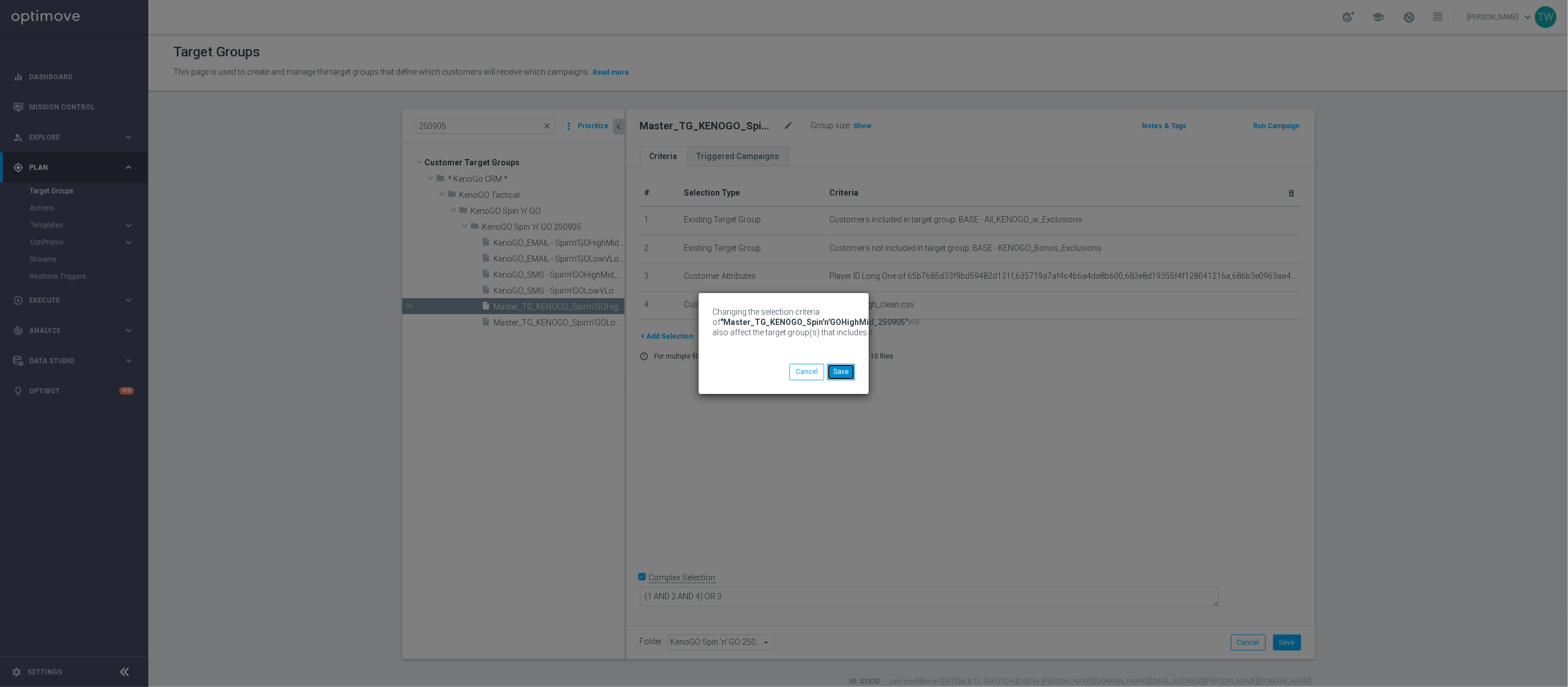
click at [839, 370] on button "Save" at bounding box center [841, 371] width 28 height 16
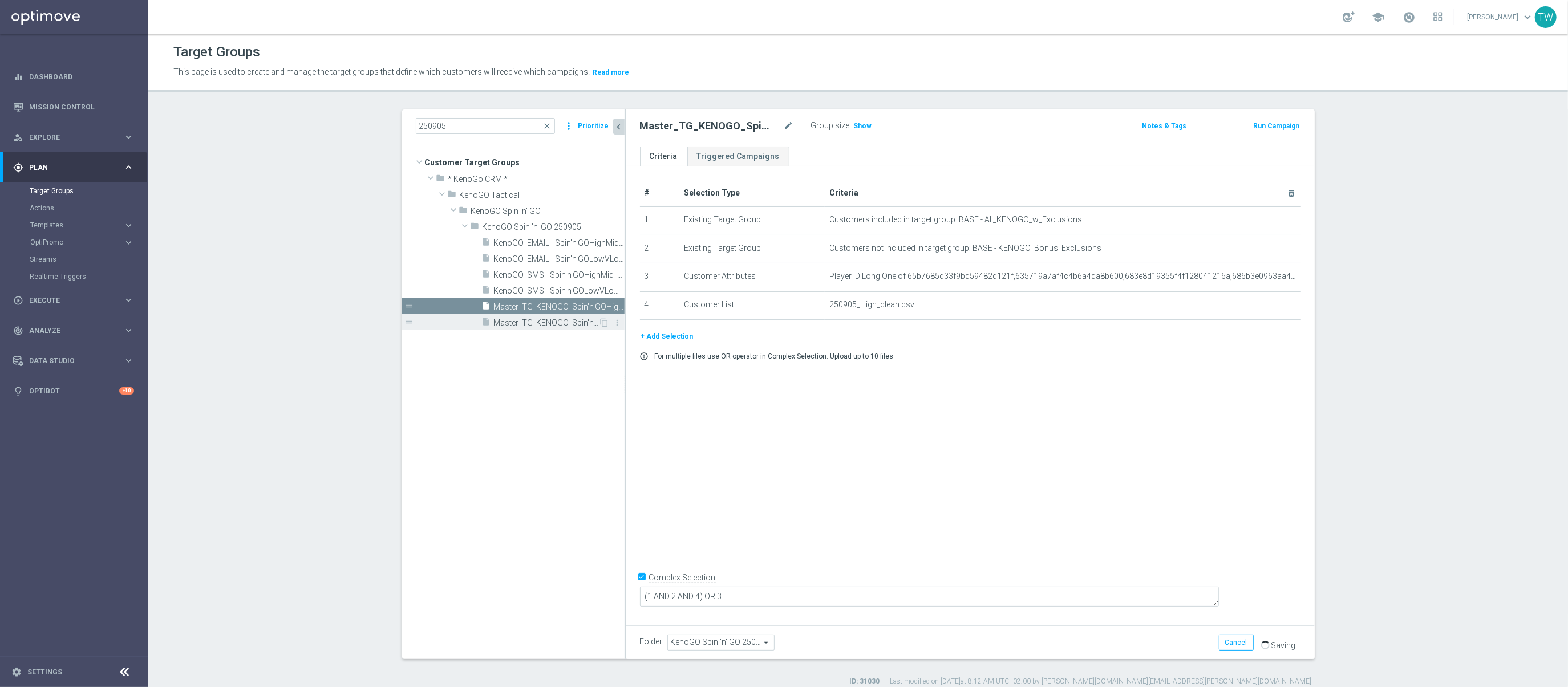
click at [555, 317] on div "insert_drive_file Master_TG_KENOGO_Spin'n'GOLowVLow_250905" at bounding box center [540, 322] width 117 height 16
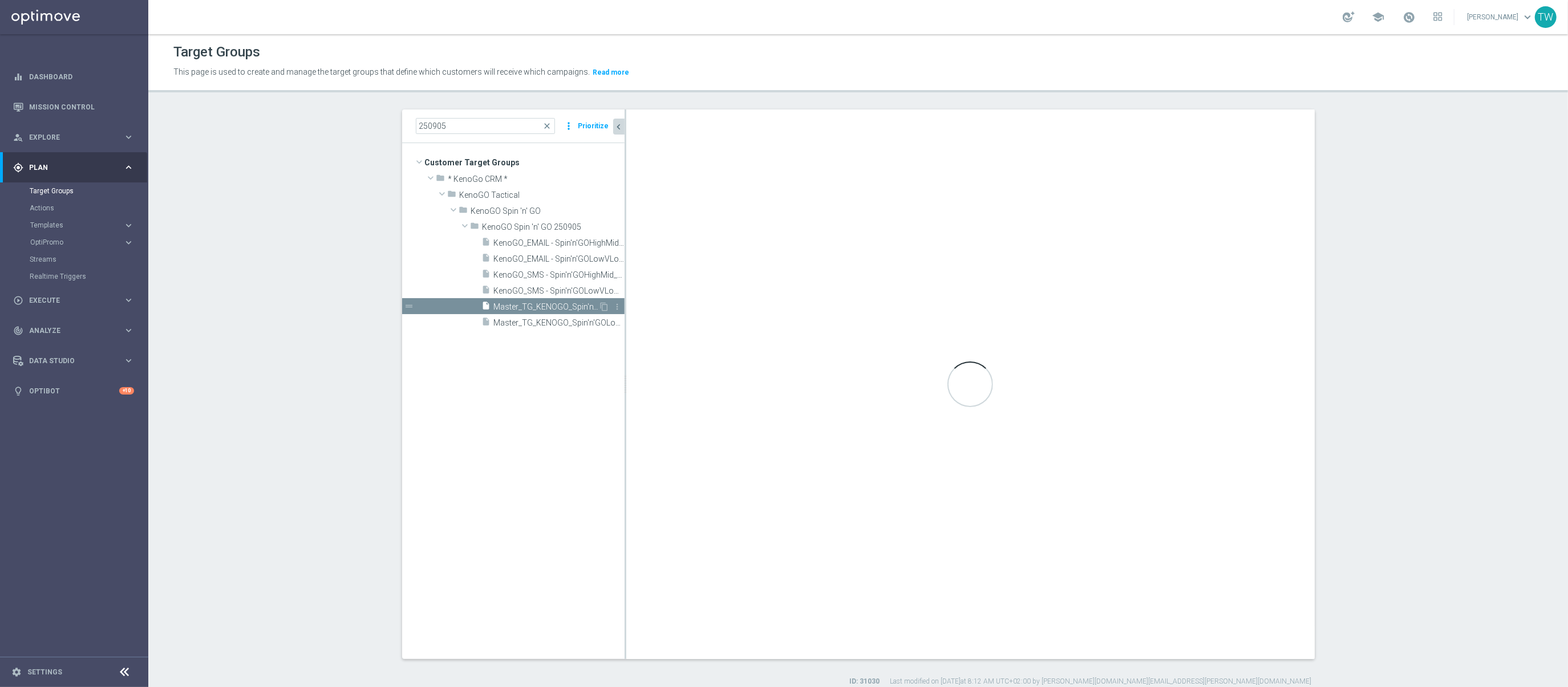
click at [551, 303] on span "Master_TG_KENOGO_Spin'n'GOHighMid_250905" at bounding box center [546, 307] width 105 height 10
click at [489, 307] on icon "insert_drive_file" at bounding box center [486, 307] width 9 height 13
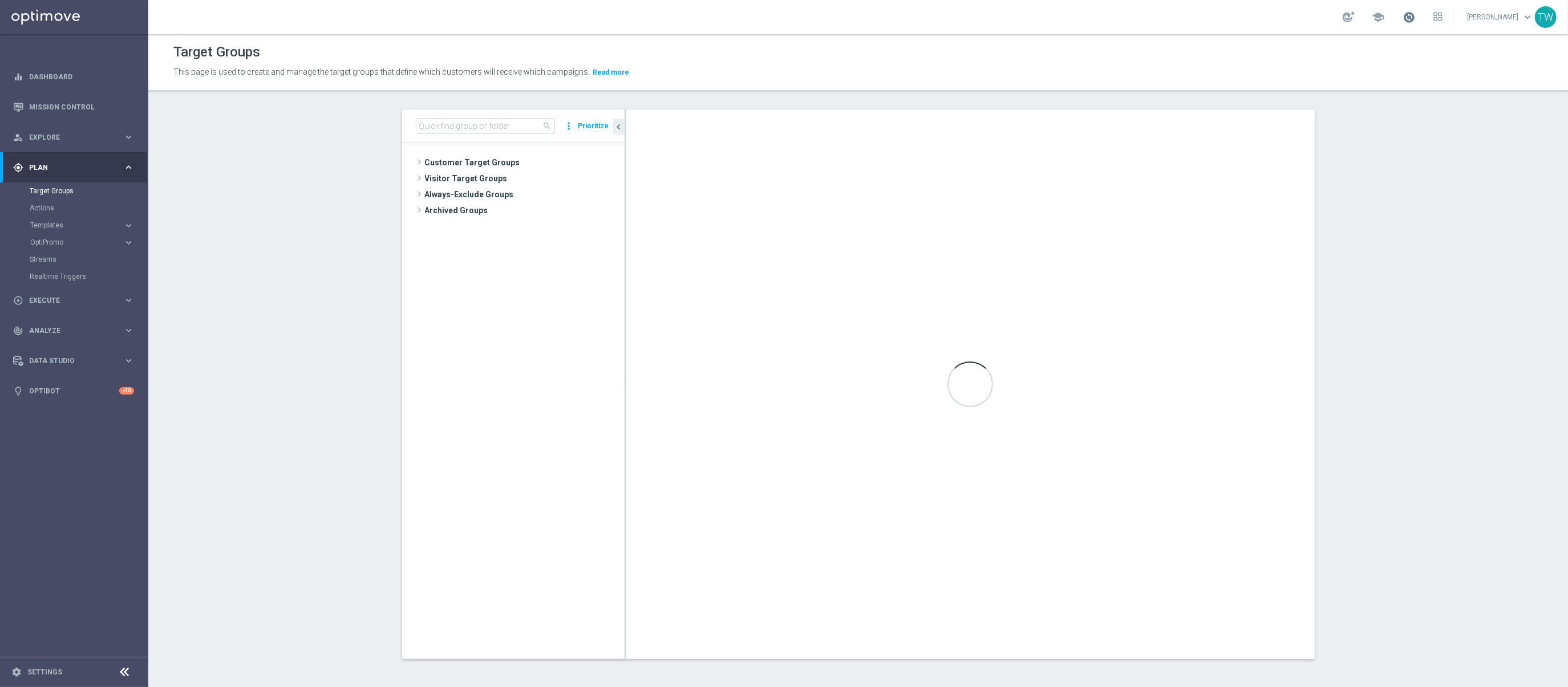
click at [1416, 16] on link at bounding box center [1408, 17] width 15 height 18
click at [1415, 15] on span at bounding box center [1408, 17] width 12 height 12
click at [504, 128] on input at bounding box center [485, 125] width 139 height 16
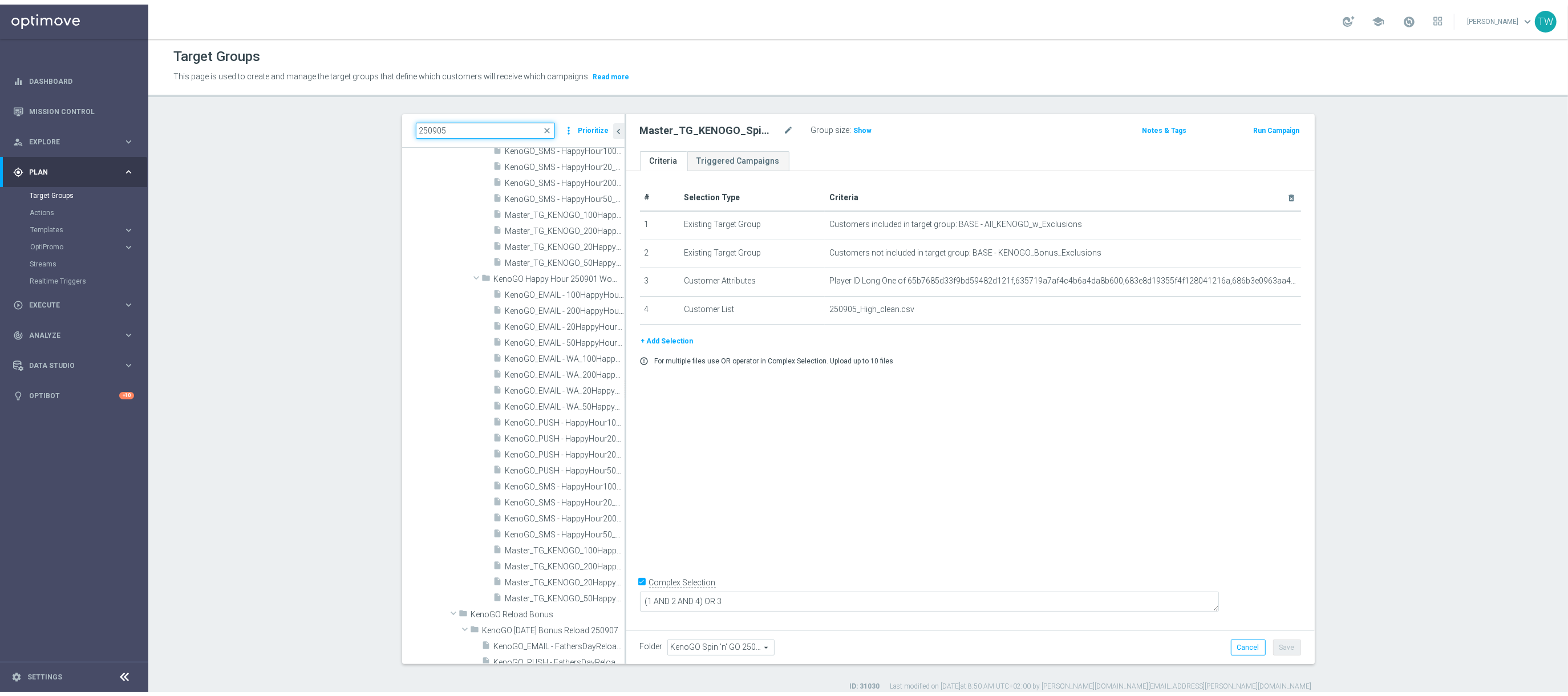
scroll to position [0, 0]
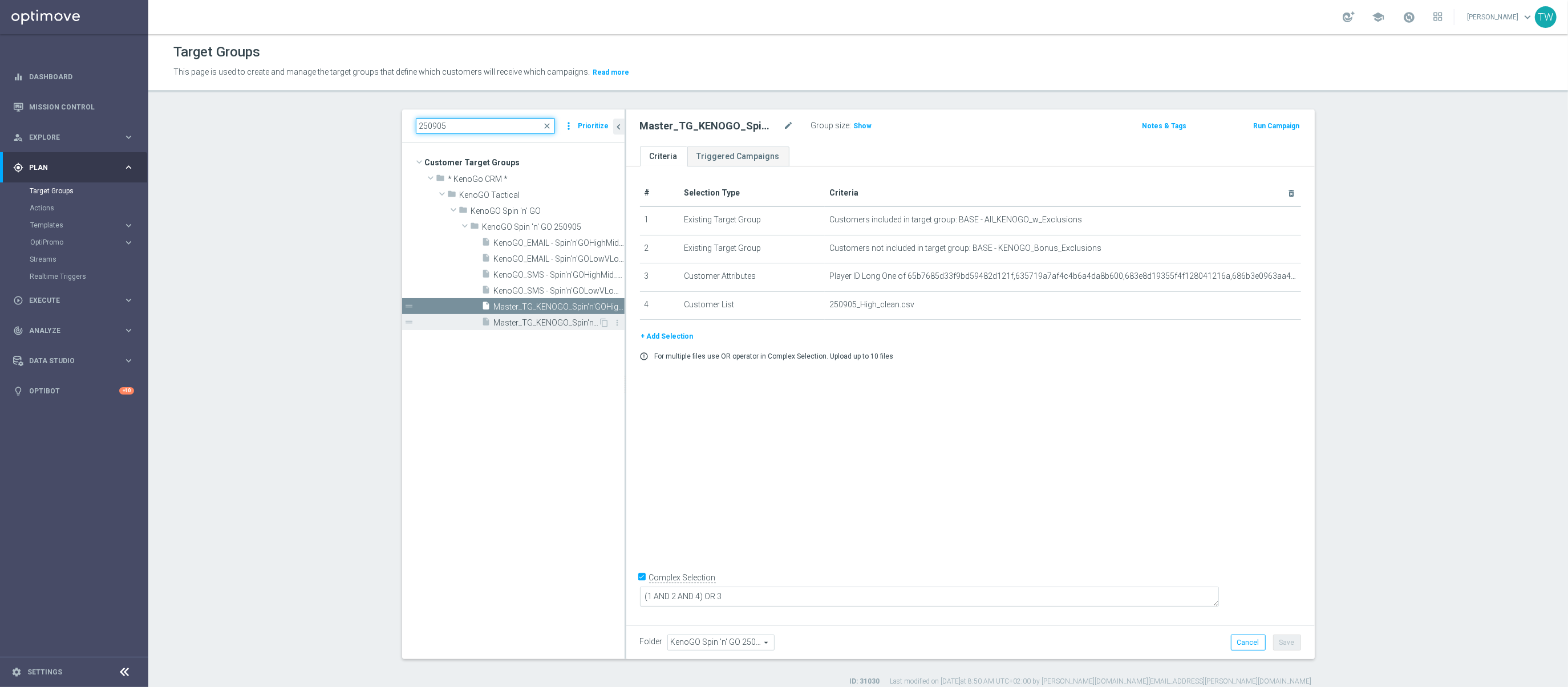
type input "250905"
click at [558, 324] on span "Master_TG_KENOGO_Spin'n'GOLowVLow_250905" at bounding box center [546, 323] width 105 height 10
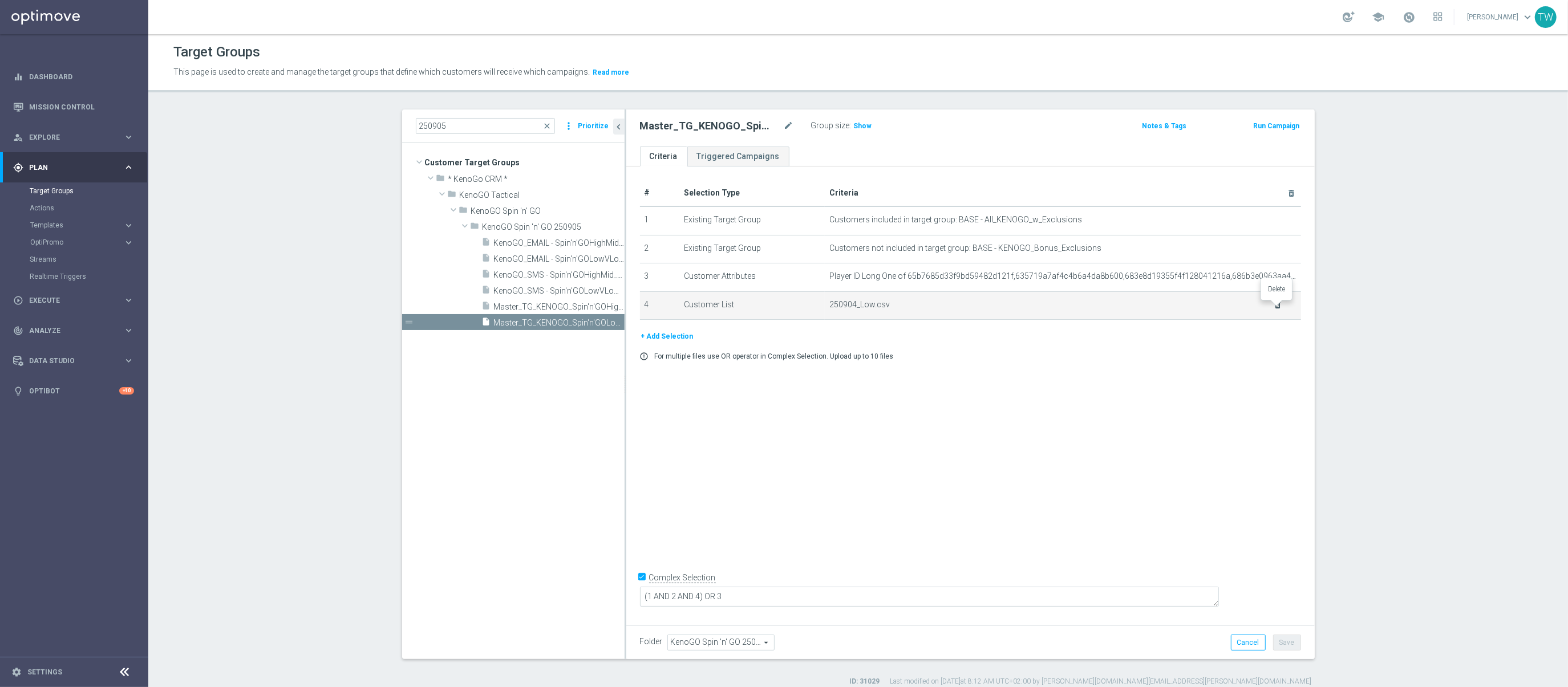
click at [1273, 307] on icon "delete_forever" at bounding box center [1277, 304] width 9 height 9
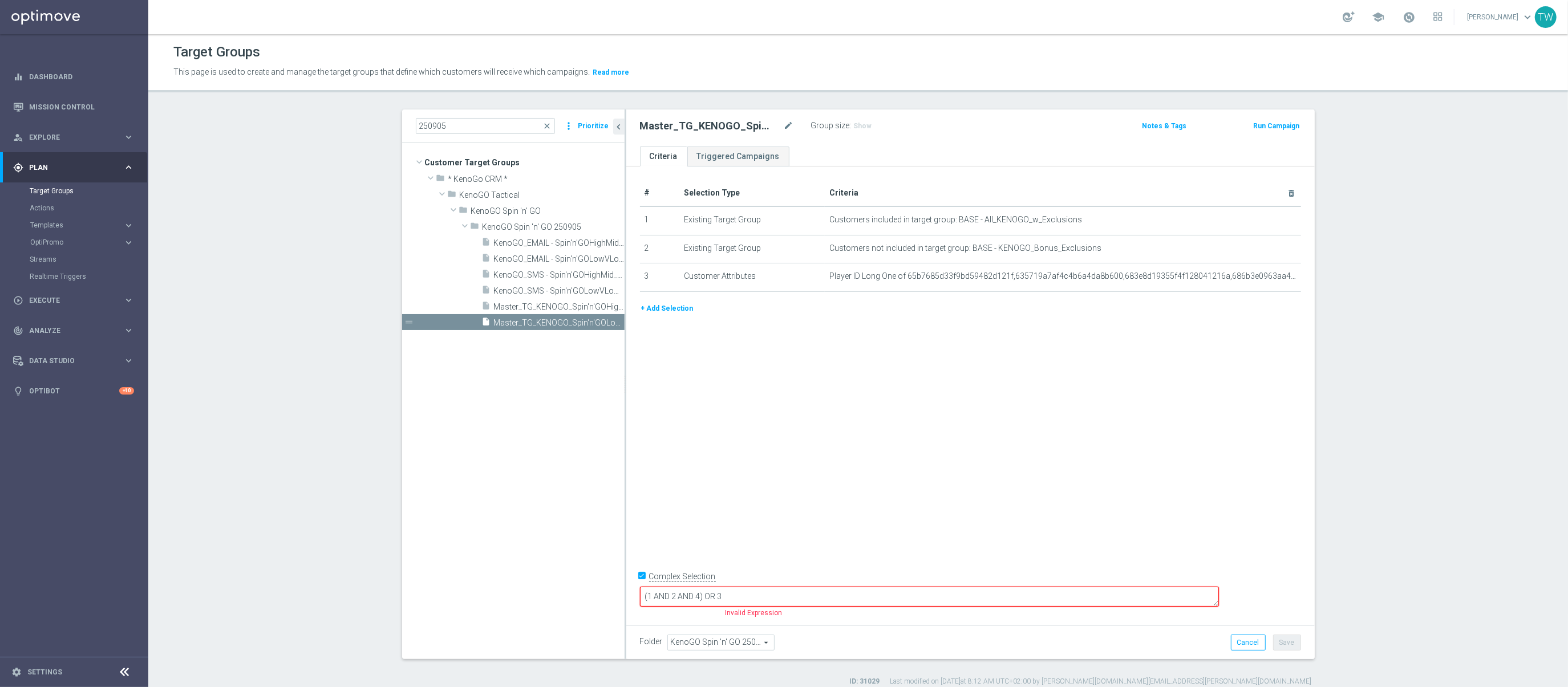
drag, startPoint x: 677, startPoint y: 313, endPoint x: 1010, endPoint y: 332, distance: 333.5
click at [677, 313] on button "+ Add Selection" at bounding box center [667, 308] width 55 height 12
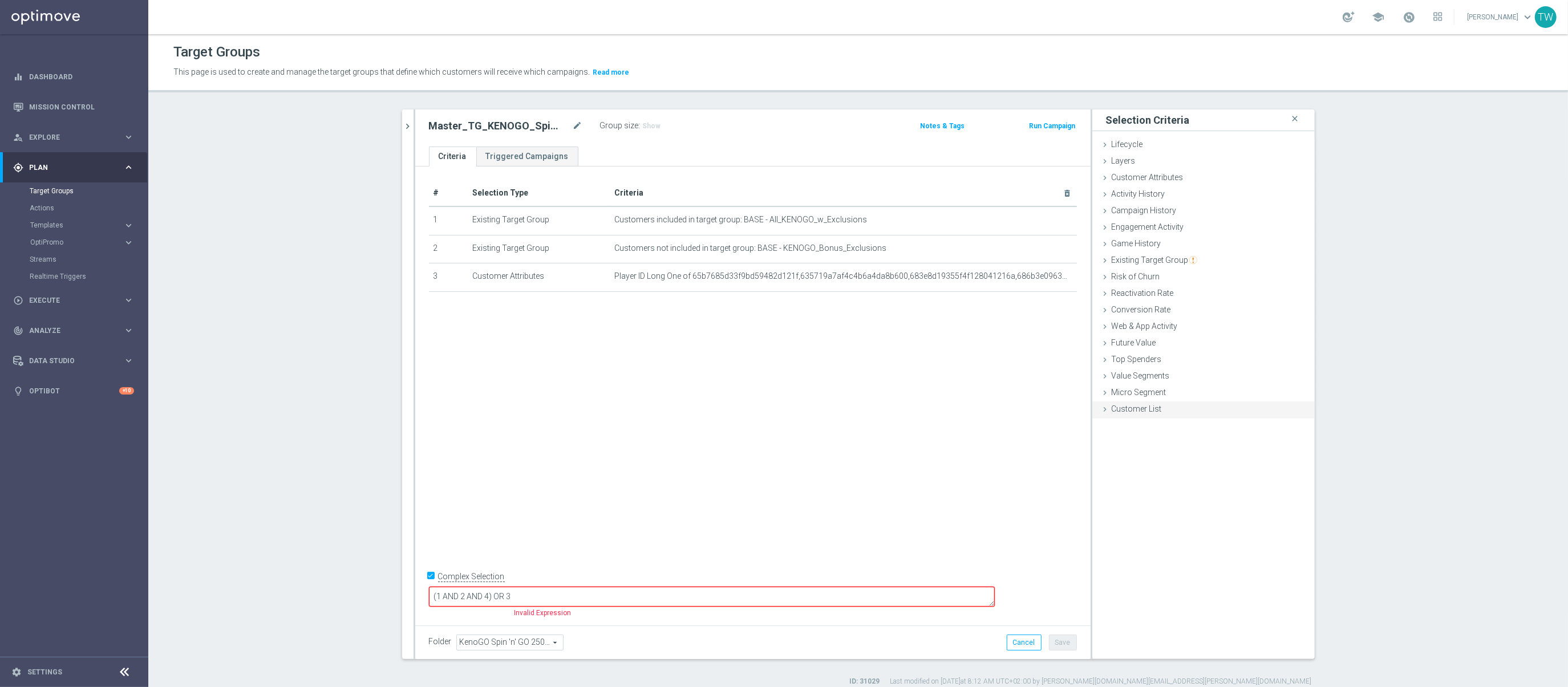
click at [1141, 409] on span "Customer List" at bounding box center [1136, 408] width 50 height 9
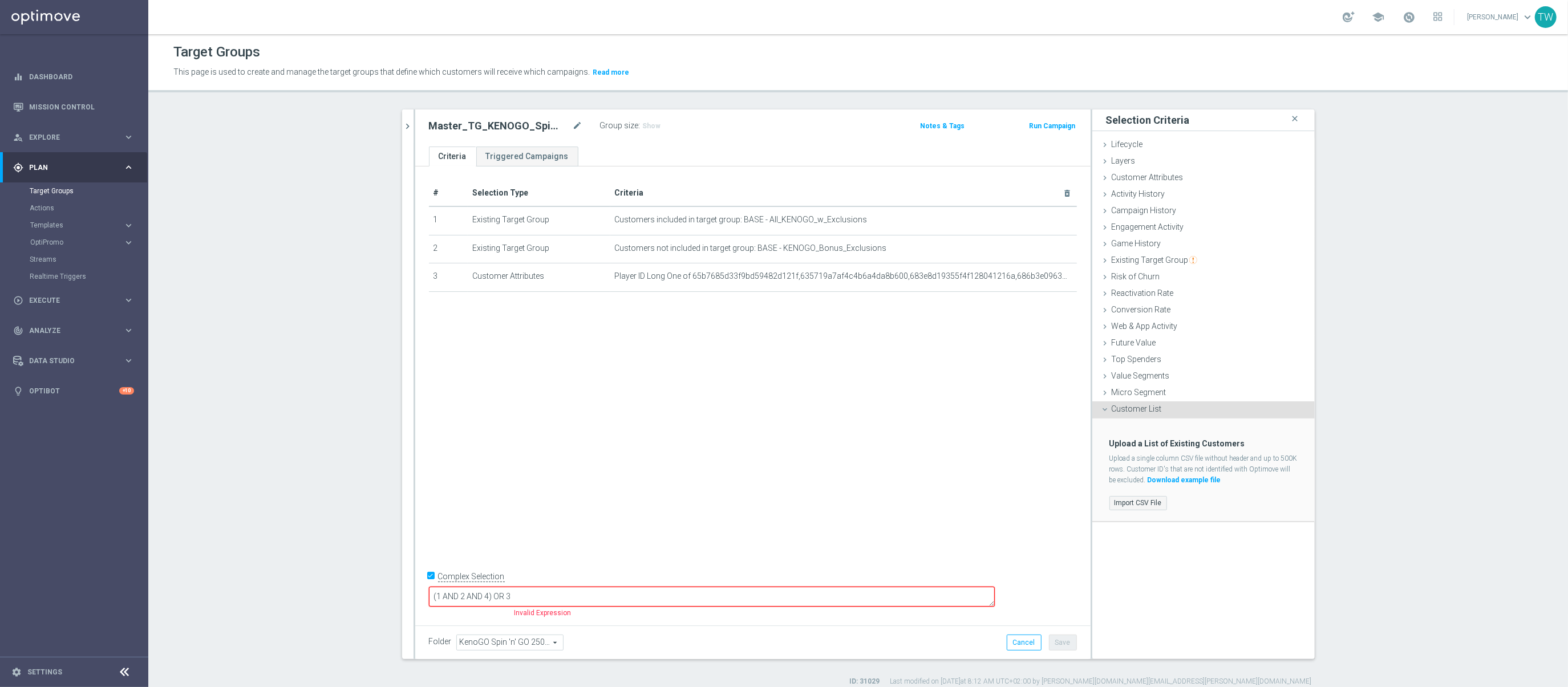
click at [1148, 503] on label "Import CSV File" at bounding box center [1138, 503] width 58 height 14
click at [0, 0] on input "Import CSV File" at bounding box center [0, 0] width 0 height 0
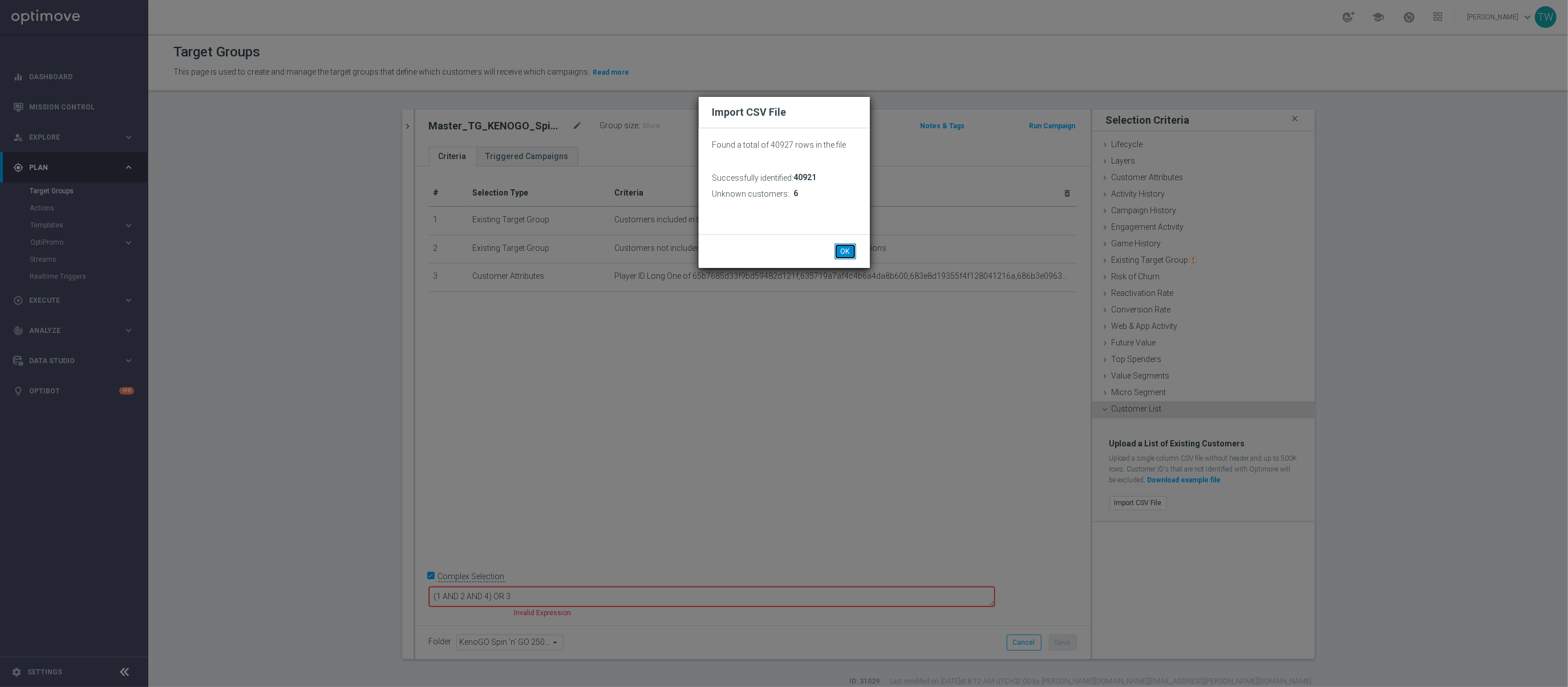
click at [844, 247] on button "OK" at bounding box center [845, 251] width 22 height 16
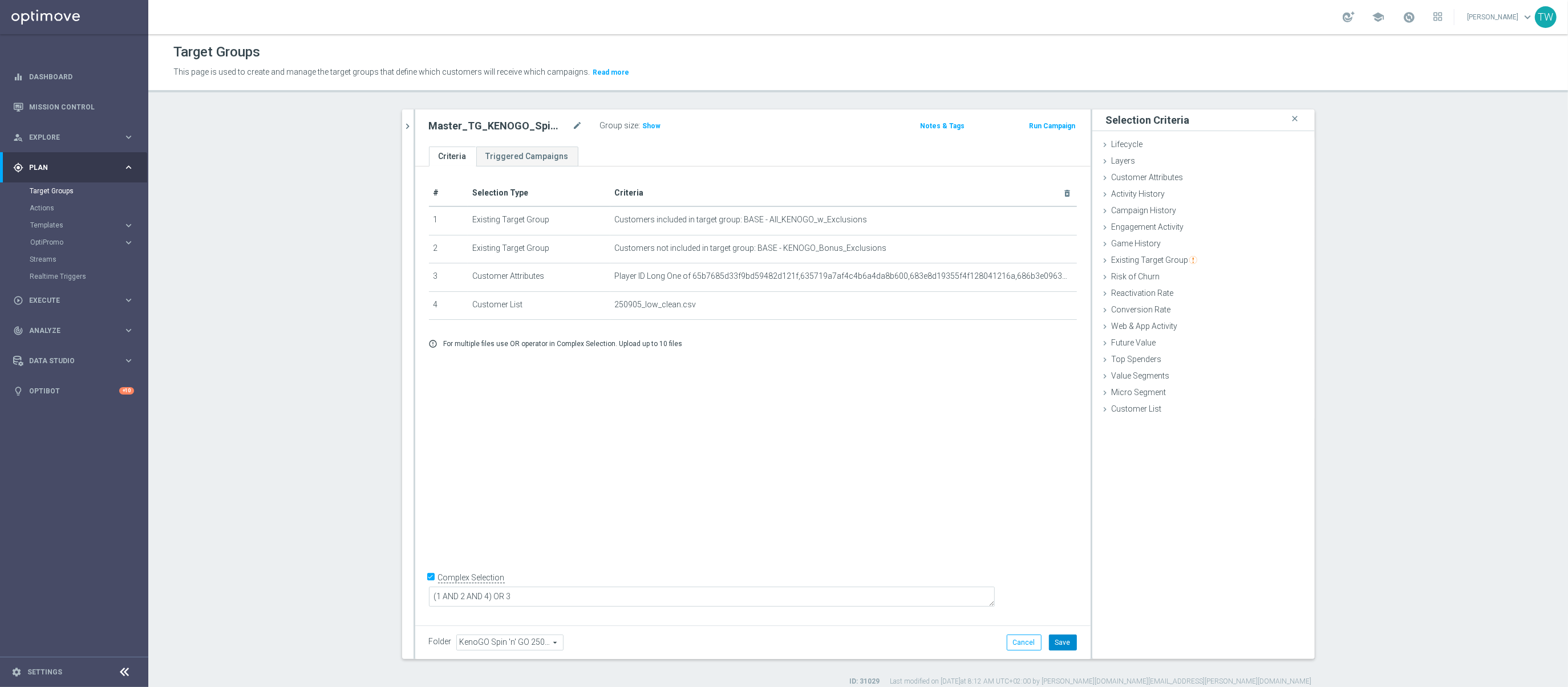
click at [1064, 647] on button "Save" at bounding box center [1063, 642] width 28 height 16
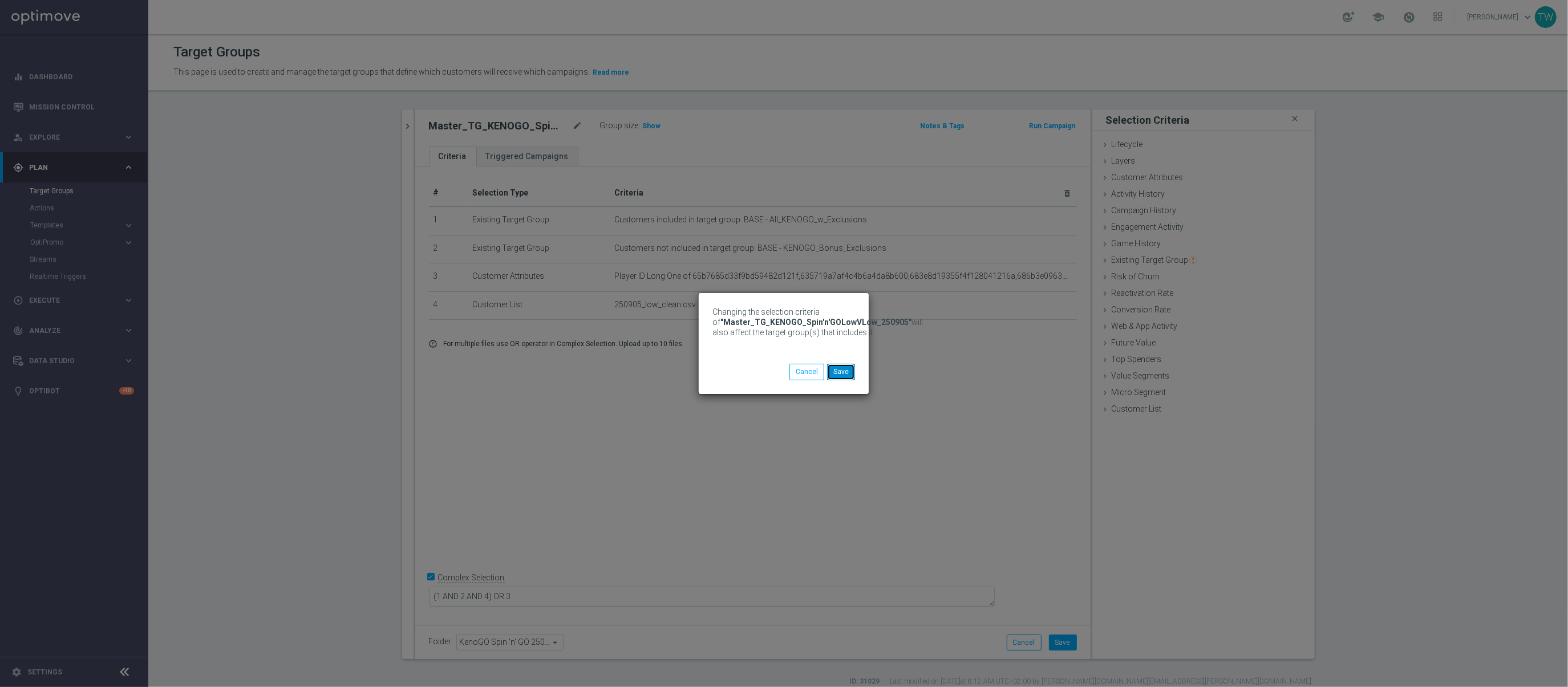
click at [848, 380] on button "Save" at bounding box center [841, 371] width 28 height 16
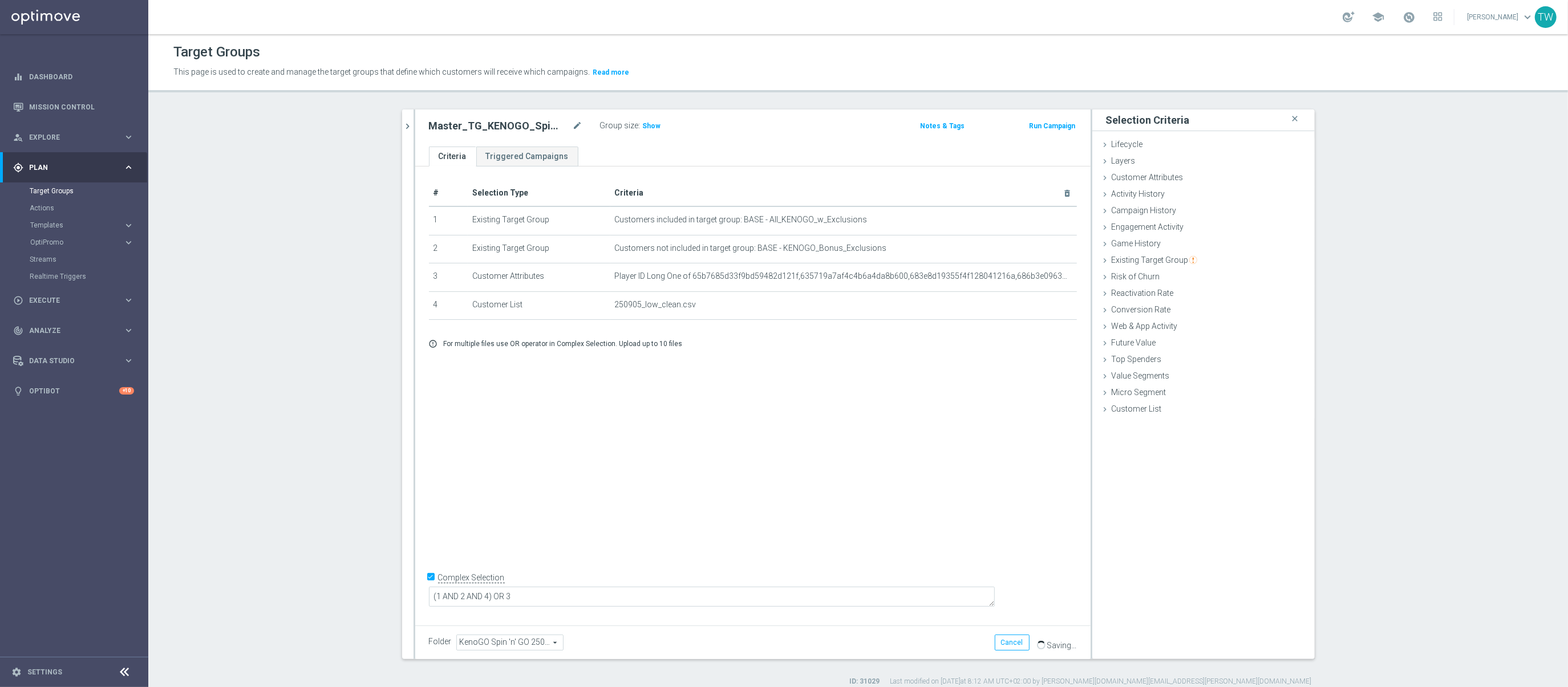
drag, startPoint x: 413, startPoint y: 122, endPoint x: 952, endPoint y: 14, distance: 549.7
click at [413, 122] on as-split "250905 close more_vert Prioritize Customer Target Groups library_add create_new…" at bounding box center [858, 384] width 913 height 549
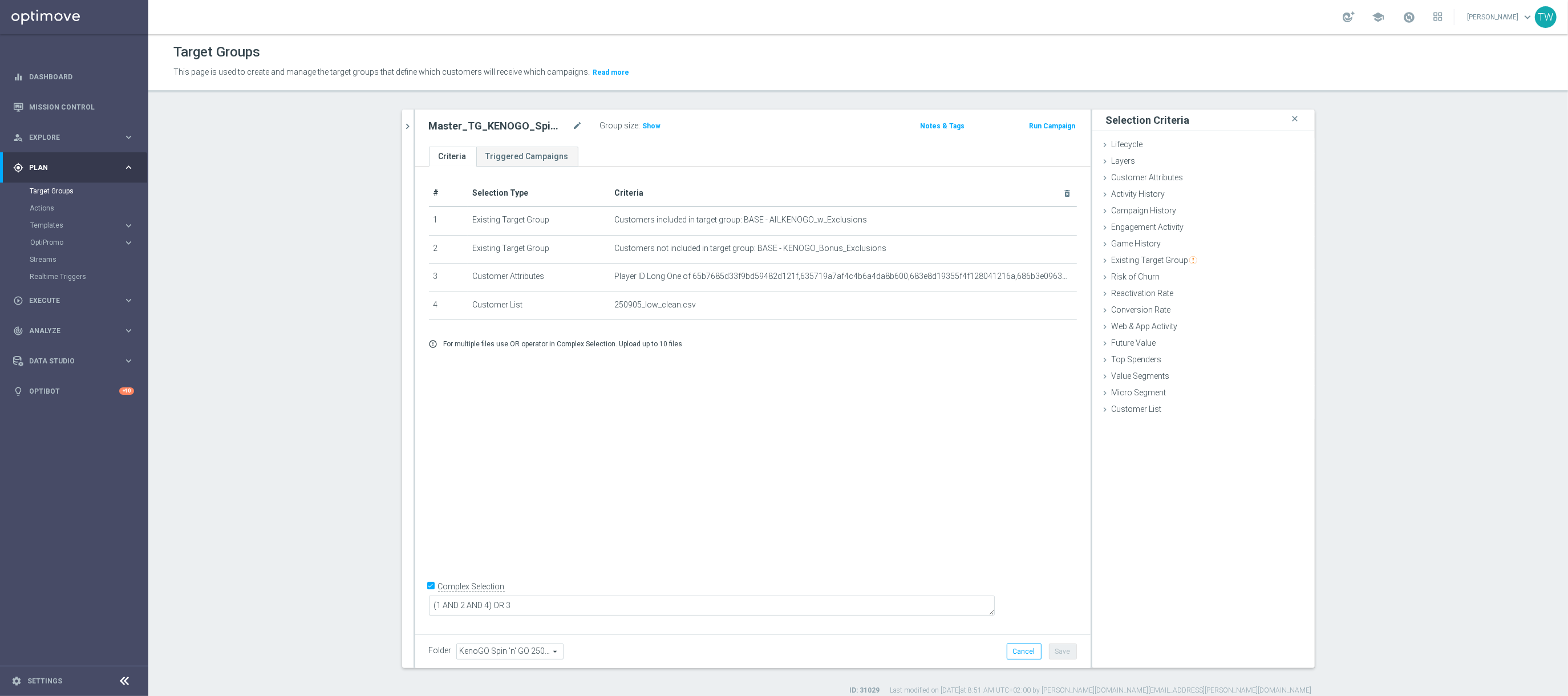
drag, startPoint x: 407, startPoint y: 127, endPoint x: 414, endPoint y: 138, distance: 13.0
click at [407, 127] on icon "chevron_right" at bounding box center [408, 127] width 11 height 11
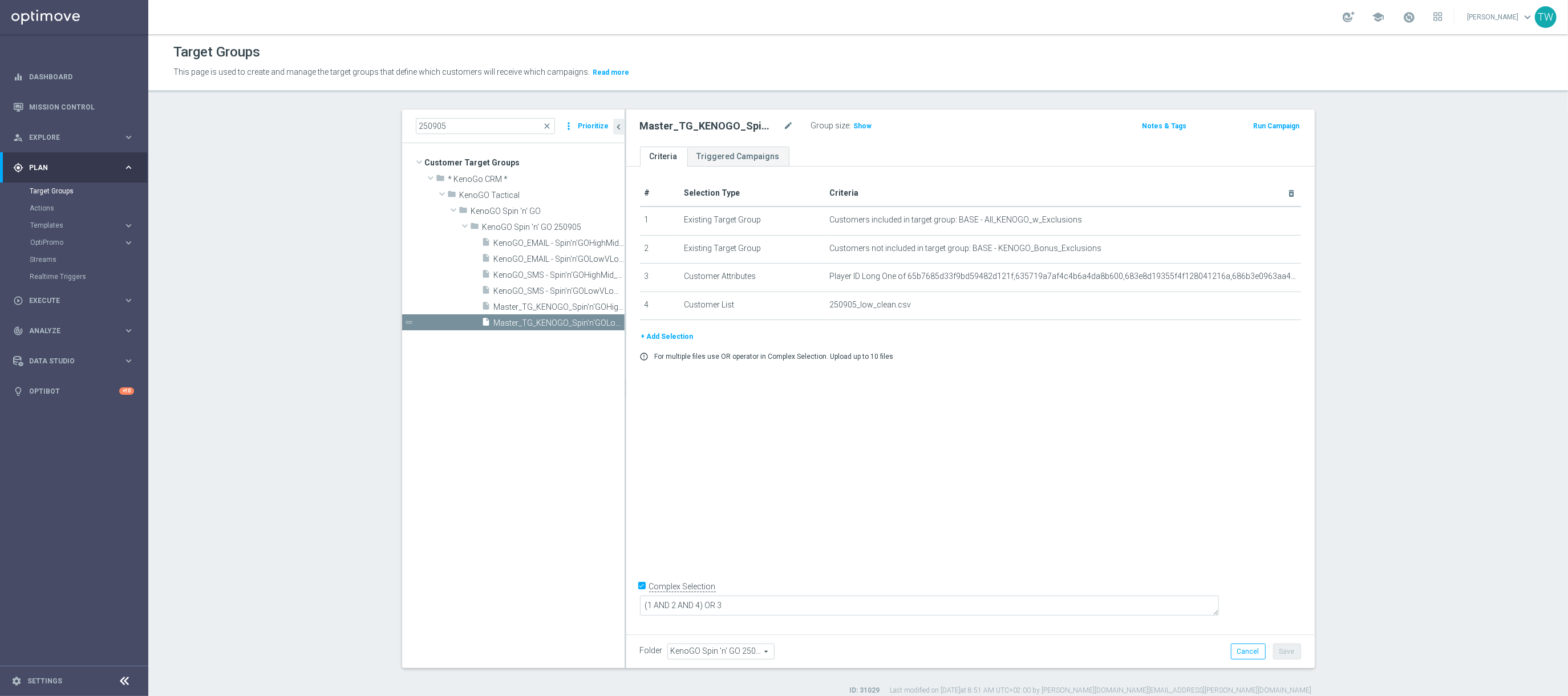
drag, startPoint x: 624, startPoint y: 351, endPoint x: 650, endPoint y: 351, distance: 26.0
click at [650, 351] on as-split "250905 close more_vert Prioritize Customer Target Groups library_add create_new…" at bounding box center [858, 388] width 913 height 558
click at [553, 301] on div "insert_drive_file Master_TG_KENOGO_Spin'n'GOHighMid_250905" at bounding box center [540, 306] width 117 height 16
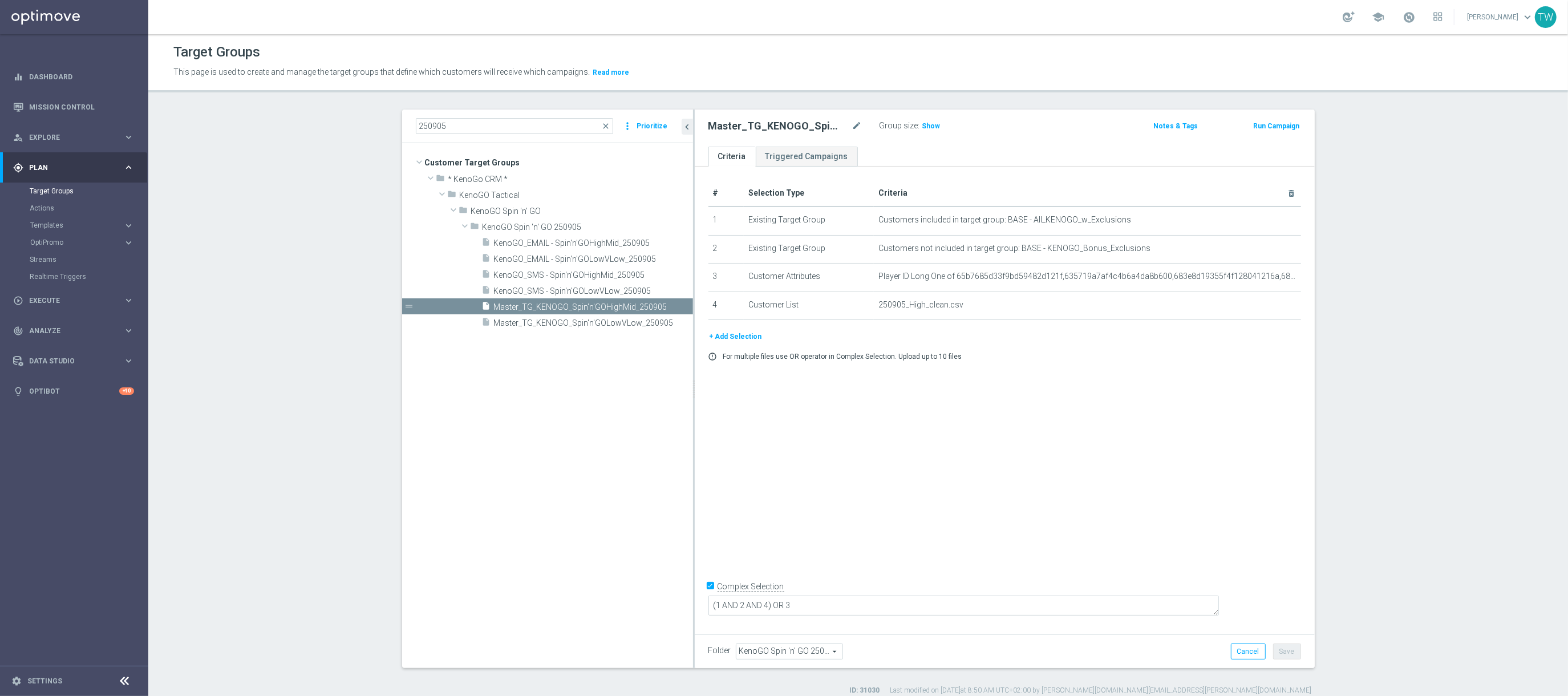
drag, startPoint x: 624, startPoint y: 373, endPoint x: 692, endPoint y: 369, distance: 68.1
click at [692, 369] on as-split "250905 close more_vert Prioritize Customer Target Groups library_add create_new…" at bounding box center [858, 388] width 913 height 558
click at [51, 111] on link "Mission Control" at bounding box center [81, 107] width 105 height 30
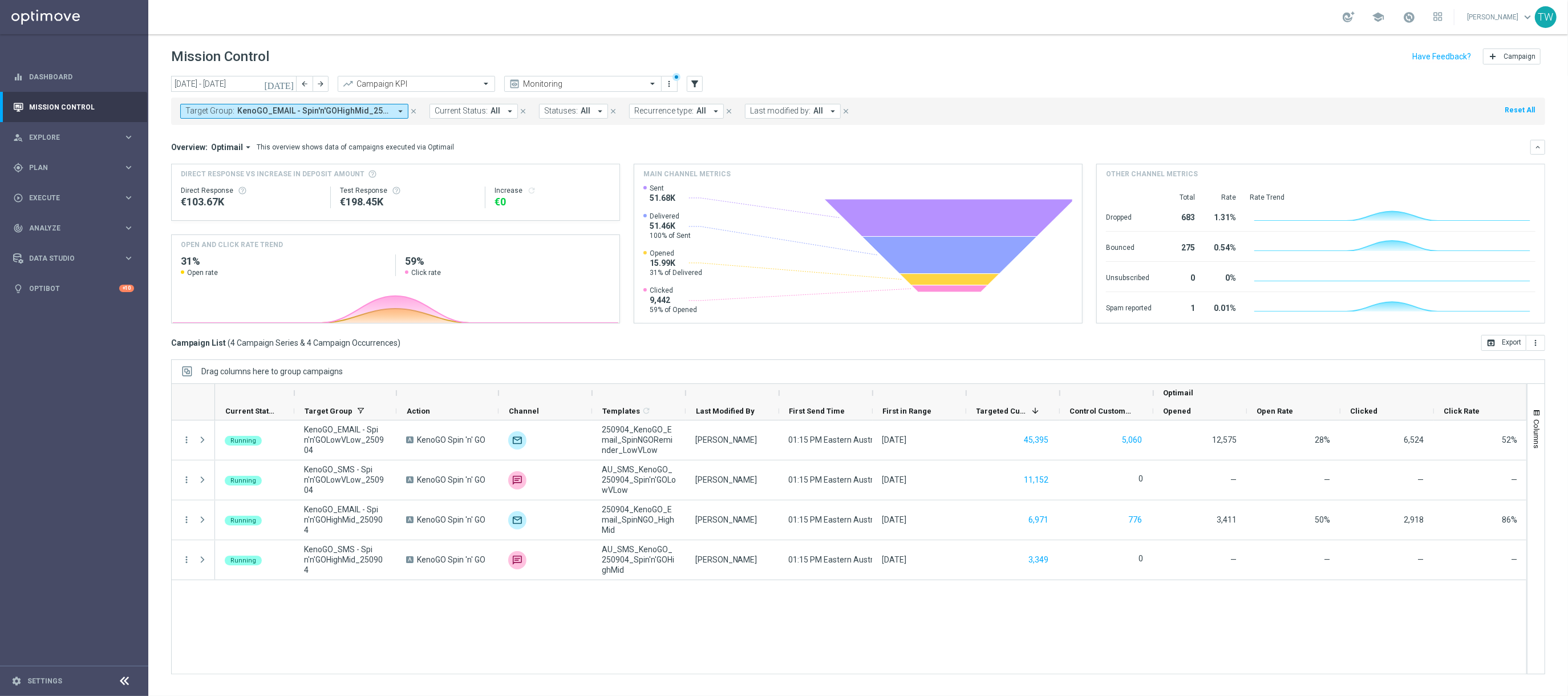
click at [333, 115] on span "KenoGO_EMAIL - Spin'n'GOHighMid_250904, KenoGO_EMAIL - Spin'n'GOLowVLow_250904,…" at bounding box center [314, 111] width 153 height 10
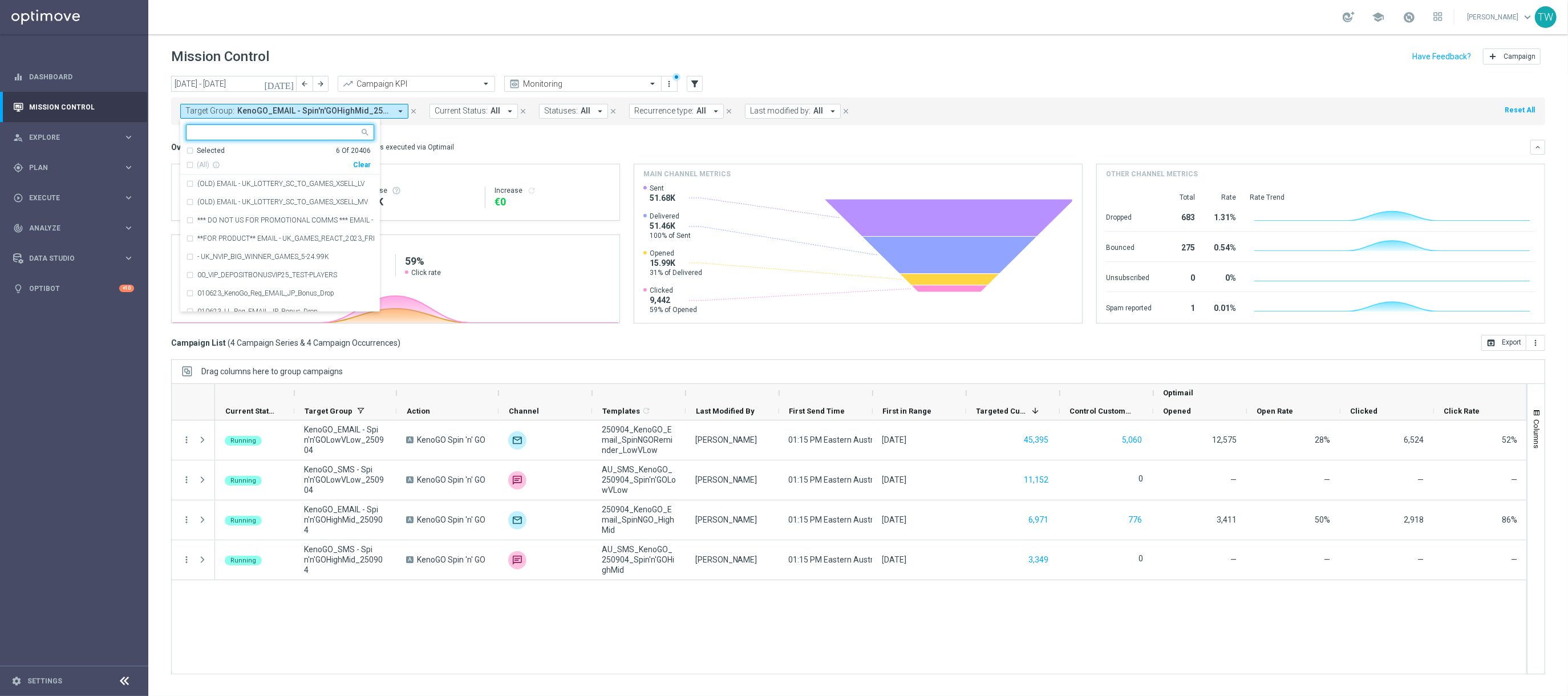
drag, startPoint x: 363, startPoint y: 164, endPoint x: 315, endPoint y: 121, distance: 64.4
click at [0, 0] on div "Clear" at bounding box center [0, 0] width 0 height 0
click at [315, 135] on input "text" at bounding box center [276, 133] width 167 height 10
click at [240, 164] on span "(All Search Results)" at bounding box center [228, 165] width 63 height 10
type input "250905"
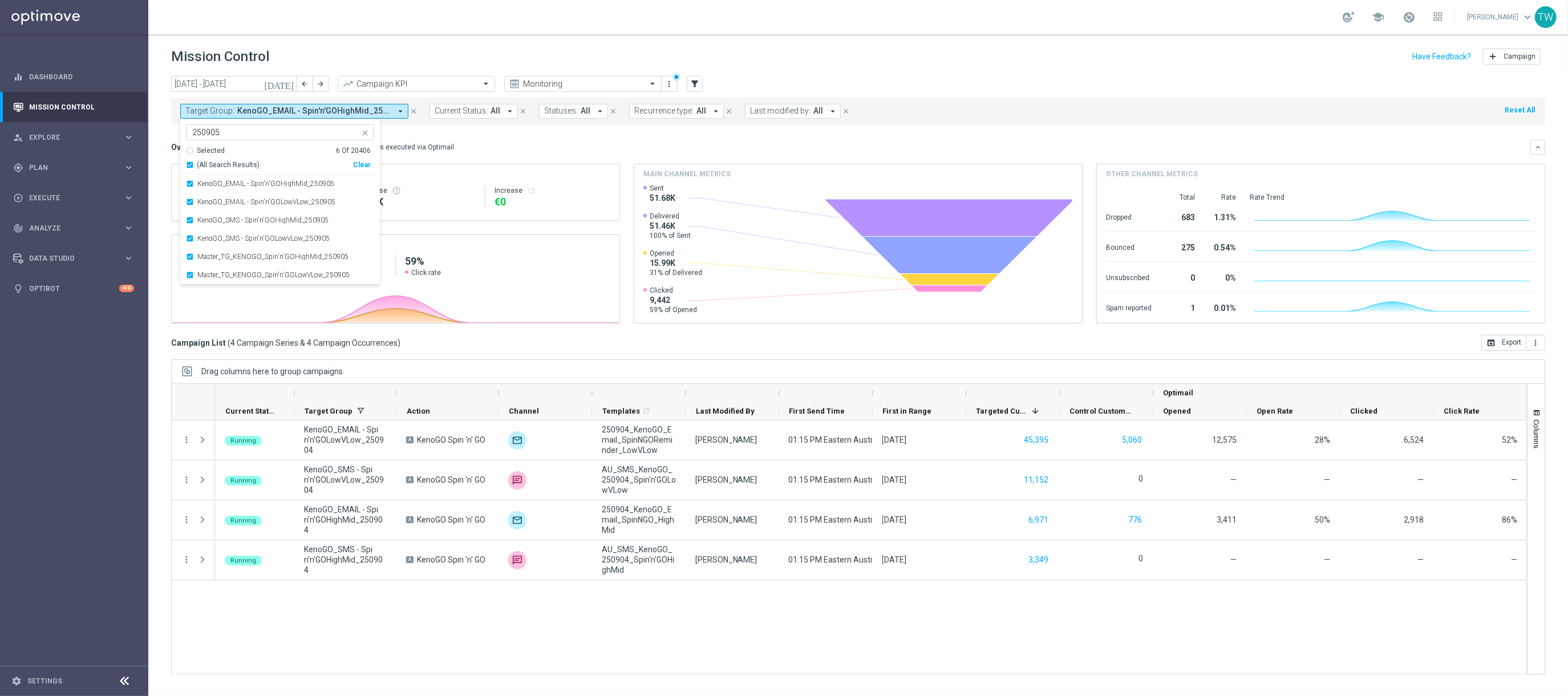
click at [461, 136] on mini-dashboard "Overview: Optimail arrow_drop_down This overview shows data of campaigns execut…" at bounding box center [858, 229] width 1374 height 210
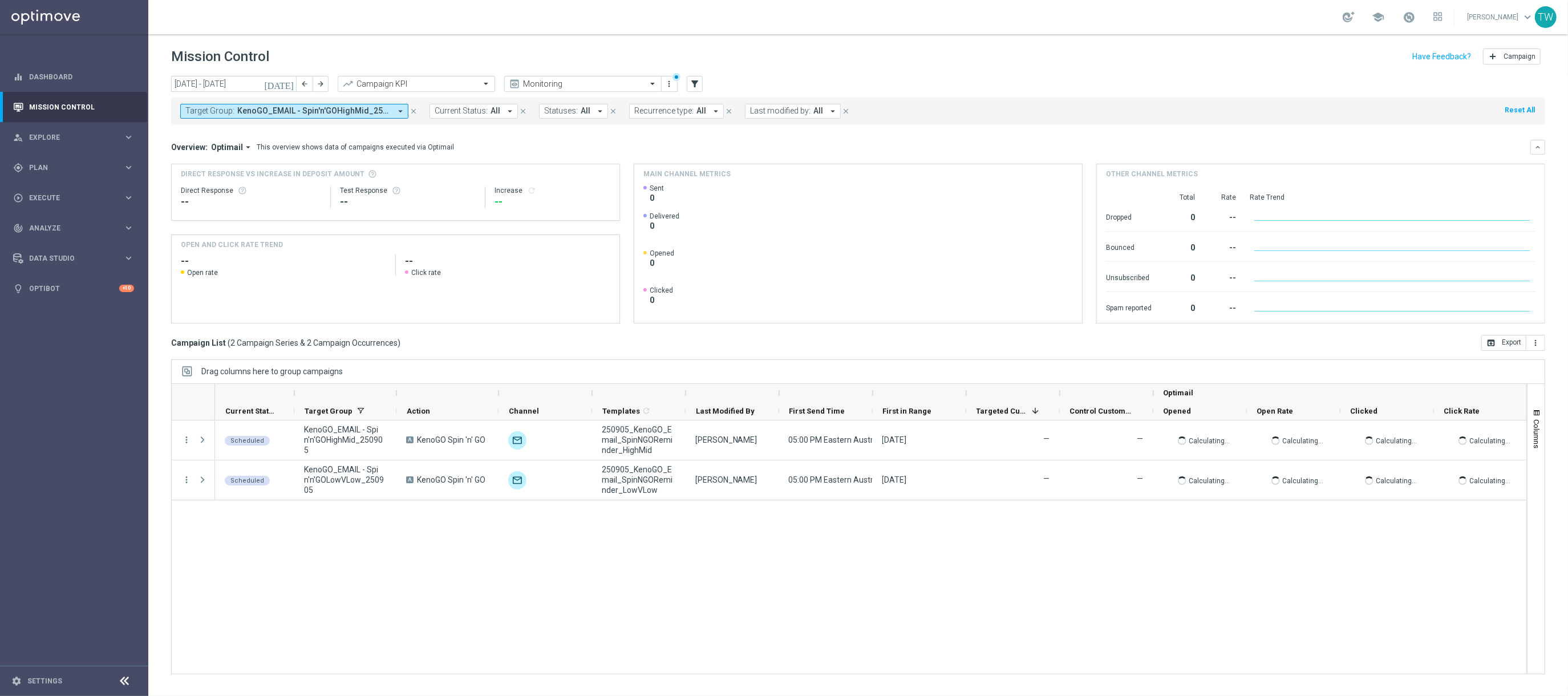
click at [876, 394] on div at bounding box center [919, 393] width 94 height 18
click at [870, 393] on div at bounding box center [872, 393] width 5 height 18
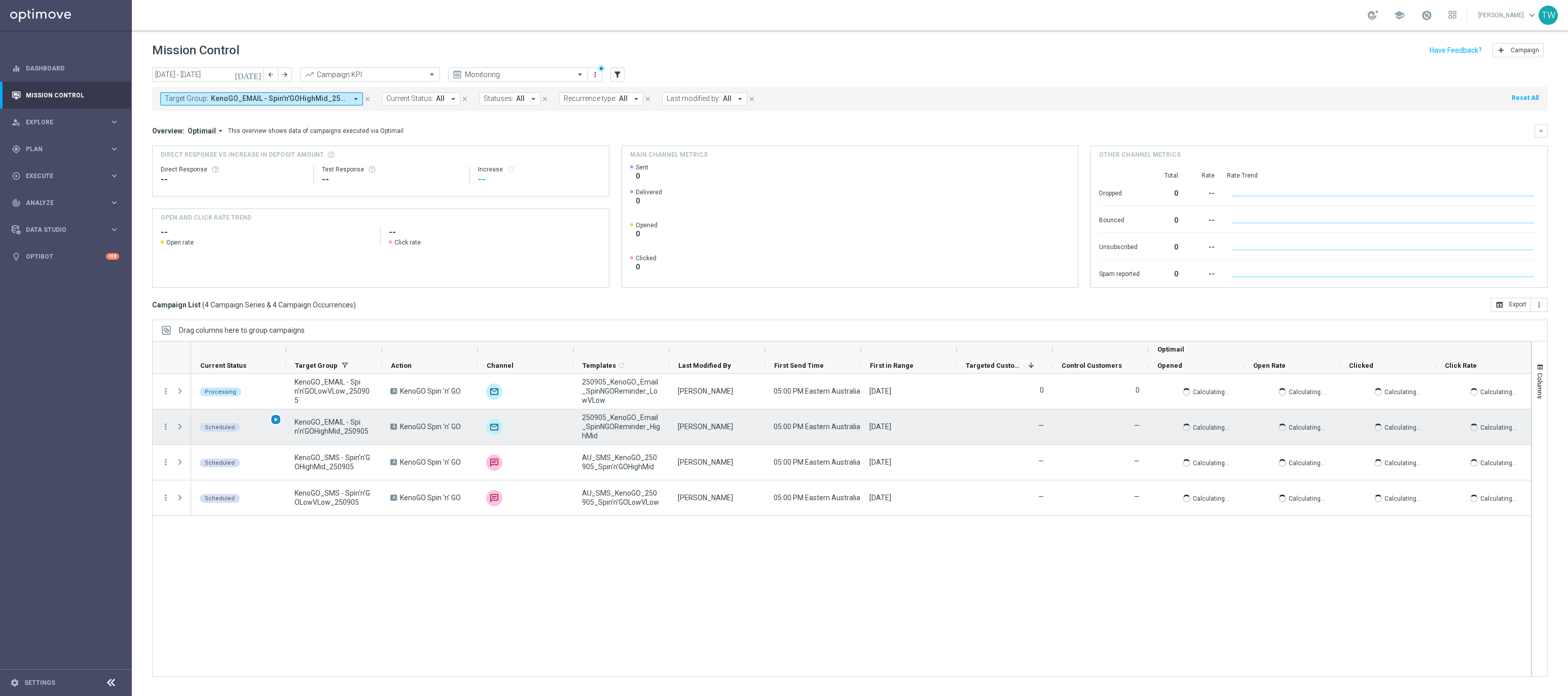
click at [273, 420] on span "play_arrow" at bounding box center [276, 420] width 7 height 7
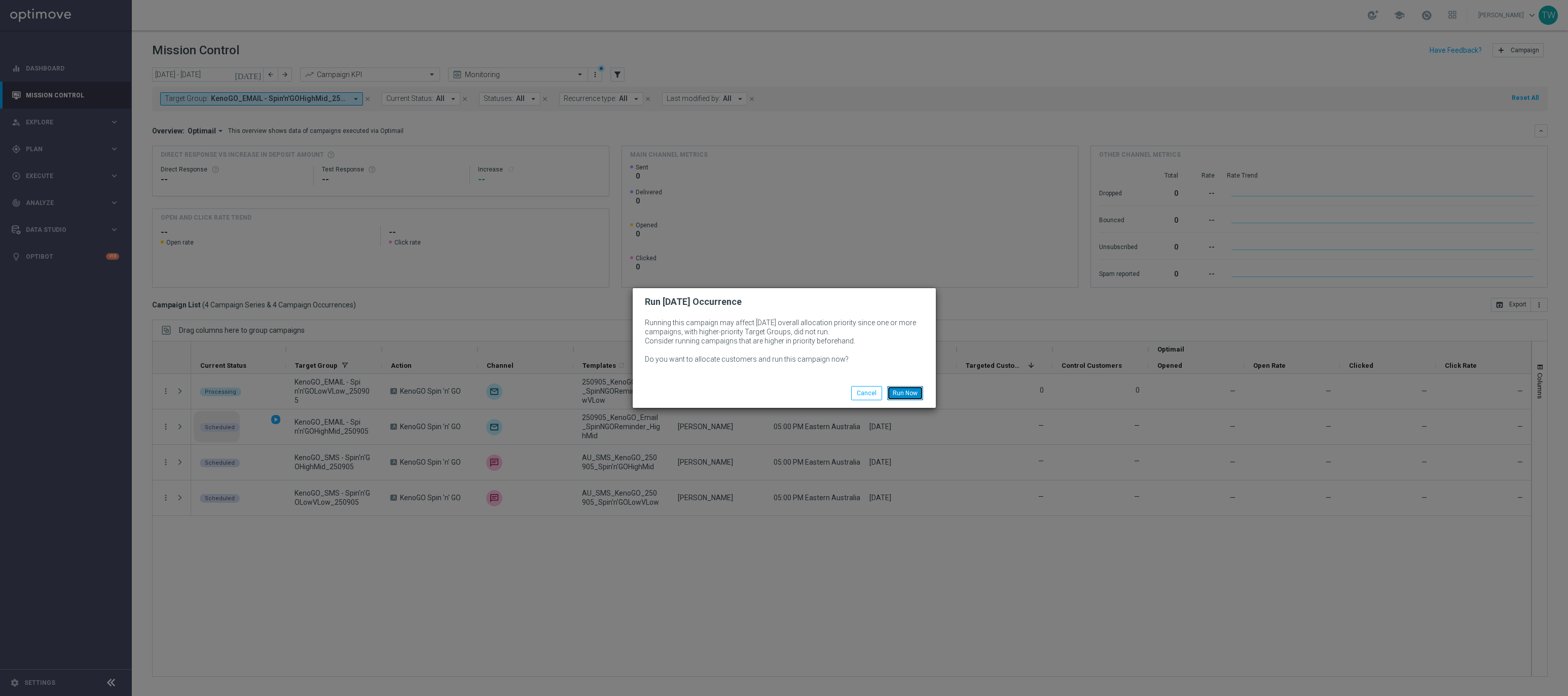
drag, startPoint x: 901, startPoint y: 395, endPoint x: 447, endPoint y: 451, distance: 457.4
click at [898, 395] on button "Run Now" at bounding box center [905, 393] width 36 height 14
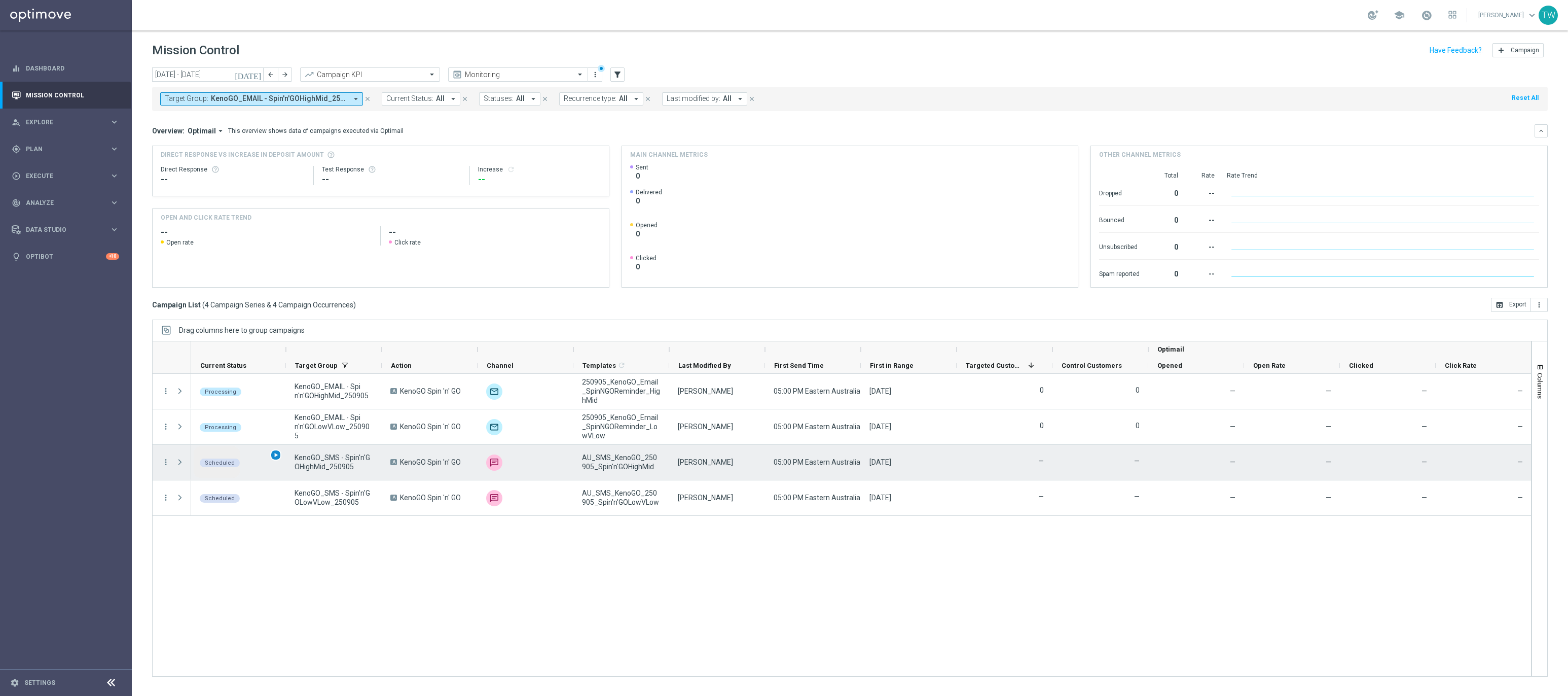
click at [277, 455] on span "play_arrow" at bounding box center [276, 455] width 7 height 7
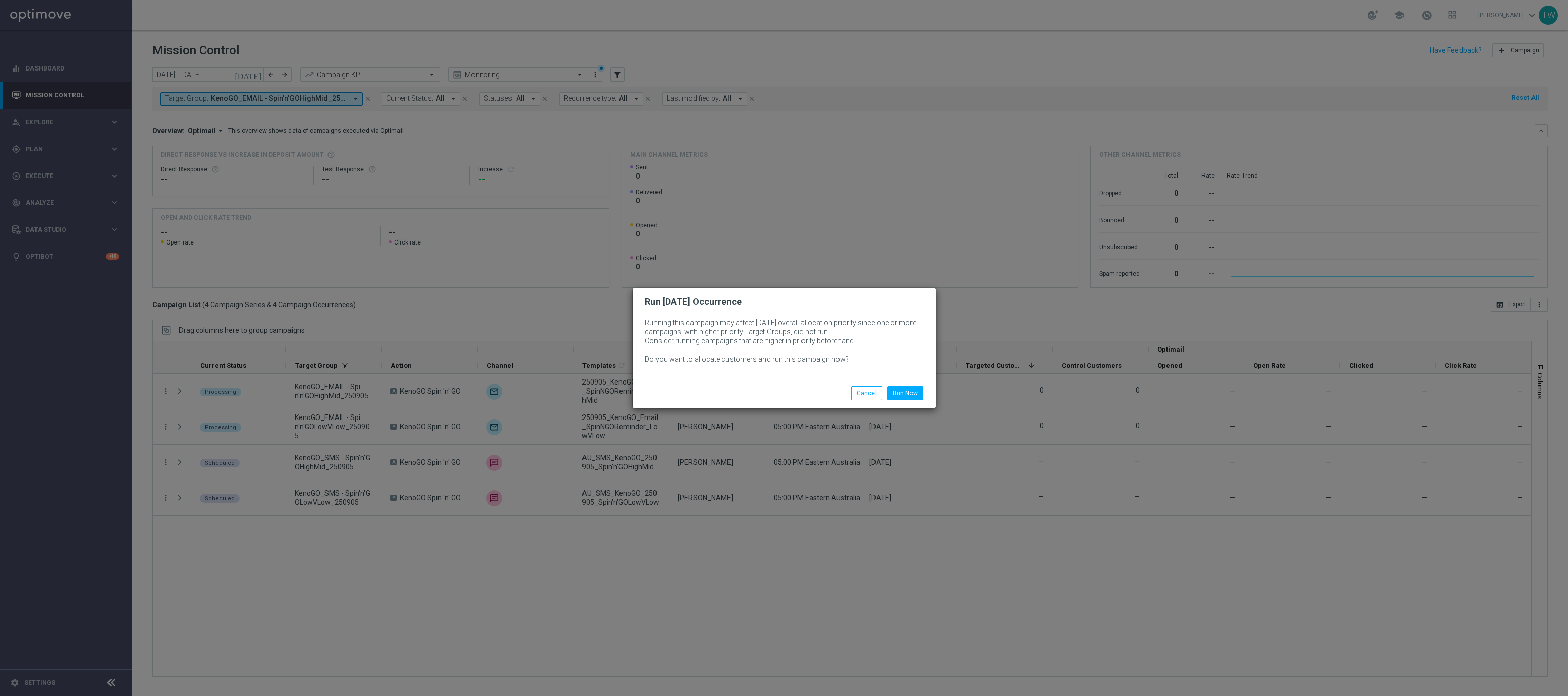
click at [914, 382] on div "Run Now Cancel" at bounding box center [784, 393] width 303 height 29
click at [908, 400] on button "Run Now" at bounding box center [905, 393] width 36 height 14
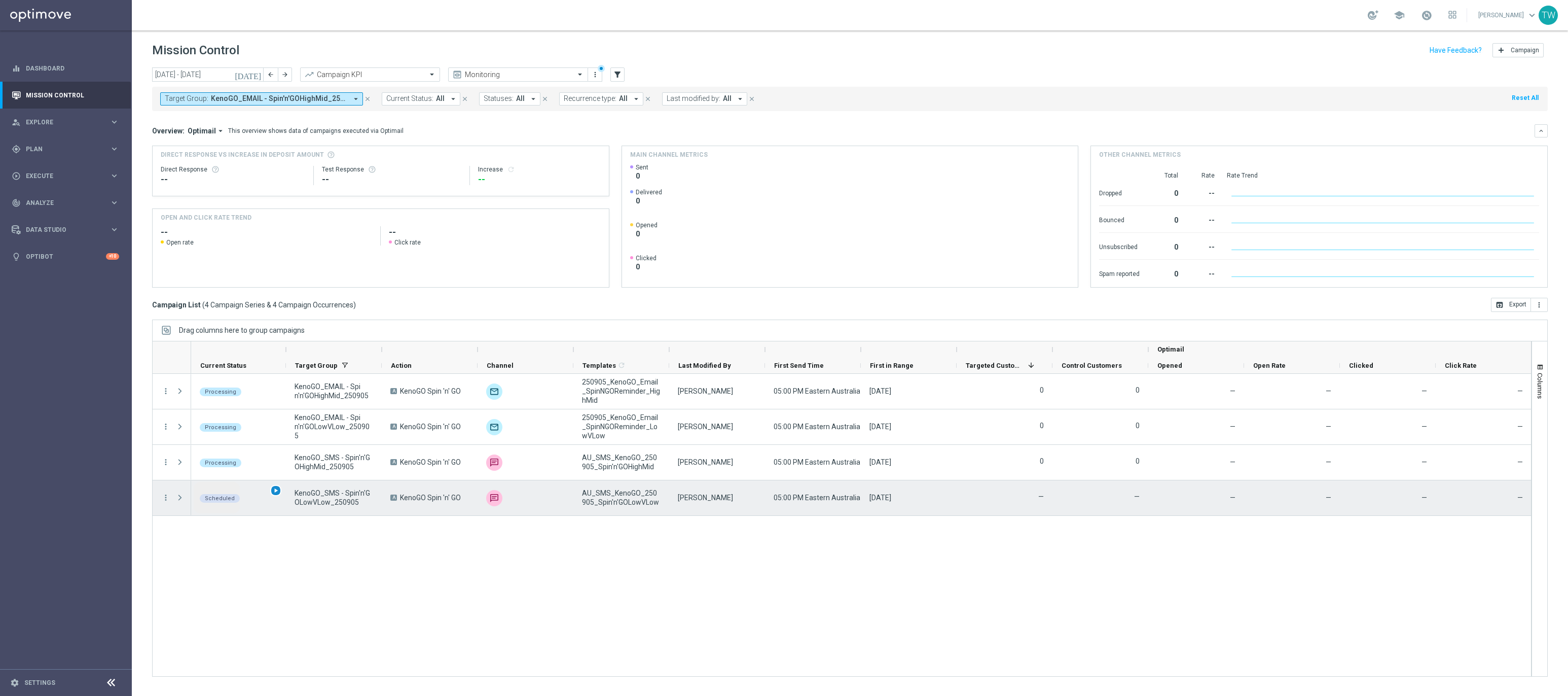
click at [279, 491] on div "play_arrow" at bounding box center [276, 490] width 12 height 12
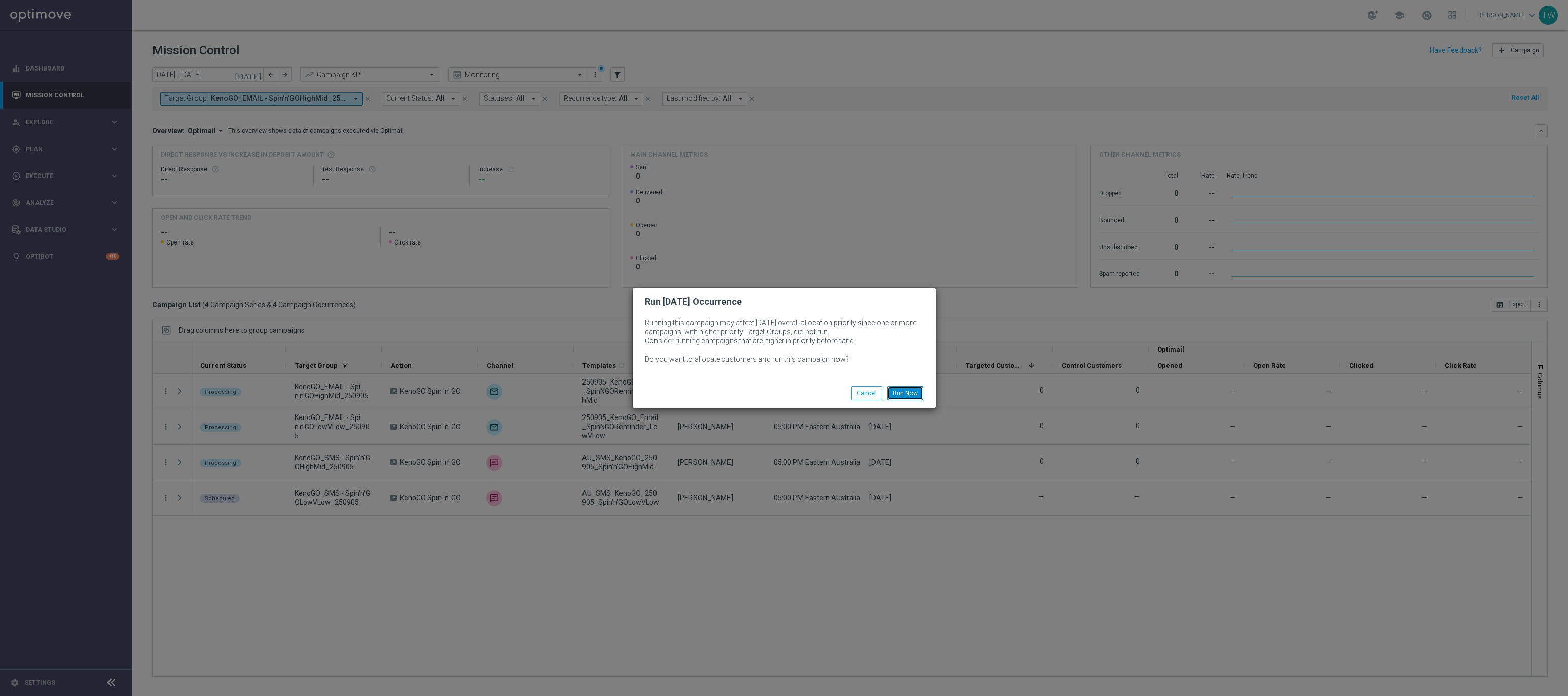
click at [905, 399] on button "Run Now" at bounding box center [905, 393] width 36 height 14
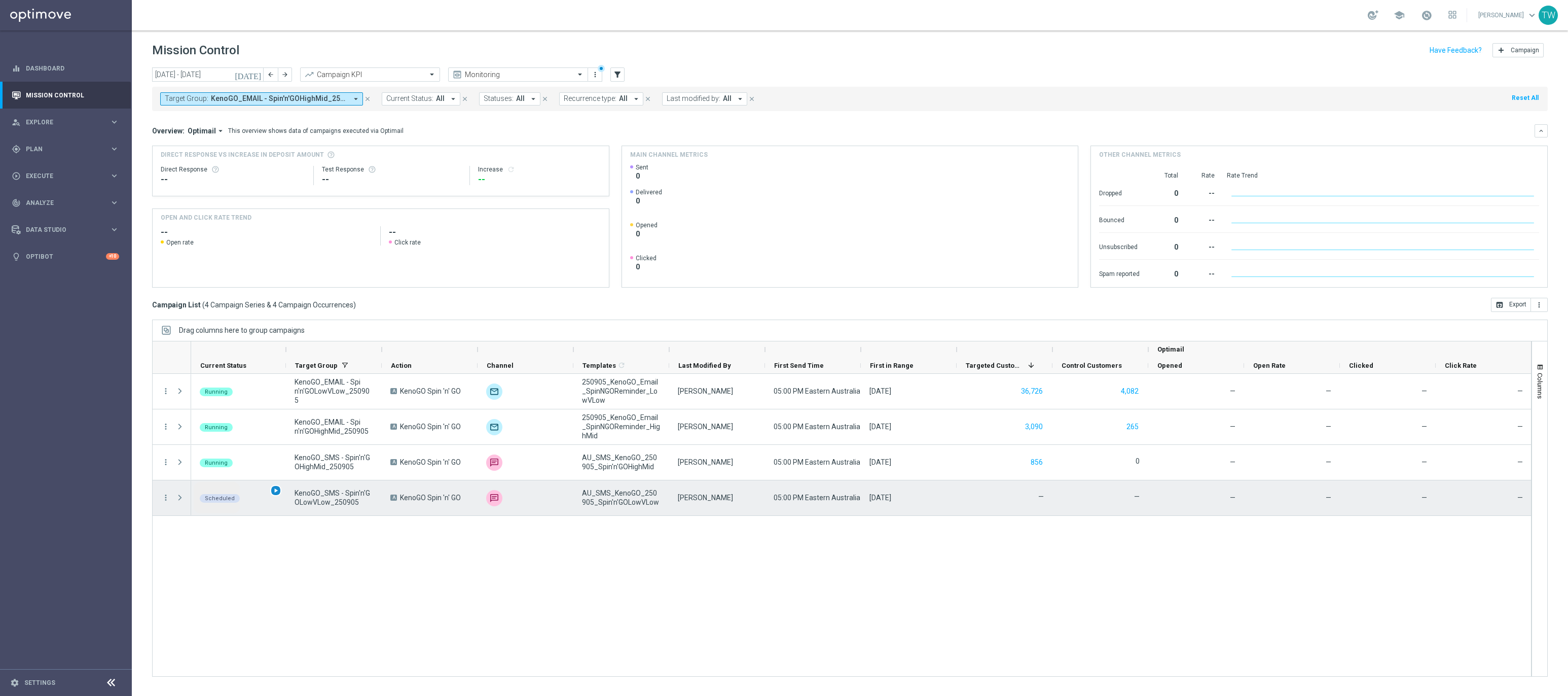
click at [276, 491] on span "play_arrow" at bounding box center [276, 491] width 7 height 7
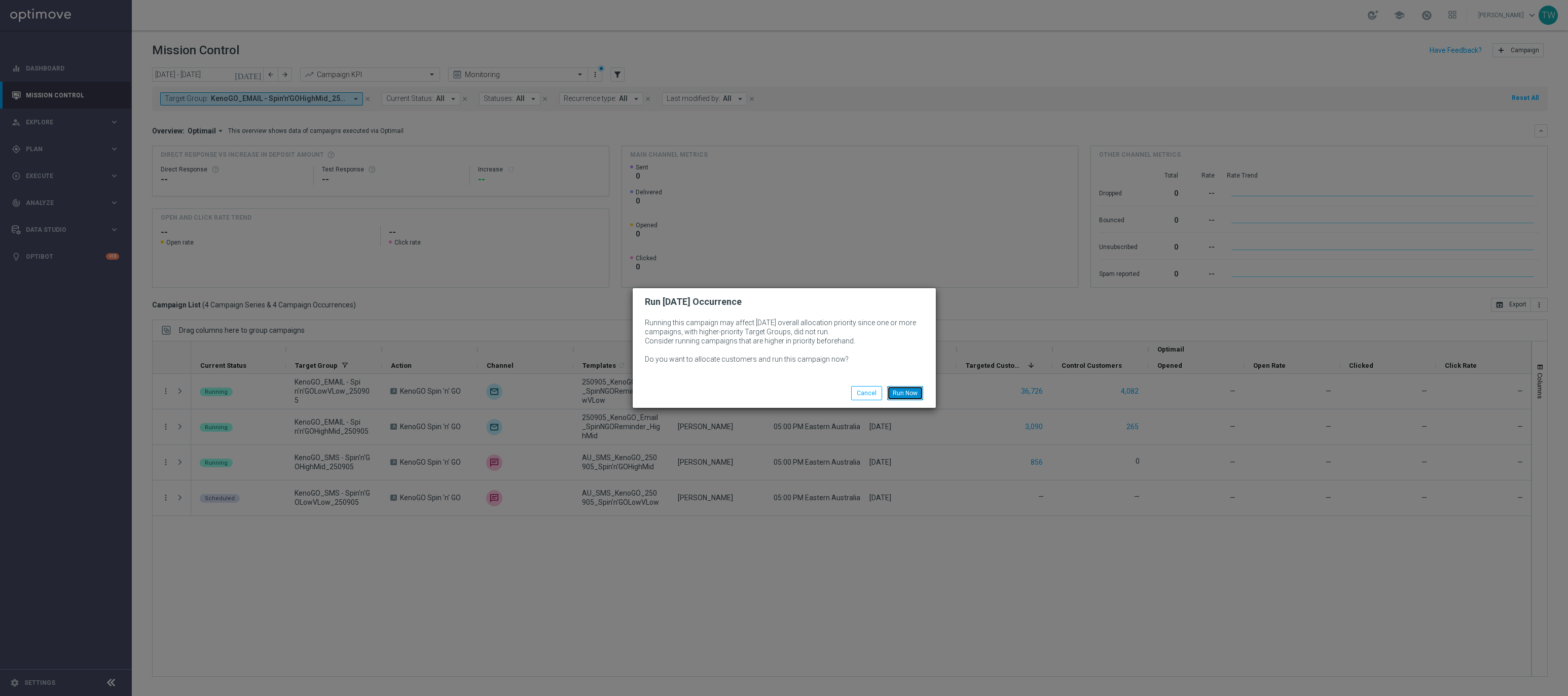
click at [907, 390] on button "Run Now" at bounding box center [905, 393] width 36 height 14
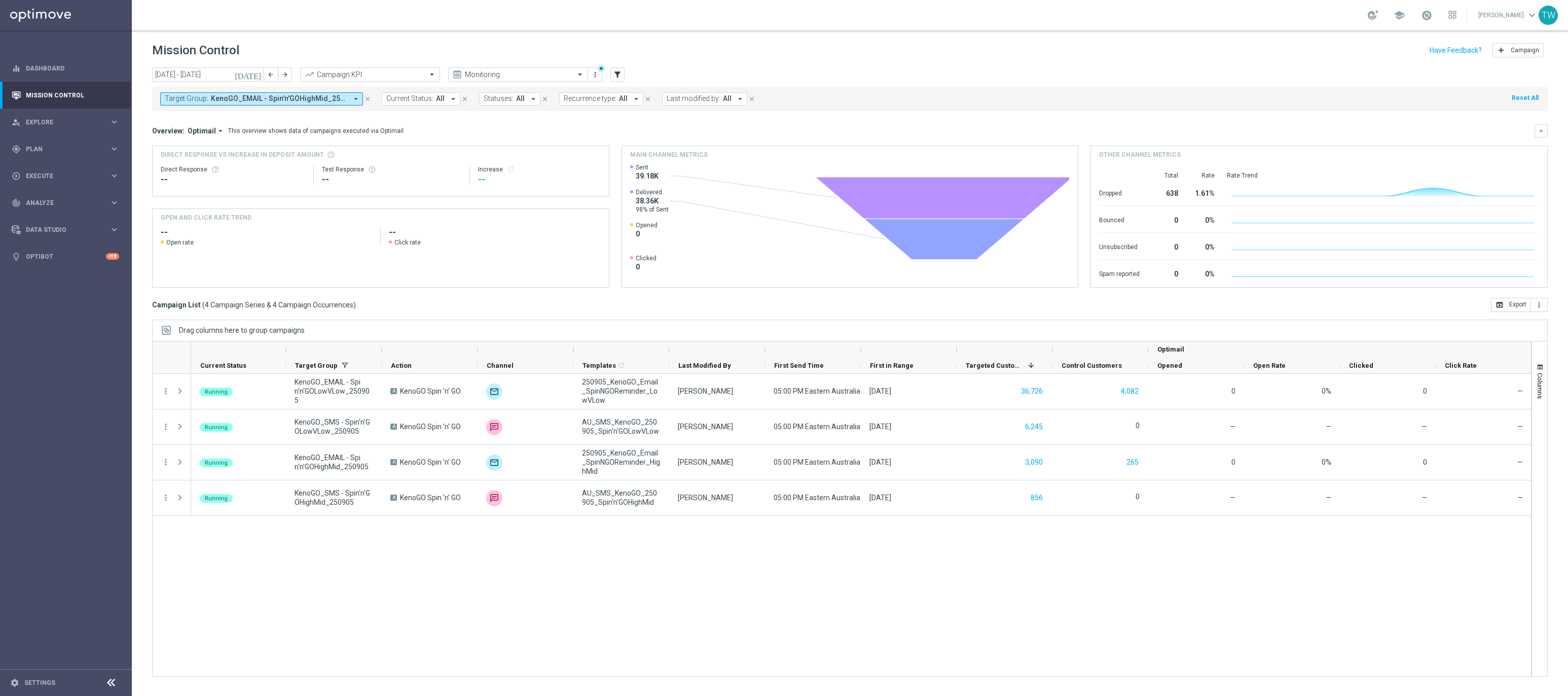
click at [317, 96] on span "KenoGO_EMAIL - Spin'n'GOHighMid_250905, KenoGO_EMAIL - Spin'n'GOLowVLow_250905,…" at bounding box center [279, 99] width 136 height 9
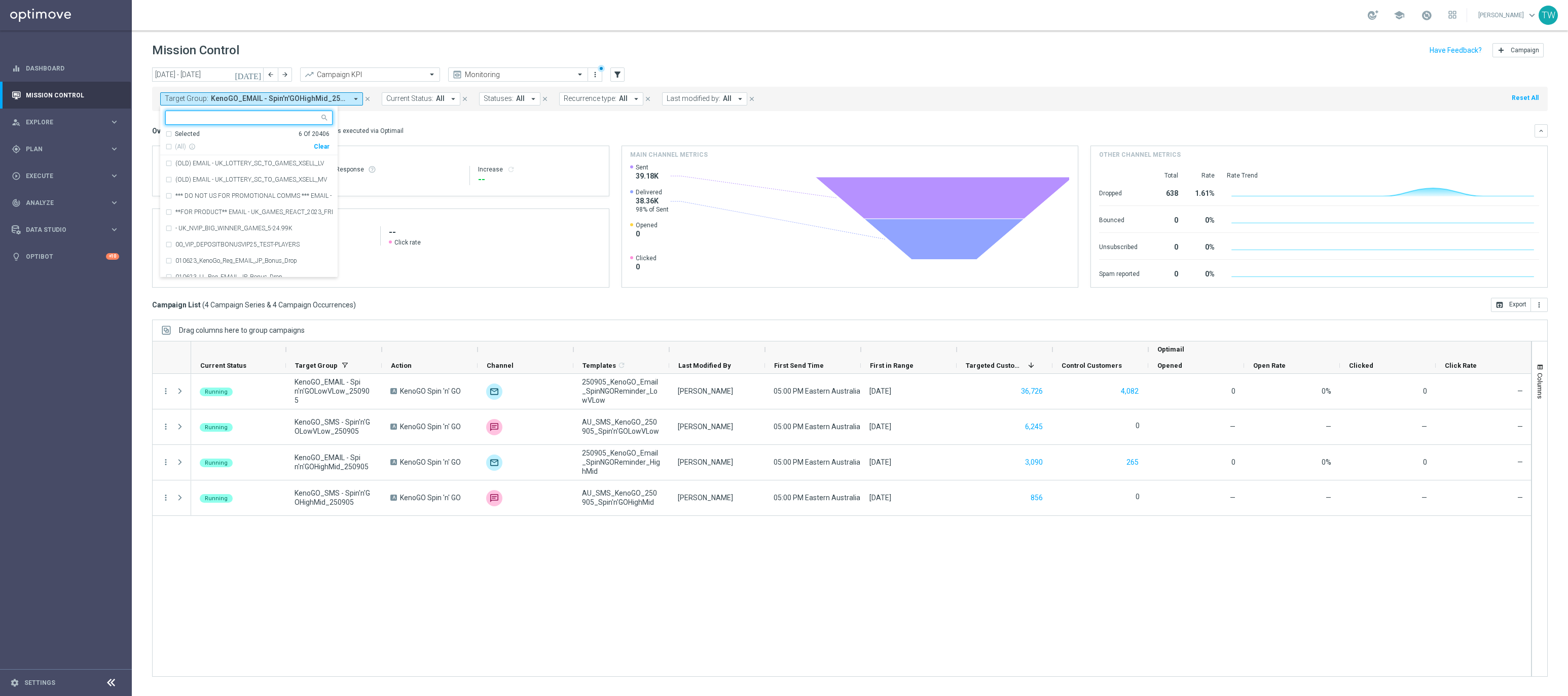
click at [298, 114] on input "text" at bounding box center [245, 118] width 149 height 9
click at [222, 147] on span "(All Search Results)" at bounding box center [203, 147] width 56 height 9
type input "2509"
click at [499, 124] on div "Overview: Optimail arrow_drop_down This overview shows data of campaigns execut…" at bounding box center [850, 131] width 1396 height 13
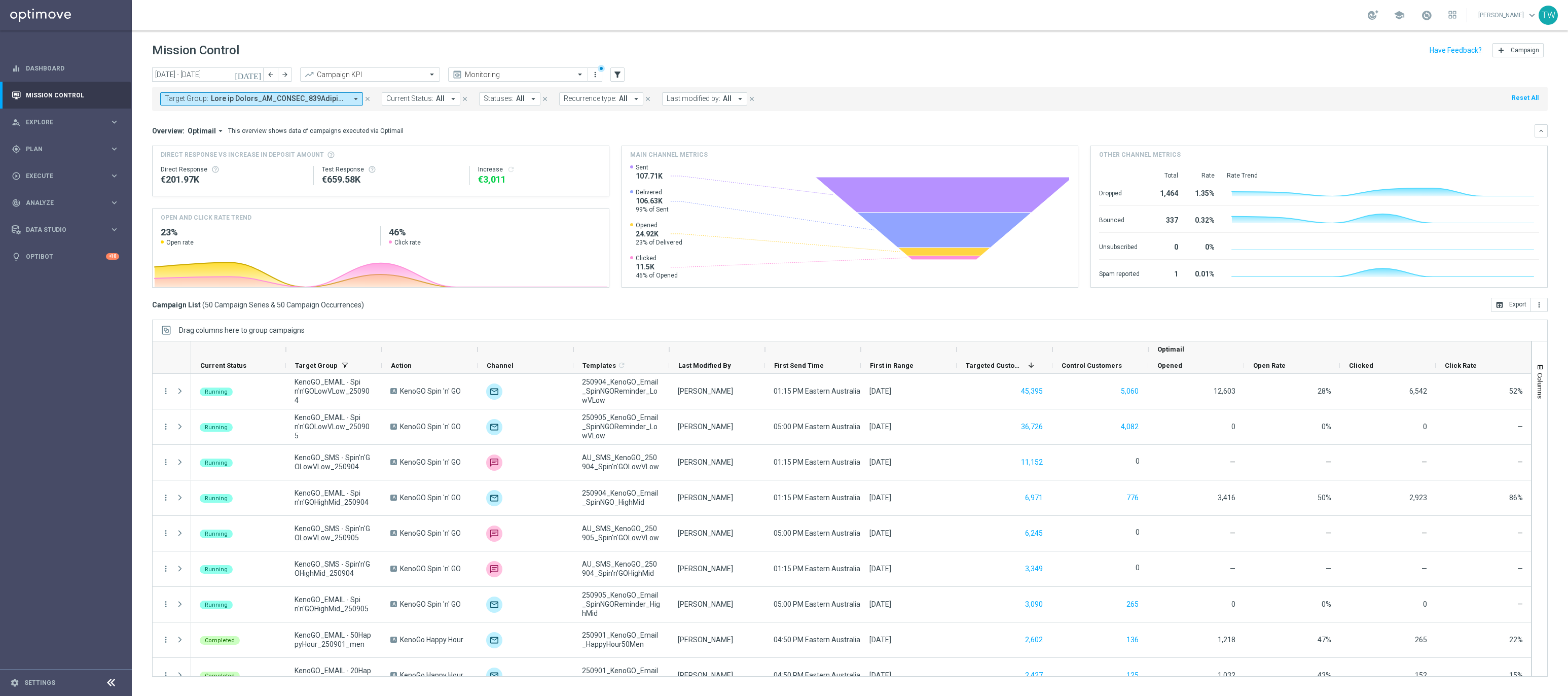
click at [517, 105] on button "Statuses: All arrow_drop_down" at bounding box center [509, 99] width 61 height 13
click at [533, 235] on div "Processing" at bounding box center [539, 237] width 89 height 6
click at [532, 248] on div "Running" at bounding box center [533, 253] width 99 height 16
drag, startPoint x: 536, startPoint y: 264, endPoint x: 603, endPoint y: 228, distance: 76.1
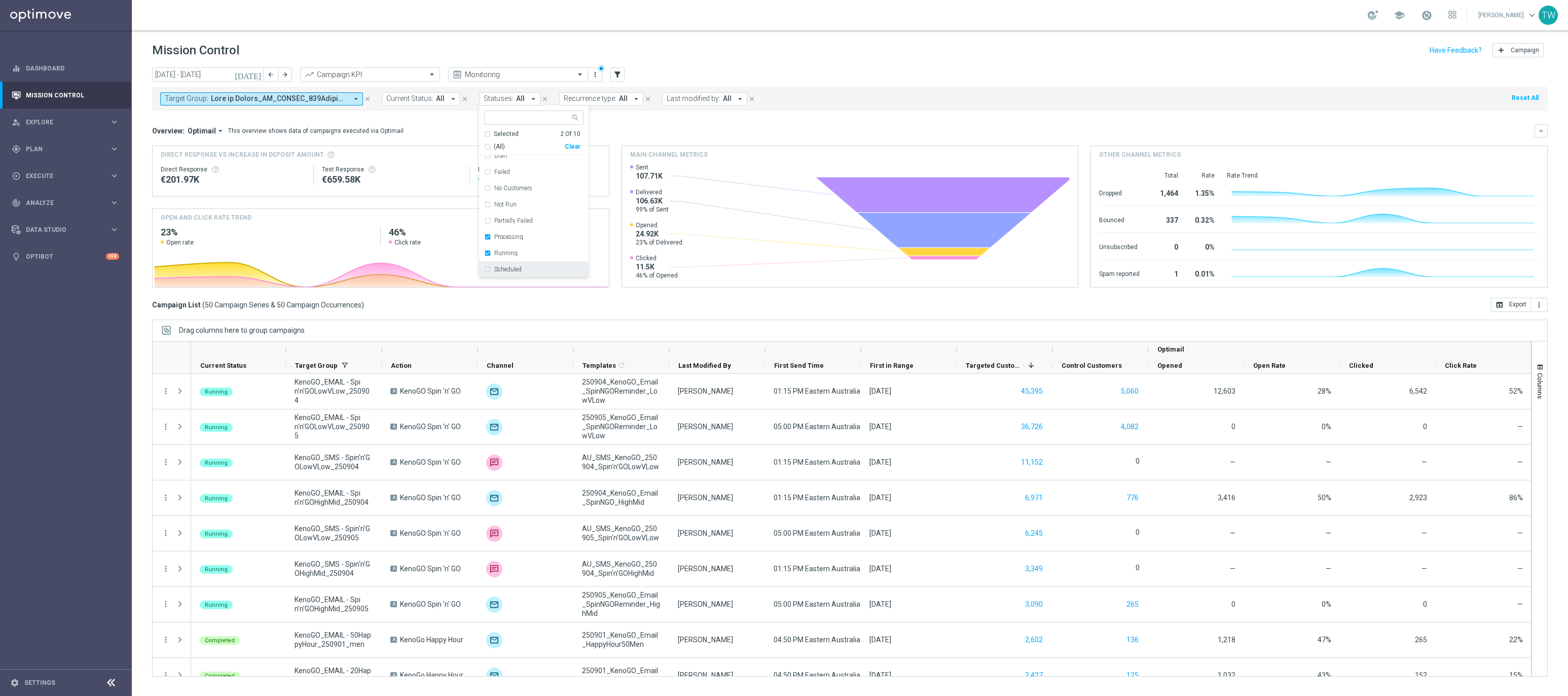
click at [536, 262] on div "Scheduled" at bounding box center [533, 269] width 99 height 16
click at [689, 119] on mini-dashboard "Overview: Optimail arrow_drop_down This overview shows data of campaigns execut…" at bounding box center [850, 204] width 1396 height 186
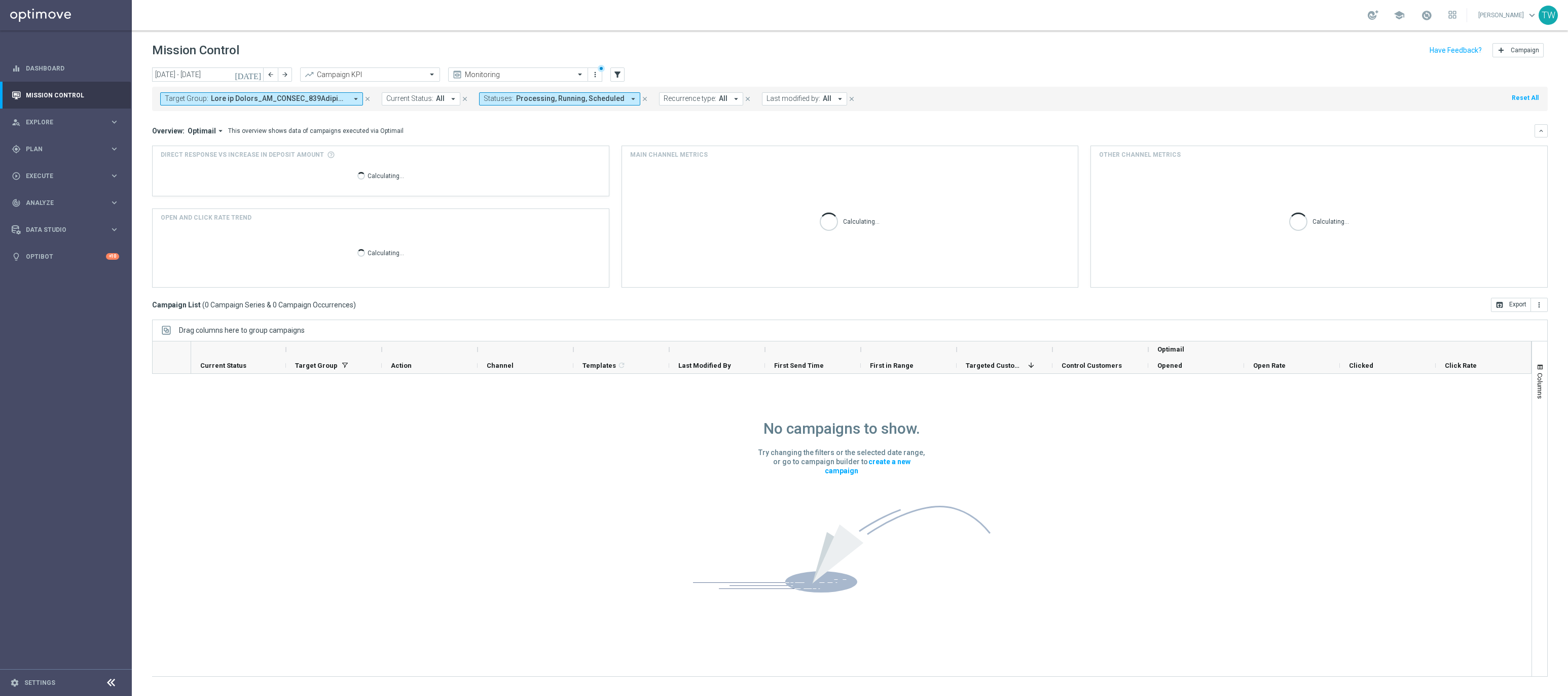
click at [535, 99] on span "Processing, Running, Scheduled" at bounding box center [570, 99] width 108 height 9
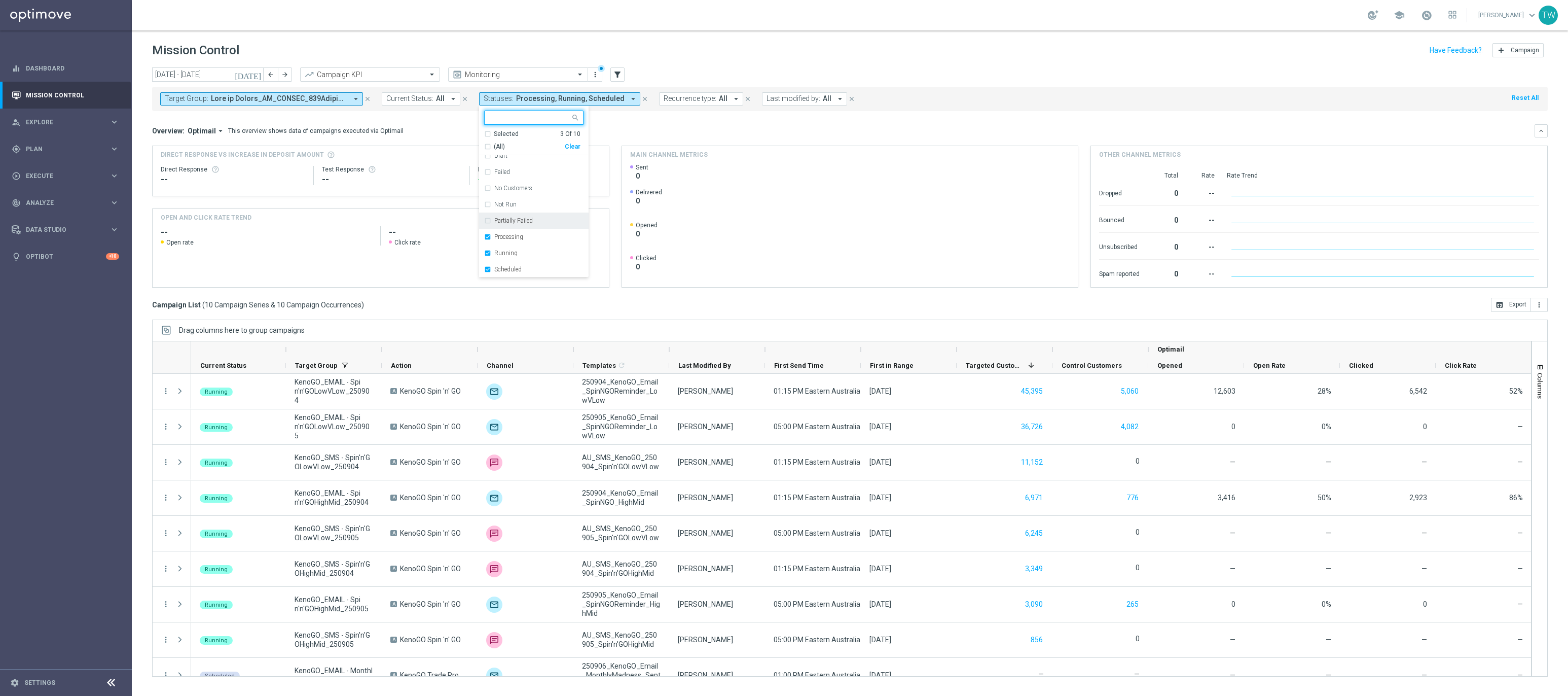
click at [676, 123] on mini-dashboard "Overview: Optimail arrow_drop_down This overview shows data of campaigns execut…" at bounding box center [850, 204] width 1396 height 186
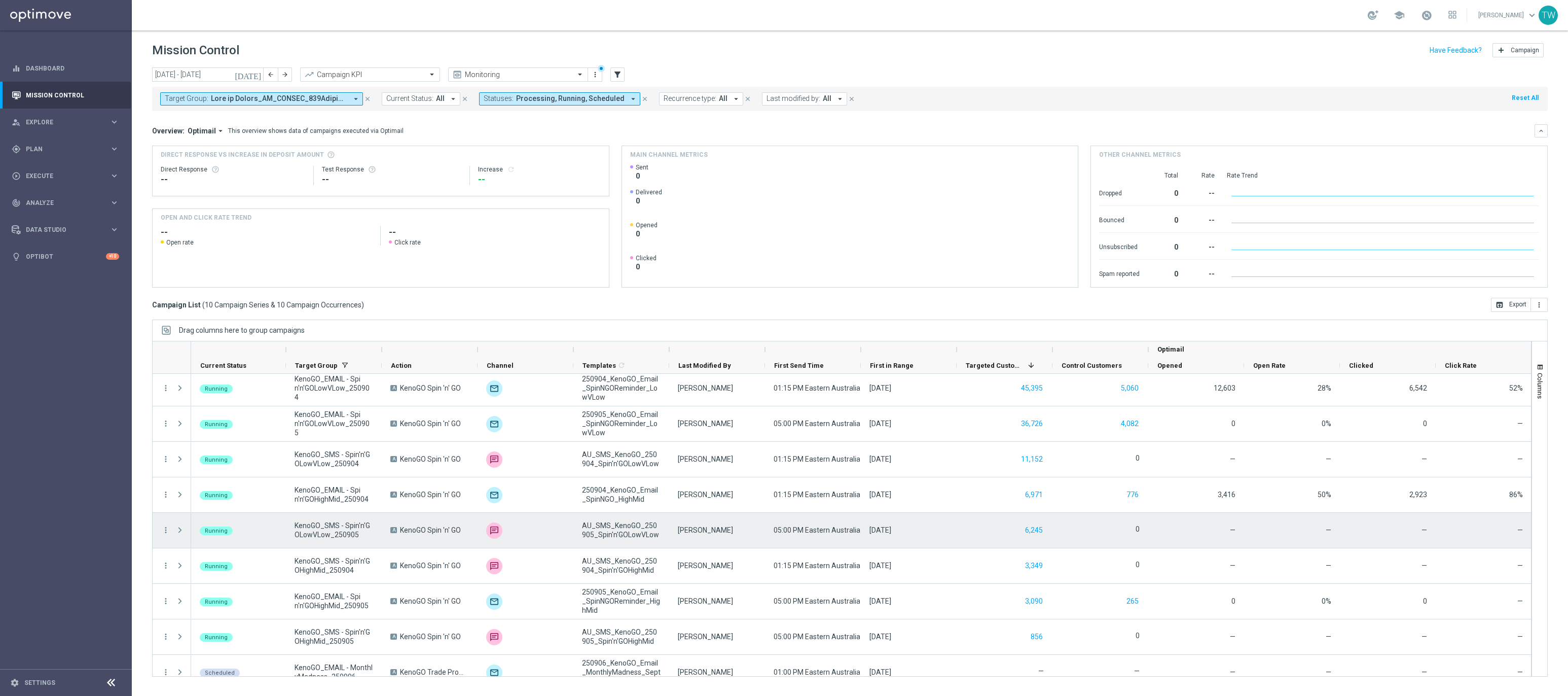
scroll to position [0, 0]
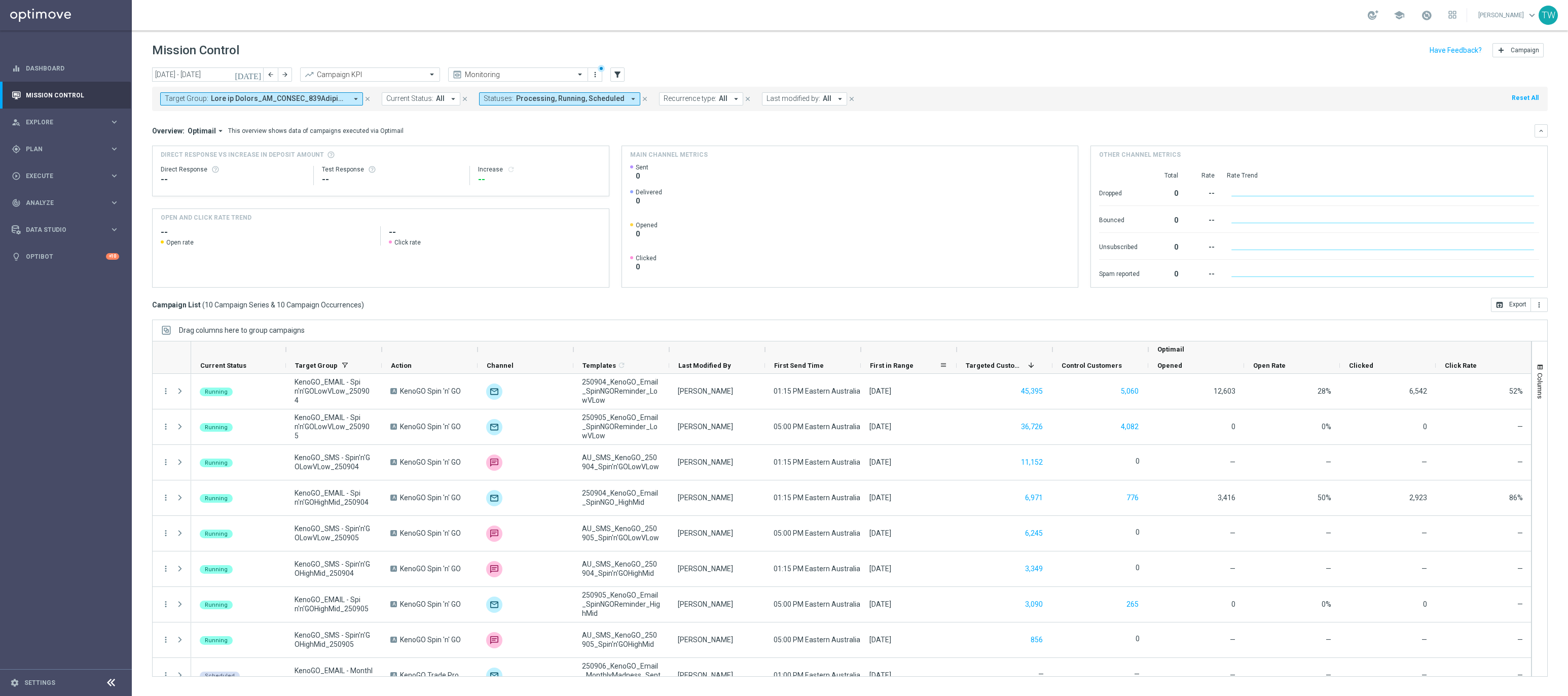
click at [910, 364] on span "First in Range" at bounding box center [892, 365] width 44 height 7
click at [898, 318] on div "today 01 Sep 2025 - 07 Sep 2025 arrow_back arrow_forward Campaign KPI trending_…" at bounding box center [850, 377] width 1436 height 619
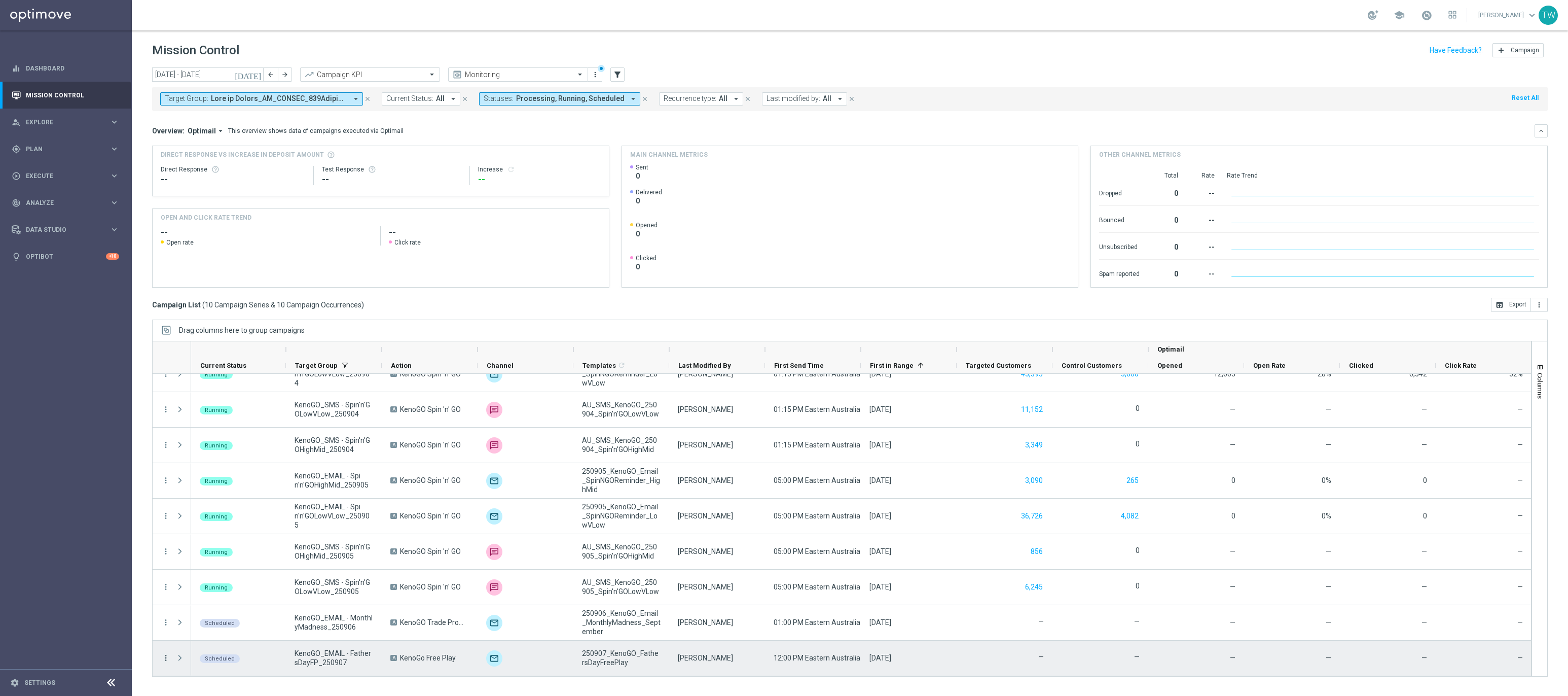
click at [163, 657] on icon "more_vert" at bounding box center [166, 658] width 9 height 9
click at [204, 631] on div "Edit" at bounding box center [233, 628] width 94 height 7
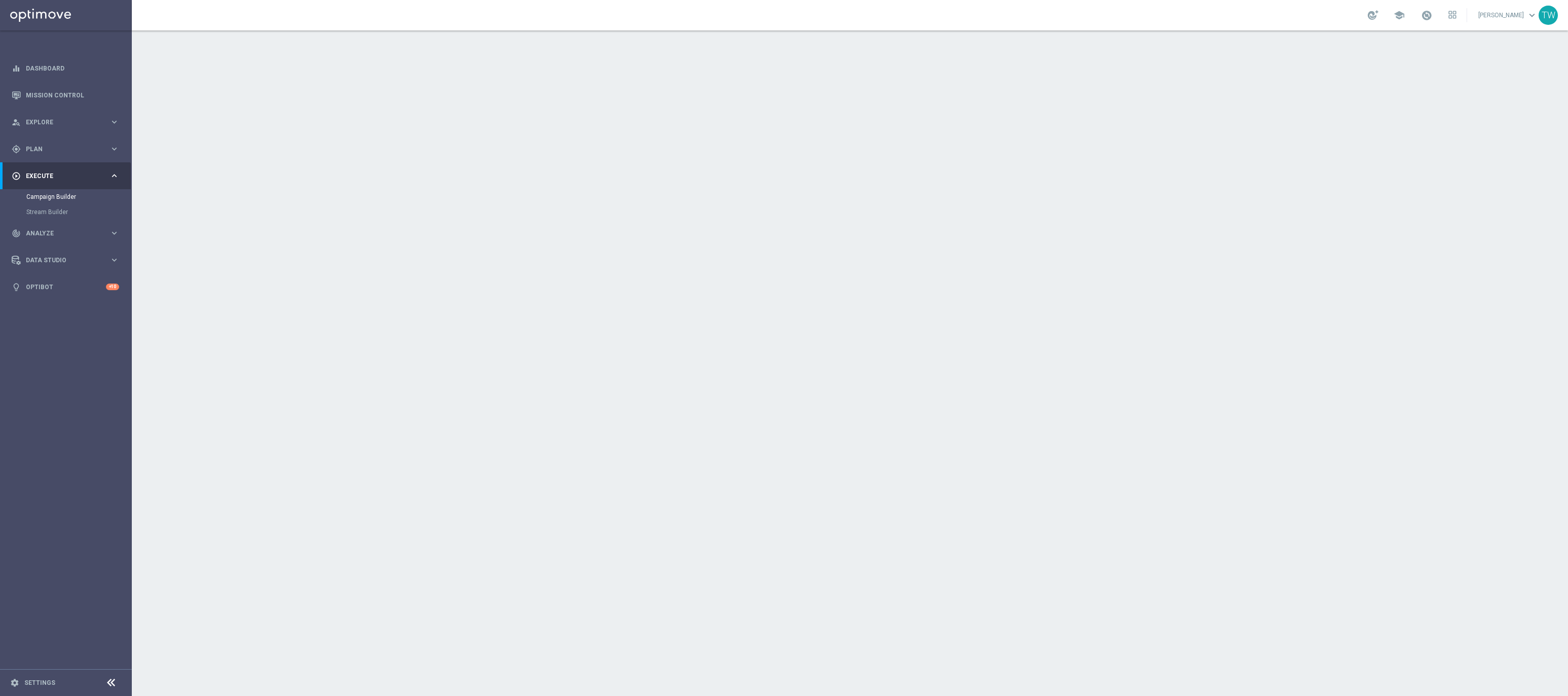
click at [730, 192] on div "done Scheduling keyboard_arrow_down" at bounding box center [852, 186] width 566 height 19
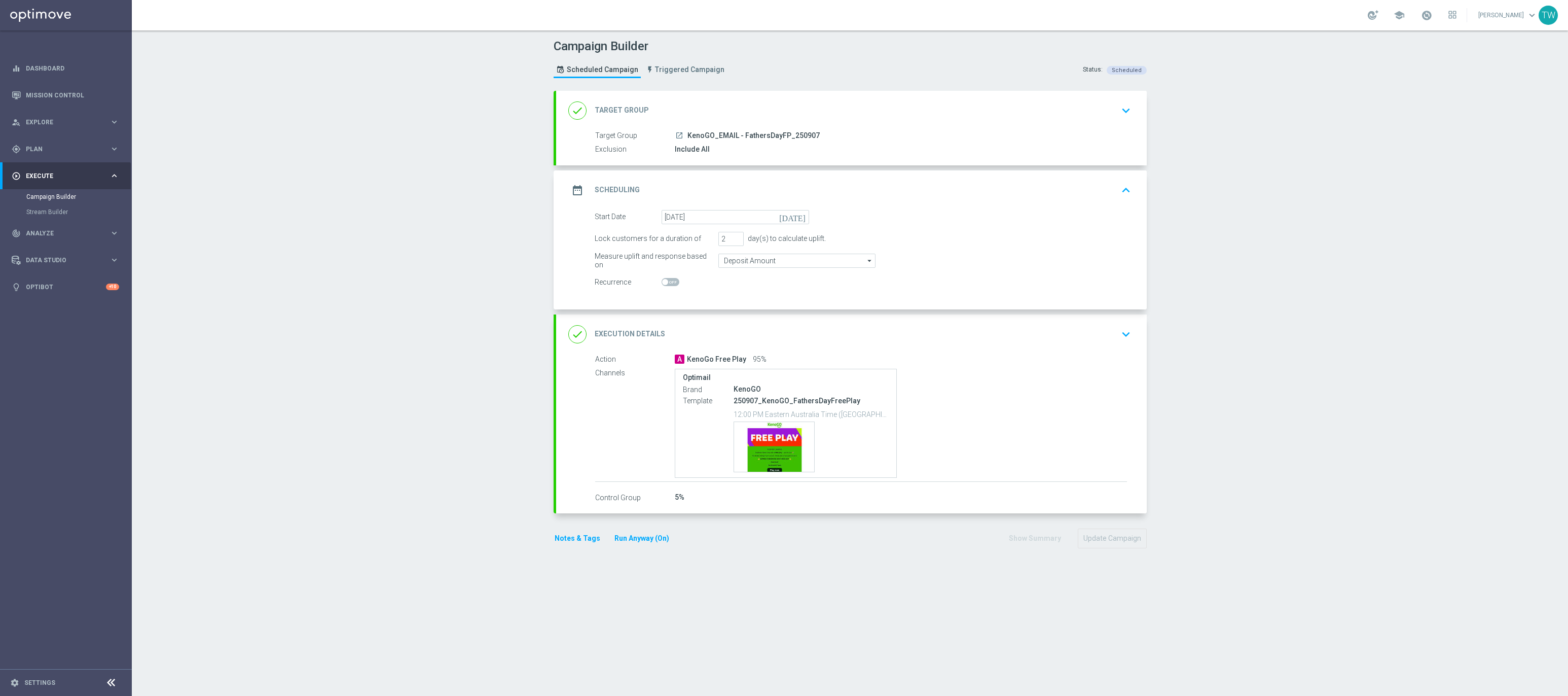
click at [699, 209] on div "date_range Scheduling keyboard_arrow_up" at bounding box center [852, 190] width 590 height 40
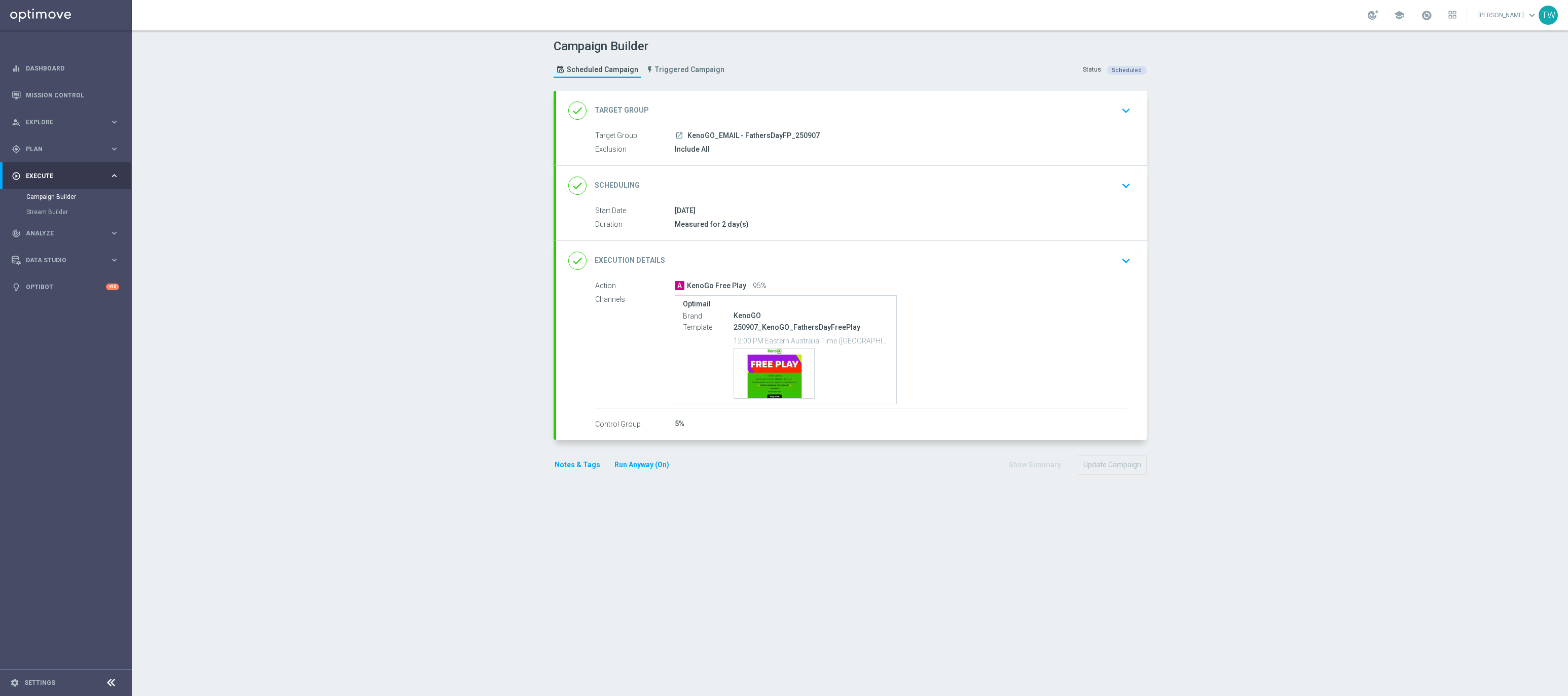
click at [702, 195] on div "done Scheduling keyboard_arrow_down Start Date [DATE] Duration Measured for 2 d…" at bounding box center [852, 203] width 590 height 74
drag, startPoint x: 724, startPoint y: 194, endPoint x: 729, endPoint y: 203, distance: 10.3
click at [725, 194] on div "done Scheduling keyboard_arrow_down" at bounding box center [852, 186] width 566 height 19
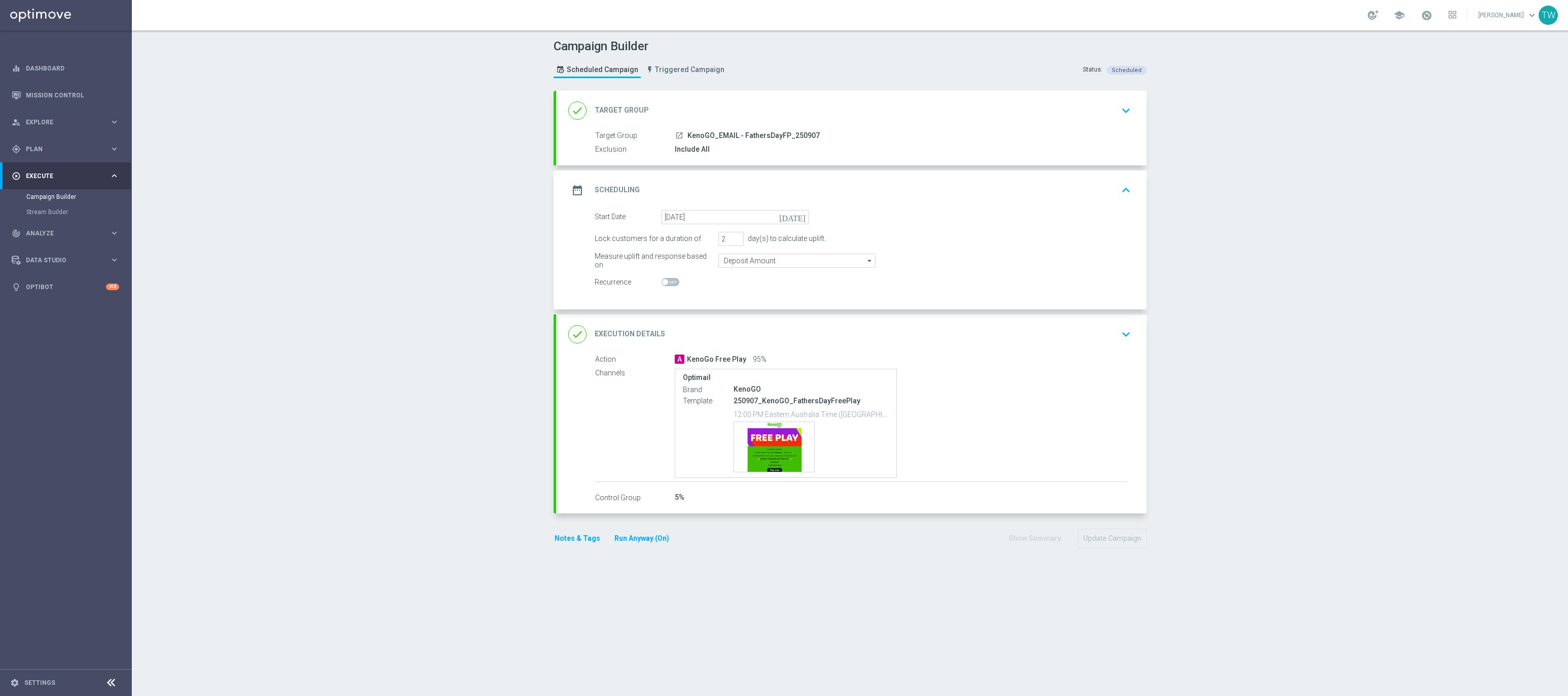
click at [806, 217] on icon "[DATE]" at bounding box center [794, 216] width 30 height 11
drag, startPoint x: 797, startPoint y: 278, endPoint x: 817, endPoint y: 259, distance: 27.6
click at [799, 276] on span "7" at bounding box center [795, 273] width 16 height 16
type input "[DATE]"
click at [850, 336] on div "done Execution Details keyboard_arrow_down" at bounding box center [852, 334] width 566 height 19
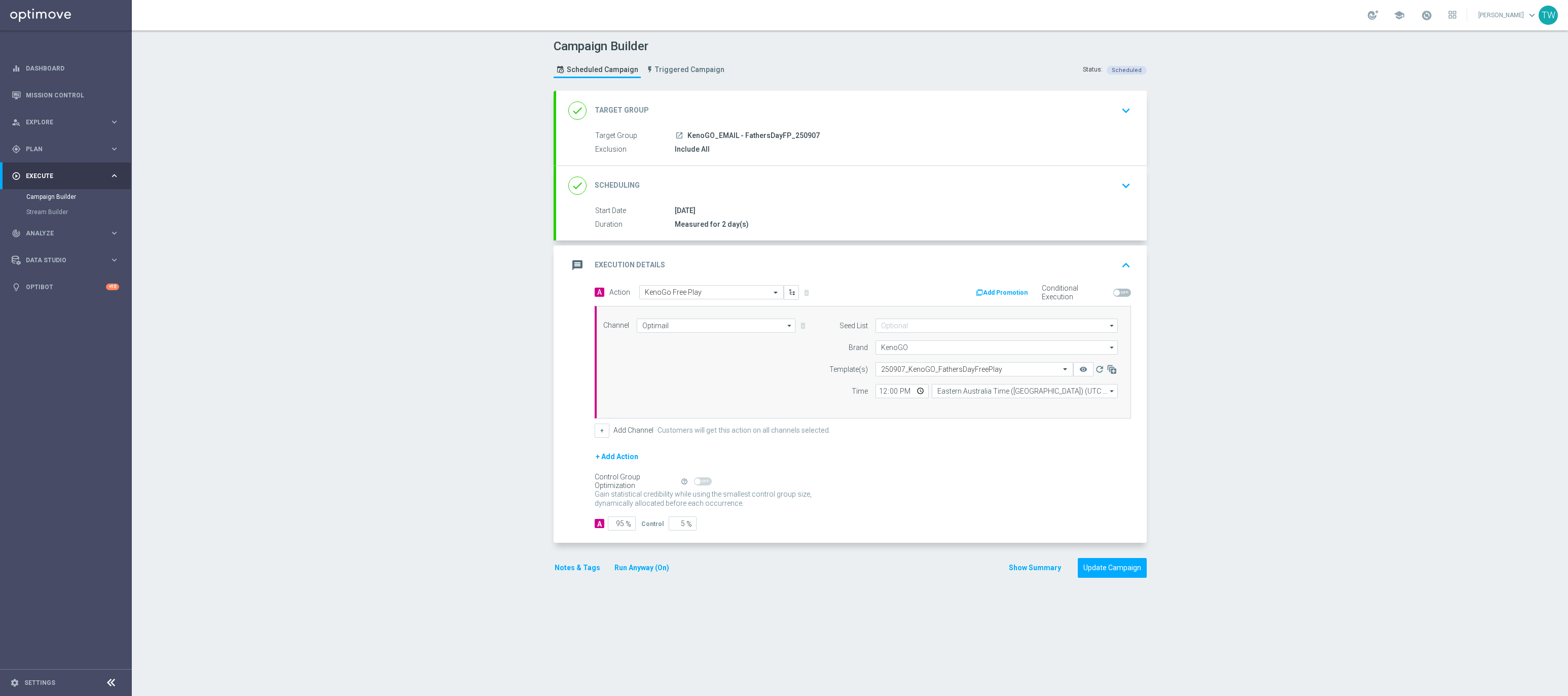
click at [940, 123] on div "done Target Group keyboard_arrow_down" at bounding box center [852, 110] width 590 height 40
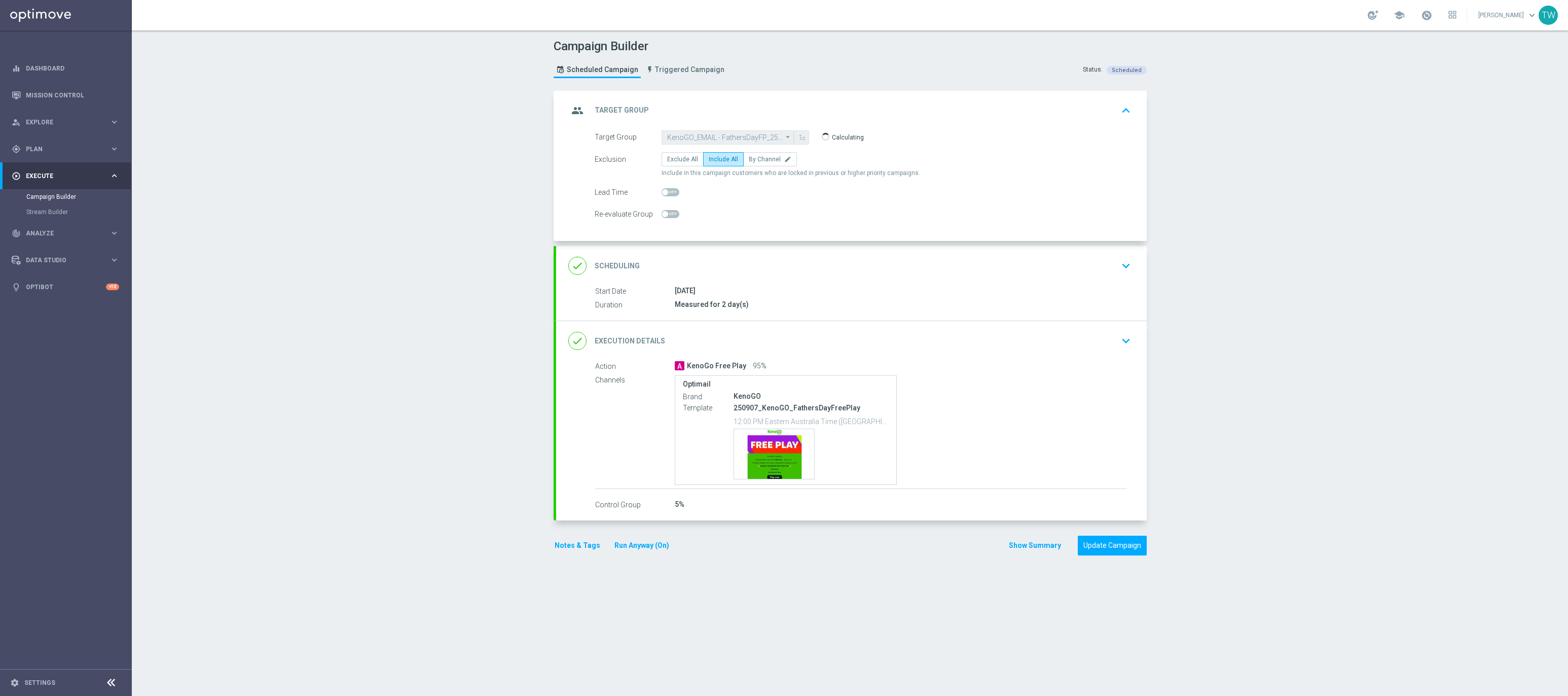
click at [909, 108] on div "group Target Group keyboard_arrow_up" at bounding box center [852, 111] width 566 height 19
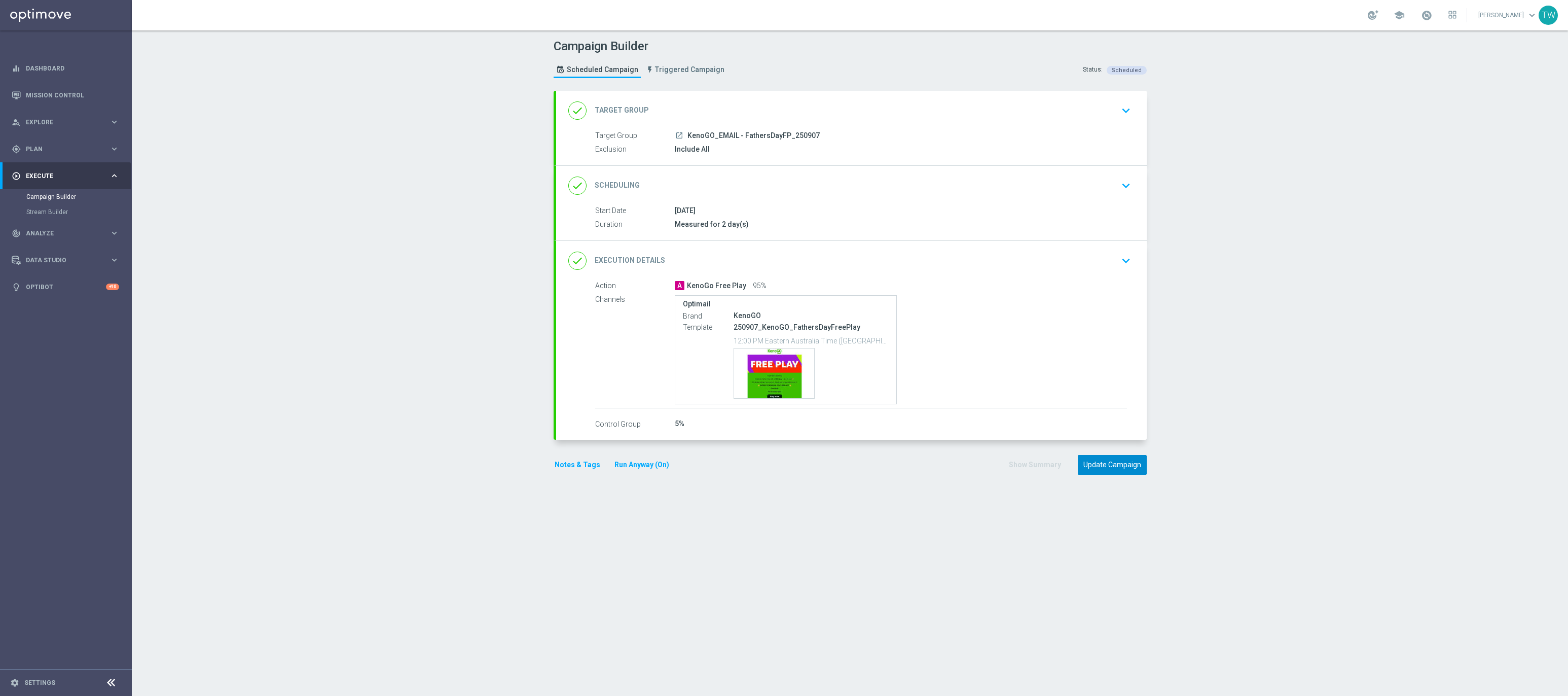
click at [1130, 475] on button "Update Campaign" at bounding box center [1112, 465] width 69 height 19
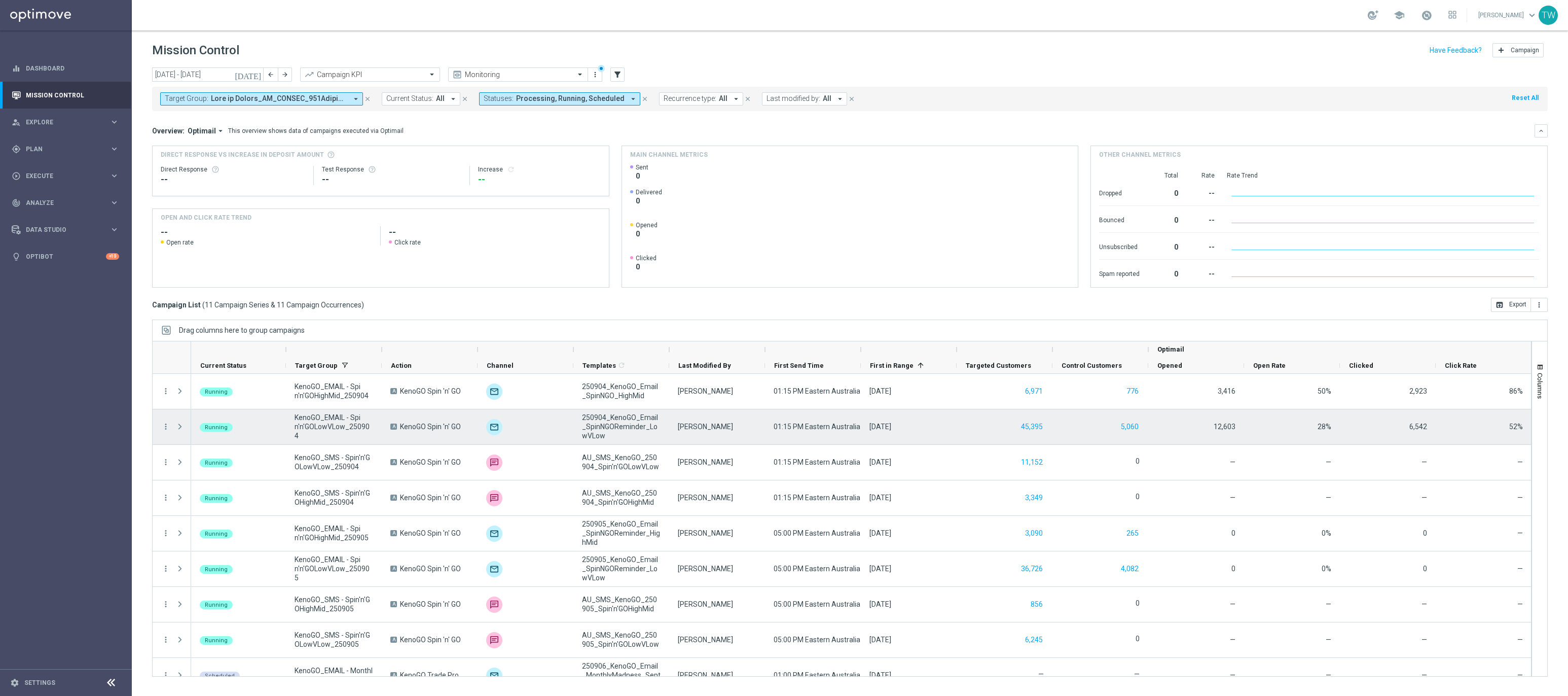
scroll to position [89, 0]
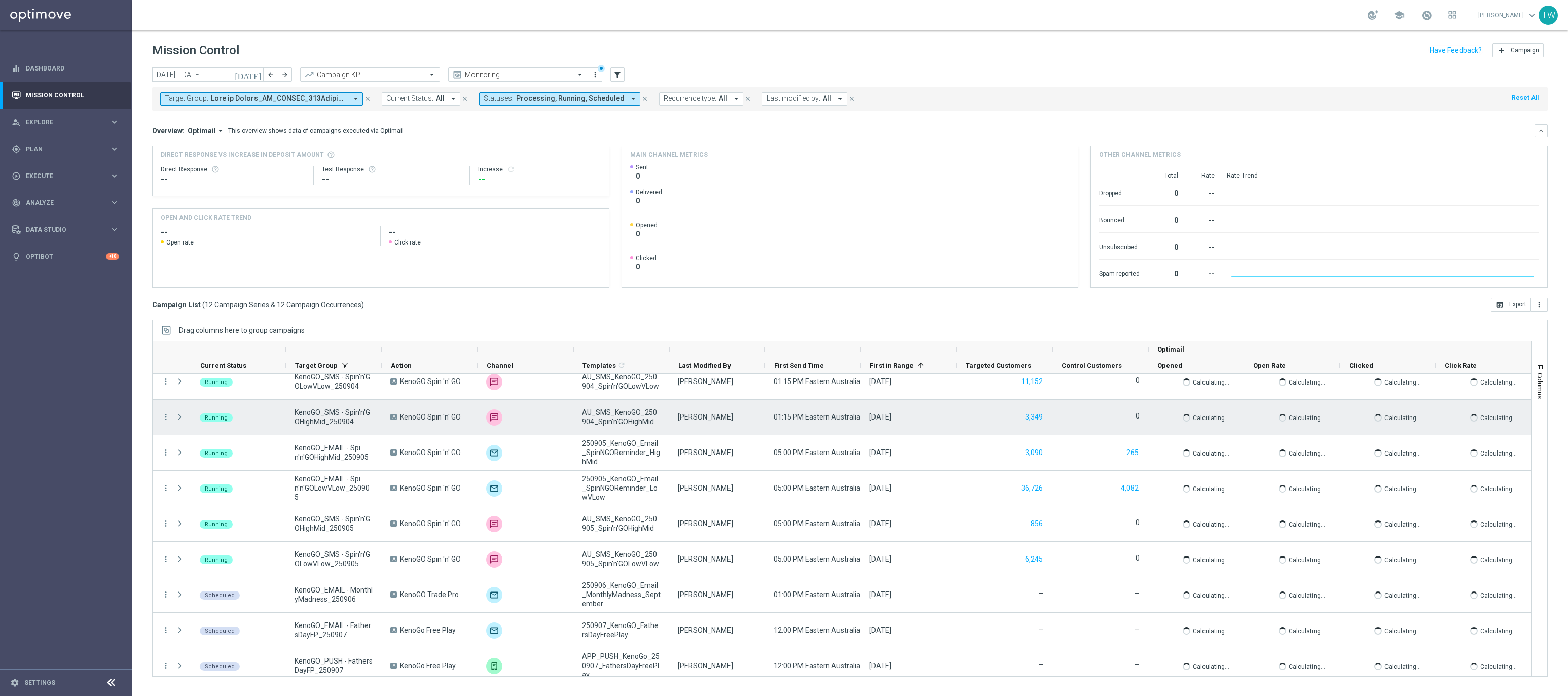
scroll to position [124, 0]
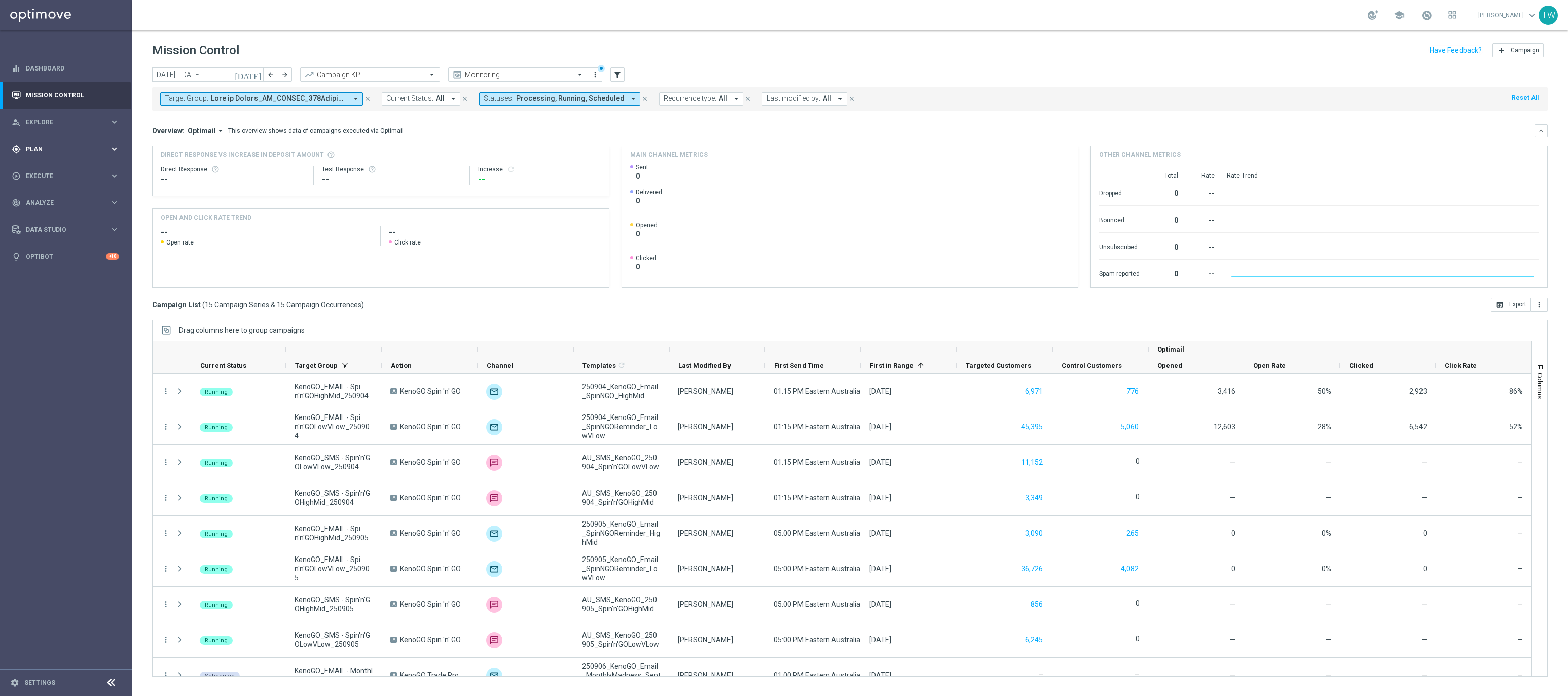
click at [74, 146] on span "Plan" at bounding box center [67, 149] width 83 height 6
click at [54, 169] on link "Target Groups" at bounding box center [66, 169] width 79 height 8
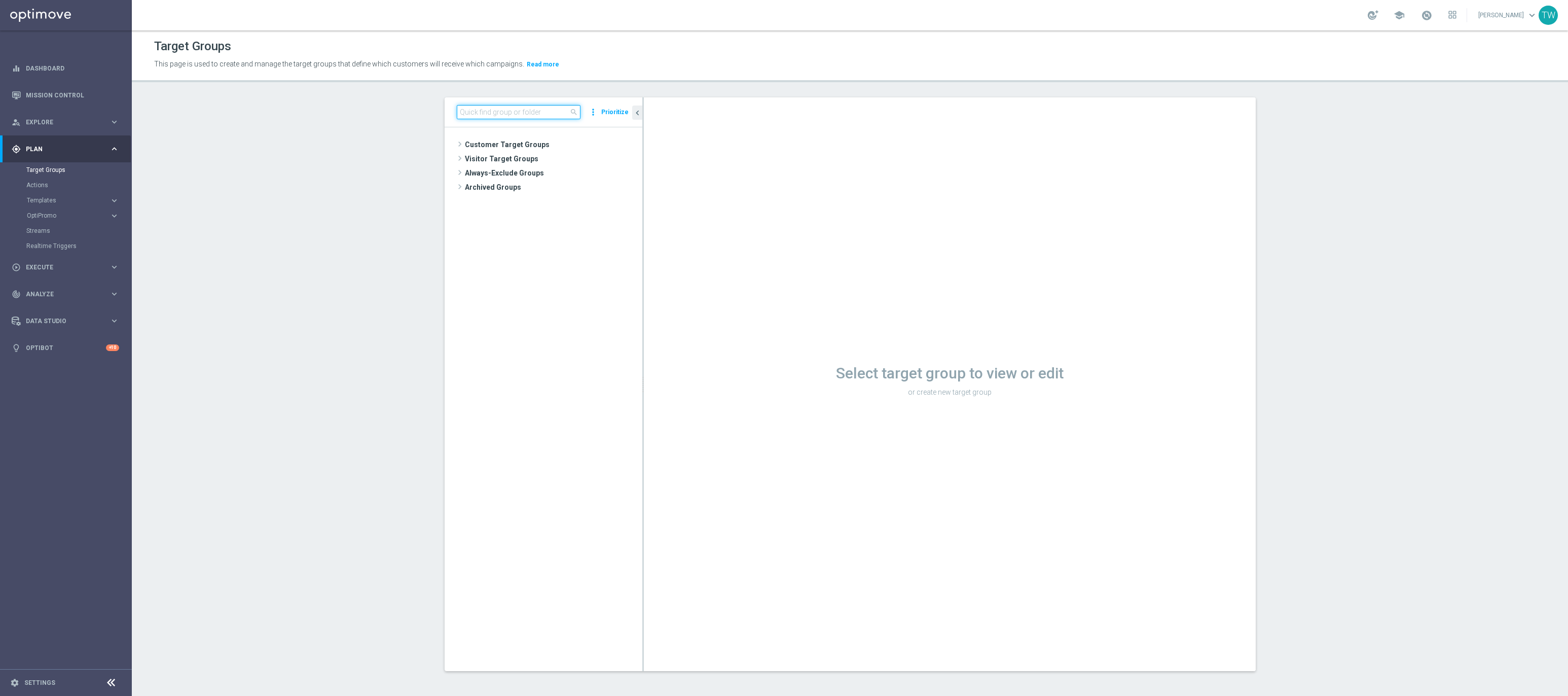
click at [499, 107] on input at bounding box center [518, 111] width 124 height 14
type input "250906"
click at [569, 225] on div "insert_drive_file Master_TG_KENOGO_MonthlyMadness_250906" at bounding box center [567, 230] width 104 height 14
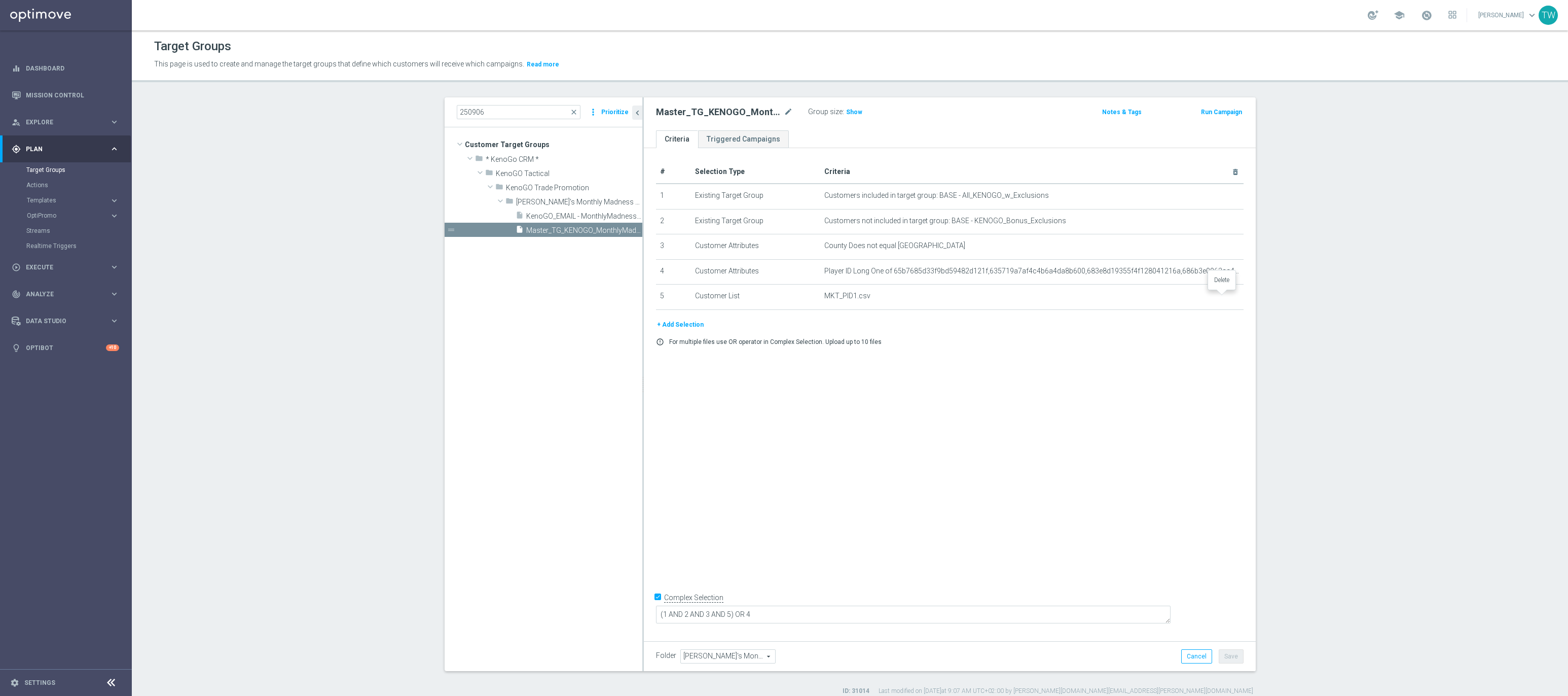
drag, startPoint x: 1224, startPoint y: 297, endPoint x: 1215, endPoint y: 297, distance: 9.0
click at [0, 0] on icon "delete_forever" at bounding box center [0, 0] width 0 height 0
drag, startPoint x: 702, startPoint y: 297, endPoint x: 690, endPoint y: 297, distance: 12.0
click at [701, 297] on div "+ Add Selection" at bounding box center [950, 299] width 603 height 11
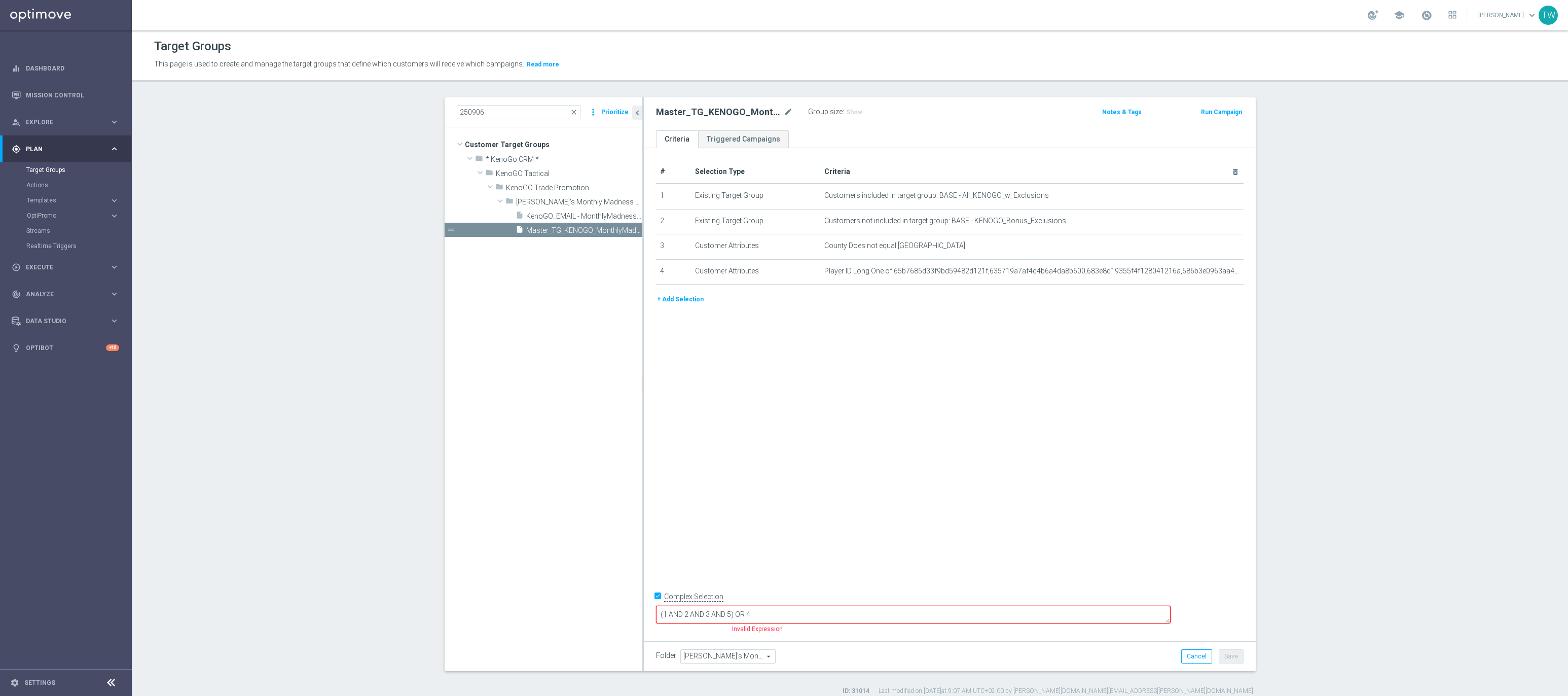
click at [690, 297] on button "+ Add Selection" at bounding box center [681, 299] width 49 height 11
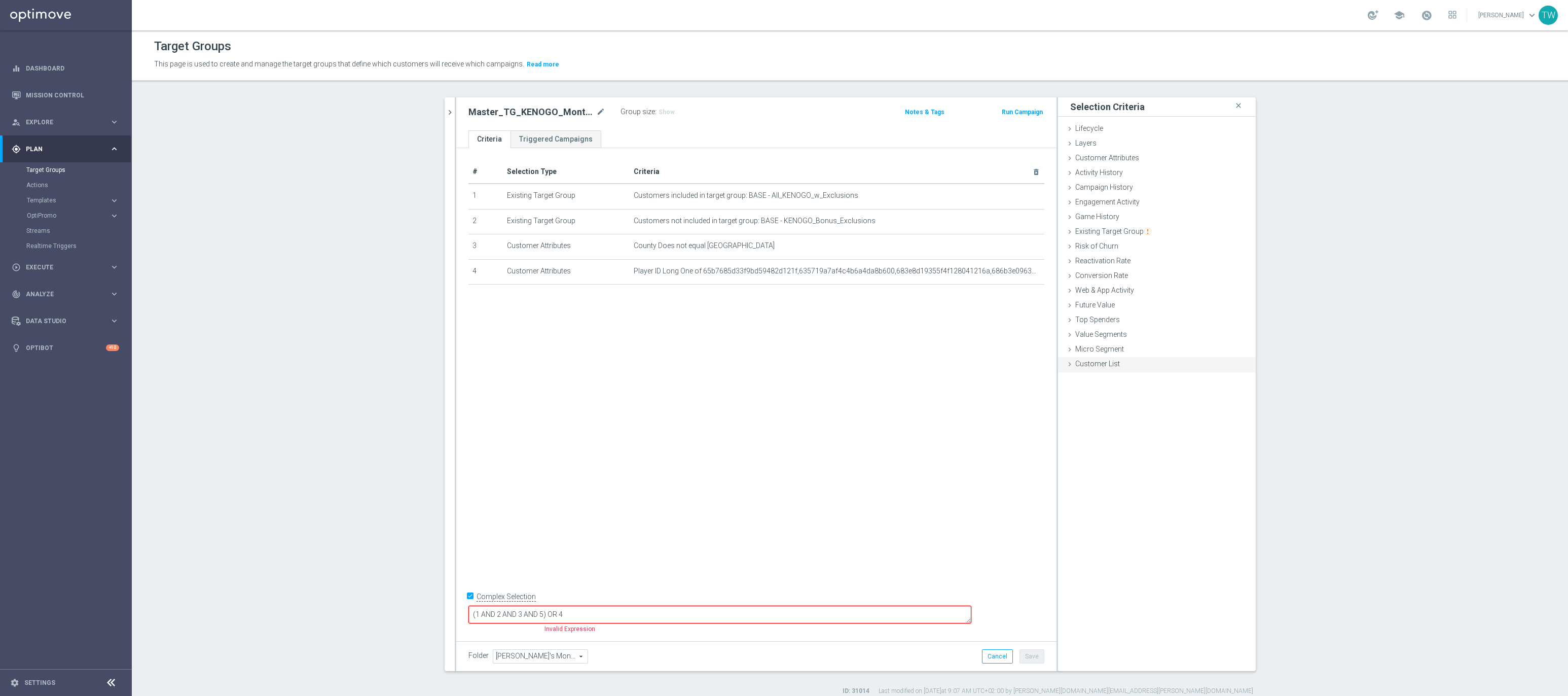
click at [1103, 370] on div "Customer List done" at bounding box center [1157, 364] width 198 height 15
click at [1100, 447] on label "Import CSV File" at bounding box center [1099, 448] width 51 height 13
click at [0, 0] on input "Import CSV File" at bounding box center [0, 0] width 0 height 0
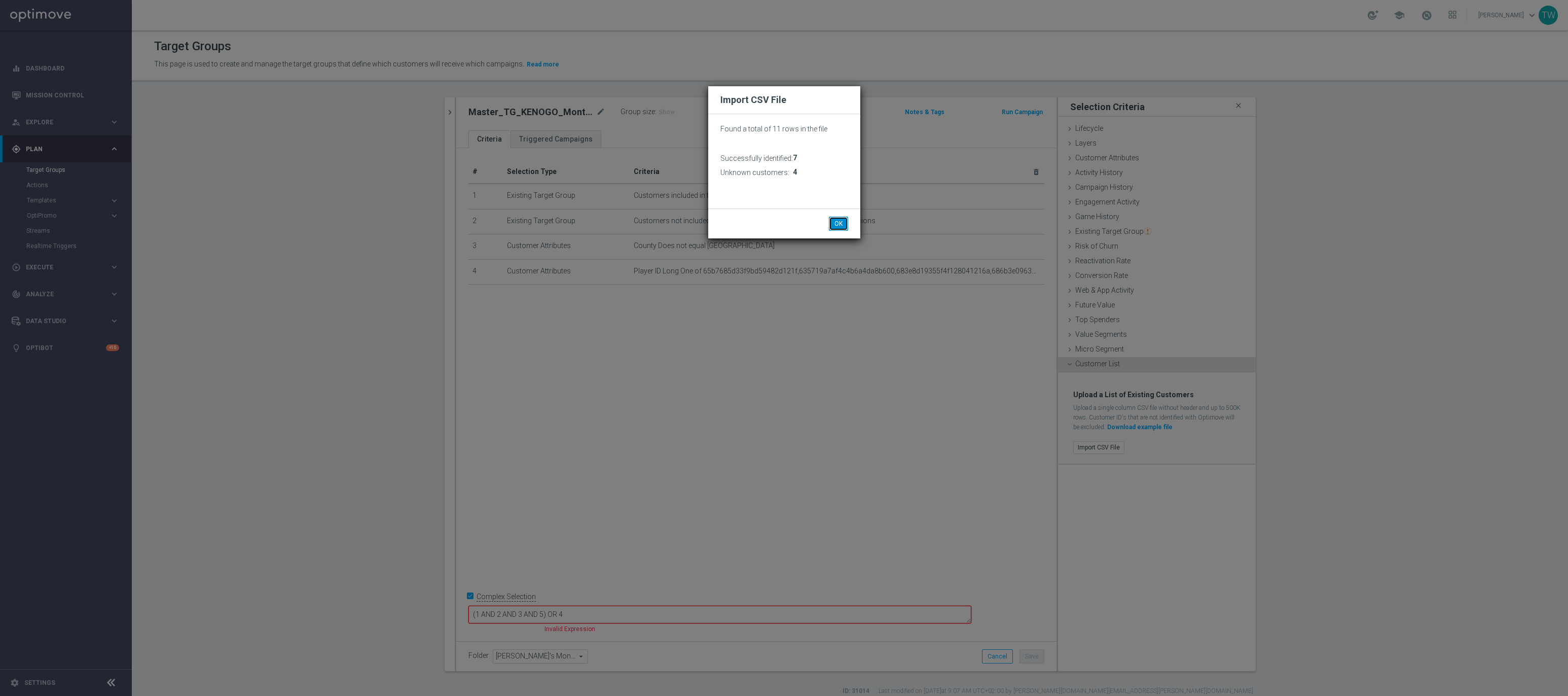
click at [836, 222] on button "OK" at bounding box center [839, 223] width 19 height 14
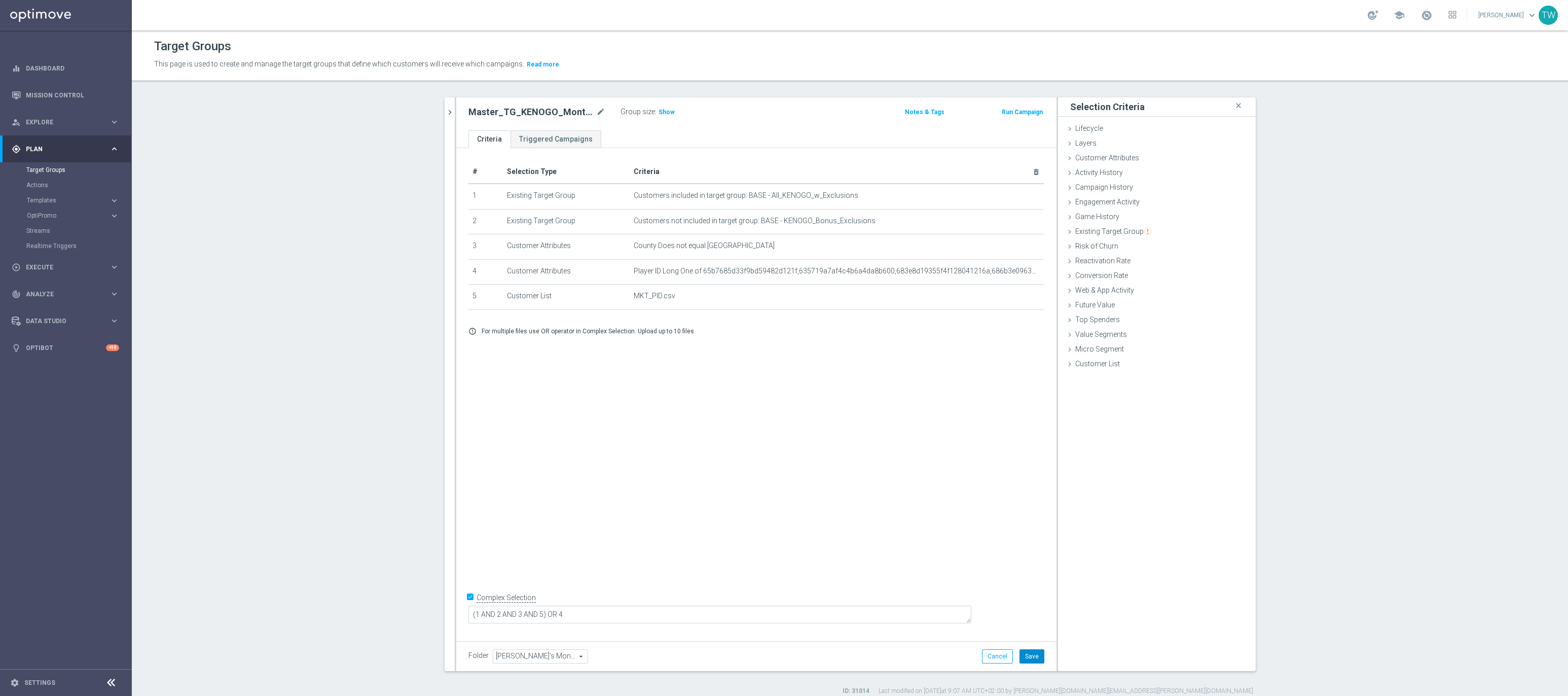
click at [1026, 653] on button "Save" at bounding box center [1032, 656] width 25 height 14
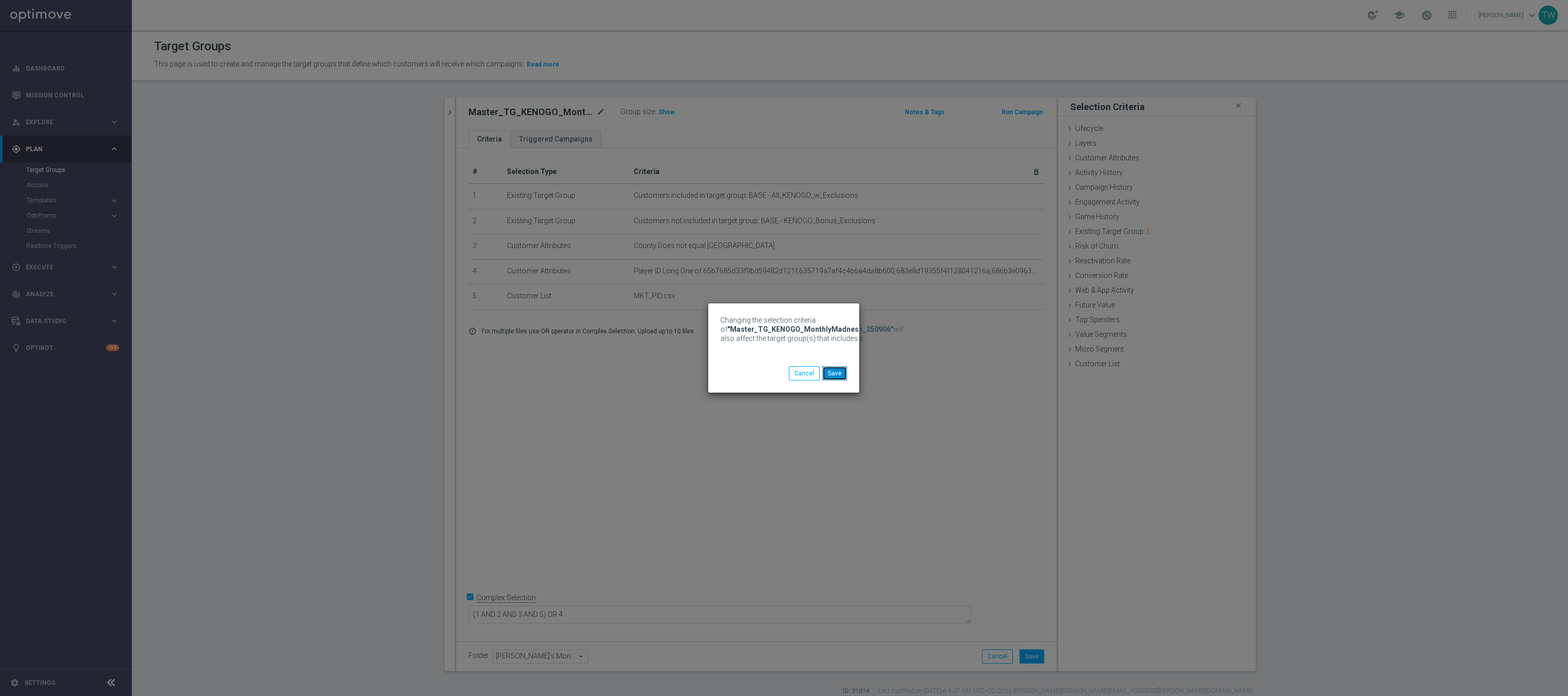
click at [833, 379] on button "Save" at bounding box center [835, 373] width 25 height 14
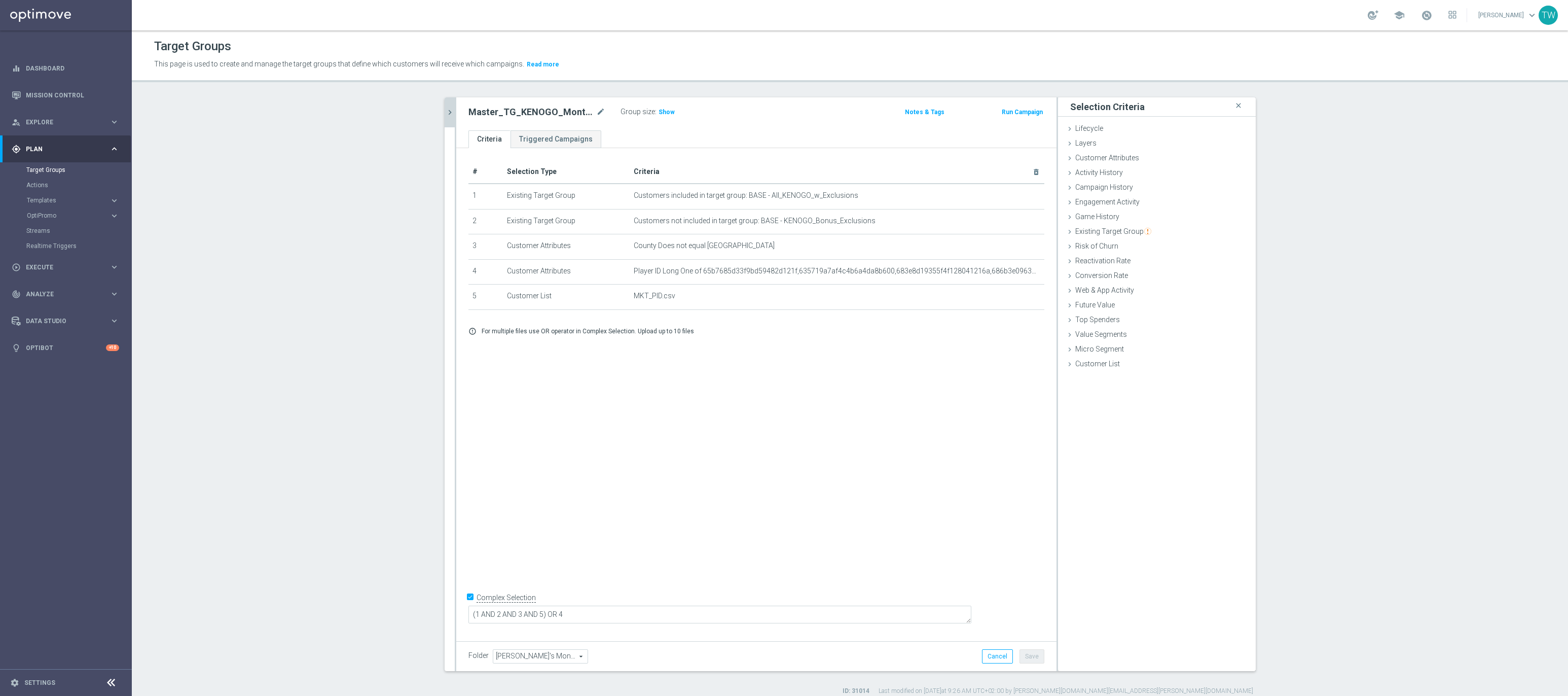
click at [453, 114] on icon "chevron_right" at bounding box center [450, 113] width 10 height 10
